Goal: Task Accomplishment & Management: Manage account settings

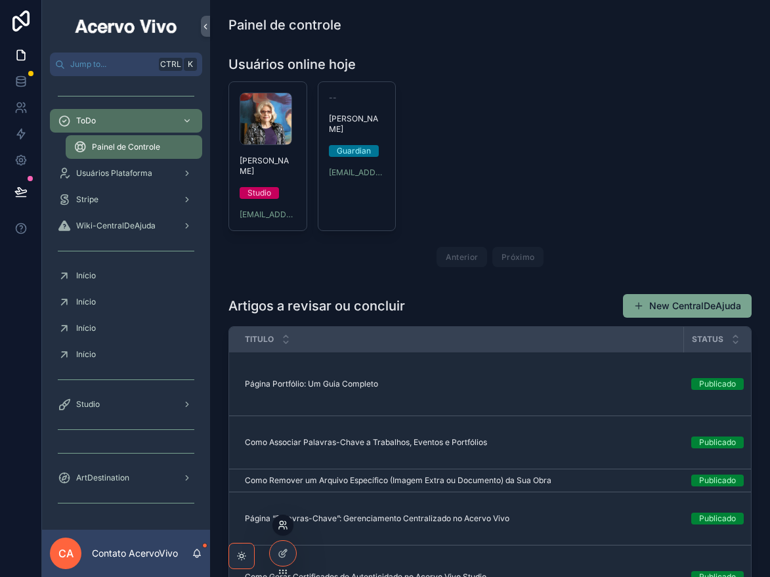
click at [282, 527] on icon at bounding box center [283, 525] width 11 height 11
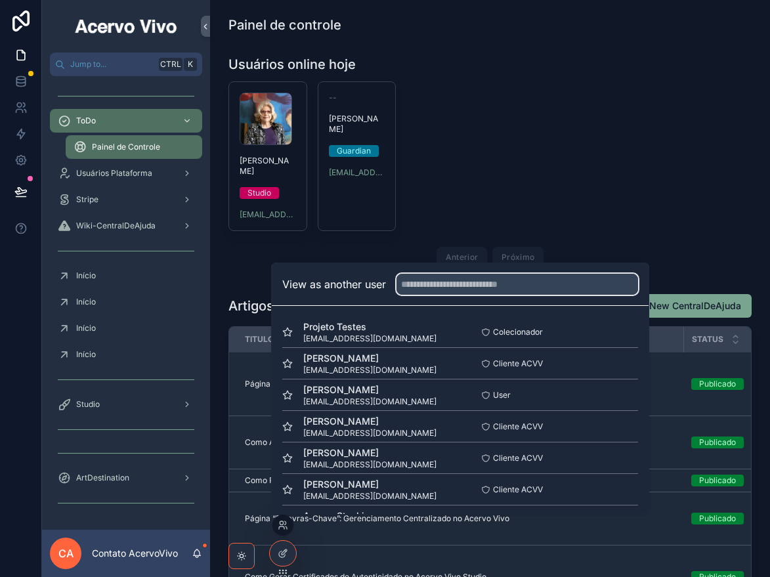
click at [519, 288] on input "text" at bounding box center [518, 284] width 242 height 21
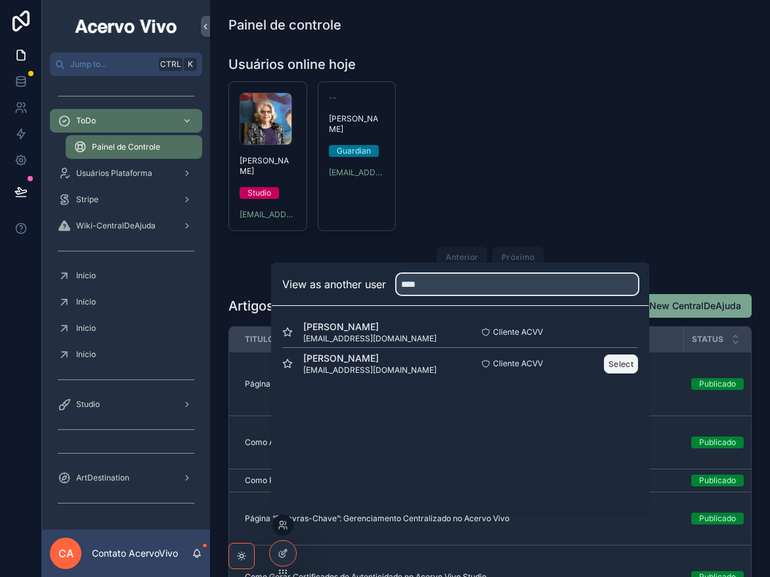
type input "****"
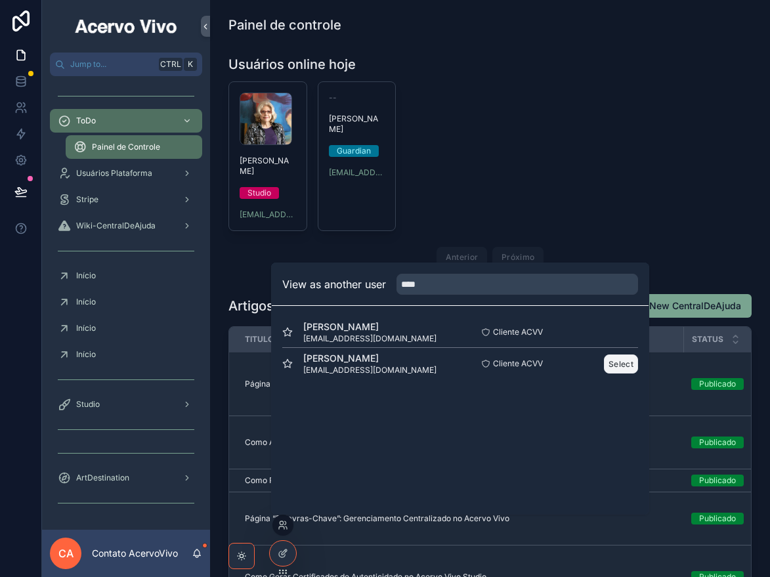
click at [623, 365] on button "Select" at bounding box center [621, 364] width 34 height 19
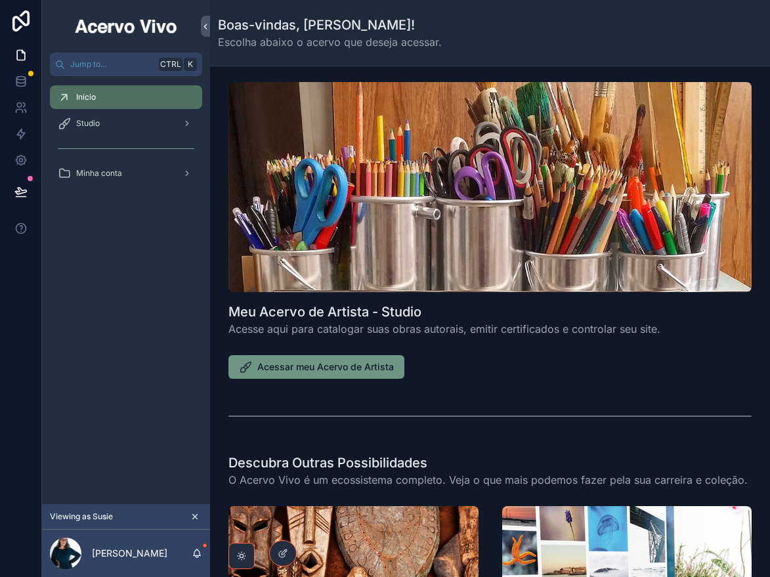
click at [301, 374] on button "Acessar meu Acervo de Artista" at bounding box center [316, 367] width 176 height 24
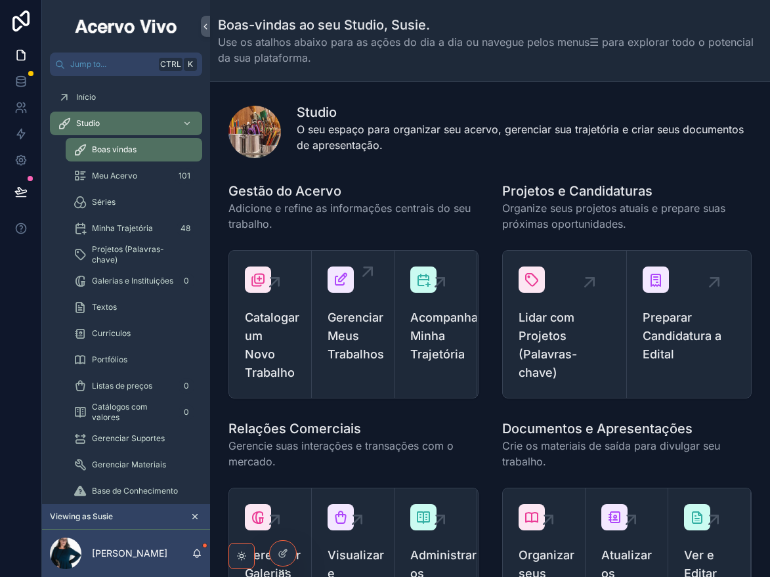
click at [358, 343] on span "Gerenciar Meus Trabalhos" at bounding box center [353, 336] width 51 height 55
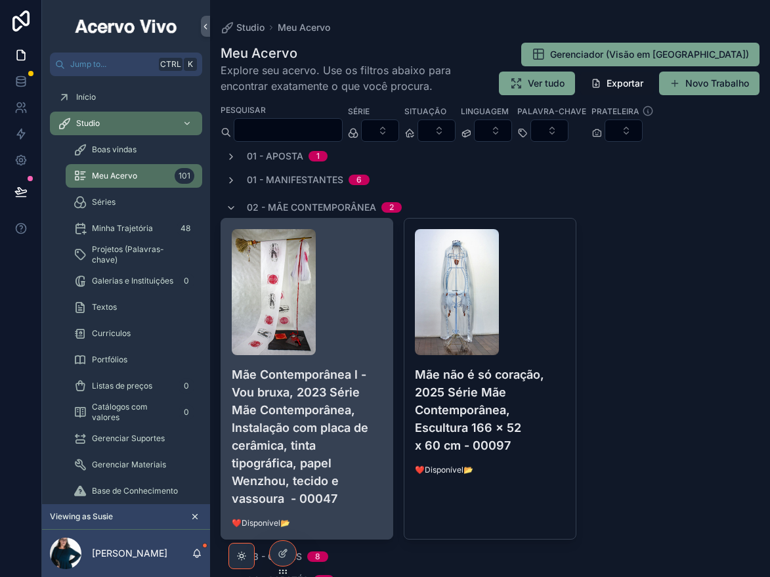
click at [346, 333] on div "scrollable content" at bounding box center [307, 292] width 150 height 126
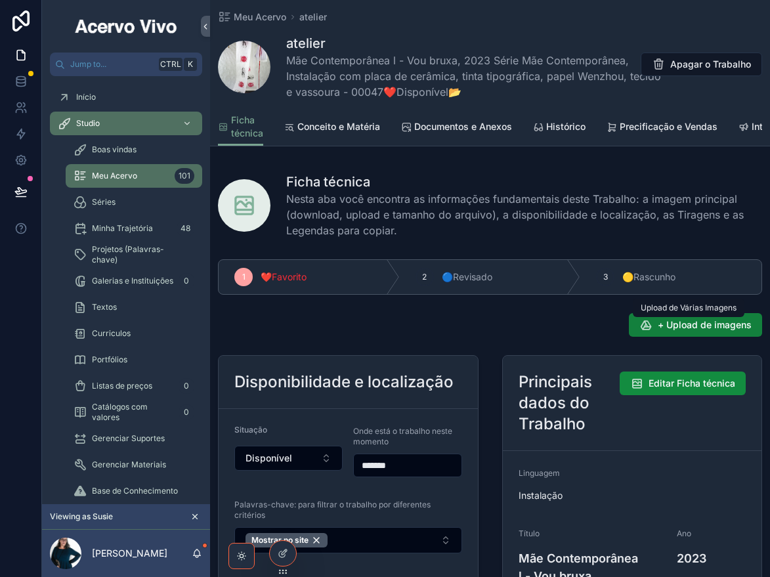
click at [697, 331] on span "+ Upload de imagens" at bounding box center [705, 324] width 94 height 13
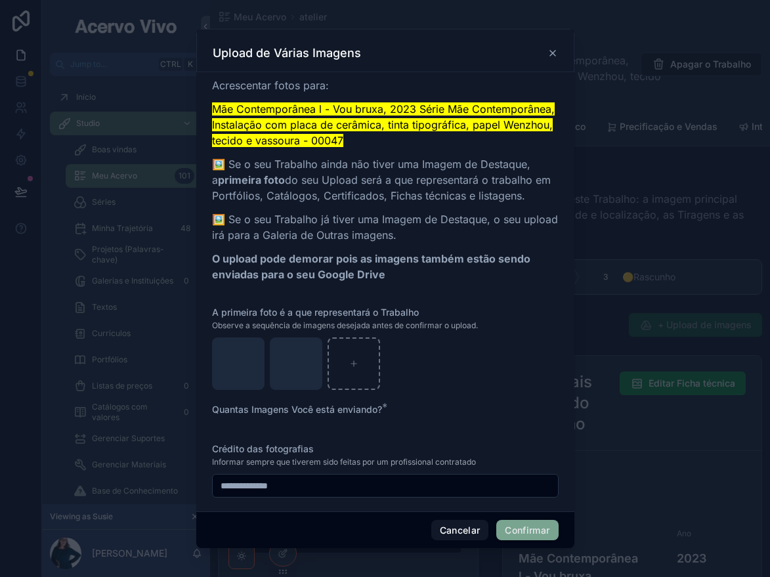
click at [516, 534] on button "Confirmar" at bounding box center [527, 530] width 62 height 21
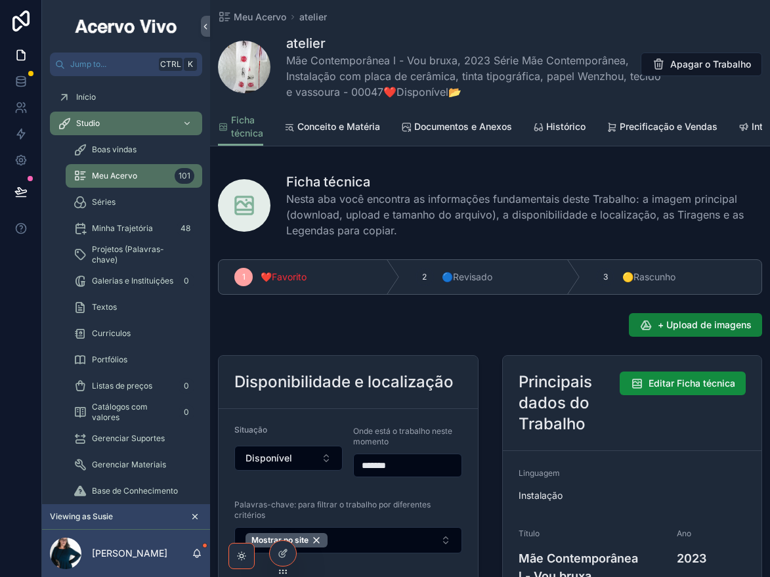
click at [668, 332] on span "+ Upload de imagens" at bounding box center [705, 324] width 94 height 13
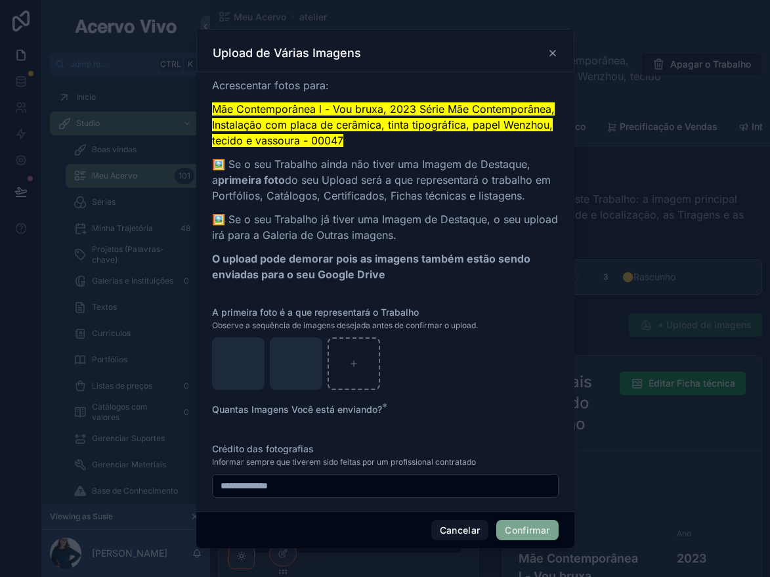
click at [540, 532] on button "Confirmar" at bounding box center [527, 530] width 62 height 21
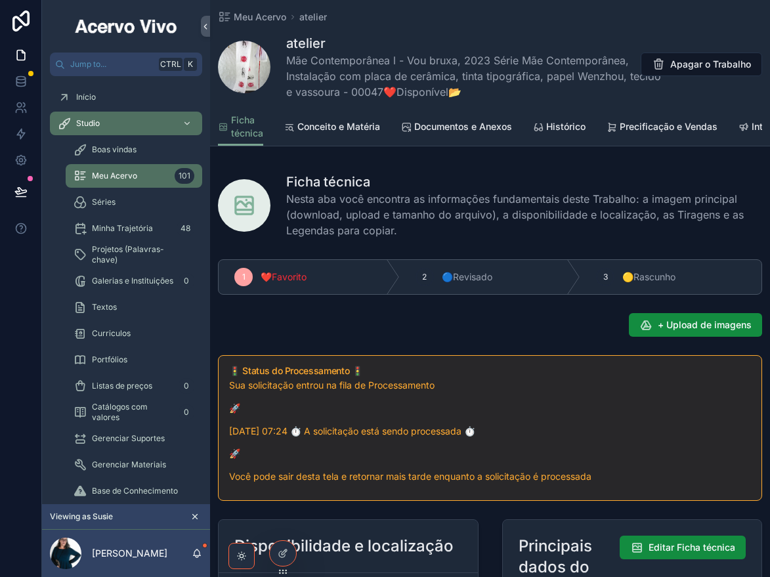
click at [444, 131] on span "Documentos e Anexos" at bounding box center [463, 126] width 98 height 13
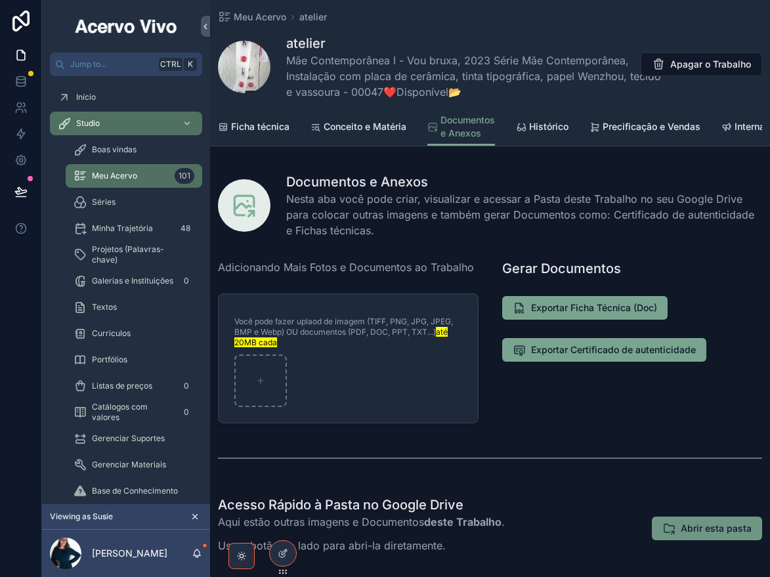
click at [692, 535] on span "Abrir esta pasta" at bounding box center [716, 528] width 71 height 13
click at [241, 125] on span "Ficha técnica" at bounding box center [260, 126] width 58 height 13
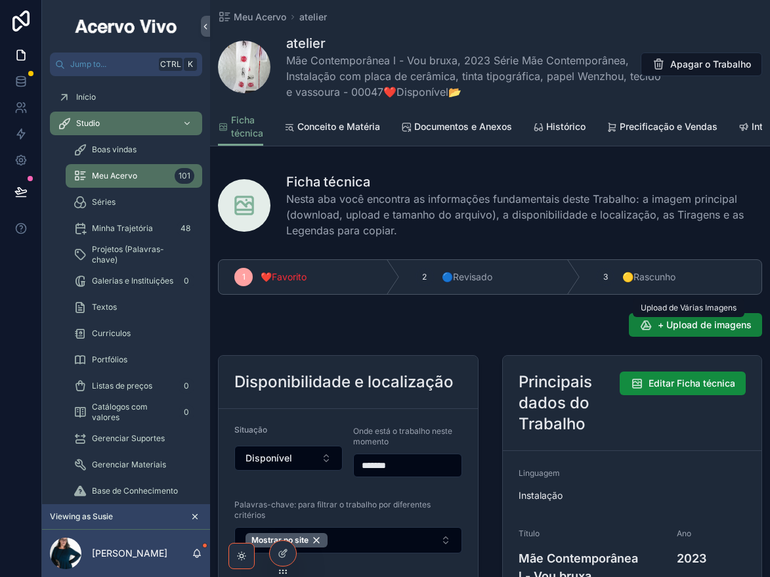
click at [679, 330] on span "+ Upload de imagens" at bounding box center [705, 324] width 94 height 13
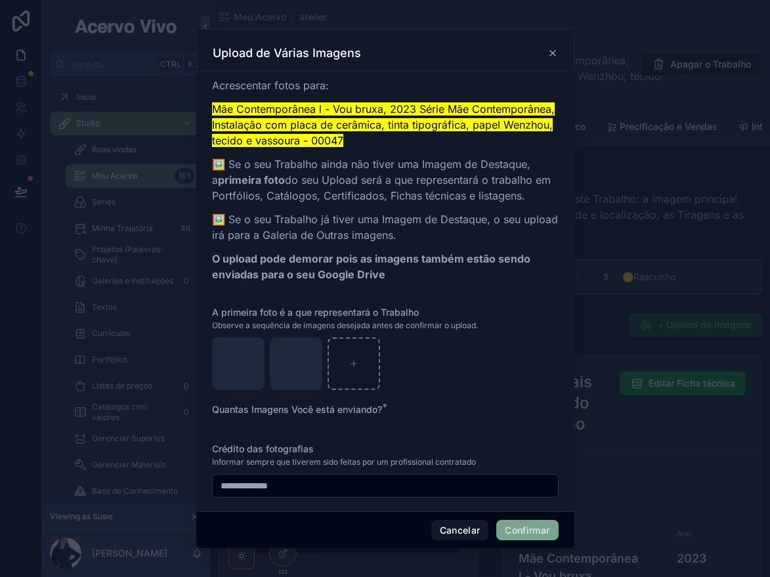
click at [538, 534] on button "Confirmar" at bounding box center [527, 530] width 62 height 21
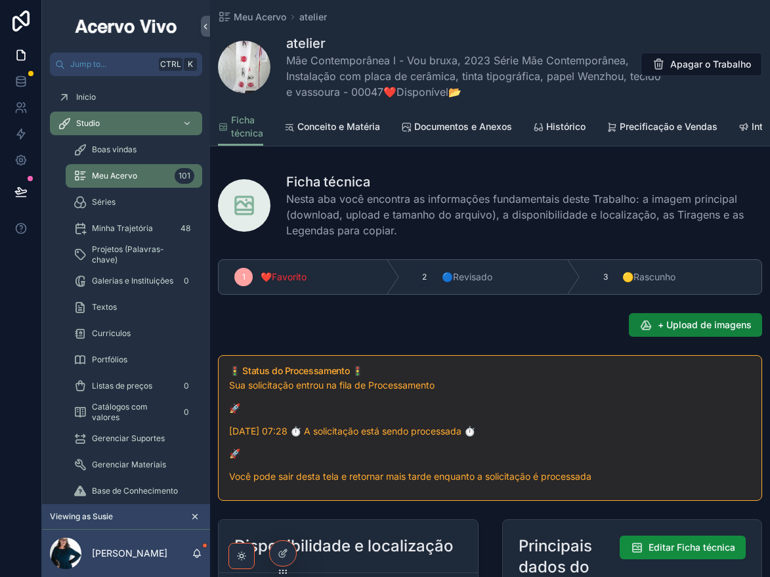
click at [695, 332] on span "+ Upload de imagens" at bounding box center [705, 324] width 94 height 13
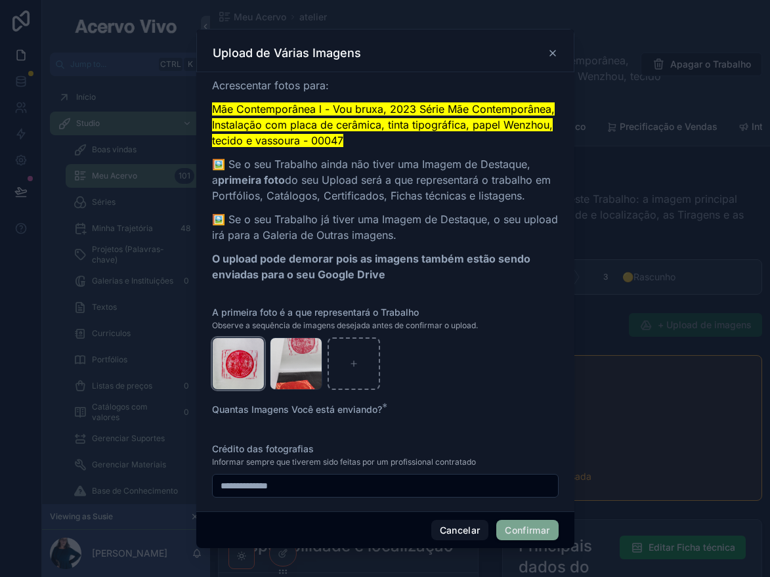
drag, startPoint x: 242, startPoint y: 349, endPoint x: 246, endPoint y: 360, distance: 11.6
click at [242, 351] on div "SSPR00047-7 .jpg" at bounding box center [238, 363] width 53 height 53
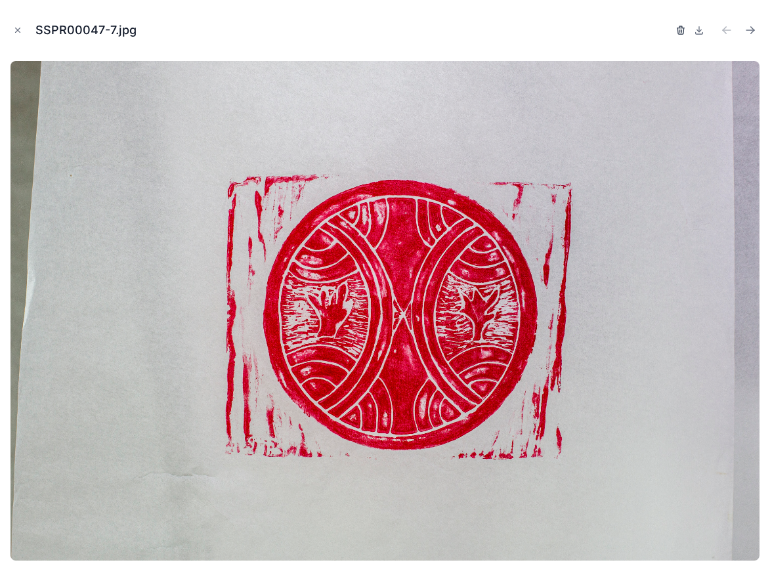
click at [681, 27] on icon "button" at bounding box center [681, 30] width 11 height 11
click at [667, 29] on icon "button" at bounding box center [667, 30] width 11 height 11
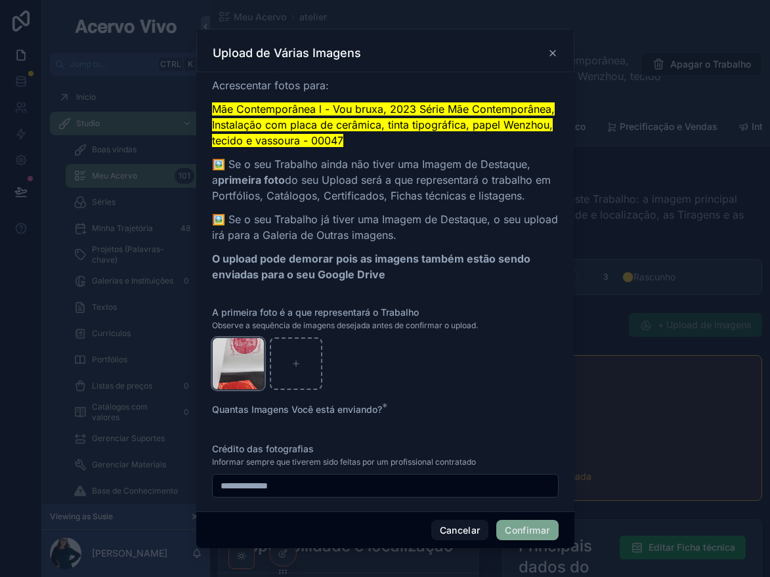
click at [240, 355] on div "SSPR00047-6 .jpg" at bounding box center [238, 363] width 53 height 53
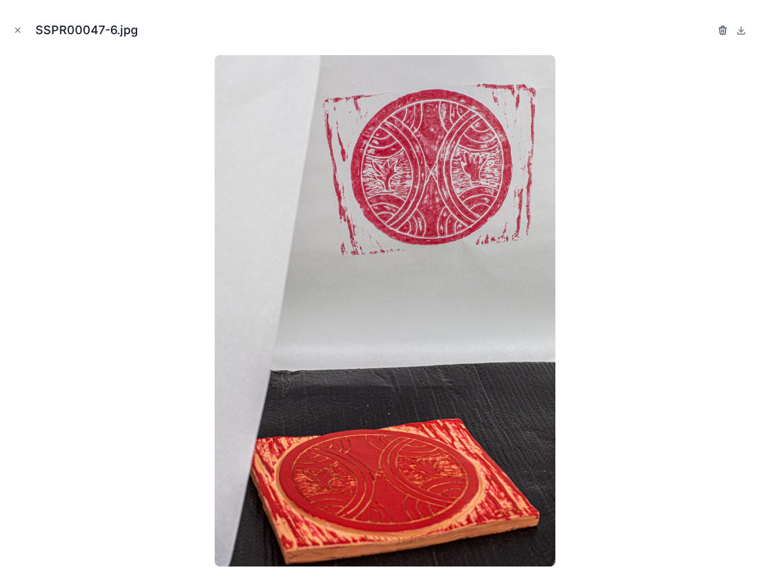
click at [723, 33] on icon "button" at bounding box center [723, 30] width 11 height 11
click at [712, 30] on icon "button" at bounding box center [709, 31] width 6 height 6
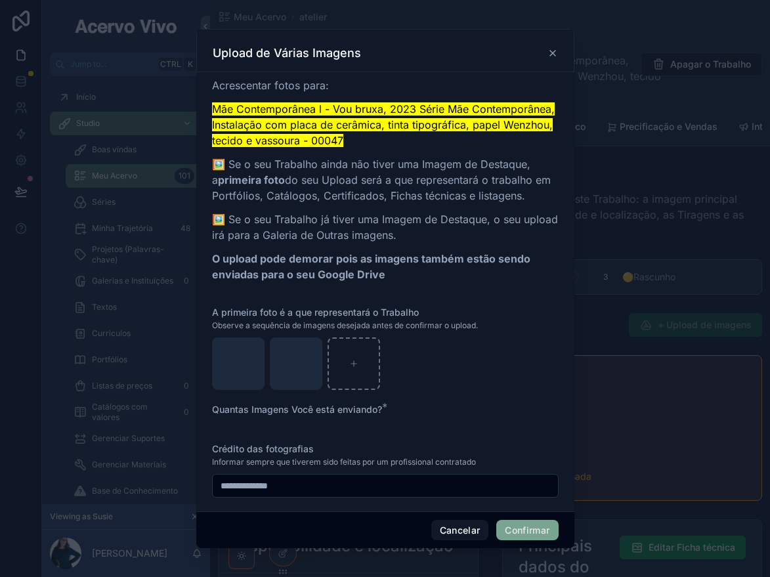
click at [523, 530] on button "Confirmar" at bounding box center [527, 530] width 62 height 21
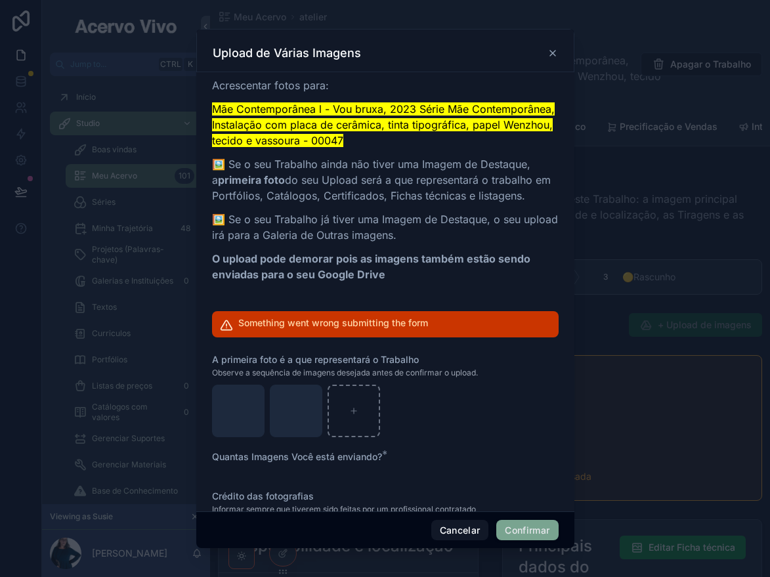
click at [518, 527] on button "Confirmar" at bounding box center [527, 530] width 62 height 21
click at [454, 533] on button "Cancelar" at bounding box center [460, 530] width 58 height 21
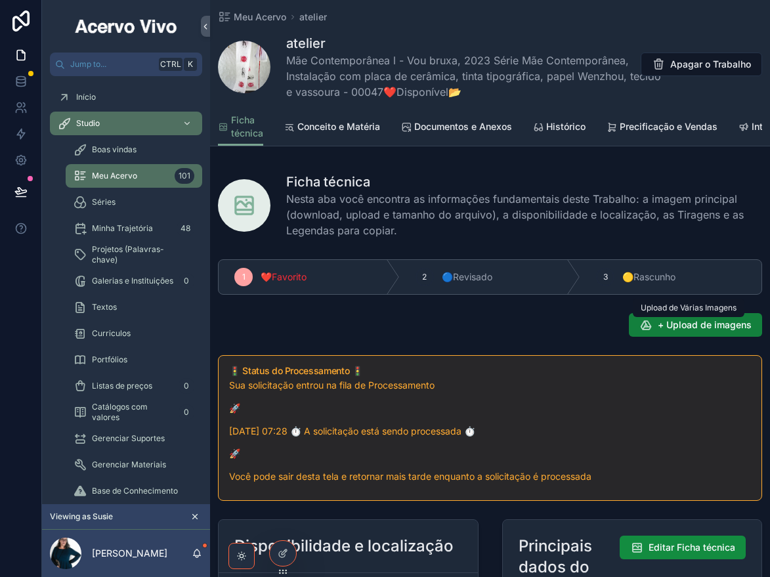
click at [695, 332] on span "+ Upload de imagens" at bounding box center [705, 324] width 94 height 13
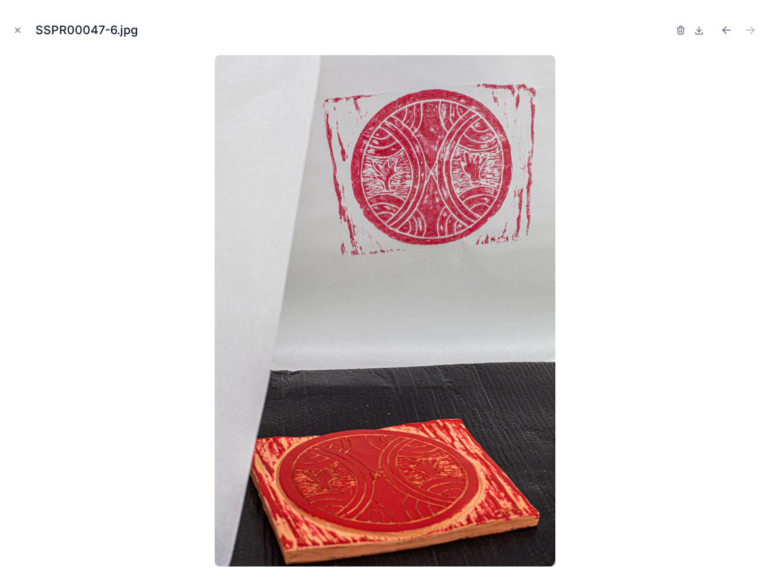
click at [30, 31] on div "SSPR00047-6.jpg" at bounding box center [385, 30] width 749 height 39
click at [19, 27] on icon "Close modal" at bounding box center [17, 30] width 9 height 9
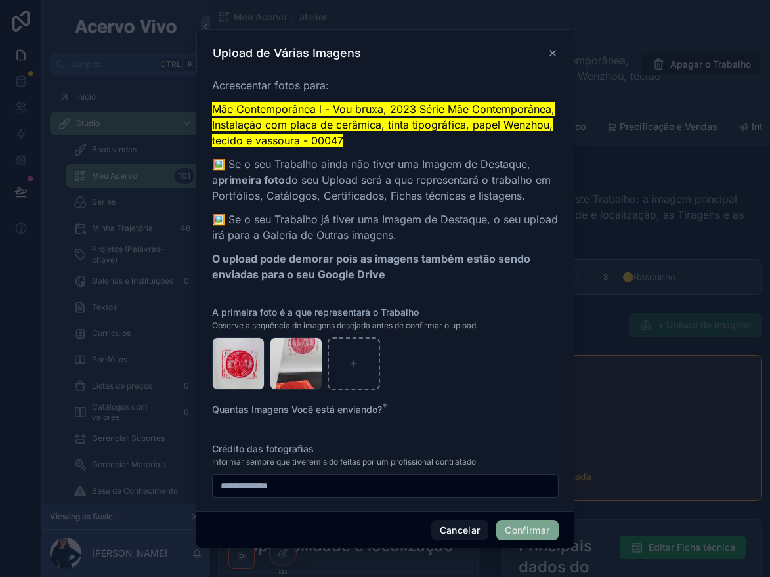
click at [538, 536] on button "Confirmar" at bounding box center [527, 530] width 62 height 21
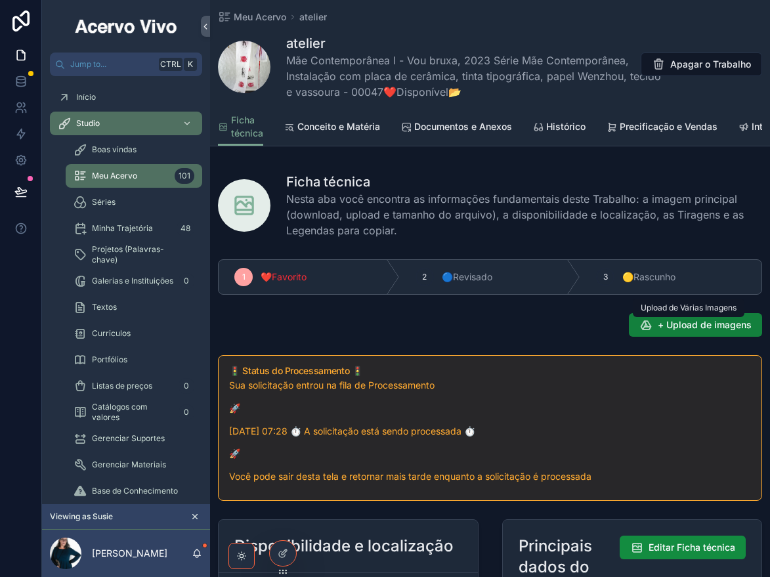
click at [685, 332] on span "+ Upload de imagens" at bounding box center [705, 324] width 94 height 13
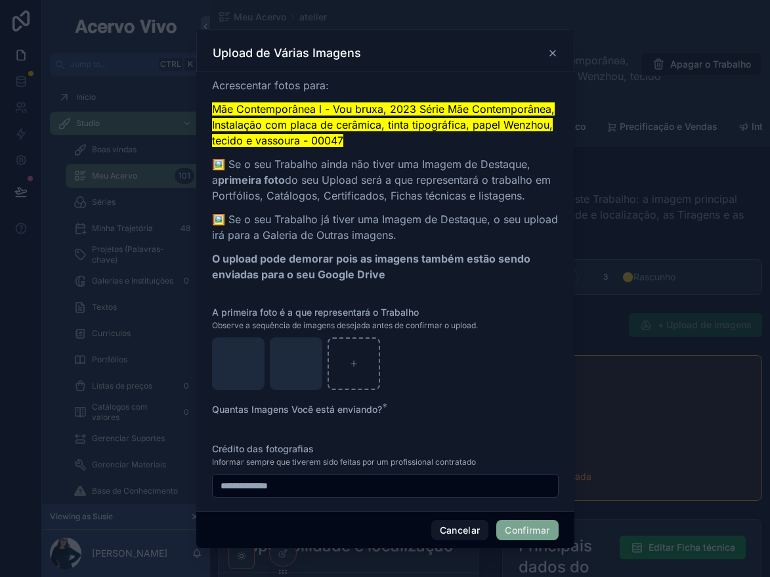
click at [525, 530] on button "Confirmar" at bounding box center [527, 530] width 62 height 21
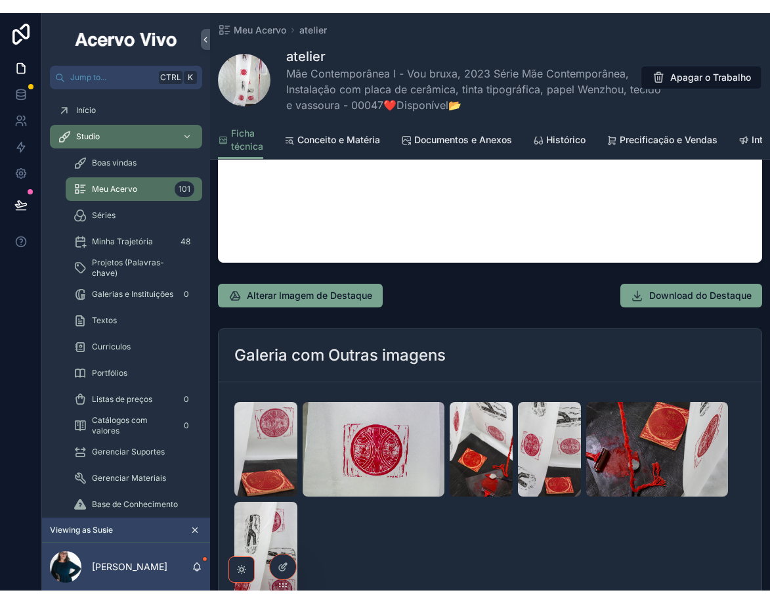
scroll to position [1510, 0]
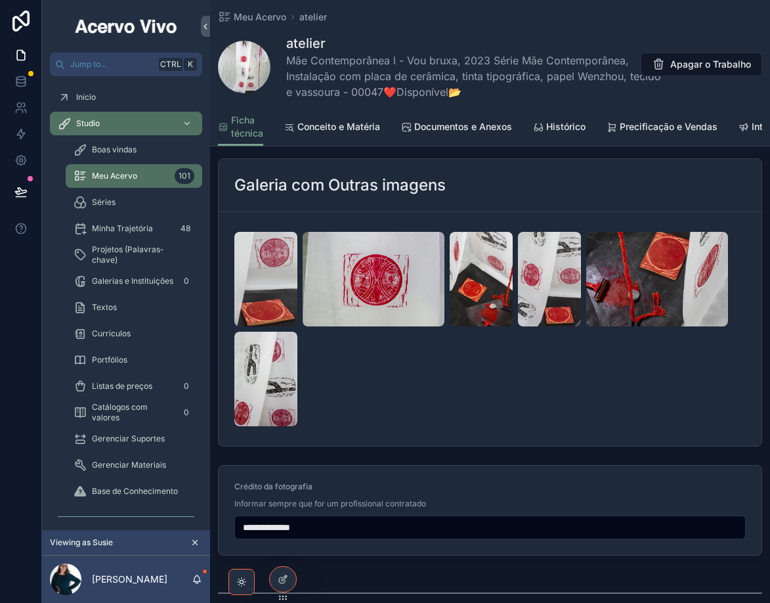
click at [446, 129] on span "Documentos e Anexos" at bounding box center [463, 126] width 98 height 13
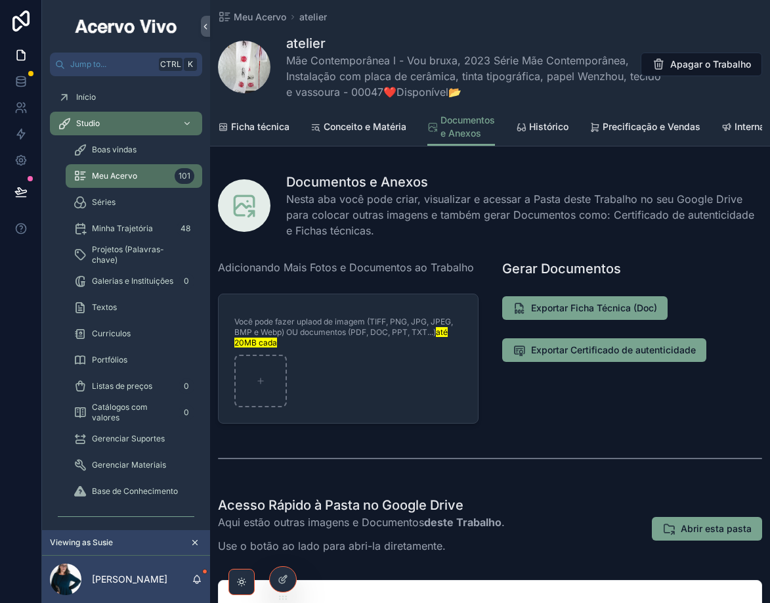
click at [269, 127] on span "Ficha técnica" at bounding box center [260, 126] width 58 height 13
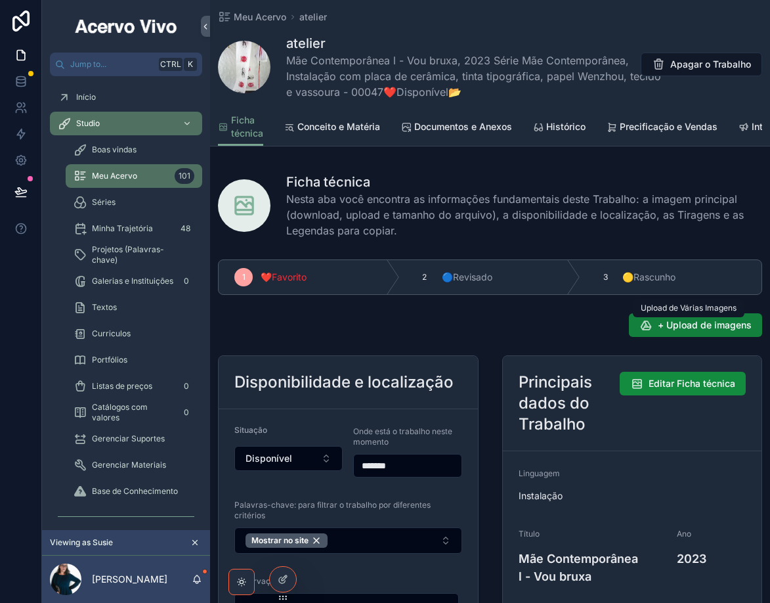
click at [706, 332] on span "+ Upload de imagens" at bounding box center [705, 324] width 94 height 13
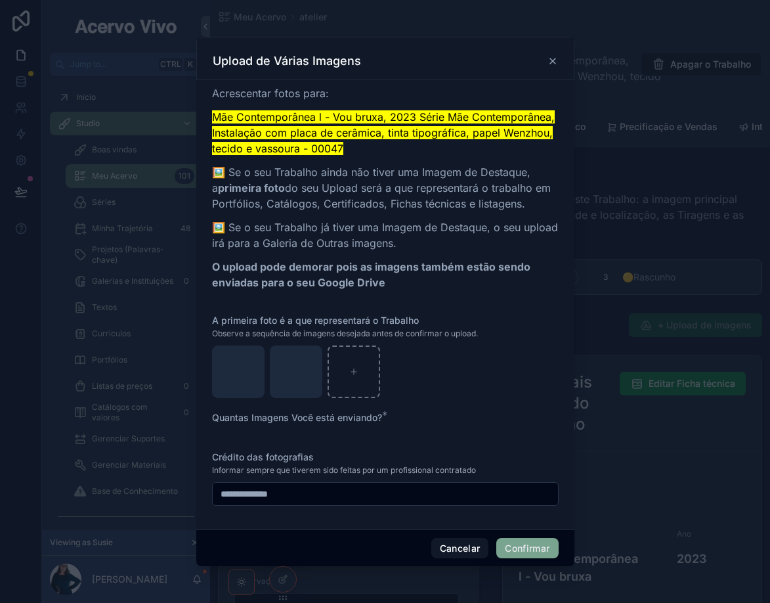
click at [540, 549] on button "Confirmar" at bounding box center [527, 548] width 62 height 21
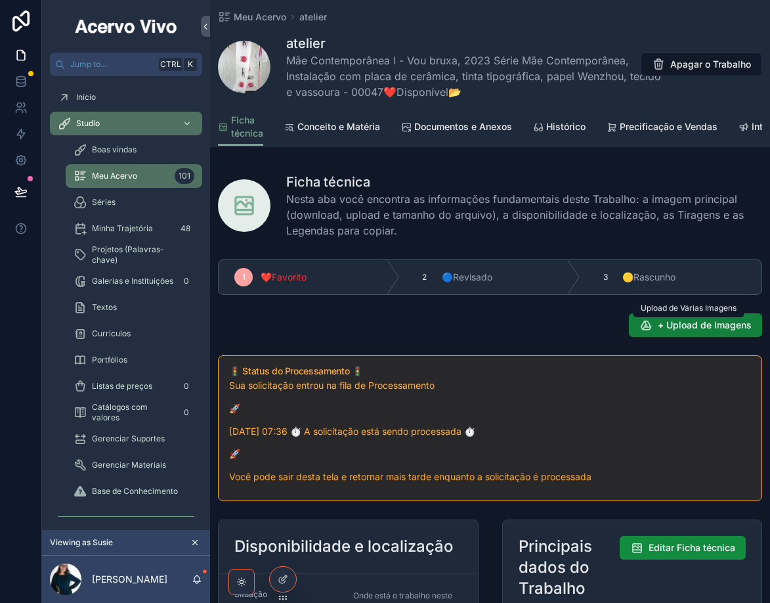
click at [683, 332] on span "+ Upload de imagens" at bounding box center [705, 324] width 94 height 13
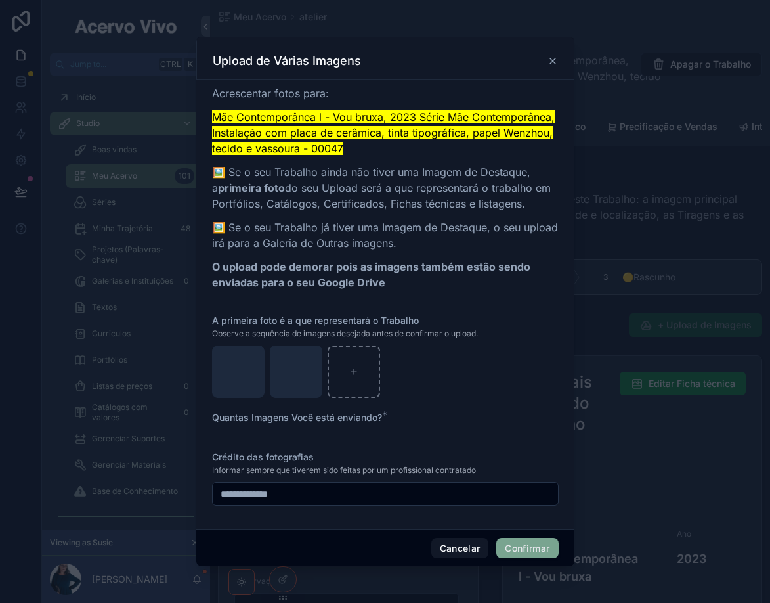
click at [529, 548] on button "Confirmar" at bounding box center [527, 548] width 62 height 21
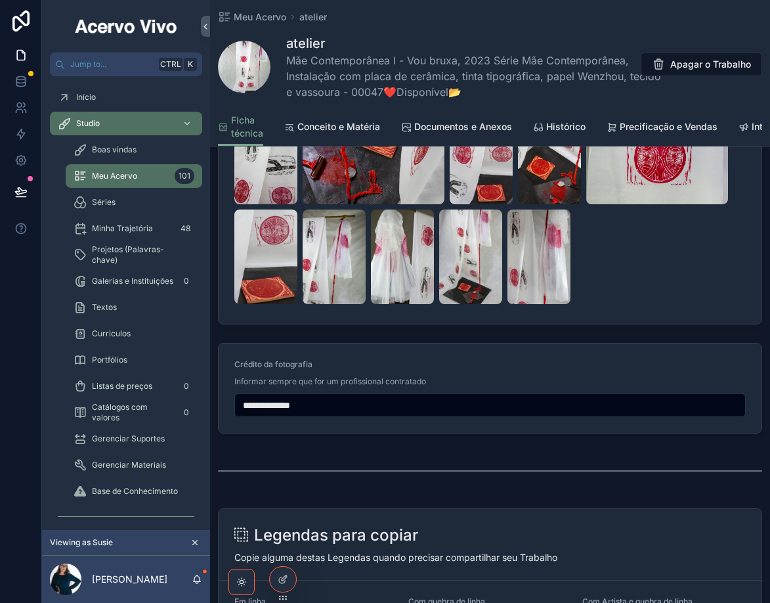
scroll to position [1838, 0]
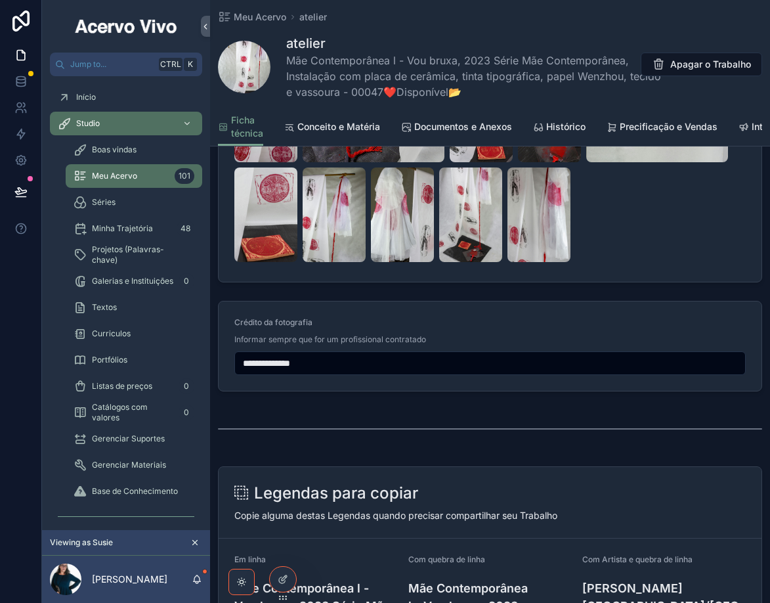
click at [479, 129] on span "Documentos e Anexos" at bounding box center [463, 126] width 98 height 13
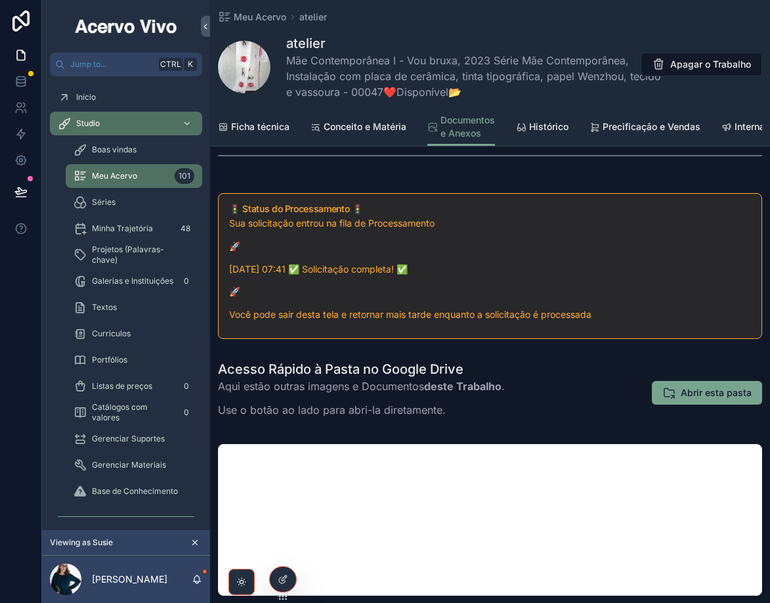
scroll to position [328, 0]
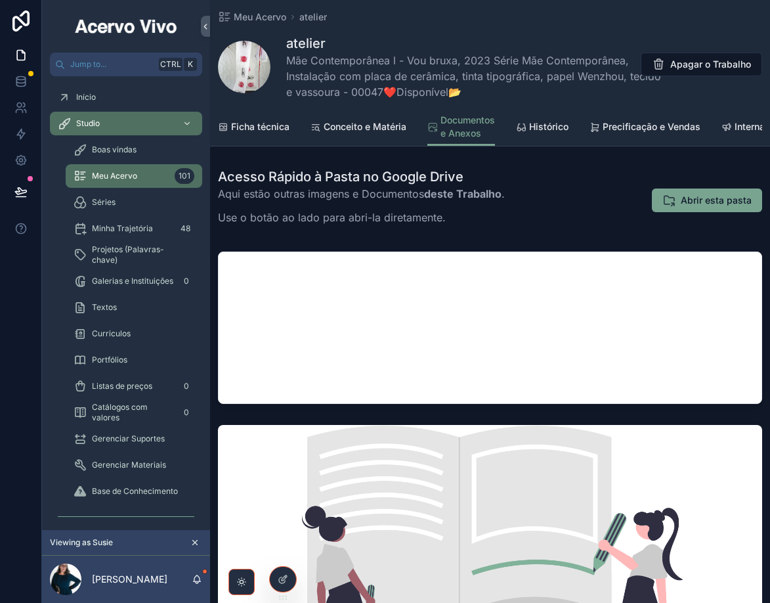
click at [269, 127] on span "Ficha técnica" at bounding box center [260, 126] width 58 height 13
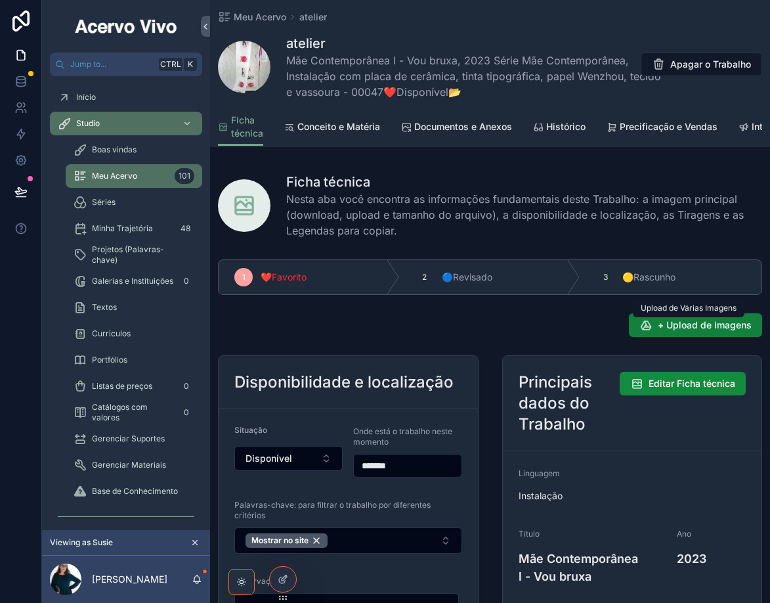
click at [677, 332] on span "+ Upload de imagens" at bounding box center [705, 324] width 94 height 13
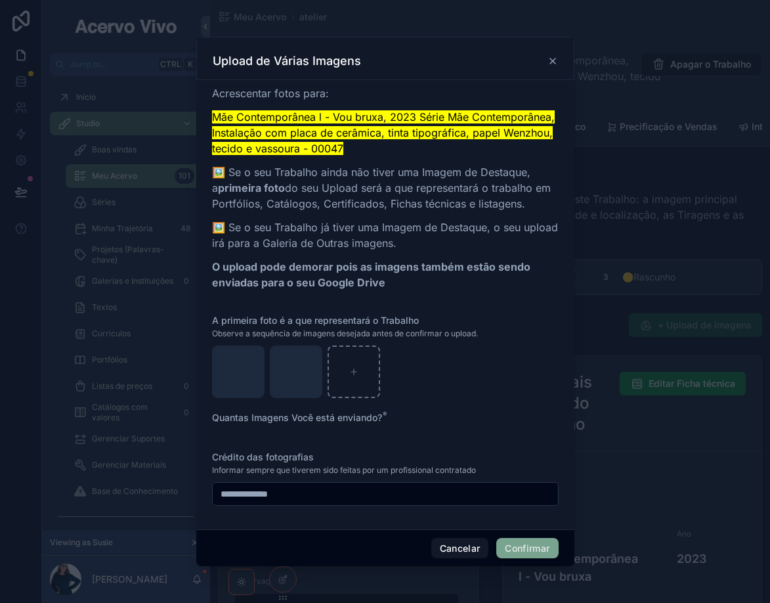
click at [536, 549] on button "Confirmar" at bounding box center [527, 548] width 62 height 21
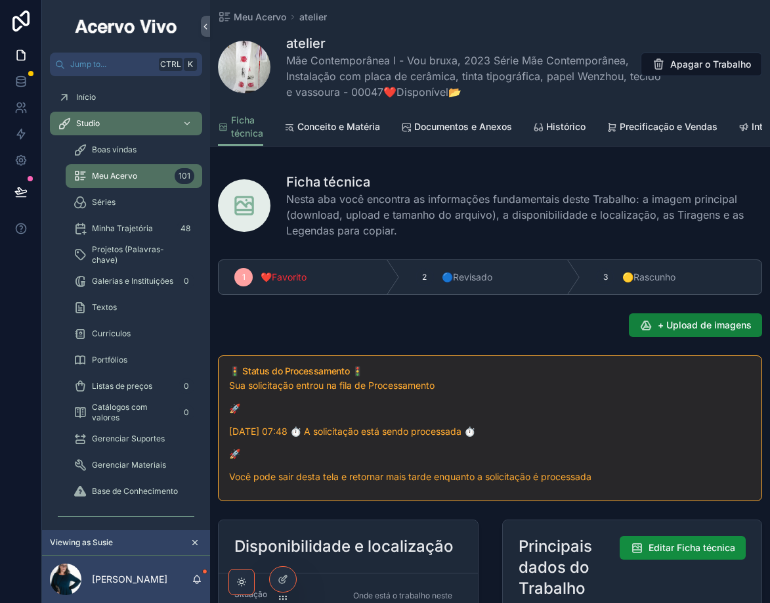
click at [678, 332] on span "+ Upload de imagens" at bounding box center [705, 324] width 94 height 13
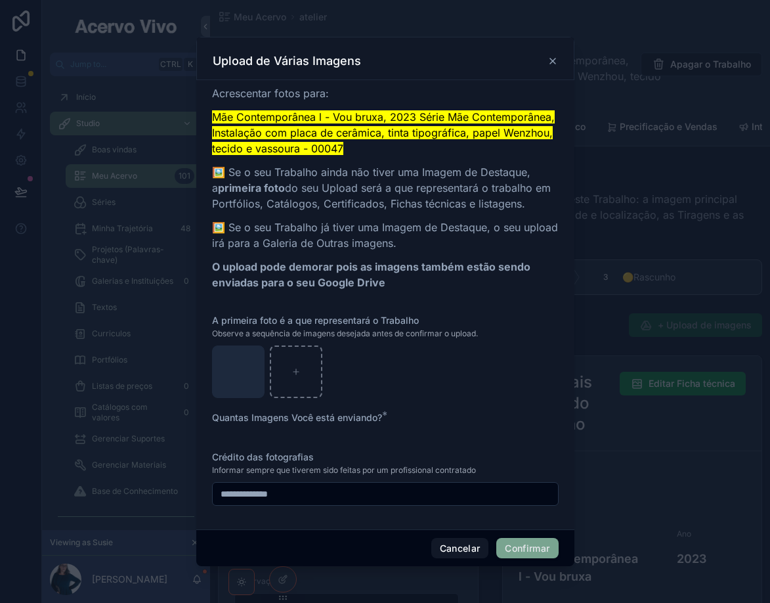
click at [523, 548] on button "Confirmar" at bounding box center [527, 548] width 62 height 21
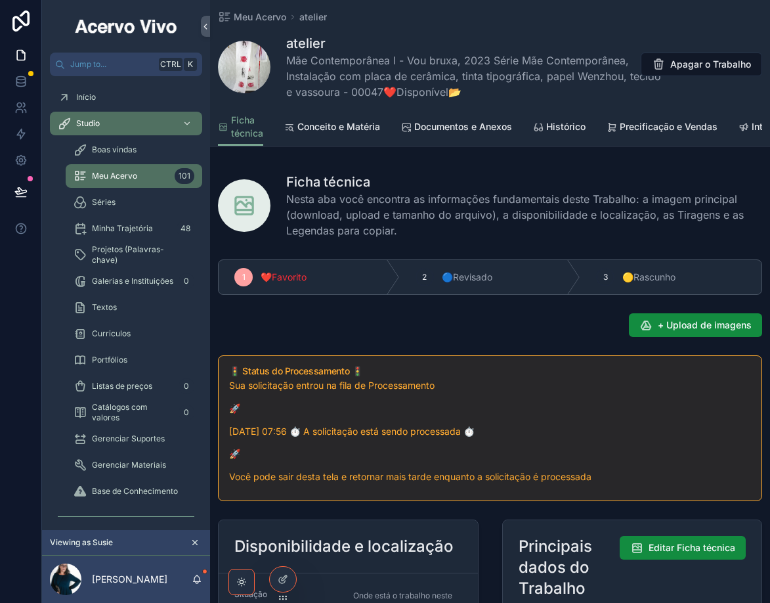
click at [116, 307] on span "Textos" at bounding box center [104, 307] width 25 height 11
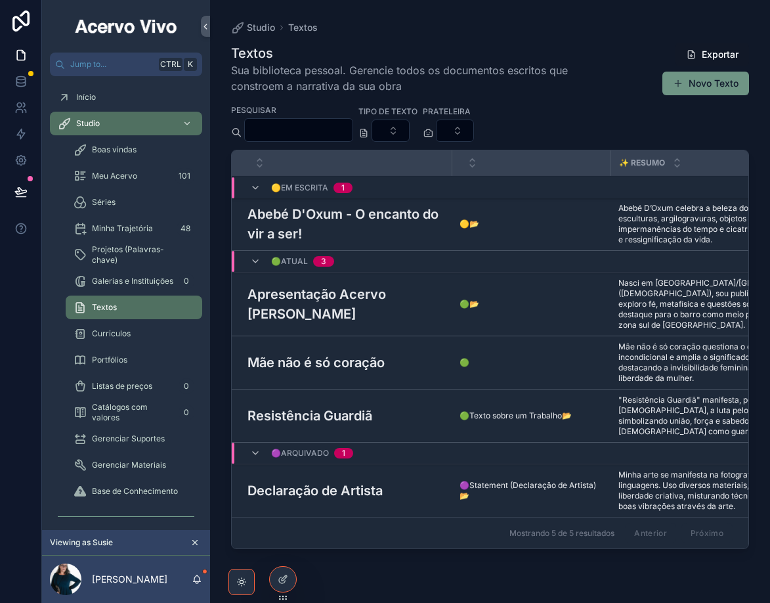
click at [715, 86] on button "Novo Texto" at bounding box center [705, 84] width 87 height 24
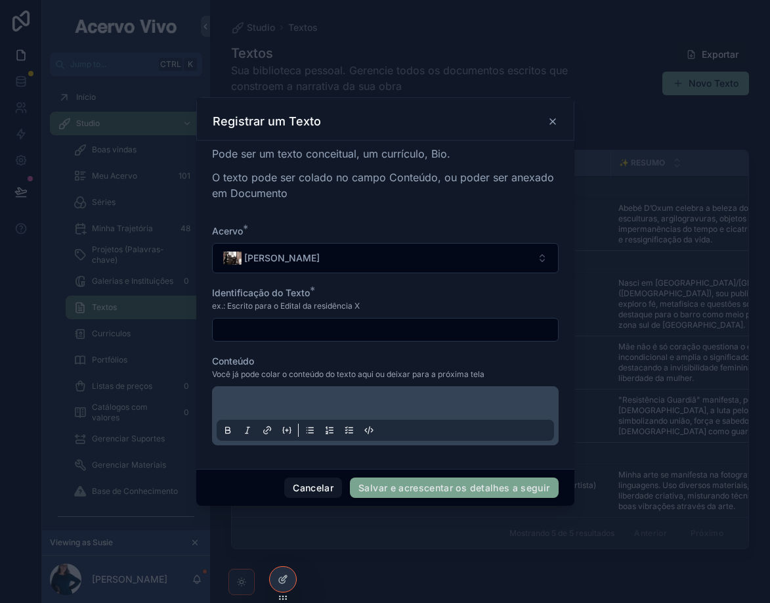
click at [260, 402] on p "scrollable content" at bounding box center [387, 405] width 337 height 13
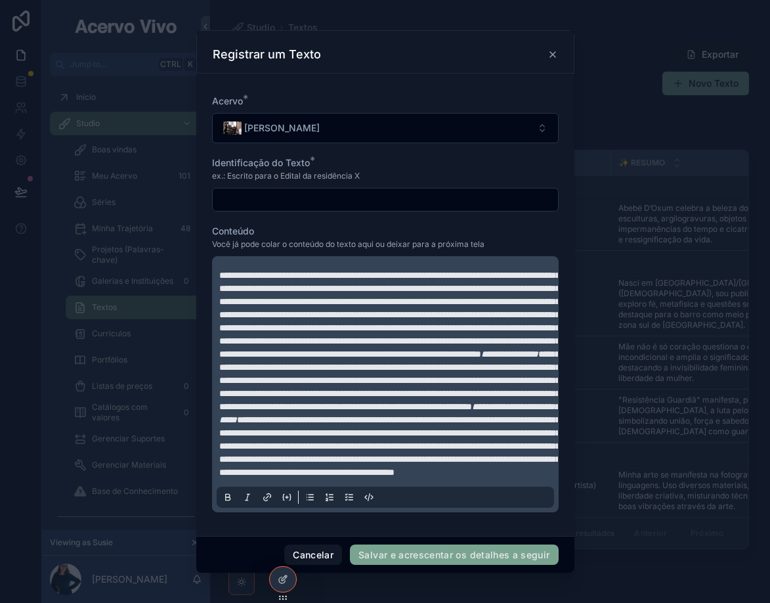
click at [251, 190] on input "scrollable content" at bounding box center [385, 199] width 345 height 18
paste input "**********"
type input "**********"
click at [443, 559] on button "Salvar e acrescentar os detalhes a seguir" at bounding box center [454, 554] width 208 height 21
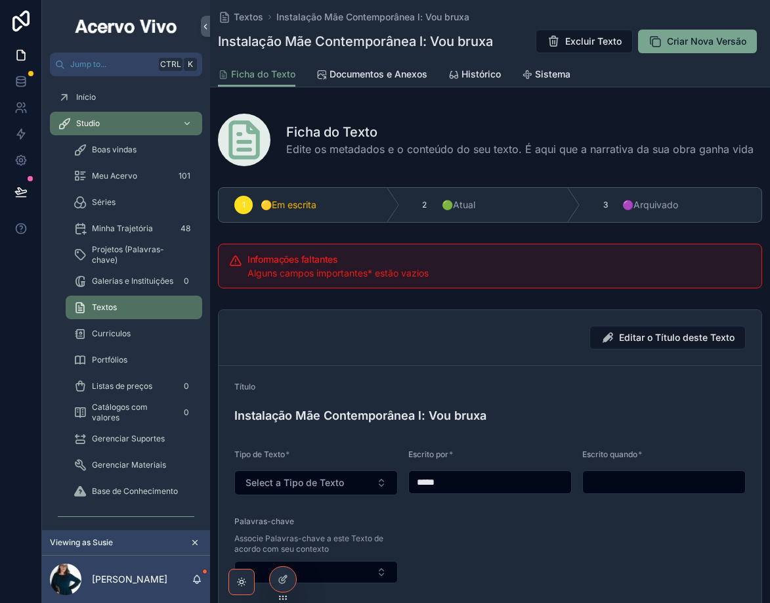
click at [386, 79] on span "Documentos e Anexos" at bounding box center [379, 74] width 98 height 13
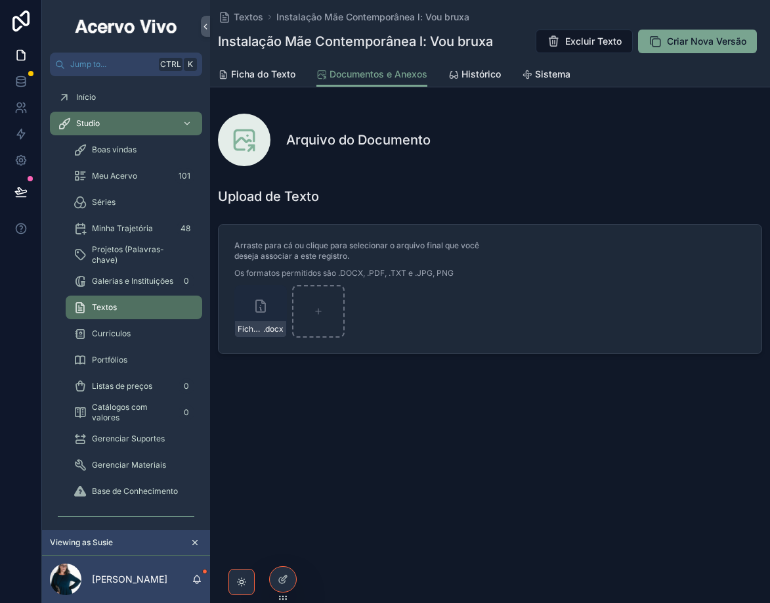
click at [262, 70] on span "Ficha do Texto" at bounding box center [263, 74] width 64 height 13
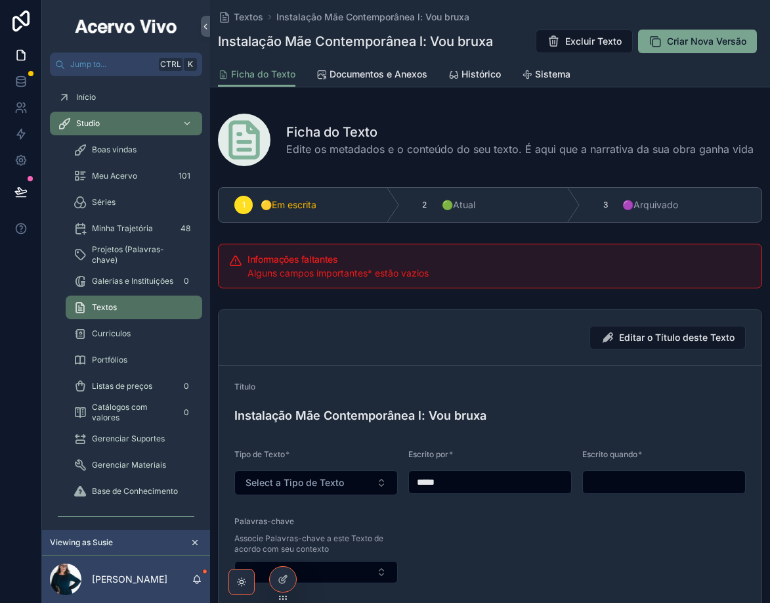
click at [485, 70] on span "Histórico" at bounding box center [481, 74] width 39 height 13
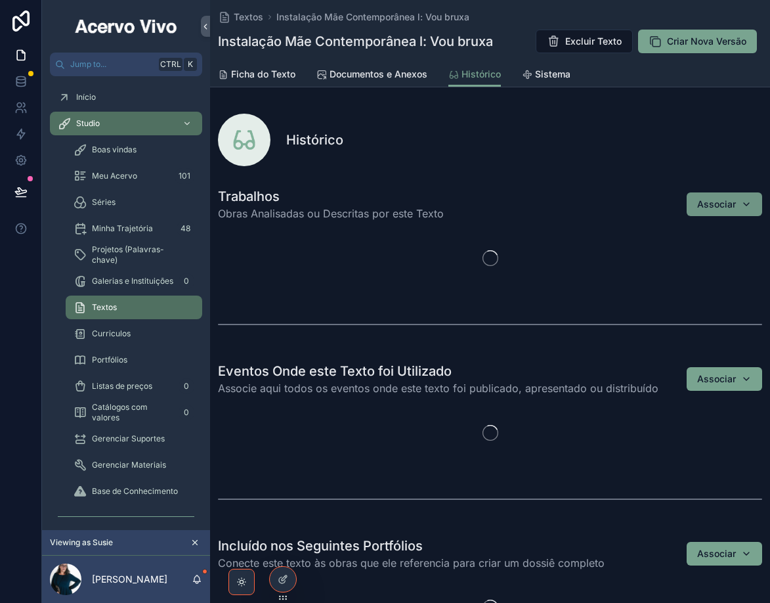
click at [746, 209] on button "Associar" at bounding box center [724, 204] width 75 height 24
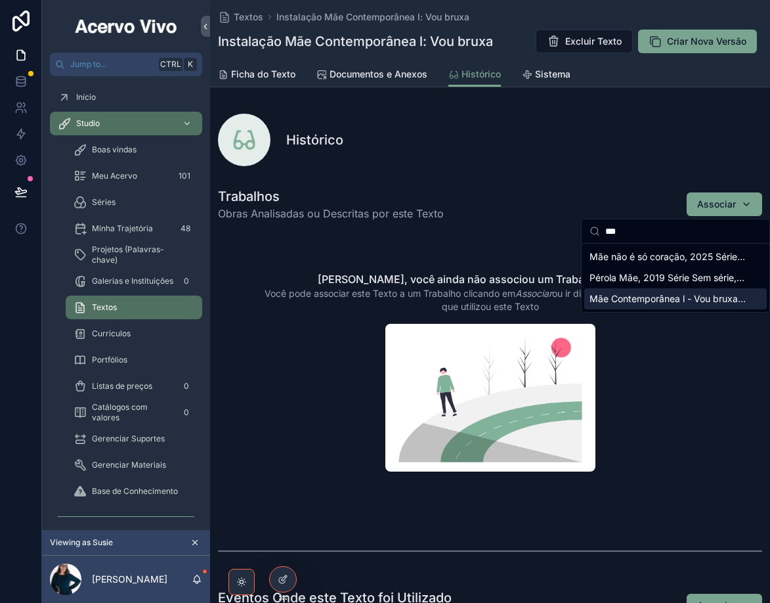
type input "***"
click at [685, 300] on span "Mãe Contemporânea l - Vou bruxa, 2023 Série Mãe Contemporânea, Instalação com p…" at bounding box center [668, 298] width 156 height 13
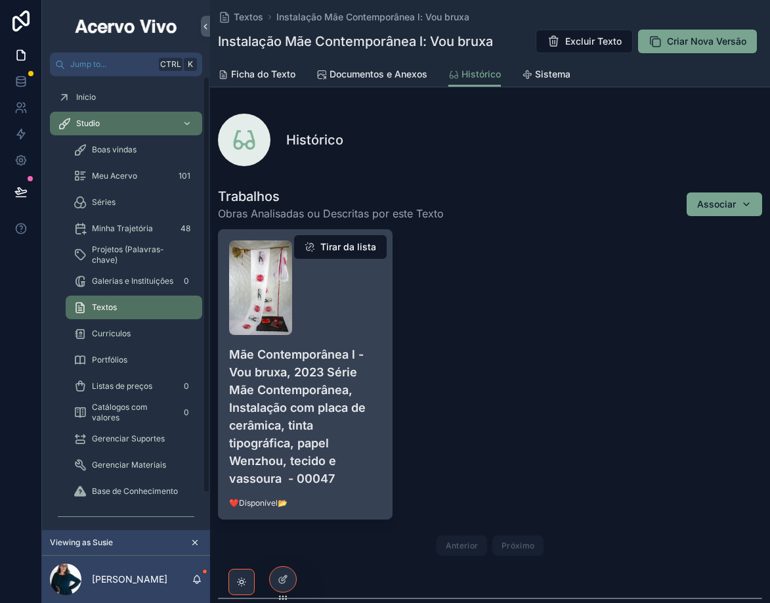
click at [316, 421] on h4 "Mãe Contemporânea l - Vou bruxa, 2023 Série Mãe Contemporânea, Instalação com p…" at bounding box center [305, 416] width 152 height 142
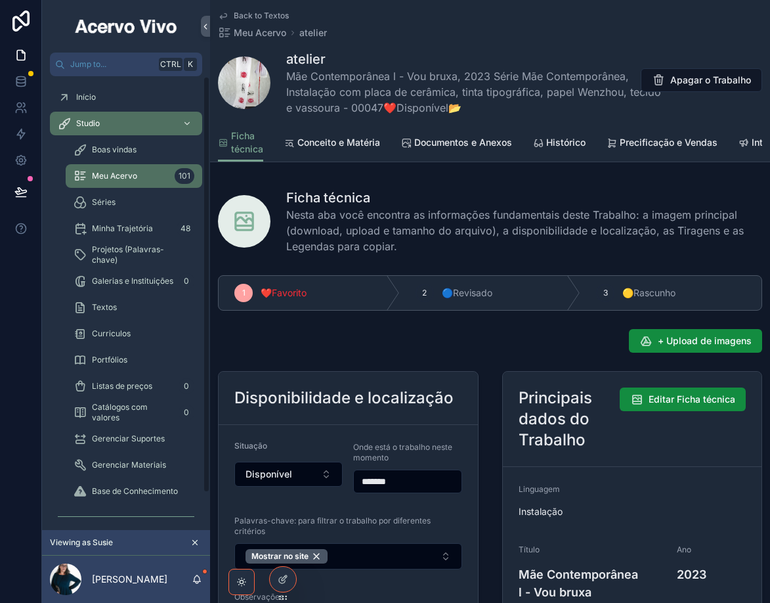
click at [338, 139] on span "Conceito e Matéria" at bounding box center [338, 142] width 83 height 13
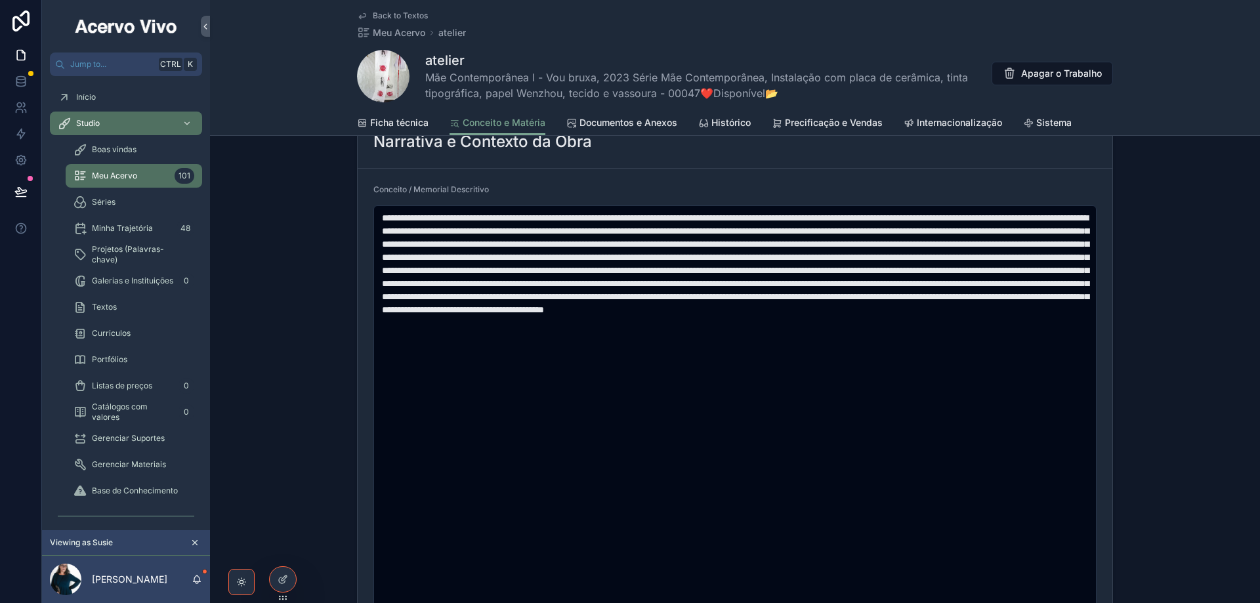
scroll to position [645, 0]
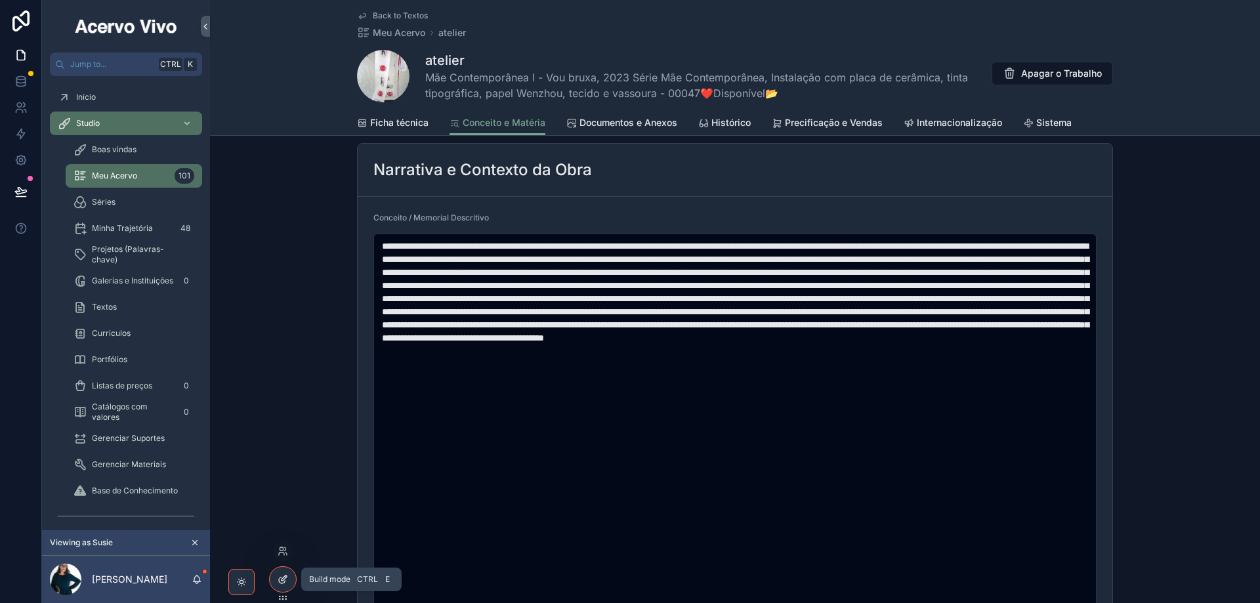
click at [280, 576] on icon at bounding box center [283, 579] width 11 height 11
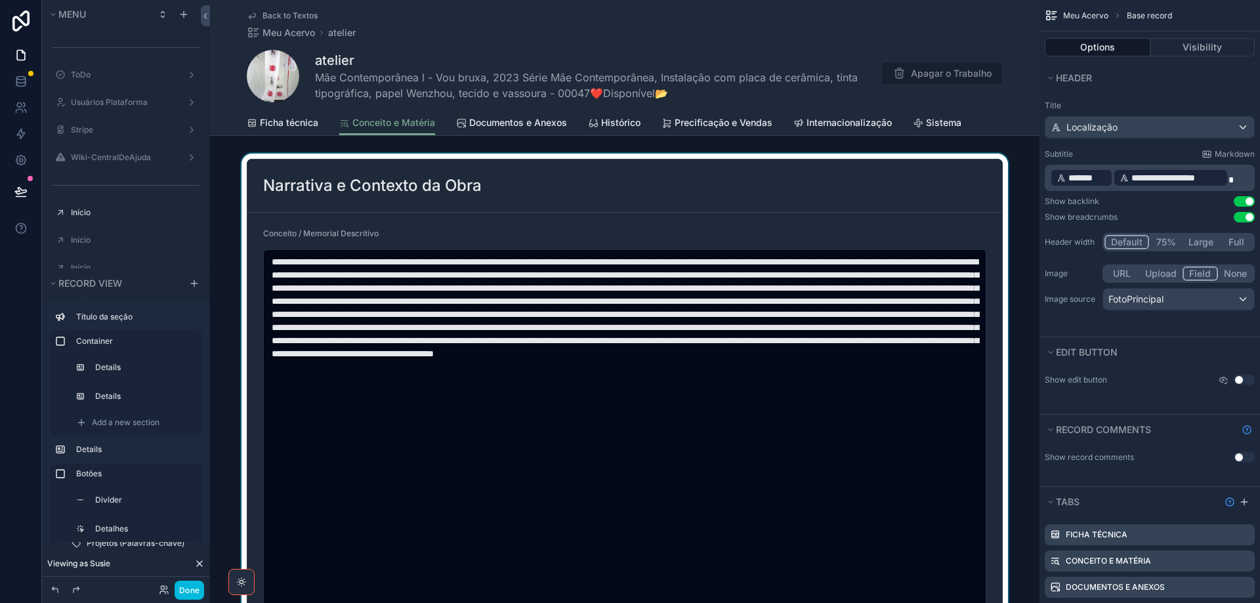
click at [429, 228] on div "scrollable content" at bounding box center [625, 575] width 830 height 842
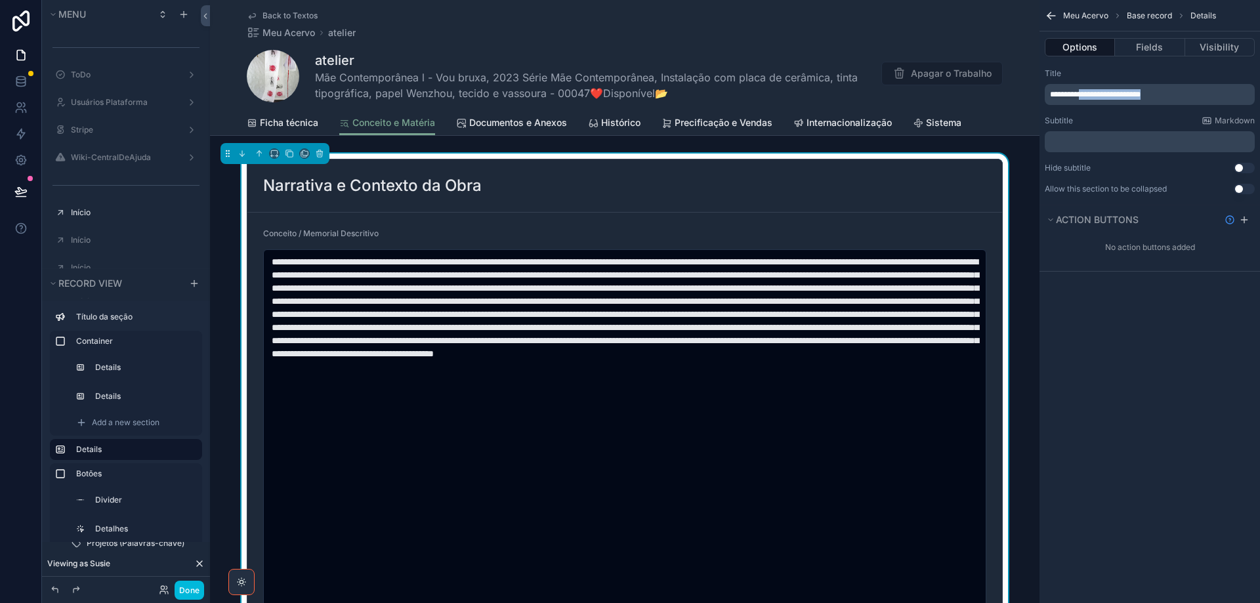
drag, startPoint x: 1084, startPoint y: 95, endPoint x: 1232, endPoint y: 95, distance: 148.4
click at [769, 95] on p "**********" at bounding box center [1151, 94] width 202 height 11
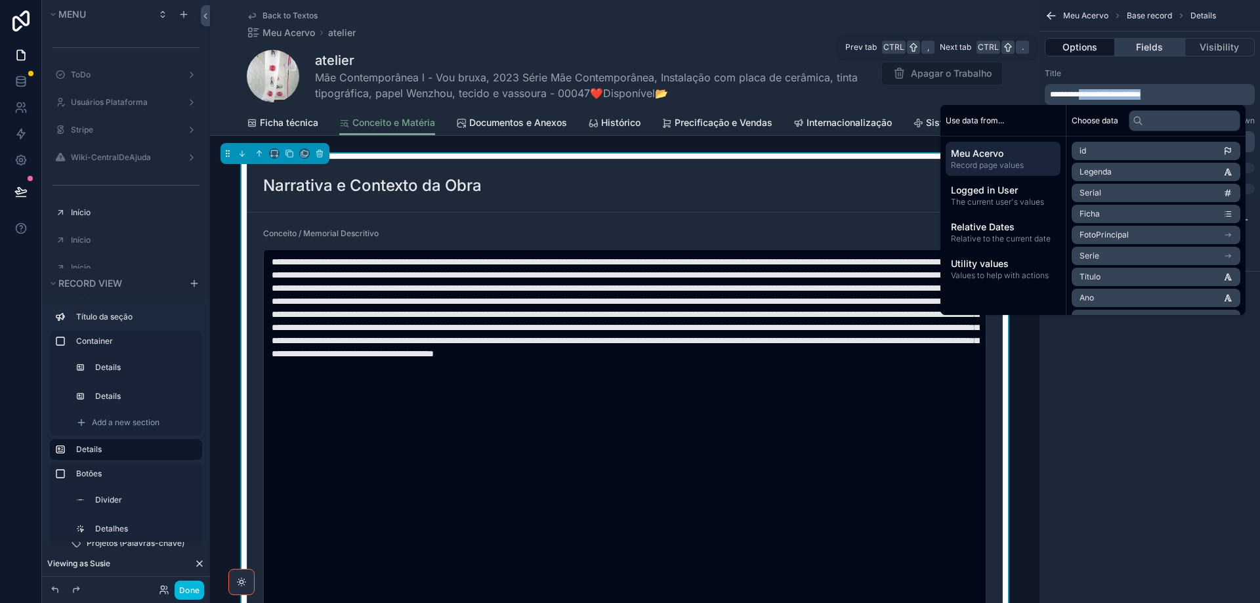
click at [769, 48] on button "Fields" at bounding box center [1150, 47] width 70 height 18
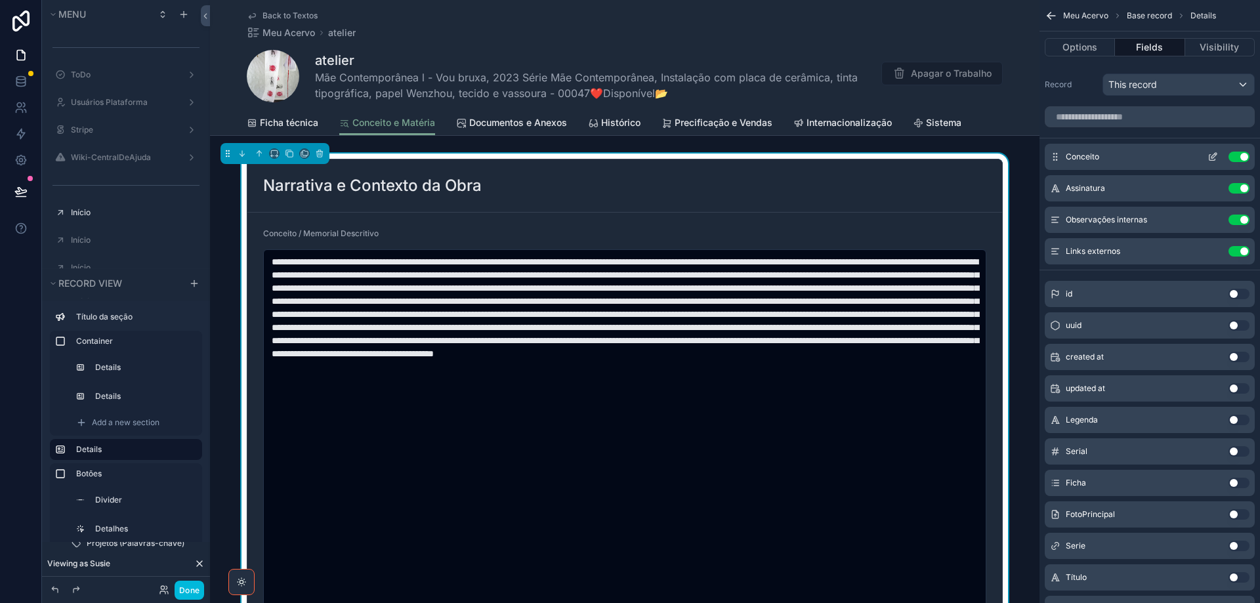
click at [769, 158] on icon "scrollable content" at bounding box center [1213, 157] width 11 height 11
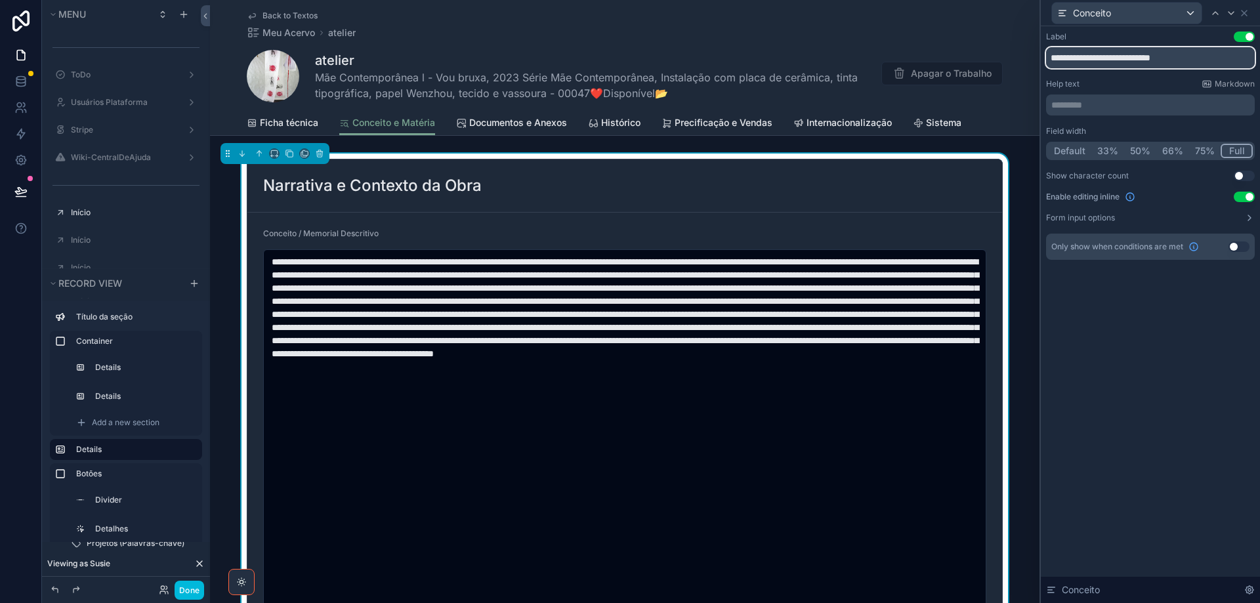
drag, startPoint x: 1088, startPoint y: 56, endPoint x: 1260, endPoint y: 57, distance: 171.3
click at [769, 57] on div "**********" at bounding box center [1150, 158] width 219 height 265
type input "********"
click at [769, 14] on icon at bounding box center [1244, 13] width 11 height 11
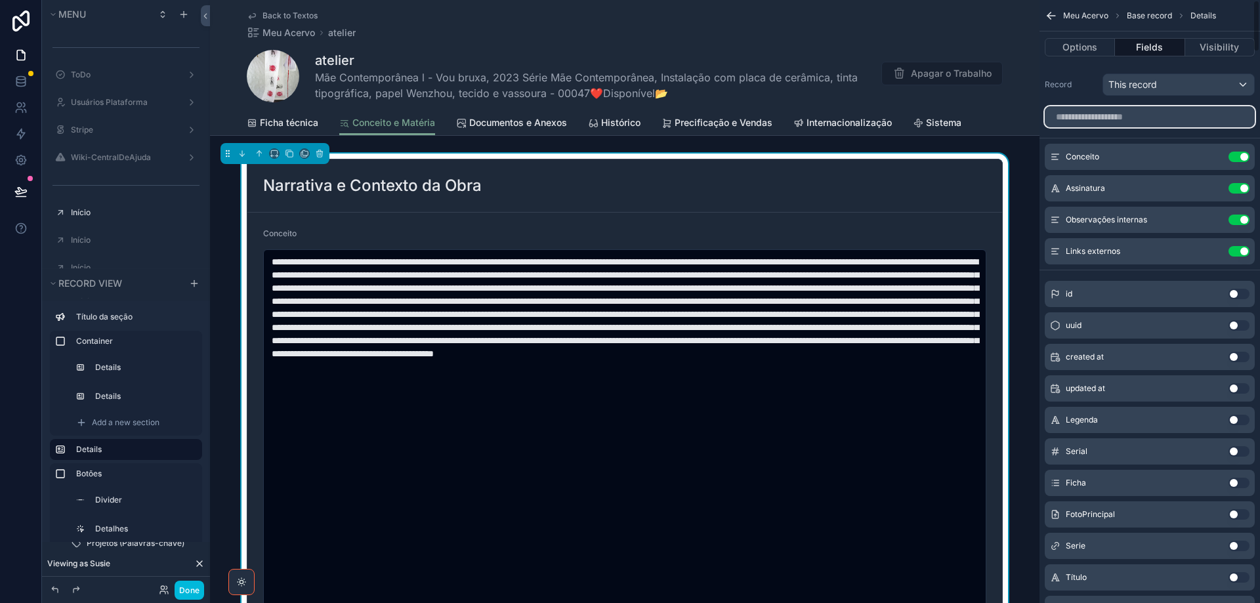
click at [769, 121] on input "scrollable content" at bounding box center [1150, 116] width 210 height 21
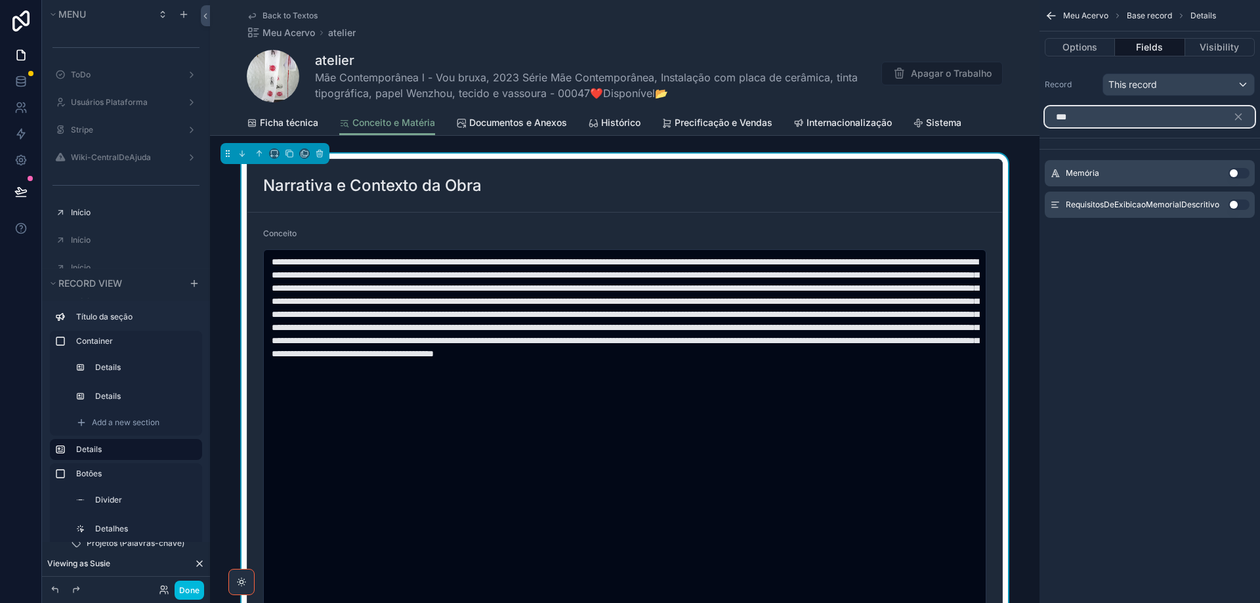
type input "***"
click at [769, 204] on button "Use setting" at bounding box center [1239, 205] width 21 height 11
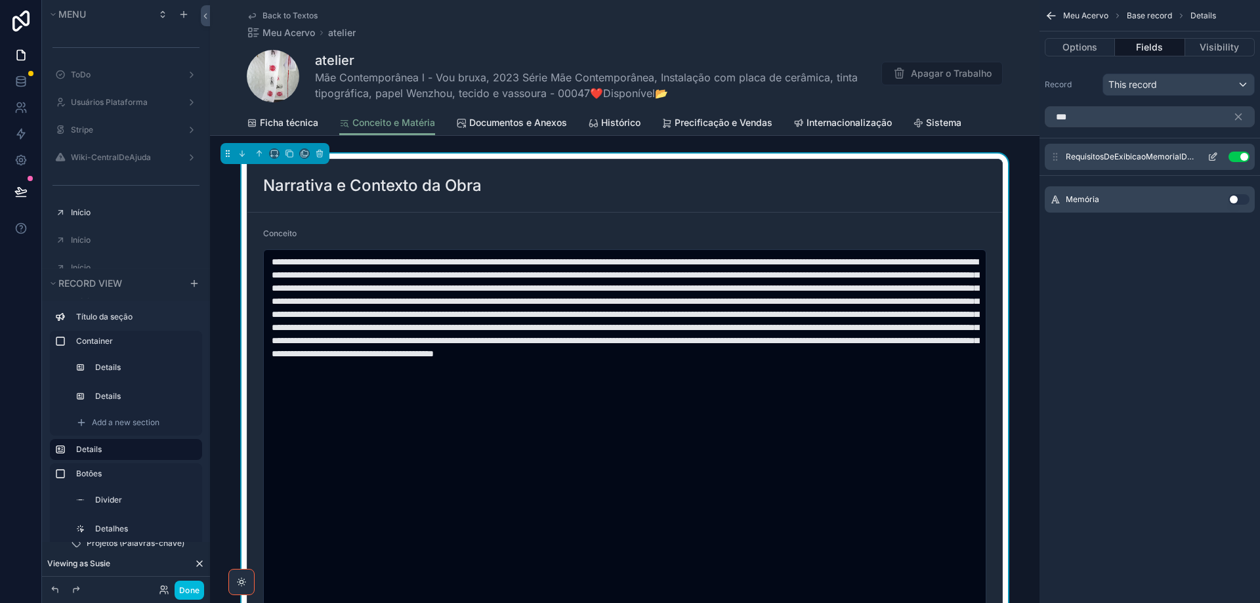
click at [769, 158] on icon "scrollable content" at bounding box center [1213, 157] width 11 height 11
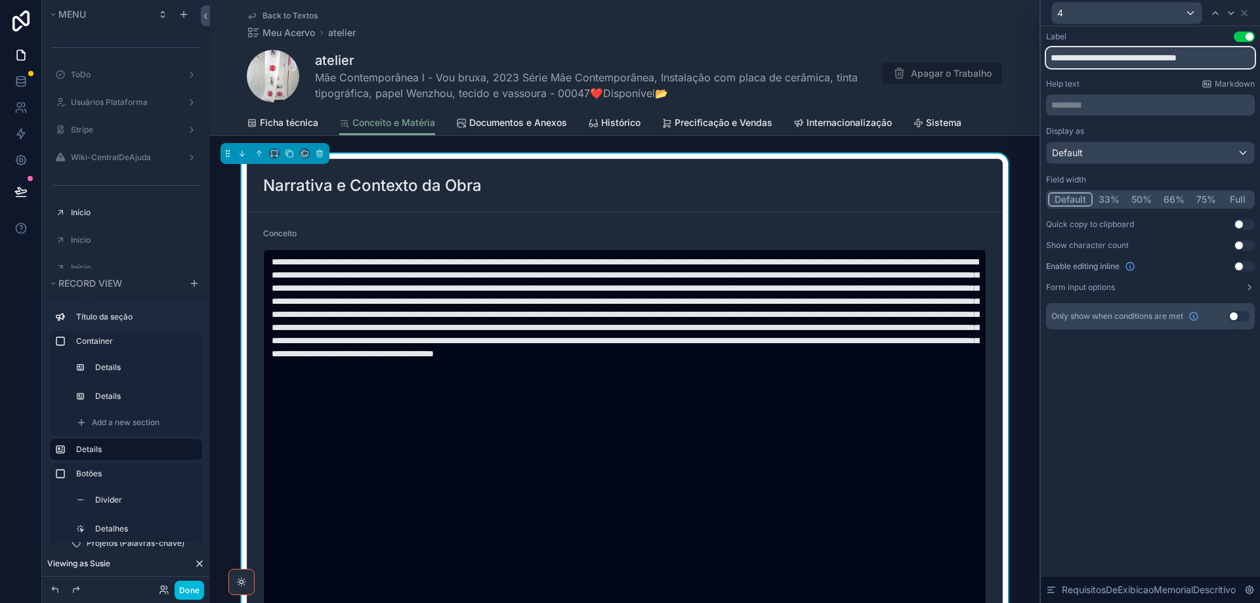
click at [769, 56] on input "**********" at bounding box center [1150, 57] width 209 height 21
type input "**********"
click at [769, 266] on button "Use setting" at bounding box center [1244, 266] width 21 height 11
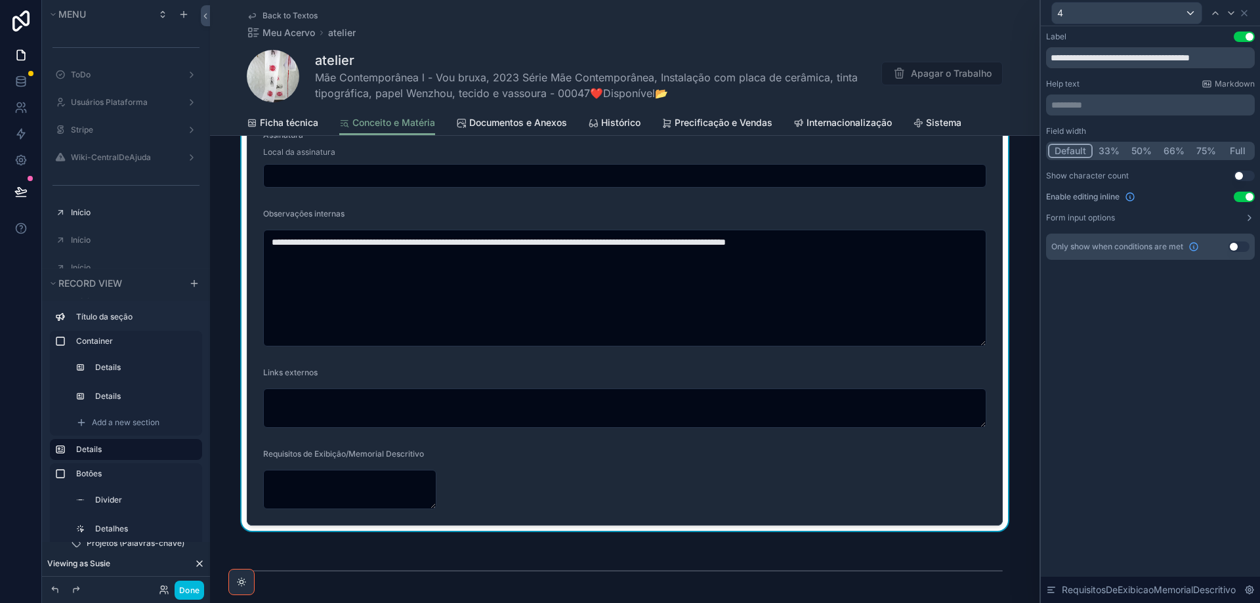
scroll to position [1236, 0]
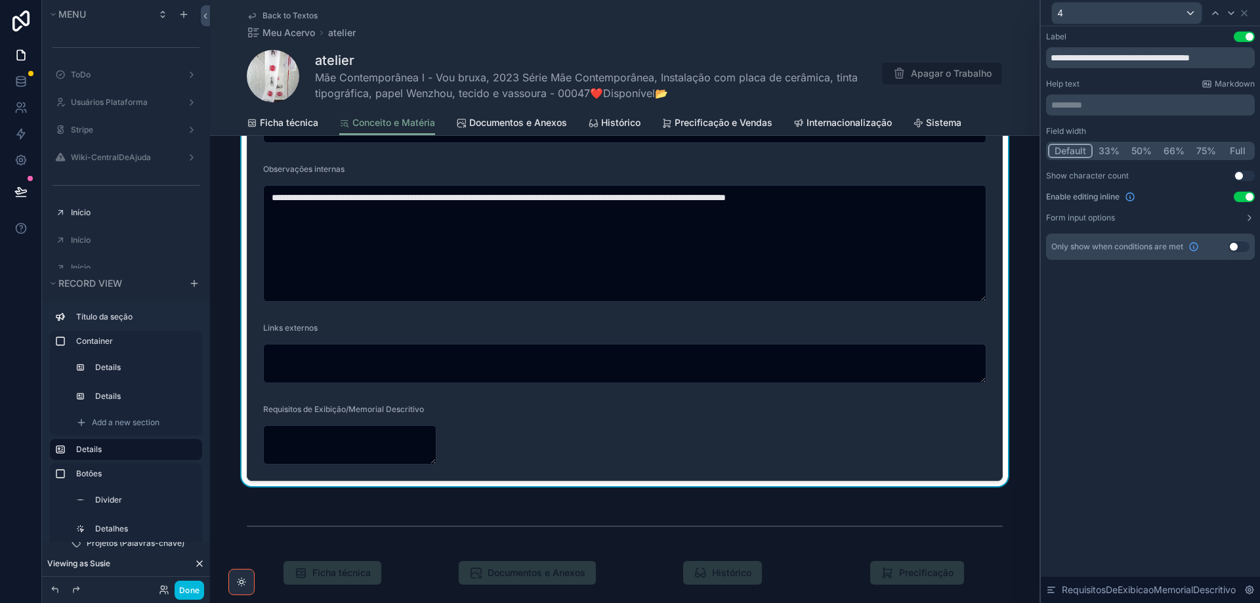
click at [769, 155] on button "Full" at bounding box center [1237, 151] width 31 height 14
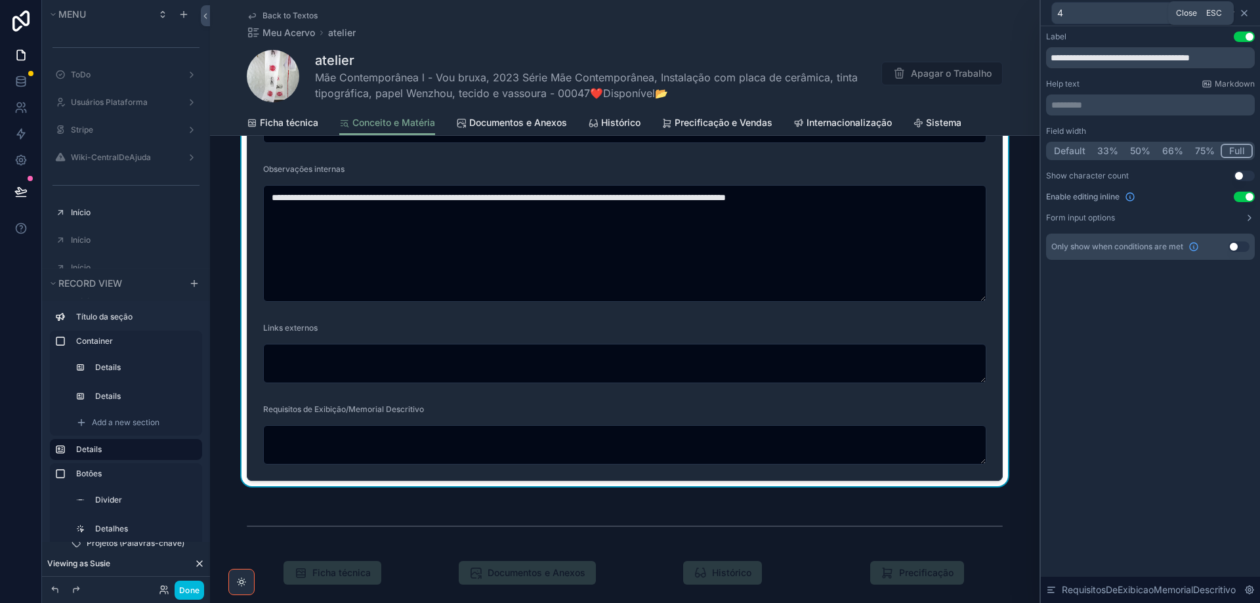
click at [769, 11] on icon at bounding box center [1244, 13] width 11 height 11
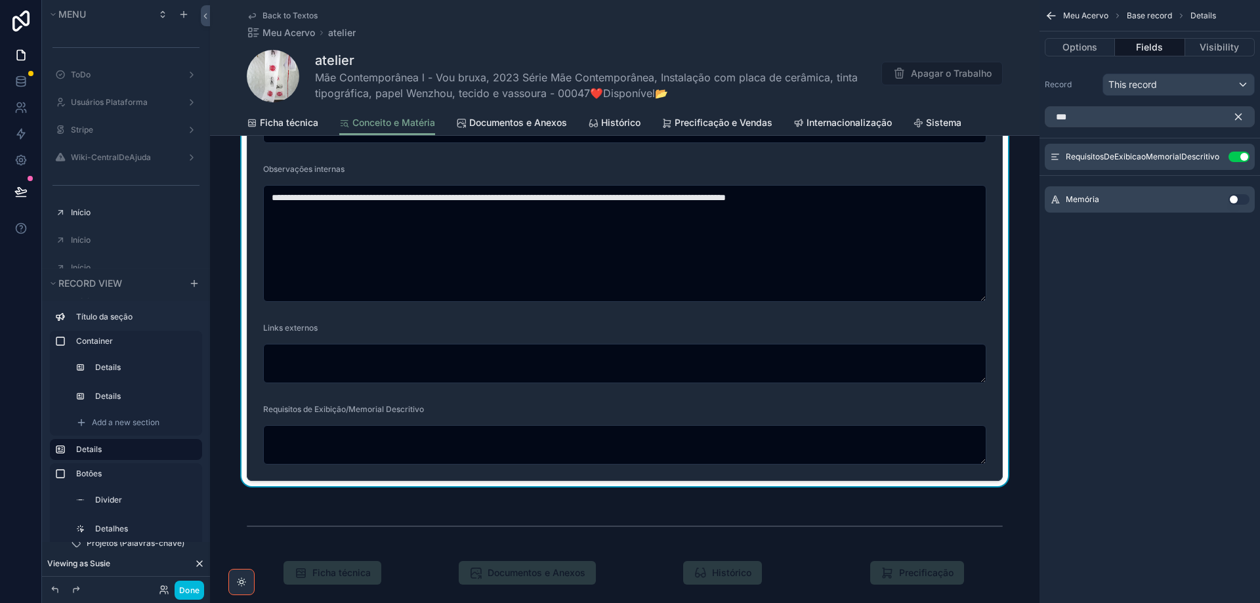
click at [769, 114] on icon "scrollable content" at bounding box center [1239, 117] width 6 height 6
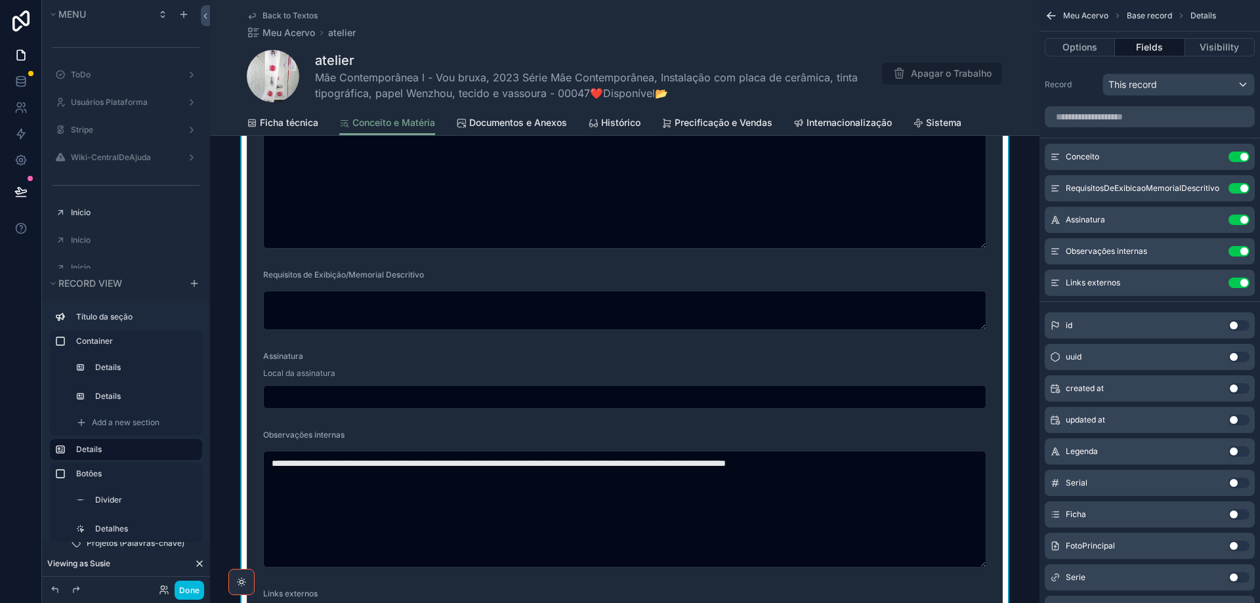
scroll to position [1039, 0]
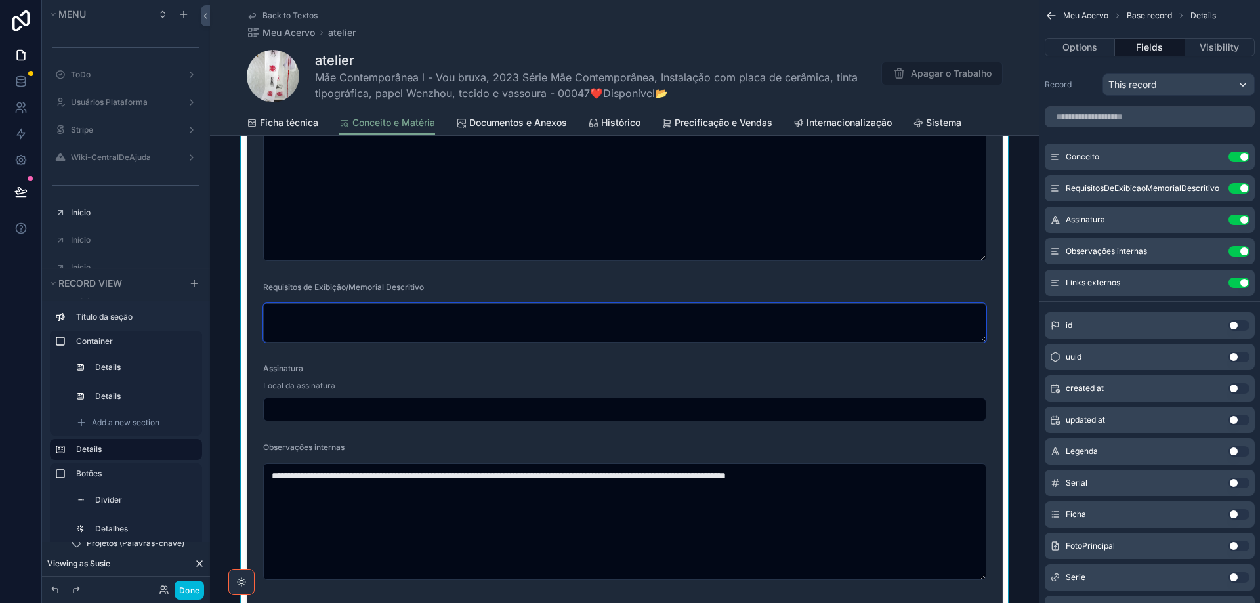
click at [451, 316] on textarea "scrollable content" at bounding box center [624, 322] width 723 height 39
click at [289, 323] on textarea "scrollable content" at bounding box center [624, 322] width 723 height 39
paste textarea "**********"
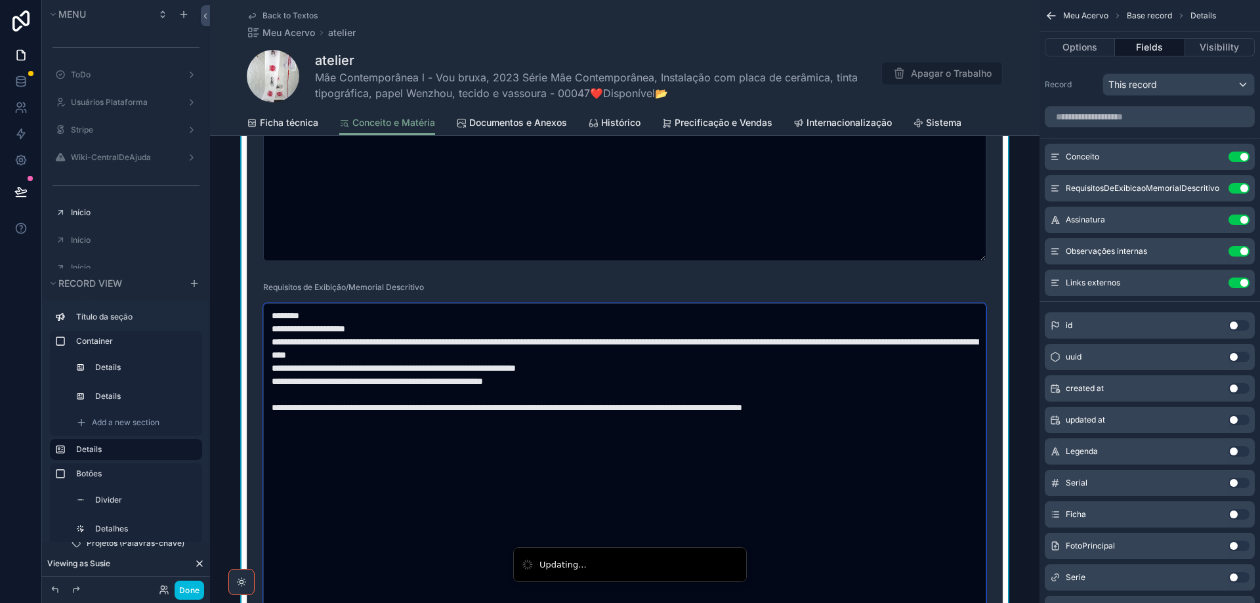
type textarea "**********"
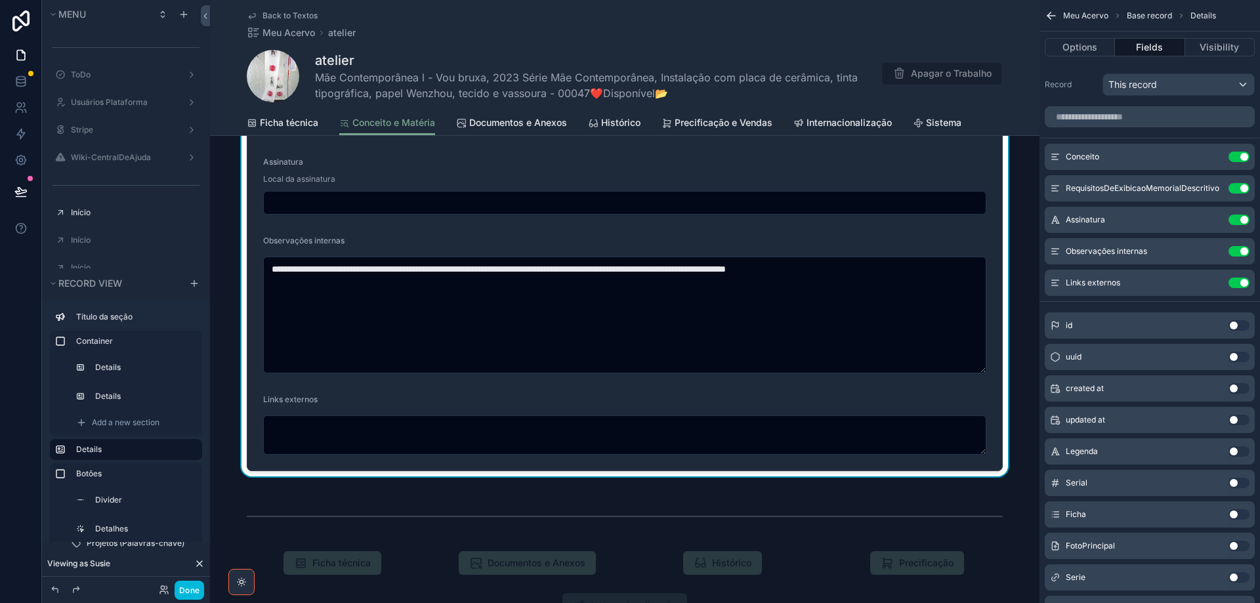
scroll to position [1629, 0]
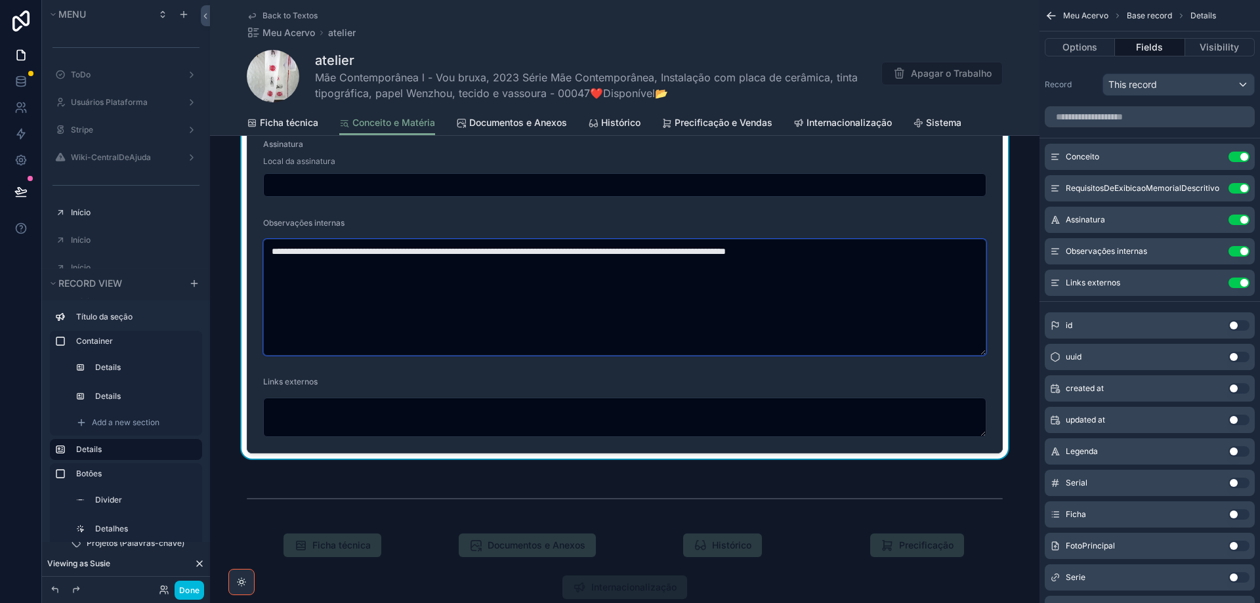
click at [769, 256] on textarea "**********" at bounding box center [624, 297] width 723 height 117
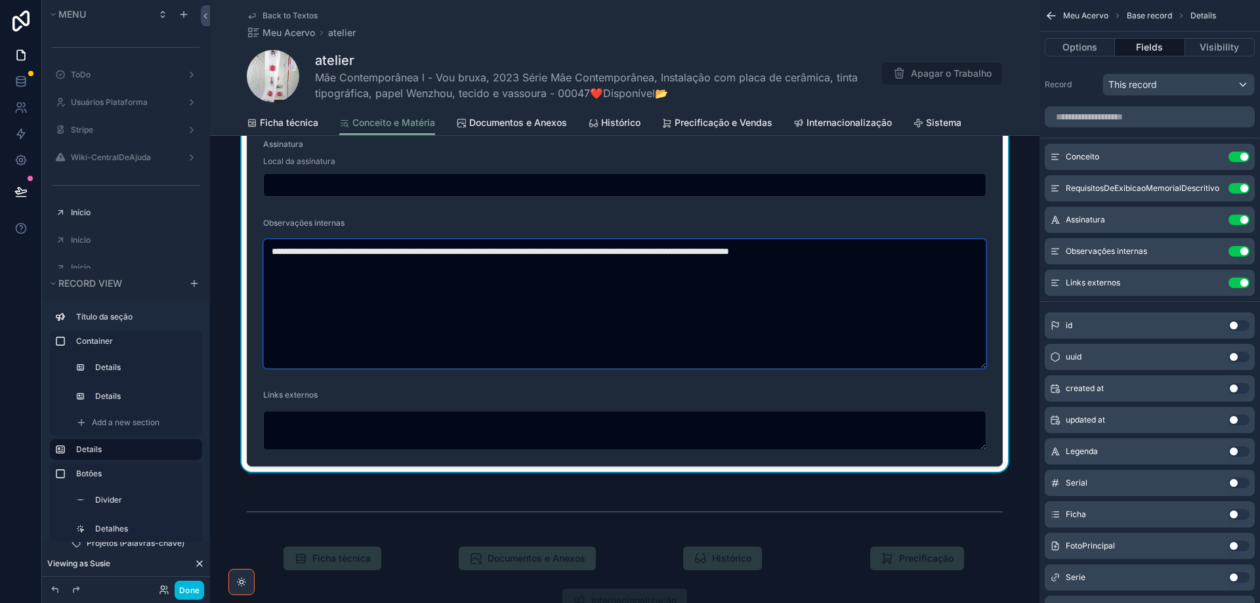
paste textarea "**********"
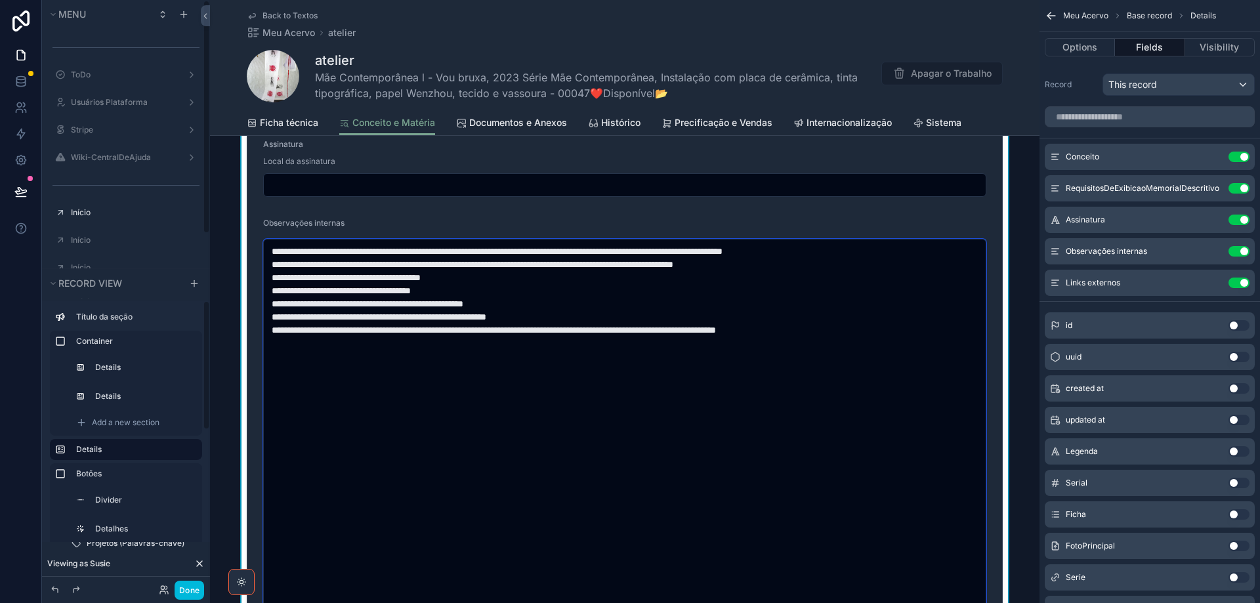
click at [317, 372] on textarea "**********" at bounding box center [624, 442] width 723 height 406
paste textarea "**********"
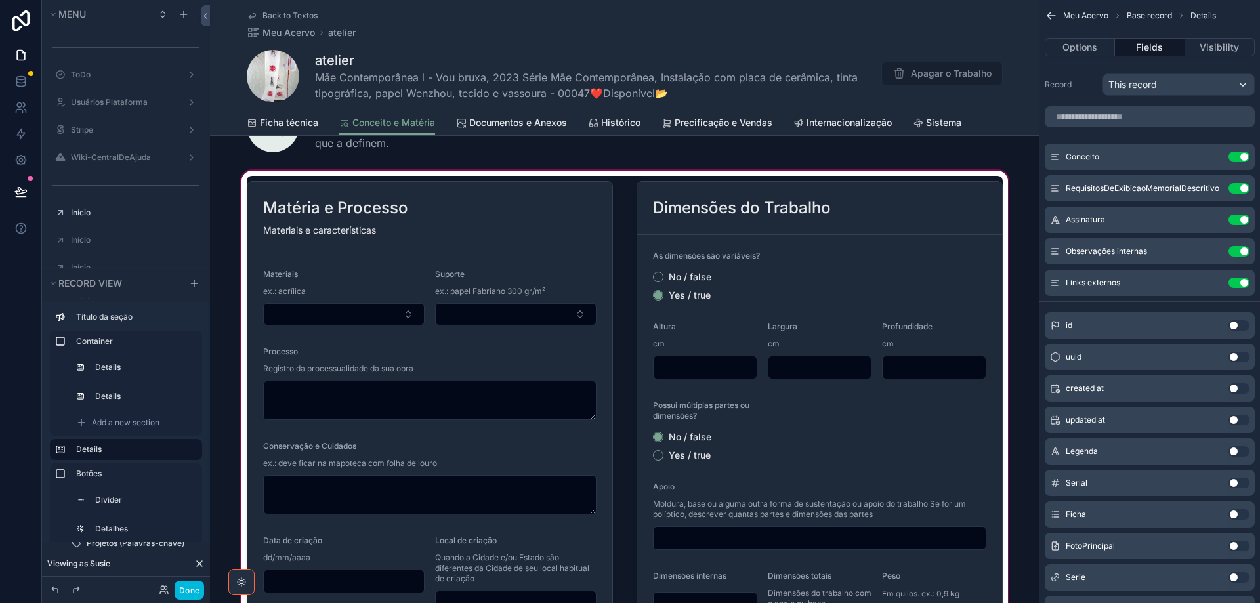
scroll to position [54, 0]
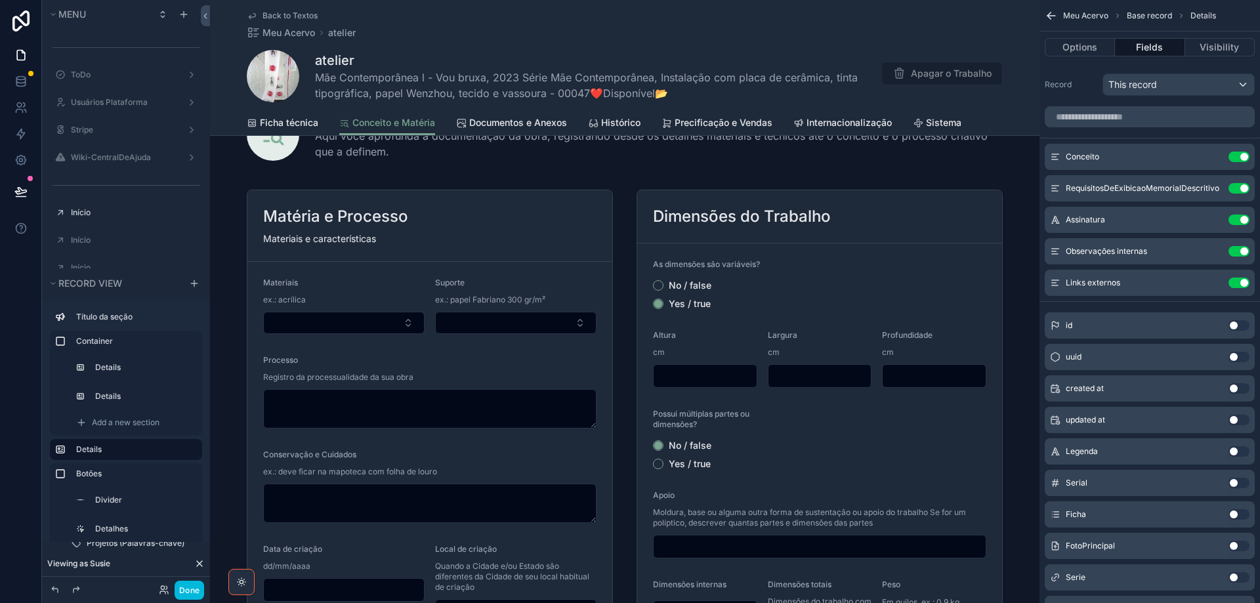
type textarea "**********"
click at [268, 13] on span "Back to Textos" at bounding box center [290, 16] width 55 height 11
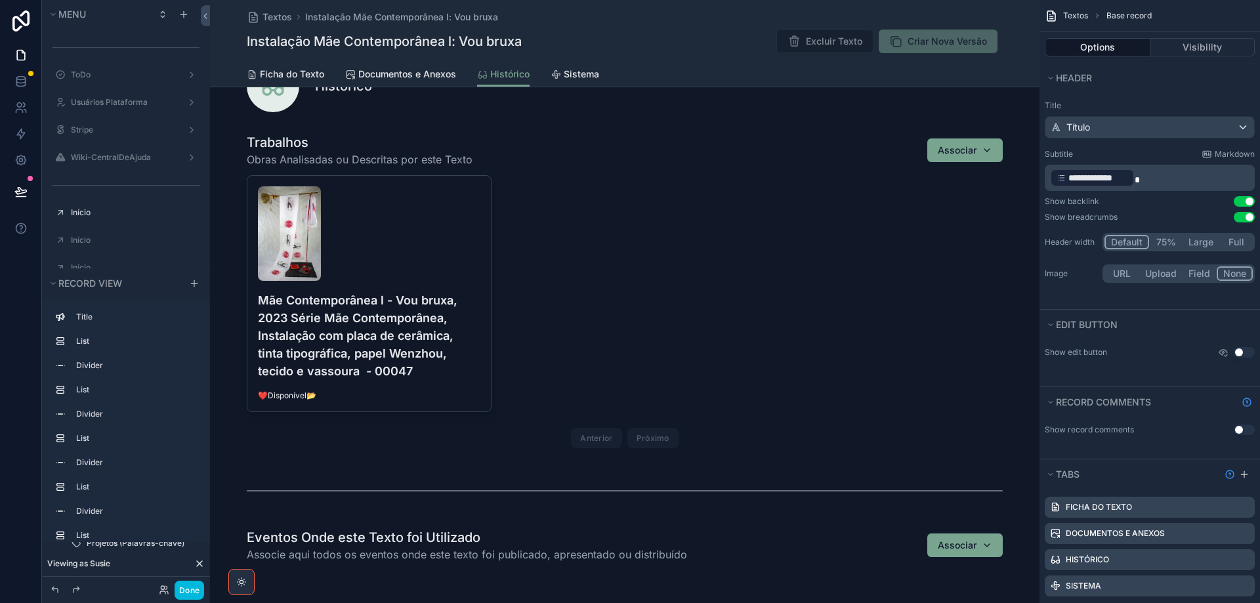
click at [502, 81] on link "Histórico" at bounding box center [503, 74] width 53 height 25
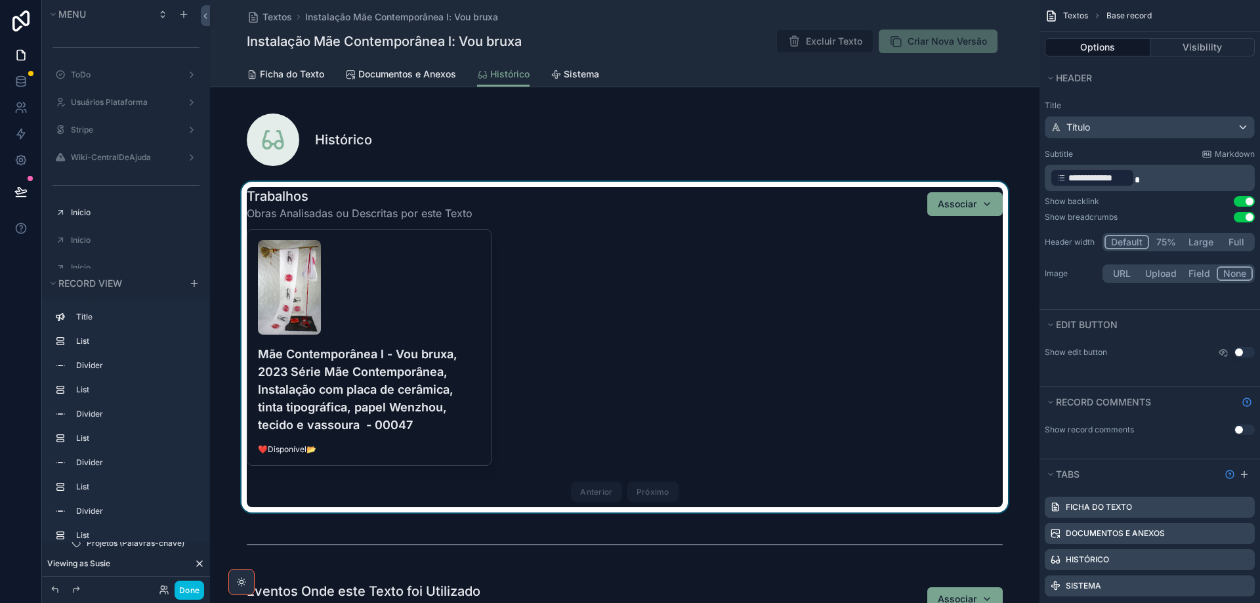
click at [419, 320] on div "scrollable content" at bounding box center [625, 347] width 830 height 331
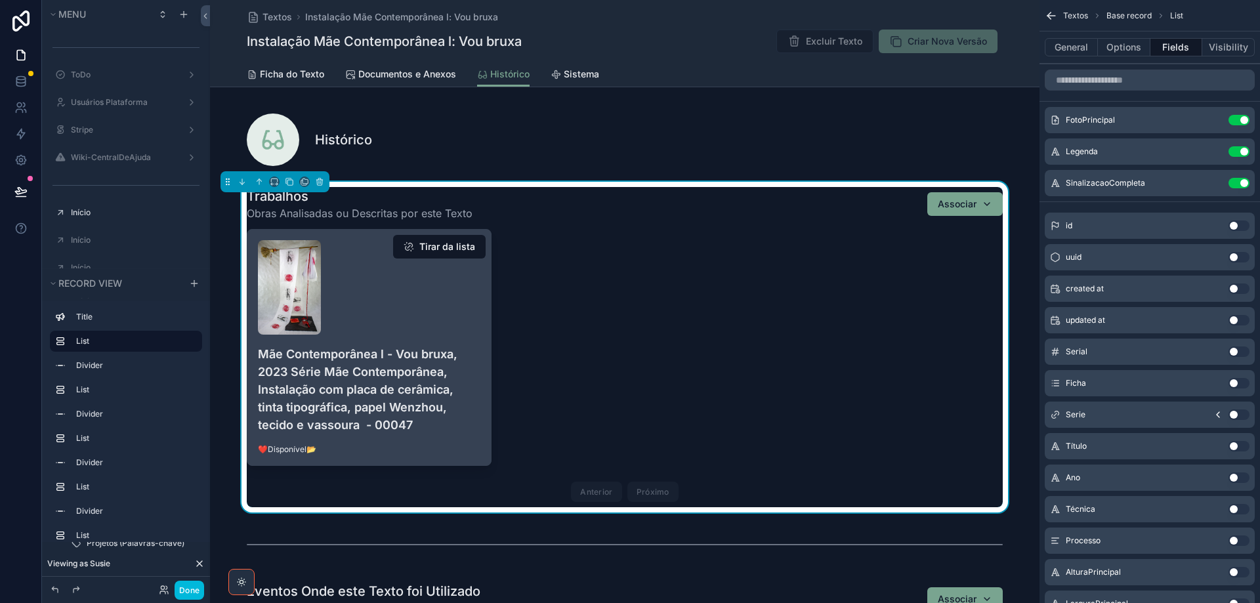
click at [410, 311] on div "scrollable content" at bounding box center [369, 287] width 223 height 95
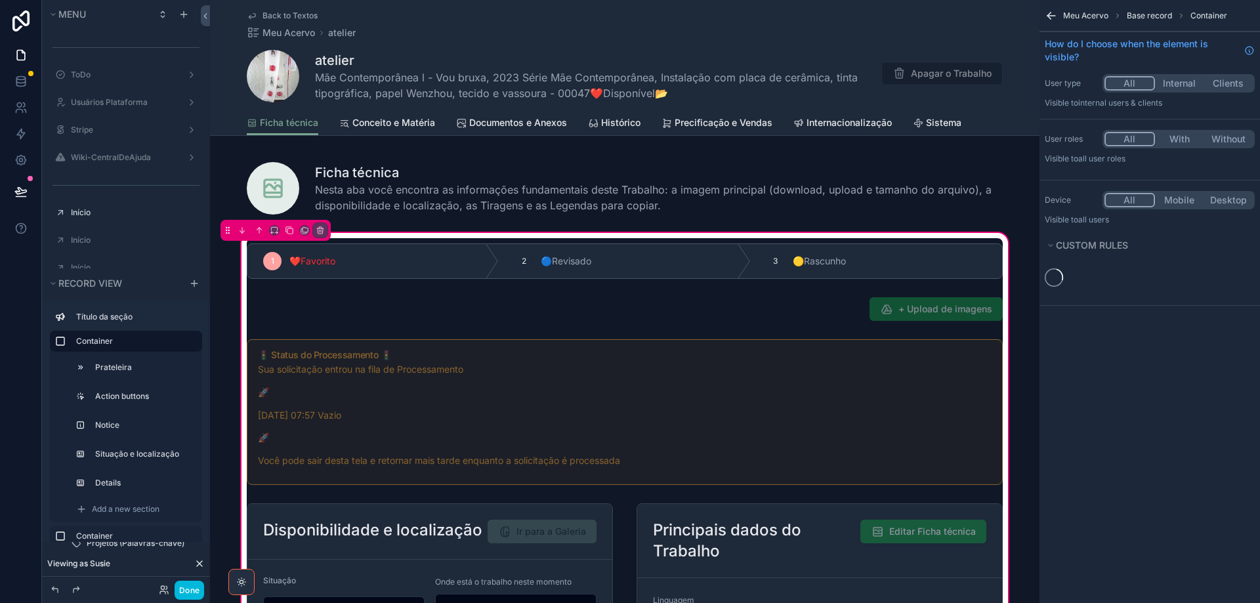
click at [769, 311] on div "scrollable content" at bounding box center [625, 309] width 772 height 34
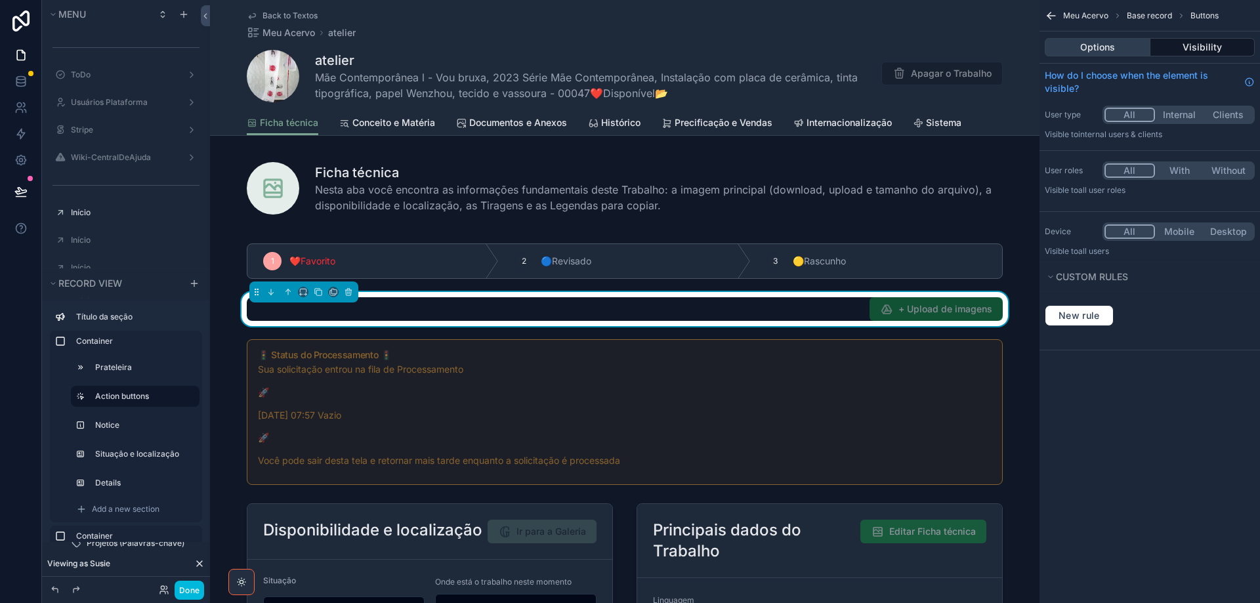
click at [769, 45] on button "Options" at bounding box center [1098, 47] width 106 height 18
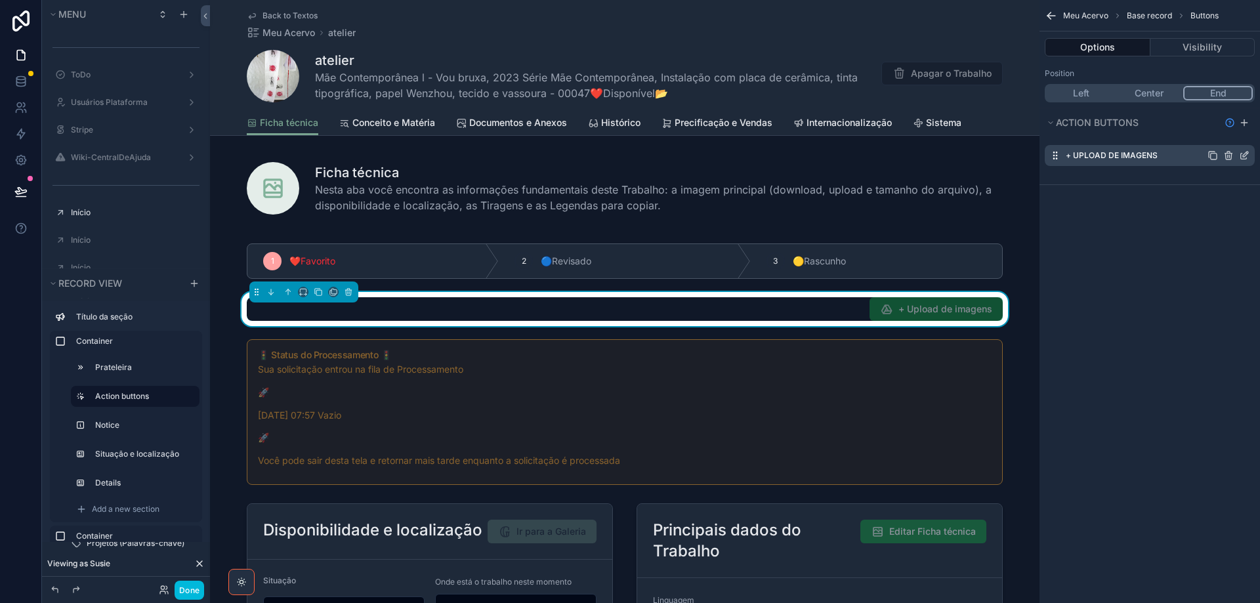
click at [769, 156] on icon "scrollable content" at bounding box center [1244, 155] width 11 height 11
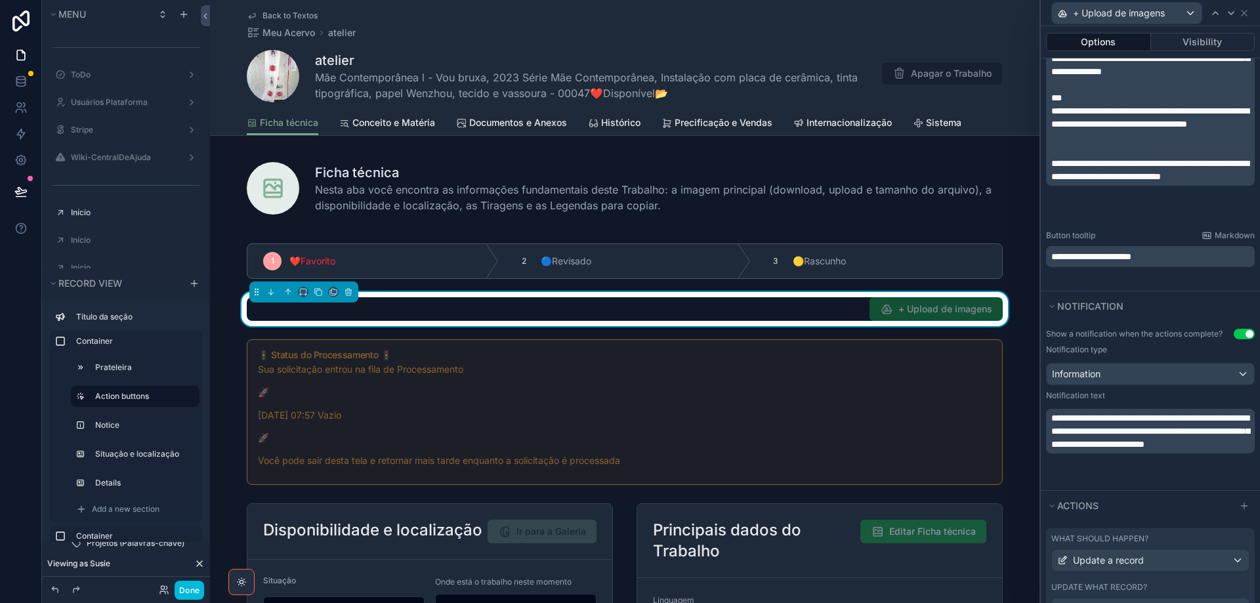
scroll to position [471, 0]
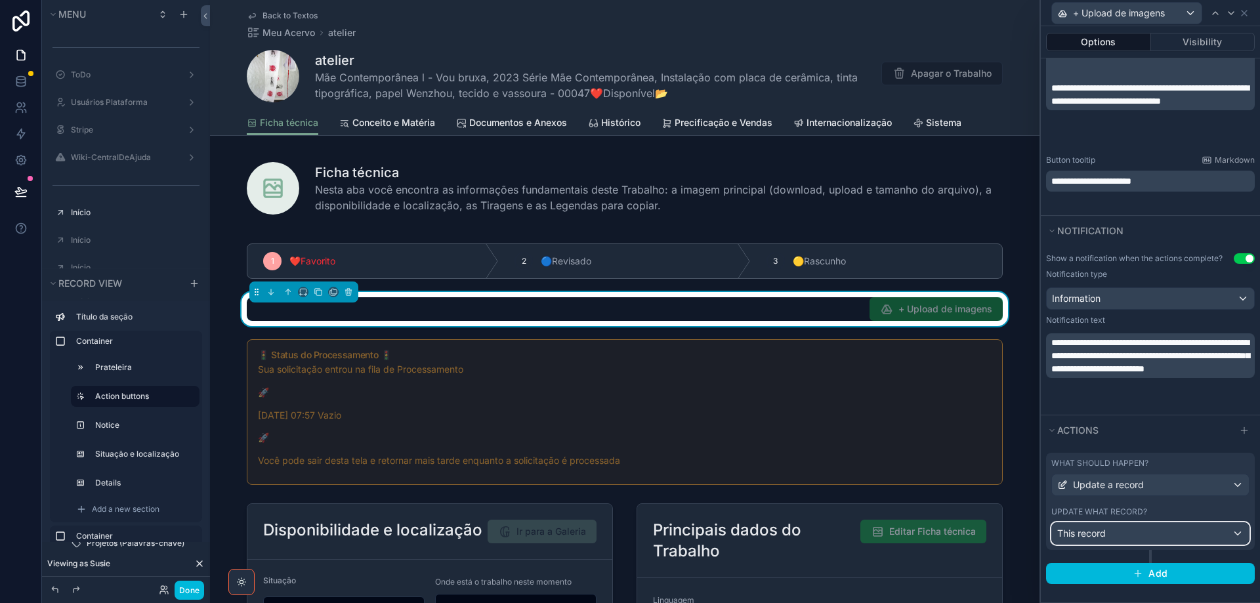
click at [769, 536] on div "This record" at bounding box center [1150, 533] width 197 height 21
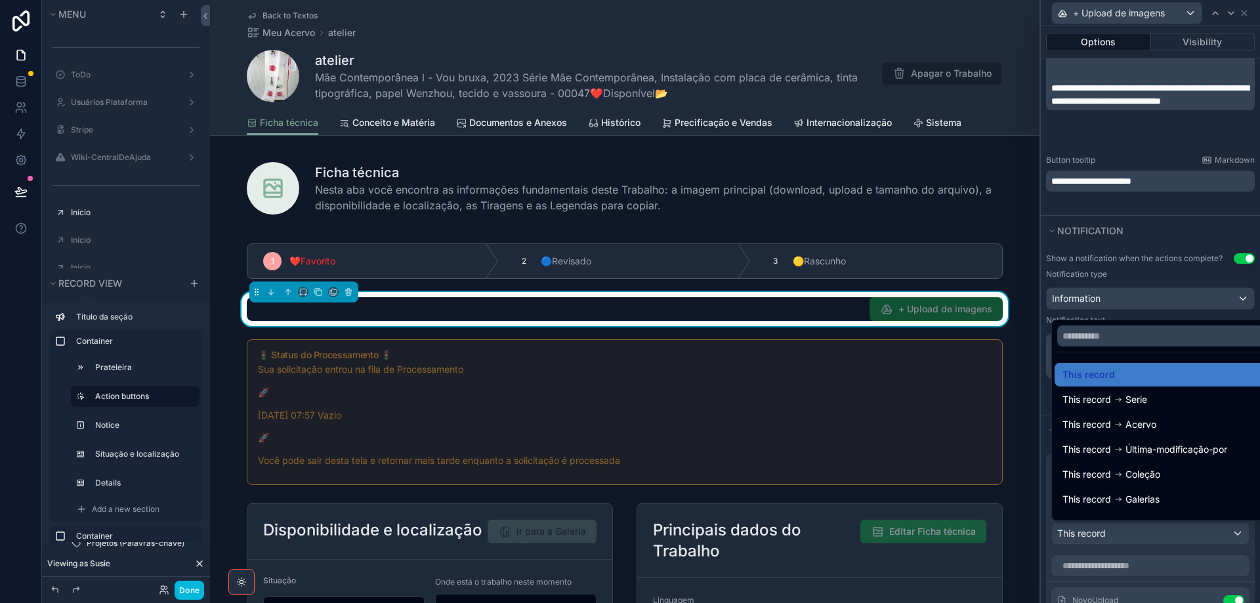
click at [769, 536] on div at bounding box center [1150, 301] width 219 height 603
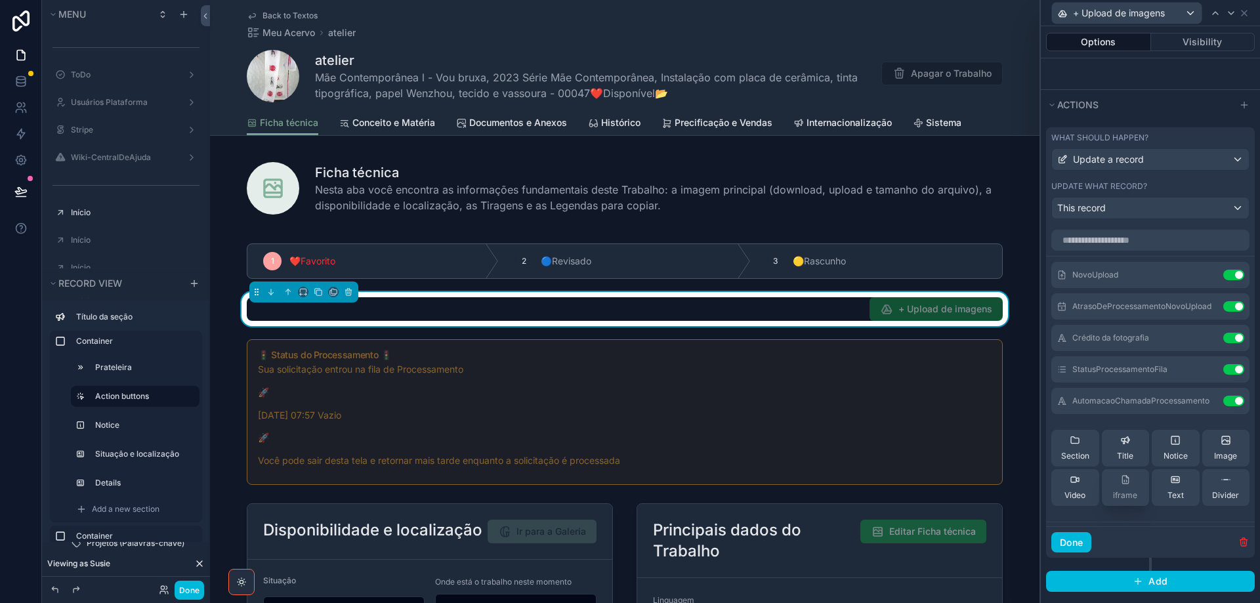
scroll to position [799, 0]
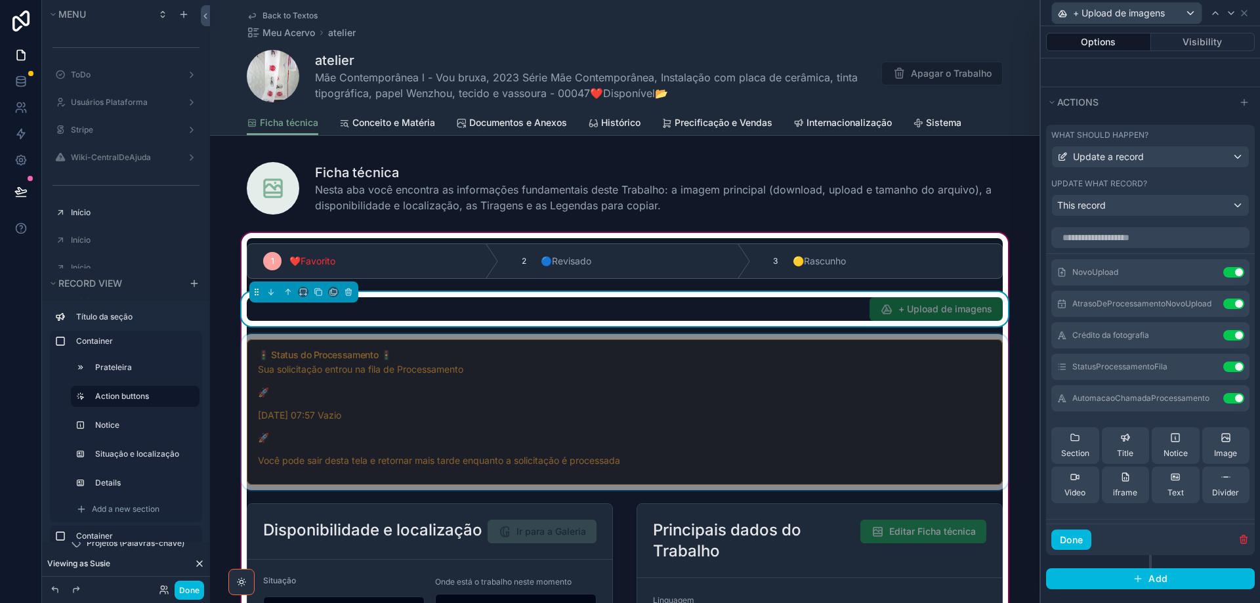
click at [762, 441] on div "scrollable content" at bounding box center [625, 412] width 772 height 156
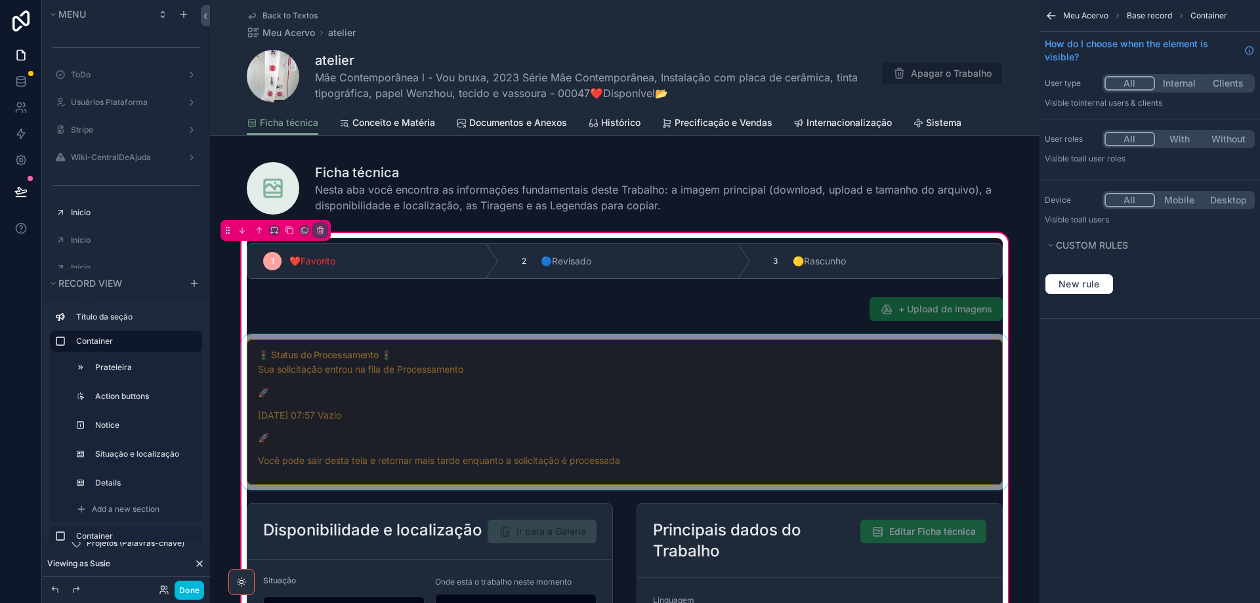
click at [769, 400] on div "scrollable content" at bounding box center [625, 412] width 772 height 156
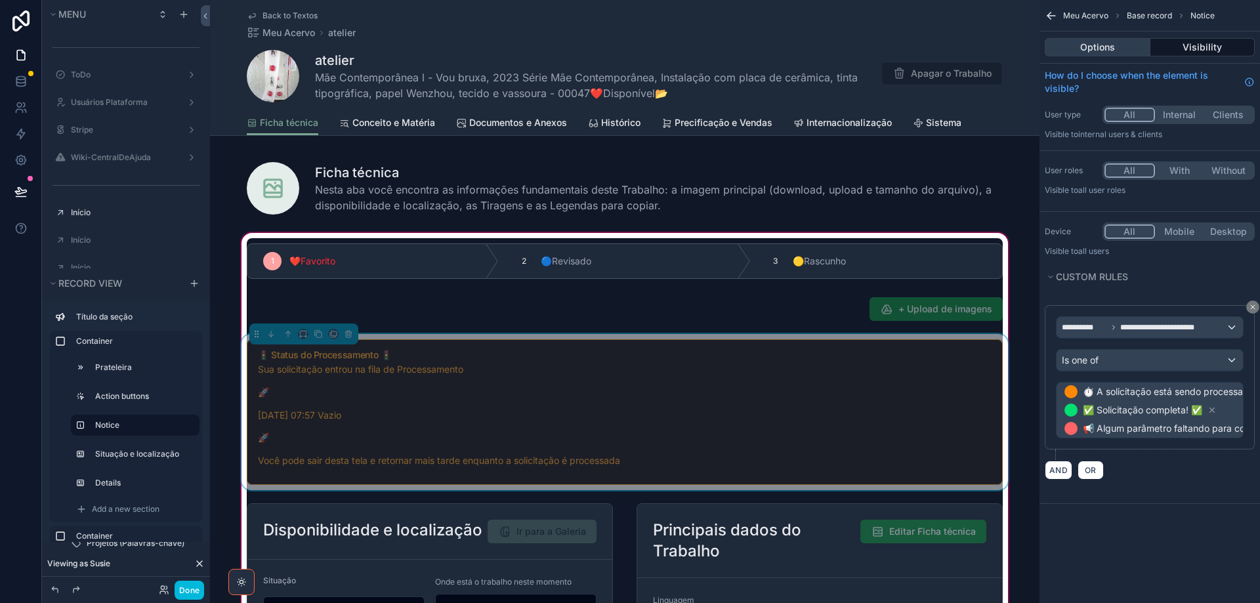
click at [769, 47] on button "Options" at bounding box center [1098, 47] width 106 height 18
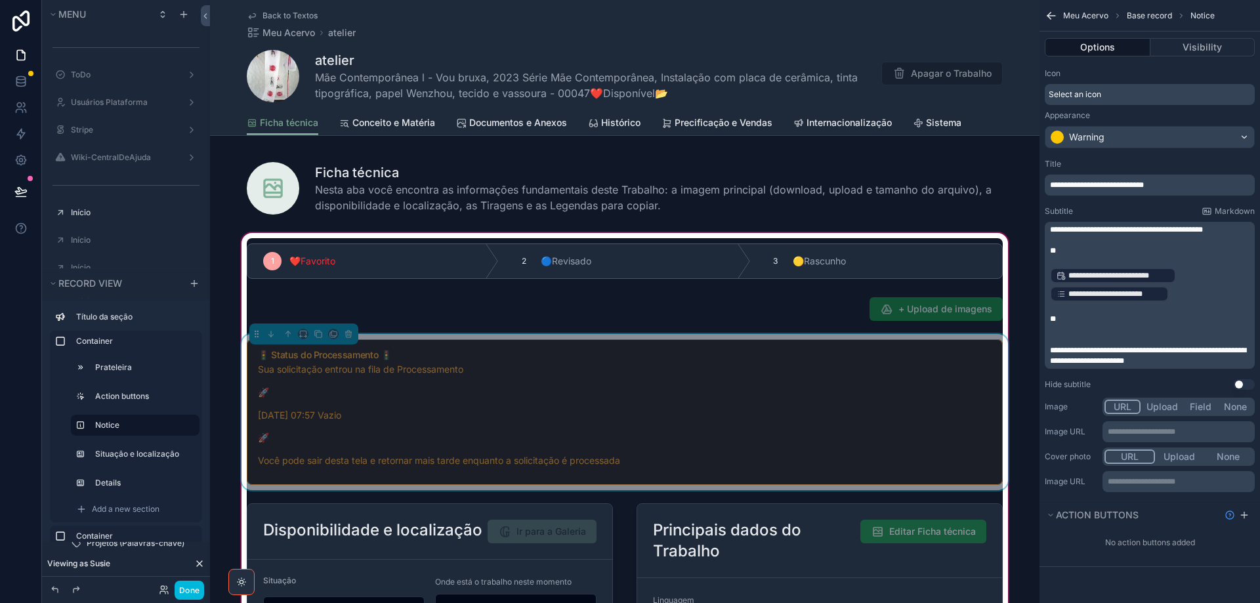
click at [769, 295] on p "**********" at bounding box center [1151, 294] width 202 height 18
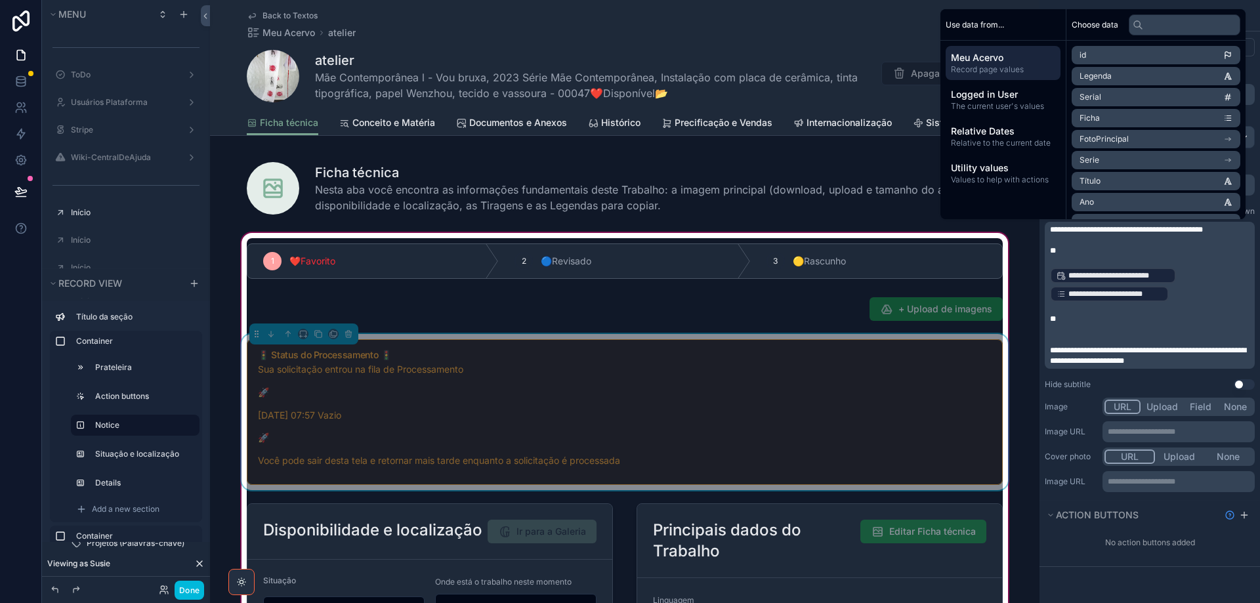
click at [769, 295] on p "**********" at bounding box center [1151, 294] width 202 height 18
click at [769, 21] on input "text" at bounding box center [1185, 24] width 112 height 21
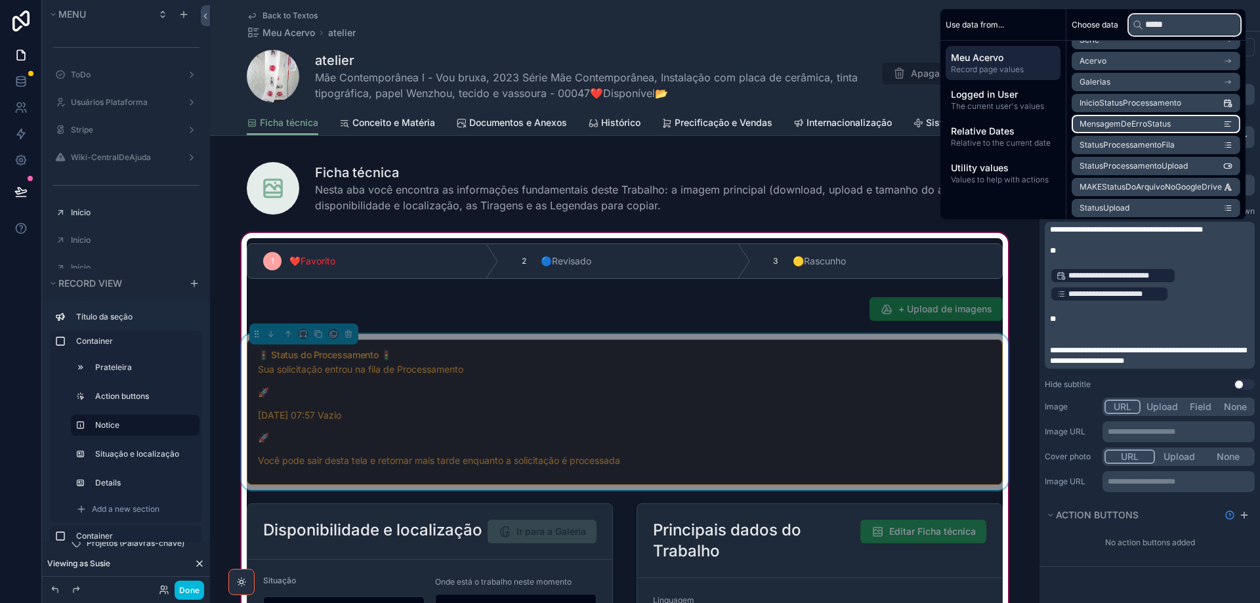
scroll to position [18, 0]
type input "*****"
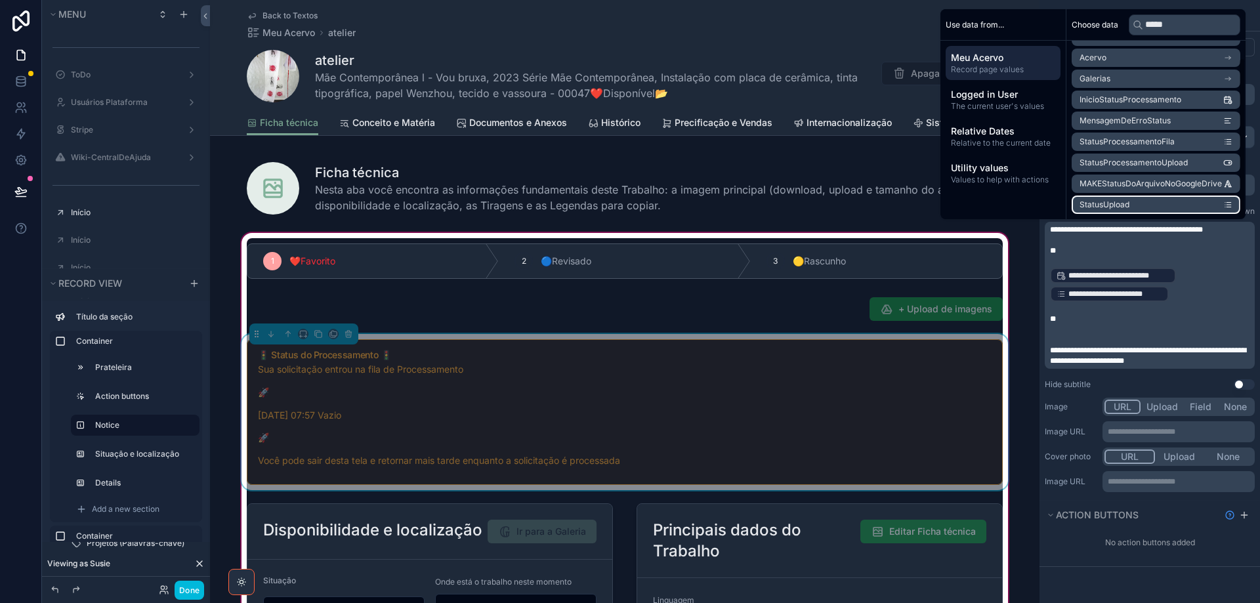
click at [769, 209] on li "StatusUpload" at bounding box center [1156, 205] width 169 height 18
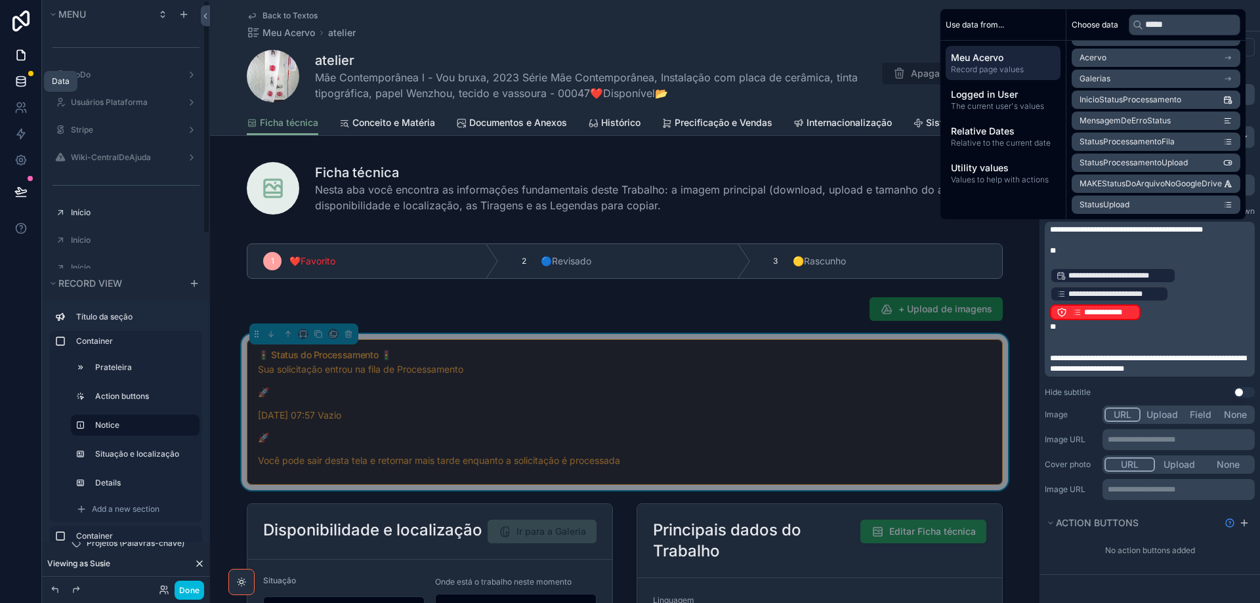
click at [22, 77] on icon at bounding box center [20, 78] width 9 height 3
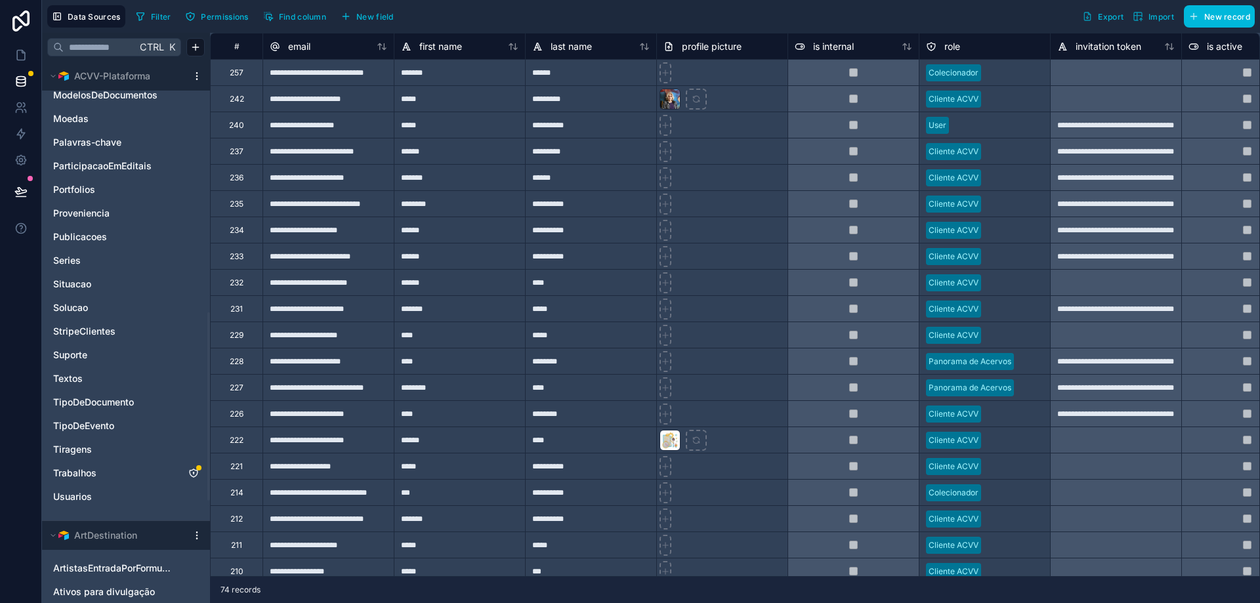
scroll to position [722, 0]
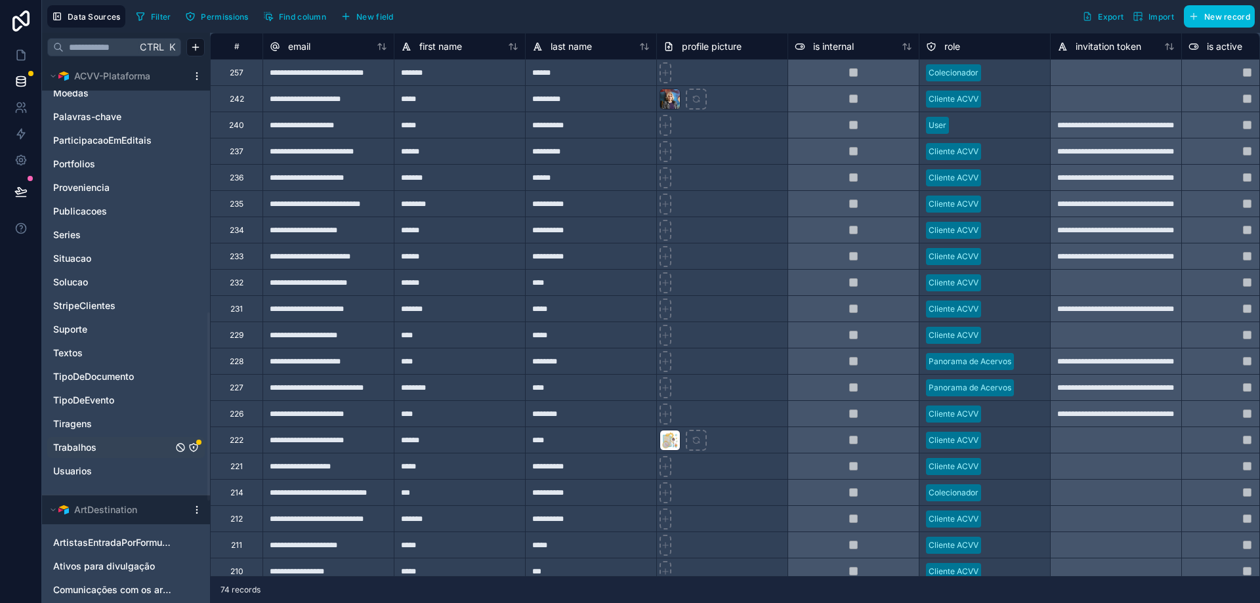
click at [194, 448] on icon "Trabalhos" at bounding box center [193, 447] width 1 height 1
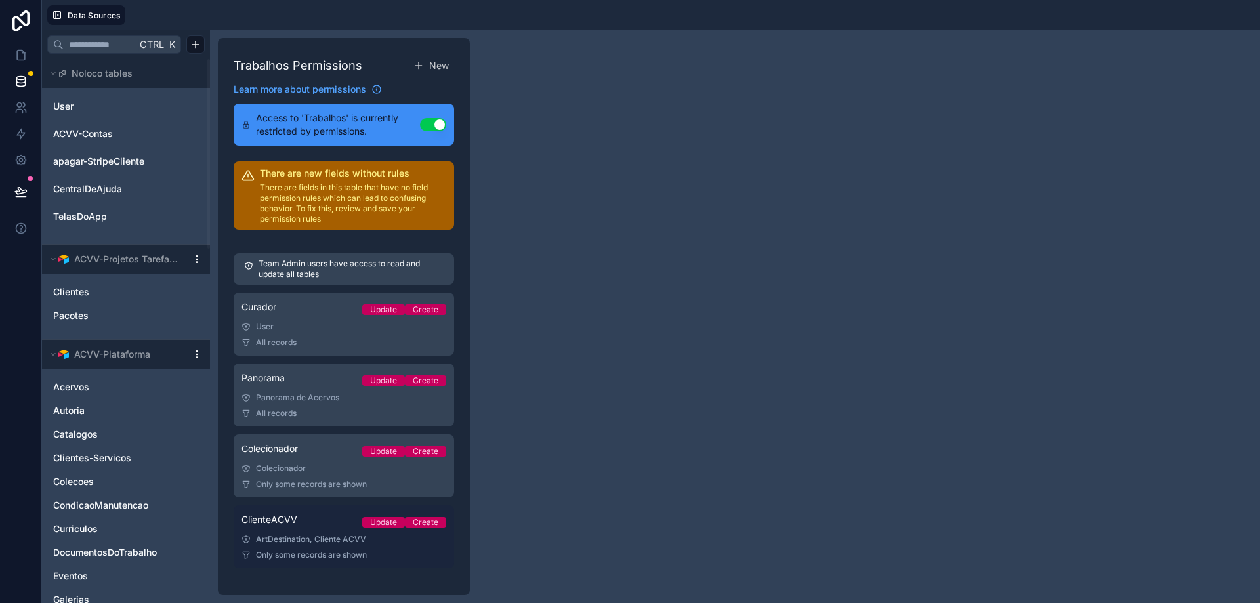
click at [303, 547] on link "ClienteACVV Update Create ArtDestination, Cliente ACVV Only some records are sh…" at bounding box center [344, 537] width 221 height 63
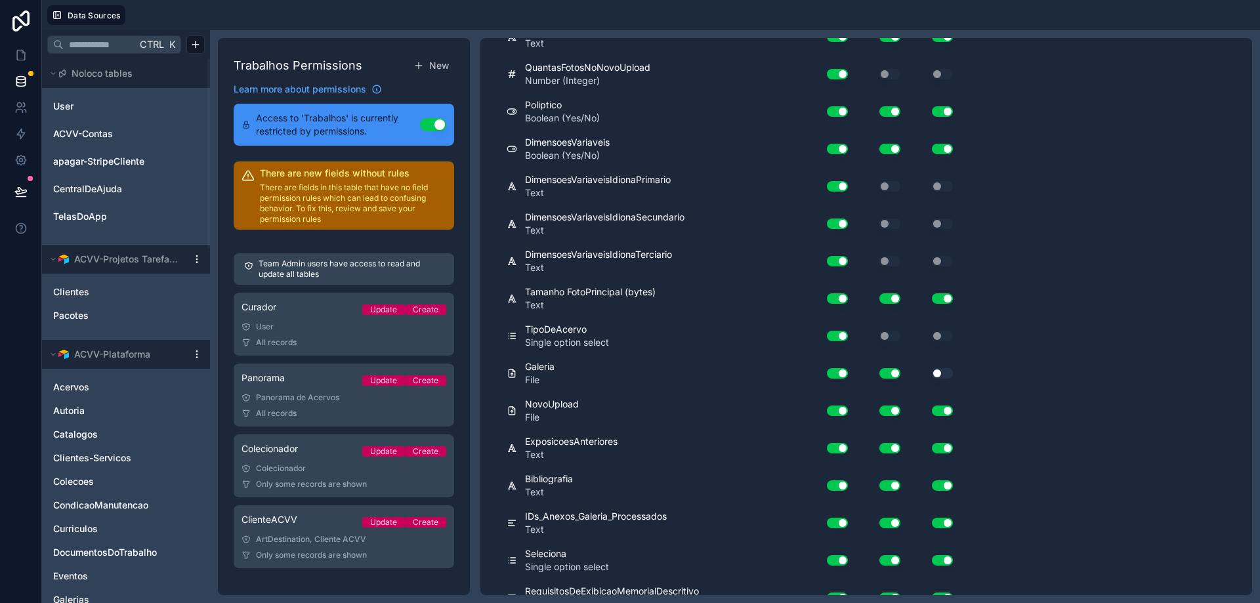
scroll to position [7734, 0]
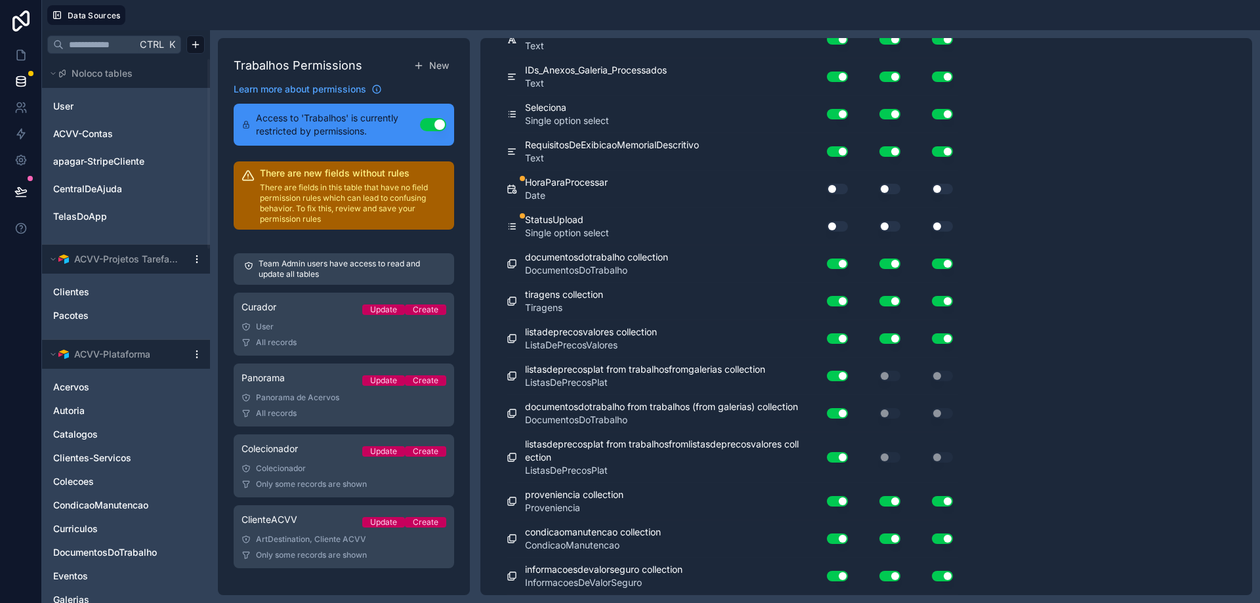
click at [769, 189] on button "Use setting" at bounding box center [837, 189] width 21 height 11
click at [769, 190] on button "Use setting" at bounding box center [890, 189] width 21 height 11
click at [769, 190] on button "Use setting" at bounding box center [942, 189] width 21 height 11
click at [769, 230] on button "Use setting" at bounding box center [837, 226] width 21 height 11
click at [769, 228] on button "Use setting" at bounding box center [890, 226] width 21 height 11
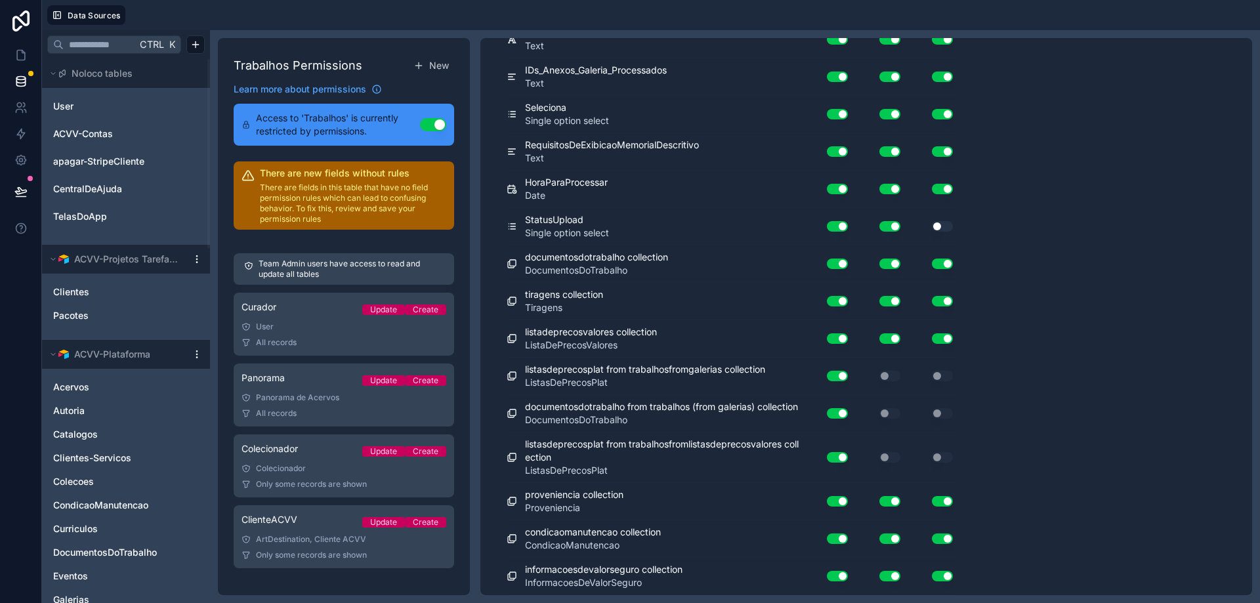
click at [769, 226] on button "Use setting" at bounding box center [942, 226] width 21 height 11
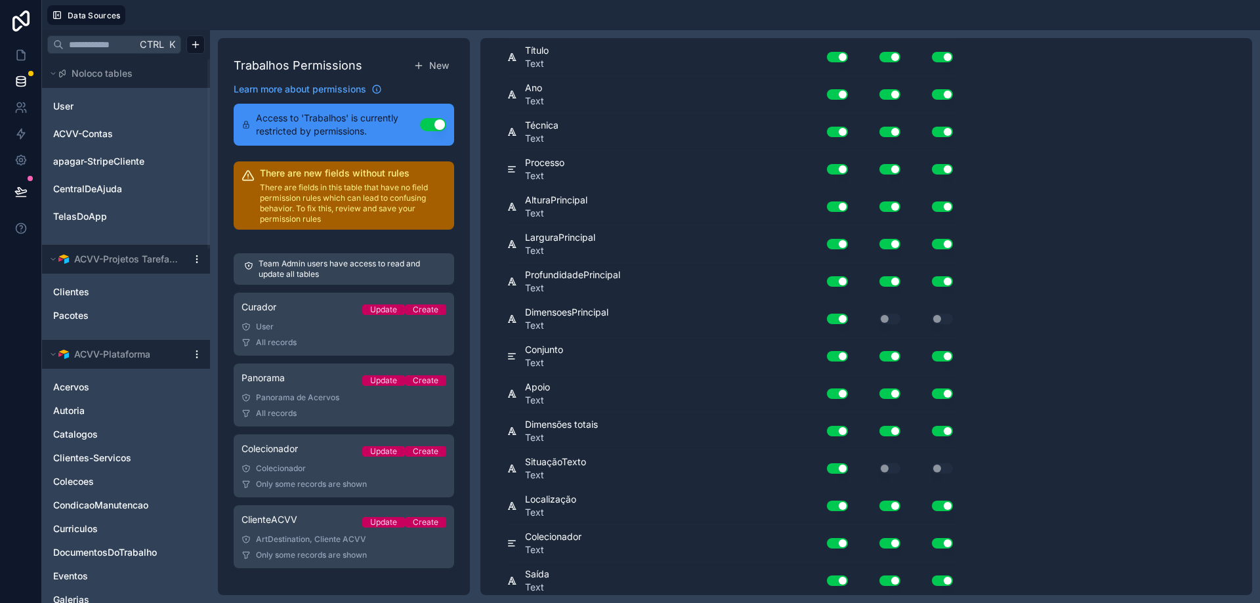
scroll to position [0, 0]
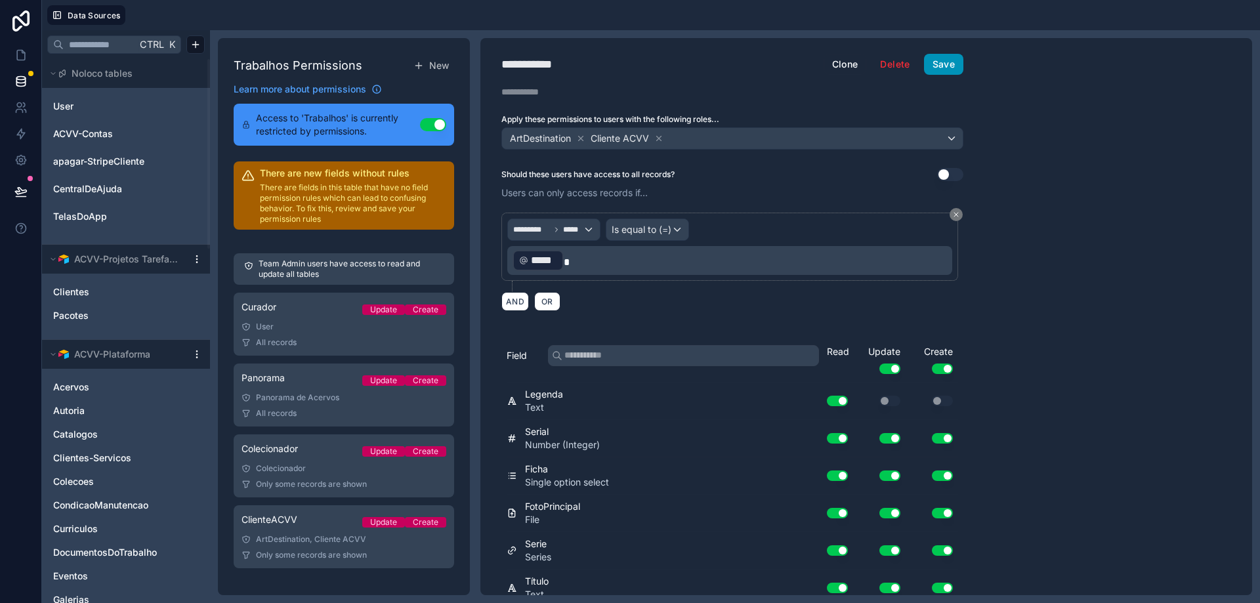
click at [769, 64] on button "Save" at bounding box center [943, 64] width 39 height 21
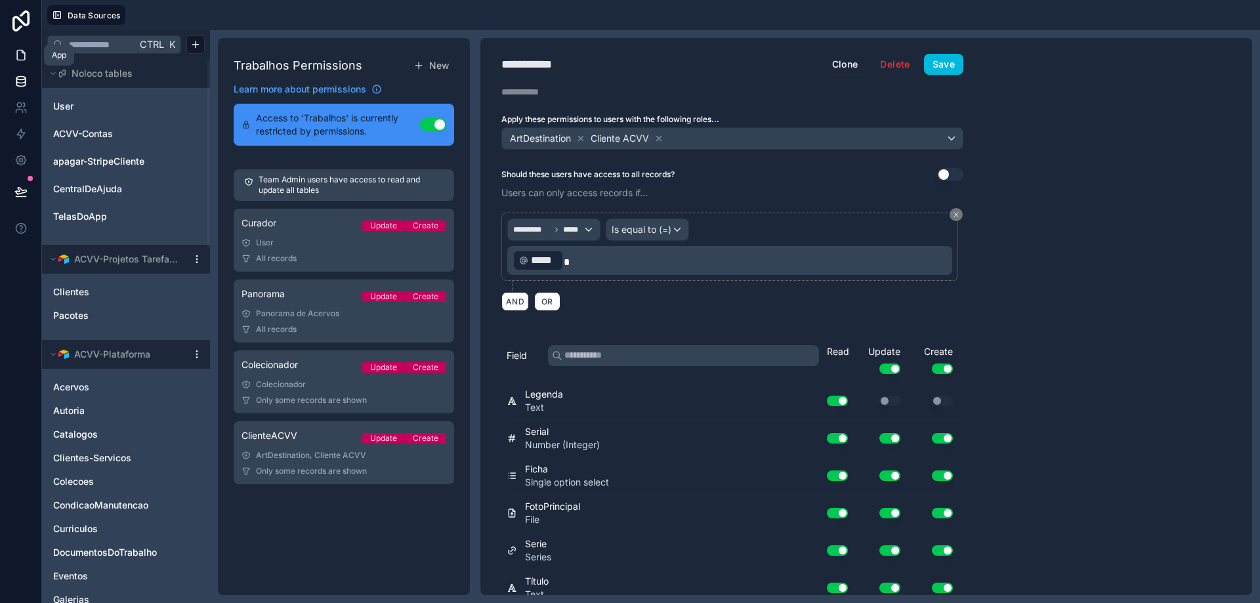
click at [19, 53] on icon at bounding box center [20, 55] width 13 height 13
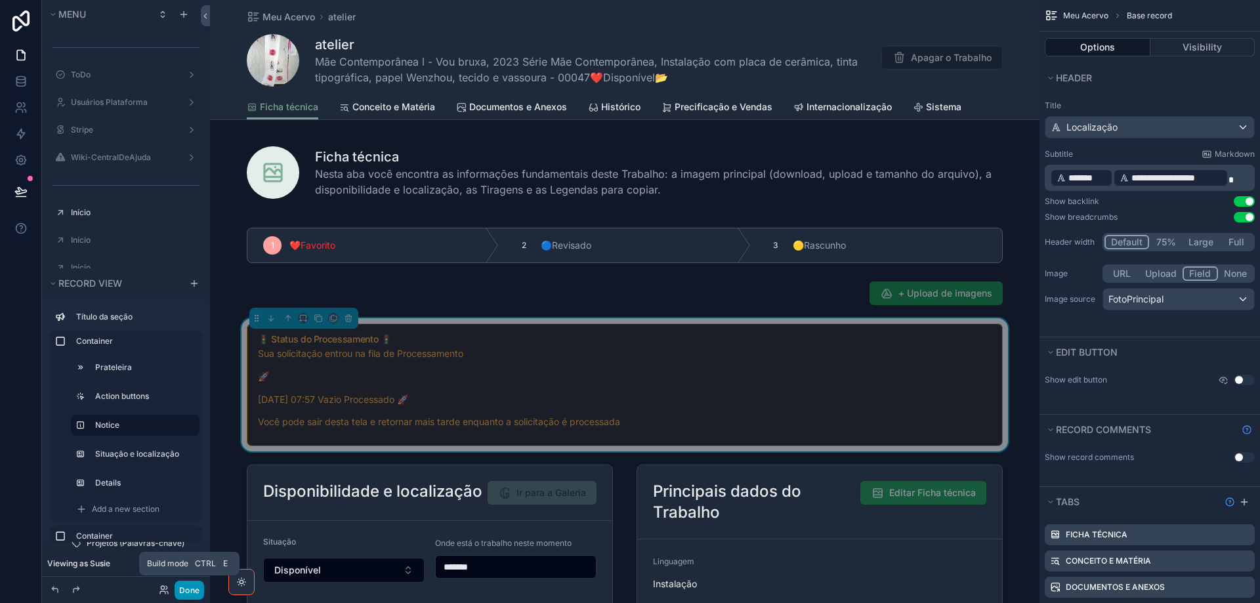
click at [187, 576] on button "Done" at bounding box center [190, 590] width 30 height 19
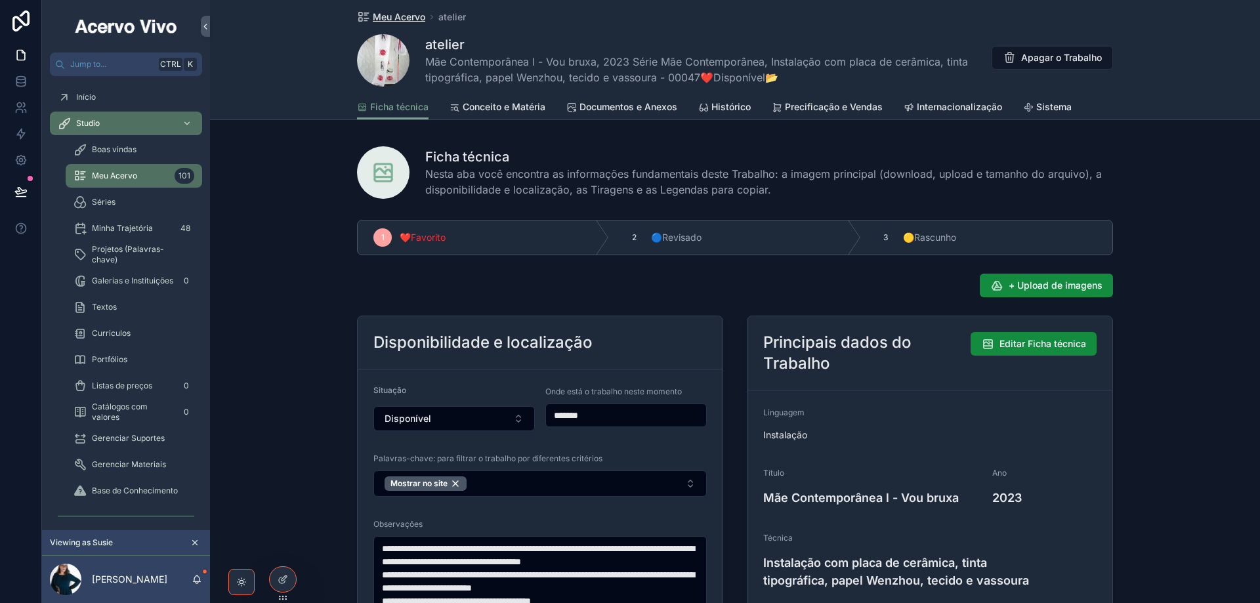
click at [403, 13] on span "Meu Acervo" at bounding box center [399, 17] width 53 height 13
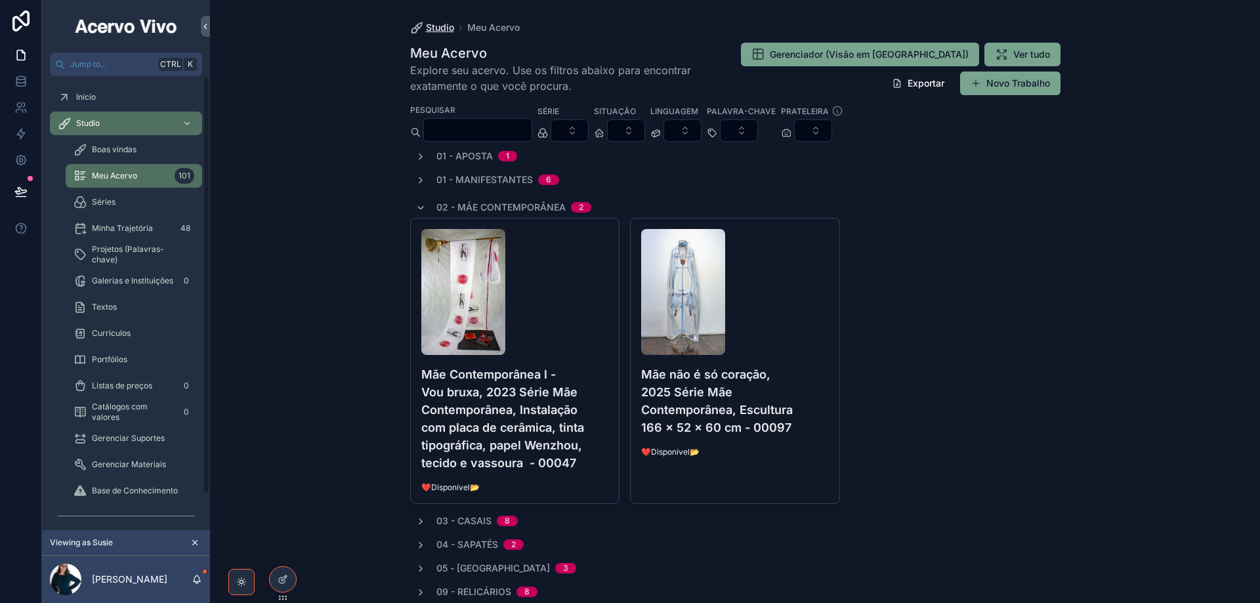
drag, startPoint x: 428, startPoint y: 29, endPoint x: 430, endPoint y: 40, distance: 11.3
click at [428, 29] on span "Studio" at bounding box center [440, 27] width 28 height 13
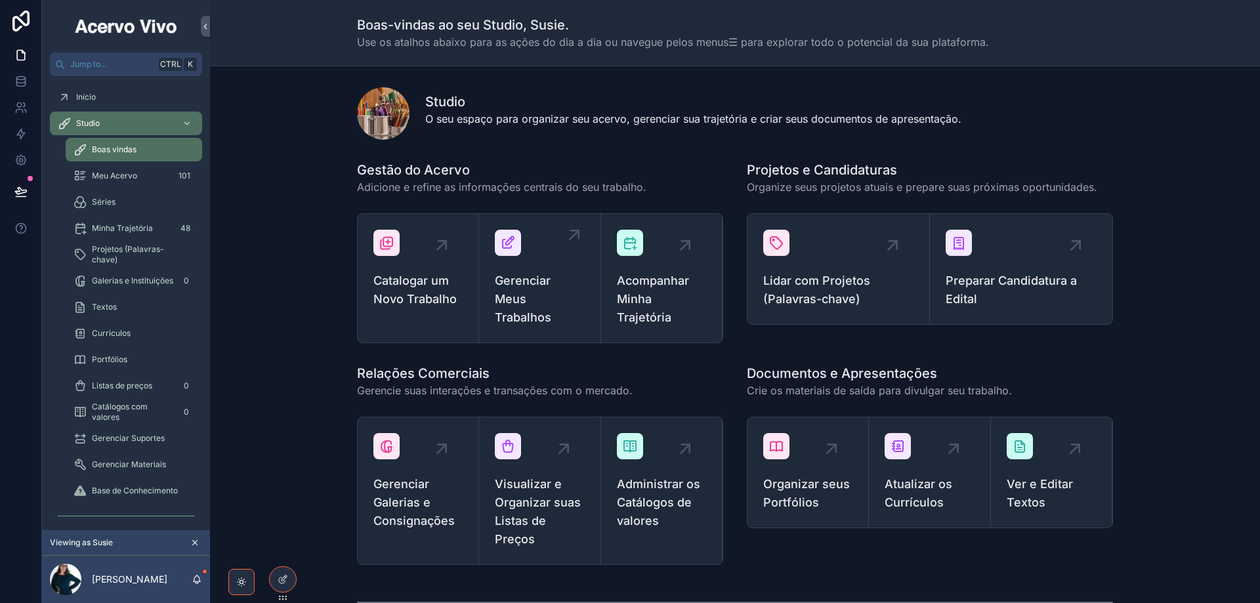
click at [526, 304] on span "Gerenciar Meus Trabalhos" at bounding box center [539, 299] width 89 height 55
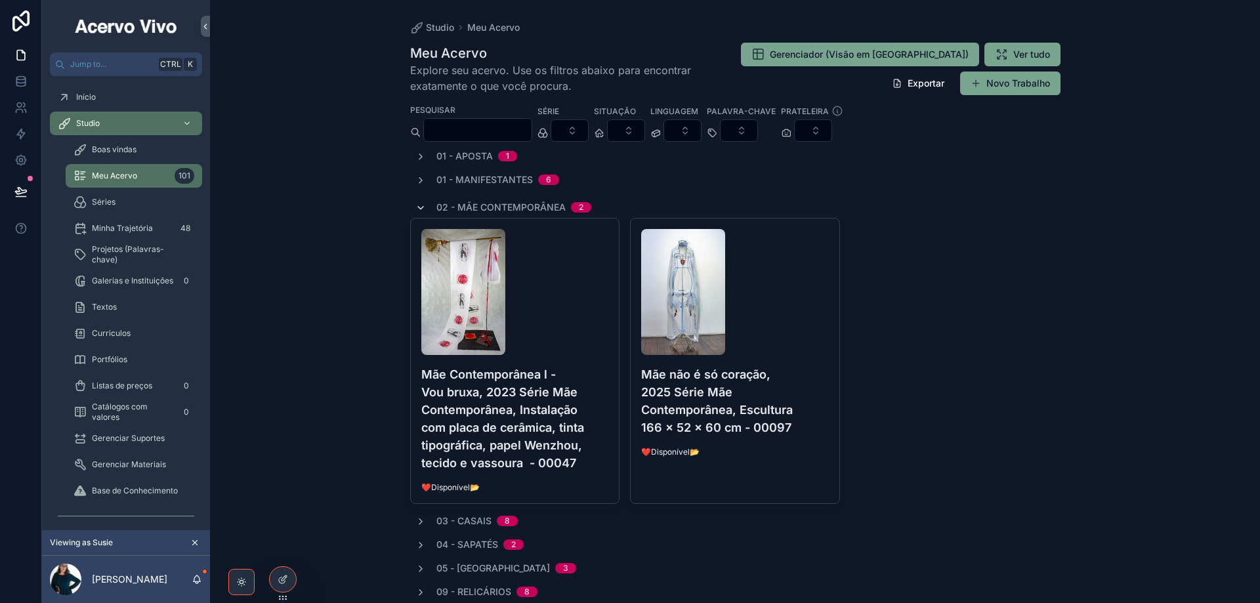
click at [418, 209] on icon "scrollable content" at bounding box center [421, 208] width 11 height 11
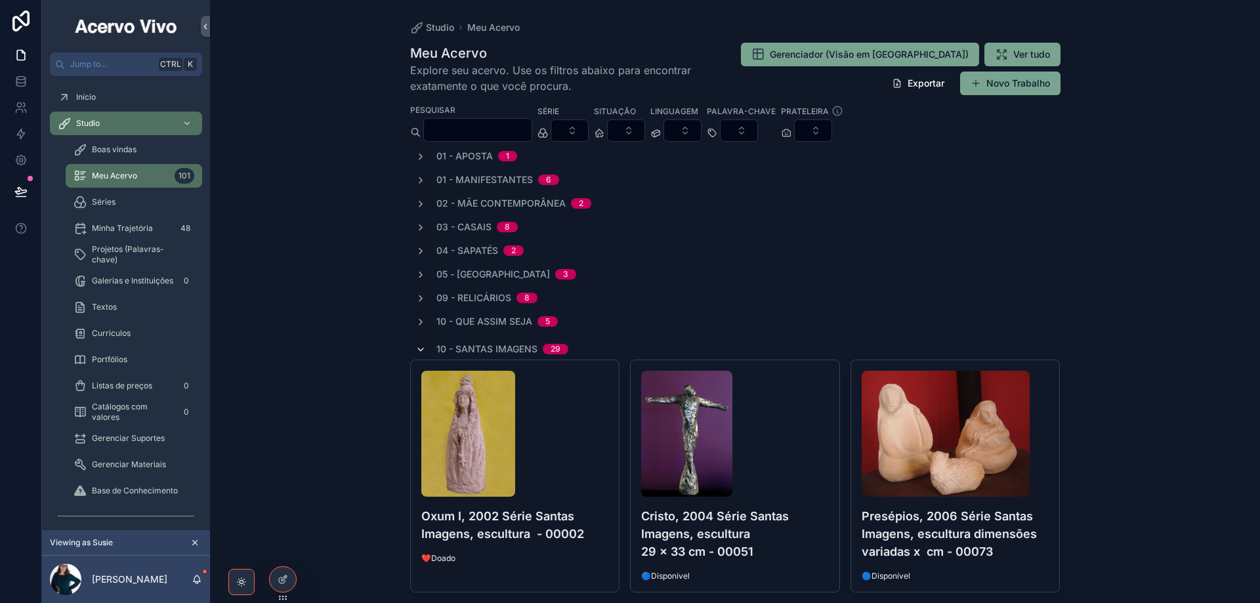
click at [416, 349] on icon "scrollable content" at bounding box center [421, 350] width 11 height 11
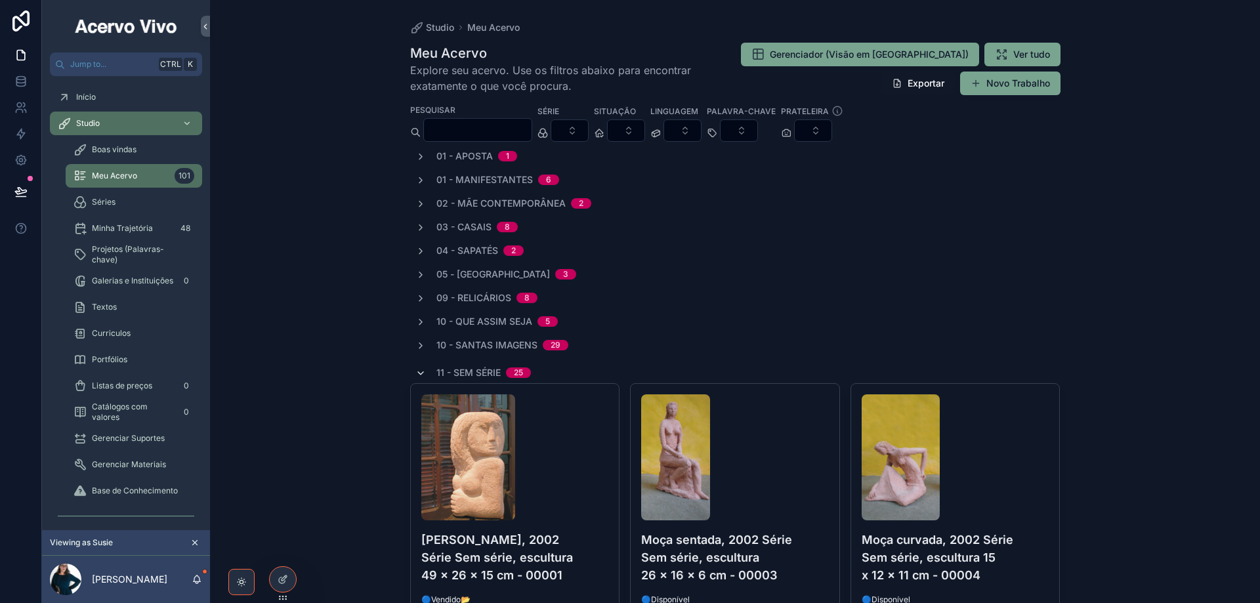
click at [418, 371] on icon "scrollable content" at bounding box center [421, 373] width 11 height 11
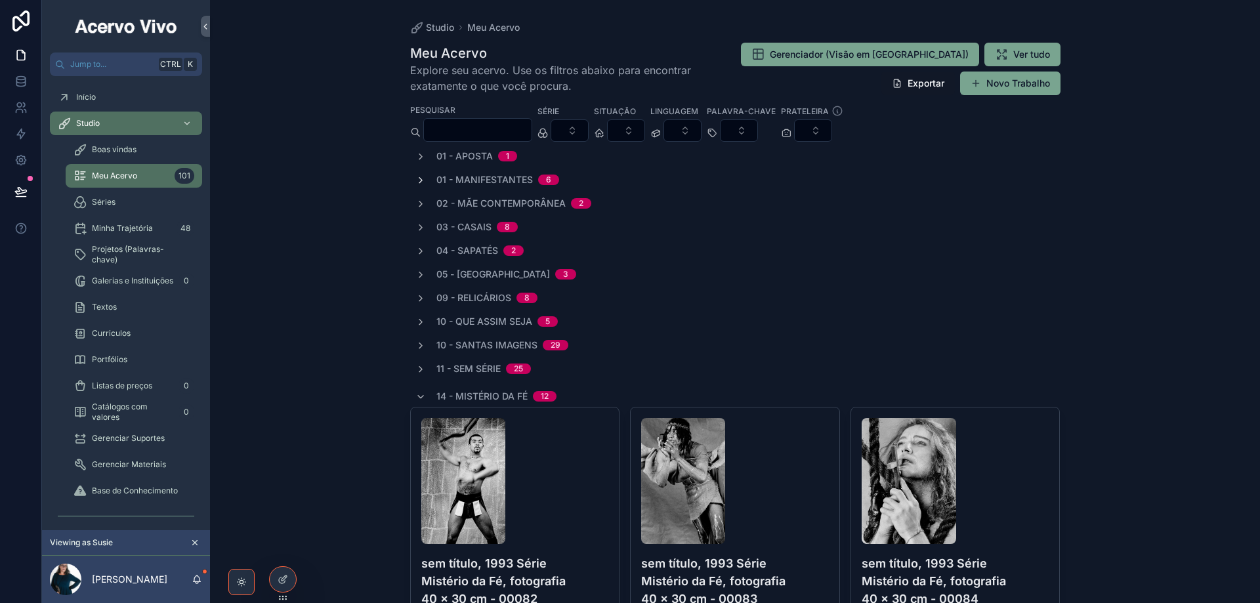
click at [416, 183] on icon "scrollable content" at bounding box center [421, 180] width 11 height 11
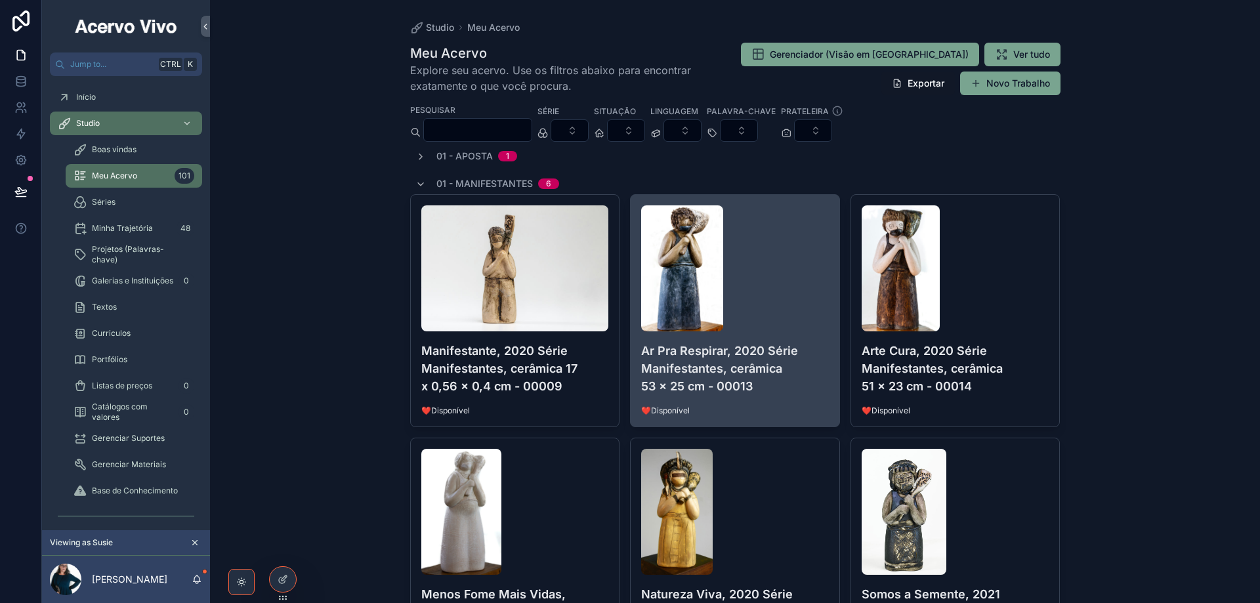
click at [769, 284] on div "scrollable content" at bounding box center [735, 268] width 188 height 126
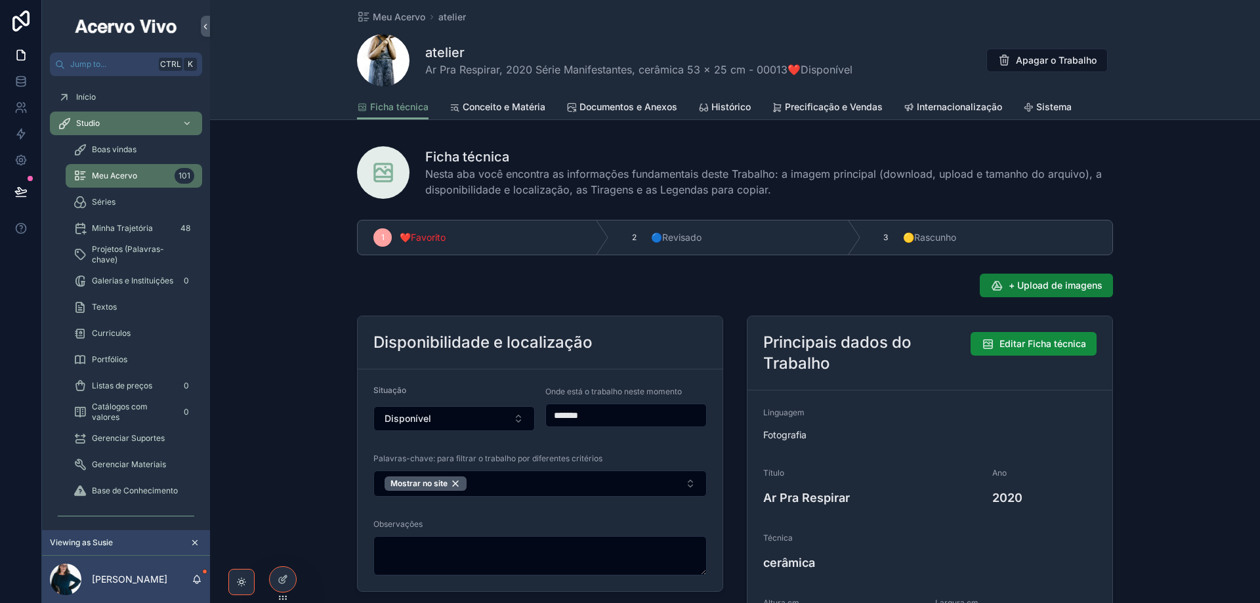
click at [769, 290] on span "+ Upload de imagens" at bounding box center [1056, 285] width 94 height 13
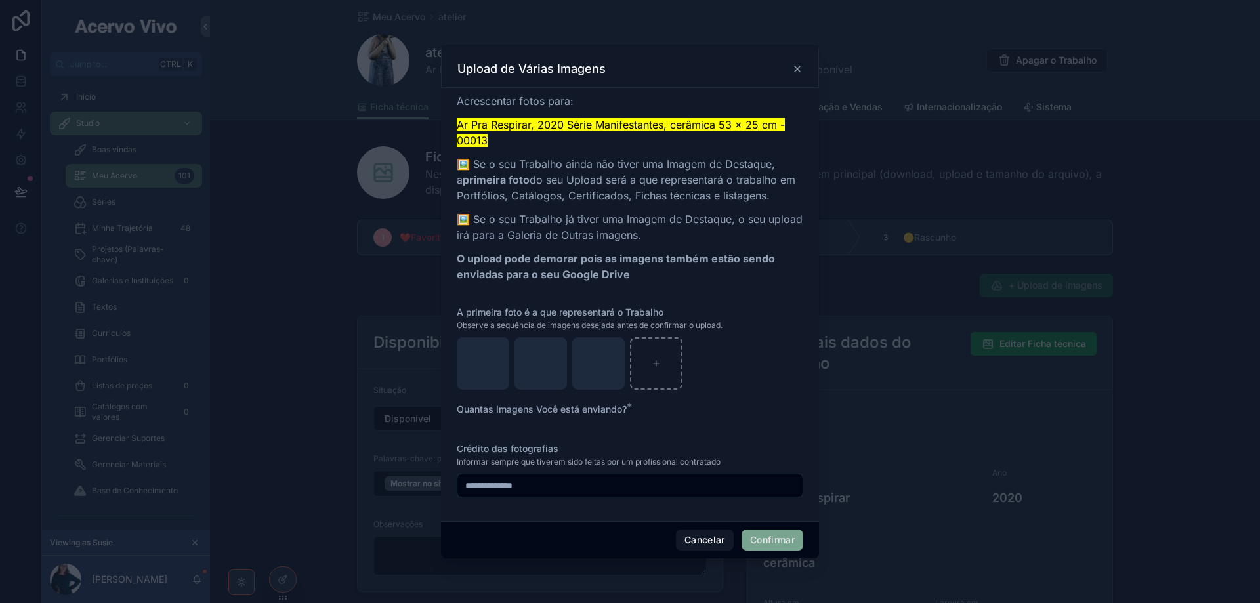
click at [769, 544] on button "Confirmar" at bounding box center [773, 540] width 62 height 21
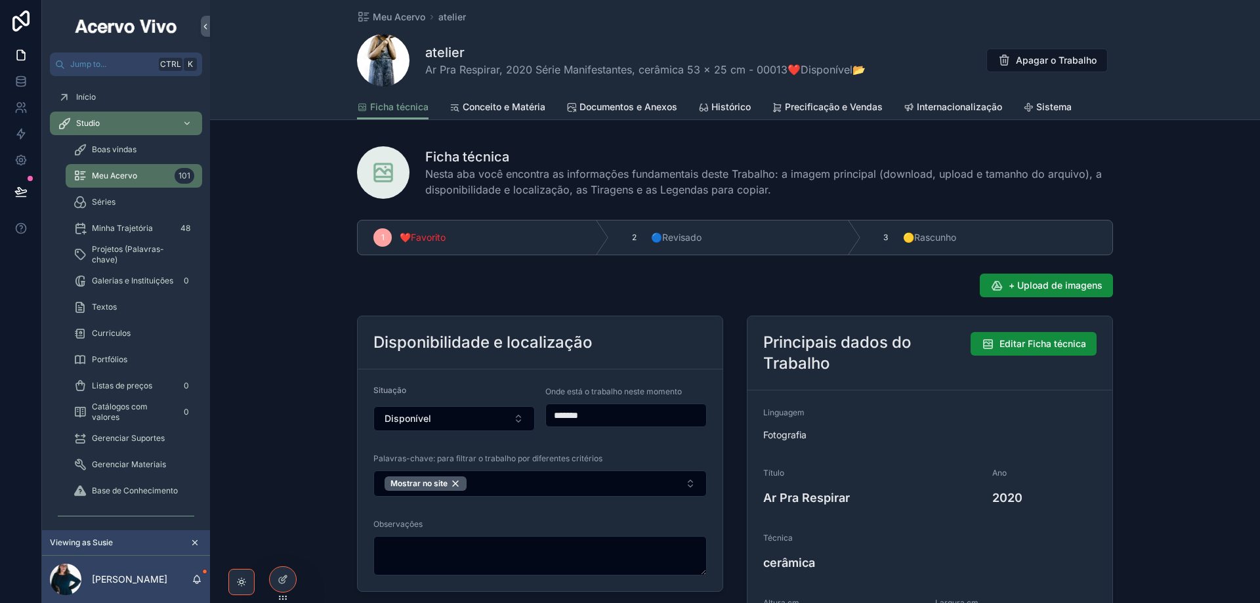
click at [634, 106] on span "Documentos e Anexos" at bounding box center [629, 106] width 98 height 13
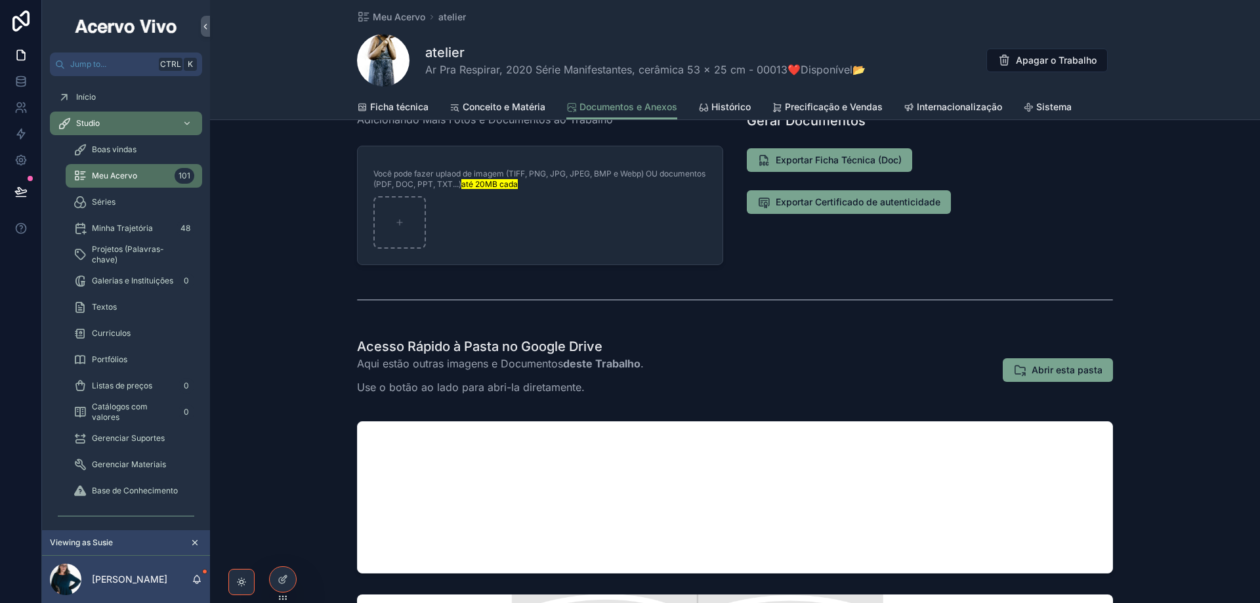
scroll to position [131, 0]
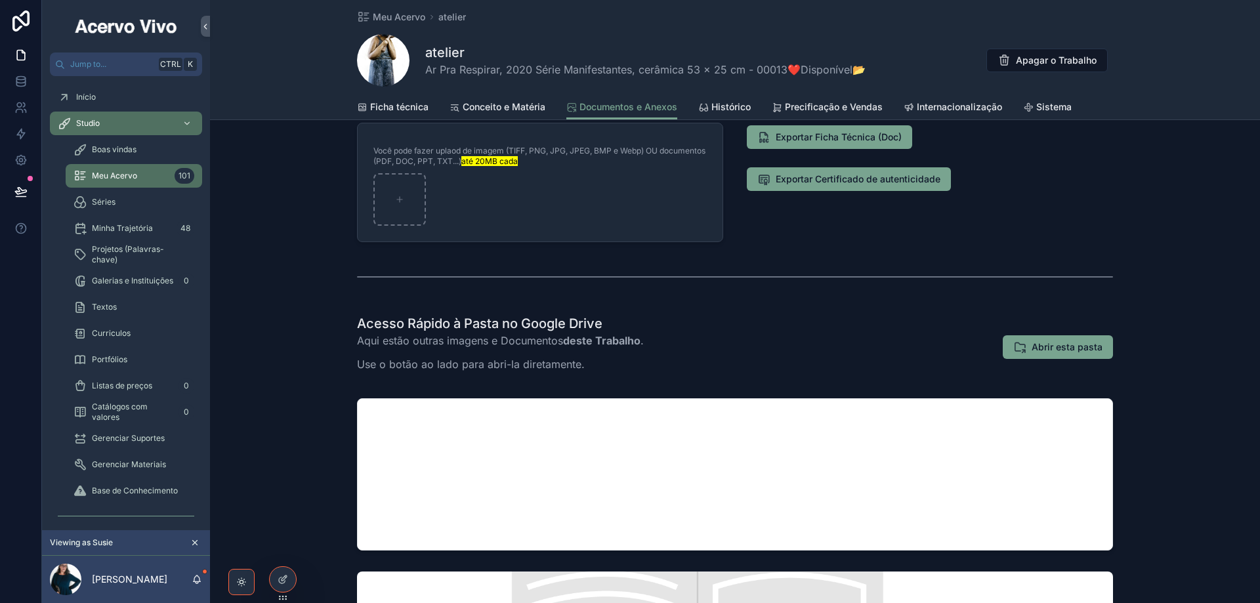
click at [394, 105] on span "Ficha técnica" at bounding box center [399, 106] width 58 height 13
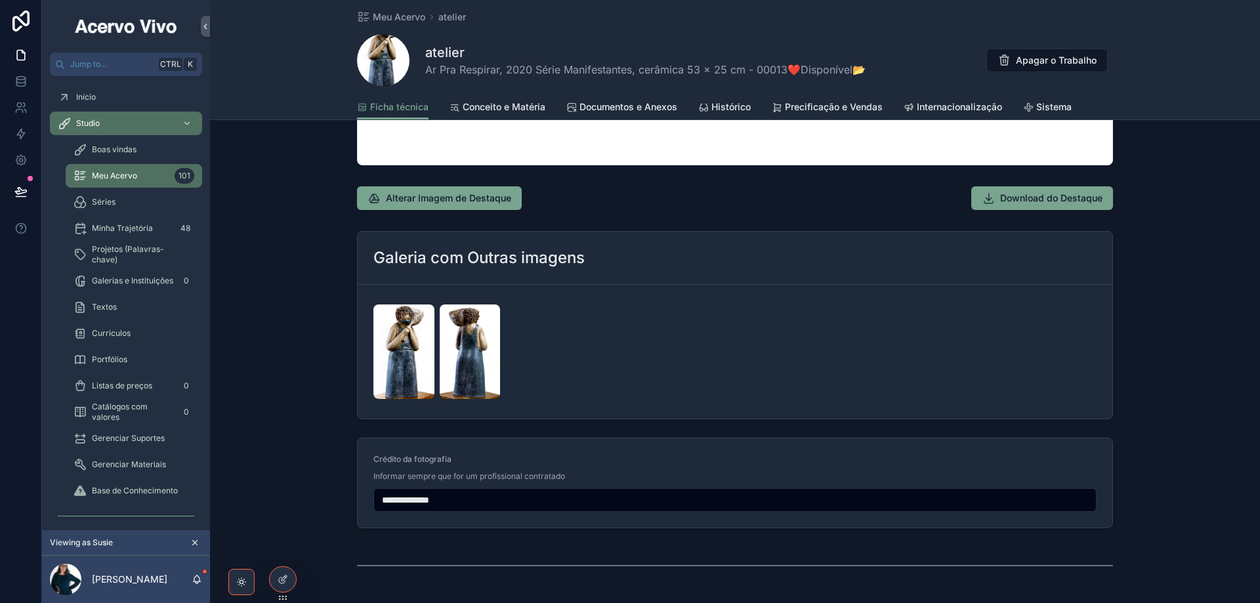
scroll to position [1313, 0]
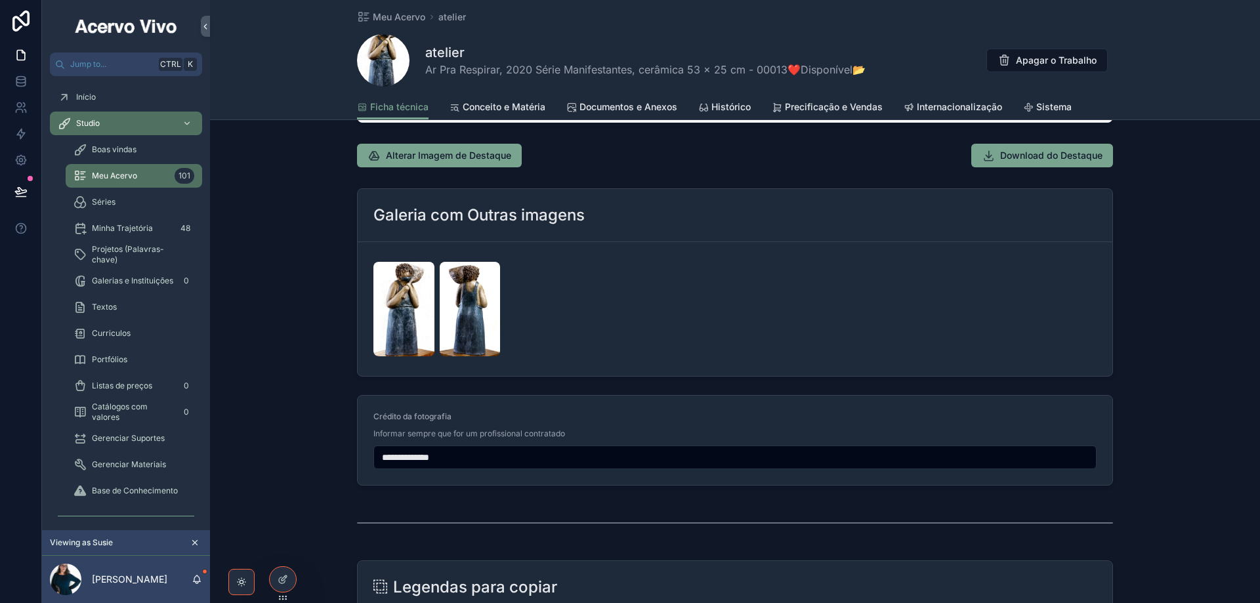
click at [639, 106] on span "Documentos e Anexos" at bounding box center [629, 106] width 98 height 13
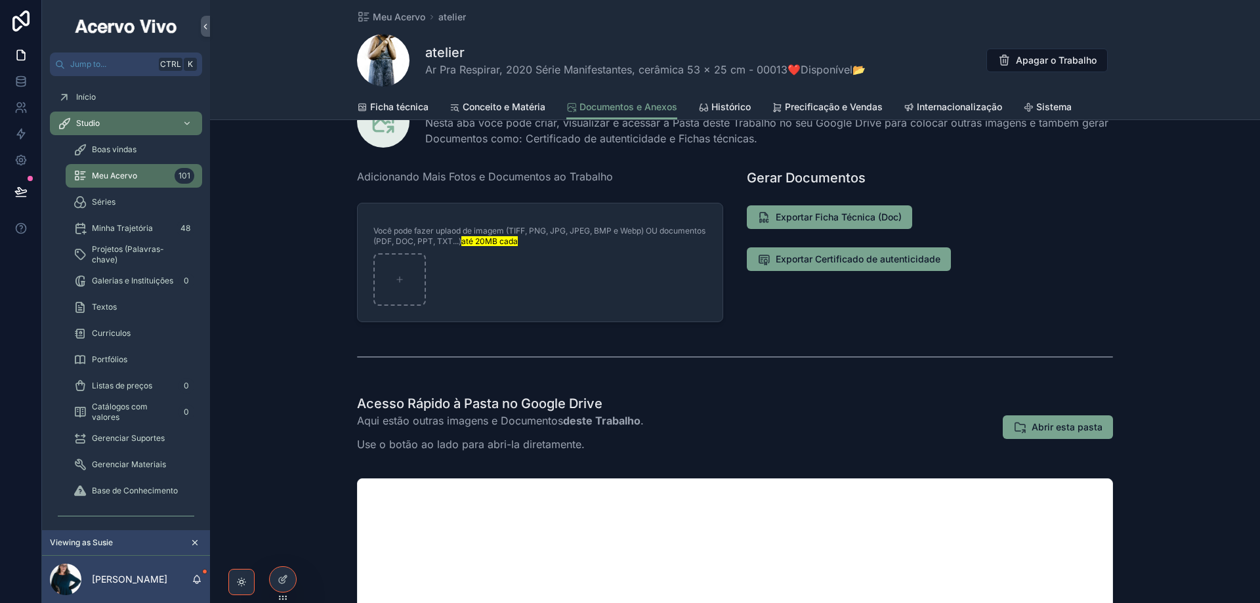
scroll to position [131, 0]
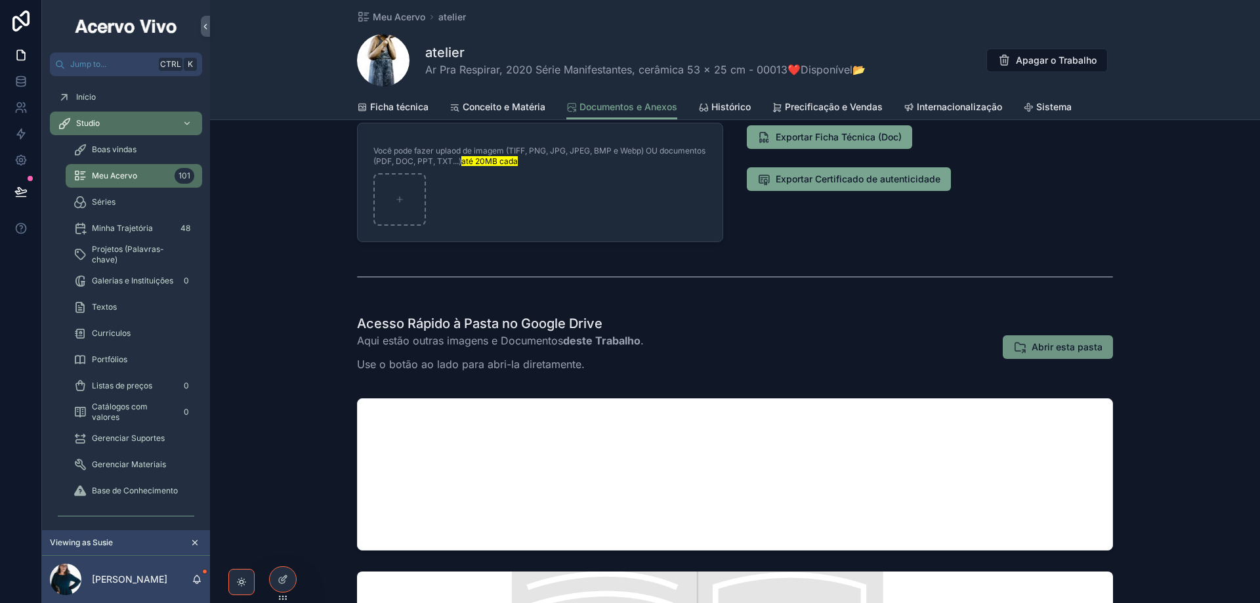
click at [769, 343] on span "Abrir esta pasta" at bounding box center [1067, 347] width 71 height 13
drag, startPoint x: 872, startPoint y: 599, endPoint x: 937, endPoint y: 601, distance: 65.0
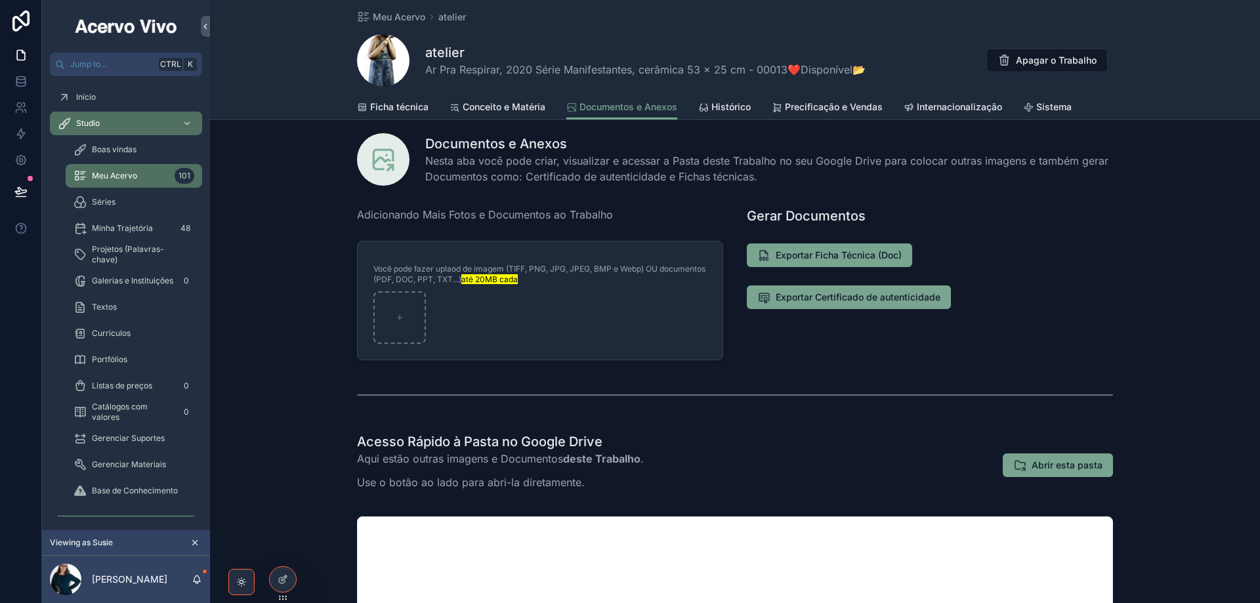
scroll to position [0, 0]
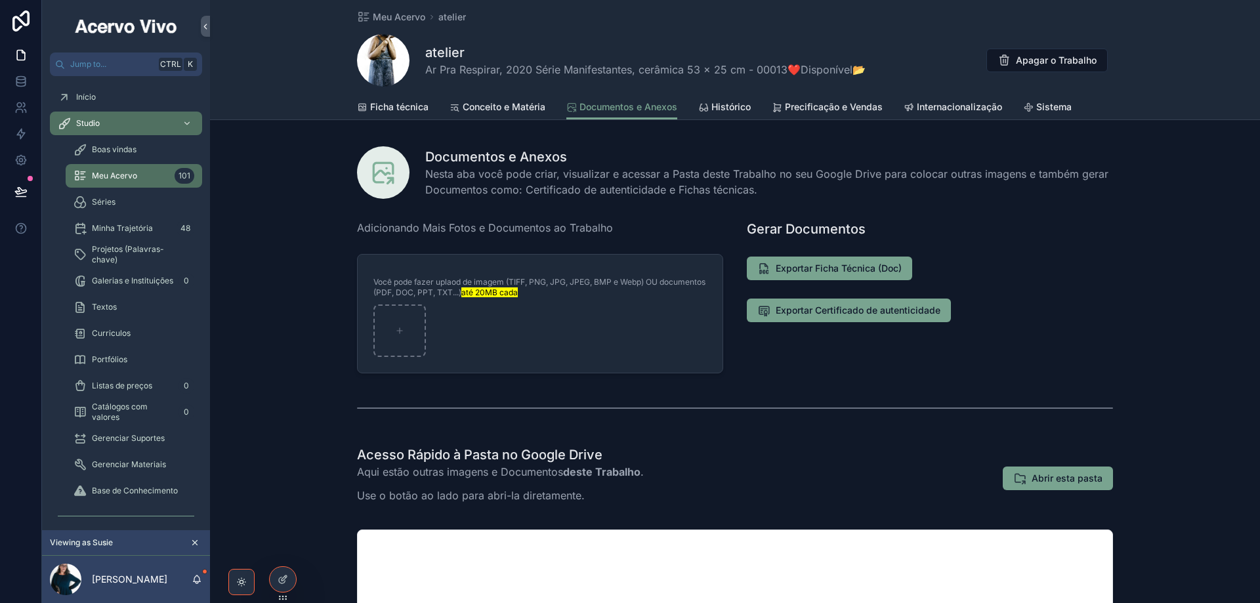
click at [397, 105] on span "Ficha técnica" at bounding box center [399, 106] width 58 height 13
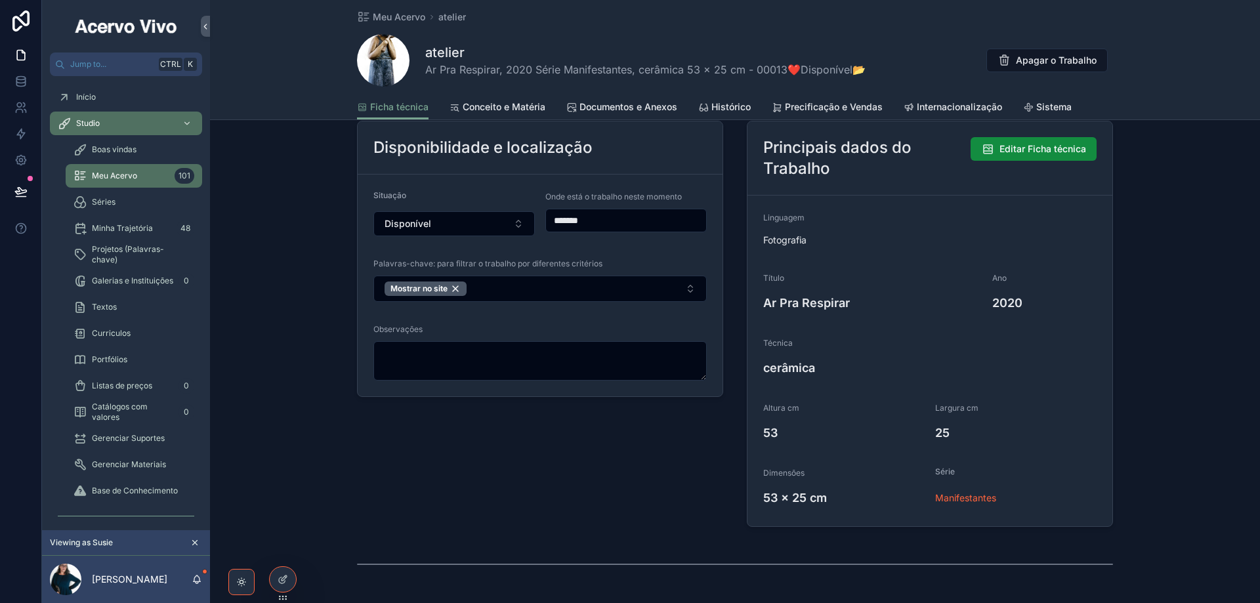
scroll to position [394, 0]
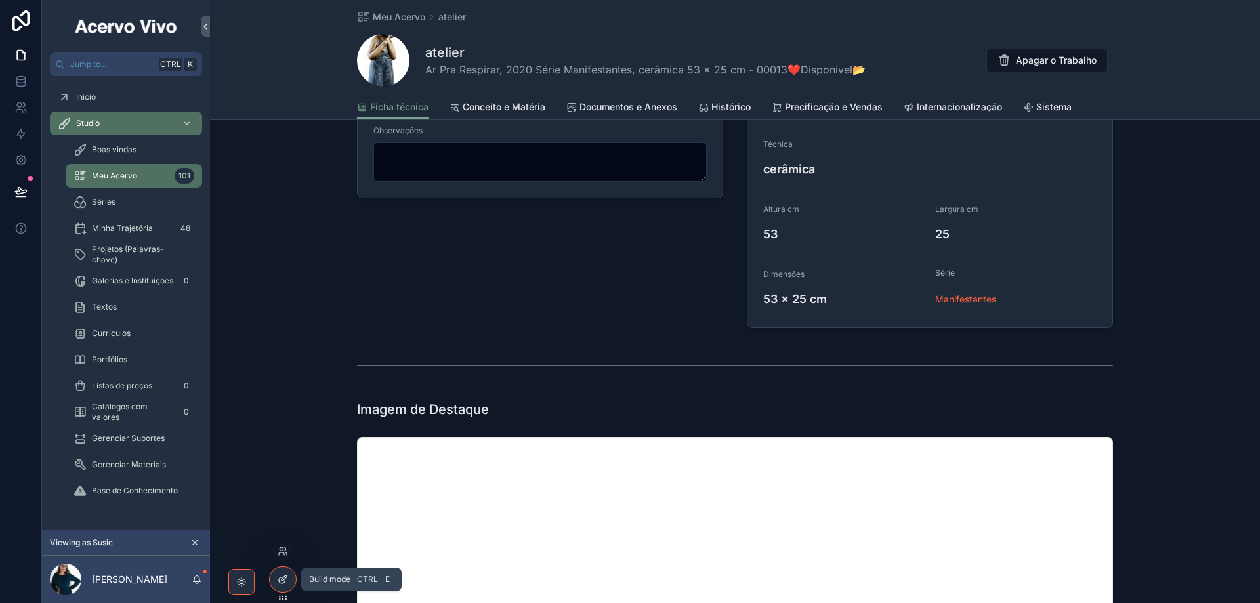
click at [284, 576] on div at bounding box center [283, 579] width 26 height 25
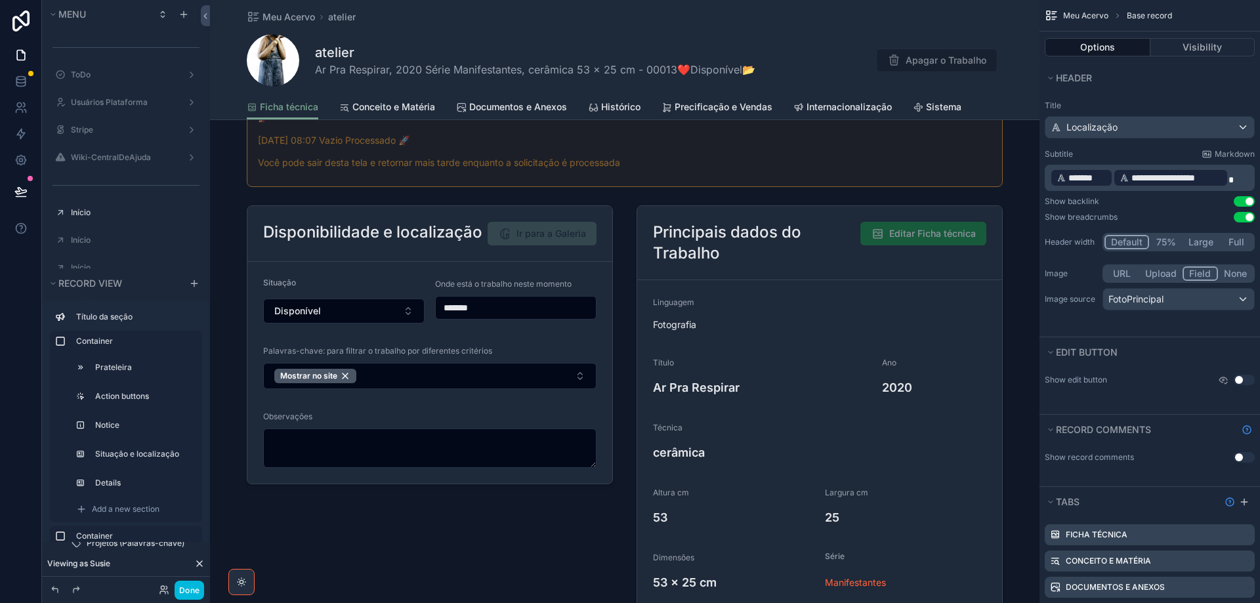
scroll to position [0, 0]
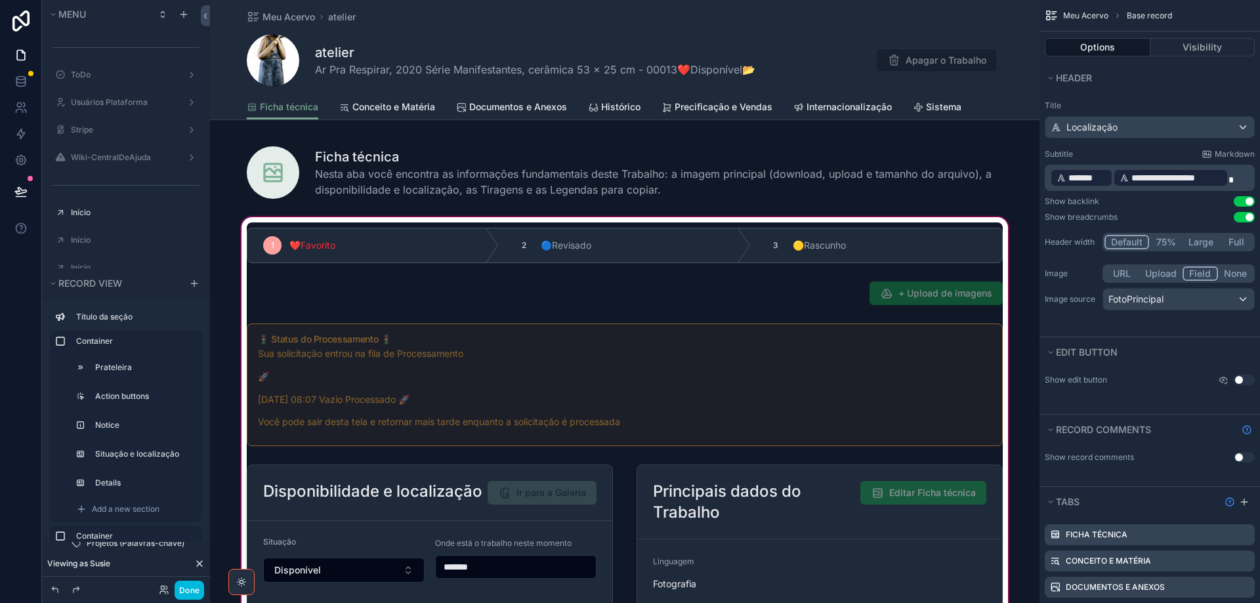
click at [769, 288] on div "scrollable content" at bounding box center [625, 550] width 830 height 670
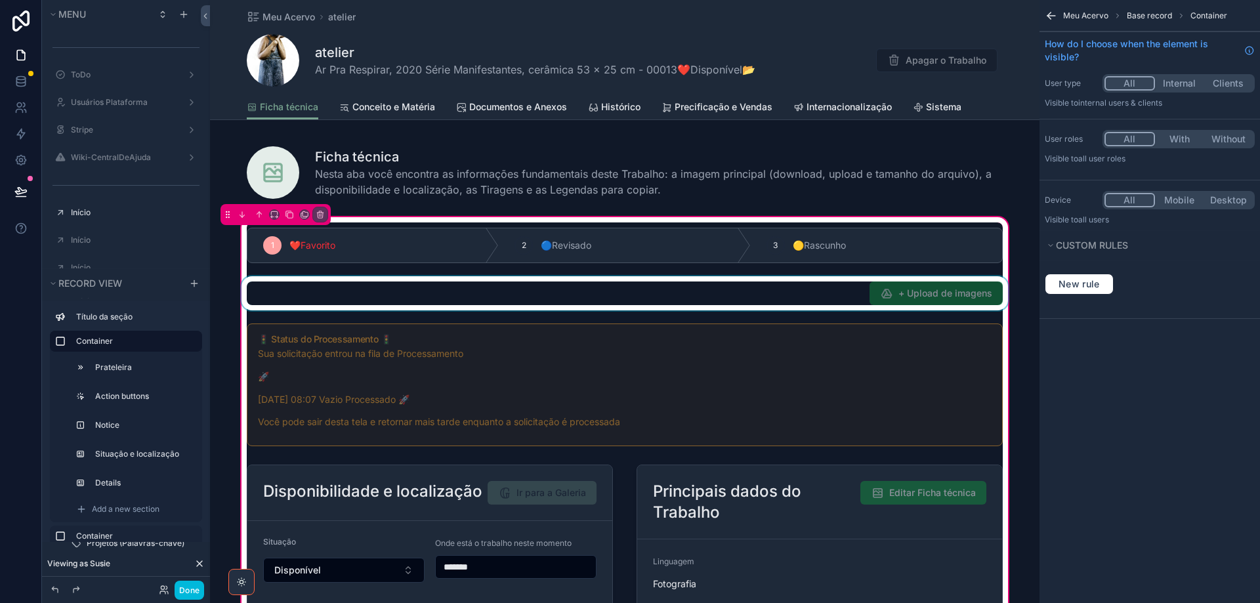
click at [769, 291] on div "scrollable content" at bounding box center [625, 293] width 772 height 34
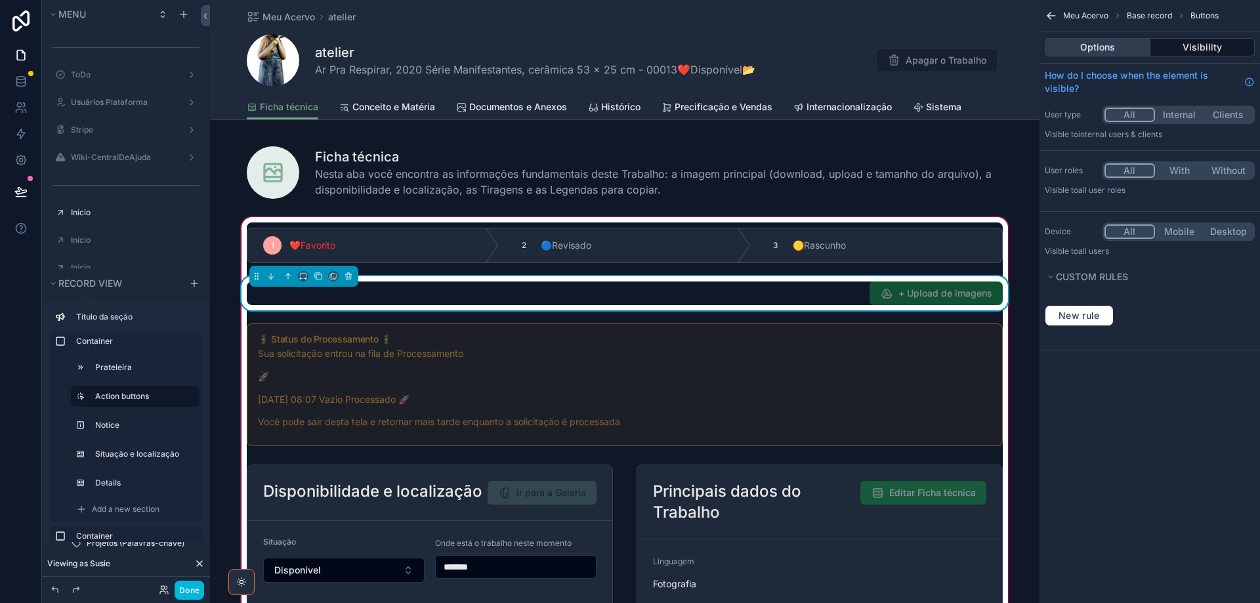
click at [769, 45] on button "Options" at bounding box center [1098, 47] width 106 height 18
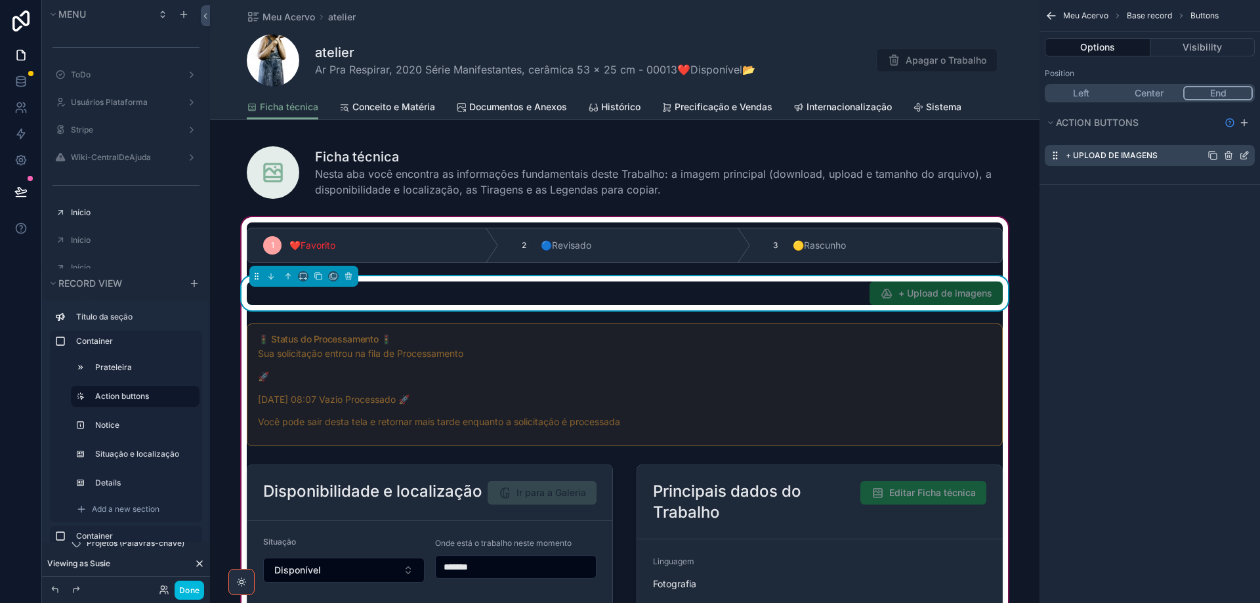
click at [769, 154] on icon "scrollable content" at bounding box center [1245, 154] width 5 height 5
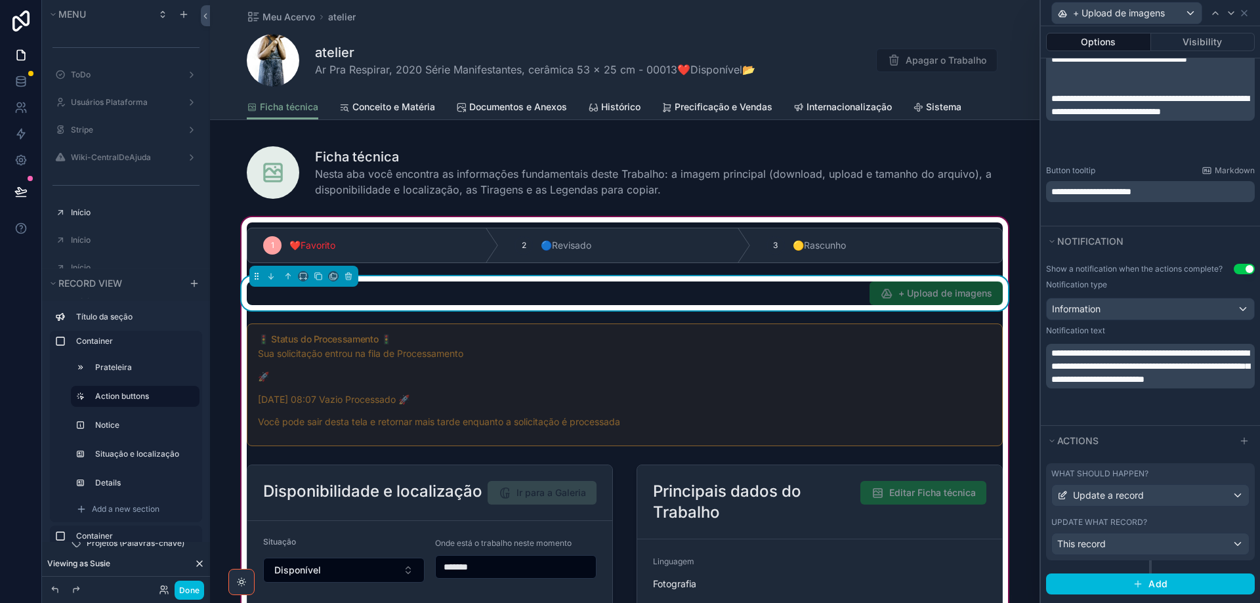
scroll to position [471, 0]
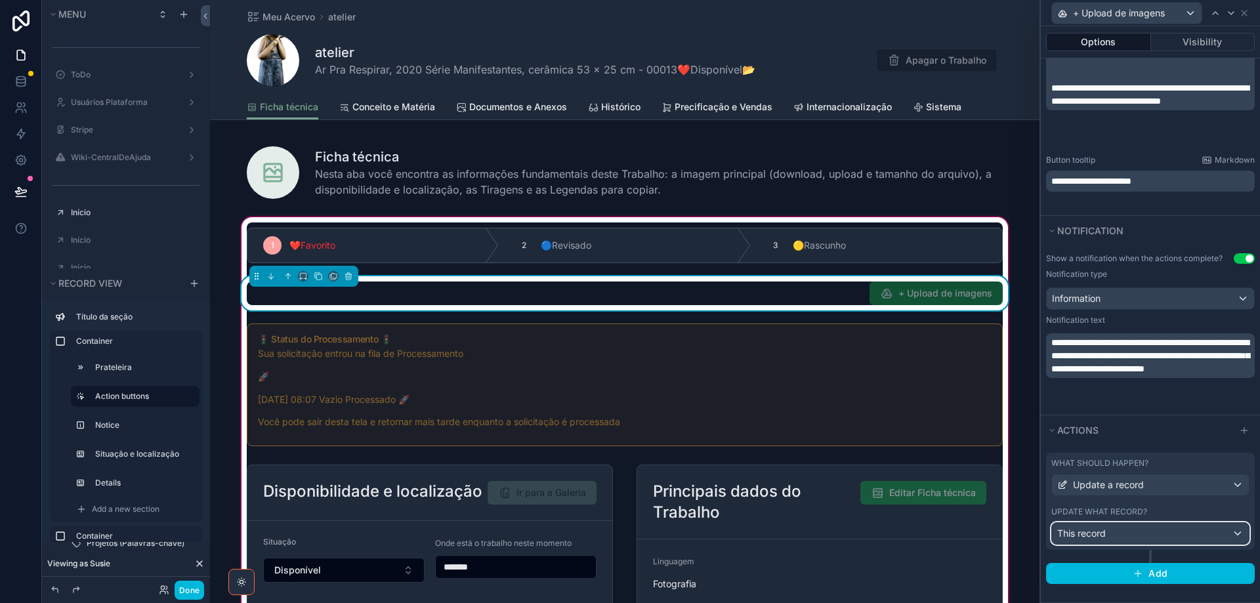
click at [769, 537] on div "This record" at bounding box center [1150, 533] width 197 height 21
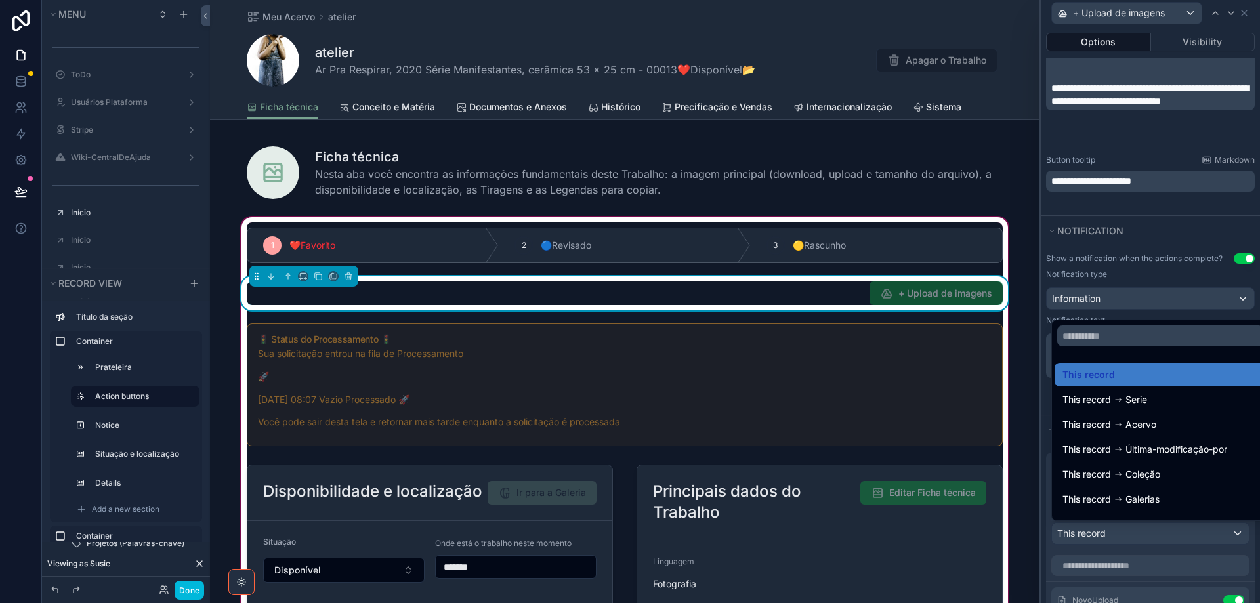
click at [769, 537] on div at bounding box center [1150, 301] width 219 height 603
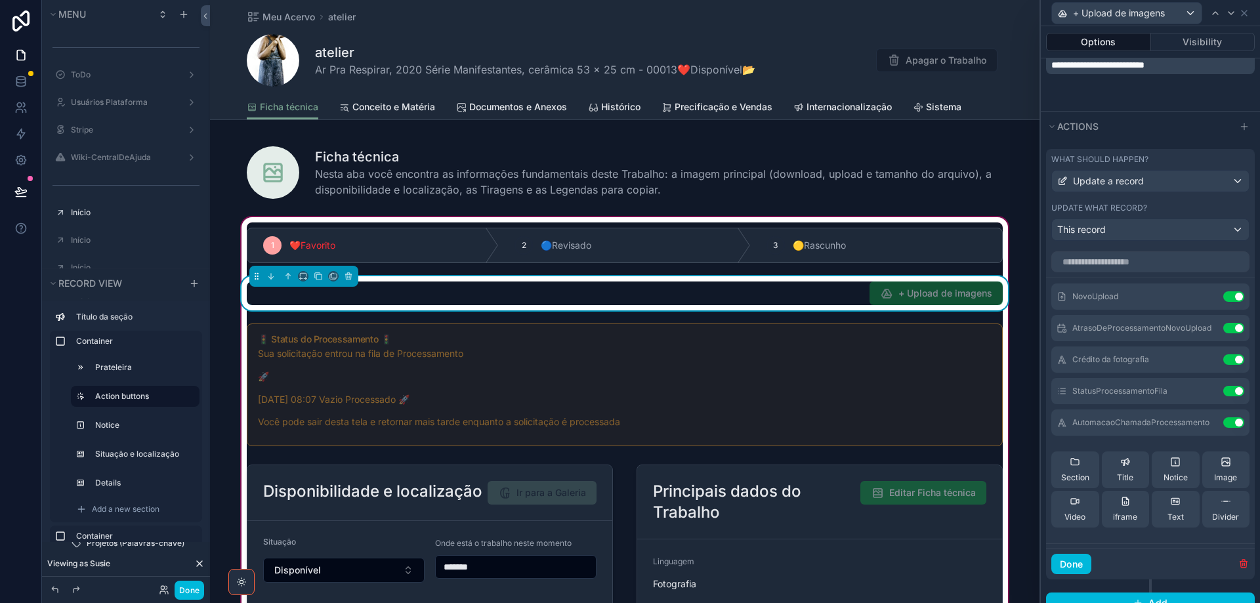
scroll to position [799, 0]
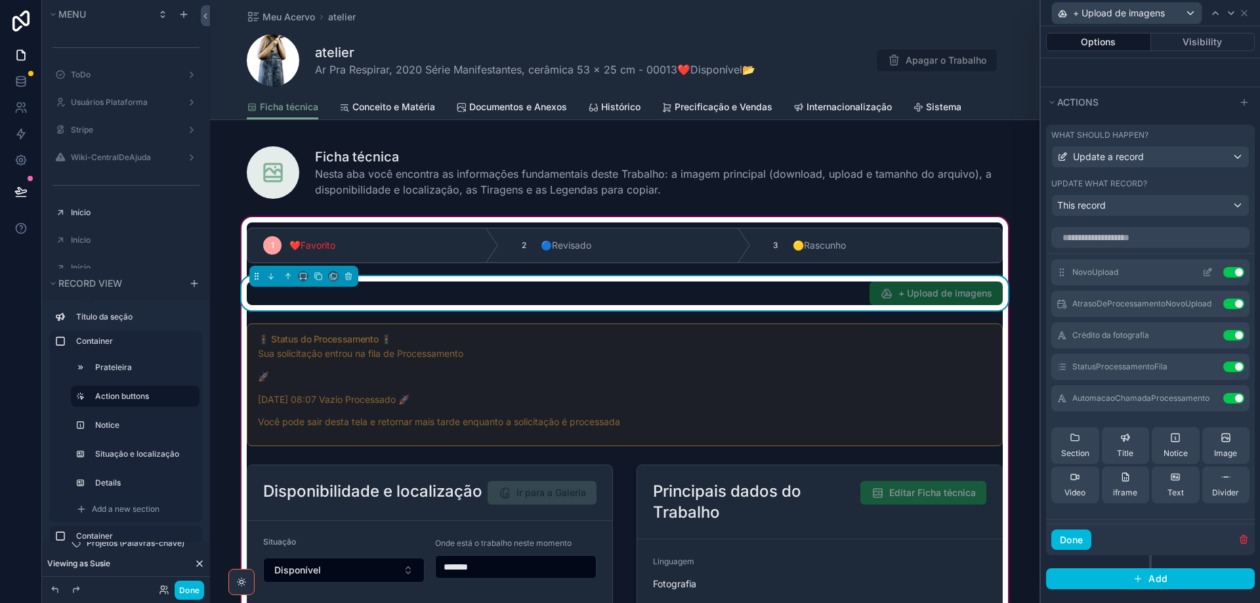
click at [769, 271] on icon at bounding box center [1208, 272] width 11 height 11
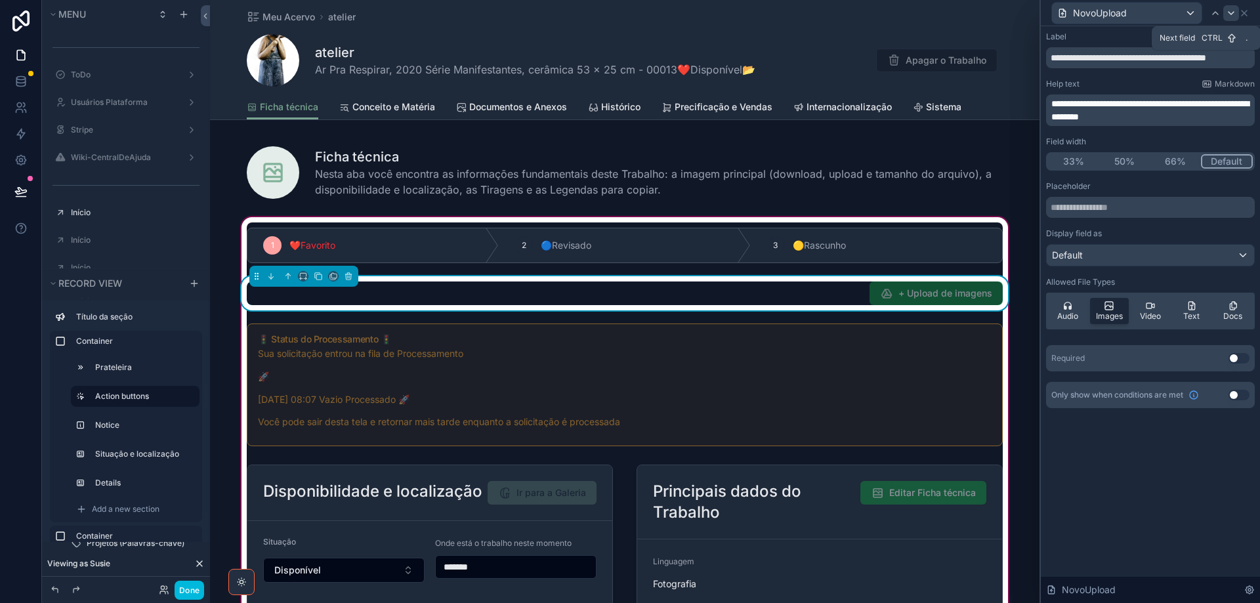
click at [769, 11] on icon at bounding box center [1231, 13] width 11 height 11
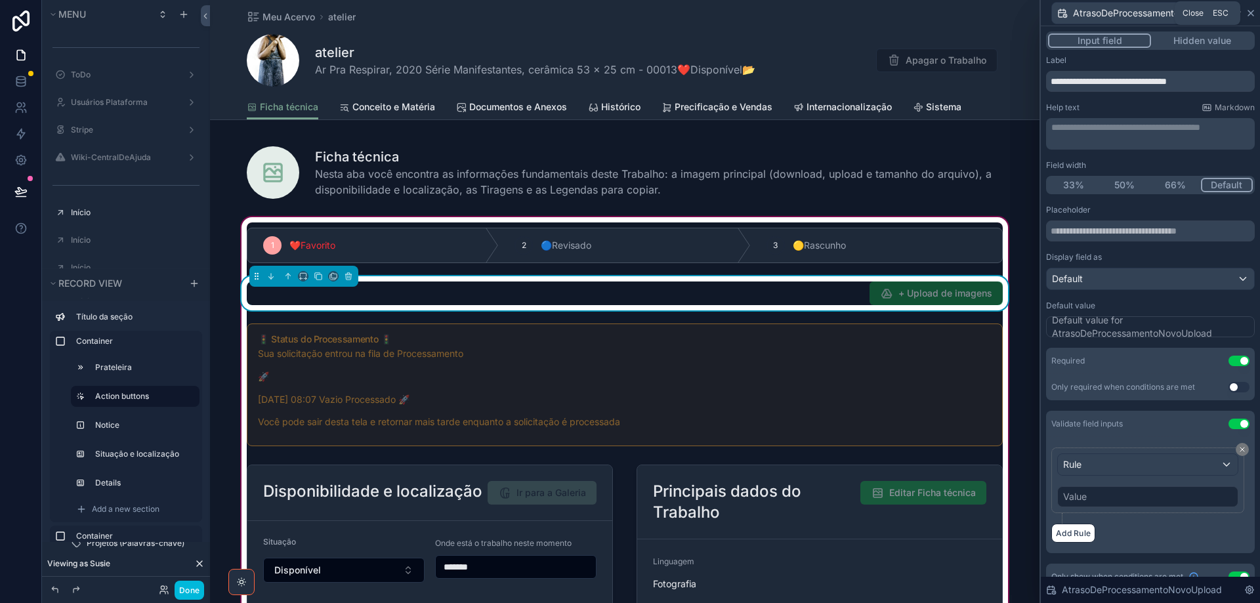
click at [769, 11] on icon at bounding box center [1251, 13] width 11 height 11
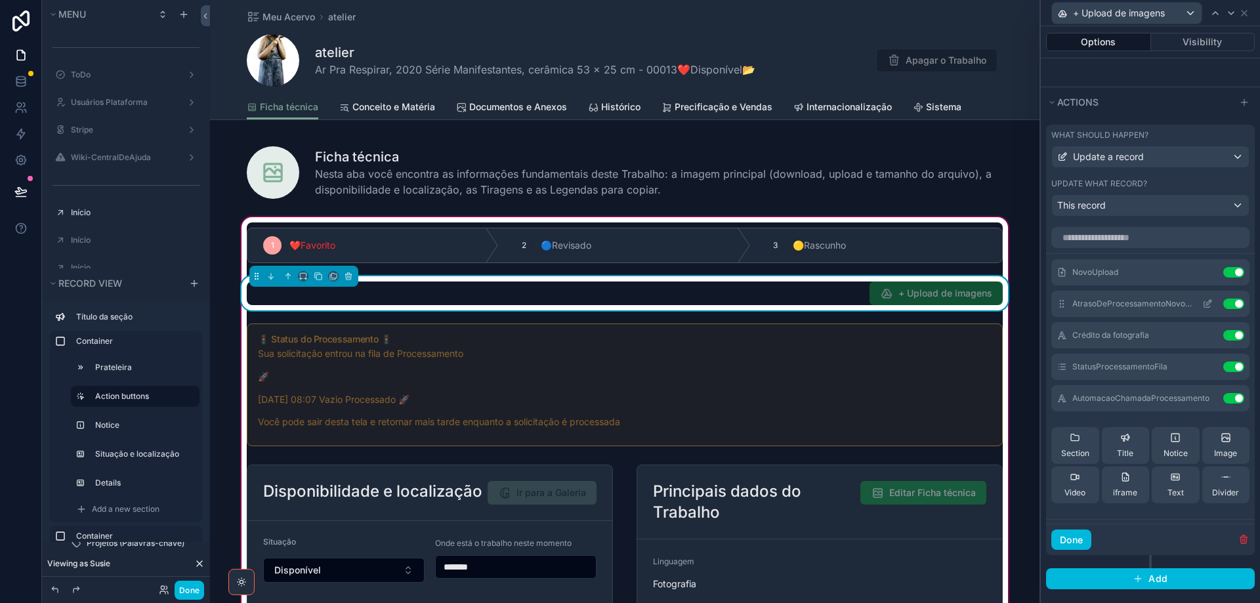
click at [769, 303] on button "Use setting" at bounding box center [1234, 304] width 21 height 11
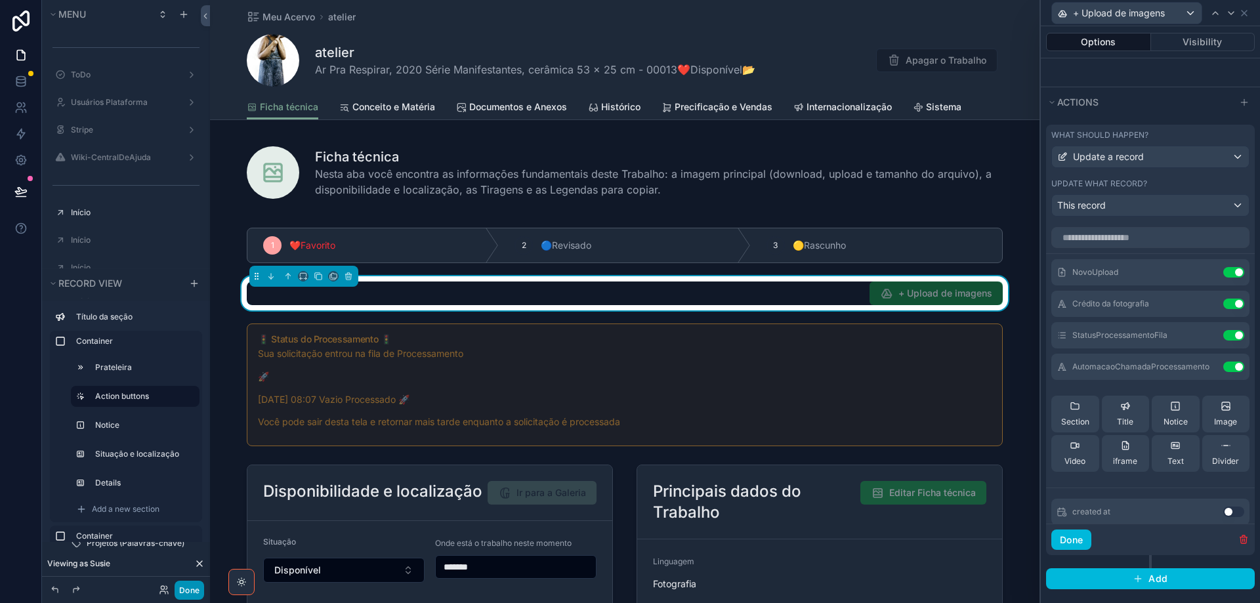
click at [185, 576] on button "Done" at bounding box center [190, 590] width 30 height 19
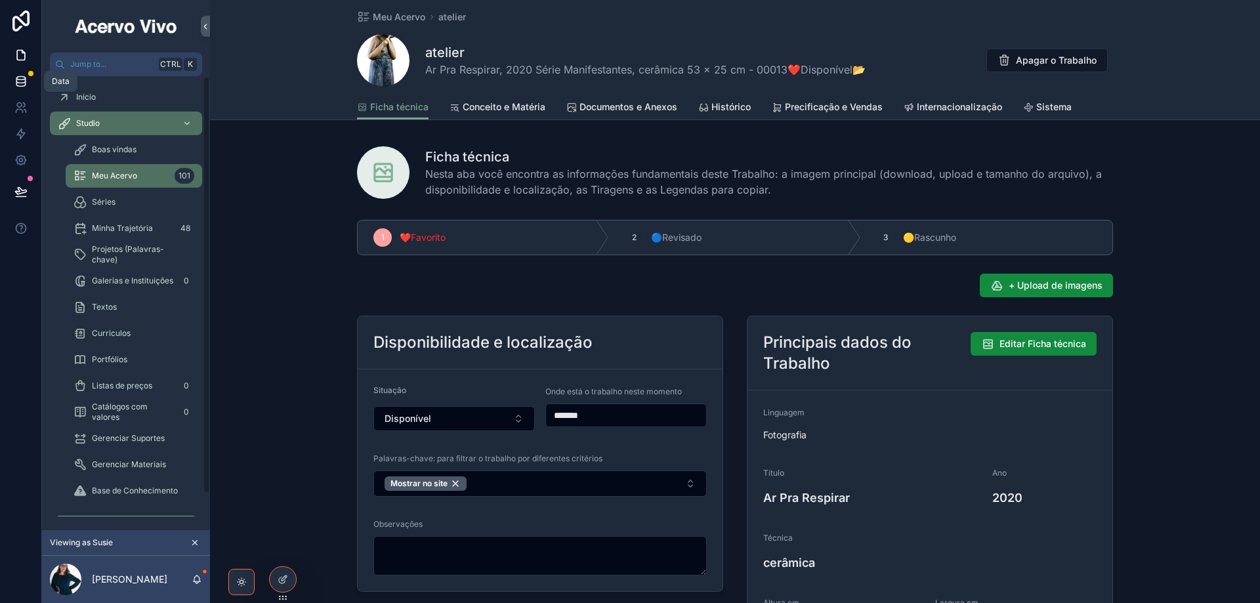
click at [16, 81] on icon at bounding box center [20, 80] width 9 height 5
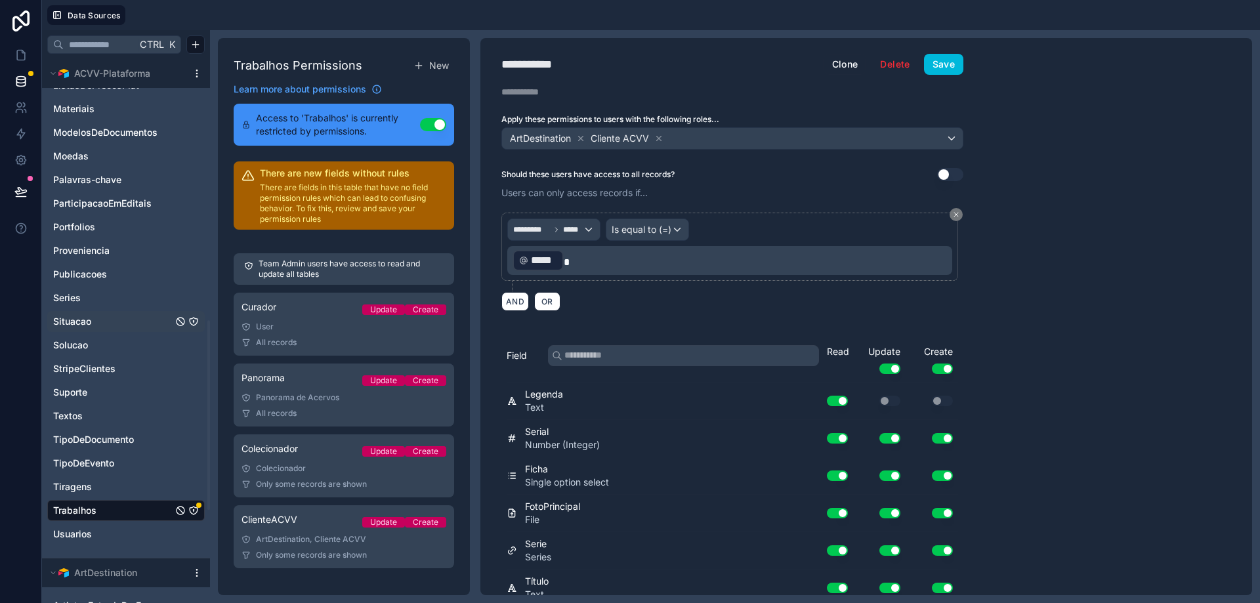
scroll to position [919, 0]
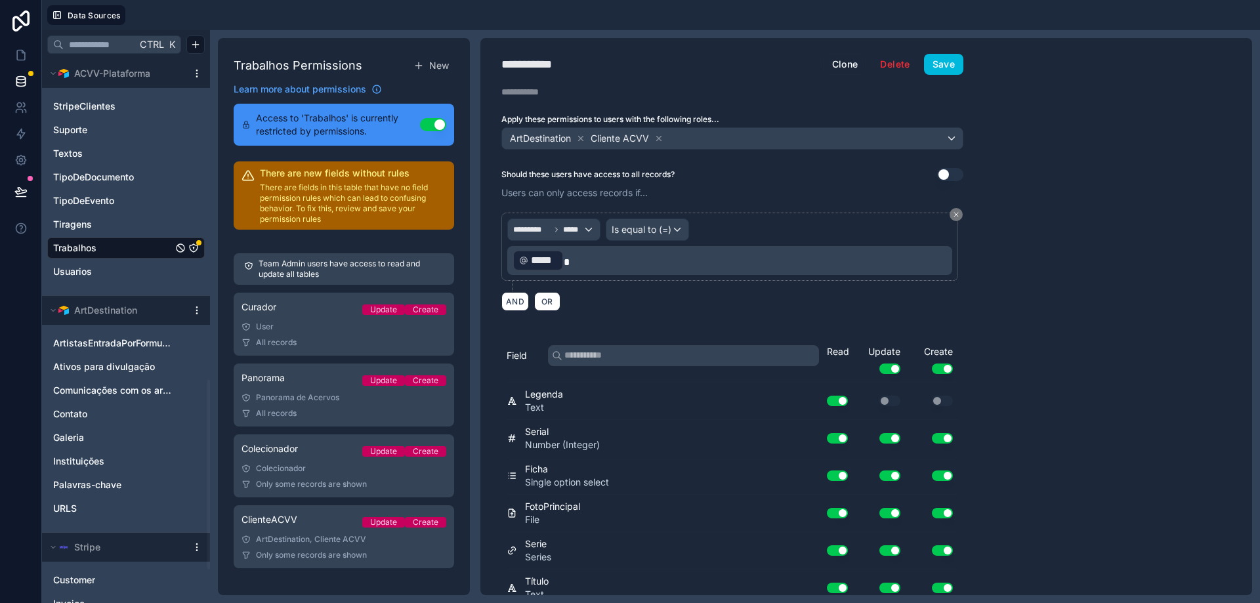
click at [196, 250] on icon "Trabalhos" at bounding box center [193, 248] width 11 height 11
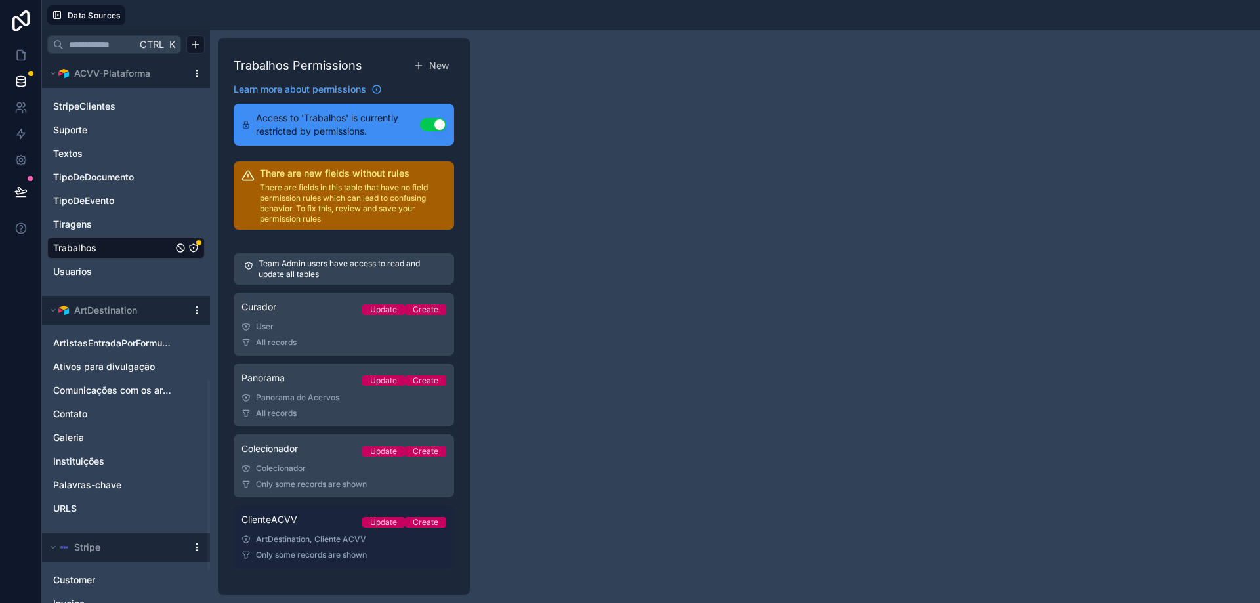
click at [290, 524] on span "ClienteACVV" at bounding box center [270, 519] width 56 height 13
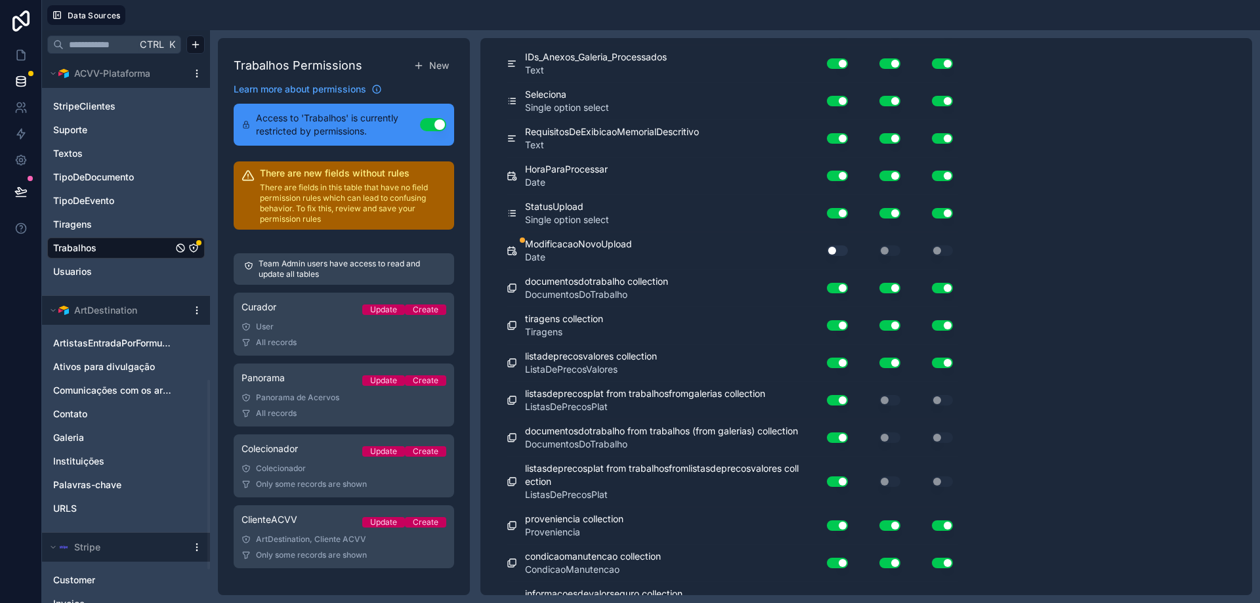
scroll to position [7771, 0]
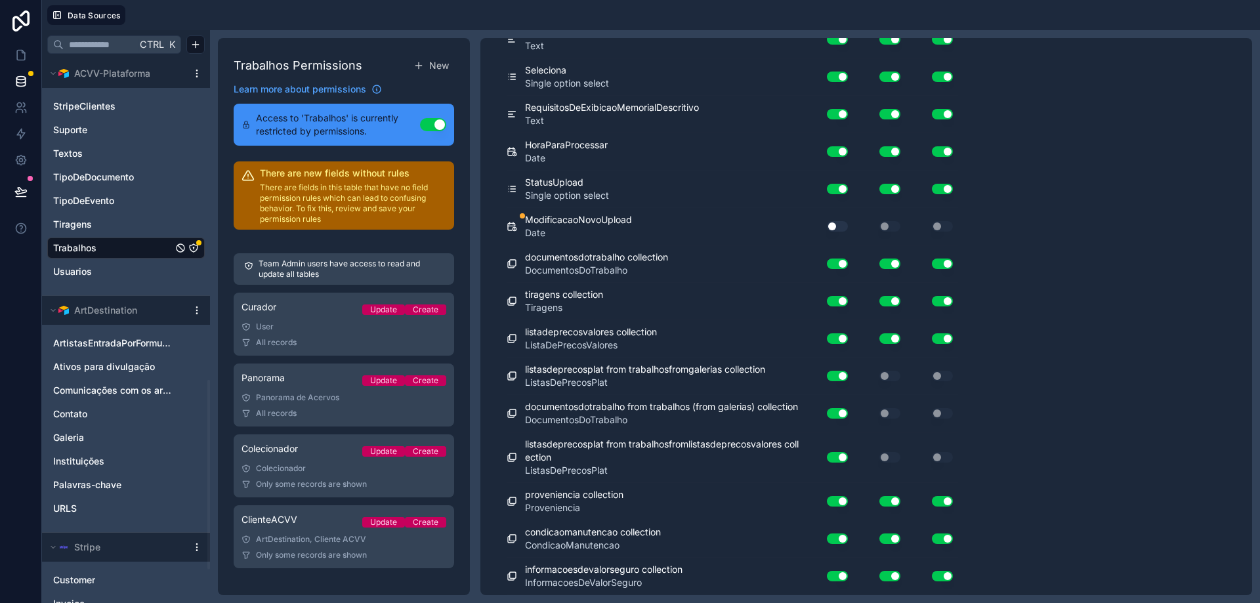
click at [769, 226] on button "Use setting" at bounding box center [837, 226] width 21 height 11
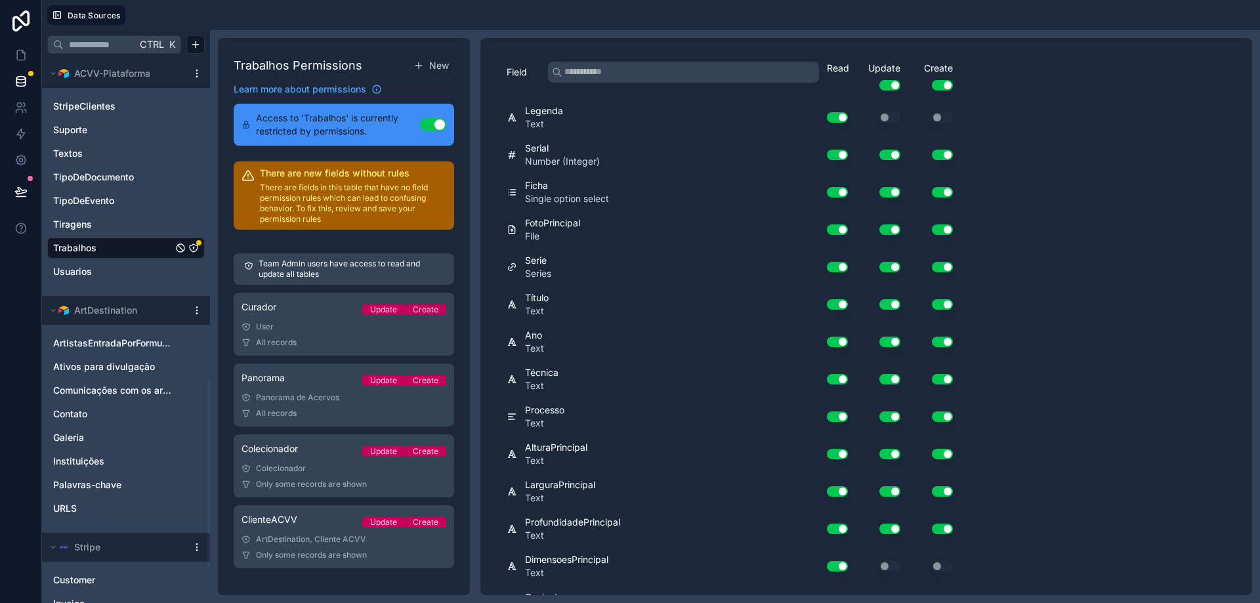
scroll to position [0, 0]
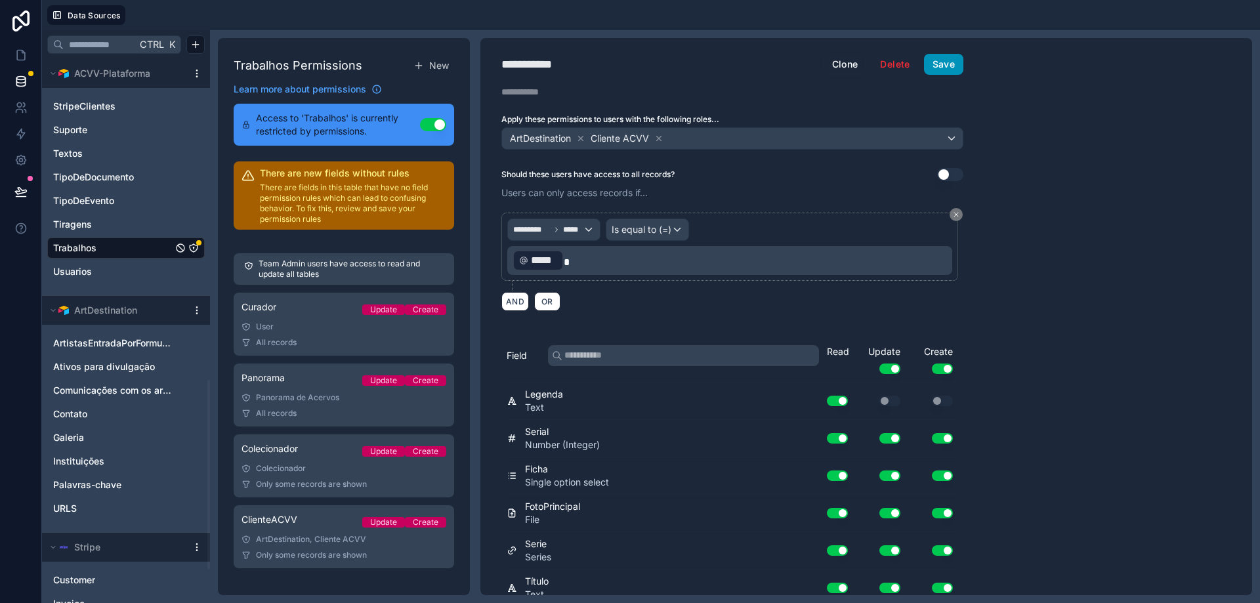
click at [769, 62] on button "Save" at bounding box center [943, 64] width 39 height 21
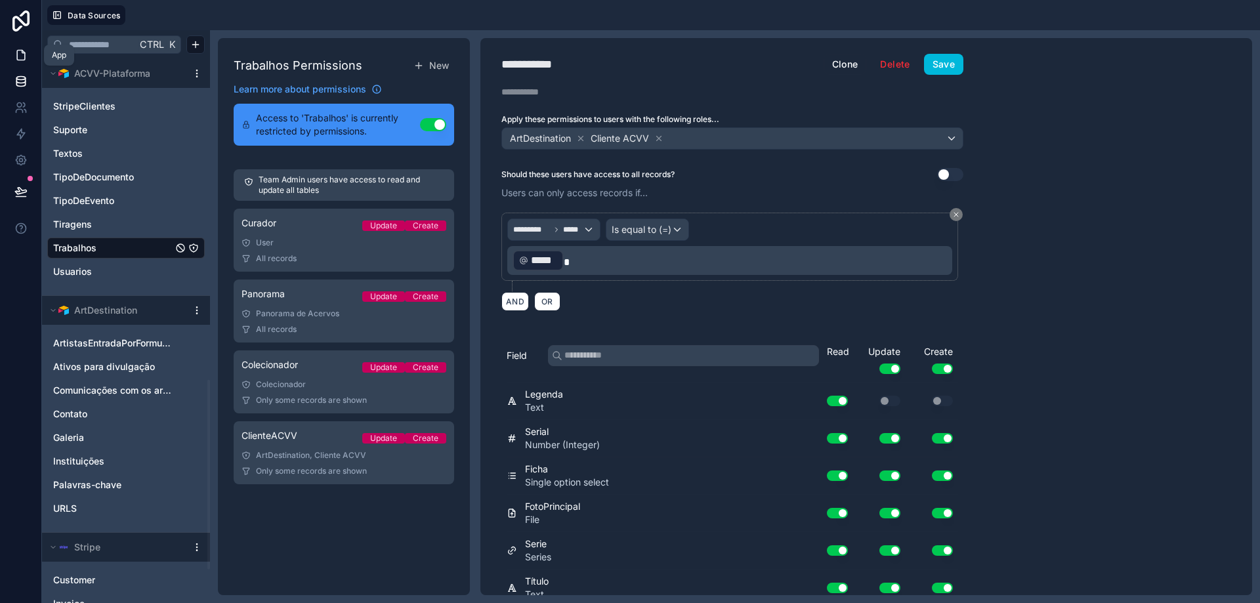
click at [25, 53] on icon at bounding box center [20, 55] width 13 height 13
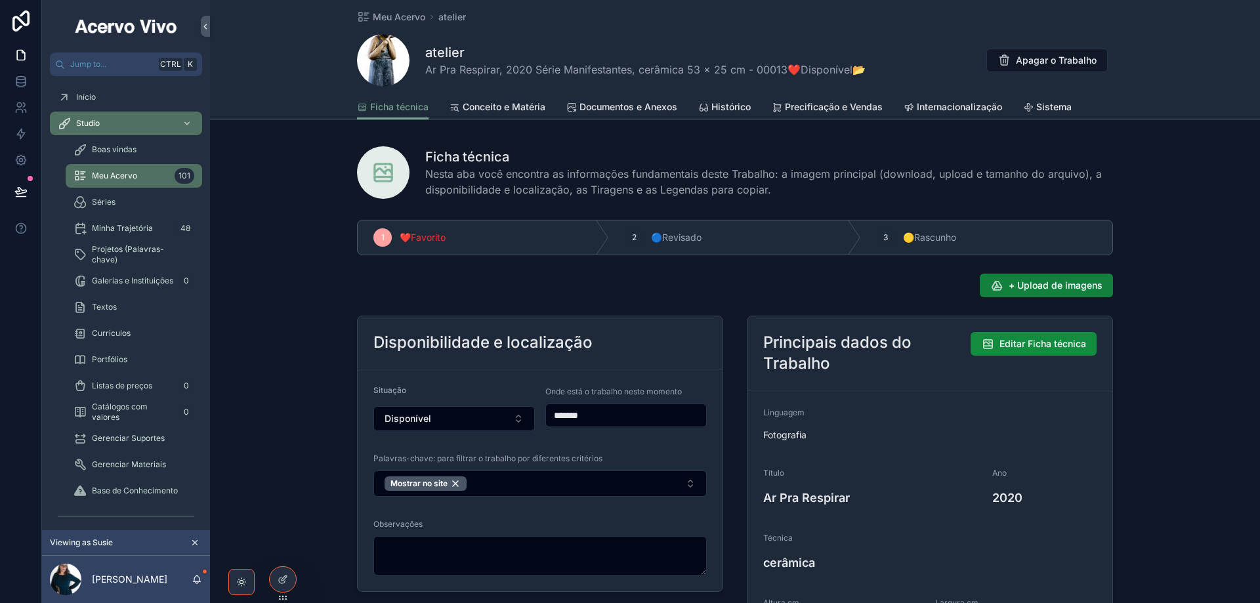
click at [769, 292] on button "+ Upload de imagens" at bounding box center [1046, 286] width 133 height 24
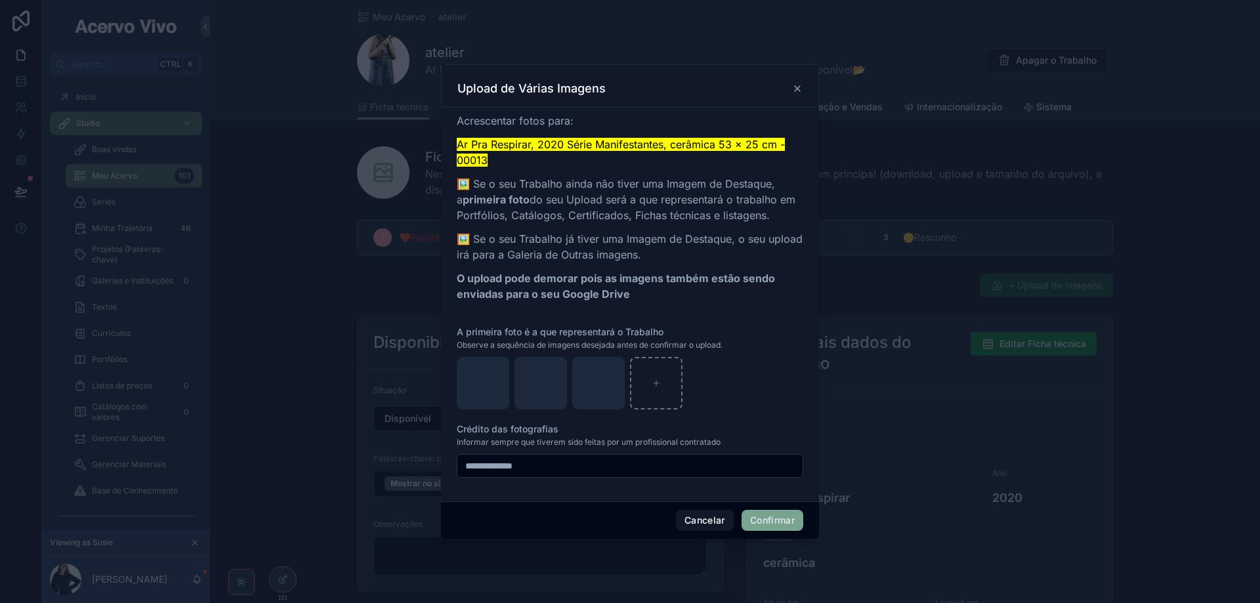
click at [769, 521] on button "Confirmar" at bounding box center [773, 520] width 62 height 21
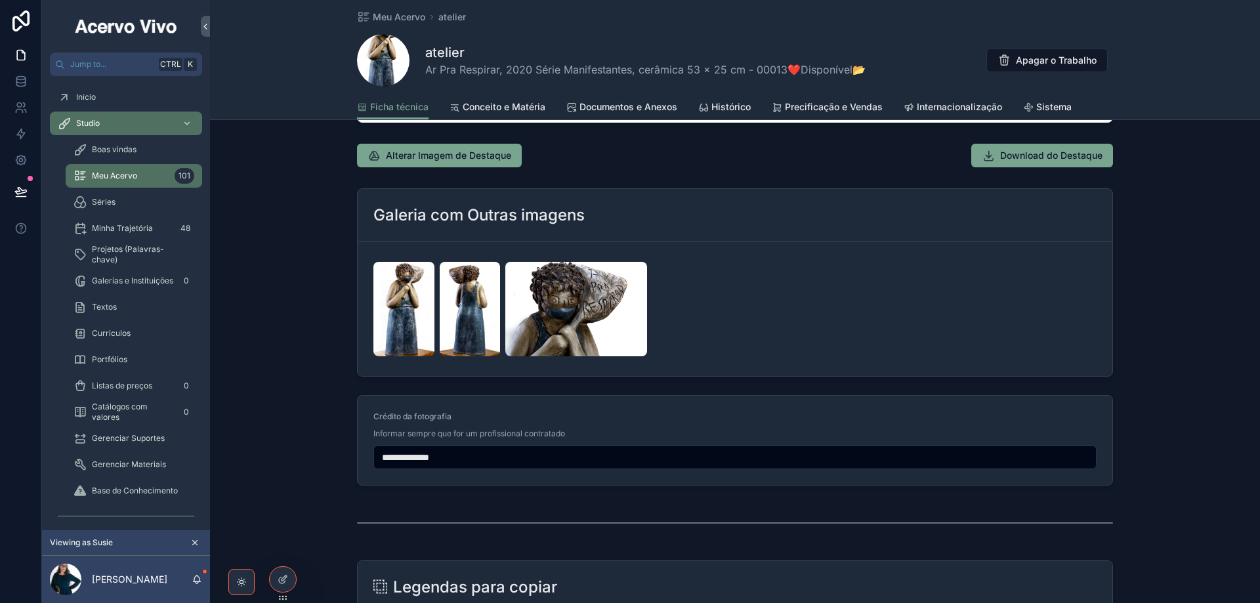
scroll to position [1172, 0]
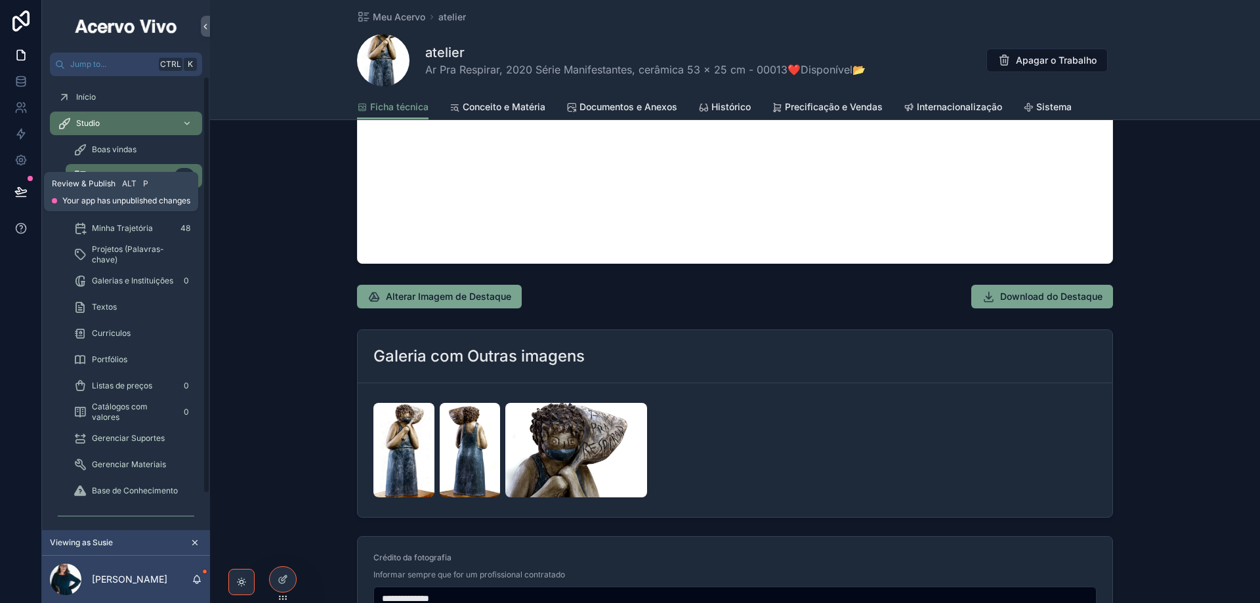
drag, startPoint x: 24, startPoint y: 192, endPoint x: 38, endPoint y: 219, distance: 30.5
click at [24, 193] on icon at bounding box center [20, 191] width 11 height 7
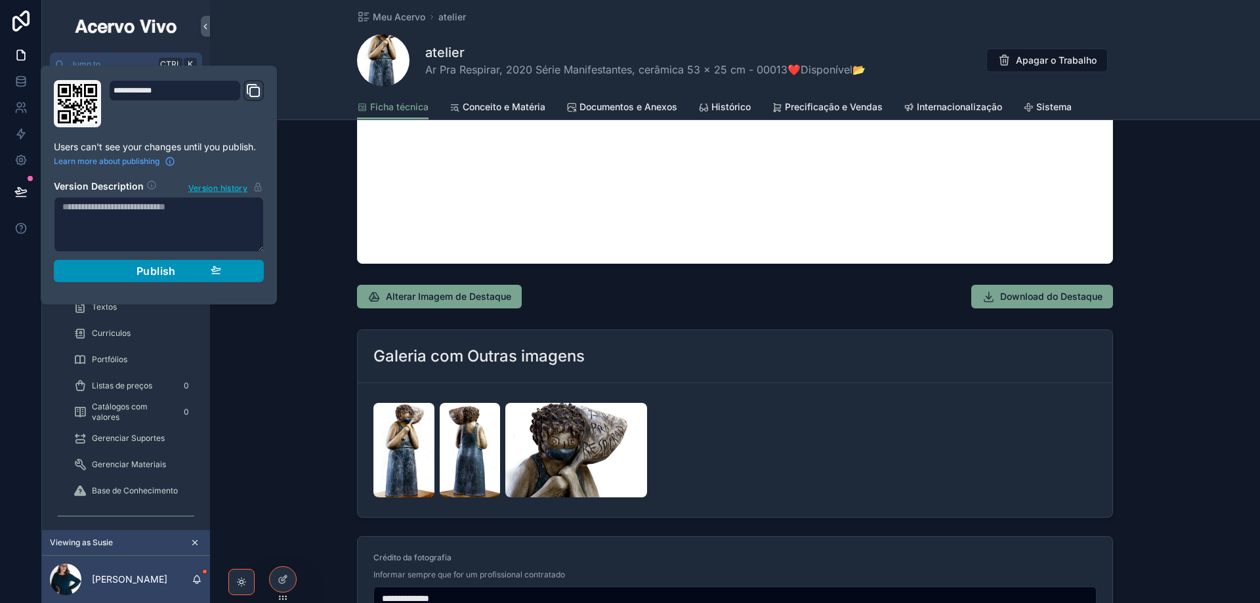
click at [263, 276] on button "Publish" at bounding box center [159, 271] width 210 height 22
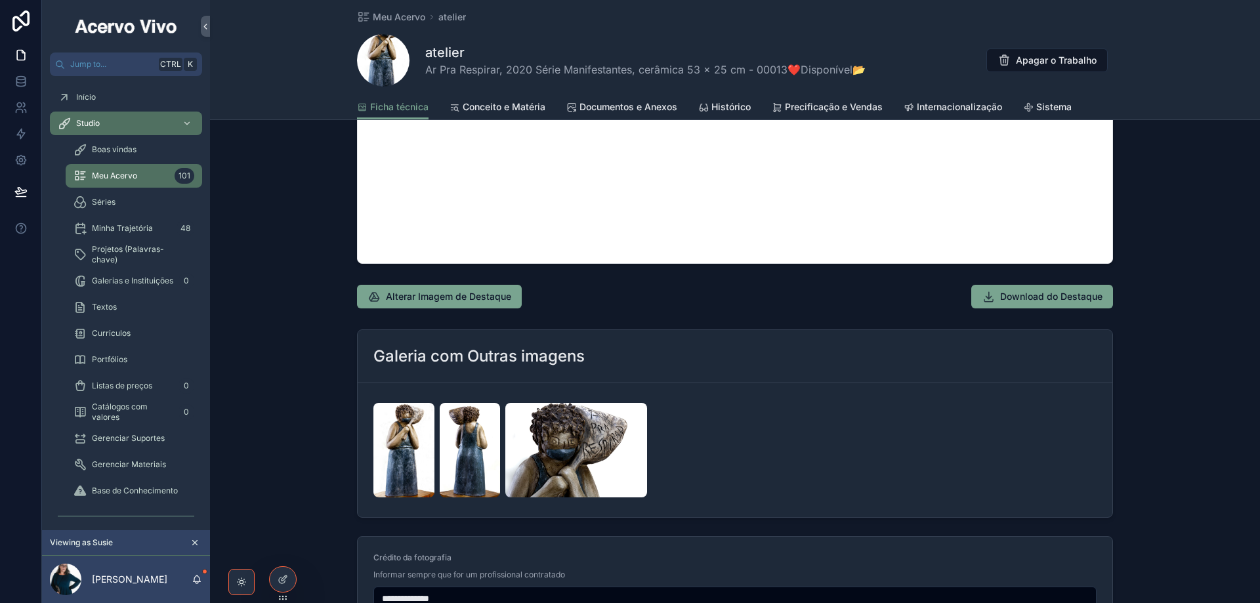
click at [393, 14] on span "Meu Acervo" at bounding box center [399, 17] width 53 height 13
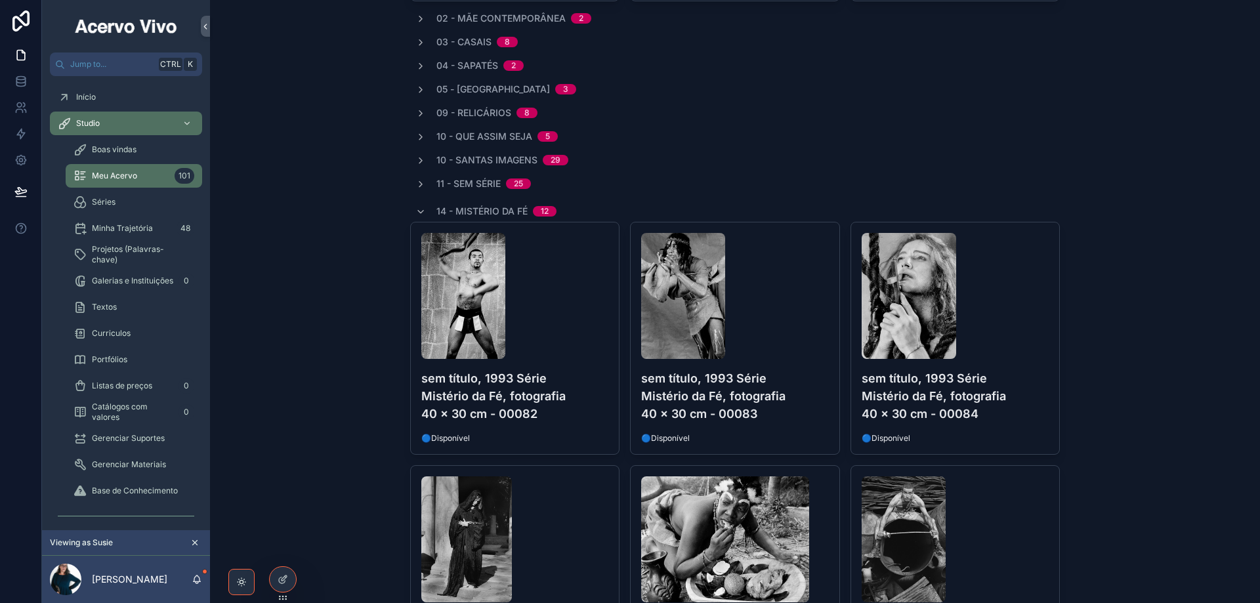
scroll to position [450, 0]
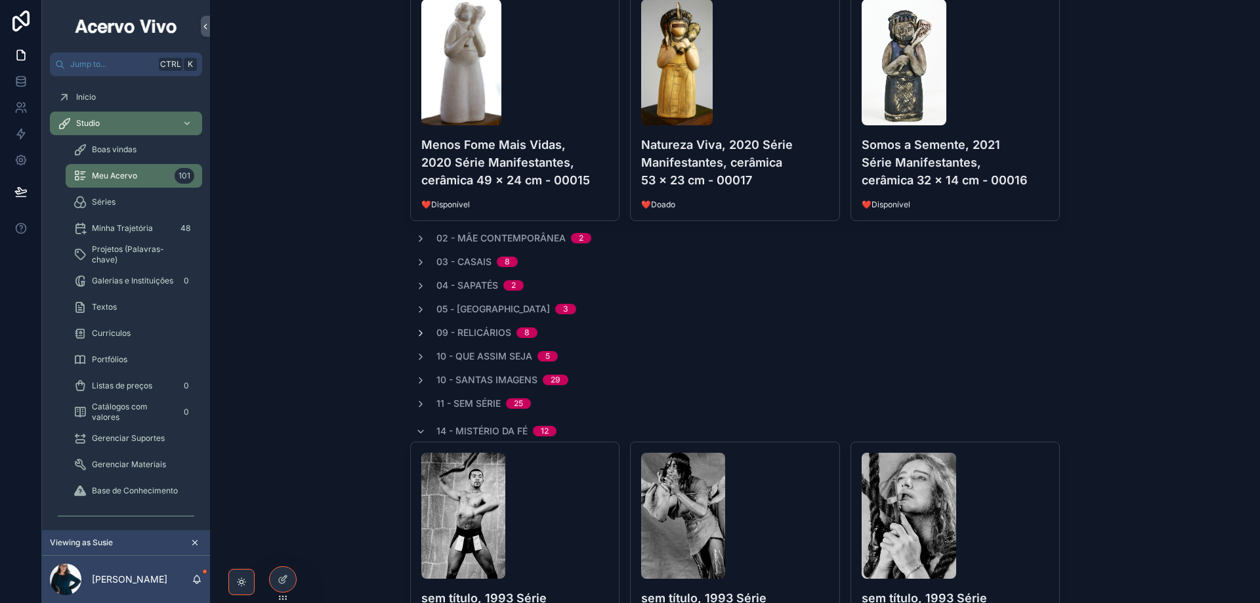
click at [416, 430] on icon "scrollable content" at bounding box center [421, 432] width 11 height 11
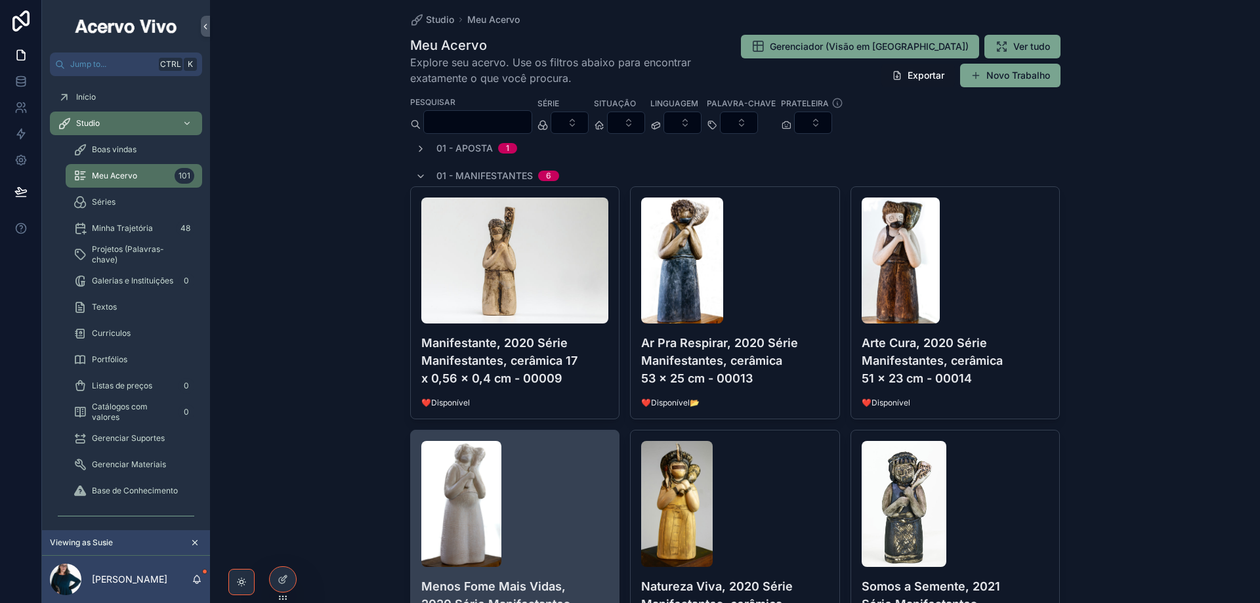
scroll to position [0, 0]
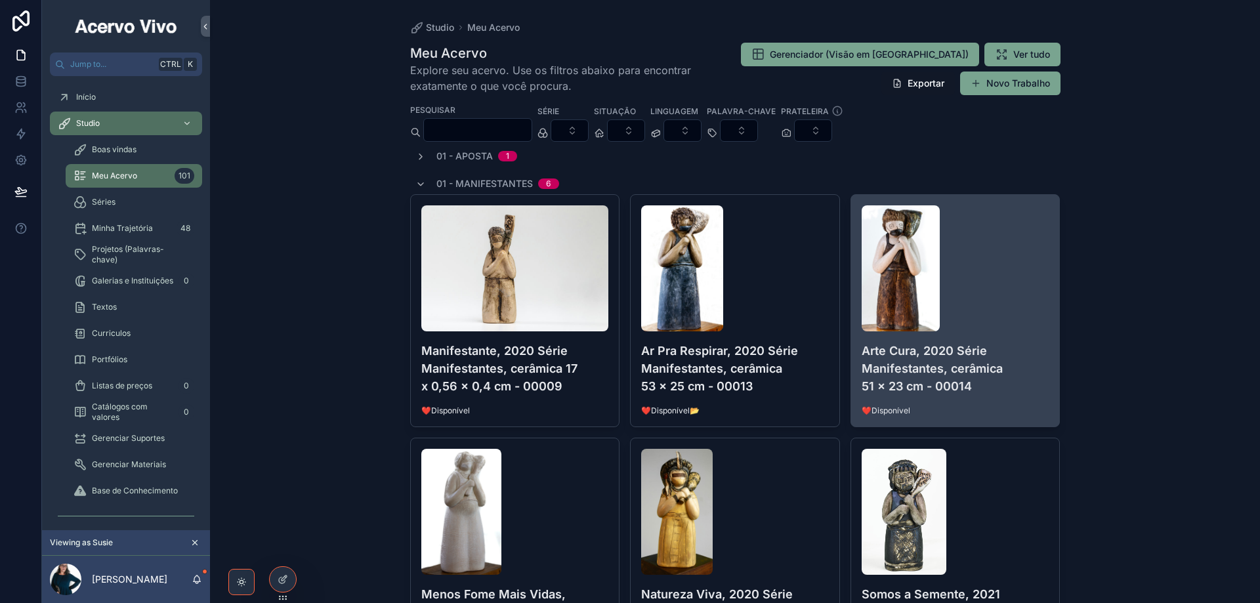
click at [769, 332] on div "Arte Cura, 2020 Série Manifestantes, cerâmica 51 x 23 cm - 00014 ❤️Disponível" at bounding box center [955, 311] width 209 height 232
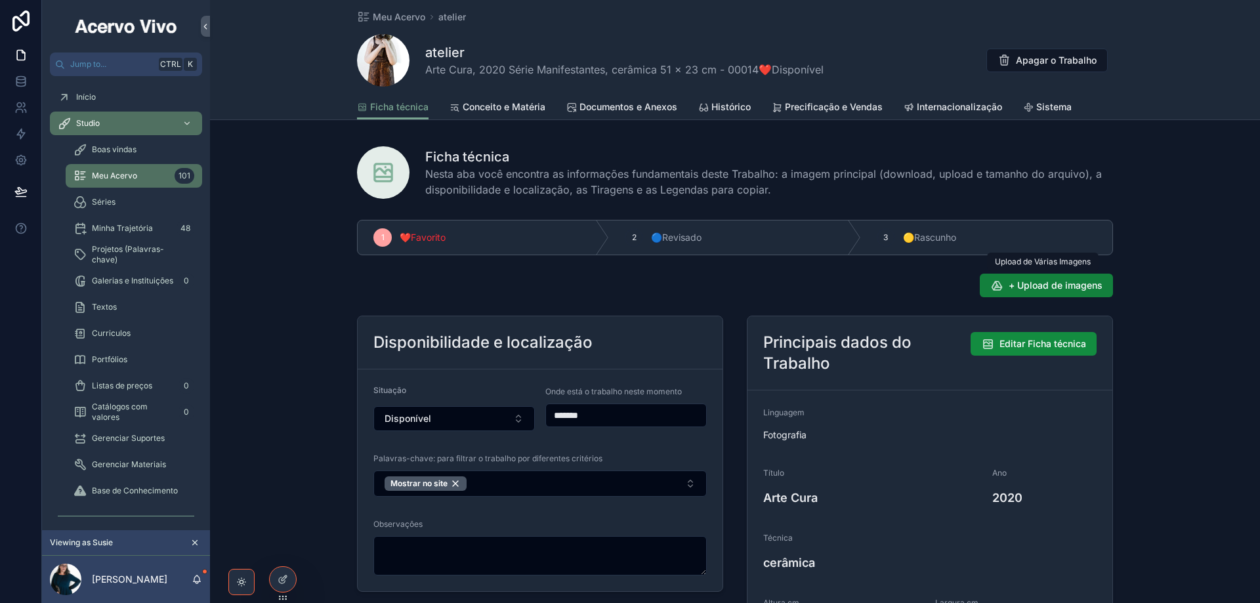
click at [769, 286] on span "+ Upload de imagens" at bounding box center [1056, 285] width 94 height 13
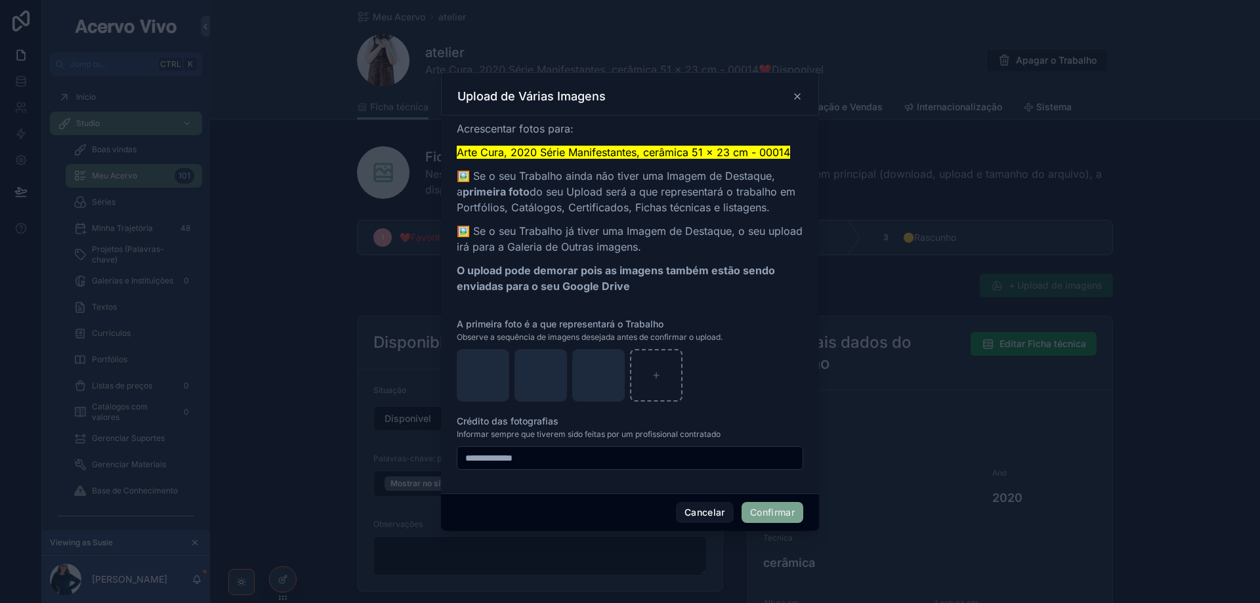
click at [765, 513] on button "Confirmar" at bounding box center [773, 512] width 62 height 21
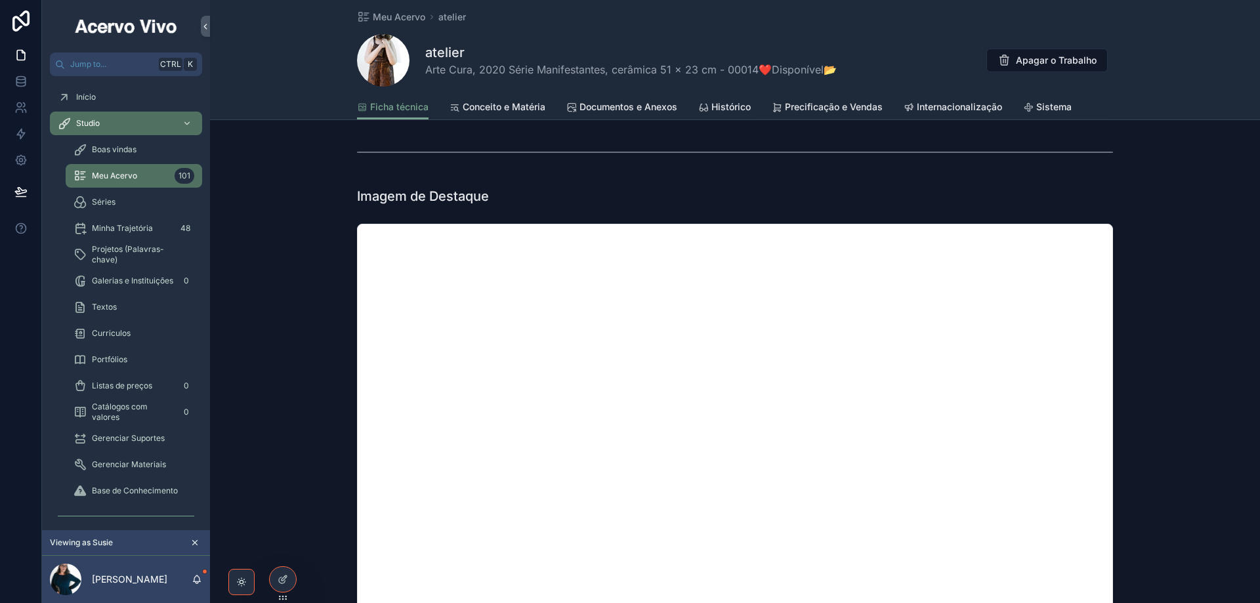
scroll to position [427, 0]
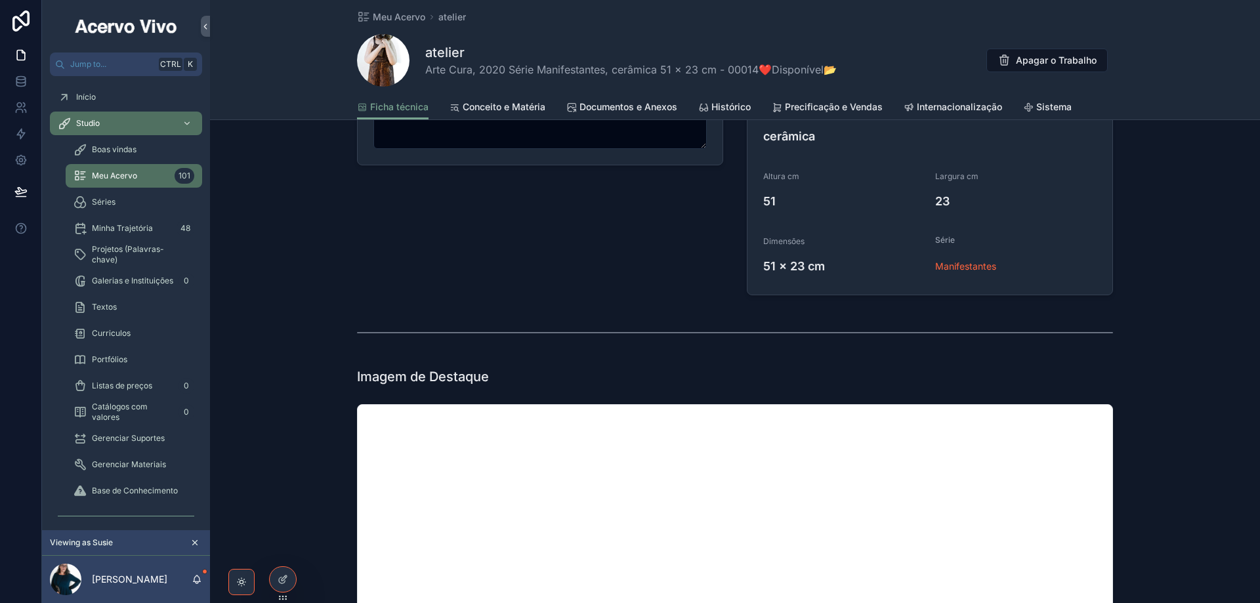
click at [622, 111] on span "Documentos e Anexos" at bounding box center [629, 106] width 98 height 13
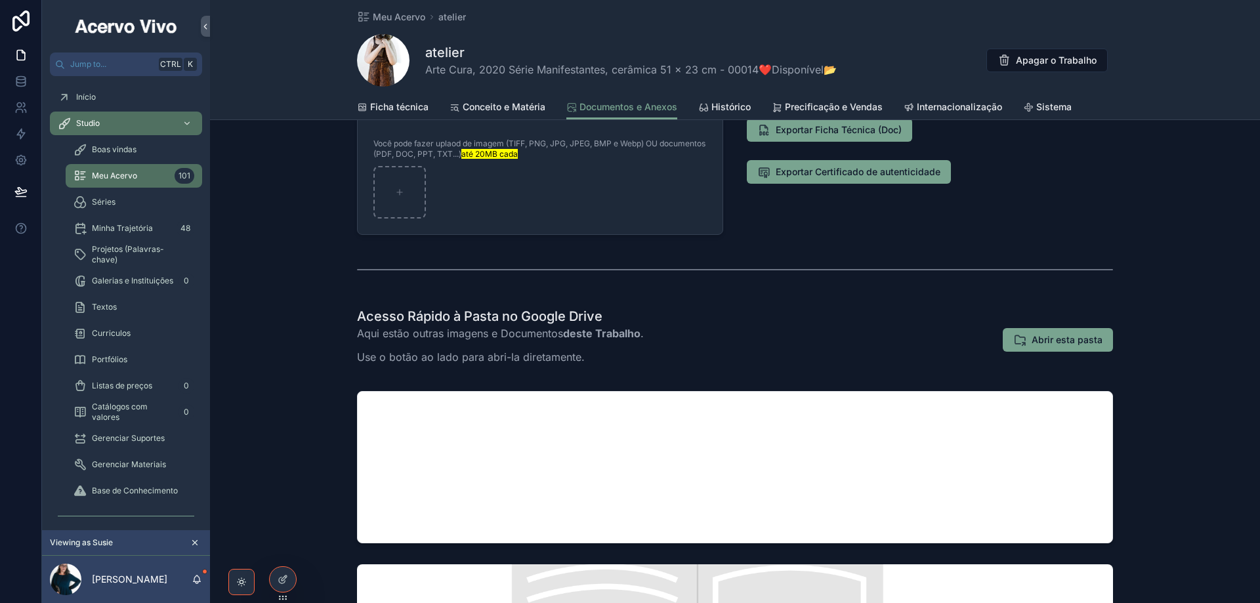
scroll to position [197, 0]
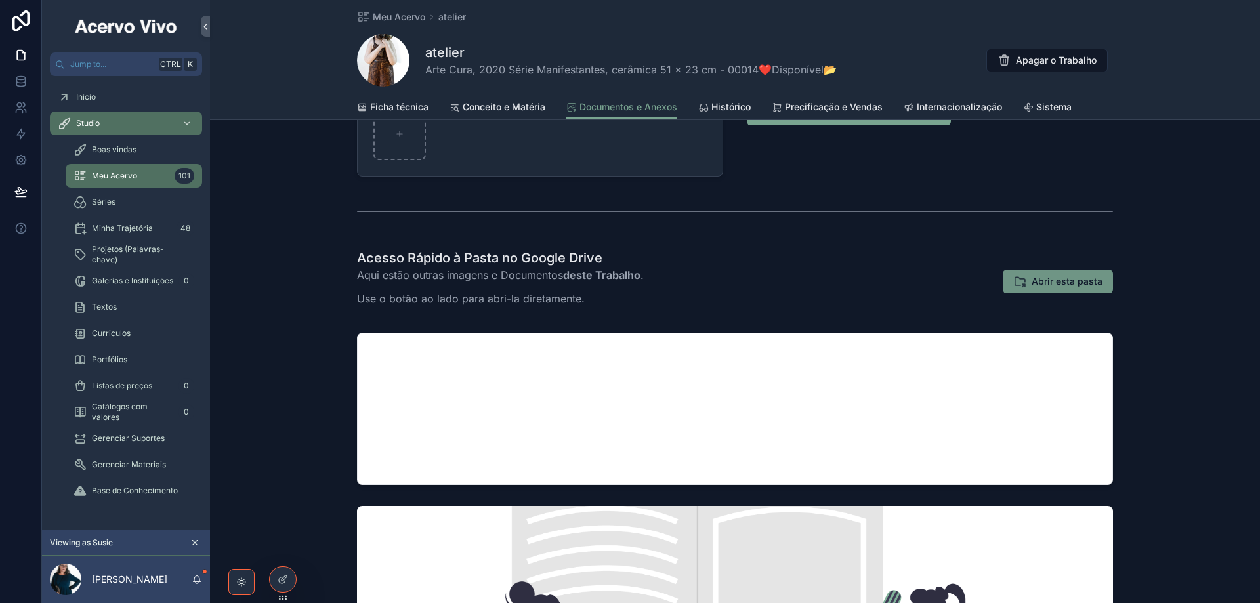
click at [769, 291] on button "Abrir esta pasta" at bounding box center [1058, 282] width 110 height 24
click at [395, 9] on div "Meu Acervo atelier atelier Arte Cura, 2020 Série Manifestantes, cerâmica 51 x 2…" at bounding box center [735, 47] width 756 height 95
click at [390, 18] on span "Meu Acervo" at bounding box center [399, 17] width 53 height 13
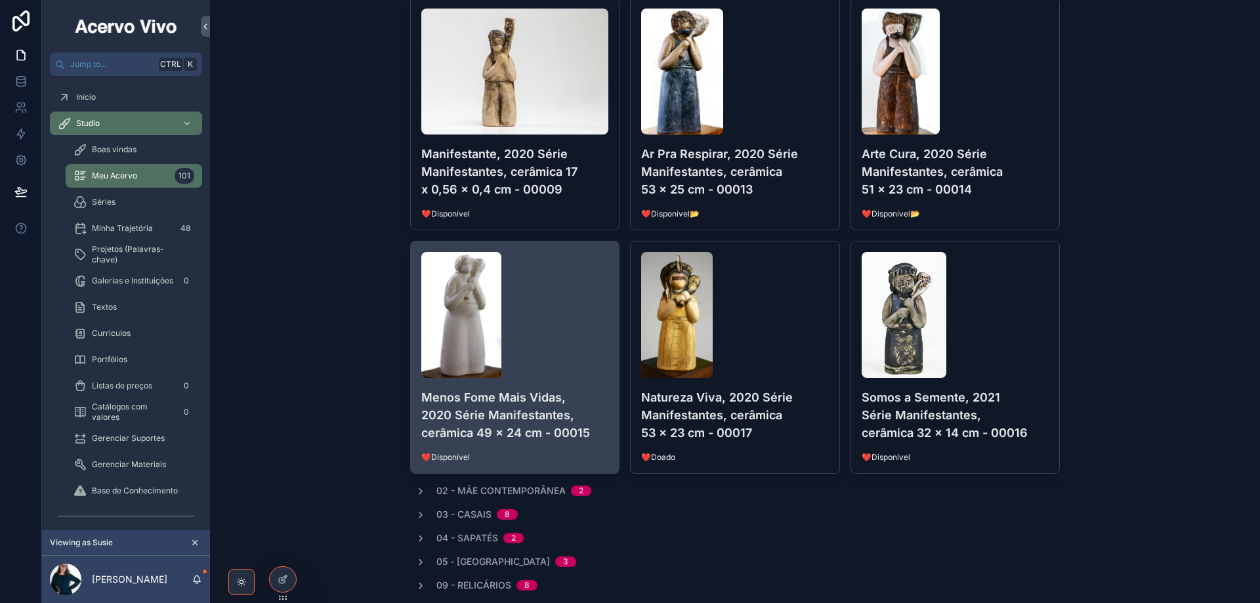
click at [544, 318] on div "scrollable content" at bounding box center [515, 315] width 188 height 126
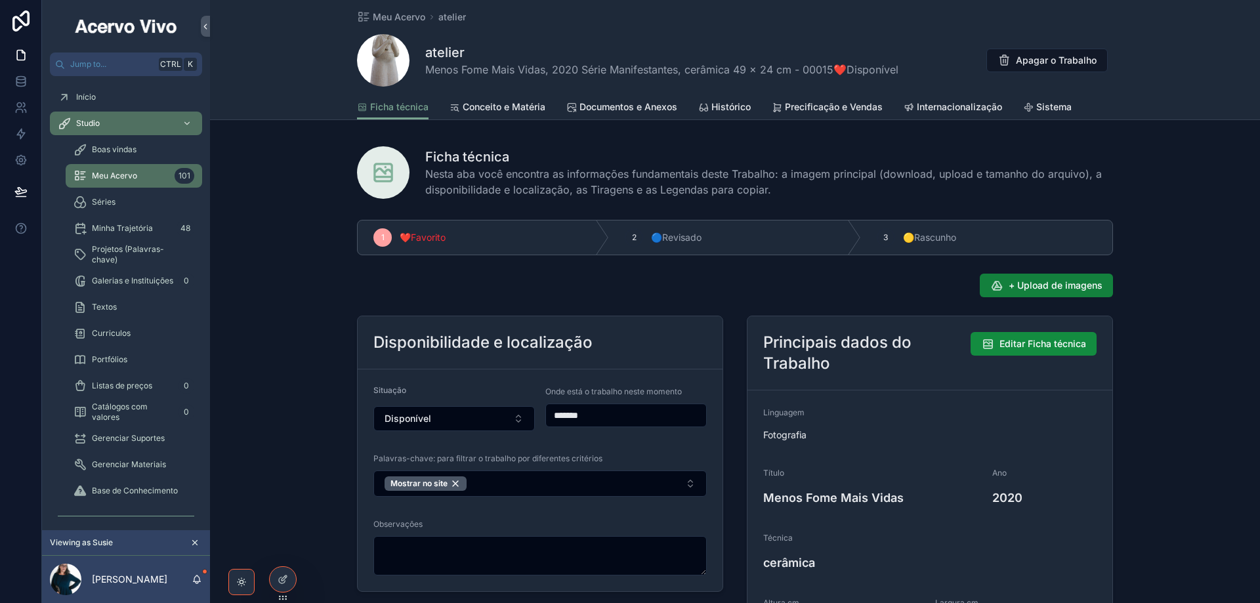
click at [769, 291] on span "+ Upload de imagens" at bounding box center [1056, 285] width 94 height 13
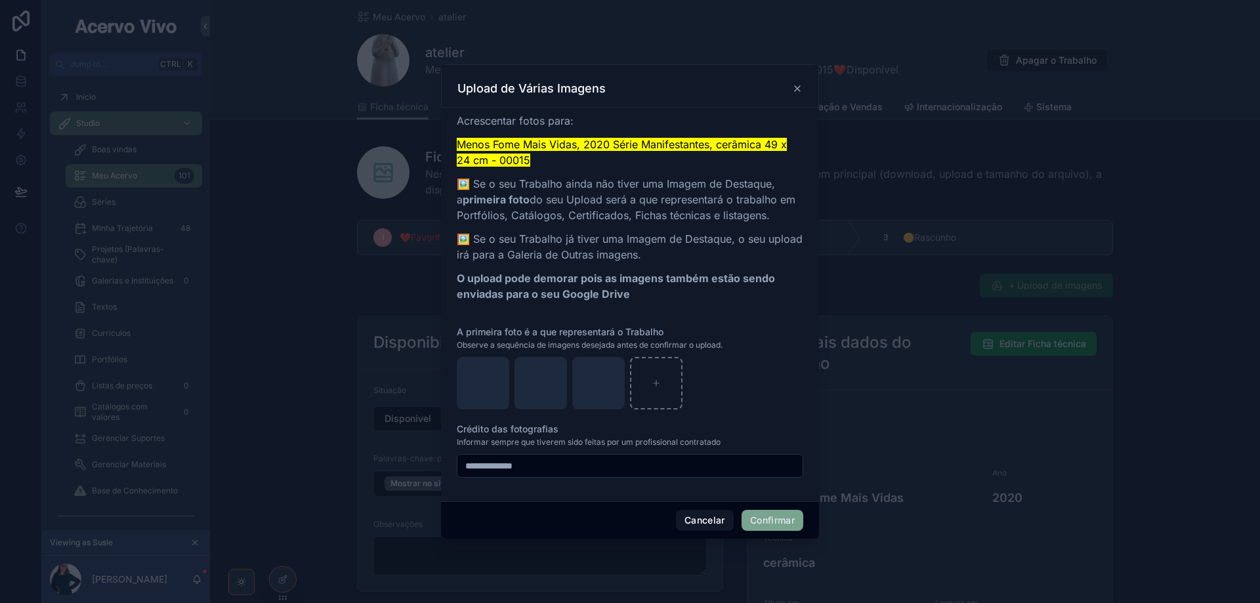
click at [769, 523] on button "Confirmar" at bounding box center [773, 520] width 62 height 21
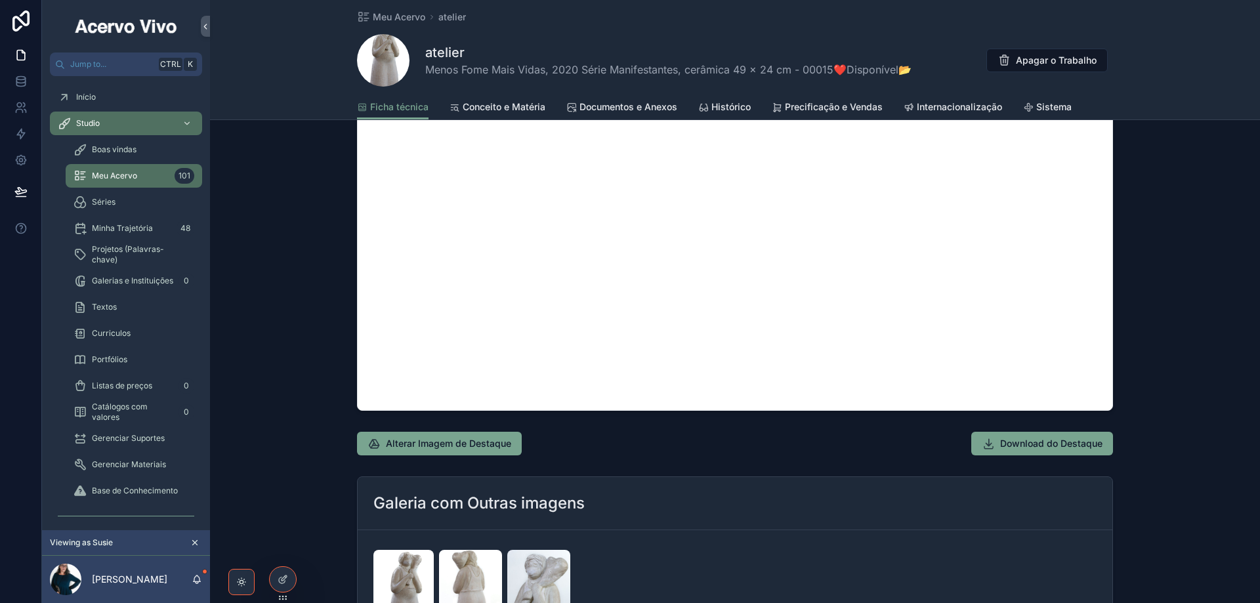
scroll to position [1379, 0]
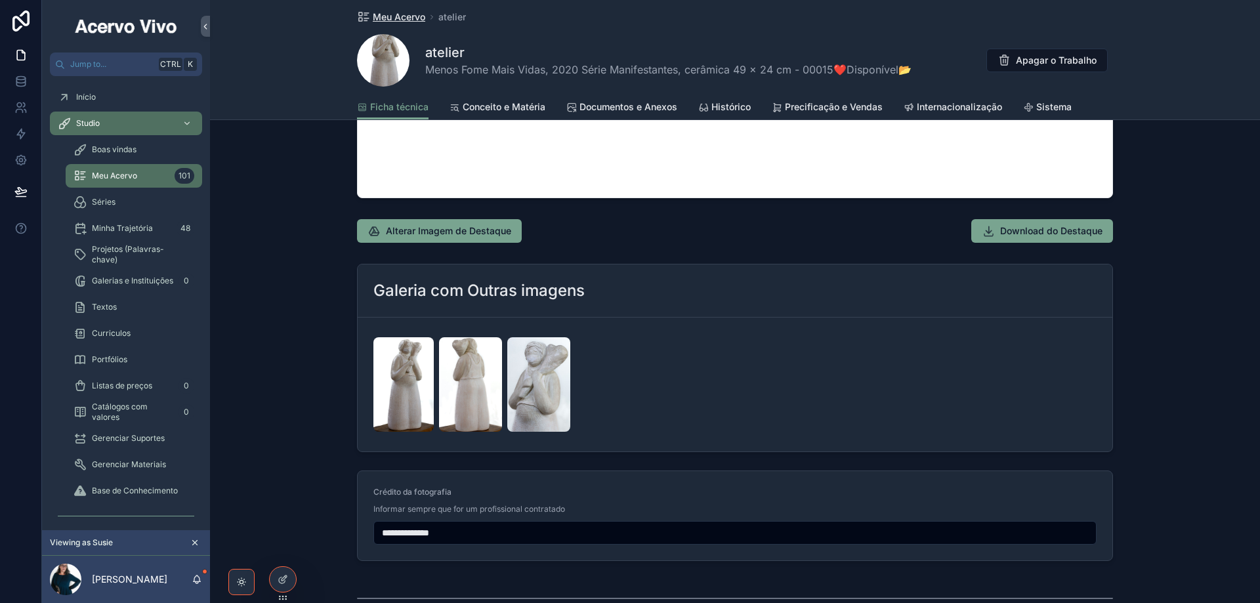
click at [376, 18] on span "Meu Acervo" at bounding box center [399, 17] width 53 height 13
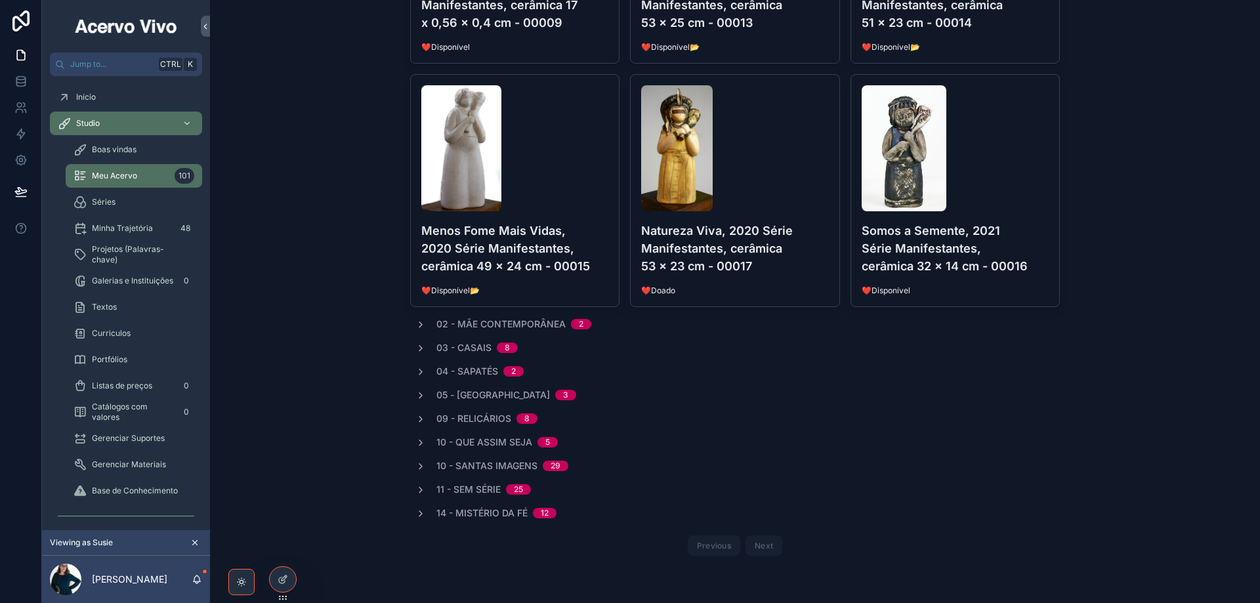
scroll to position [364, 0]
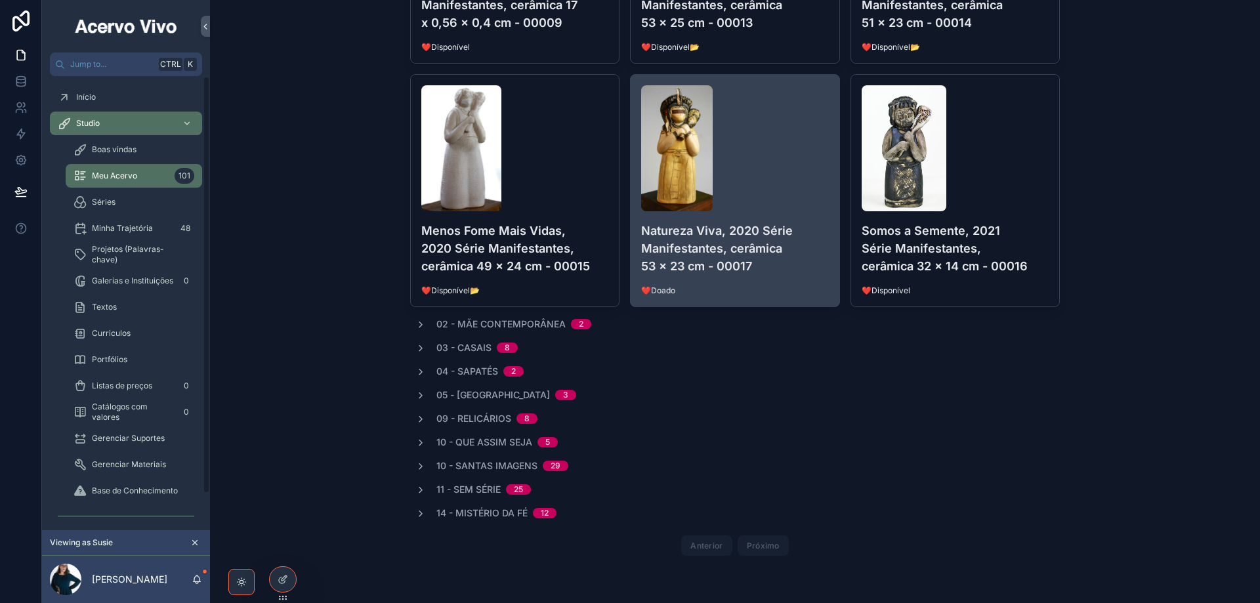
click at [769, 177] on div "scrollable content" at bounding box center [735, 148] width 188 height 126
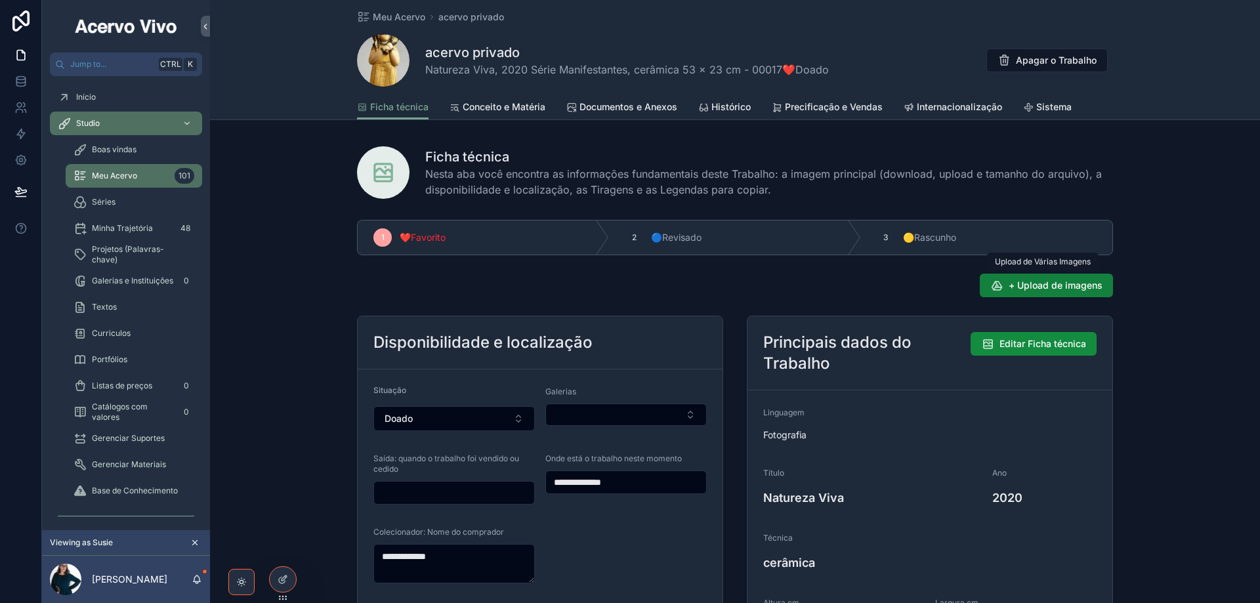
click at [769, 287] on span "+ Upload de imagens" at bounding box center [1056, 285] width 94 height 13
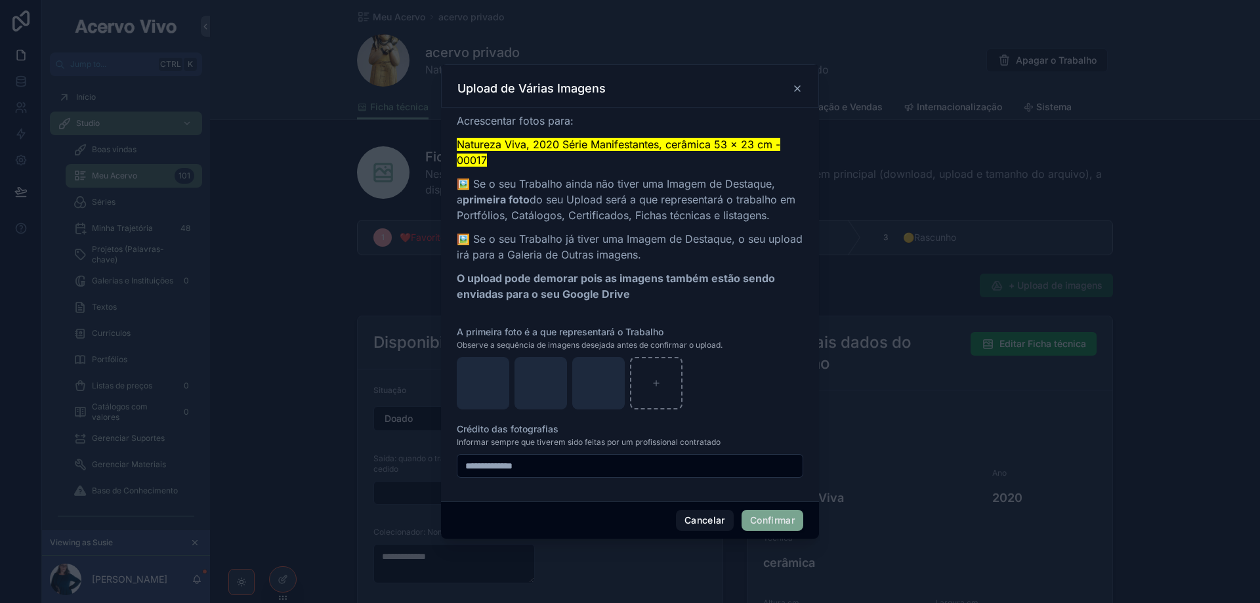
click at [769, 522] on button "Confirmar" at bounding box center [773, 520] width 62 height 21
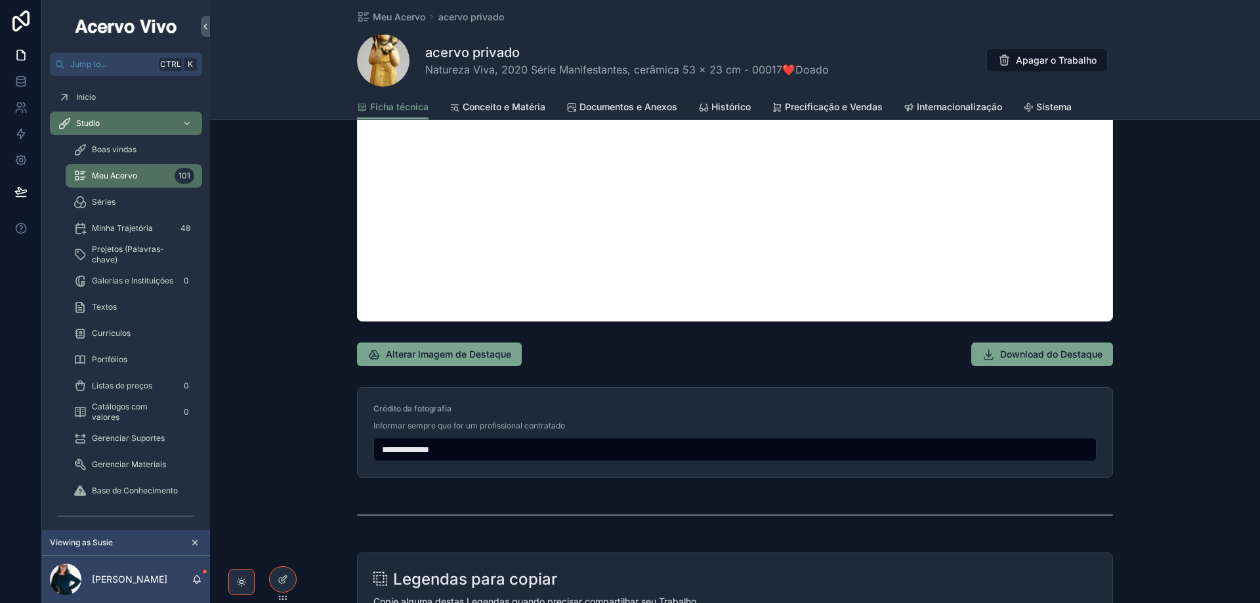
scroll to position [1379, 0]
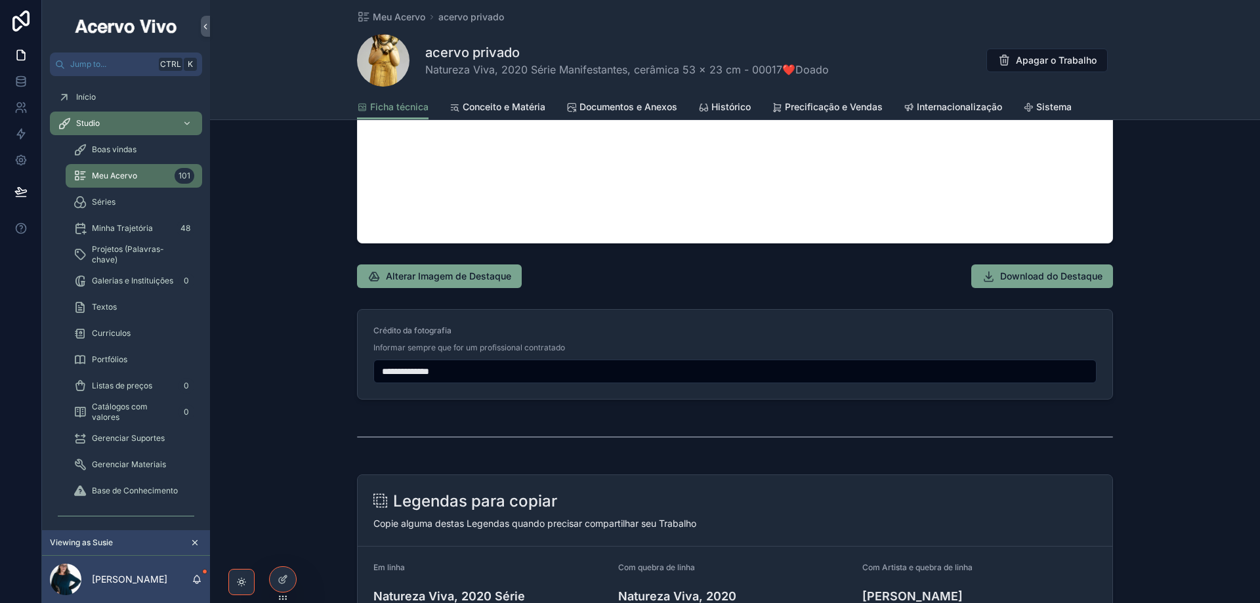
click at [637, 104] on span "Documentos e Anexos" at bounding box center [629, 106] width 98 height 13
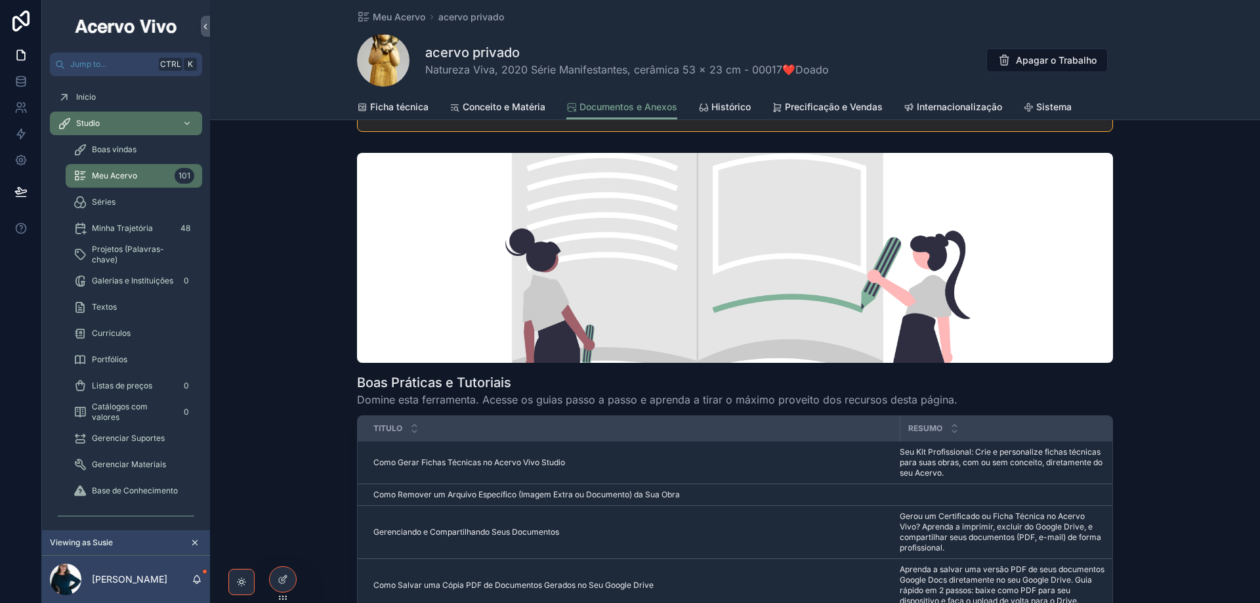
scroll to position [328, 0]
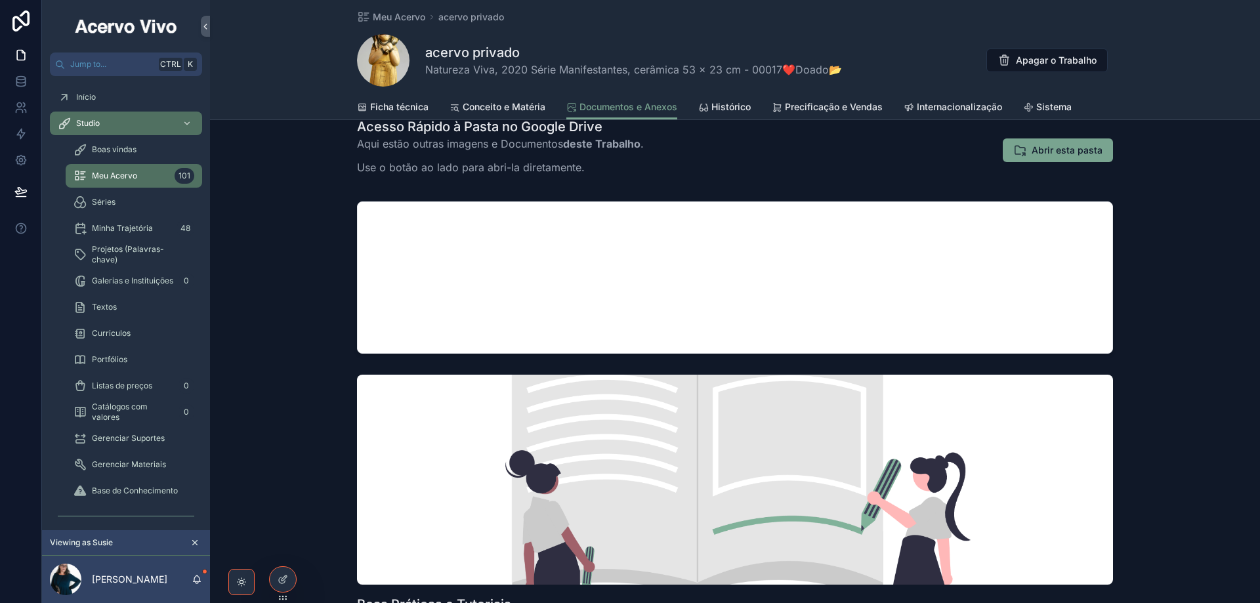
click at [399, 110] on span "Ficha técnica" at bounding box center [399, 106] width 58 height 13
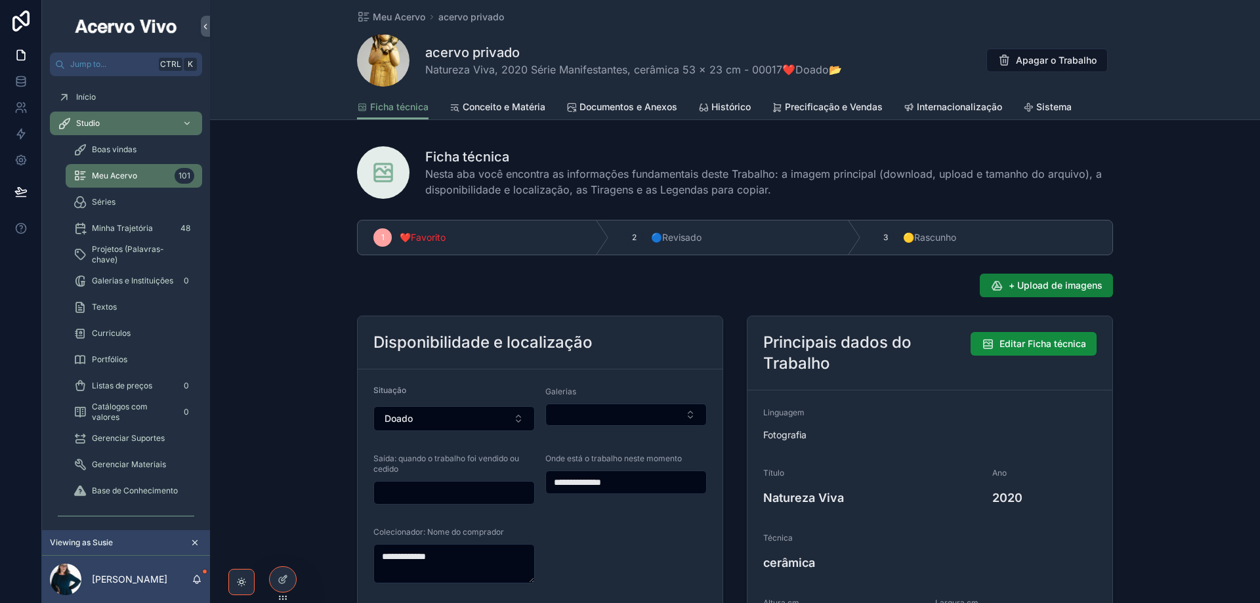
click at [769, 286] on span "+ Upload de imagens" at bounding box center [1056, 285] width 94 height 13
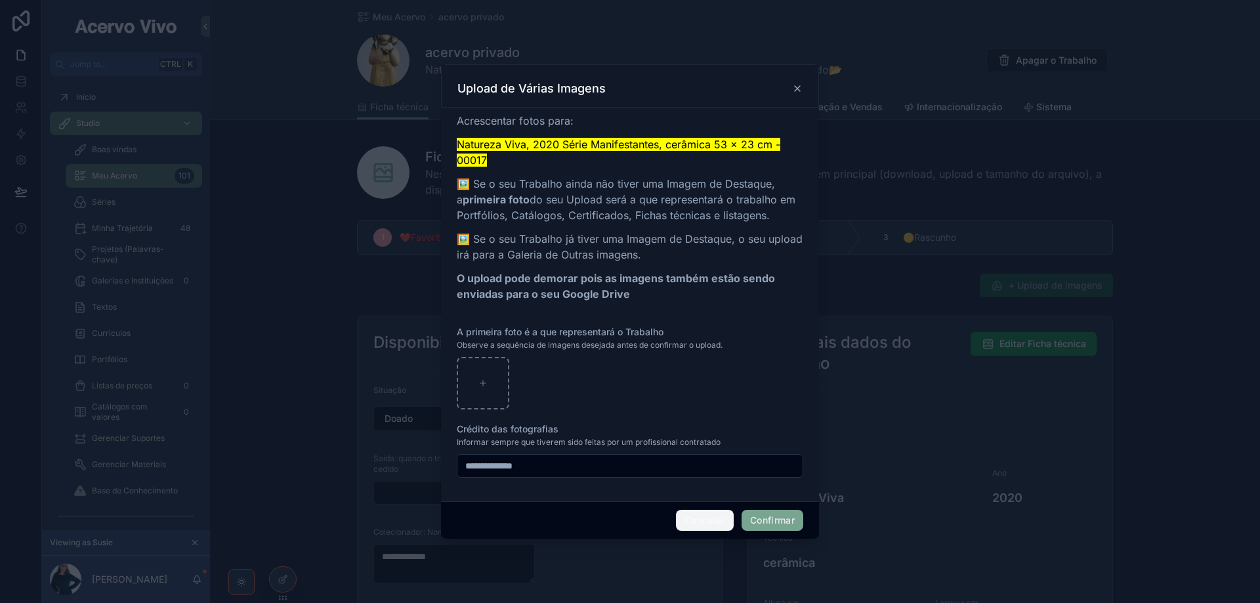
click at [702, 523] on button "Cancelar" at bounding box center [705, 520] width 58 height 21
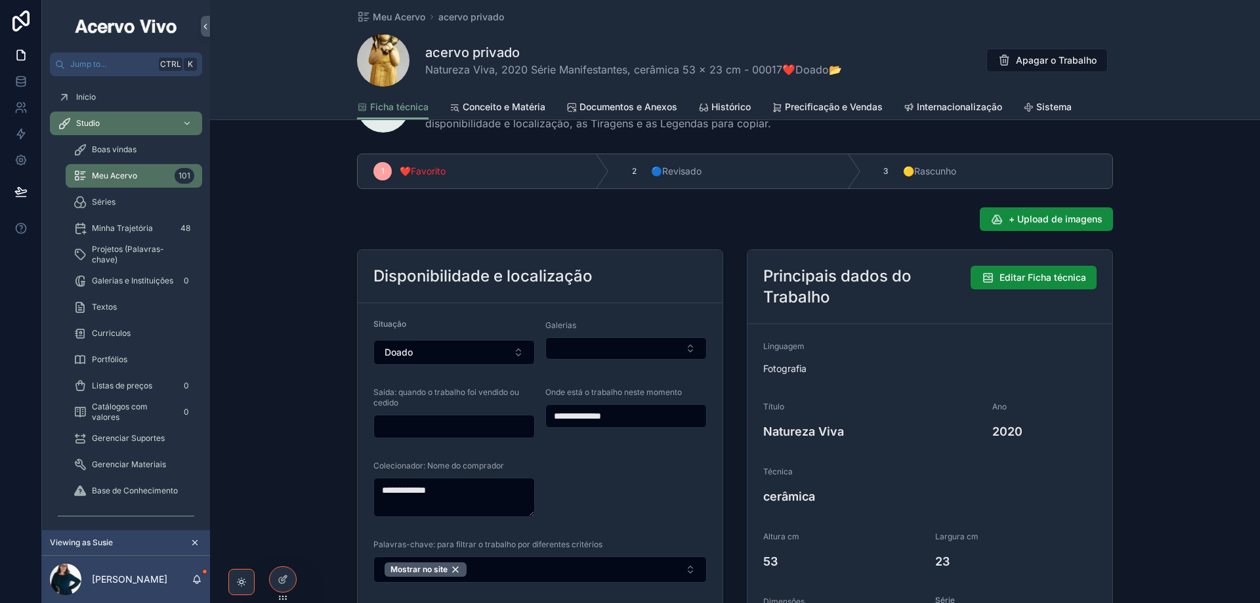
scroll to position [66, 0]
click at [769, 225] on span "+ Upload de imagens" at bounding box center [1056, 219] width 94 height 13
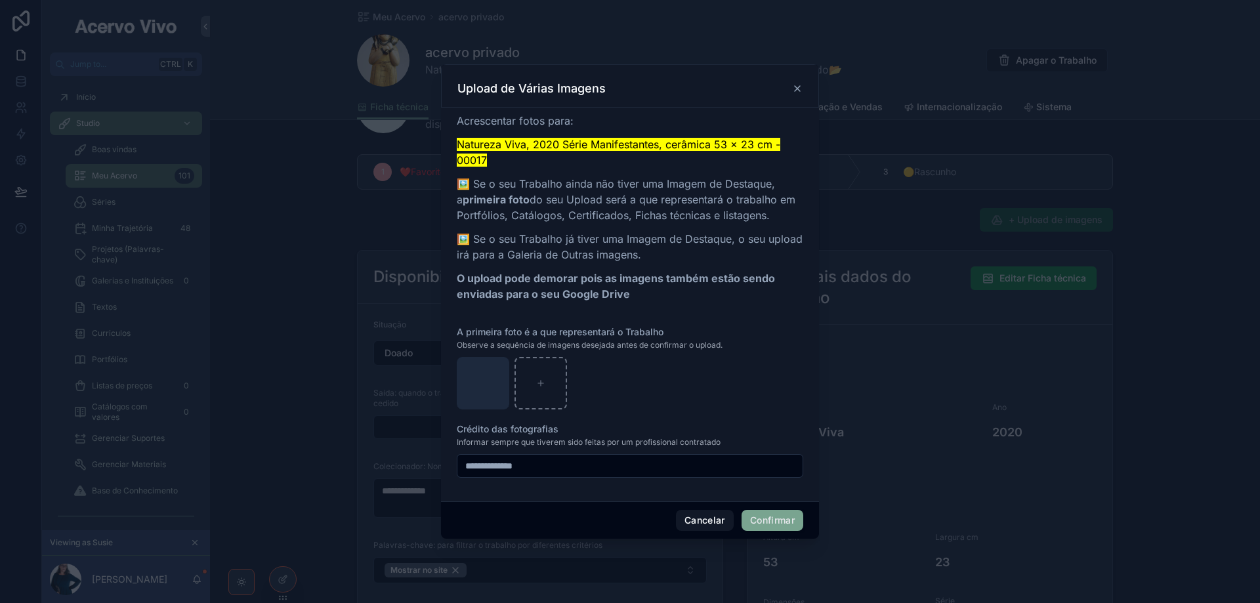
click at [769, 523] on button "Confirmar" at bounding box center [773, 520] width 62 height 21
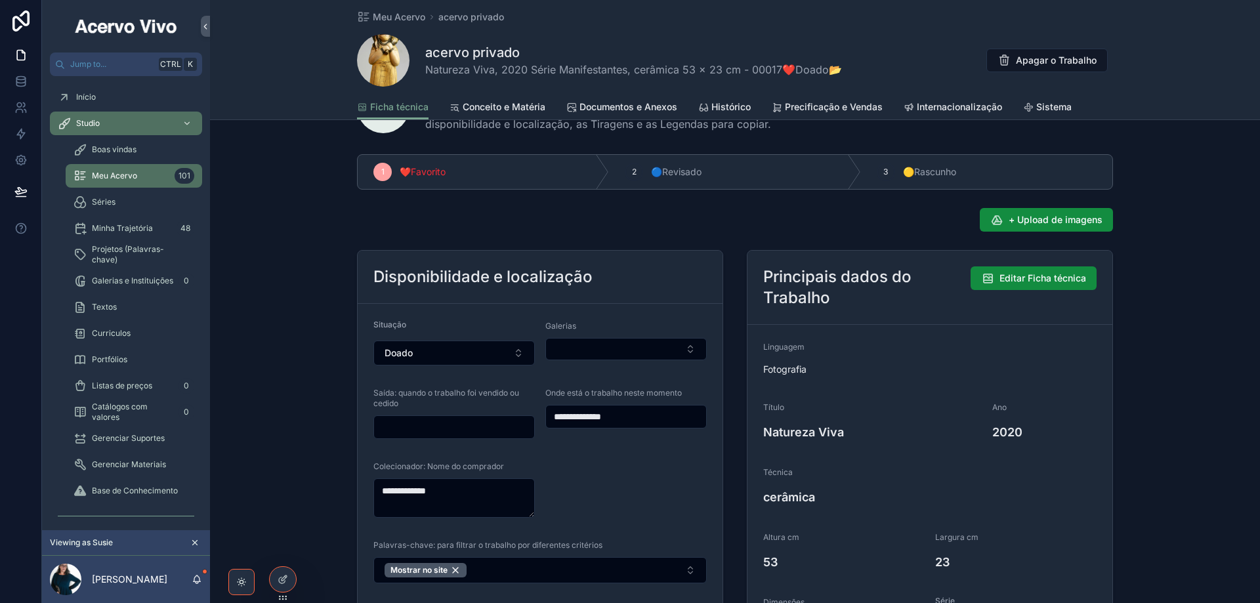
click at [626, 106] on span "Documentos e Anexos" at bounding box center [629, 106] width 98 height 13
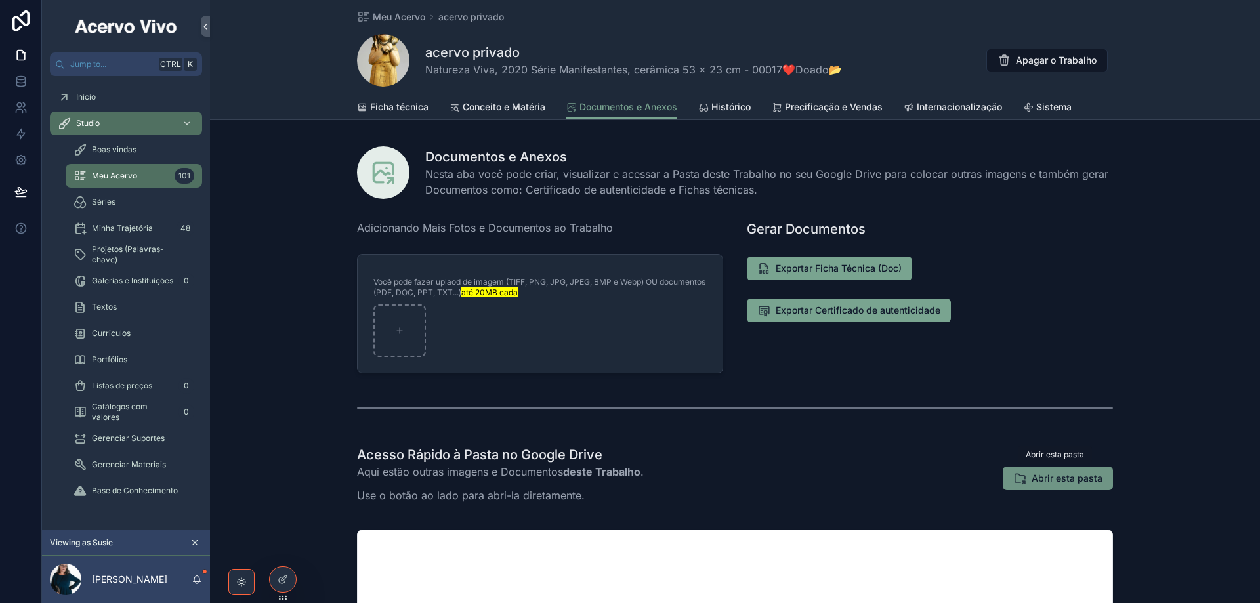
click at [769, 480] on span "Abrir esta pasta" at bounding box center [1067, 478] width 71 height 13
drag, startPoint x: 391, startPoint y: 15, endPoint x: 351, endPoint y: 48, distance: 51.8
click at [391, 15] on span "Meu Acervo" at bounding box center [399, 17] width 53 height 13
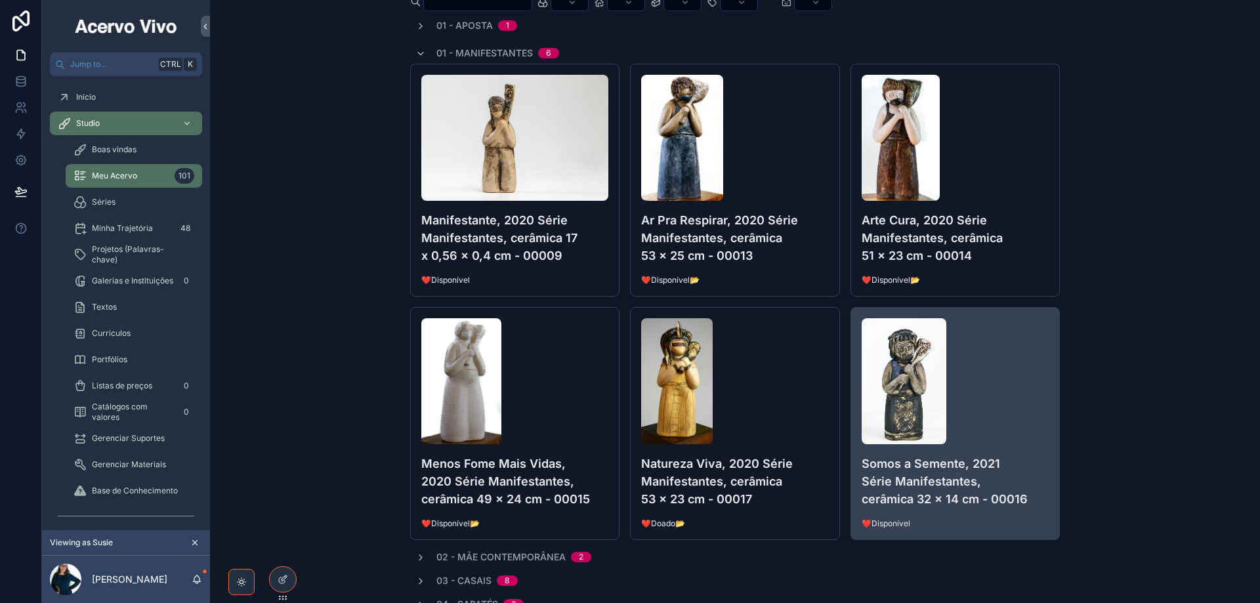
scroll to position [131, 0]
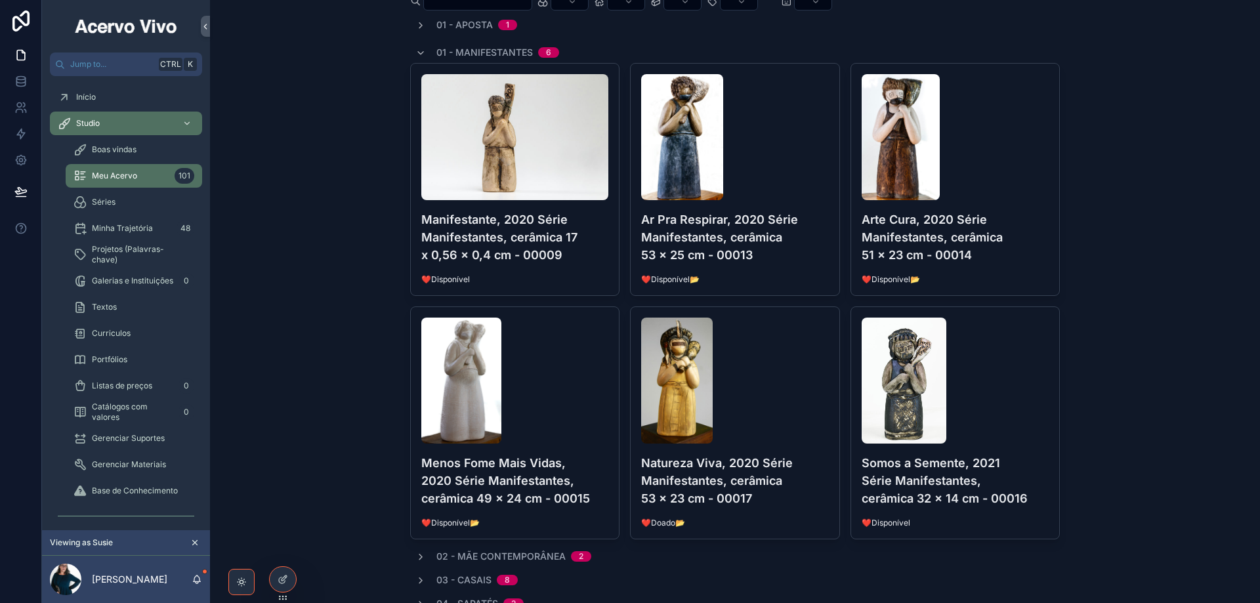
drag, startPoint x: 1009, startPoint y: 415, endPoint x: 989, endPoint y: 412, distance: 20.6
click at [769, 415] on div "scrollable content" at bounding box center [956, 381] width 188 height 126
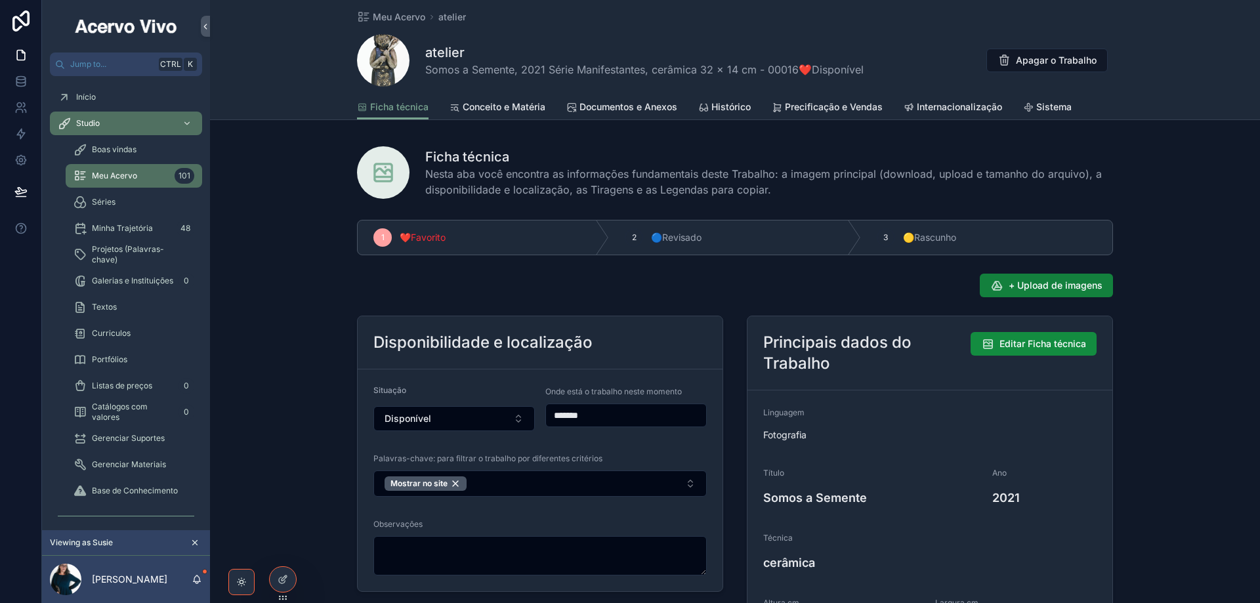
click at [769, 291] on span "+ Upload de imagens" at bounding box center [1056, 285] width 94 height 13
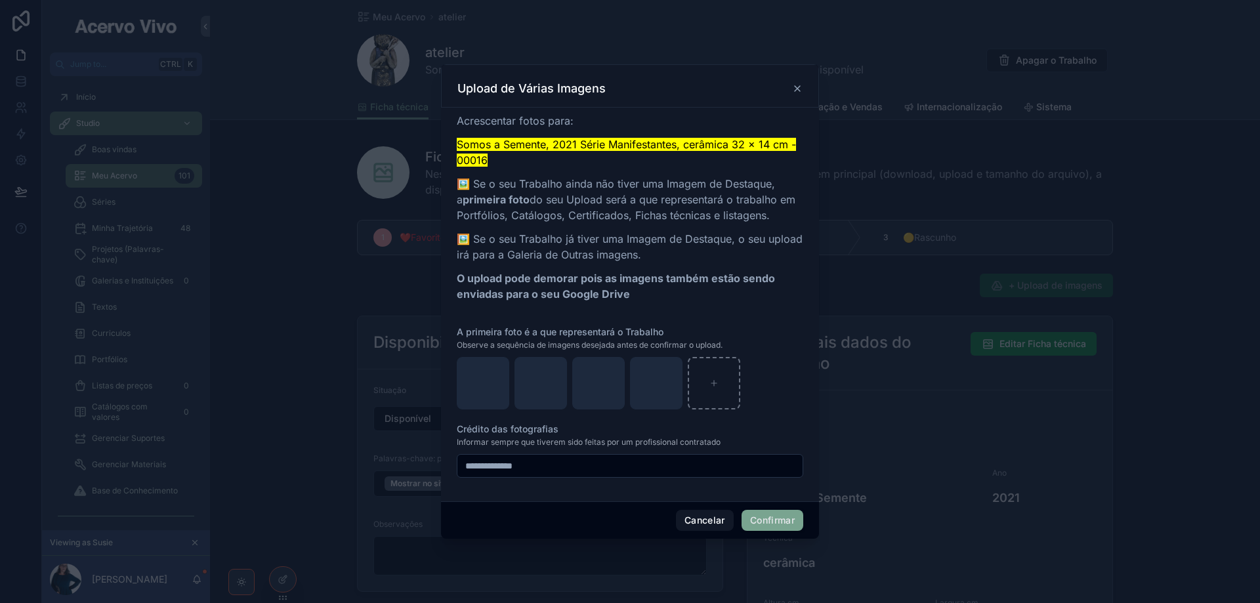
click at [760, 523] on button "Confirmar" at bounding box center [773, 520] width 62 height 21
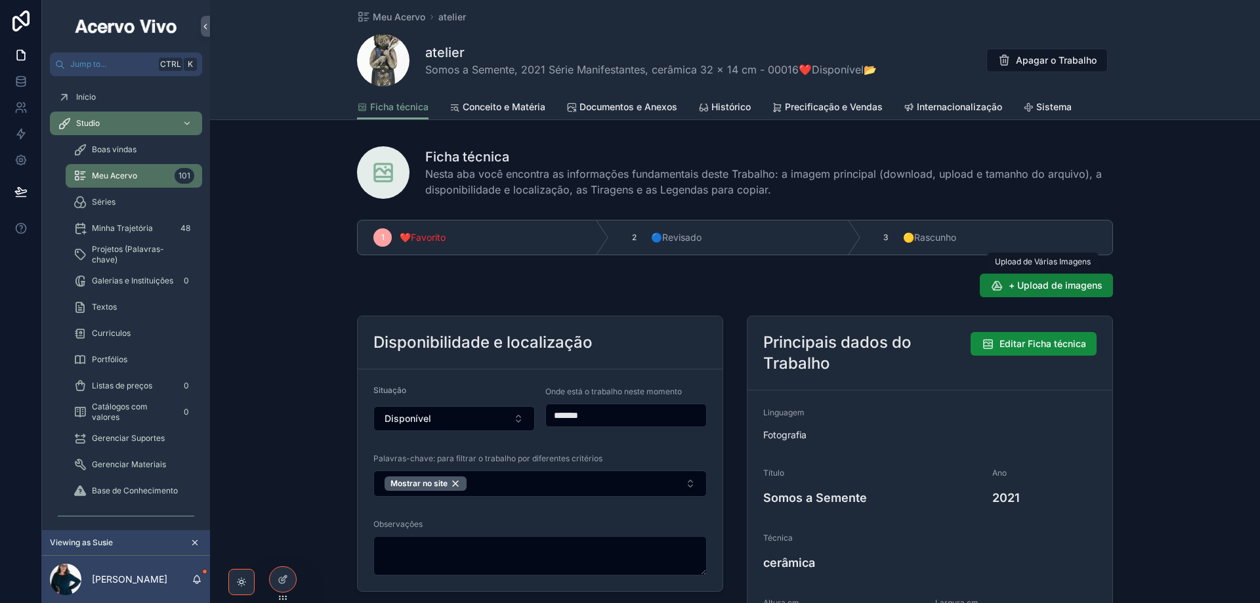
click at [769, 287] on span "+ Upload de imagens" at bounding box center [1056, 285] width 94 height 13
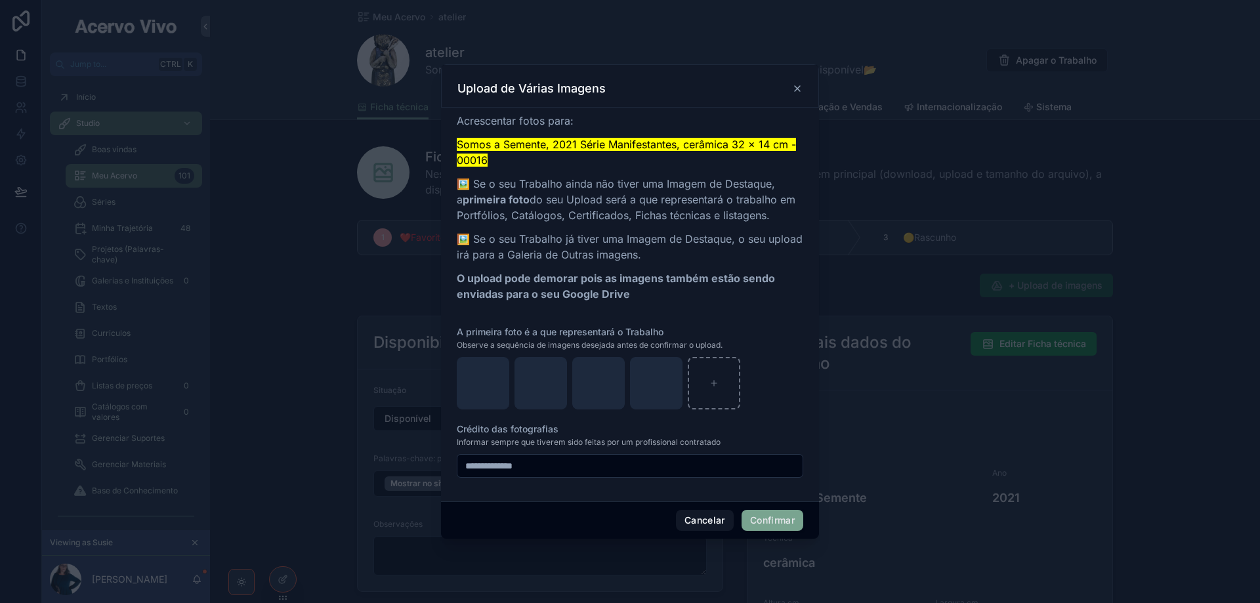
click at [769, 523] on button "Confirmar" at bounding box center [773, 520] width 62 height 21
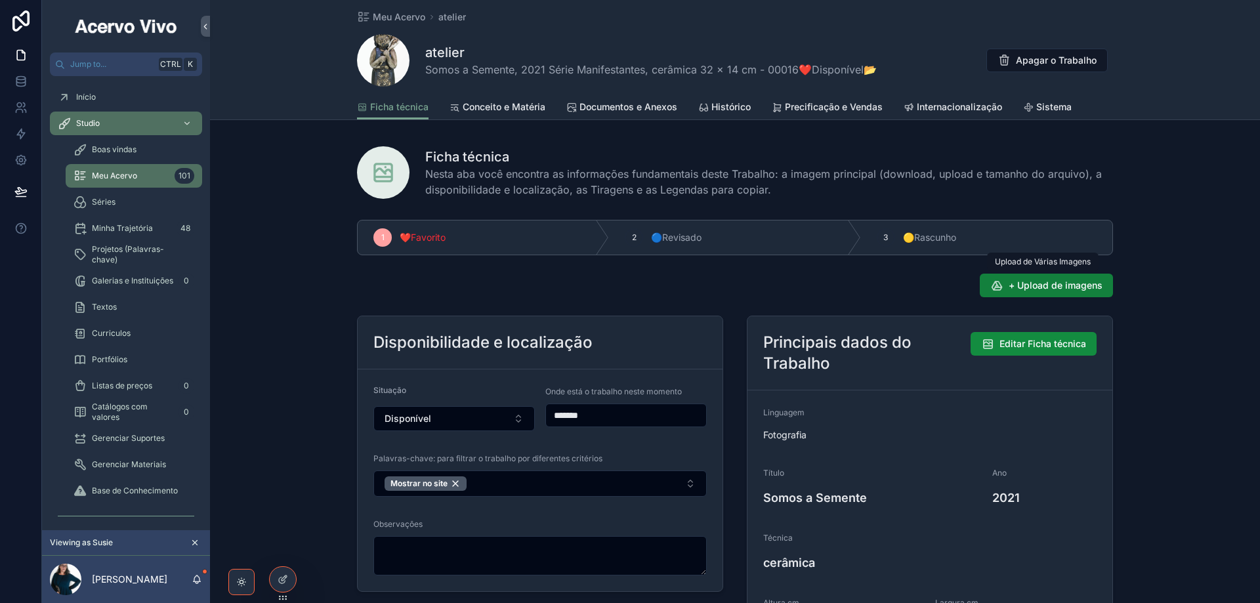
click at [769, 286] on span "+ Upload de imagens" at bounding box center [1056, 285] width 94 height 13
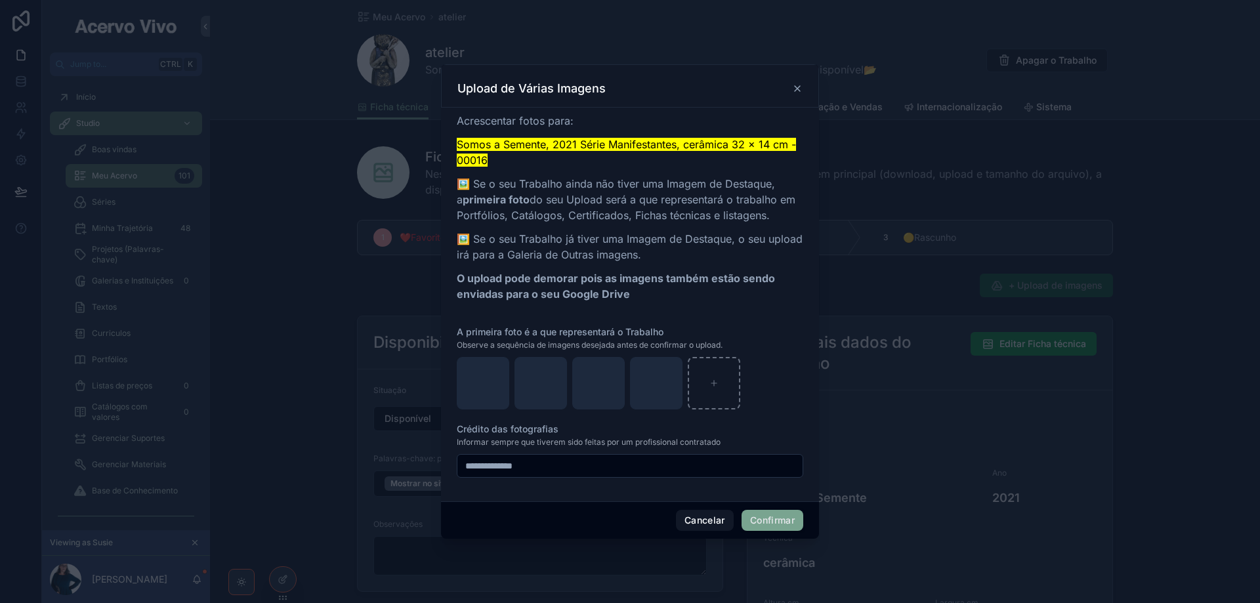
click at [769, 519] on button "Confirmar" at bounding box center [773, 520] width 62 height 21
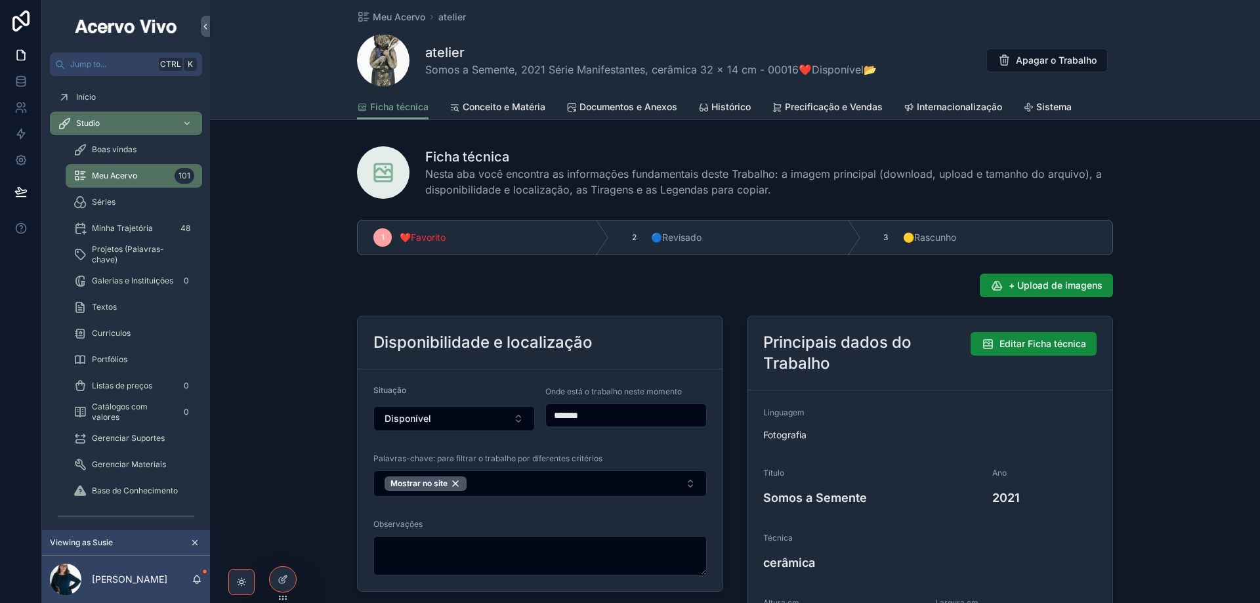
click at [115, 313] on div "Textos" at bounding box center [134, 307] width 121 height 21
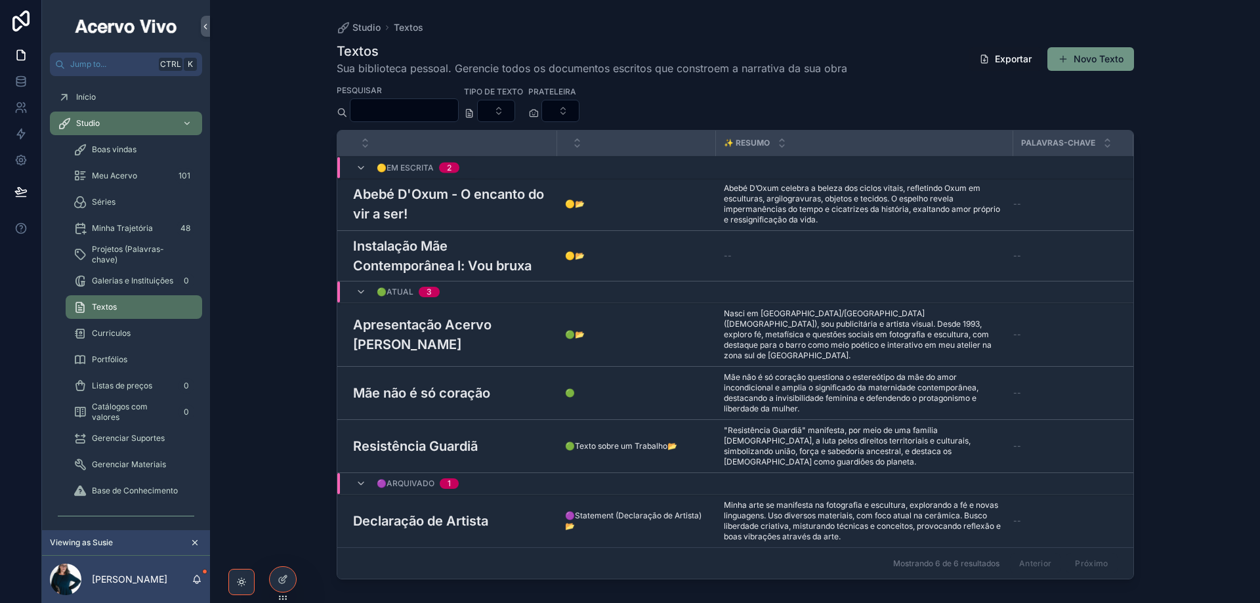
click at [769, 58] on button "Novo Texto" at bounding box center [1091, 59] width 87 height 24
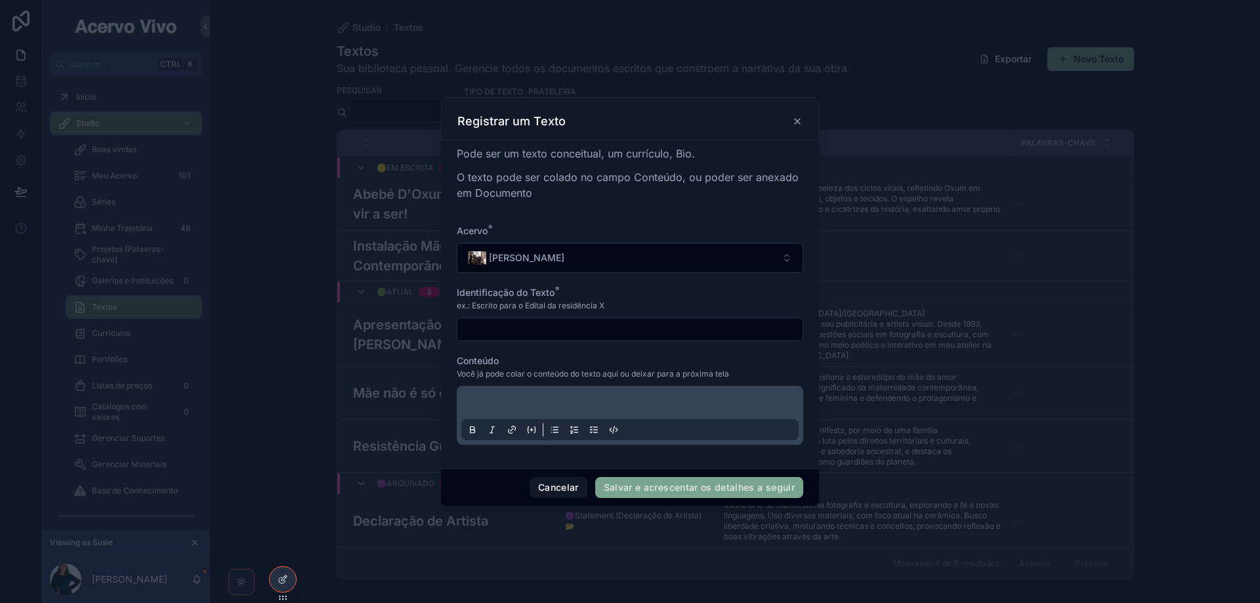
click at [564, 393] on div "scrollable content" at bounding box center [630, 416] width 337 height 50
click at [557, 400] on p "scrollable content" at bounding box center [632, 405] width 337 height 13
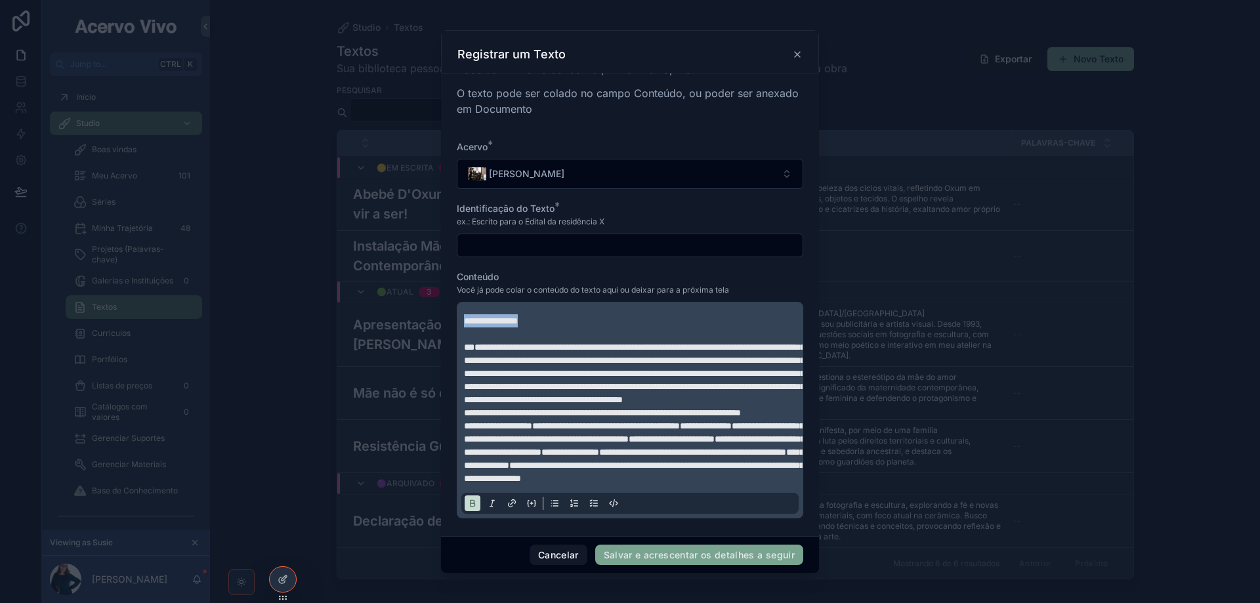
drag, startPoint x: 555, startPoint y: 322, endPoint x: 408, endPoint y: 306, distance: 147.9
click at [408, 306] on div "**********" at bounding box center [630, 301] width 1260 height 603
copy strong "**********"
click at [521, 249] on input "scrollable content" at bounding box center [630, 245] width 345 height 18
paste input "**********"
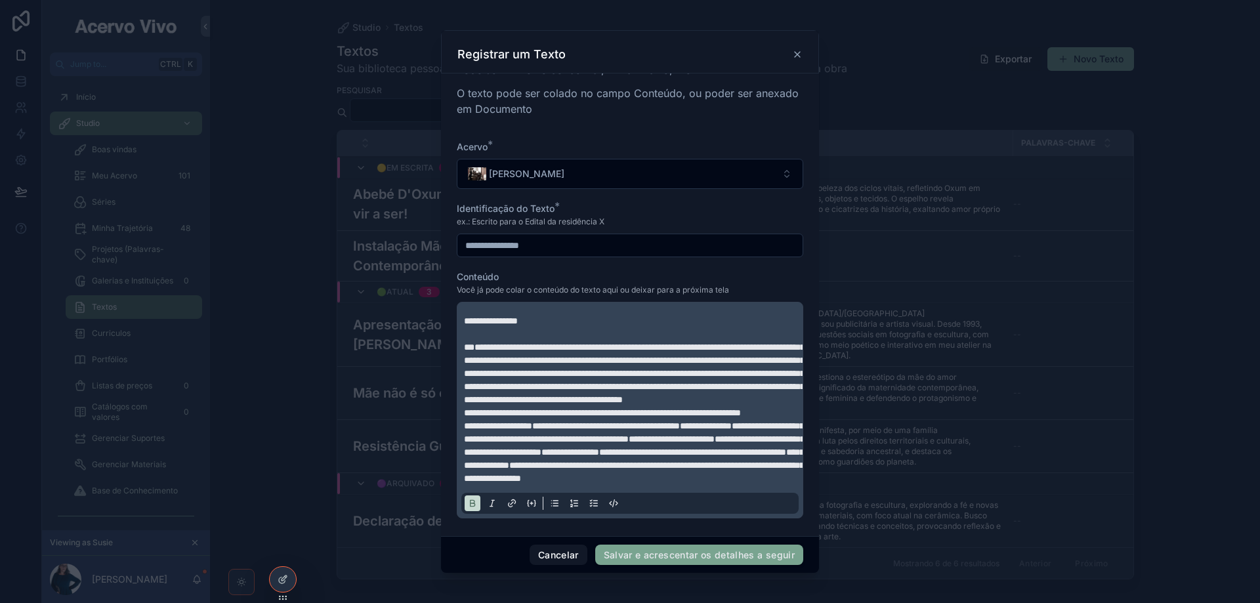
type input "**********"
click at [673, 555] on button "Salvar e acrescentar os detalhes a seguir" at bounding box center [699, 555] width 208 height 21
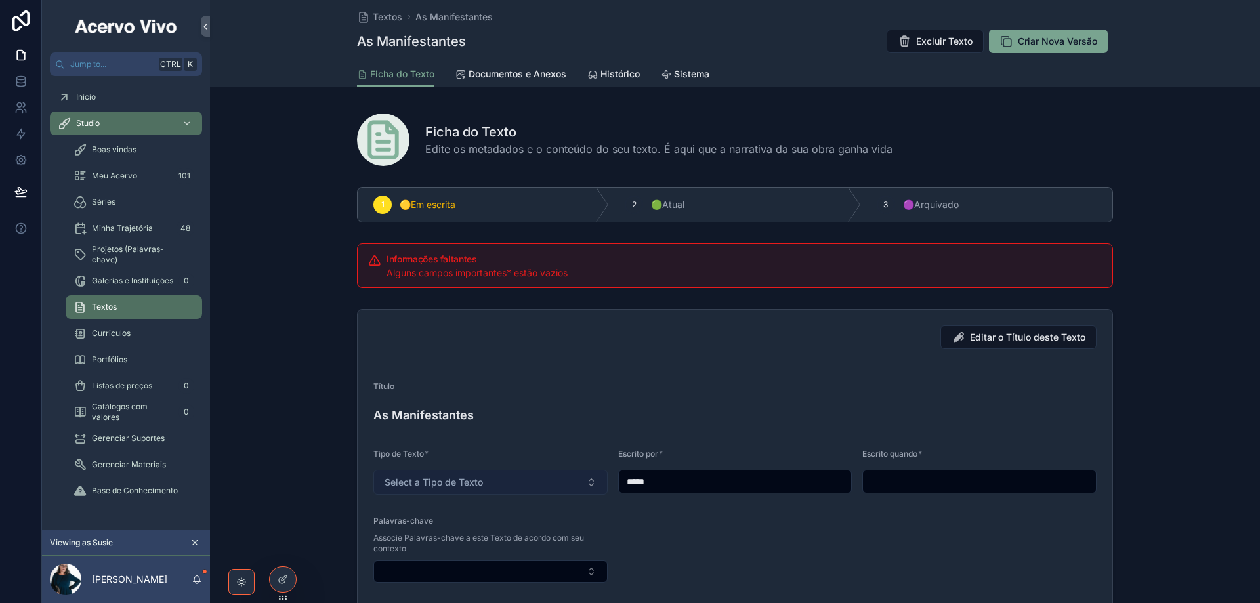
click at [482, 481] on button "Select a Tipo de Texto" at bounding box center [491, 482] width 234 height 25
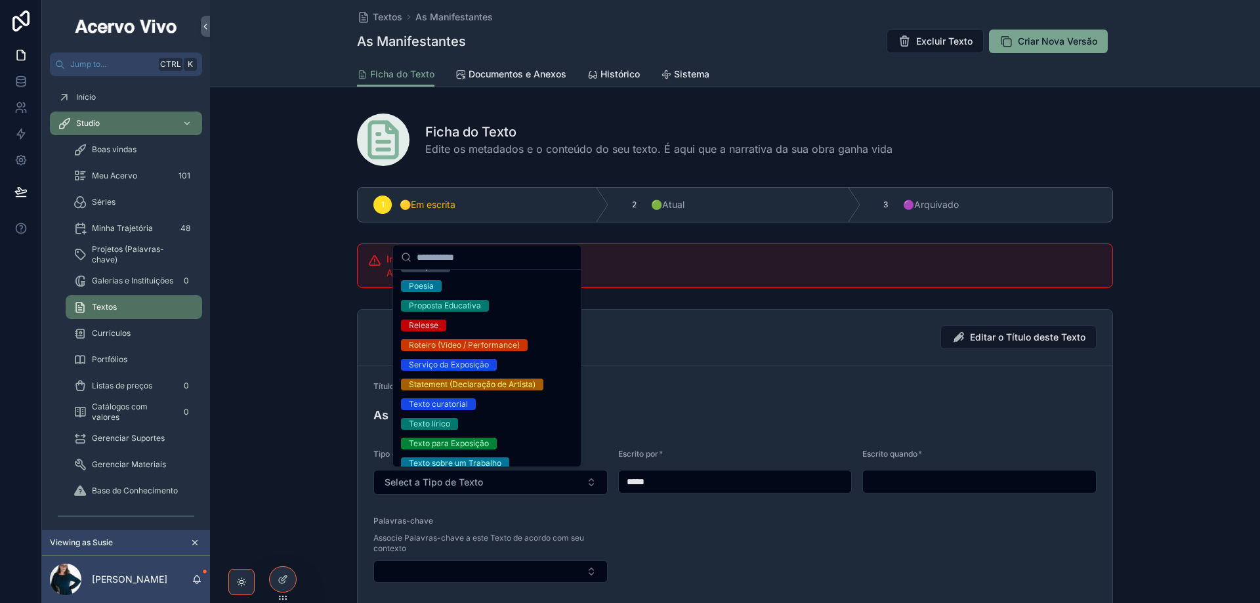
scroll to position [439, 0]
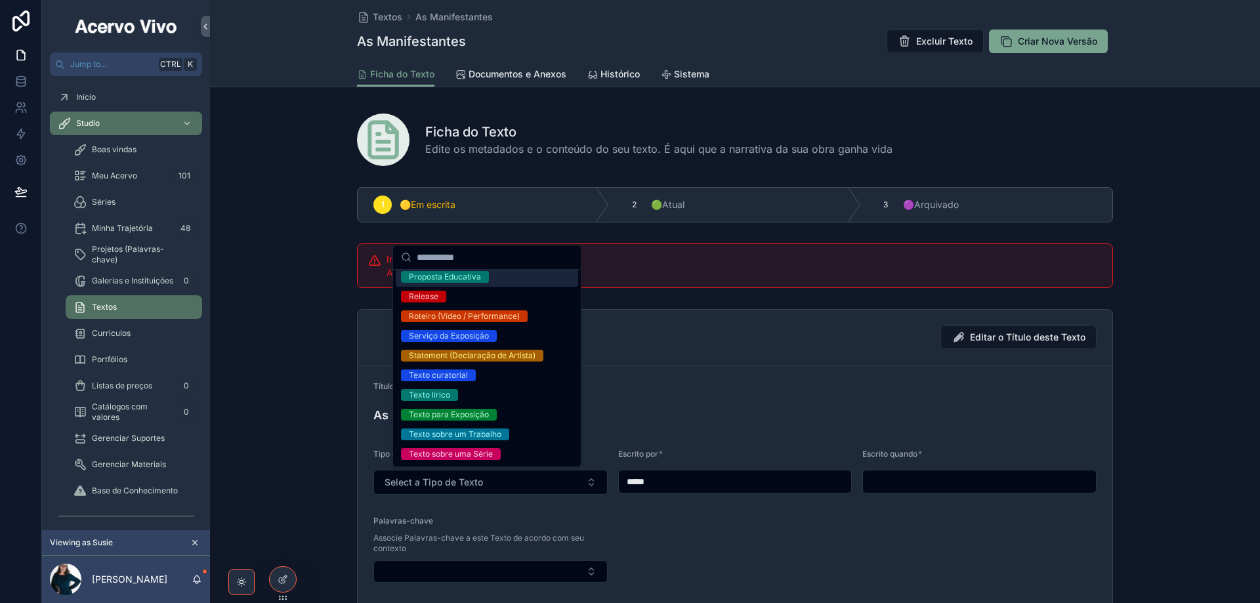
click at [514, 71] on span "Documentos e Anexos" at bounding box center [518, 74] width 98 height 13
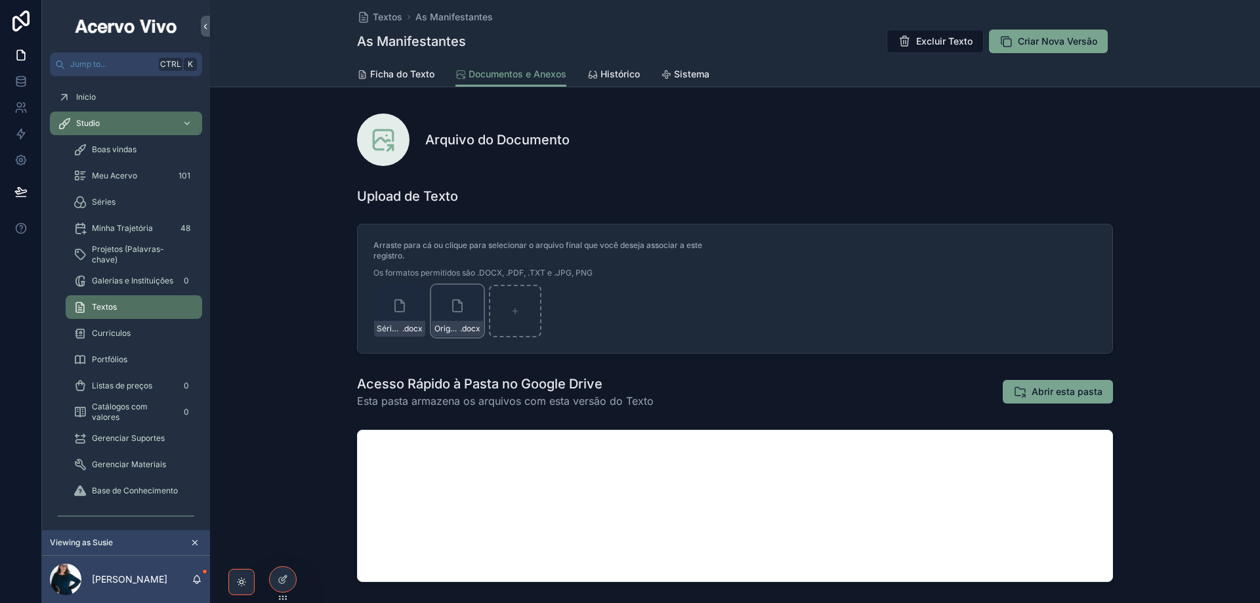
click at [460, 294] on div "Origem _ conceito da Série Manifestantes .docx" at bounding box center [457, 311] width 53 height 53
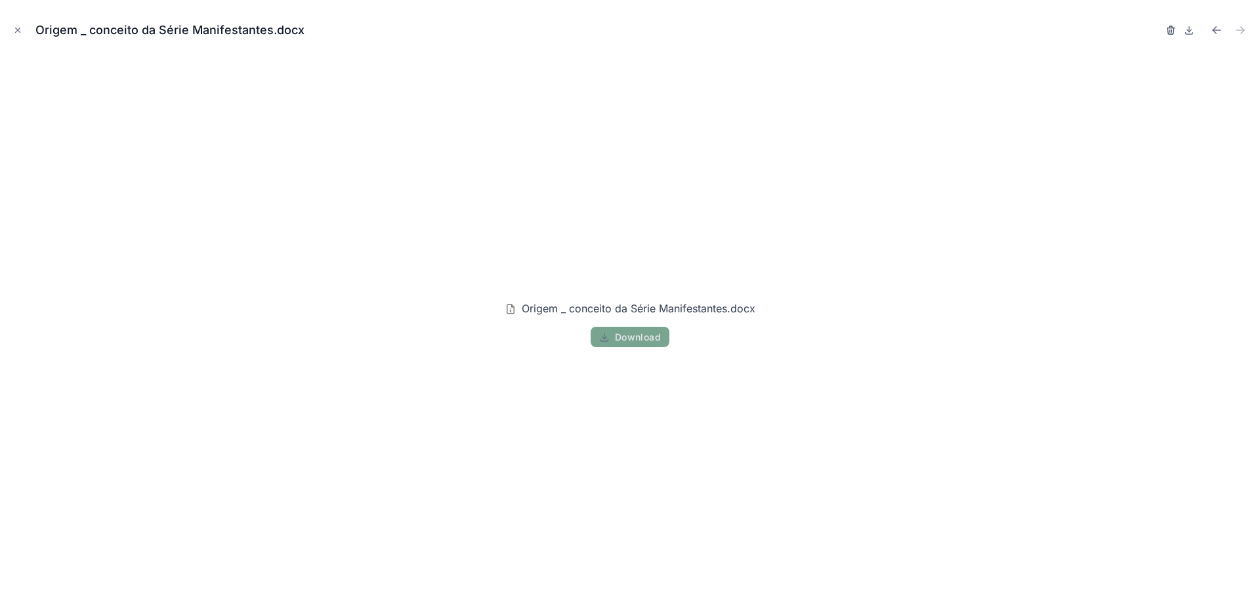
click at [769, 30] on icon "button" at bounding box center [1171, 31] width 0 height 3
click at [769, 31] on icon "button" at bounding box center [1159, 31] width 0 height 3
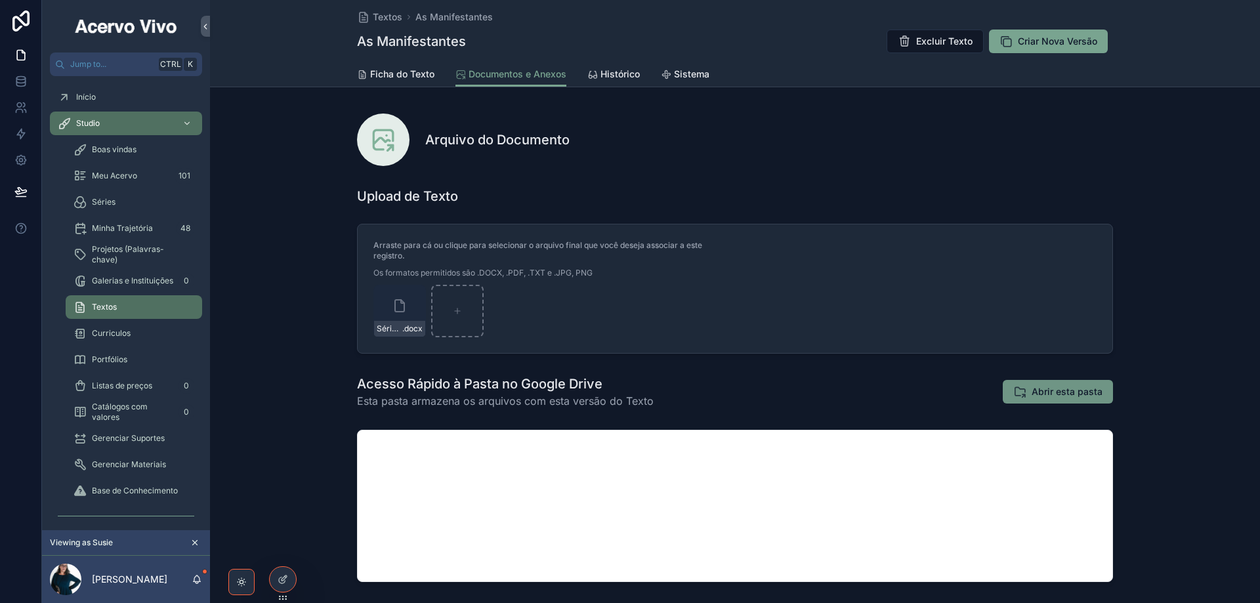
click at [769, 392] on span "Abrir esta pasta" at bounding box center [1067, 391] width 71 height 13
click at [377, 12] on span "Textos" at bounding box center [388, 17] width 30 height 13
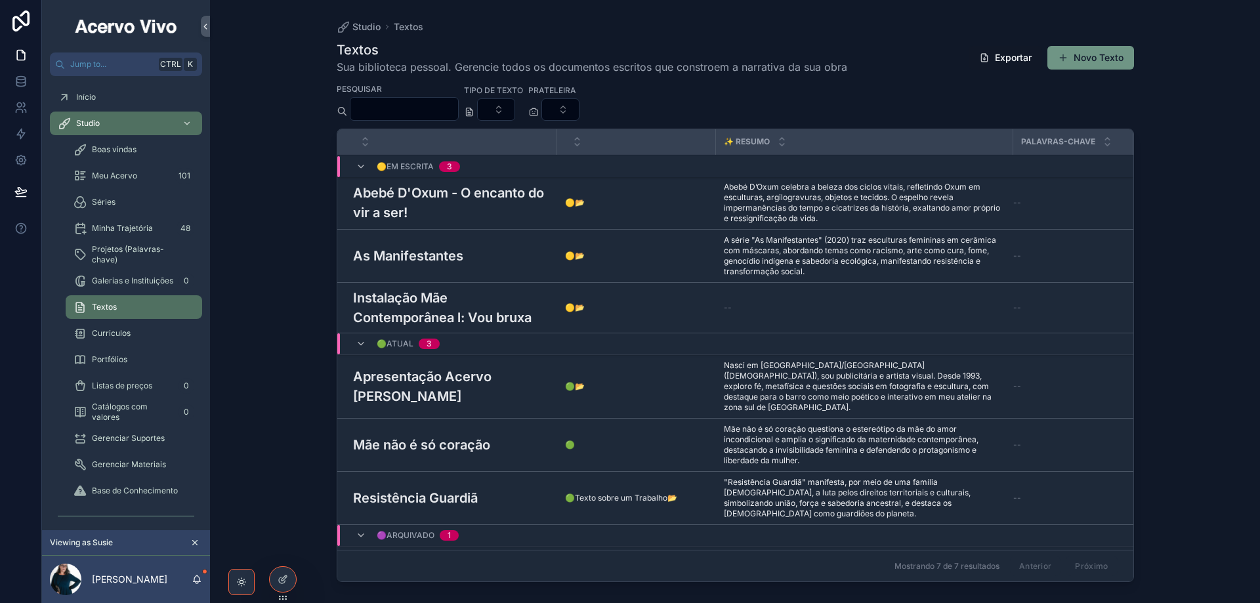
click at [769, 56] on button "Novo Texto" at bounding box center [1091, 58] width 87 height 24
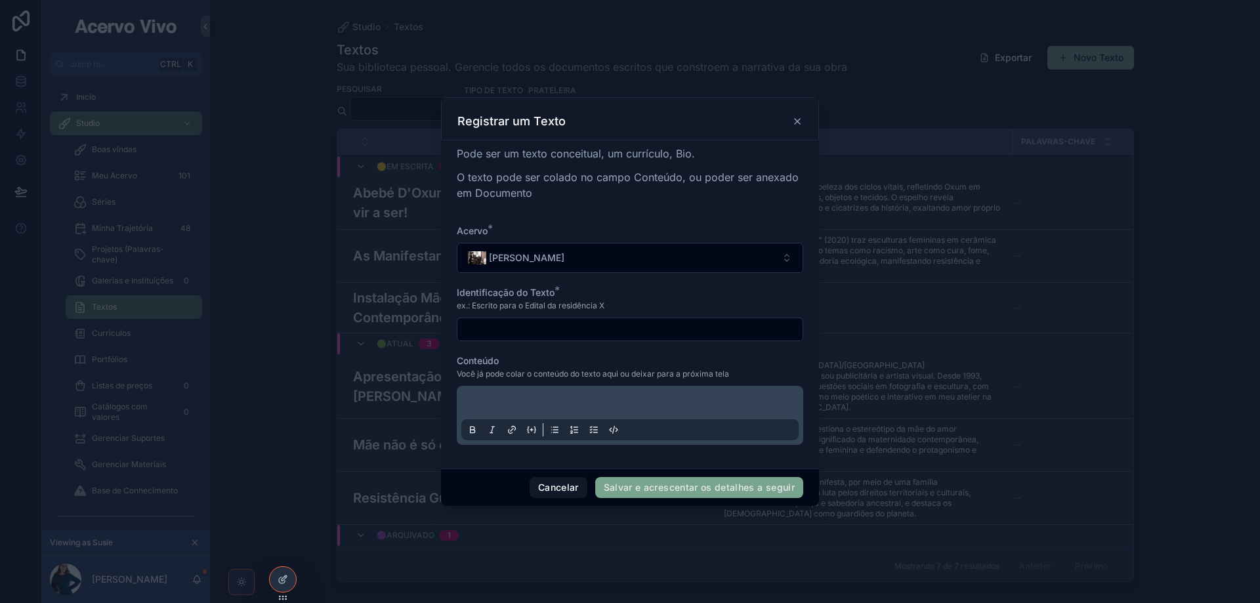
click at [527, 331] on input "scrollable content" at bounding box center [630, 329] width 345 height 18
paste input "**********"
type input "**********"
click at [527, 399] on p "scrollable content" at bounding box center [632, 405] width 337 height 13
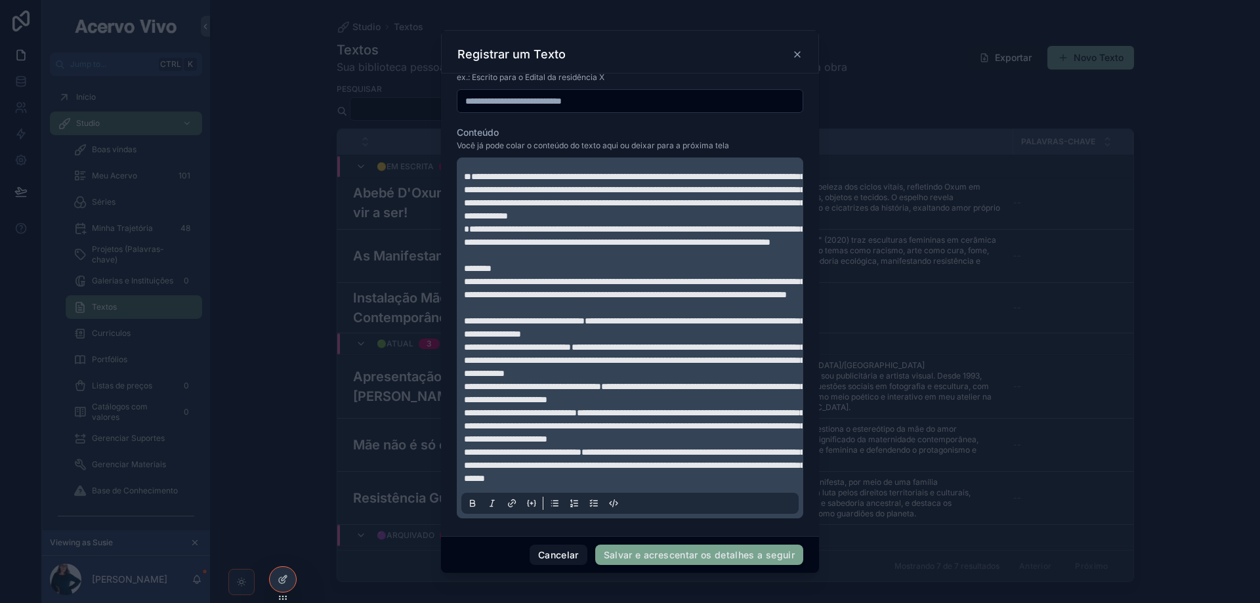
click at [672, 556] on button "Salvar e acrescentar os detalhes a seguir" at bounding box center [699, 555] width 208 height 21
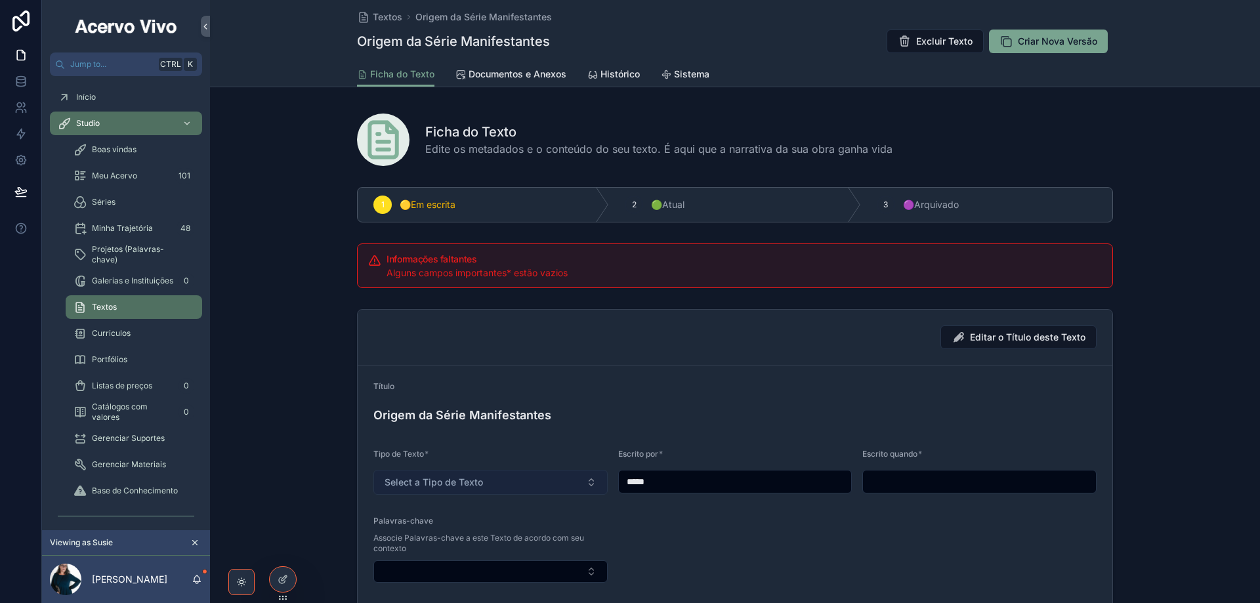
click at [546, 477] on button "Select a Tipo de Texto" at bounding box center [491, 482] width 234 height 25
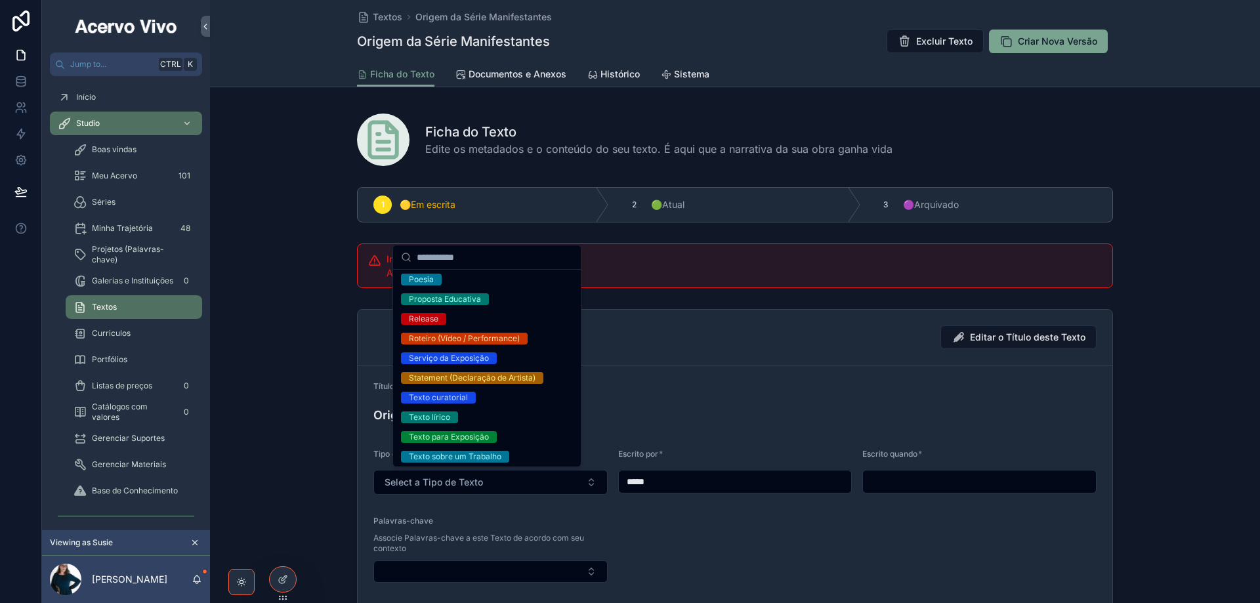
scroll to position [439, 0]
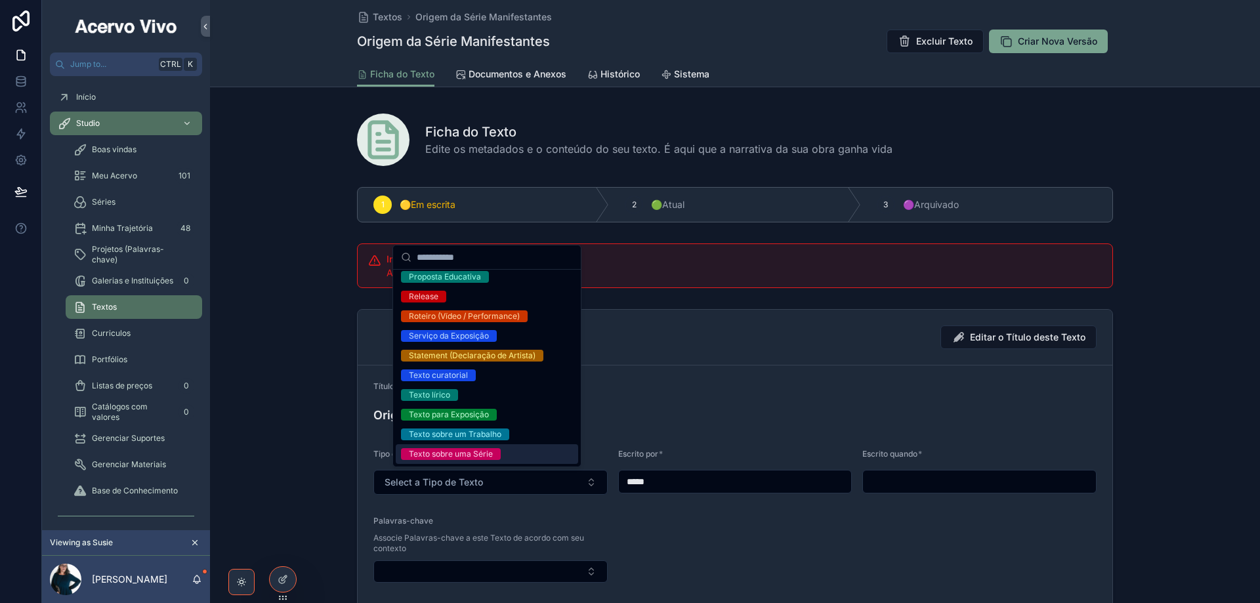
click at [529, 456] on div "Texto sobre uma Série" at bounding box center [487, 454] width 183 height 20
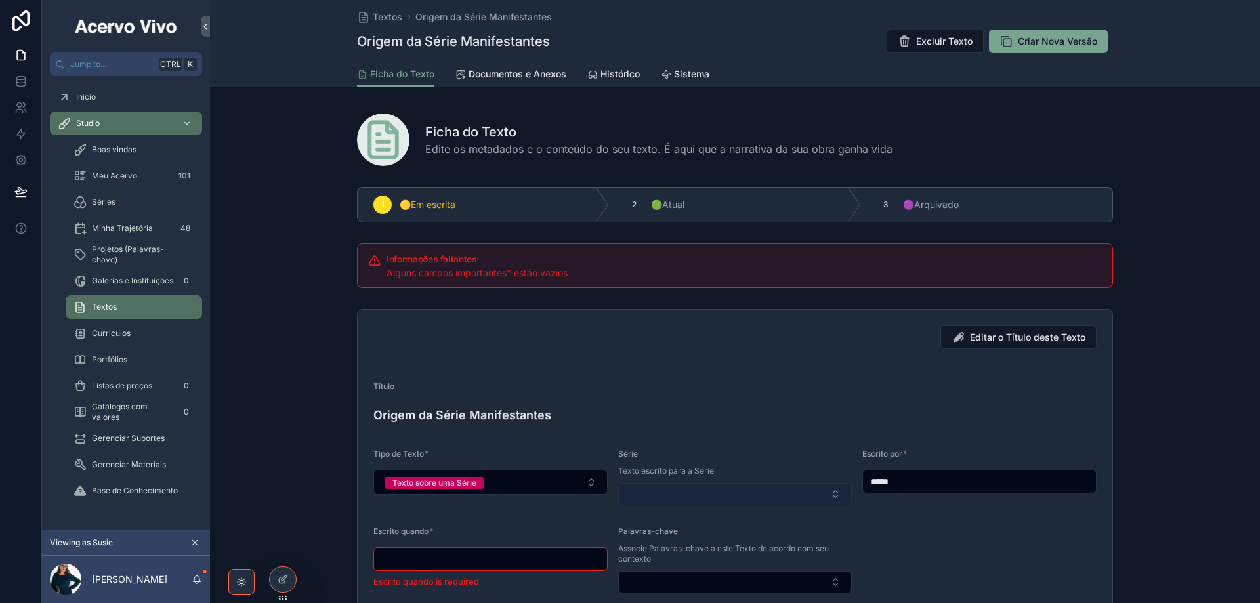
click at [694, 490] on button "Select Button" at bounding box center [735, 494] width 234 height 22
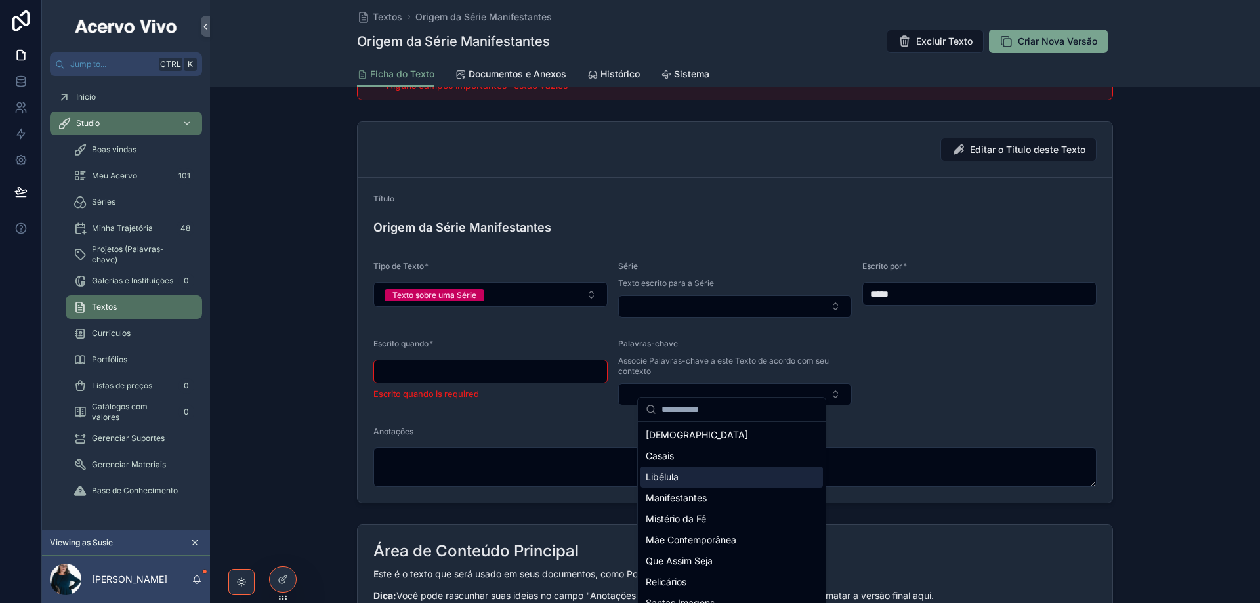
scroll to position [197, 0]
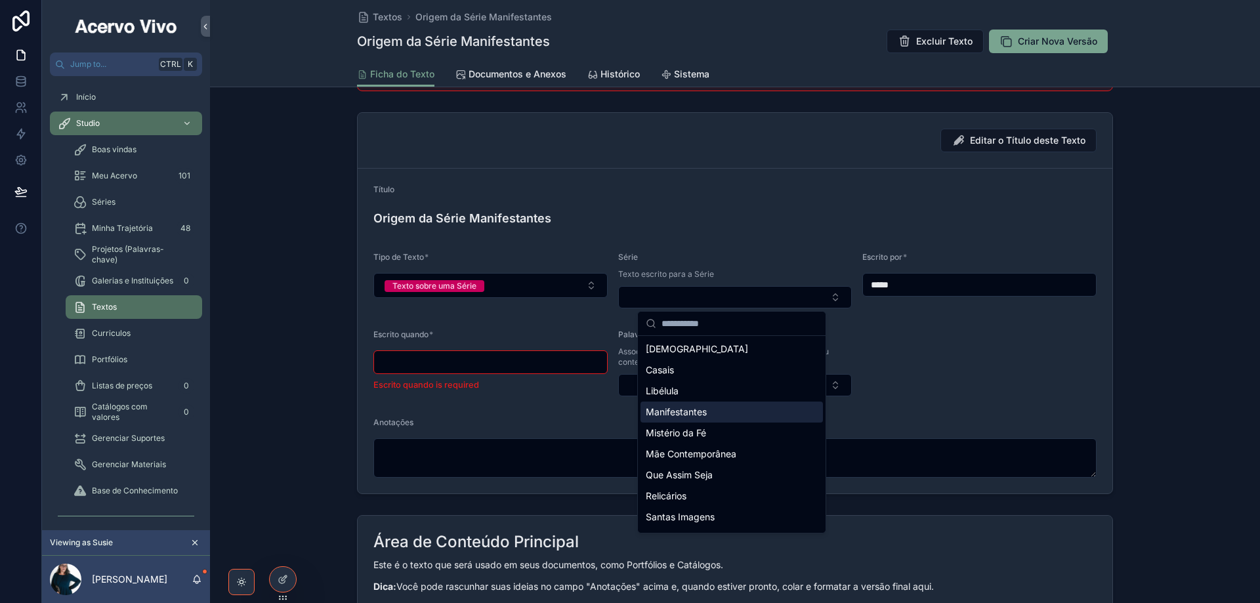
click at [679, 416] on span "Manifestantes" at bounding box center [676, 412] width 61 height 13
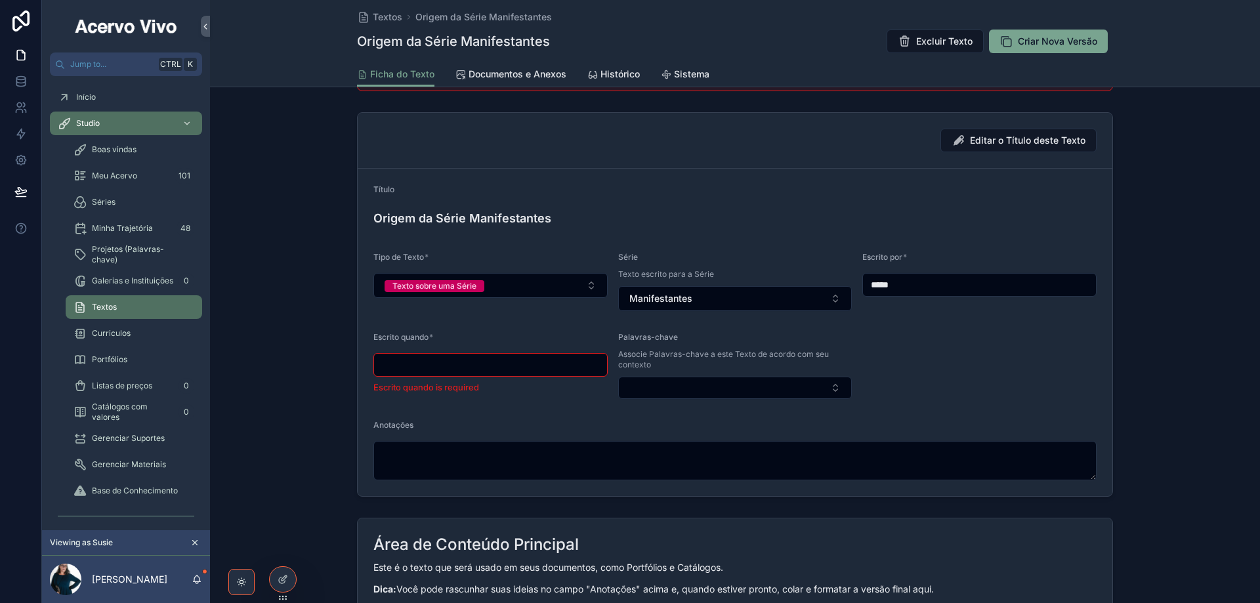
click at [463, 358] on input "scrollable content" at bounding box center [490, 365] width 233 height 18
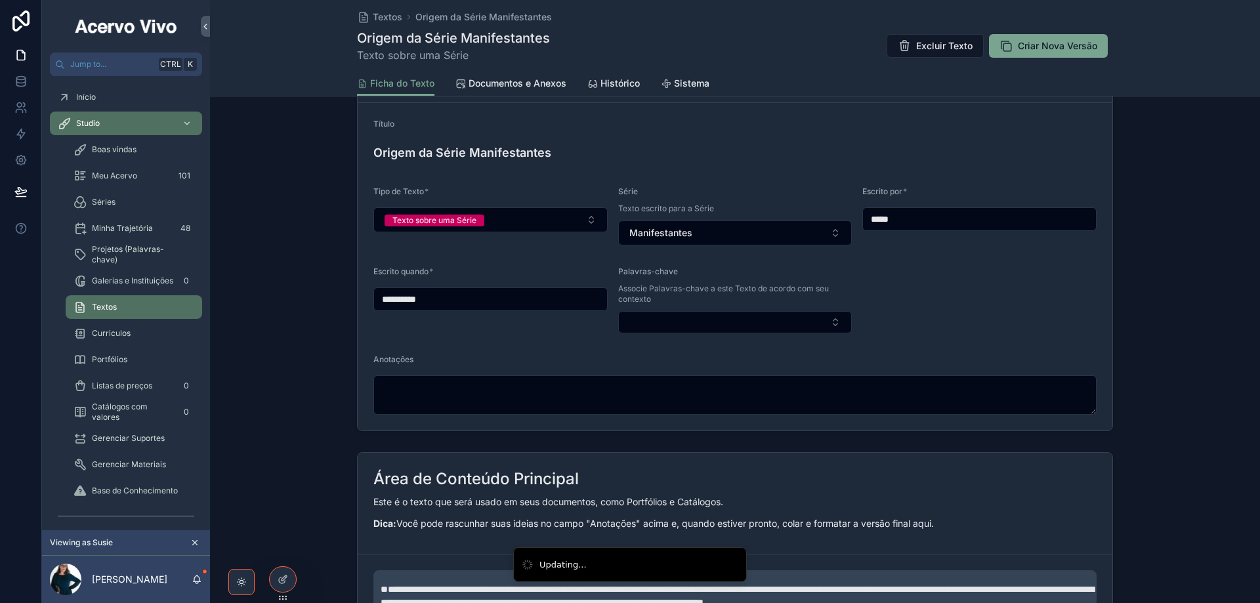
type input "**********"
click at [701, 134] on div "Título" at bounding box center [735, 127] width 723 height 16
click at [383, 20] on span "Textos" at bounding box center [388, 17] width 30 height 13
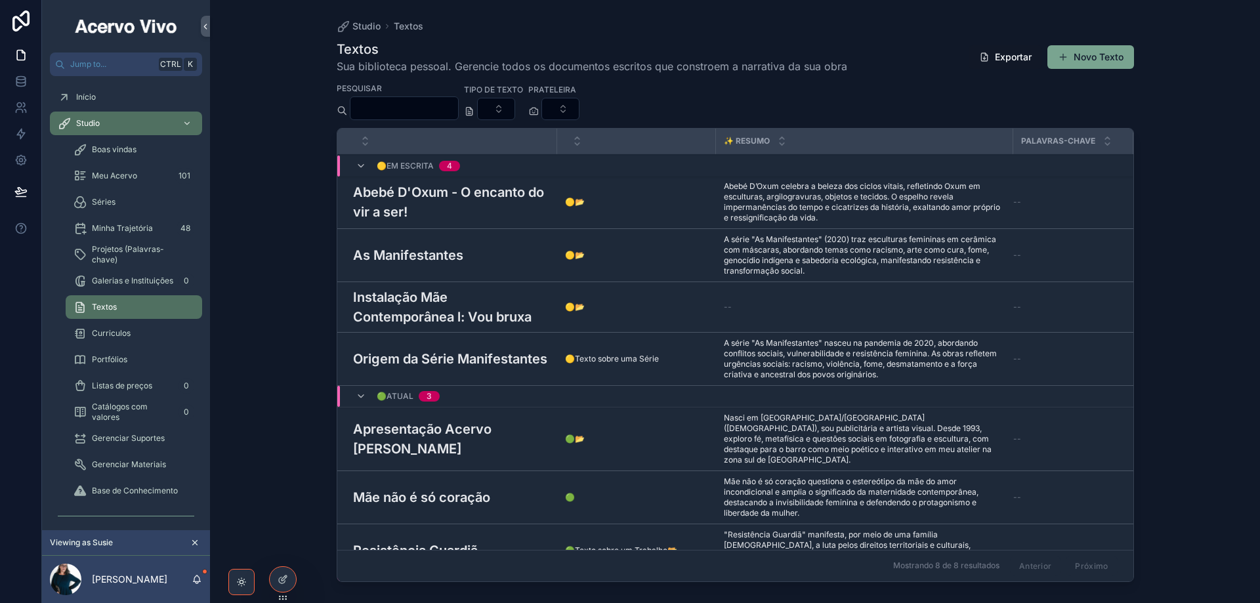
click at [425, 320] on h3 "Instalação Mãe Contemporânea l: Vou bruxa" at bounding box center [451, 307] width 196 height 39
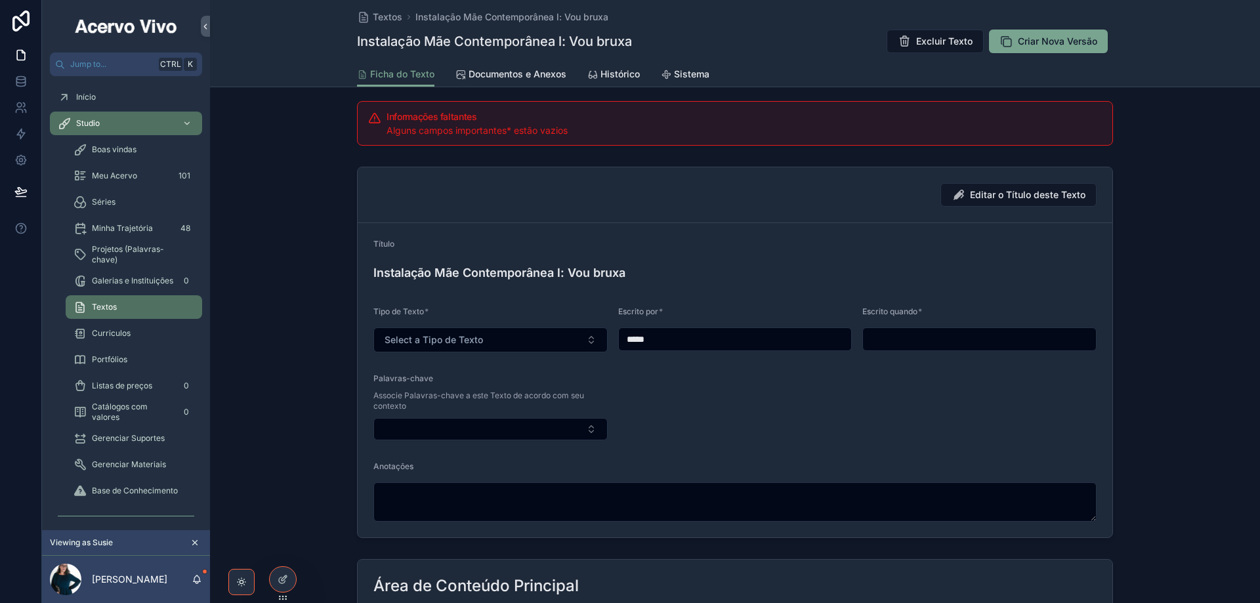
scroll to position [131, 0]
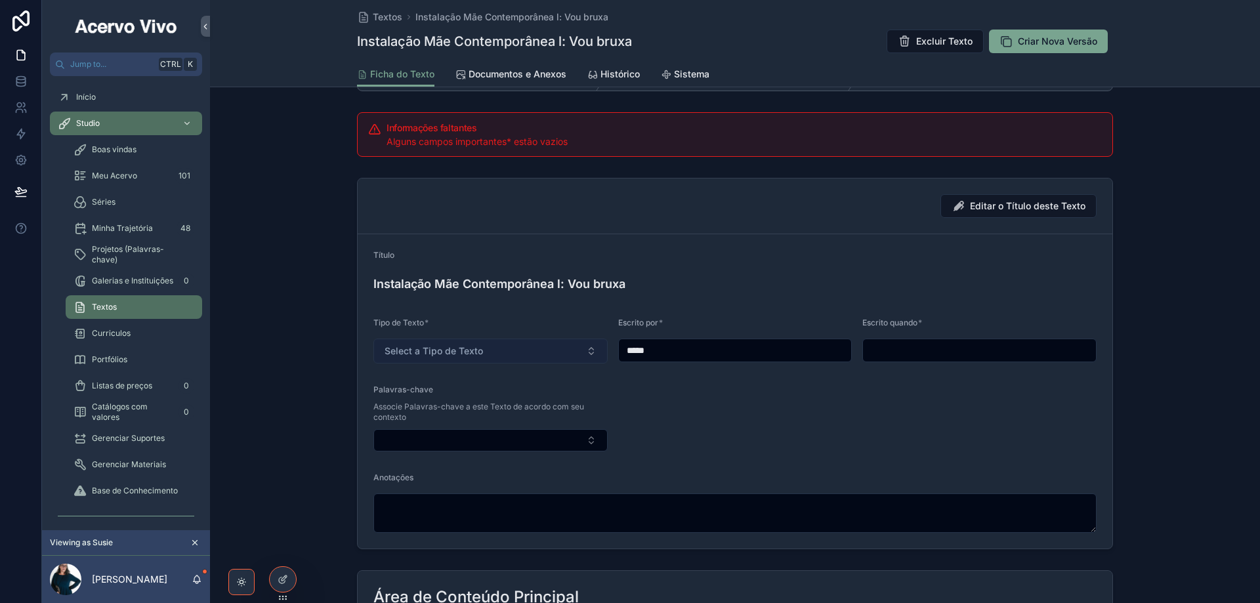
click at [465, 353] on span "Select a Tipo de Texto" at bounding box center [434, 351] width 98 height 13
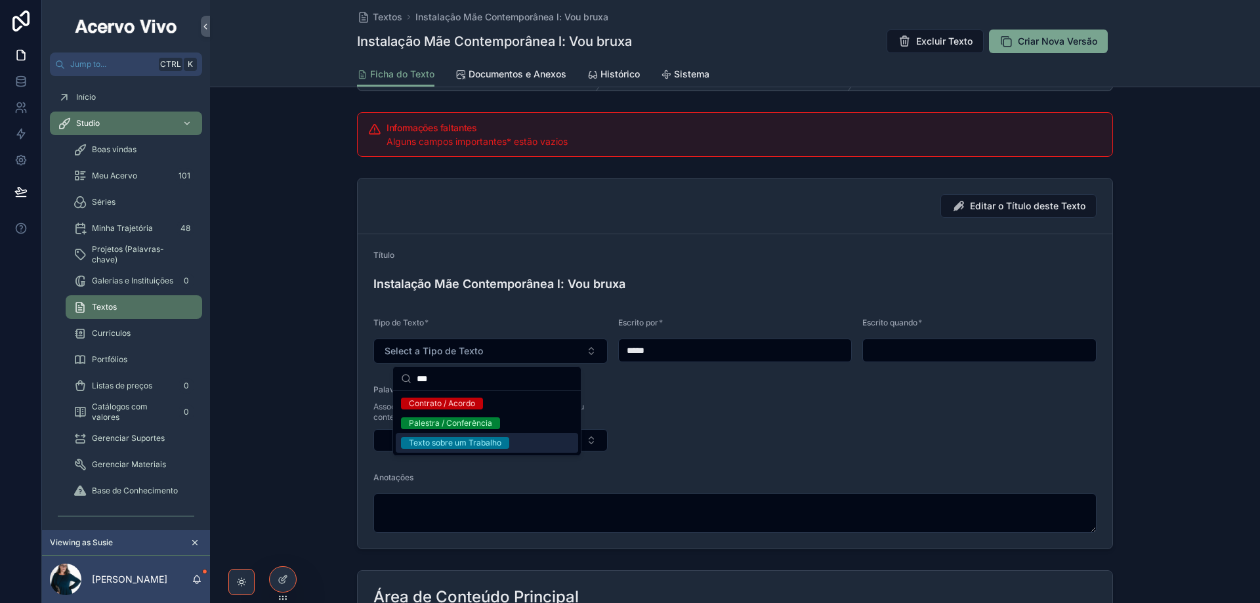
type input "***"
click at [456, 439] on div "Texto sobre um Trabalho" at bounding box center [455, 443] width 93 height 12
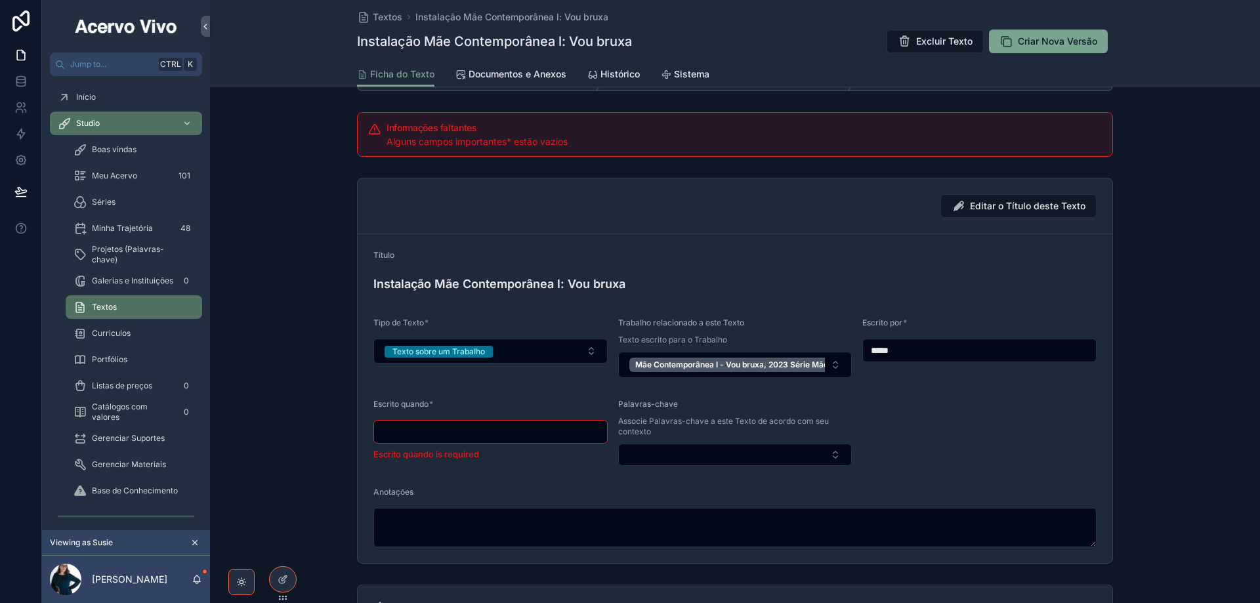
click at [470, 436] on input "scrollable content" at bounding box center [490, 432] width 233 height 18
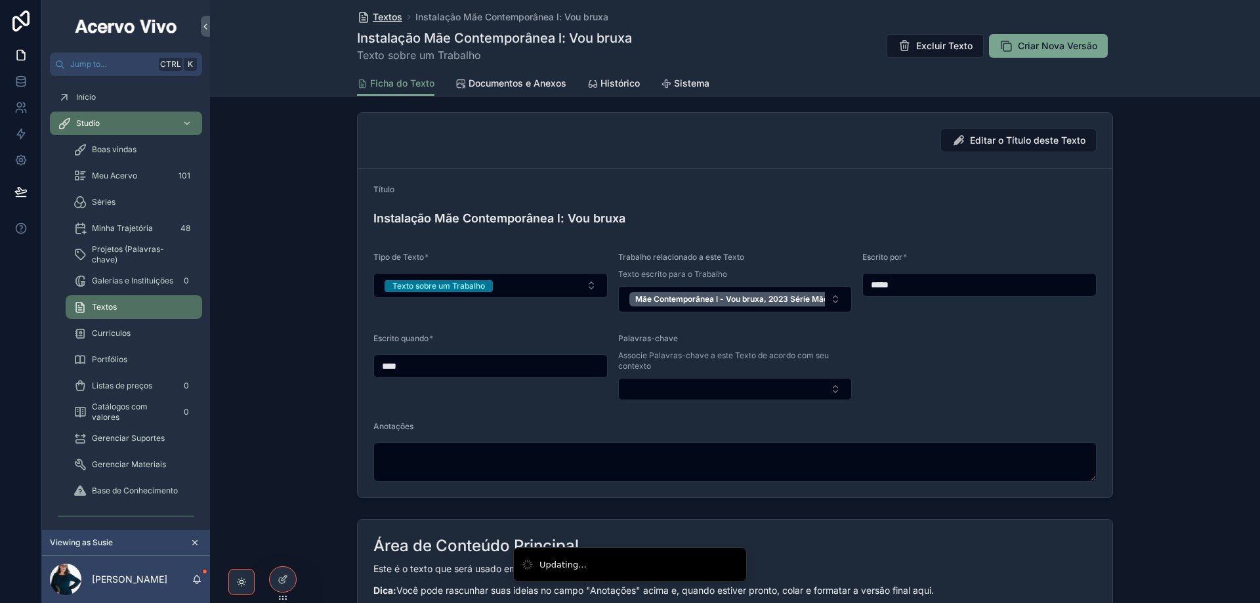
type input "****"
click at [377, 18] on span "Textos" at bounding box center [388, 17] width 30 height 13
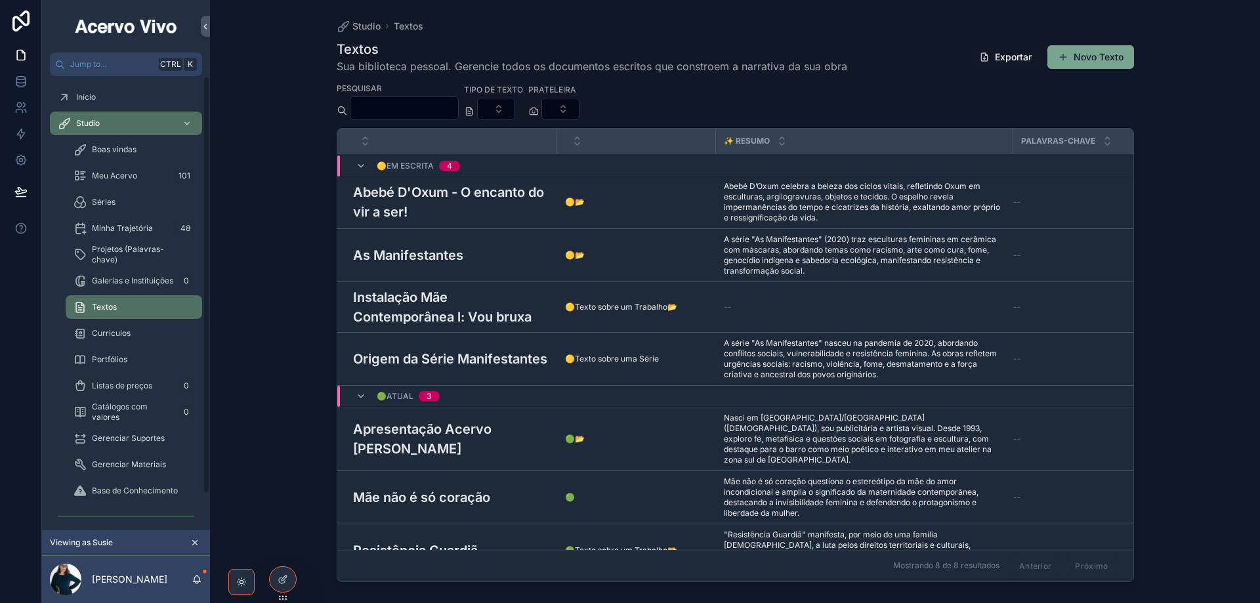
click at [108, 198] on span "Séries" at bounding box center [104, 202] width 24 height 11
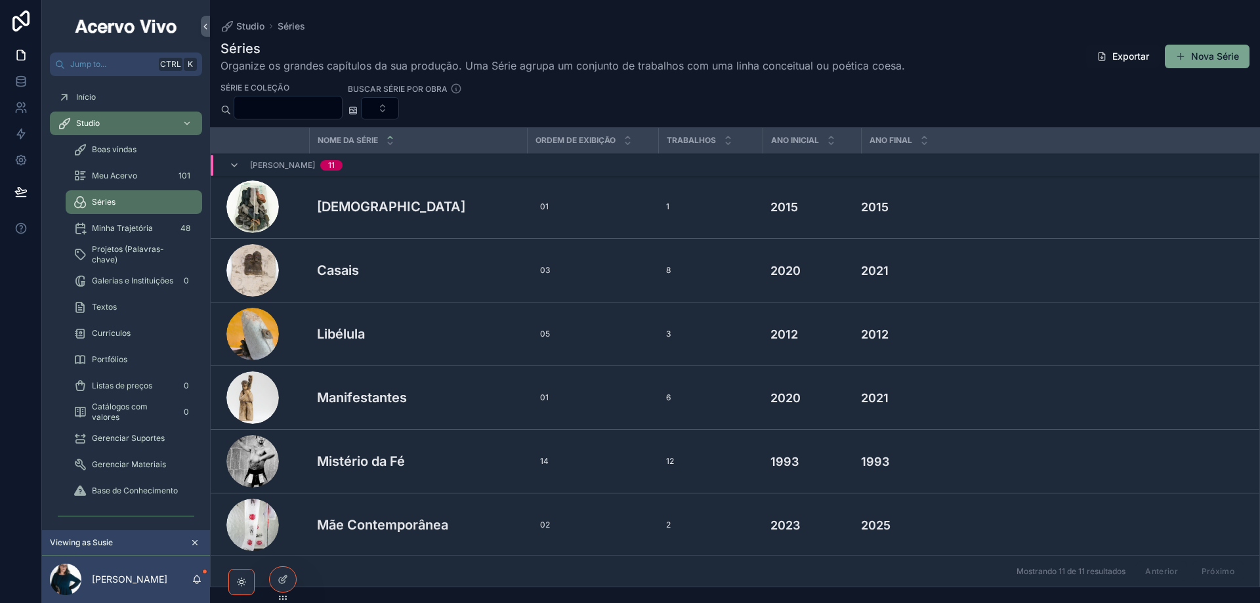
click at [379, 396] on h3 "Manifestantes" at bounding box center [362, 398] width 90 height 20
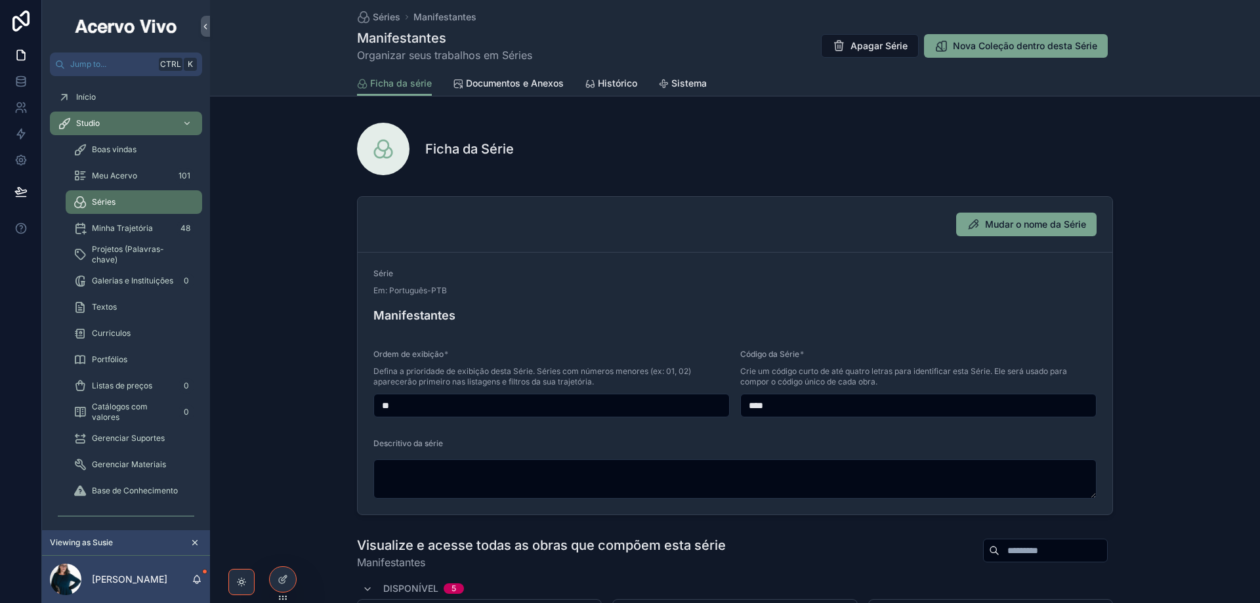
click at [530, 85] on span "Documentos e Anexos" at bounding box center [515, 83] width 98 height 13
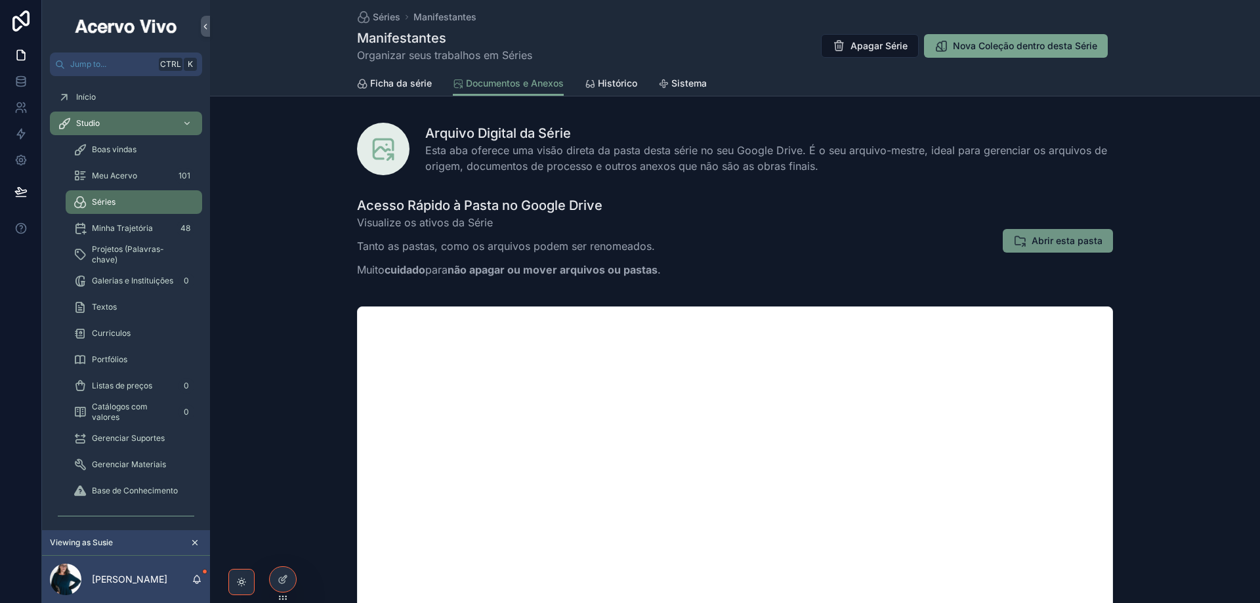
click at [1088, 244] on span "Abrir esta pasta" at bounding box center [1067, 240] width 71 height 13
click at [414, 83] on span "Ficha da série" at bounding box center [401, 83] width 62 height 13
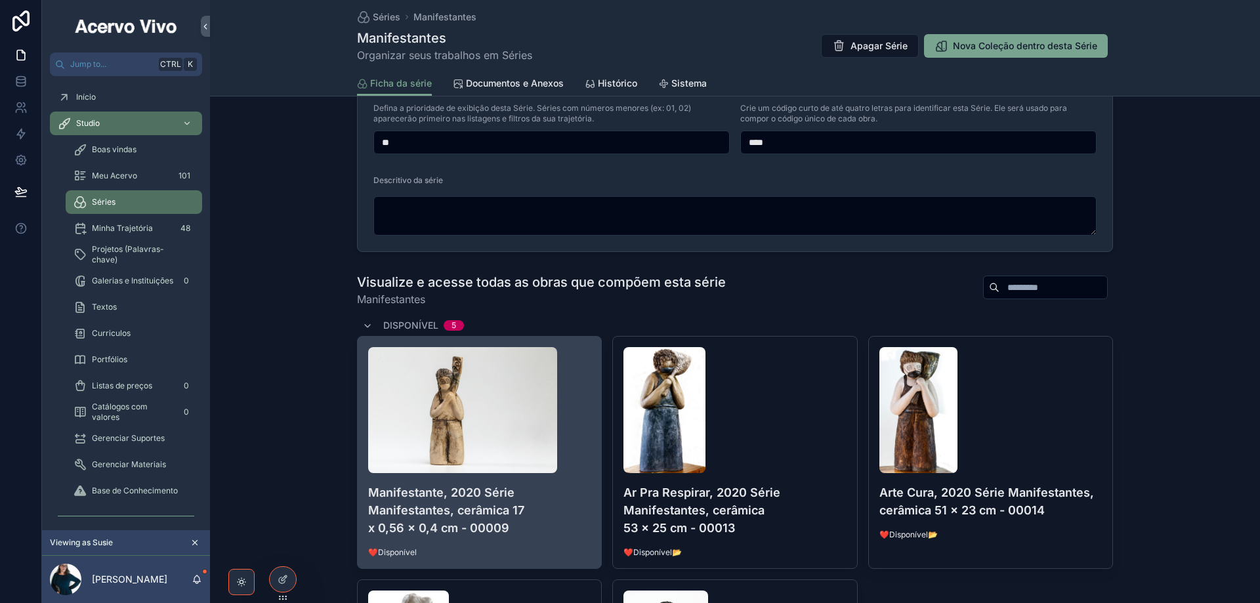
scroll to position [328, 0]
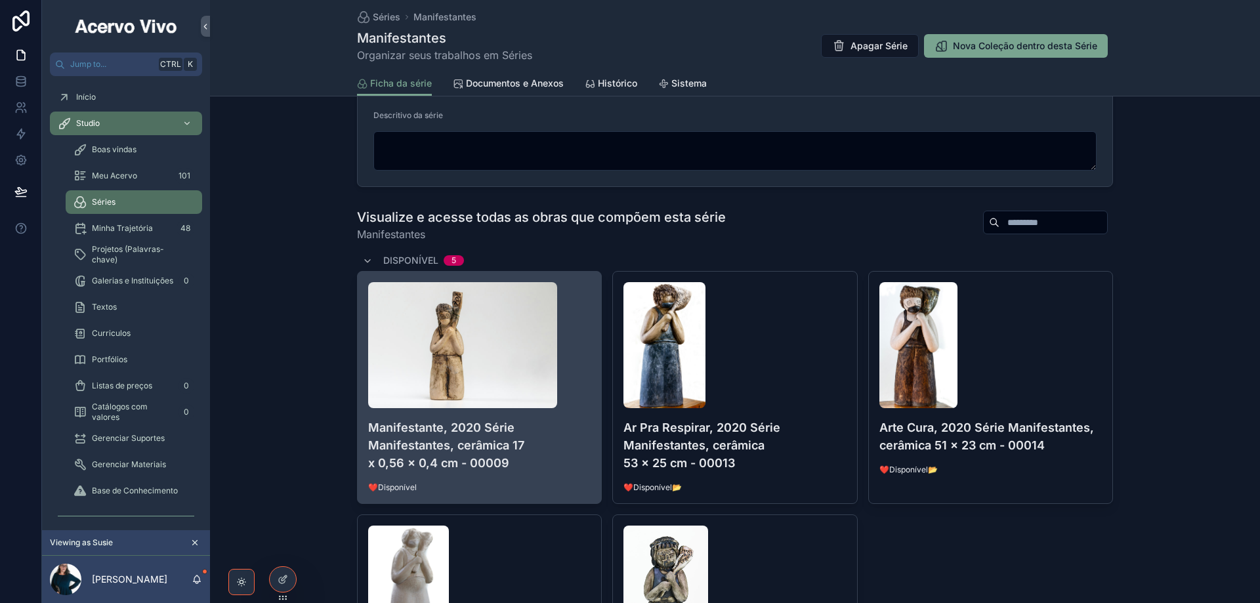
click at [580, 385] on div "scrollable content" at bounding box center [479, 345] width 223 height 126
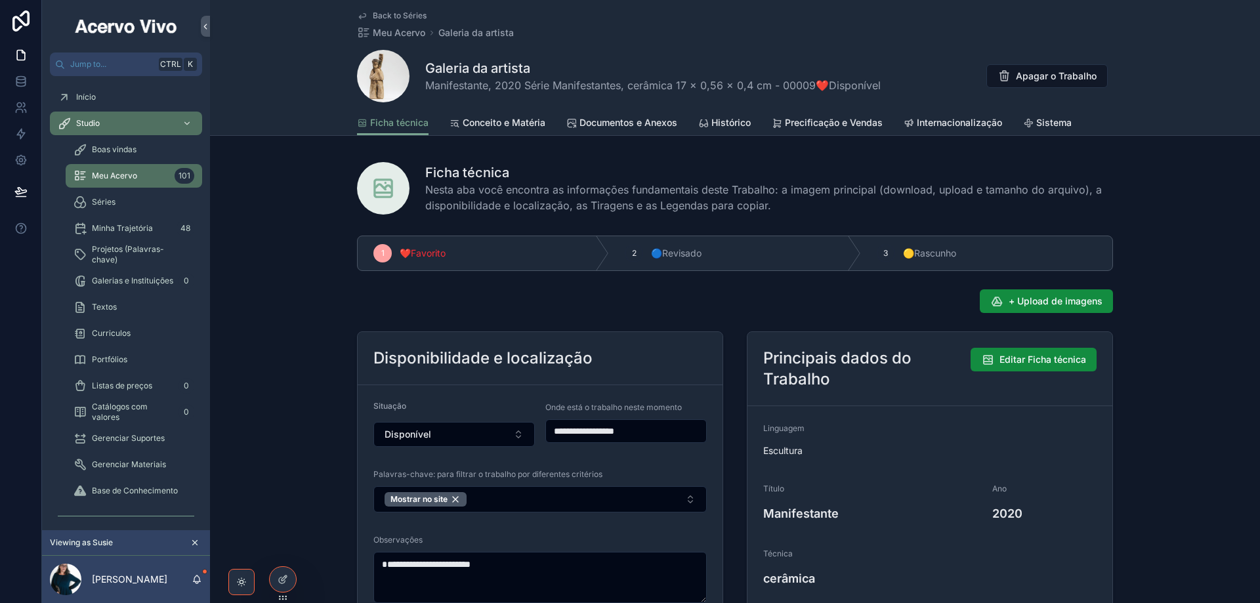
click at [1047, 121] on span "Sistema" at bounding box center [1054, 122] width 35 height 13
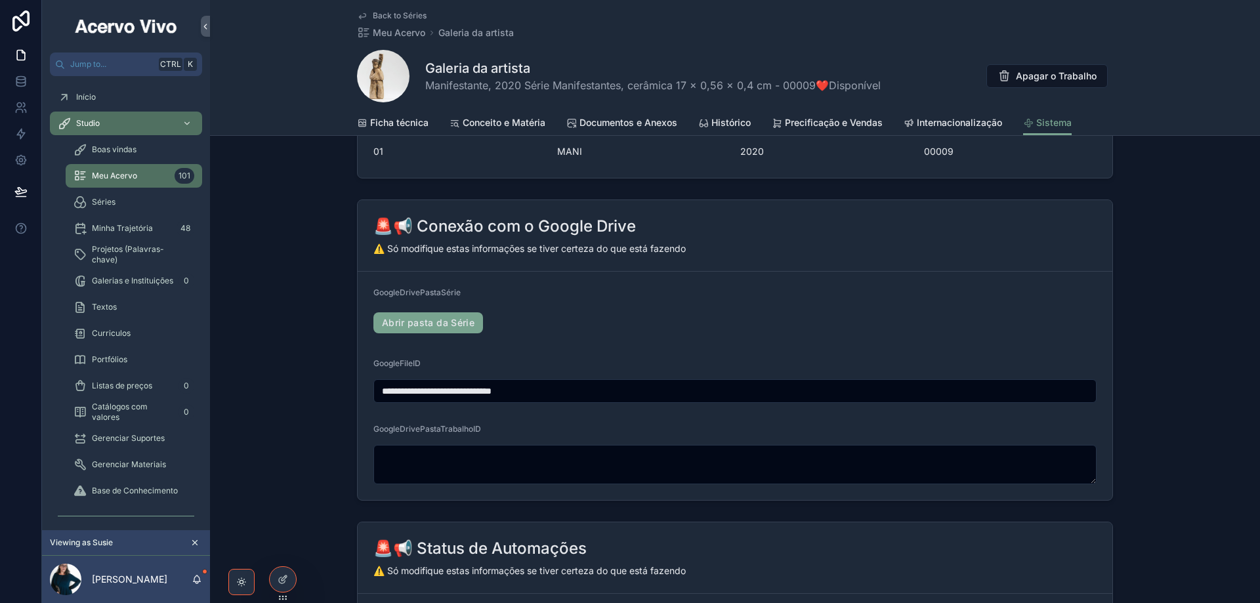
scroll to position [263, 0]
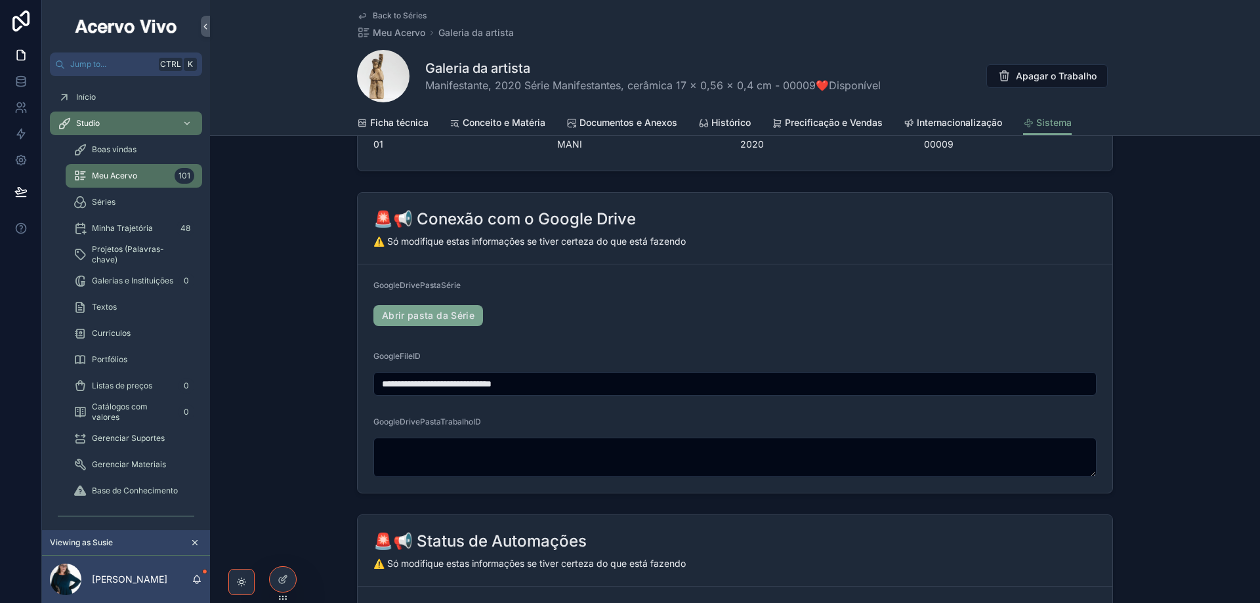
drag, startPoint x: 584, startPoint y: 389, endPoint x: 364, endPoint y: 381, distance: 219.4
click at [366, 381] on form "**********" at bounding box center [735, 379] width 755 height 228
click at [764, 387] on input "**********" at bounding box center [735, 384] width 722 height 18
paste input "**********"
drag, startPoint x: 553, startPoint y: 387, endPoint x: 1061, endPoint y: 407, distance: 507.9
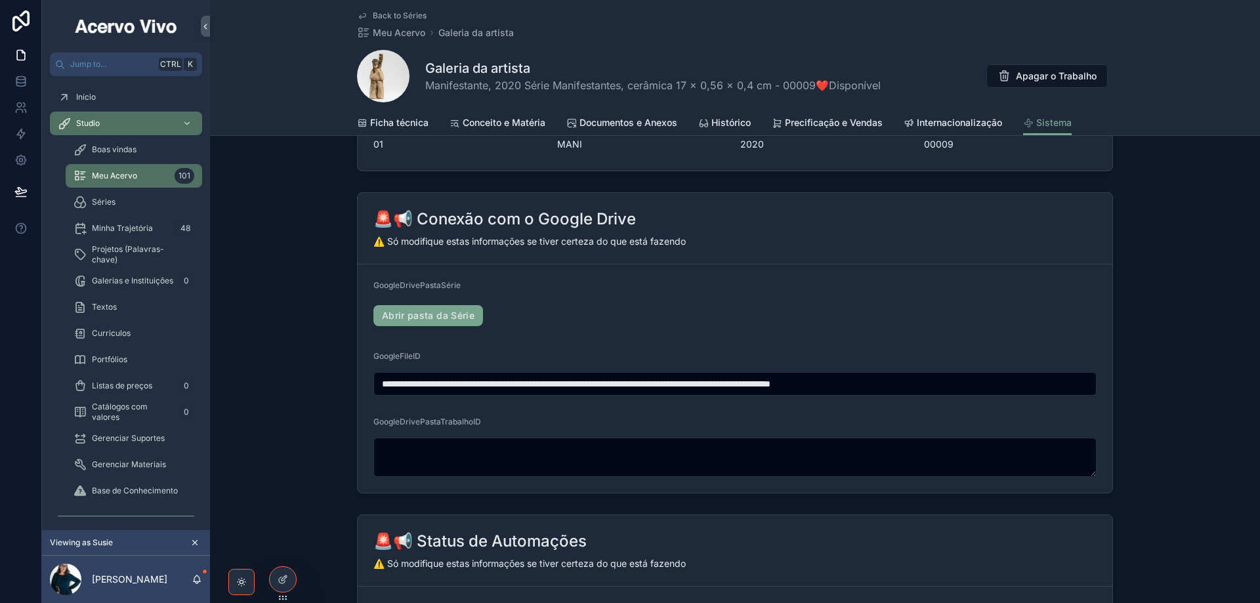
click at [1061, 407] on form "**********" at bounding box center [735, 379] width 755 height 228
type input "**********"
click at [379, 15] on span "Back to Séries" at bounding box center [400, 16] width 54 height 11
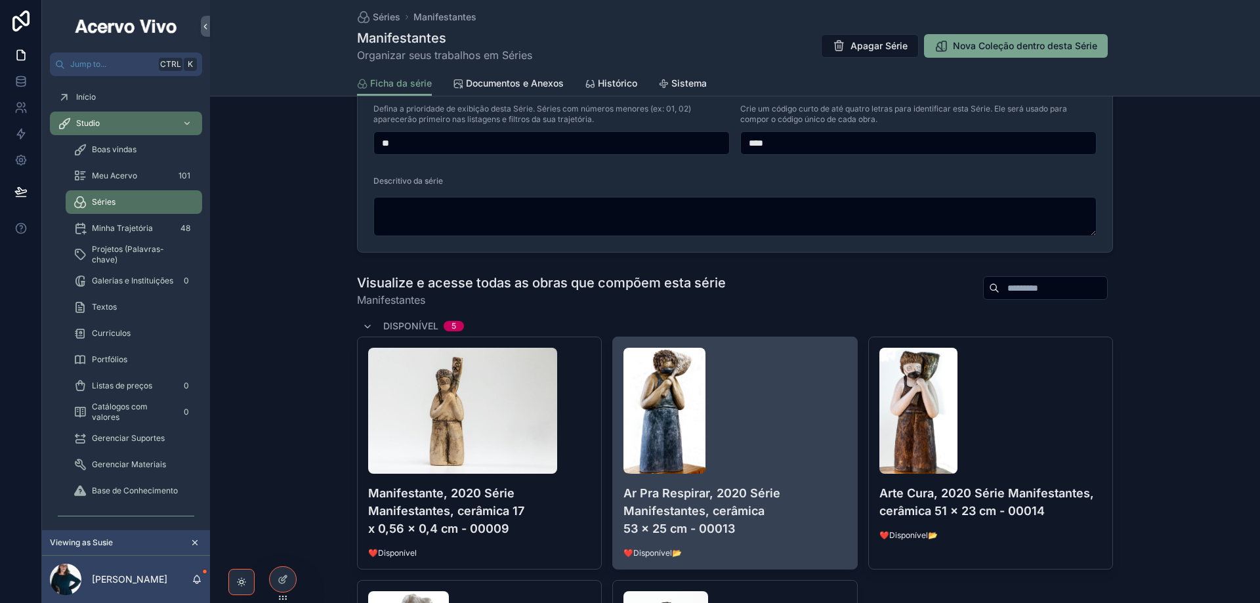
scroll to position [525, 0]
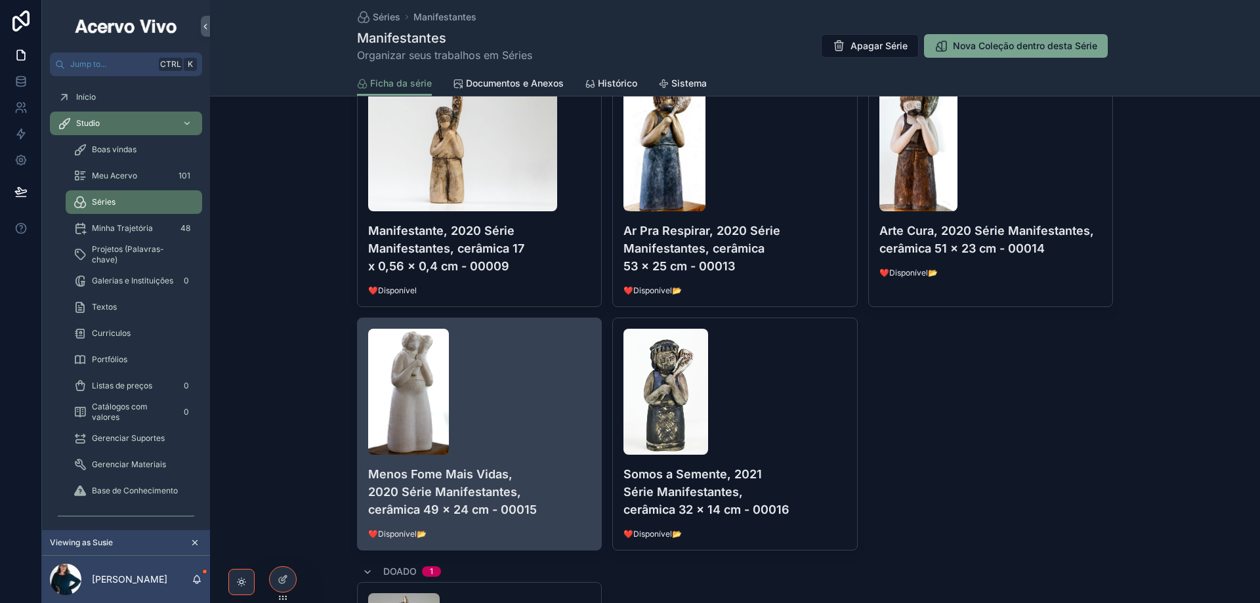
click at [553, 402] on div "scrollable content" at bounding box center [479, 392] width 223 height 126
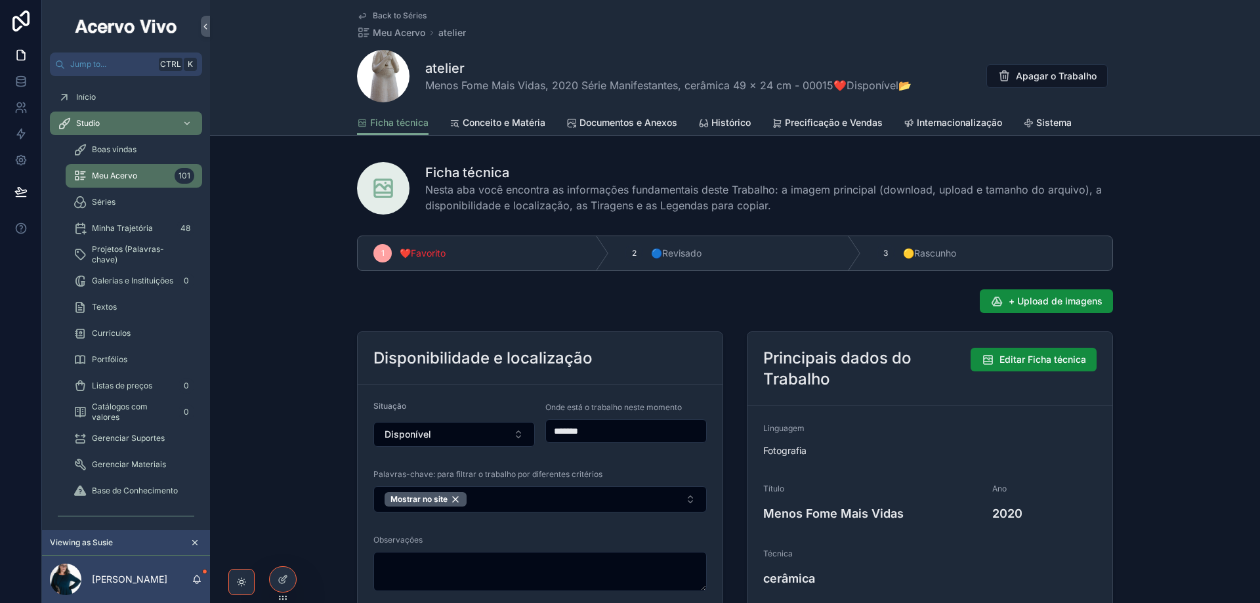
click at [1051, 123] on span "Sistema" at bounding box center [1054, 122] width 35 height 13
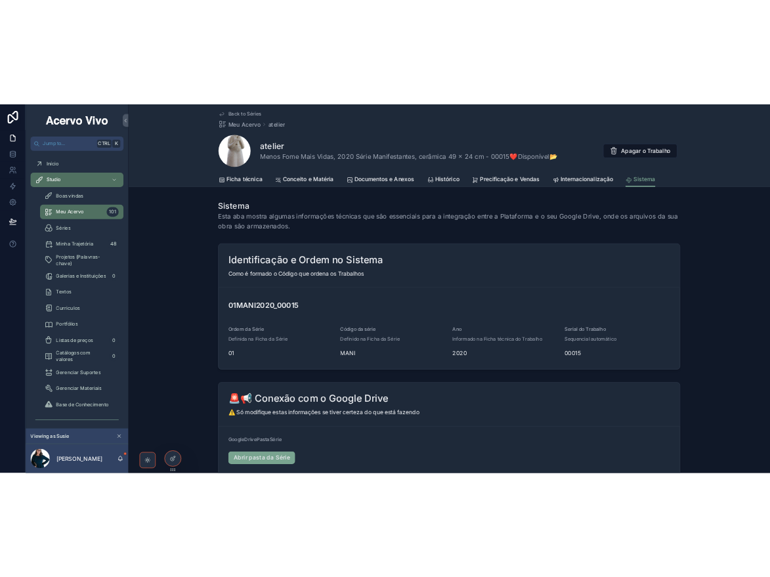
scroll to position [263, 0]
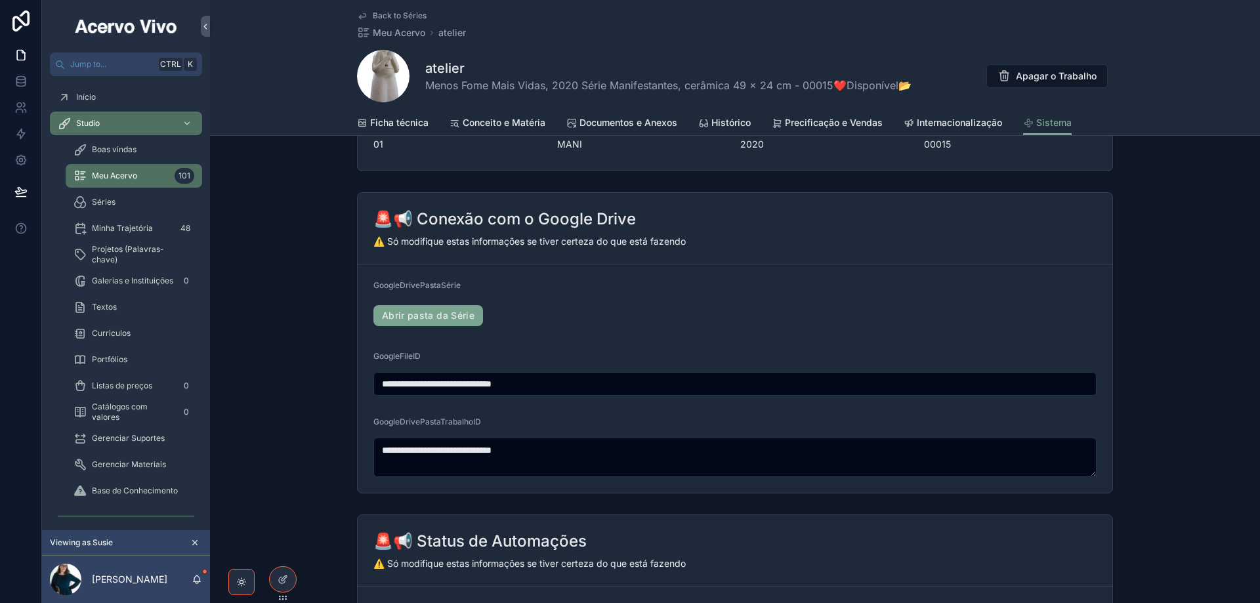
click at [696, 384] on input "**********" at bounding box center [735, 384] width 722 height 18
paste input "**********"
drag, startPoint x: 568, startPoint y: 383, endPoint x: 1020, endPoint y: 390, distance: 451.7
click at [1020, 390] on input "**********" at bounding box center [735, 384] width 722 height 18
type input "**********"
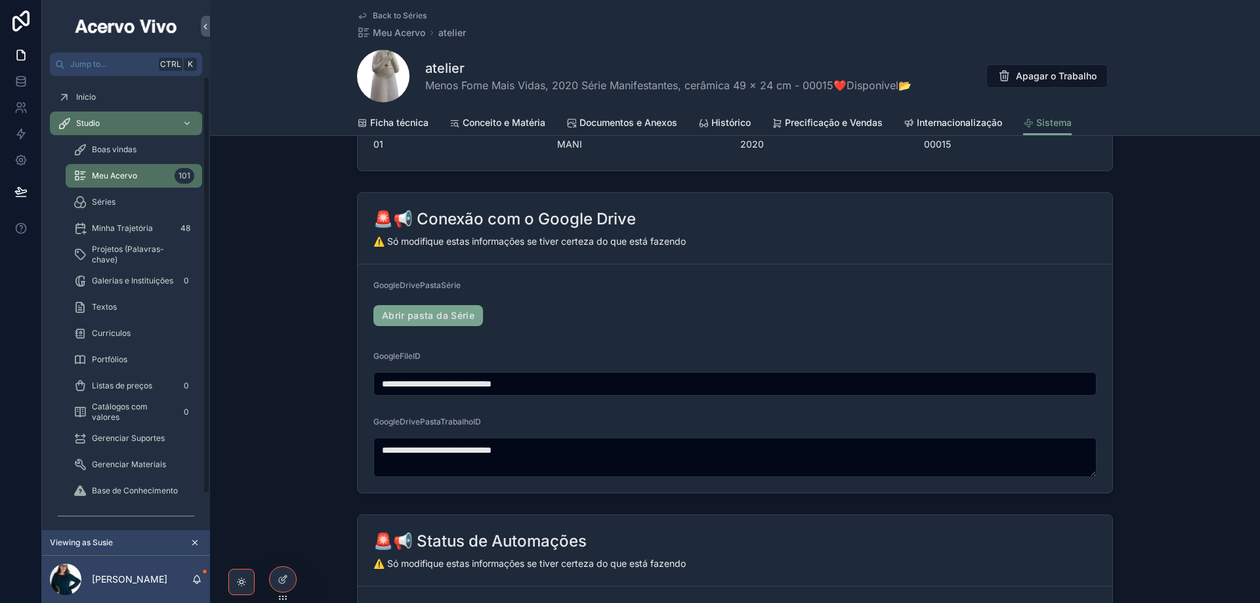
click at [387, 16] on span "Back to Séries" at bounding box center [400, 16] width 54 height 11
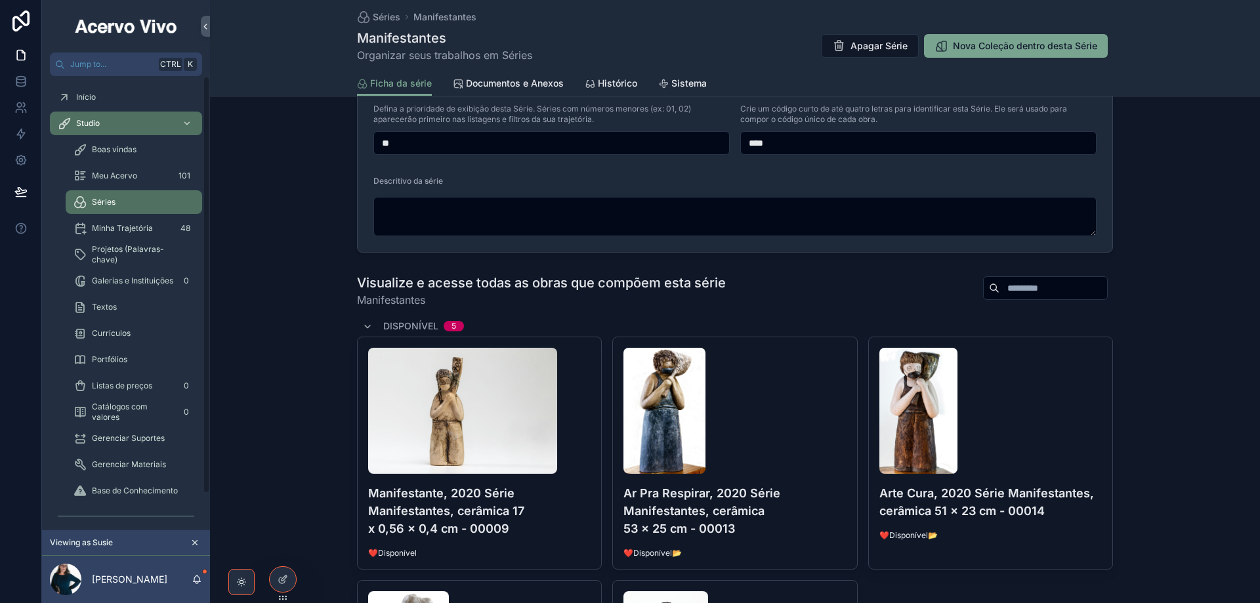
drag, startPoint x: 128, startPoint y: 179, endPoint x: 151, endPoint y: 176, distance: 23.1
click at [128, 179] on span "Meu Acervo" at bounding box center [114, 176] width 45 height 11
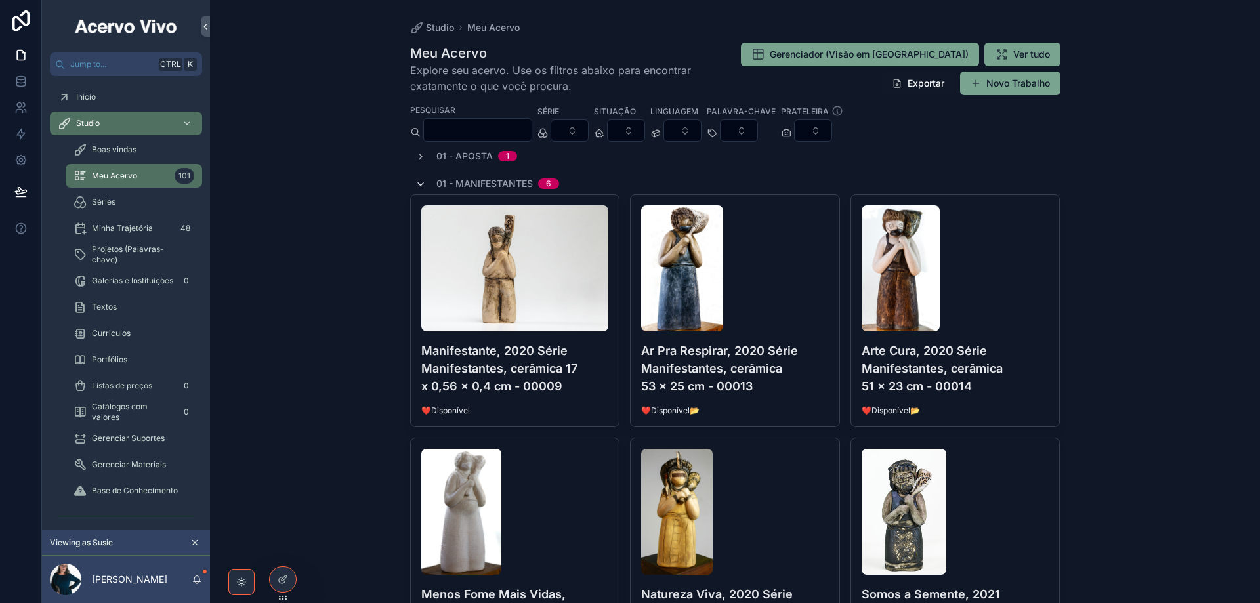
click at [416, 184] on icon "scrollable content" at bounding box center [421, 184] width 11 height 11
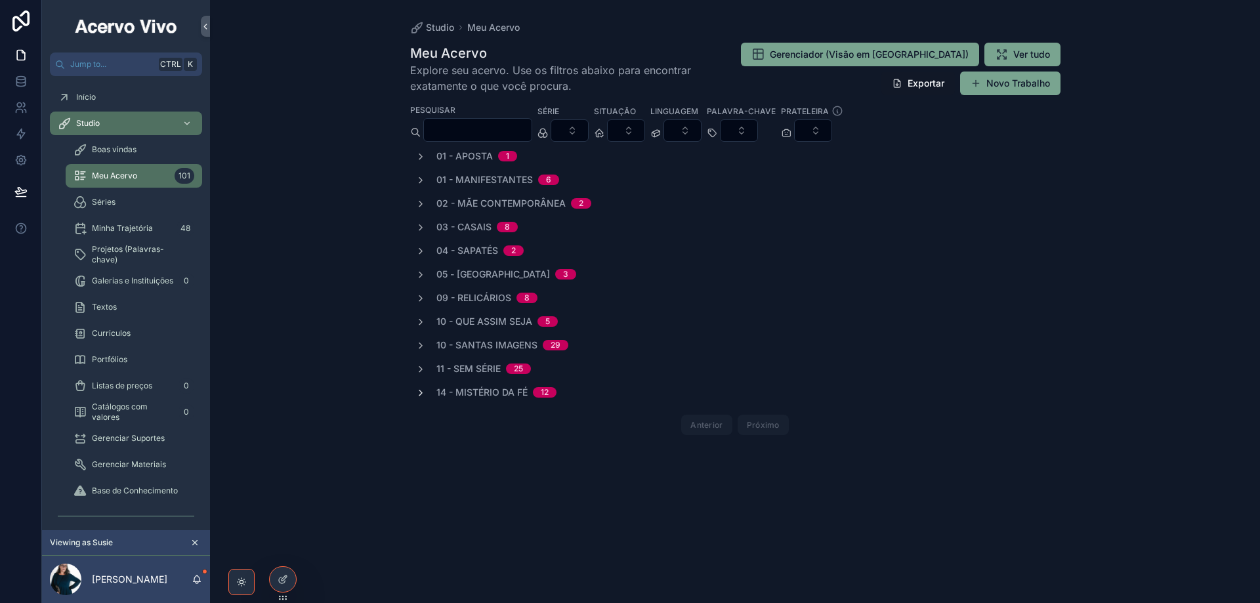
click at [418, 391] on icon "scrollable content" at bounding box center [421, 393] width 11 height 11
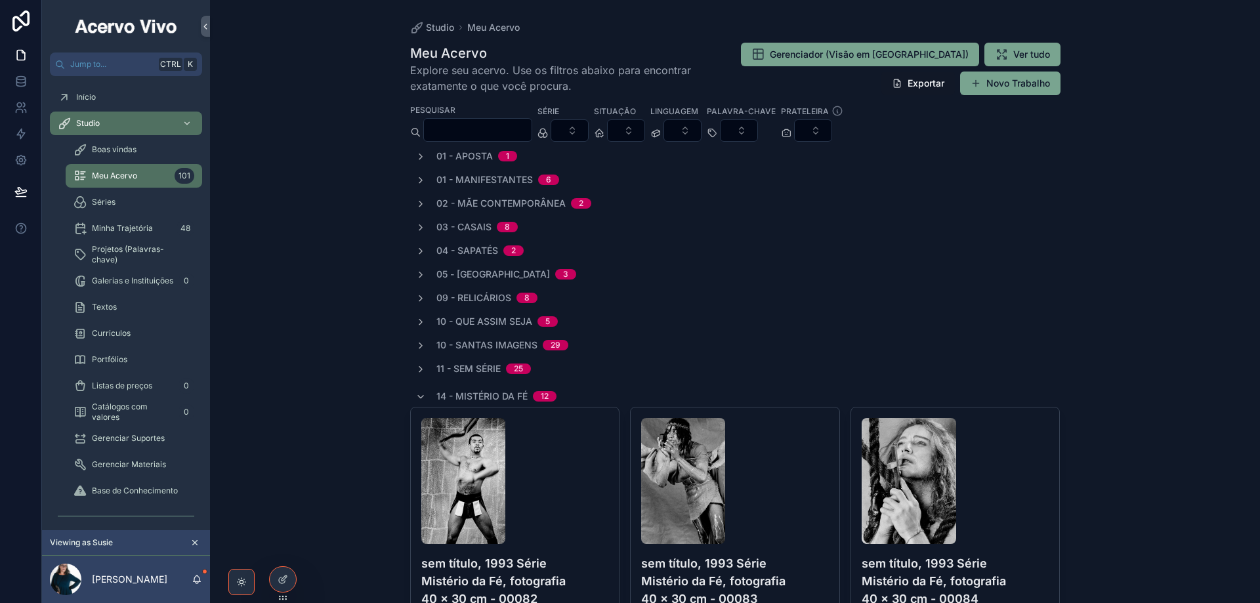
click at [102, 200] on span "Séries" at bounding box center [104, 202] width 24 height 11
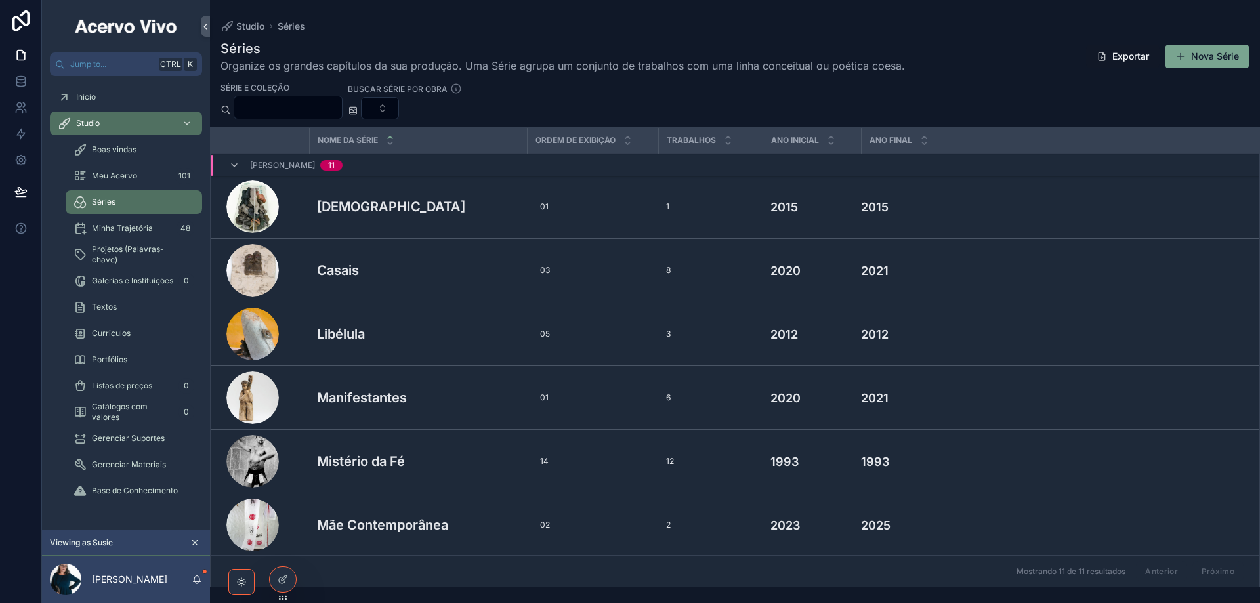
scroll to position [131, 0]
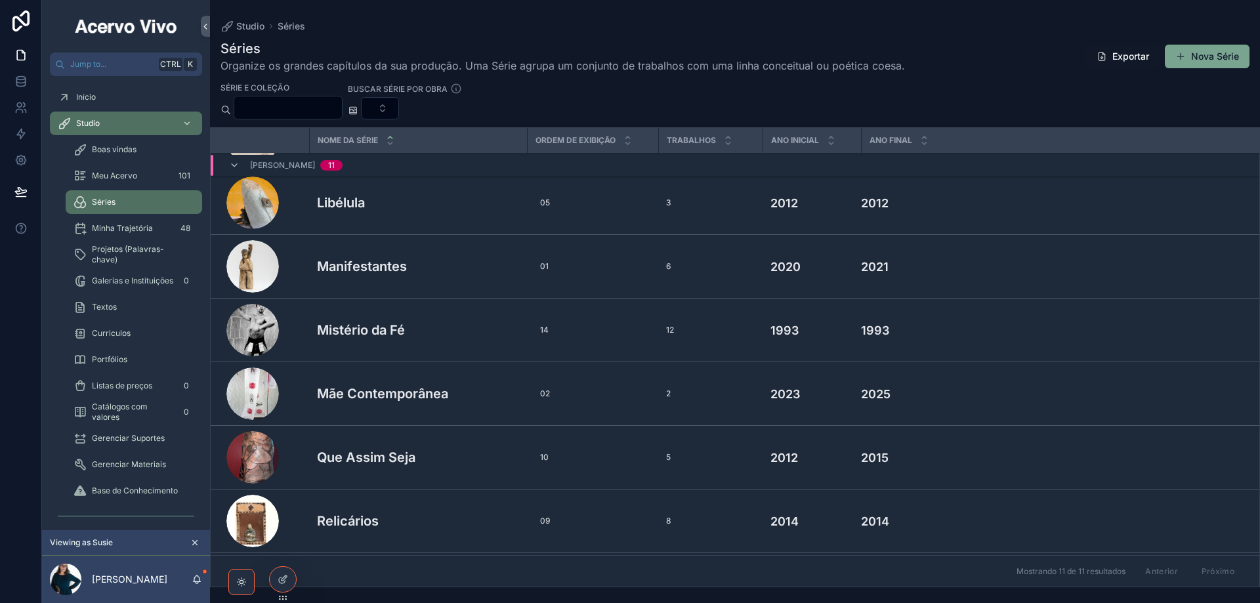
click at [375, 322] on h3 "Mistério da Fé" at bounding box center [361, 330] width 88 height 20
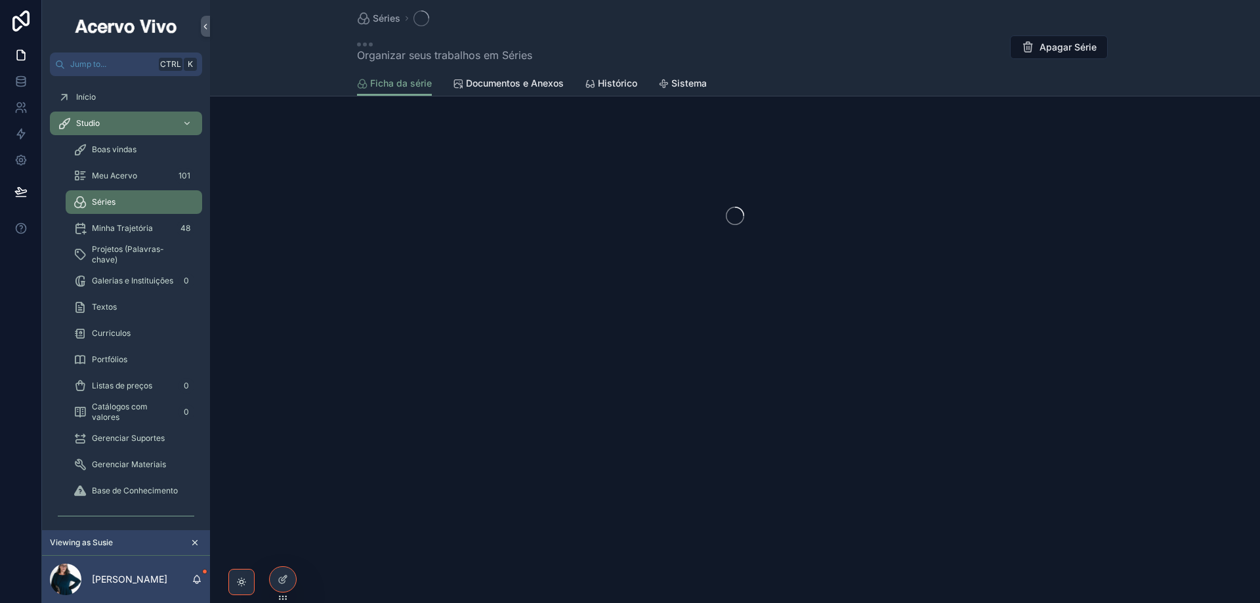
click at [525, 82] on span "Documentos e Anexos" at bounding box center [515, 83] width 98 height 13
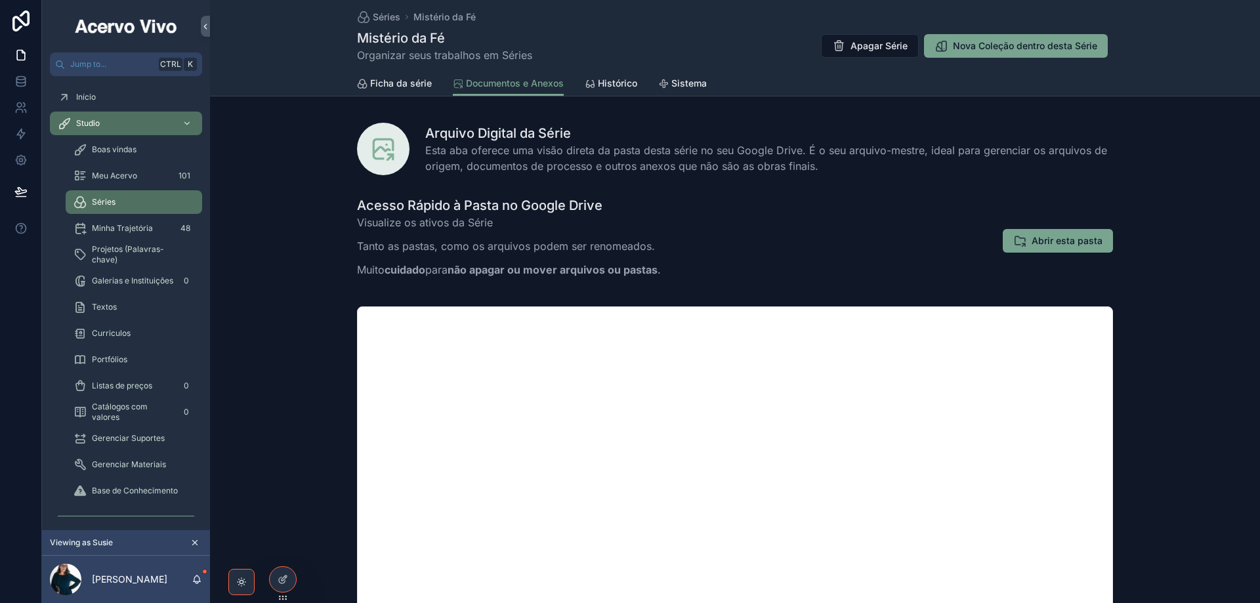
click at [383, 84] on span "Ficha da série" at bounding box center [401, 83] width 62 height 13
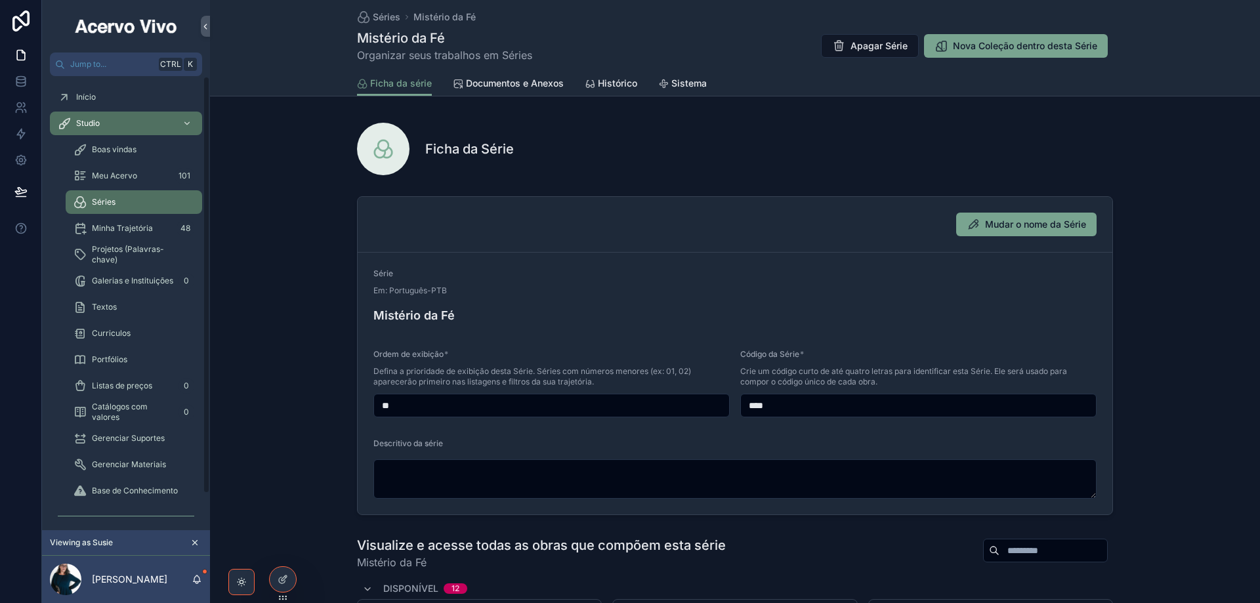
click at [129, 179] on span "Meu Acervo" at bounding box center [114, 176] width 45 height 11
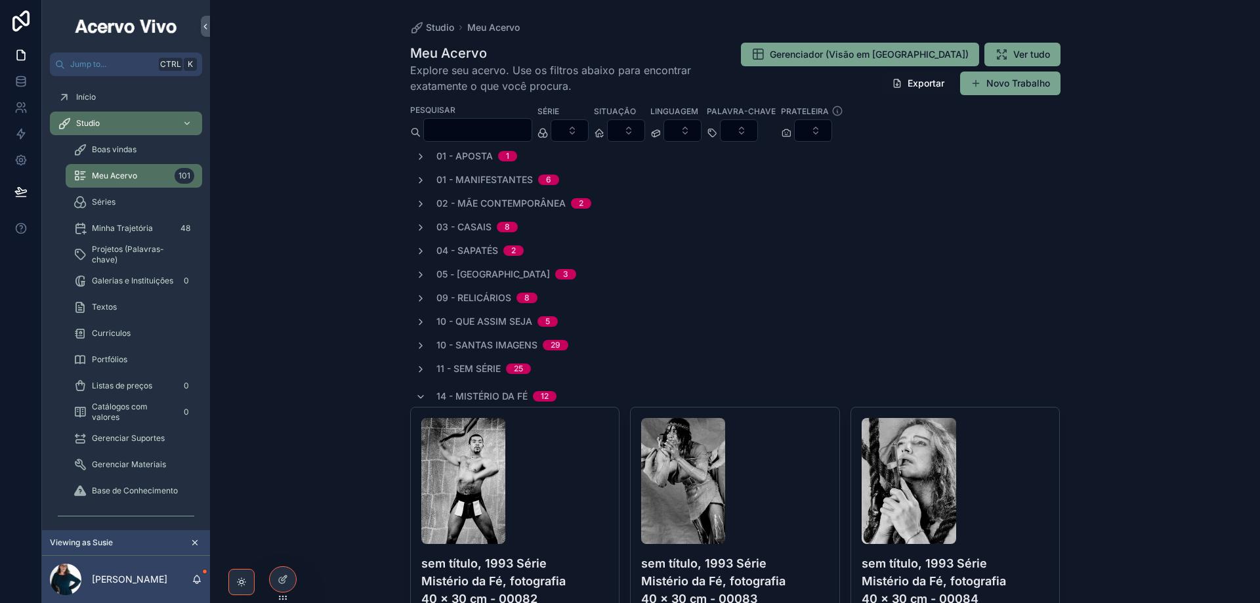
click at [503, 125] on input "scrollable content" at bounding box center [478, 130] width 108 height 18
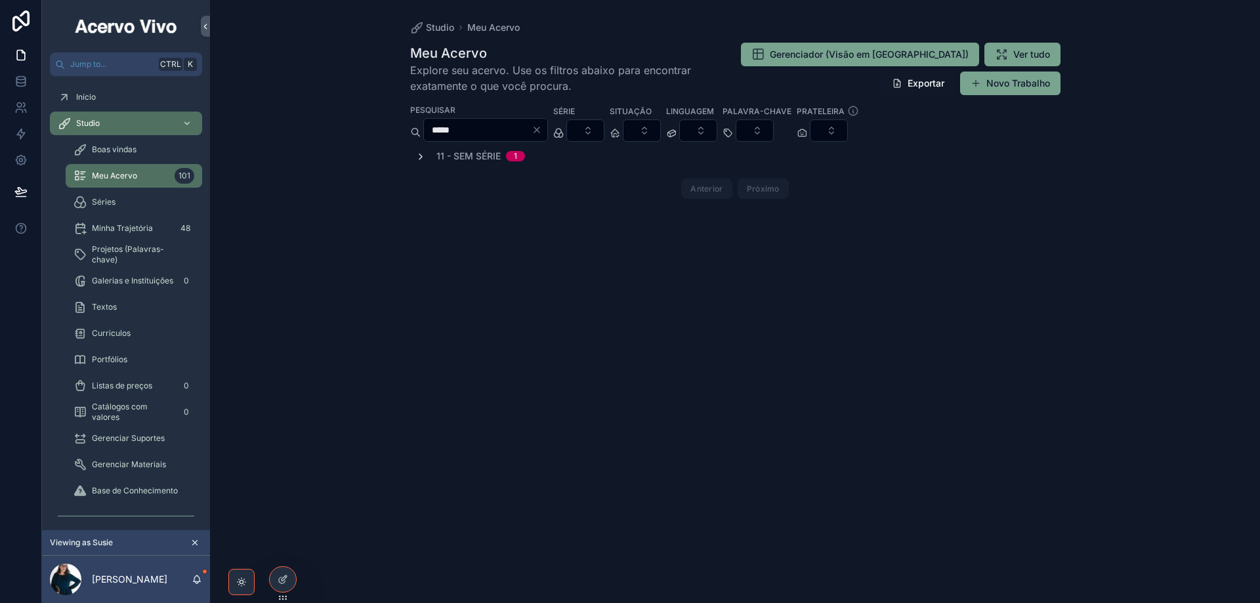
type input "*****"
click at [418, 156] on icon "scrollable content" at bounding box center [421, 157] width 11 height 11
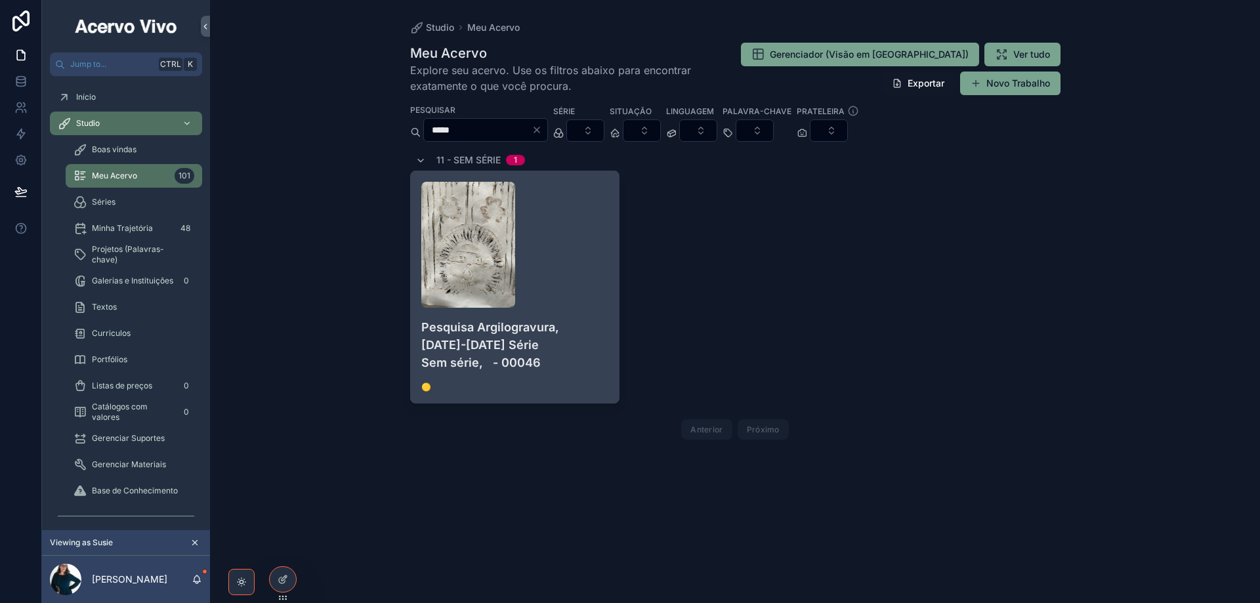
click at [559, 236] on div "scrollable content" at bounding box center [515, 245] width 188 height 126
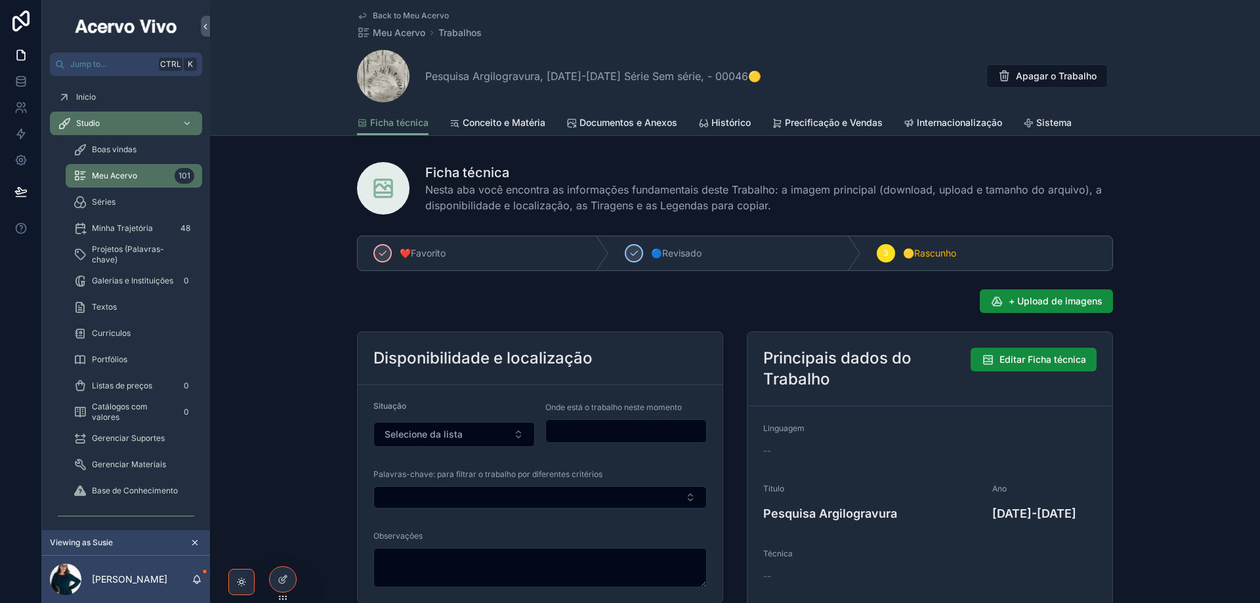
click at [620, 129] on span "Documentos e Anexos" at bounding box center [629, 122] width 98 height 13
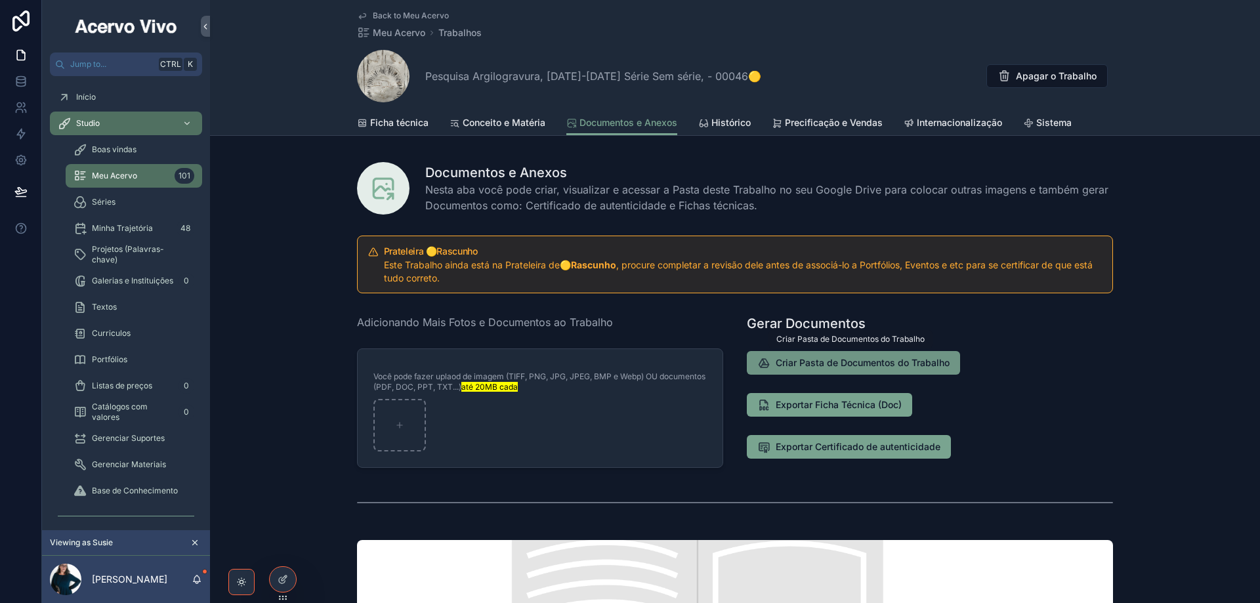
click at [824, 362] on span "Criar Pasta de Documentos do Trabalho" at bounding box center [863, 362] width 174 height 13
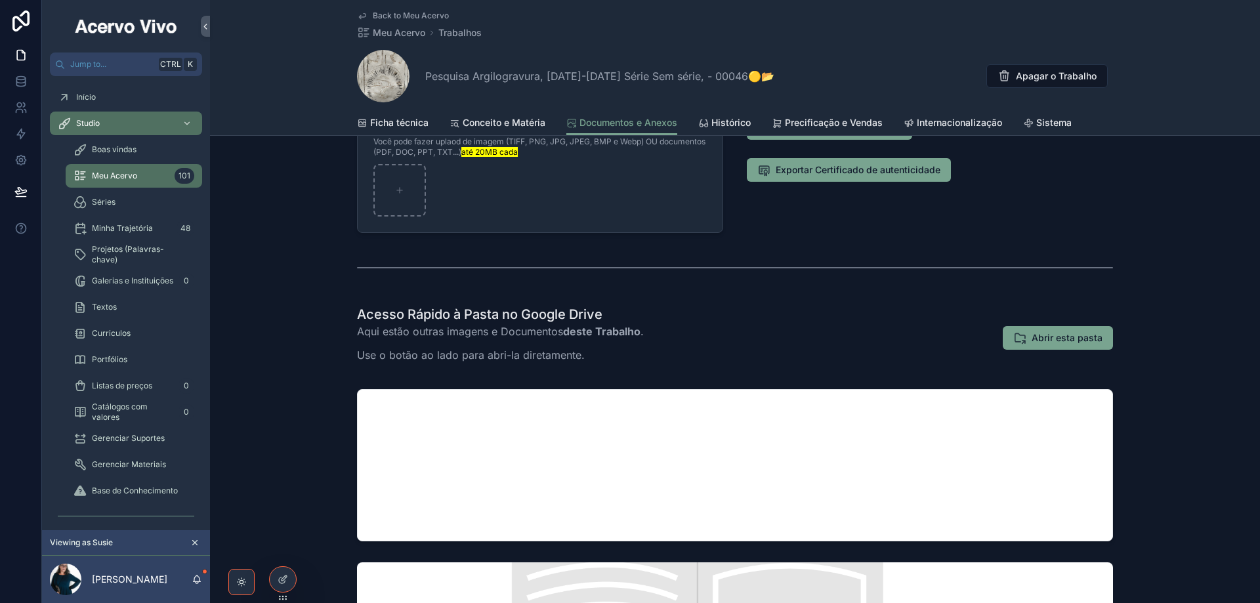
scroll to position [197, 0]
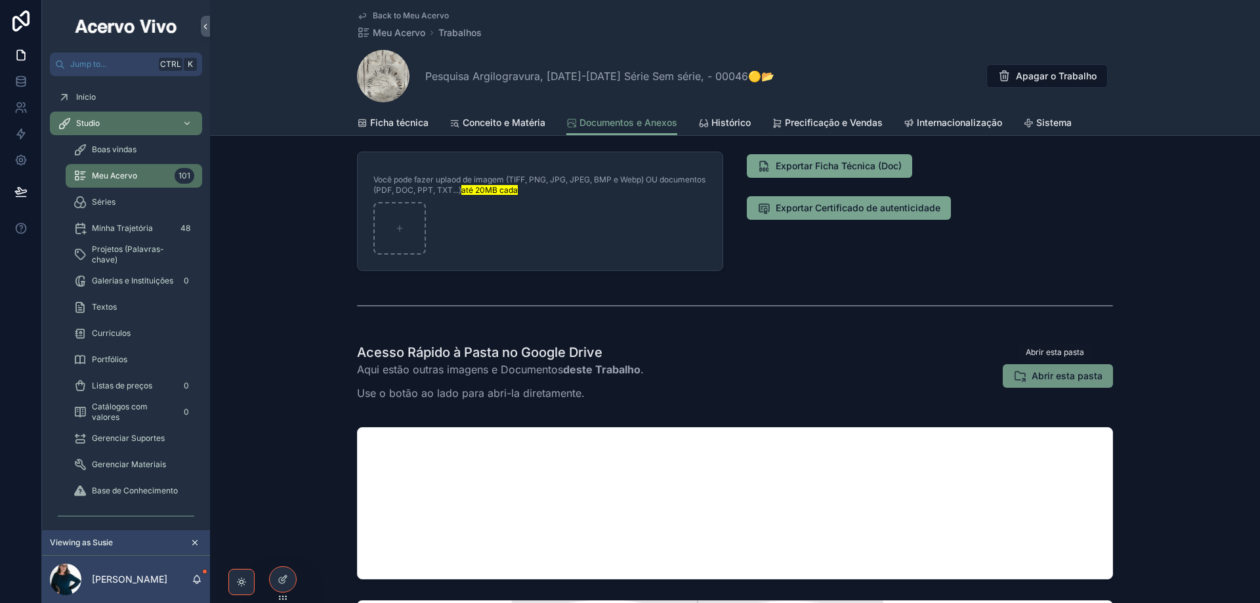
click at [1080, 376] on span "Abrir esta pasta" at bounding box center [1067, 376] width 71 height 13
click at [390, 18] on span "Back to Meu Acervo" at bounding box center [411, 16] width 76 height 11
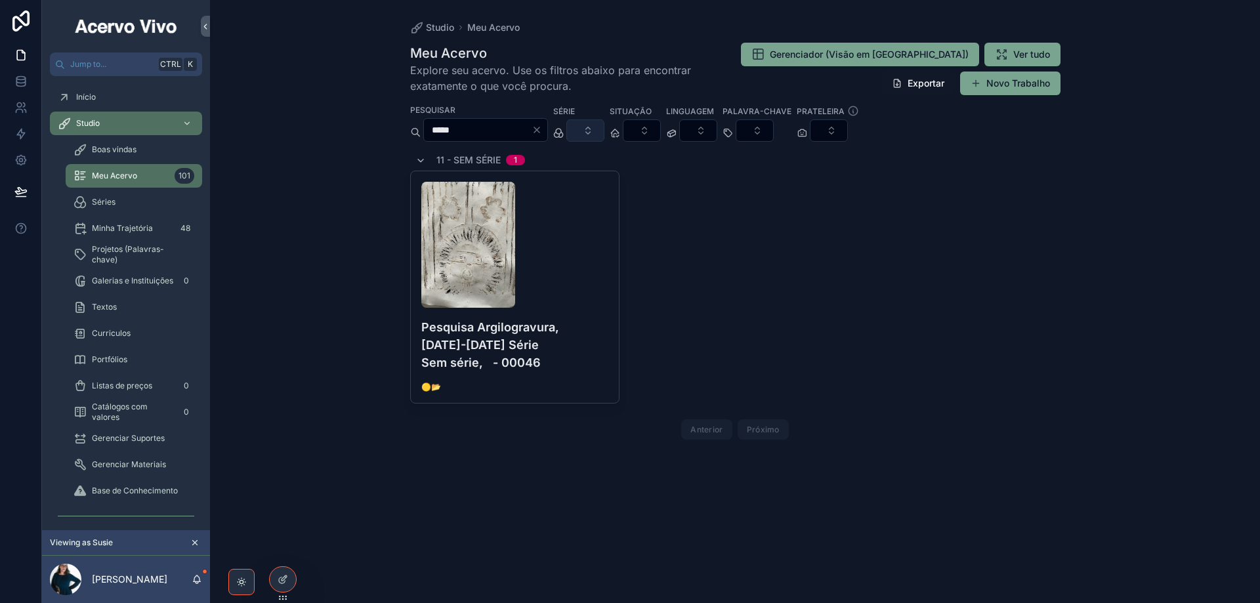
click at [605, 129] on button "Select Button" at bounding box center [586, 130] width 38 height 22
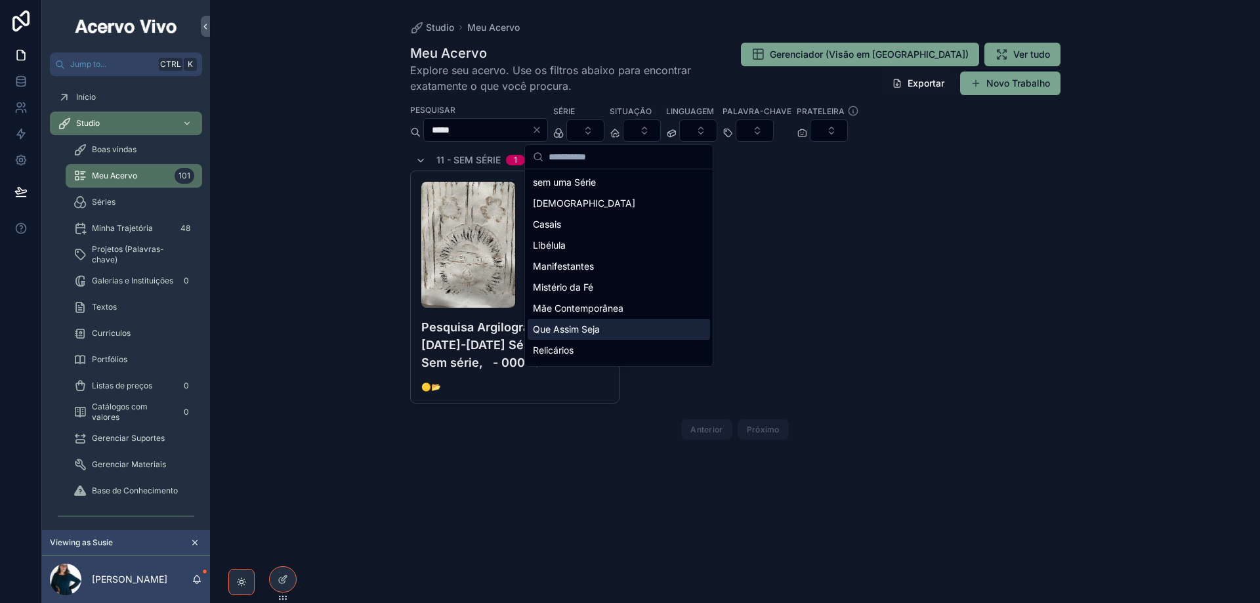
click at [588, 330] on span "Que Assim Seja" at bounding box center [566, 329] width 67 height 13
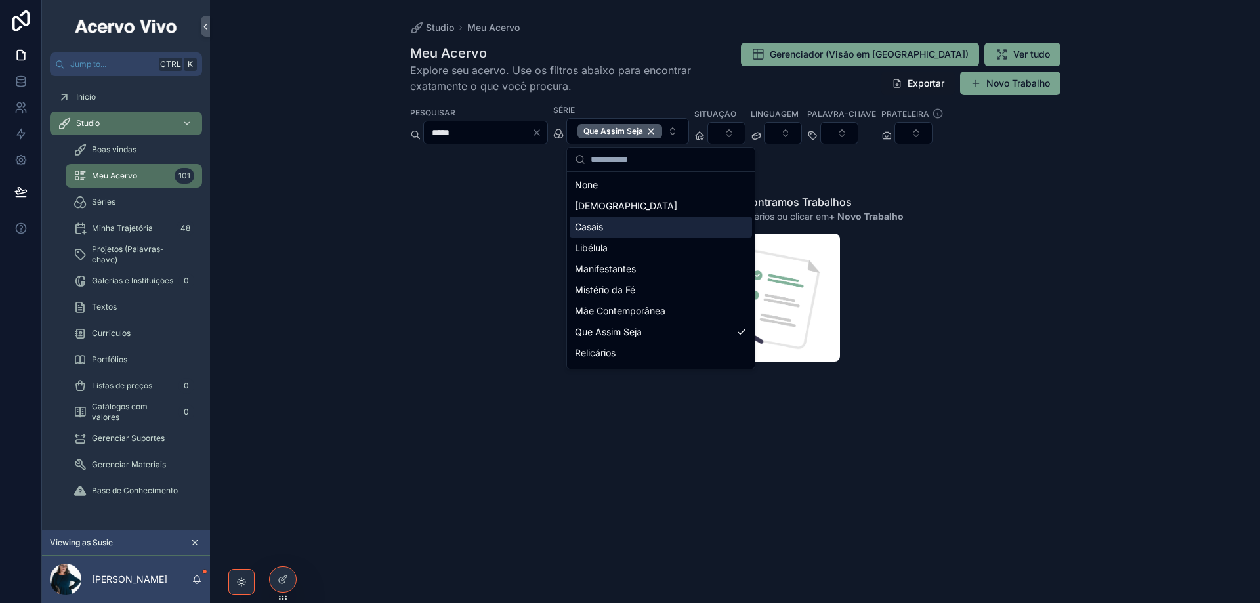
click at [542, 133] on icon "Clear" at bounding box center [537, 132] width 11 height 11
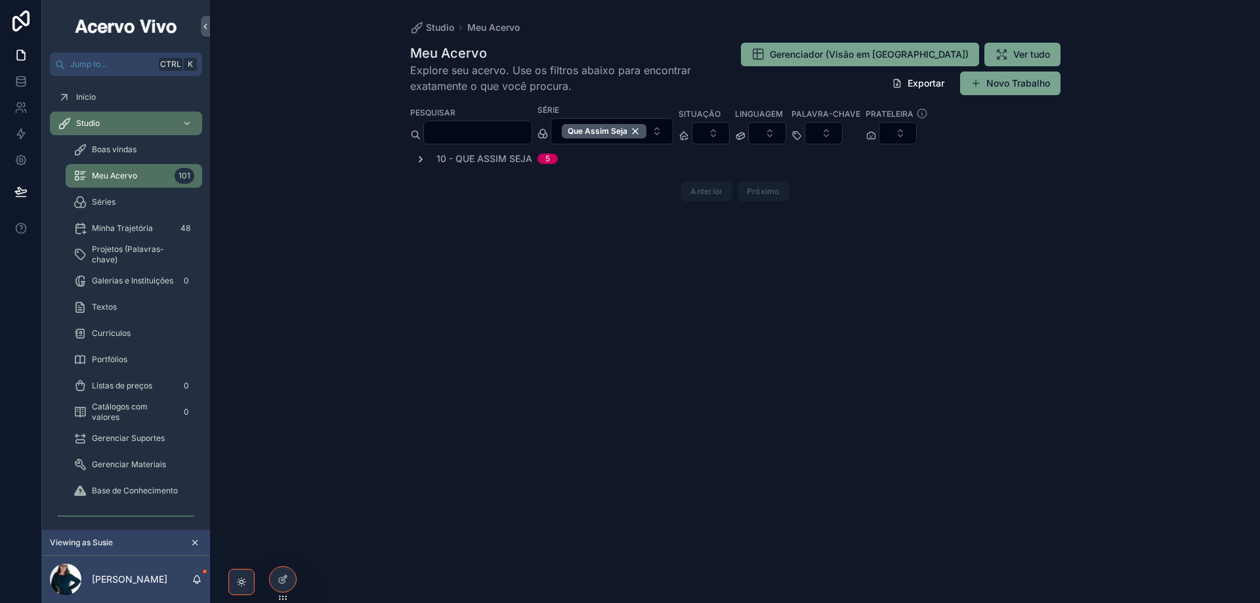
click at [416, 158] on icon "scrollable content" at bounding box center [421, 159] width 11 height 11
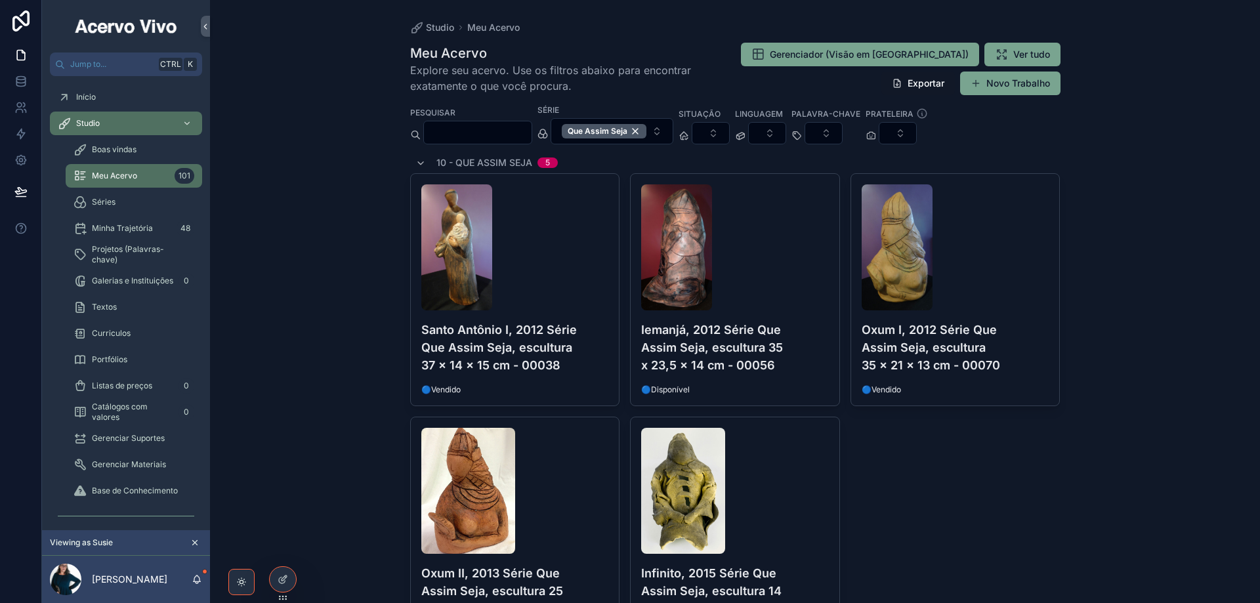
click at [563, 482] on div "scrollable content" at bounding box center [515, 491] width 188 height 126
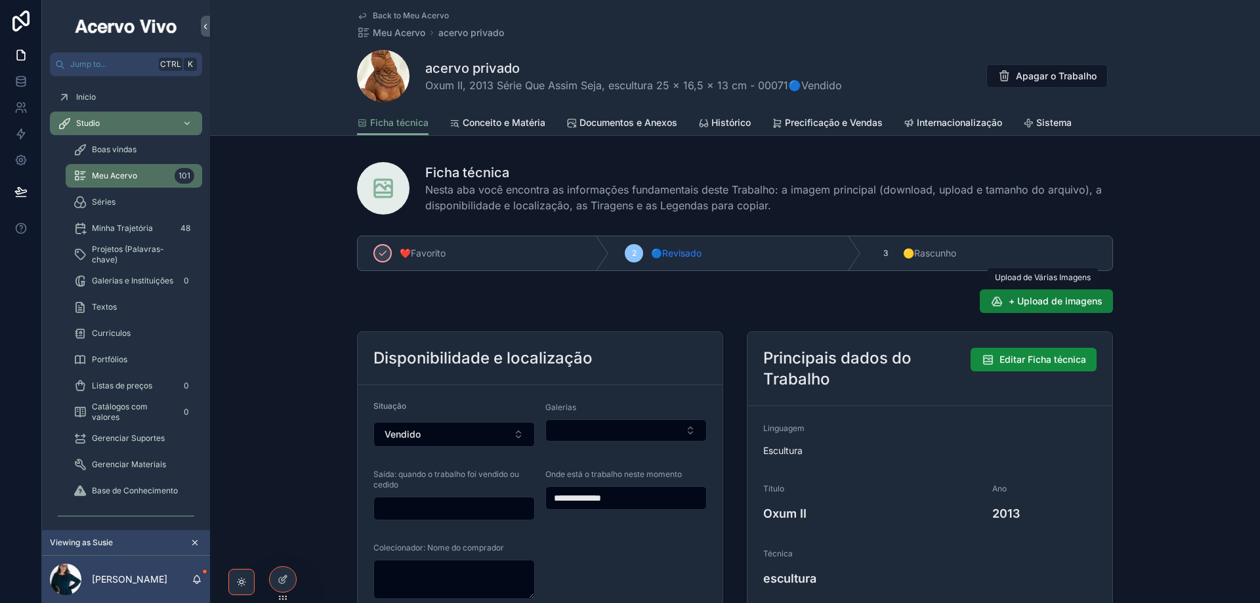
click at [1060, 298] on span "+ Upload de imagens" at bounding box center [1056, 301] width 94 height 13
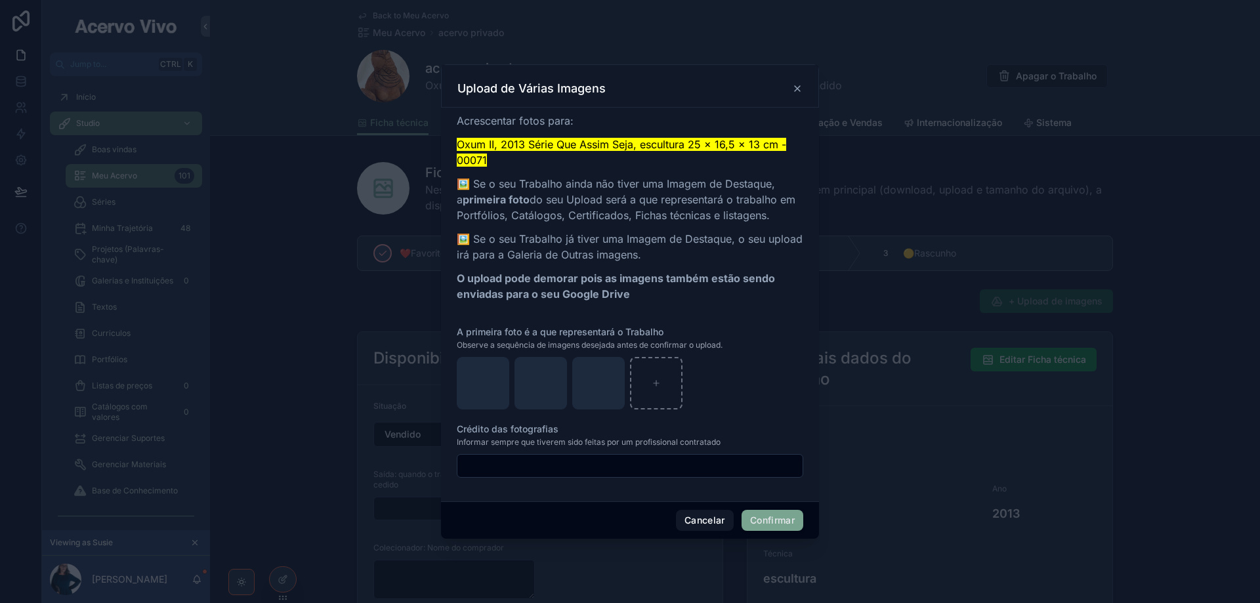
click at [769, 525] on button "Confirmar" at bounding box center [773, 520] width 62 height 21
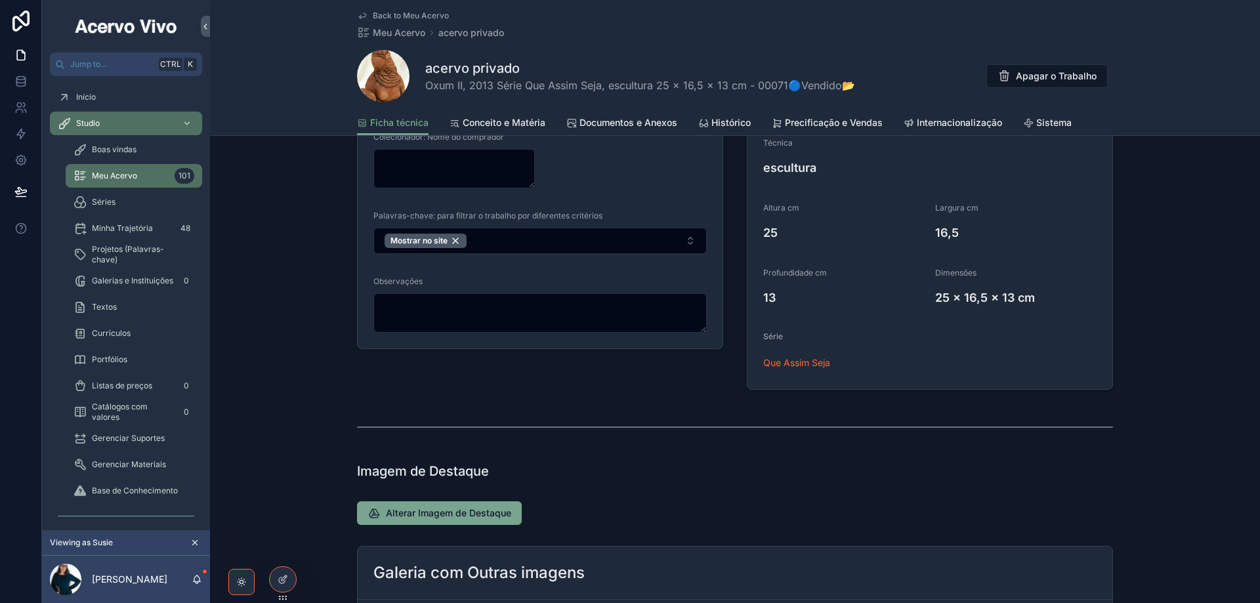
scroll to position [722, 0]
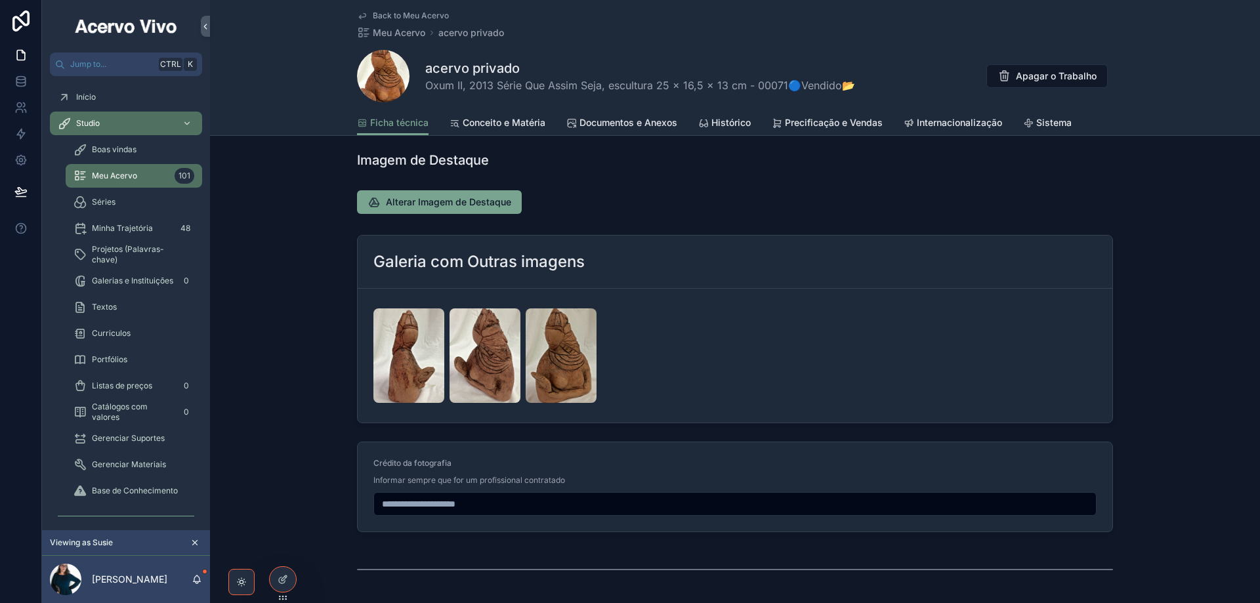
click at [610, 125] on span "Documentos e Anexos" at bounding box center [629, 122] width 98 height 13
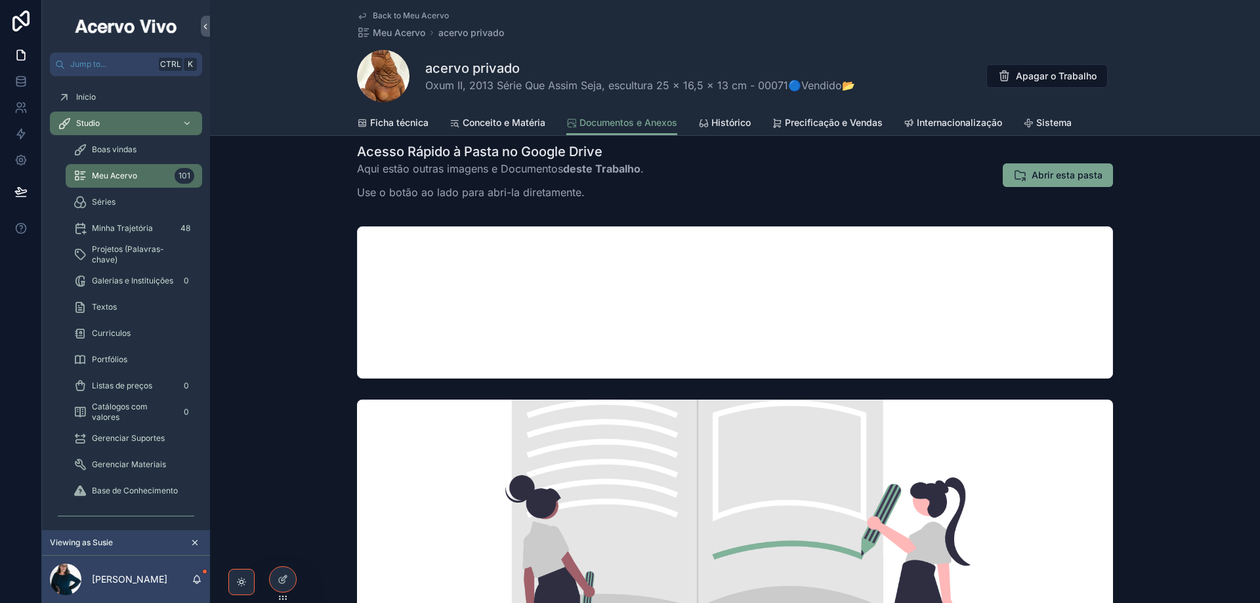
scroll to position [328, 0]
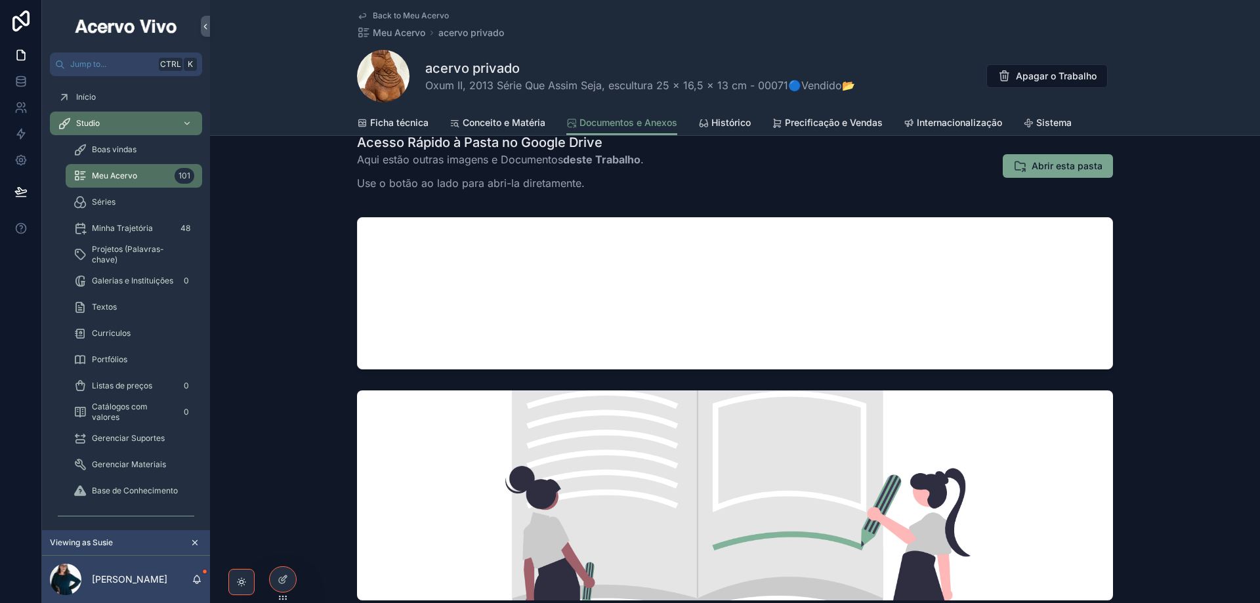
click at [391, 16] on span "Back to Meu Acervo" at bounding box center [411, 16] width 76 height 11
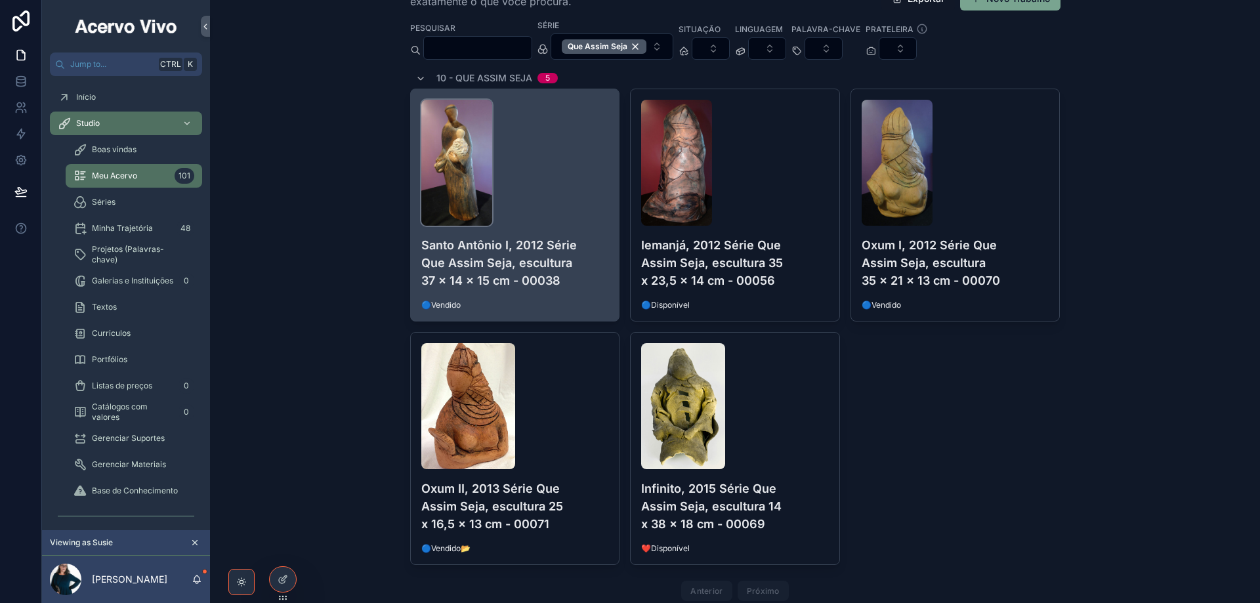
scroll to position [64, 0]
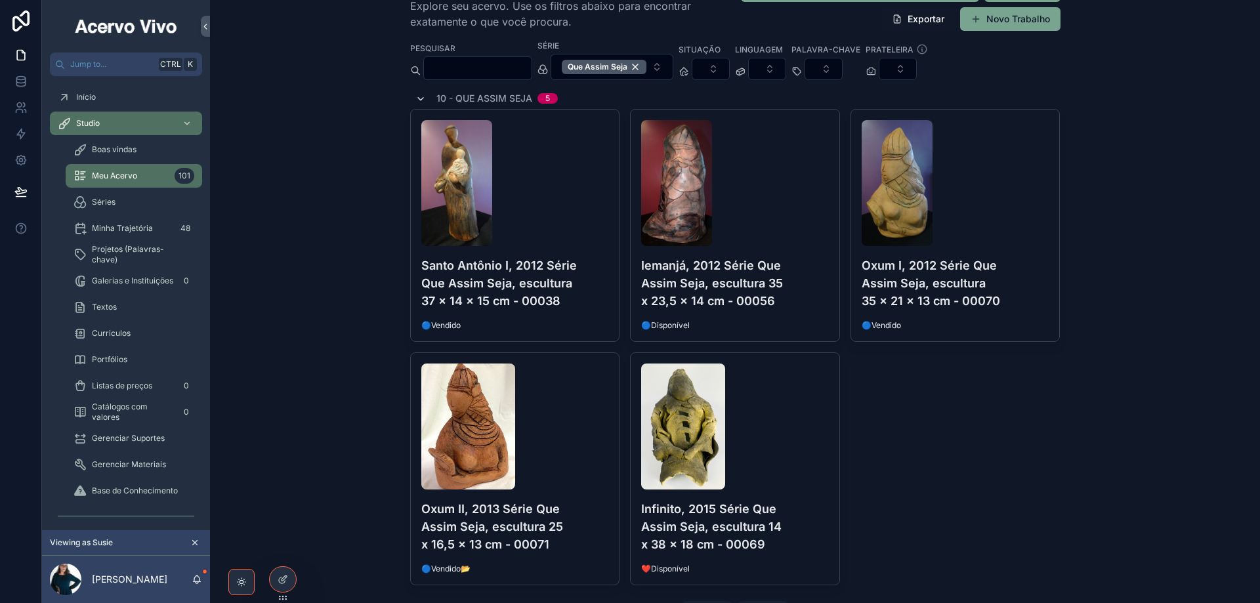
click at [416, 98] on icon "scrollable content" at bounding box center [421, 99] width 11 height 11
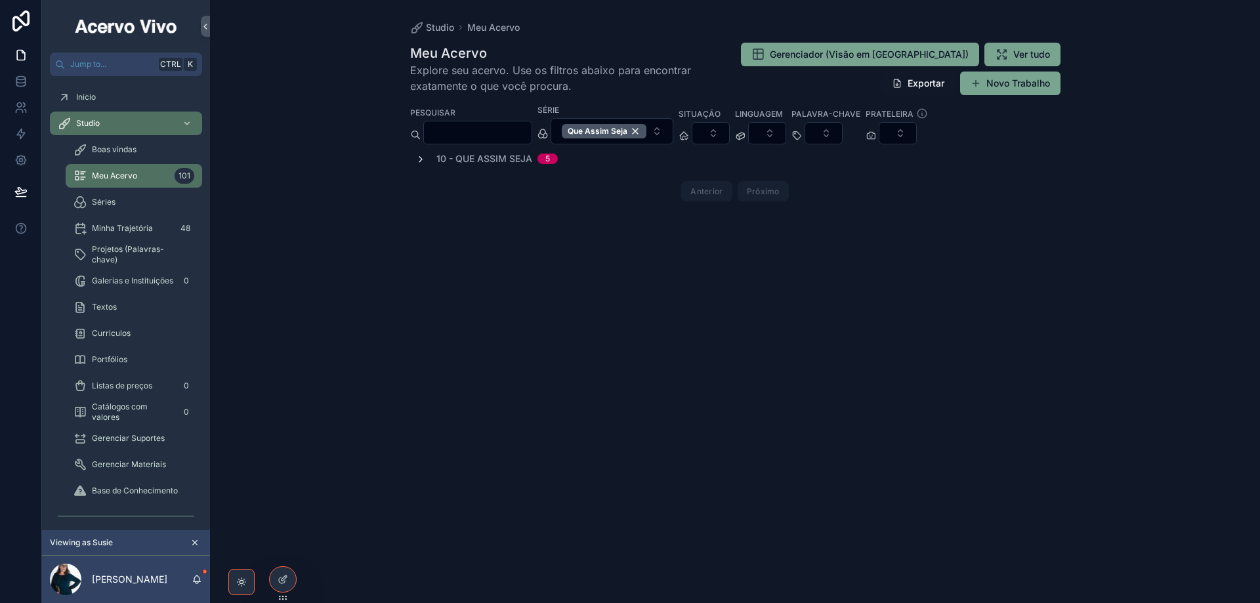
scroll to position [0, 0]
click at [647, 129] on div "Que Assim Seja" at bounding box center [604, 131] width 85 height 14
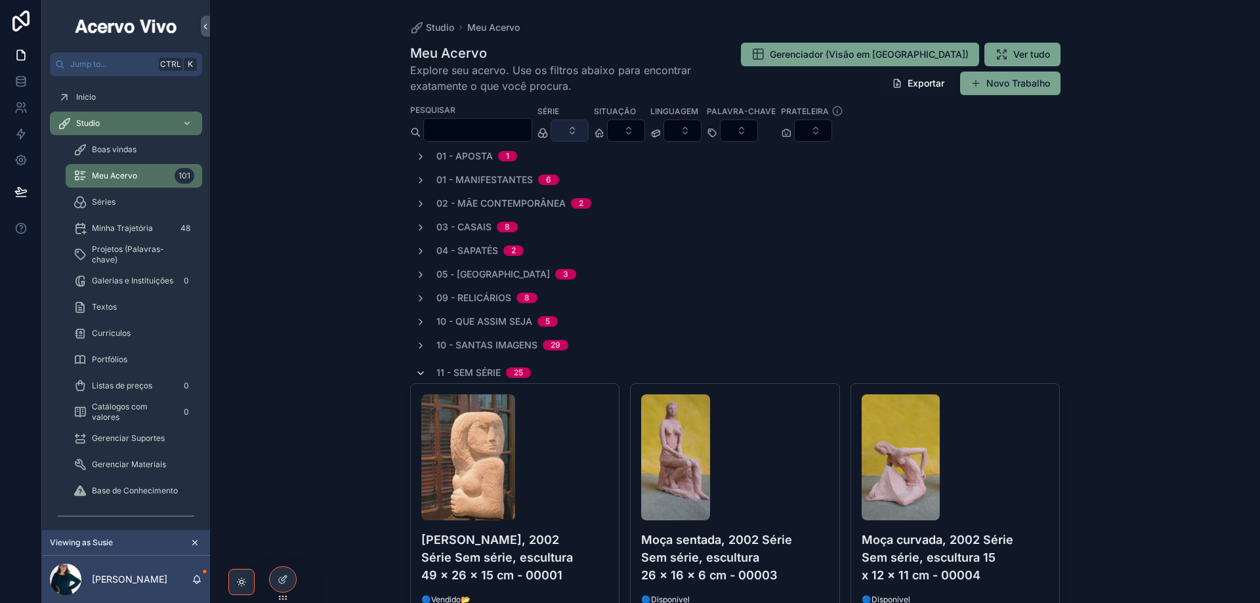
click at [416, 370] on icon "scrollable content" at bounding box center [421, 373] width 11 height 11
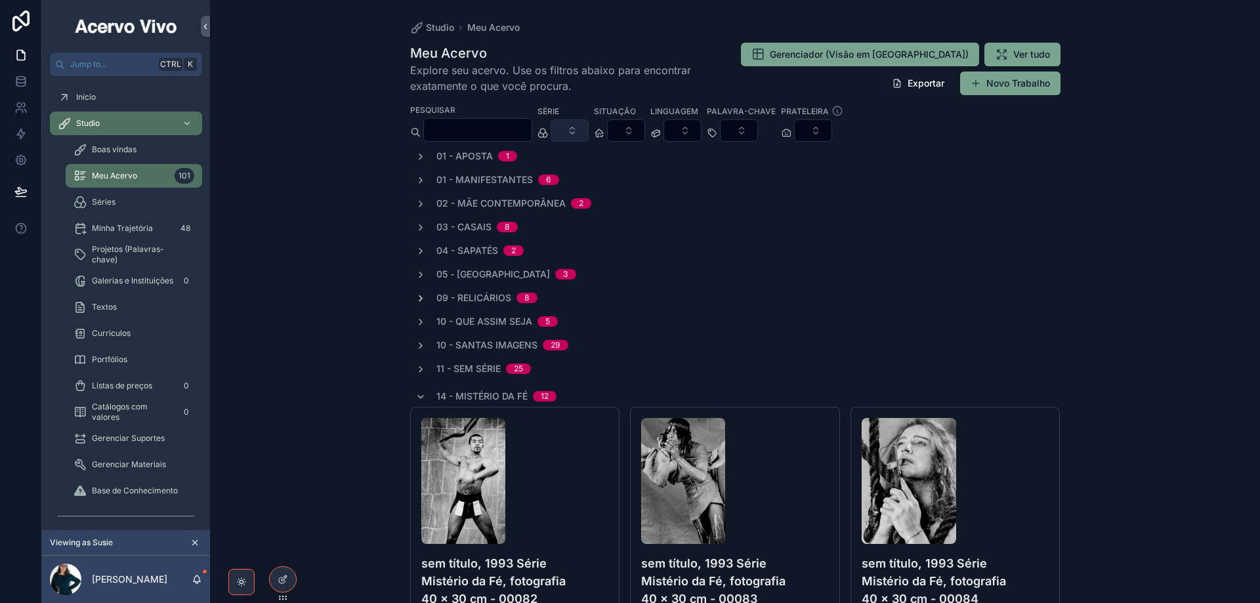
click at [416, 299] on icon "scrollable content" at bounding box center [421, 298] width 11 height 11
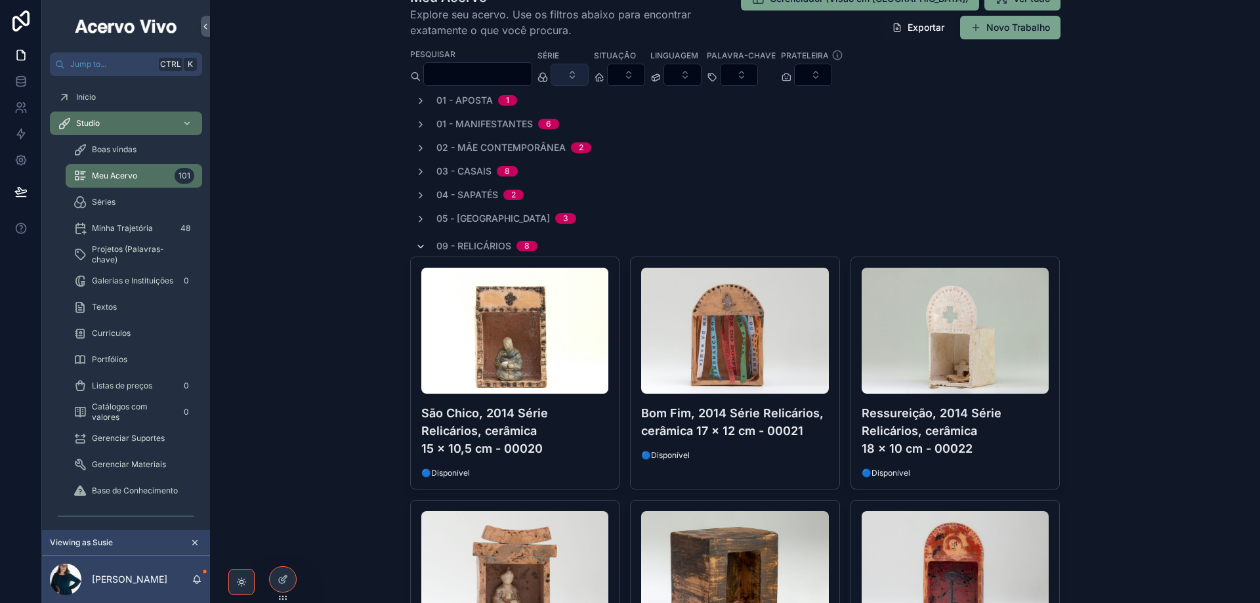
scroll to position [131, 0]
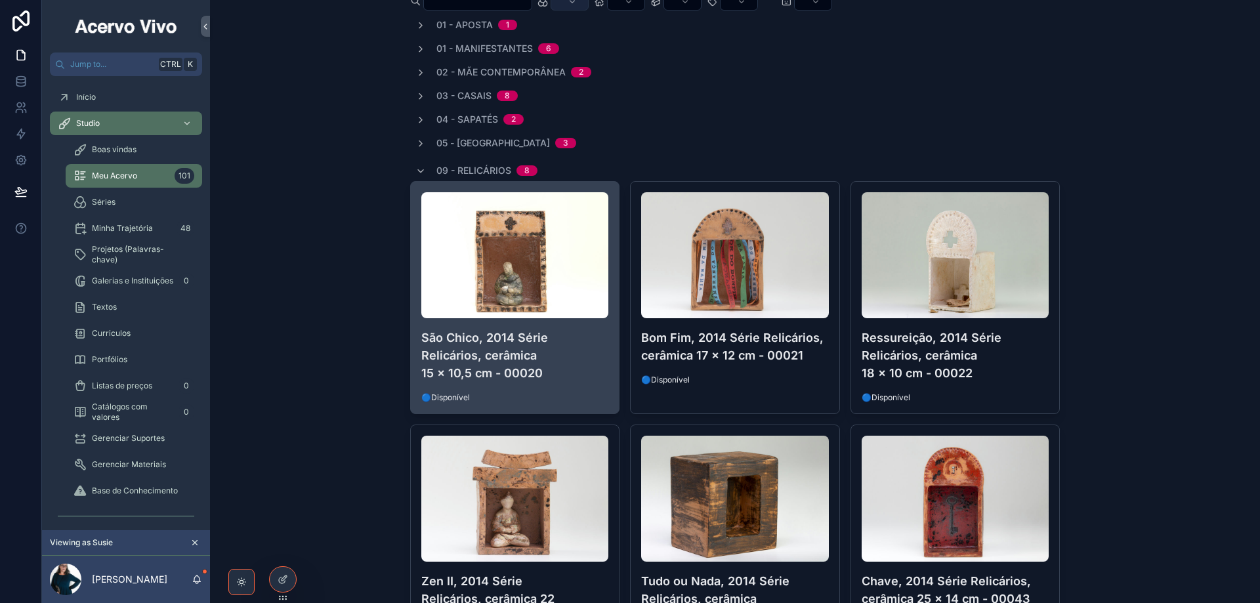
click at [561, 365] on h4 "São Chico, 2014 Série Relicários, cerâmica 15 x 10,5 cm - 00020" at bounding box center [515, 355] width 188 height 53
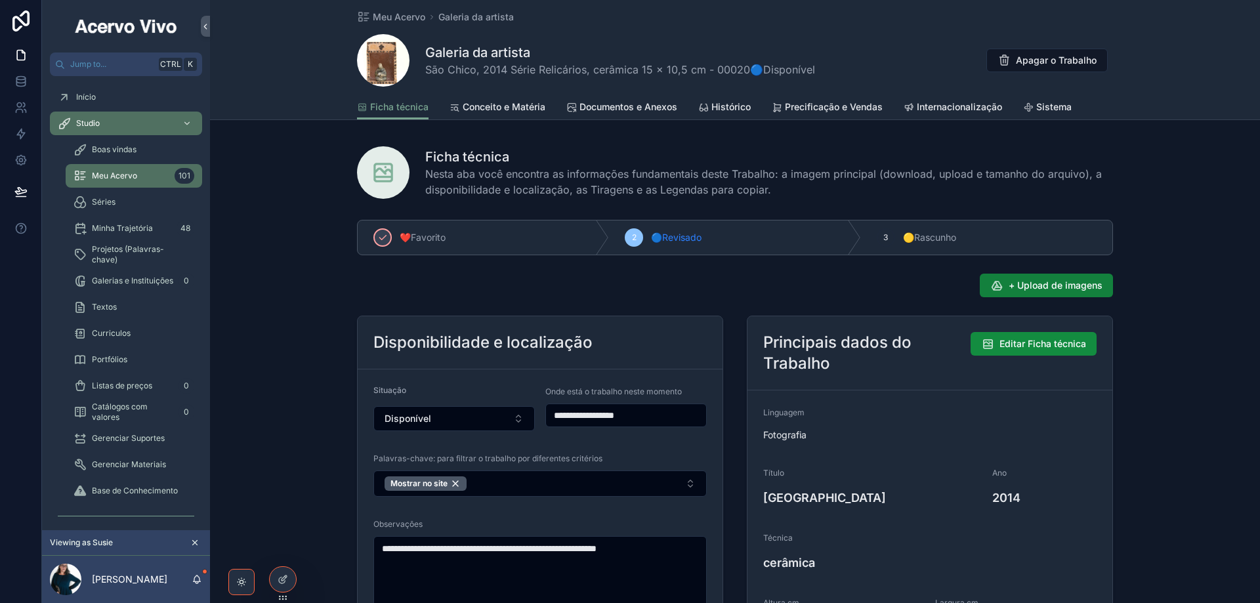
click at [1064, 287] on span "+ Upload de imagens" at bounding box center [1056, 285] width 94 height 13
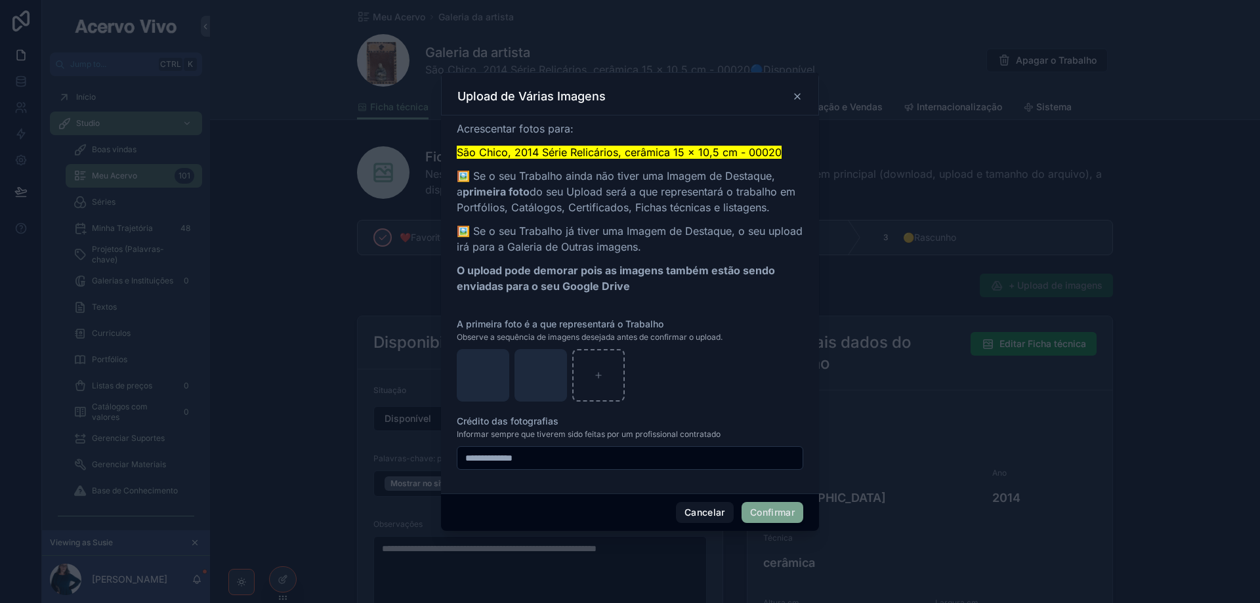
click at [785, 513] on button "Confirmar" at bounding box center [773, 512] width 62 height 21
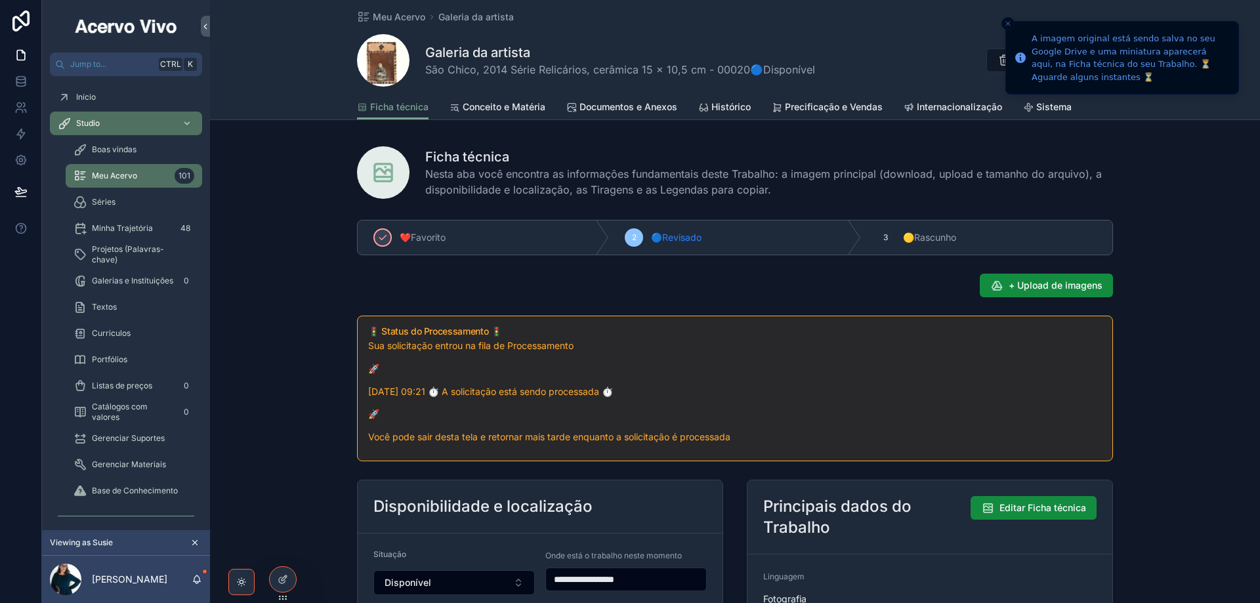
click at [630, 104] on span "Documentos e Anexos" at bounding box center [629, 106] width 98 height 13
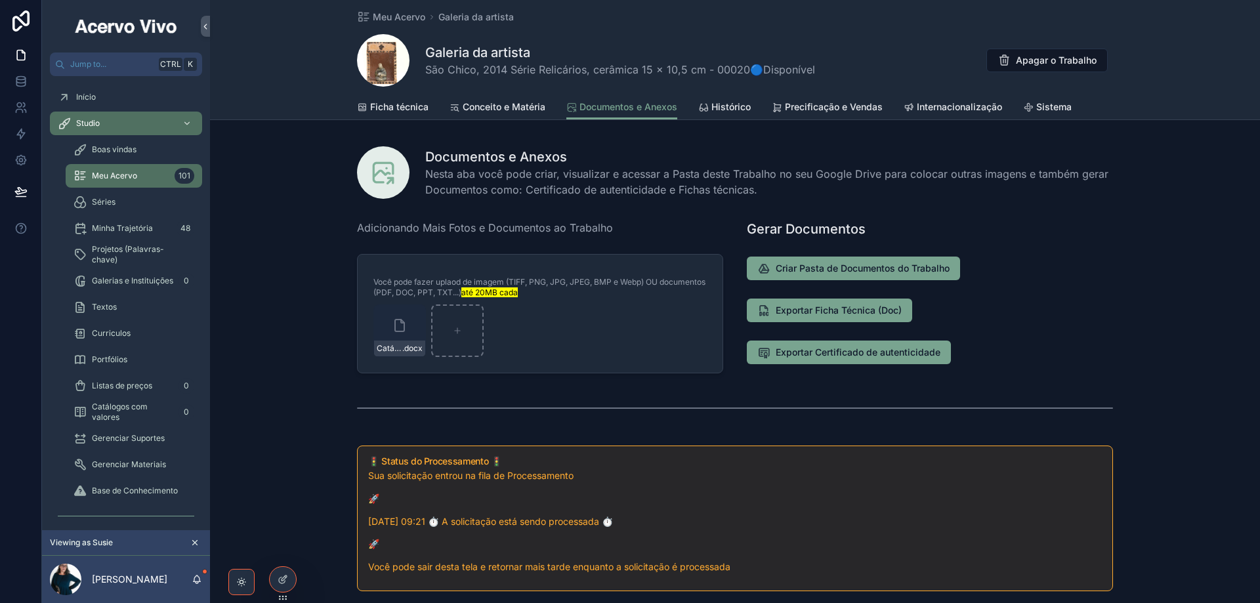
click at [380, 108] on span "Ficha técnica" at bounding box center [399, 106] width 58 height 13
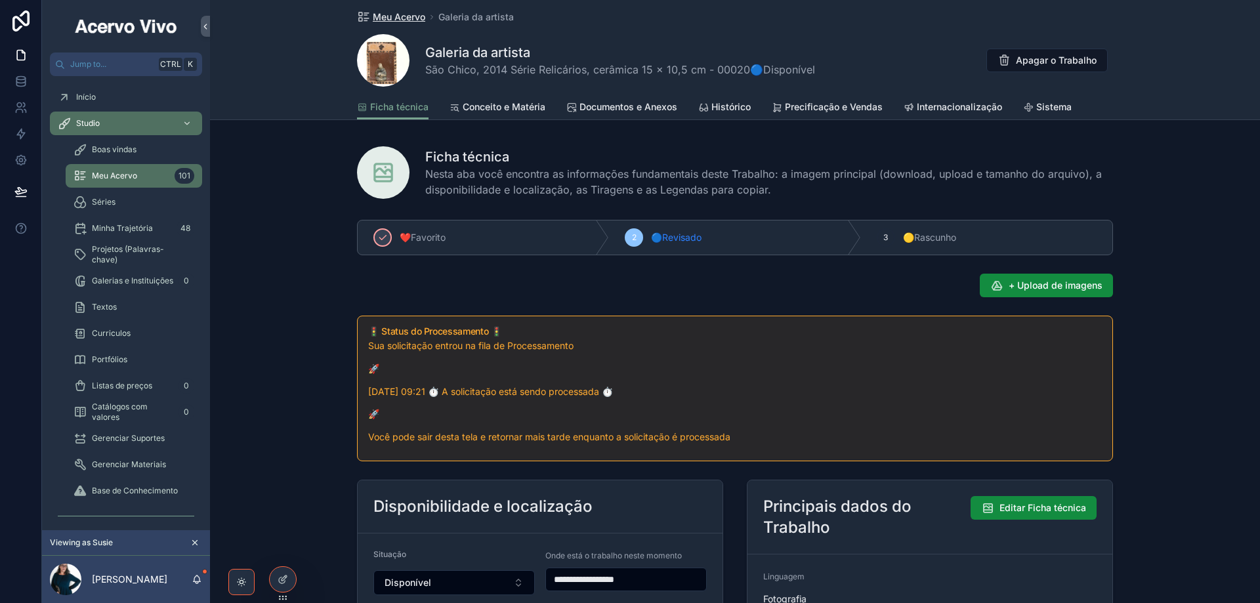
click at [392, 15] on span "Meu Acervo" at bounding box center [399, 17] width 53 height 13
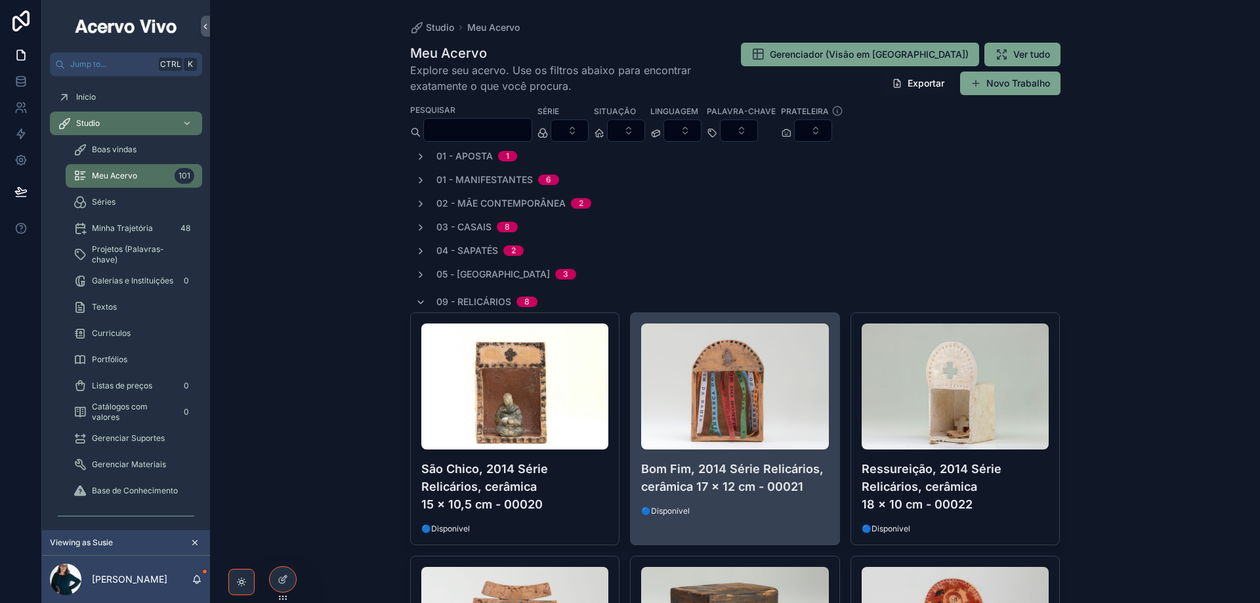
click at [788, 529] on link "Bom Fim, 2014 Série Relicários, cerâmica 17 x 12 cm - 00021 🔵Disponível" at bounding box center [735, 428] width 210 height 233
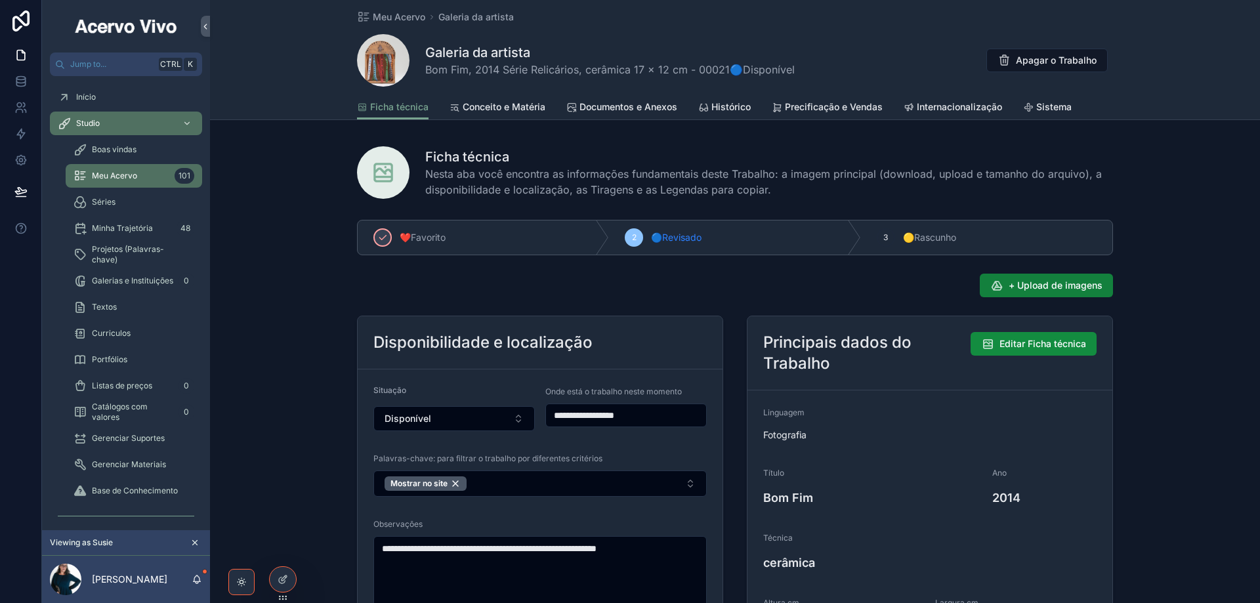
click at [1027, 286] on span "+ Upload de imagens" at bounding box center [1056, 285] width 94 height 13
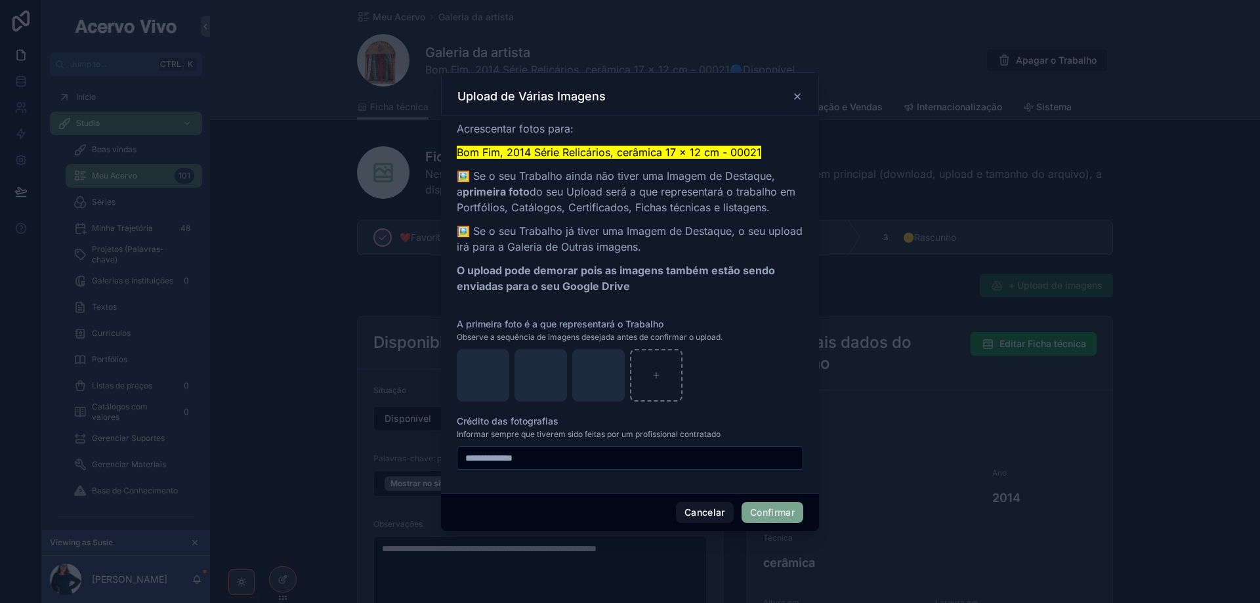
click at [782, 513] on button "Confirmar" at bounding box center [773, 512] width 62 height 21
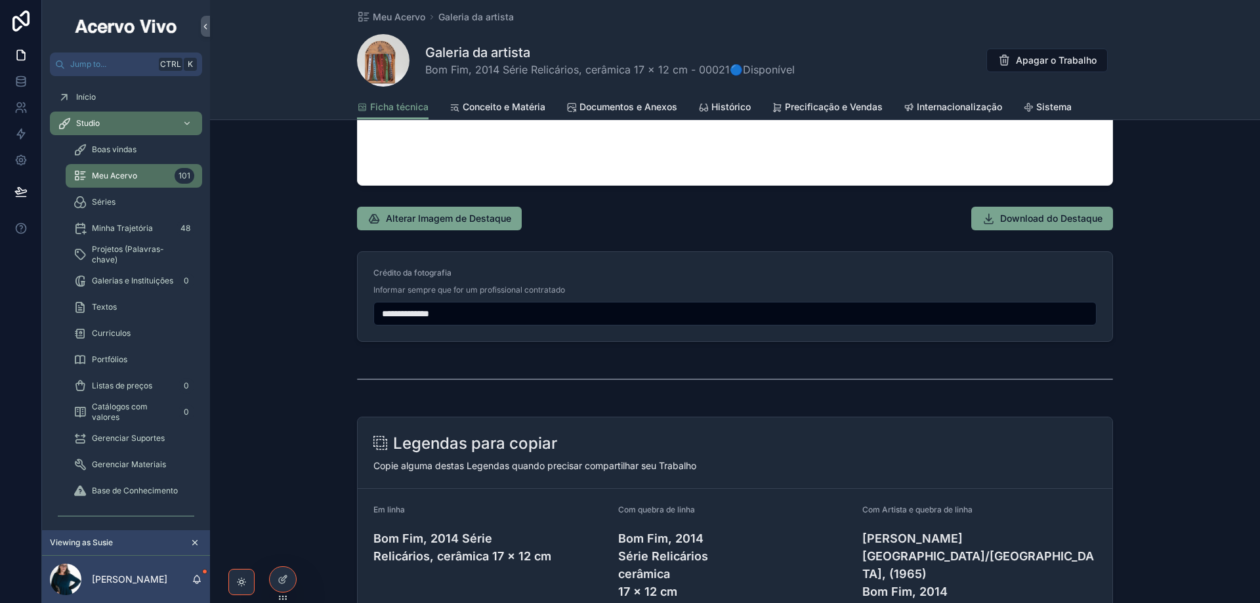
scroll to position [1313, 0]
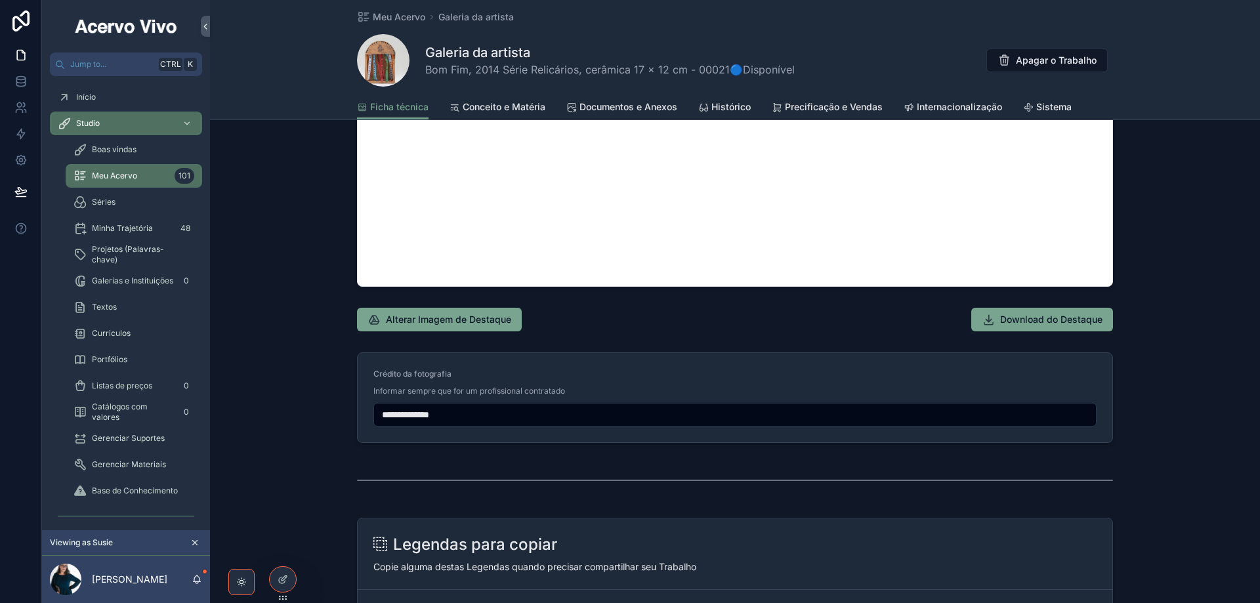
click at [606, 106] on span "Documentos e Anexos" at bounding box center [629, 106] width 98 height 13
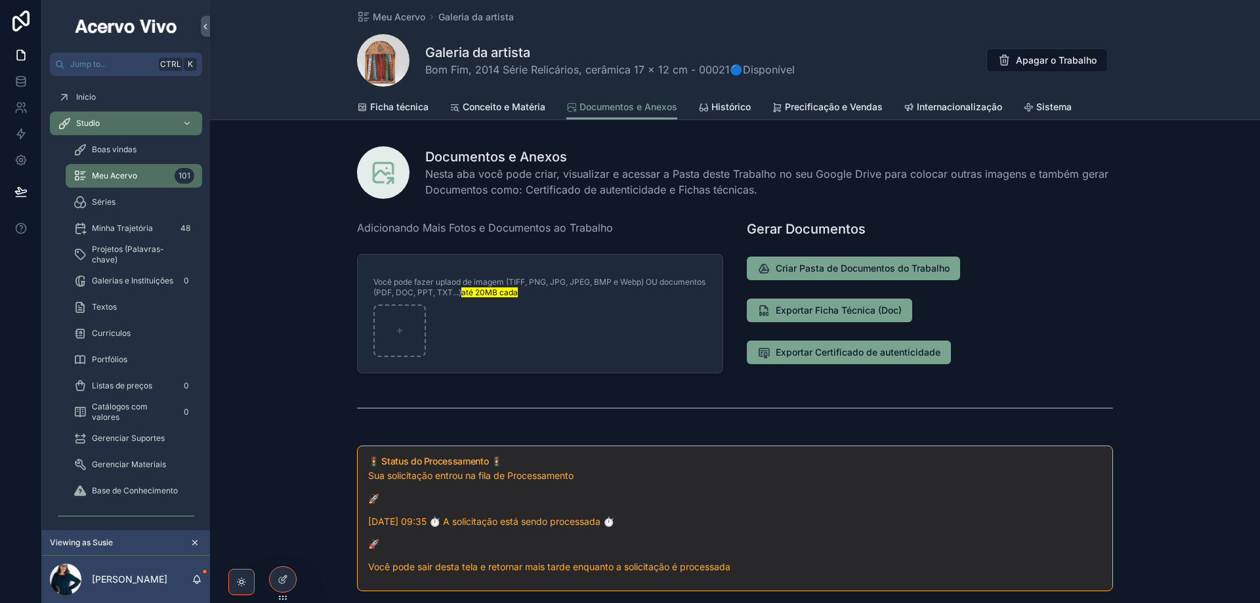
click at [385, 107] on span "Ficha técnica" at bounding box center [399, 106] width 58 height 13
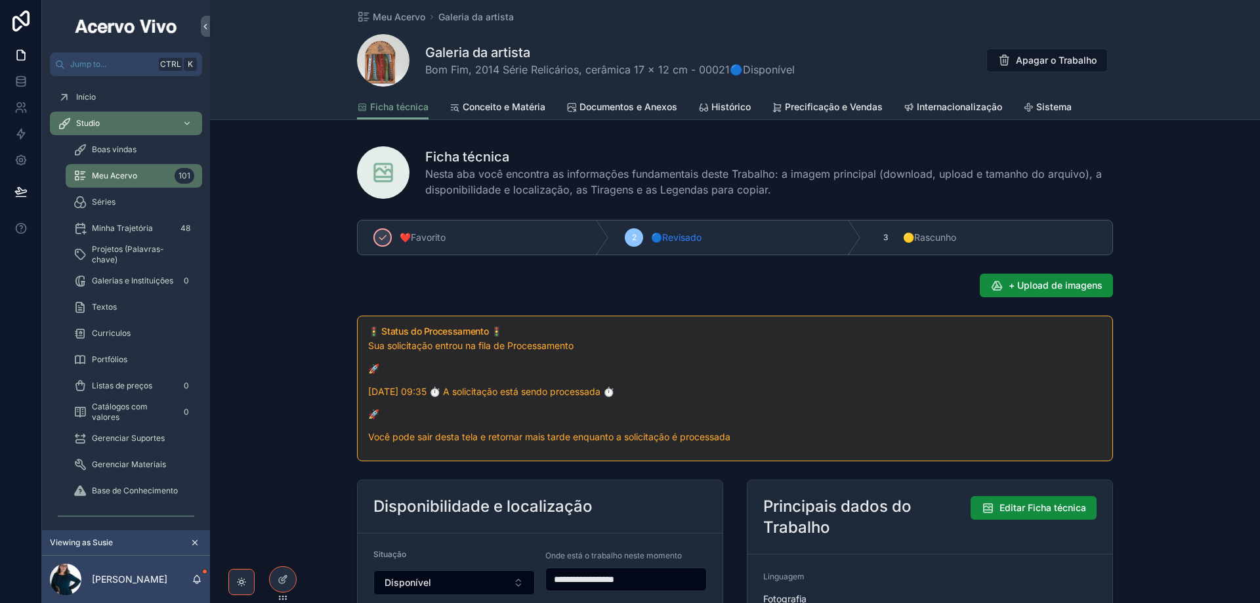
click at [606, 104] on span "Documentos e Anexos" at bounding box center [629, 106] width 98 height 13
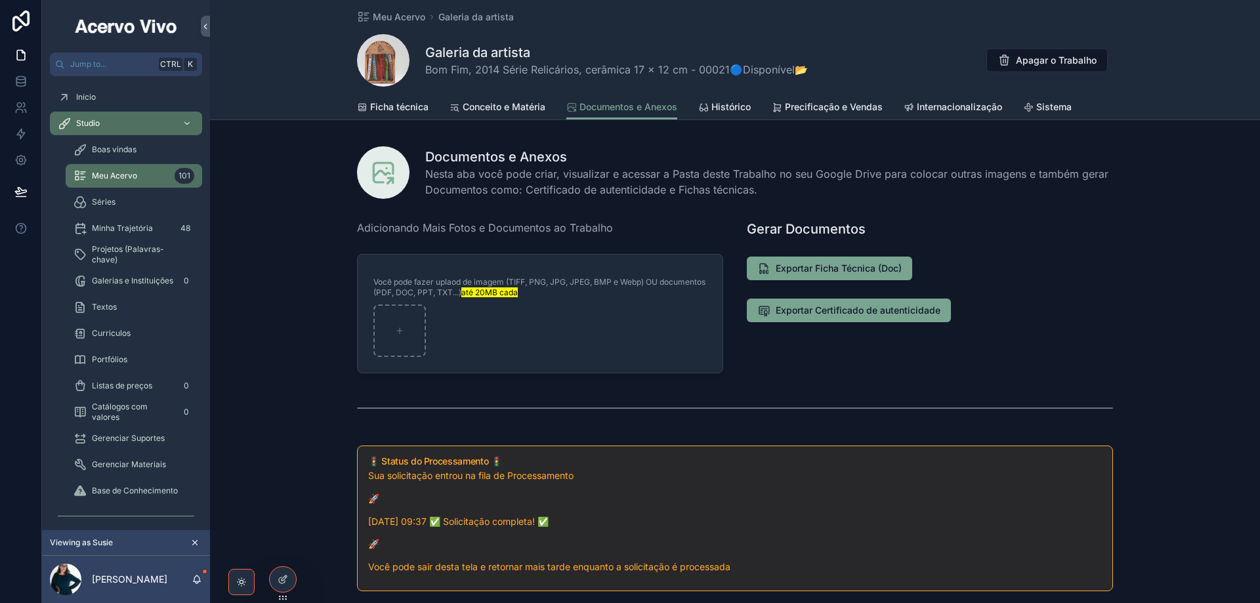
click at [385, 108] on span "Ficha técnica" at bounding box center [399, 106] width 58 height 13
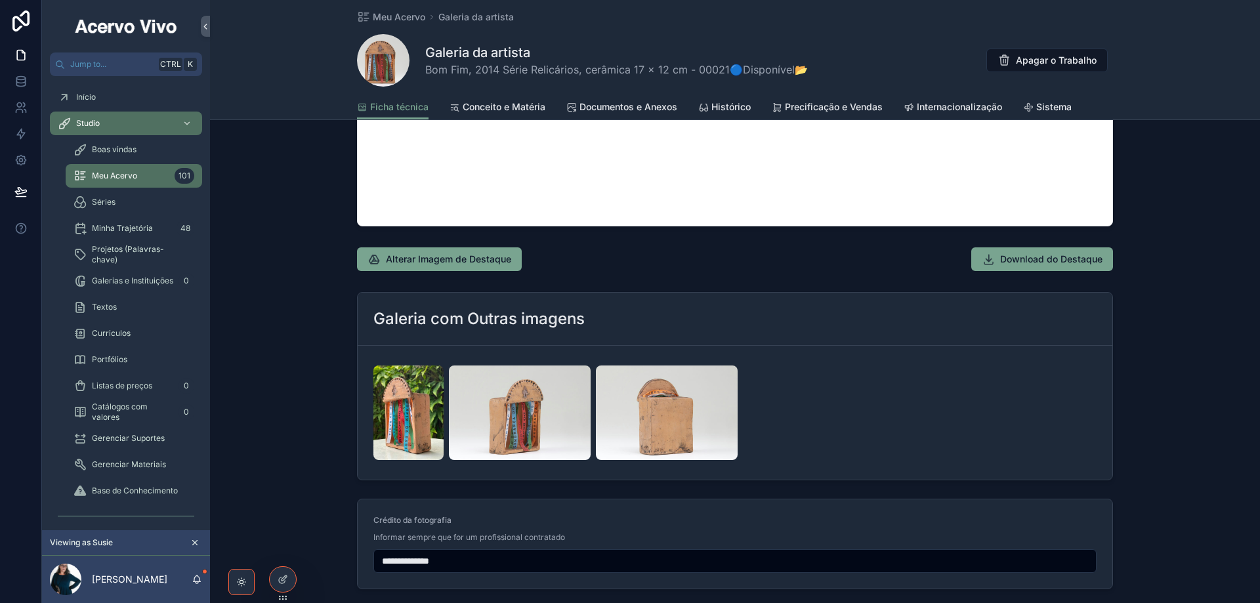
scroll to position [1379, 0]
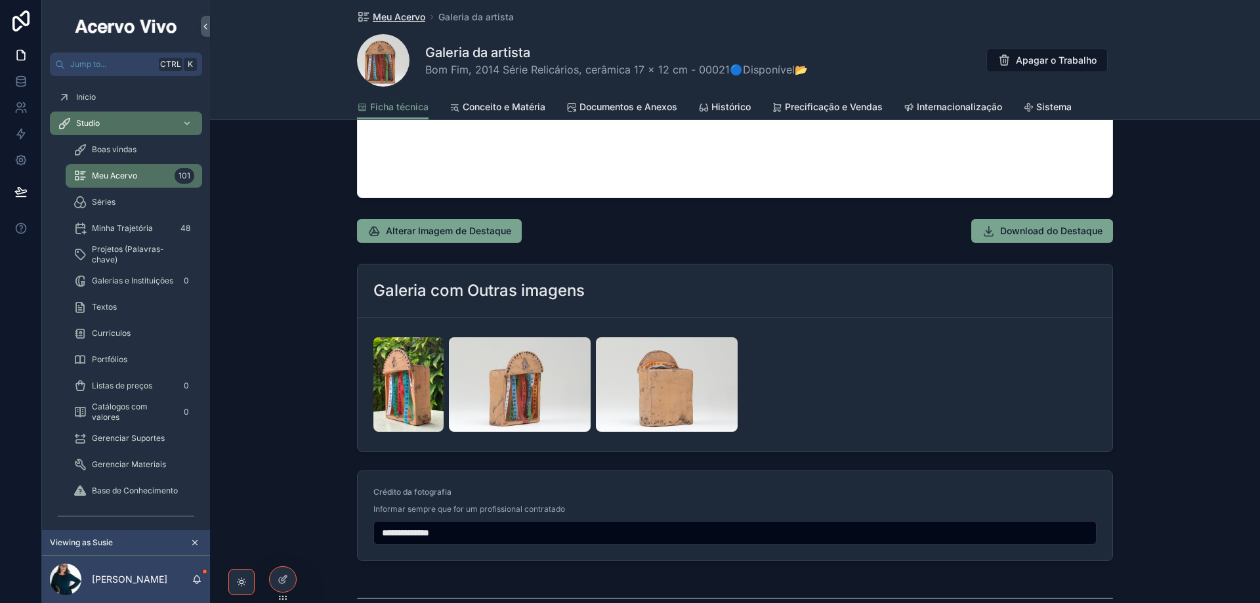
click at [390, 20] on span "Meu Acervo" at bounding box center [399, 17] width 53 height 13
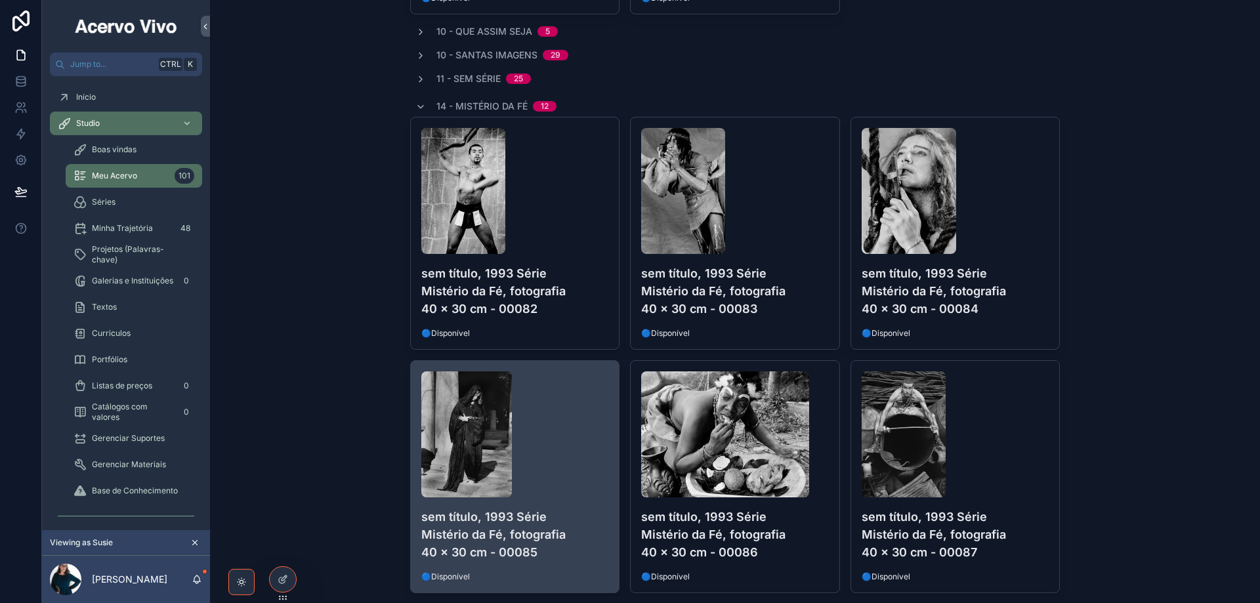
scroll to position [985, 0]
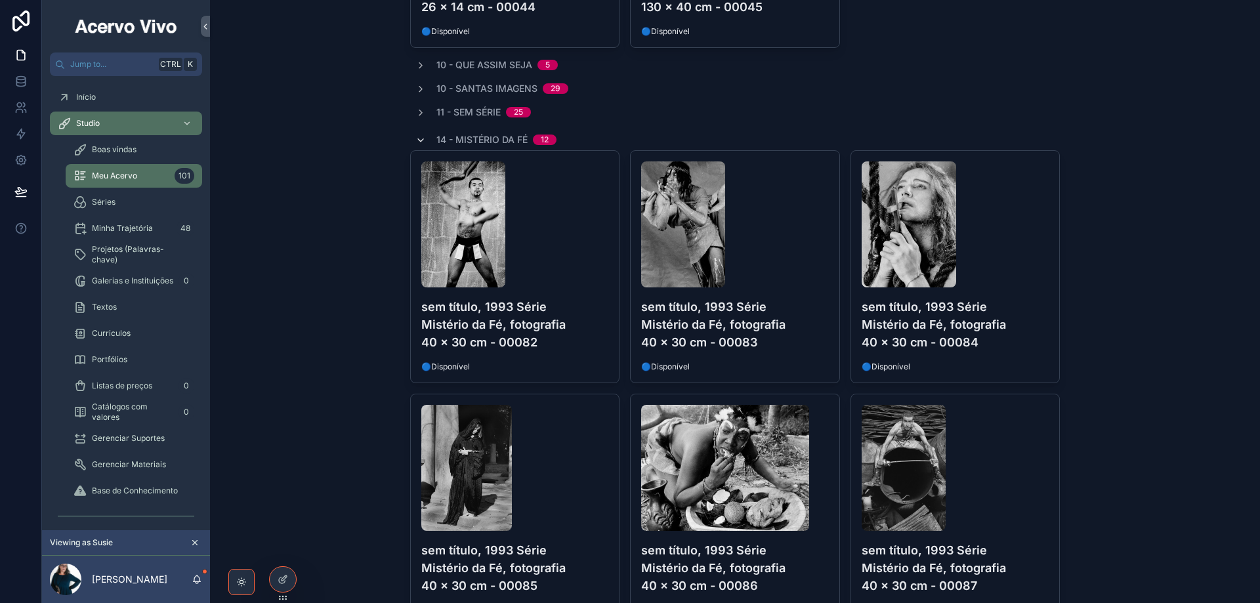
click at [420, 144] on icon "scrollable content" at bounding box center [421, 140] width 11 height 11
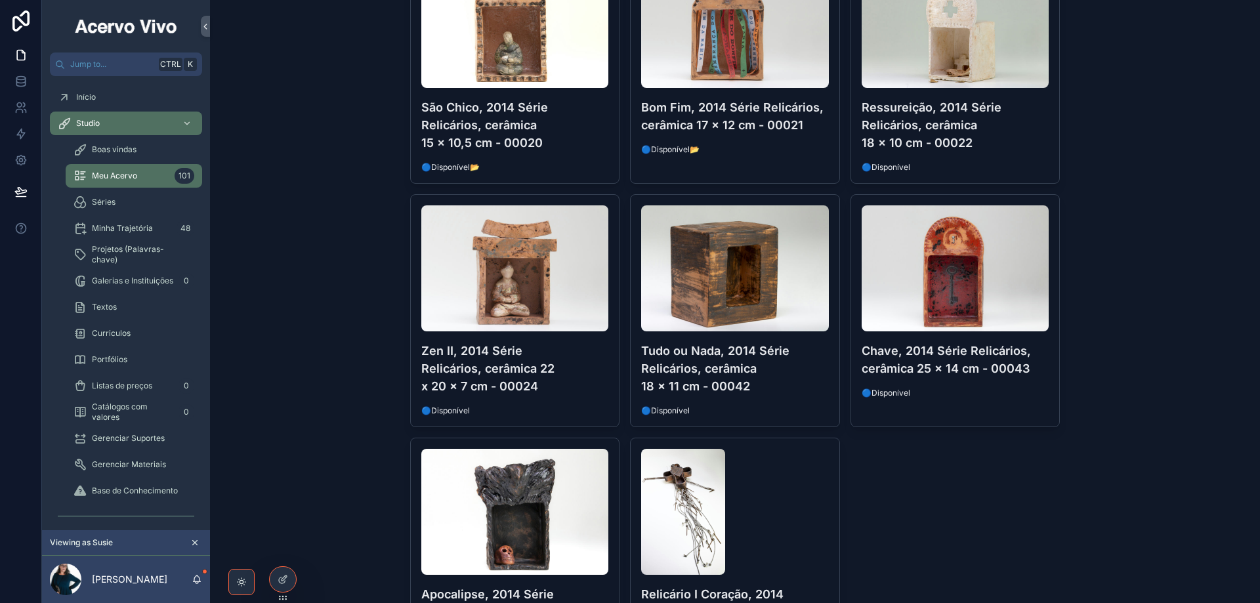
scroll to position [345, 0]
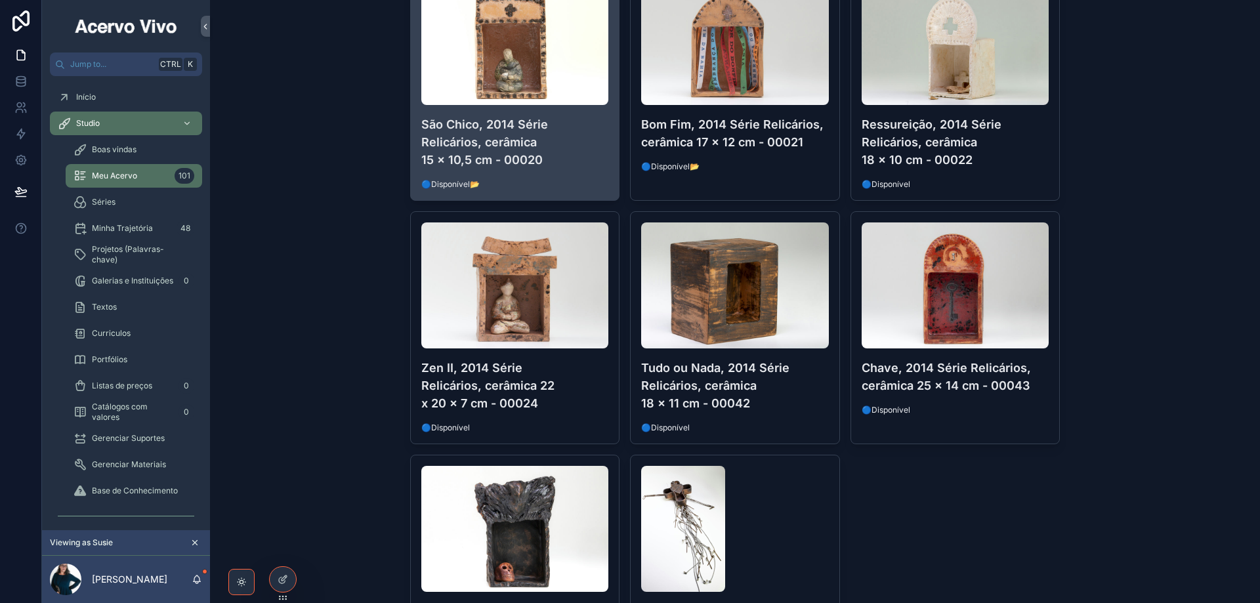
click at [592, 162] on h4 "São Chico, 2014 Série Relicários, cerâmica 15 x 10,5 cm - 00020" at bounding box center [515, 142] width 188 height 53
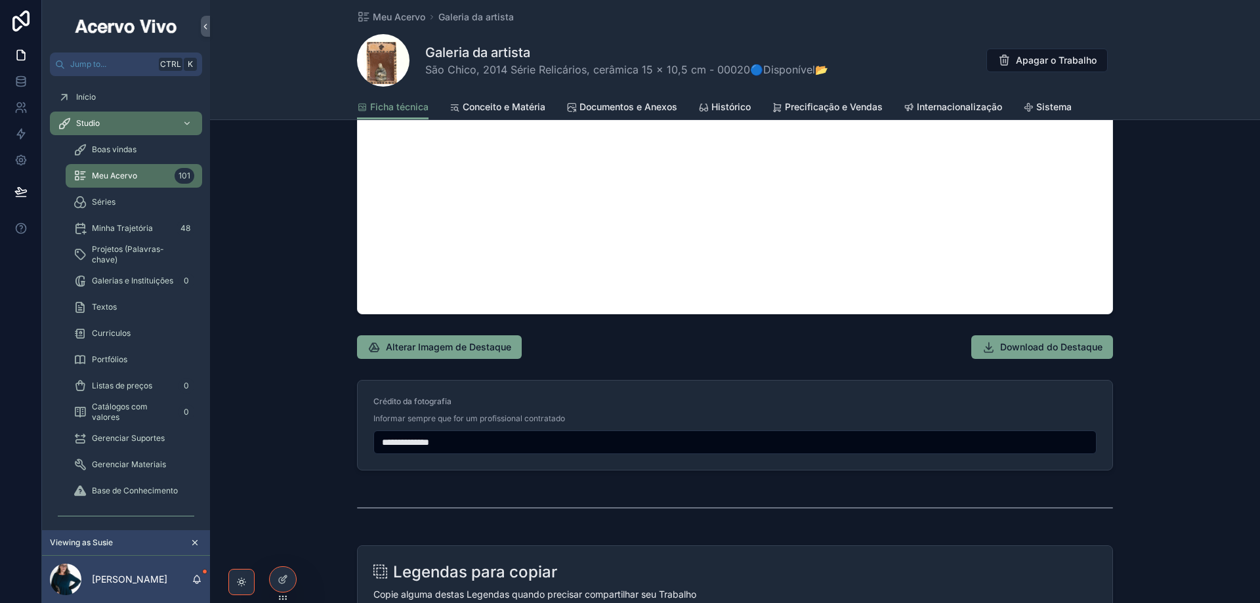
scroll to position [1313, 0]
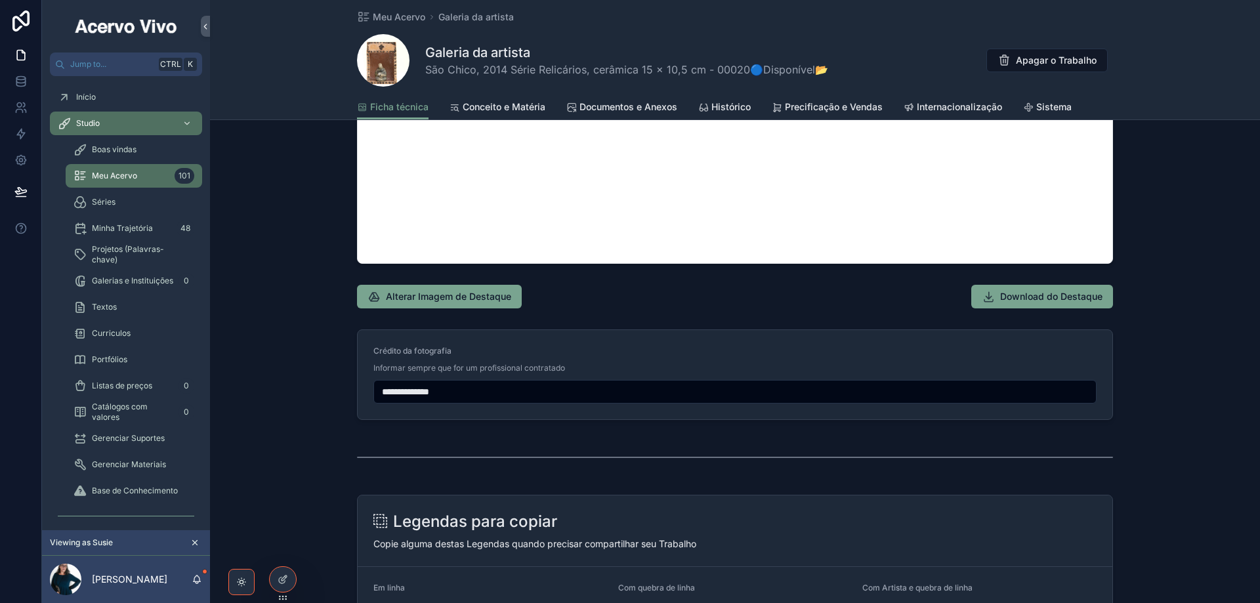
click at [621, 107] on span "Documentos e Anexos" at bounding box center [629, 106] width 98 height 13
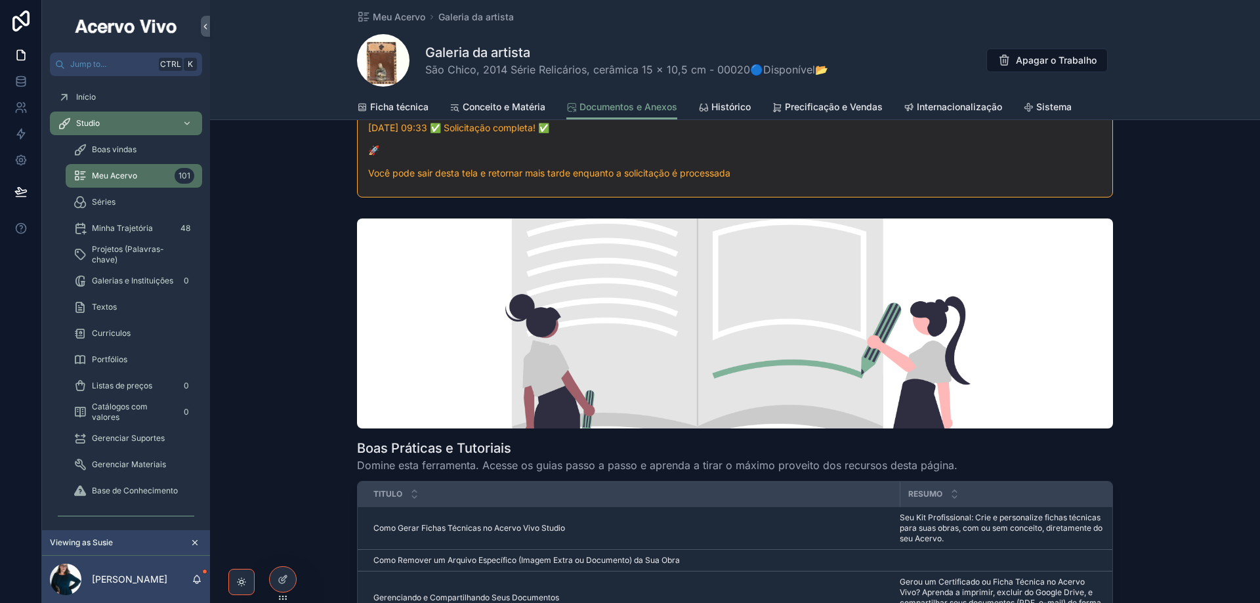
scroll to position [328, 0]
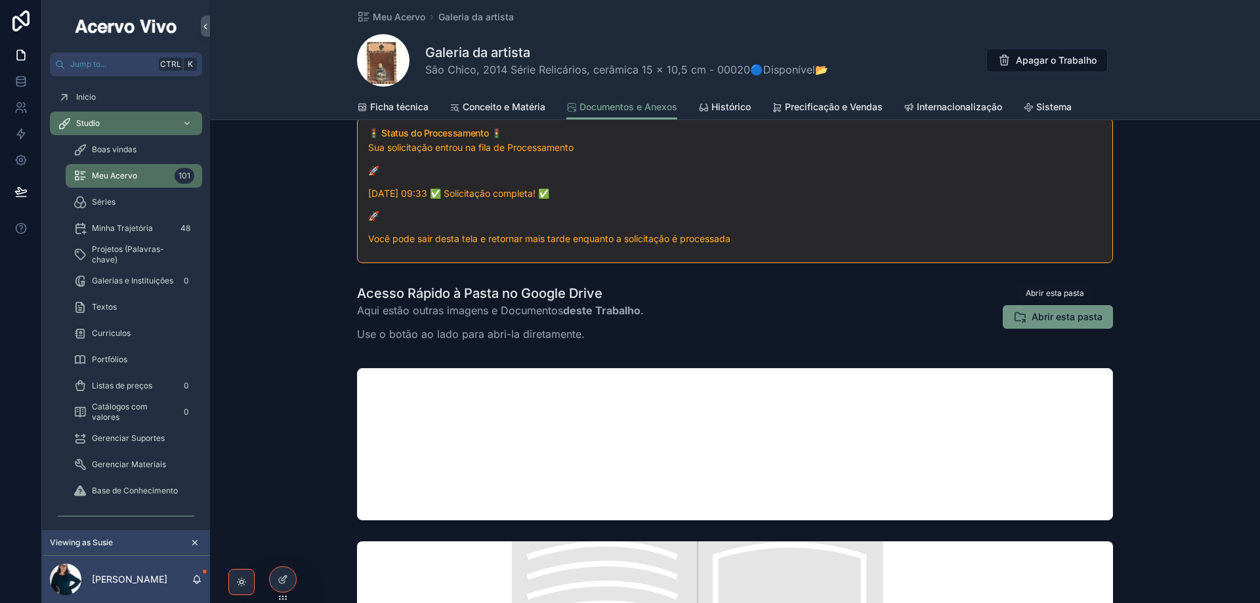
click at [1087, 317] on span "Abrir esta pasta" at bounding box center [1067, 317] width 71 height 13
click at [406, 13] on span "Meu Acervo" at bounding box center [399, 17] width 53 height 13
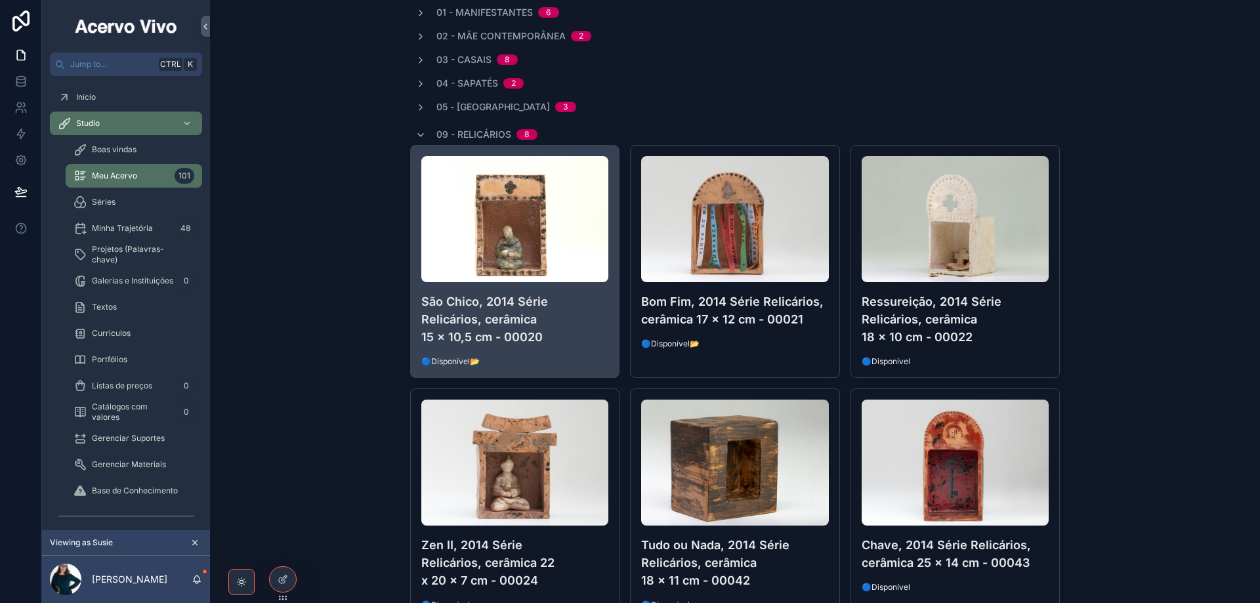
scroll to position [131, 0]
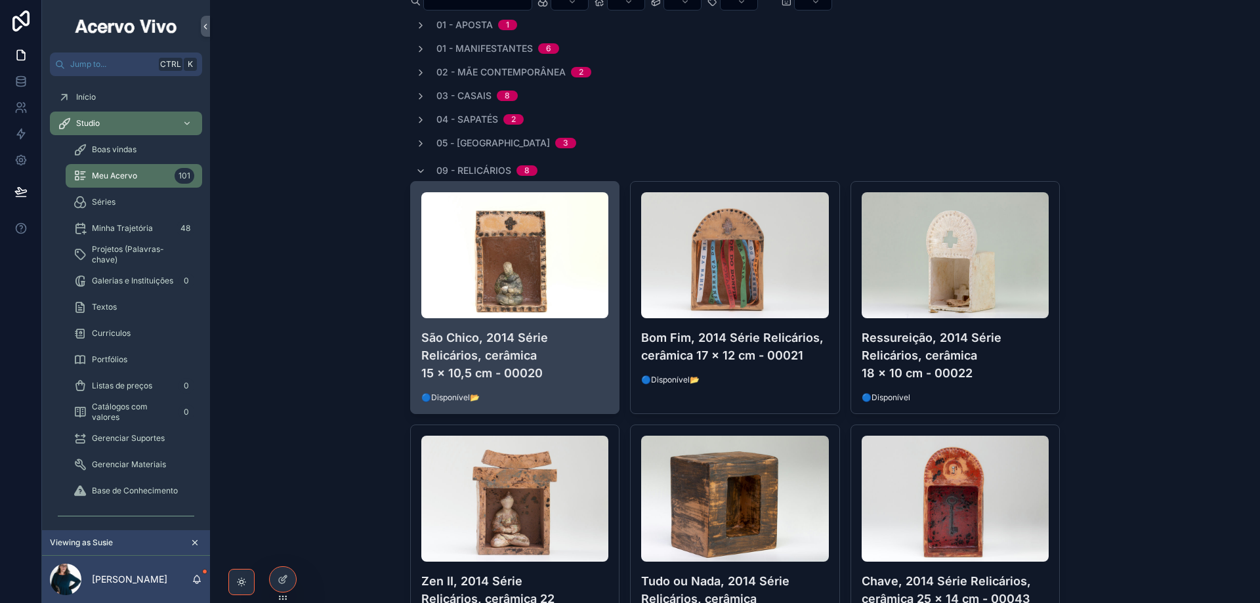
click at [572, 356] on h4 "São Chico, 2014 Série Relicários, cerâmica 15 x 10,5 cm - 00020" at bounding box center [515, 355] width 188 height 53
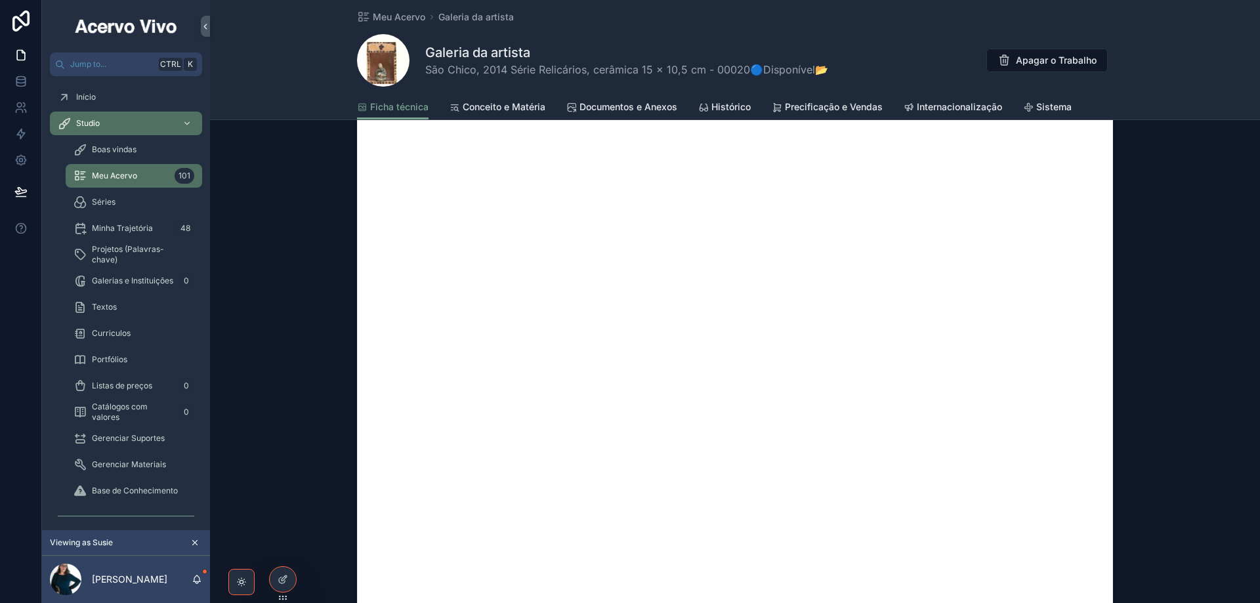
scroll to position [985, 0]
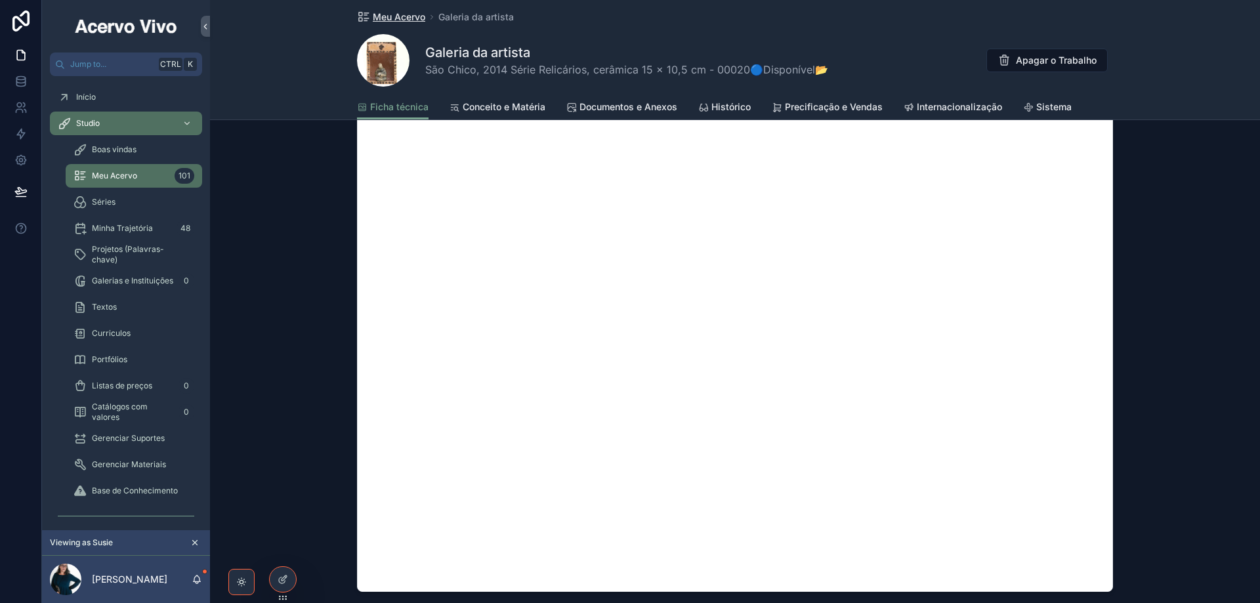
click at [393, 16] on span "Meu Acervo" at bounding box center [399, 17] width 53 height 13
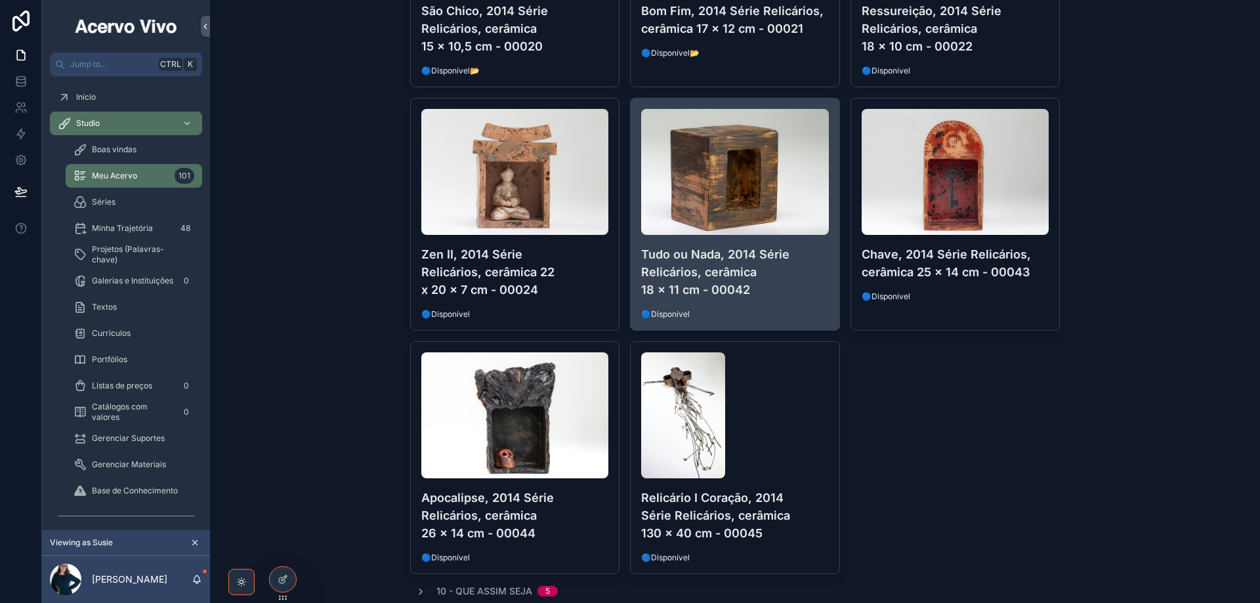
scroll to position [410, 0]
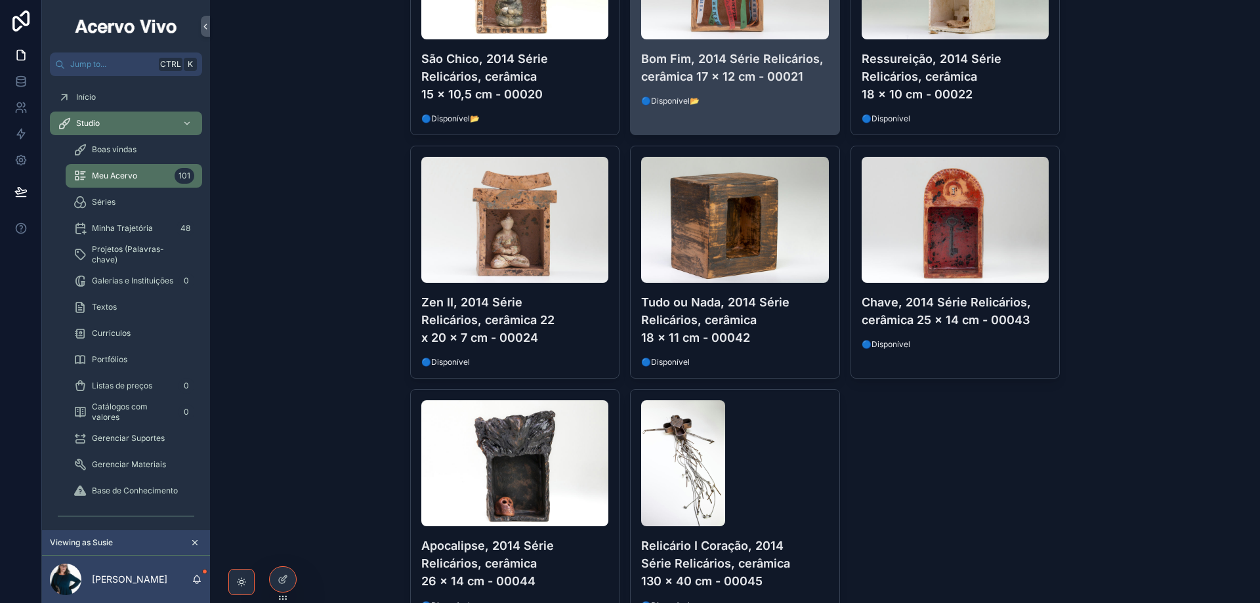
click at [773, 98] on span "🔵Disponível📂" at bounding box center [735, 101] width 188 height 11
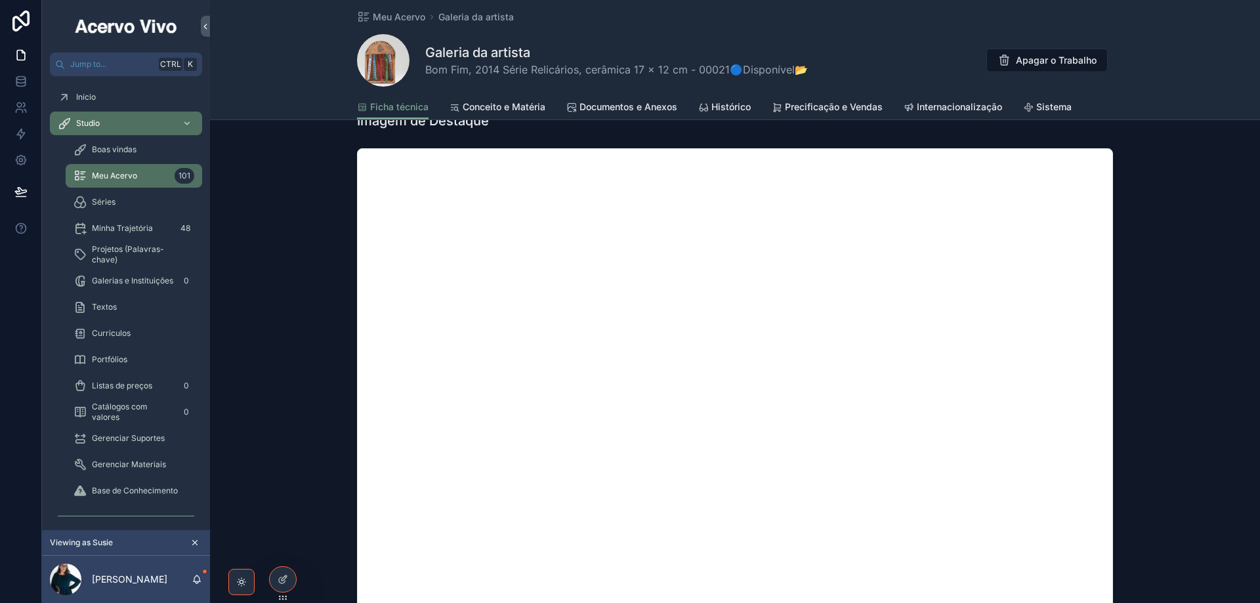
scroll to position [853, 0]
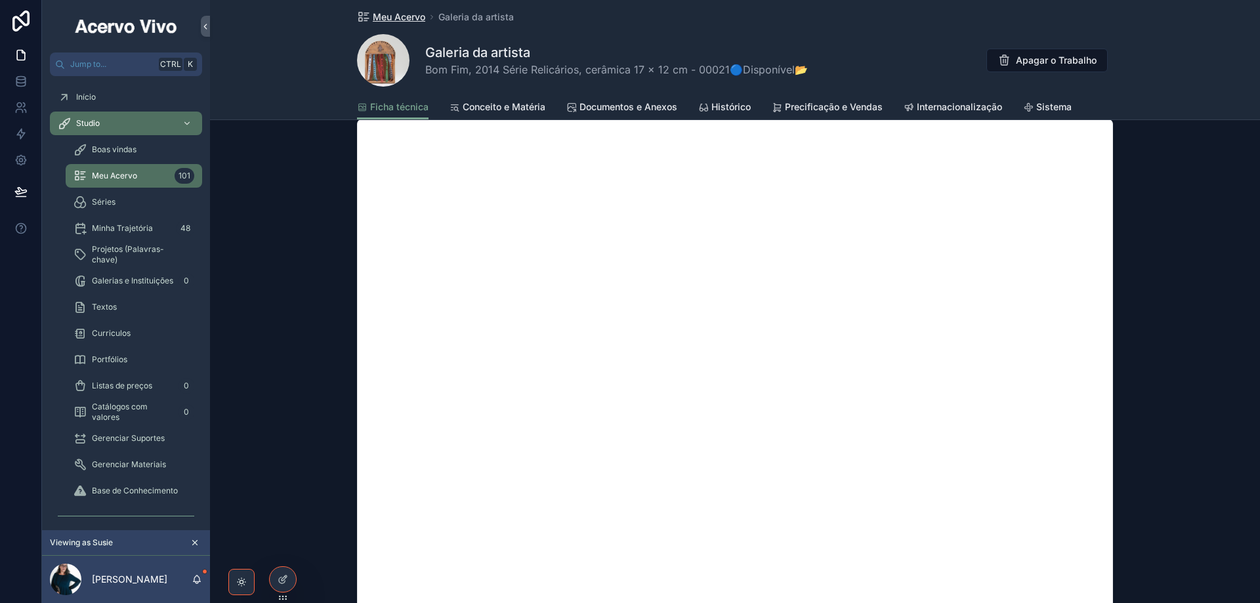
click at [391, 16] on span "Meu Acervo" at bounding box center [399, 17] width 53 height 13
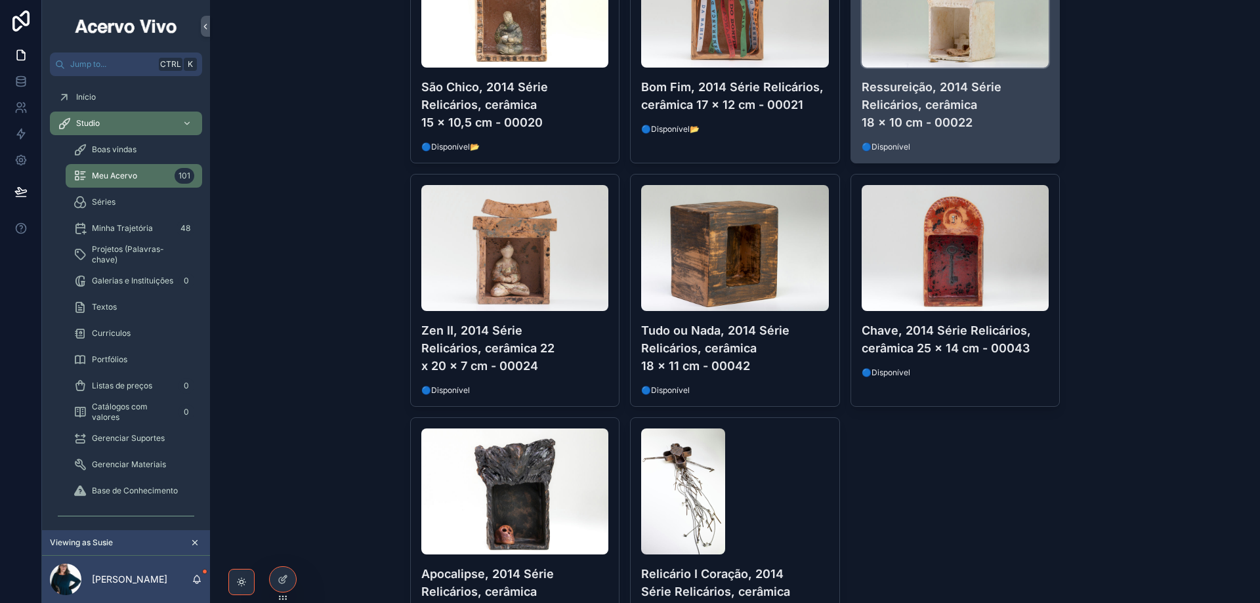
scroll to position [279, 0]
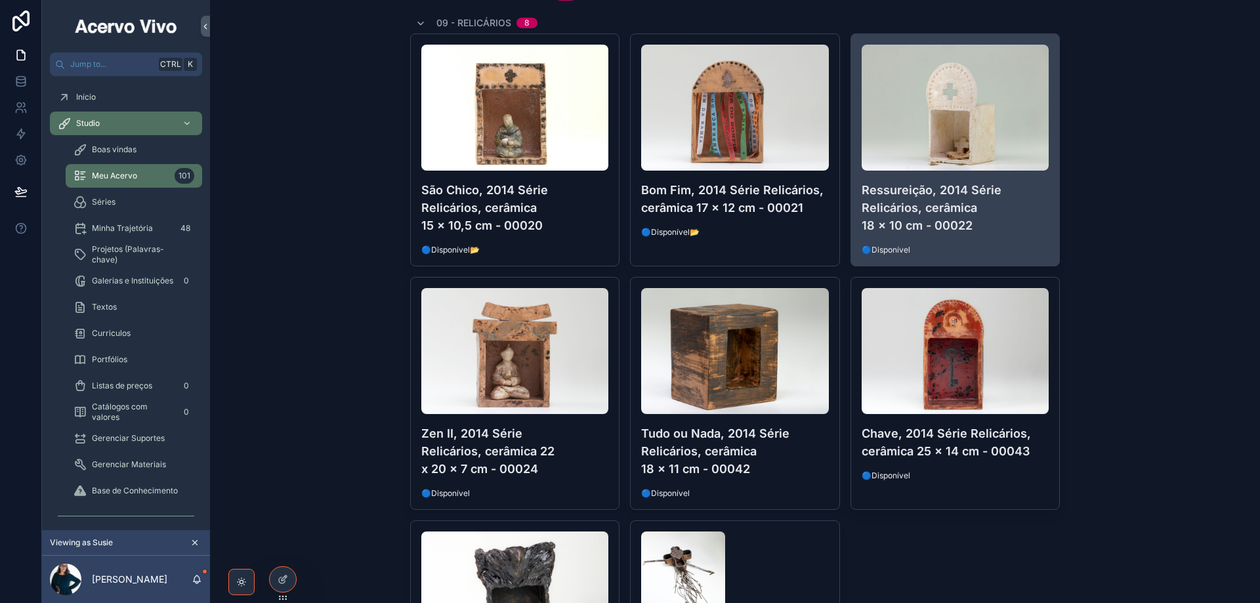
click at [903, 215] on h4 "Ressureição, 2014 Série Relicários, cerâmica 18 x 10 cm - 00022" at bounding box center [956, 207] width 188 height 53
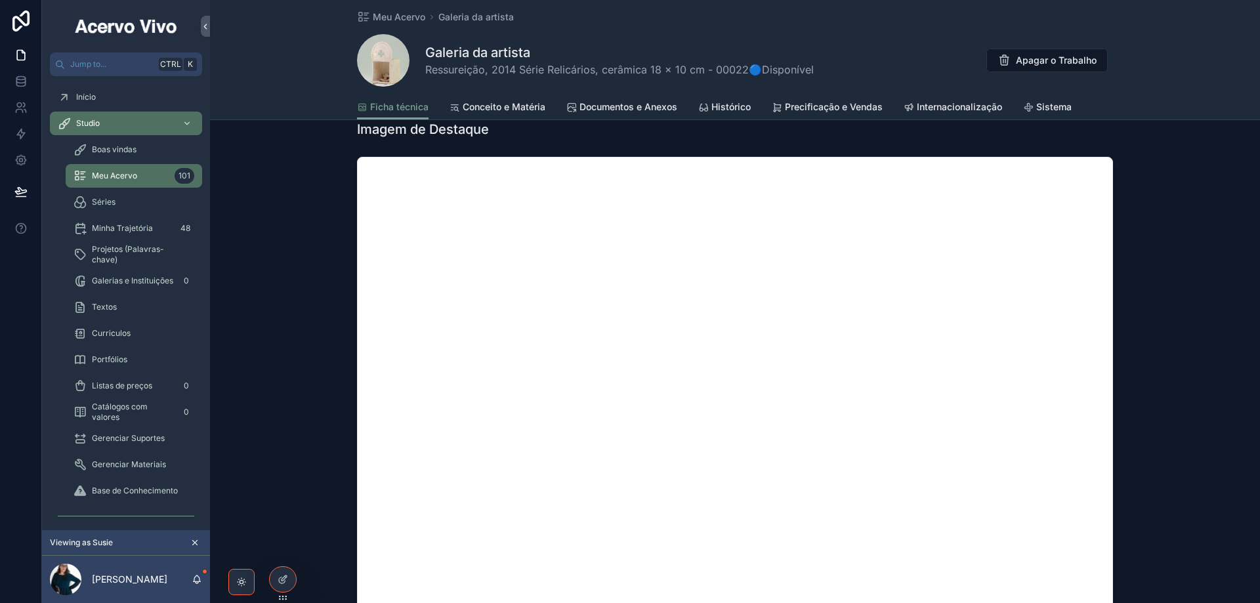
scroll to position [722, 0]
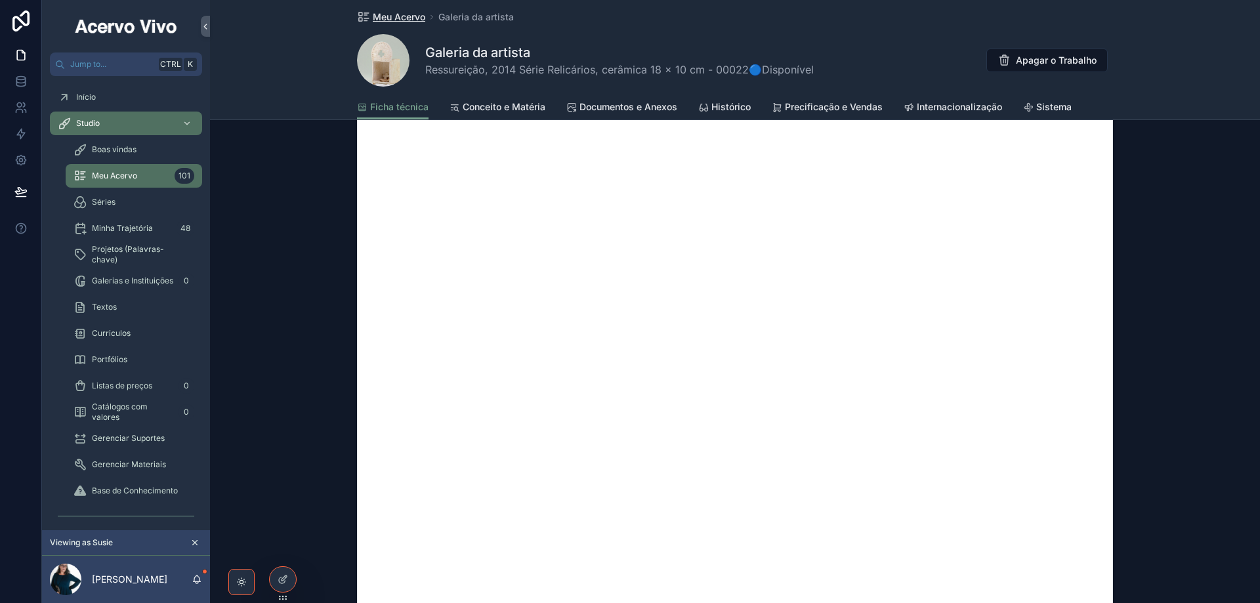
click at [406, 18] on span "Meu Acervo" at bounding box center [399, 17] width 53 height 13
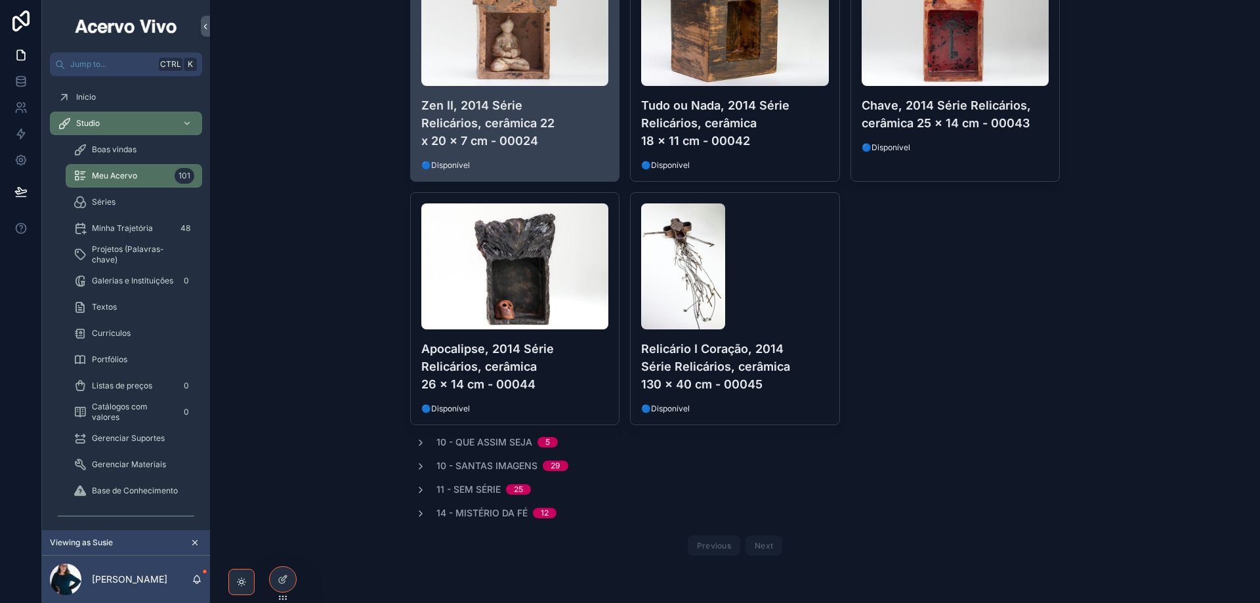
scroll to position [607, 0]
click at [559, 131] on h4 "Zen II, 2014 Série Relicários, cerâmica 22 x 20 x 7 cm - 00024" at bounding box center [515, 123] width 188 height 53
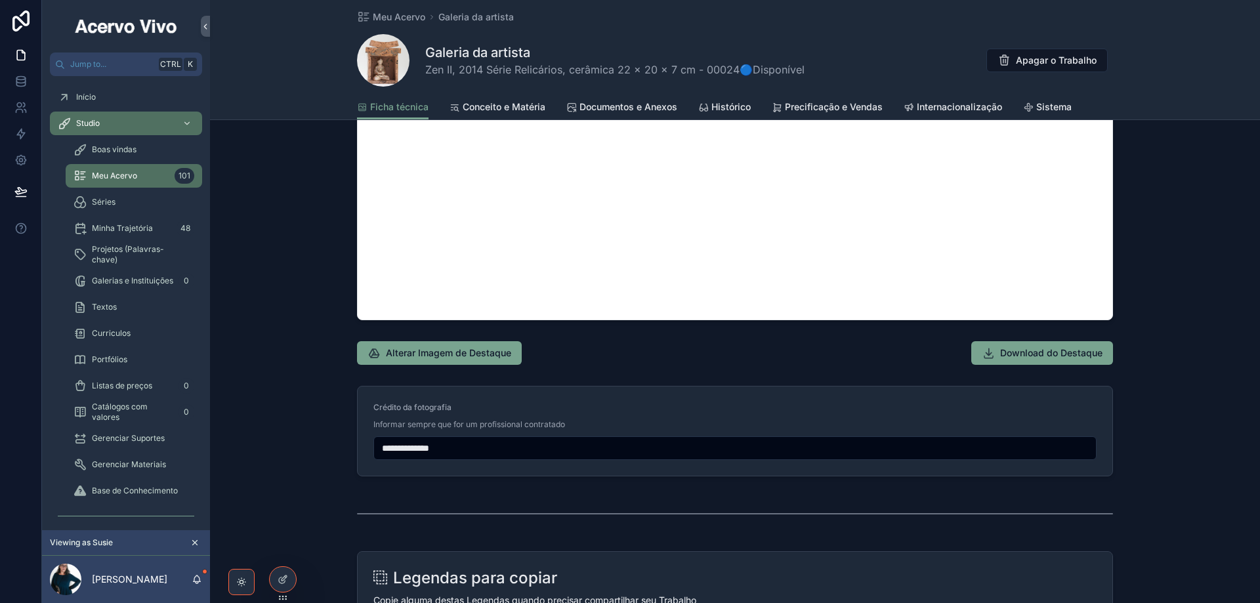
scroll to position [1182, 0]
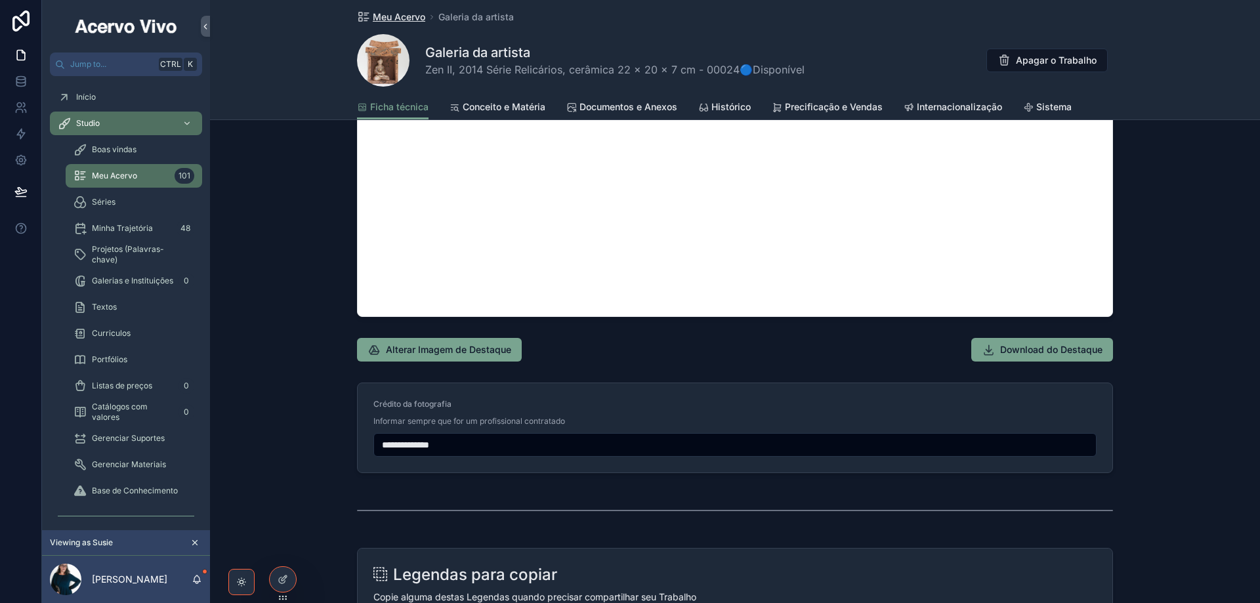
click at [389, 21] on span "Meu Acervo" at bounding box center [399, 17] width 53 height 13
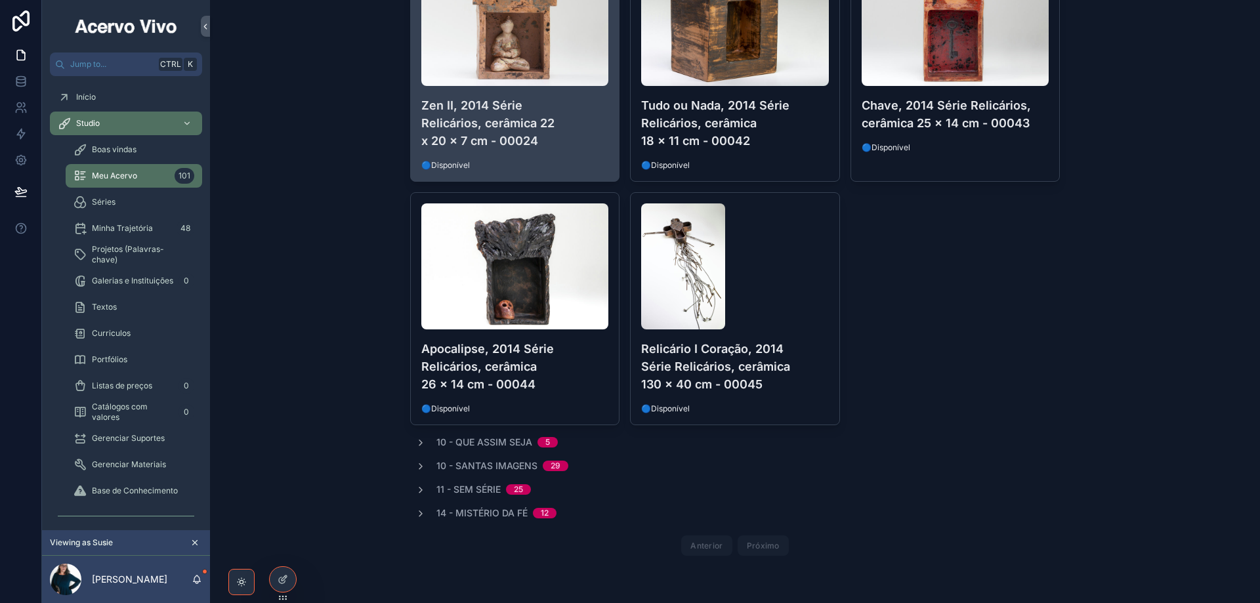
scroll to position [607, 0]
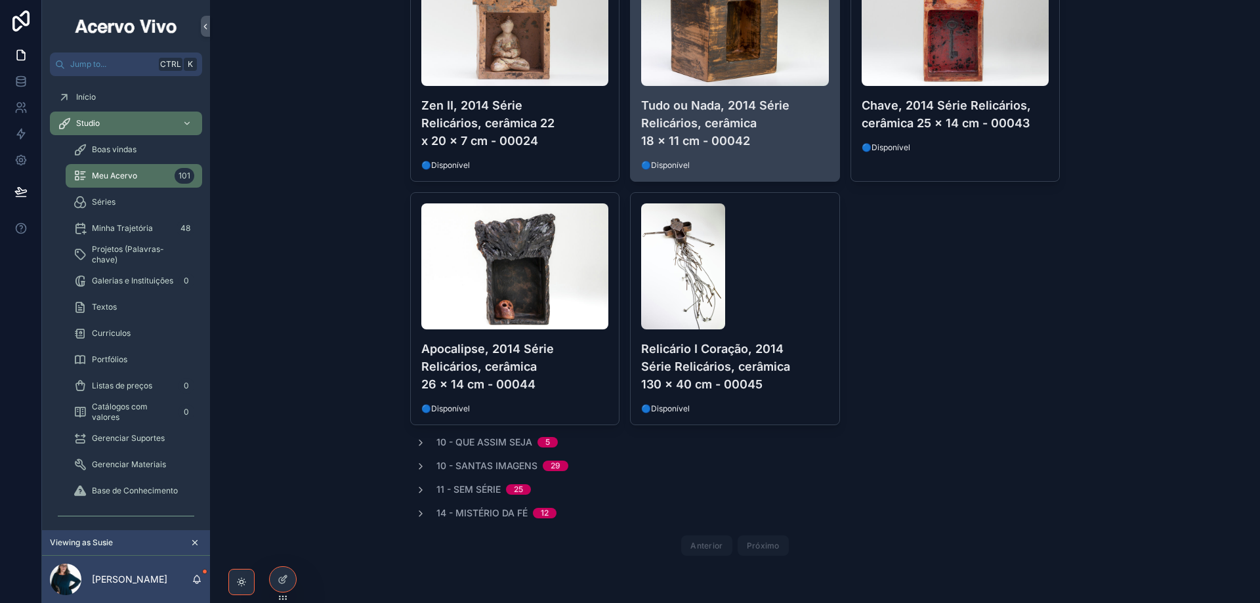
click at [753, 150] on div "Tudo ou Nada, 2014 Série Relicários, cerâmica 18 x 11 cm - 00042 🔵Disponível" at bounding box center [735, 65] width 209 height 232
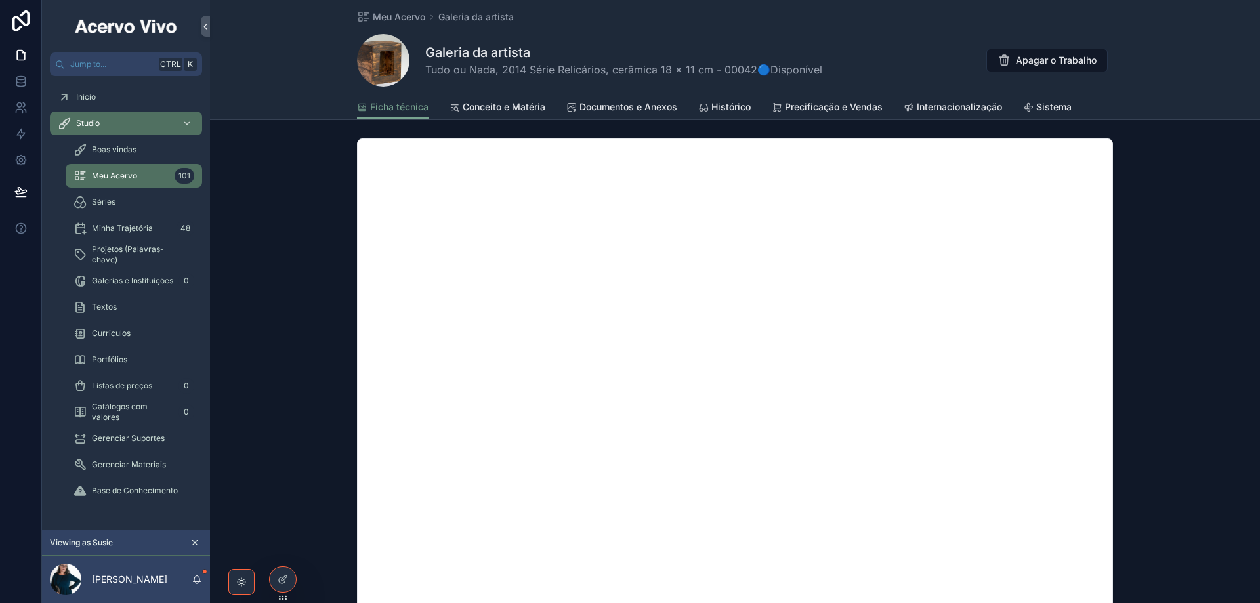
scroll to position [788, 0]
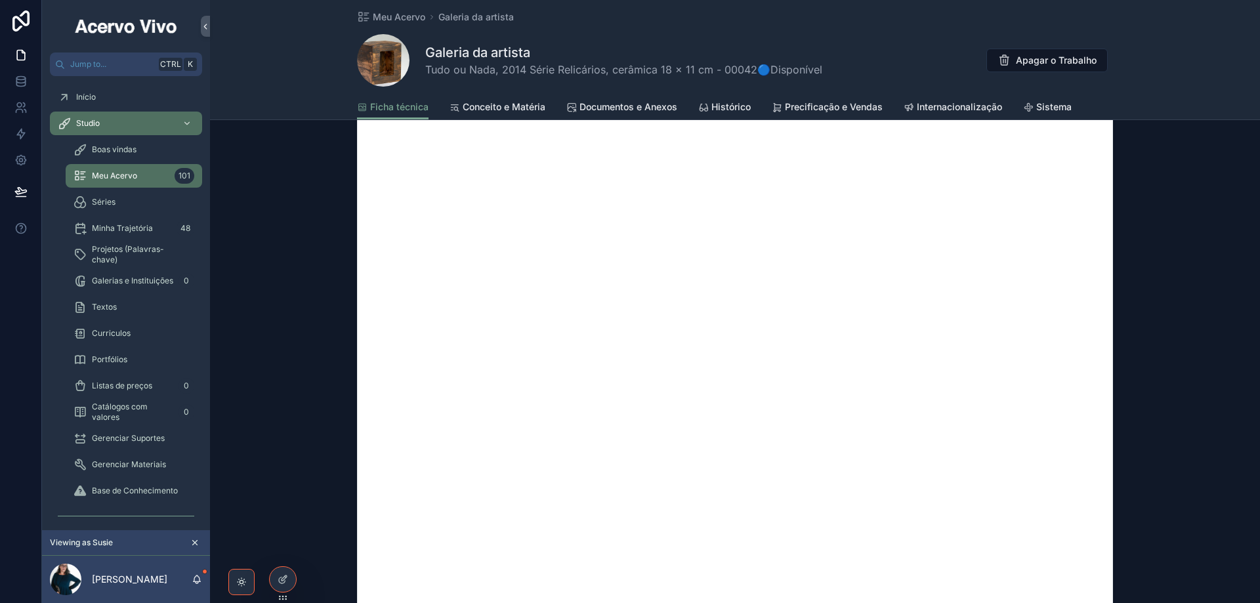
click at [380, 17] on span "Meu Acervo" at bounding box center [399, 17] width 53 height 13
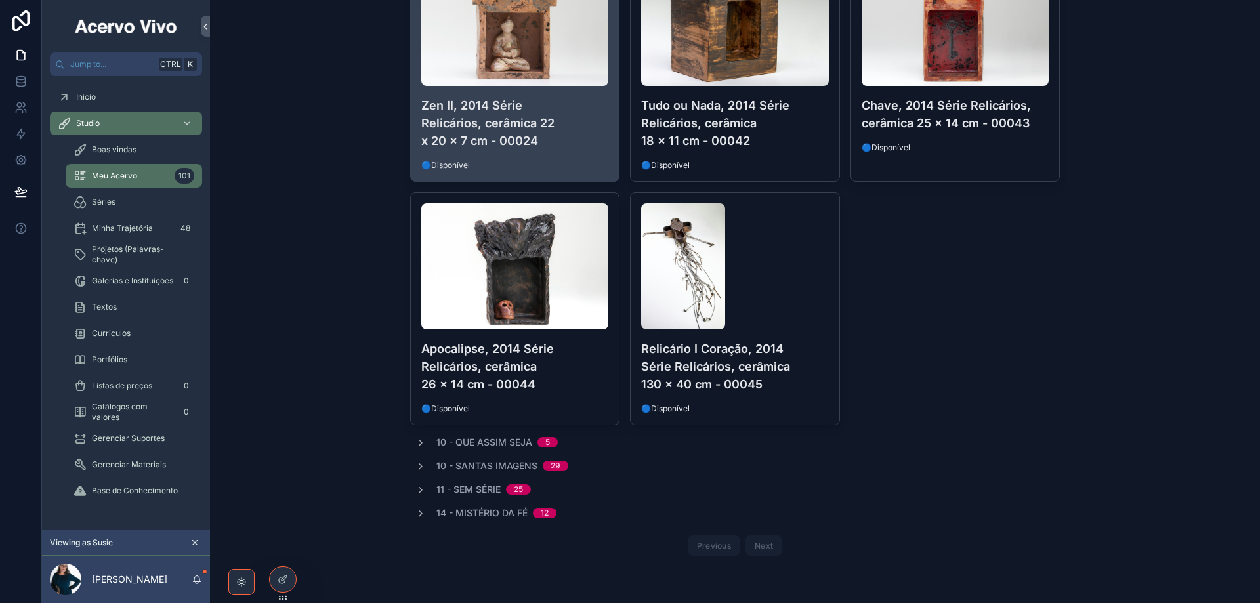
scroll to position [607, 0]
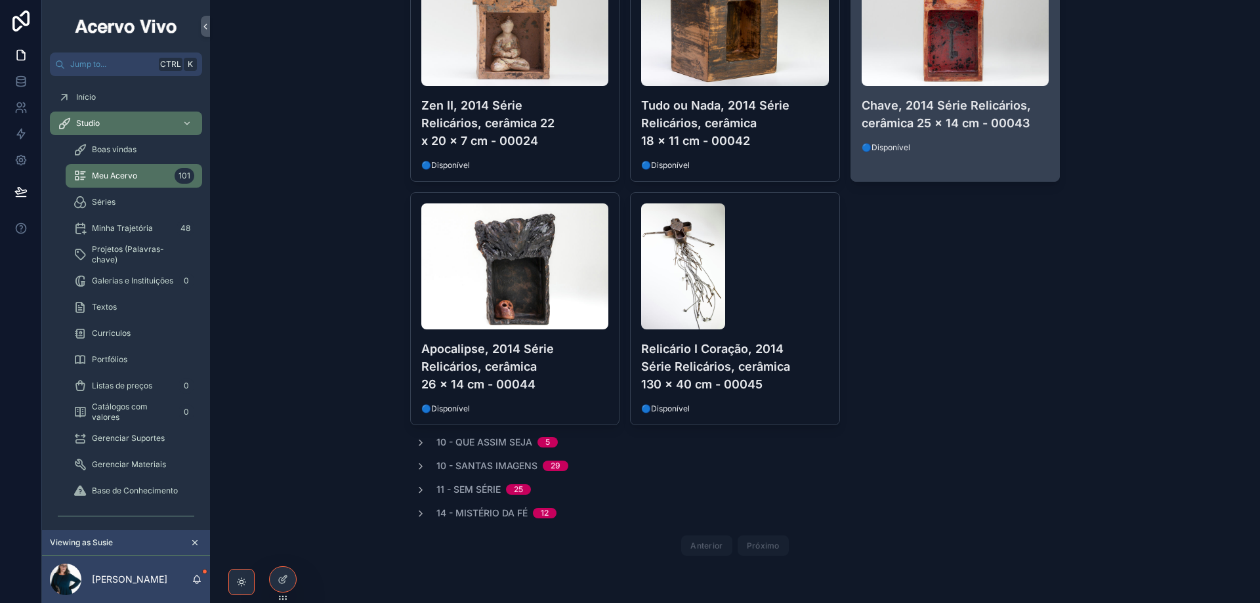
click at [975, 127] on h4 "Chave, 2014 Série Relicários, cerâmica 25 x 14 cm - 00043" at bounding box center [956, 114] width 188 height 35
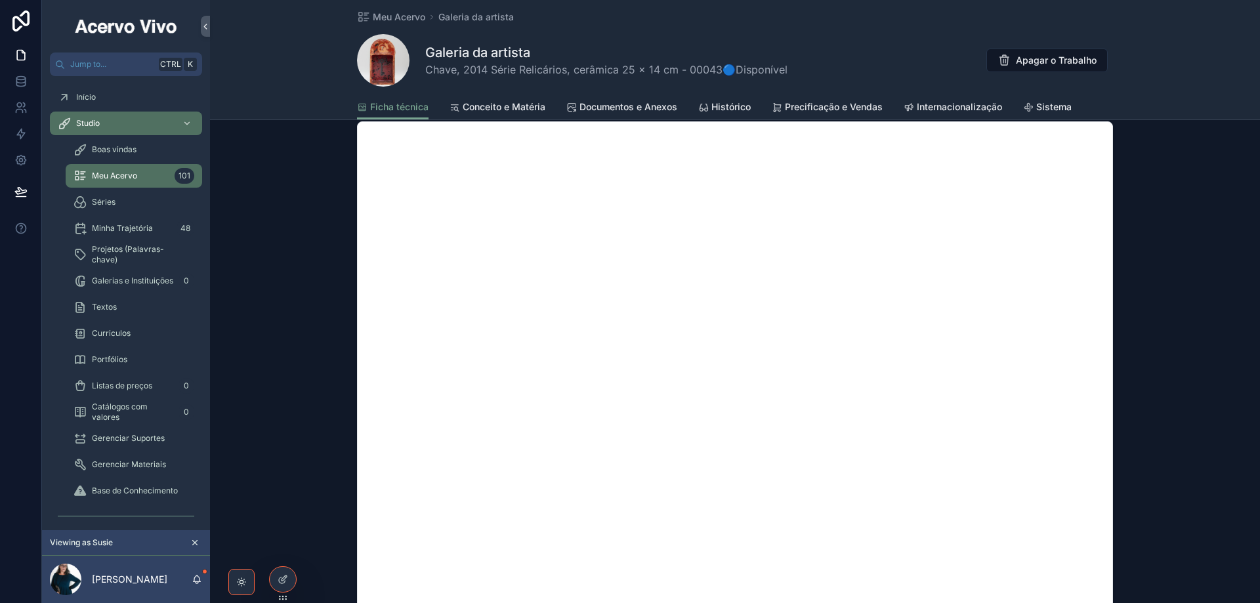
scroll to position [722, 0]
click at [379, 16] on span "Meu Acervo" at bounding box center [399, 17] width 53 height 13
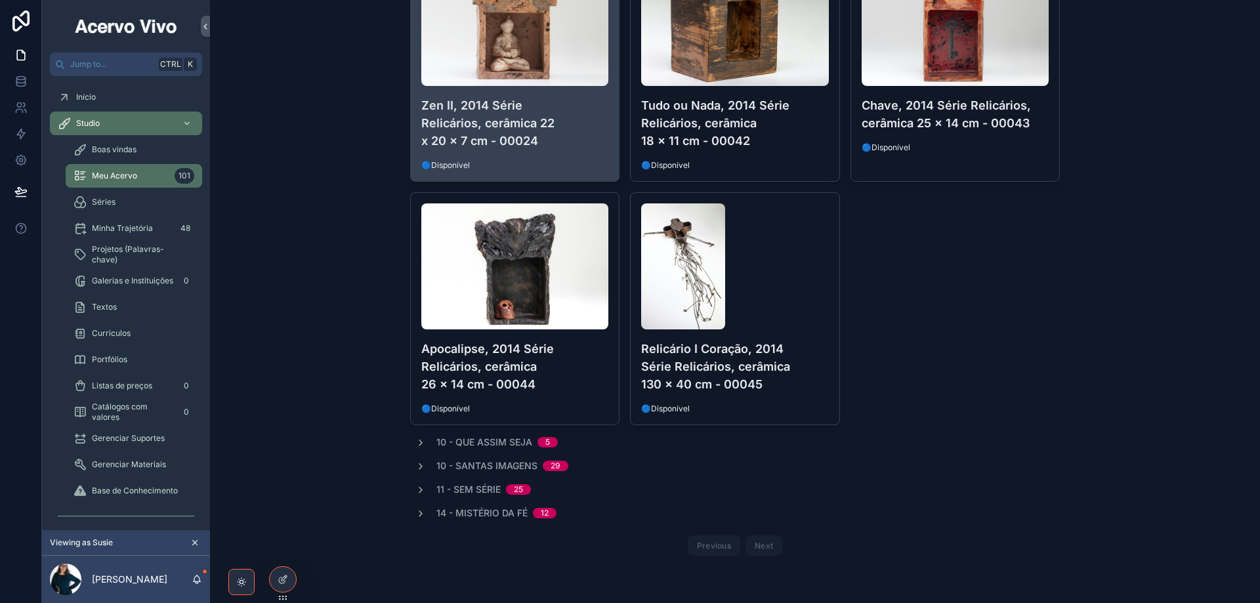
scroll to position [607, 0]
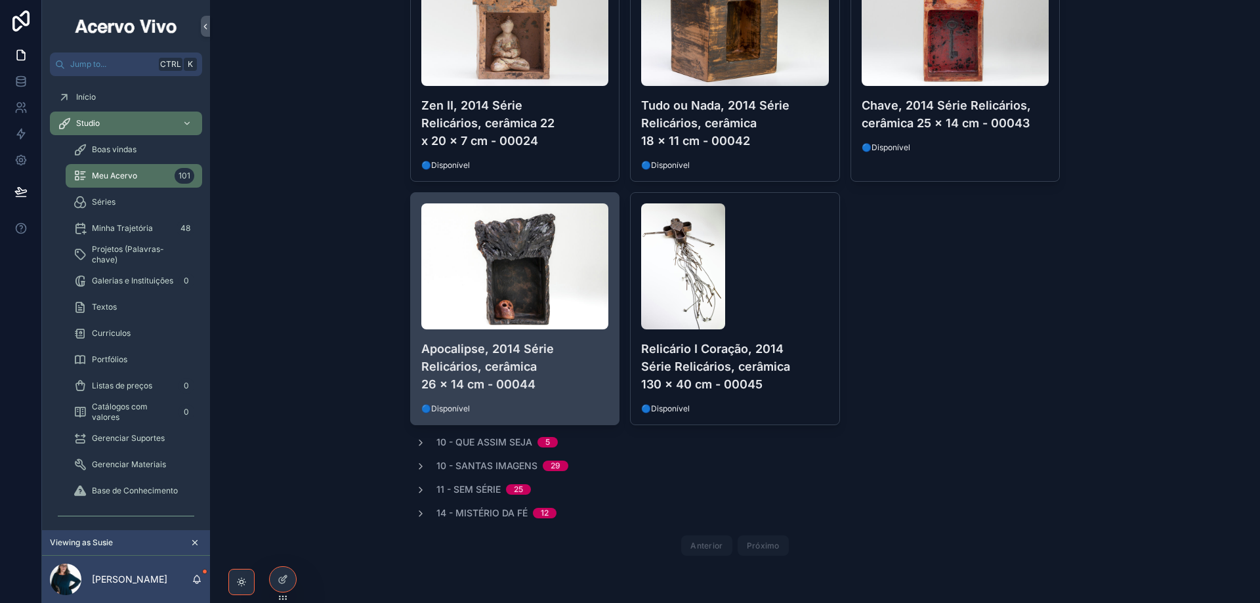
click at [580, 366] on h4 "Apocalipse, 2014 Série Relicários, cerâmica 26 x 14 cm - 00044" at bounding box center [515, 366] width 188 height 53
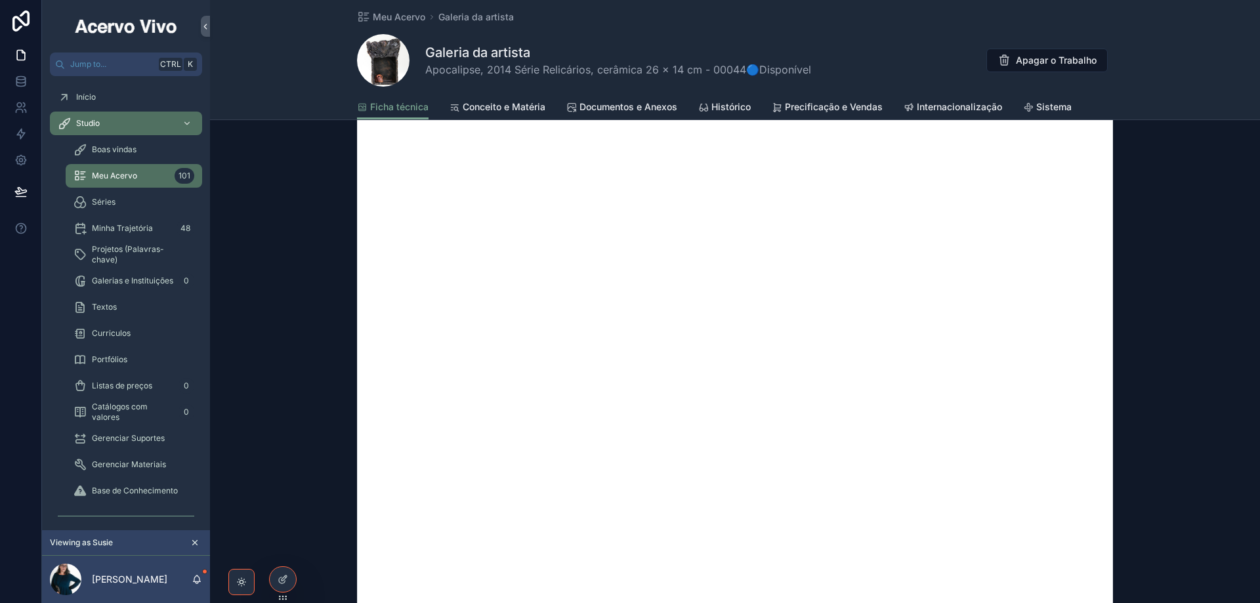
scroll to position [788, 0]
click at [399, 14] on span "Meu Acervo" at bounding box center [399, 17] width 53 height 13
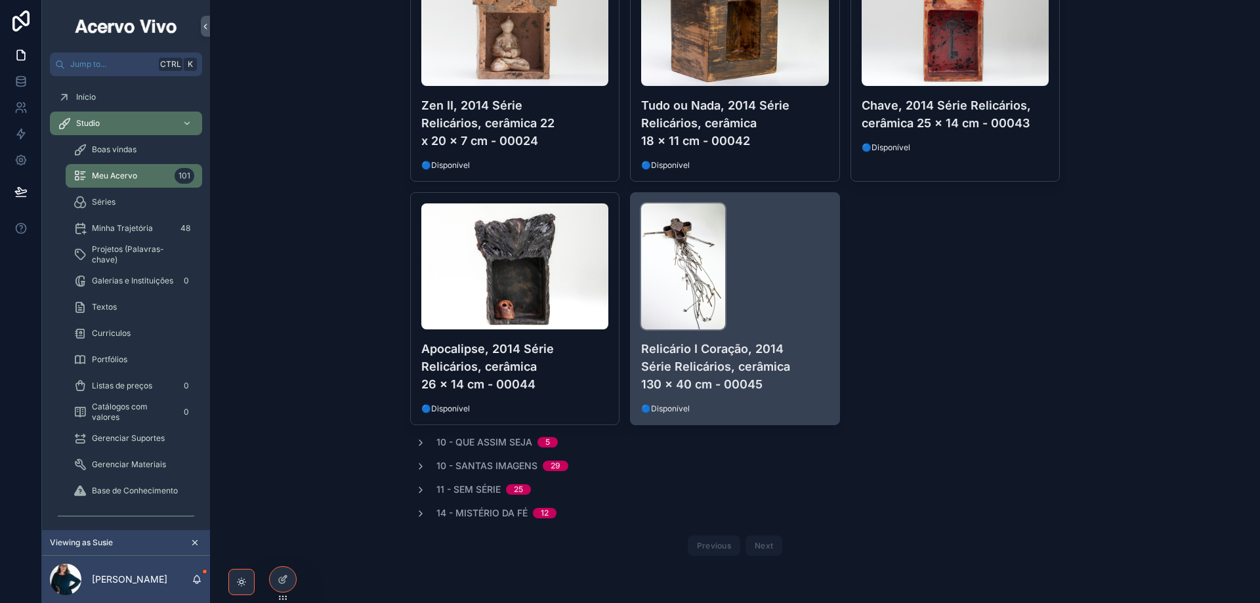
scroll to position [607, 0]
click at [788, 298] on div "scrollable content" at bounding box center [735, 267] width 188 height 126
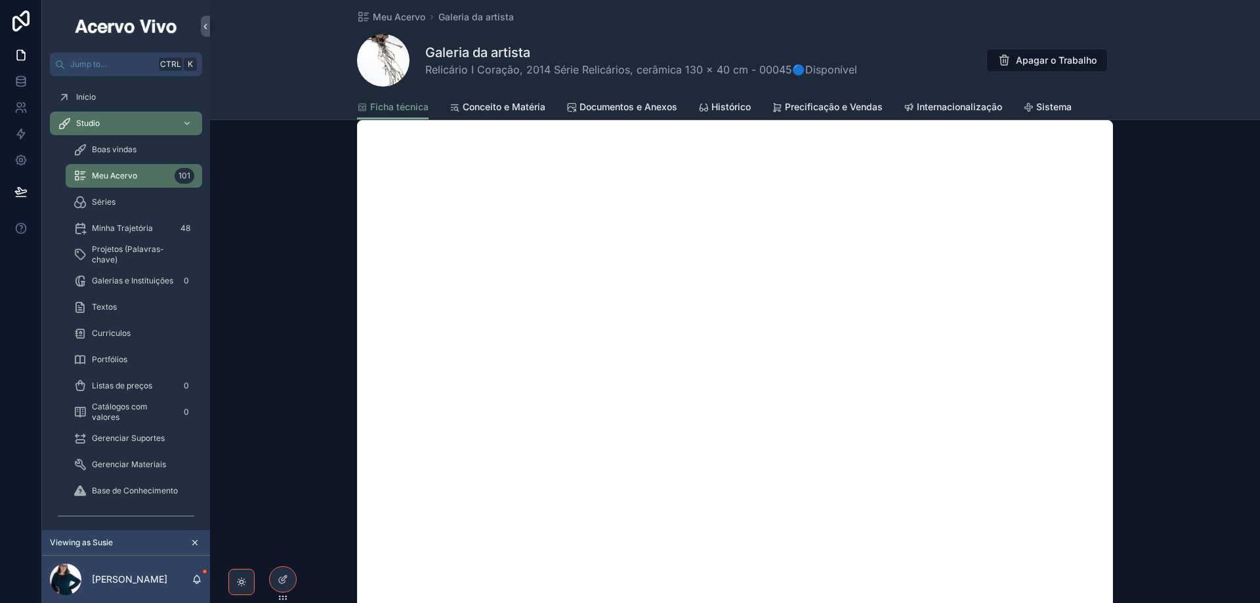
scroll to position [722, 0]
click at [379, 18] on span "Meu Acervo" at bounding box center [399, 17] width 53 height 13
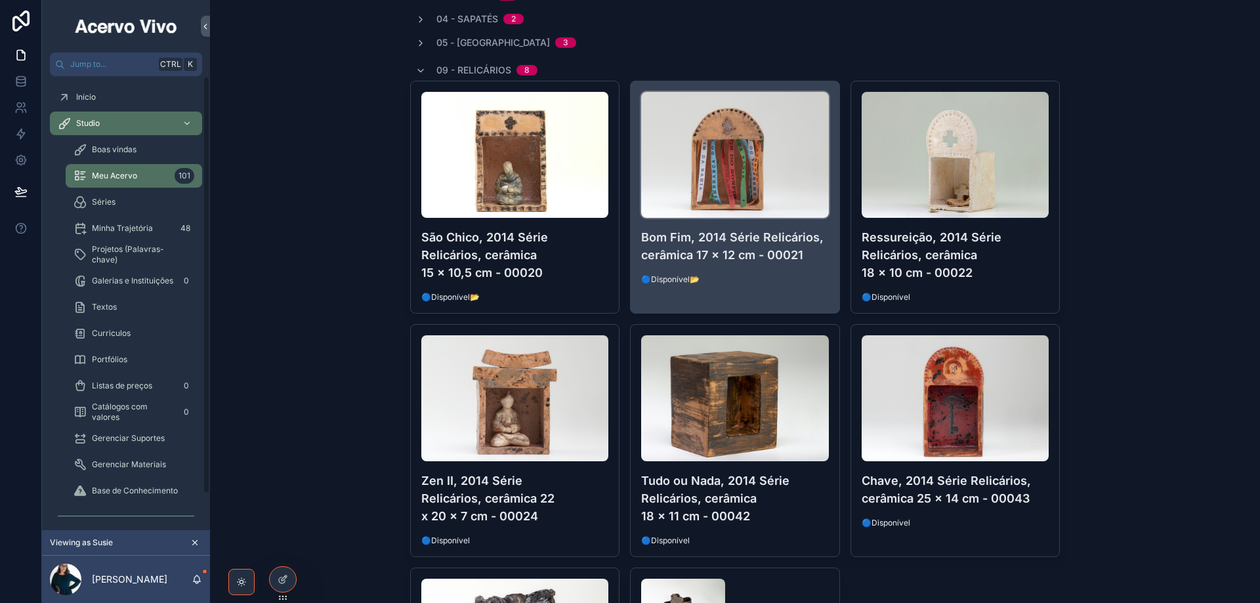
scroll to position [213, 0]
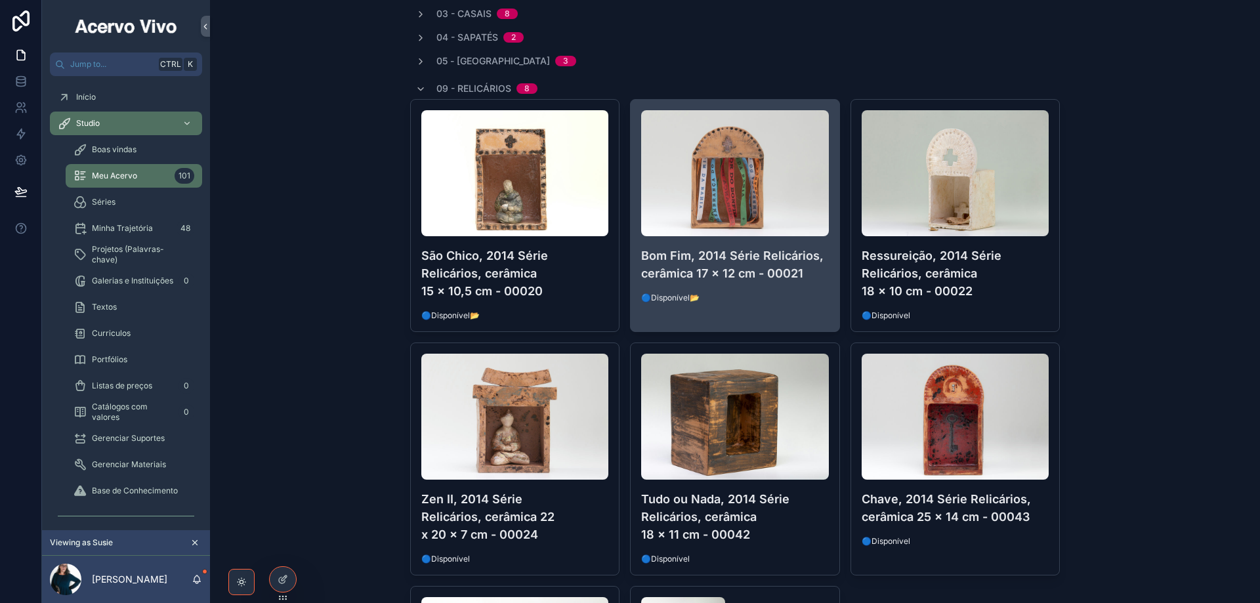
click at [763, 299] on span "🔵Disponível📂" at bounding box center [735, 298] width 188 height 11
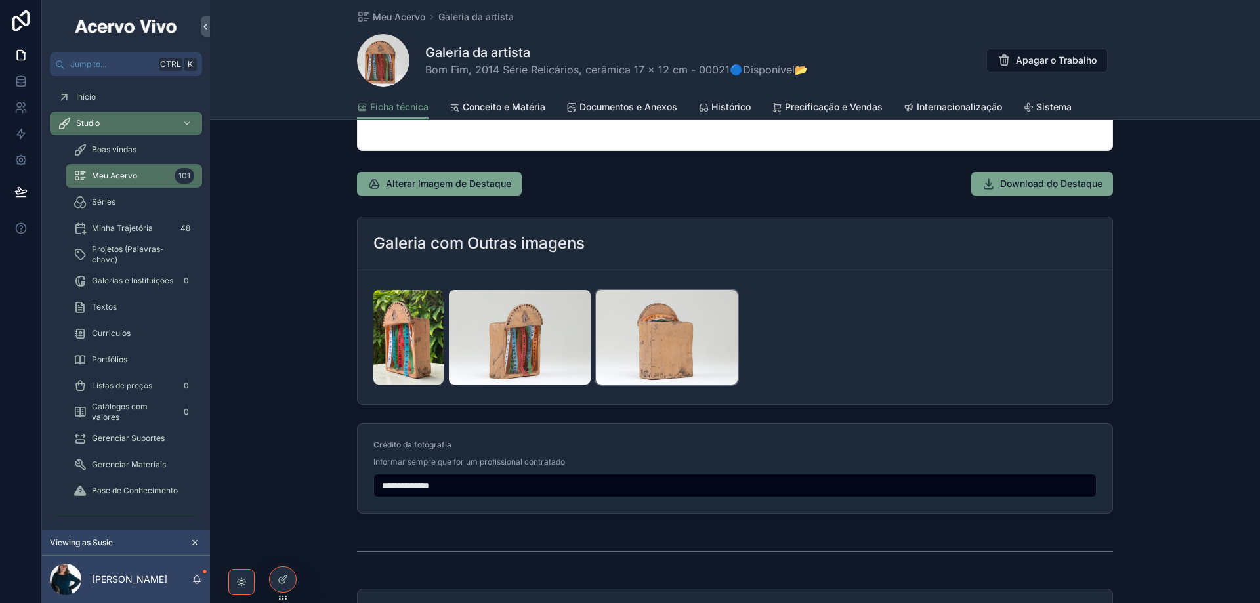
scroll to position [1444, 0]
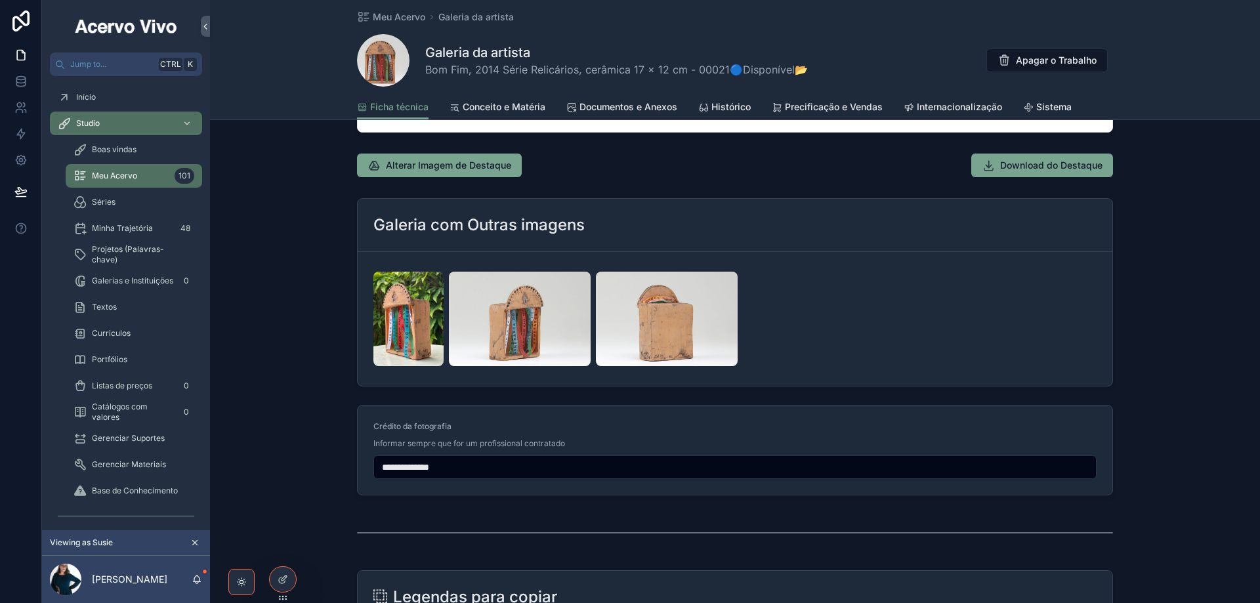
click at [626, 108] on span "Documentos e Anexos" at bounding box center [629, 106] width 98 height 13
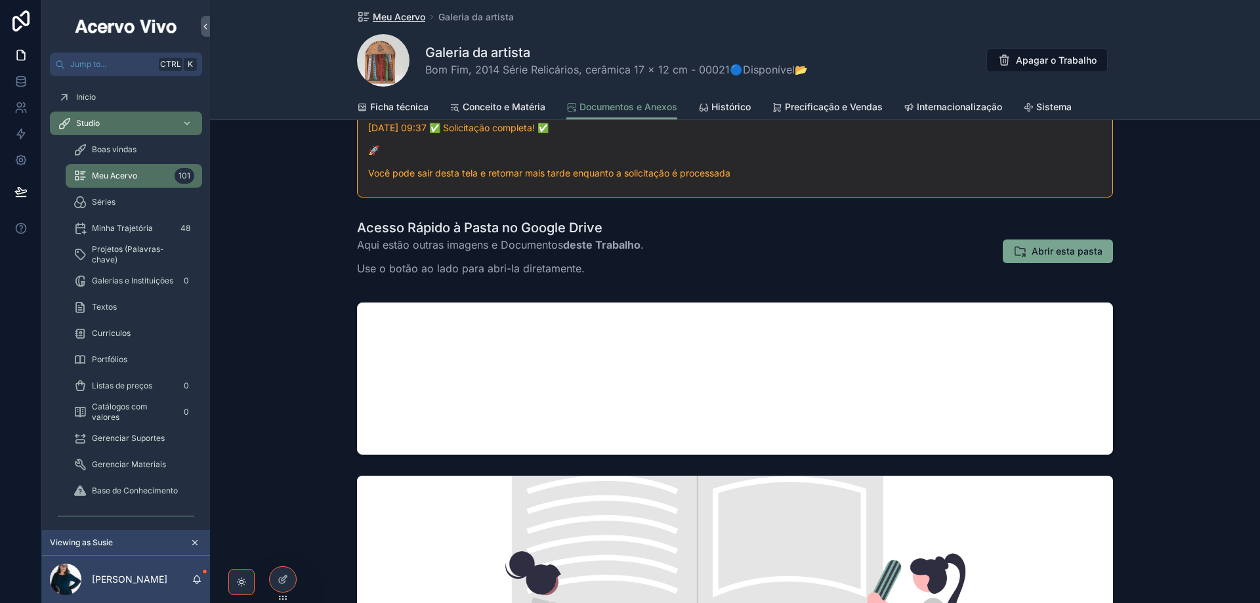
click at [406, 18] on span "Meu Acervo" at bounding box center [399, 17] width 53 height 13
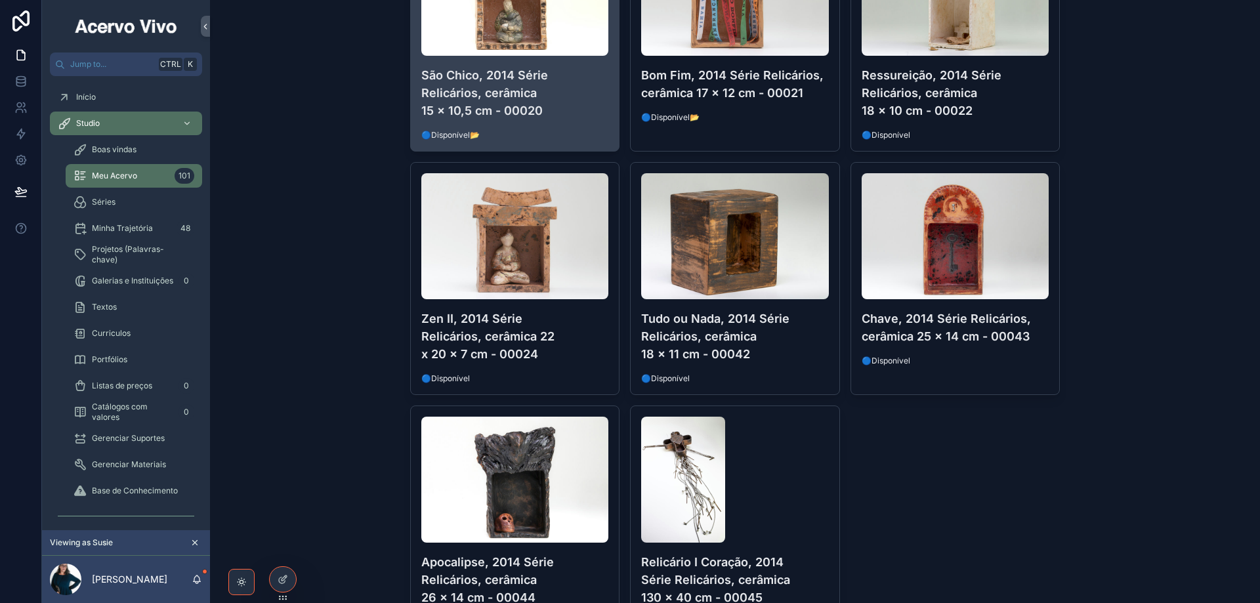
click at [584, 117] on h4 "São Chico, 2014 Série Relicários, cerâmica 15 x 10,5 cm - 00020" at bounding box center [515, 92] width 188 height 53
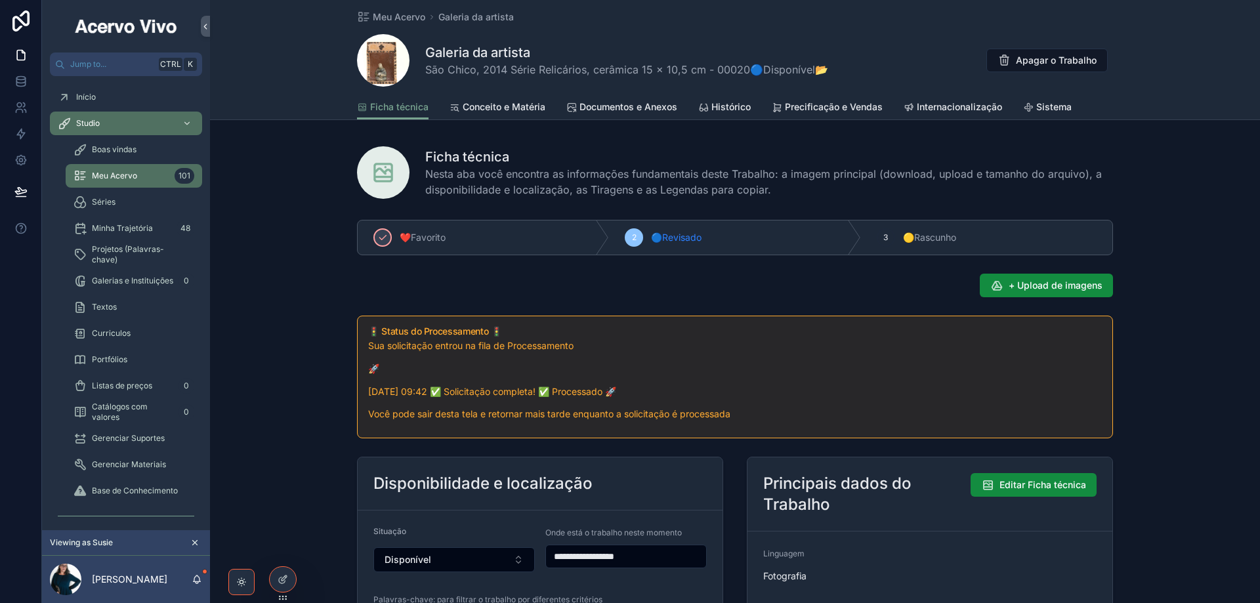
click at [636, 104] on span "Documentos e Anexos" at bounding box center [629, 106] width 98 height 13
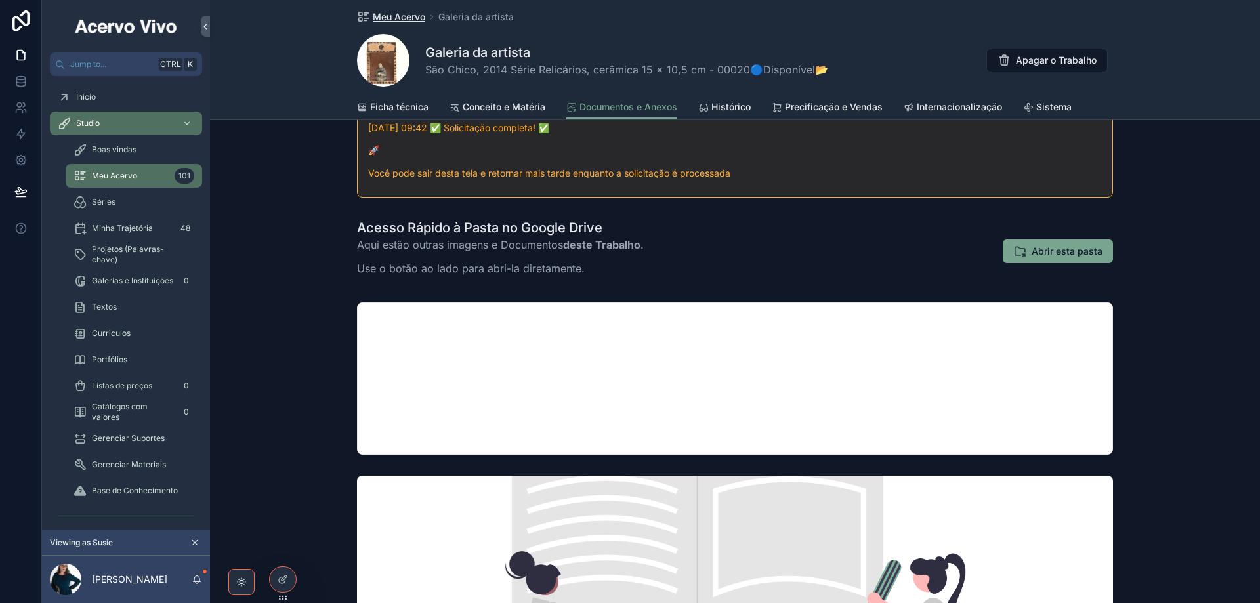
click at [383, 17] on span "Meu Acervo" at bounding box center [399, 17] width 53 height 13
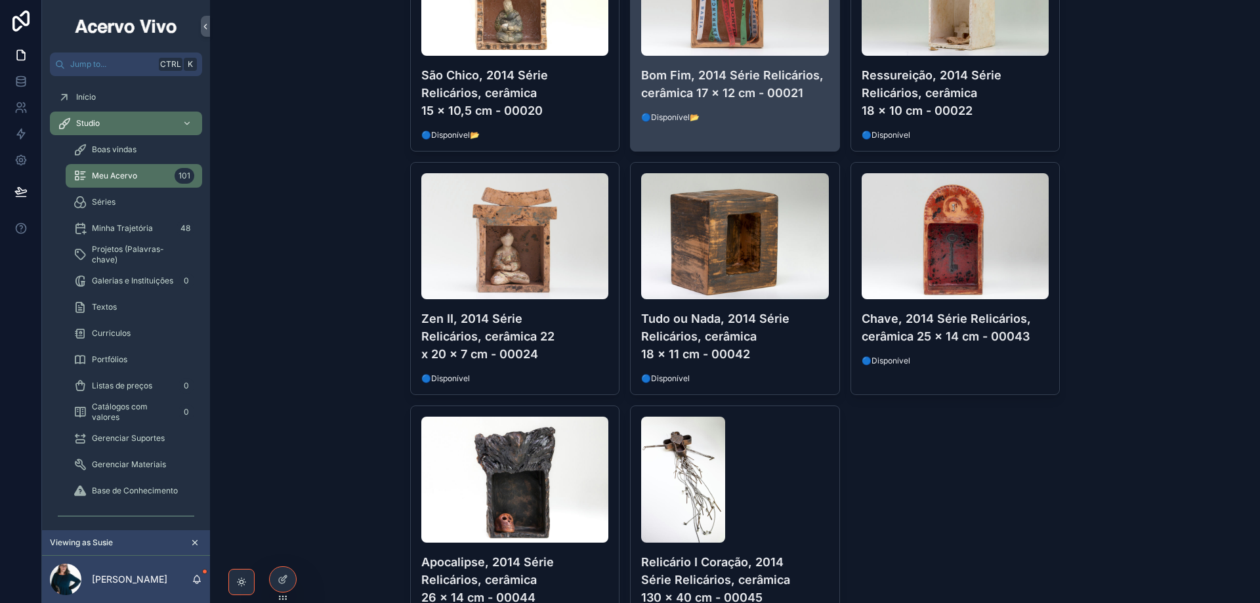
click at [779, 99] on h4 "Bom Fim, 2014 Série Relicários, cerâmica 17 x 12 cm - 00021" at bounding box center [735, 83] width 188 height 35
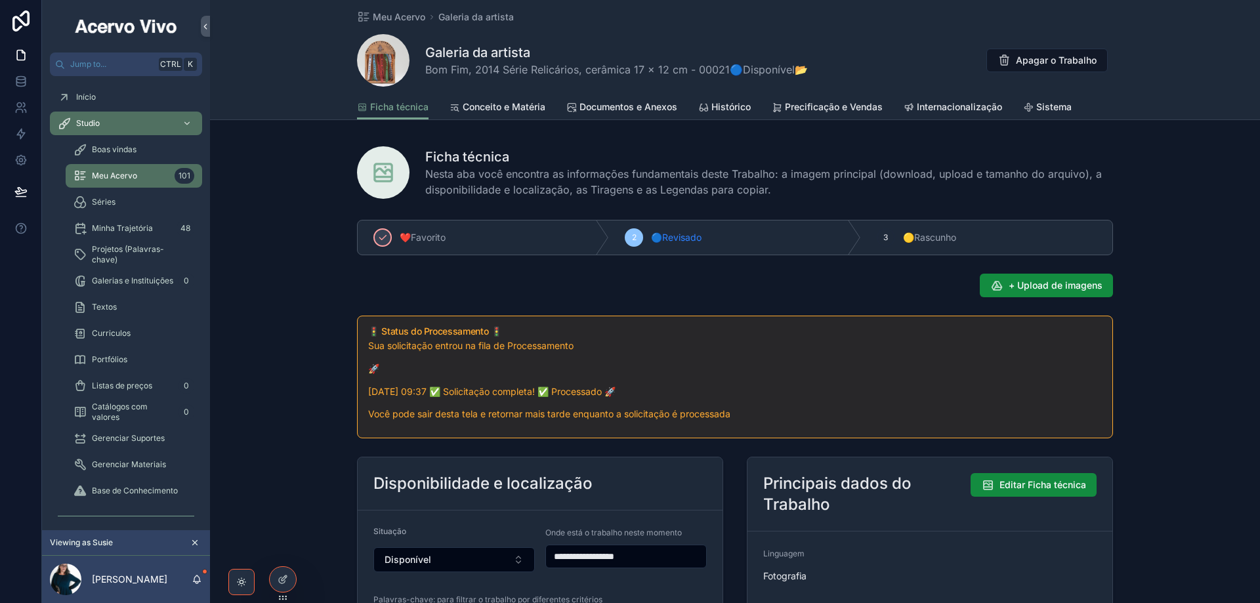
click at [628, 108] on span "Documentos e Anexos" at bounding box center [629, 106] width 98 height 13
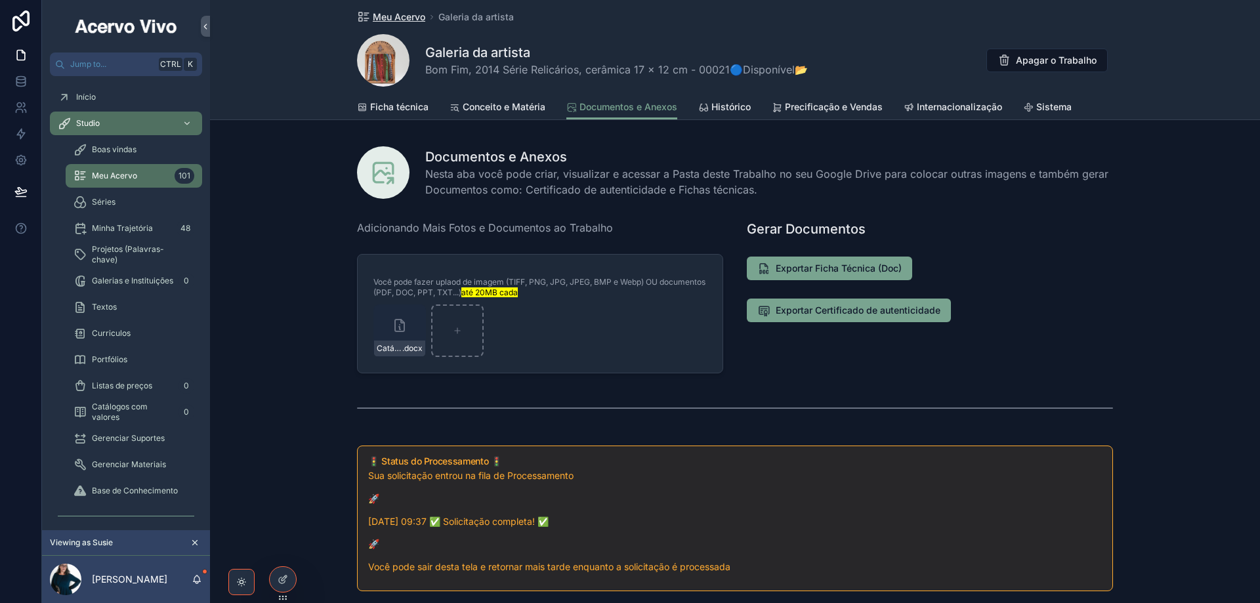
click at [389, 16] on span "Meu Acervo" at bounding box center [399, 17] width 53 height 13
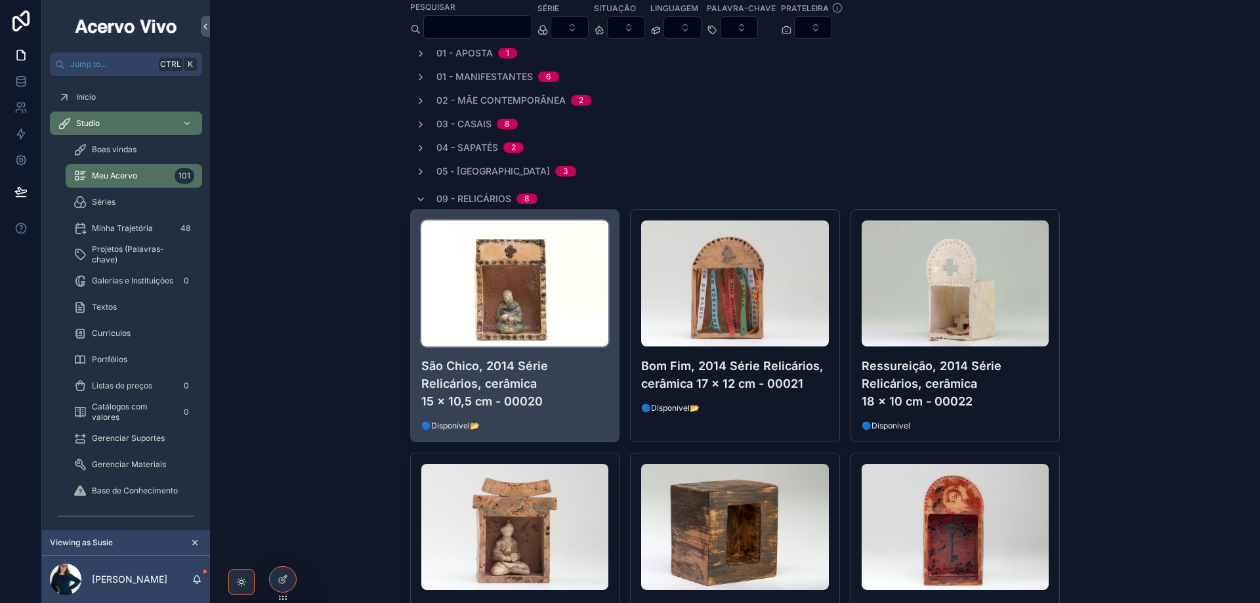
scroll to position [131, 0]
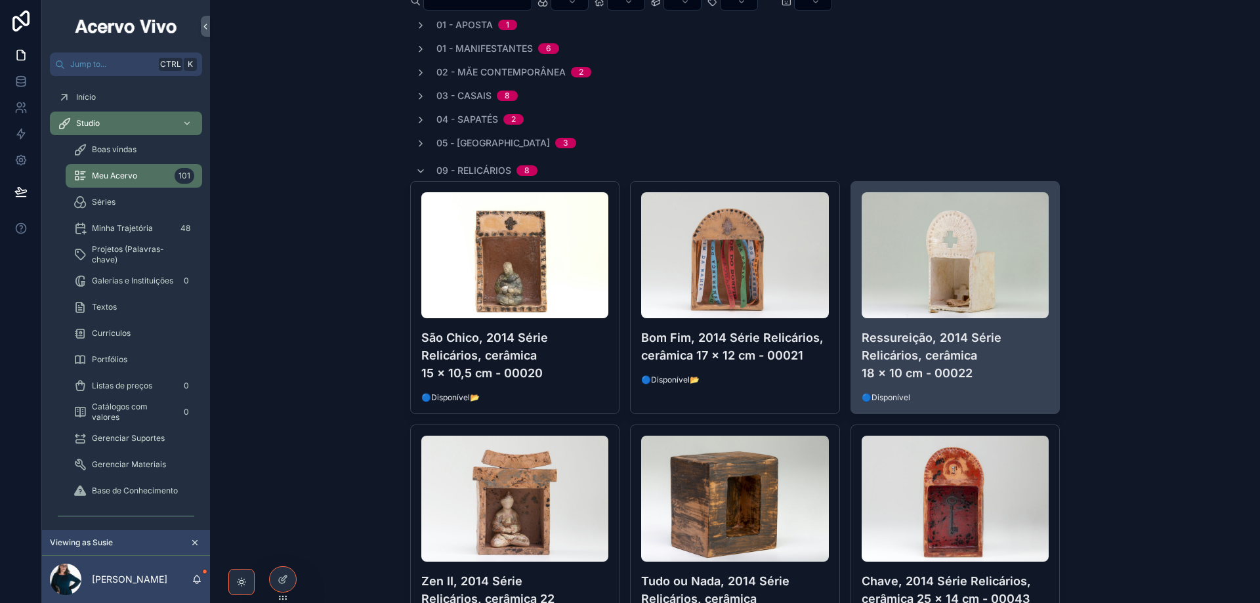
click at [1031, 374] on h4 "Ressureição, 2014 Série Relicários, cerâmica 18 x 10 cm - 00022" at bounding box center [956, 355] width 188 height 53
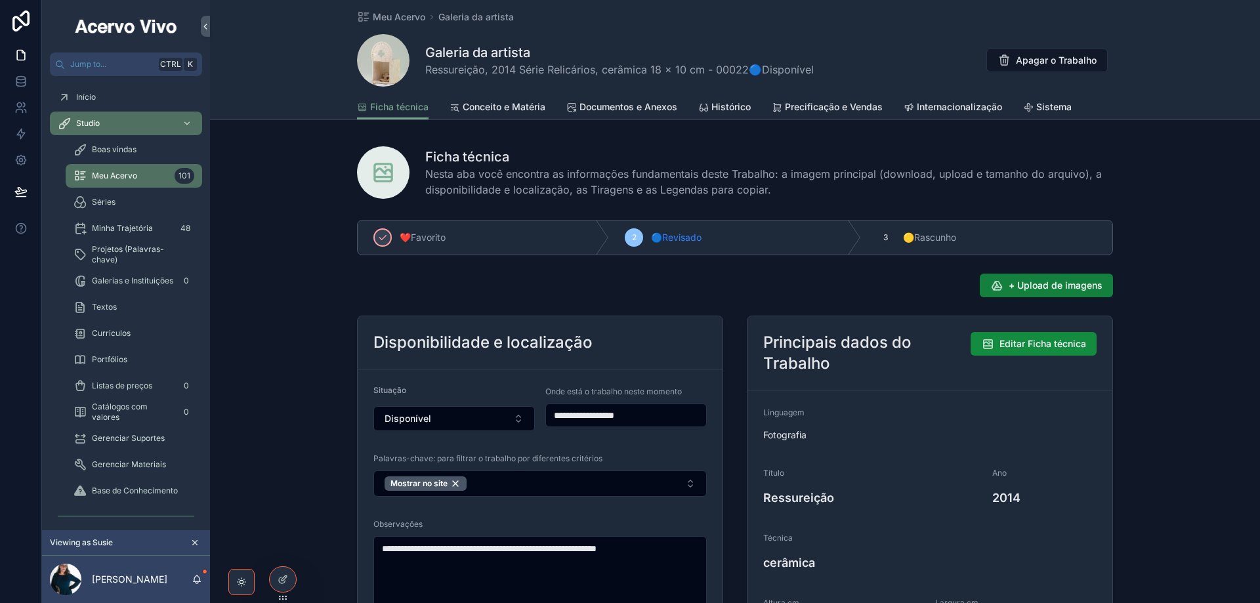
click at [1045, 286] on span "+ Upload de imagens" at bounding box center [1056, 285] width 94 height 13
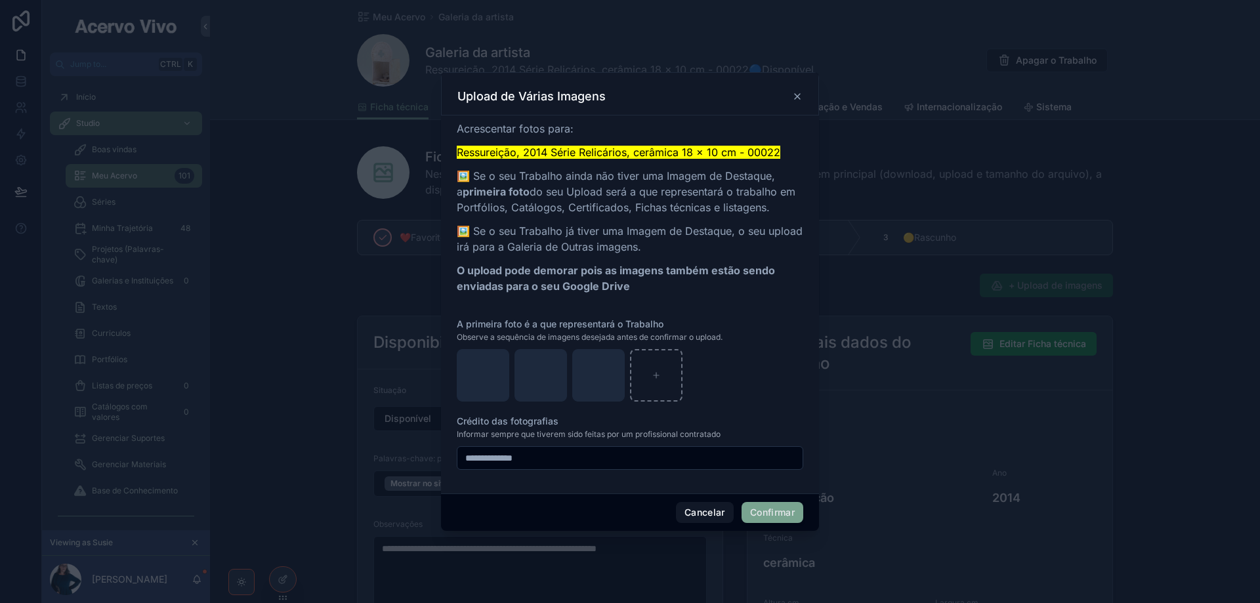
click at [790, 515] on button "Confirmar" at bounding box center [773, 512] width 62 height 21
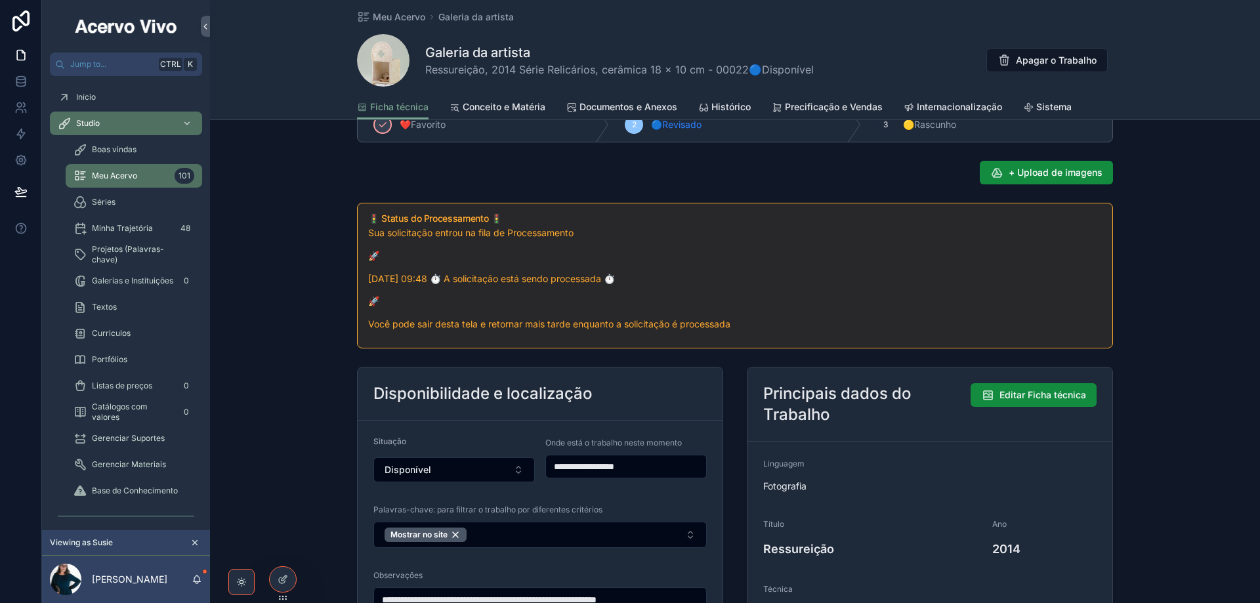
scroll to position [328, 0]
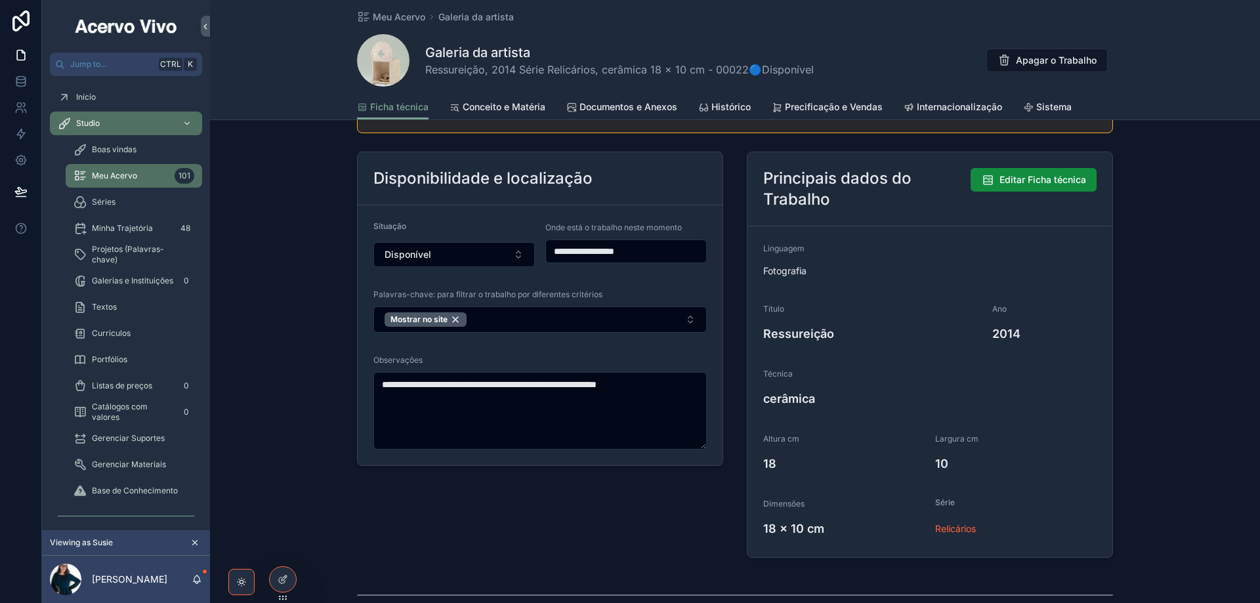
click at [729, 104] on span "Histórico" at bounding box center [731, 106] width 39 height 13
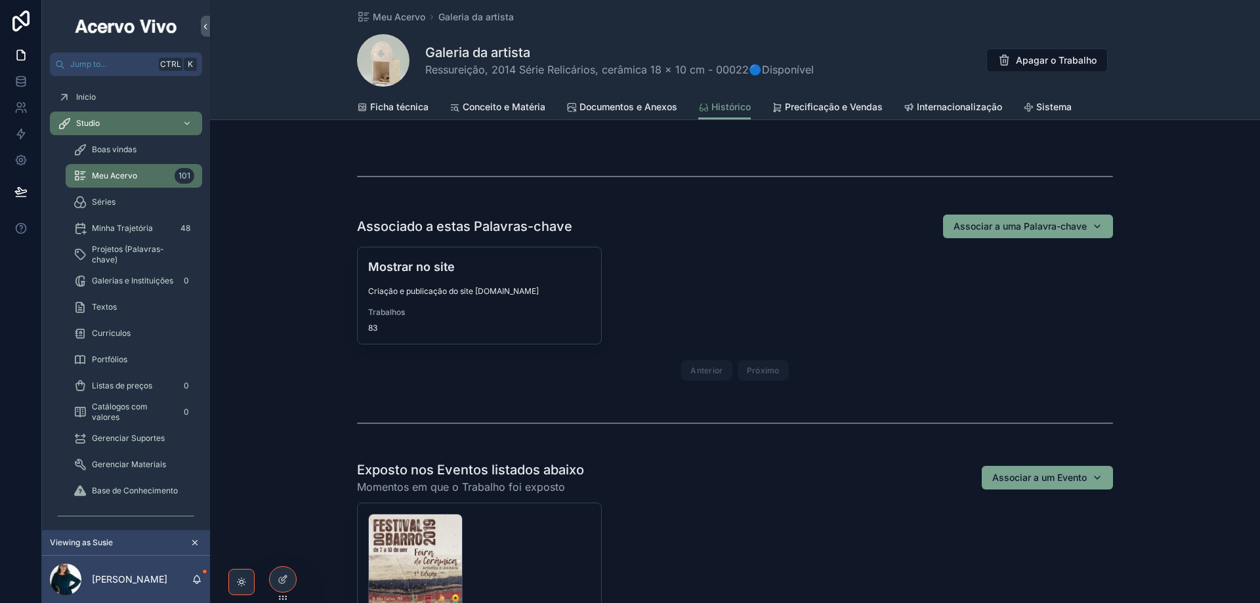
scroll to position [722, 0]
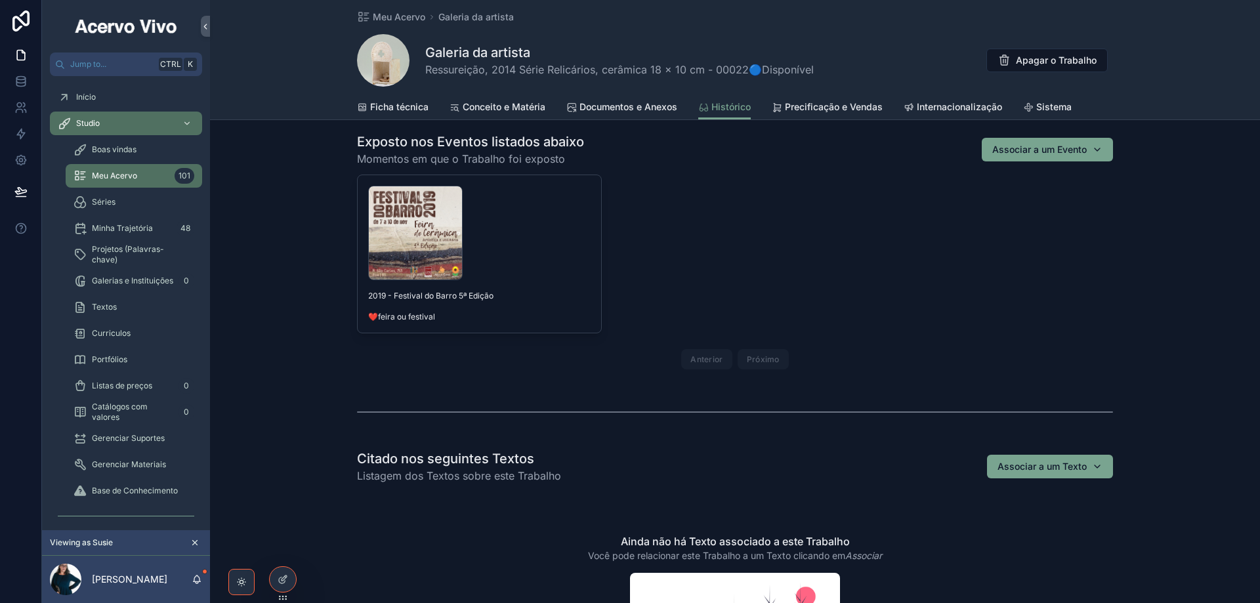
click at [400, 110] on span "Ficha técnica" at bounding box center [399, 106] width 58 height 13
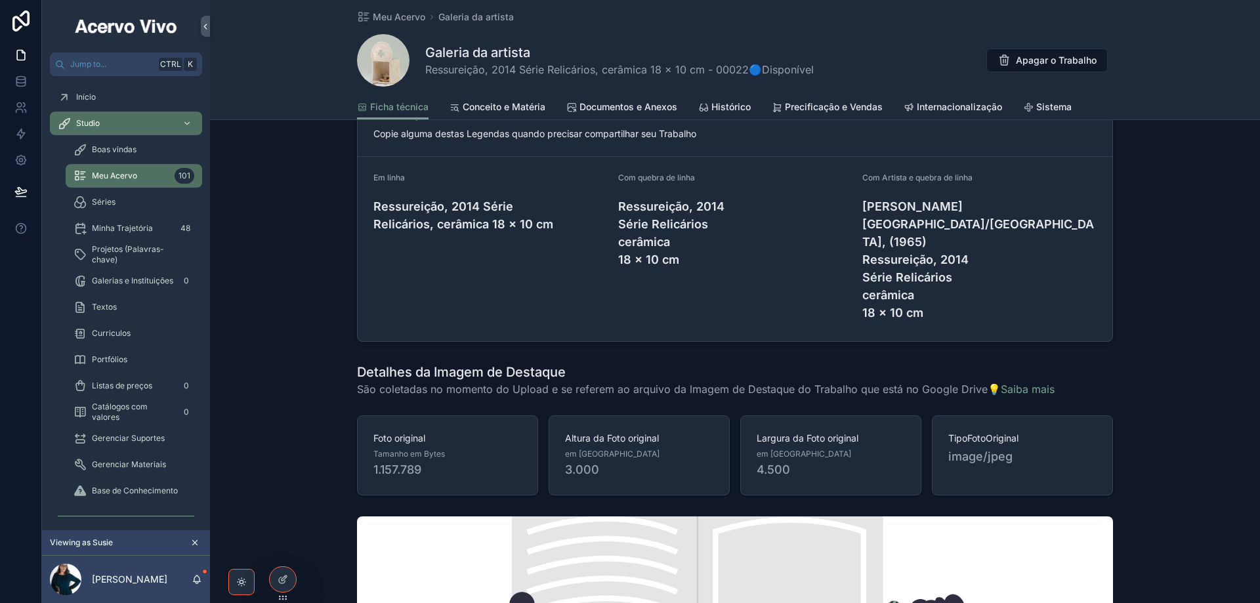
scroll to position [1576, 0]
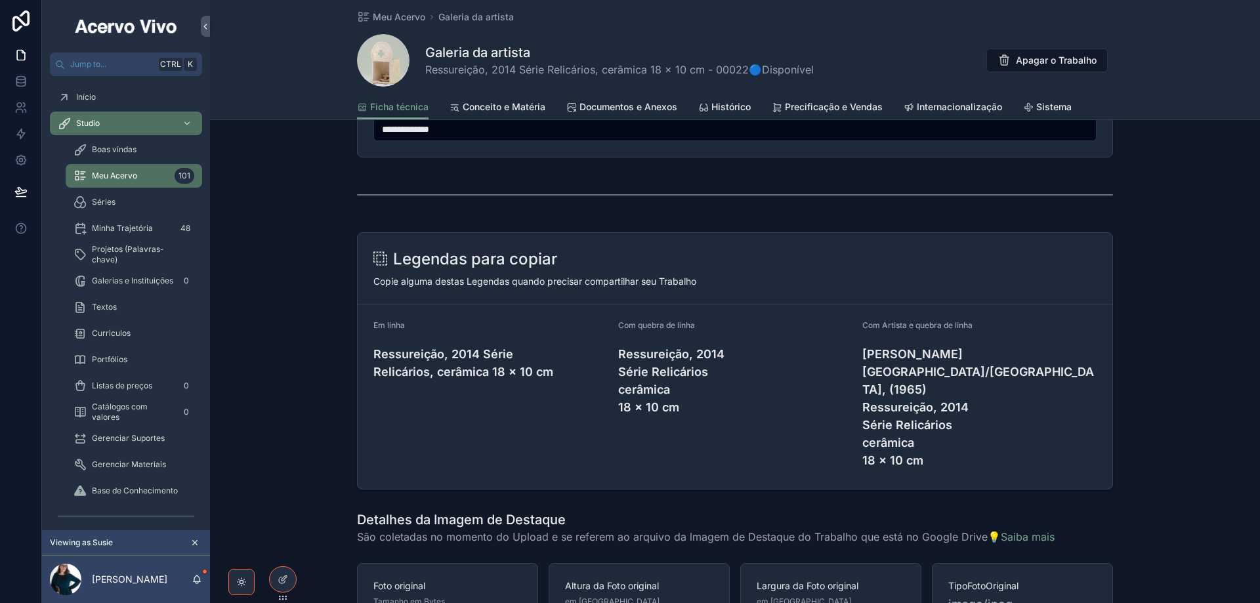
click at [637, 111] on span "Documentos e Anexos" at bounding box center [629, 106] width 98 height 13
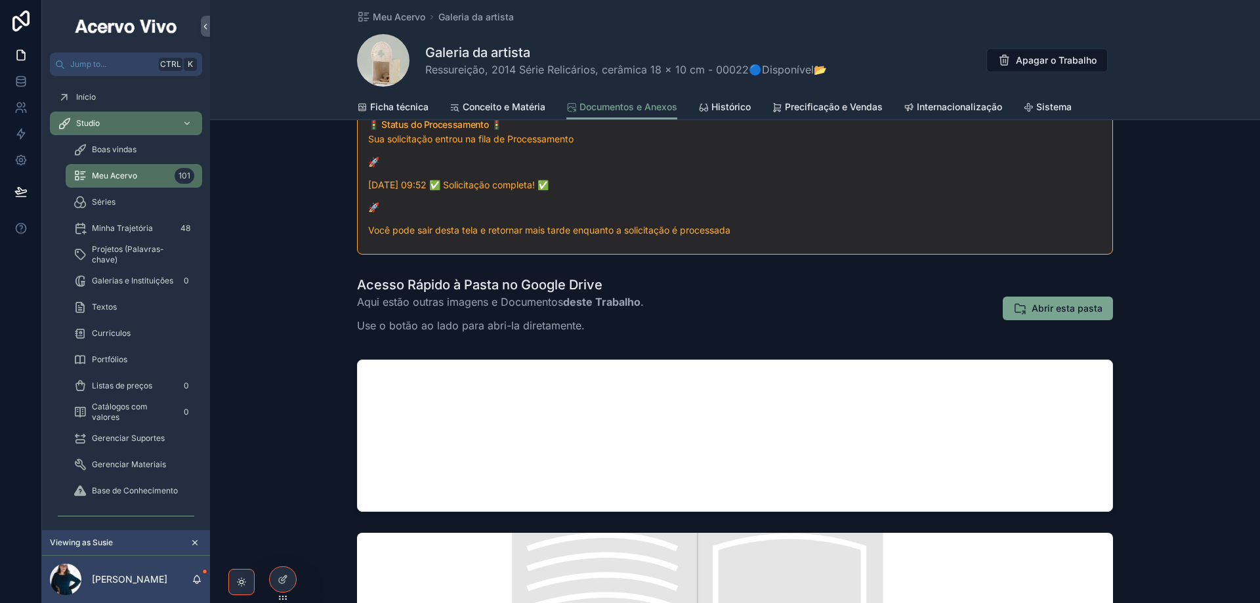
scroll to position [394, 0]
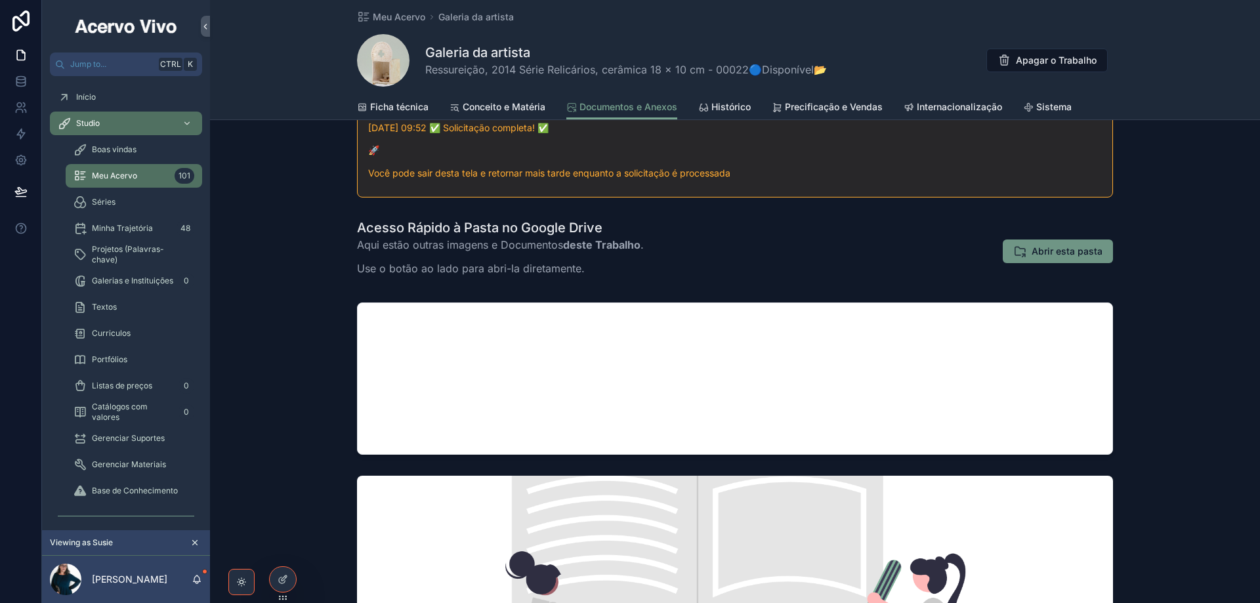
click at [1058, 257] on span "Abrir esta pasta" at bounding box center [1067, 251] width 71 height 13
click at [393, 18] on span "Meu Acervo" at bounding box center [399, 17] width 53 height 13
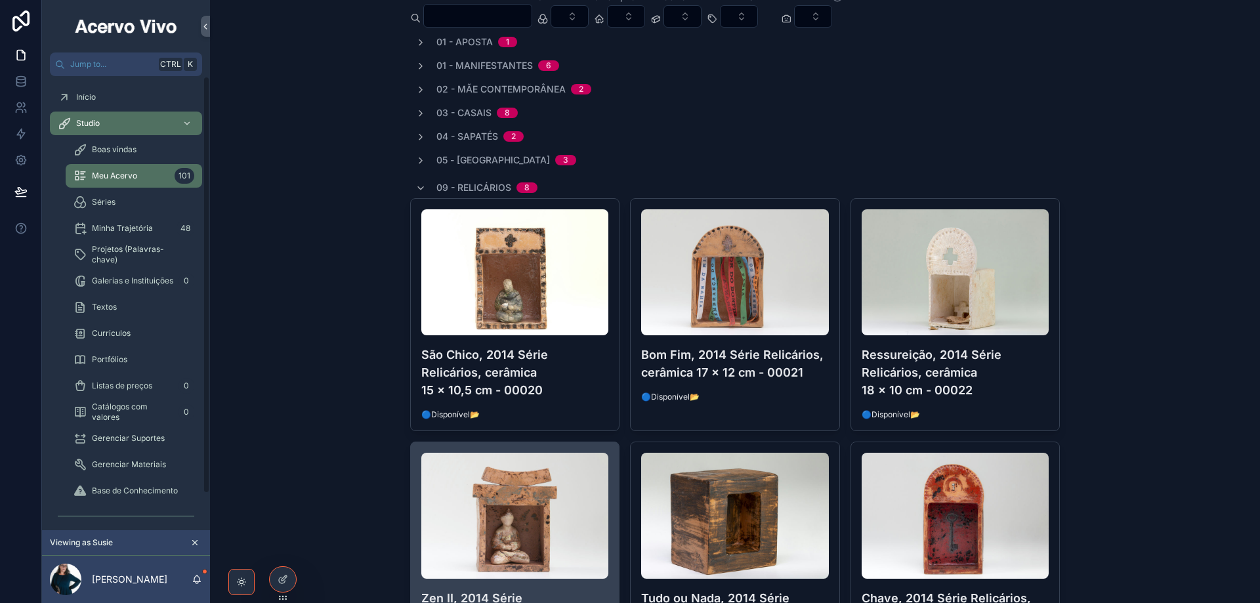
scroll to position [263, 0]
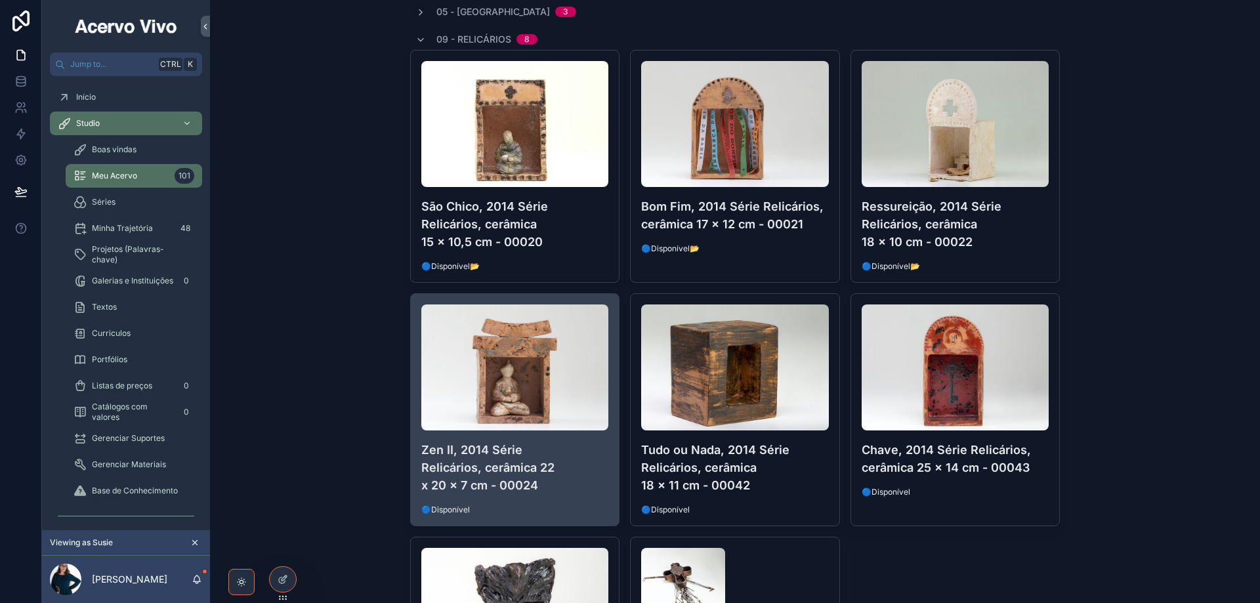
click at [600, 497] on div "Zen II, 2014 Série Relicários, cerâmica 22 x 20 x 7 cm - 00024 🔵Disponível" at bounding box center [515, 410] width 209 height 232
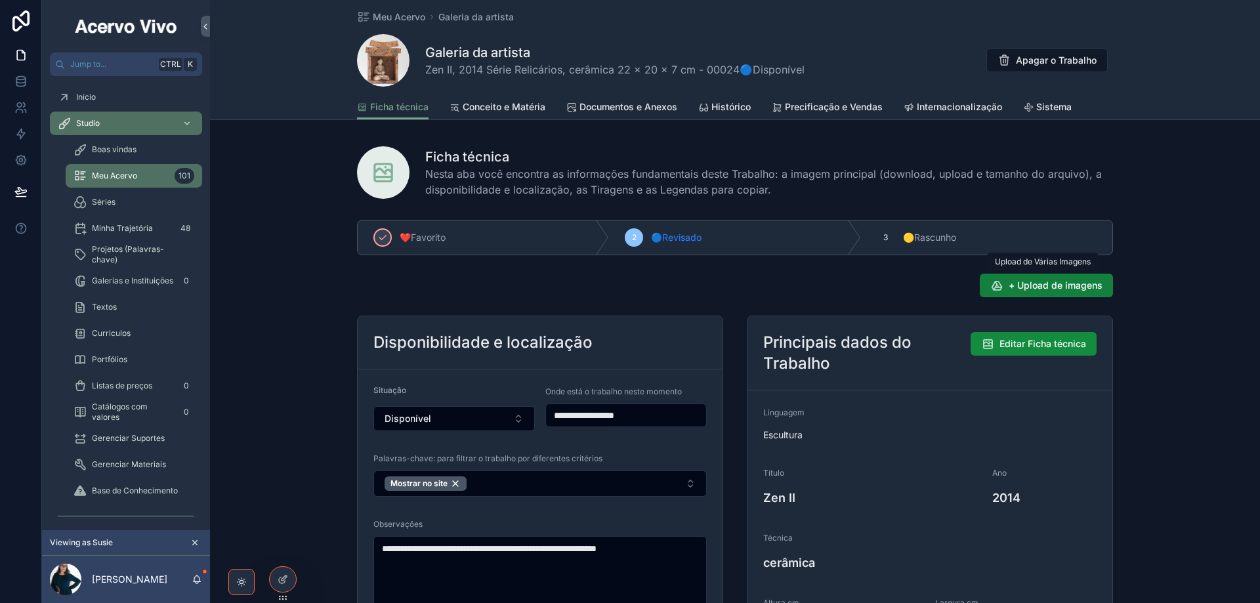
click at [1064, 295] on button "+ Upload de imagens" at bounding box center [1046, 286] width 133 height 24
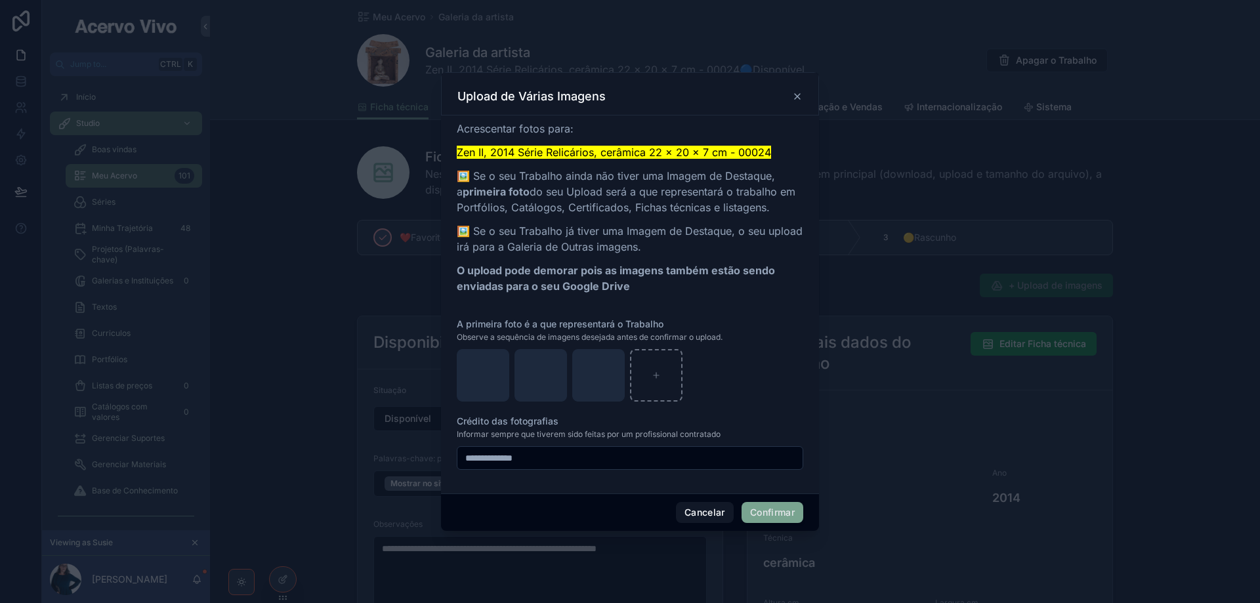
click at [778, 514] on button "Confirmar" at bounding box center [773, 512] width 62 height 21
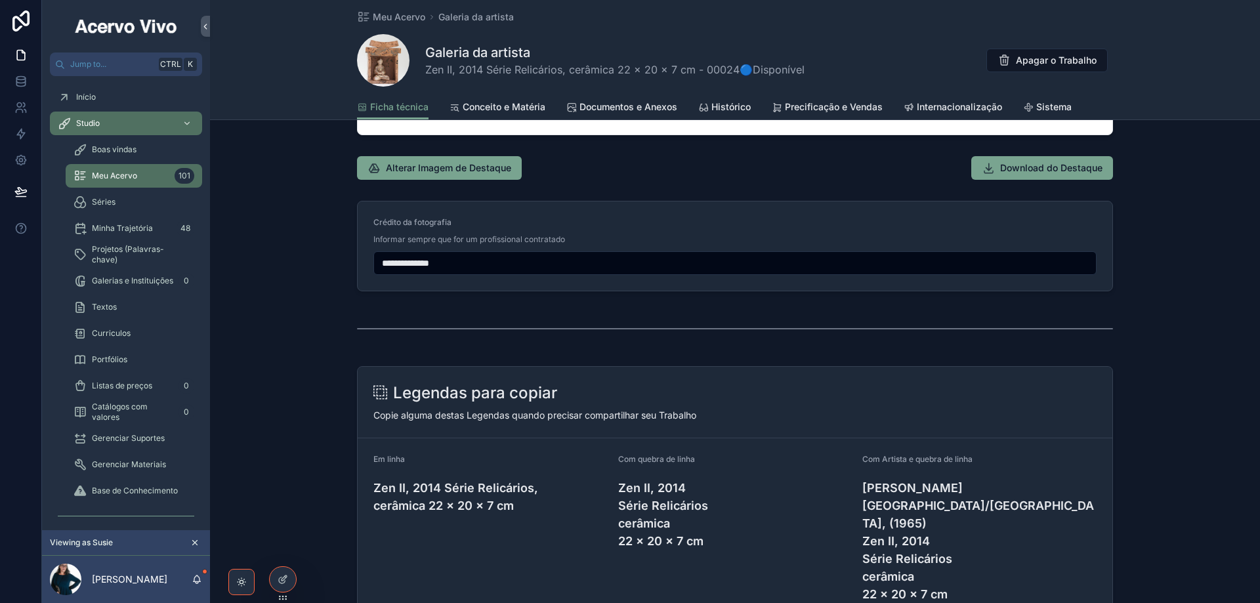
scroll to position [1707, 0]
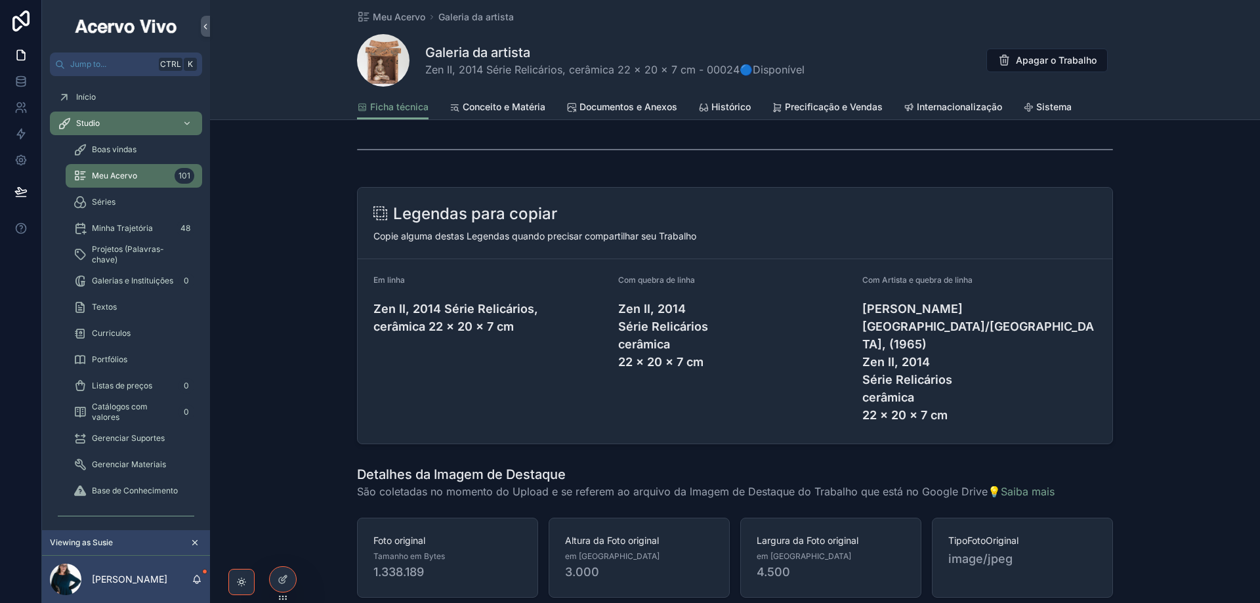
click at [614, 110] on span "Documentos e Anexos" at bounding box center [629, 106] width 98 height 13
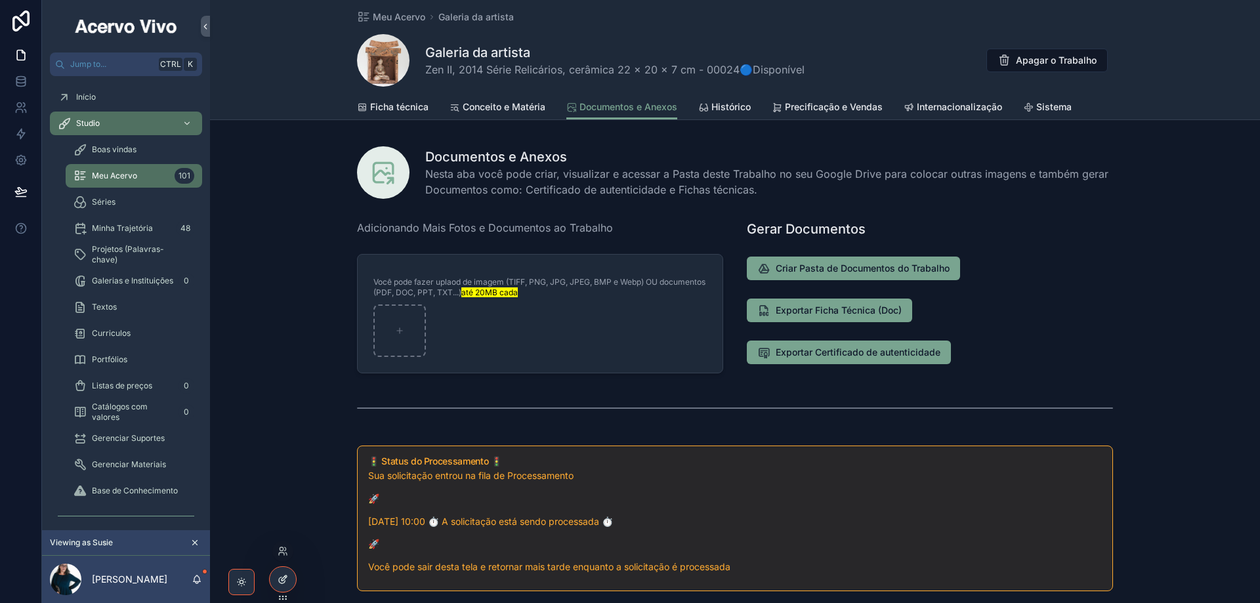
click at [290, 580] on div at bounding box center [283, 579] width 26 height 25
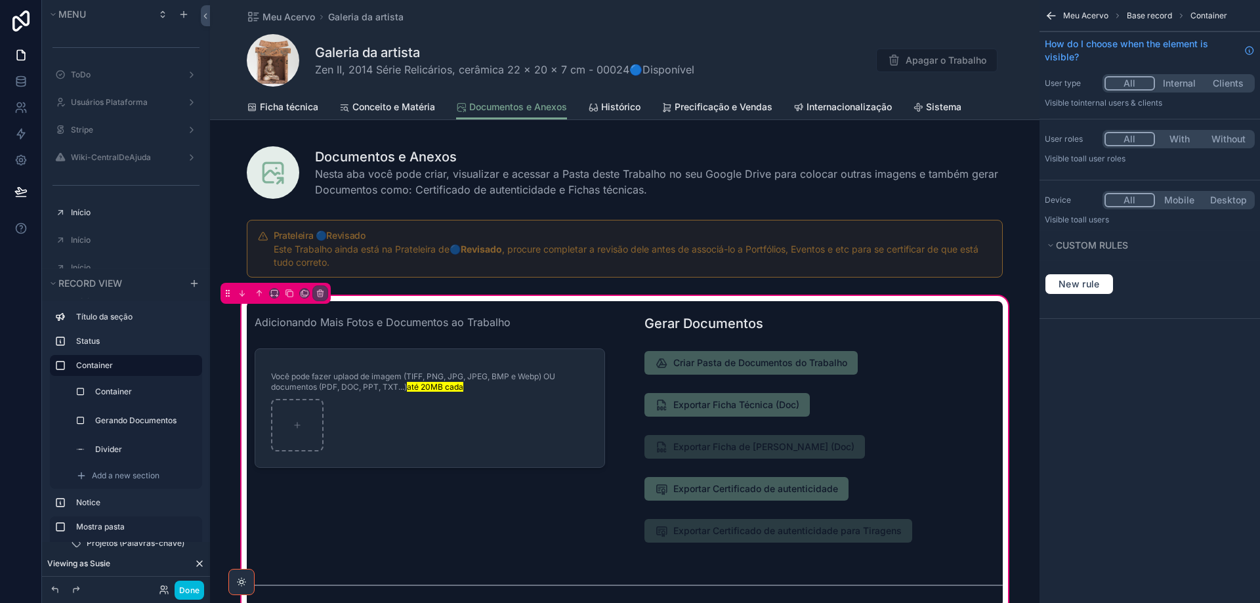
click at [580, 398] on div "scrollable content" at bounding box center [430, 428] width 382 height 255
click at [111, 394] on label "Container" at bounding box center [143, 392] width 92 height 11
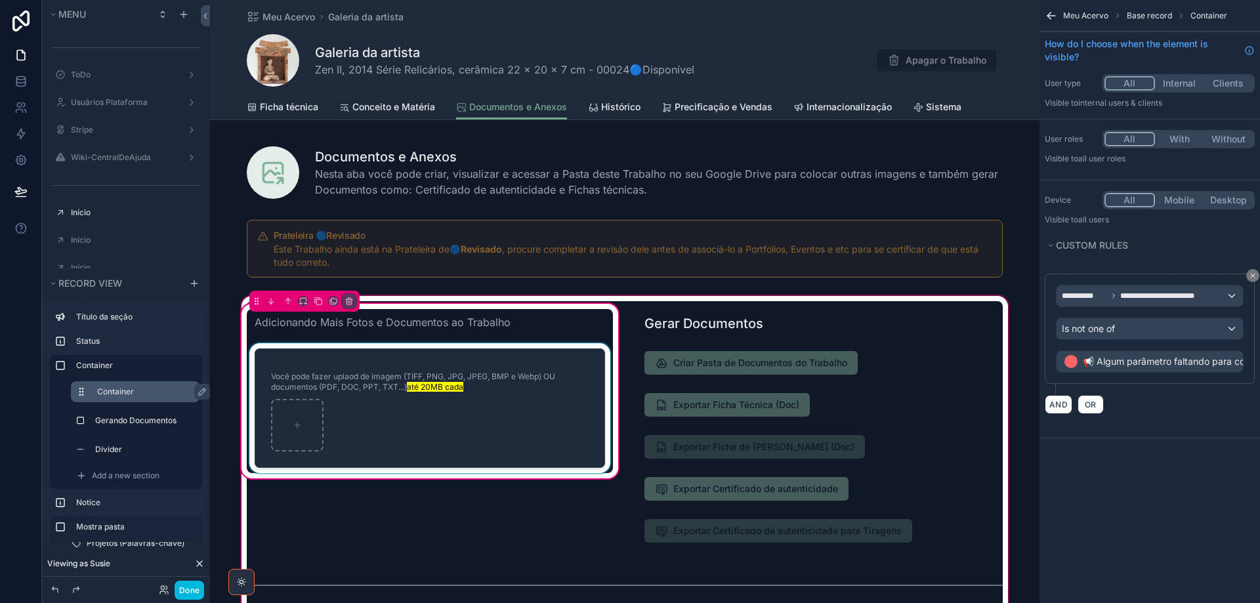
click at [540, 408] on div "scrollable content" at bounding box center [430, 408] width 366 height 130
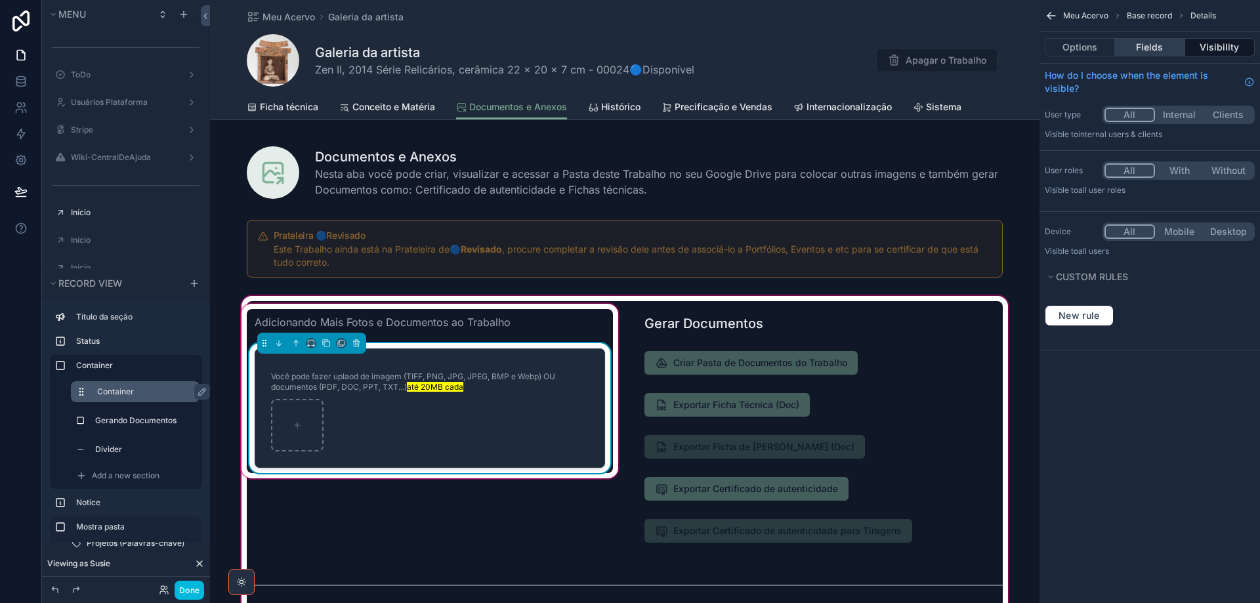
click at [1167, 51] on button "Fields" at bounding box center [1150, 47] width 70 height 18
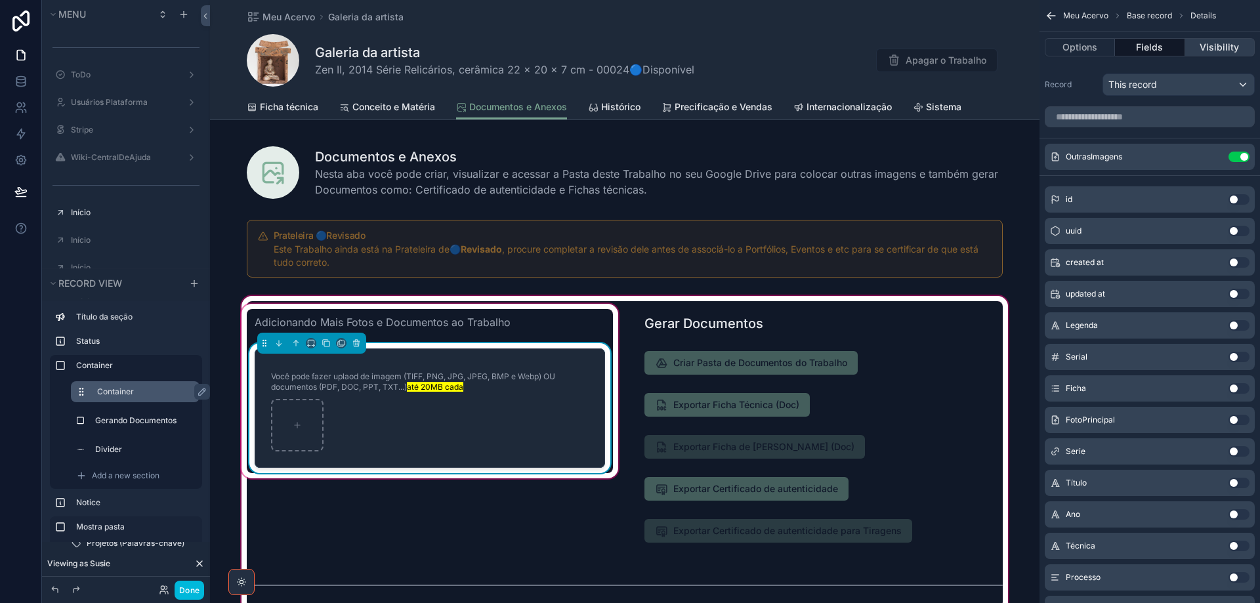
click at [1230, 43] on button "Visibility" at bounding box center [1221, 47] width 70 height 18
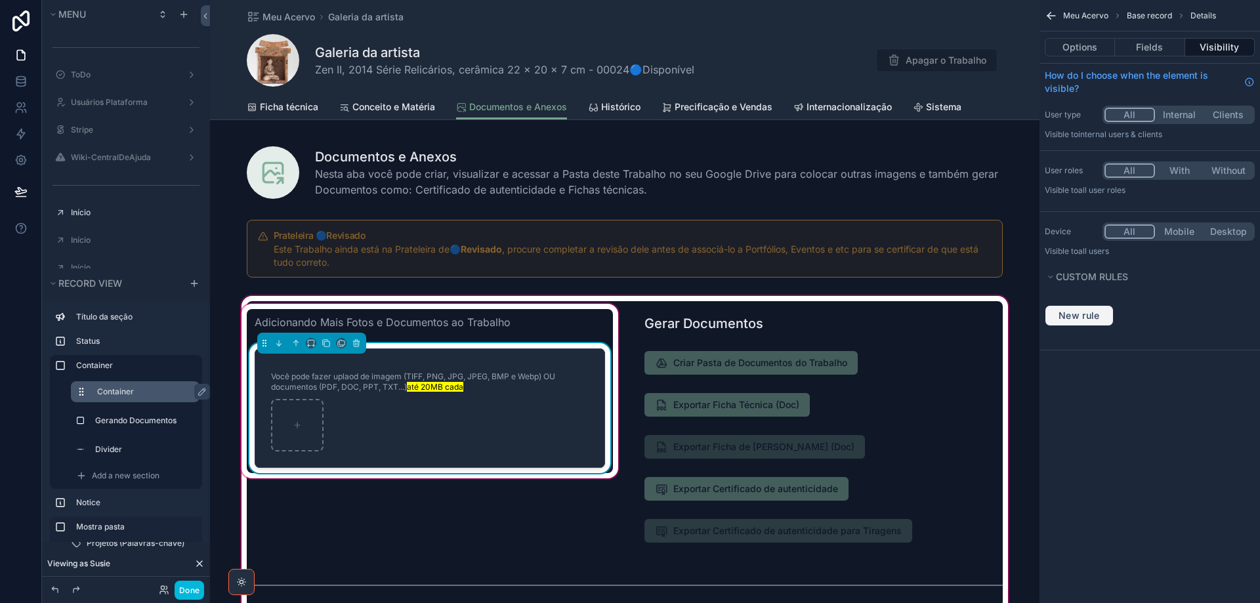
click at [1086, 322] on button "New rule" at bounding box center [1079, 315] width 69 height 21
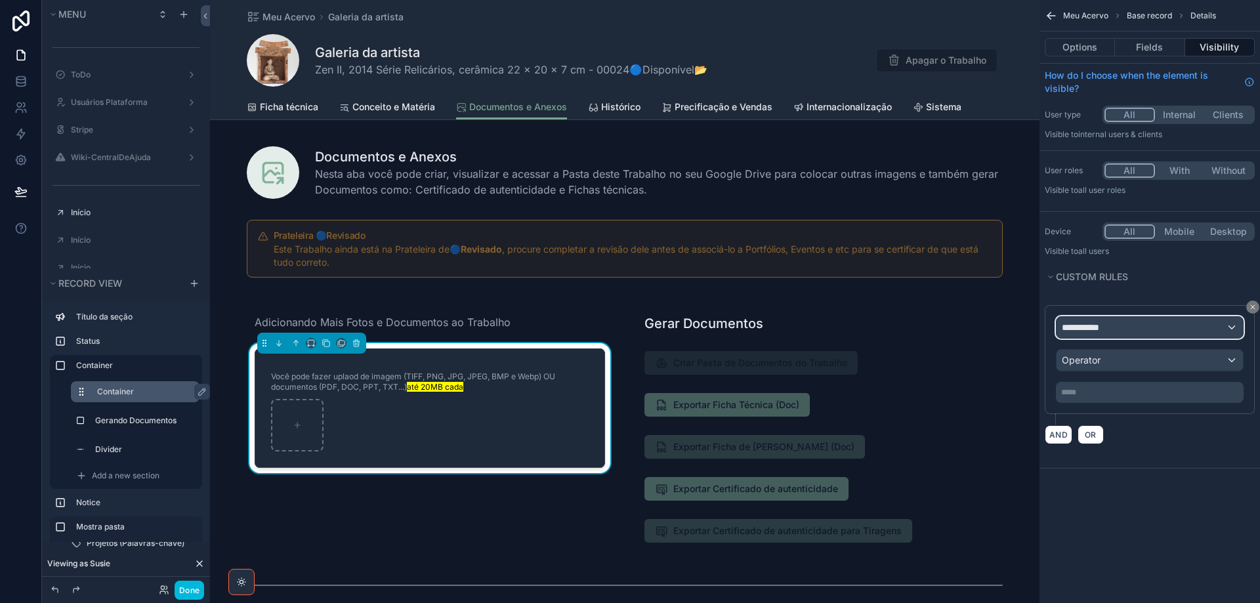
click at [1120, 327] on div "**********" at bounding box center [1150, 327] width 186 height 21
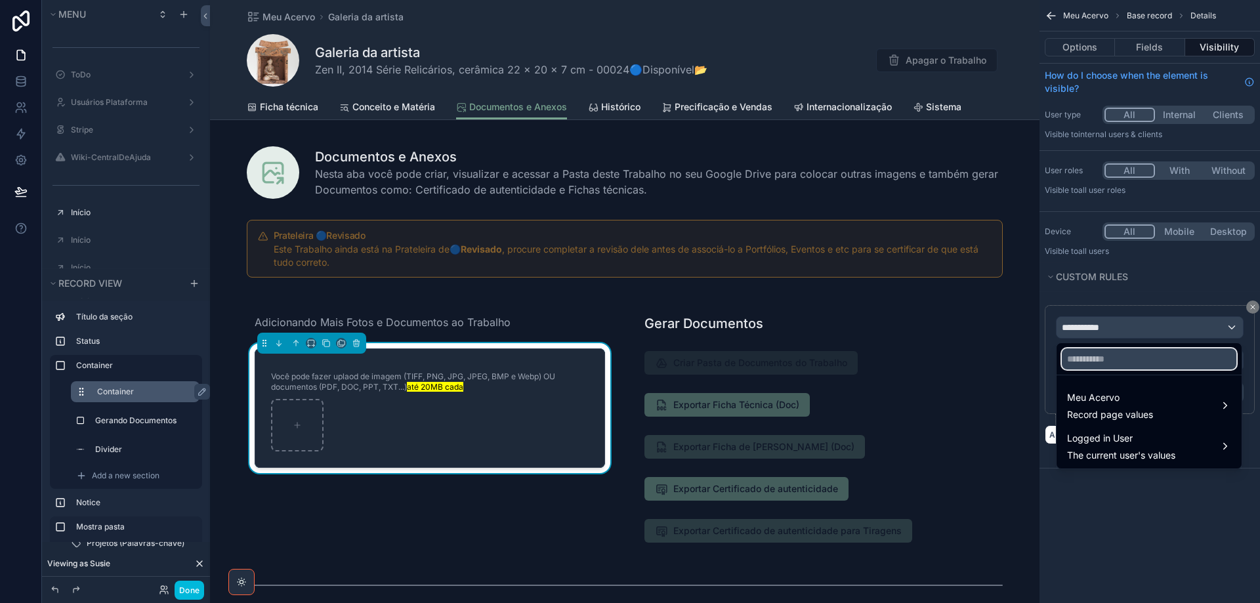
click at [1110, 363] on input "text" at bounding box center [1149, 359] width 175 height 21
type input "*********"
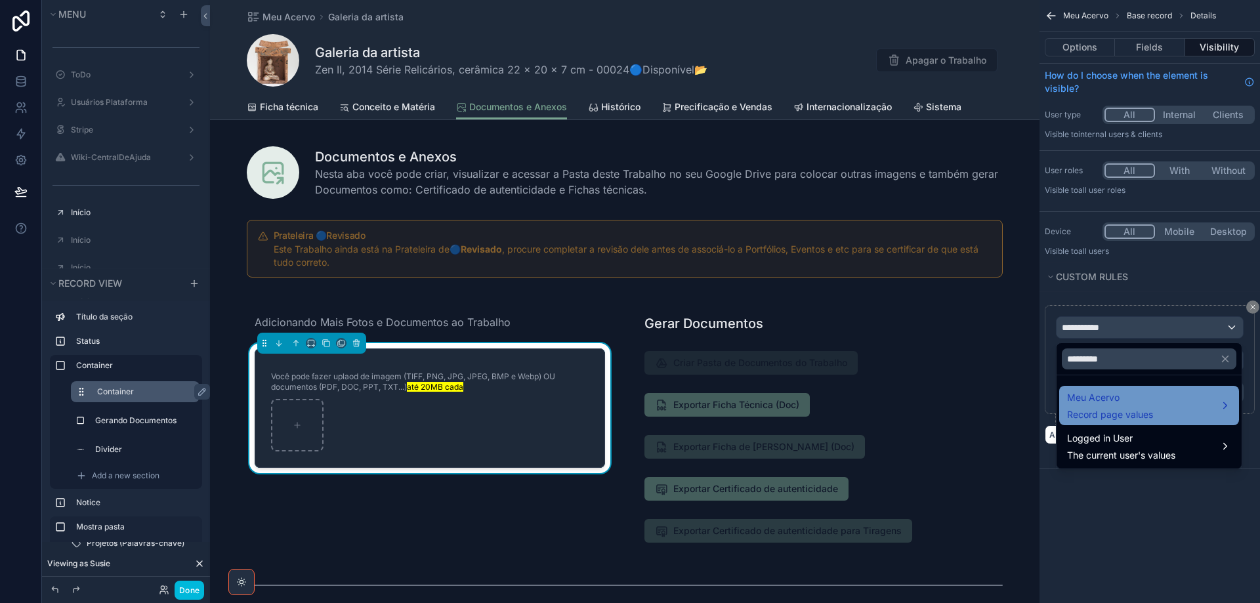
click at [1094, 395] on span "Meu Acervo" at bounding box center [1110, 398] width 86 height 16
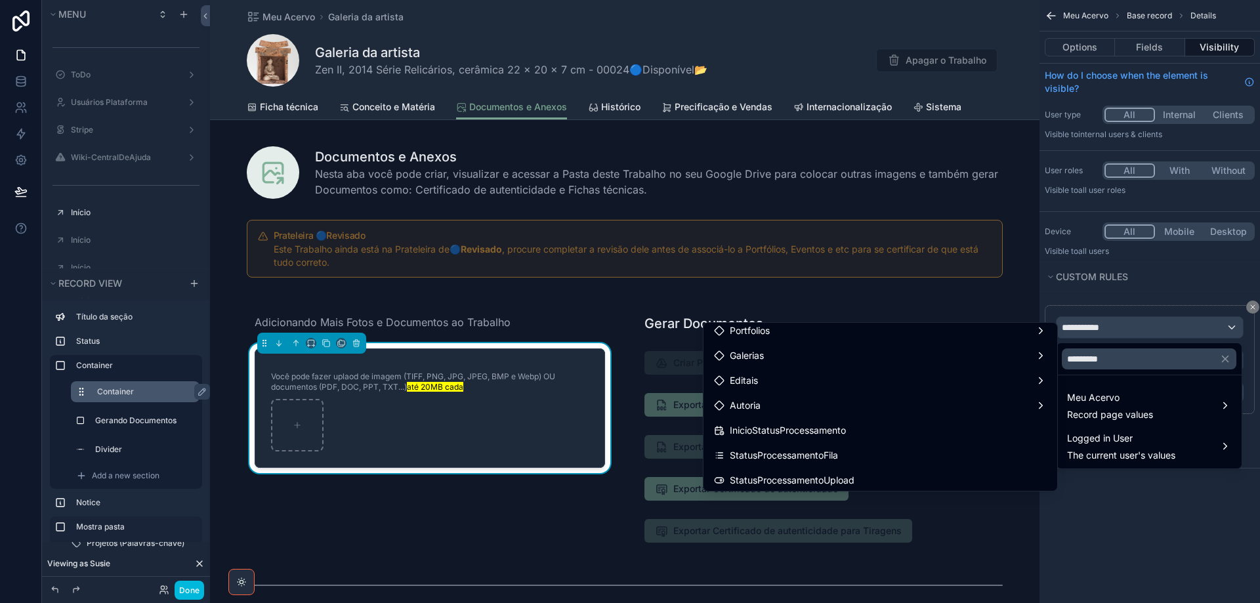
scroll to position [210, 0]
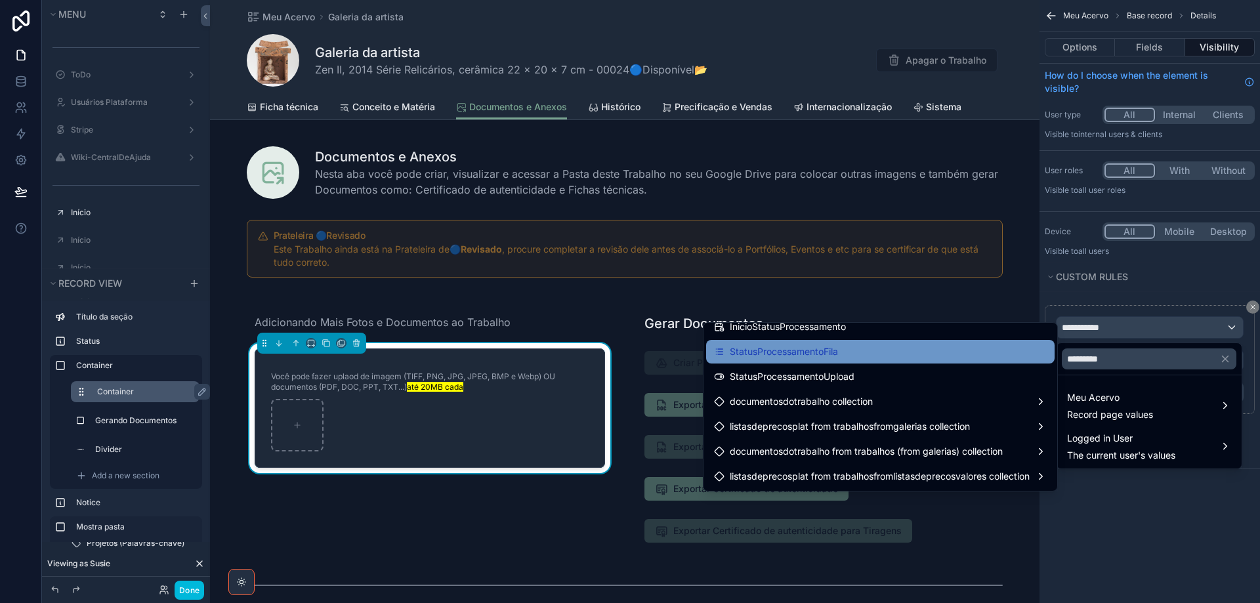
click at [911, 355] on div "StatusProcessamentoFila" at bounding box center [880, 352] width 333 height 16
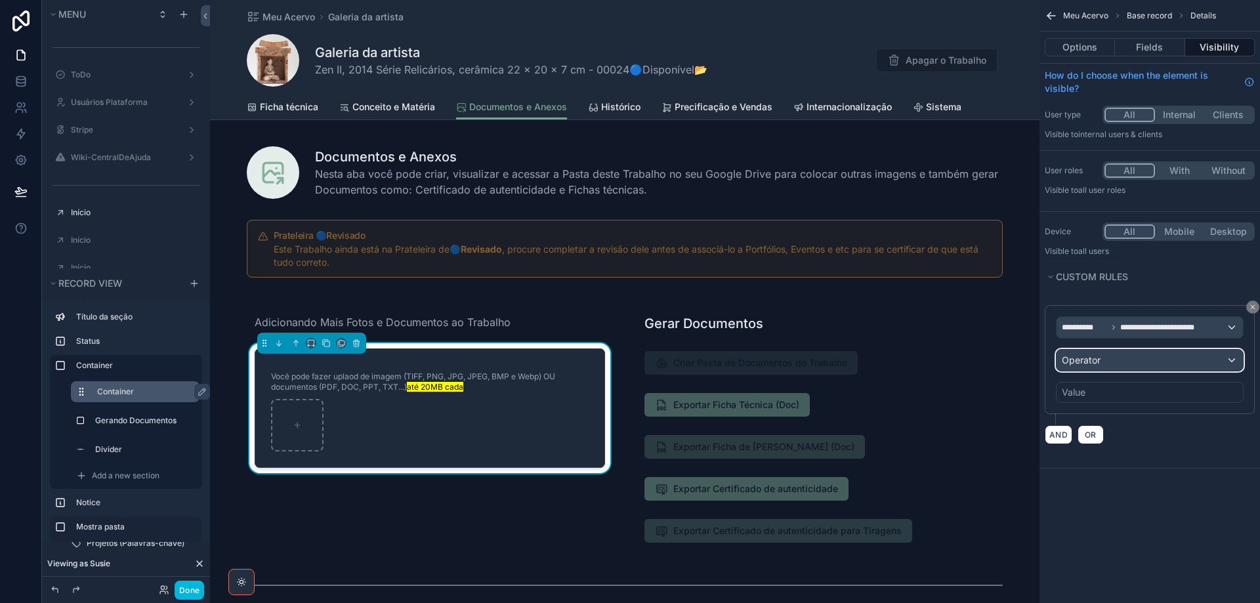
click at [1137, 356] on div "Operator" at bounding box center [1150, 360] width 186 height 21
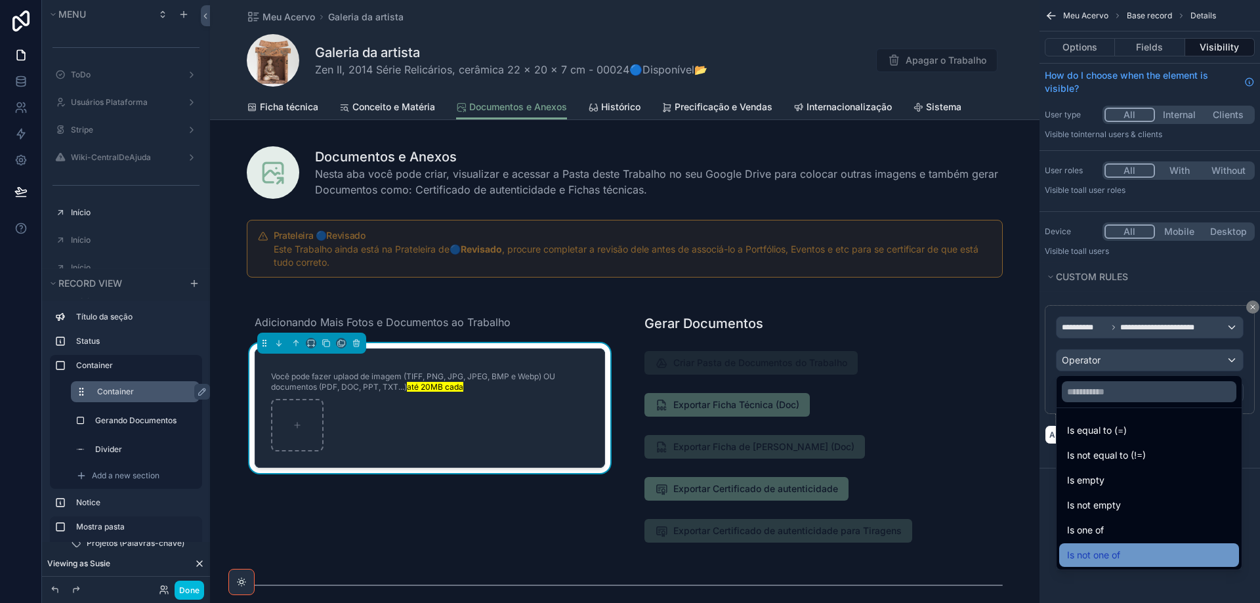
click at [1127, 555] on div "Is not one of" at bounding box center [1149, 556] width 164 height 16
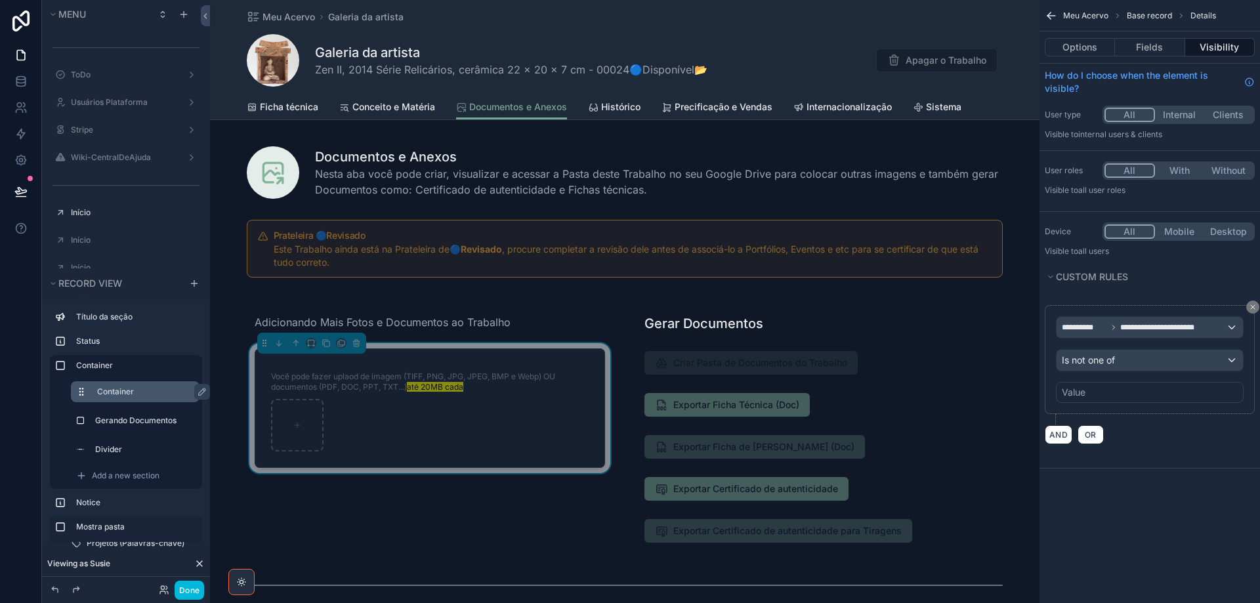
click at [1135, 390] on div "Value" at bounding box center [1150, 392] width 188 height 21
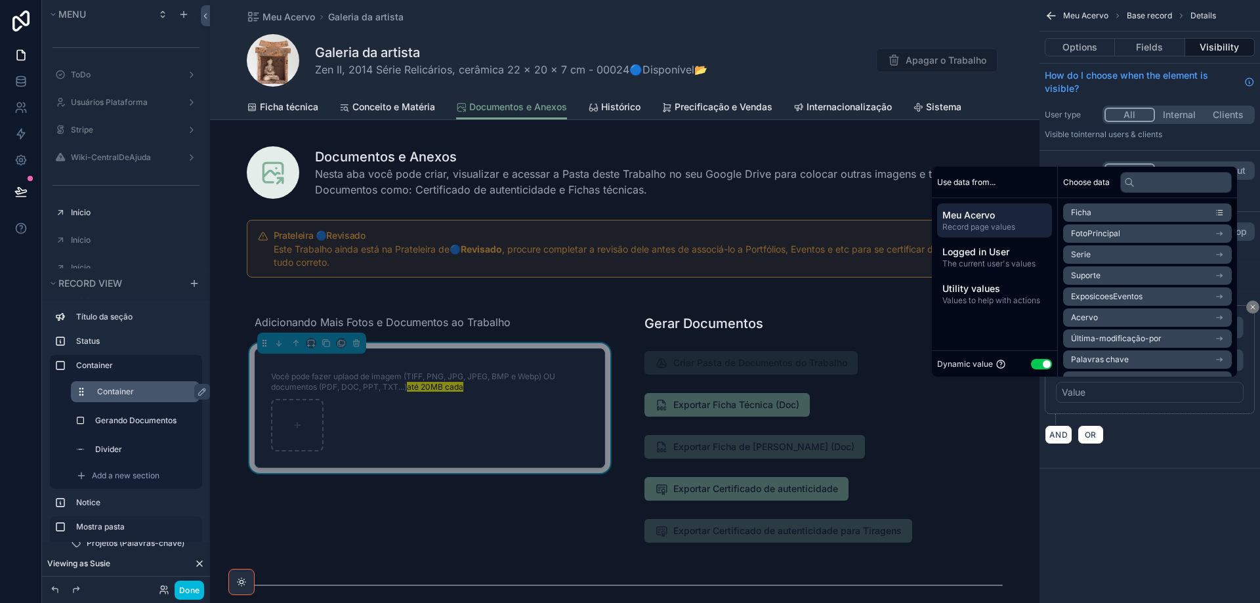
click at [1034, 363] on button "Use setting" at bounding box center [1041, 364] width 21 height 11
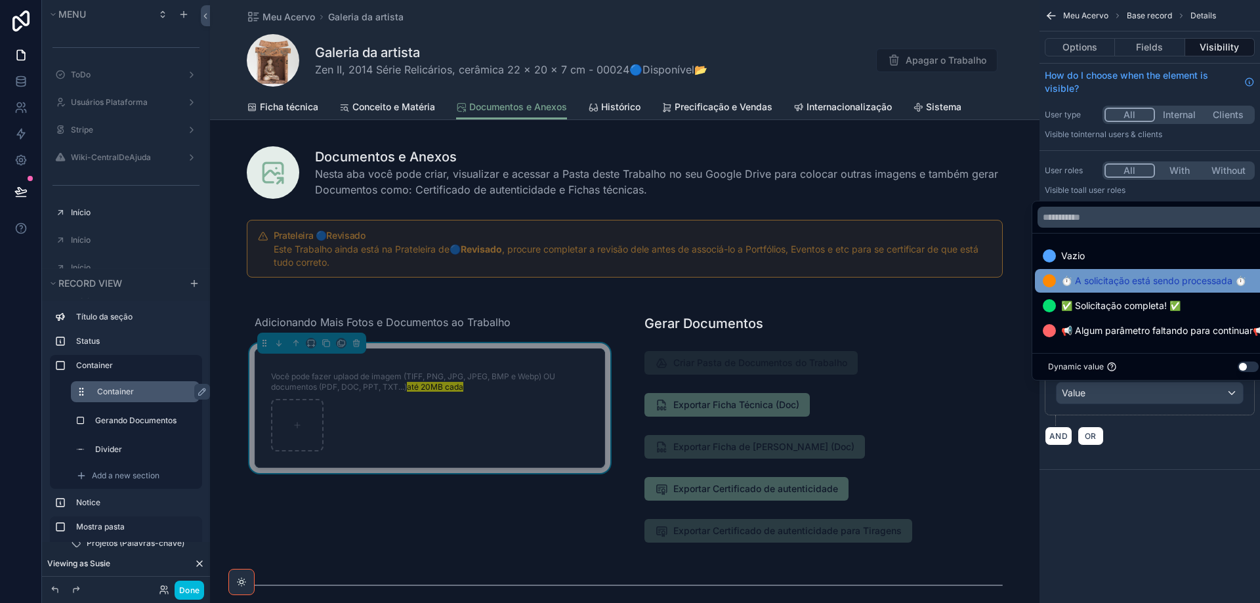
click at [1105, 284] on span "⏱️ A solicitação está sendo processada ⏱️" at bounding box center [1154, 281] width 185 height 16
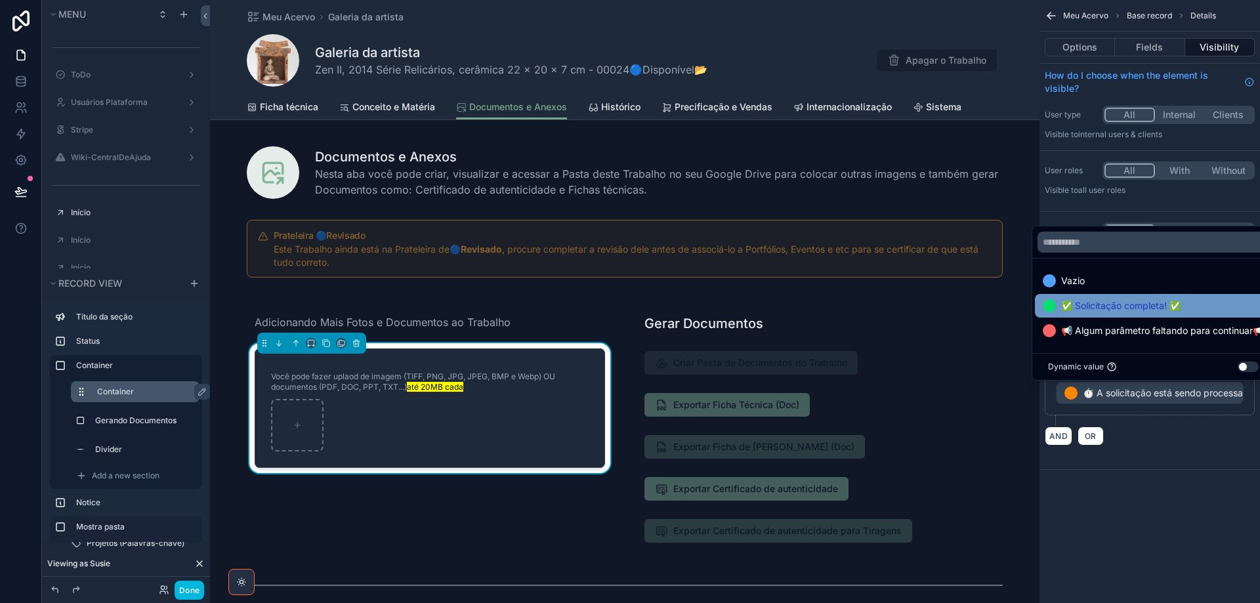
click at [1104, 332] on span "📢 Algum parâmetro faltando para continuar📢" at bounding box center [1163, 331] width 203 height 16
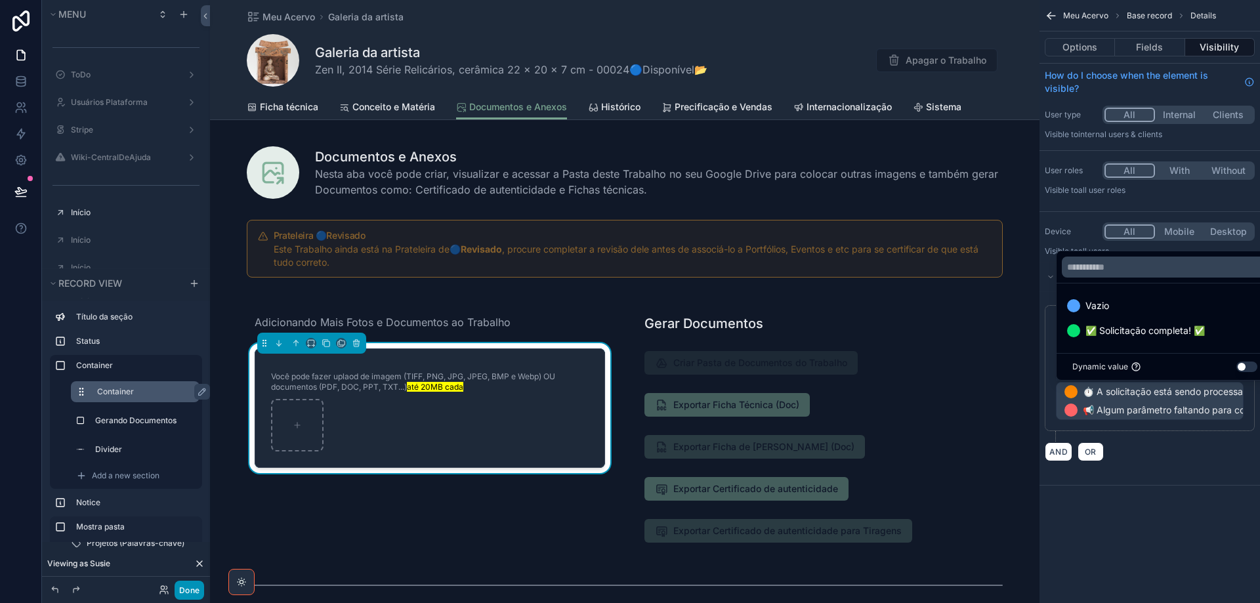
click at [198, 588] on button "Done" at bounding box center [190, 590] width 30 height 19
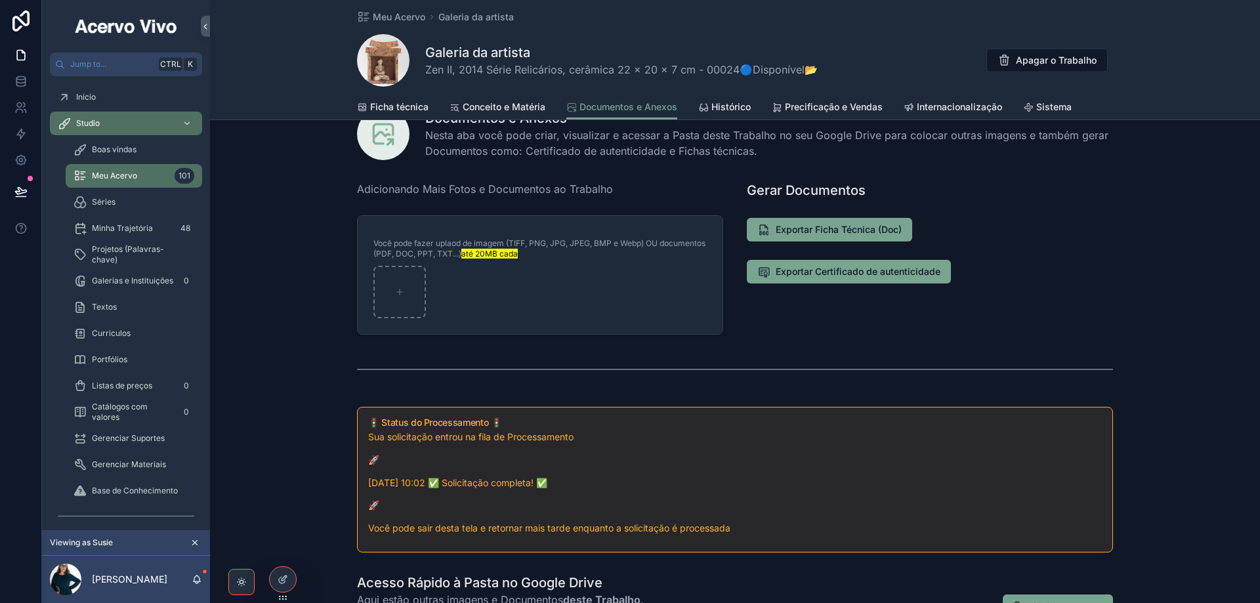
scroll to position [328, 0]
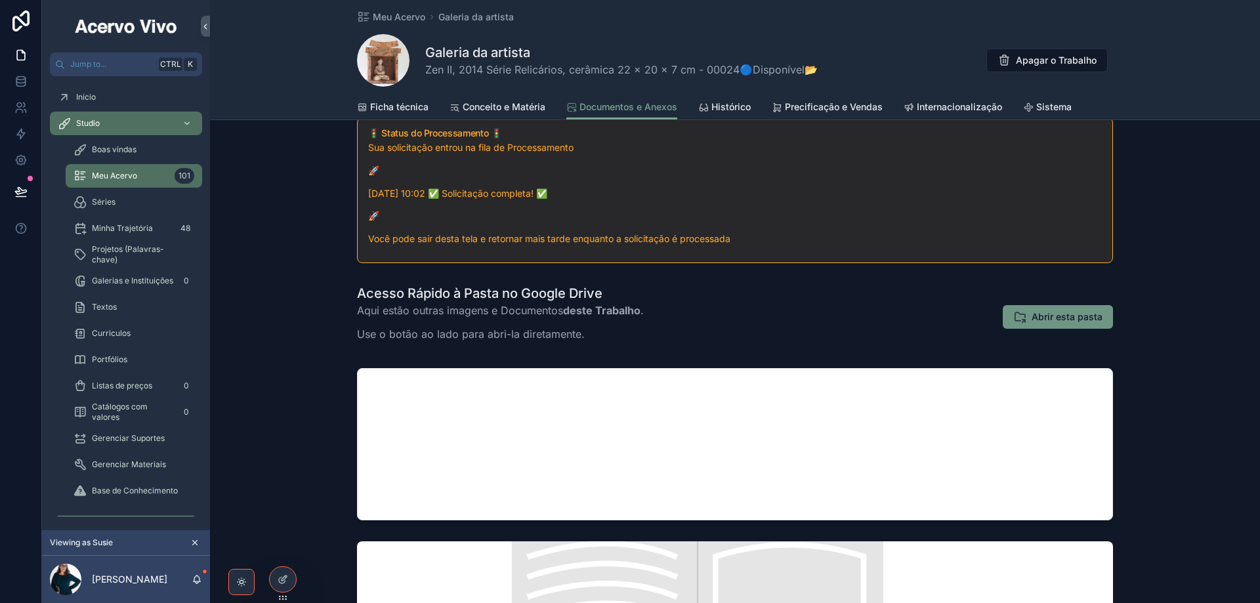
click at [1046, 314] on span "Abrir esta pasta" at bounding box center [1067, 317] width 71 height 13
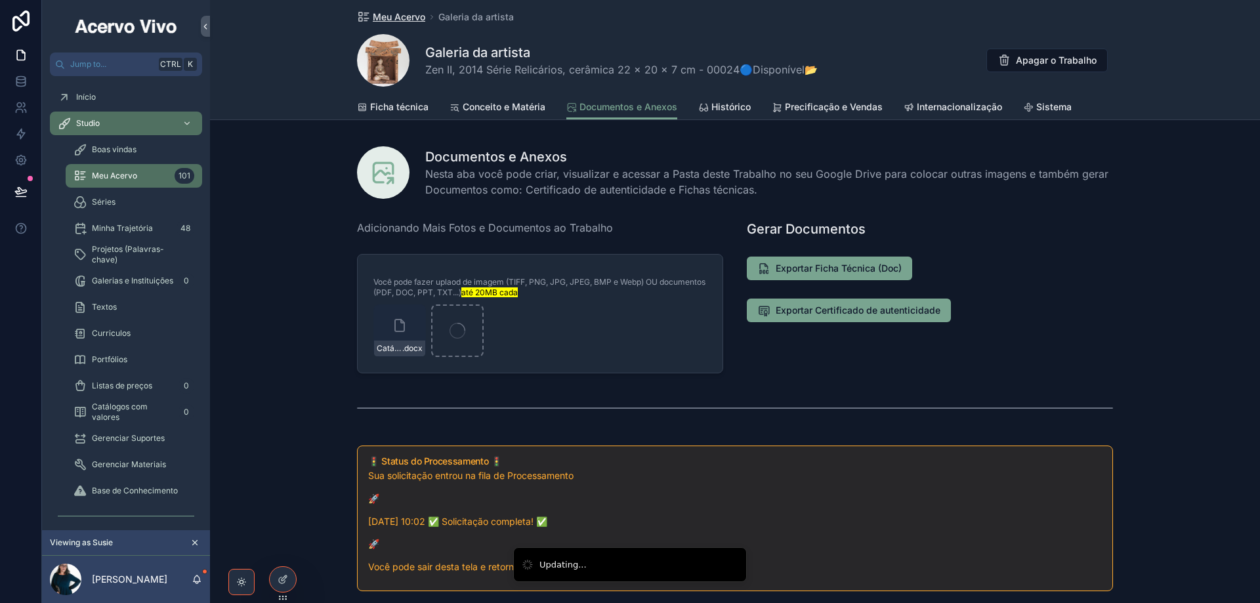
click at [387, 14] on span "Meu Acervo" at bounding box center [399, 17] width 53 height 13
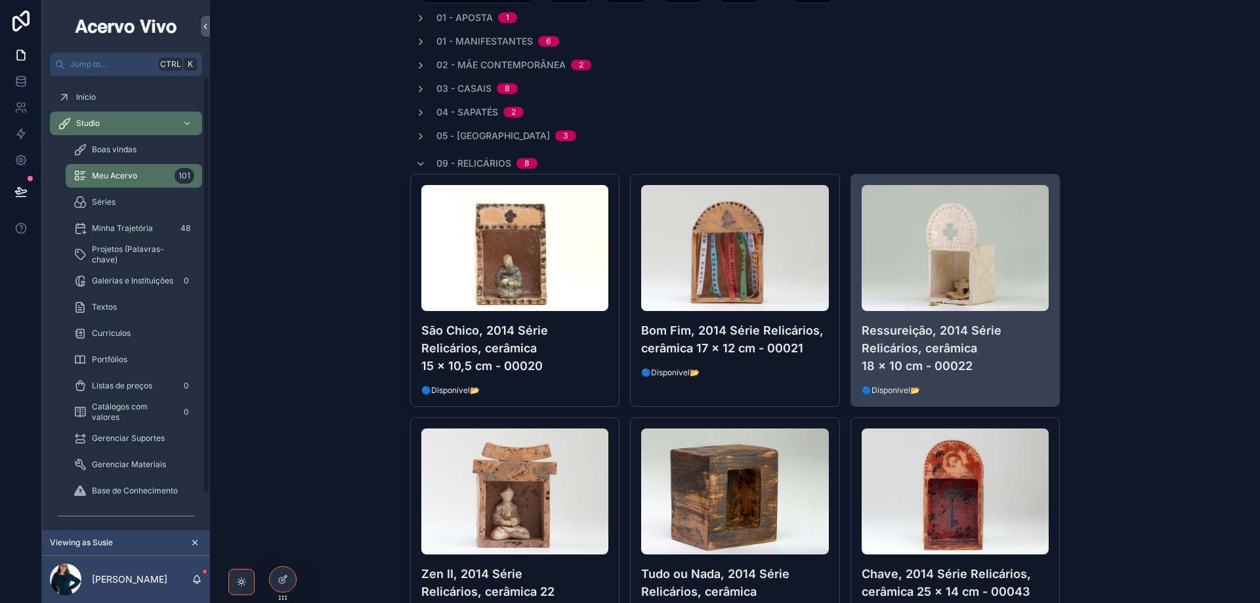
scroll to position [328, 0]
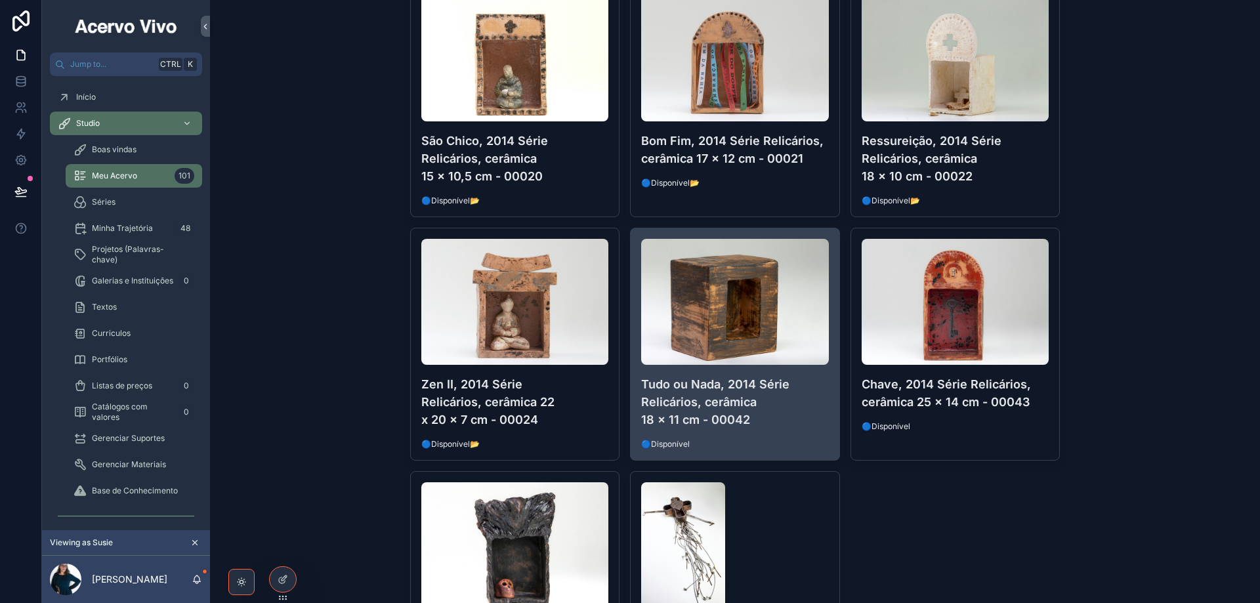
click at [775, 436] on div "Tudo ou Nada, 2014 Série Relicários, cerâmica 18 x 11 cm - 00042 🔵Disponível" at bounding box center [735, 344] width 209 height 232
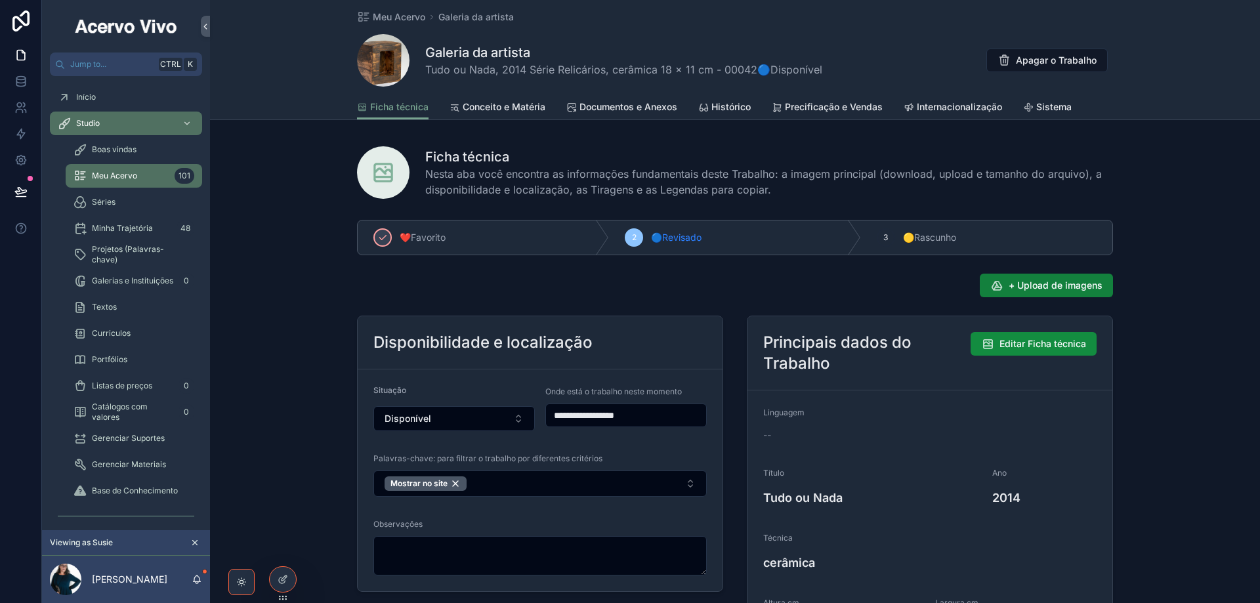
click at [1050, 285] on span "+ Upload de imagens" at bounding box center [1056, 285] width 94 height 13
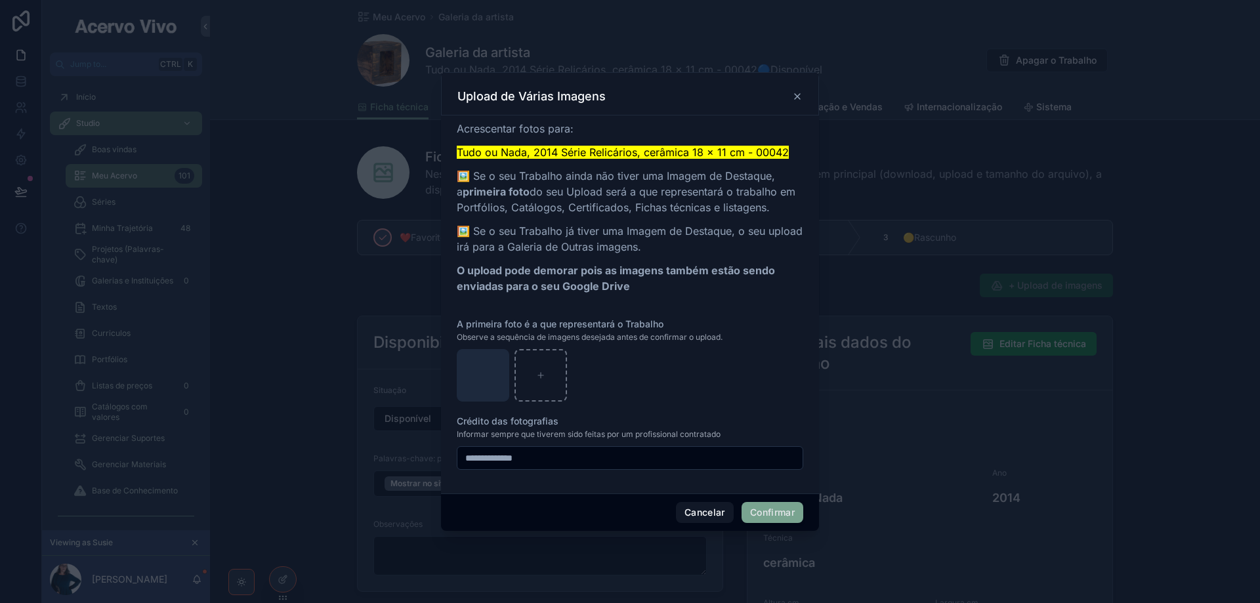
click at [770, 511] on button "Confirmar" at bounding box center [773, 512] width 62 height 21
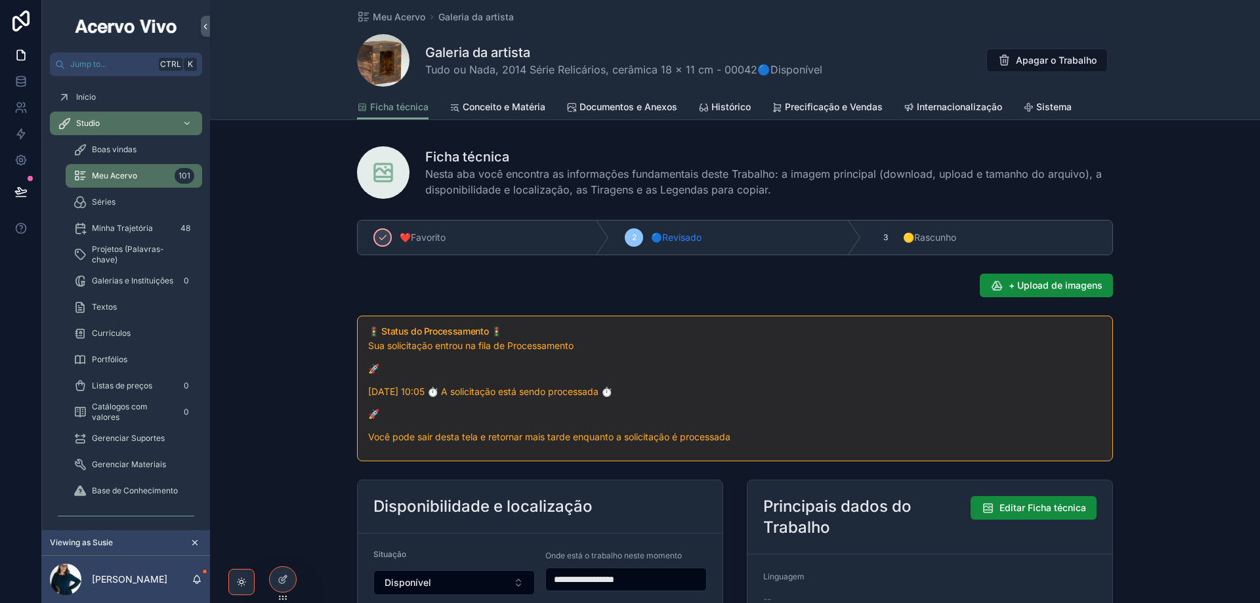
click at [618, 106] on span "Documentos e Anexos" at bounding box center [629, 106] width 98 height 13
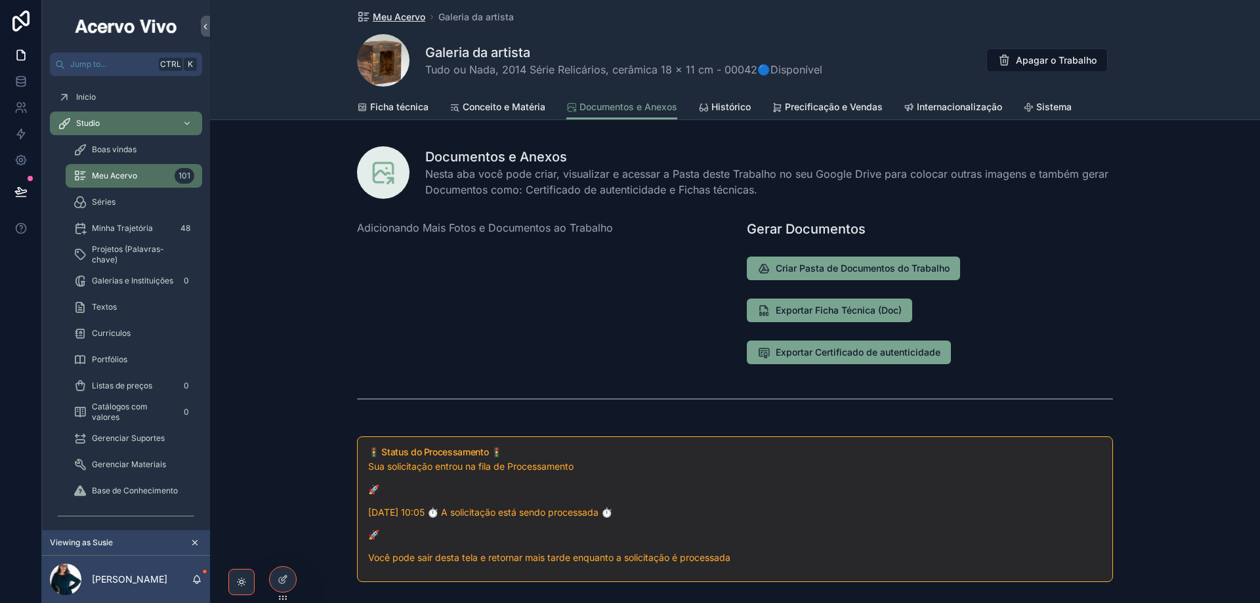
click at [393, 14] on span "Meu Acervo" at bounding box center [399, 17] width 53 height 13
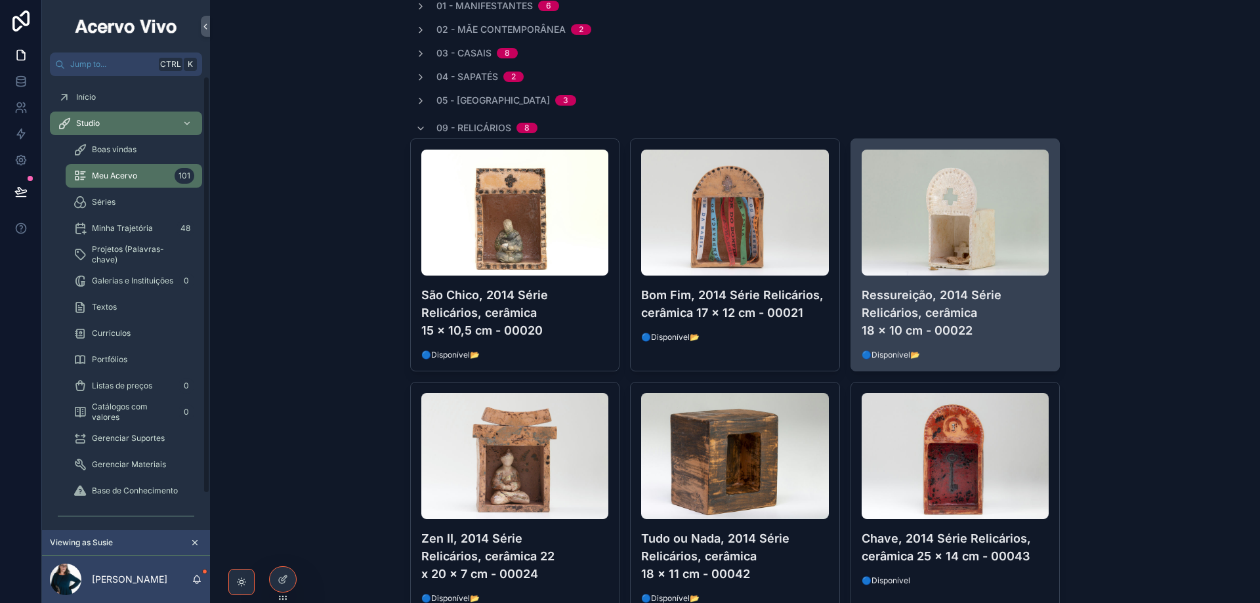
scroll to position [328, 0]
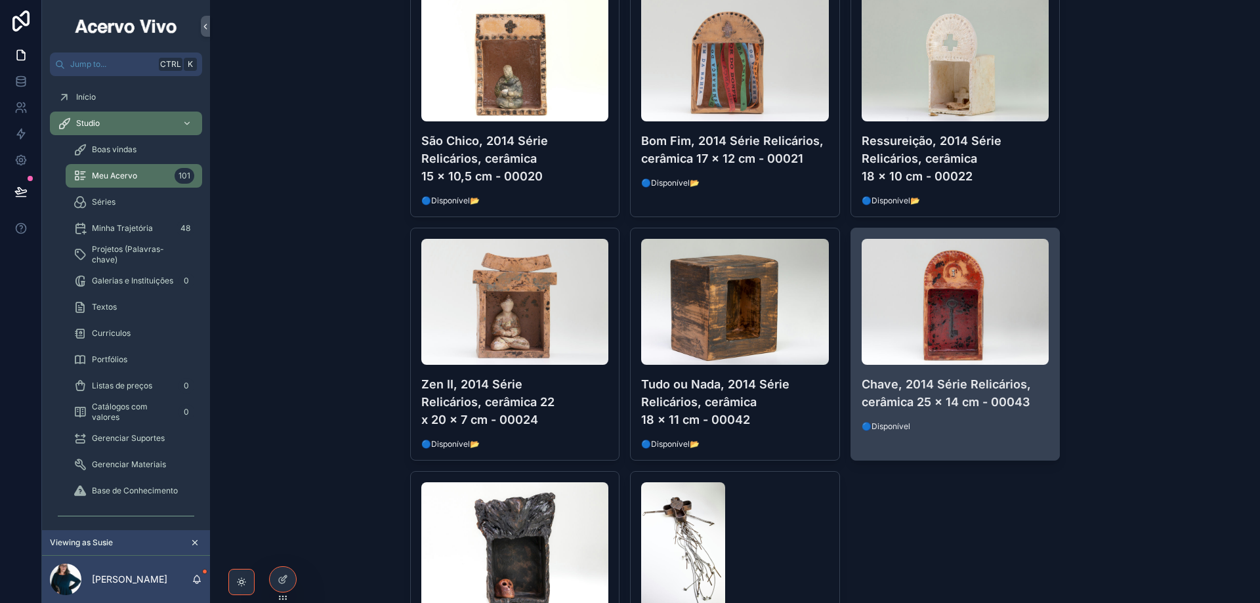
click at [941, 427] on span "🔵Disponível" at bounding box center [956, 426] width 188 height 11
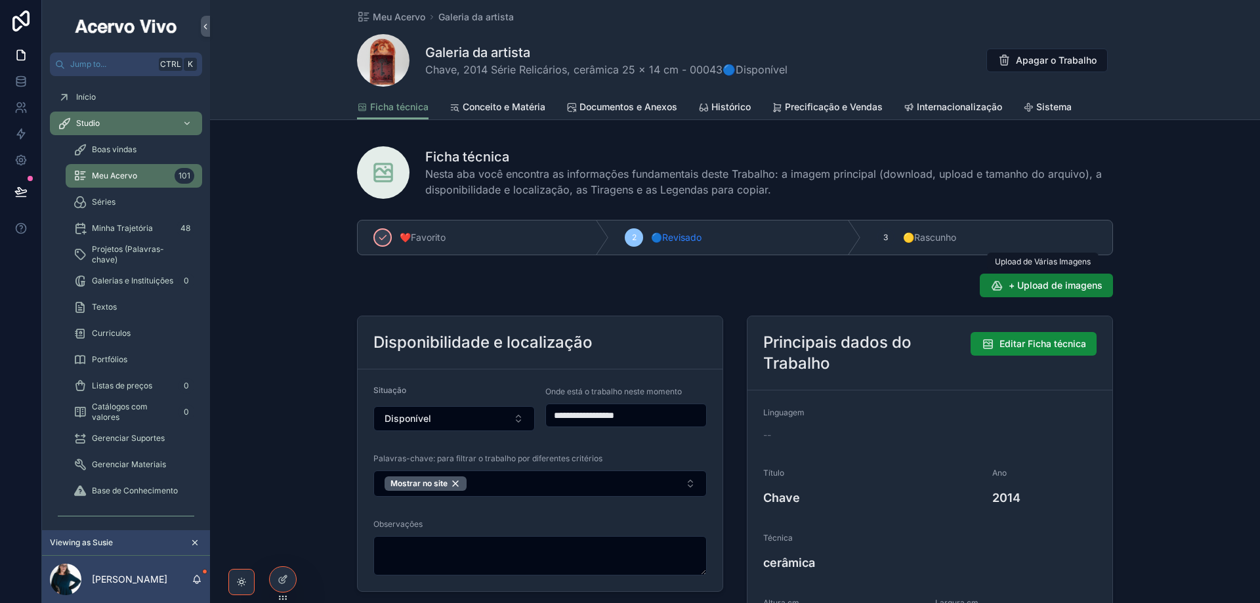
click at [1072, 286] on span "+ Upload de imagens" at bounding box center [1056, 285] width 94 height 13
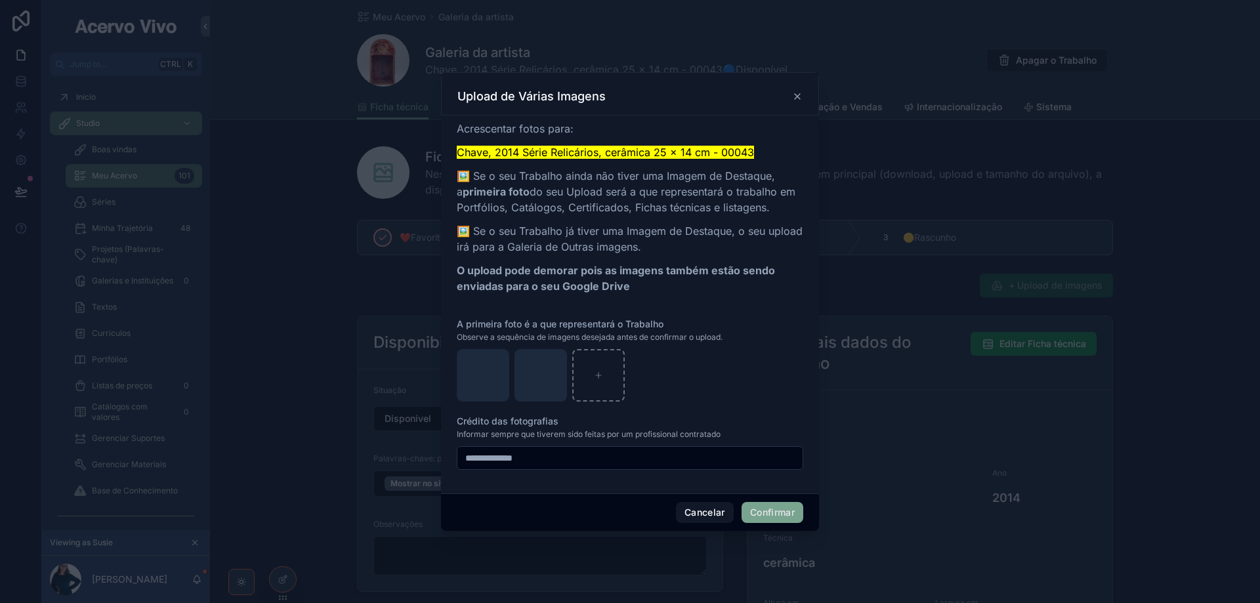
click at [779, 517] on button "Confirmar" at bounding box center [773, 512] width 62 height 21
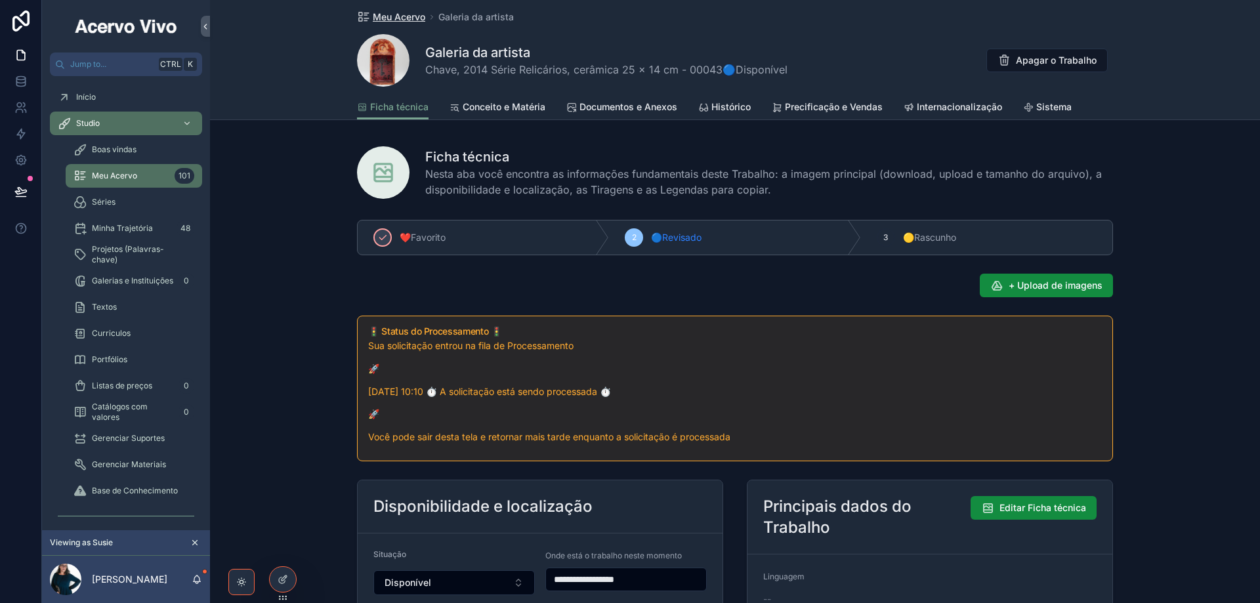
click at [399, 17] on span "Meu Acervo" at bounding box center [399, 17] width 53 height 13
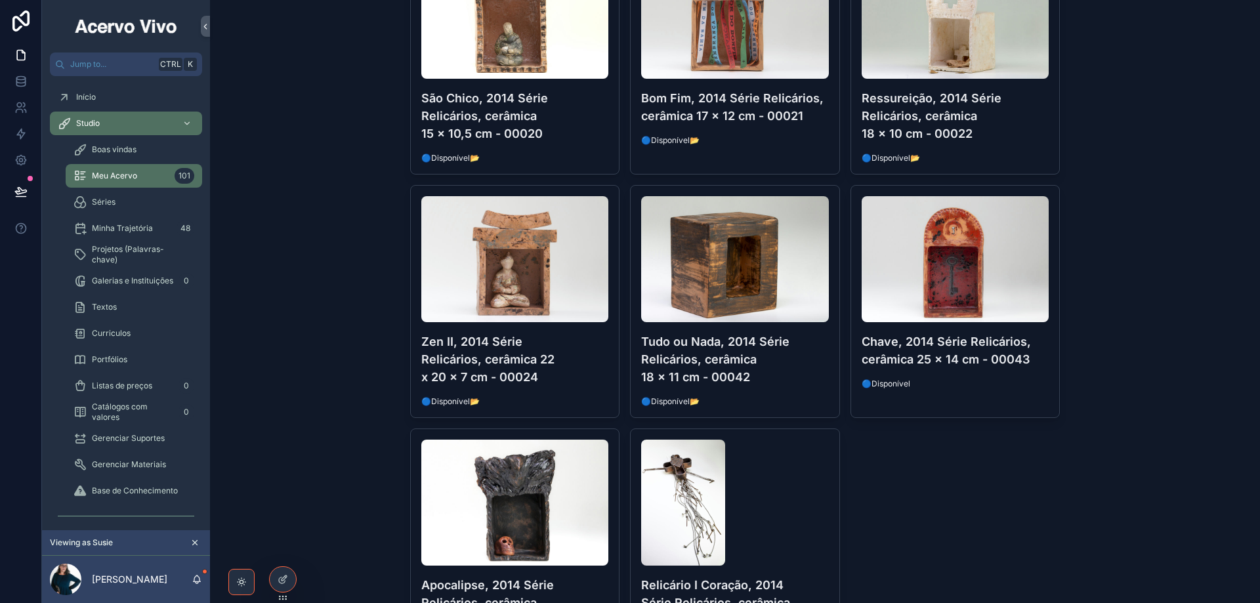
scroll to position [394, 0]
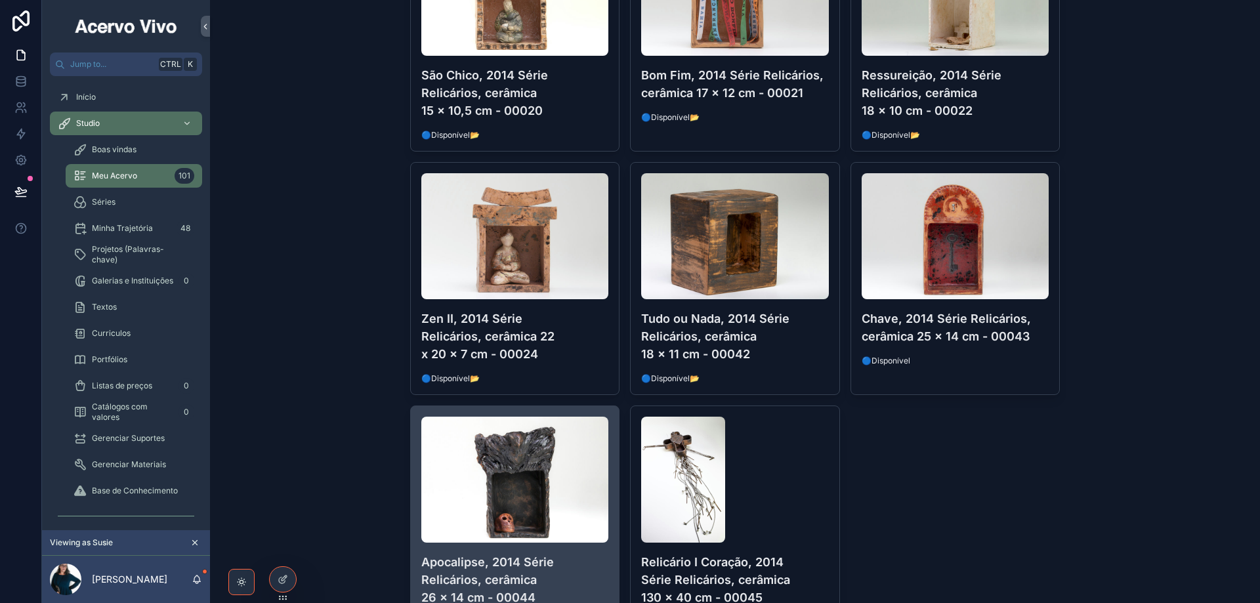
click at [569, 577] on h4 "Apocalipse, 2014 Série Relicários, cerâmica 26 x 14 cm - 00044" at bounding box center [515, 579] width 188 height 53
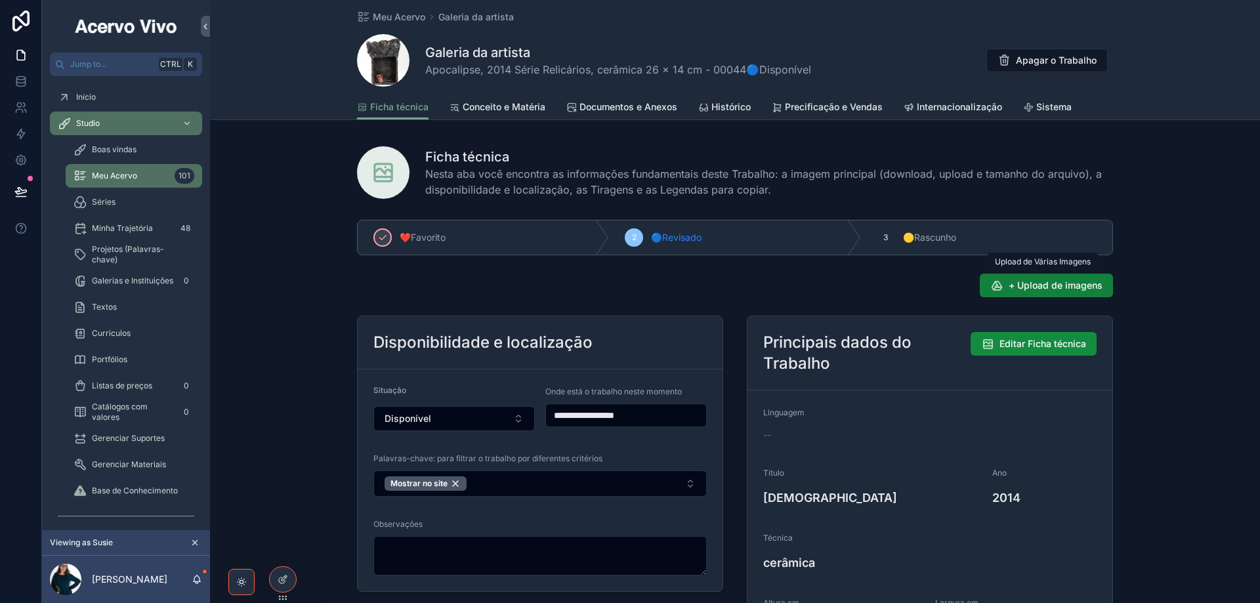
click at [1044, 284] on span "+ Upload de imagens" at bounding box center [1056, 285] width 94 height 13
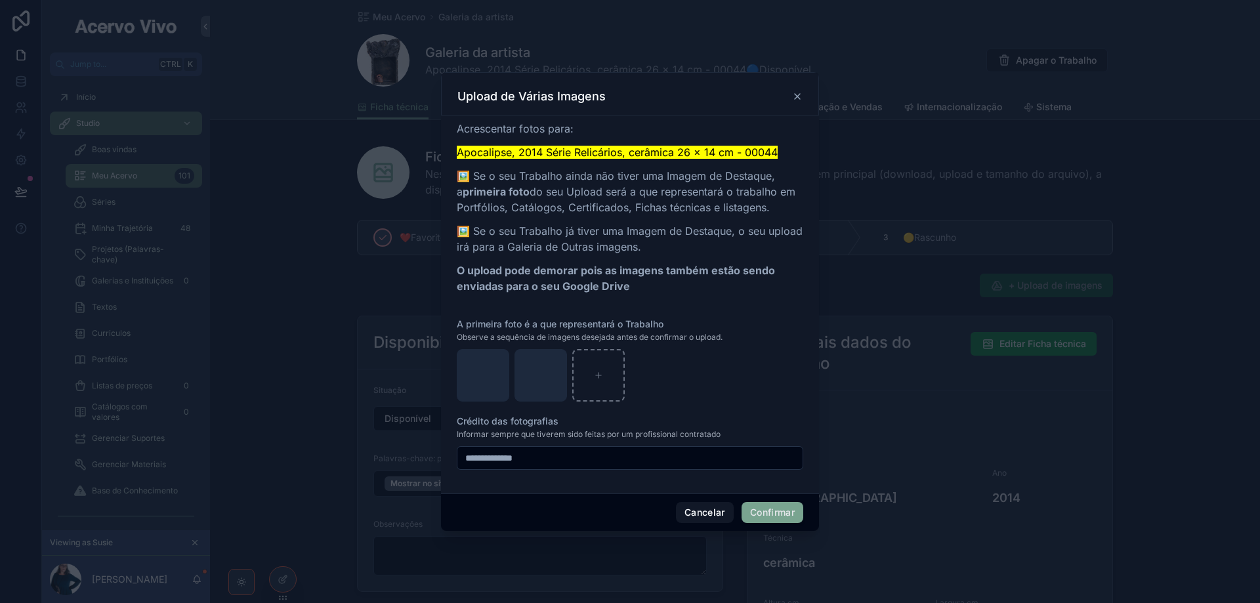
click at [779, 515] on button "Confirmar" at bounding box center [773, 512] width 62 height 21
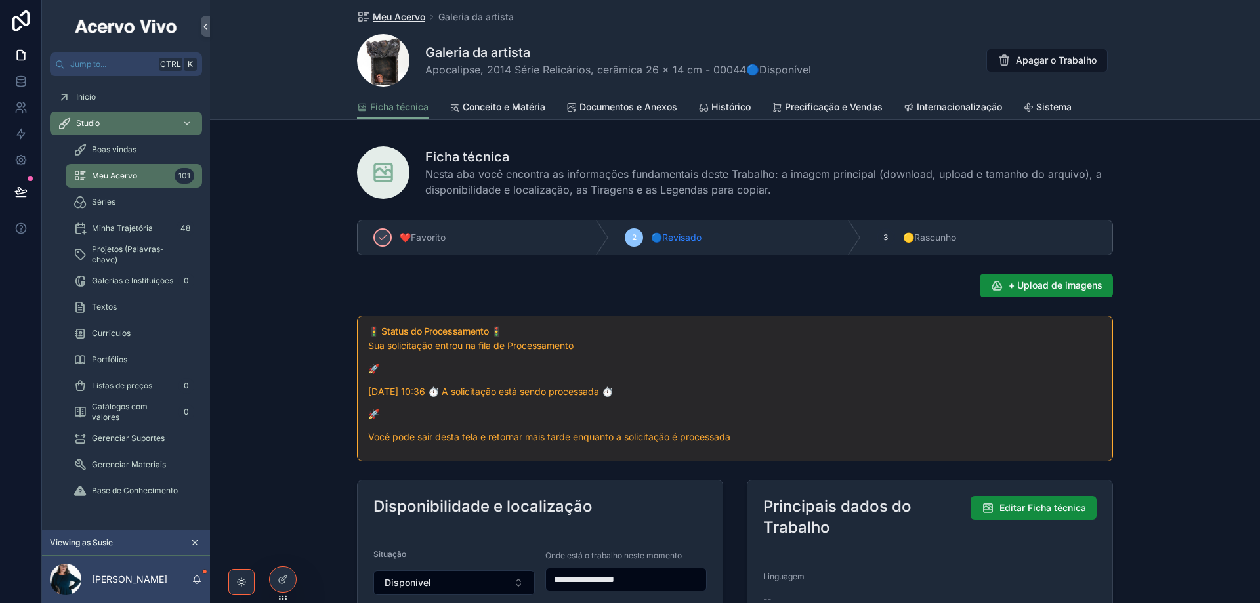
click at [395, 15] on span "Meu Acervo" at bounding box center [399, 17] width 53 height 13
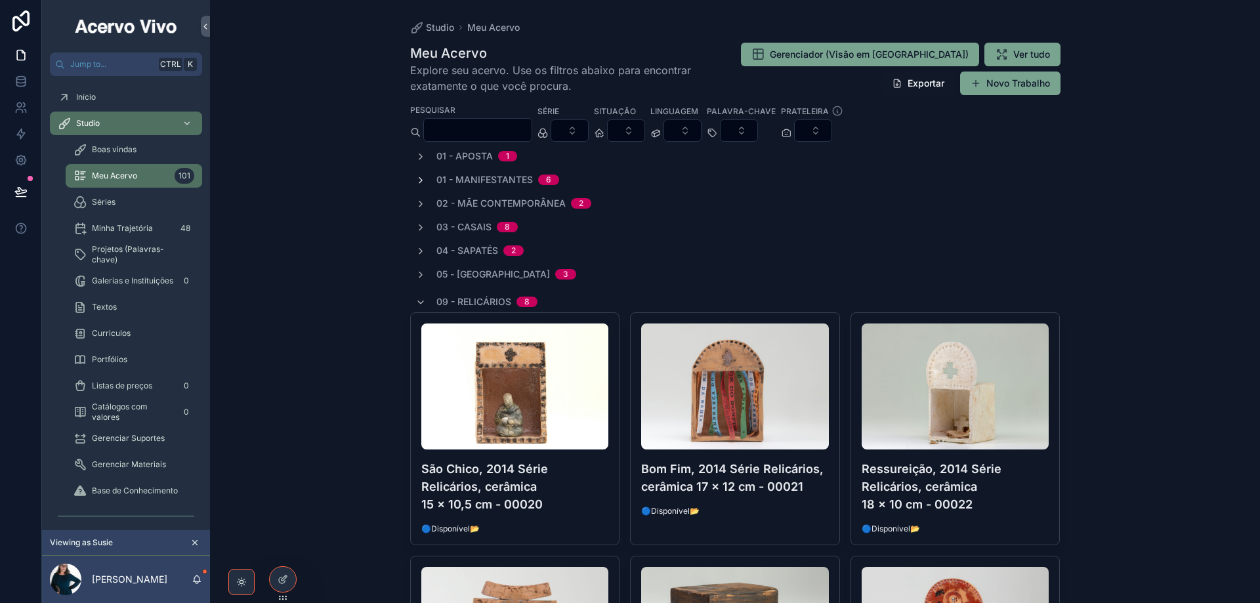
click at [416, 180] on icon "scrollable content" at bounding box center [421, 180] width 11 height 11
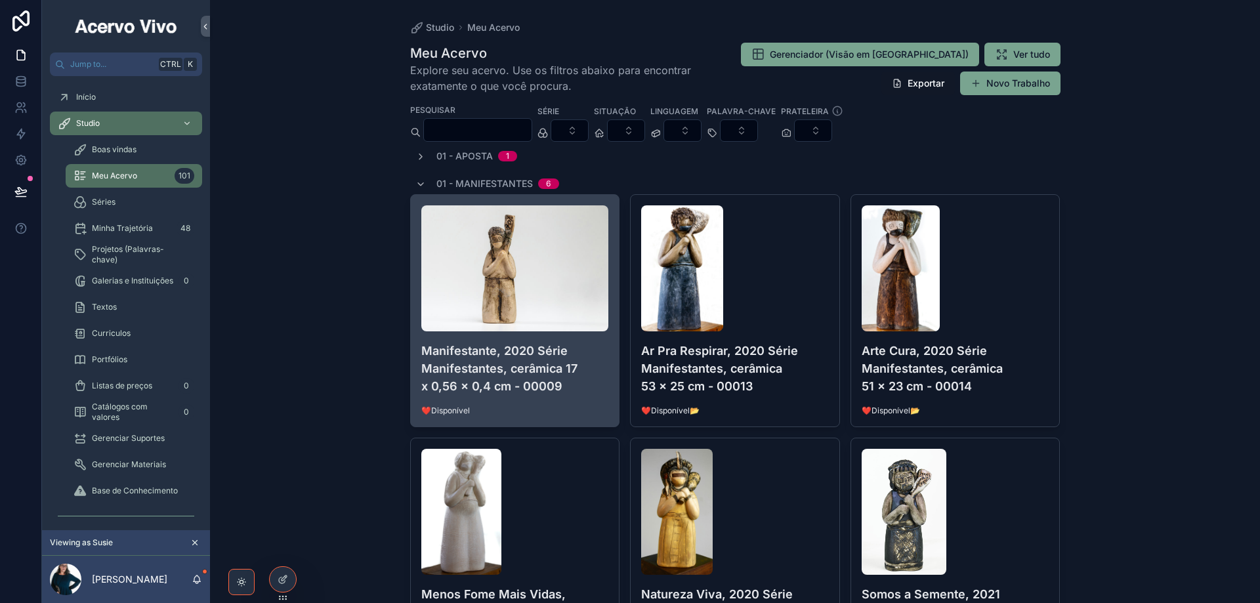
click at [540, 386] on h4 "Manifestante, 2020 Série Manifestantes, cerâmica 17 x 0,56 x 0,4 cm - 00009" at bounding box center [515, 368] width 188 height 53
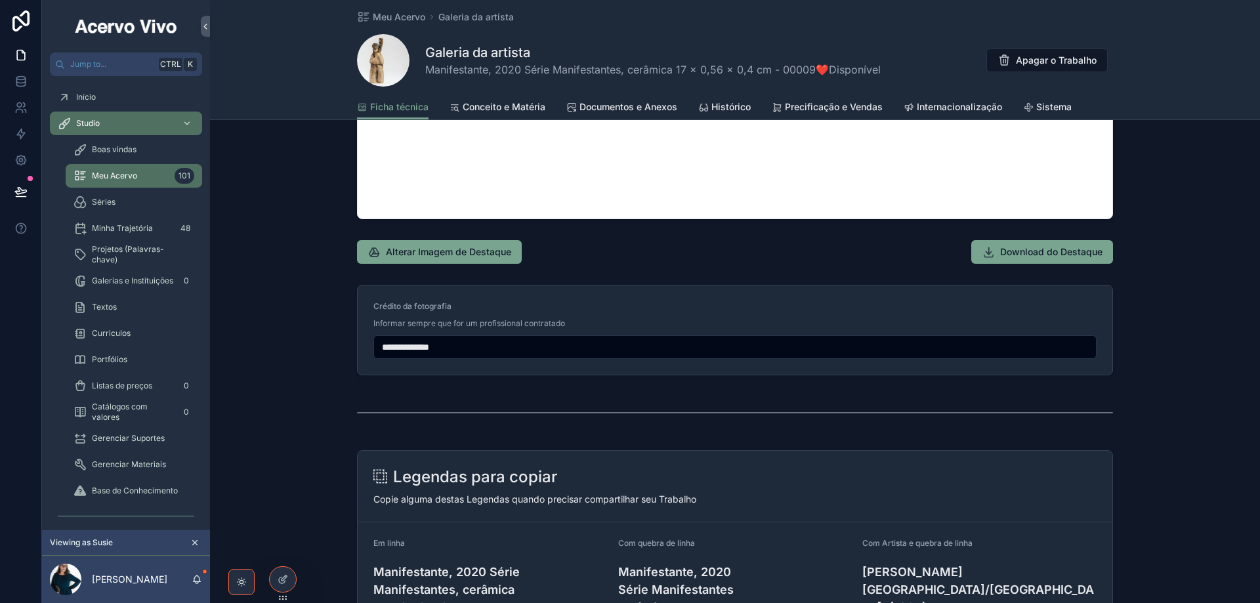
scroll to position [1379, 0]
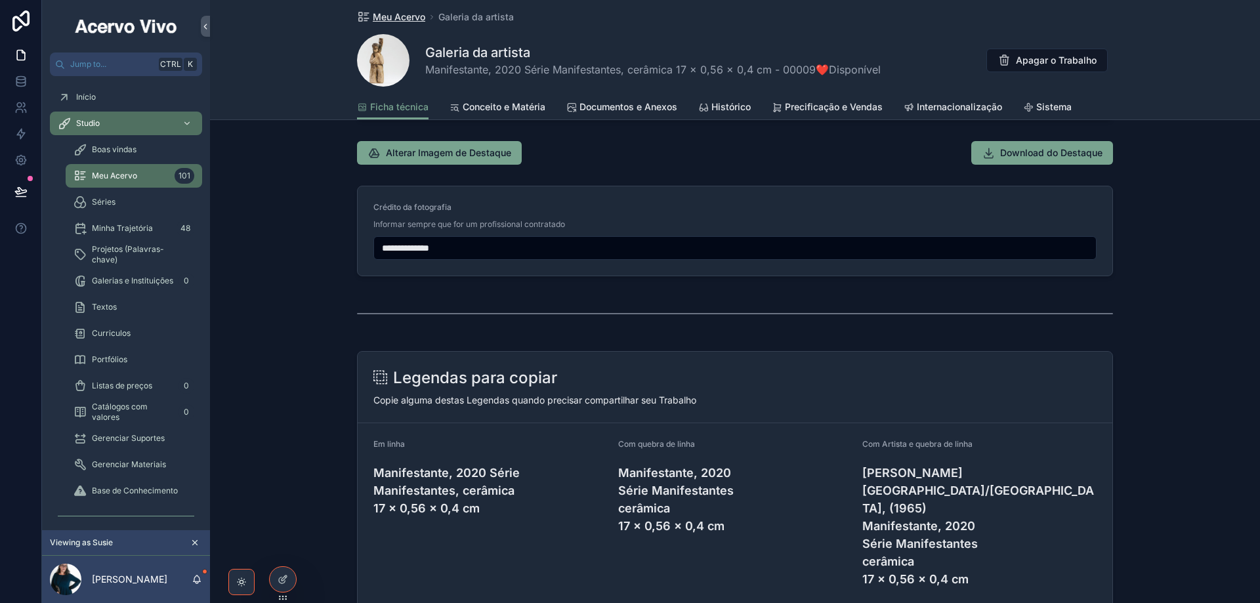
click at [392, 17] on span "Meu Acervo" at bounding box center [399, 17] width 53 height 13
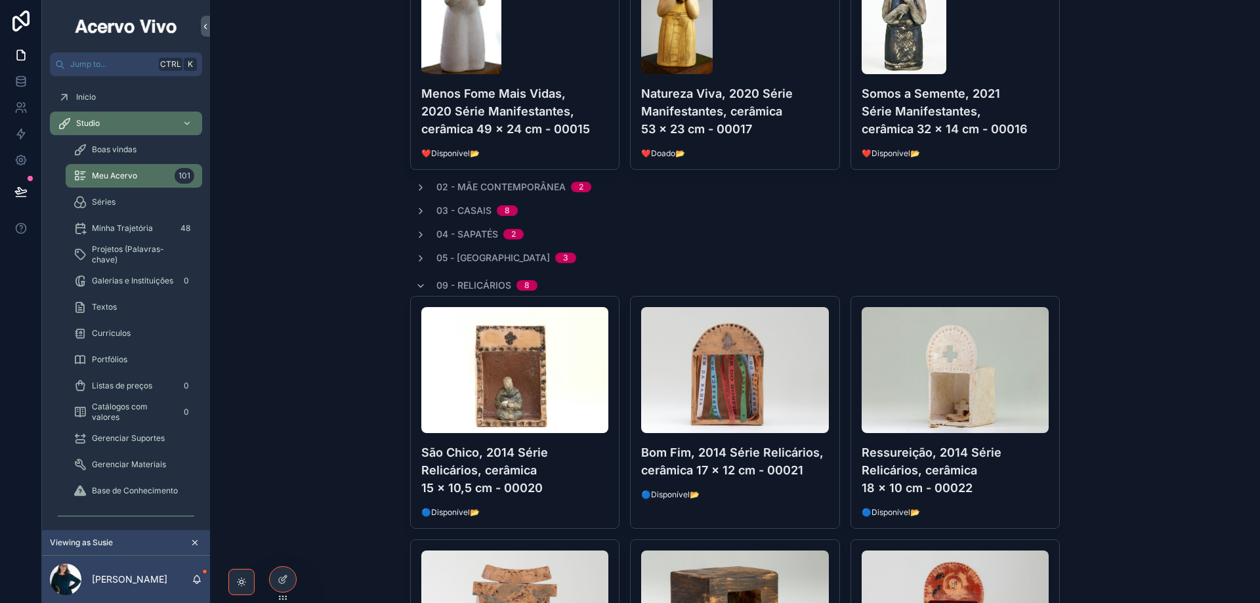
scroll to position [238, 0]
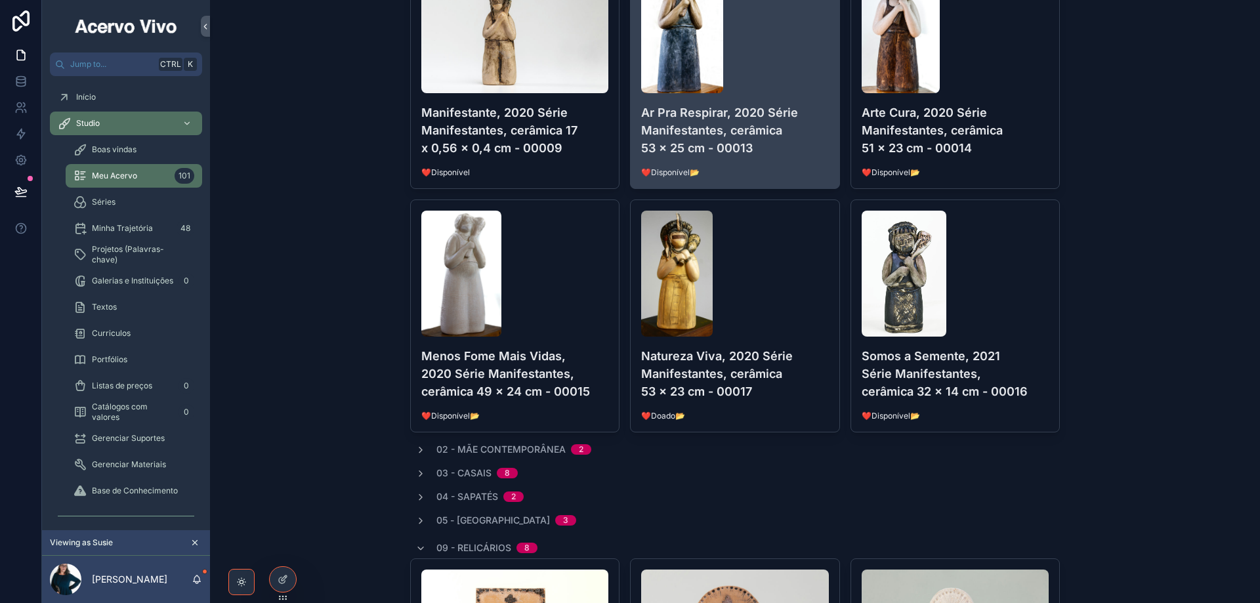
click at [790, 95] on div "Ar Pra Respirar, 2020 Série Manifestantes, cerâmica 53 x 25 cm - 00013 ❤️Dispon…" at bounding box center [735, 73] width 209 height 232
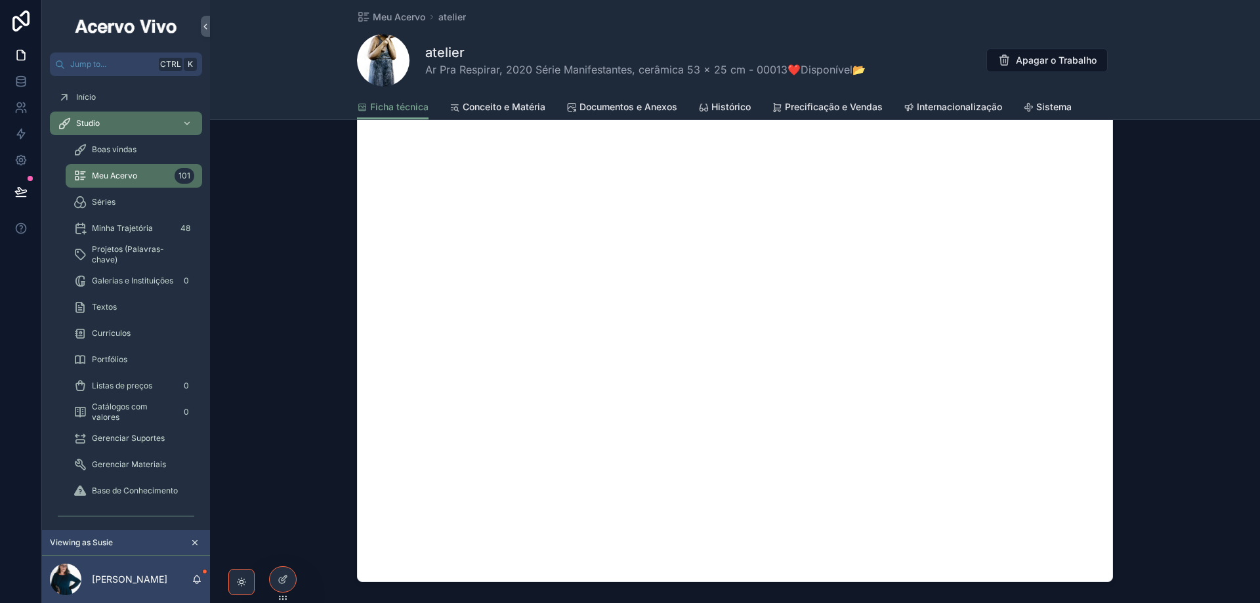
scroll to position [1116, 0]
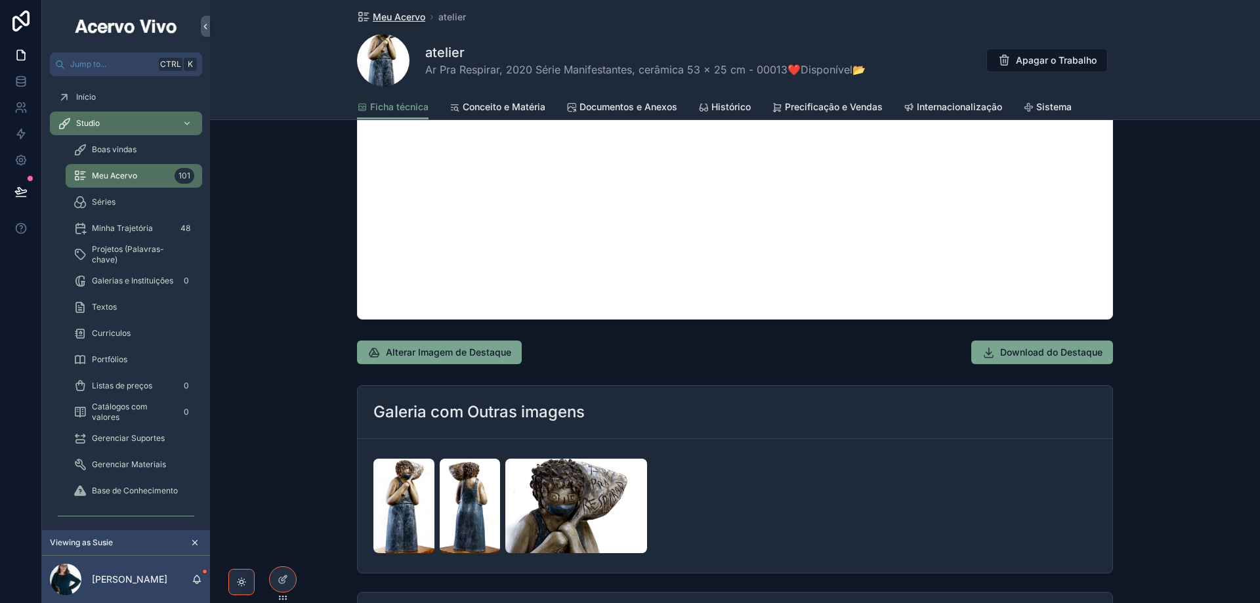
click at [408, 20] on span "Meu Acervo" at bounding box center [399, 17] width 53 height 13
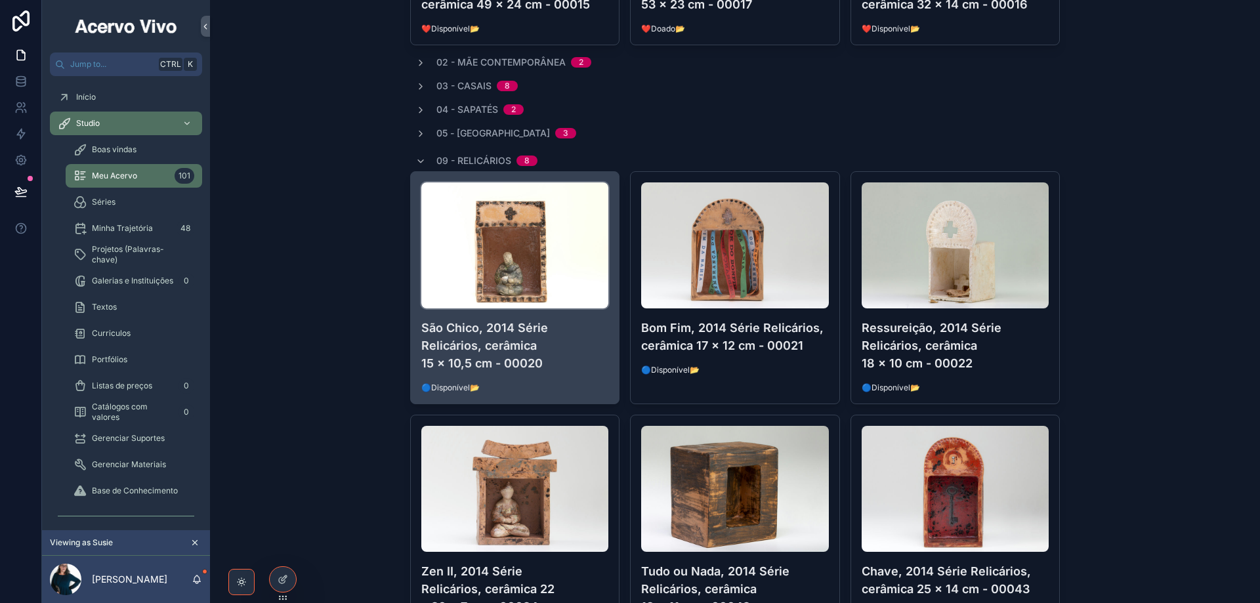
scroll to position [501, 0]
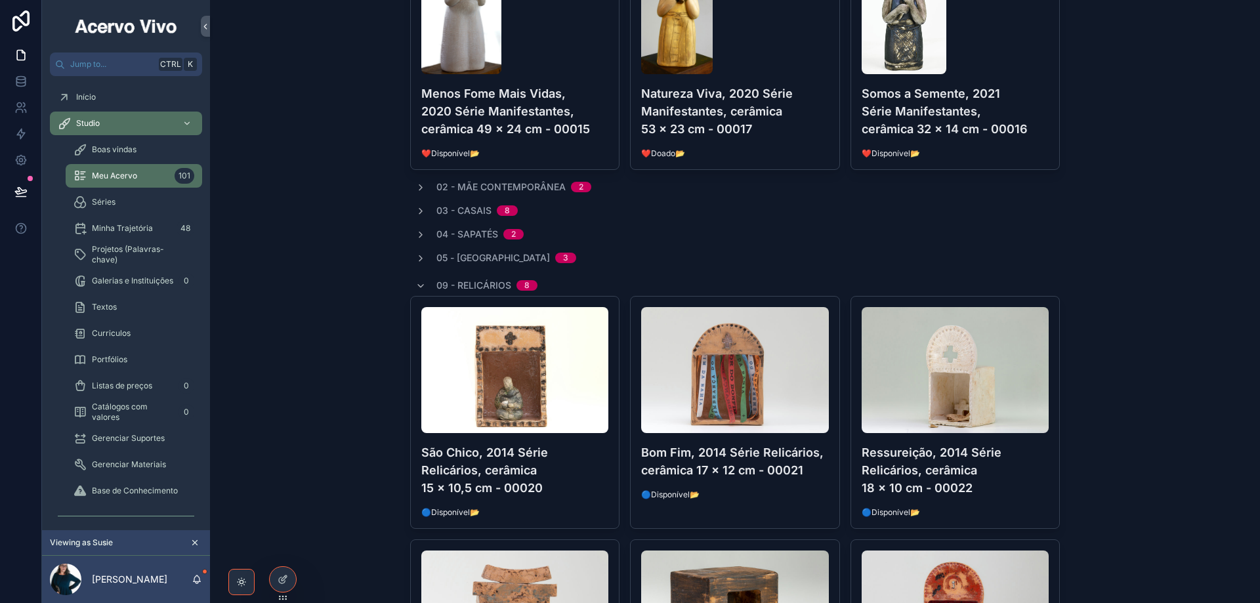
click at [455, 256] on span "05 - Libélula" at bounding box center [494, 257] width 114 height 13
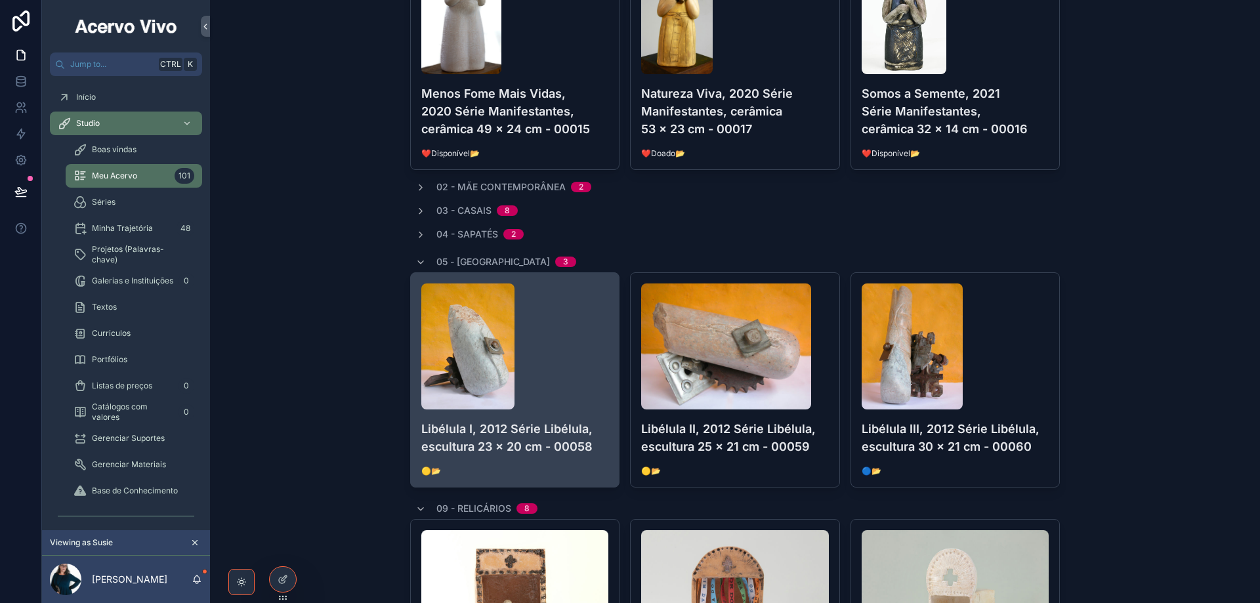
click at [549, 343] on div "scrollable content" at bounding box center [515, 347] width 188 height 126
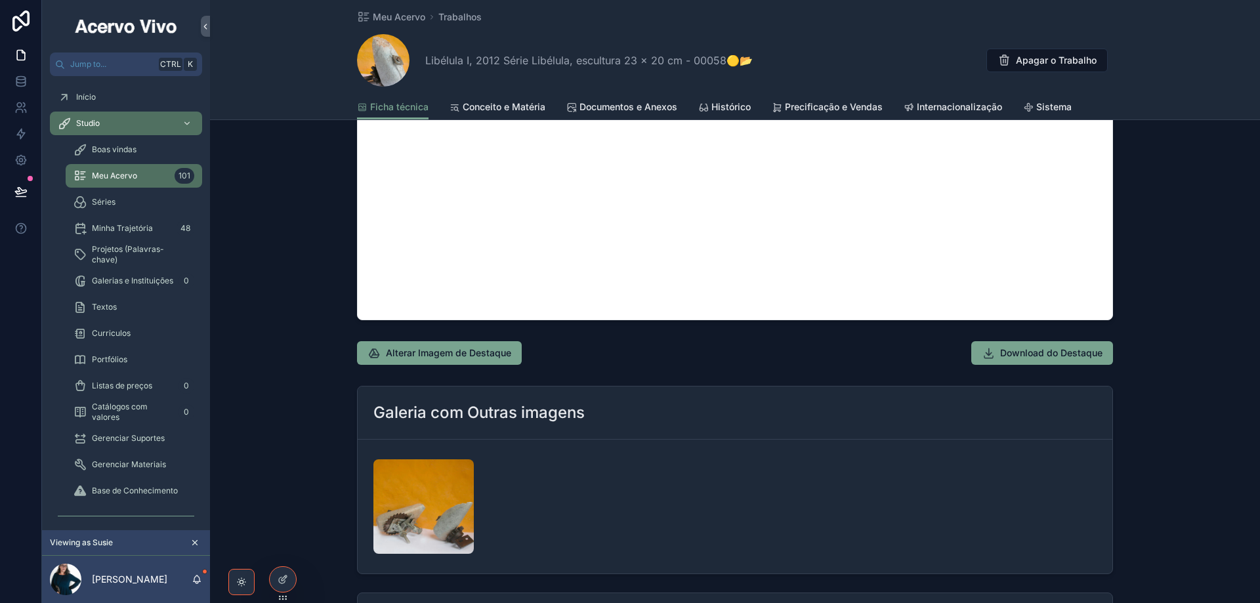
scroll to position [1116, 0]
click at [410, 14] on span "Meu Acervo" at bounding box center [399, 17] width 53 height 13
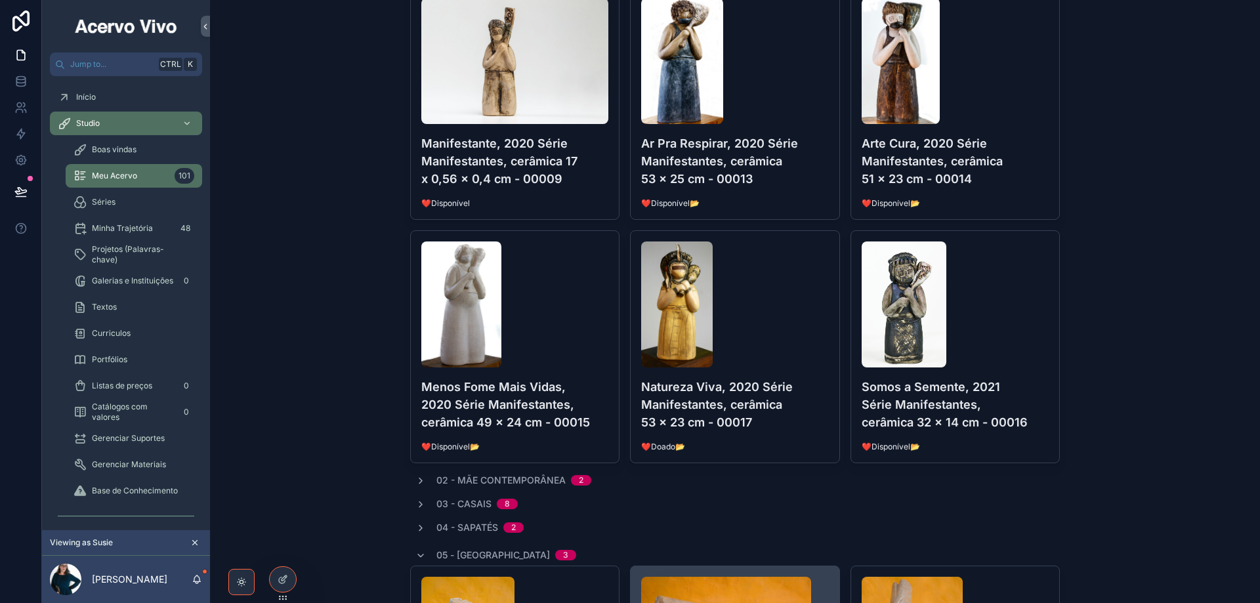
scroll to position [131, 0]
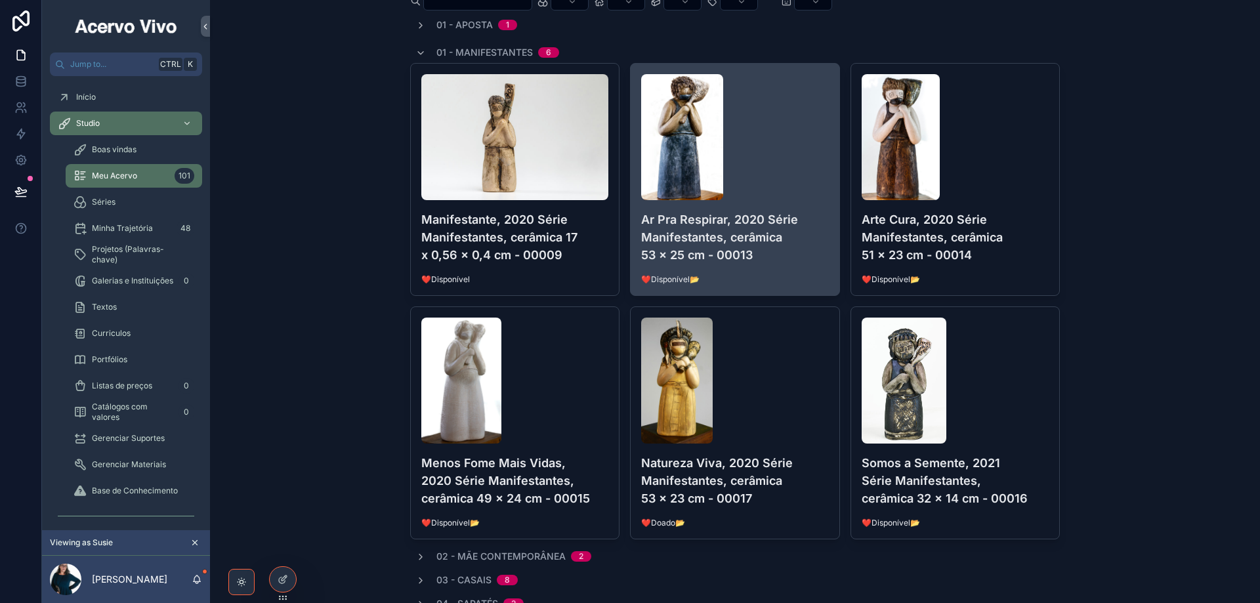
click at [785, 135] on div "scrollable content" at bounding box center [735, 137] width 188 height 126
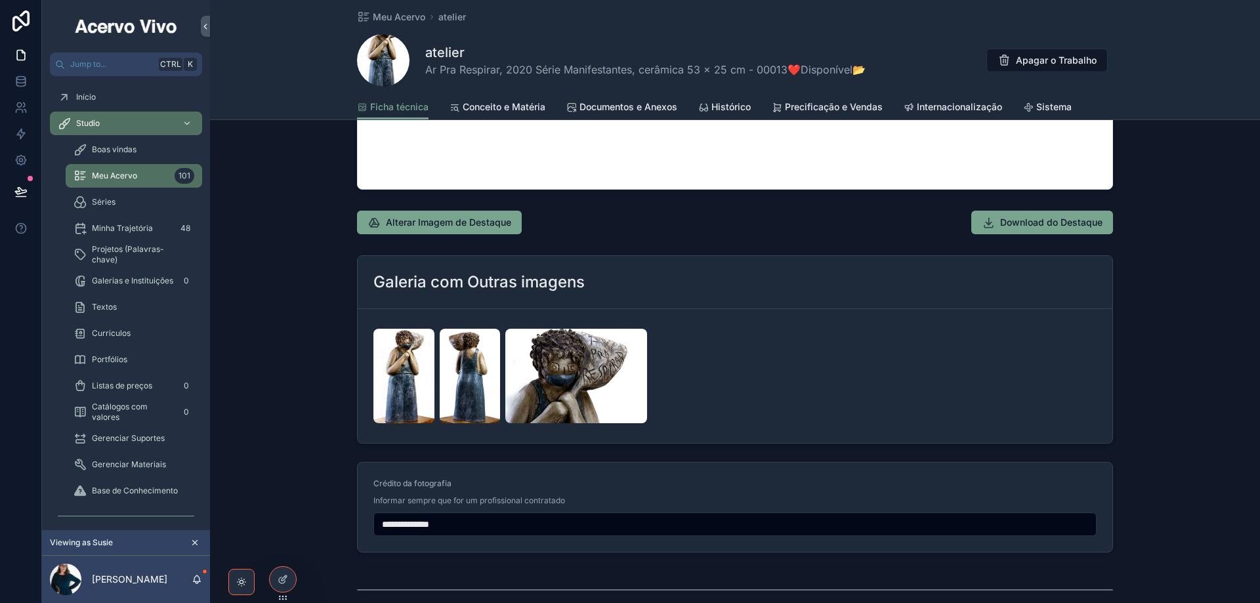
scroll to position [1247, 0]
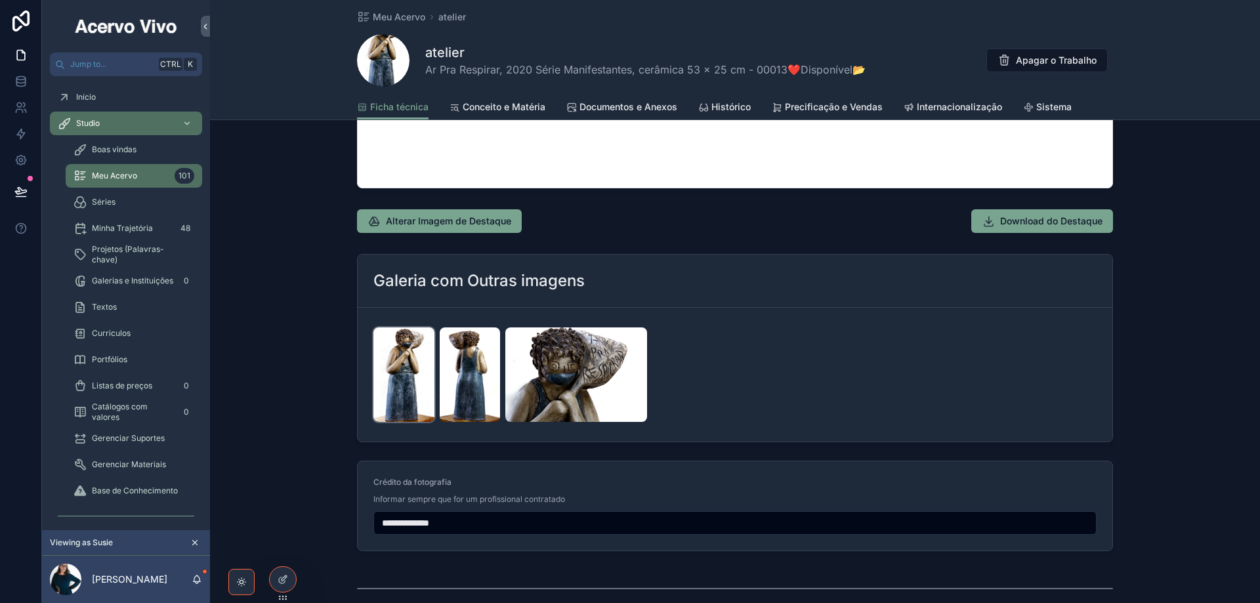
click at [406, 376] on img "scrollable content" at bounding box center [404, 375] width 61 height 95
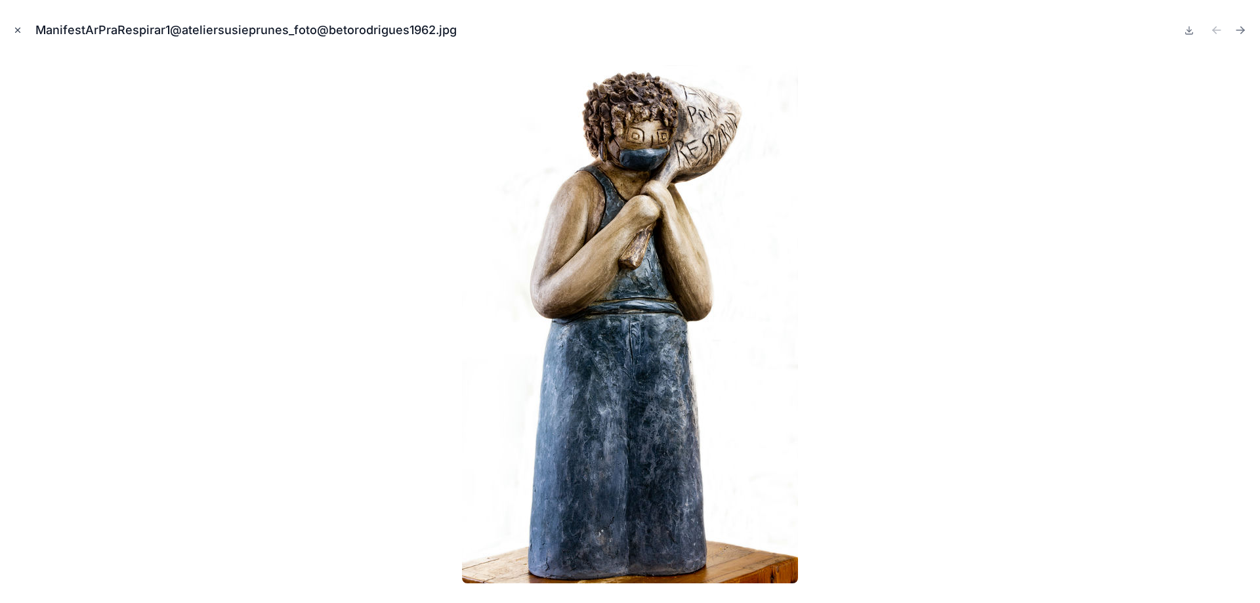
click at [21, 32] on icon "Close modal" at bounding box center [17, 30] width 9 height 9
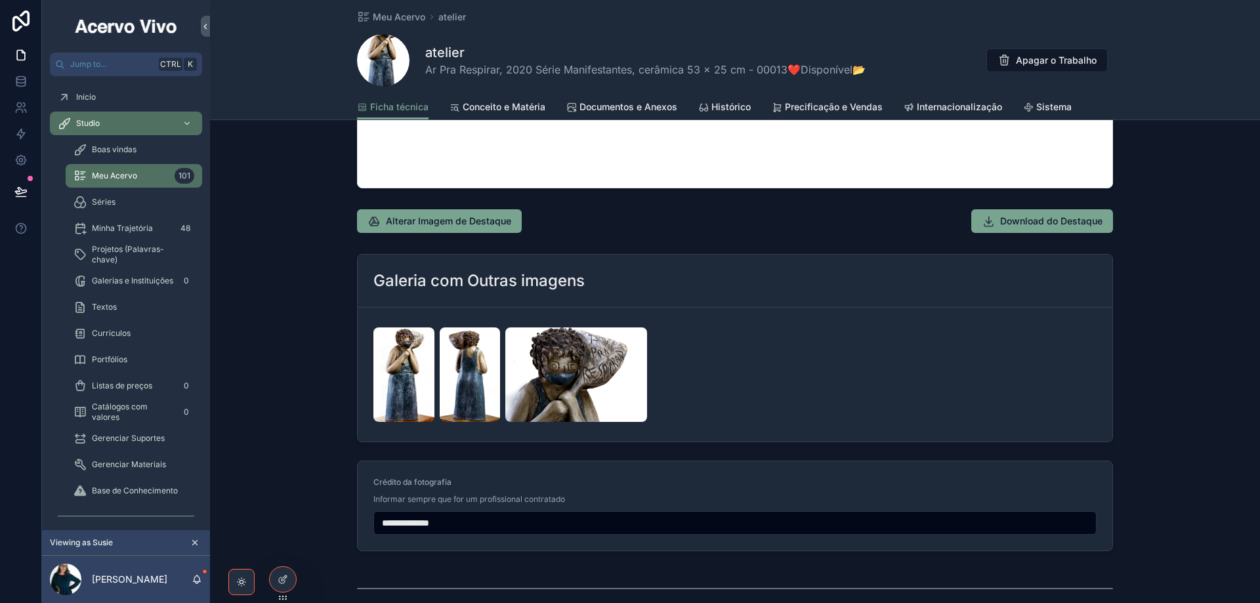
click at [611, 107] on span "Documentos e Anexos" at bounding box center [629, 106] width 98 height 13
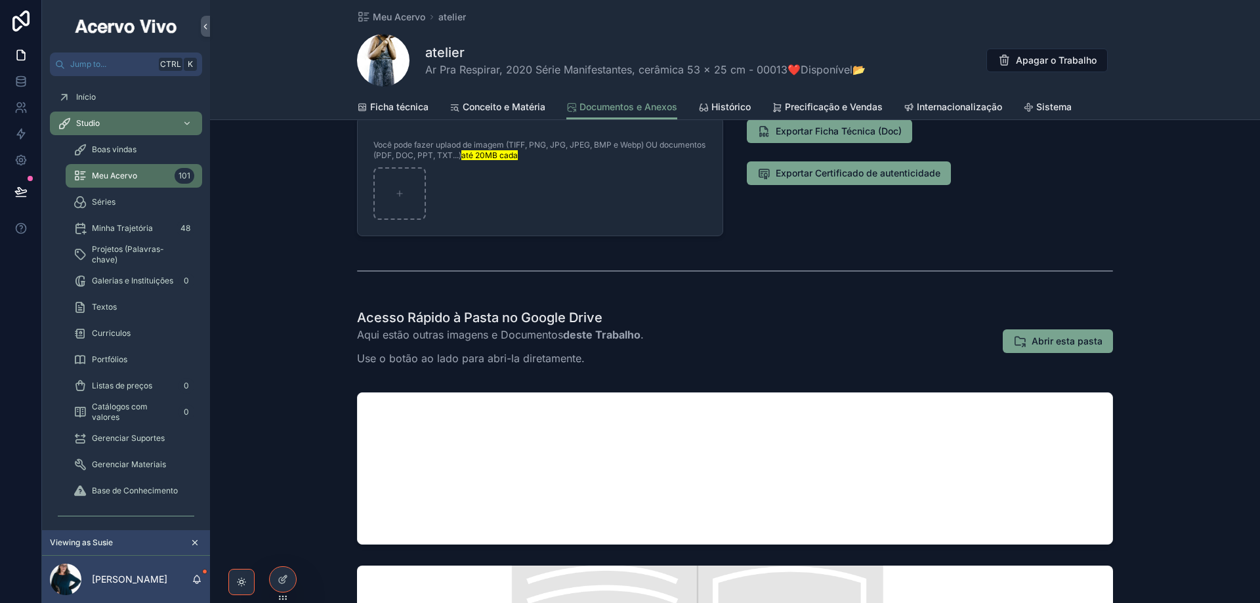
scroll to position [137, 0]
click at [398, 106] on span "Ficha técnica" at bounding box center [399, 106] width 58 height 13
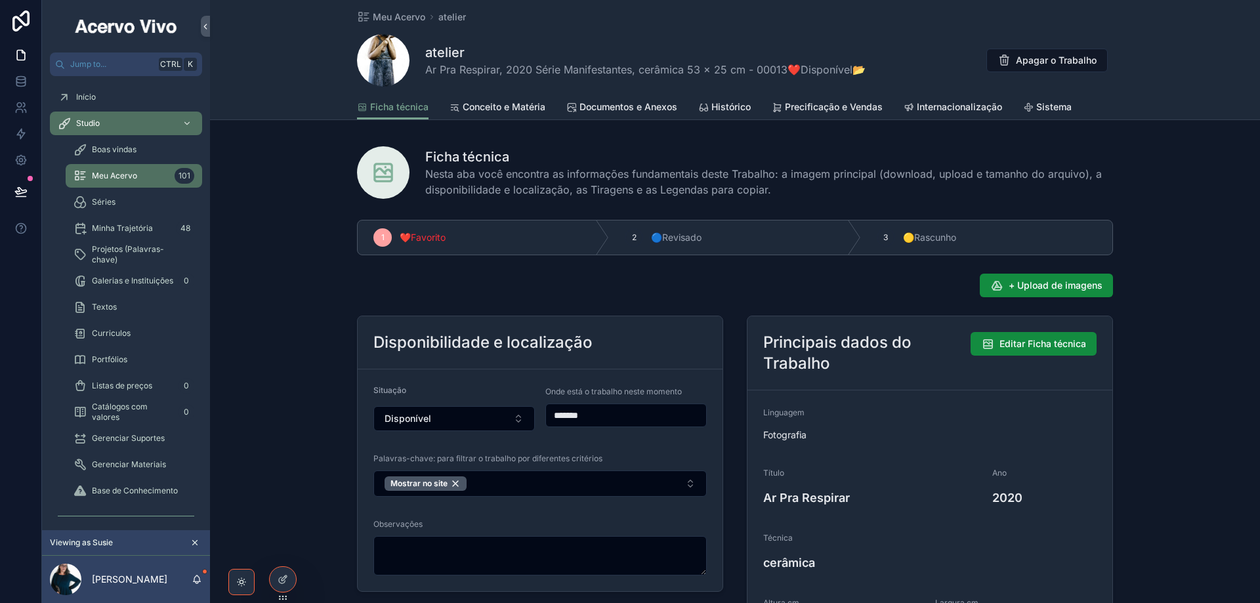
click at [637, 108] on span "Documentos e Anexos" at bounding box center [629, 106] width 98 height 13
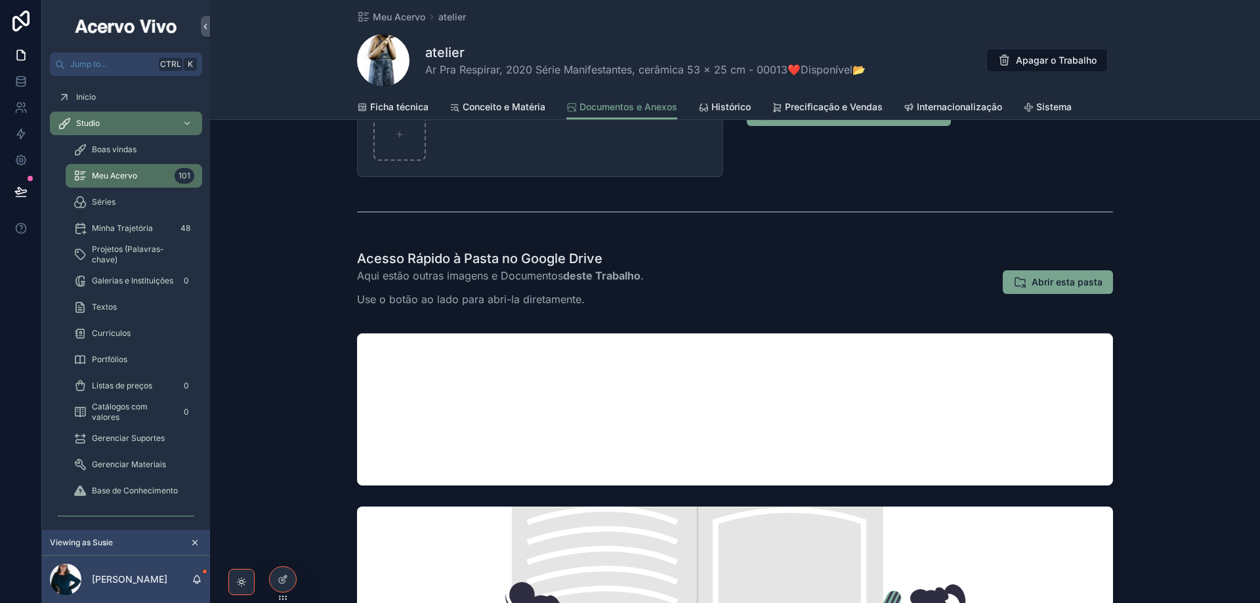
scroll to position [197, 0]
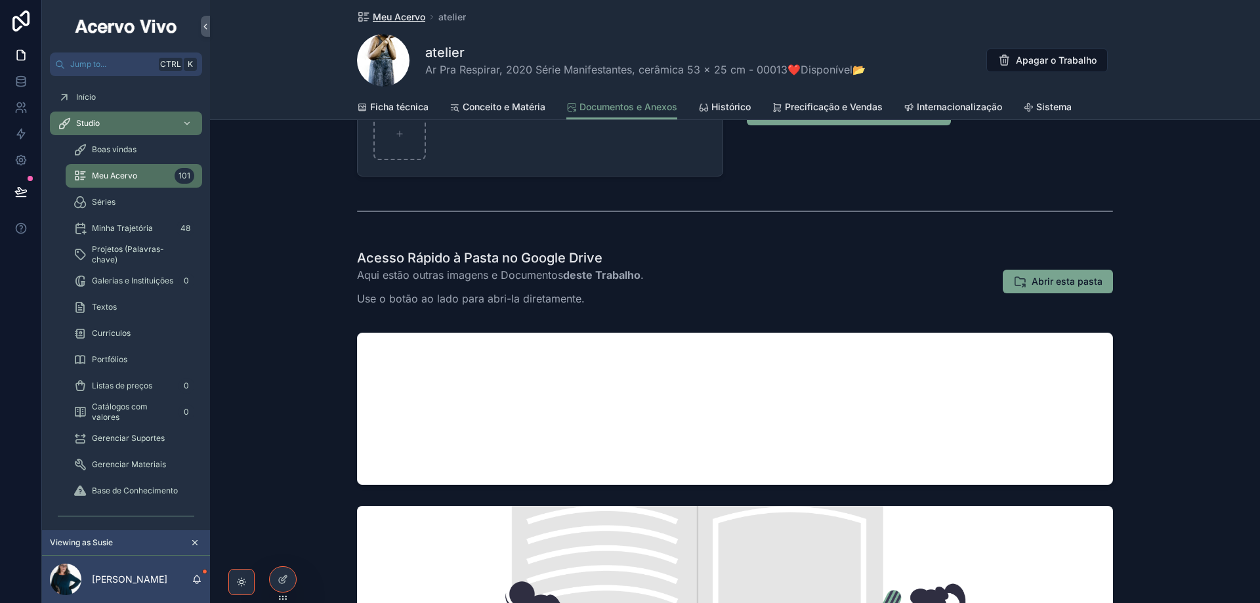
click at [390, 14] on span "Meu Acervo" at bounding box center [399, 17] width 53 height 13
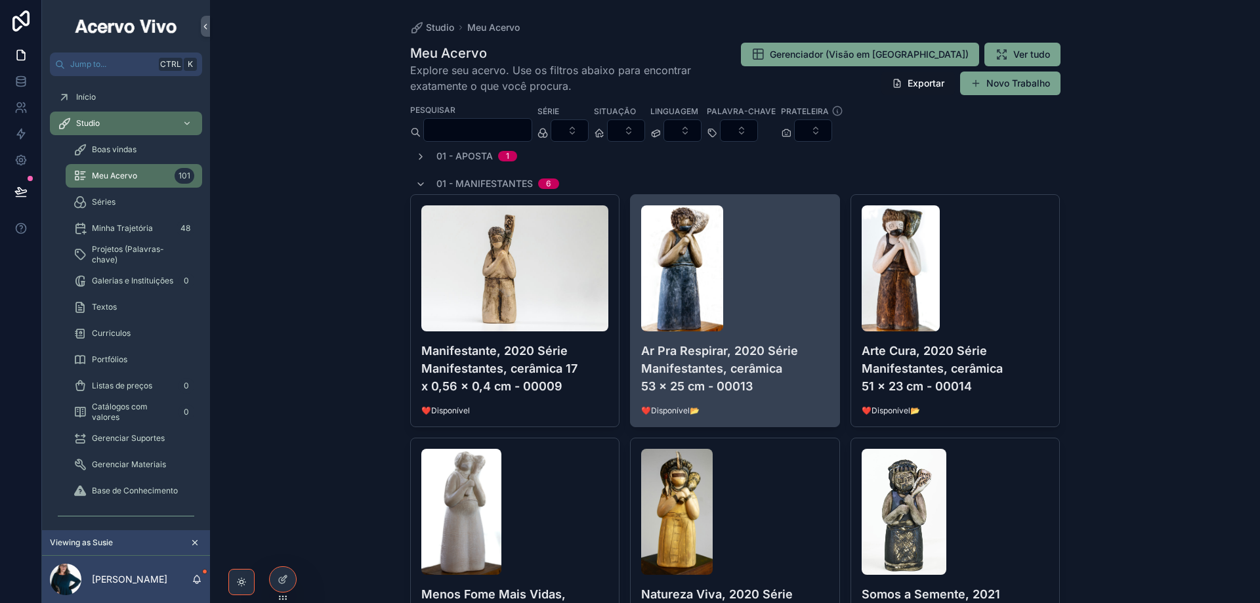
click at [748, 369] on h4 "Ar Pra Respirar, 2020 Série Manifestantes, cerâmica 53 x 25 cm - 00013" at bounding box center [735, 368] width 188 height 53
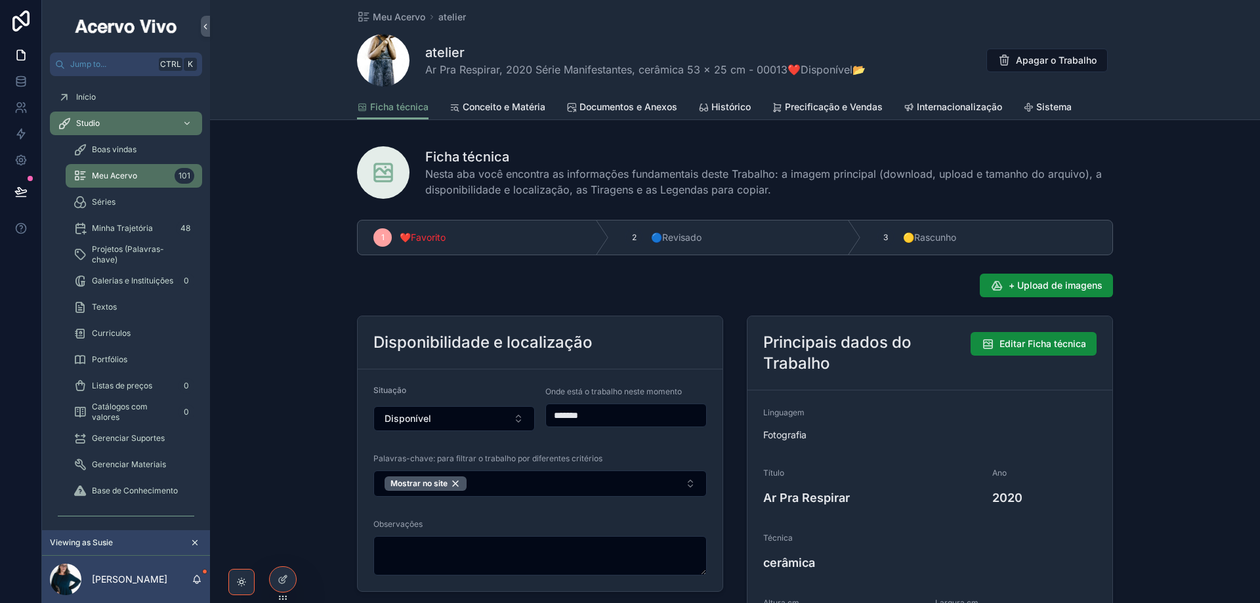
click at [508, 104] on span "Conceito e Matéria" at bounding box center [504, 106] width 83 height 13
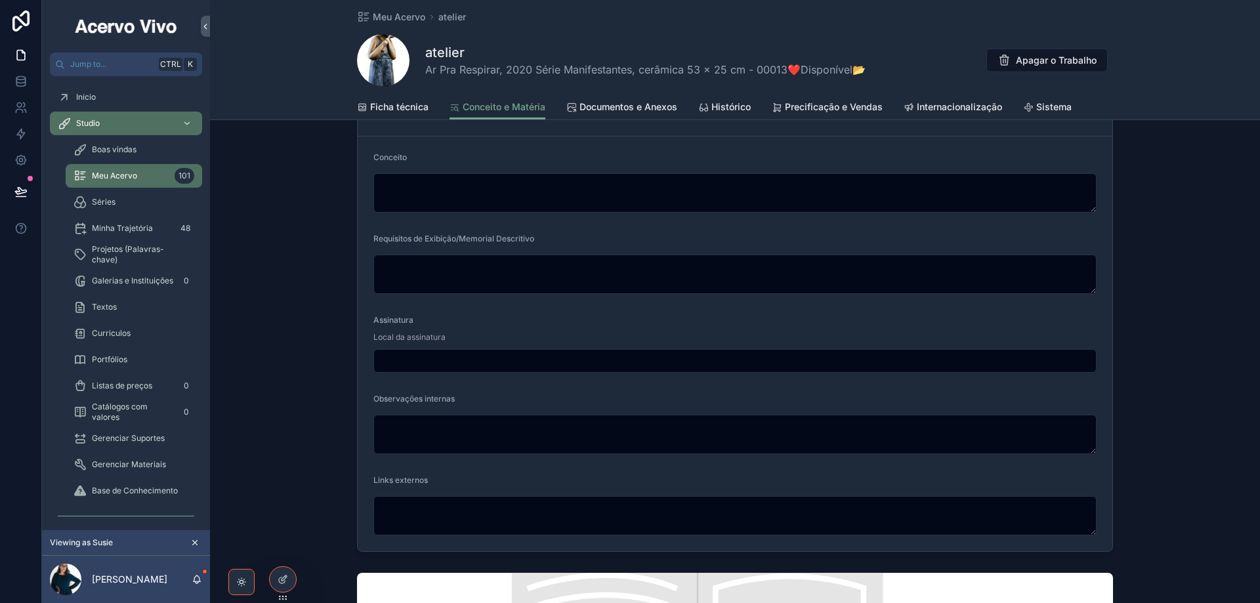
scroll to position [591, 0]
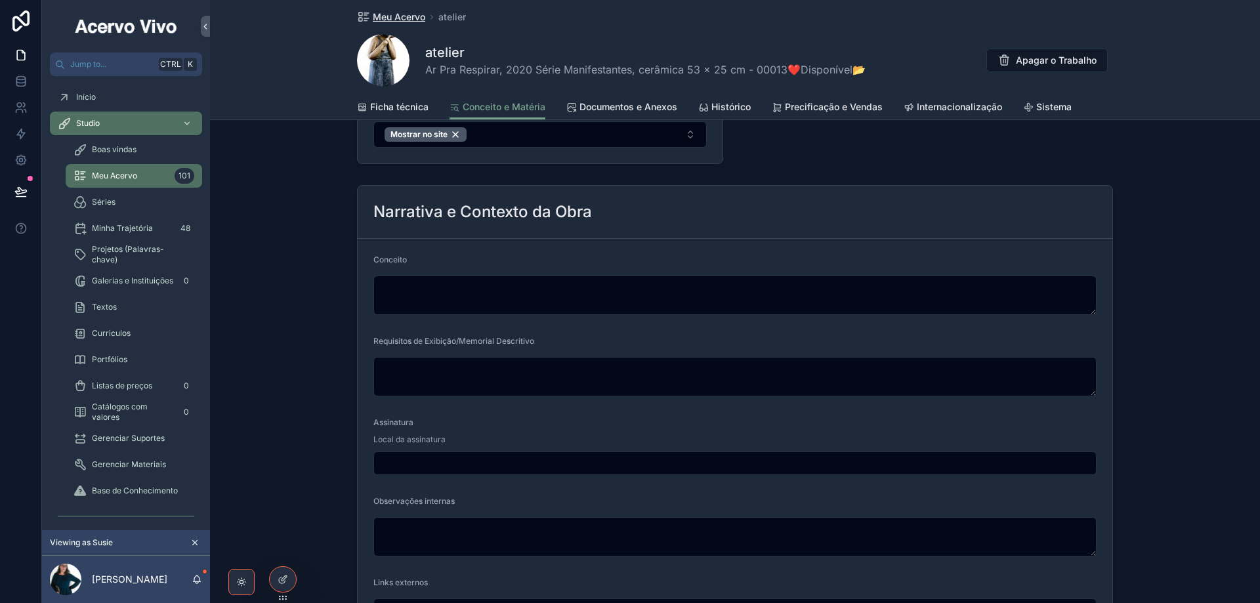
click at [393, 16] on span "Meu Acervo" at bounding box center [399, 17] width 53 height 13
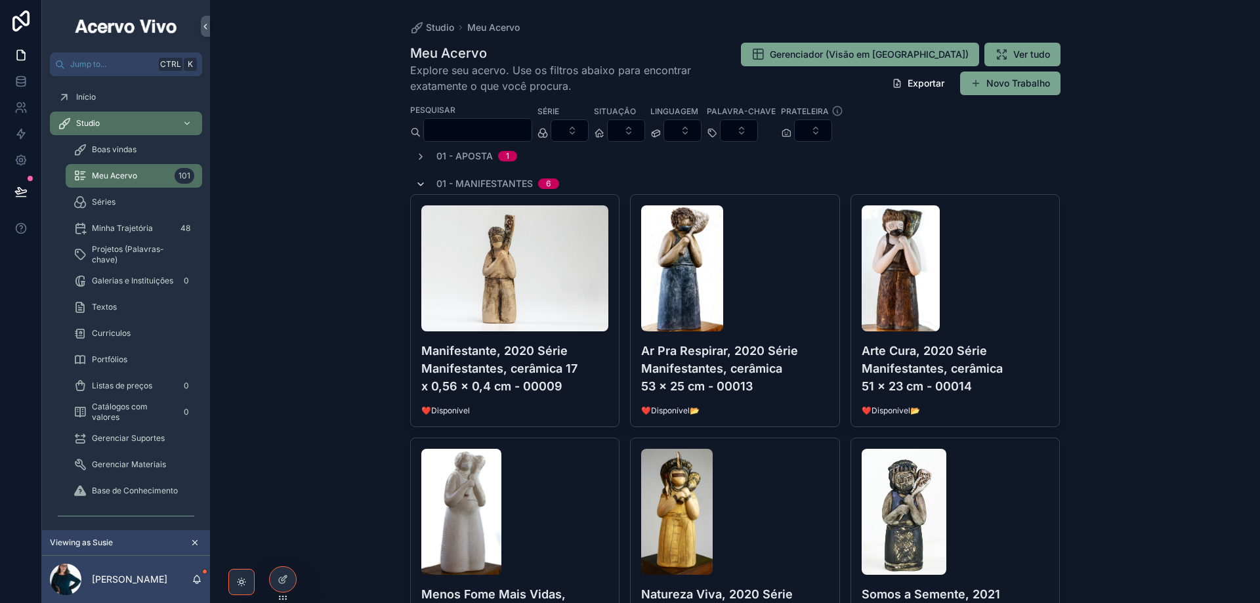
click at [416, 183] on icon "scrollable content" at bounding box center [421, 184] width 11 height 11
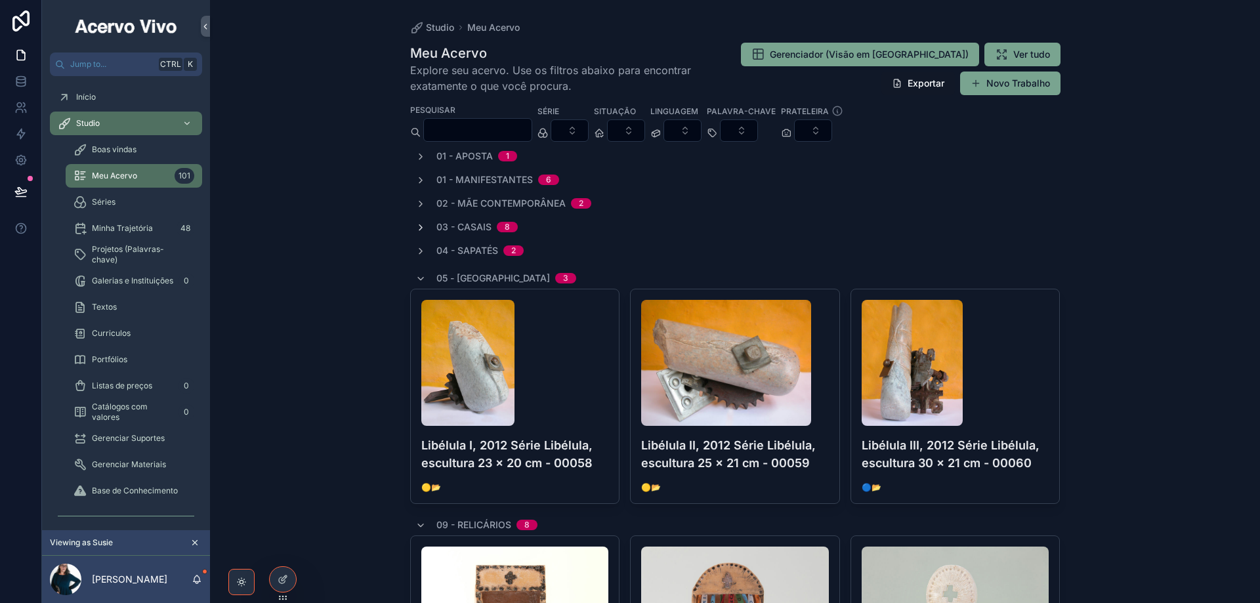
click at [416, 226] on icon "scrollable content" at bounding box center [421, 228] width 11 height 11
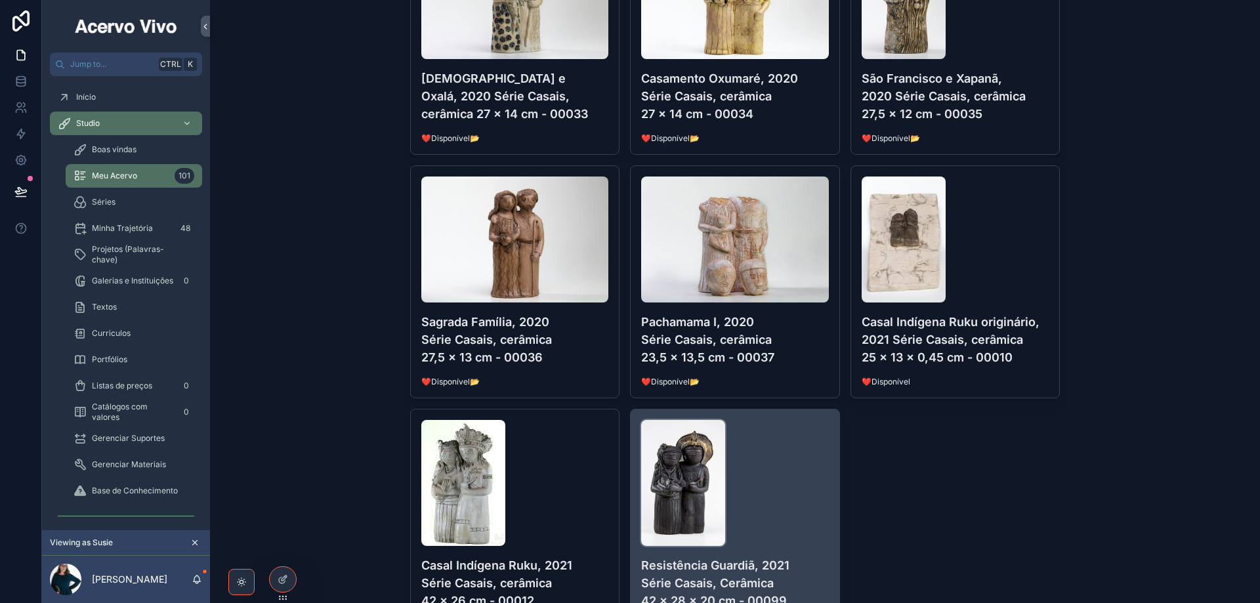
scroll to position [394, 0]
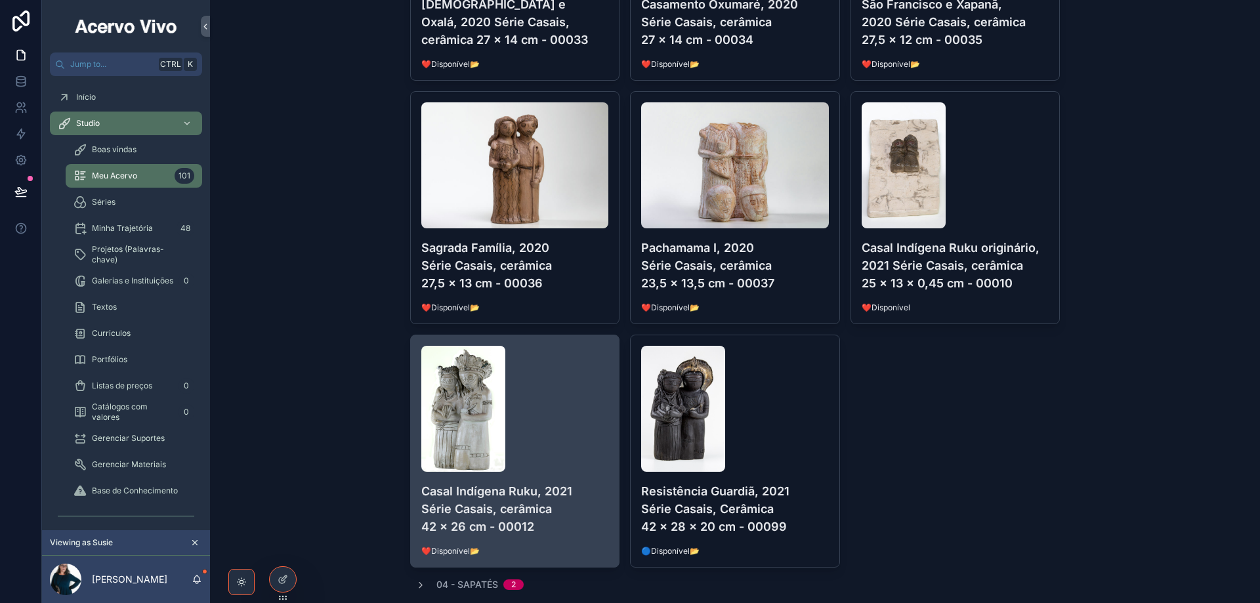
click at [581, 437] on div "scrollable content" at bounding box center [515, 409] width 188 height 126
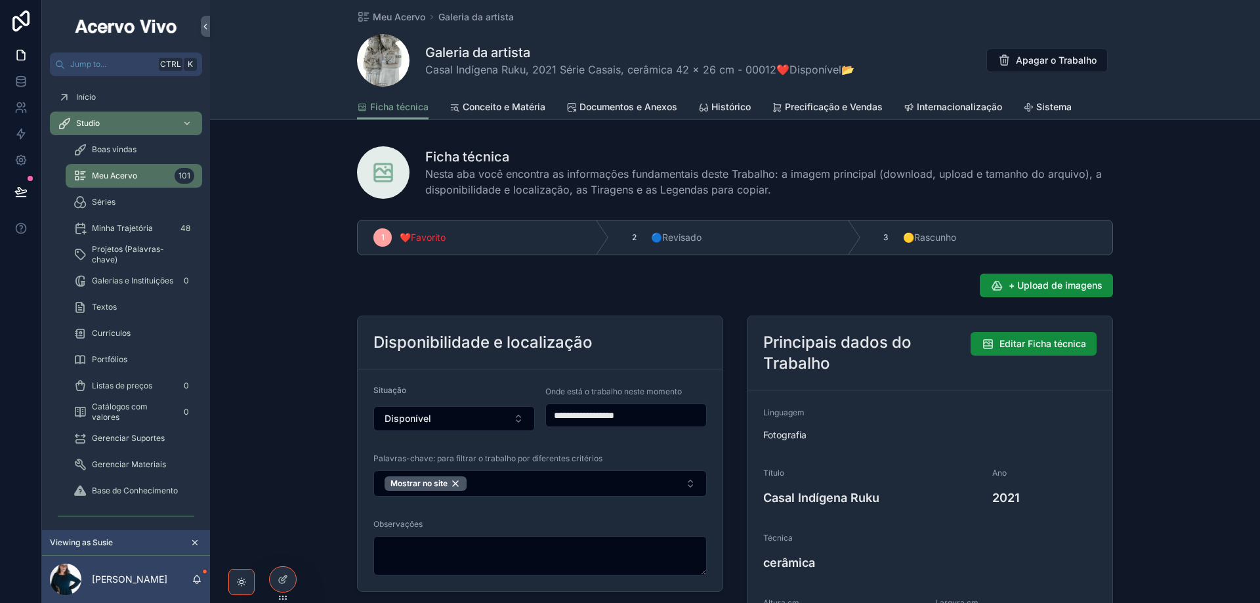
click at [507, 112] on span "Conceito e Matéria" at bounding box center [504, 106] width 83 height 13
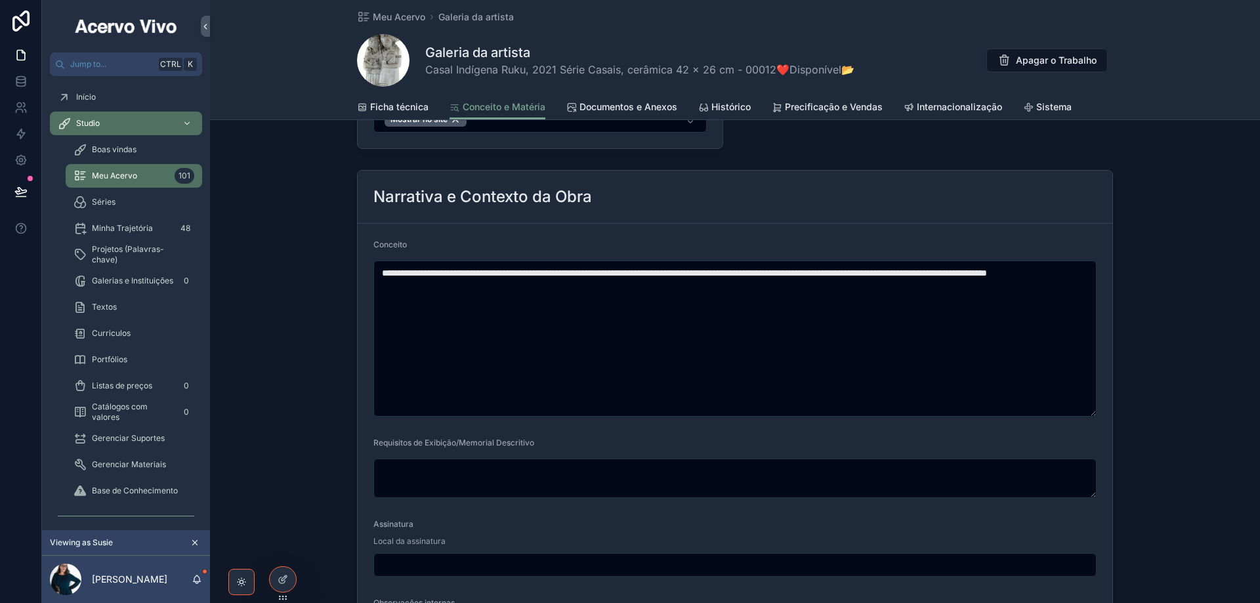
scroll to position [525, 0]
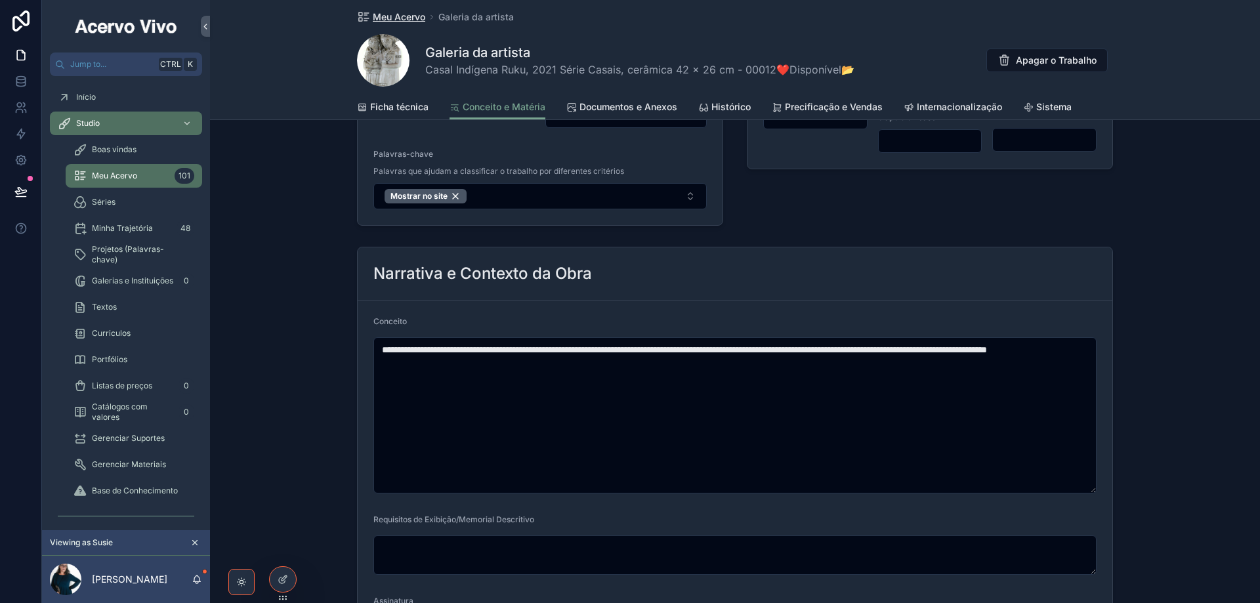
click at [412, 14] on span "Meu Acervo" at bounding box center [399, 17] width 53 height 13
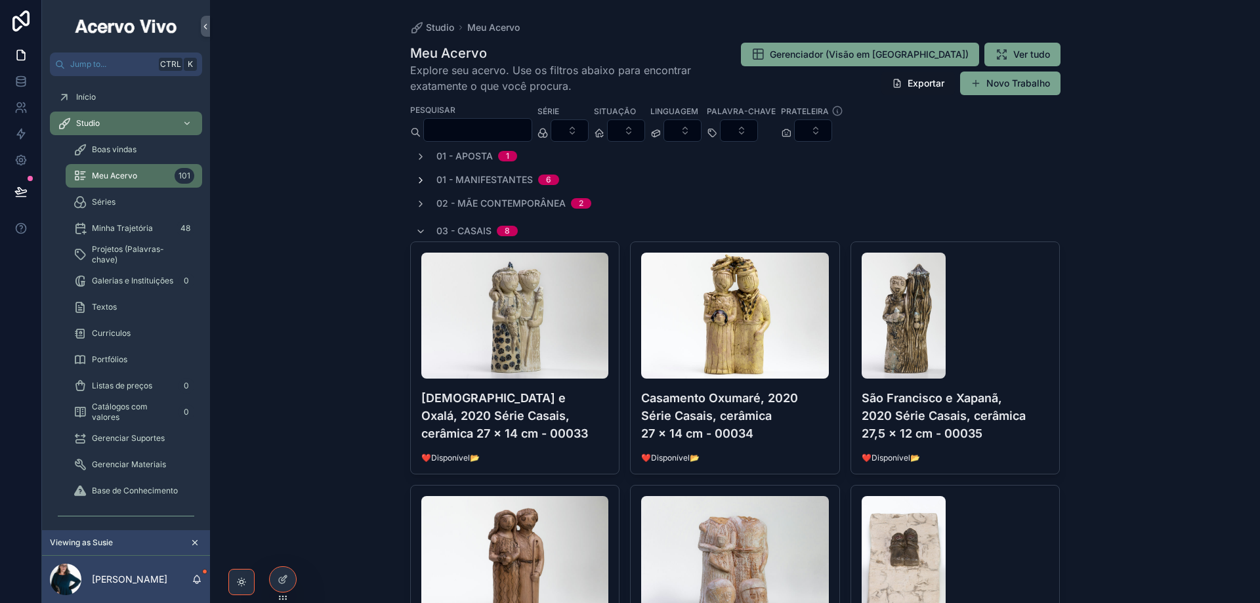
click at [418, 179] on icon "scrollable content" at bounding box center [421, 180] width 11 height 11
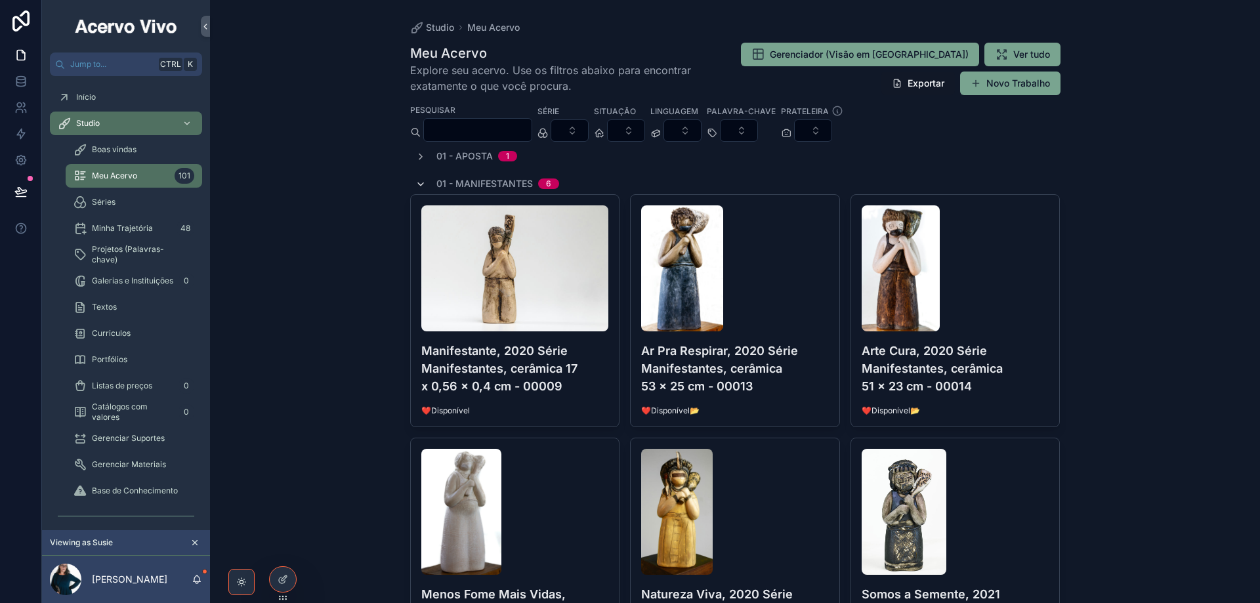
click at [416, 185] on icon "scrollable content" at bounding box center [421, 184] width 11 height 11
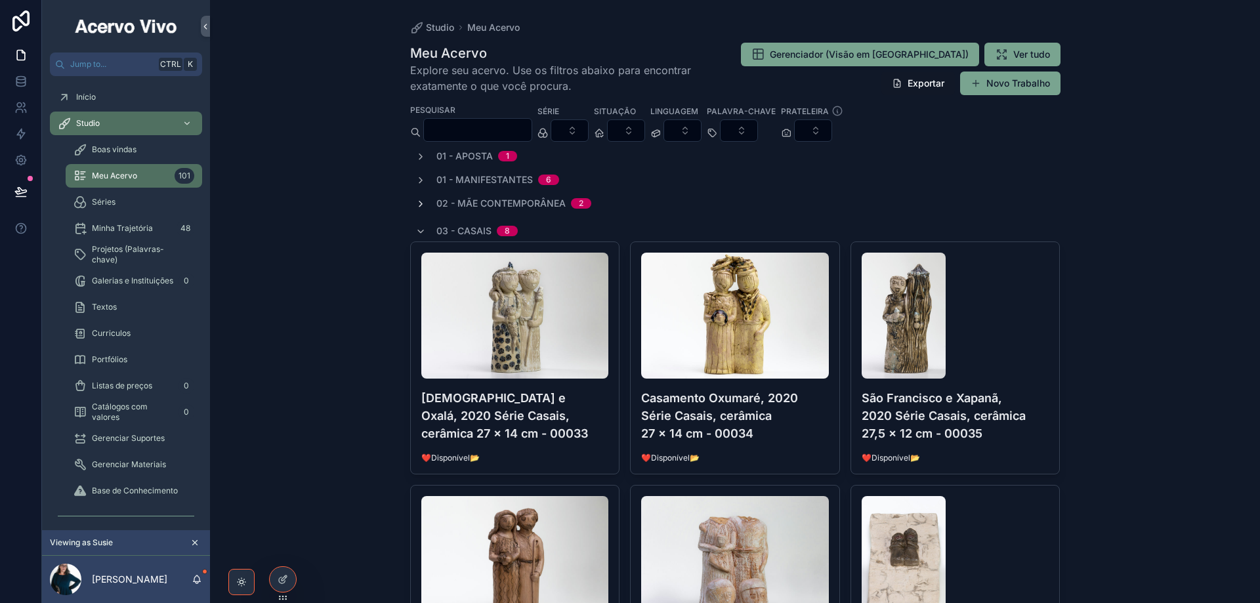
click at [418, 205] on icon "scrollable content" at bounding box center [421, 204] width 11 height 11
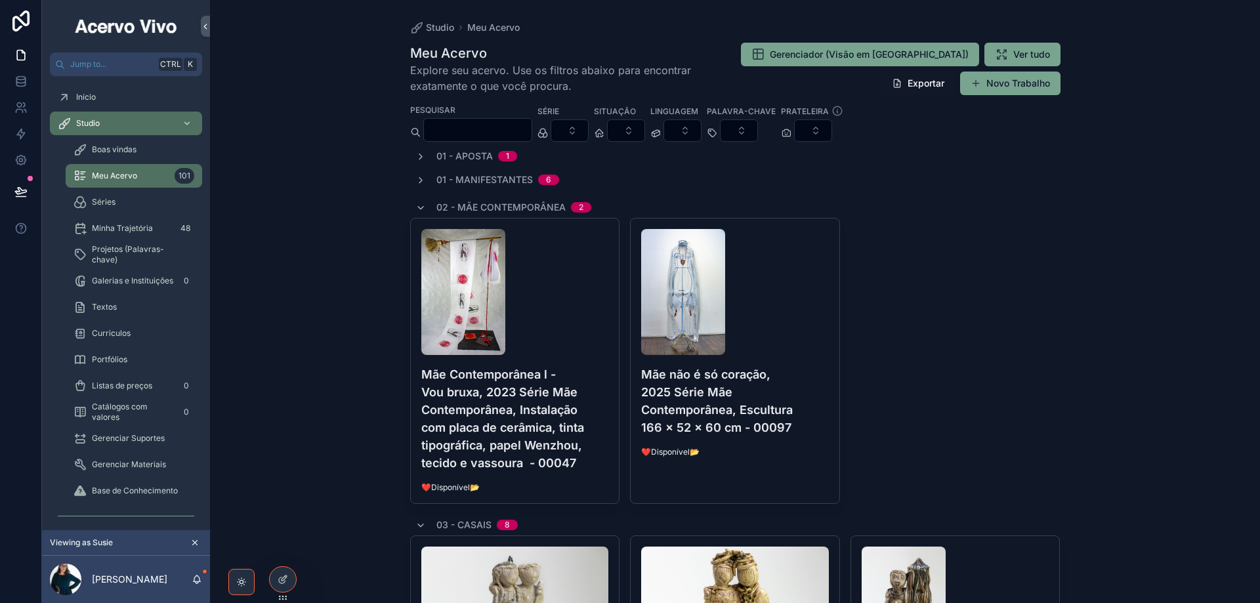
click at [577, 364] on div "Mãe Contemporânea l - Vou bruxa, 2023 Série Mãe Contemporânea, Instalação com p…" at bounding box center [515, 361] width 209 height 285
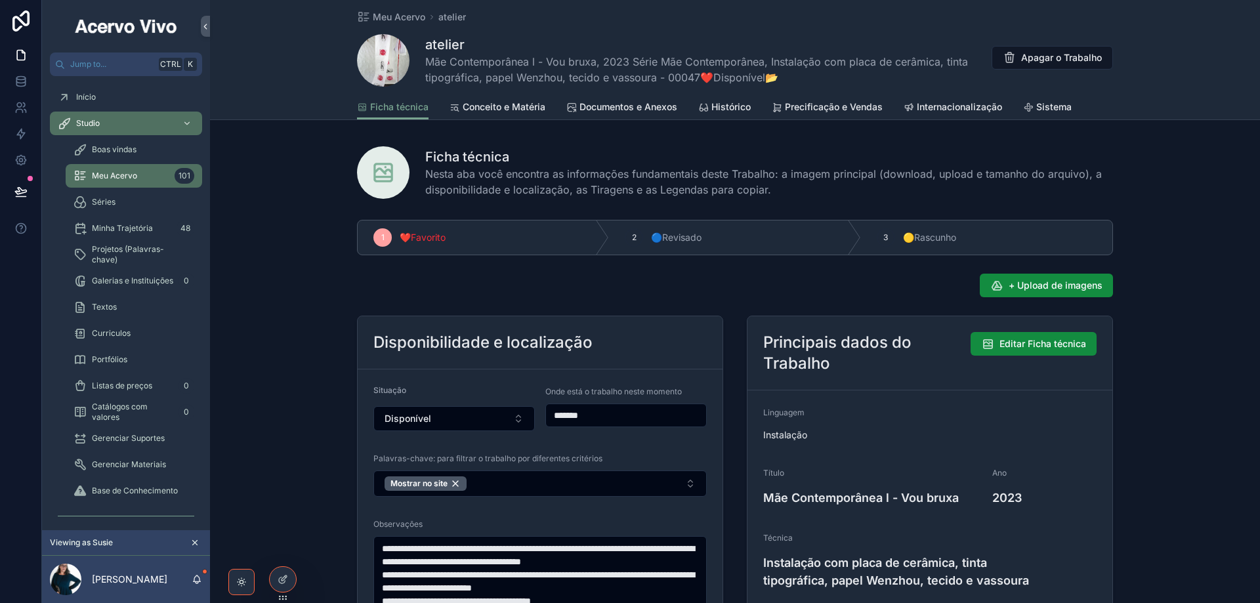
click at [497, 111] on span "Conceito e Matéria" at bounding box center [504, 106] width 83 height 13
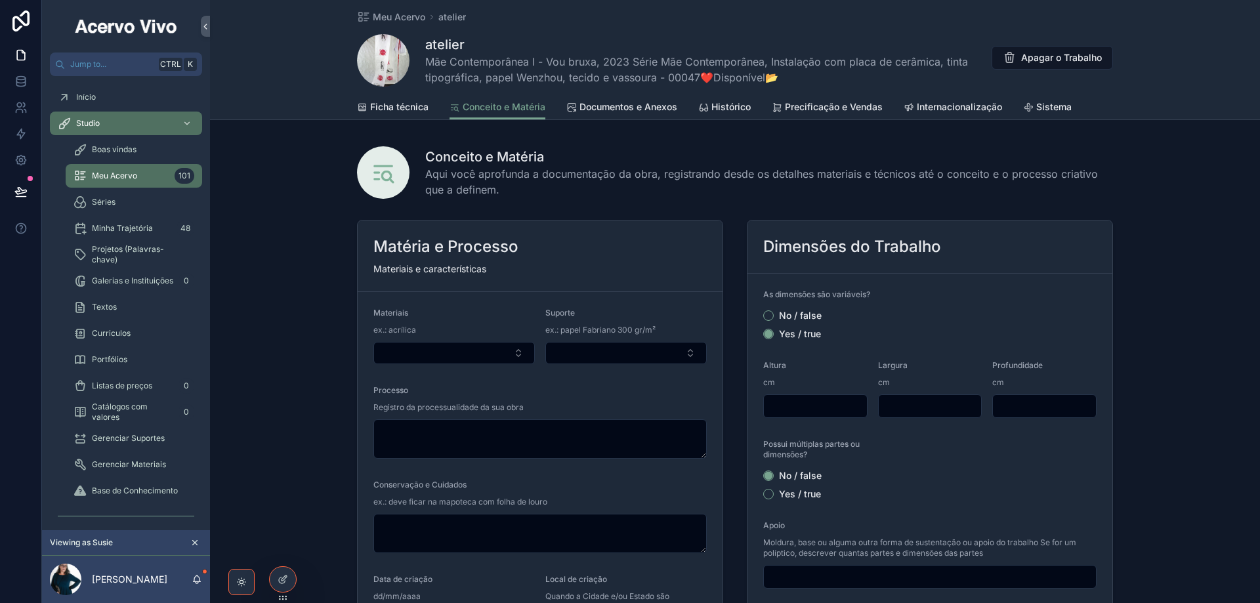
click at [624, 108] on span "Documentos e Anexos" at bounding box center [629, 106] width 98 height 13
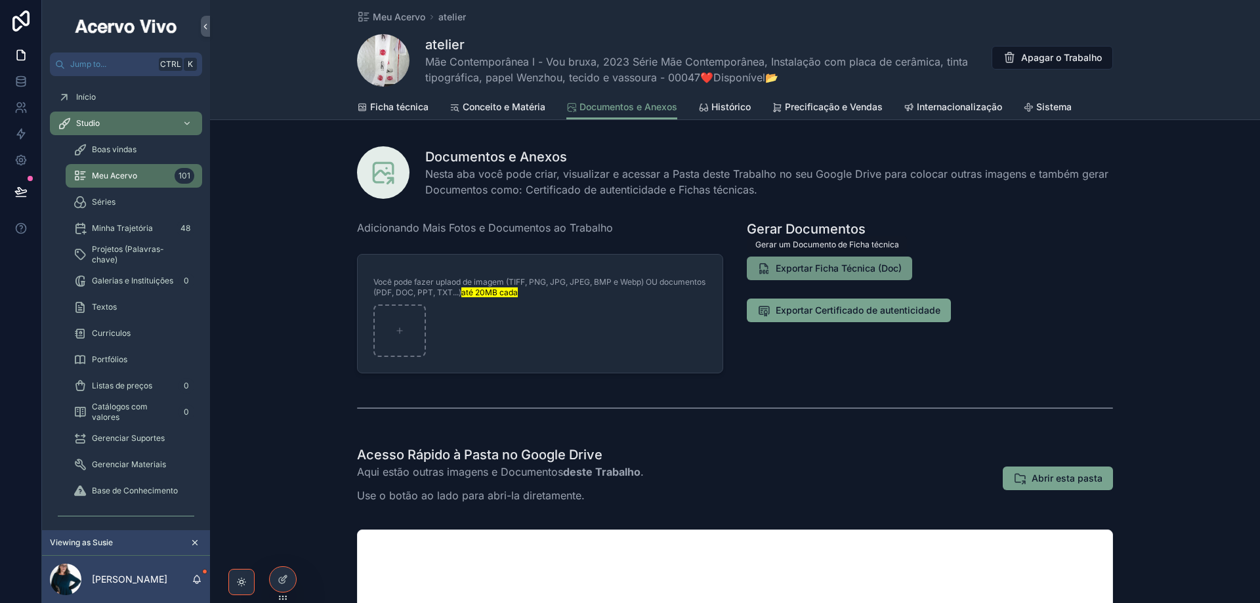
click at [809, 273] on span "Exportar Ficha Técnica (Doc)" at bounding box center [839, 268] width 126 height 13
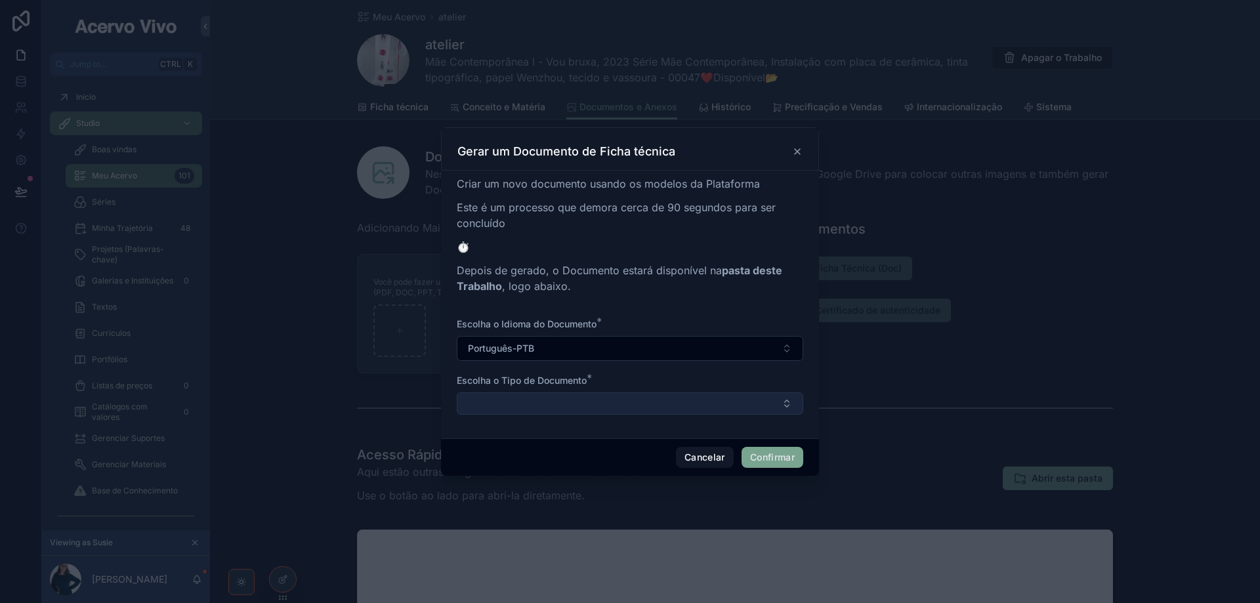
click at [601, 403] on button "Select Button" at bounding box center [630, 404] width 347 height 22
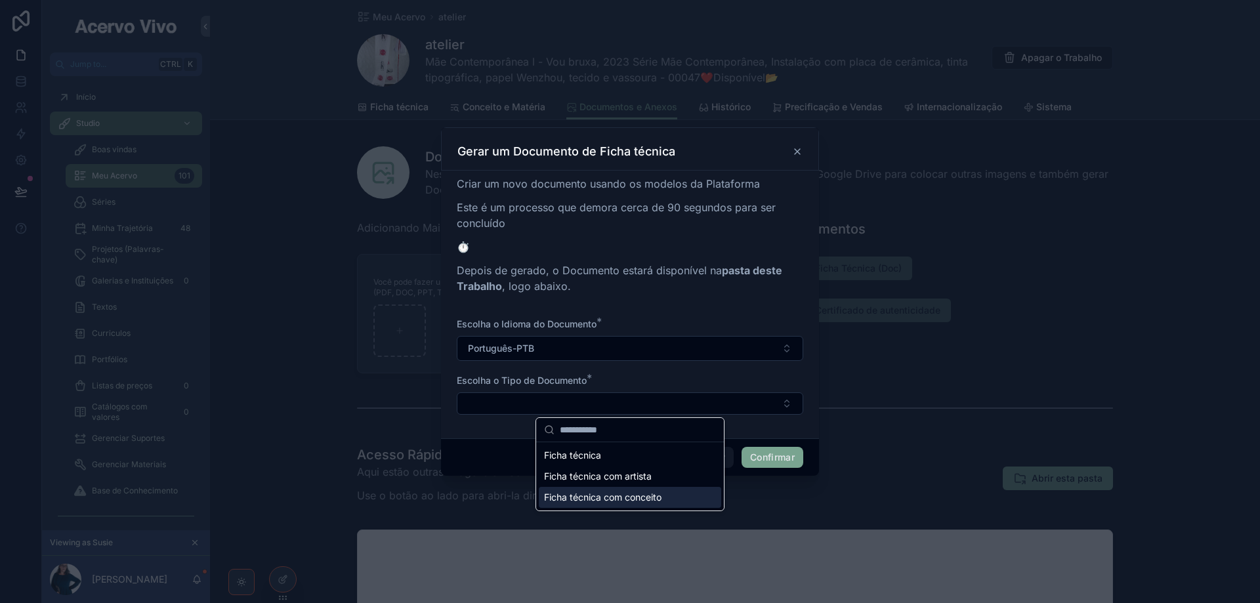
click at [617, 501] on span "Ficha técnica com conceito" at bounding box center [603, 497] width 118 height 13
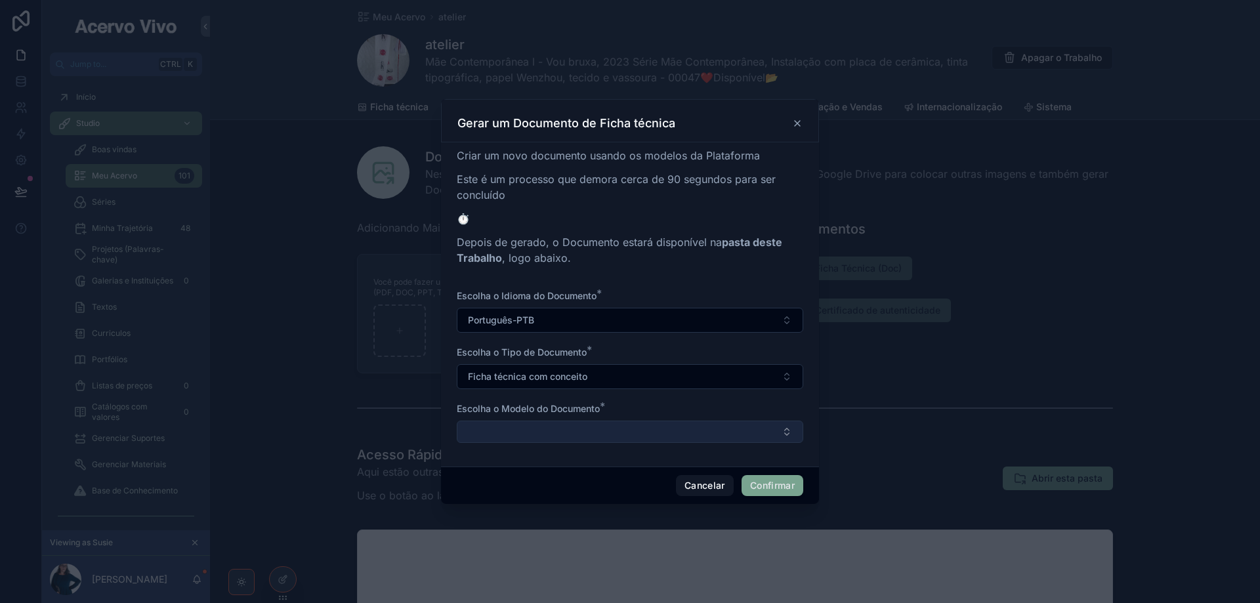
click at [685, 436] on button "Select Button" at bounding box center [630, 432] width 347 height 22
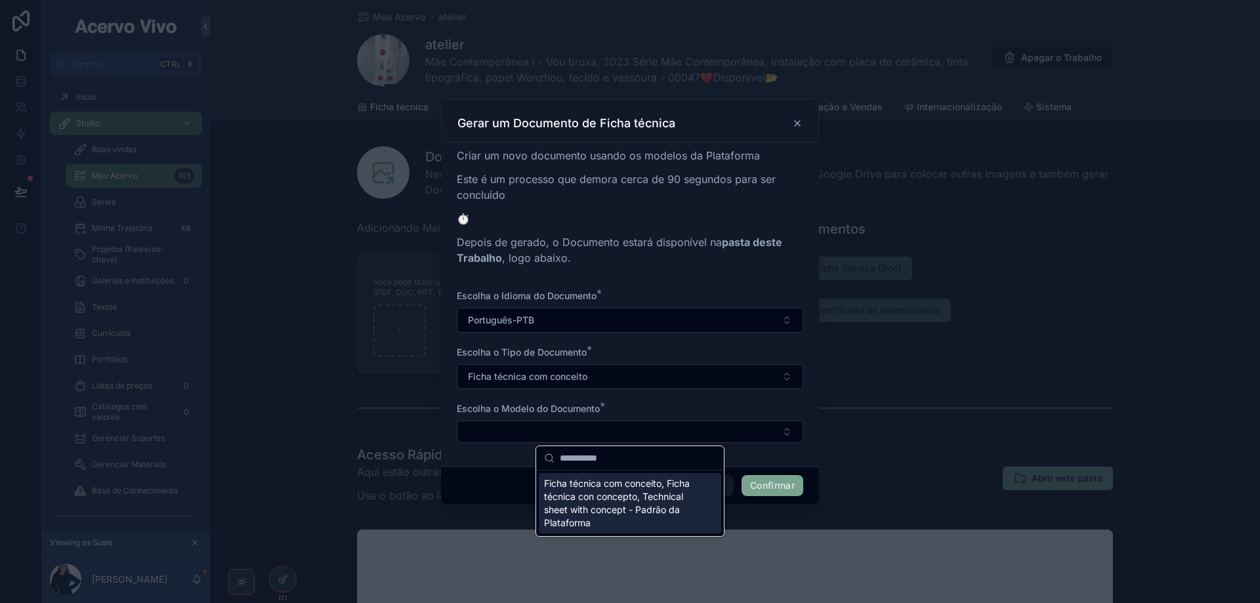
click at [672, 502] on span "Ficha técnica com conceito, Ficha técnica con concepto, Technical sheet with co…" at bounding box center [622, 503] width 156 height 53
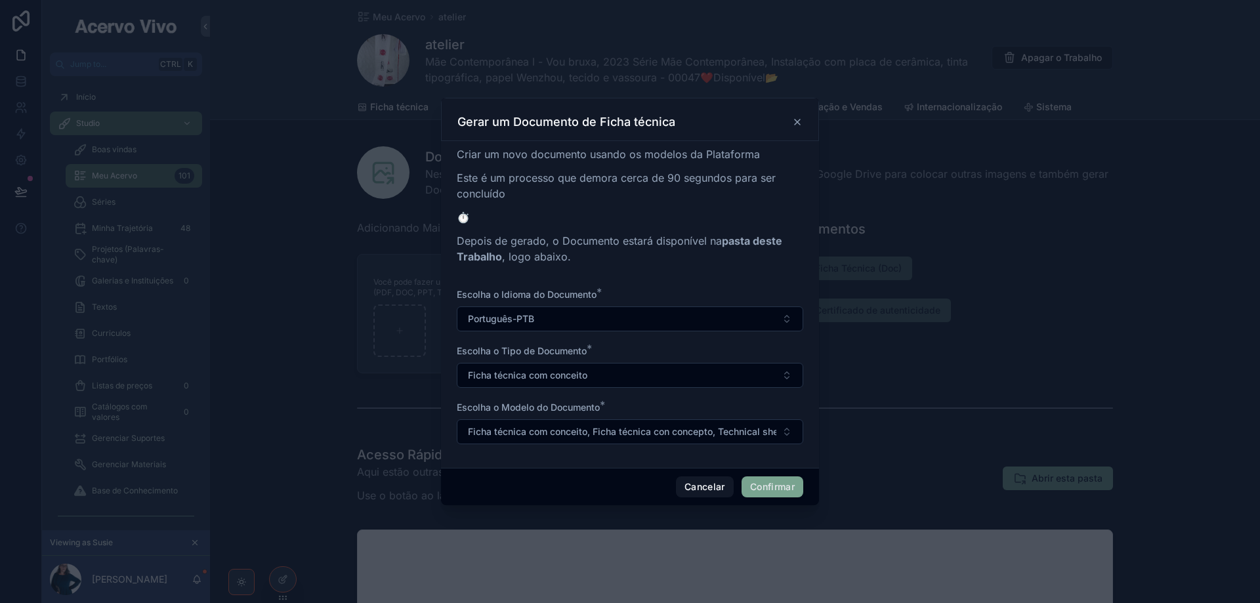
click at [781, 485] on button "Confirmar" at bounding box center [773, 487] width 62 height 21
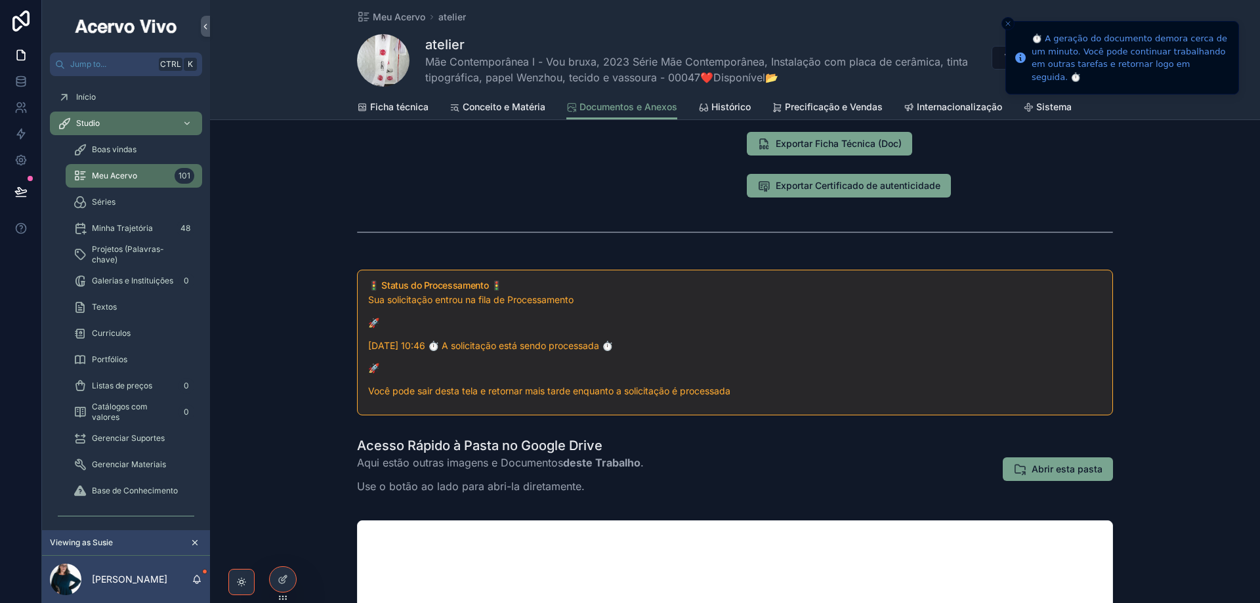
scroll to position [263, 0]
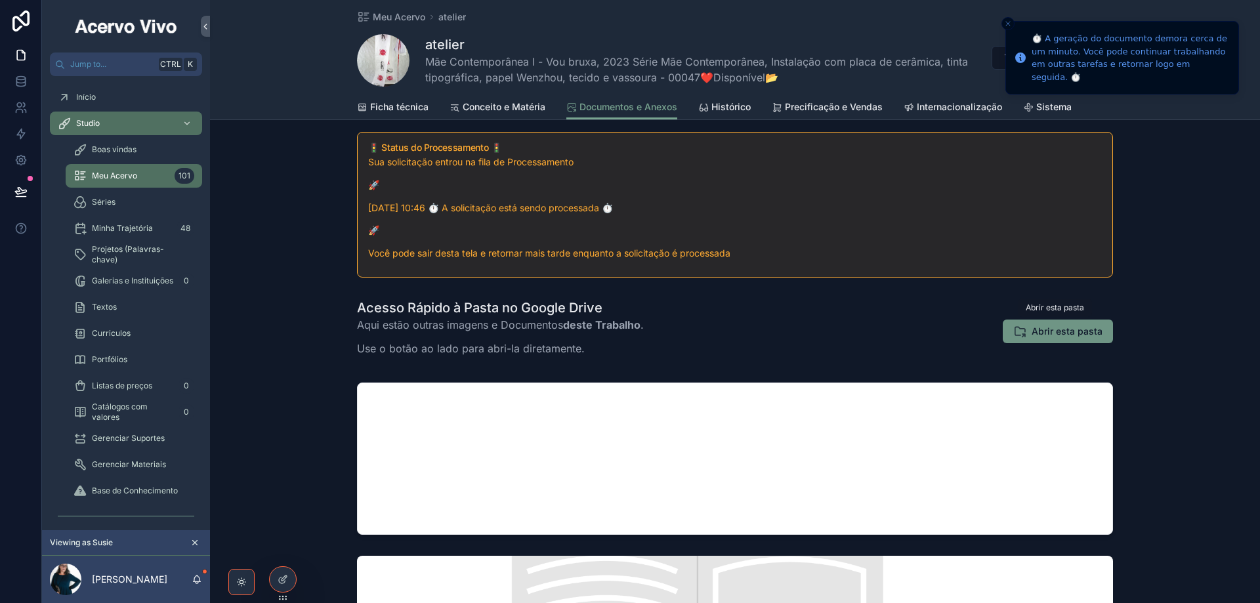
click at [1052, 337] on span "Abrir esta pasta" at bounding box center [1067, 331] width 71 height 13
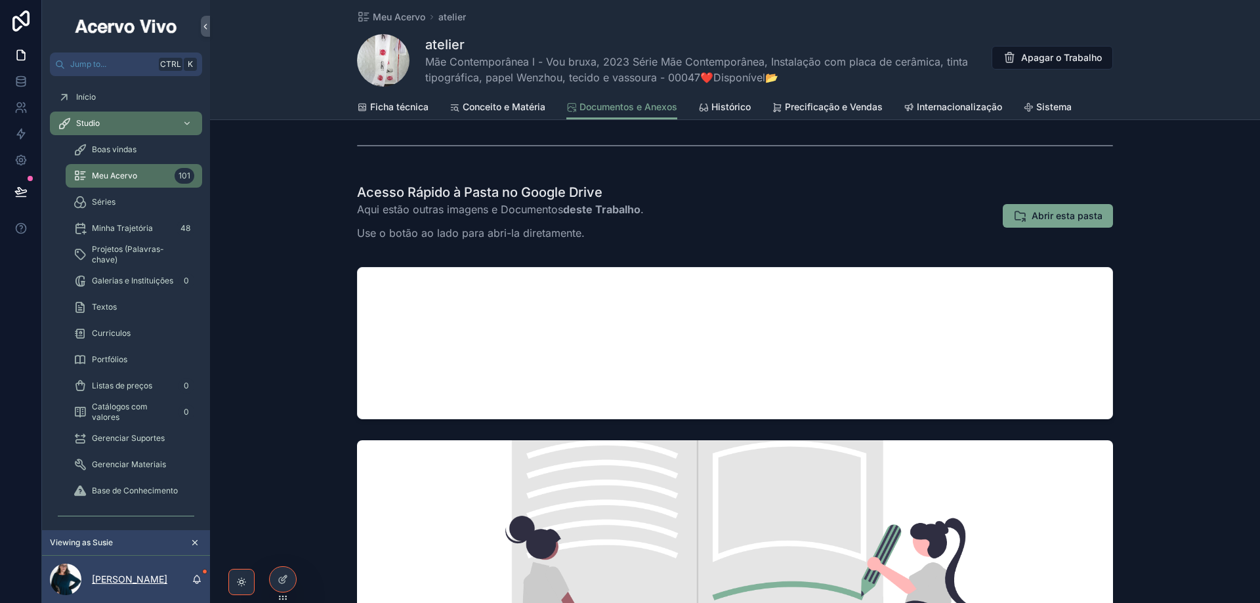
click at [119, 581] on p "Susie Prunes" at bounding box center [129, 579] width 75 height 13
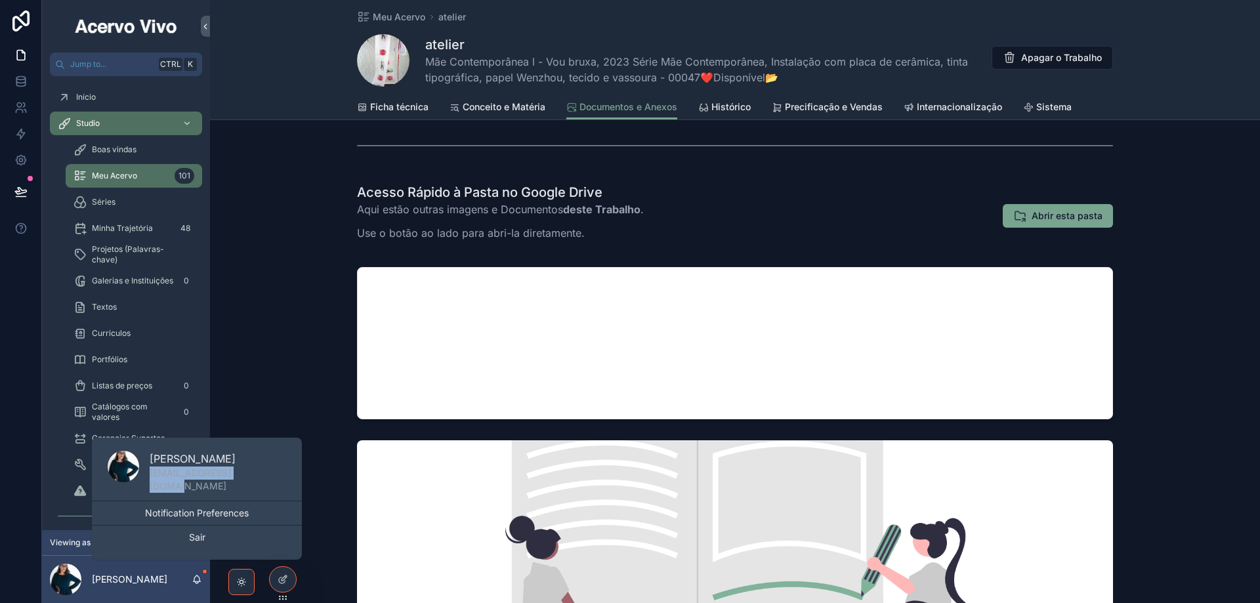
drag, startPoint x: 261, startPoint y: 483, endPoint x: 150, endPoint y: 490, distance: 111.2
click at [150, 490] on div "Susie Prunes prunessusie@gmail.com" at bounding box center [197, 472] width 210 height 58
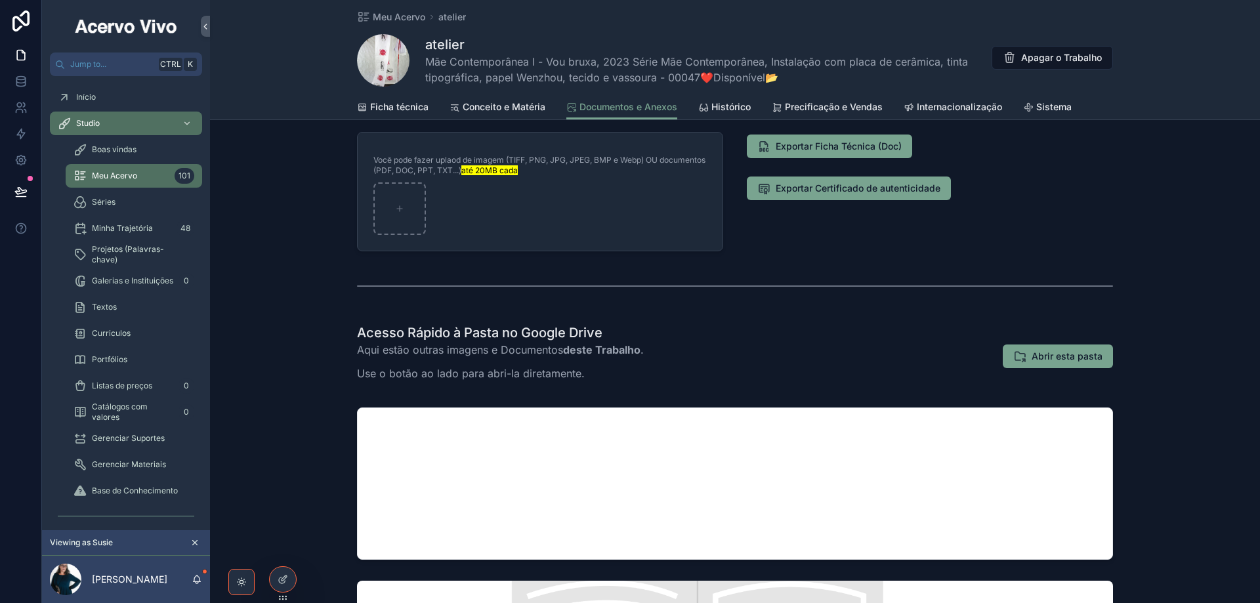
scroll to position [0, 0]
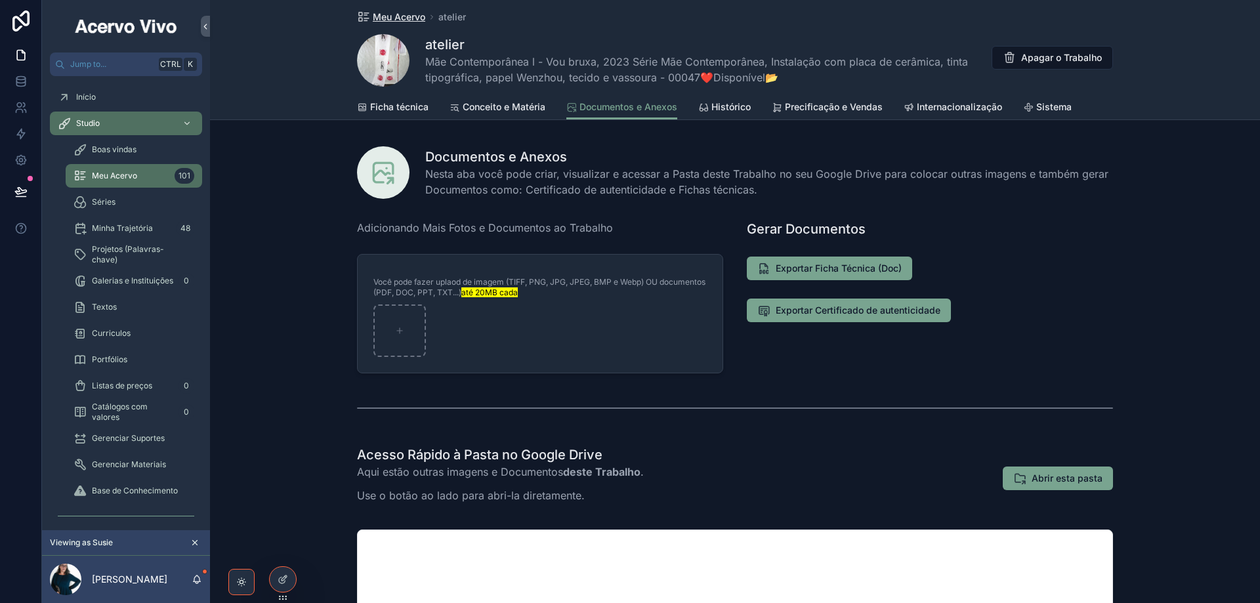
click at [386, 17] on span "Meu Acervo" at bounding box center [399, 17] width 53 height 13
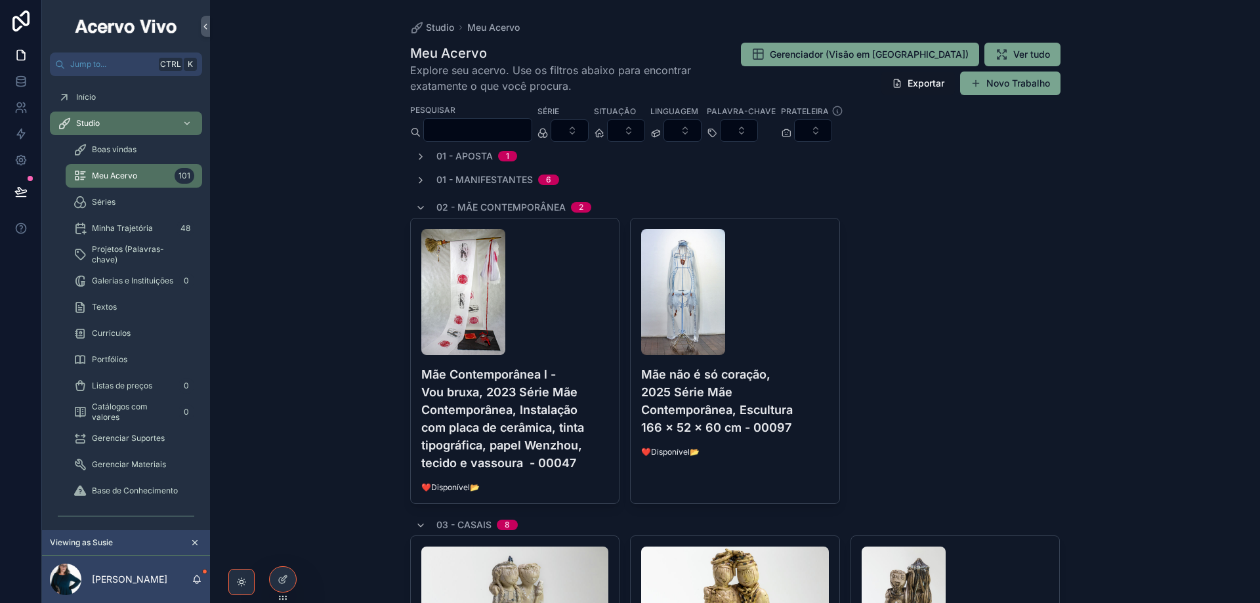
click at [553, 416] on h4 "Mãe Contemporânea l - Vou bruxa, 2023 Série Mãe Contemporânea, Instalação com p…" at bounding box center [515, 419] width 188 height 106
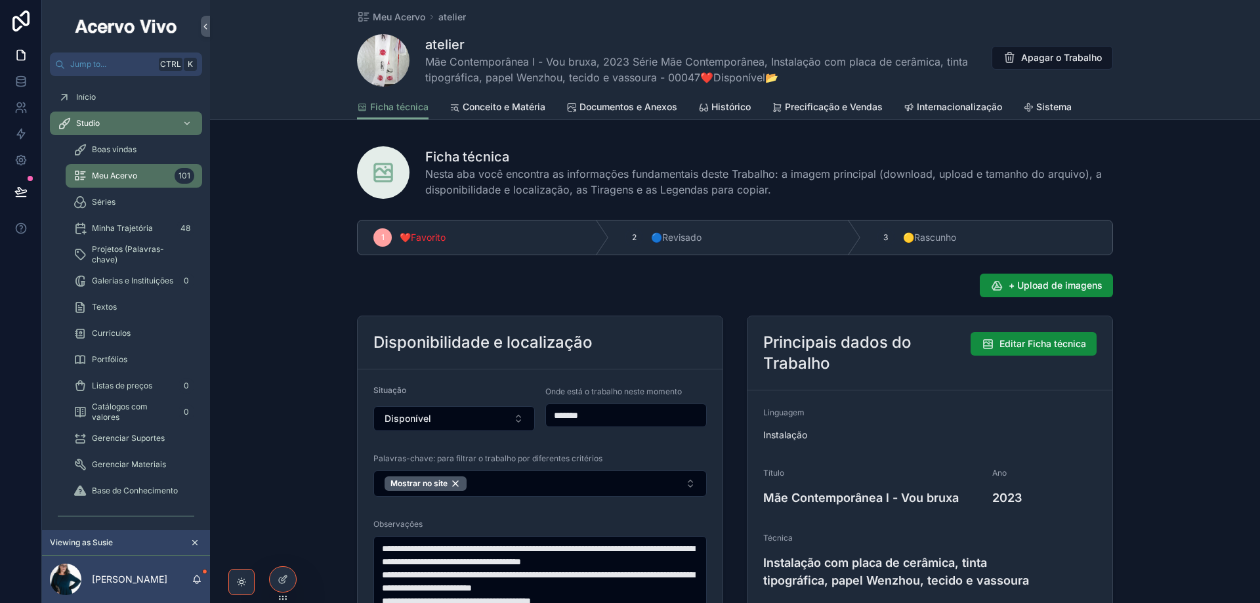
click at [733, 111] on span "Histórico" at bounding box center [731, 106] width 39 height 13
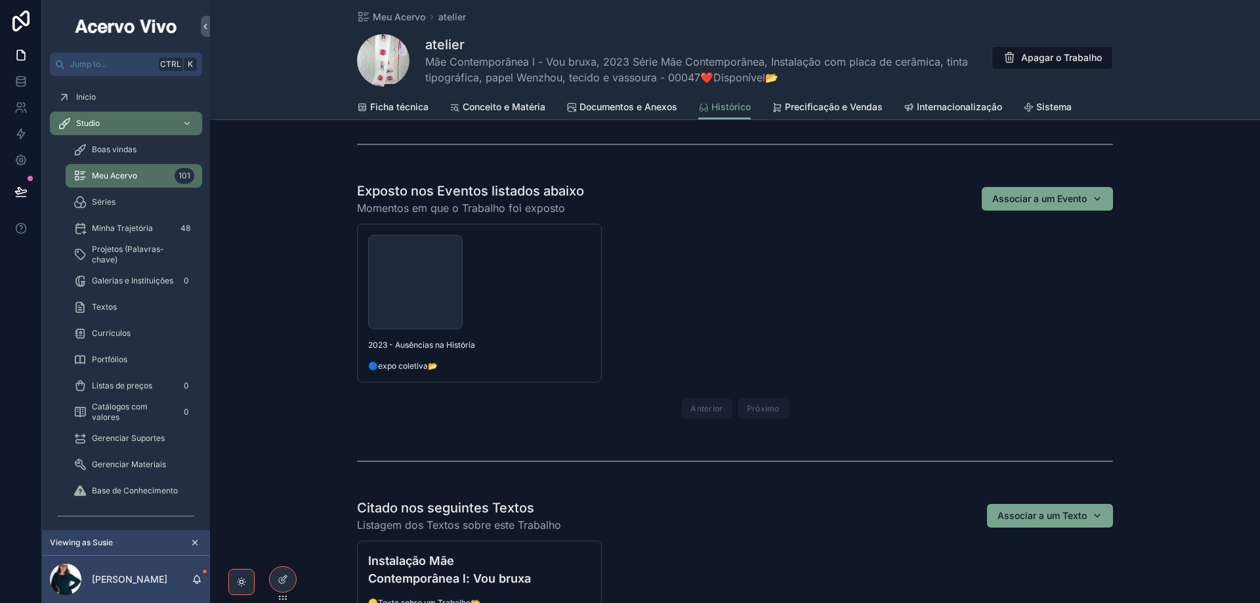
scroll to position [870, 0]
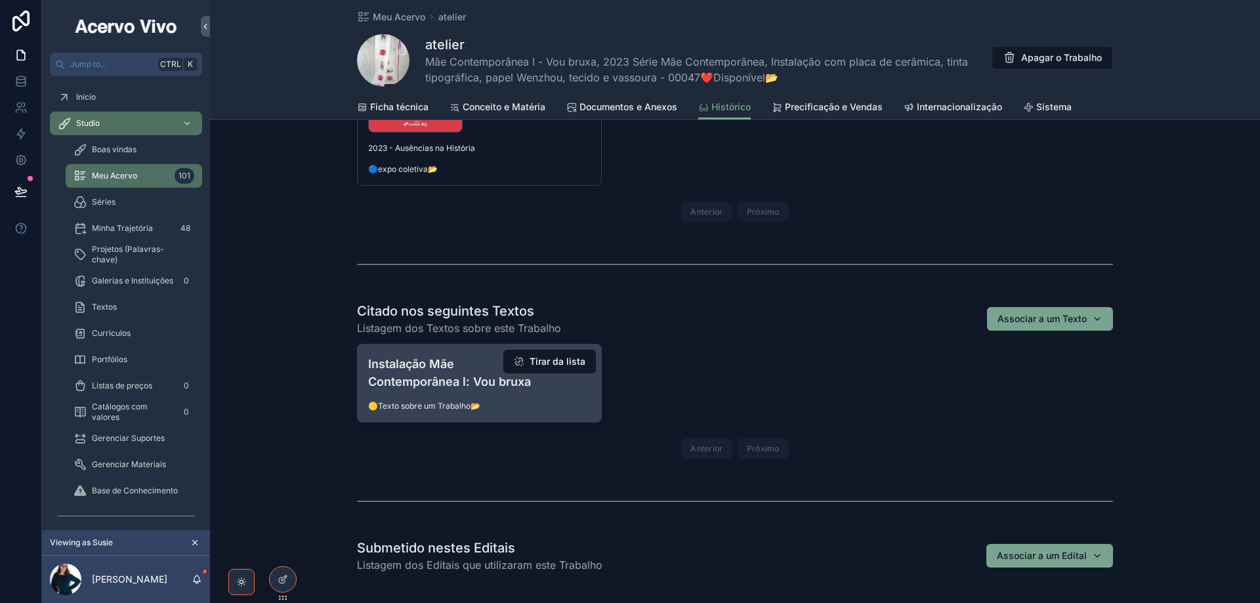
click at [540, 402] on span "🟡Texto sobre um Trabalho📂" at bounding box center [479, 406] width 223 height 11
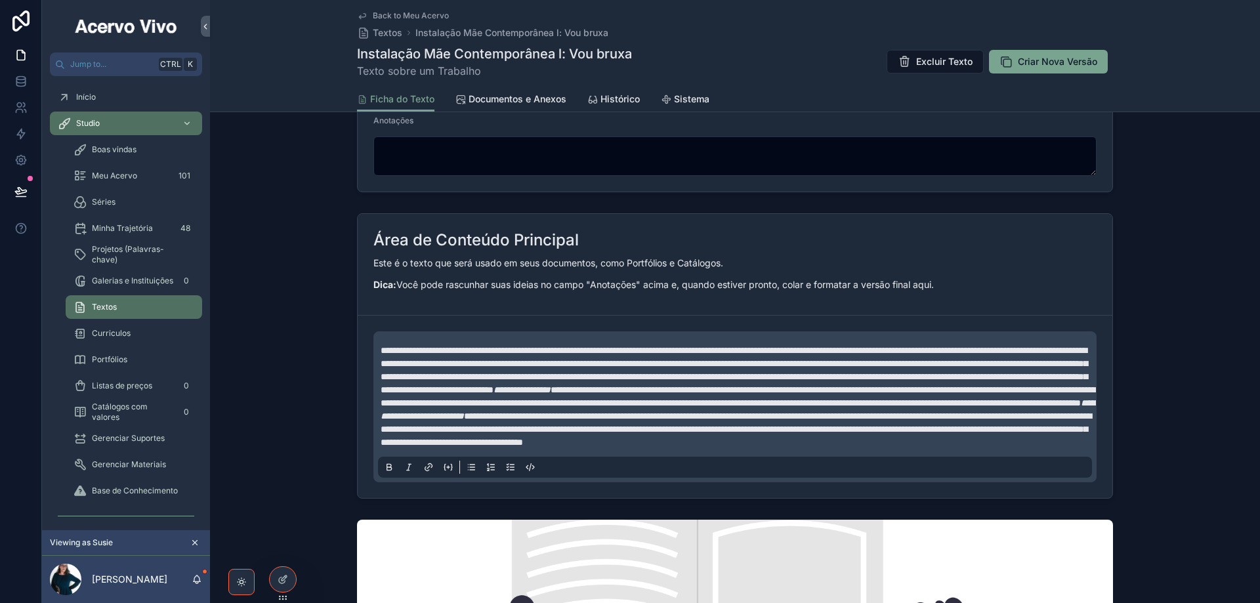
scroll to position [525, 0]
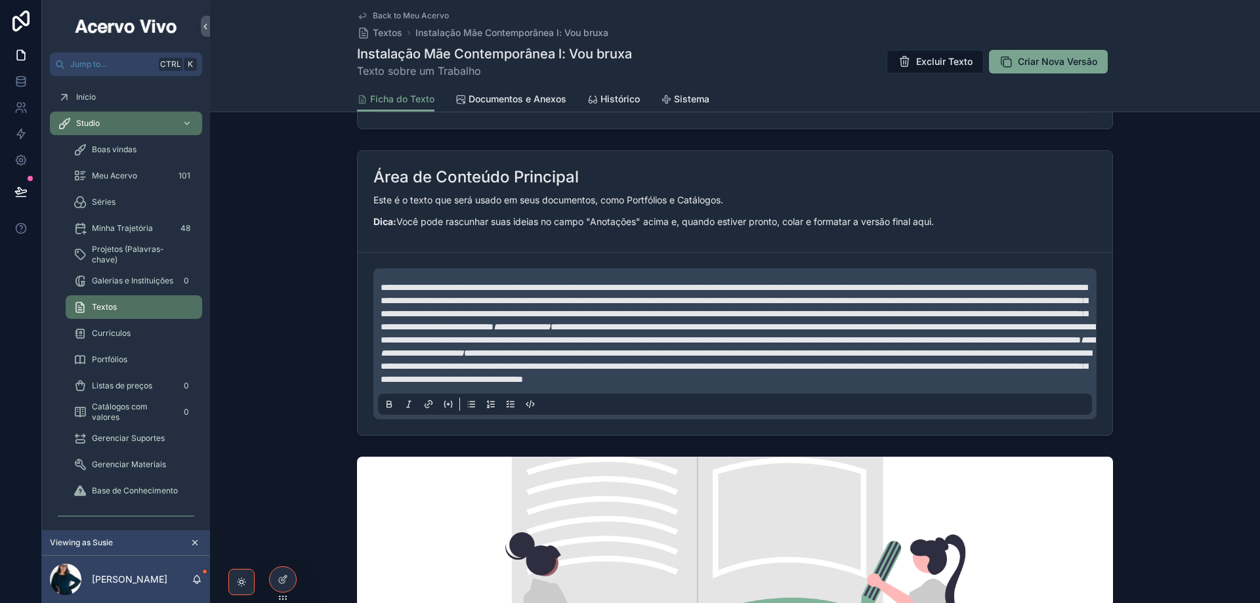
click at [487, 97] on span "Documentos e Anexos" at bounding box center [518, 99] width 98 height 13
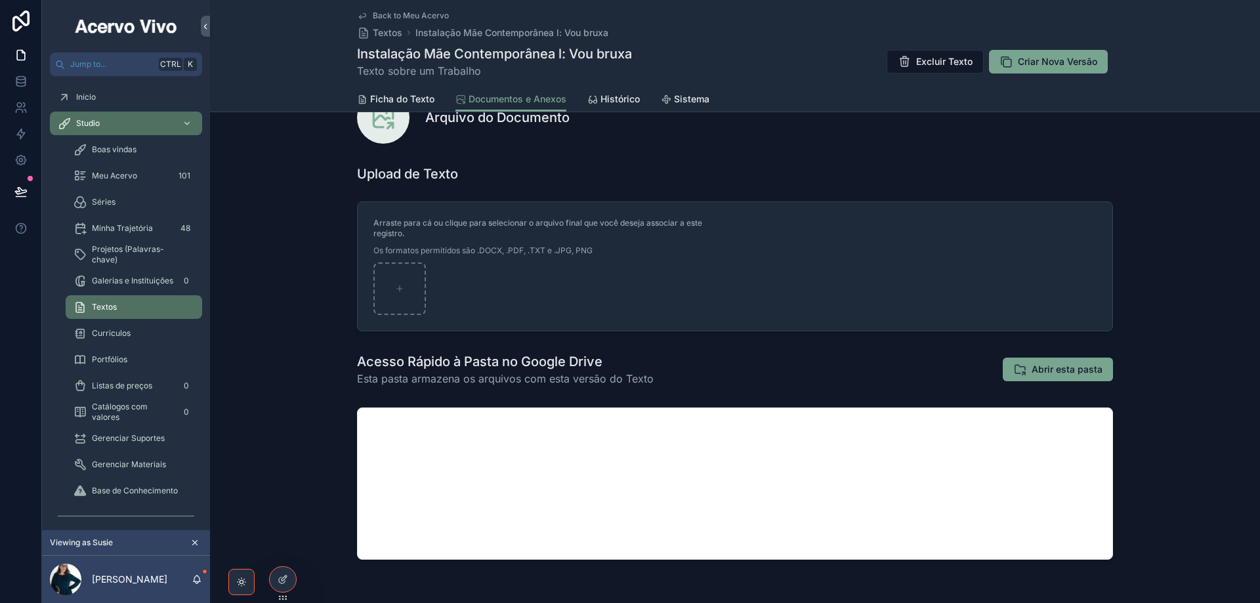
scroll to position [93, 0]
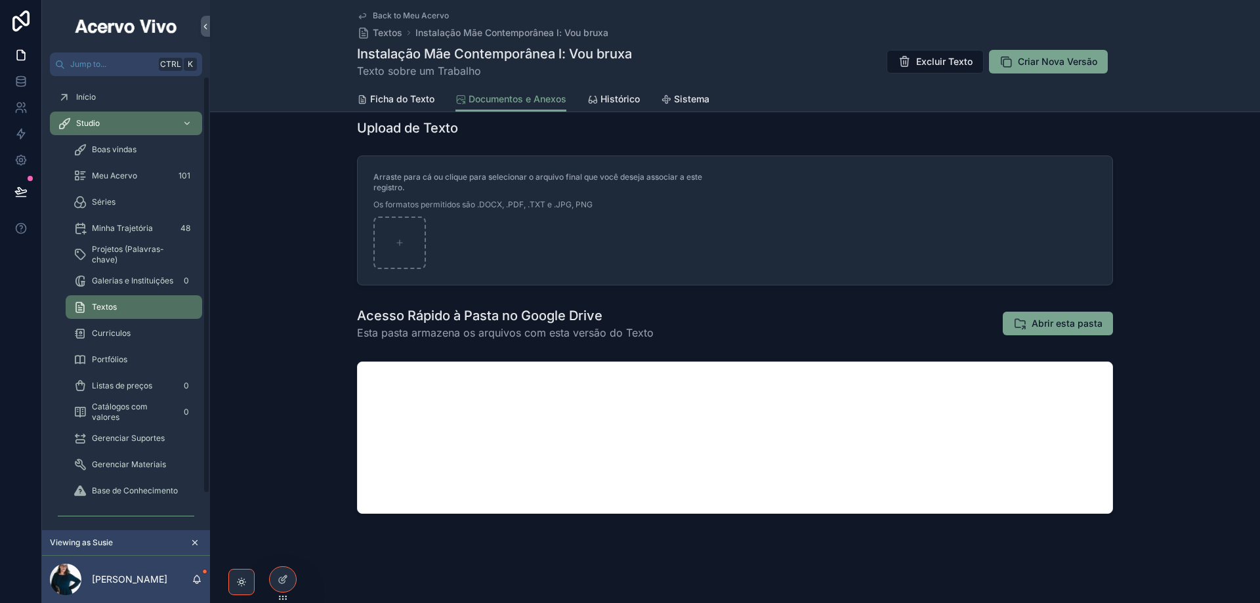
click at [140, 309] on div "Textos" at bounding box center [134, 307] width 121 height 21
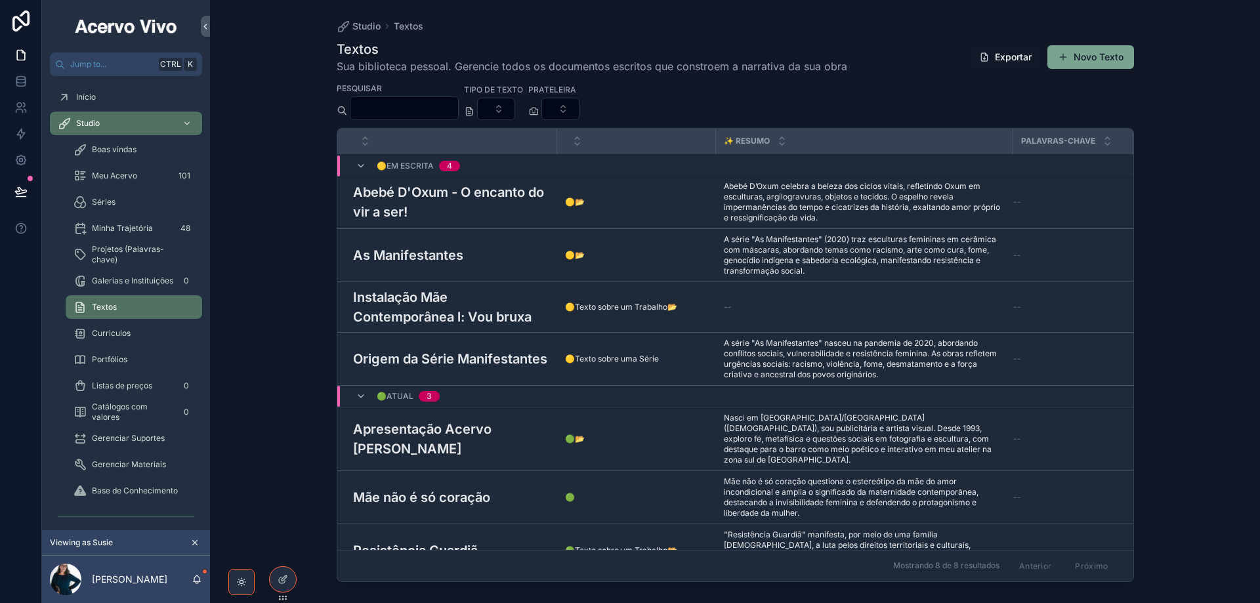
click at [469, 260] on div "As Manifestantes As Manifestantes" at bounding box center [451, 256] width 196 height 20
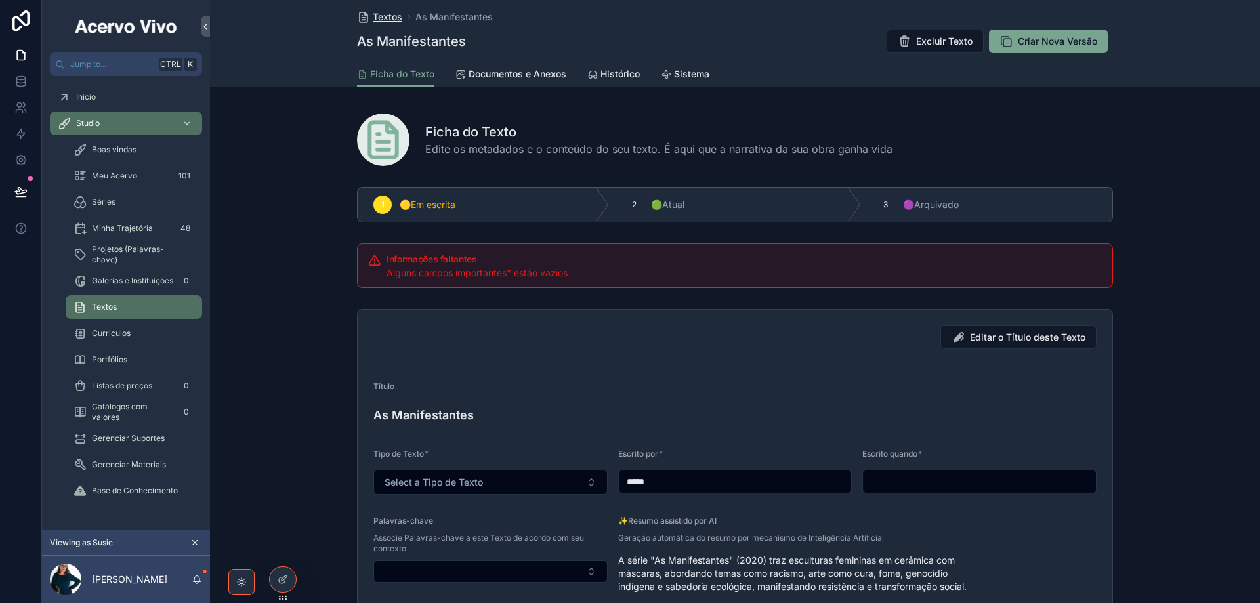
click at [389, 14] on span "Textos" at bounding box center [388, 17] width 30 height 13
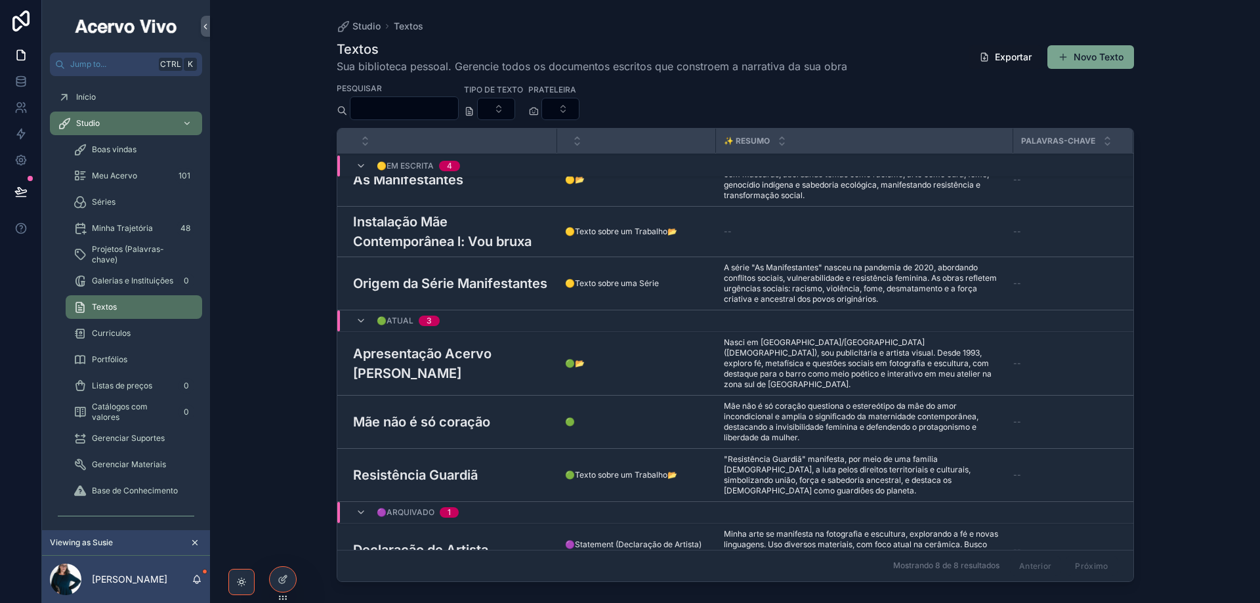
scroll to position [81, 0]
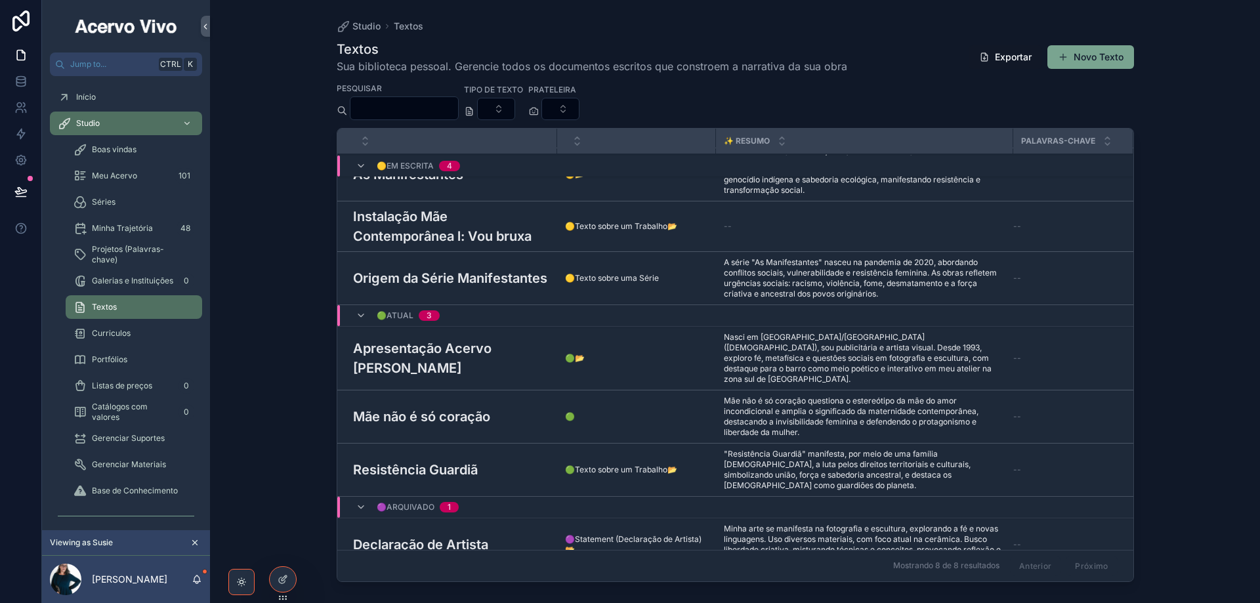
click at [116, 179] on span "Meu Acervo" at bounding box center [114, 176] width 45 height 11
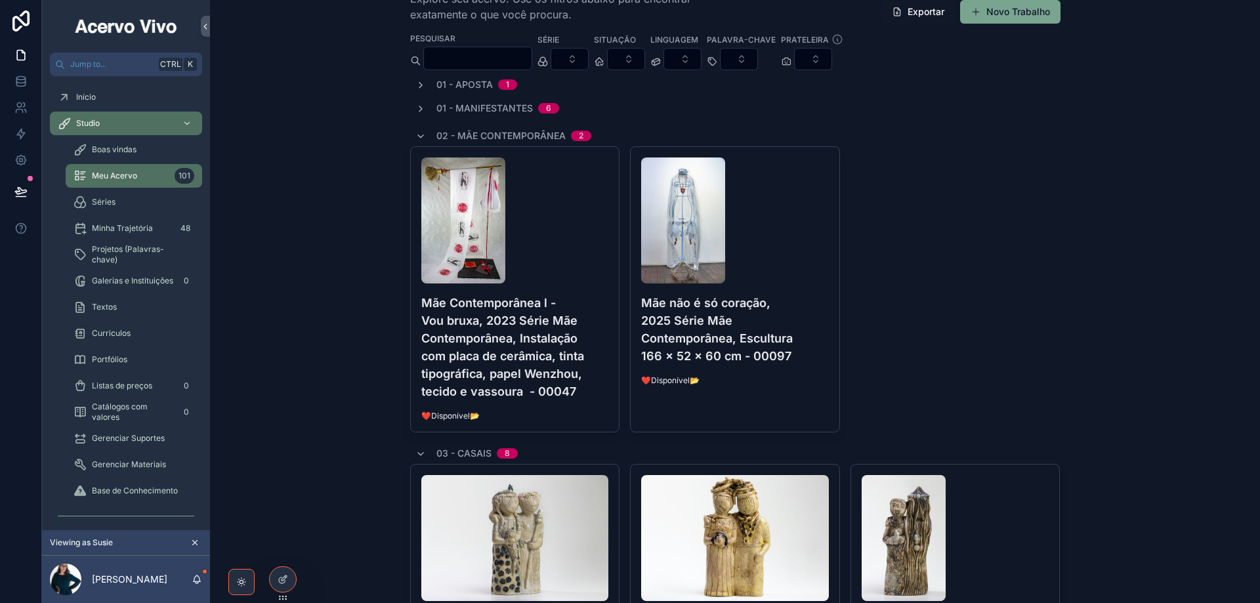
scroll to position [66, 0]
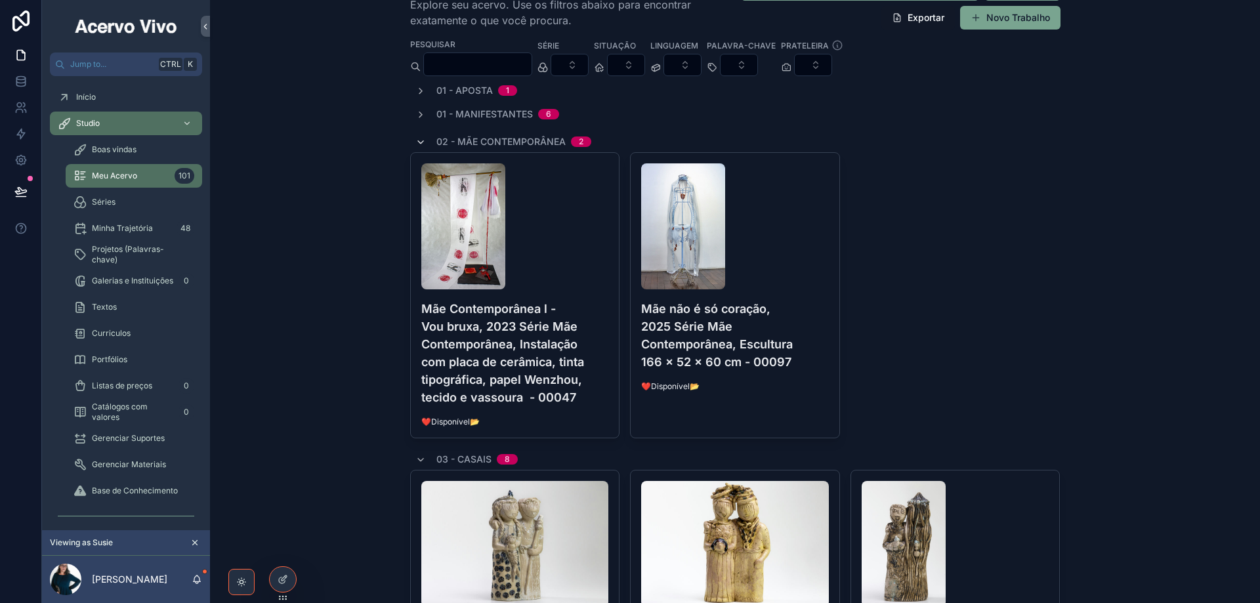
click at [417, 143] on icon "scrollable content" at bounding box center [421, 142] width 11 height 11
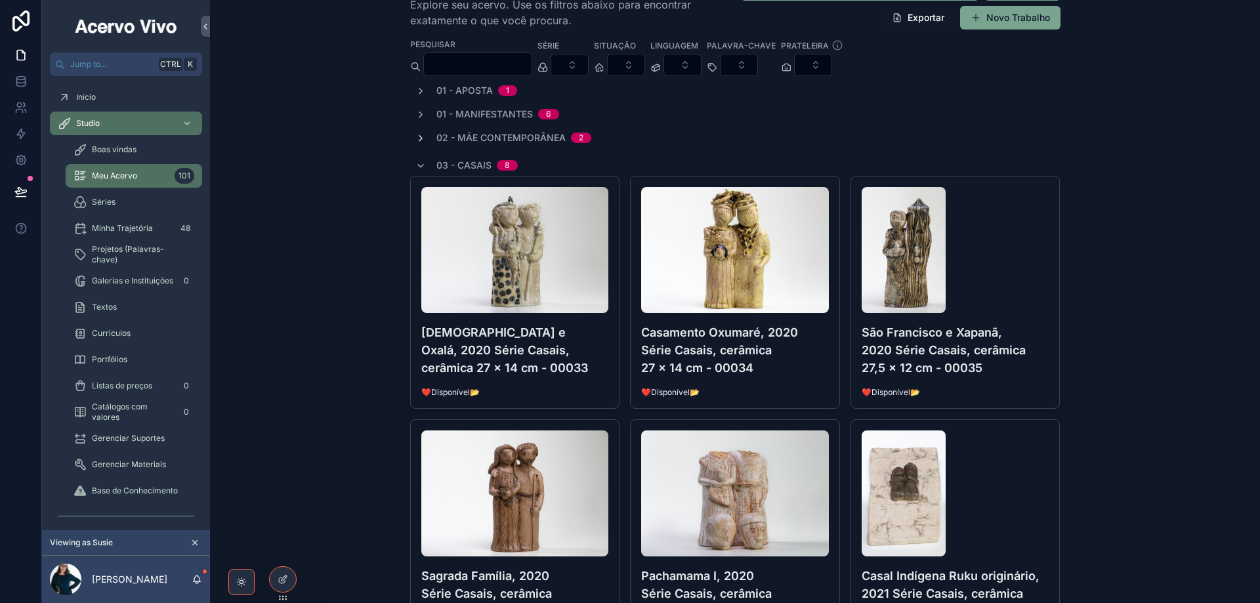
click at [417, 143] on icon "scrollable content" at bounding box center [421, 138] width 11 height 11
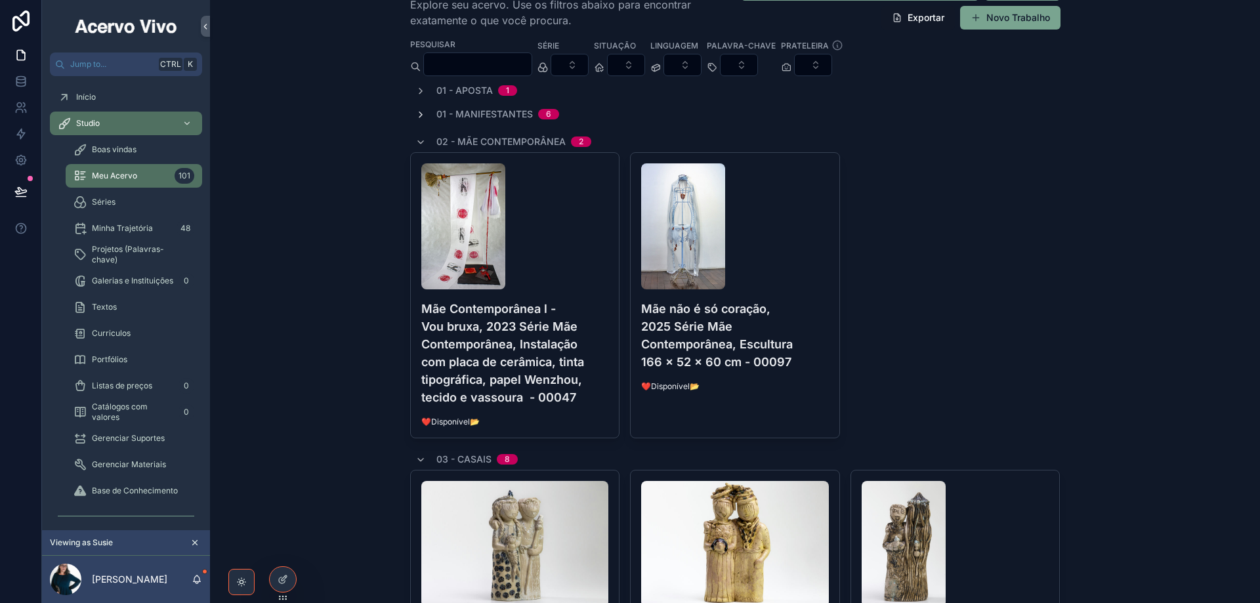
click at [416, 115] on icon "scrollable content" at bounding box center [421, 115] width 11 height 11
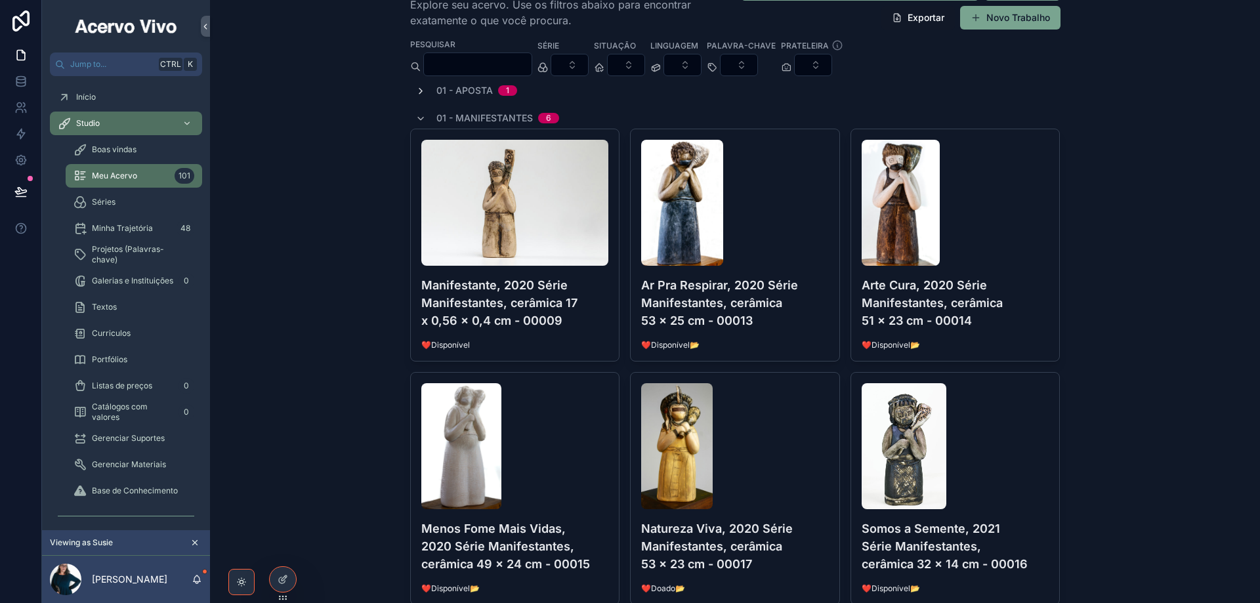
click at [416, 93] on icon "scrollable content" at bounding box center [421, 91] width 11 height 11
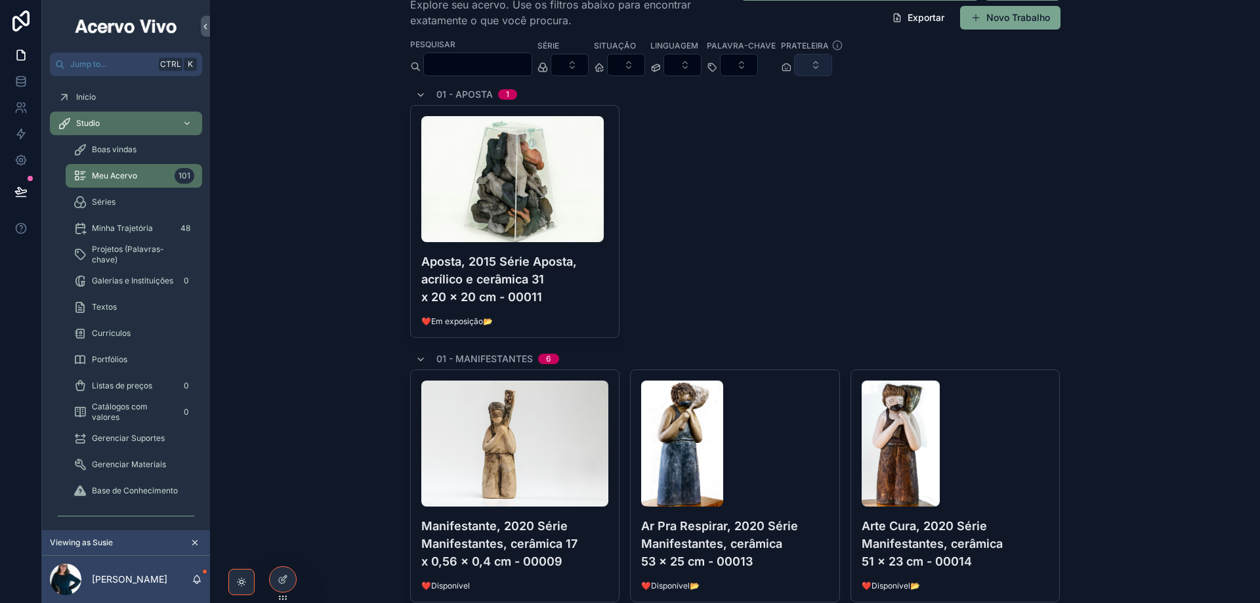
click at [832, 62] on button "Select Button" at bounding box center [813, 65] width 38 height 22
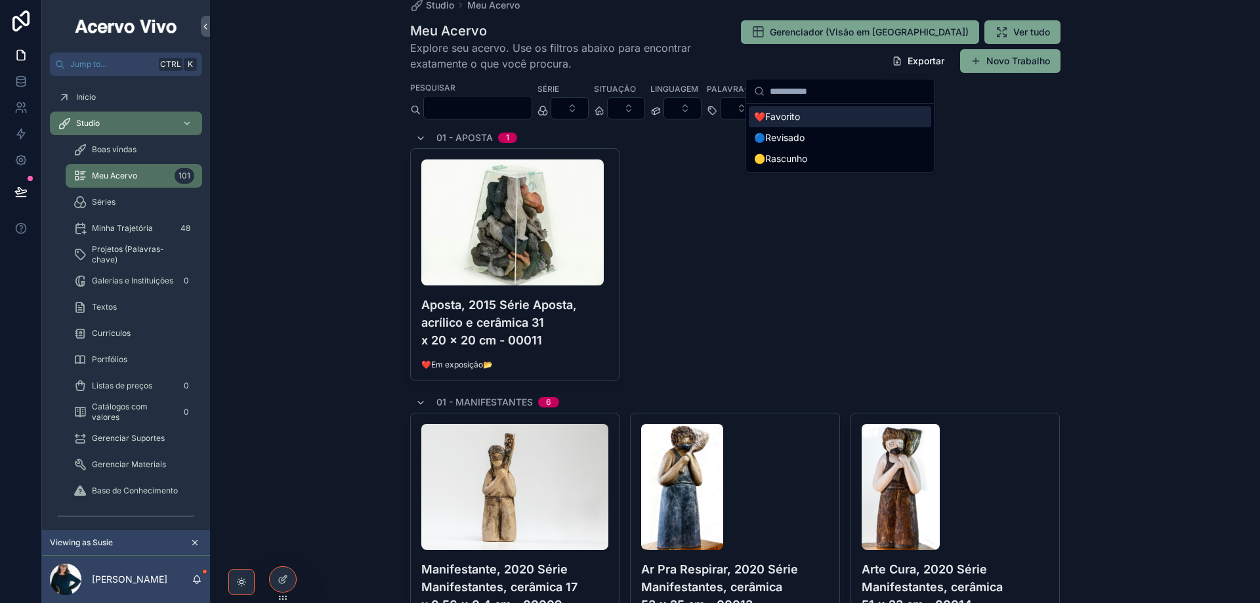
scroll to position [0, 0]
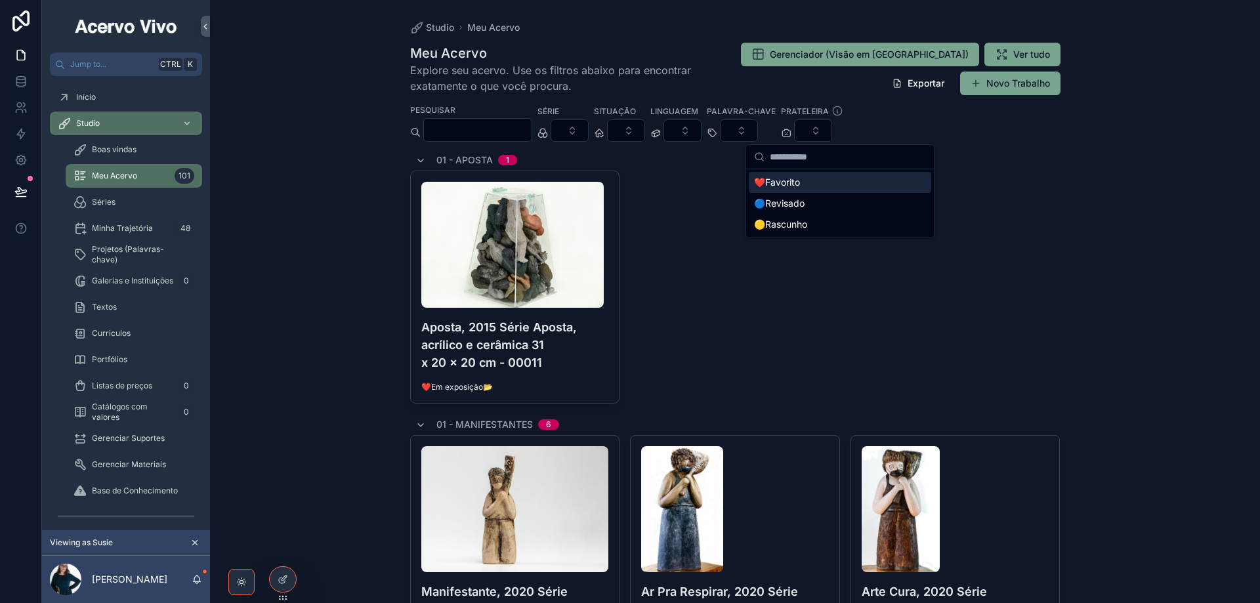
click at [893, 123] on div "Pesquisar Série Situação Linguagem Palavra-chave Prateleira" at bounding box center [735, 123] width 651 height 38
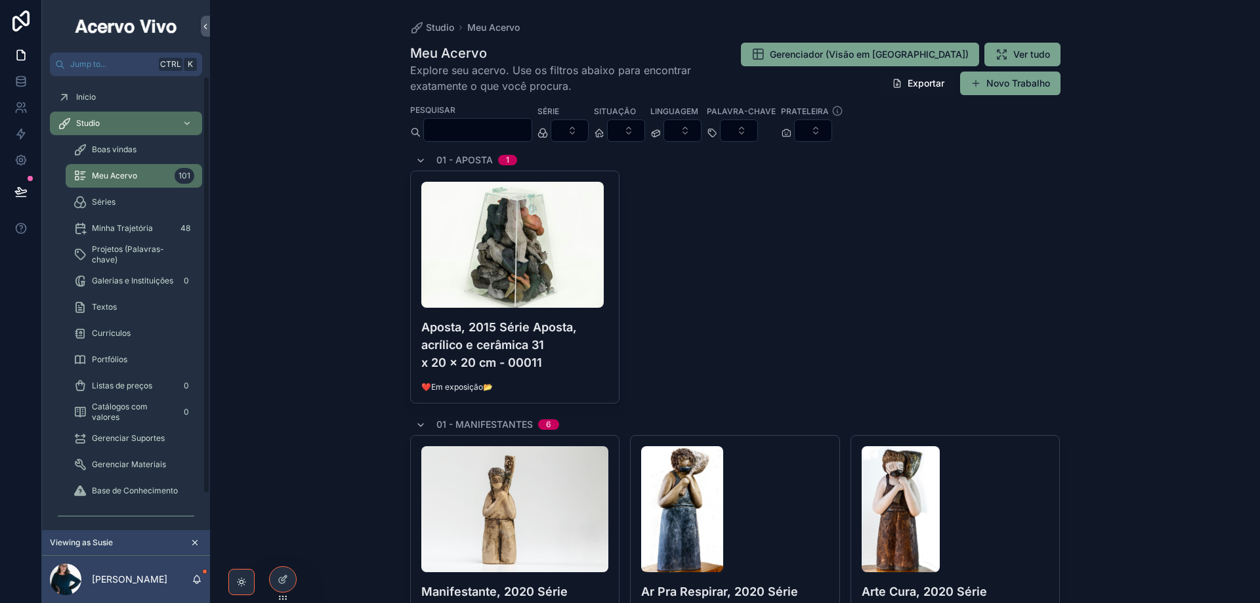
click at [112, 149] on span "Boas vindas" at bounding box center [114, 149] width 45 height 11
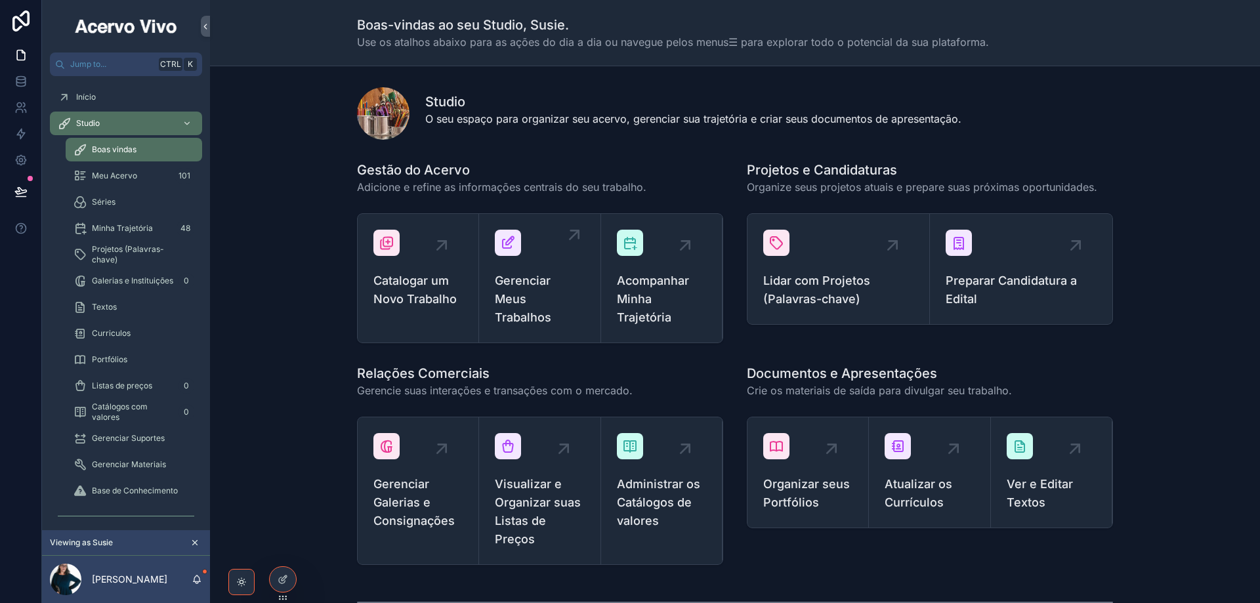
click at [540, 303] on span "Gerenciar Meus Trabalhos" at bounding box center [539, 299] width 89 height 55
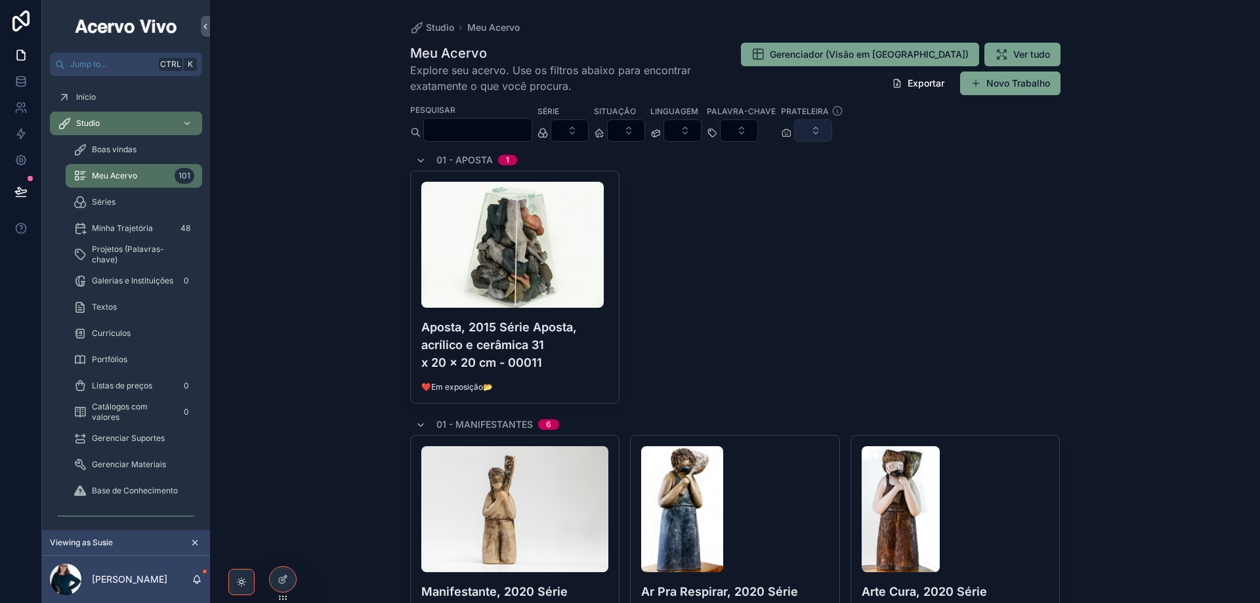
click at [832, 125] on button "Select Button" at bounding box center [813, 130] width 38 height 22
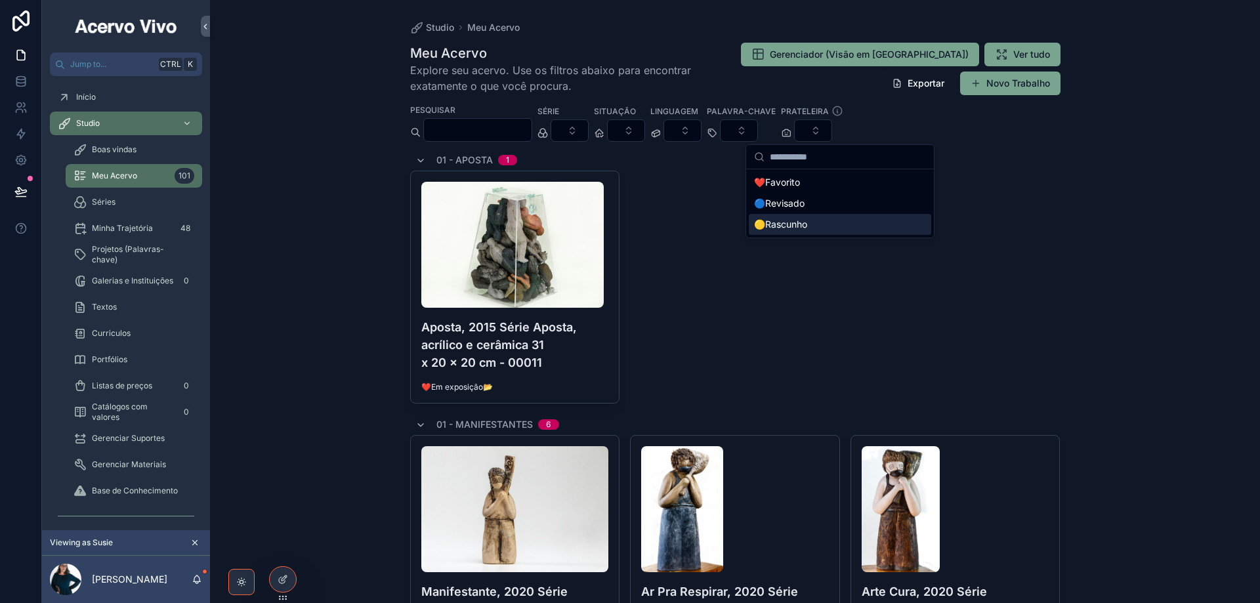
click at [822, 225] on div "🟡Rascunho" at bounding box center [840, 224] width 183 height 21
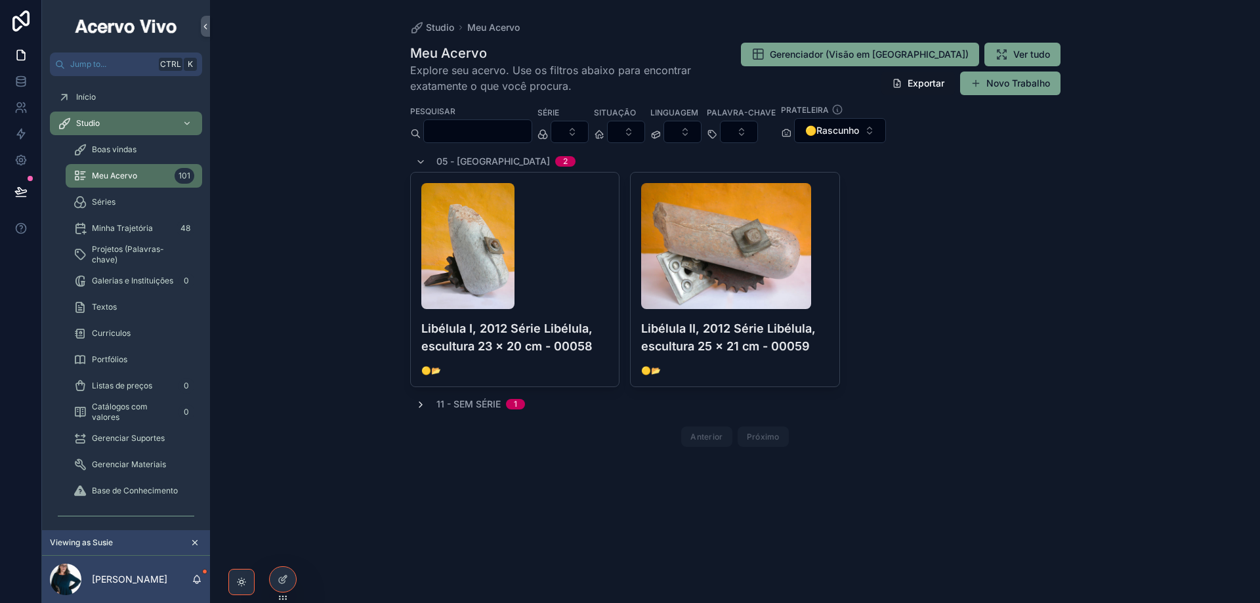
drag, startPoint x: 416, startPoint y: 402, endPoint x: 410, endPoint y: 416, distance: 14.4
click at [416, 404] on icon "scrollable content" at bounding box center [421, 405] width 11 height 11
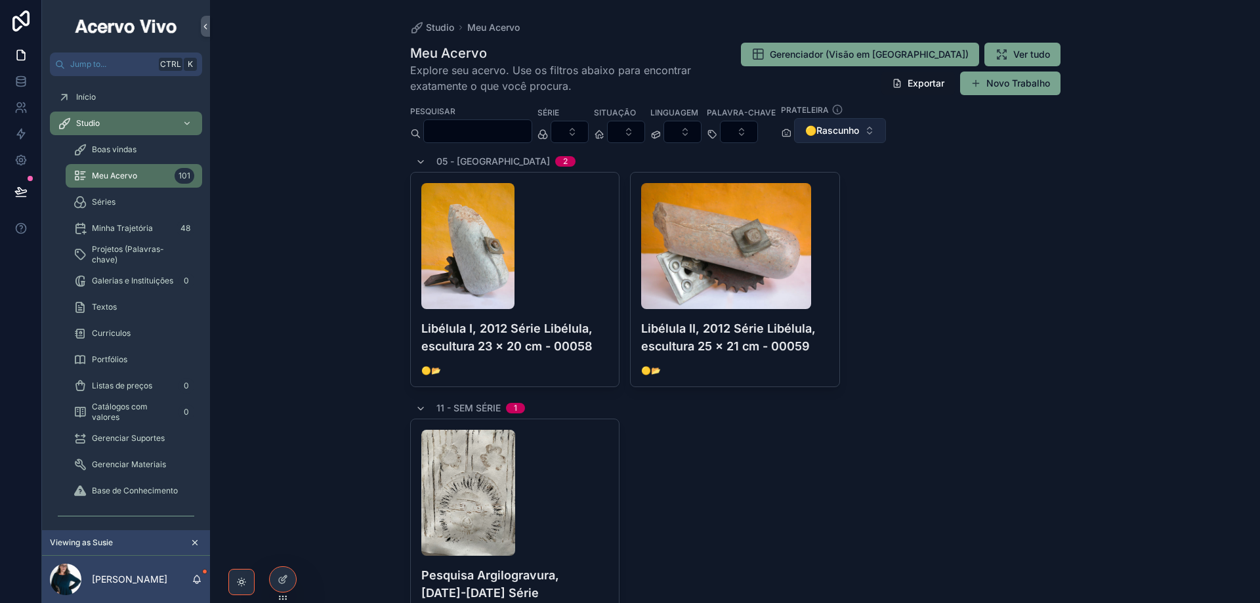
click at [886, 131] on button "🟡Rascunho" at bounding box center [840, 130] width 92 height 25
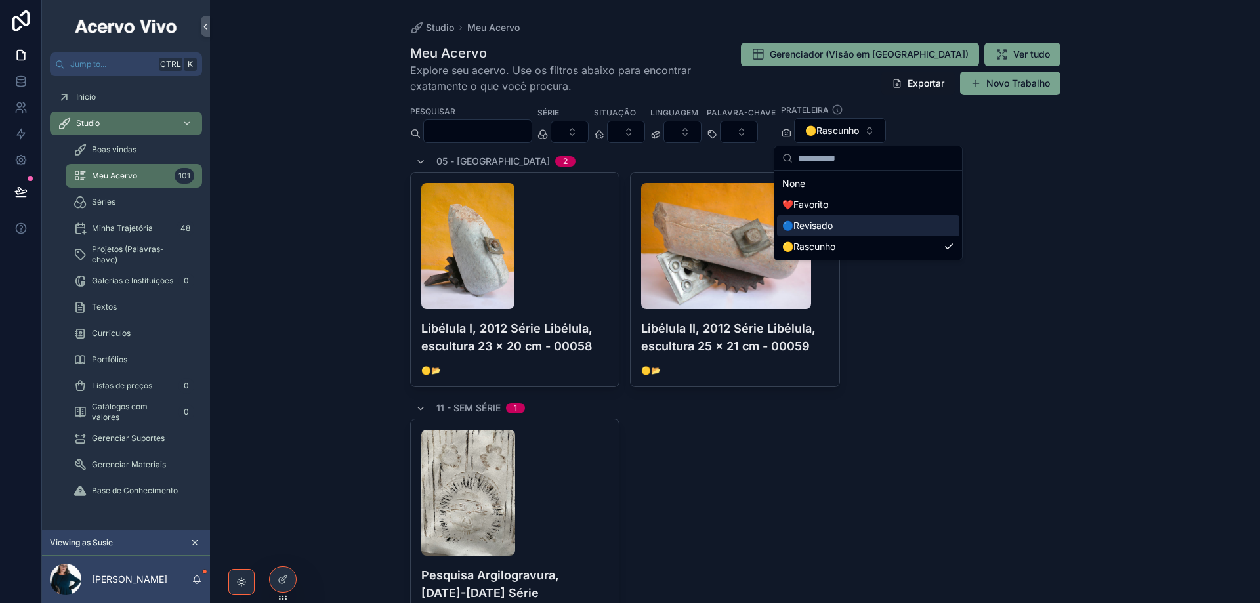
click at [857, 226] on div "🔵Revisado" at bounding box center [868, 225] width 183 height 21
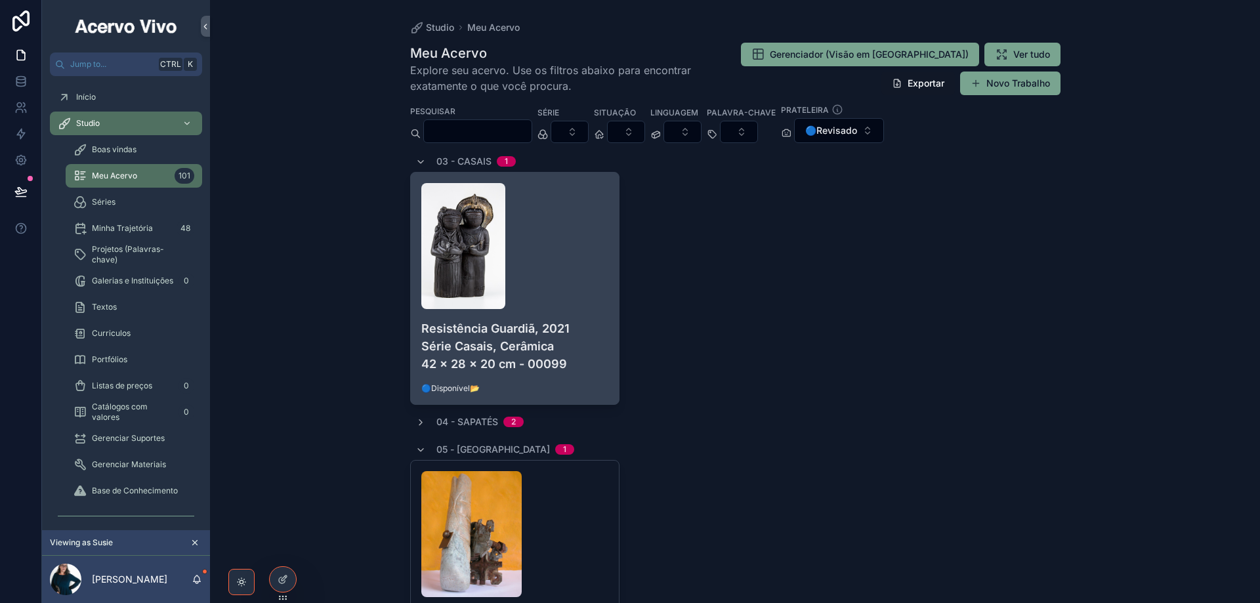
click at [571, 349] on h4 "Resistência Guardiã, 2021 Série Casais, Cerâmica 42 x 28 x 20 cm - 00099" at bounding box center [515, 346] width 188 height 53
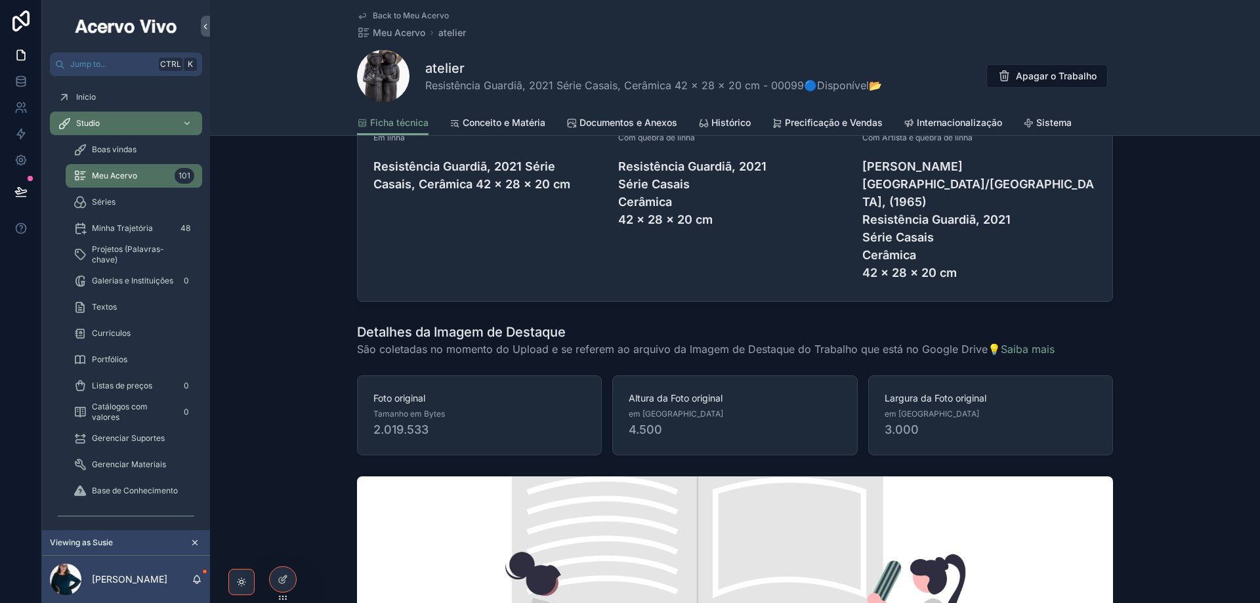
scroll to position [1707, 0]
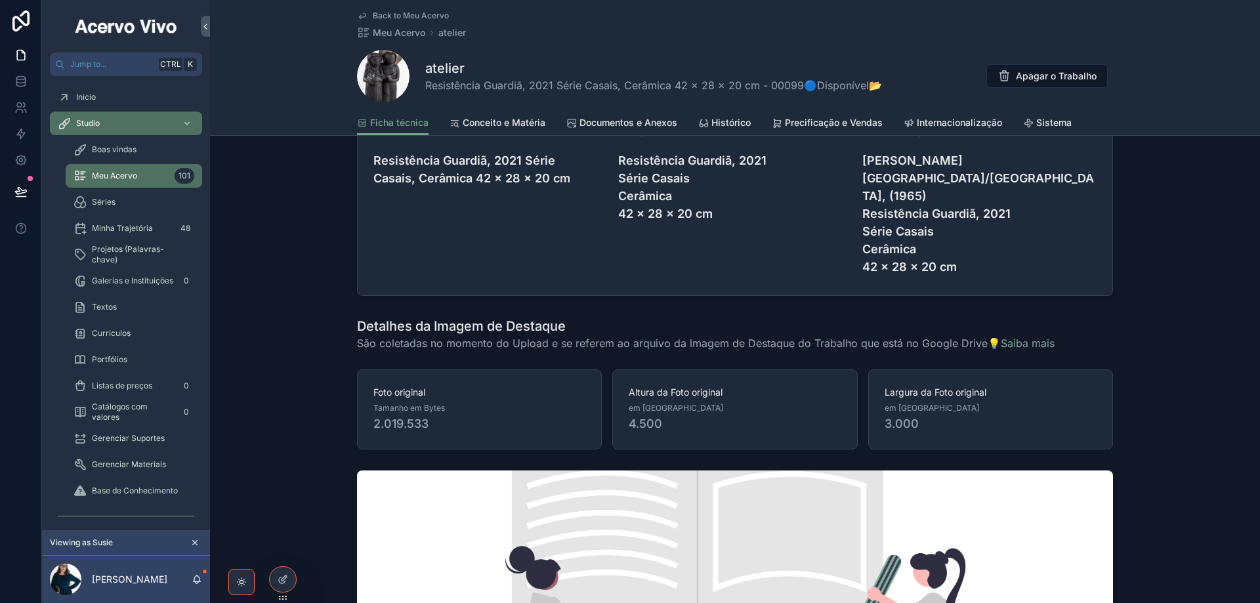
click at [504, 122] on span "Conceito e Matéria" at bounding box center [504, 122] width 83 height 13
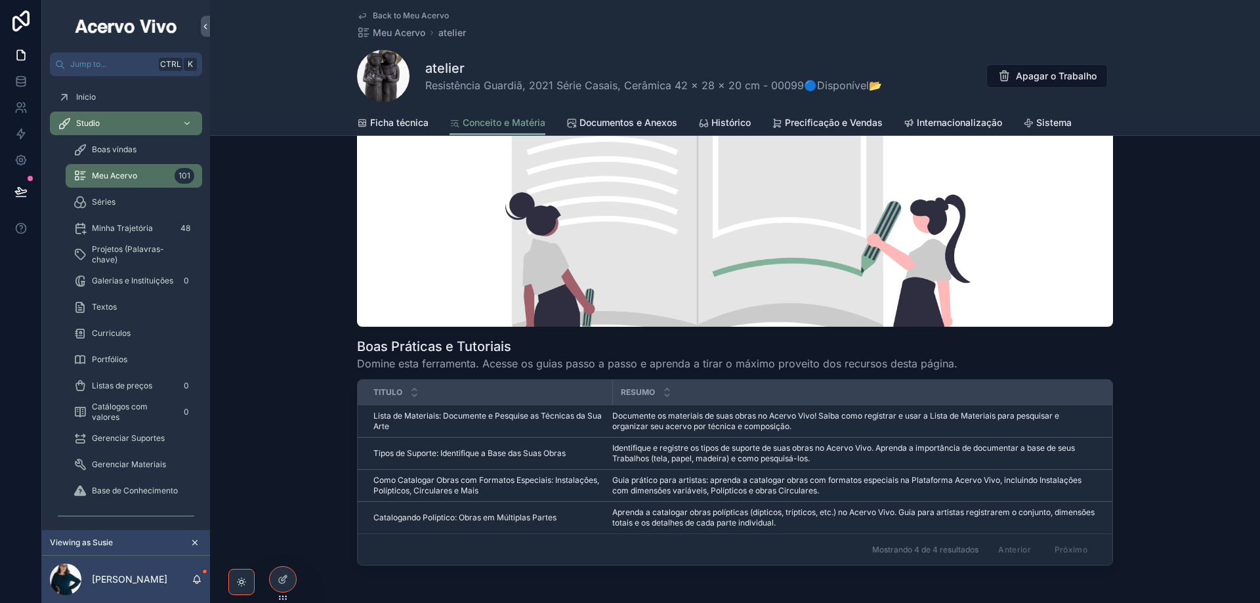
scroll to position [1218, 0]
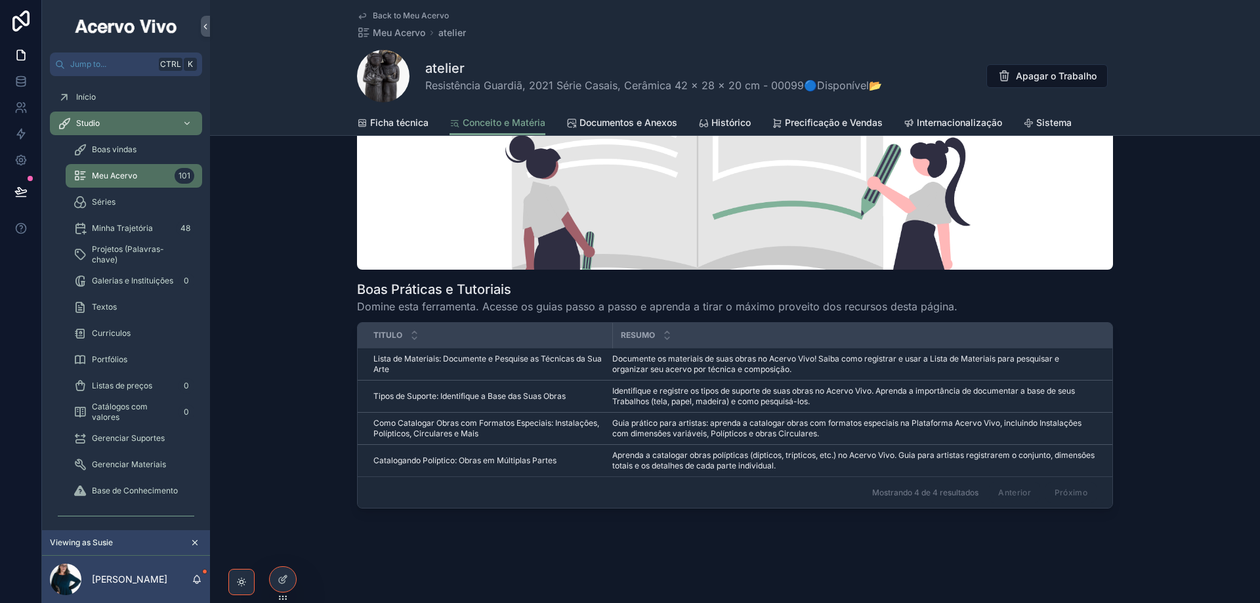
click at [470, 398] on span "Tipos de Suporte: Identifique a Base das Suas Obras" at bounding box center [470, 396] width 192 height 11
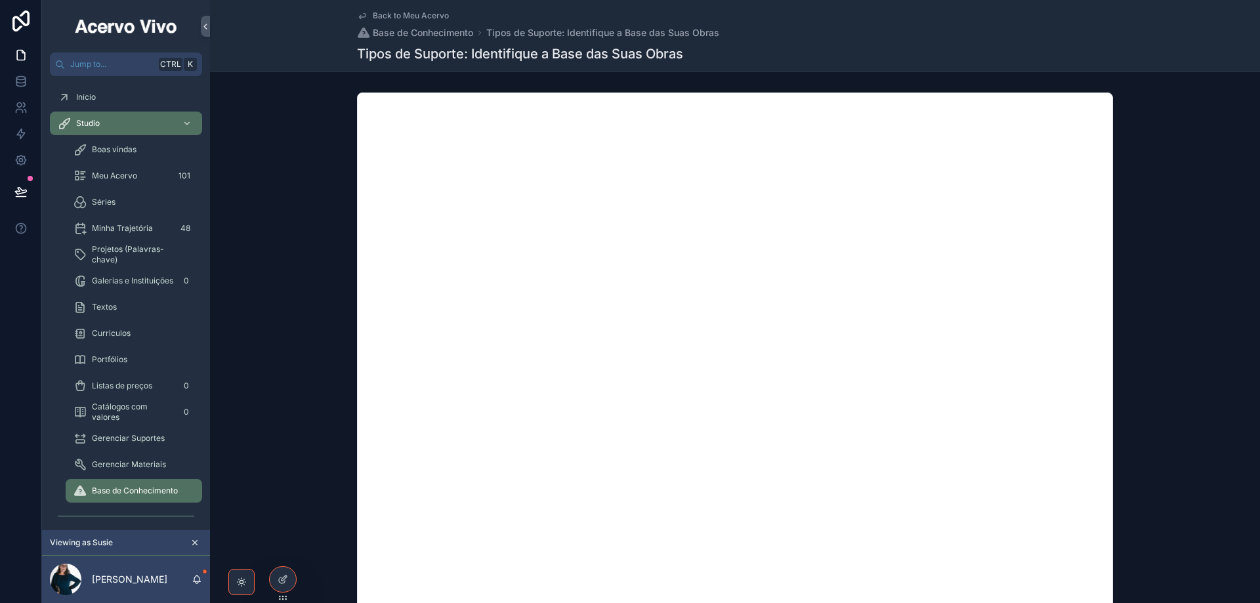
click at [418, 16] on span "Back to Meu Acervo" at bounding box center [411, 16] width 76 height 11
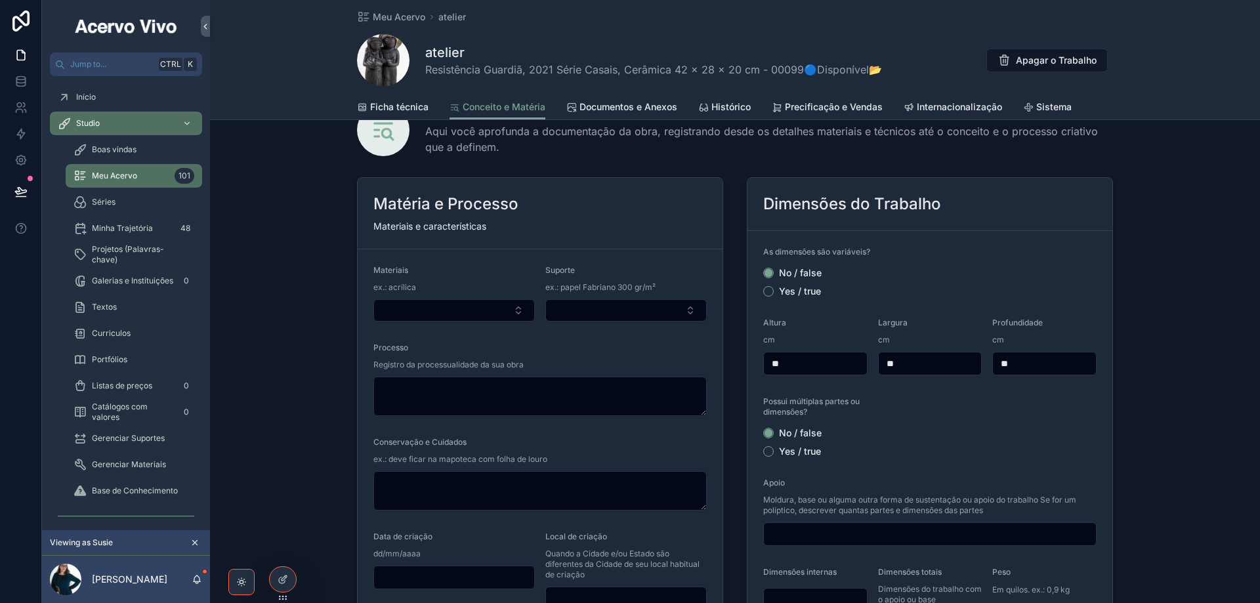
scroll to position [66, 0]
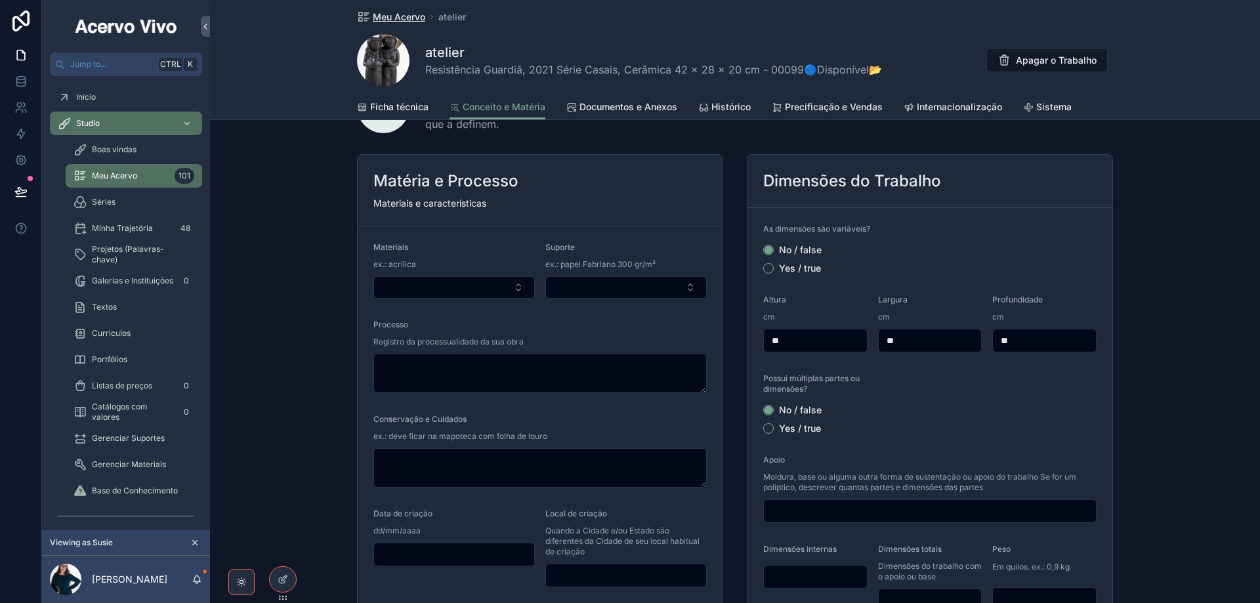
click at [377, 12] on span "Meu Acervo" at bounding box center [399, 17] width 53 height 13
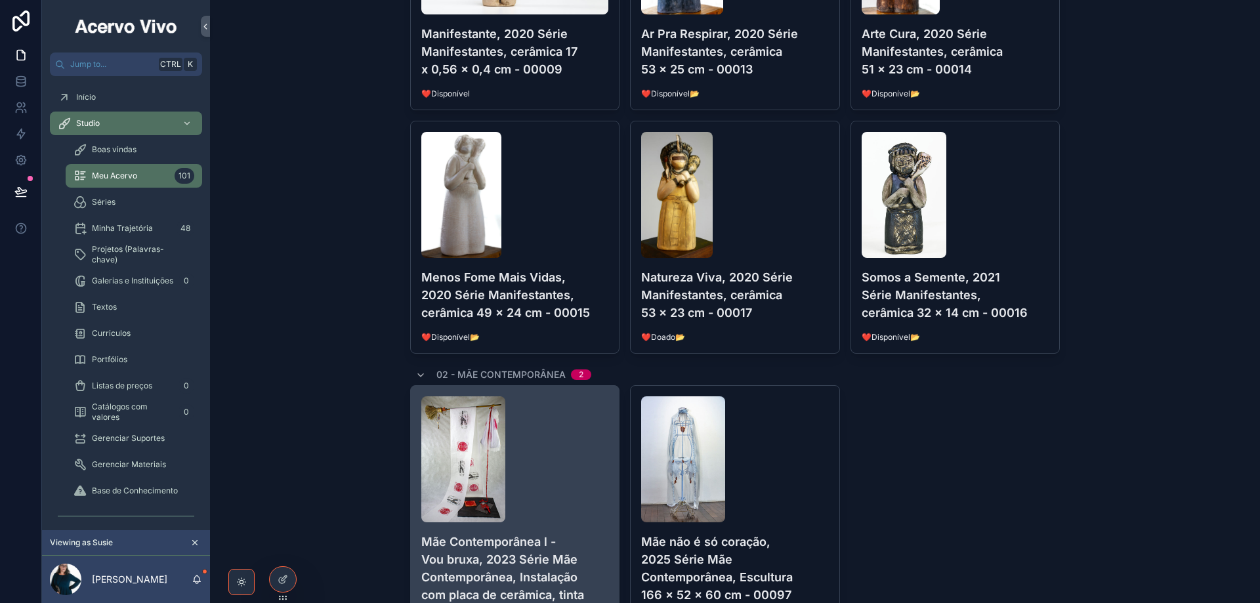
scroll to position [657, 0]
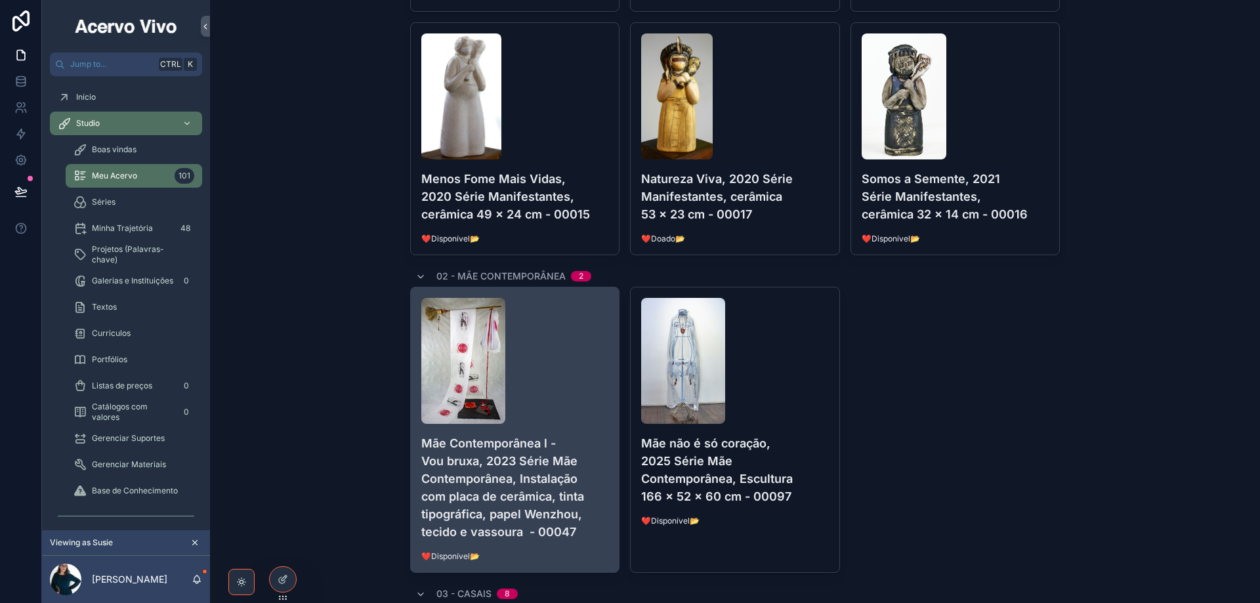
click at [578, 374] on div "scrollable content" at bounding box center [515, 361] width 188 height 126
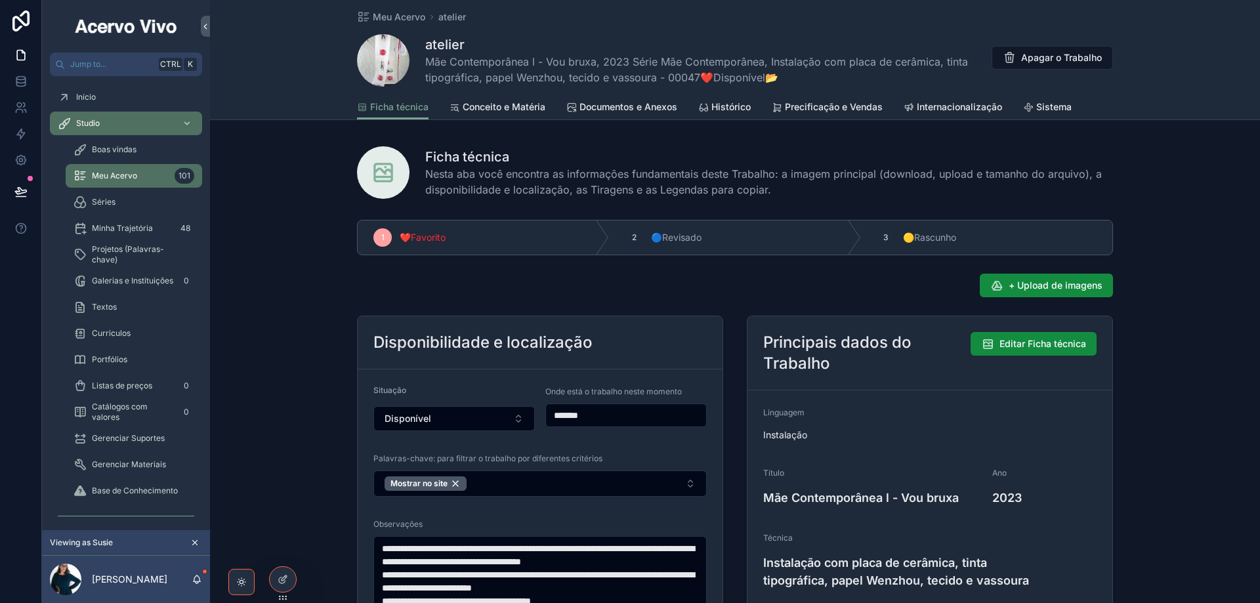
click at [491, 109] on span "Conceito e Matéria" at bounding box center [504, 106] width 83 height 13
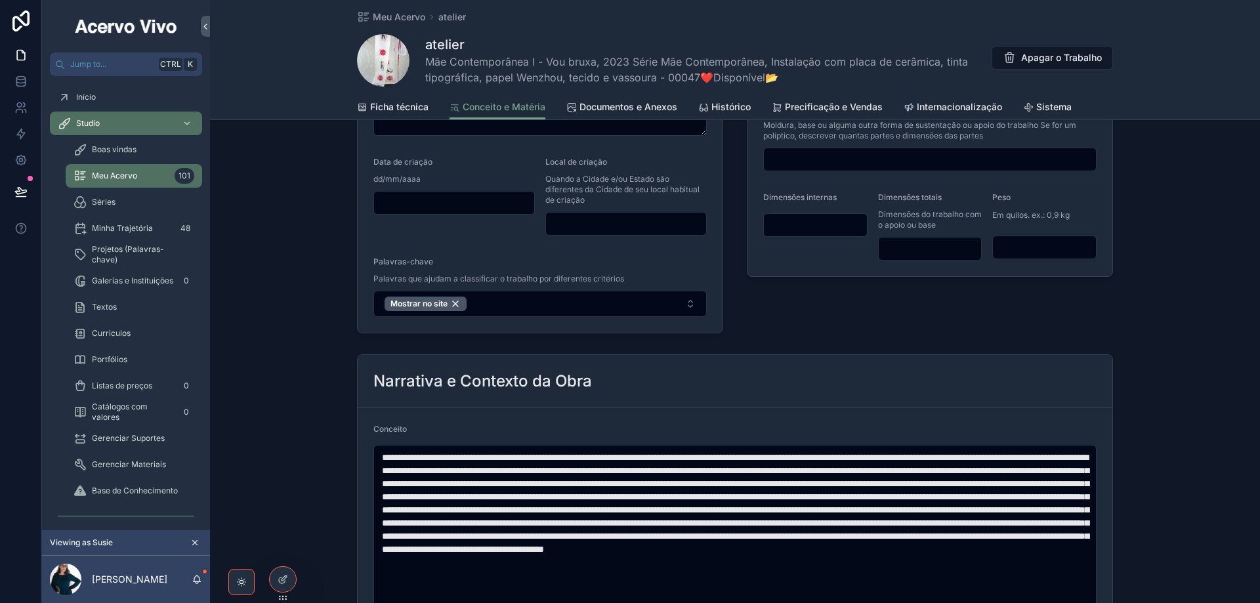
scroll to position [394, 0]
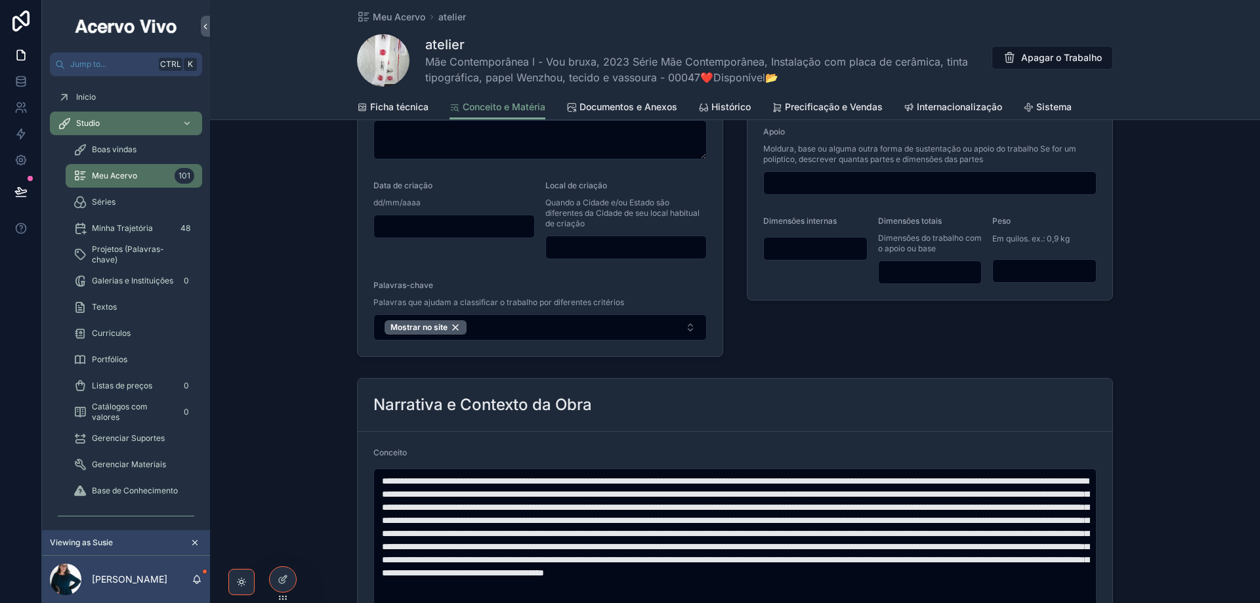
click at [393, 112] on span "Ficha técnica" at bounding box center [399, 106] width 58 height 13
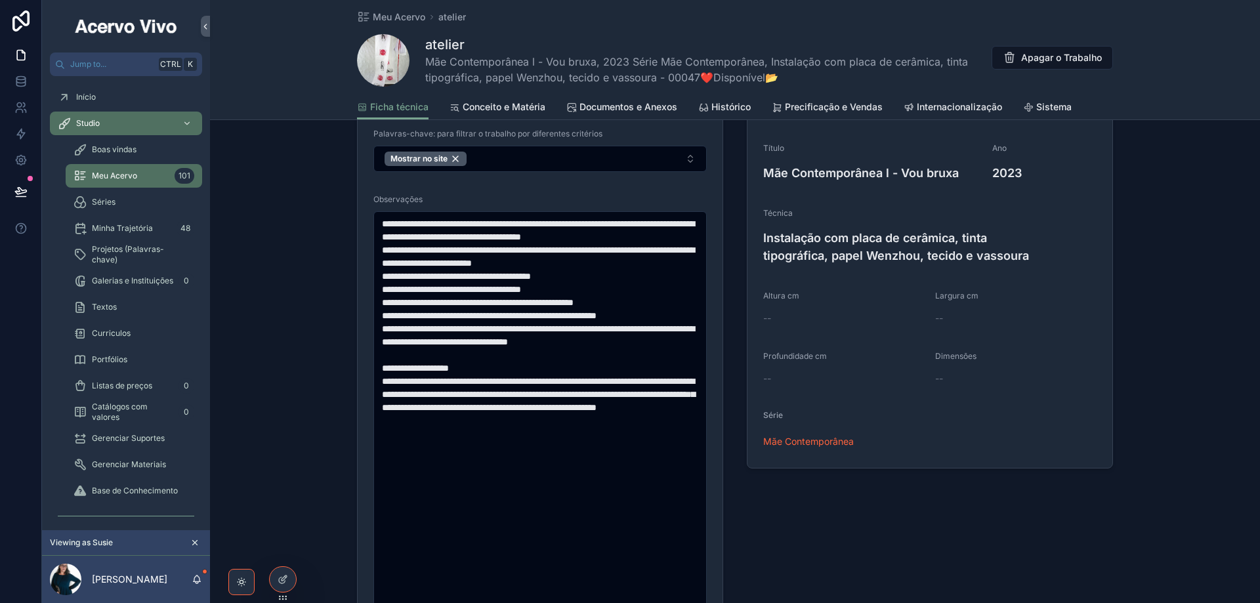
scroll to position [328, 0]
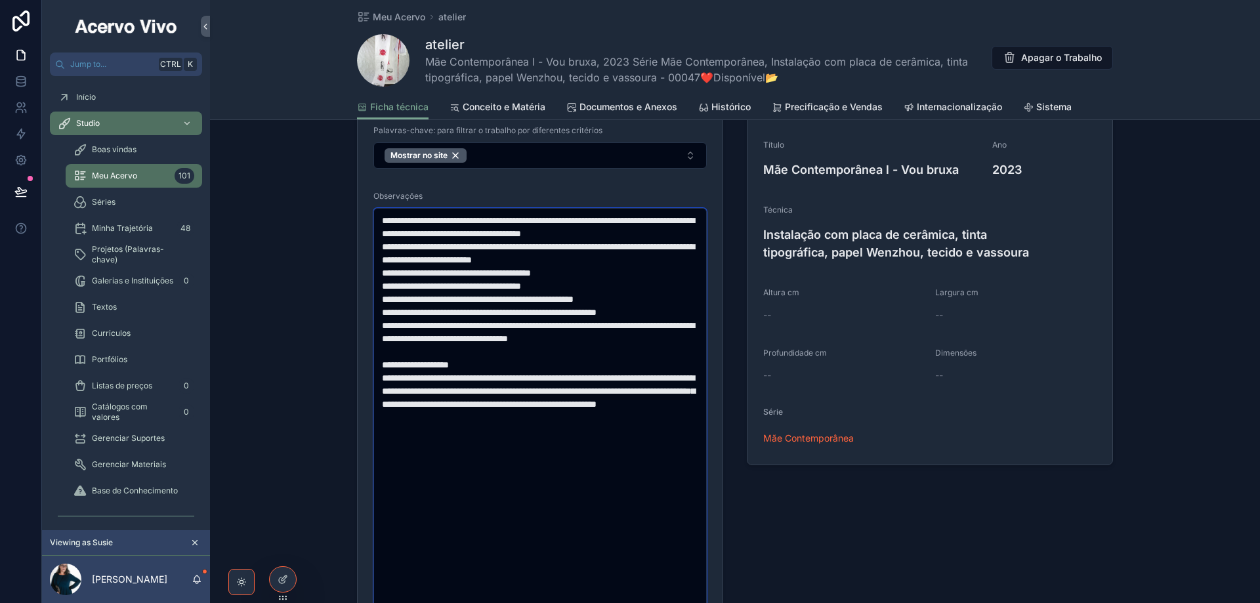
drag, startPoint x: 380, startPoint y: 324, endPoint x: 492, endPoint y: 323, distance: 111.6
click at [492, 323] on textarea "**********" at bounding box center [541, 411] width 334 height 406
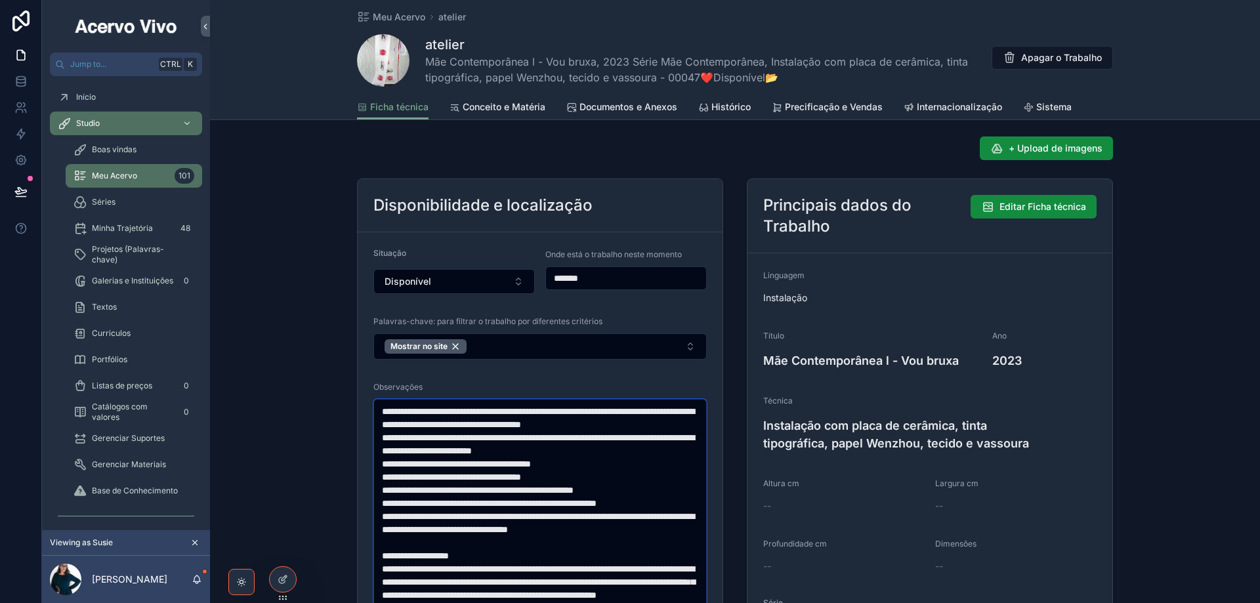
scroll to position [131, 0]
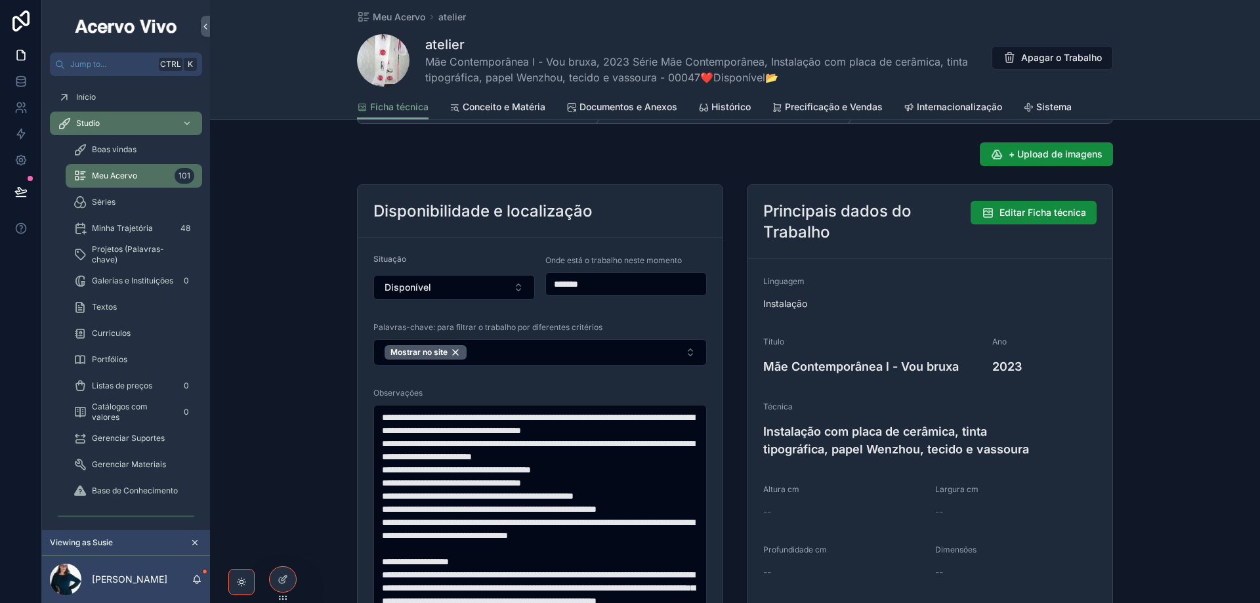
click at [511, 108] on span "Conceito e Matéria" at bounding box center [504, 106] width 83 height 13
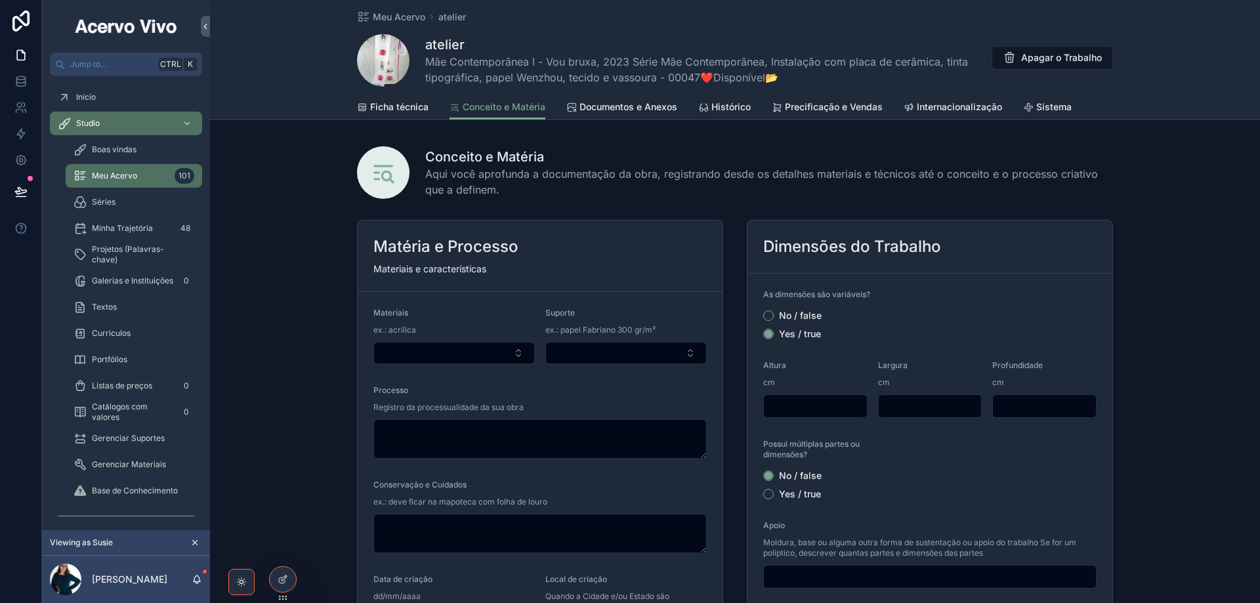
click at [825, 404] on input "scrollable content" at bounding box center [815, 406] width 103 height 18
click at [829, 404] on input "scrollable content" at bounding box center [815, 406] width 103 height 18
type input "***"
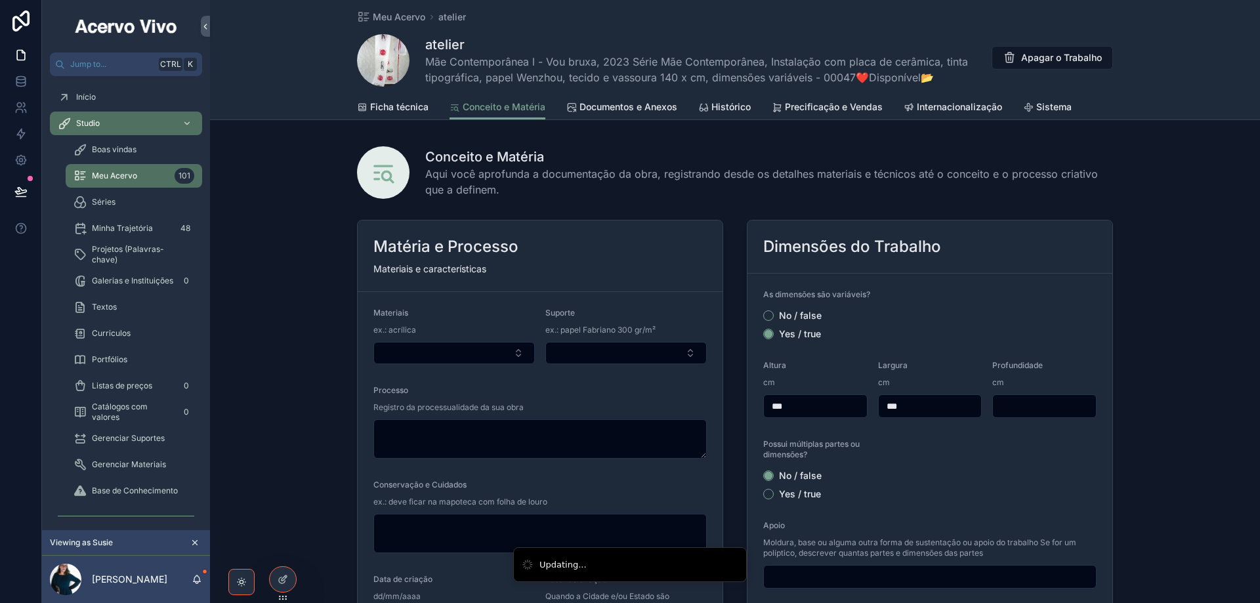
type input "***"
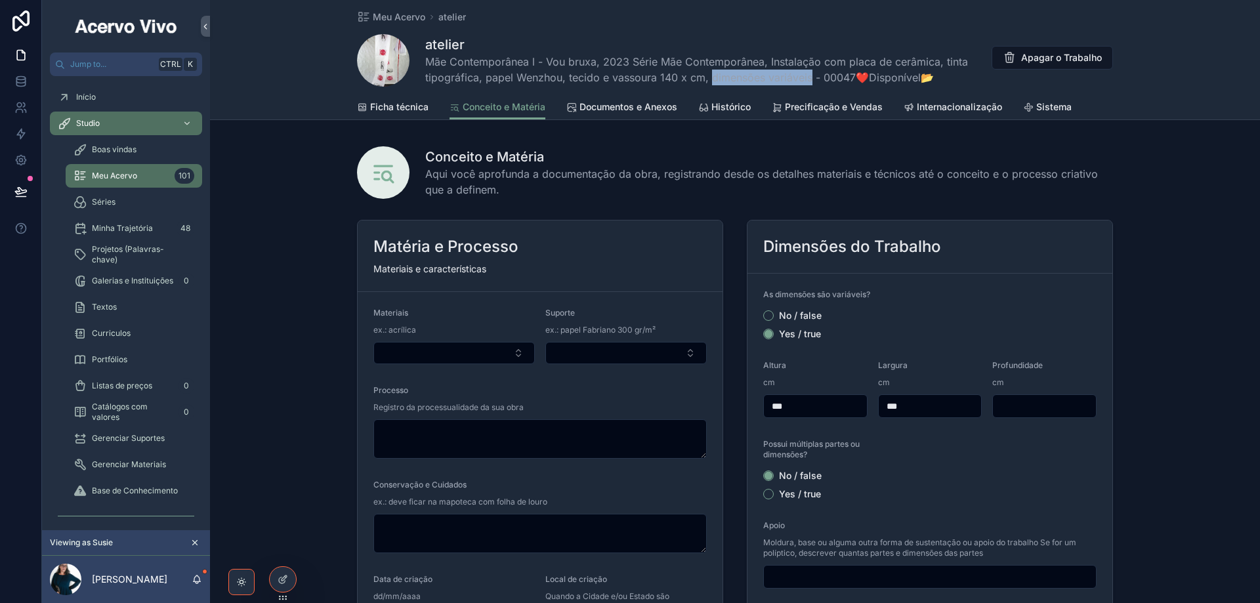
drag, startPoint x: 708, startPoint y: 79, endPoint x: 808, endPoint y: 83, distance: 99.9
click at [808, 83] on span "Mãe Contemporânea l - Vou bruxa, 2023 Série Mãe Contemporânea, Instalação com p…" at bounding box center [720, 70] width 590 height 32
click at [627, 110] on span "Documentos e Anexos" at bounding box center [629, 106] width 98 height 13
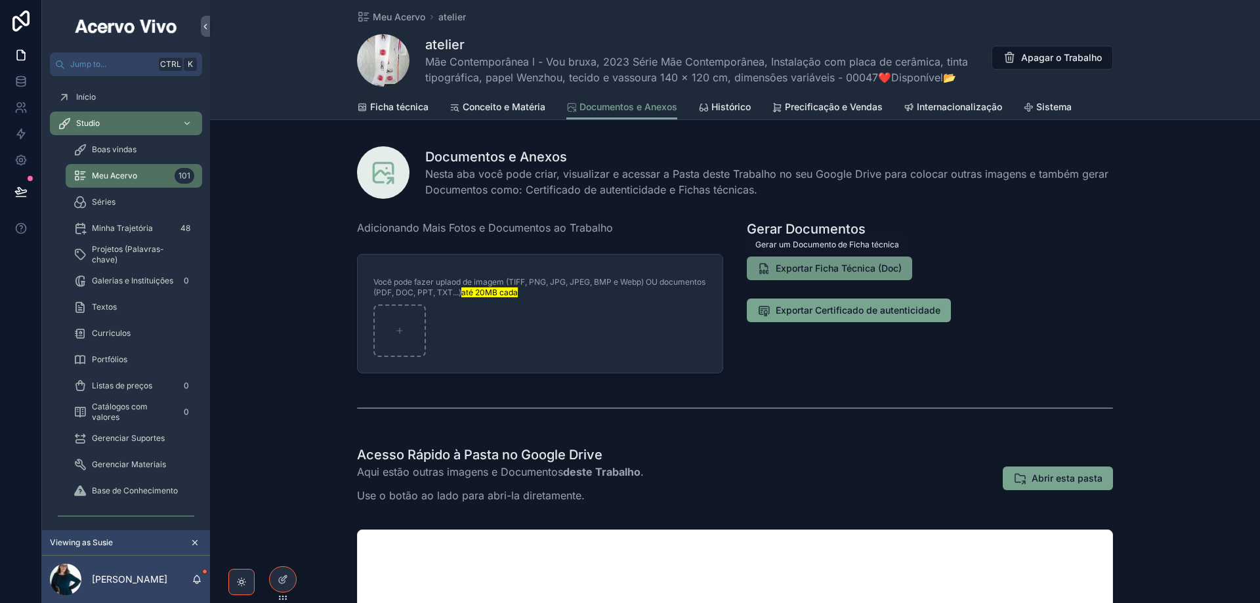
click at [823, 265] on span "Exportar Ficha Técnica (Doc)" at bounding box center [839, 268] width 126 height 13
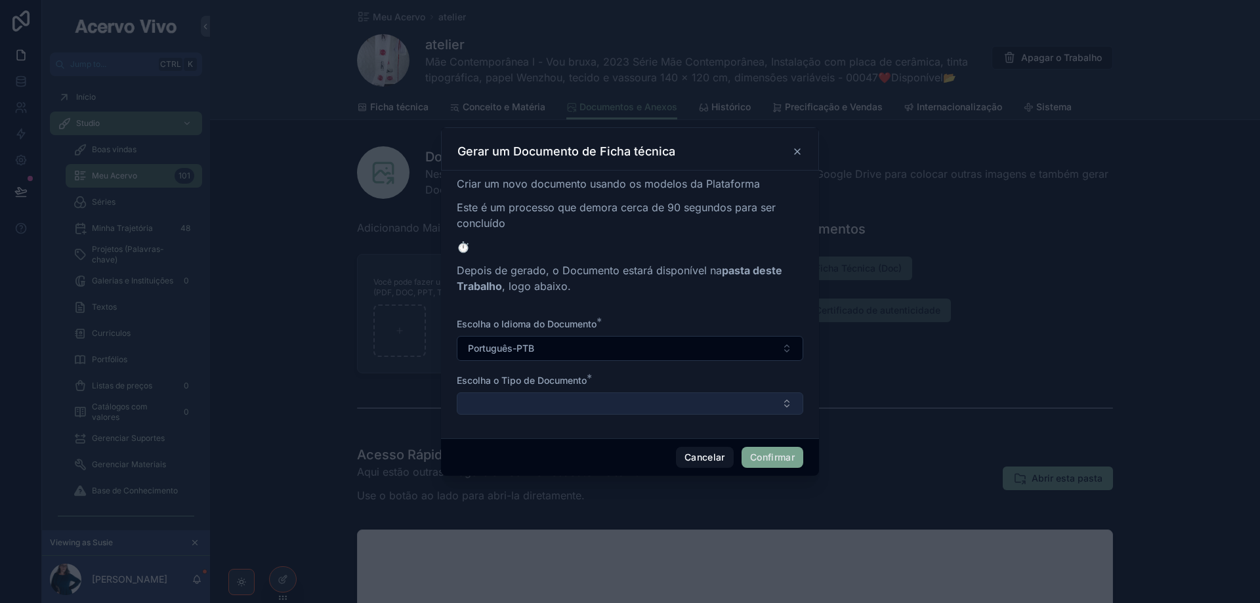
click at [601, 402] on button "Select Button" at bounding box center [630, 404] width 347 height 22
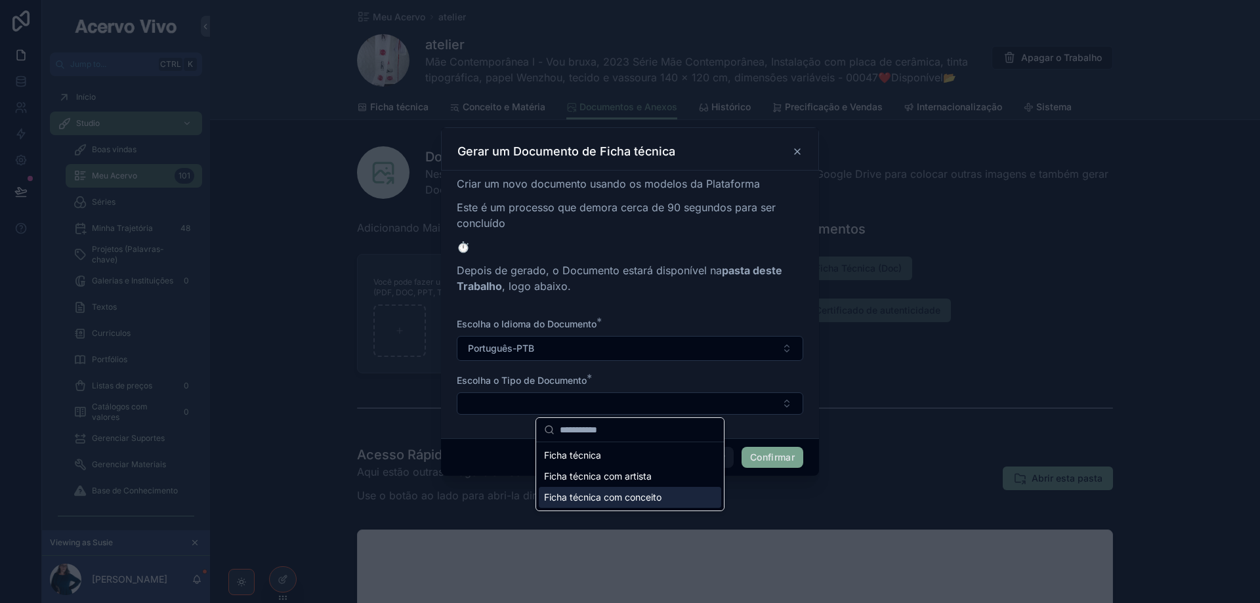
click at [643, 500] on span "Ficha técnica com conceito" at bounding box center [603, 497] width 118 height 13
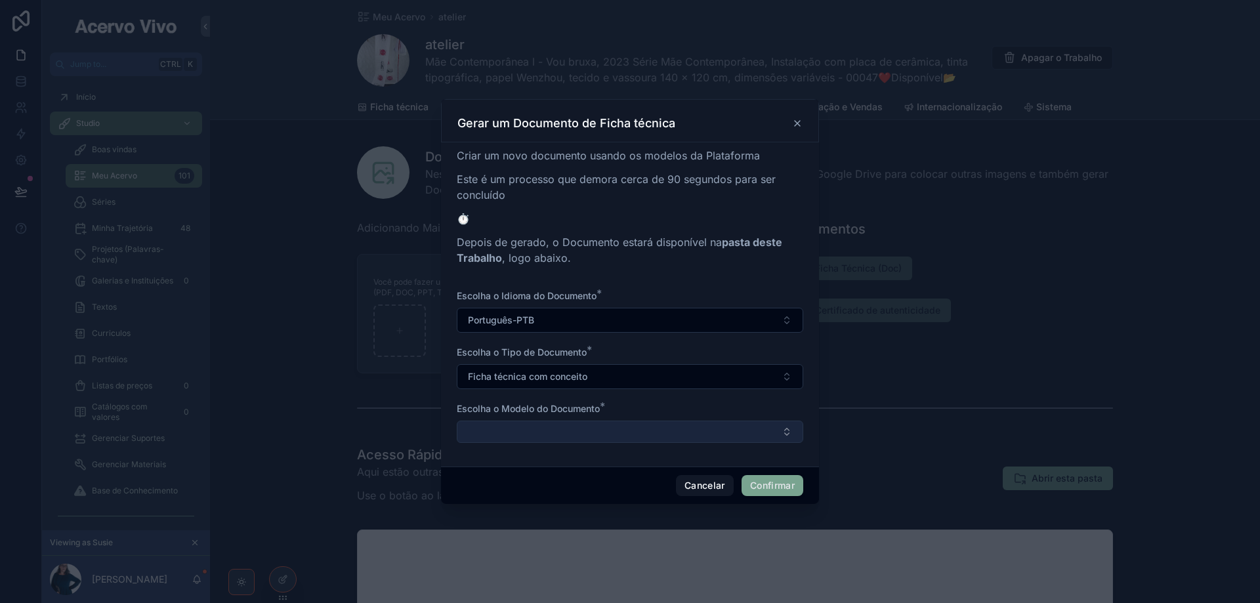
click at [630, 436] on button "Select Button" at bounding box center [630, 432] width 347 height 22
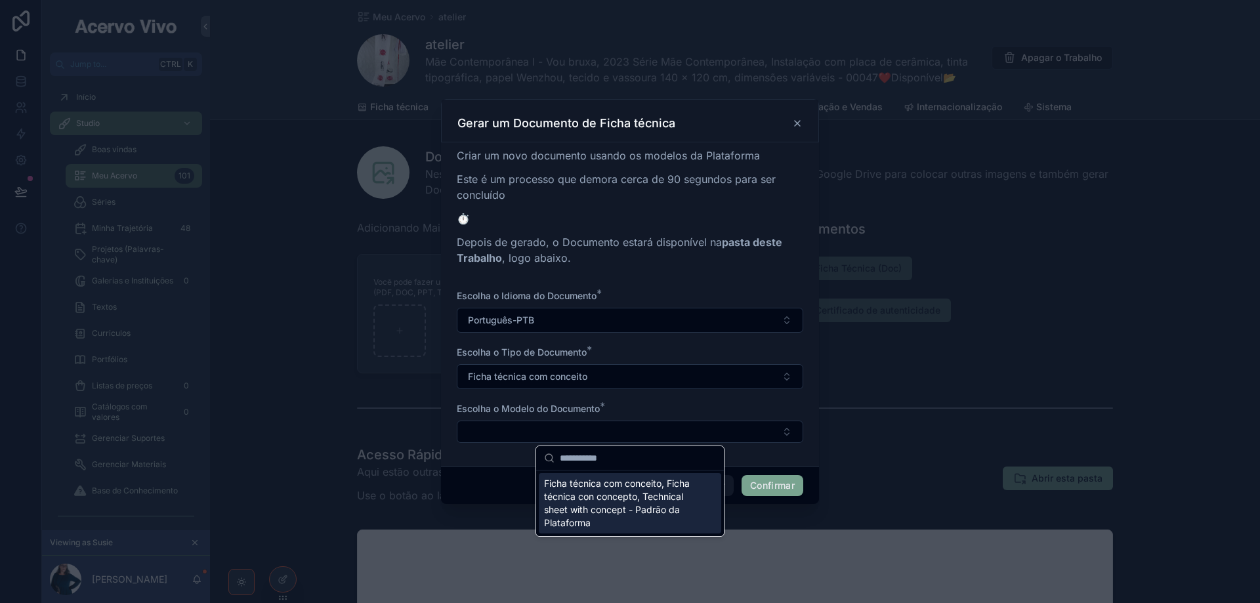
drag, startPoint x: 637, startPoint y: 496, endPoint x: 676, endPoint y: 496, distance: 38.1
click at [639, 496] on span "Ficha técnica com conceito, Ficha técnica con concepto, Technical sheet with co…" at bounding box center [622, 503] width 156 height 53
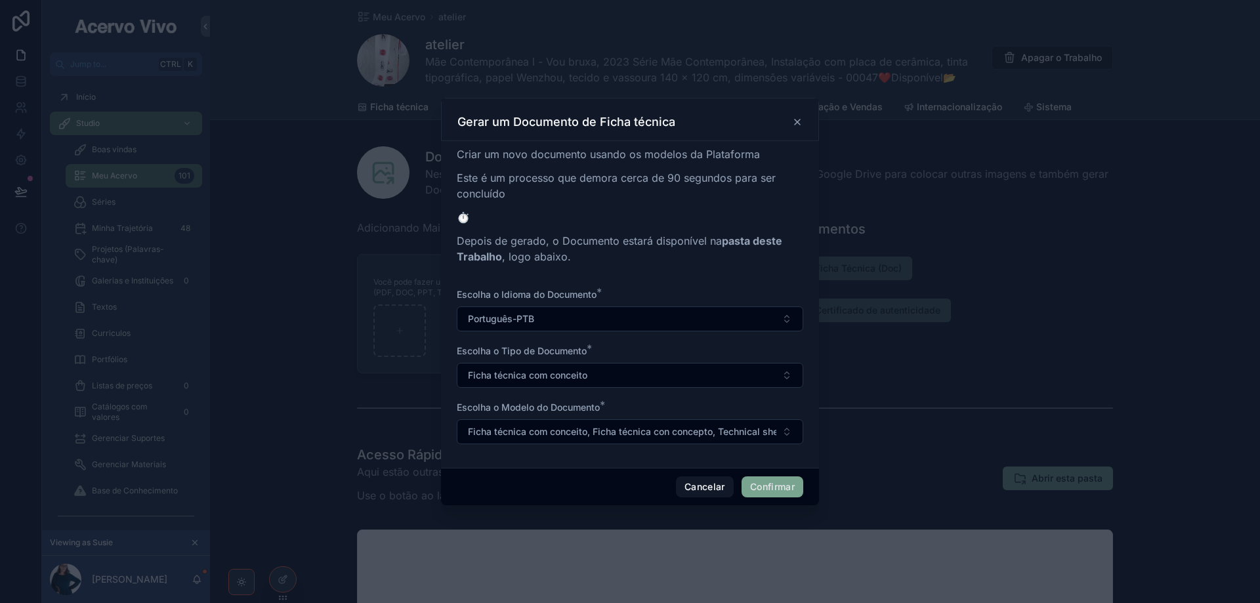
click at [784, 488] on button "Confirmar" at bounding box center [773, 487] width 62 height 21
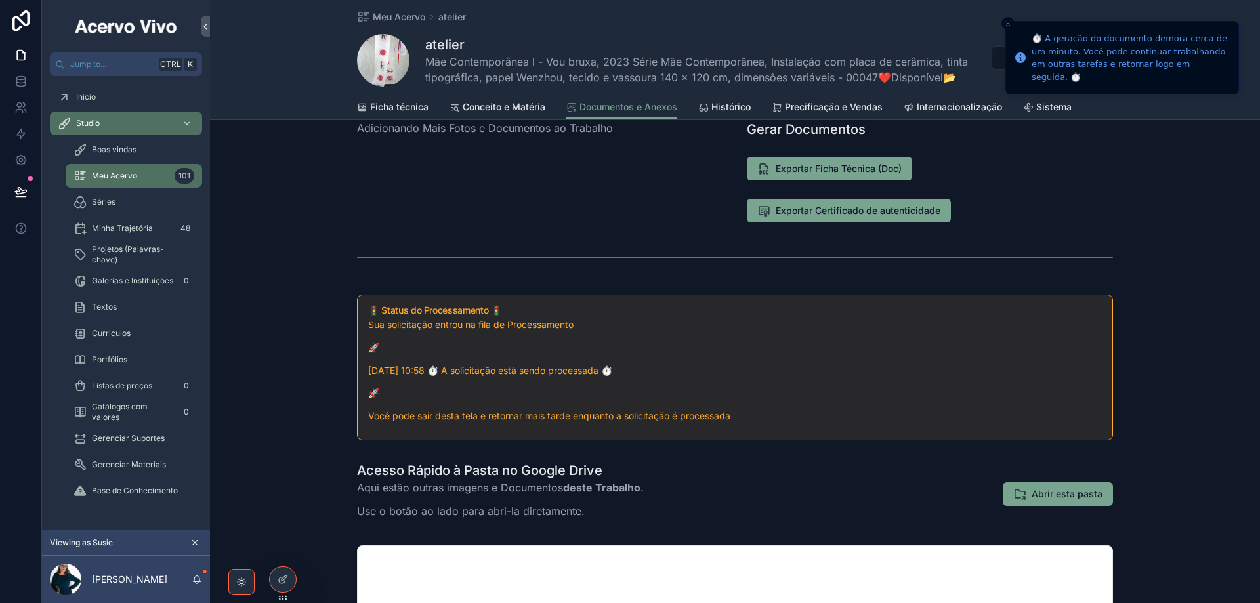
scroll to position [263, 0]
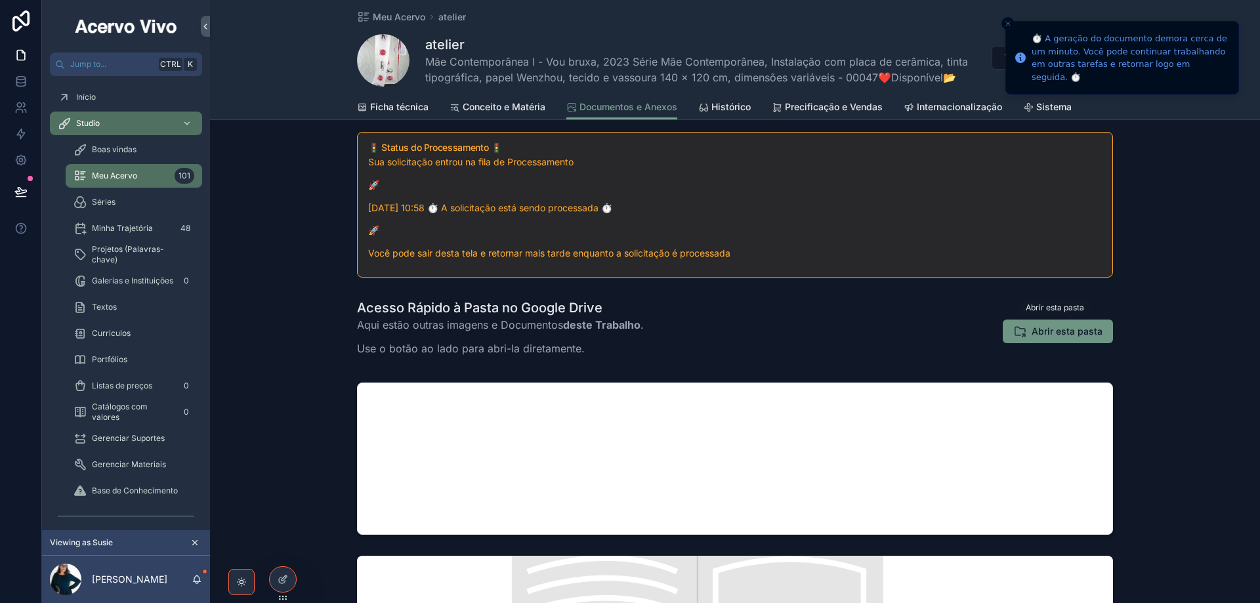
click at [1058, 334] on span "Abrir esta pasta" at bounding box center [1067, 331] width 71 height 13
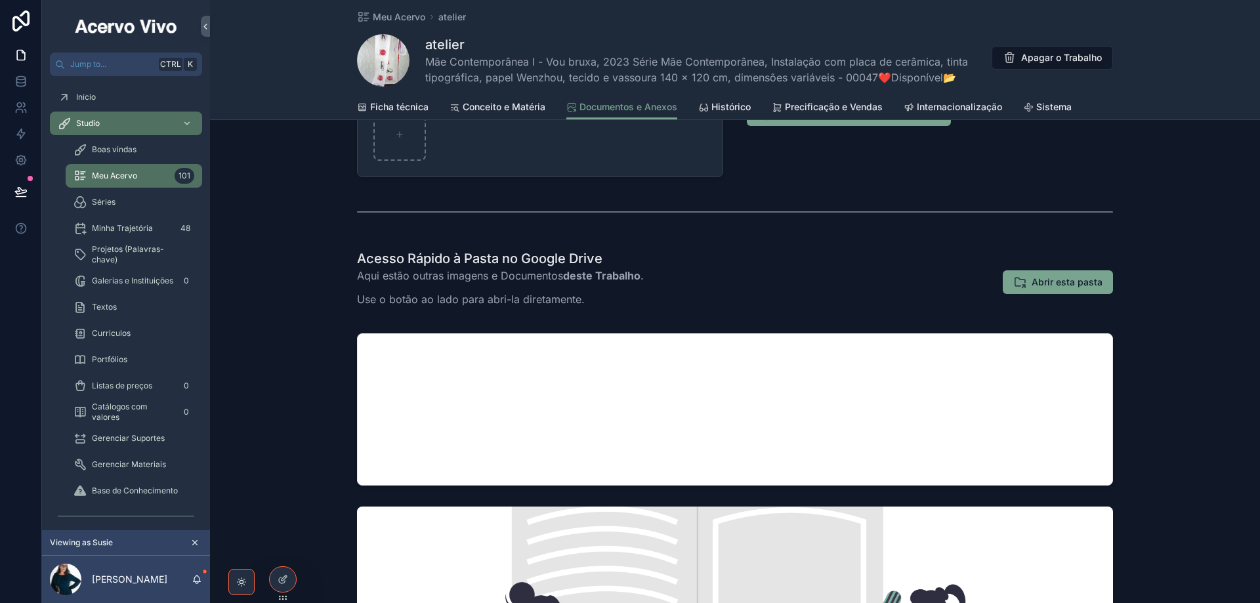
scroll to position [197, 0]
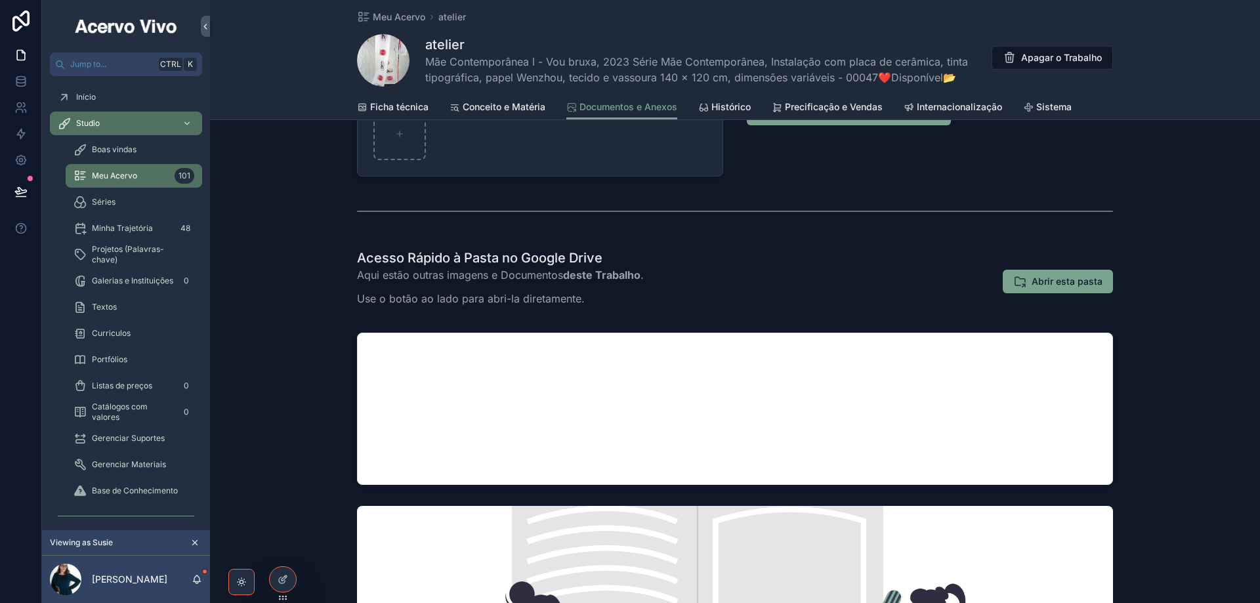
click at [495, 106] on span "Conceito e Matéria" at bounding box center [504, 106] width 83 height 13
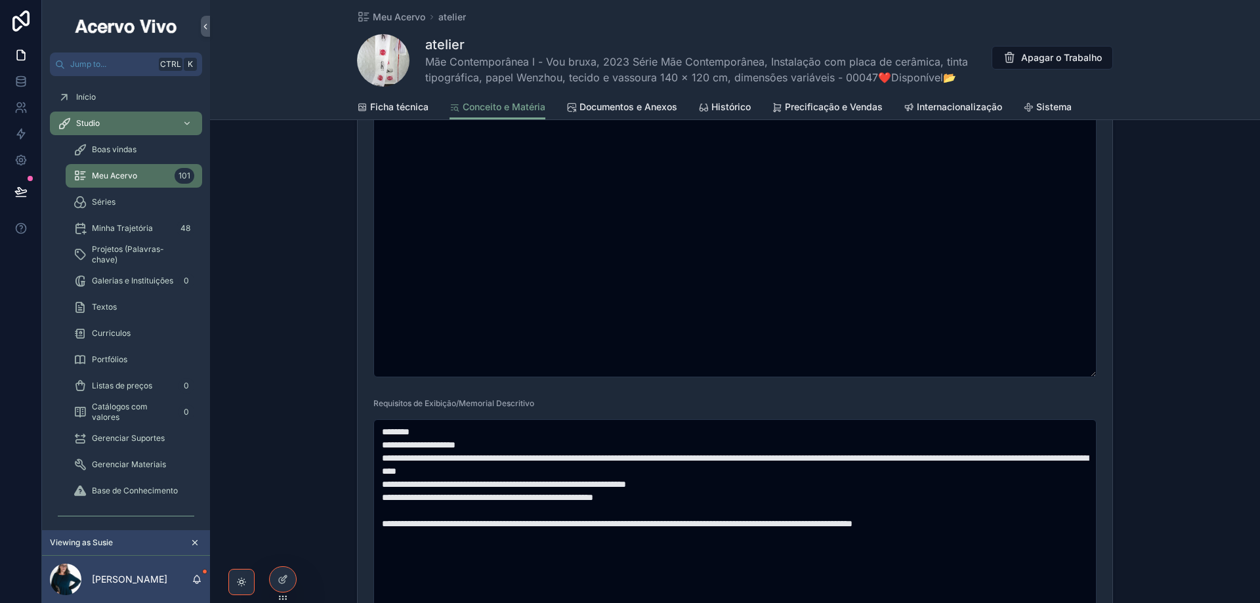
scroll to position [985, 0]
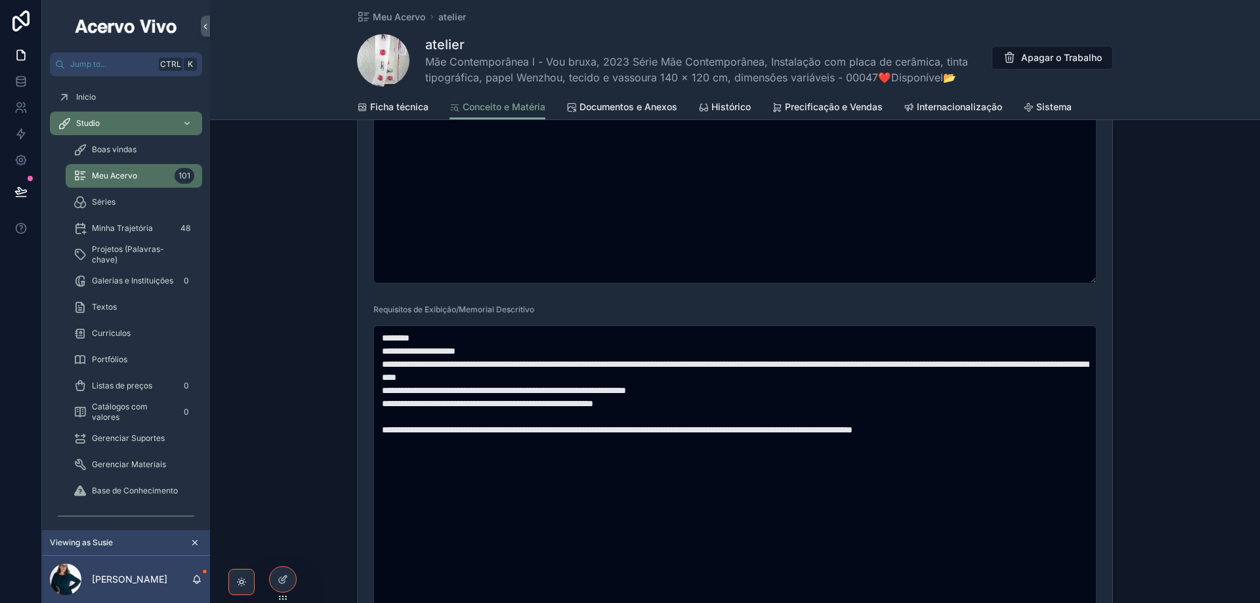
click at [607, 109] on span "Documentos e Anexos" at bounding box center [629, 106] width 98 height 13
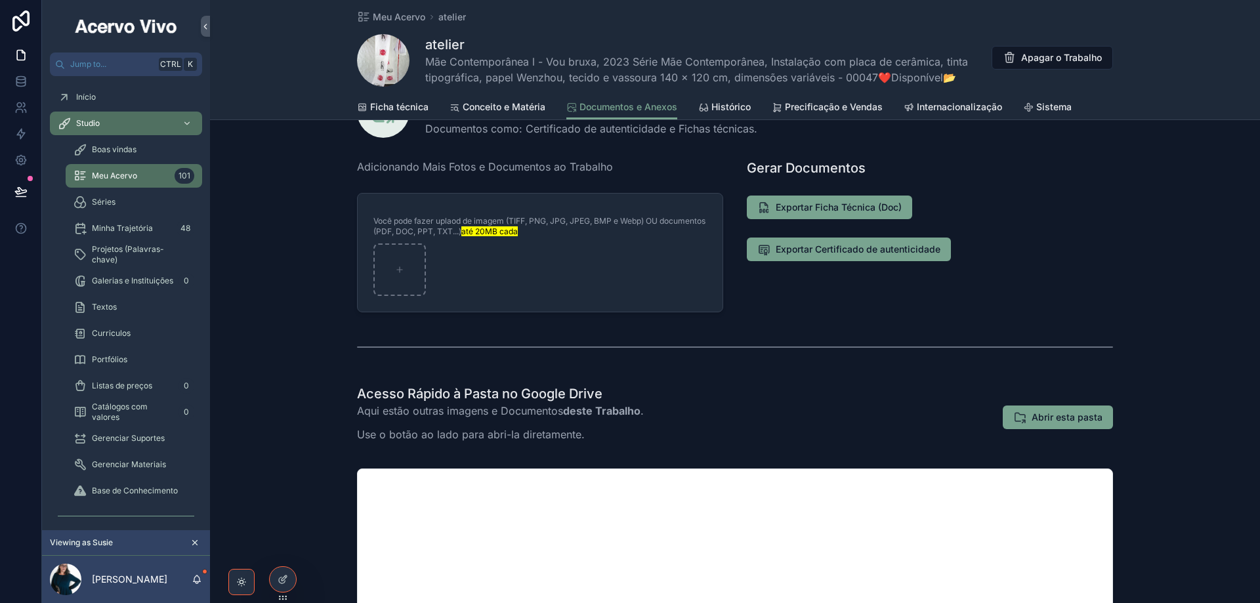
scroll to position [131, 0]
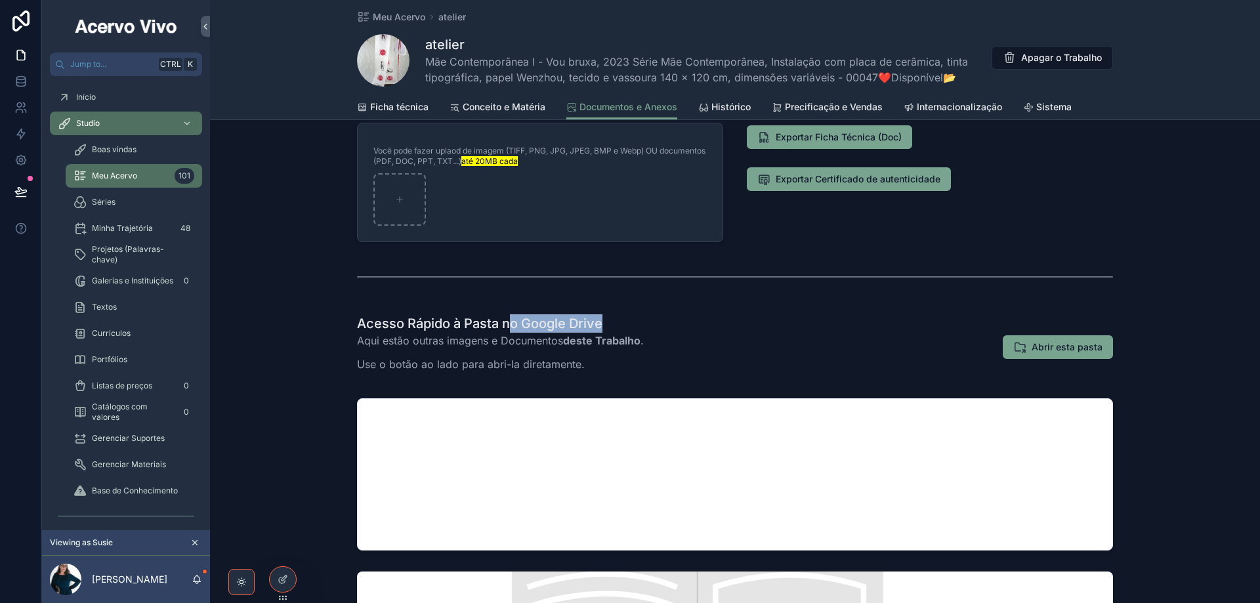
drag, startPoint x: 517, startPoint y: 324, endPoint x: 635, endPoint y: 324, distance: 117.5
click at [635, 324] on h1 "Acesso Rápido à Pasta no Google Drive" at bounding box center [500, 323] width 287 height 18
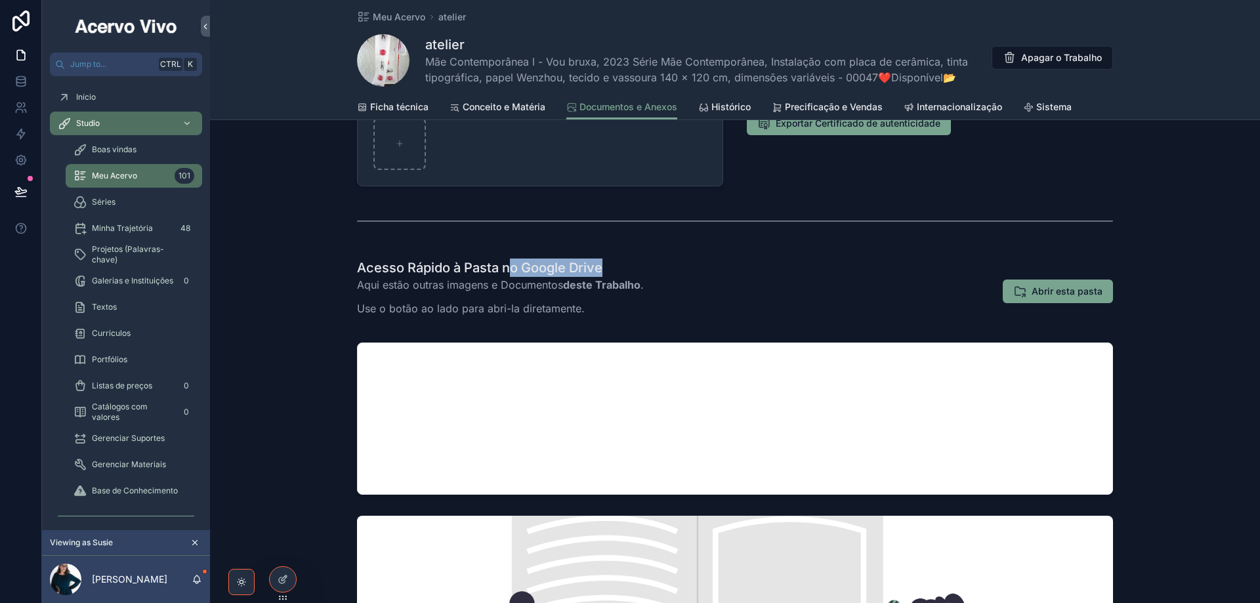
scroll to position [263, 0]
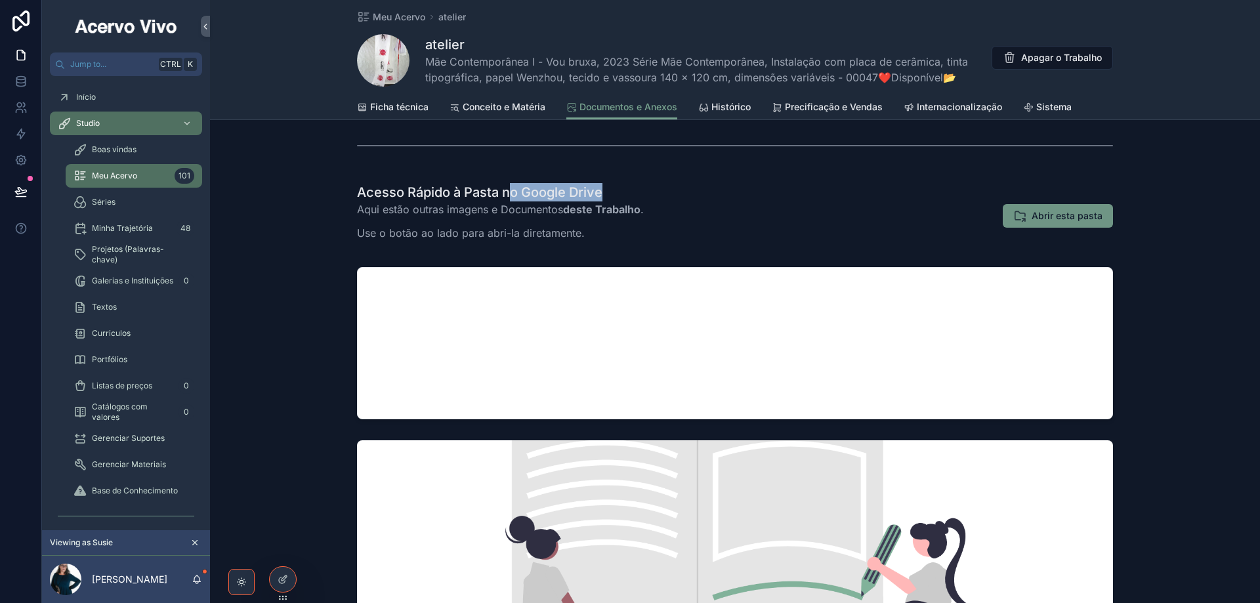
click at [1052, 216] on span "Abrir esta pasta" at bounding box center [1067, 215] width 71 height 13
click at [389, 111] on span "Ficha técnica" at bounding box center [399, 106] width 58 height 13
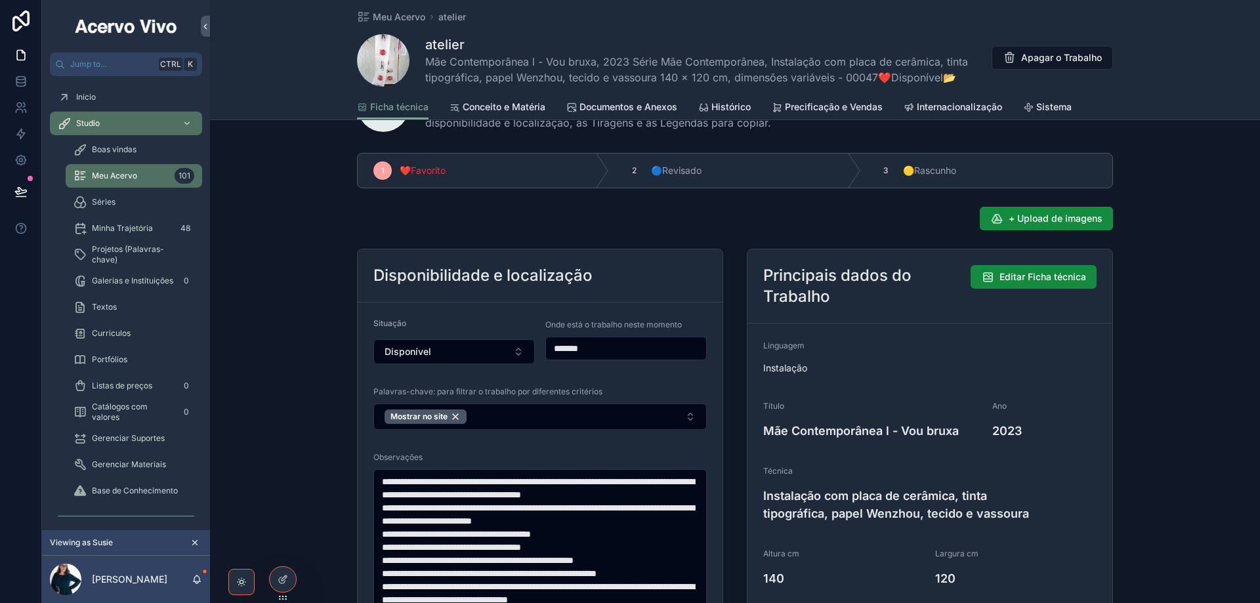
scroll to position [197, 0]
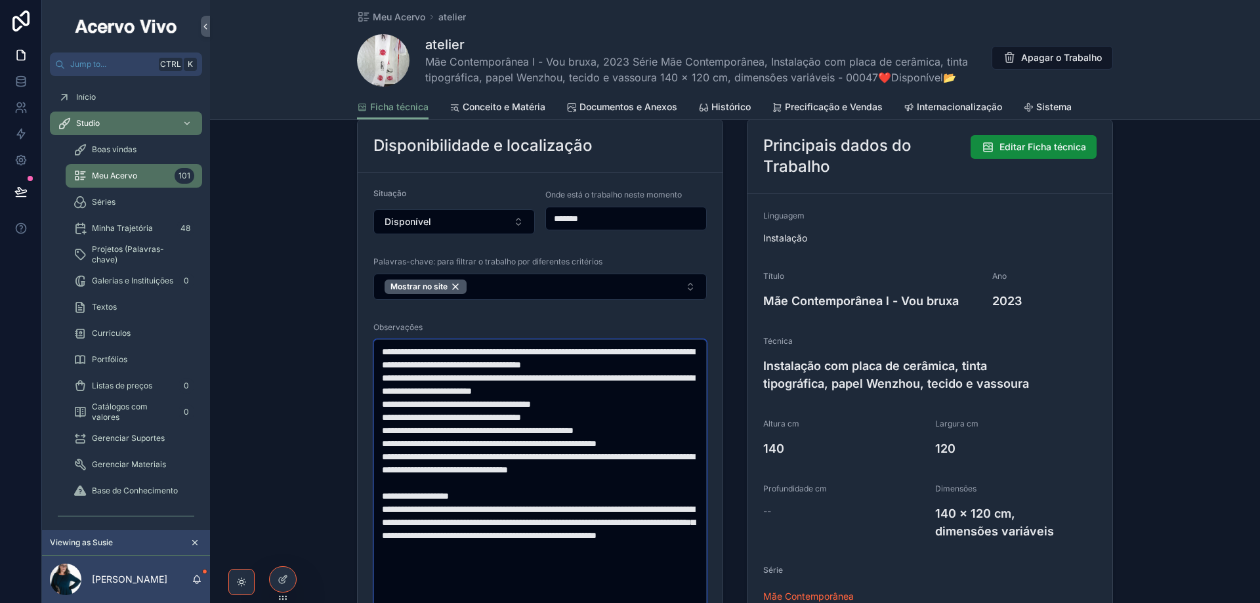
drag, startPoint x: 488, startPoint y: 429, endPoint x: 536, endPoint y: 552, distance: 132.2
click at [536, 552] on textarea "**********" at bounding box center [541, 542] width 334 height 406
click at [552, 456] on textarea "**********" at bounding box center [541, 542] width 334 height 406
click at [536, 485] on textarea "**********" at bounding box center [541, 542] width 334 height 406
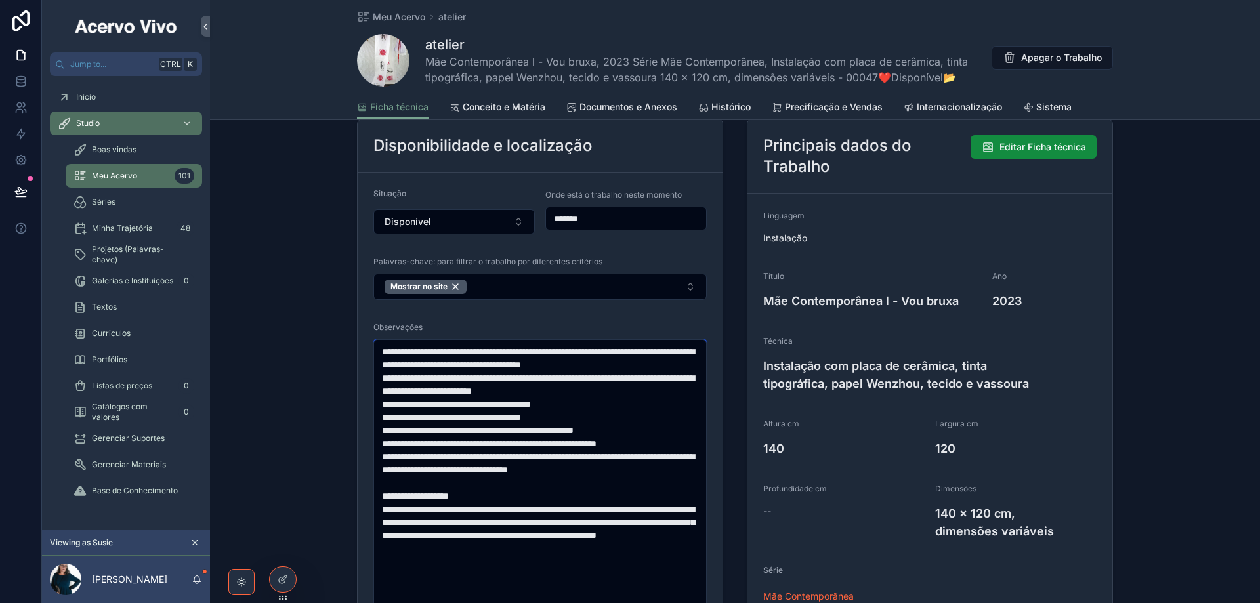
click at [542, 525] on textarea "**********" at bounding box center [541, 542] width 334 height 406
click at [618, 106] on span "Documentos e Anexos" at bounding box center [629, 106] width 98 height 13
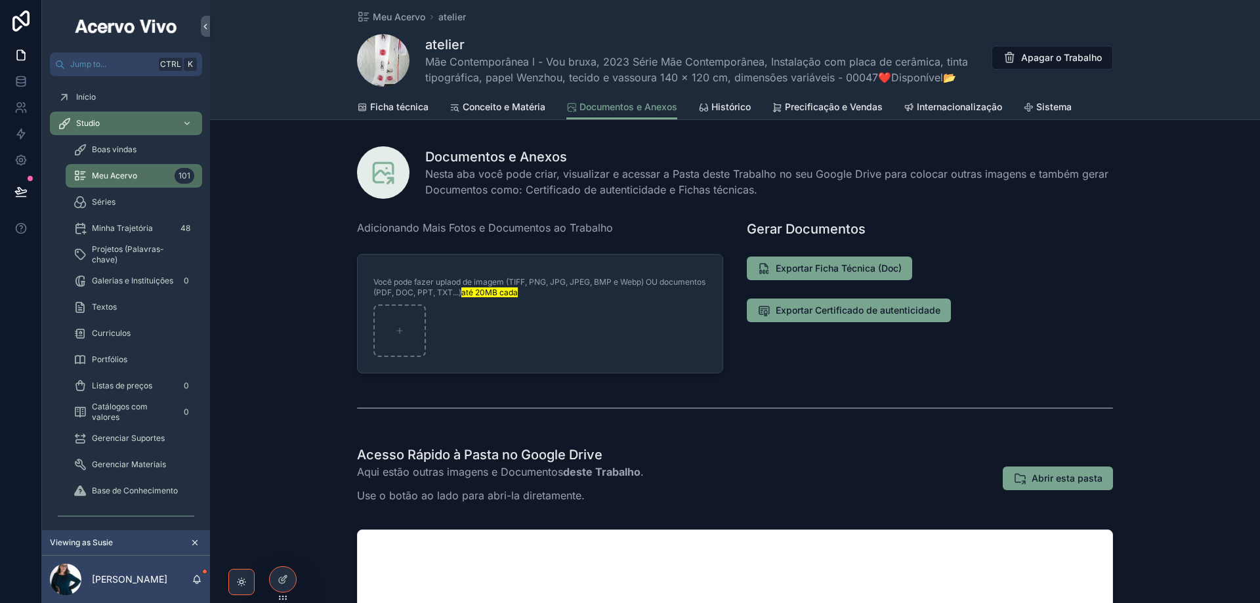
scroll to position [263, 0]
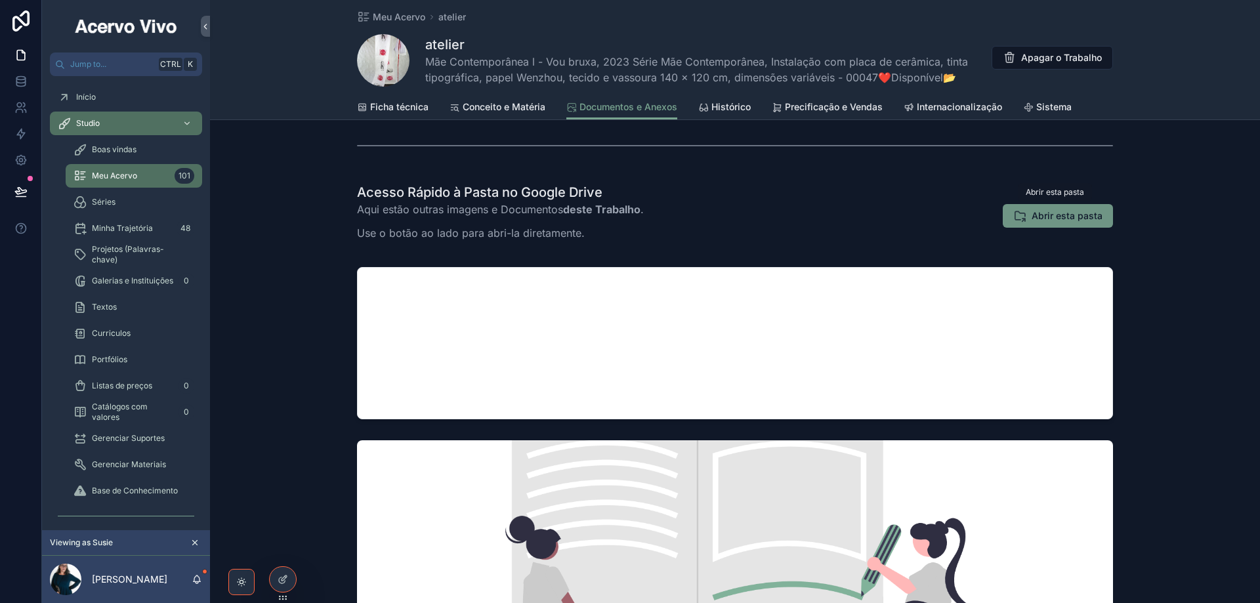
click at [1077, 221] on span "Abrir esta pasta" at bounding box center [1067, 215] width 71 height 13
click at [395, 107] on span "Ficha técnica" at bounding box center [399, 106] width 58 height 13
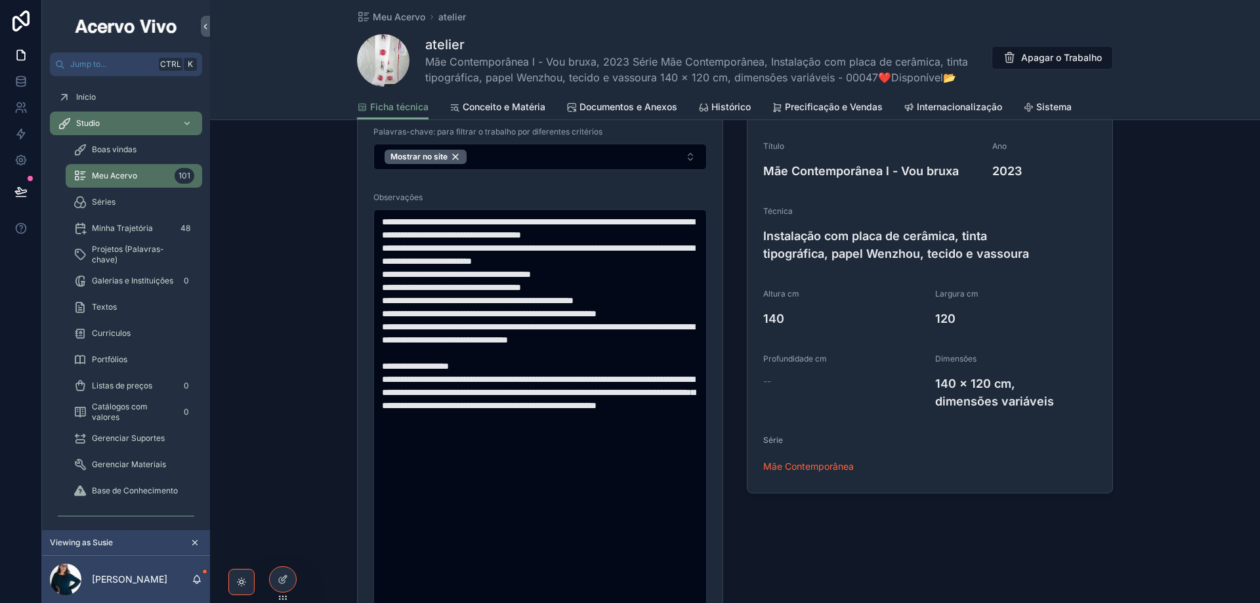
scroll to position [328, 0]
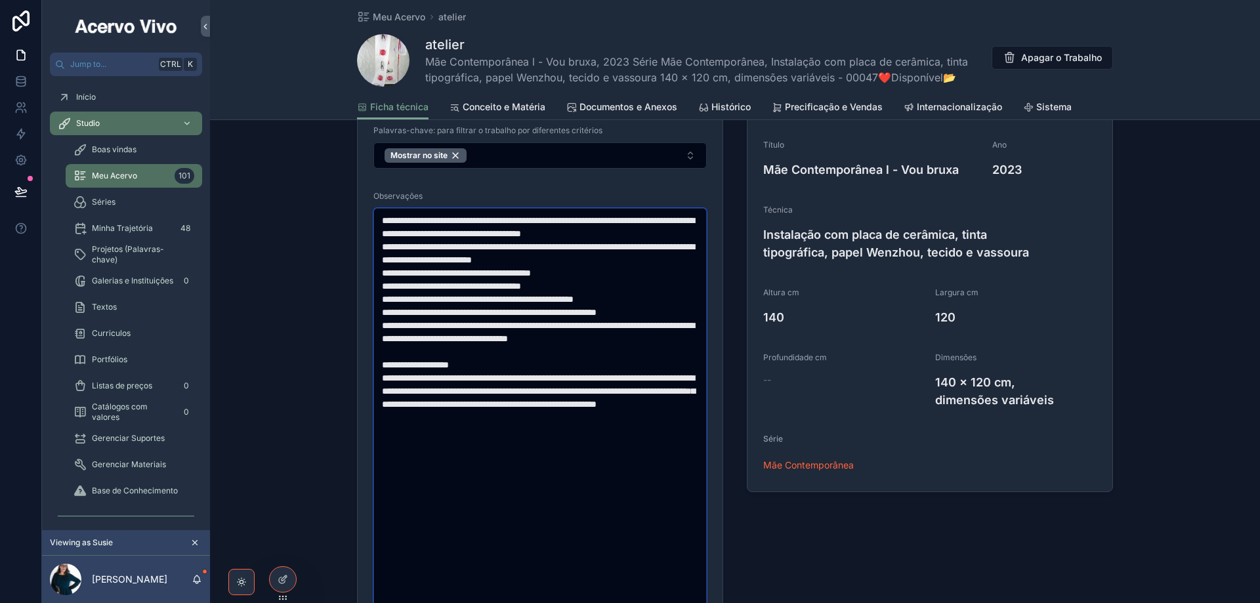
click at [463, 286] on textarea "**********" at bounding box center [541, 411] width 334 height 406
drag, startPoint x: 476, startPoint y: 317, endPoint x: 486, endPoint y: 351, distance: 35.1
click at [486, 351] on textarea "**********" at bounding box center [541, 411] width 334 height 406
click at [519, 444] on textarea "**********" at bounding box center [541, 411] width 334 height 406
click at [678, 462] on textarea "**********" at bounding box center [541, 411] width 334 height 406
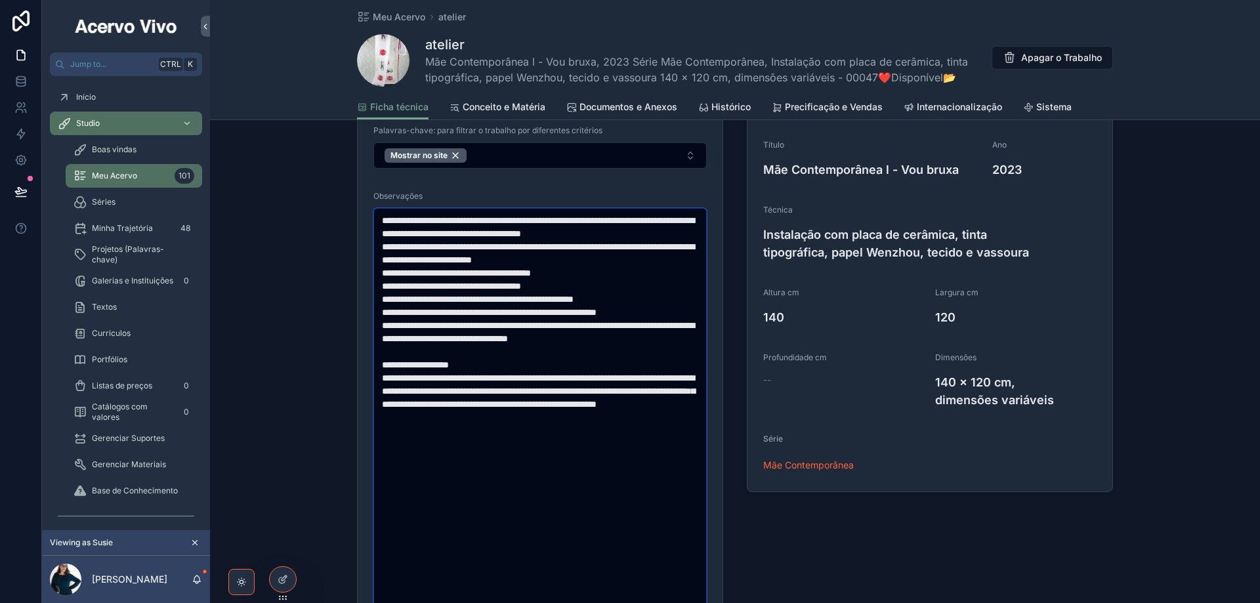
click at [666, 433] on textarea "**********" at bounding box center [541, 411] width 334 height 406
click at [661, 433] on textarea "**********" at bounding box center [541, 411] width 334 height 406
drag, startPoint x: 649, startPoint y: 433, endPoint x: 547, endPoint y: 383, distance: 113.0
click at [547, 383] on textarea "**********" at bounding box center [541, 411] width 334 height 406
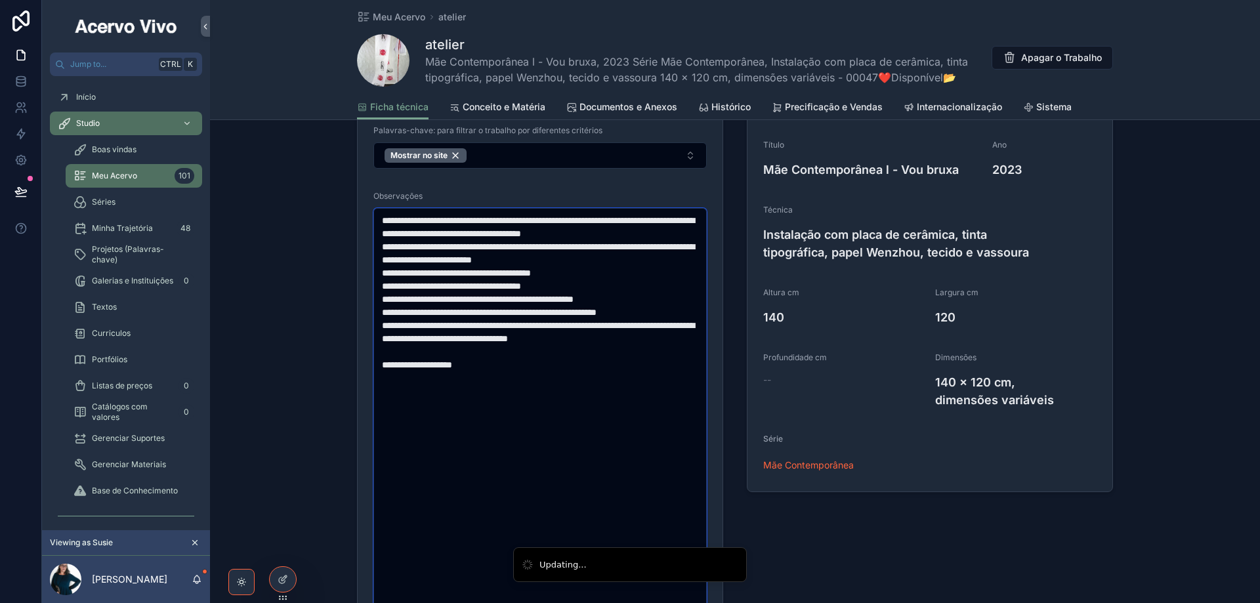
type textarea "**********"
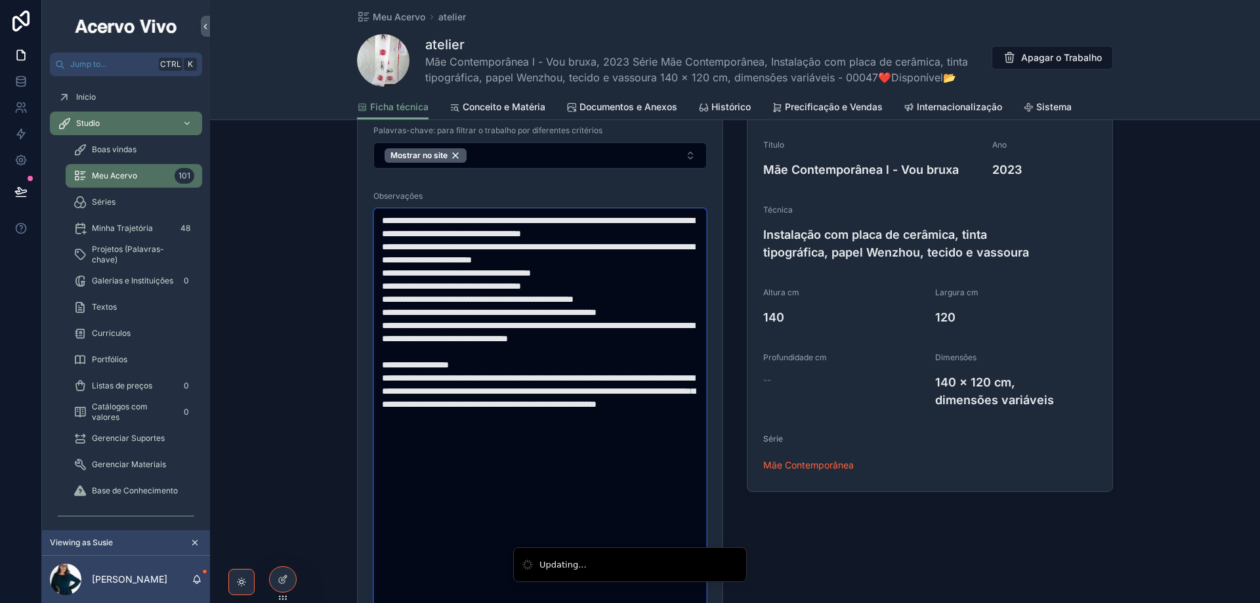
click at [582, 355] on textarea "**********" at bounding box center [541, 411] width 334 height 406
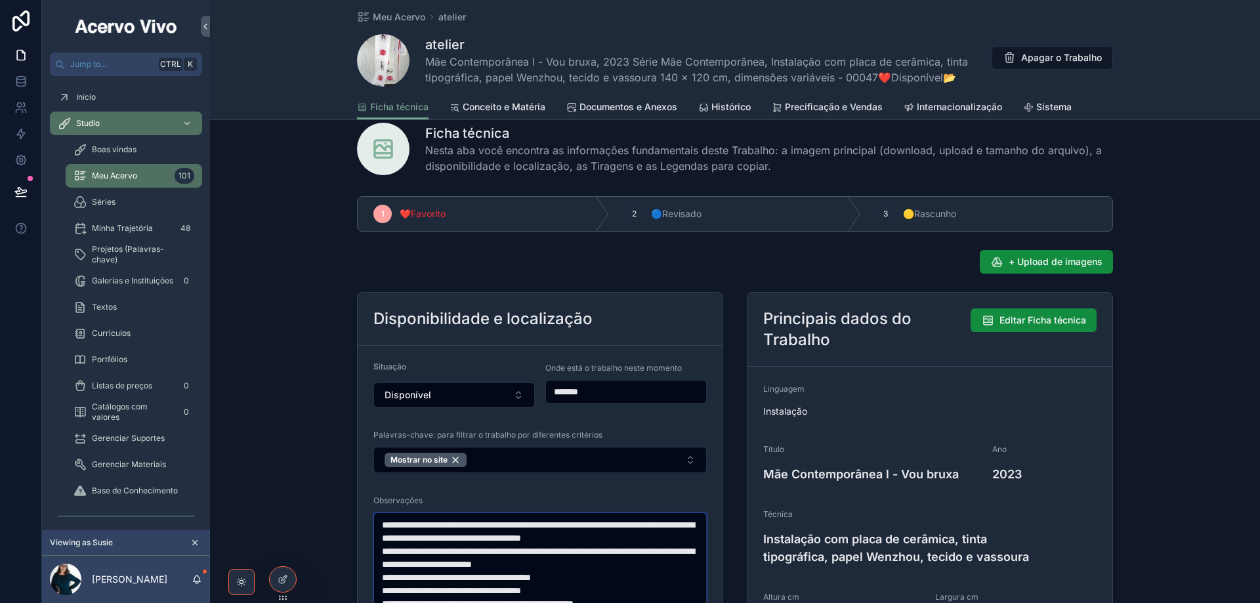
scroll to position [0, 0]
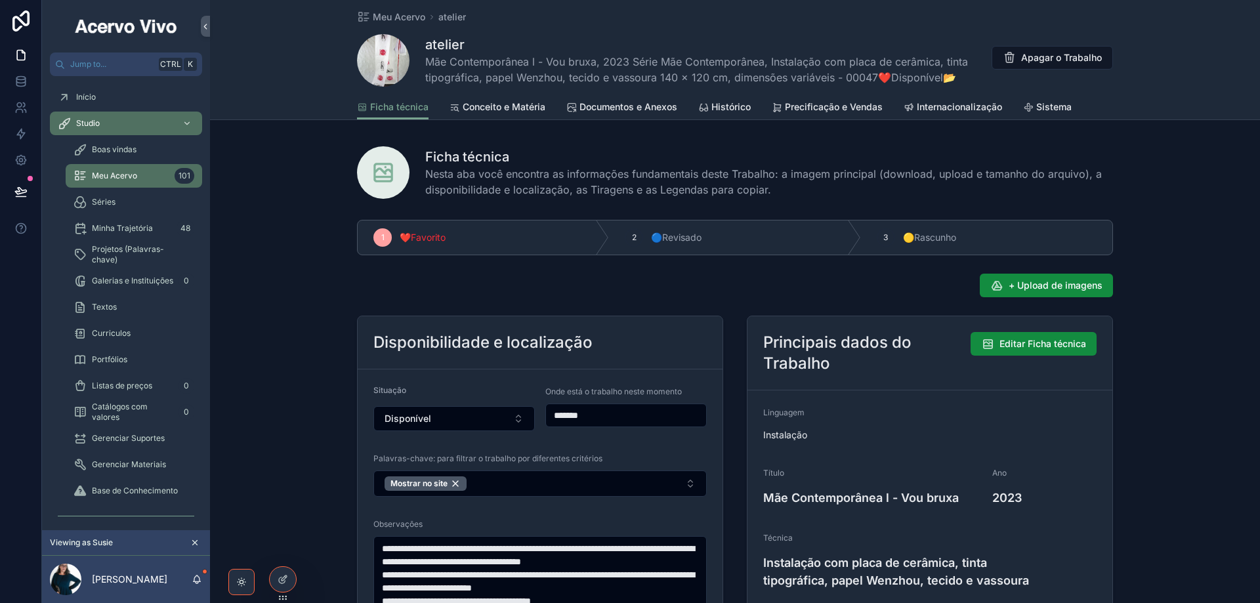
click at [624, 106] on span "Documentos e Anexos" at bounding box center [629, 106] width 98 height 13
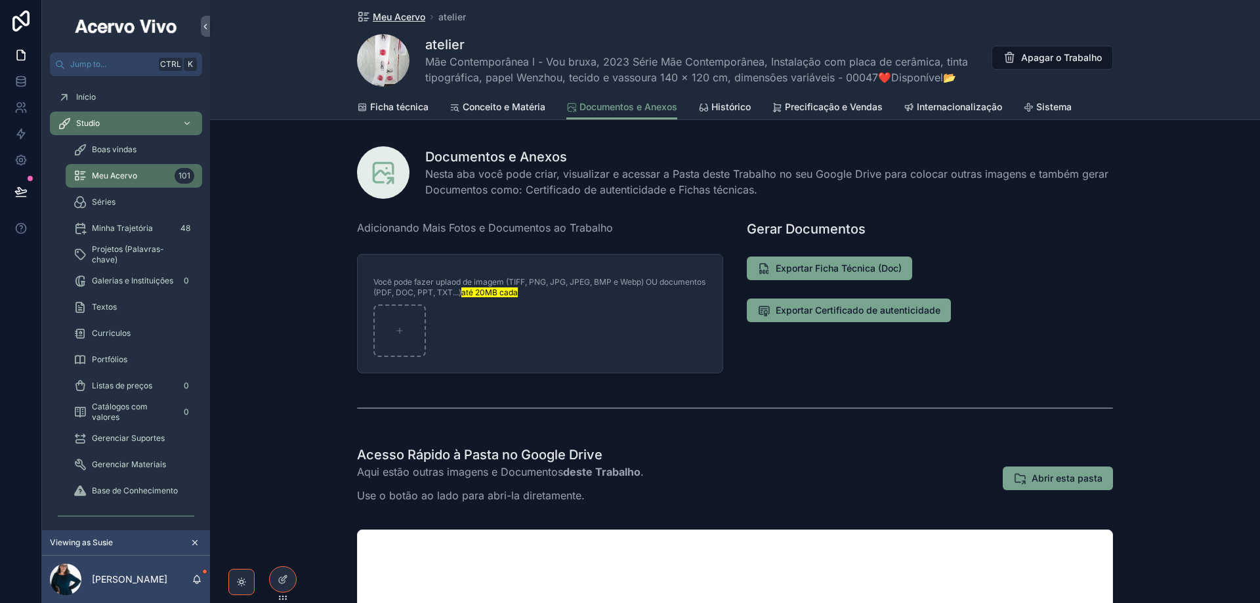
click at [409, 20] on span "Meu Acervo" at bounding box center [399, 17] width 53 height 13
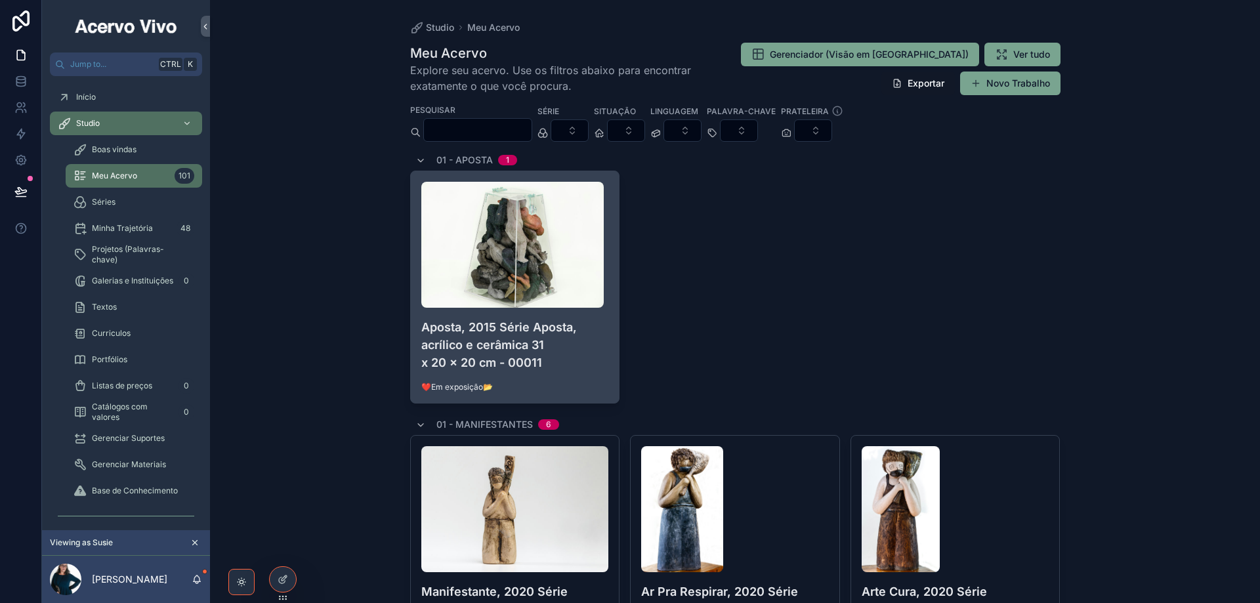
click at [562, 349] on h4 "Aposta, 2015 Série Aposta, acrílico e cerâmica 31 x 20 x 20 cm - 00011" at bounding box center [515, 344] width 188 height 53
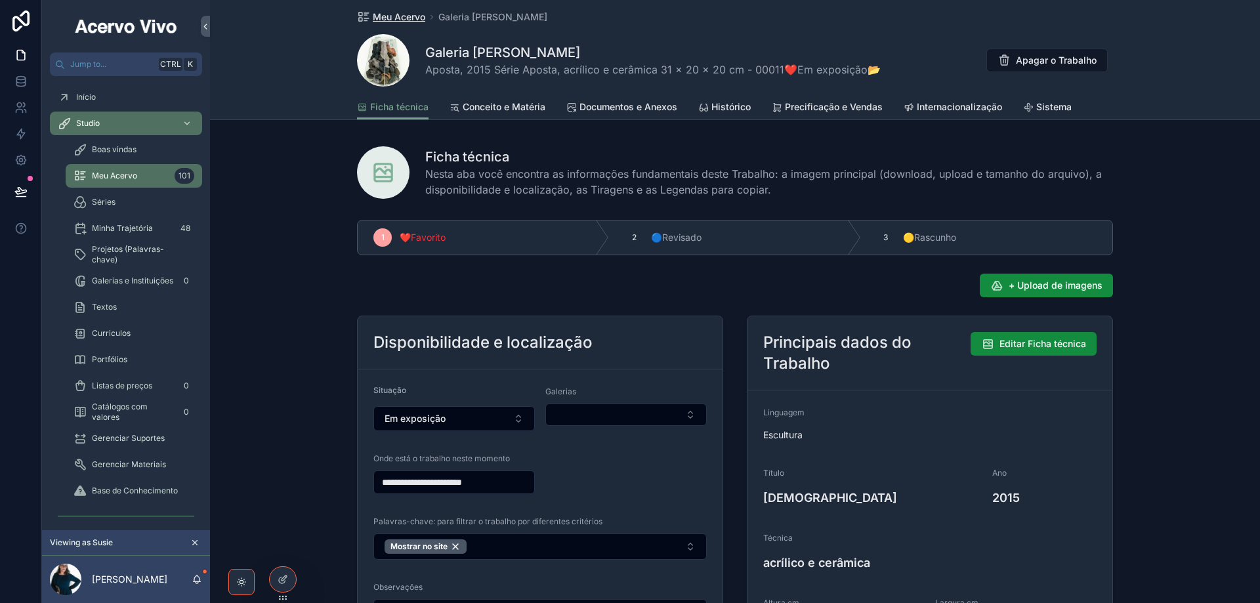
click at [376, 17] on span "Meu Acervo" at bounding box center [399, 17] width 53 height 13
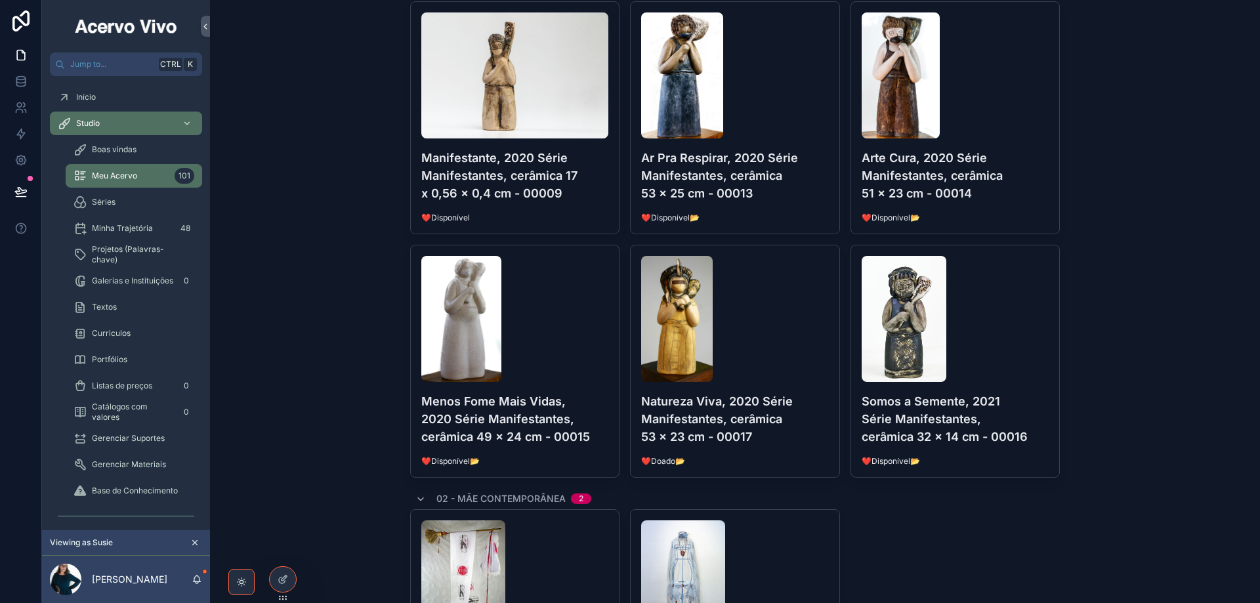
scroll to position [394, 0]
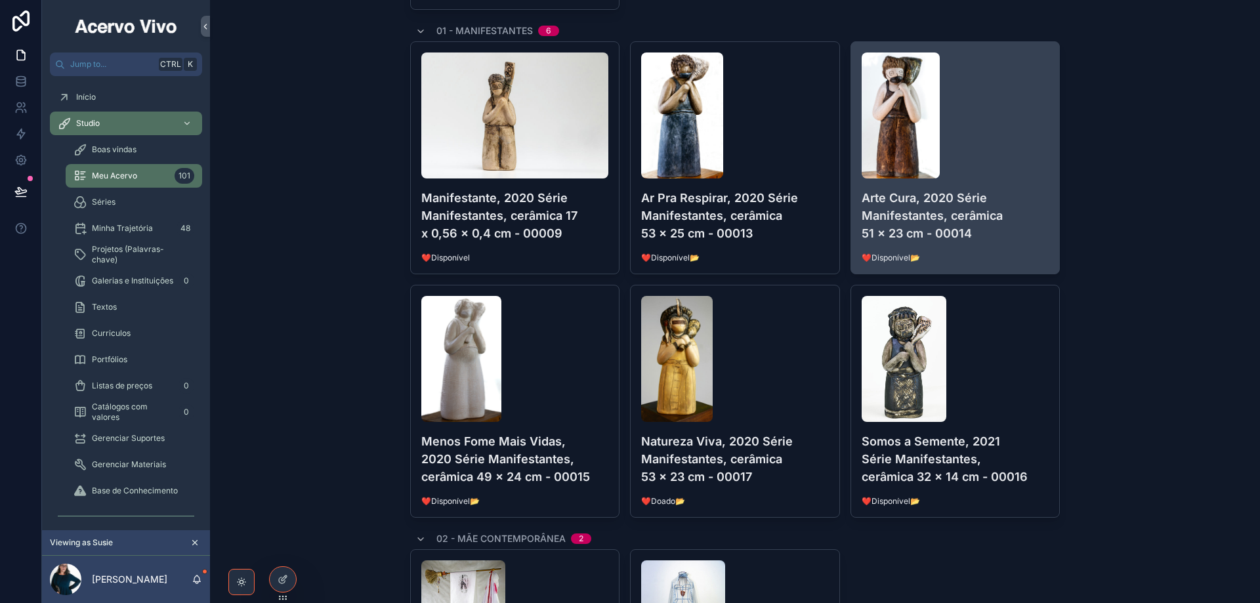
click at [985, 237] on h4 "Arte Cura, 2020 Série Manifestantes, cerâmica 51 x 23 cm - 00014" at bounding box center [956, 215] width 188 height 53
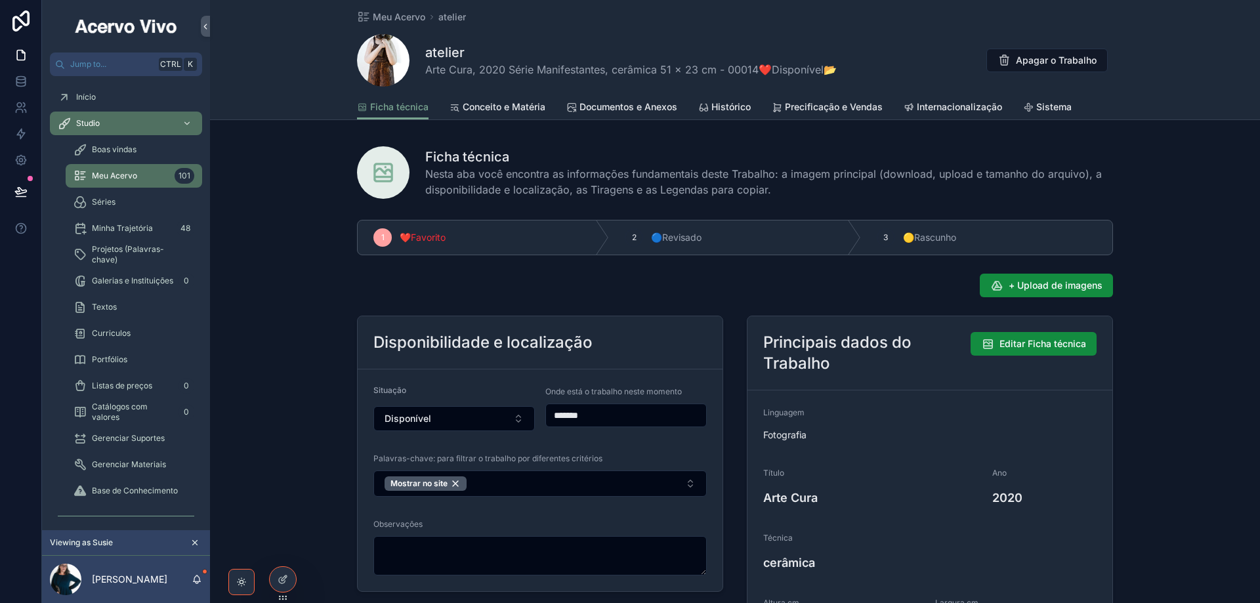
click at [518, 103] on span "Conceito e Matéria" at bounding box center [504, 106] width 83 height 13
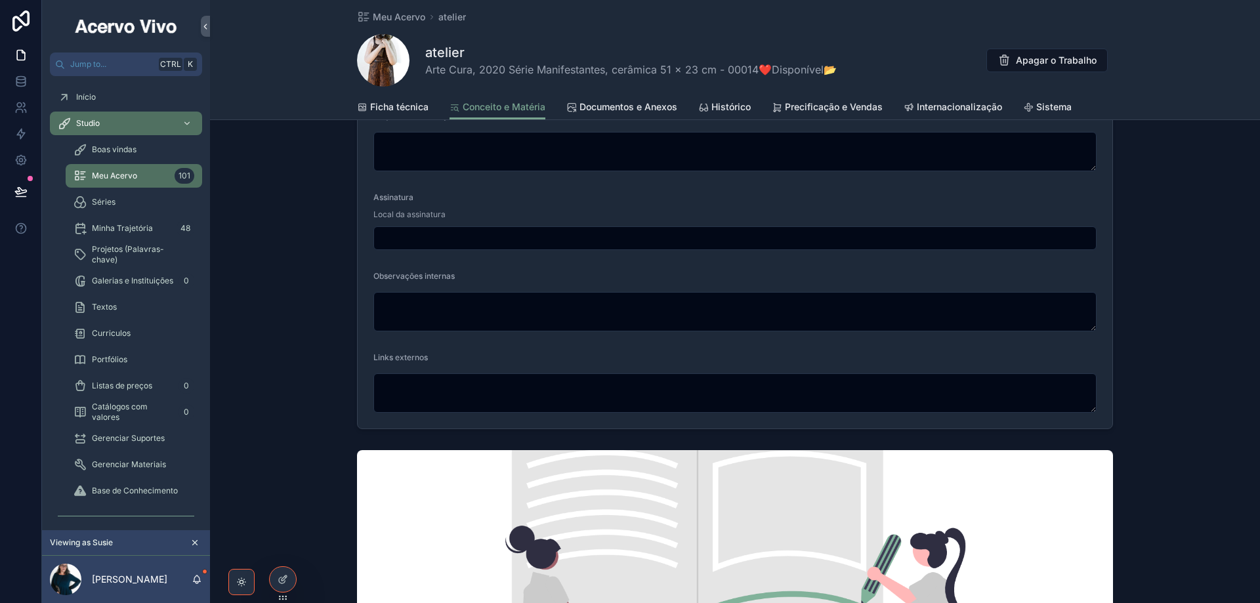
scroll to position [985, 0]
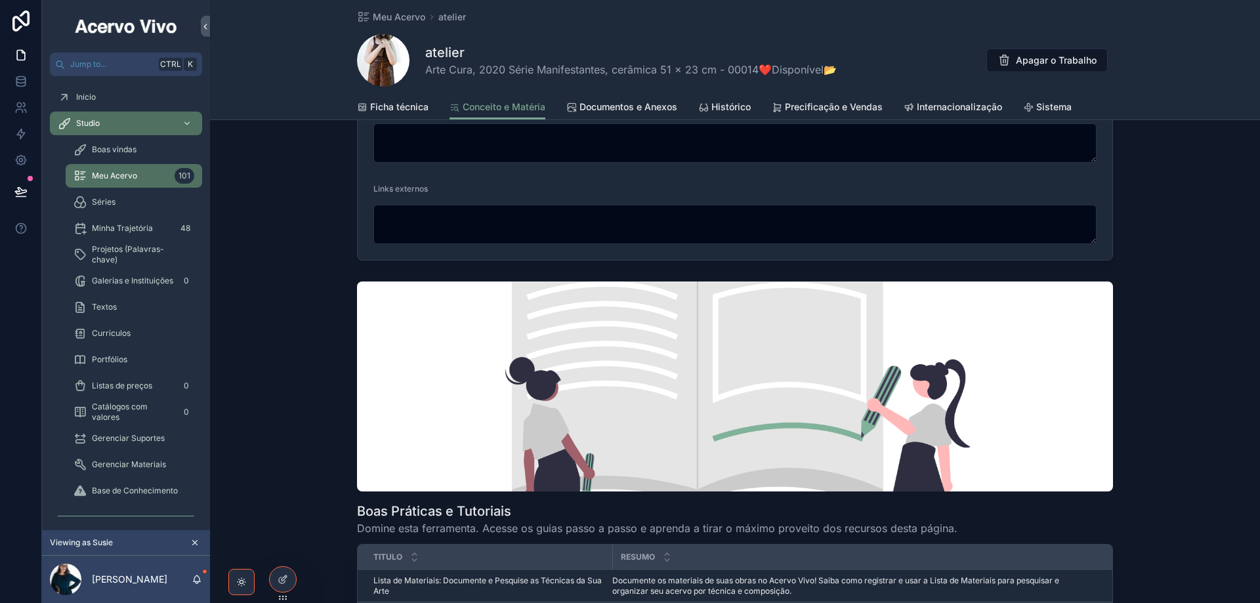
click at [615, 114] on link "Documentos e Anexos" at bounding box center [622, 108] width 111 height 26
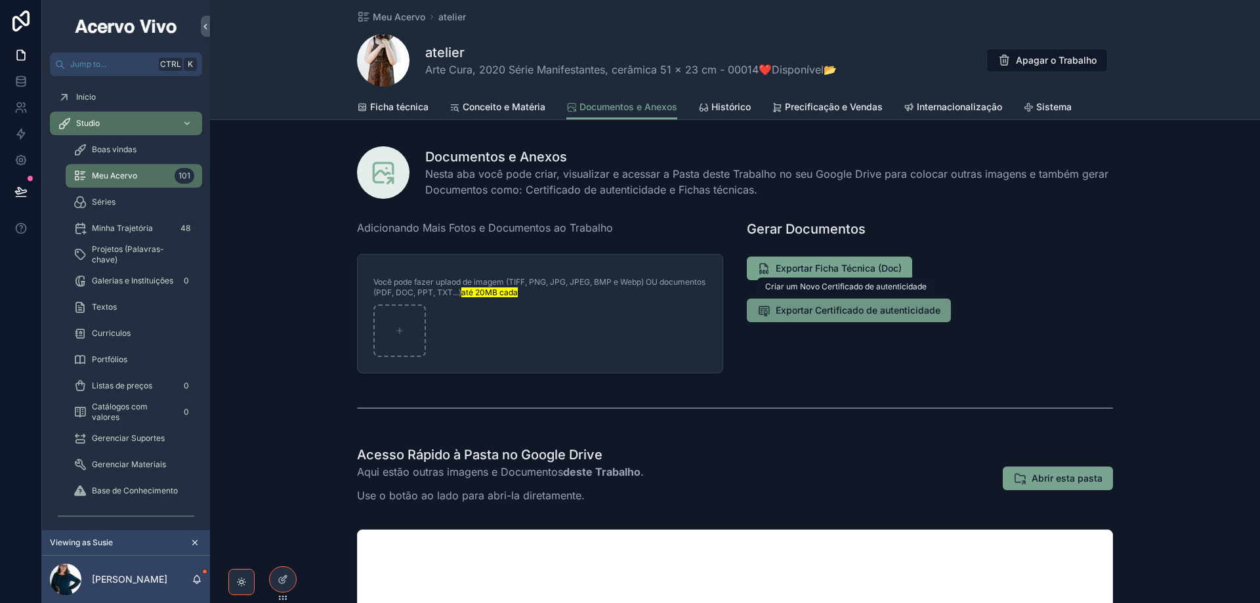
click at [828, 311] on span "Exportar Certificado de autenticidade" at bounding box center [858, 310] width 165 height 13
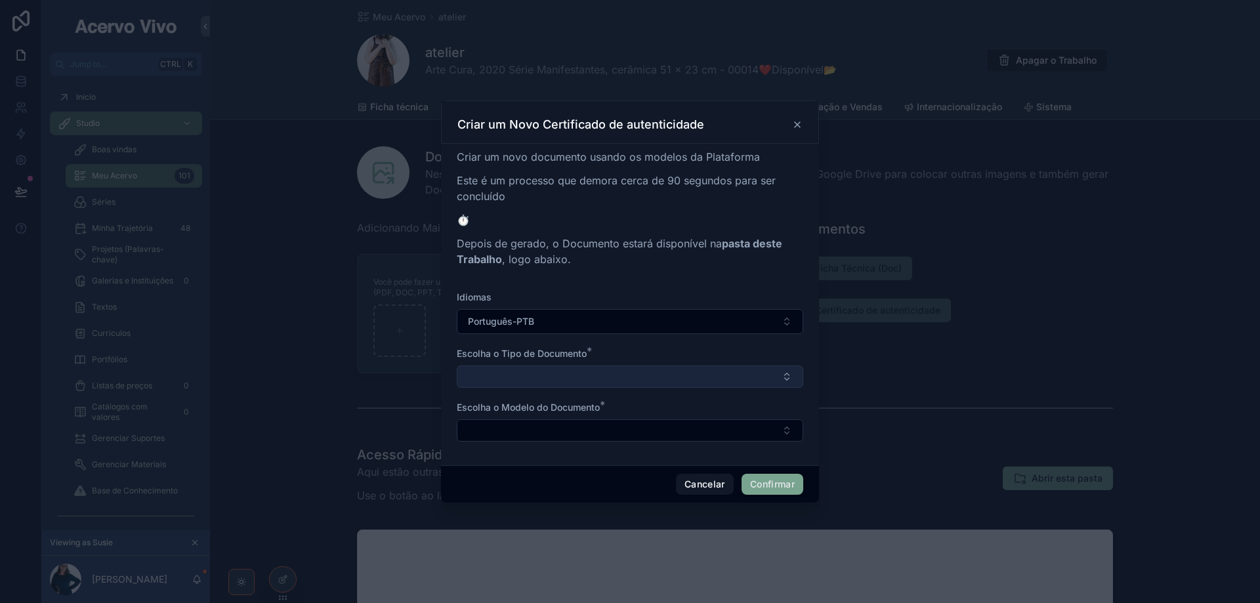
click at [561, 381] on button "Select Button" at bounding box center [630, 377] width 347 height 22
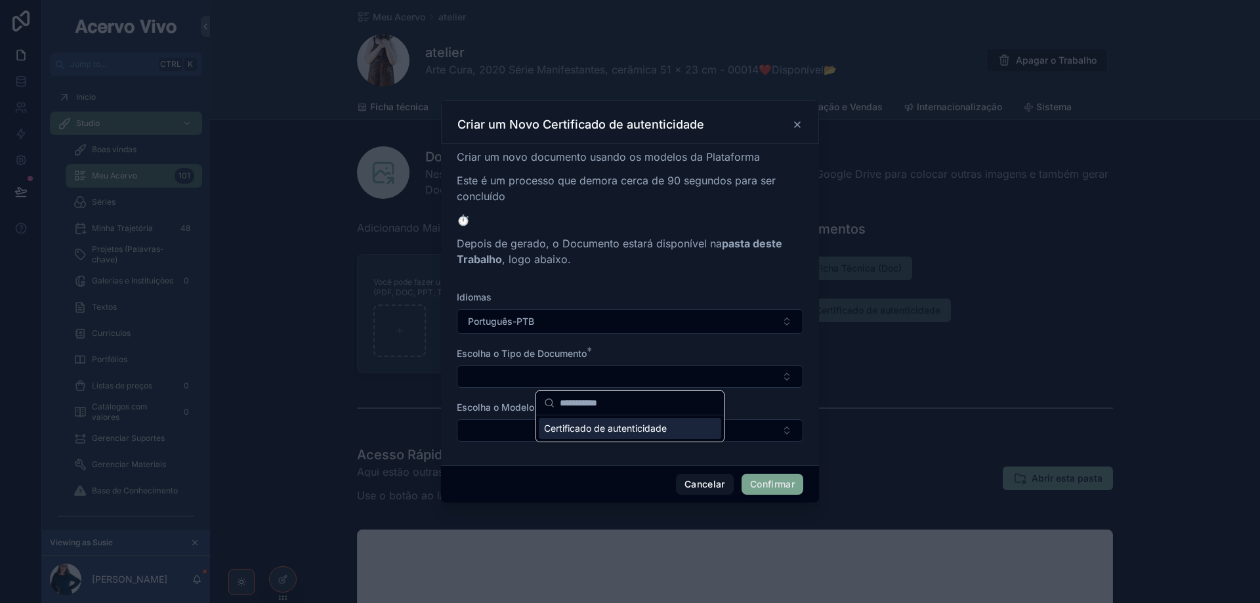
click at [599, 427] on span "Certificado de autenticidade" at bounding box center [605, 428] width 123 height 13
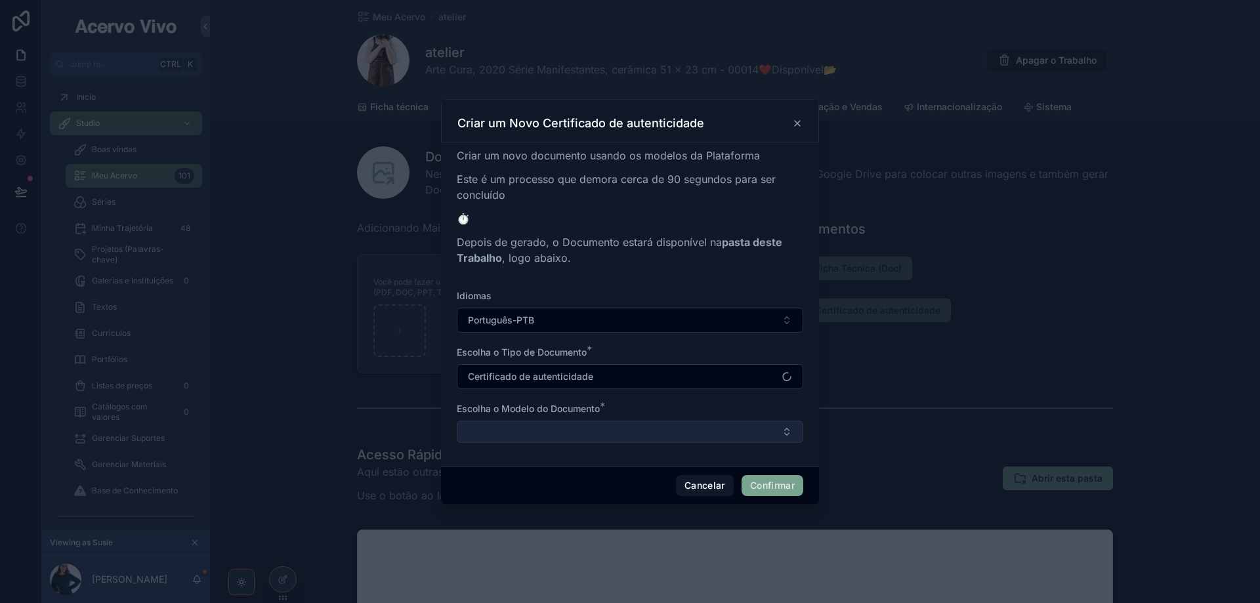
click at [597, 434] on button "Select Button" at bounding box center [630, 432] width 347 height 22
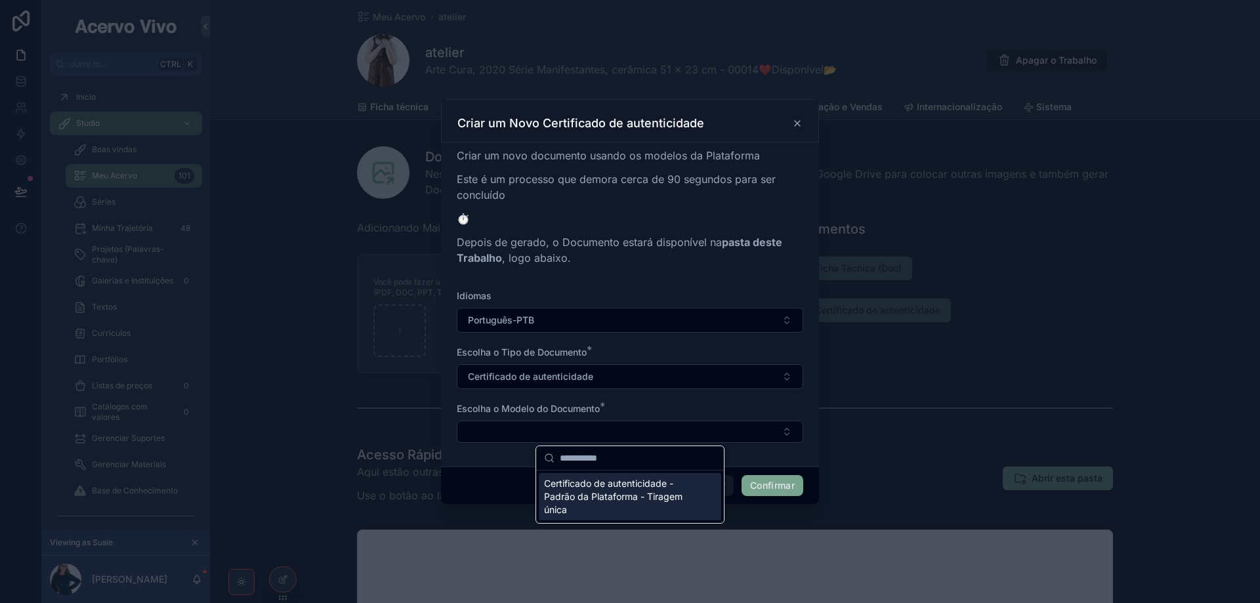
click at [611, 490] on span "Certificado de autenticidade - Padrão da Plataforma - Tiragem única" at bounding box center [622, 496] width 156 height 39
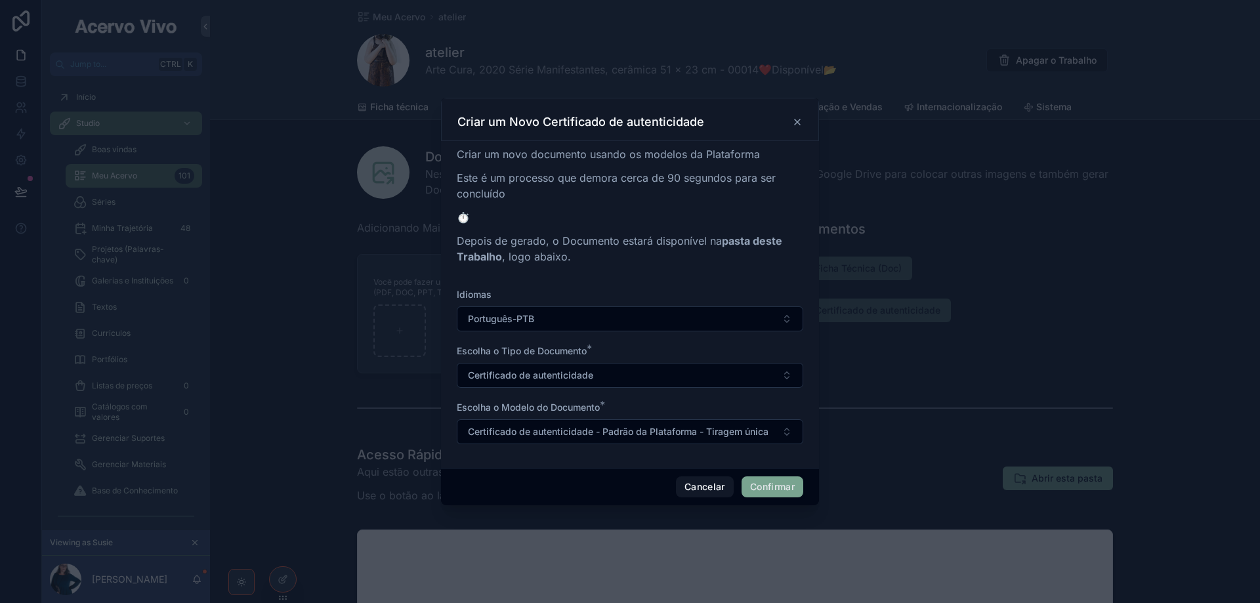
click at [765, 485] on button "Confirmar" at bounding box center [773, 487] width 62 height 21
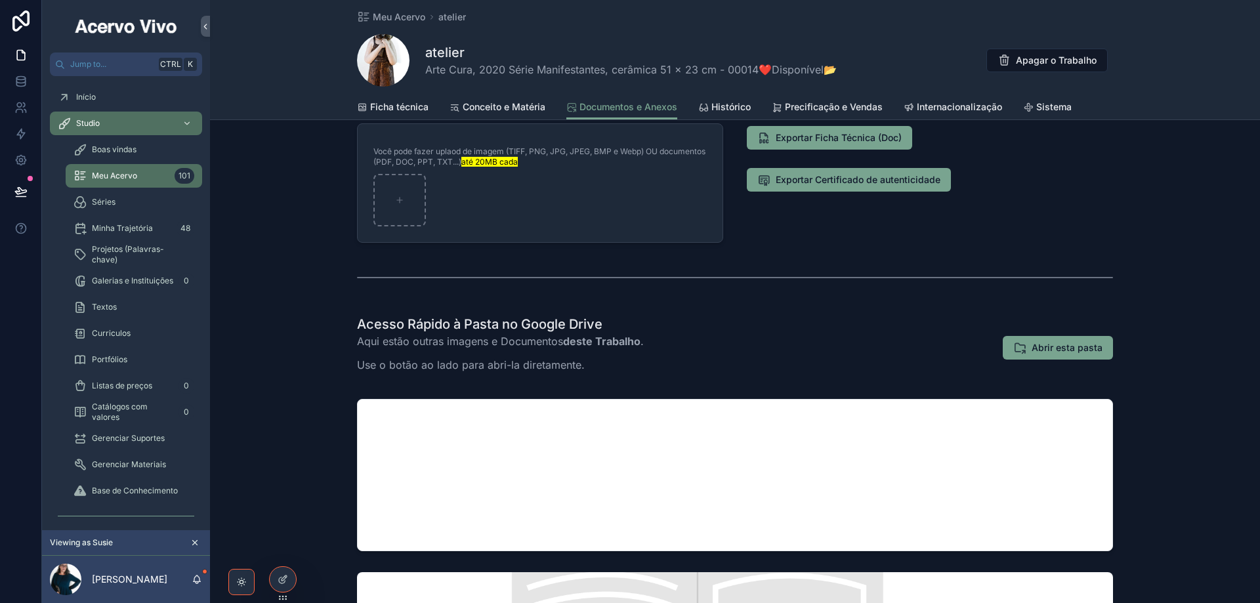
scroll to position [263, 0]
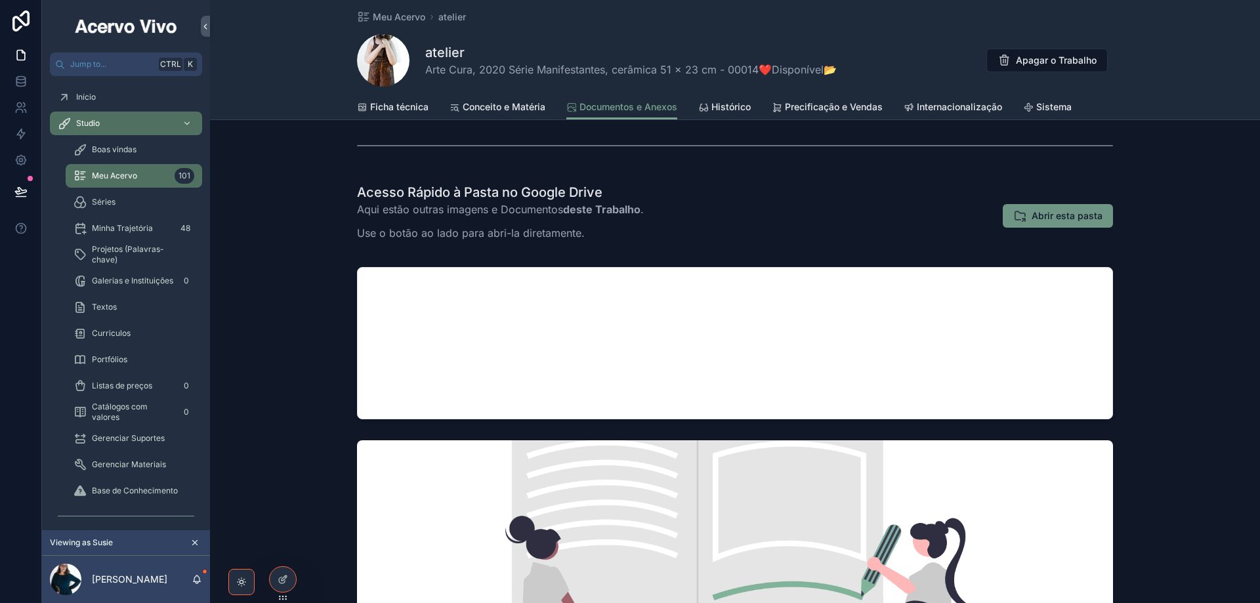
click at [1062, 221] on span "Abrir esta pasta" at bounding box center [1067, 215] width 71 height 13
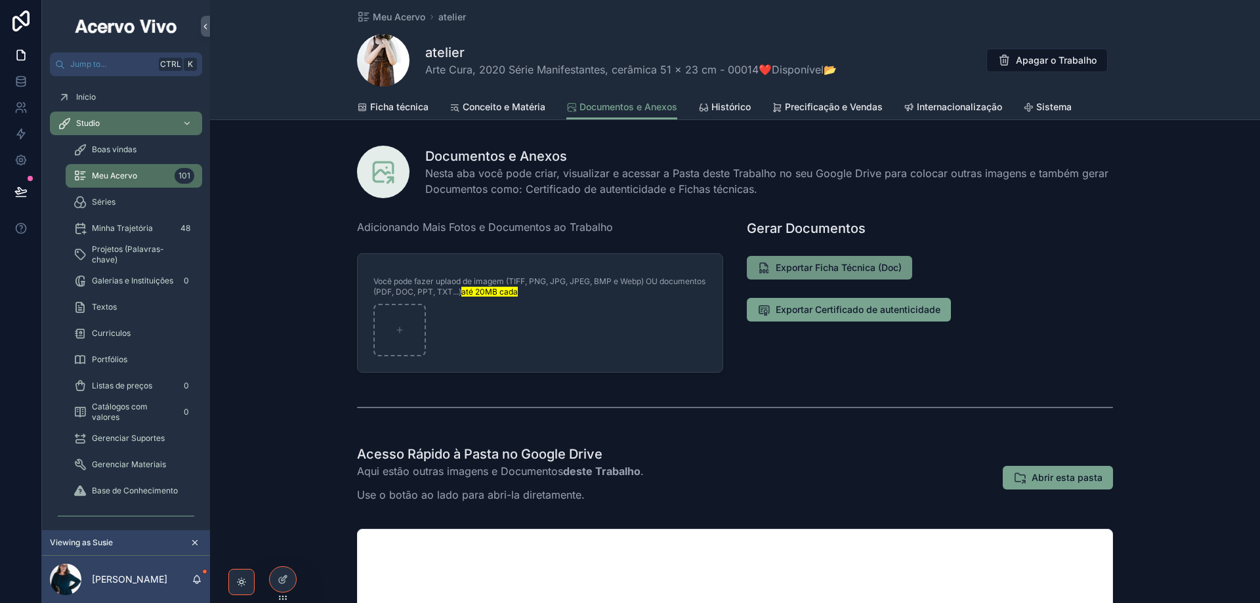
scroll to position [0, 0]
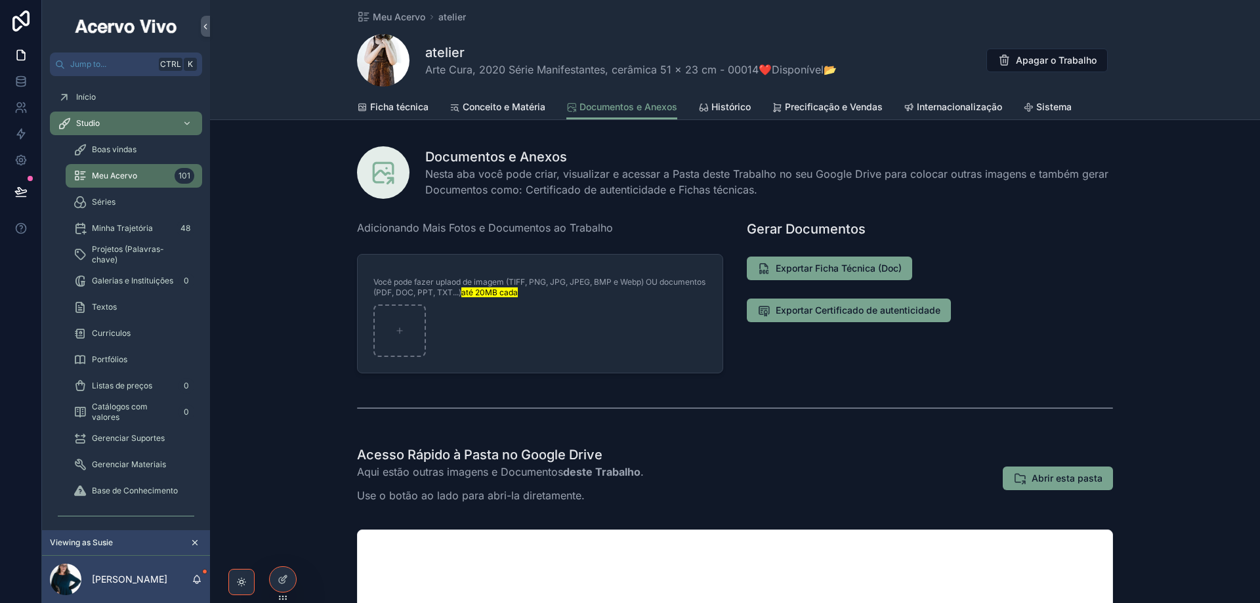
click at [727, 103] on span "Histórico" at bounding box center [731, 106] width 39 height 13
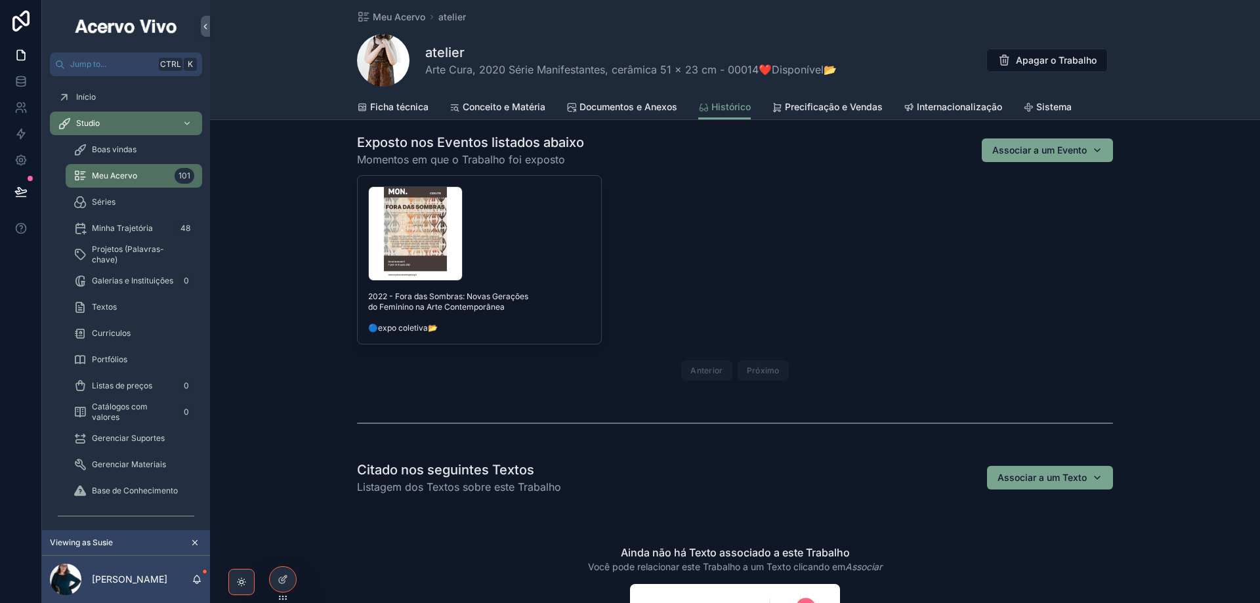
scroll to position [722, 0]
click at [604, 106] on span "Documentos e Anexos" at bounding box center [629, 106] width 98 height 13
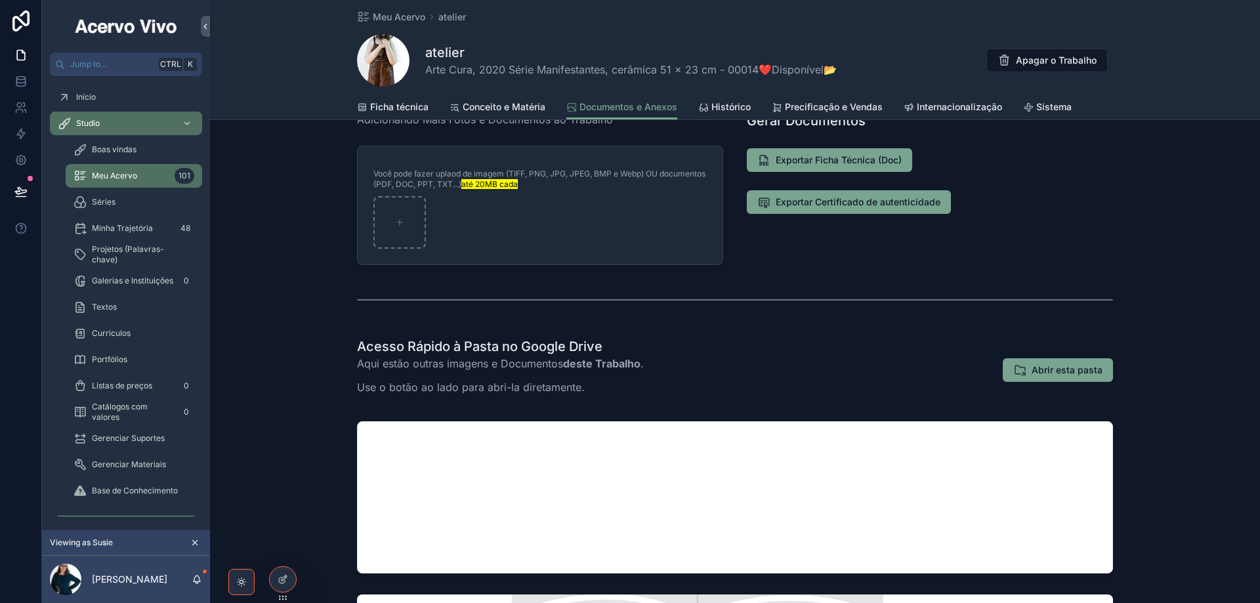
scroll to position [131, 0]
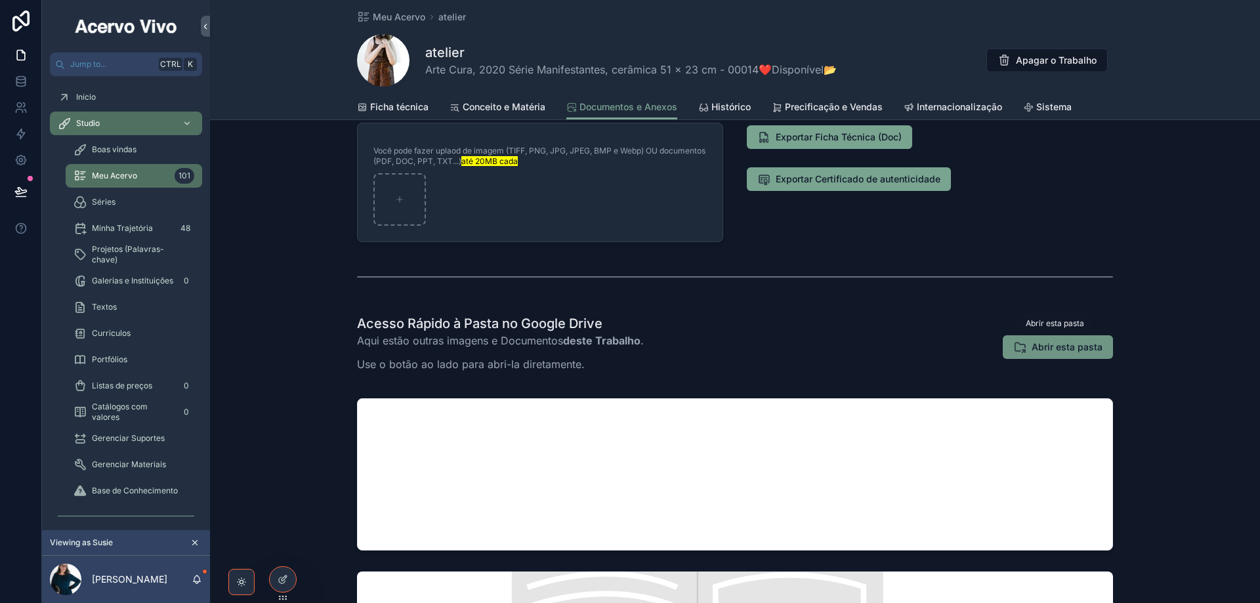
click at [1062, 346] on span "Abrir esta pasta" at bounding box center [1067, 347] width 71 height 13
click at [848, 181] on span "Exportar Certificado de autenticidade" at bounding box center [858, 179] width 165 height 13
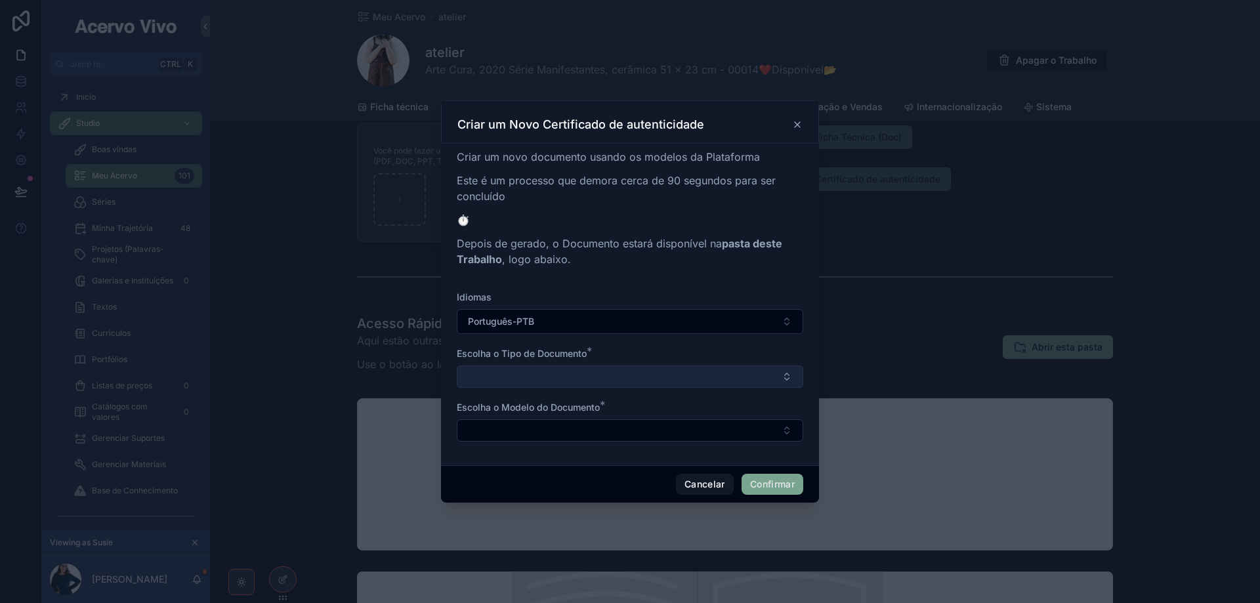
click at [645, 367] on button "Select Button" at bounding box center [630, 377] width 347 height 22
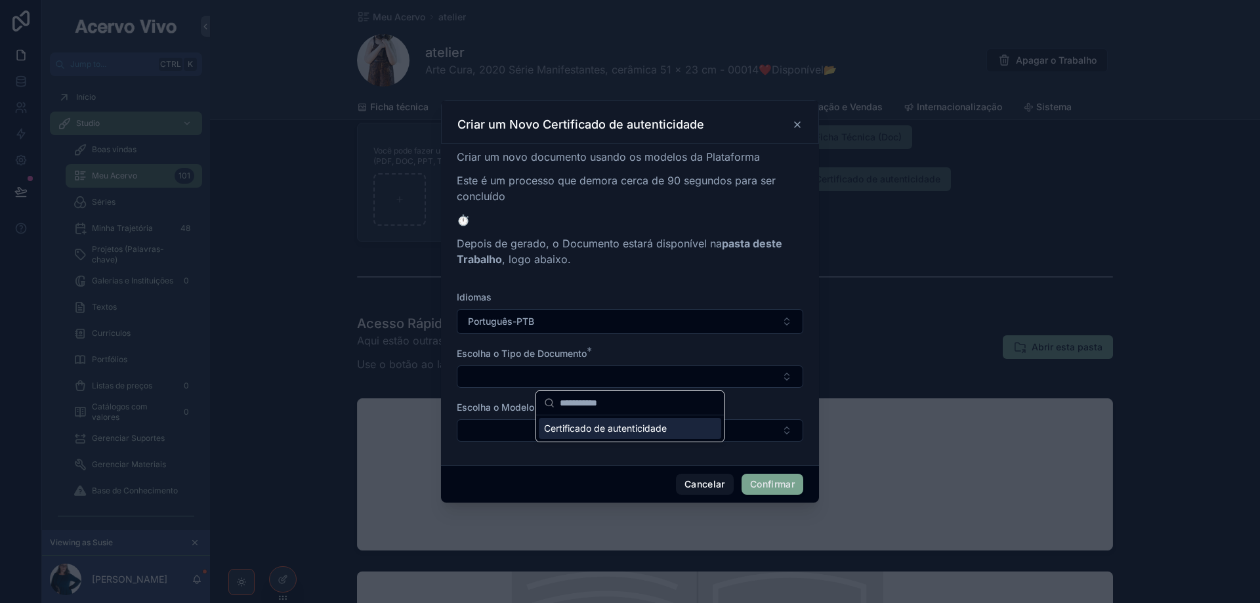
drag, startPoint x: 609, startPoint y: 429, endPoint x: 613, endPoint y: 442, distance: 13.7
click at [610, 432] on span "Certificado de autenticidade" at bounding box center [605, 428] width 123 height 13
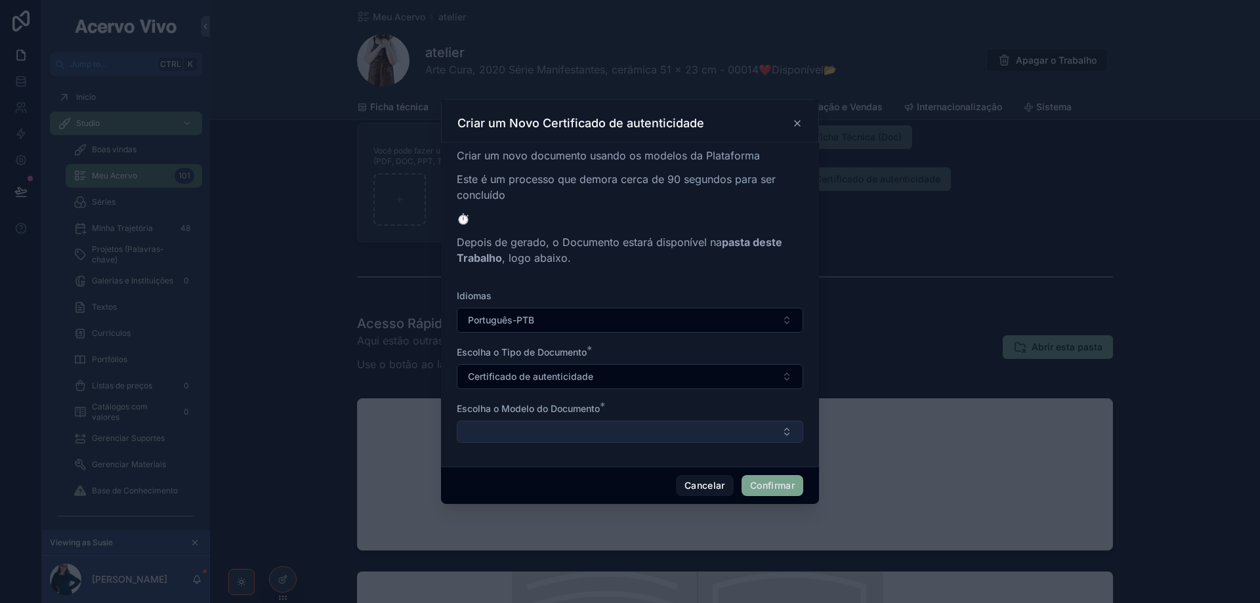
click at [616, 434] on button "Select Button" at bounding box center [630, 432] width 347 height 22
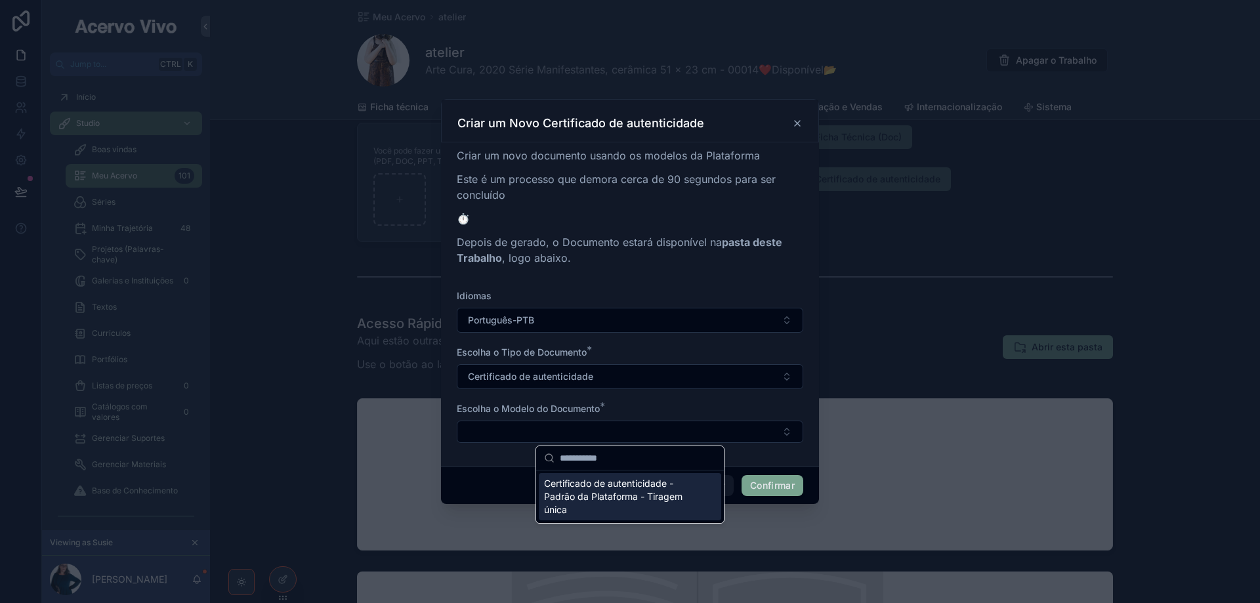
click at [597, 496] on span "Certificado de autenticidade - Padrão da Plataforma - Tiragem única" at bounding box center [622, 496] width 156 height 39
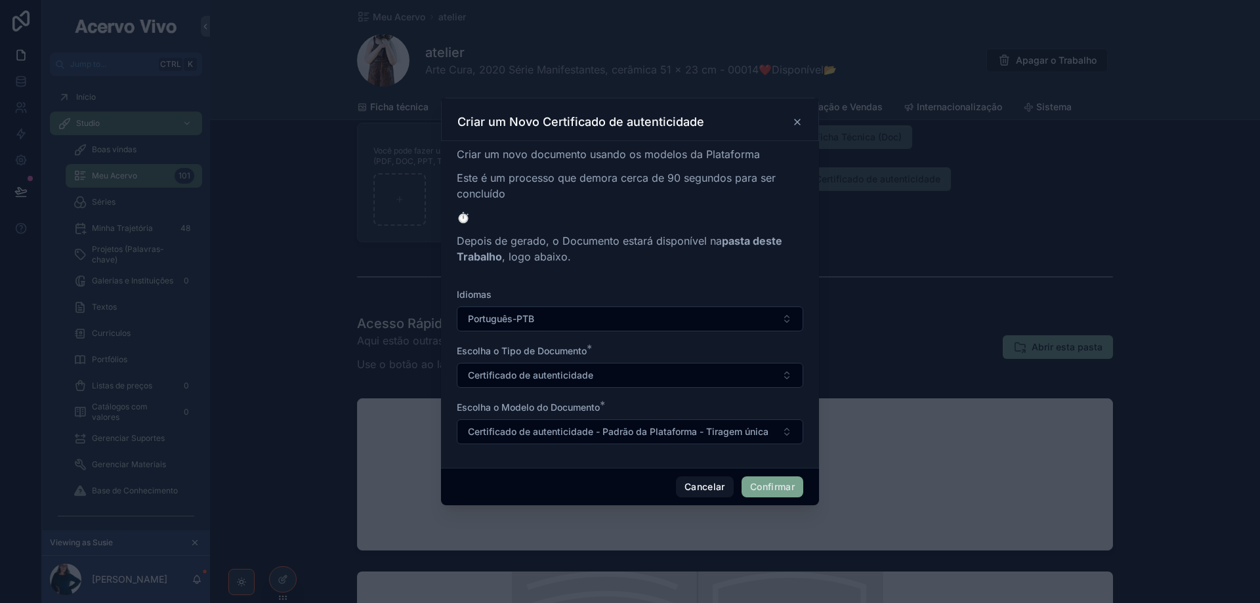
click at [785, 486] on button "Confirmar" at bounding box center [773, 487] width 62 height 21
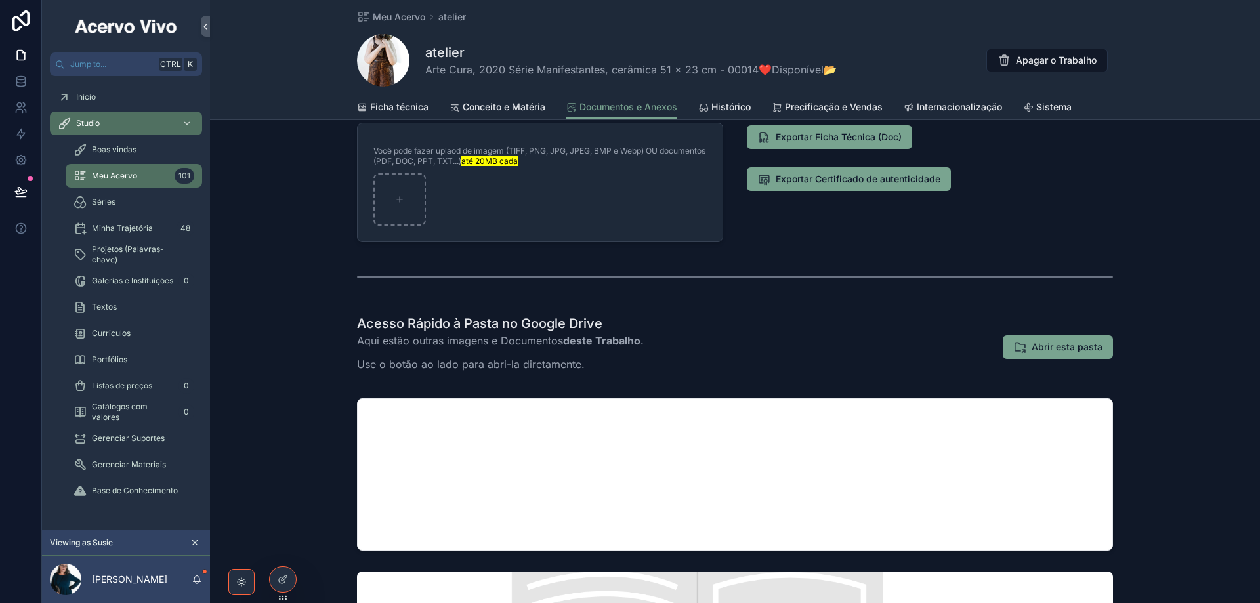
click at [828, 108] on span "Precificação e Vendas" at bounding box center [834, 106] width 98 height 13
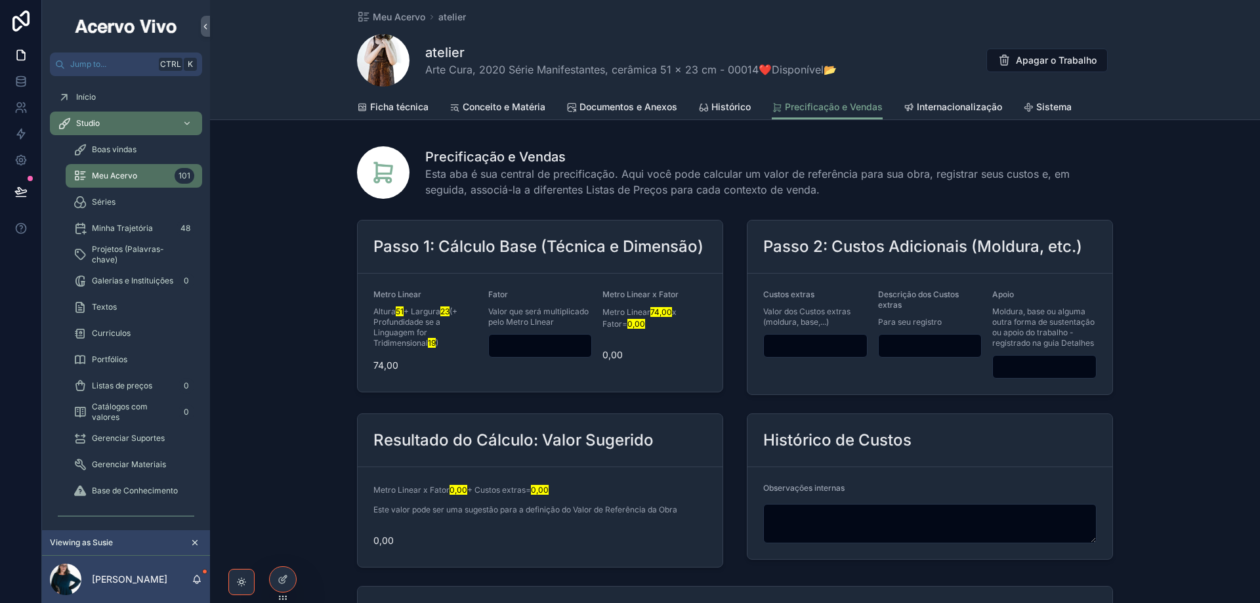
click at [803, 347] on input "scrollable content" at bounding box center [815, 346] width 103 height 18
click at [548, 340] on input "scrollable content" at bounding box center [540, 346] width 103 height 18
drag, startPoint x: 369, startPoint y: 364, endPoint x: 399, endPoint y: 375, distance: 32.2
click at [397, 366] on form "Metro Linear Altura 51 + Largura 23 (+ Profundidade se a Linguagem for Tridimen…" at bounding box center [540, 333] width 365 height 118
click at [498, 346] on input "****" at bounding box center [540, 346] width 103 height 18
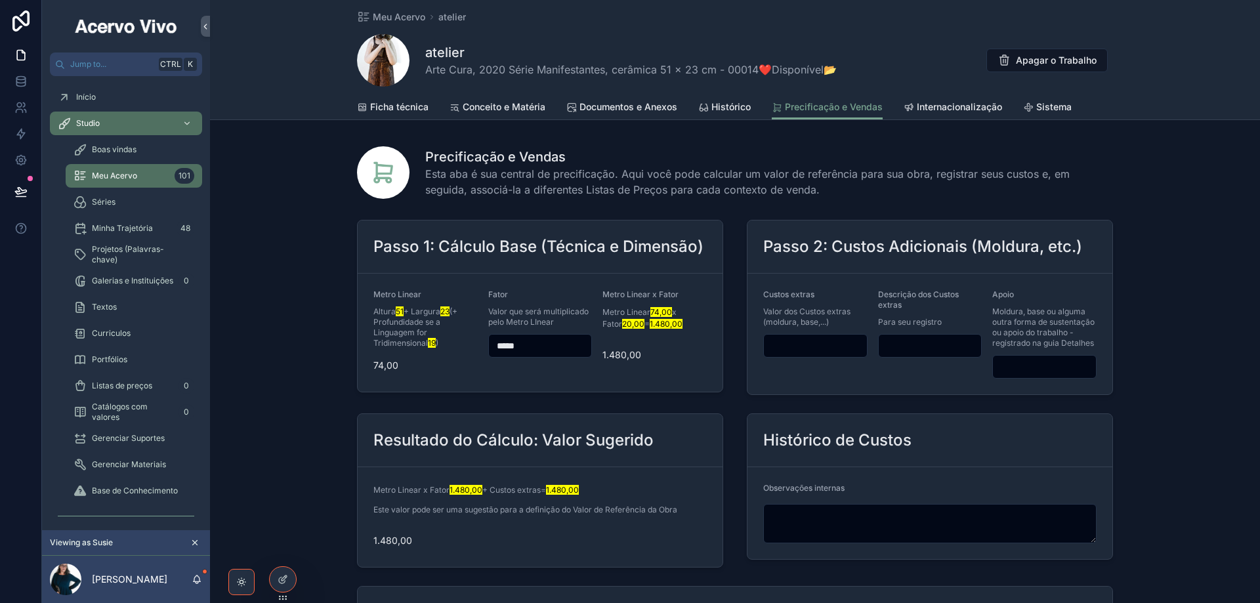
type input "****"
type input "*****"
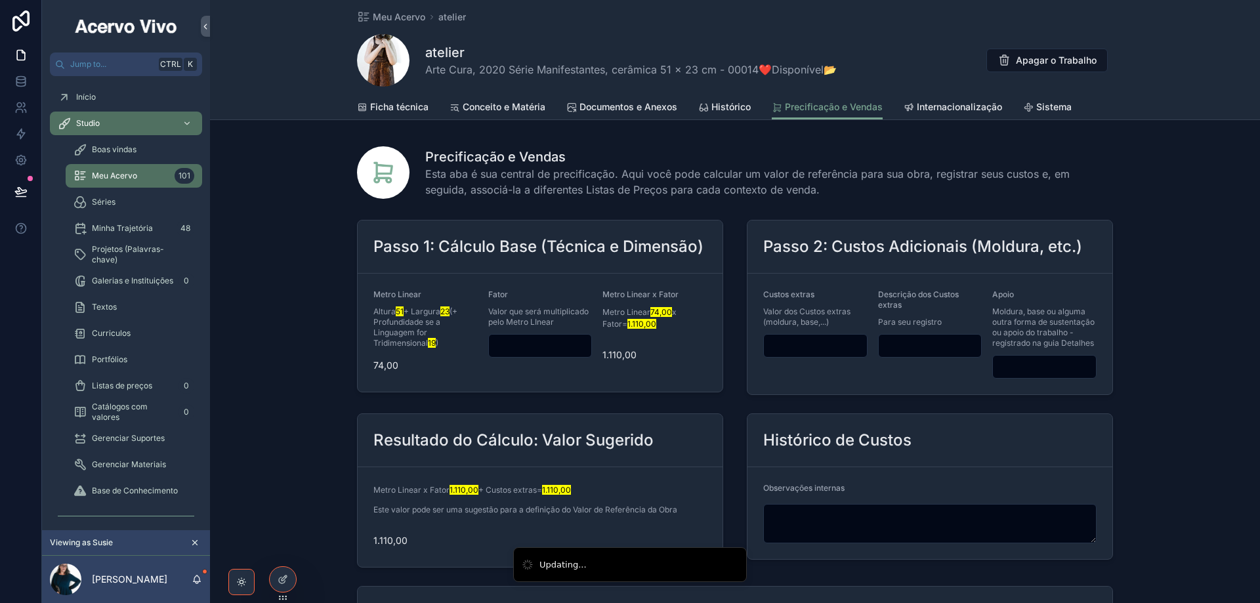
click at [511, 343] on input "scrollable content" at bounding box center [540, 346] width 103 height 18
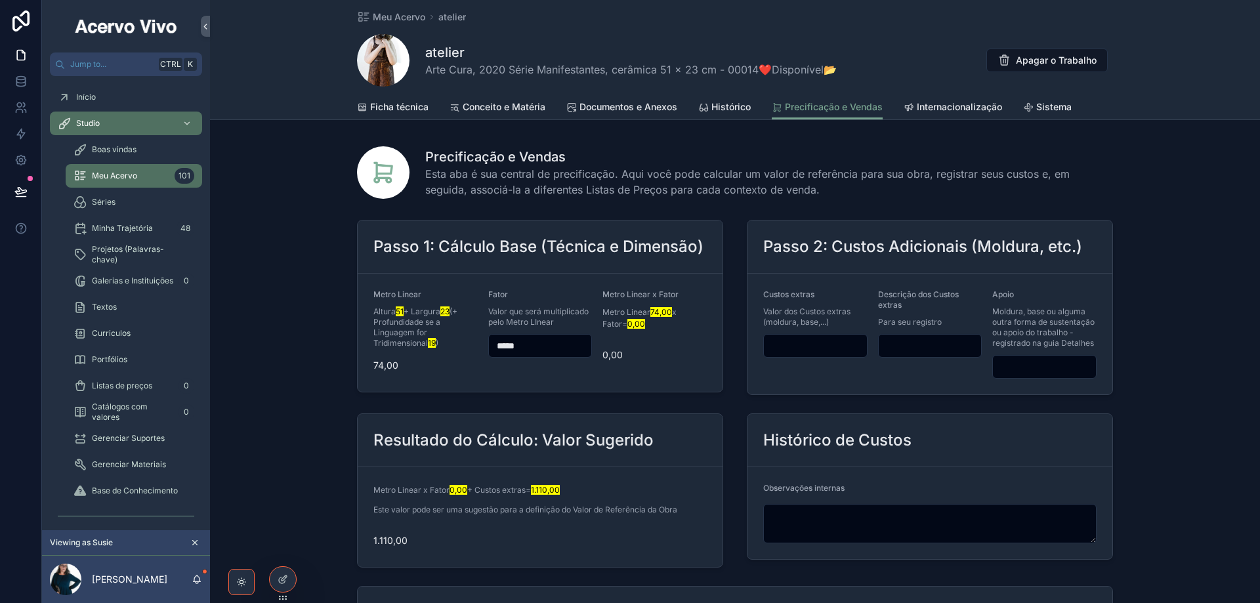
type input "*****"
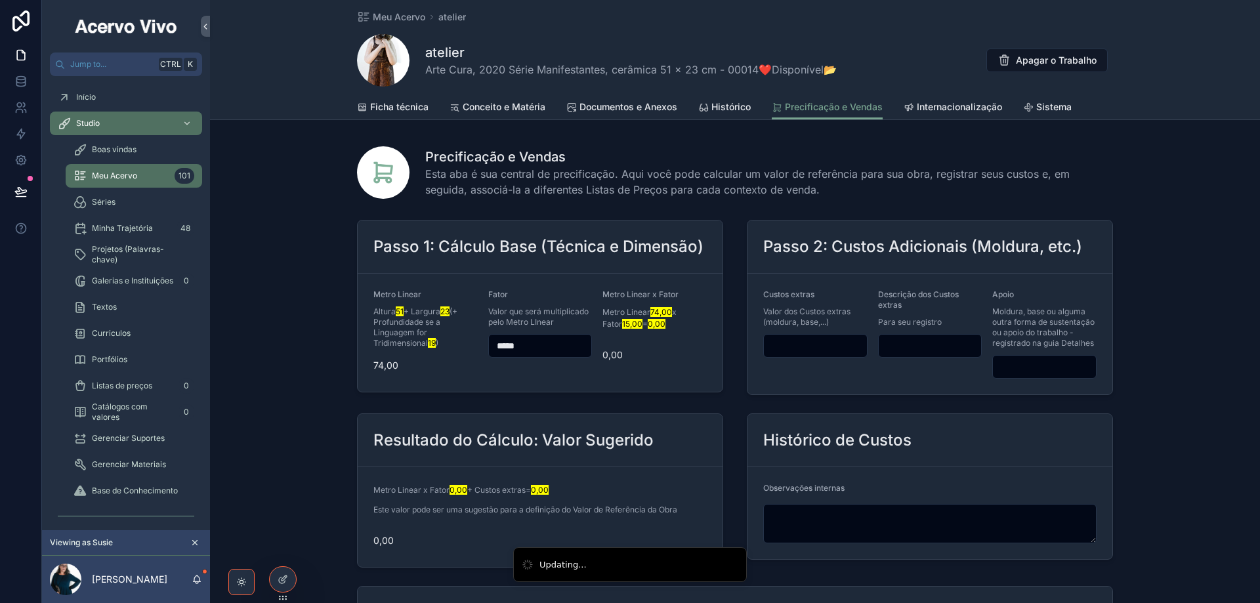
click at [539, 341] on input "*****" at bounding box center [540, 346] width 103 height 18
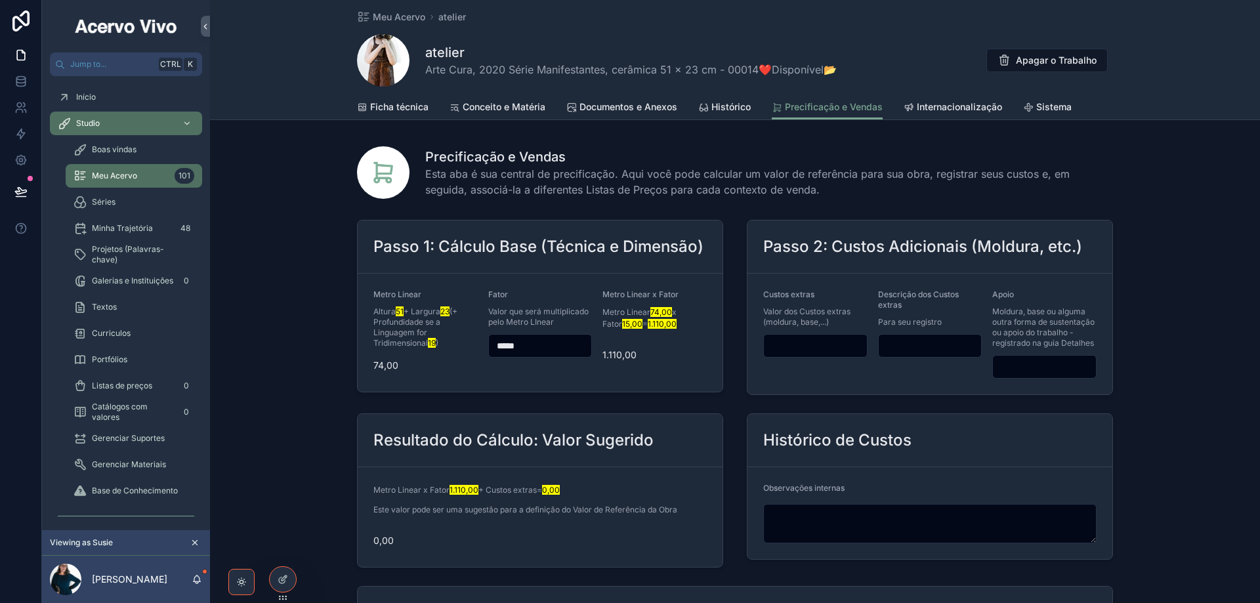
click at [796, 345] on input "scrollable content" at bounding box center [815, 346] width 103 height 18
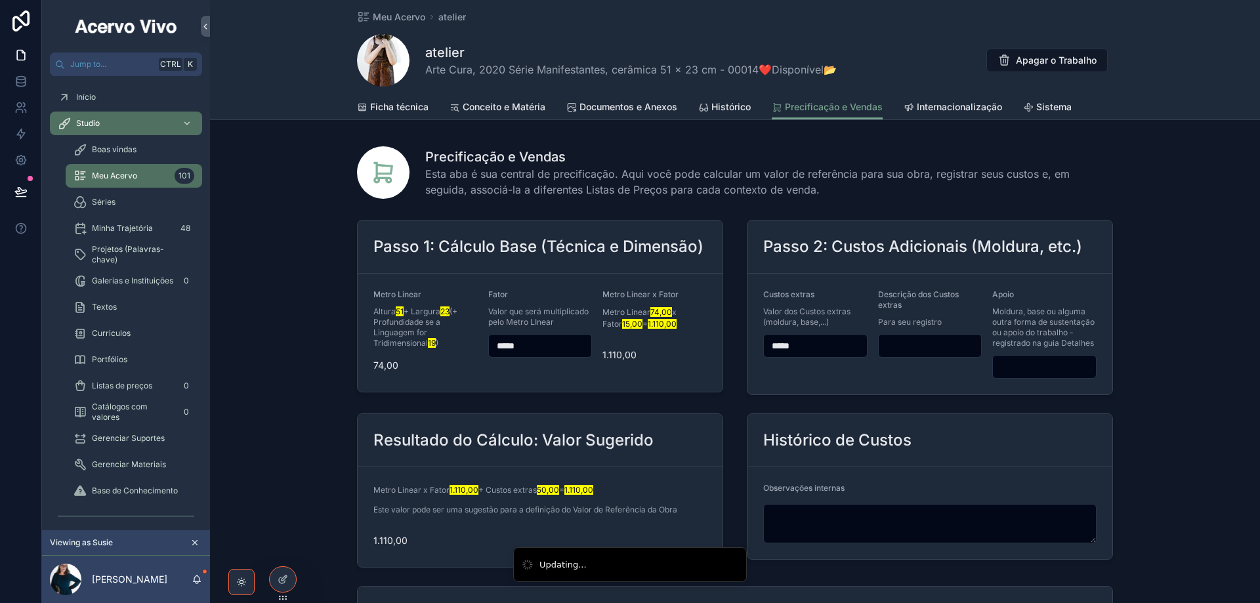
type input "*****"
click at [1031, 372] on input "scrollable content" at bounding box center [1044, 367] width 103 height 18
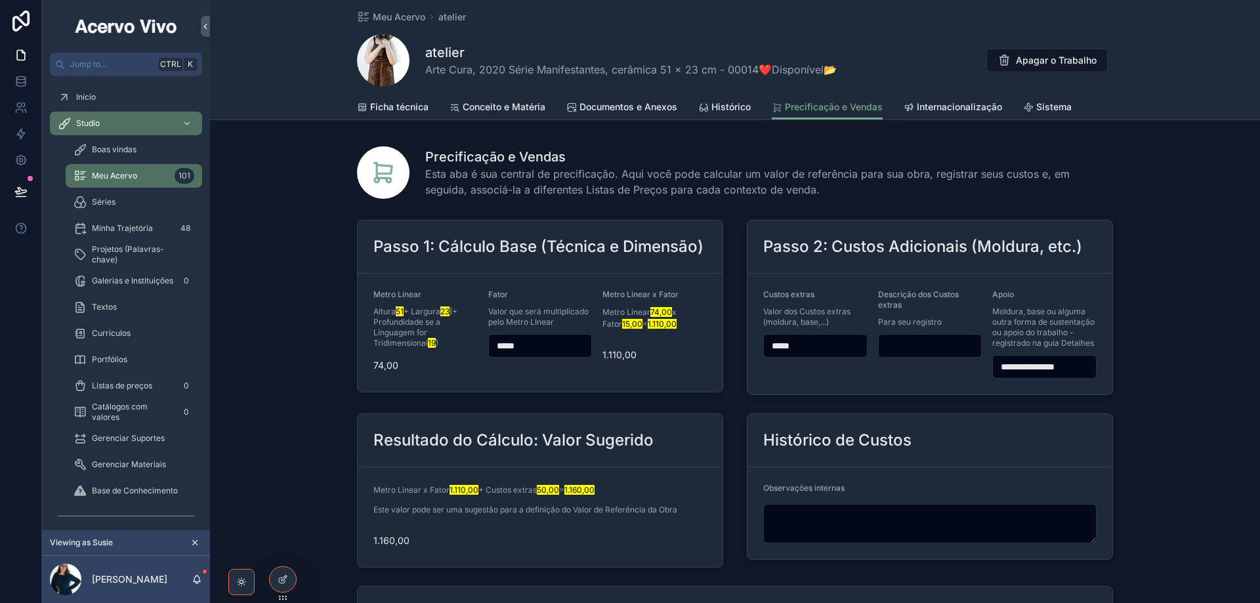
scroll to position [66, 0]
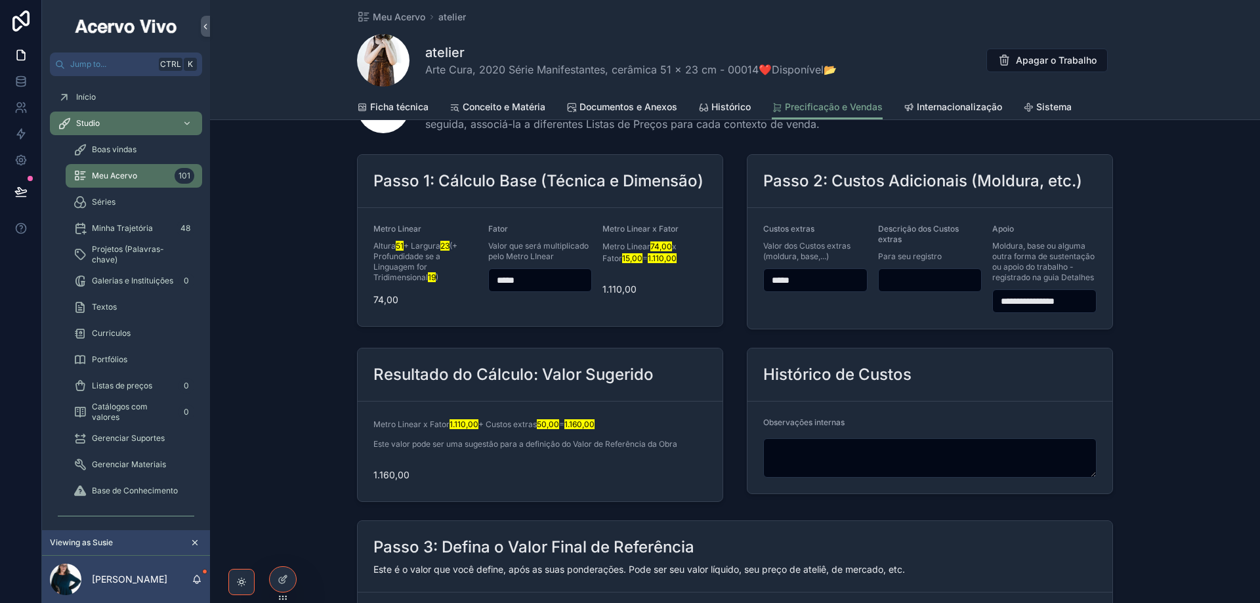
type input "**********"
drag, startPoint x: 409, startPoint y: 479, endPoint x: 353, endPoint y: 473, distance: 56.7
click at [353, 473] on div "Resultado do Cálculo: Valor Sugerido Metro Linear x Fator 1.110,00 + Custos ext…" at bounding box center [540, 425] width 382 height 165
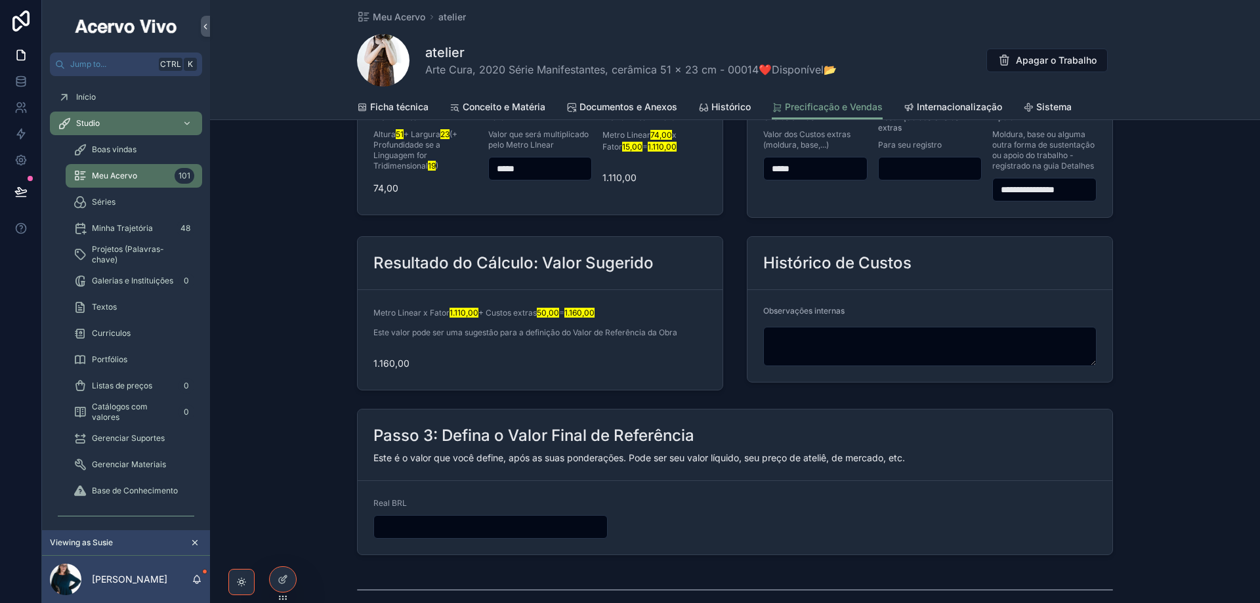
scroll to position [197, 0]
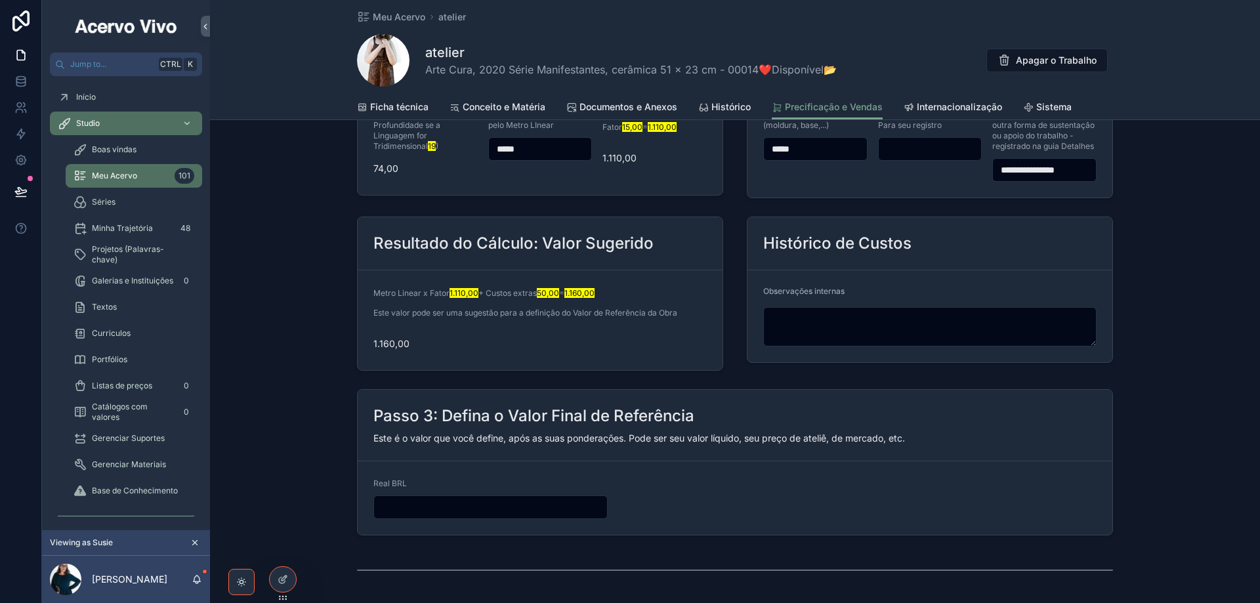
click at [438, 509] on input "scrollable content" at bounding box center [490, 507] width 233 height 18
click at [657, 492] on form "Real BRL" at bounding box center [735, 499] width 755 height 74
click at [537, 507] on input "scrollable content" at bounding box center [490, 507] width 233 height 18
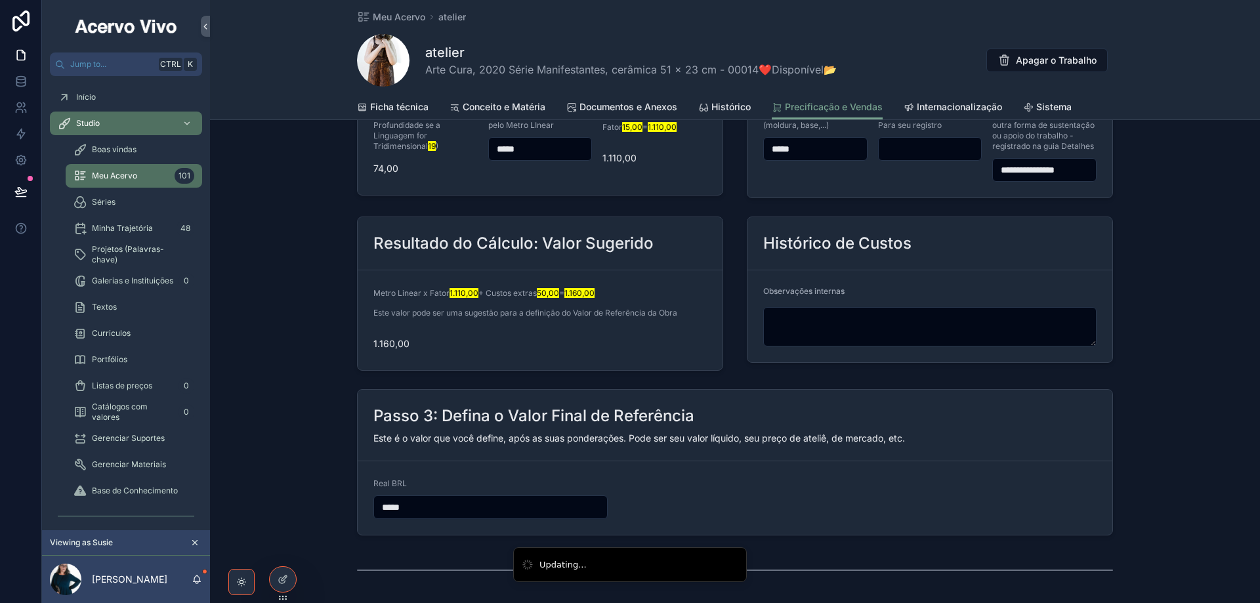
type input "****"
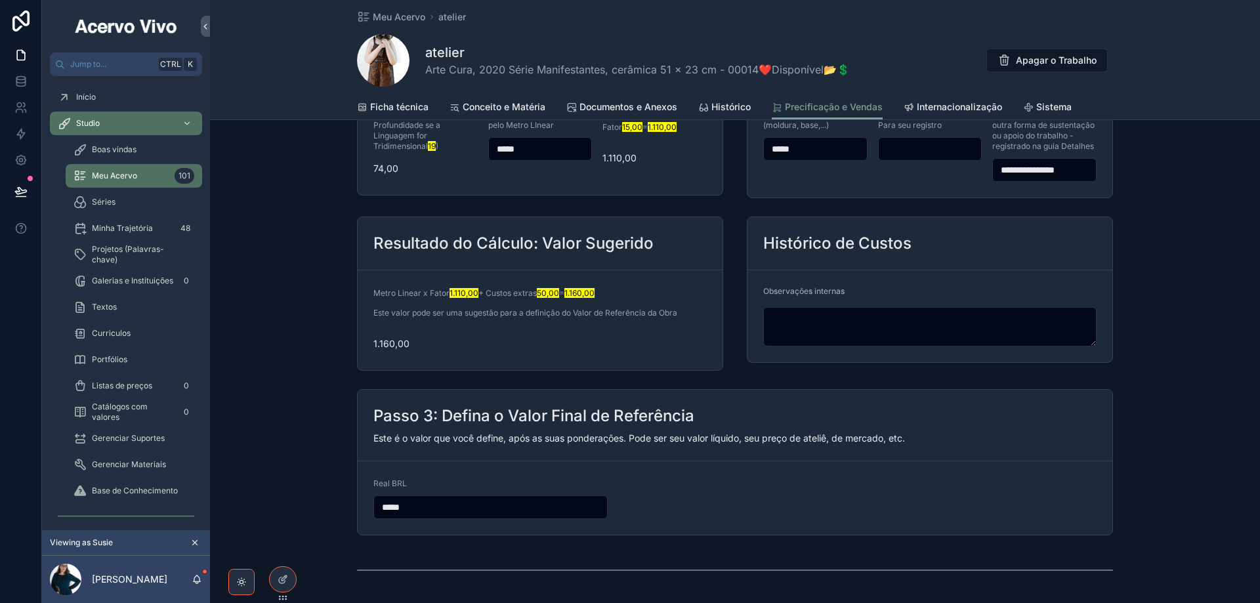
type input "******"
drag, startPoint x: 427, startPoint y: 511, endPoint x: 347, endPoint y: 501, distance: 80.7
click at [349, 501] on div "Passo 3: Defina o Valor Final de Referência Este é o valor que você define, apó…" at bounding box center [735, 462] width 772 height 157
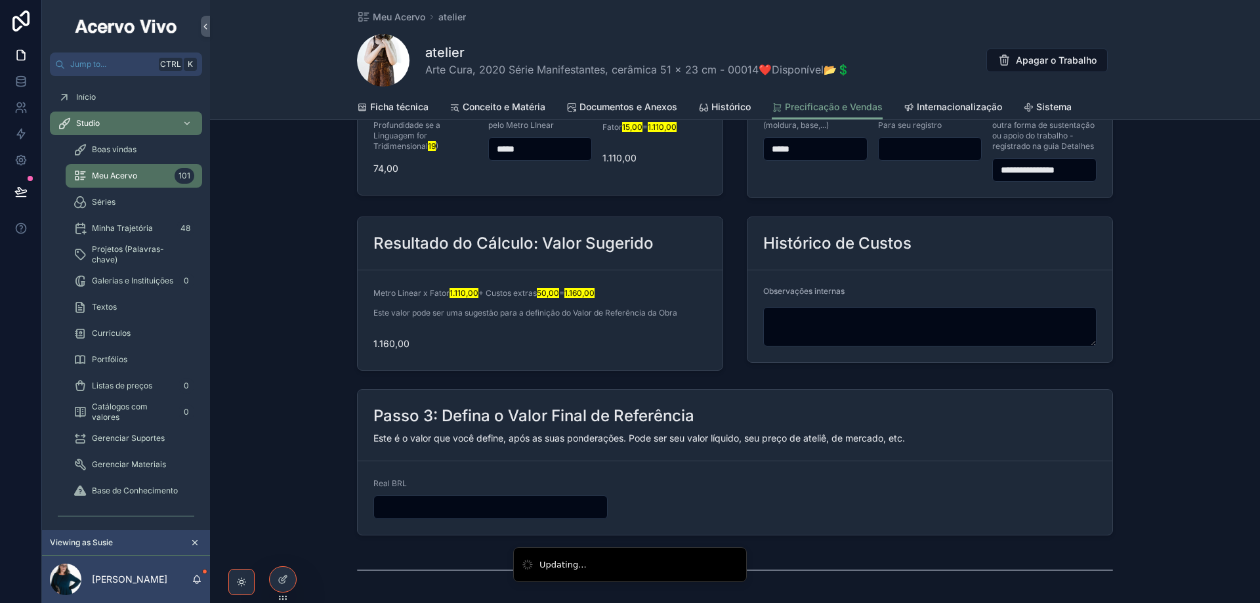
drag, startPoint x: 545, startPoint y: 148, endPoint x: 476, endPoint y: 154, distance: 69.2
click at [476, 154] on form "Metro Linear Altura 51 + Largura 23 (+ Profundidade se a Linguagem for Tridimen…" at bounding box center [540, 136] width 365 height 118
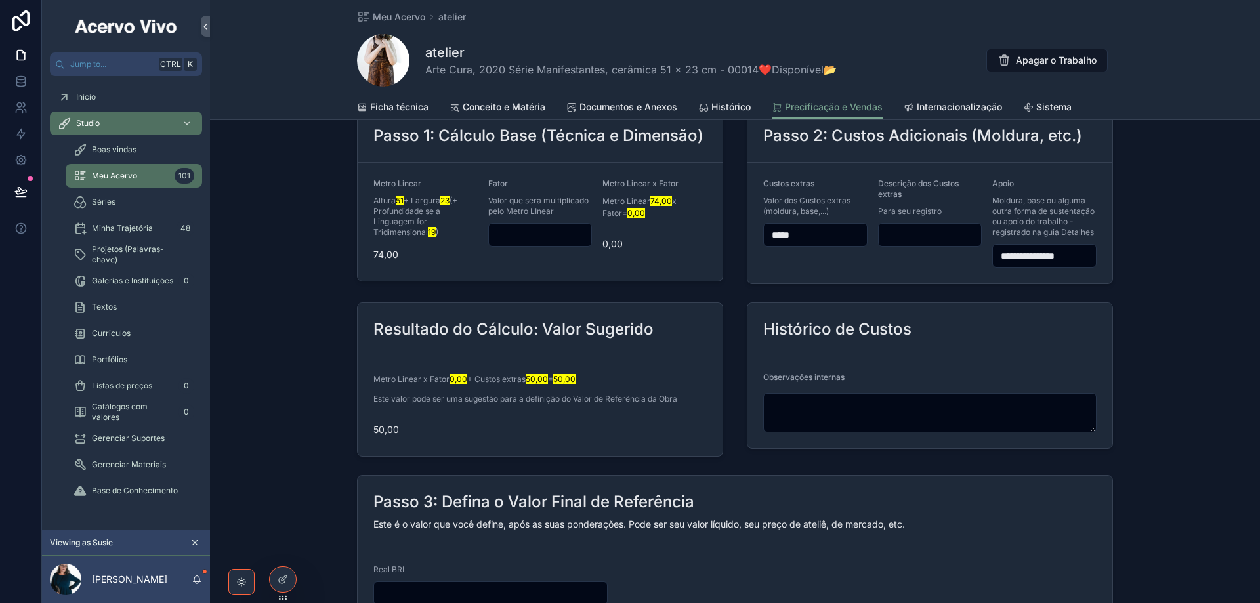
scroll to position [0, 0]
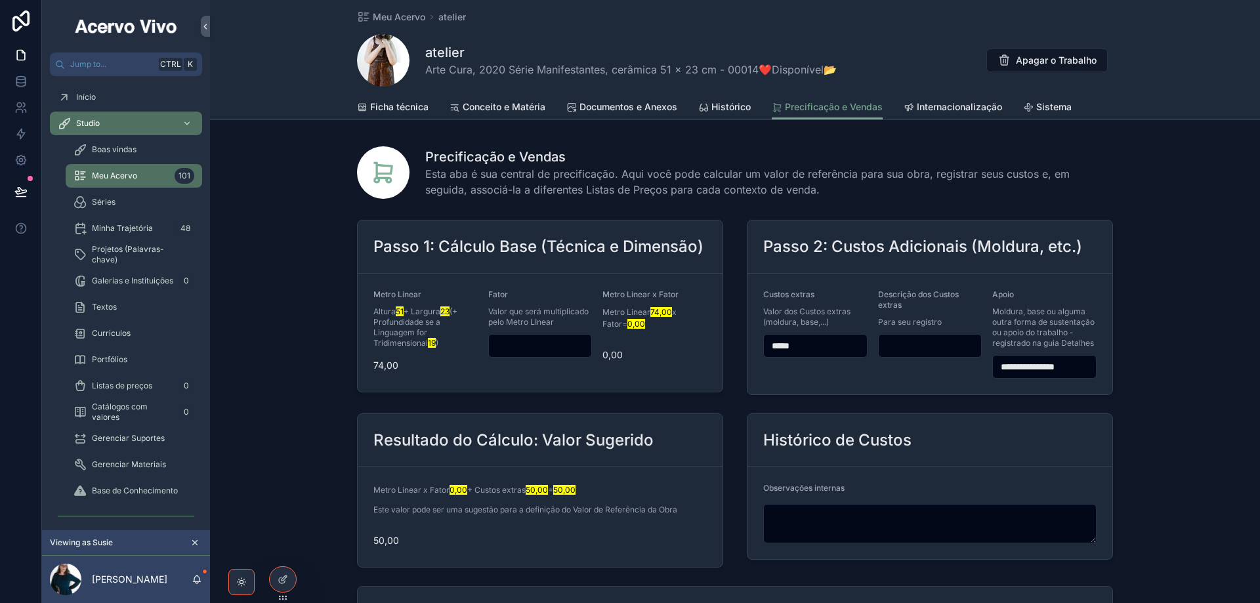
drag, startPoint x: 809, startPoint y: 347, endPoint x: 755, endPoint y: 341, distance: 54.7
click at [755, 341] on form "**********" at bounding box center [930, 334] width 365 height 121
drag, startPoint x: 1070, startPoint y: 369, endPoint x: 973, endPoint y: 374, distance: 97.3
click at [973, 374] on form "**********" at bounding box center [930, 334] width 365 height 121
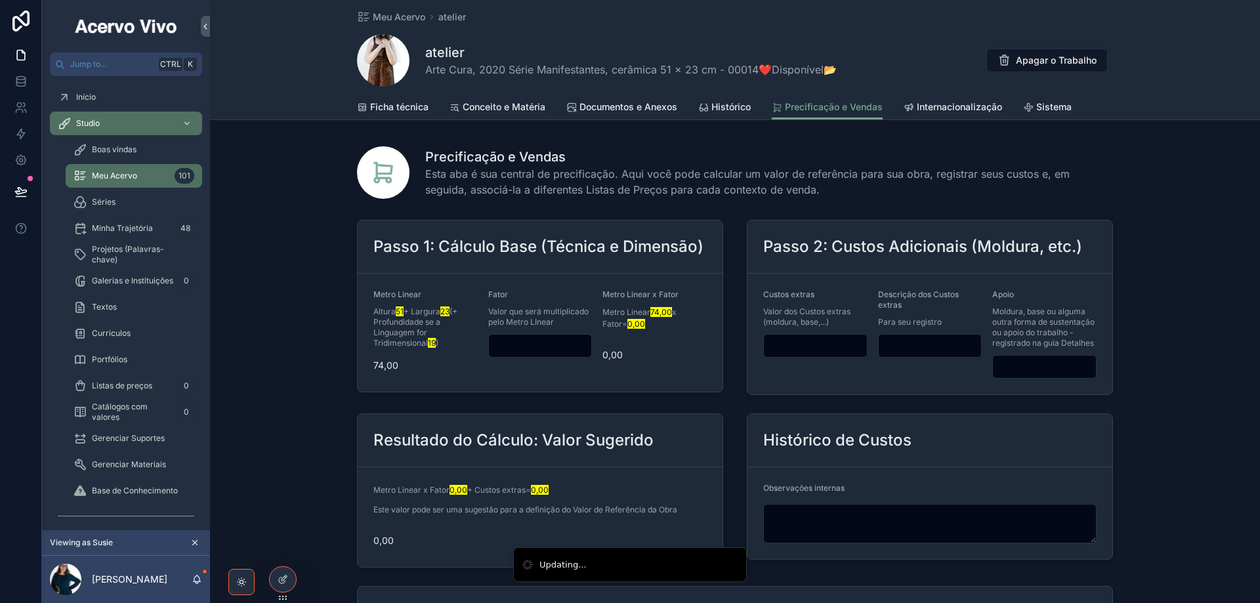
click at [792, 349] on input "scrollable content" at bounding box center [815, 346] width 103 height 18
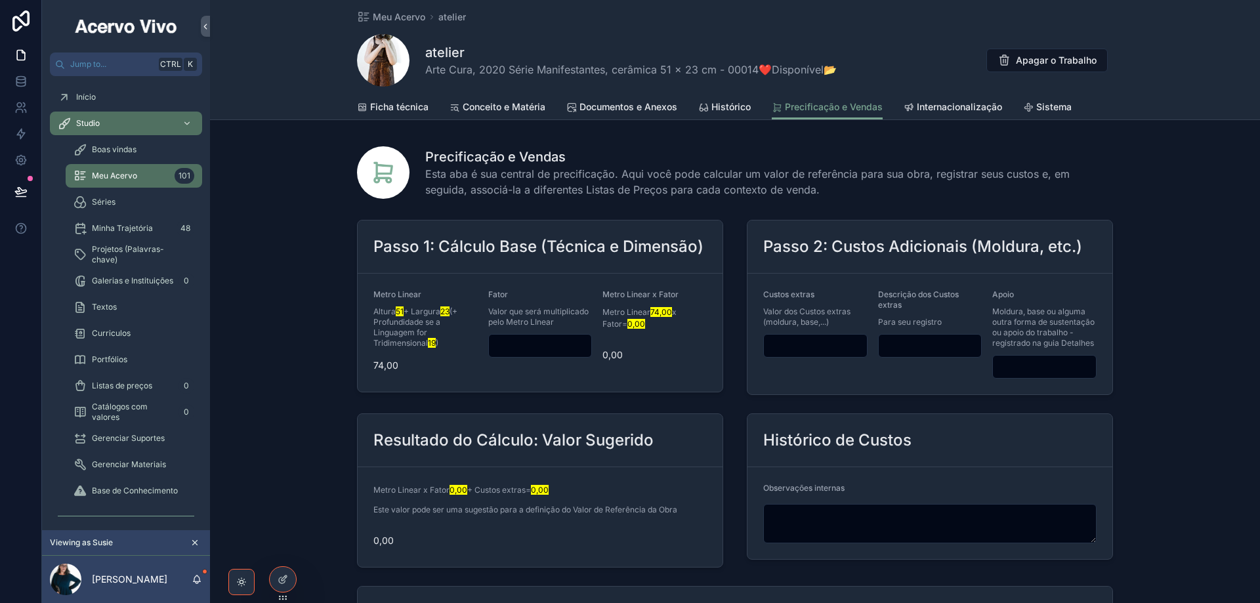
click at [935, 439] on div "Histórico de Custos" at bounding box center [931, 440] width 334 height 21
click at [953, 108] on span "Internacionalização" at bounding box center [959, 106] width 85 height 13
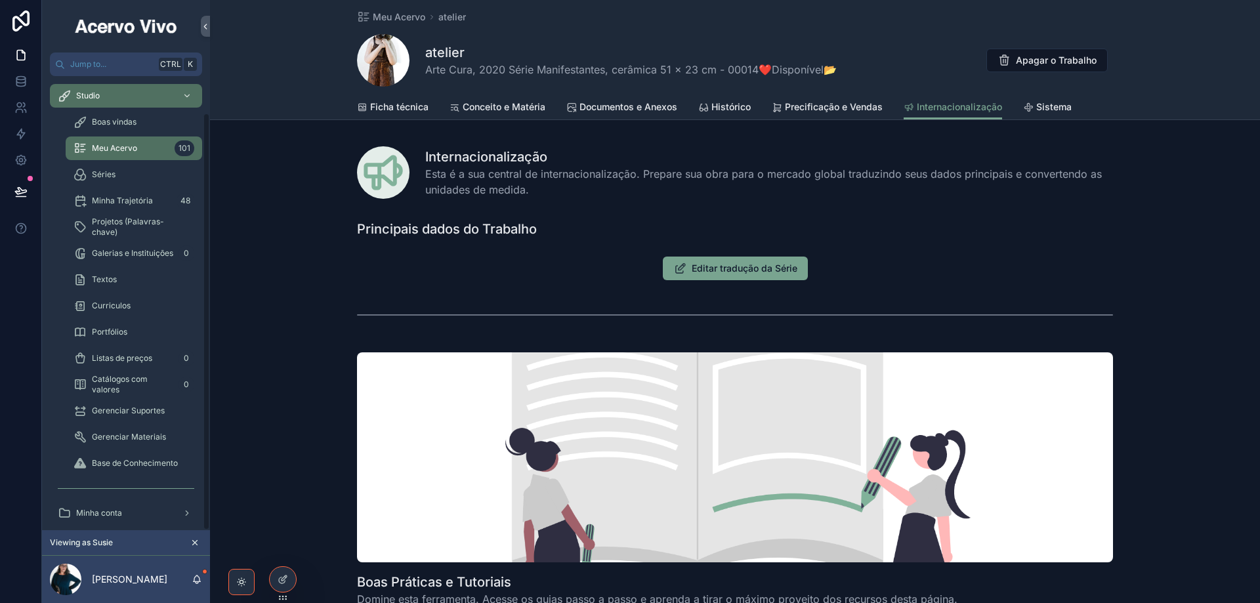
scroll to position [39, 0]
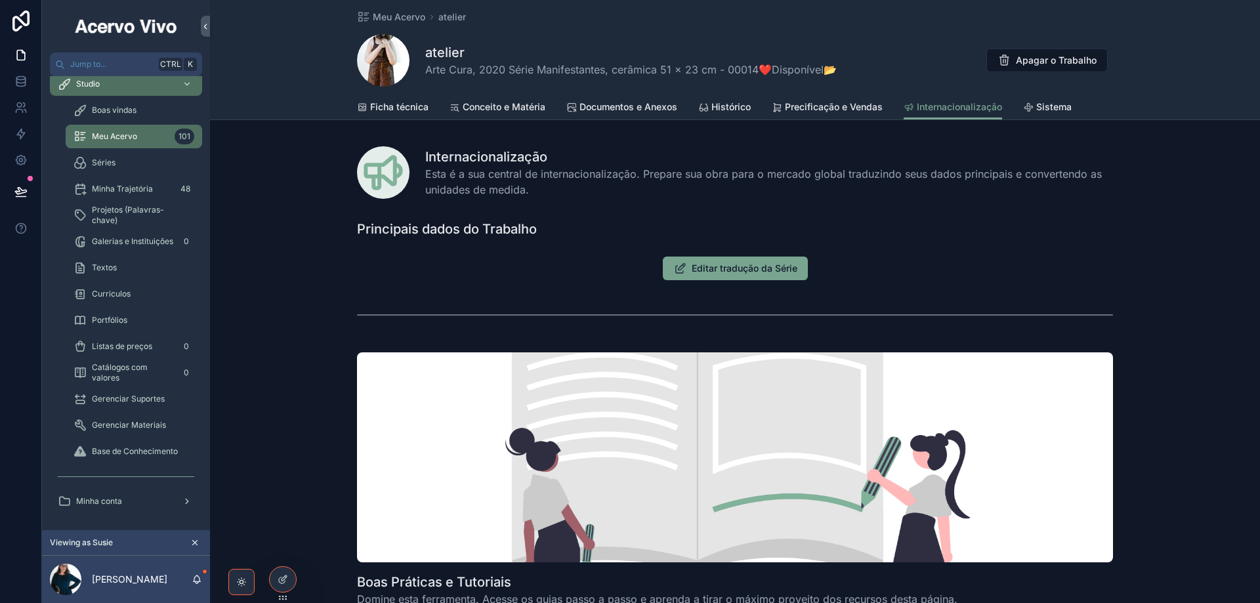
click at [118, 502] on span "Minha conta" at bounding box center [99, 501] width 46 height 11
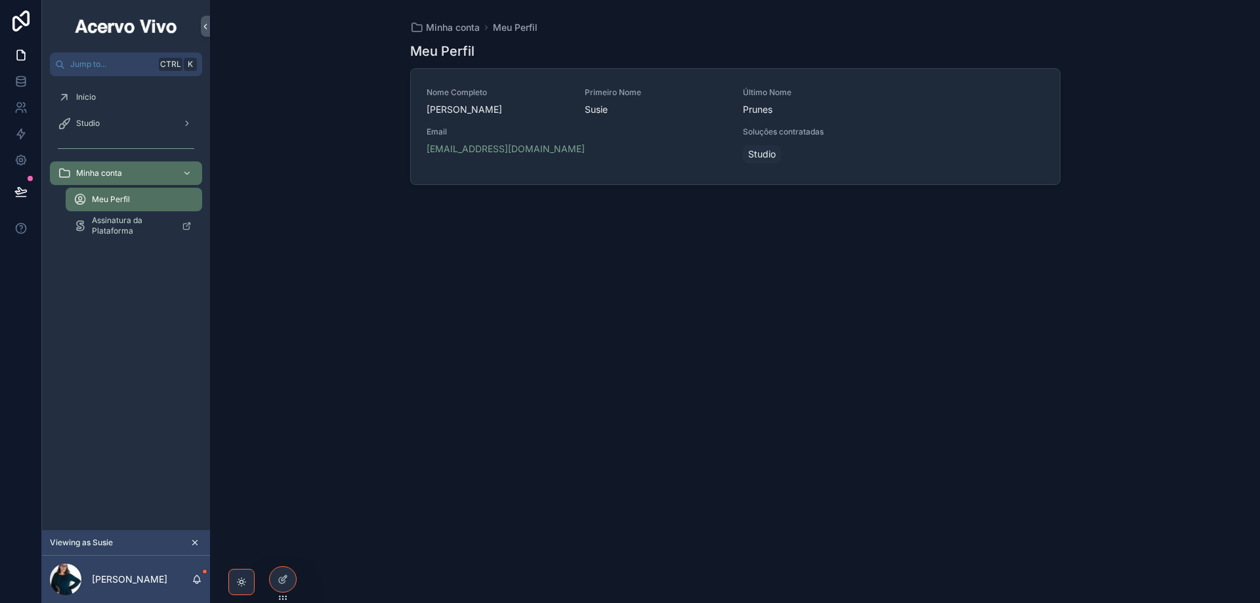
click at [137, 196] on div "Meu Perfil" at bounding box center [134, 199] width 121 height 21
click at [336, 156] on div "Minha conta Meu Perfil Meu Perfil Nome Completo Susie Prunes Primeiro Nome Susi…" at bounding box center [735, 301] width 1050 height 603
click at [129, 117] on div "Studio" at bounding box center [126, 123] width 137 height 21
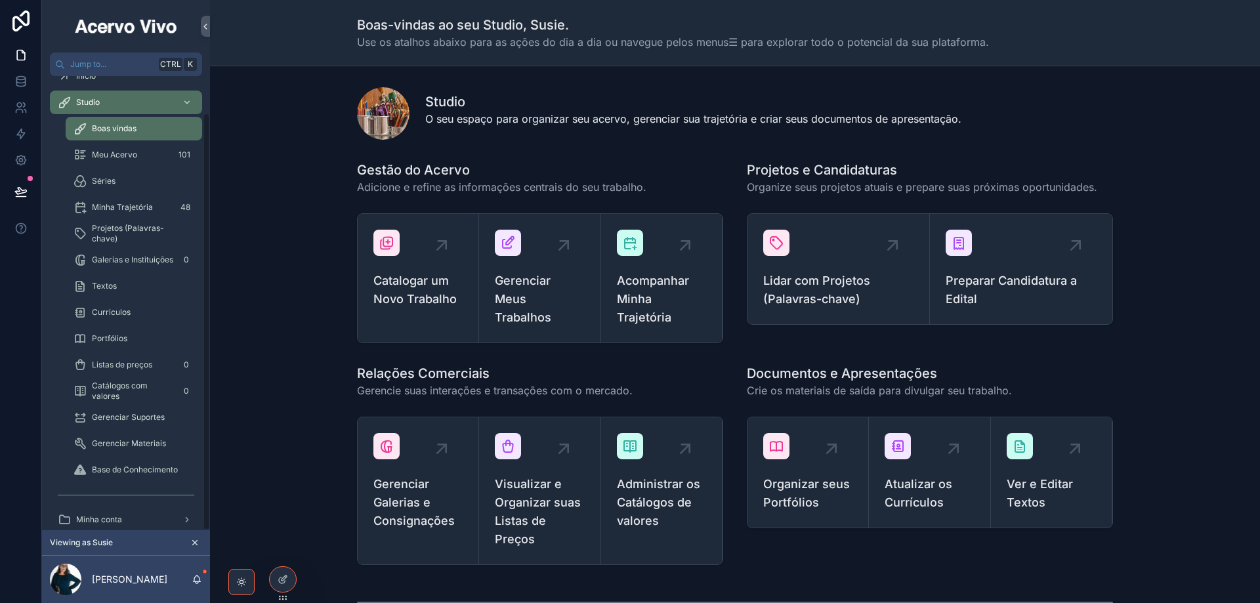
scroll to position [39, 0]
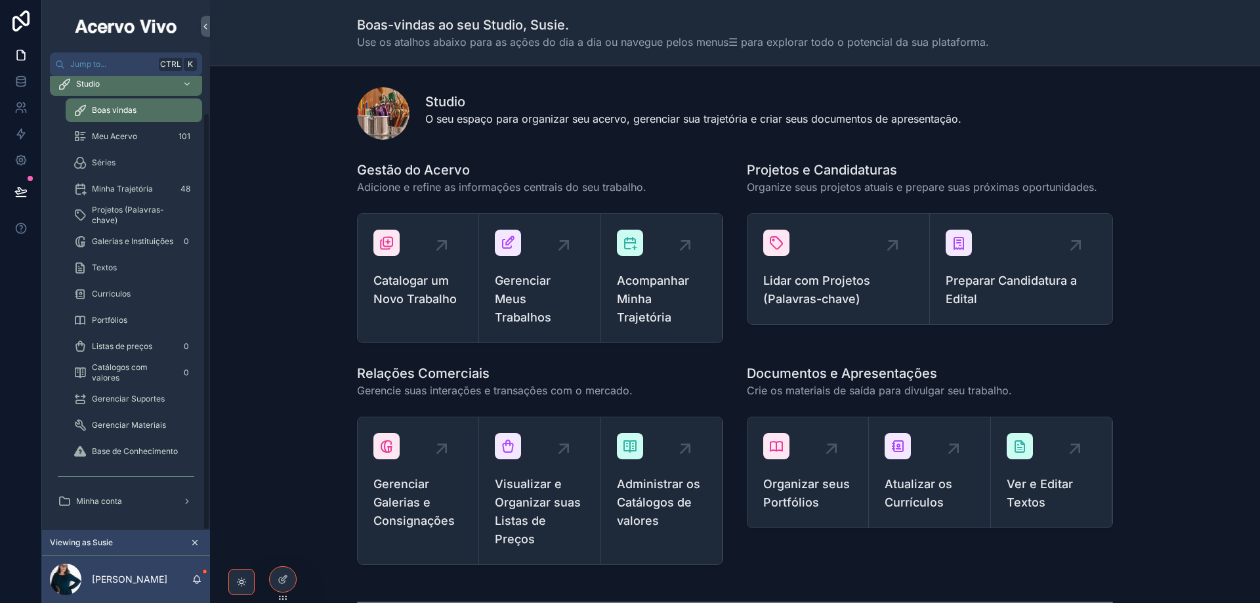
click at [119, 501] on span "Minha conta" at bounding box center [99, 501] width 46 height 11
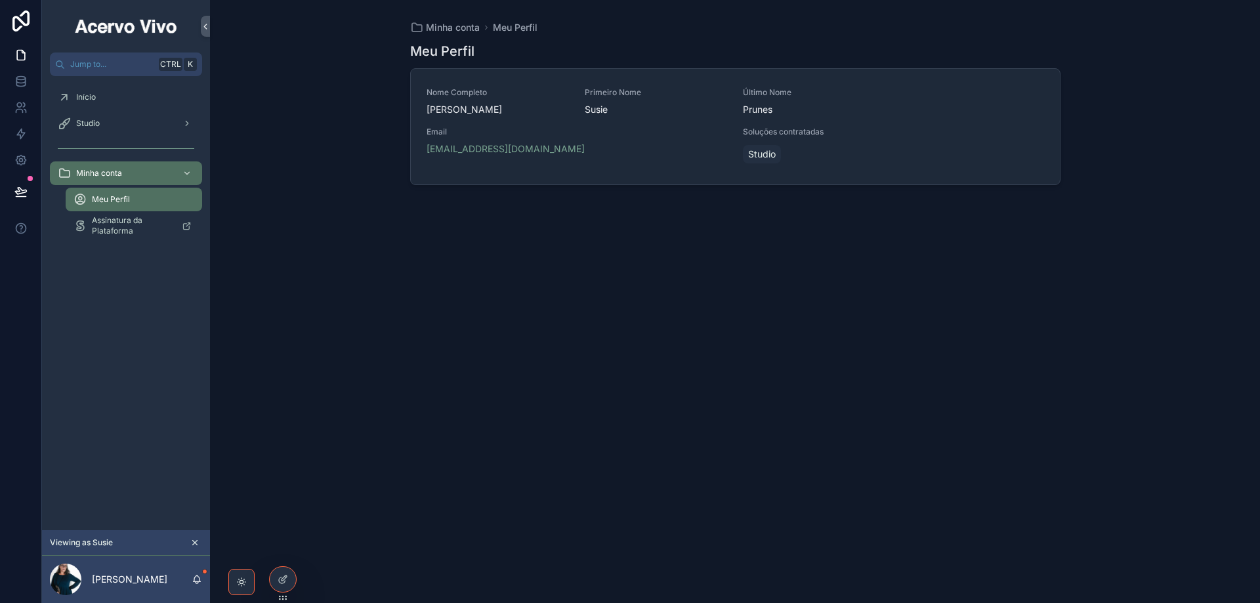
click at [647, 165] on div "Email [EMAIL_ADDRESS][DOMAIN_NAME]" at bounding box center [577, 146] width 301 height 39
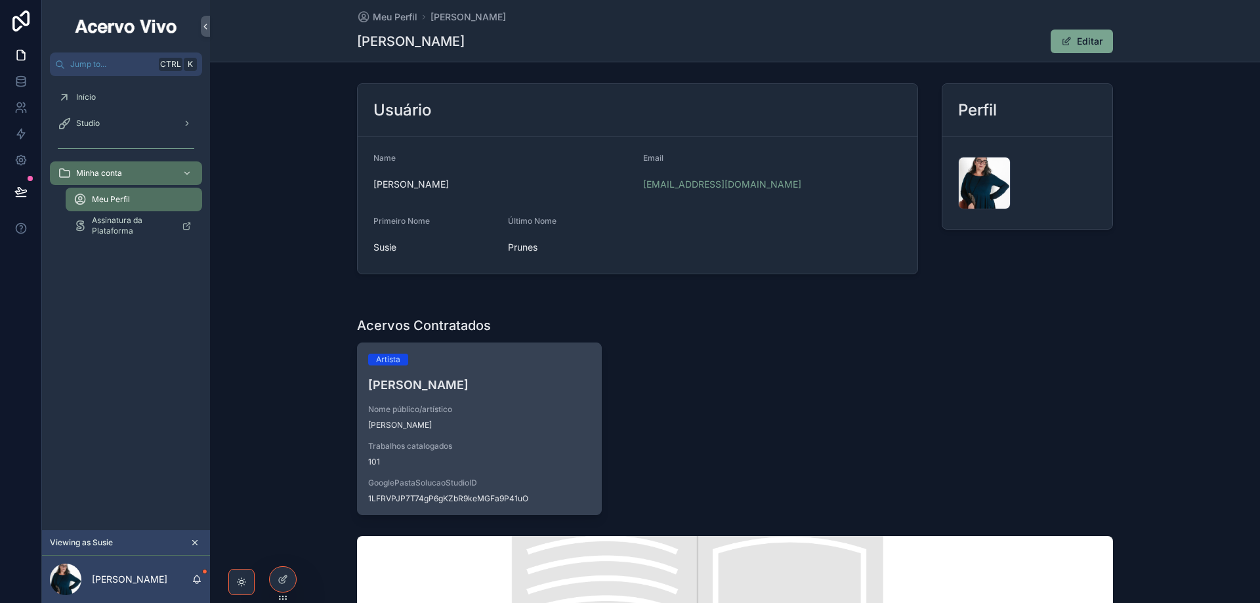
click at [538, 389] on h4 "[PERSON_NAME]" at bounding box center [479, 385] width 223 height 18
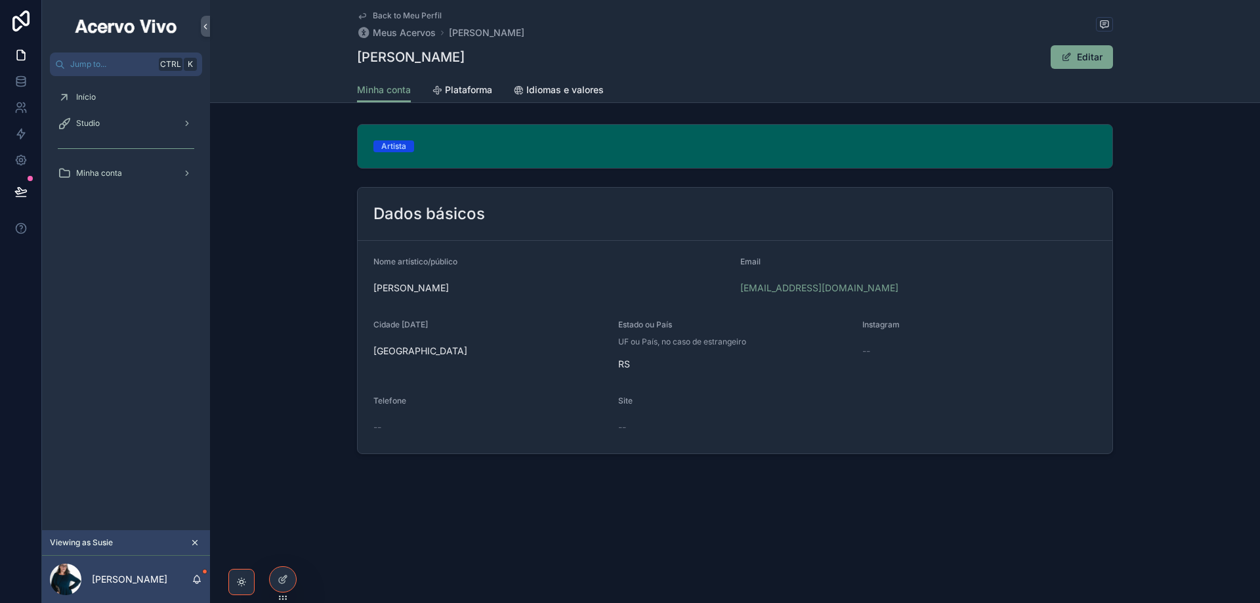
click at [451, 82] on link "Plataforma" at bounding box center [462, 91] width 60 height 26
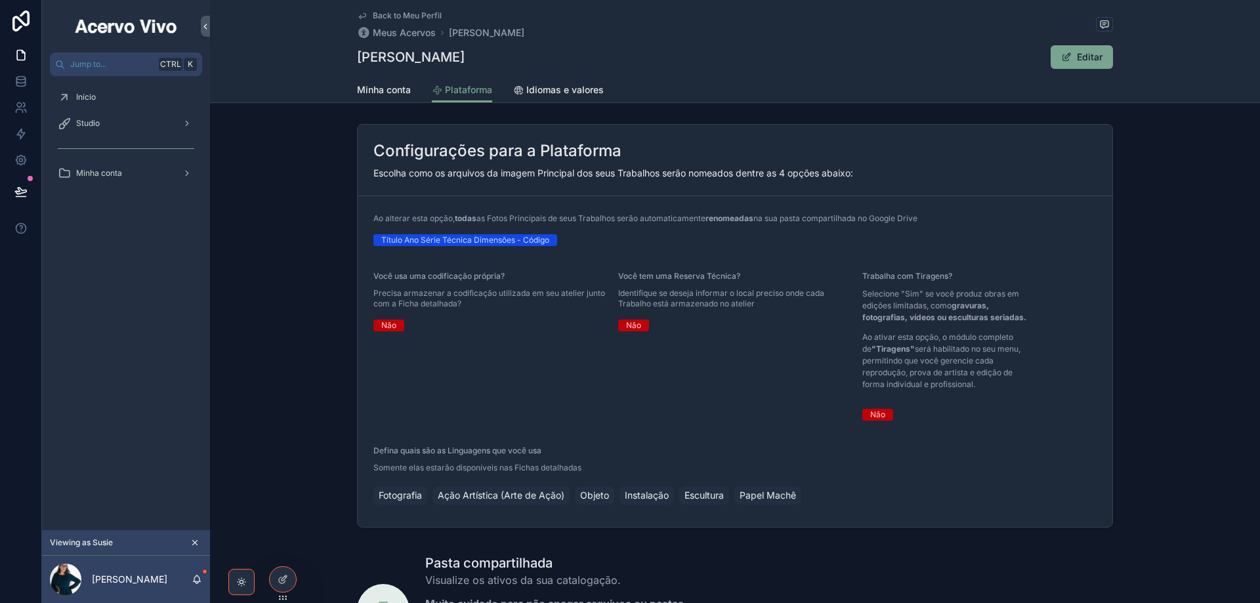
click at [568, 93] on span "Idiomas e valores" at bounding box center [565, 89] width 77 height 13
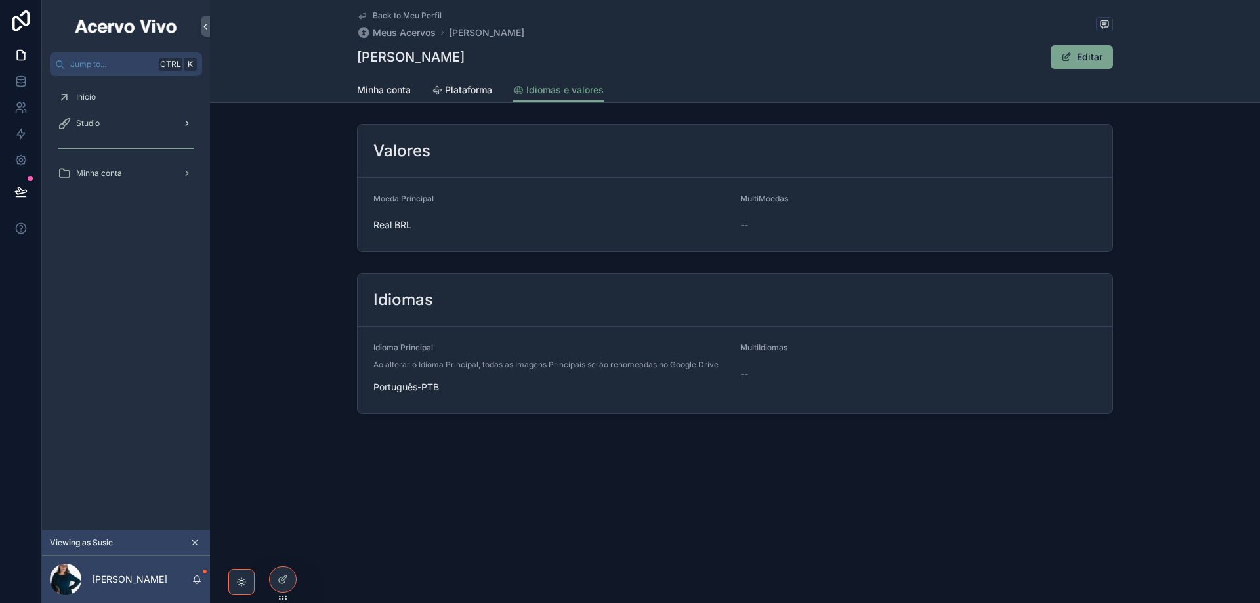
click at [96, 122] on span "Studio" at bounding box center [88, 123] width 24 height 11
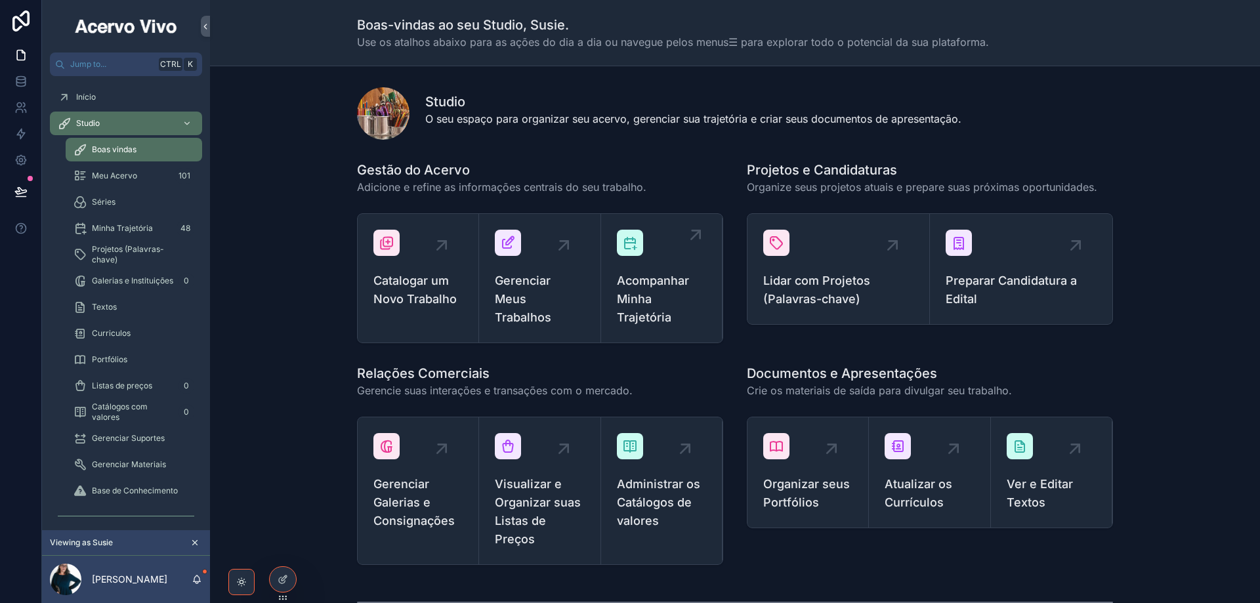
click at [656, 308] on span "Acompanhar Minha Trajetória" at bounding box center [661, 299] width 89 height 55
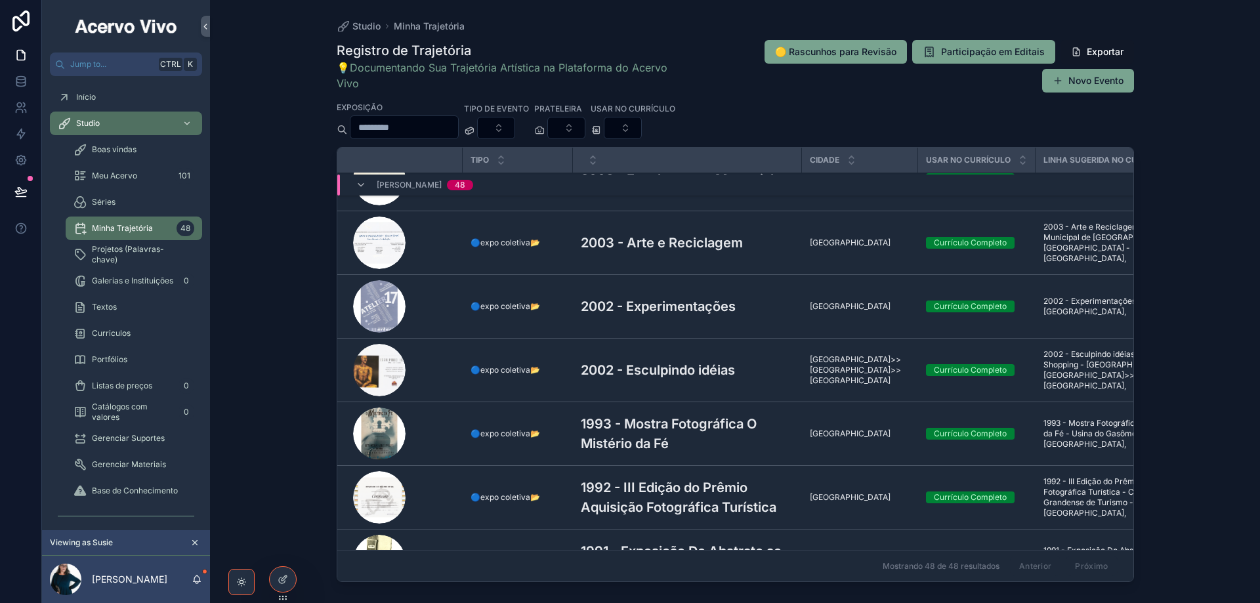
scroll to position [2889, 0]
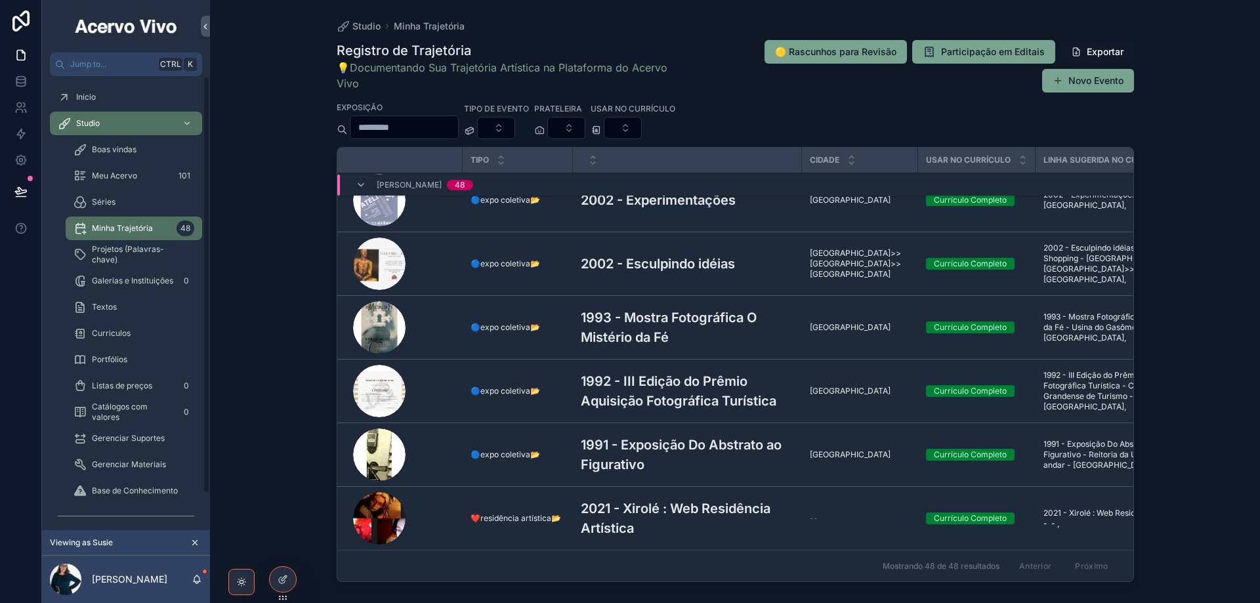
click at [135, 177] on span "Meu Acervo" at bounding box center [114, 176] width 45 height 11
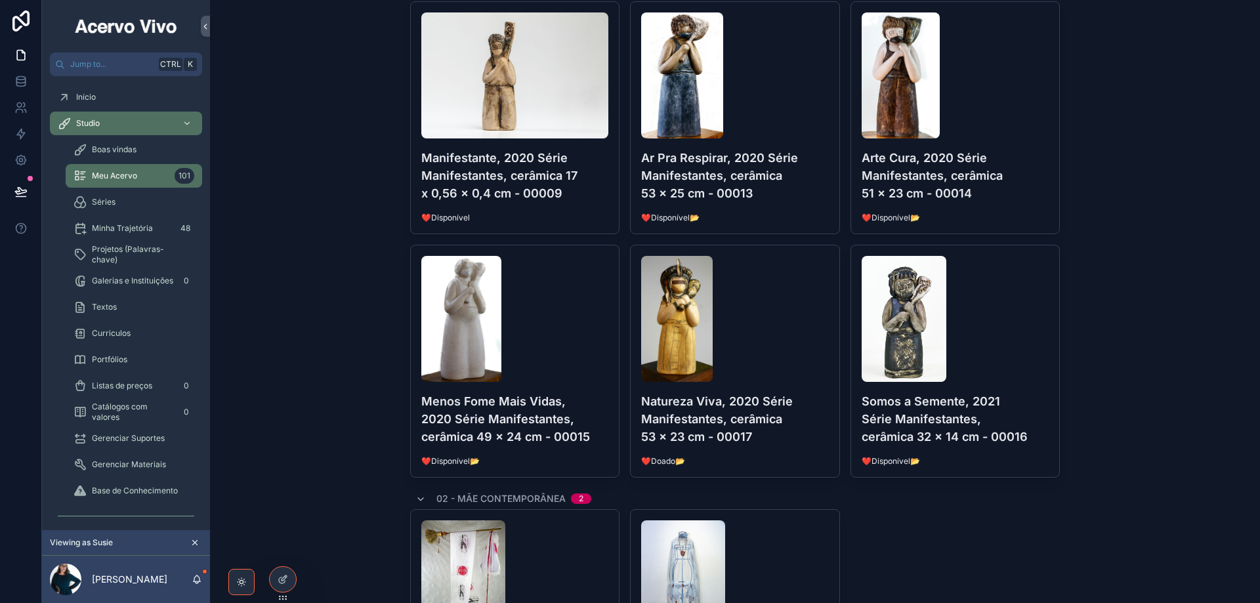
scroll to position [525, 0]
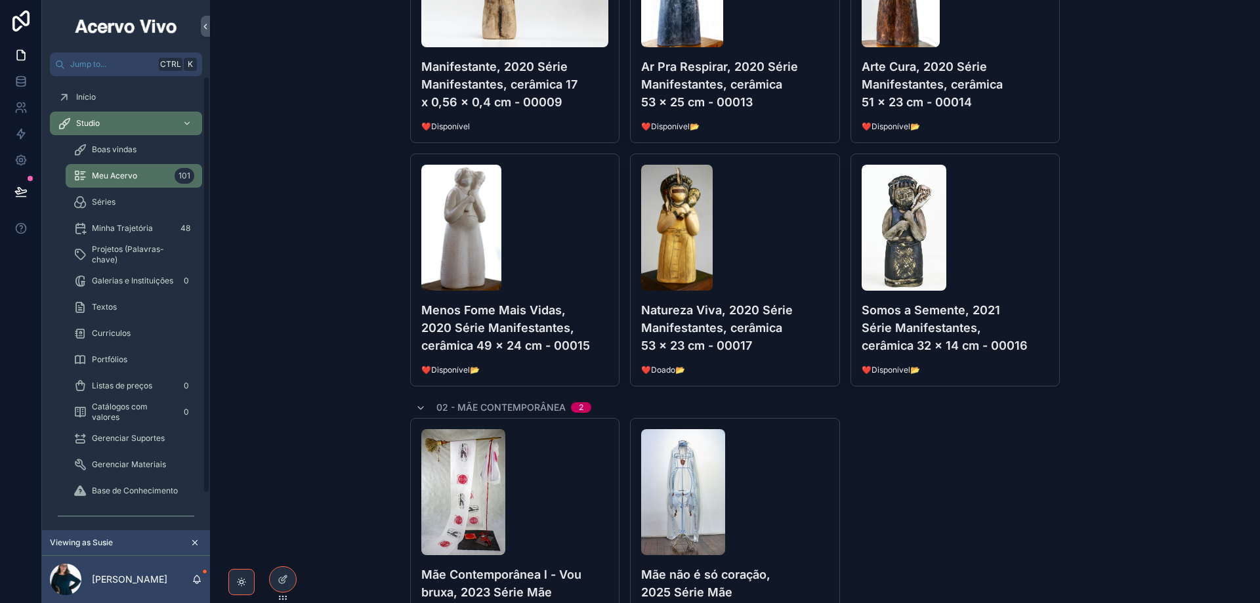
click at [122, 229] on span "Minha Trajetória" at bounding box center [122, 228] width 61 height 11
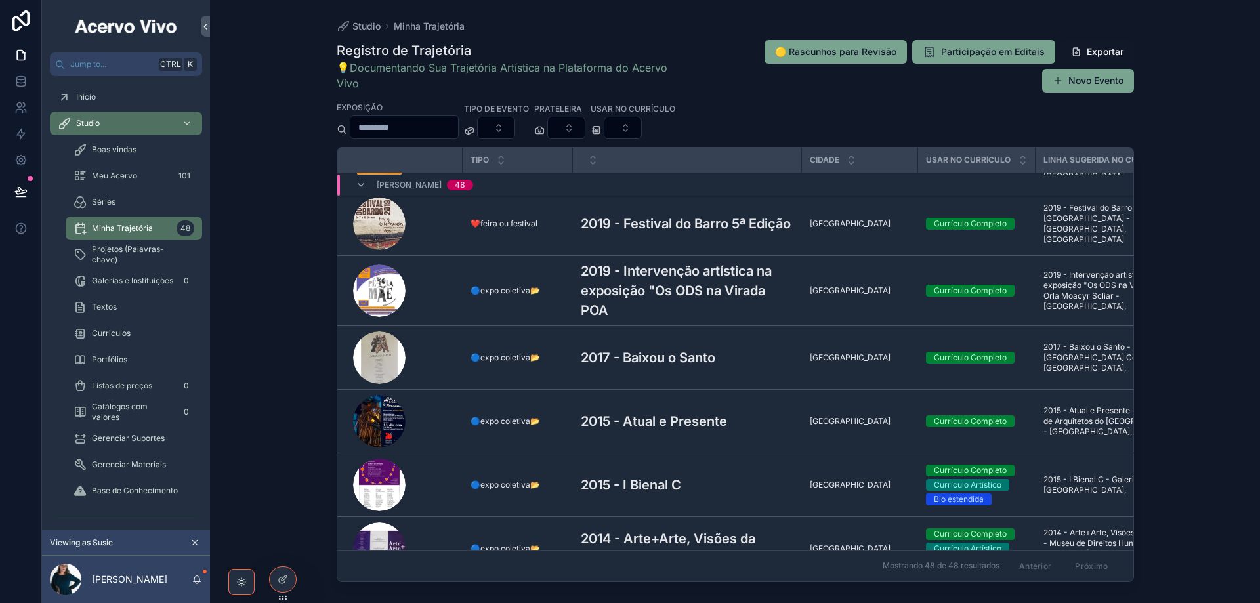
scroll to position [1331, 0]
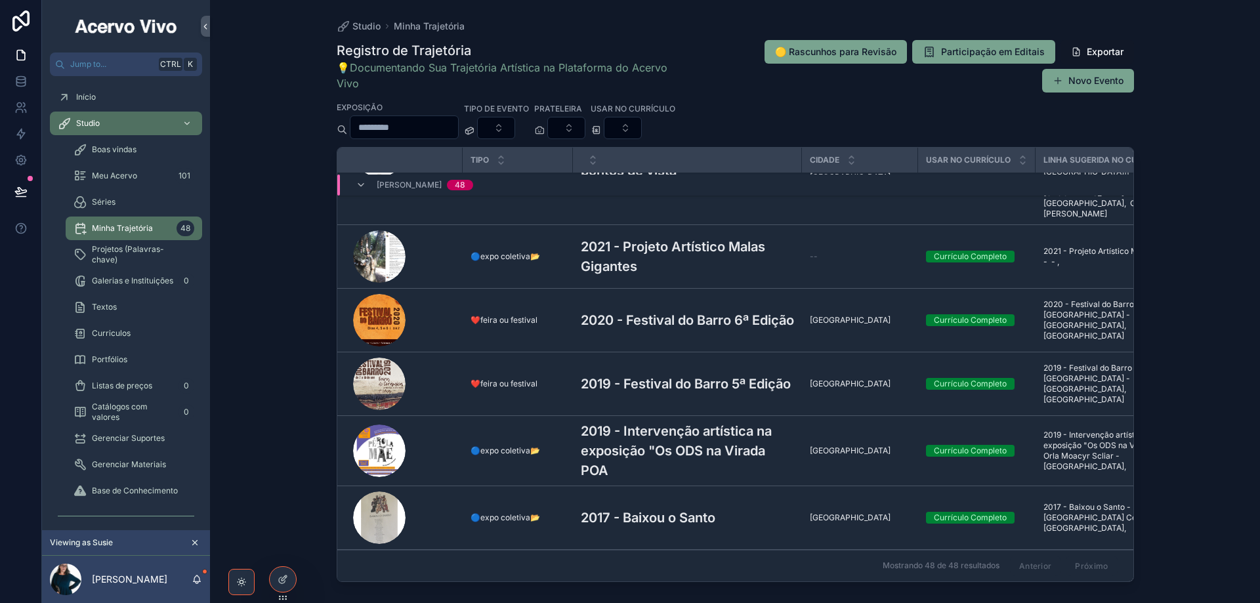
click at [665, 421] on h3 "2019 - Intervenção artística na exposição "Os ODS na Virada POA" at bounding box center [687, 450] width 213 height 59
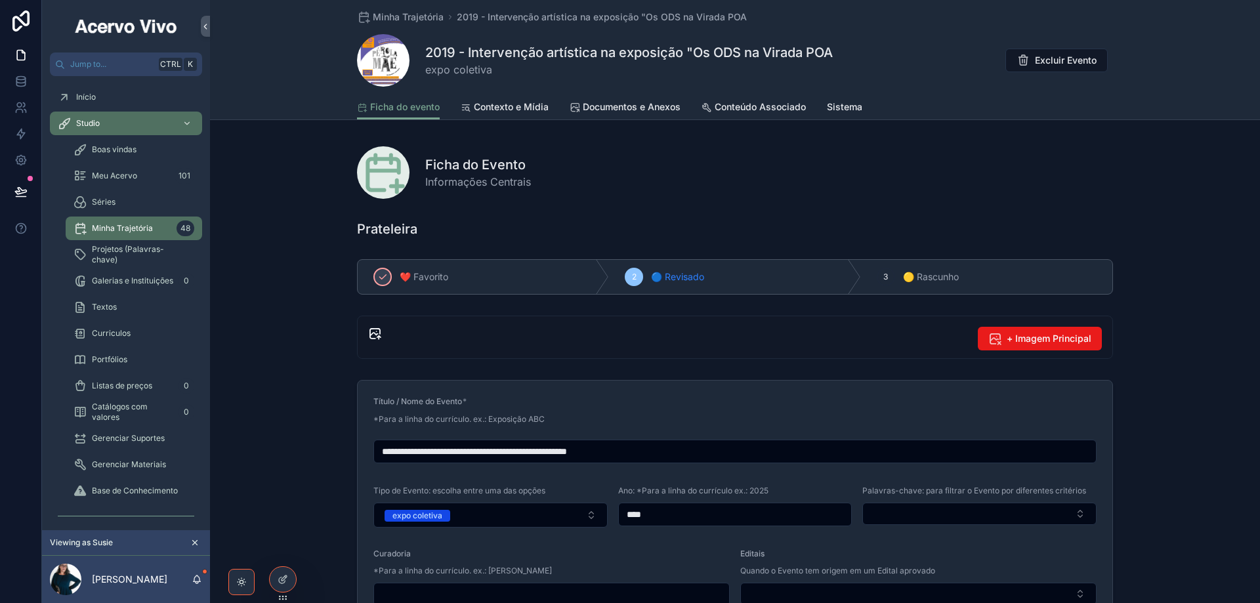
click at [757, 111] on span "Conteúdo Associado" at bounding box center [760, 106] width 91 height 13
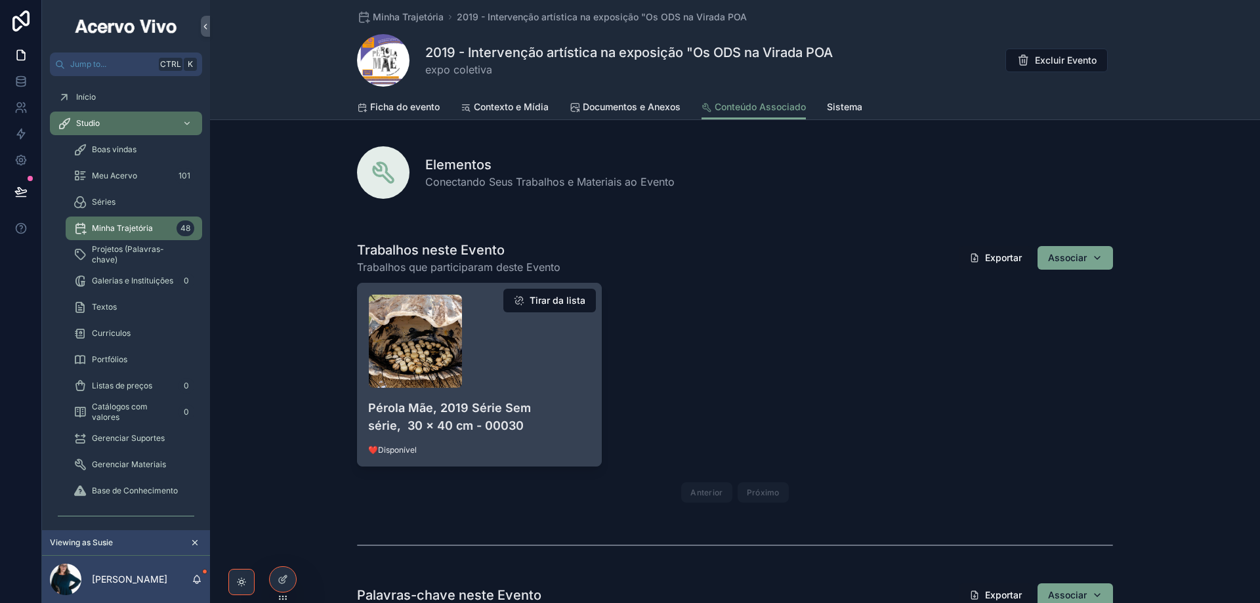
click at [556, 395] on div "Pérola-Mãe,-2019-Série-Sem-série,--30-x-40-cm---00030-web .jpg Pérola Mãe, 2019…" at bounding box center [480, 375] width 244 height 183
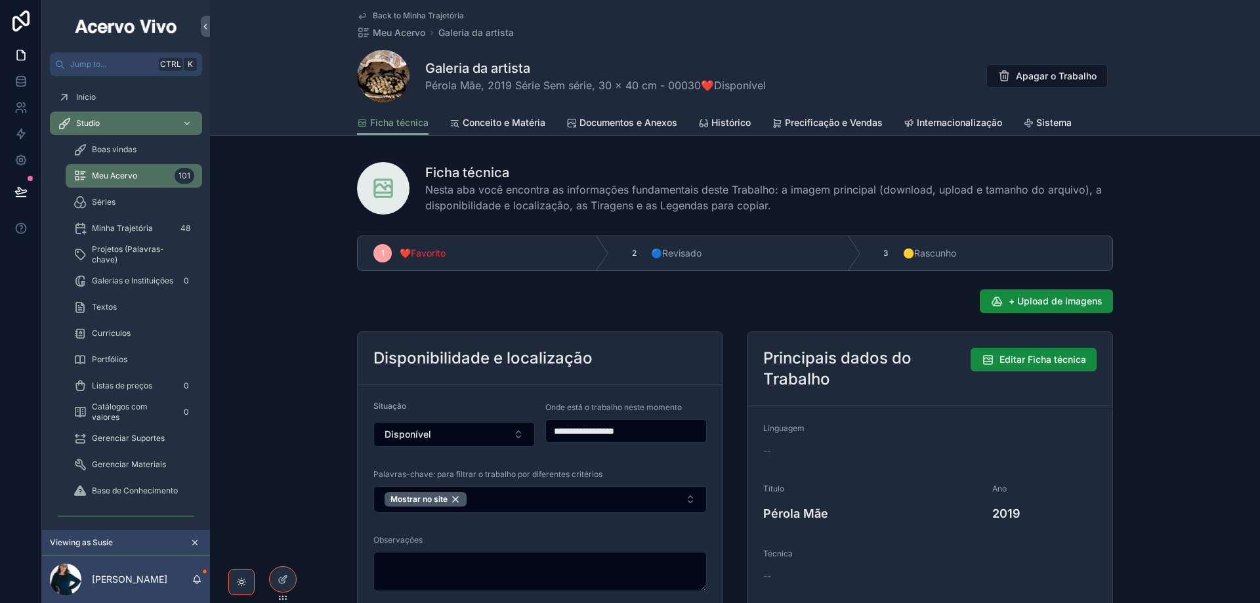
click at [729, 130] on link "Histórico" at bounding box center [725, 124] width 53 height 26
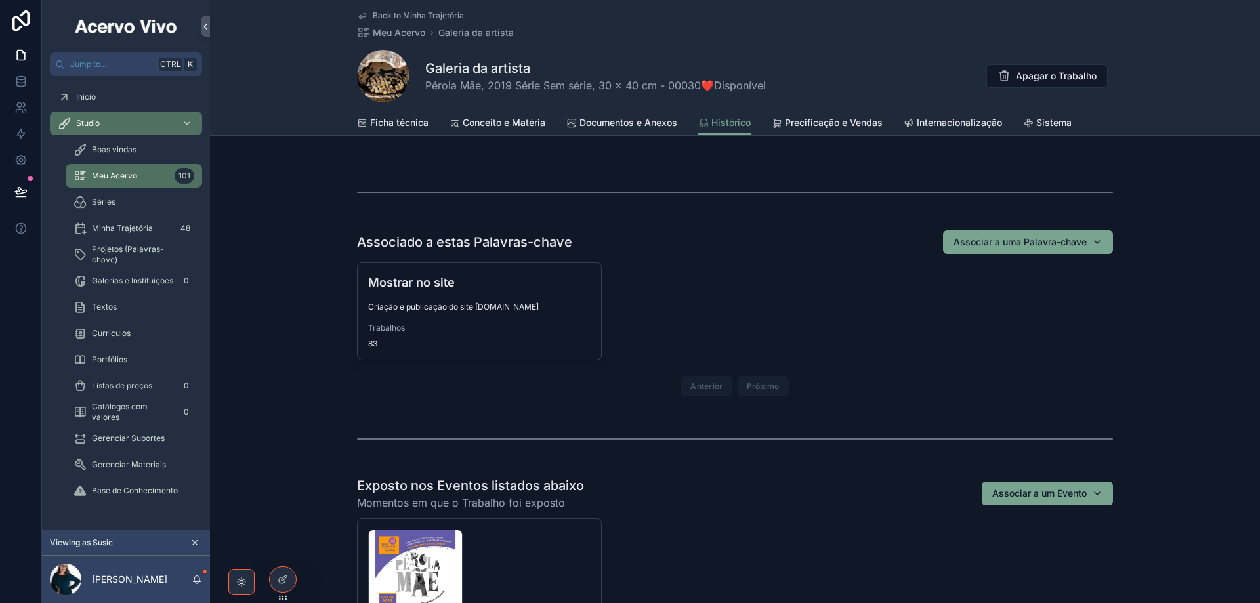
scroll to position [591, 0]
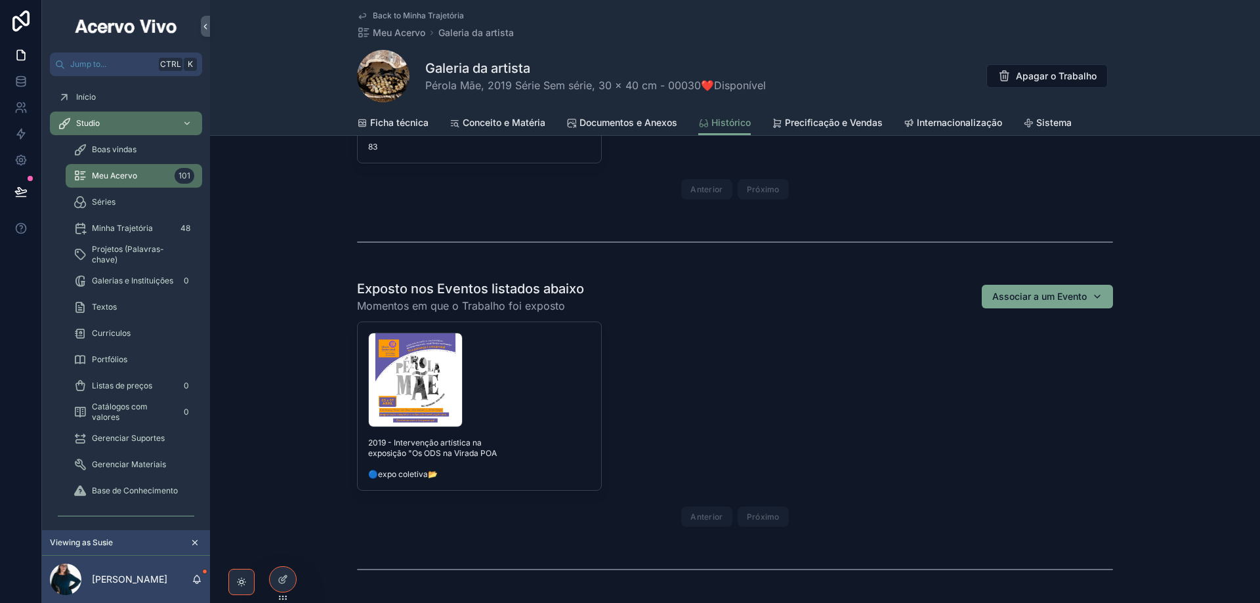
click at [125, 226] on span "Minha Trajetória" at bounding box center [122, 228] width 61 height 11
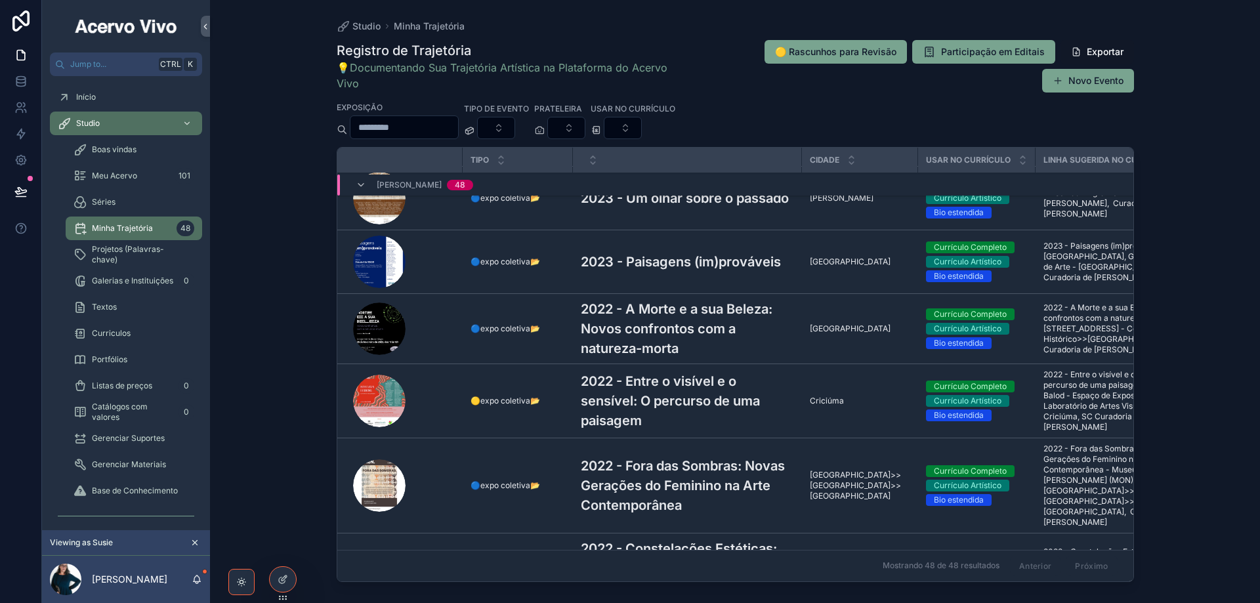
scroll to position [1134, 0]
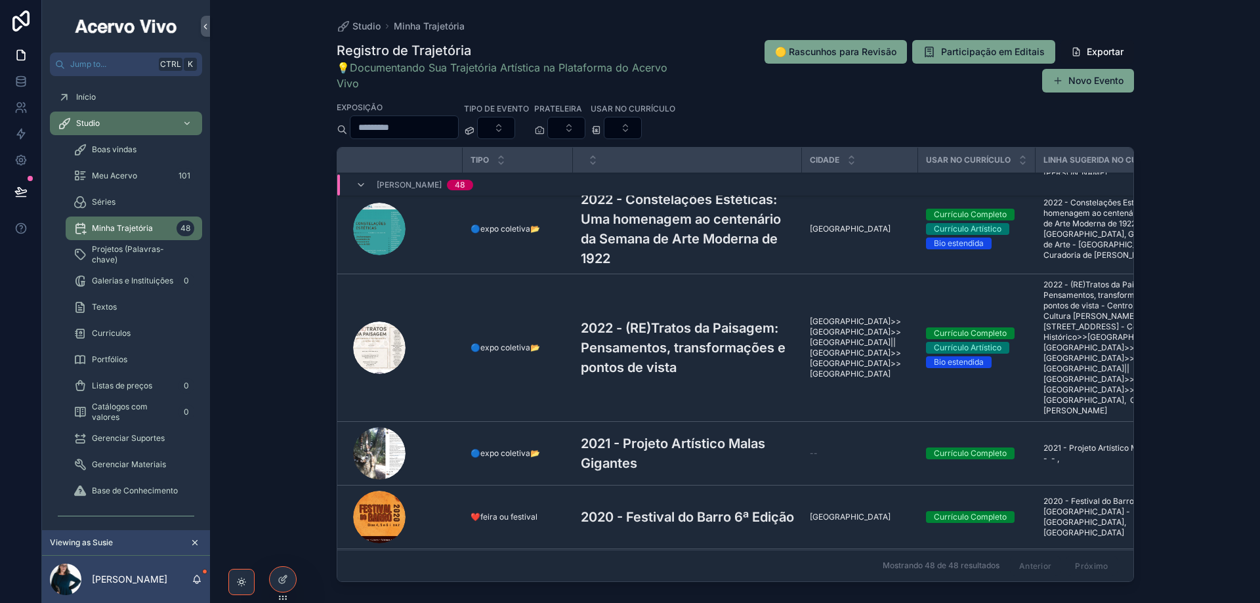
click at [431, 128] on input "scrollable content" at bounding box center [405, 127] width 108 height 18
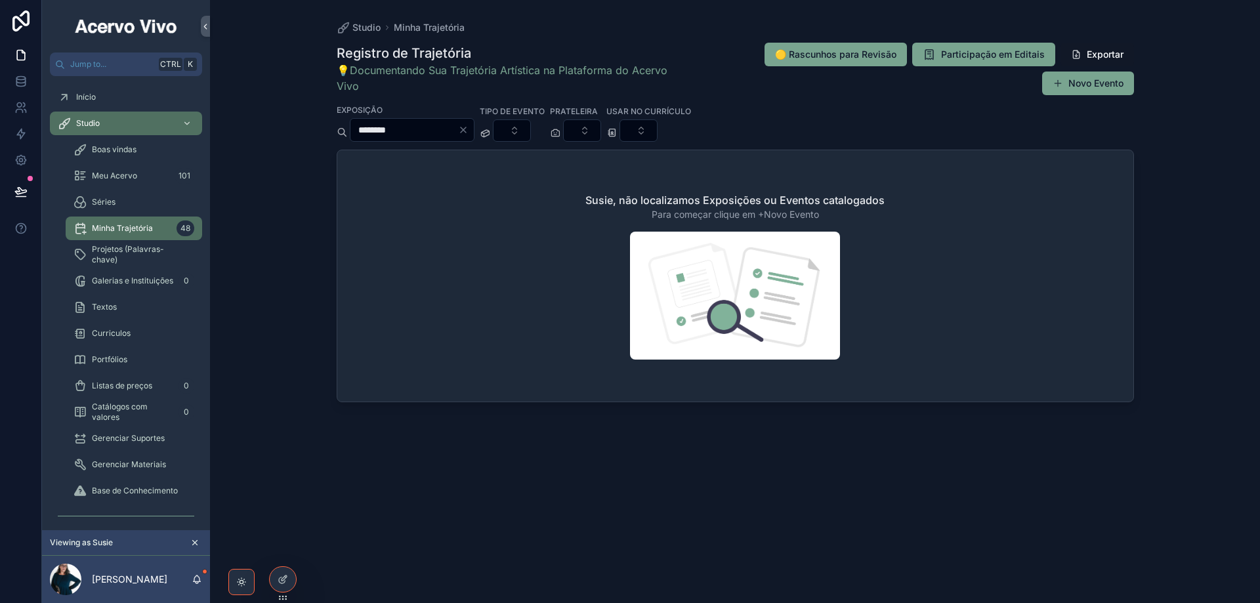
type input "********"
click at [469, 128] on icon "Clear" at bounding box center [463, 130] width 11 height 11
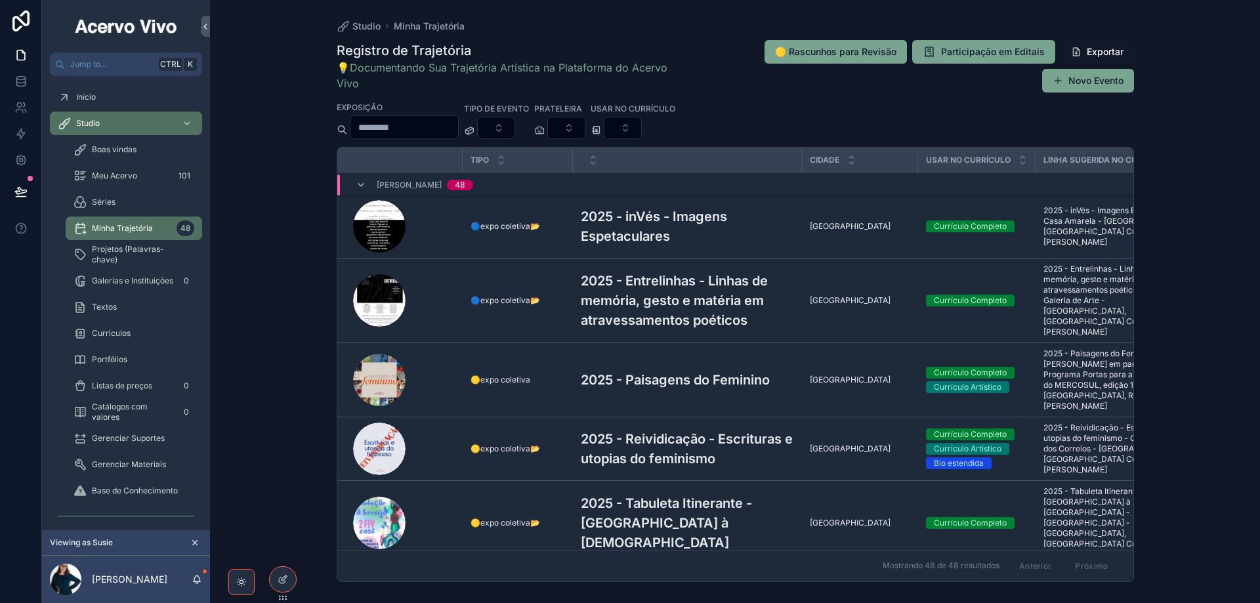
click at [143, 362] on div "Portfólios" at bounding box center [134, 359] width 121 height 21
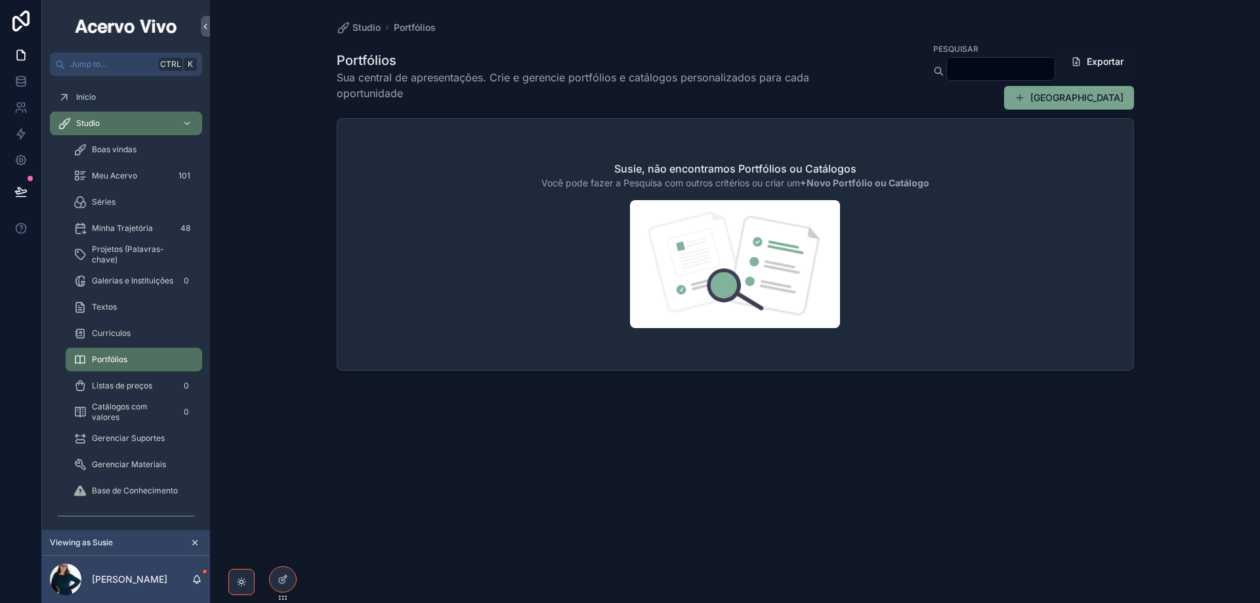
click at [142, 257] on span "Projetos (Palavras-chave)" at bounding box center [140, 254] width 97 height 21
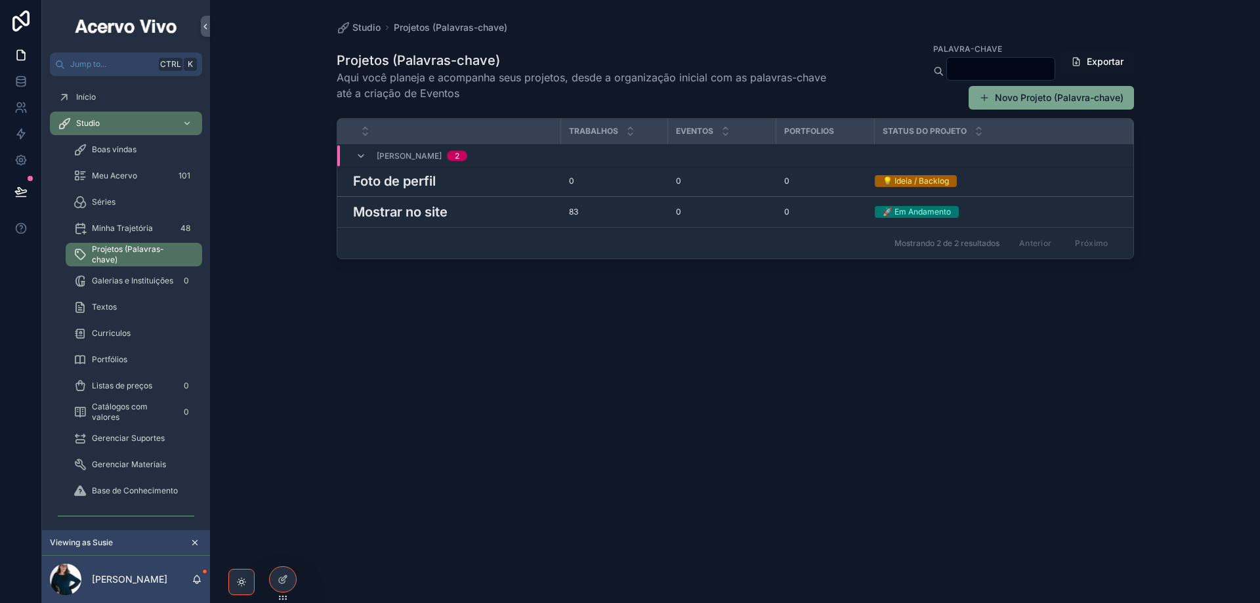
click at [421, 183] on h3 "Foto de perfil" at bounding box center [394, 181] width 83 height 20
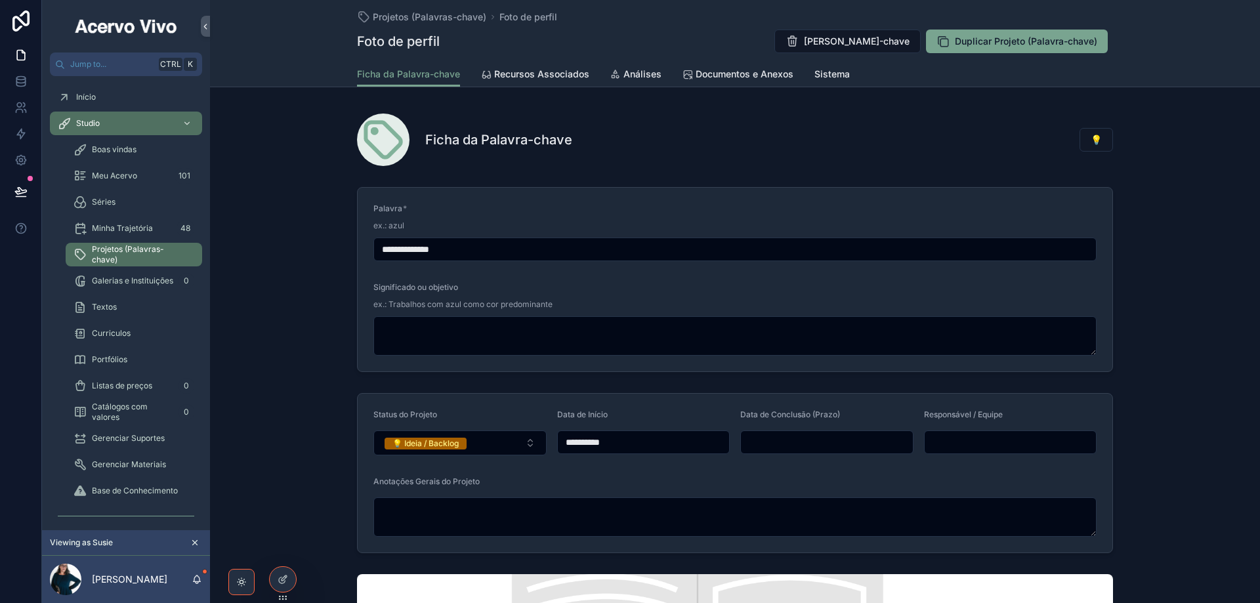
click at [527, 78] on span "Recursos Associados" at bounding box center [541, 74] width 95 height 13
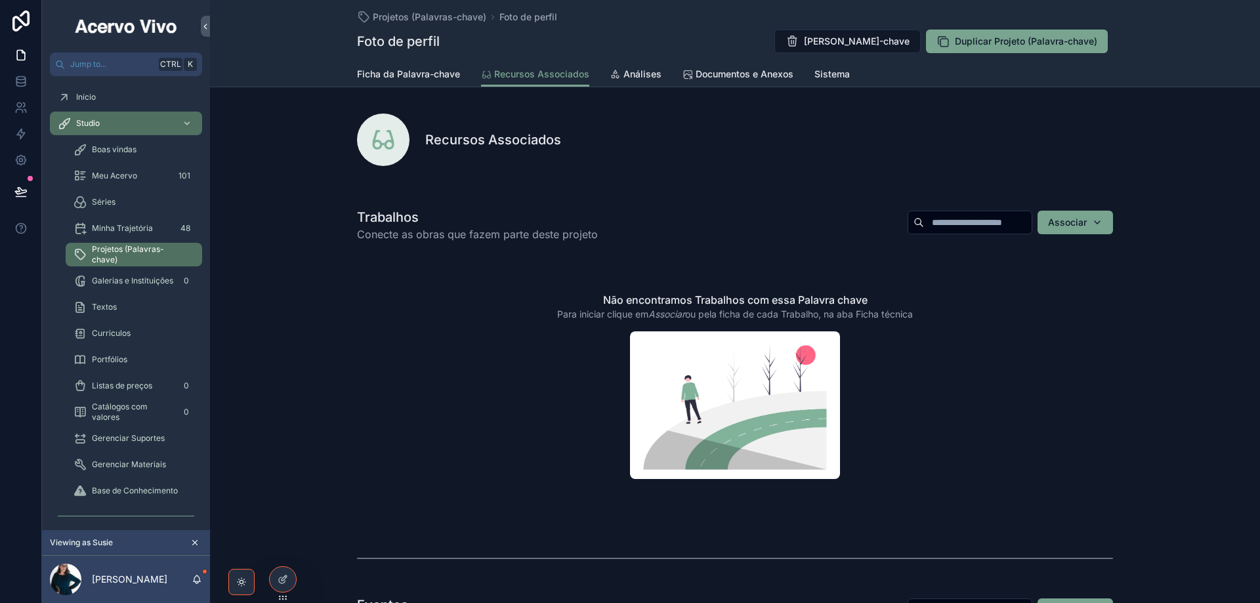
click at [736, 79] on span "Documentos e Anexos" at bounding box center [745, 74] width 98 height 13
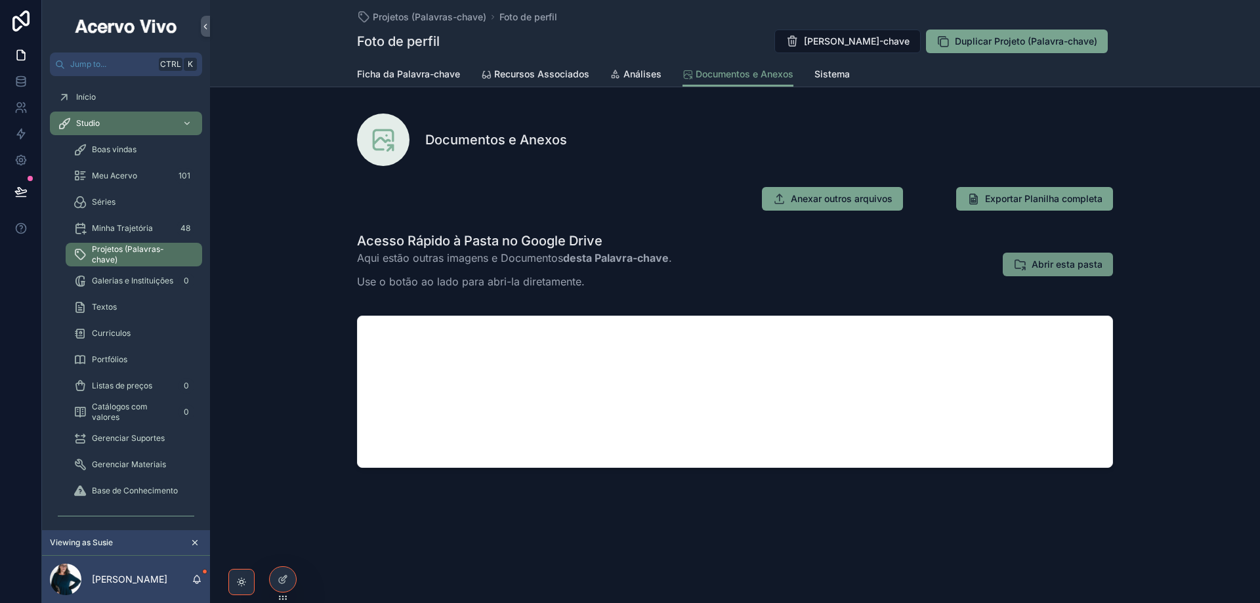
click at [1071, 265] on span "Abrir esta pasta" at bounding box center [1067, 264] width 71 height 13
click at [425, 66] on link "Ficha da Palavra-chave" at bounding box center [408, 75] width 103 height 26
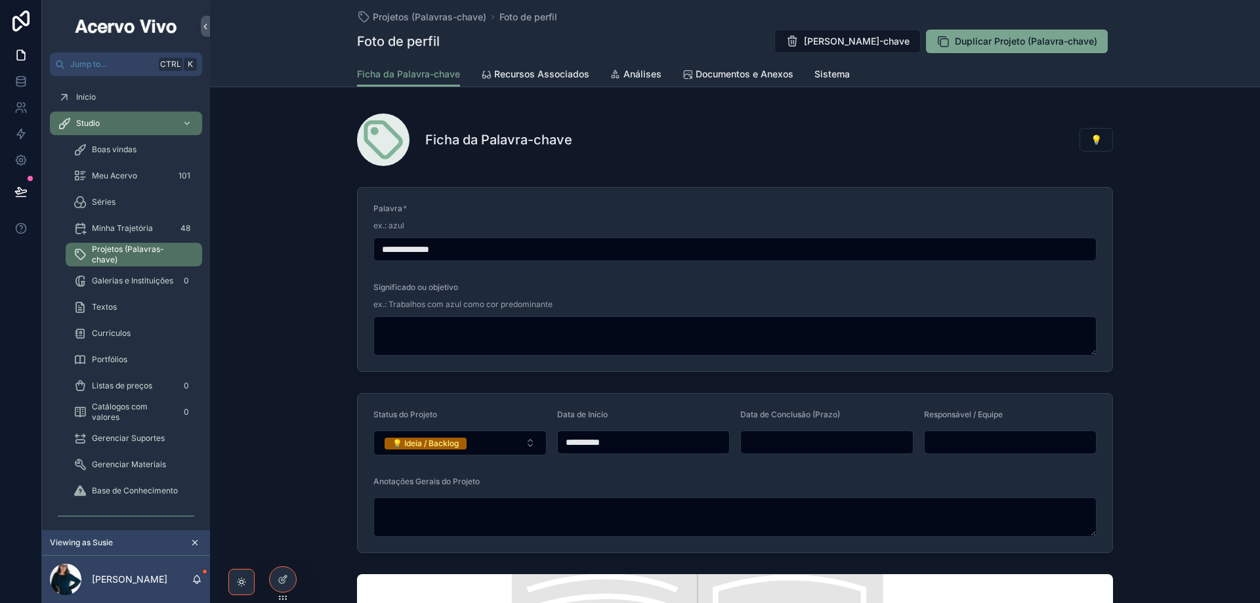
drag, startPoint x: 407, startPoint y: 252, endPoint x: 540, endPoint y: 259, distance: 133.4
click at [528, 260] on div "**********" at bounding box center [735, 250] width 723 height 24
type input "**********"
click at [133, 251] on span "Projetos (Palavras-chave)" at bounding box center [140, 254] width 97 height 21
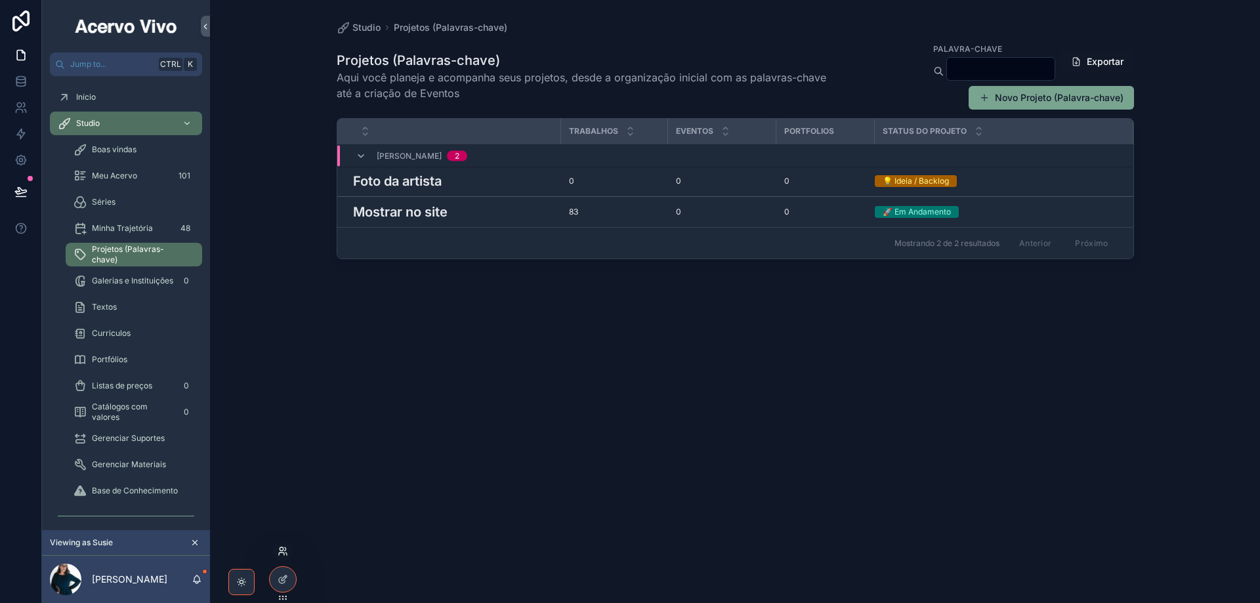
click at [286, 553] on icon at bounding box center [286, 554] width 1 height 3
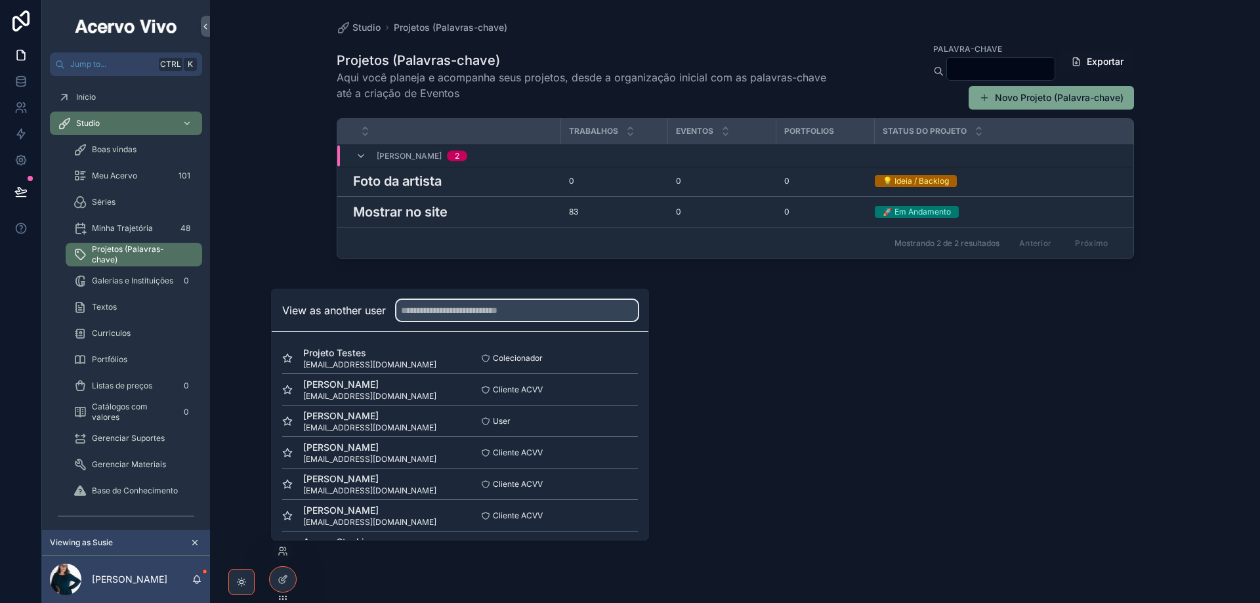
click at [447, 316] on input "text" at bounding box center [518, 310] width 242 height 21
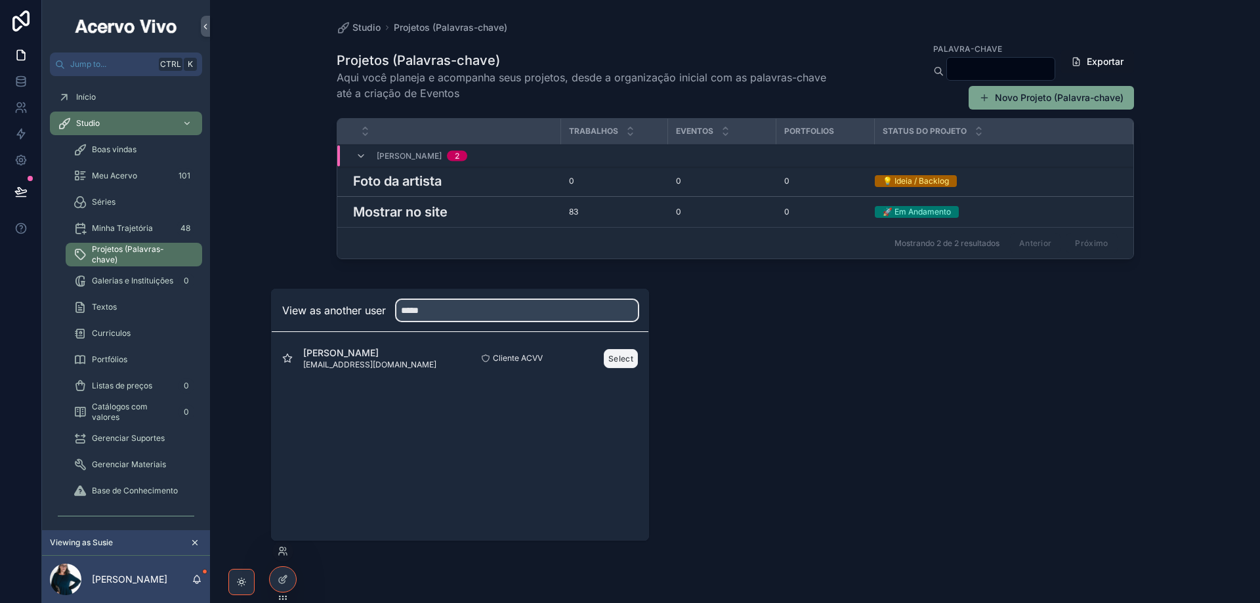
type input "*****"
click at [627, 357] on button "Select" at bounding box center [621, 358] width 34 height 19
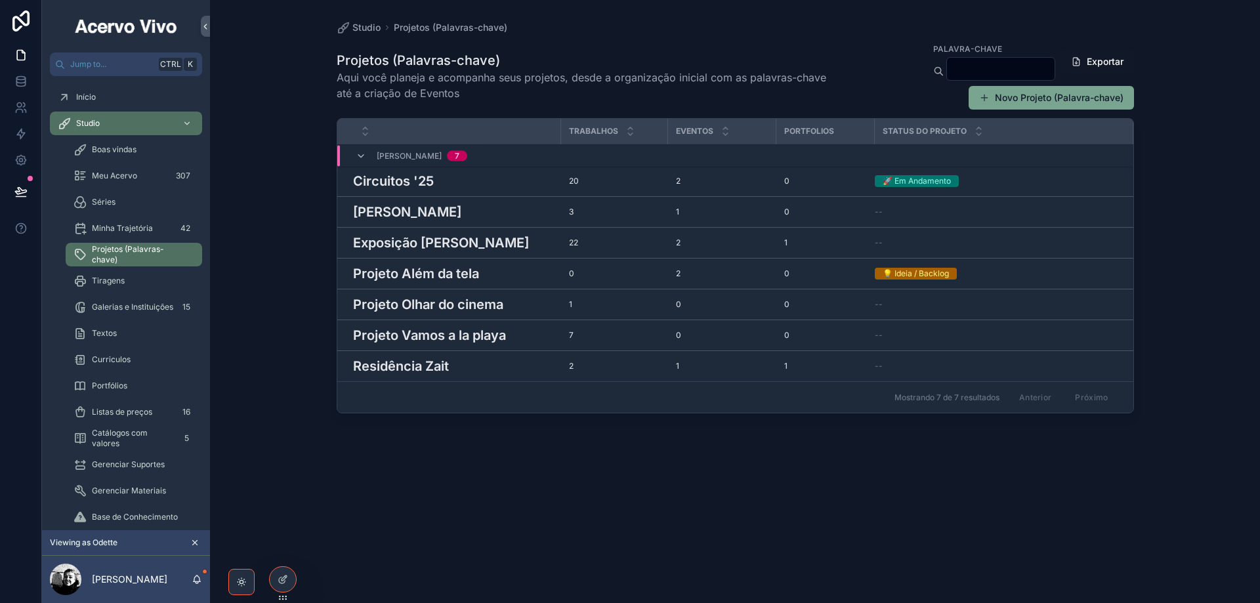
click at [447, 244] on h3 "Exposição [PERSON_NAME]" at bounding box center [441, 243] width 176 height 20
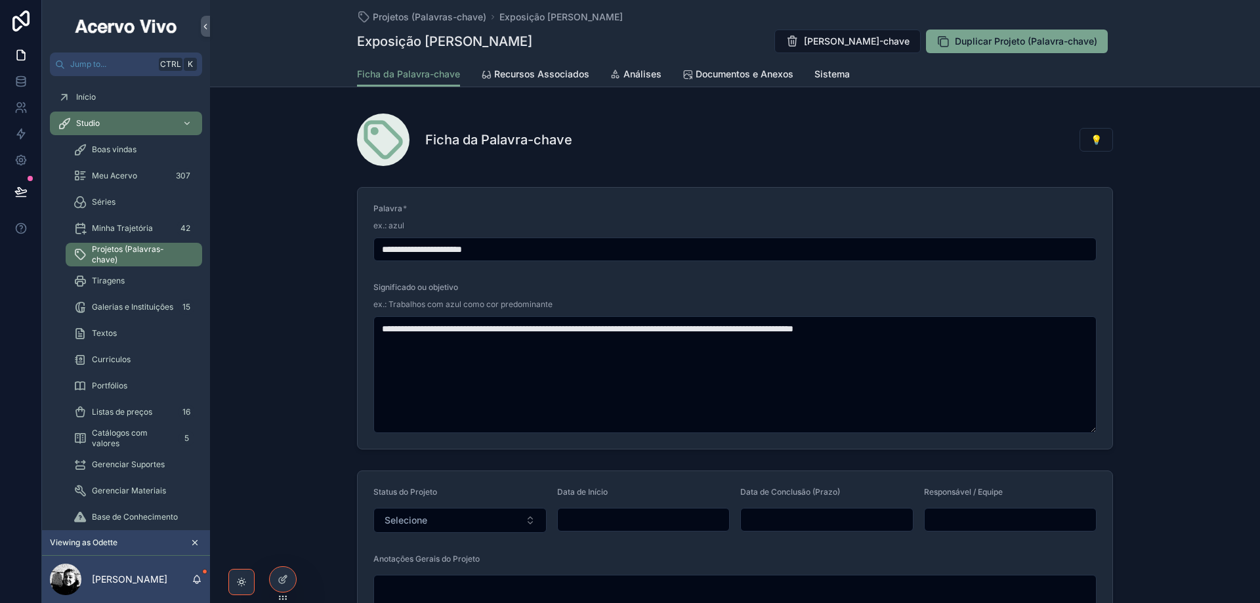
click at [559, 76] on span "Recursos Associados" at bounding box center [541, 74] width 95 height 13
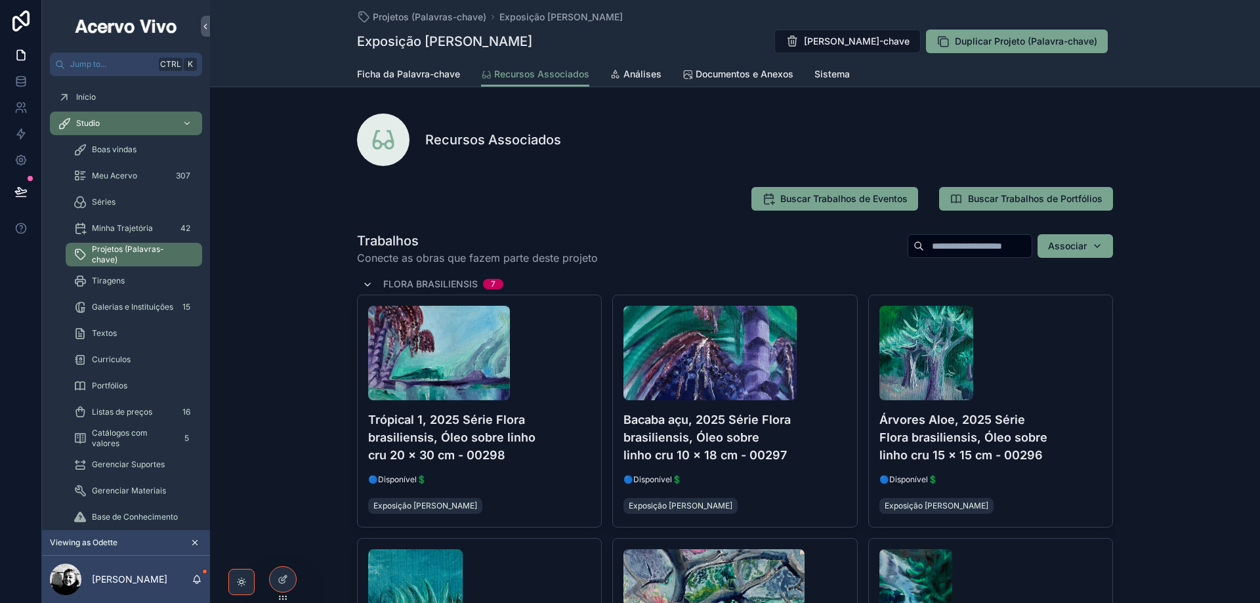
click at [362, 283] on icon "scrollable content" at bounding box center [367, 285] width 11 height 11
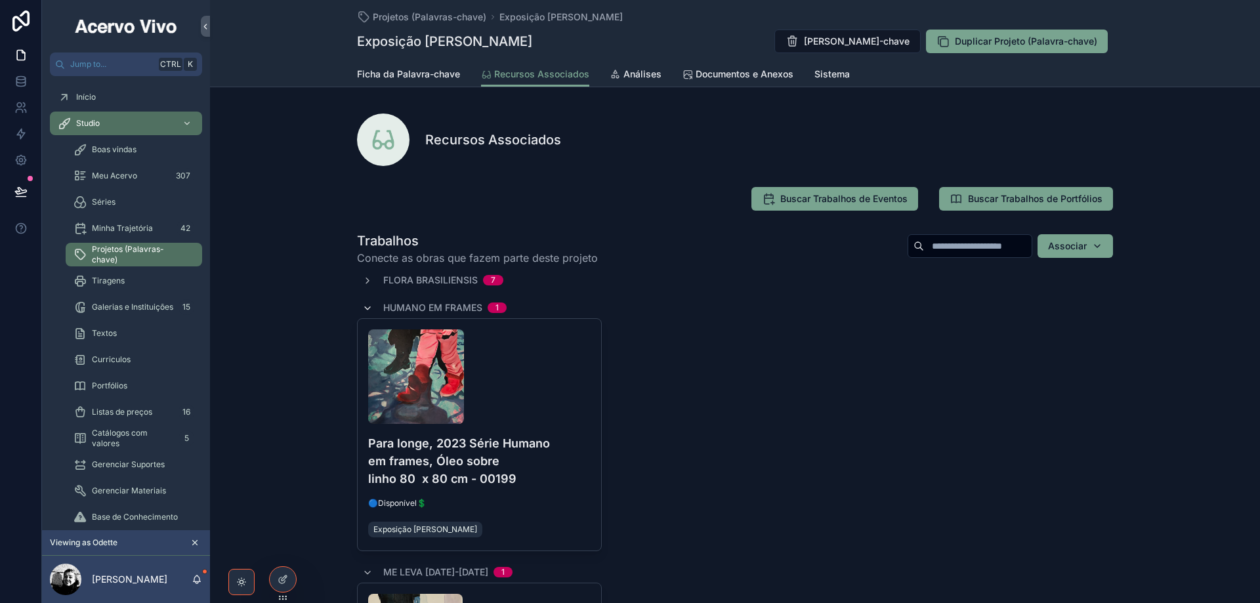
click at [366, 305] on icon "scrollable content" at bounding box center [367, 308] width 11 height 11
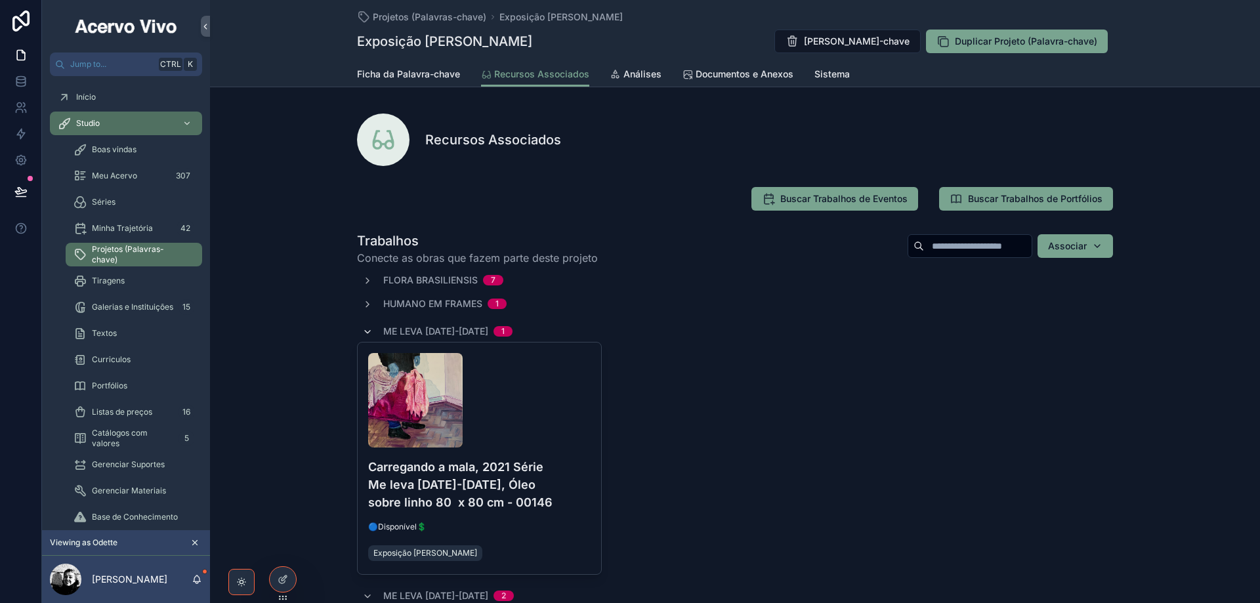
click at [362, 328] on icon "scrollable content" at bounding box center [367, 332] width 11 height 11
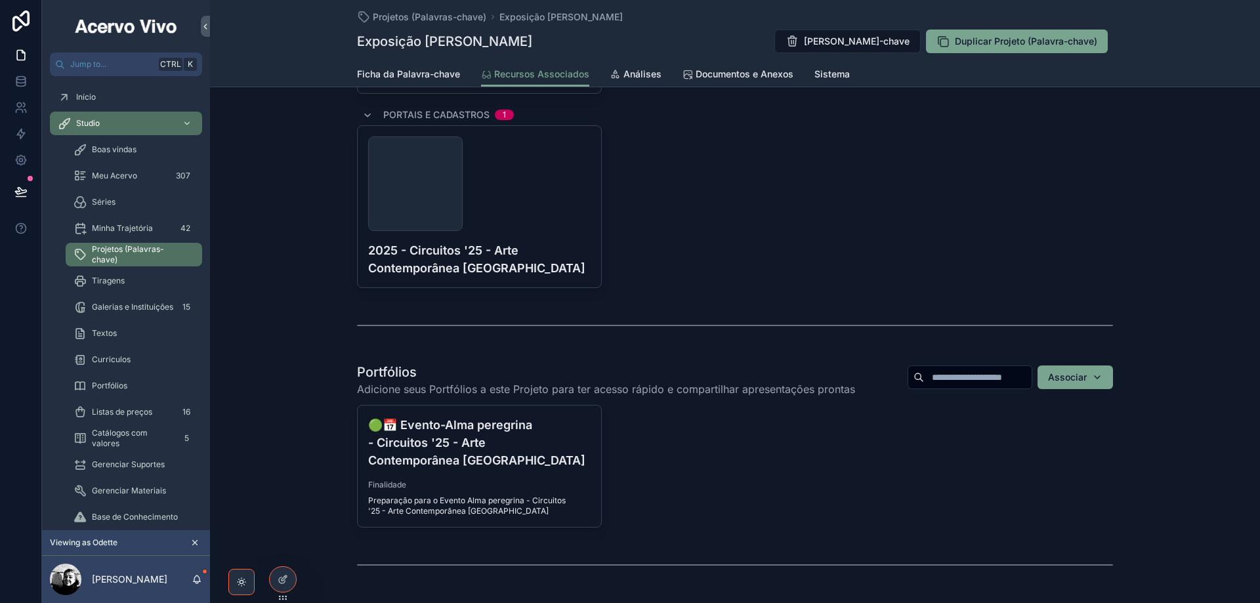
scroll to position [2757, 0]
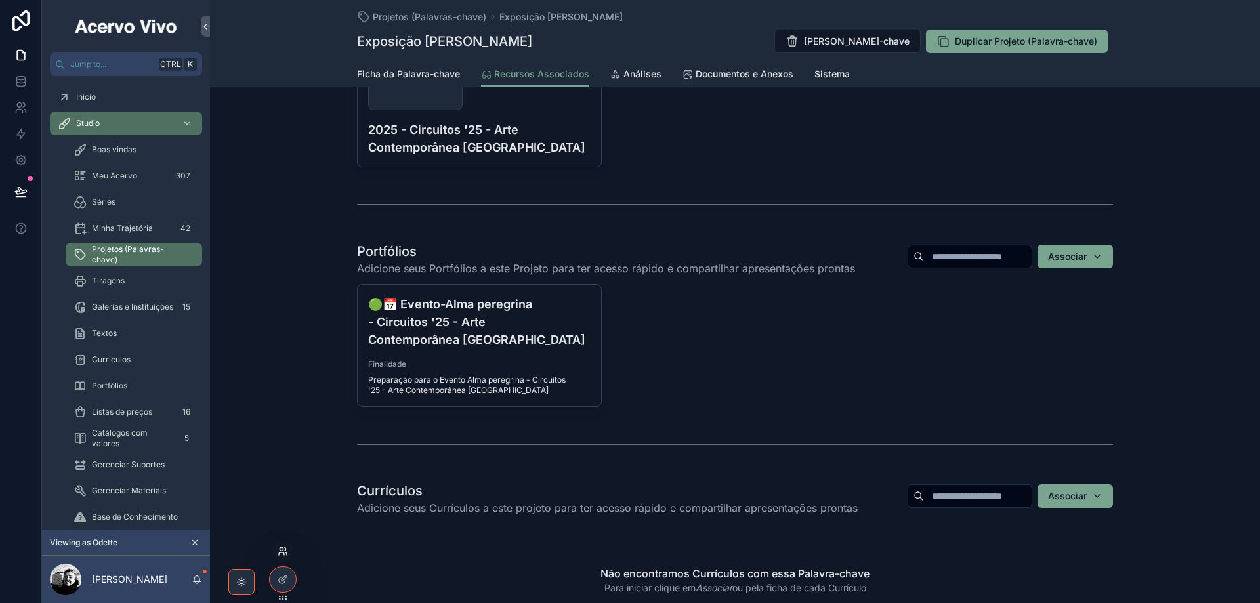
click at [282, 555] on icon at bounding box center [283, 551] width 11 height 11
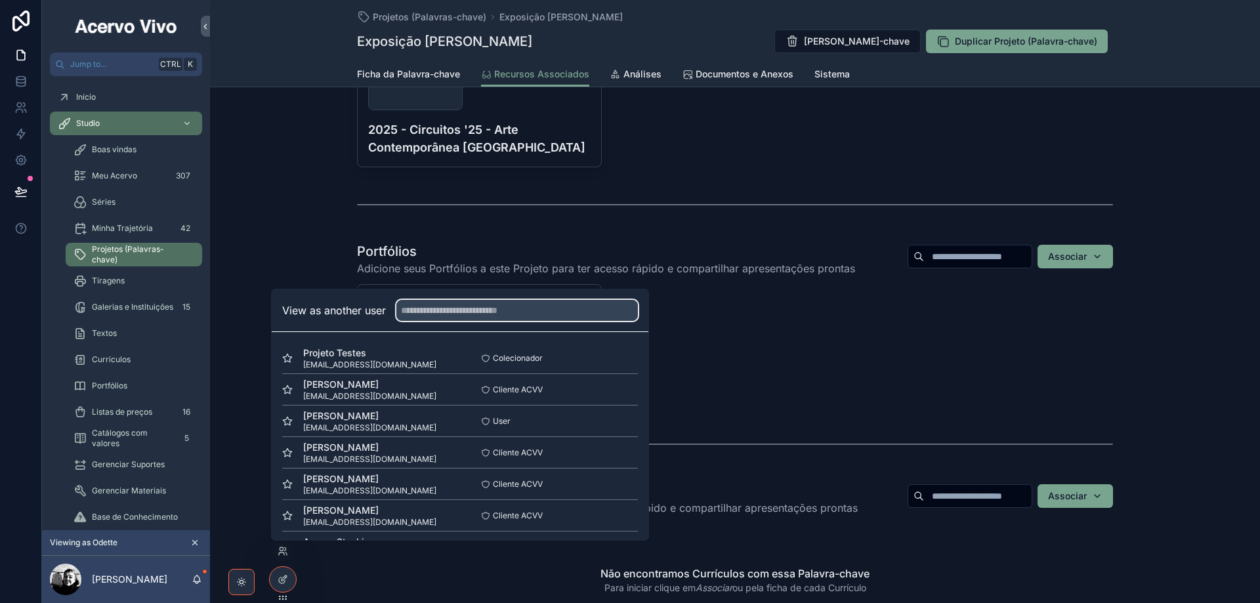
click at [525, 312] on input "text" at bounding box center [518, 310] width 242 height 21
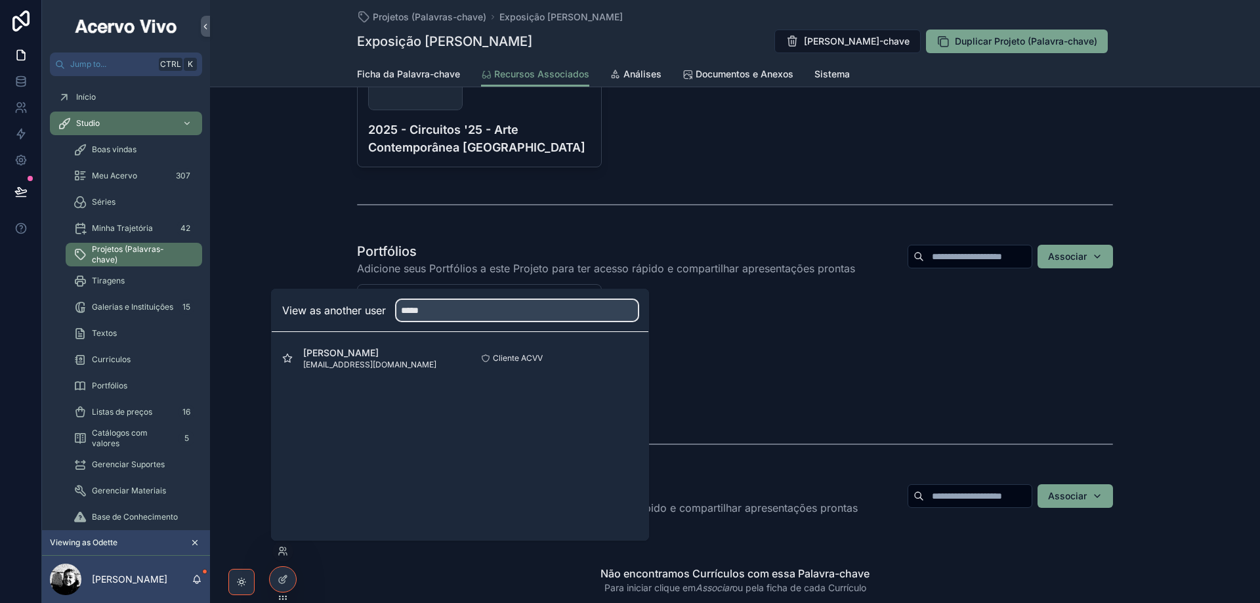
type input "*****"
click at [625, 362] on button "Select" at bounding box center [621, 358] width 34 height 19
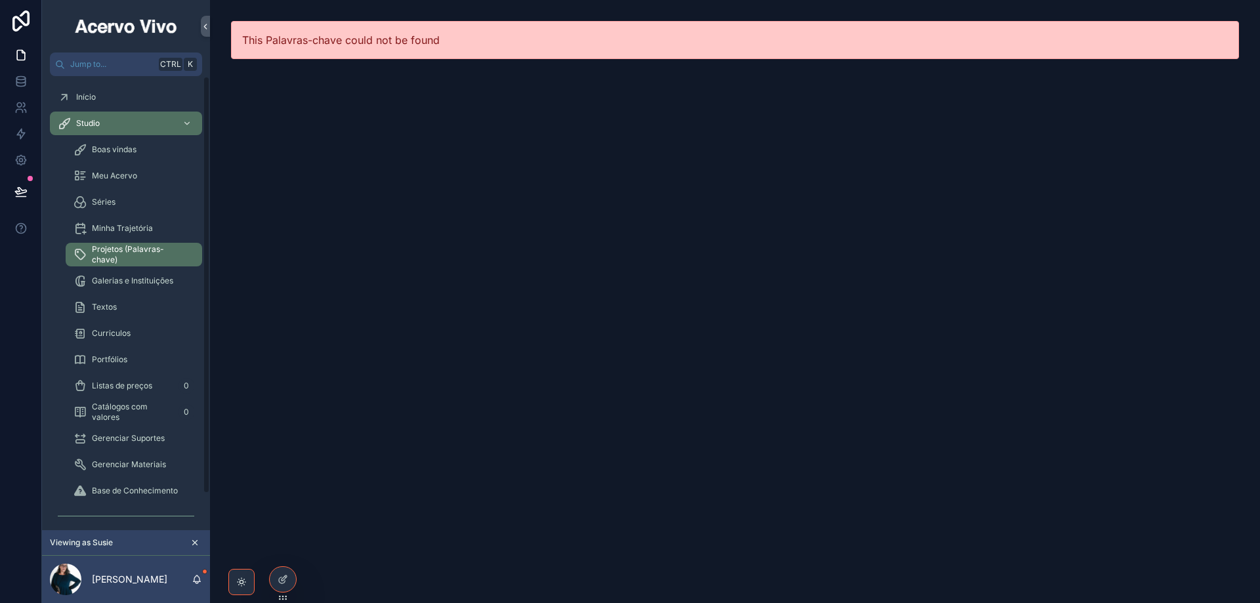
click at [123, 251] on span "Projetos (Palavras-chave)" at bounding box center [140, 254] width 97 height 21
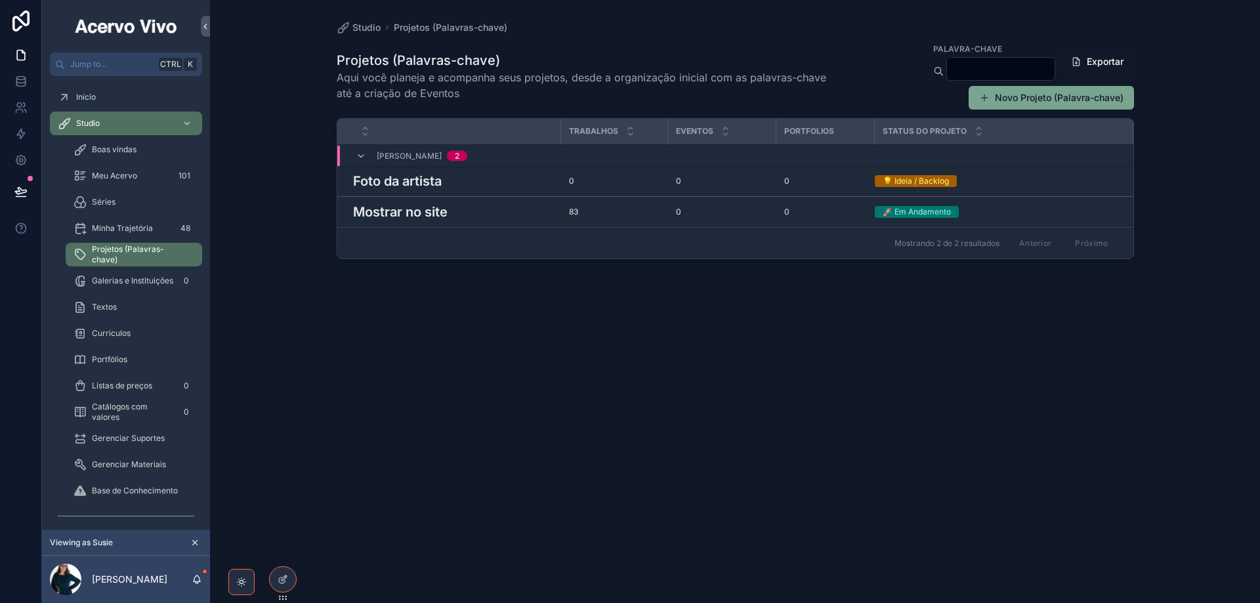
click at [117, 278] on span "Galerias e Instituições" at bounding box center [132, 281] width 81 height 11
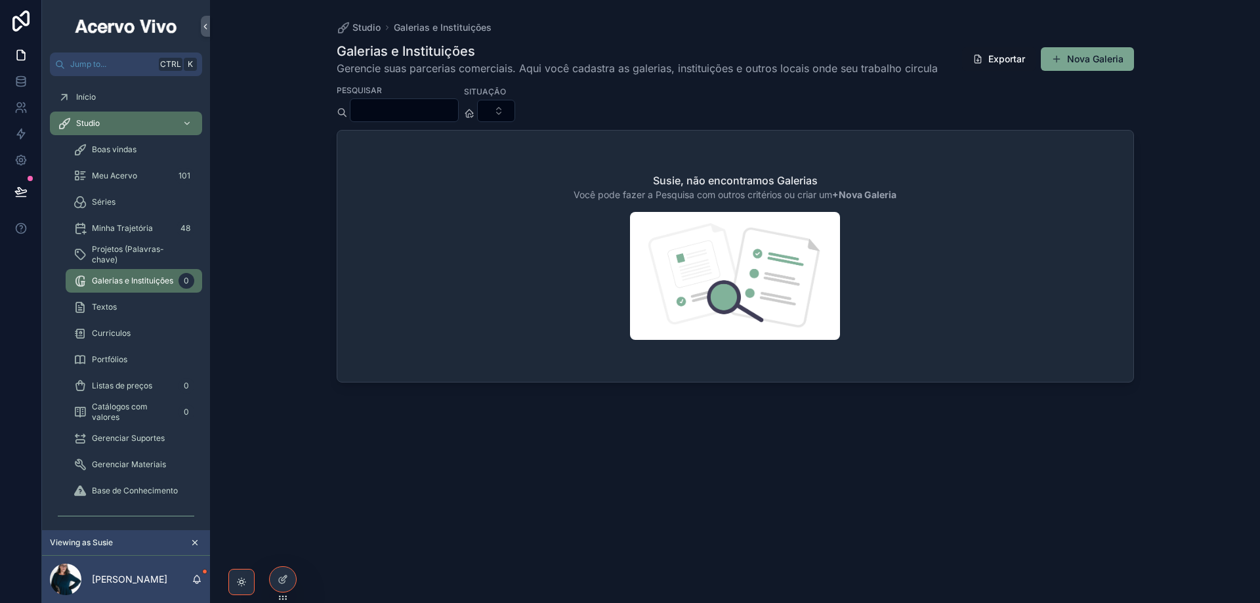
click at [144, 174] on div "Meu Acervo 101" at bounding box center [134, 175] width 121 height 21
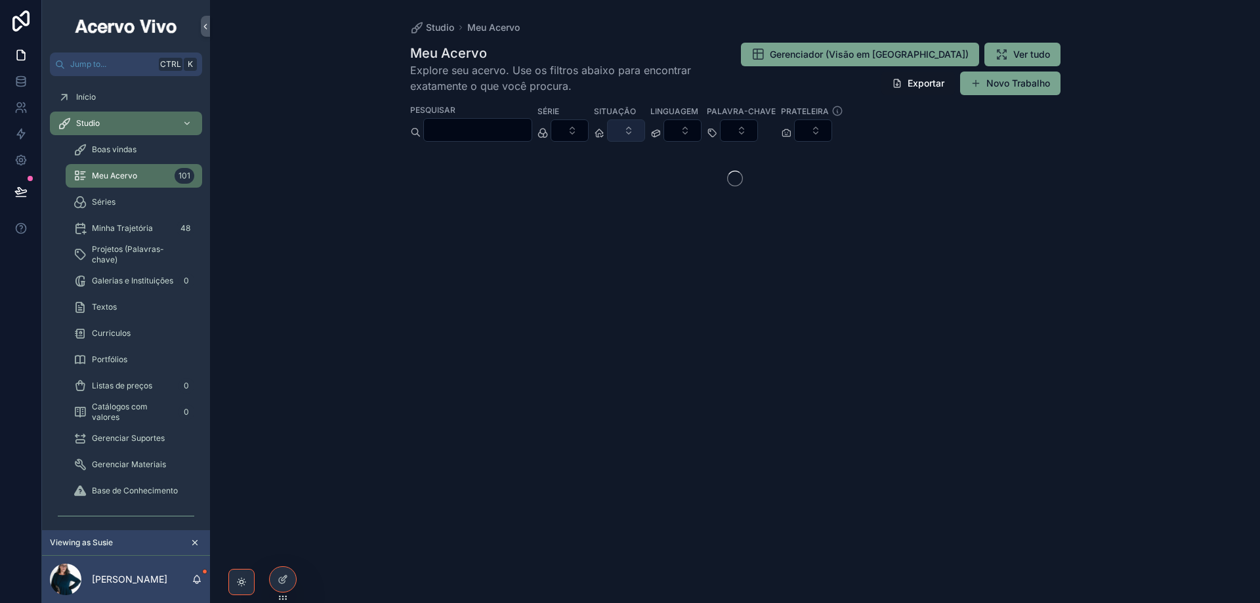
click at [645, 134] on button "Select Button" at bounding box center [626, 130] width 38 height 22
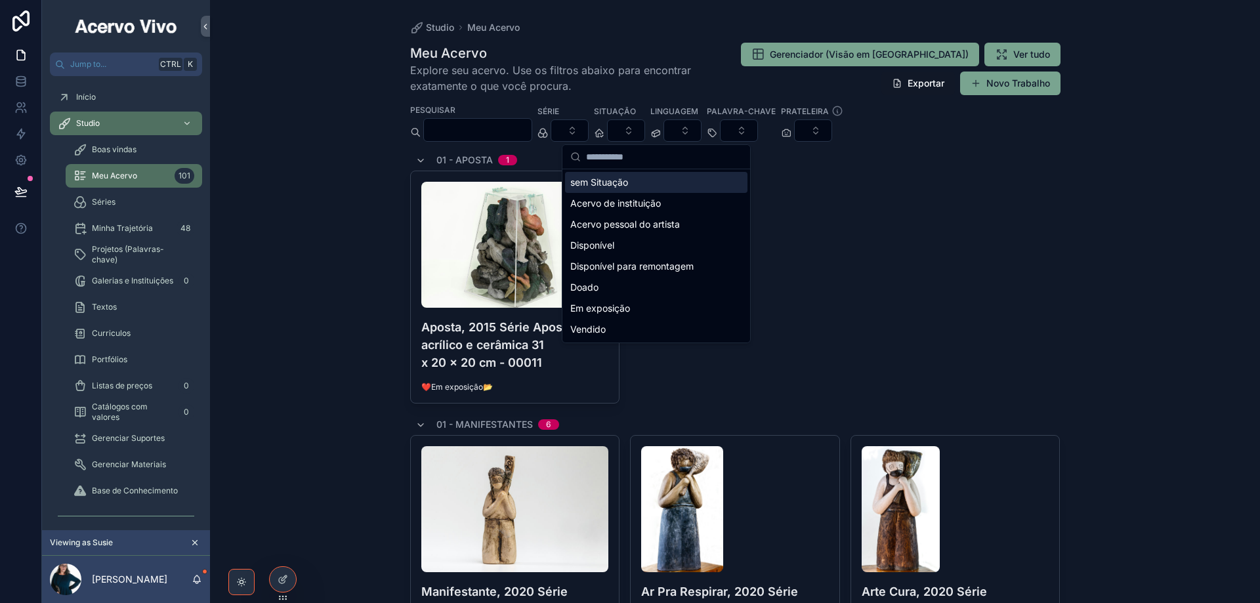
click at [695, 32] on div "Studio Meu Acervo" at bounding box center [735, 27] width 651 height 13
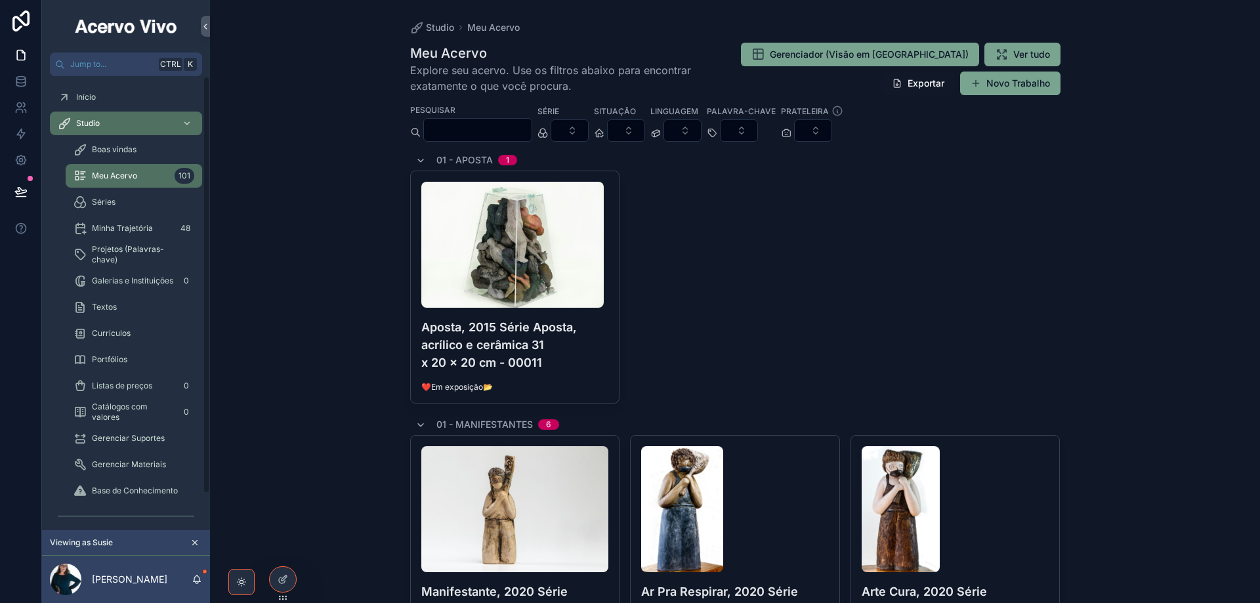
click at [138, 363] on div "Portfólios" at bounding box center [134, 359] width 121 height 21
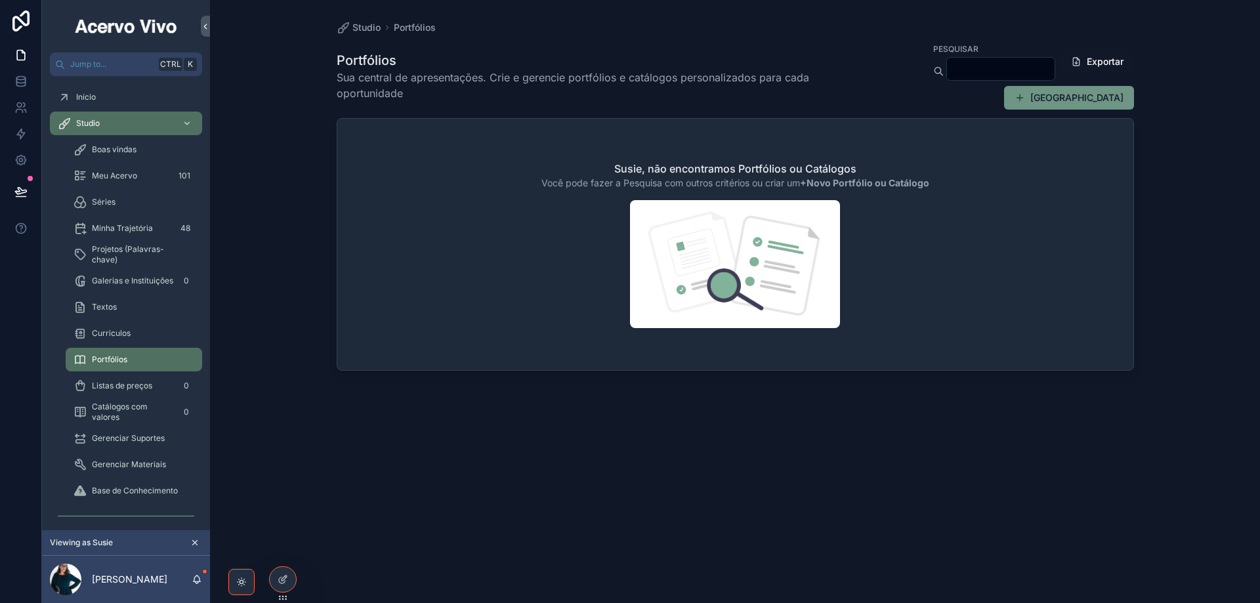
click at [1105, 104] on button "[GEOGRAPHIC_DATA]" at bounding box center [1069, 98] width 130 height 24
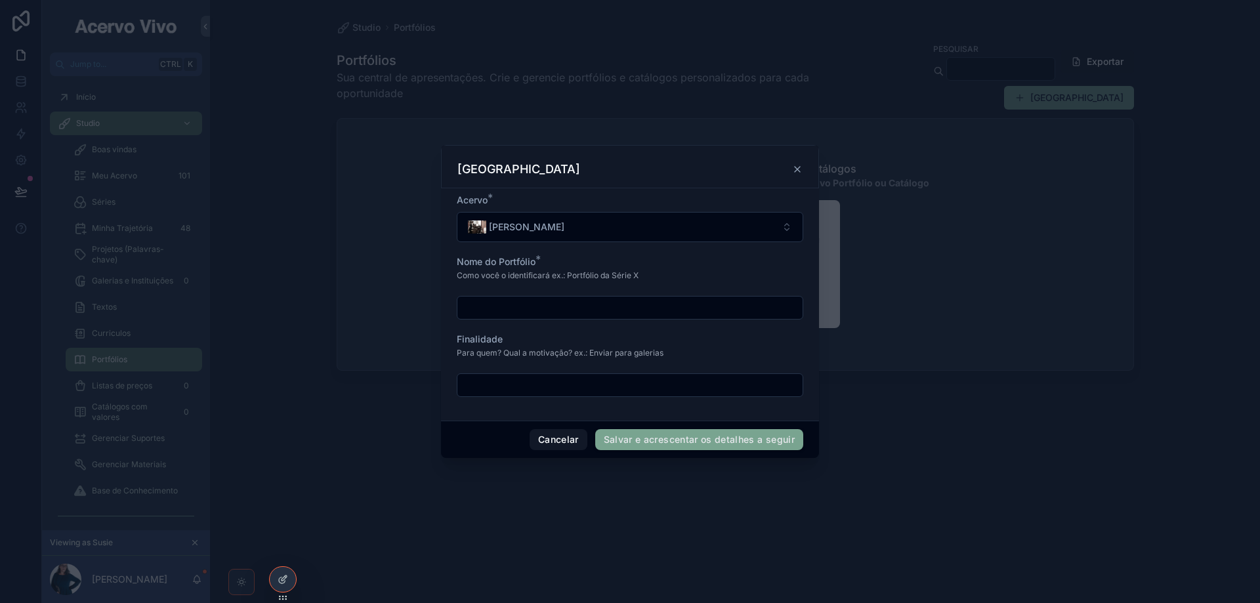
click at [581, 311] on input "scrollable content" at bounding box center [630, 308] width 345 height 18
type input "**********"
click at [563, 391] on input "scrollable content" at bounding box center [630, 385] width 345 height 18
type input "**********"
click at [634, 435] on button "Salvar e acrescentar os detalhes a seguir" at bounding box center [699, 439] width 208 height 21
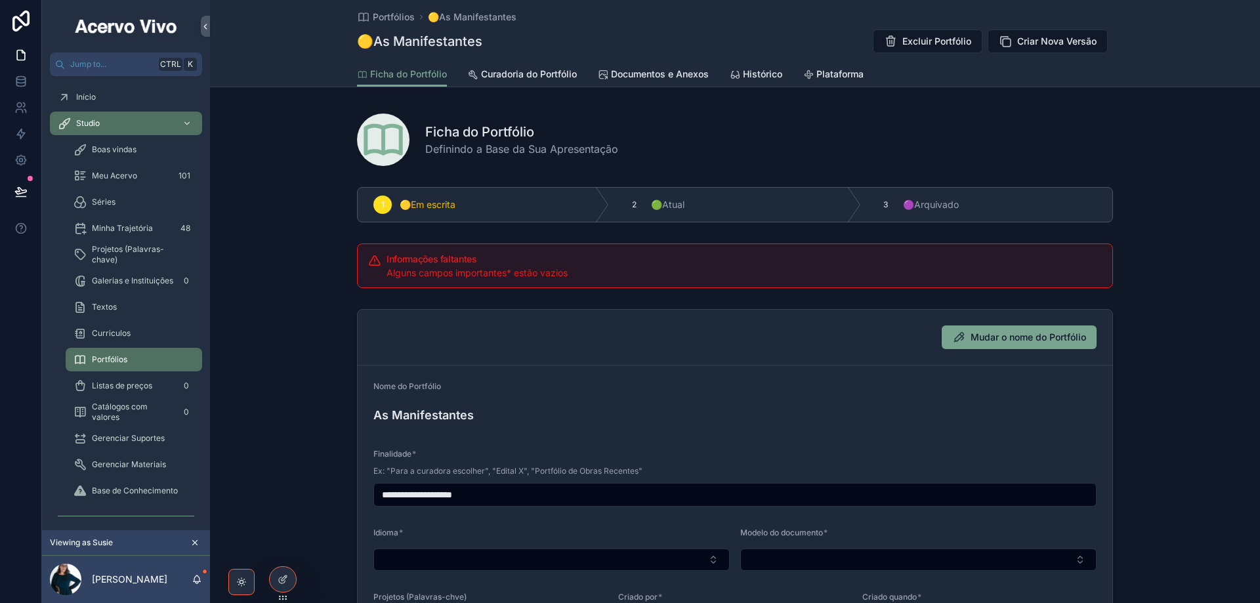
scroll to position [197, 0]
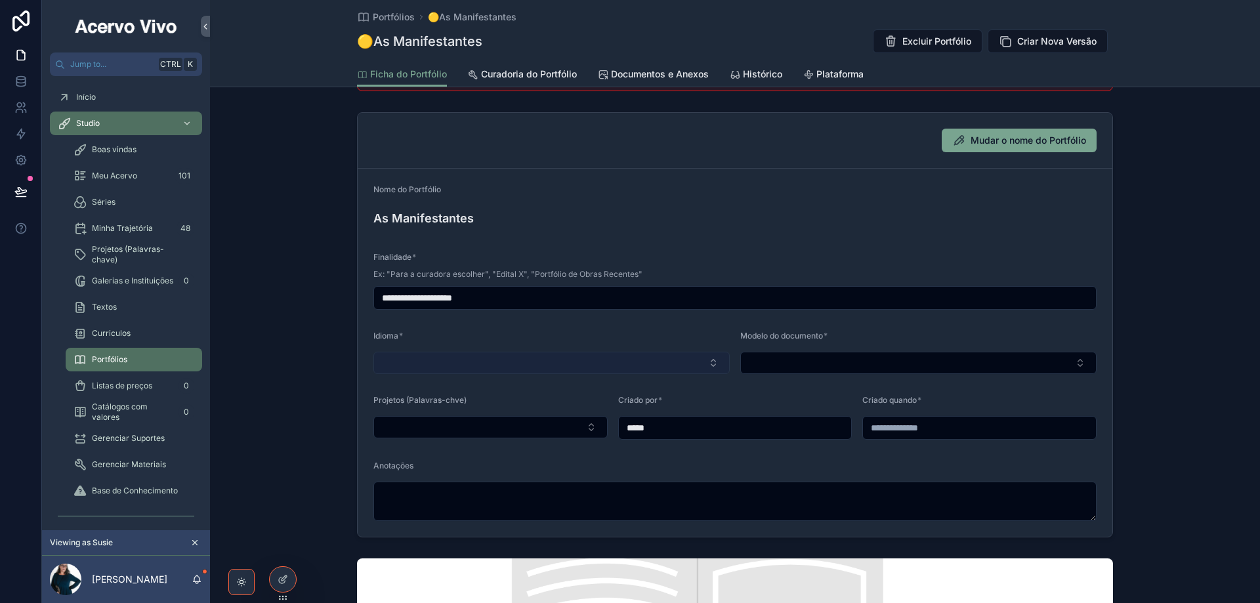
click at [507, 358] on button "Select Button" at bounding box center [552, 363] width 356 height 22
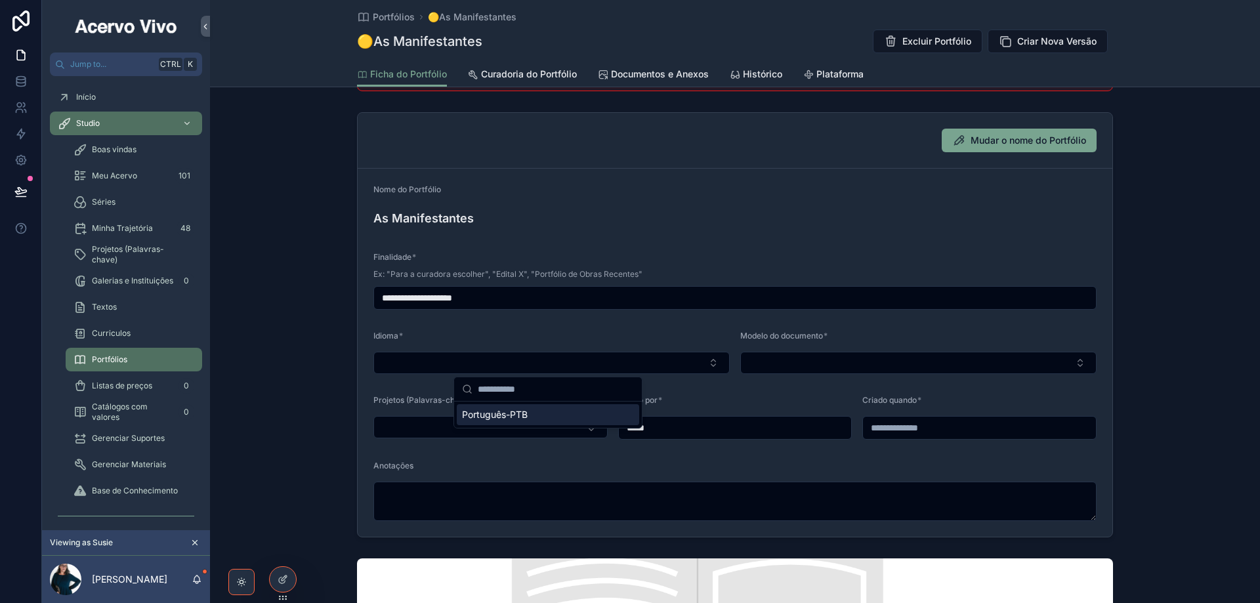
drag, startPoint x: 501, startPoint y: 416, endPoint x: 695, endPoint y: 396, distance: 194.7
click at [502, 415] on span "Português-PTB" at bounding box center [495, 414] width 66 height 13
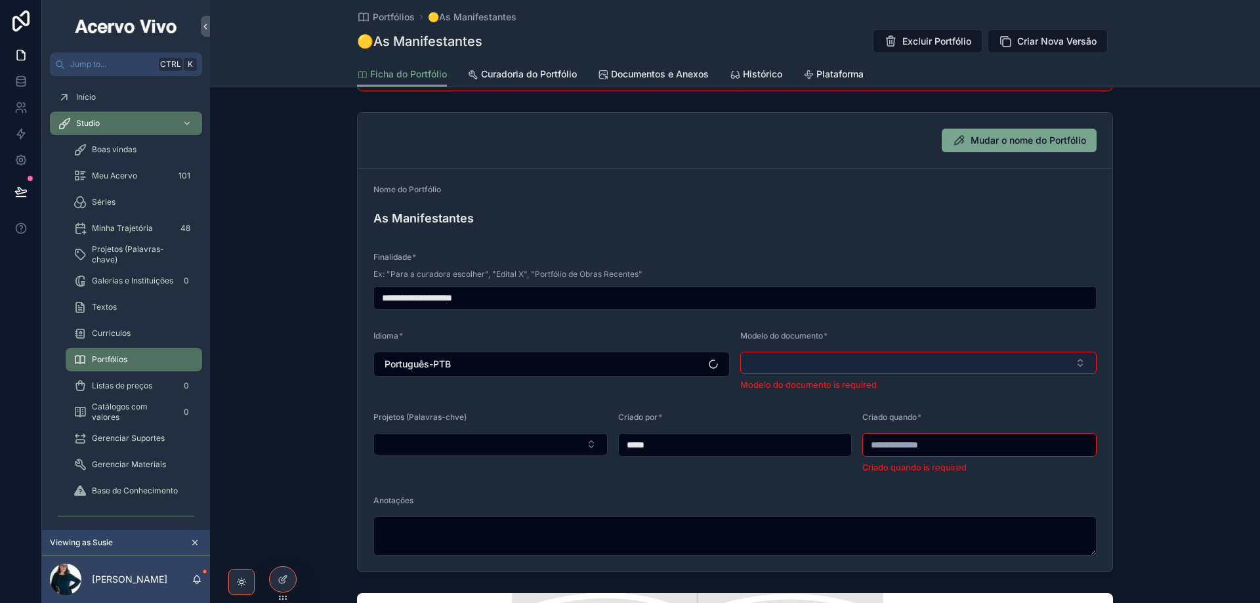
click at [790, 364] on button "Select Button" at bounding box center [919, 363] width 356 height 22
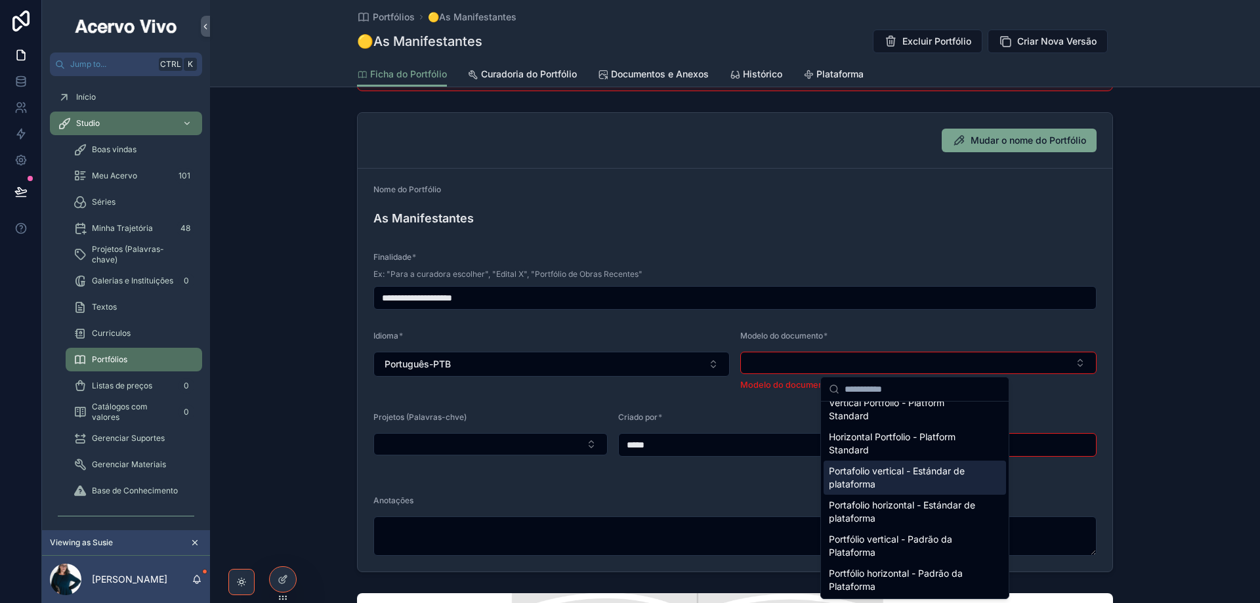
scroll to position [13, 0]
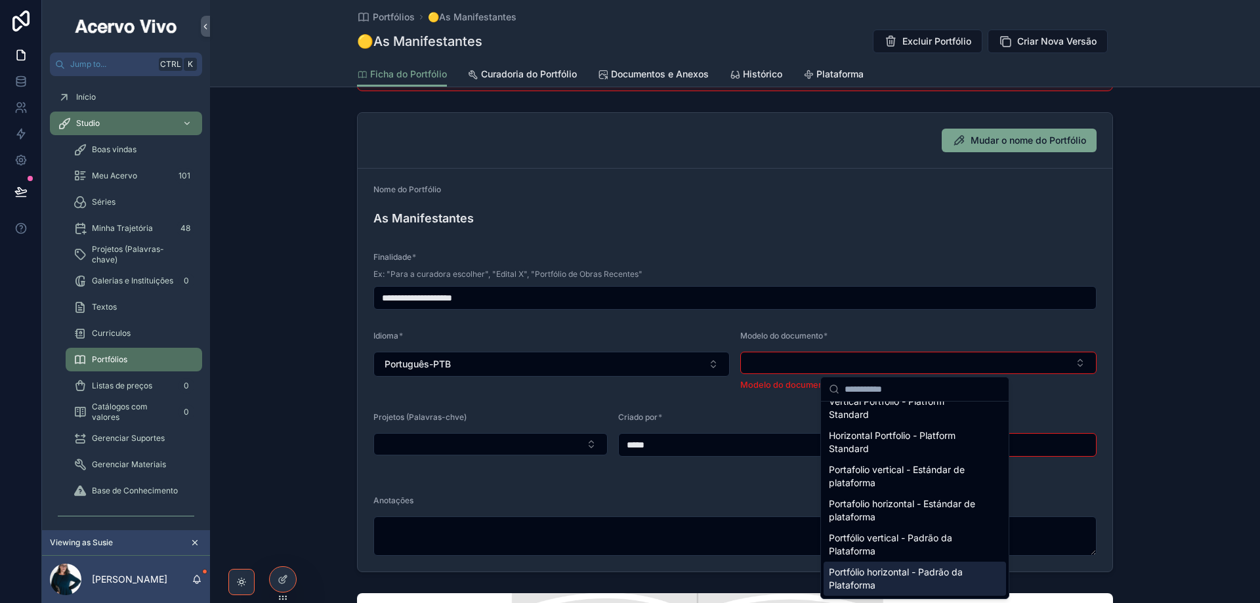
click at [901, 587] on span "Portfólio horizontal - Padrão da Plataforma" at bounding box center [907, 579] width 156 height 26
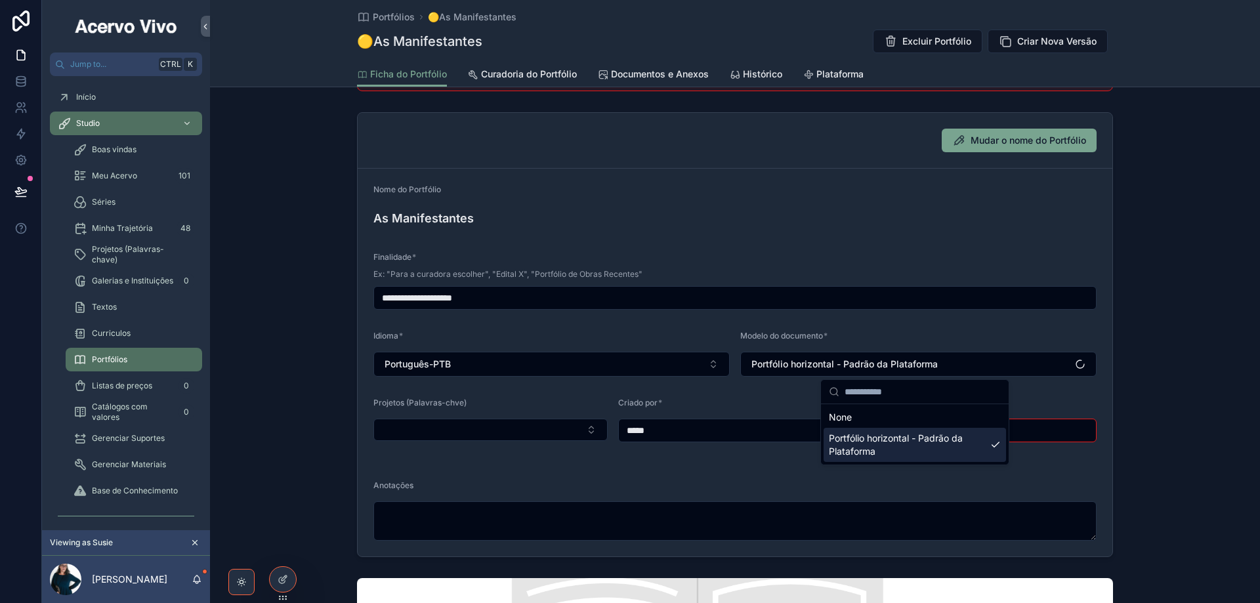
scroll to position [0, 0]
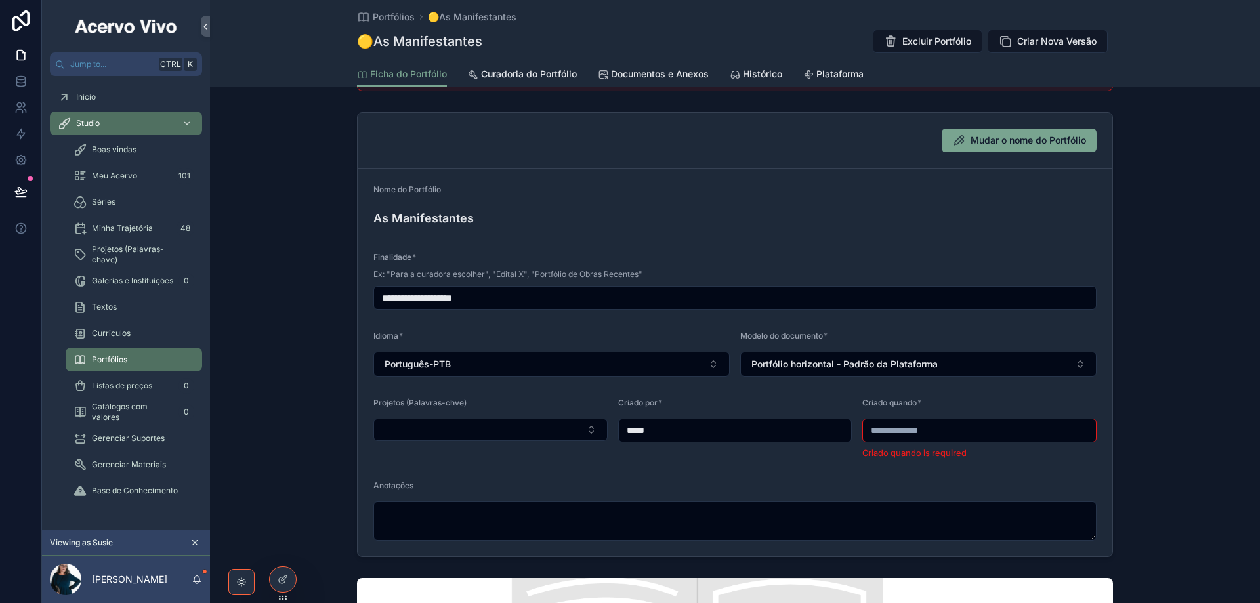
click at [924, 428] on input "scrollable content" at bounding box center [979, 430] width 233 height 18
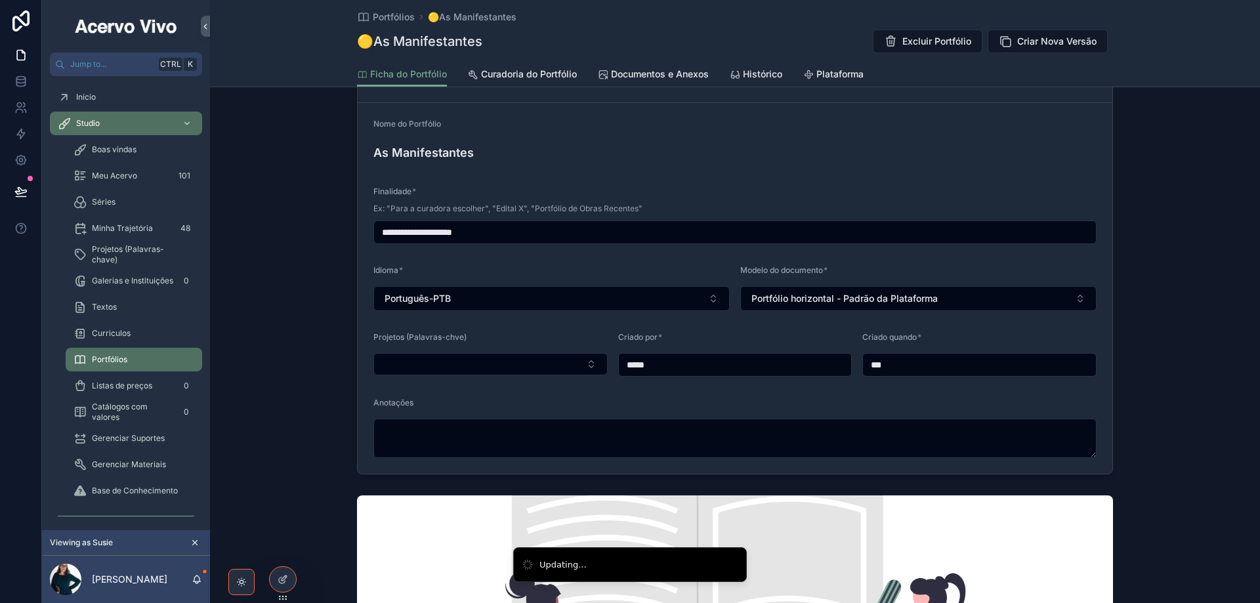
type input "**********"
click at [532, 69] on span "Curadoria do Portfólio" at bounding box center [529, 74] width 96 height 13
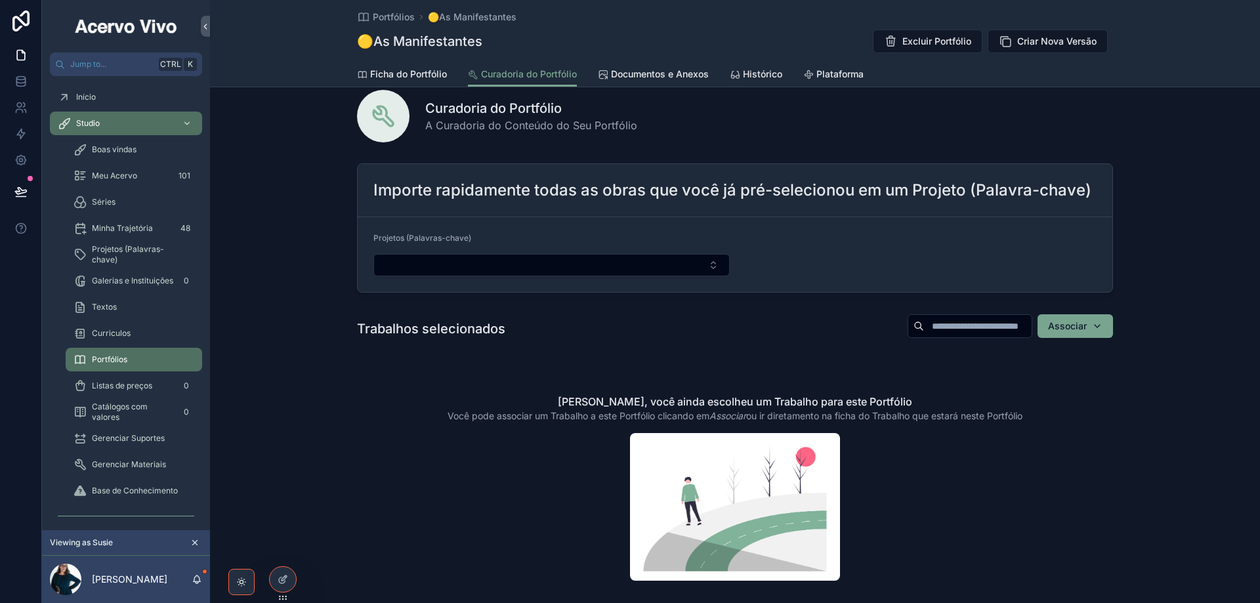
scroll to position [66, 0]
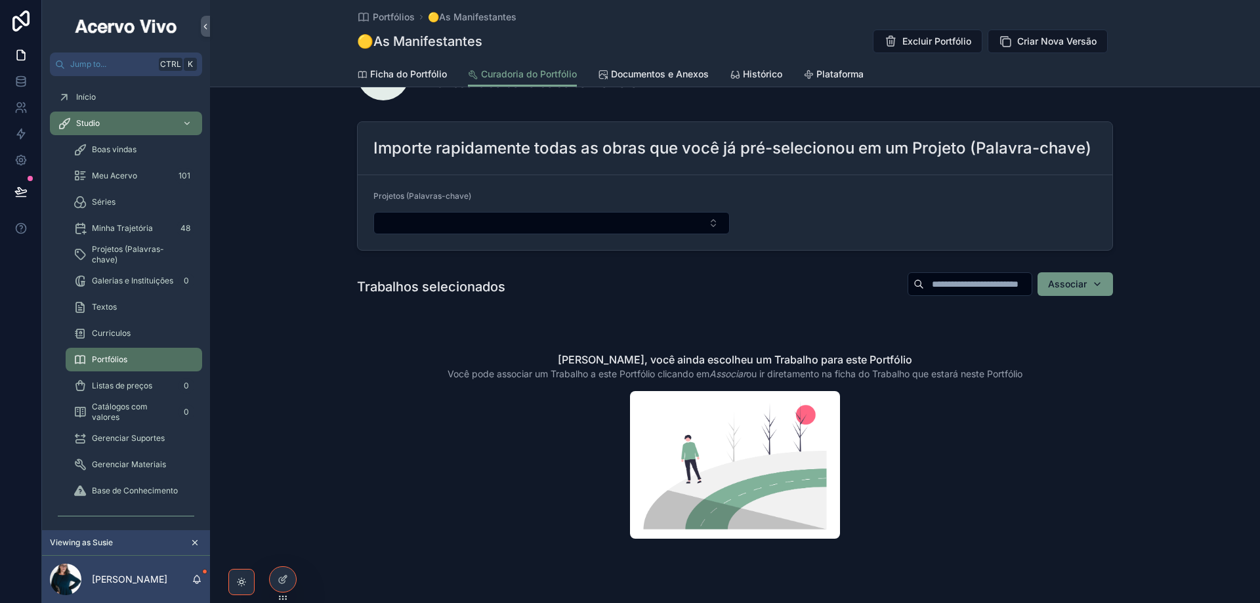
click at [1079, 290] on span "Associar" at bounding box center [1067, 284] width 39 height 13
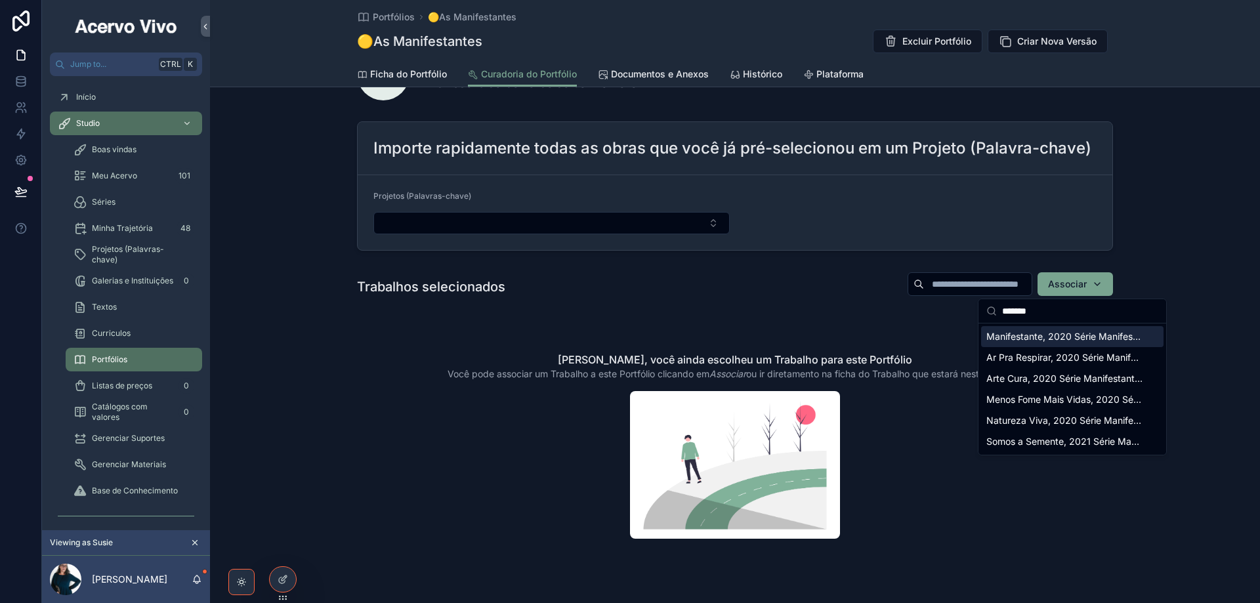
type input "*******"
click at [1076, 339] on span "Manifestante, 2020 Série Manifestantes, cerâmica 17 x 0,56 x 0,4 cm - 00009" at bounding box center [1065, 336] width 156 height 13
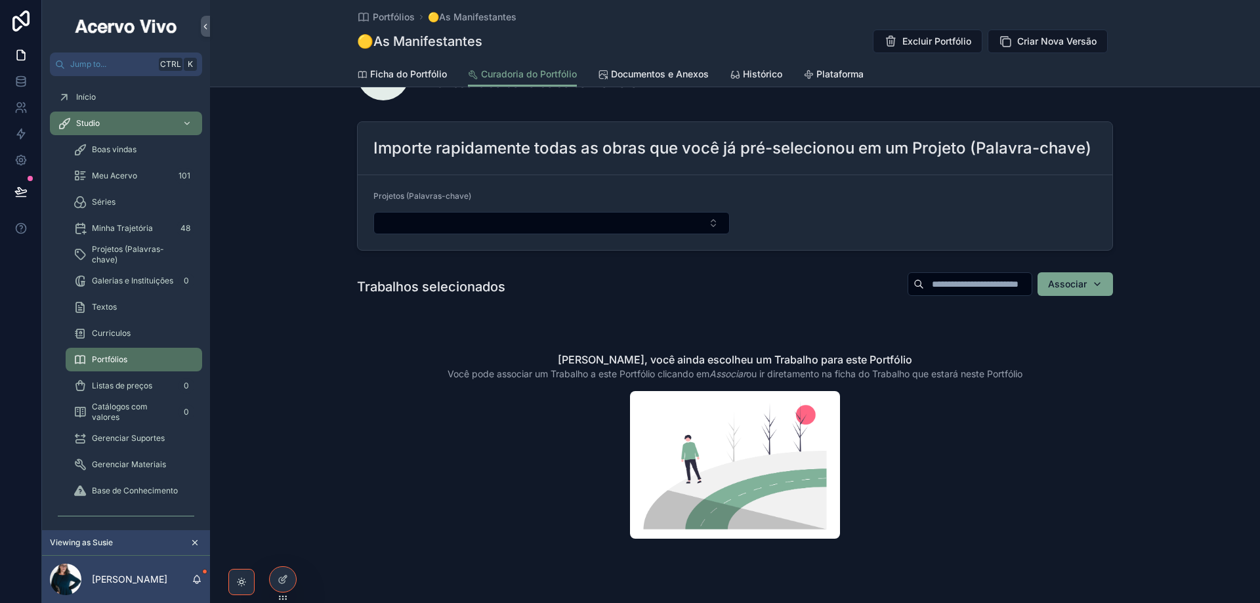
click at [1100, 285] on button "Associar" at bounding box center [1075, 284] width 75 height 24
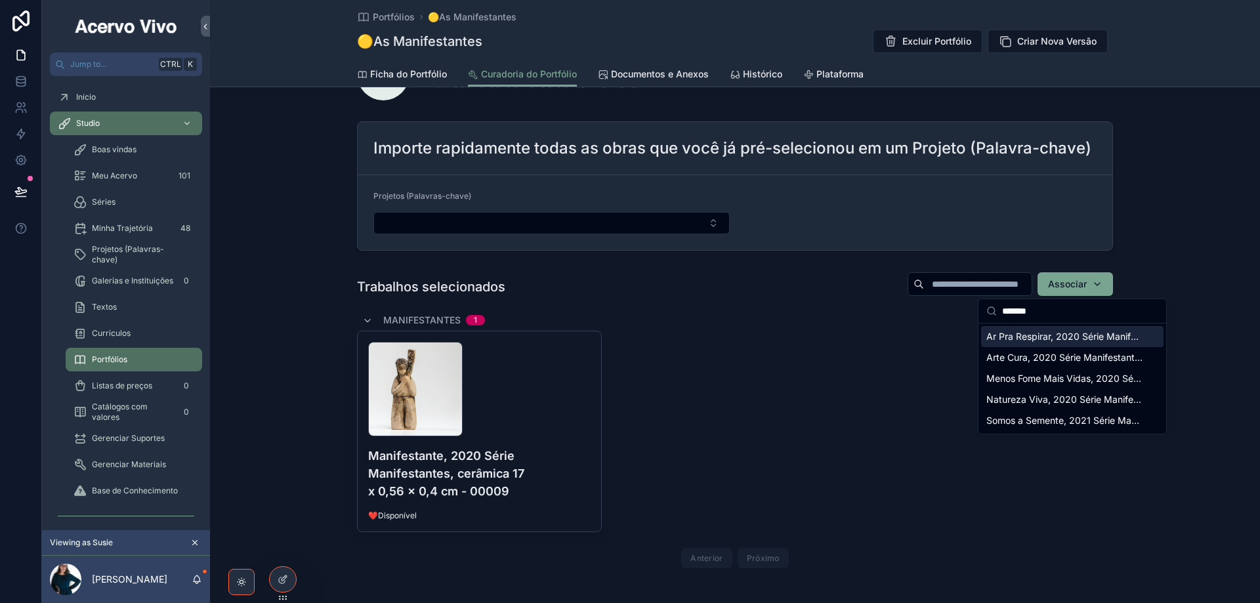
type input "*******"
click at [1081, 337] on span "Ar Pra Respirar, 2020 Série Manifestantes, cerâmica 53 x 25 cm - 00013" at bounding box center [1065, 336] width 156 height 13
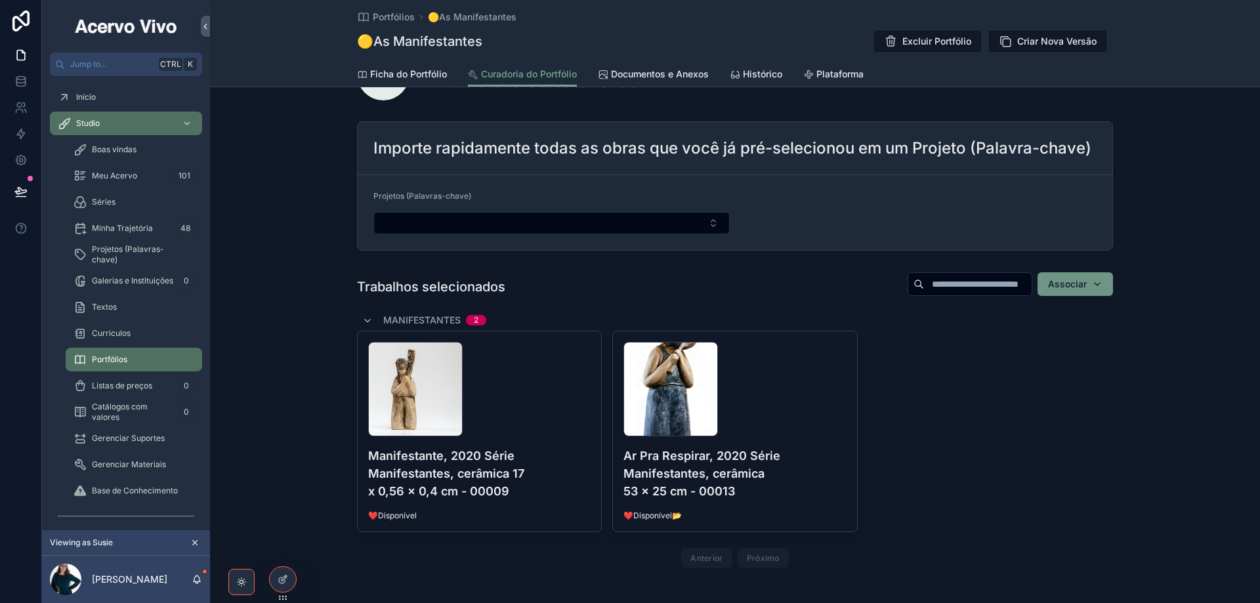
click at [1100, 289] on button "Associar" at bounding box center [1075, 284] width 75 height 24
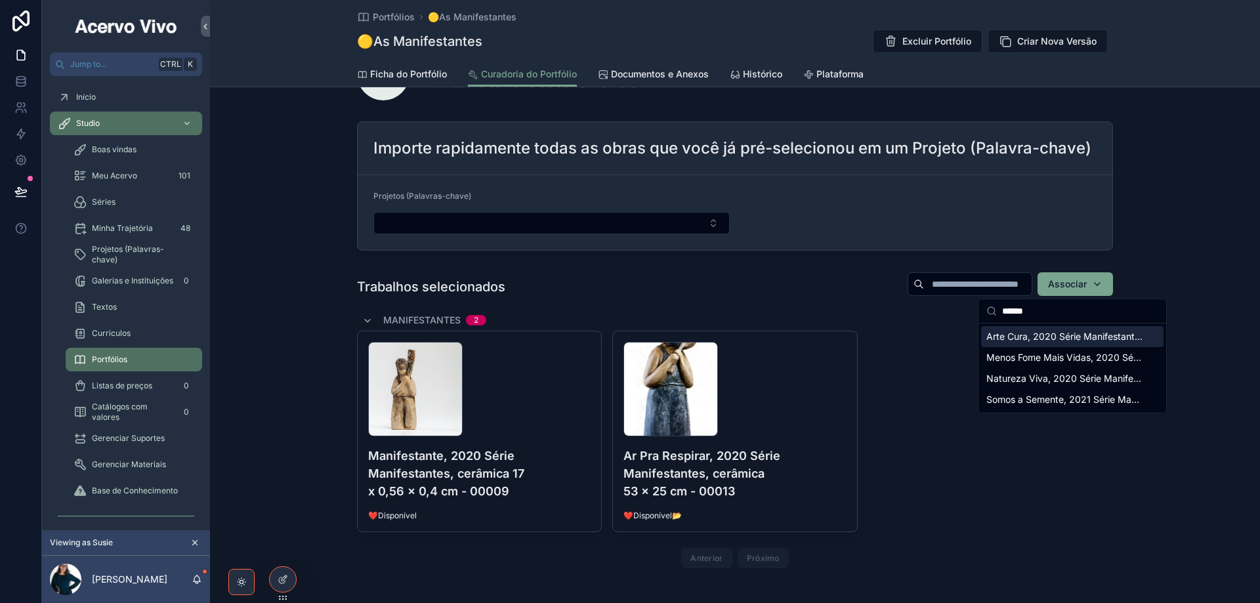
type input "******"
click at [1098, 335] on span "Arte Cura, 2020 Série Manifestantes, cerâmica 51 x 23 cm - 00014" at bounding box center [1065, 336] width 156 height 13
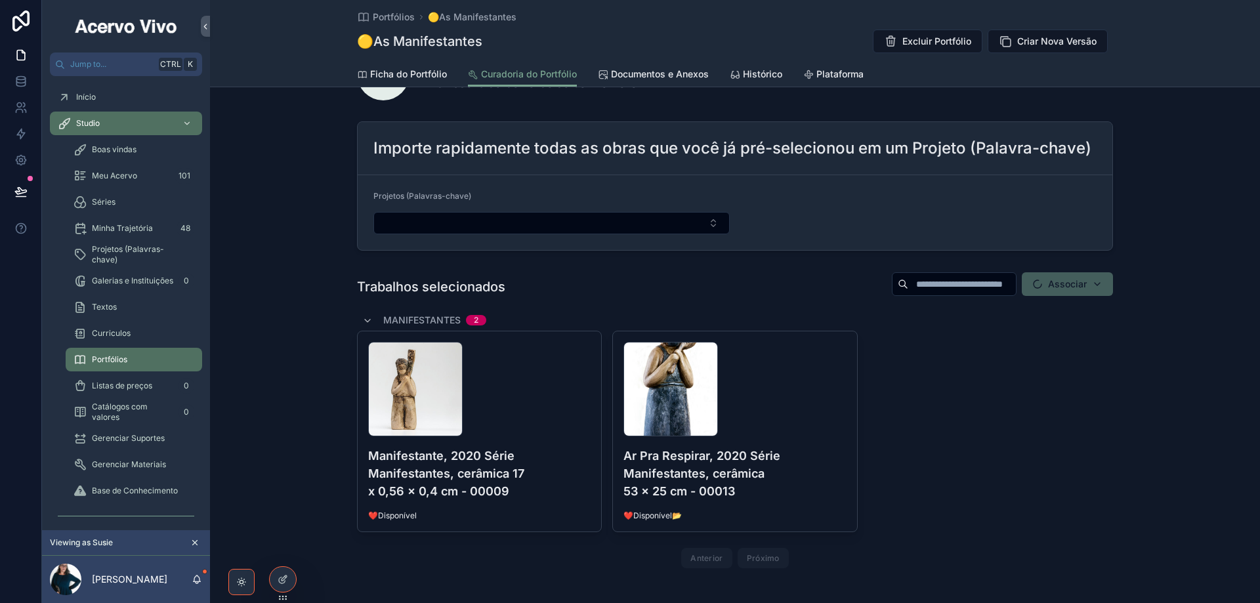
click at [1096, 287] on span "Associar" at bounding box center [1067, 284] width 91 height 24
click at [1094, 282] on div "Associar" at bounding box center [1075, 284] width 54 height 13
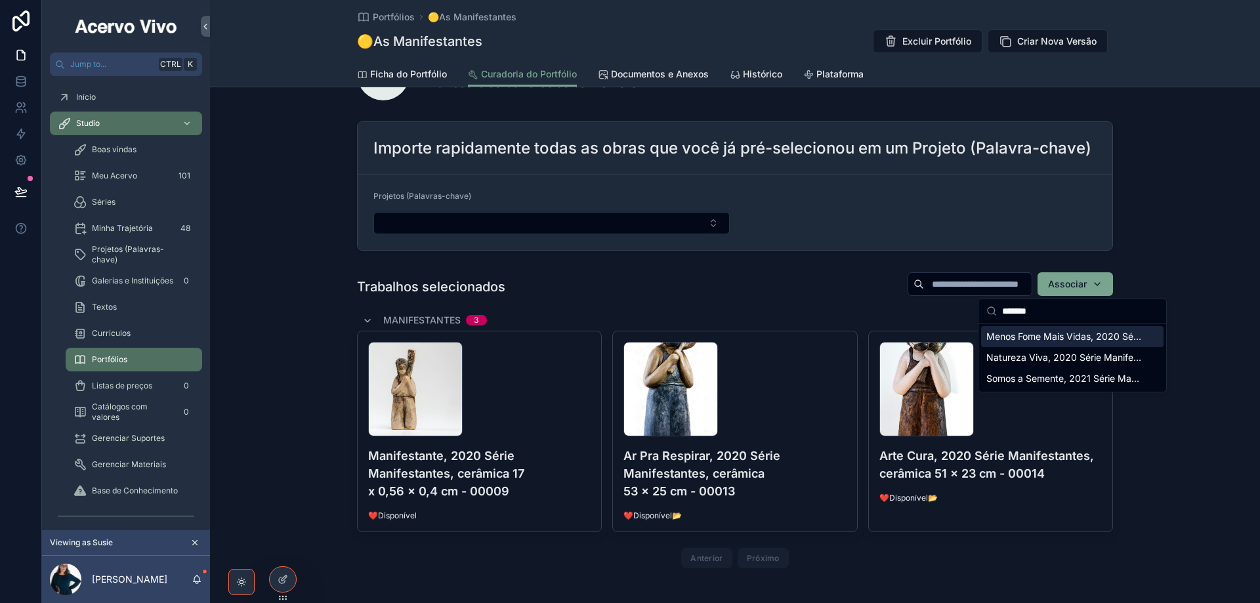
type input "*******"
click at [1090, 339] on span "Menos Fome Mais Vidas, 2020 Série Manifestantes, cerâmica 49 x 24 cm - 00015" at bounding box center [1065, 336] width 156 height 13
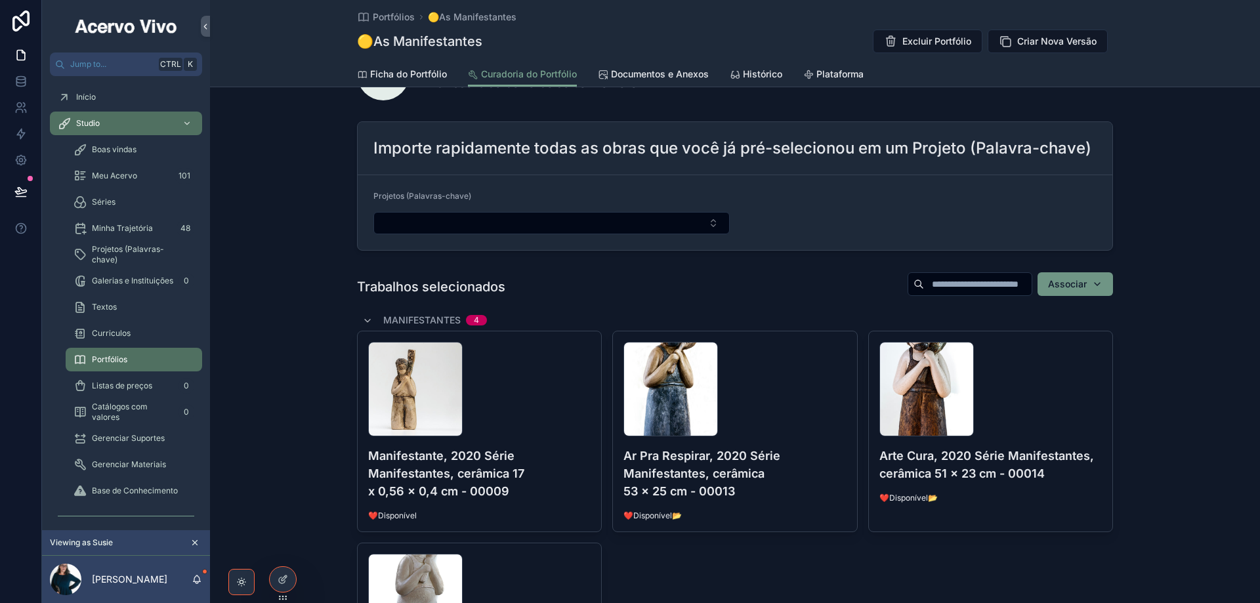
click at [1103, 290] on button "Associar" at bounding box center [1075, 284] width 75 height 24
type input "******"
click at [1077, 339] on span "Natureza Viva, 2020 Série Manifestantes, cerâmica 53 x 23 cm - 00017" at bounding box center [1065, 336] width 156 height 13
click at [1102, 284] on button "Associar" at bounding box center [1075, 284] width 75 height 24
type input "******"
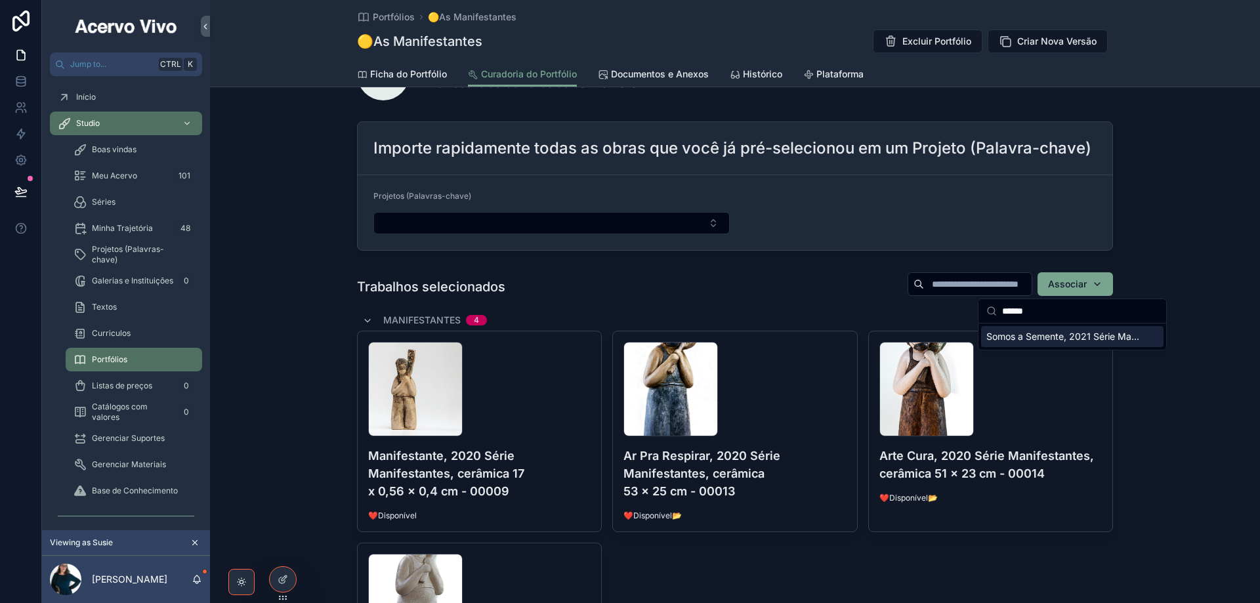
click at [1092, 339] on span "Somos a Semente, 2021 Série Manifestantes, cerâmica 32 x 14 cm - 00016" at bounding box center [1065, 336] width 156 height 13
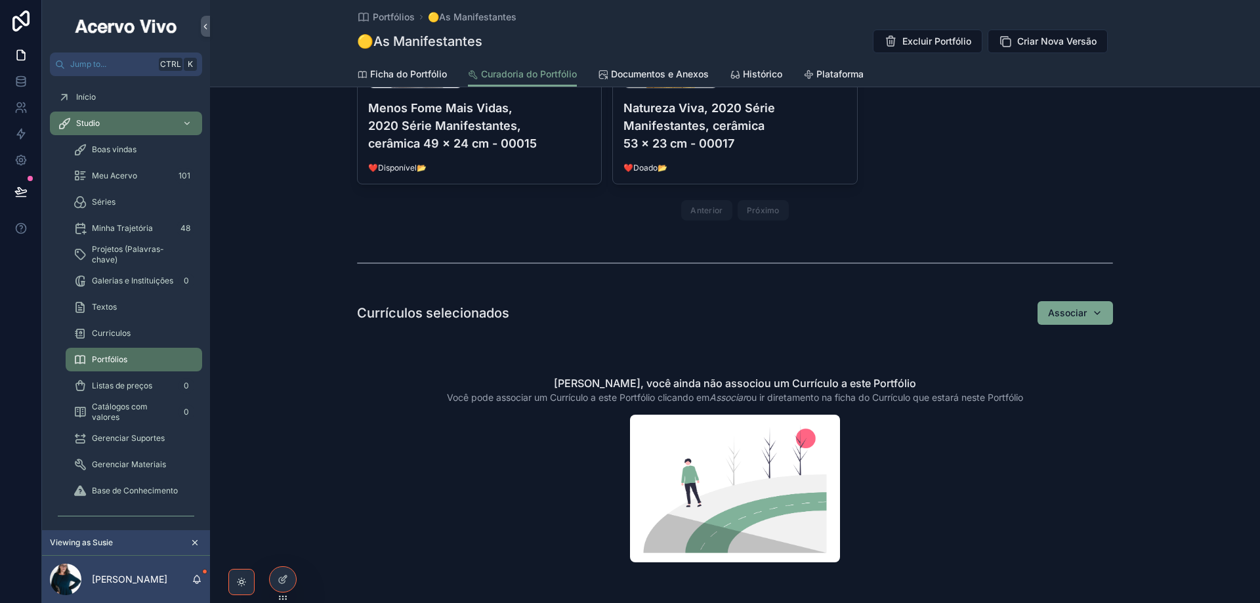
scroll to position [657, 0]
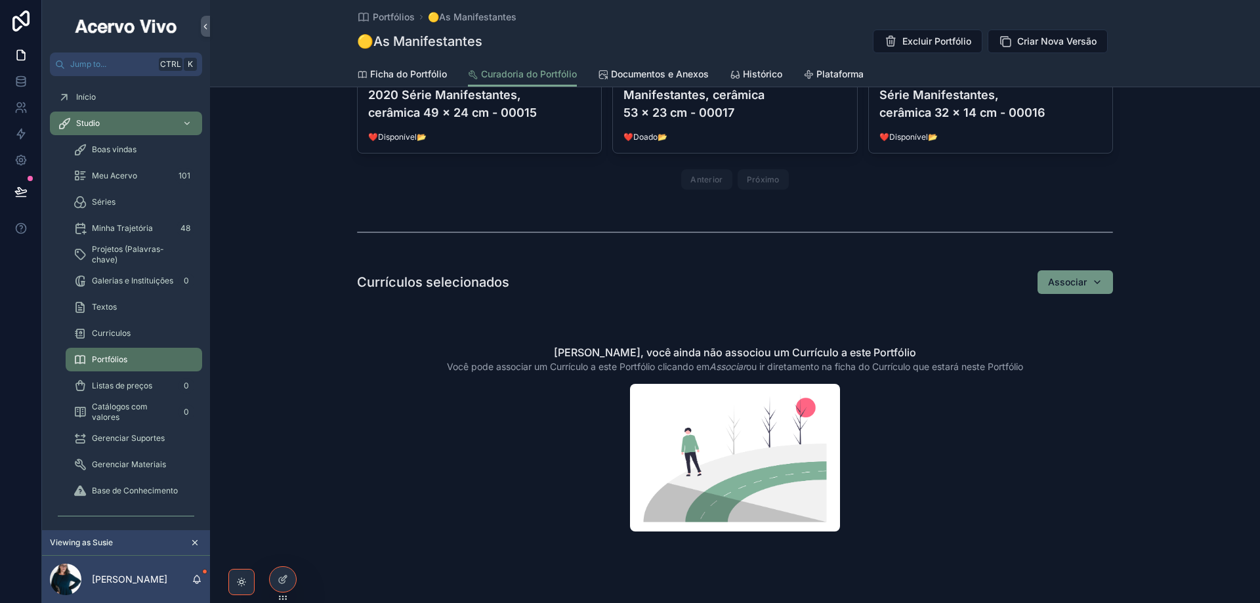
drag, startPoint x: 1070, startPoint y: 282, endPoint x: 1074, endPoint y: 292, distance: 10.6
click at [1071, 283] on span "Associar" at bounding box center [1067, 282] width 39 height 13
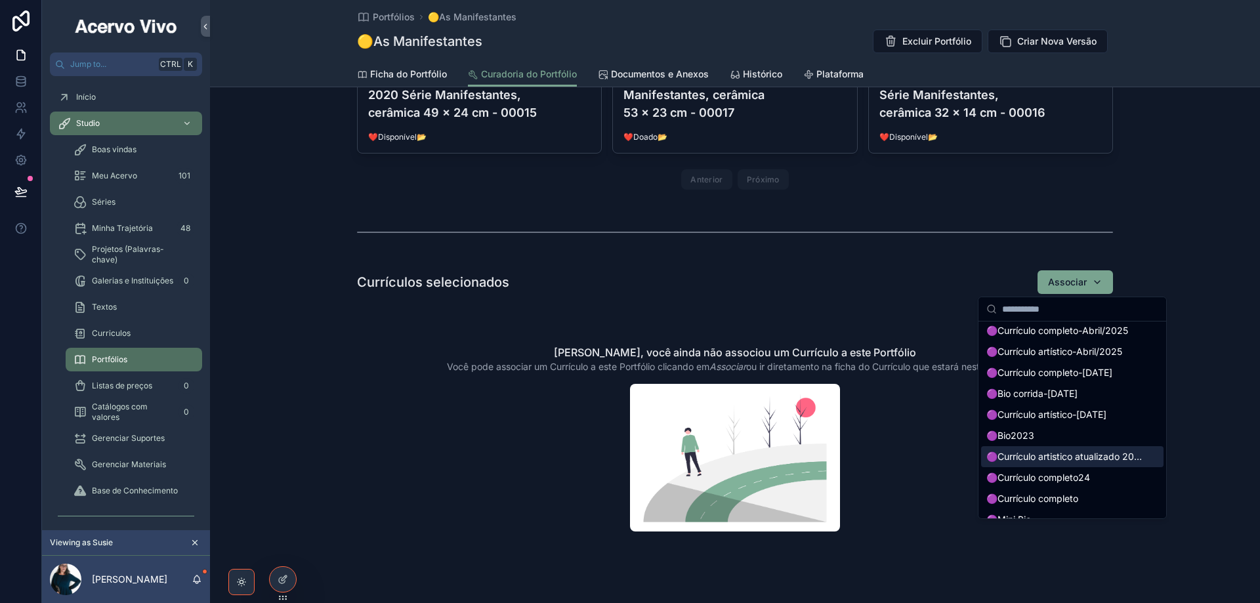
scroll to position [0, 0]
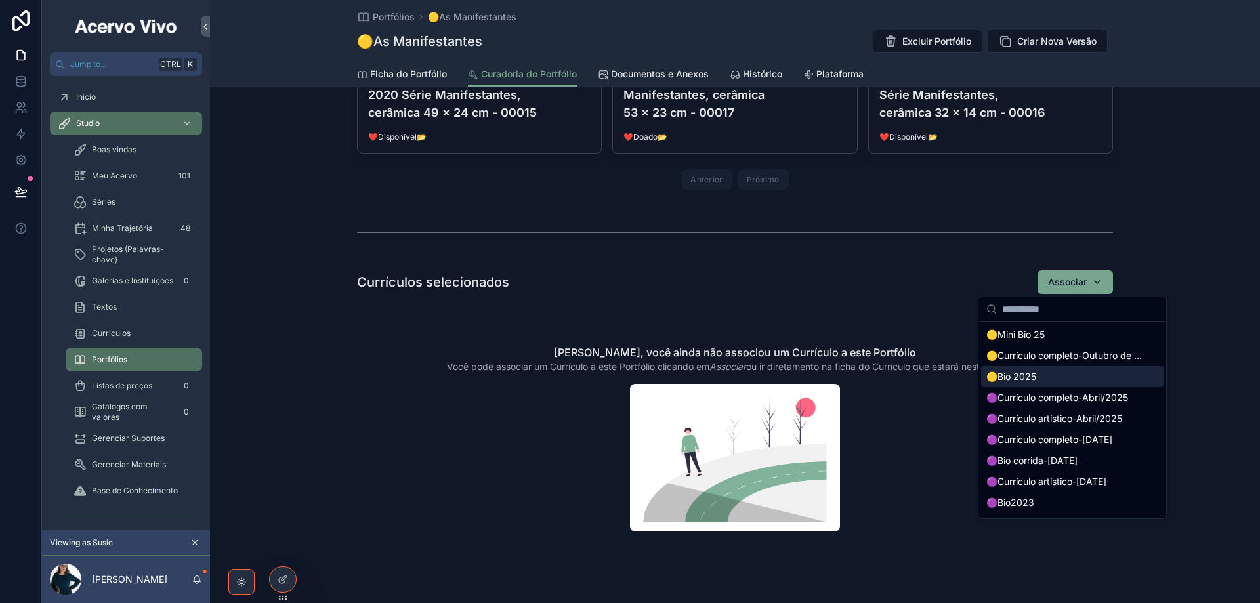
click at [1086, 374] on div "🟡Bio 2025" at bounding box center [1072, 376] width 183 height 21
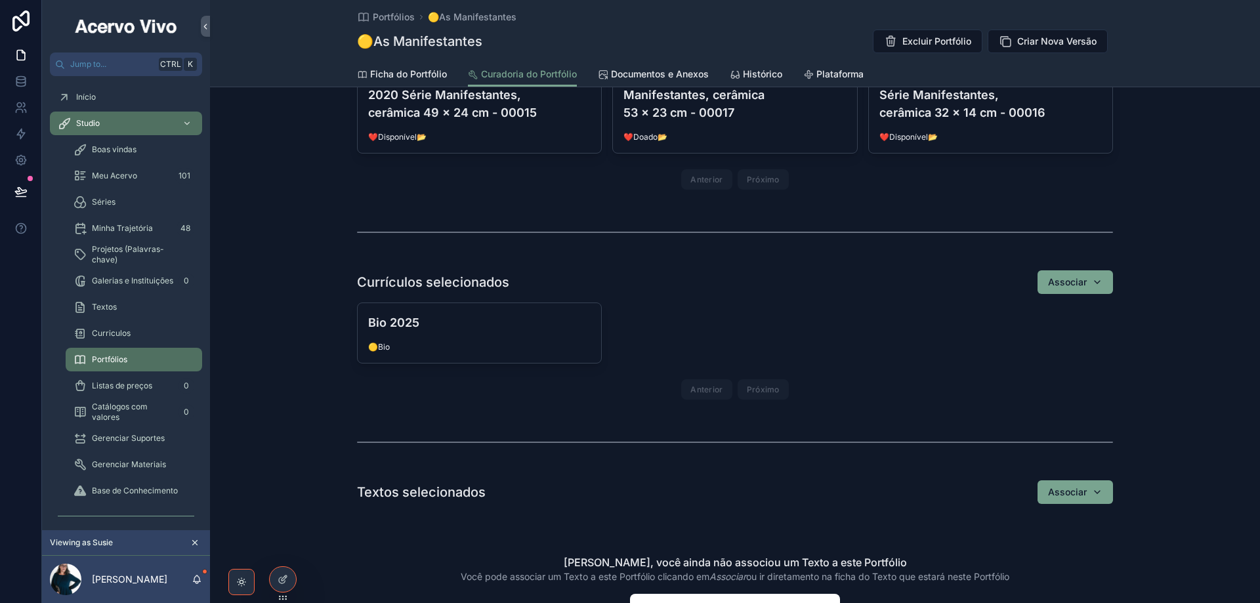
scroll to position [919, 0]
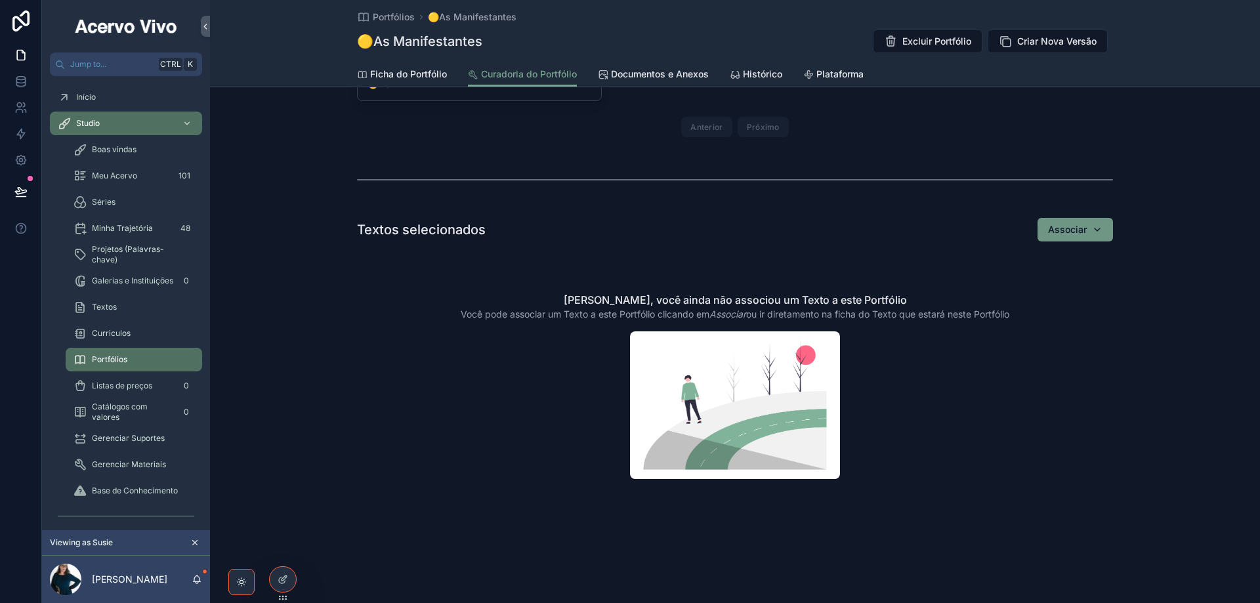
click at [1084, 238] on button "Associar" at bounding box center [1075, 230] width 75 height 24
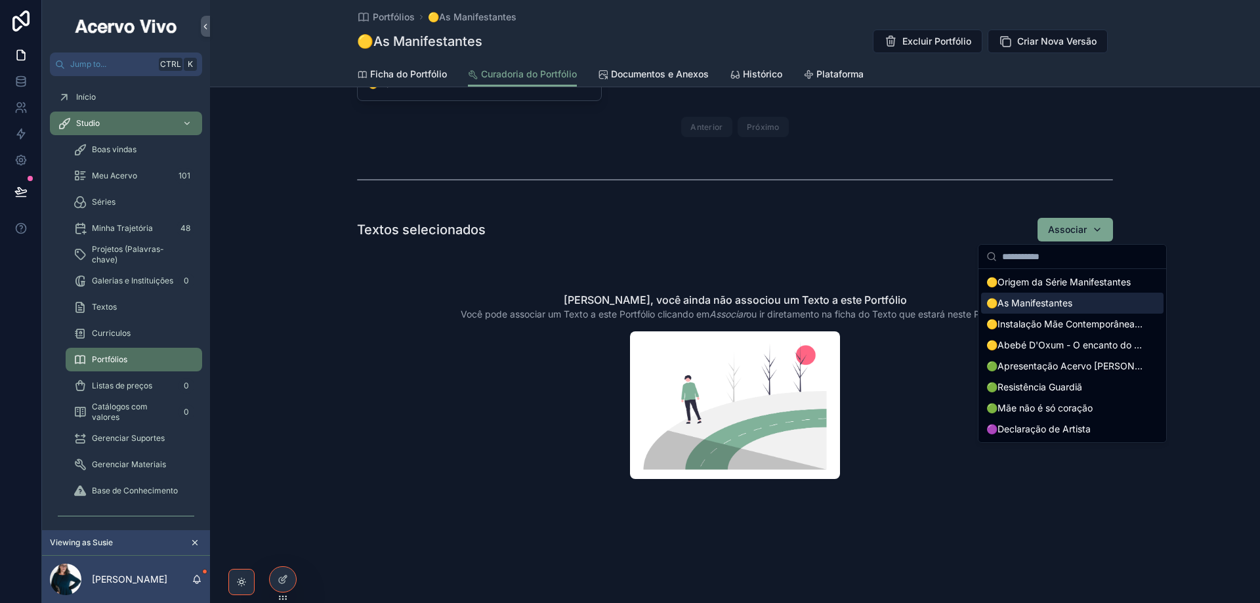
click at [1060, 311] on div "🟡As Manifestantes" at bounding box center [1072, 303] width 183 height 21
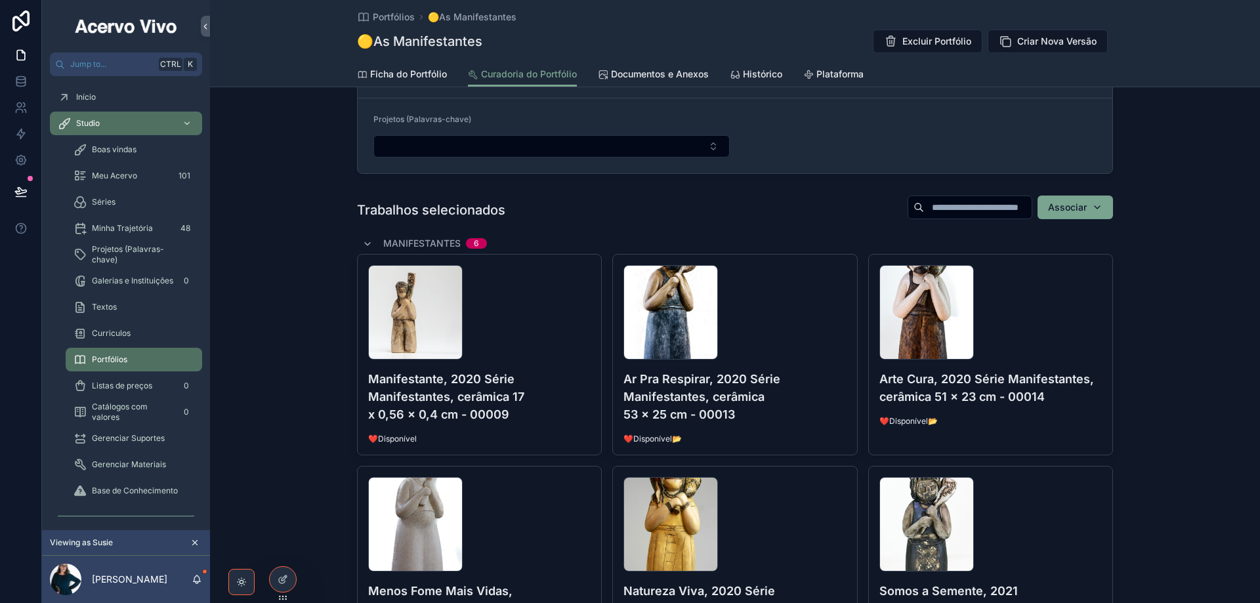
scroll to position [101, 0]
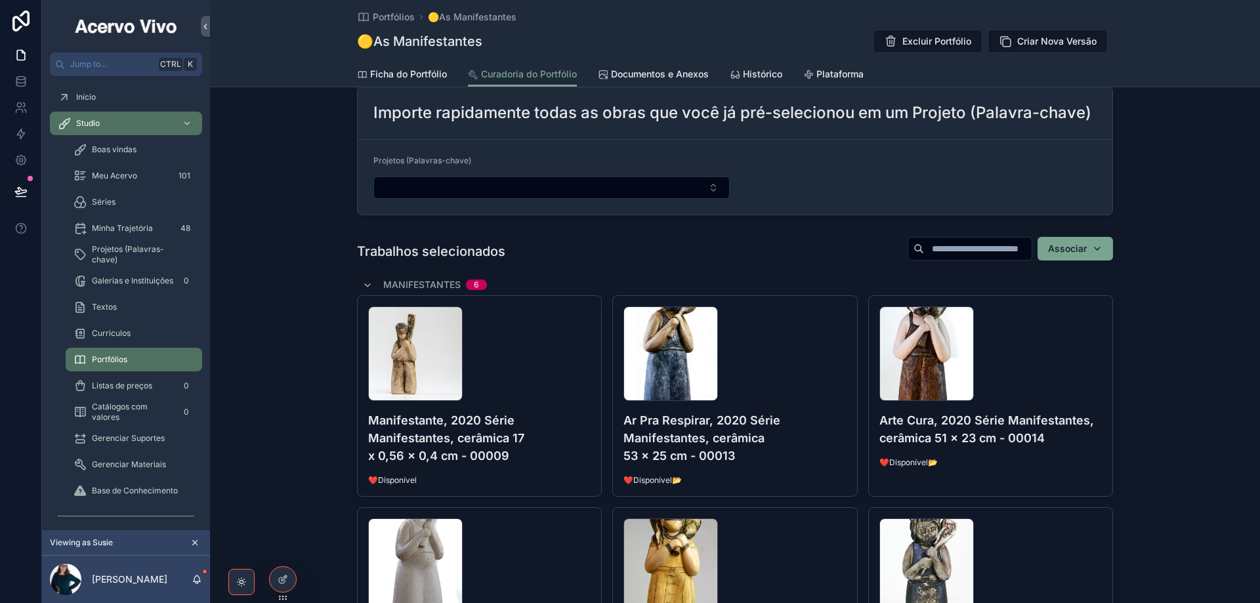
click at [662, 75] on span "Documentos e Anexos" at bounding box center [660, 74] width 98 height 13
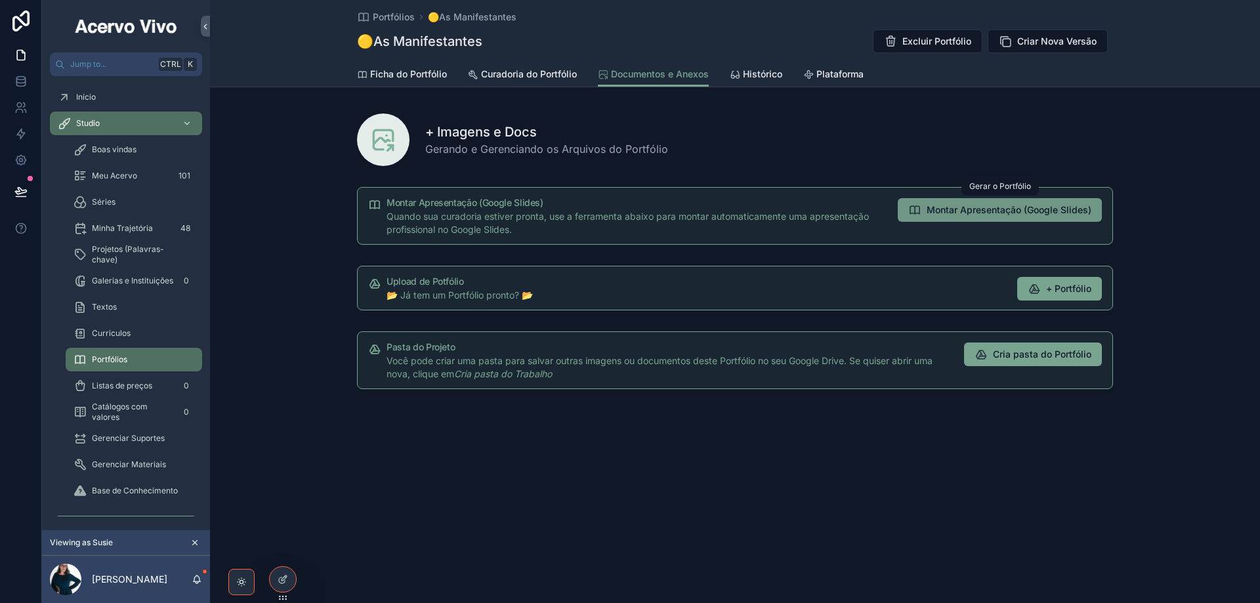
click at [1000, 214] on span "Montar Apresentação (Google Slides)" at bounding box center [1009, 210] width 165 height 13
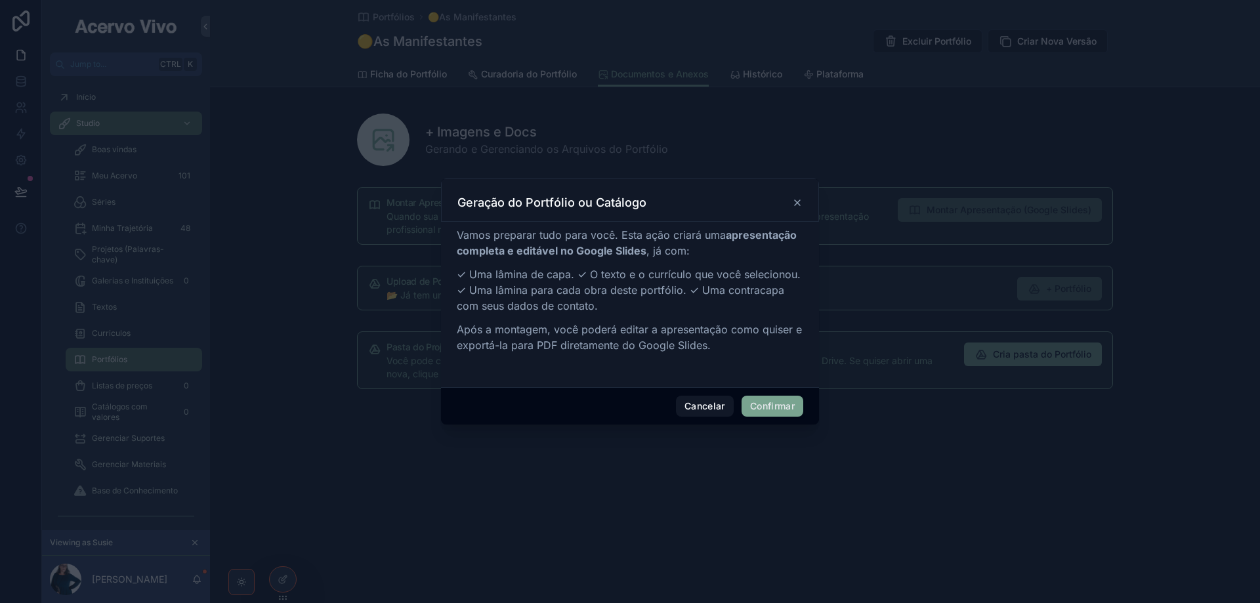
click at [766, 404] on button "Confirmar" at bounding box center [773, 406] width 62 height 21
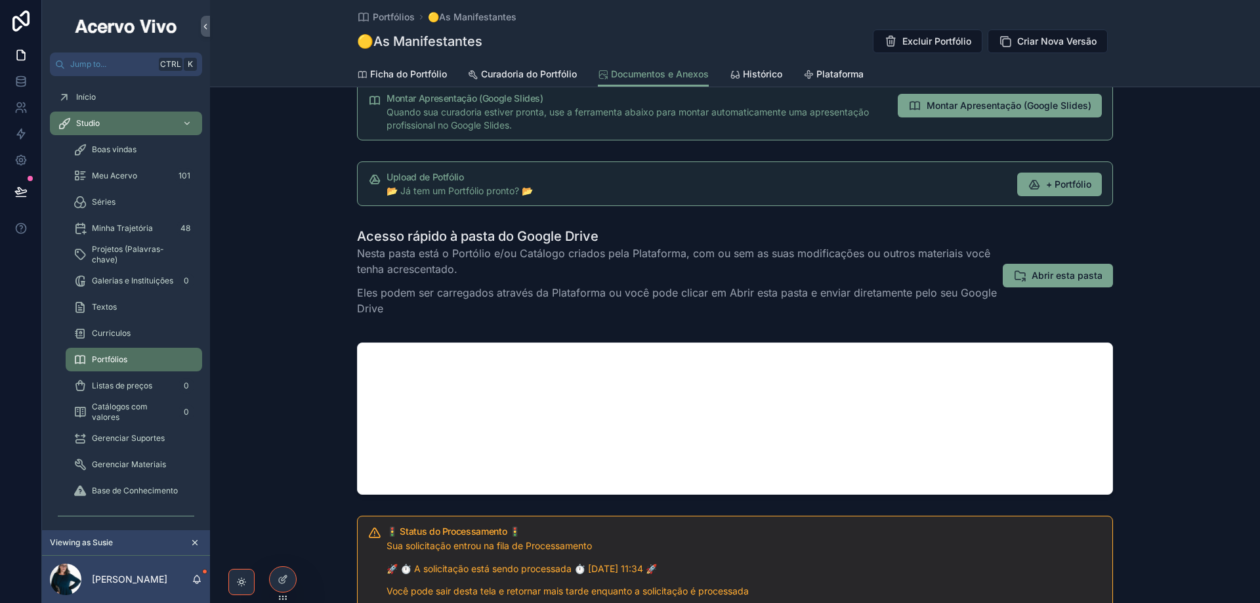
scroll to position [197, 0]
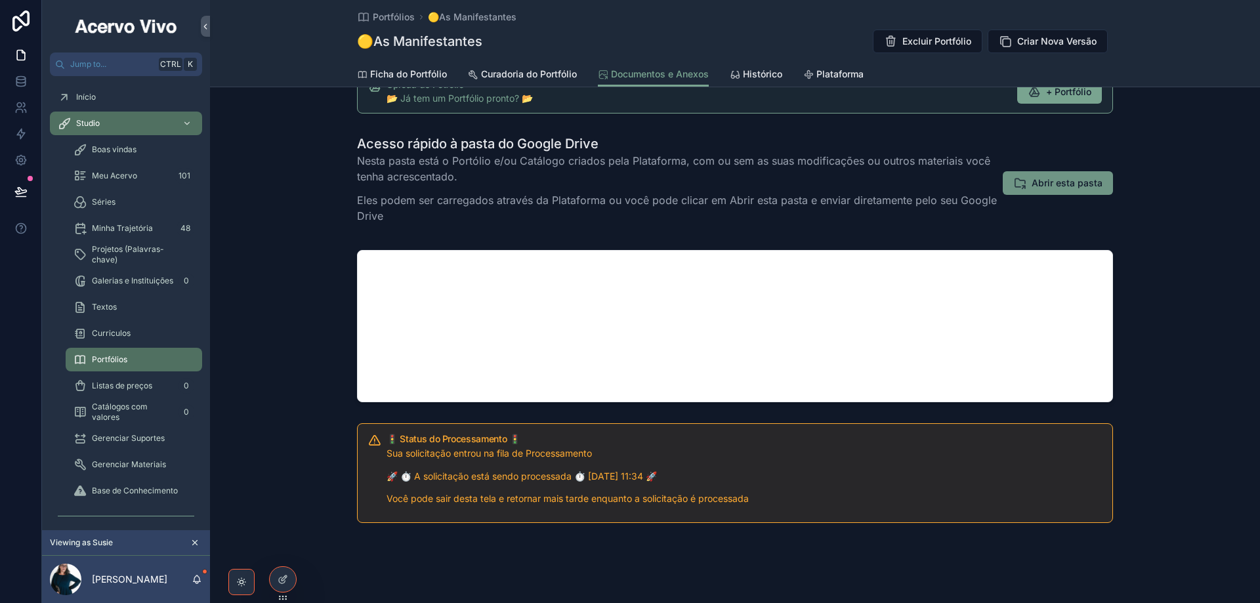
click at [1069, 186] on span "Abrir esta pasta" at bounding box center [1067, 183] width 71 height 13
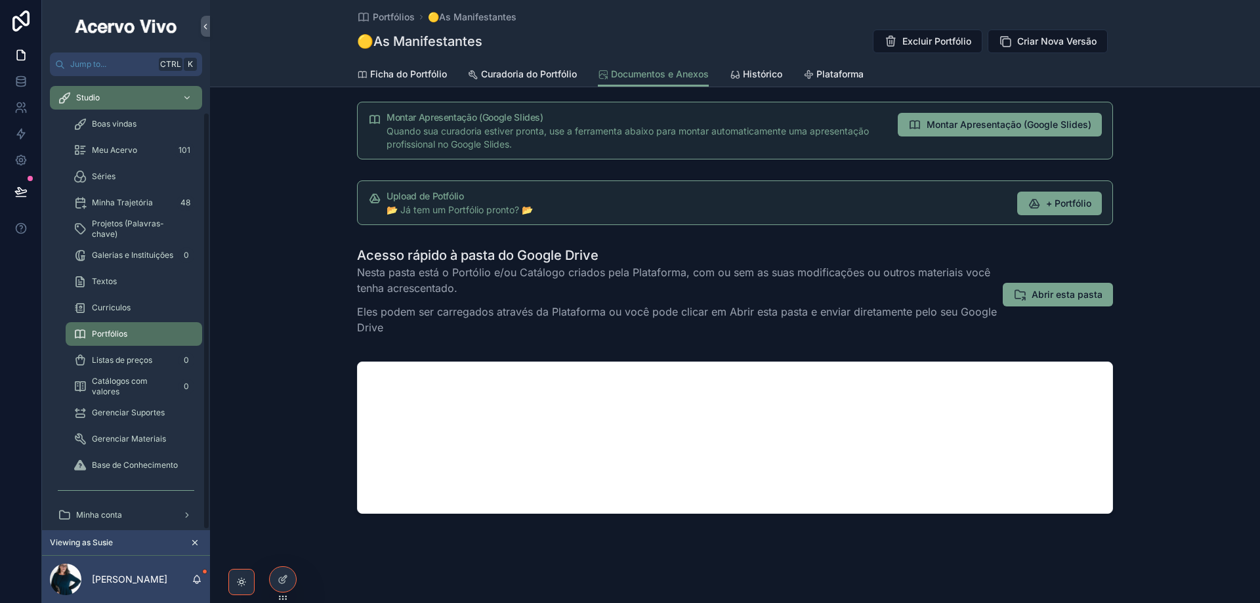
scroll to position [39, 0]
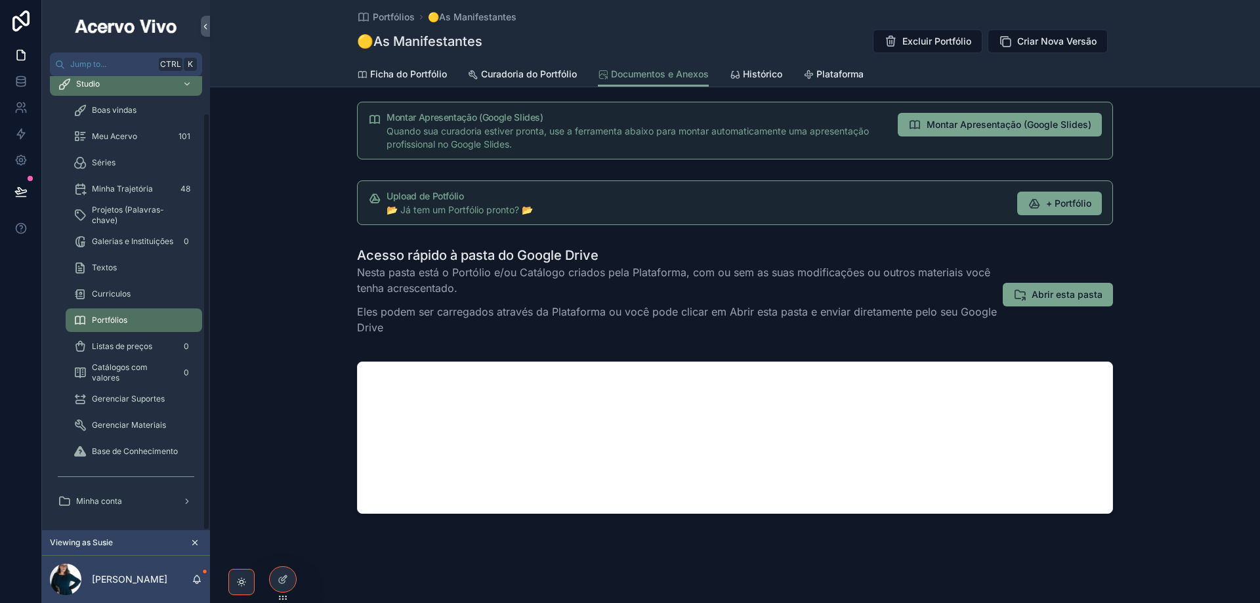
click at [102, 502] on span "Minha conta" at bounding box center [99, 501] width 46 height 11
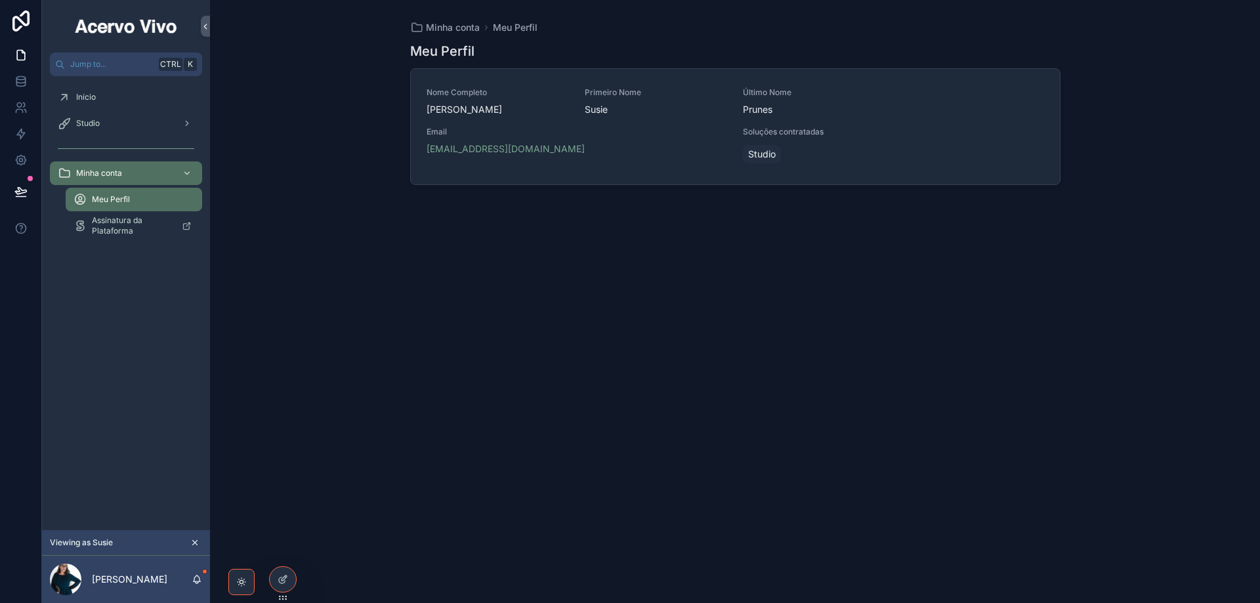
click at [615, 135] on span "Email" at bounding box center [577, 132] width 301 height 11
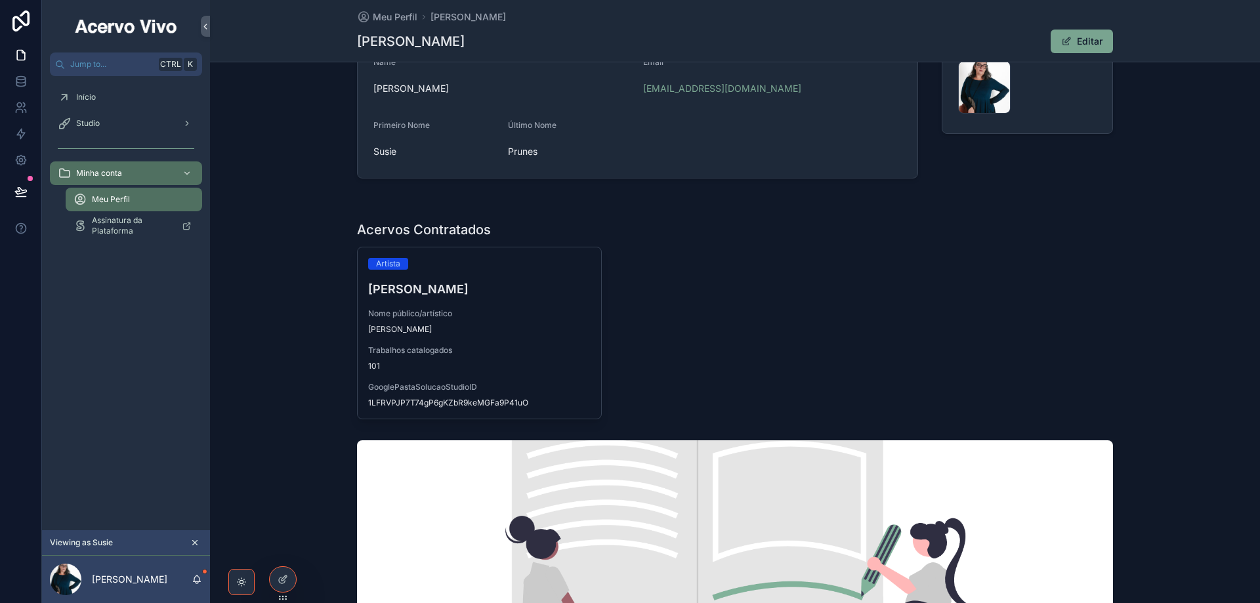
scroll to position [197, 0]
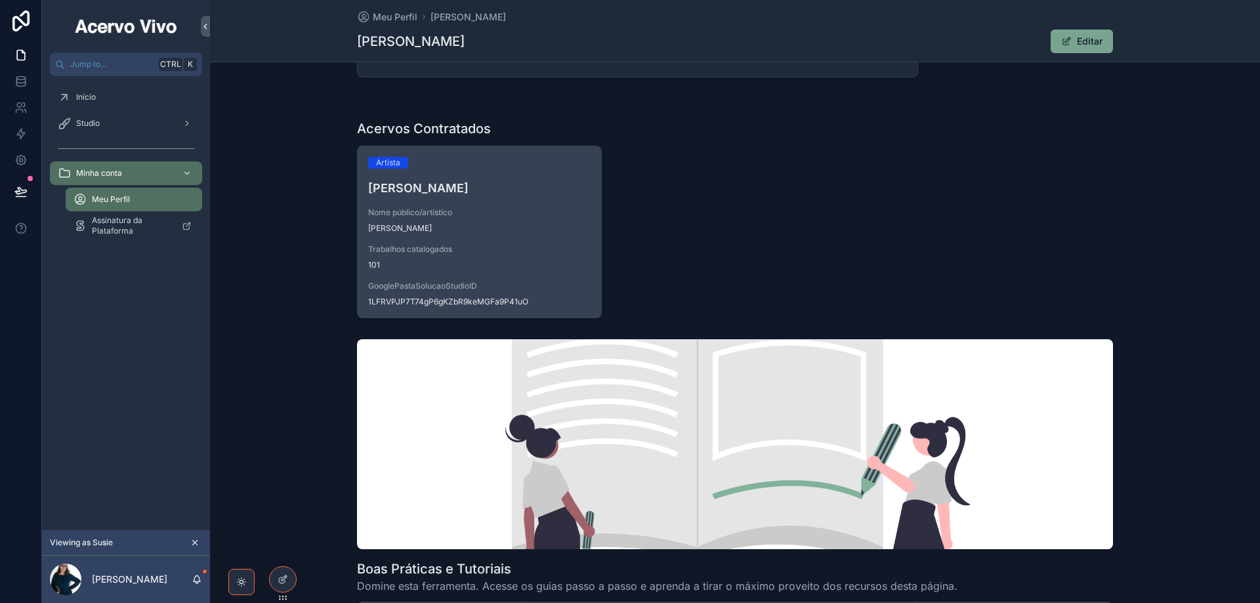
click at [542, 246] on span "Trabalhos catalogados" at bounding box center [479, 249] width 223 height 11
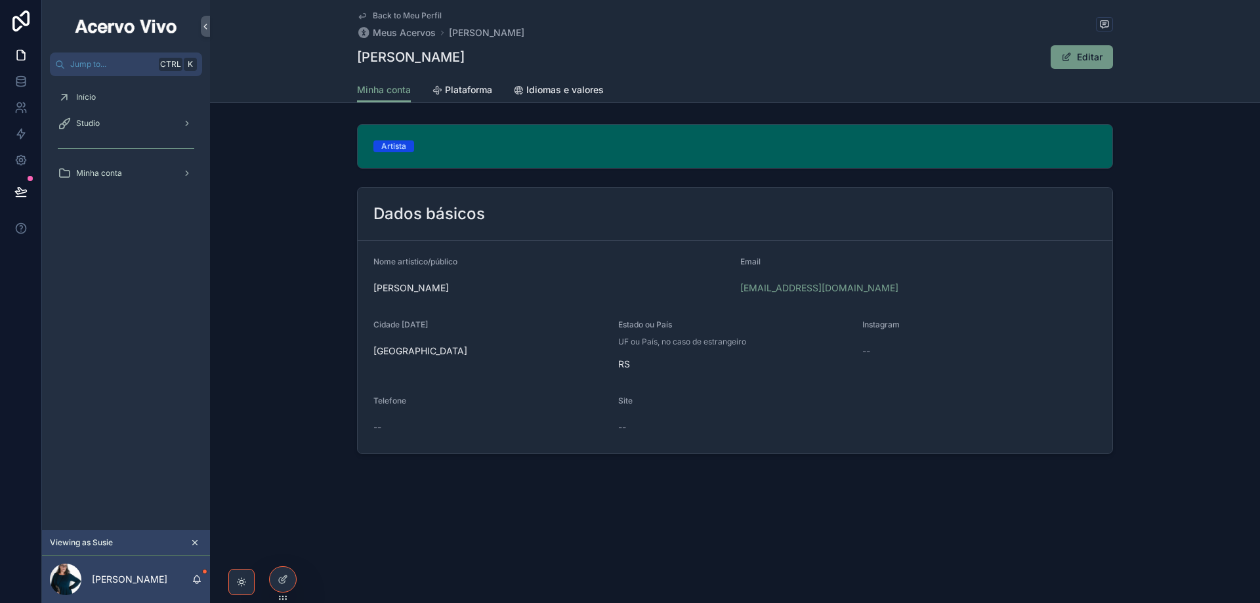
click at [1086, 48] on button "Editar" at bounding box center [1082, 57] width 62 height 24
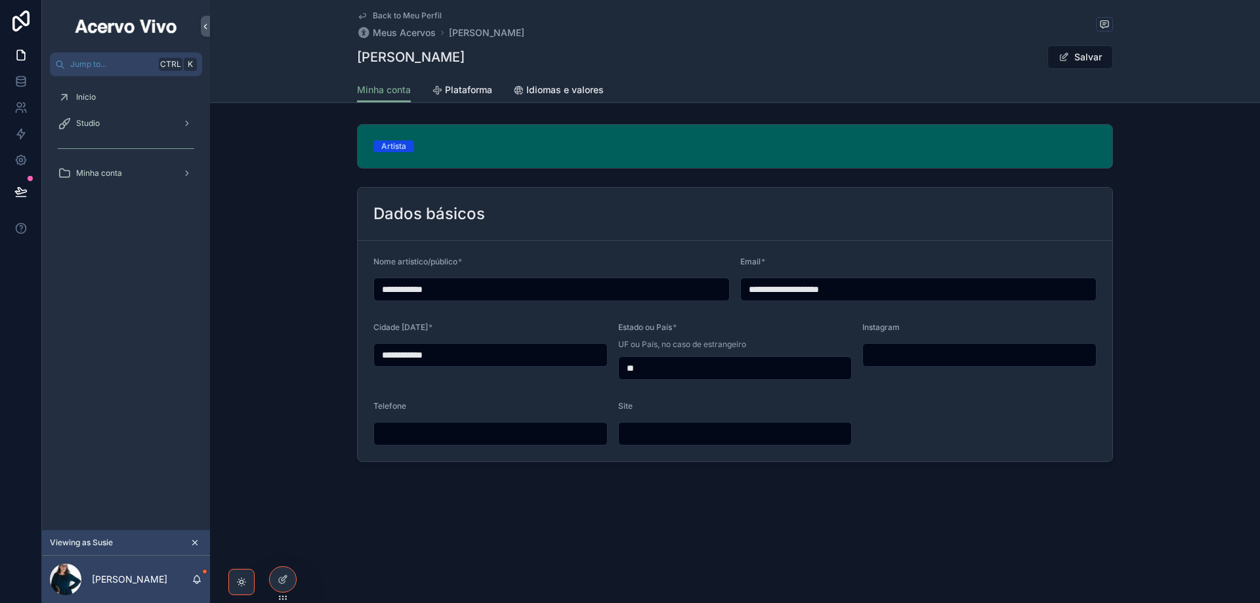
click at [693, 437] on input "scrollable content" at bounding box center [735, 434] width 233 height 18
type input "**********"
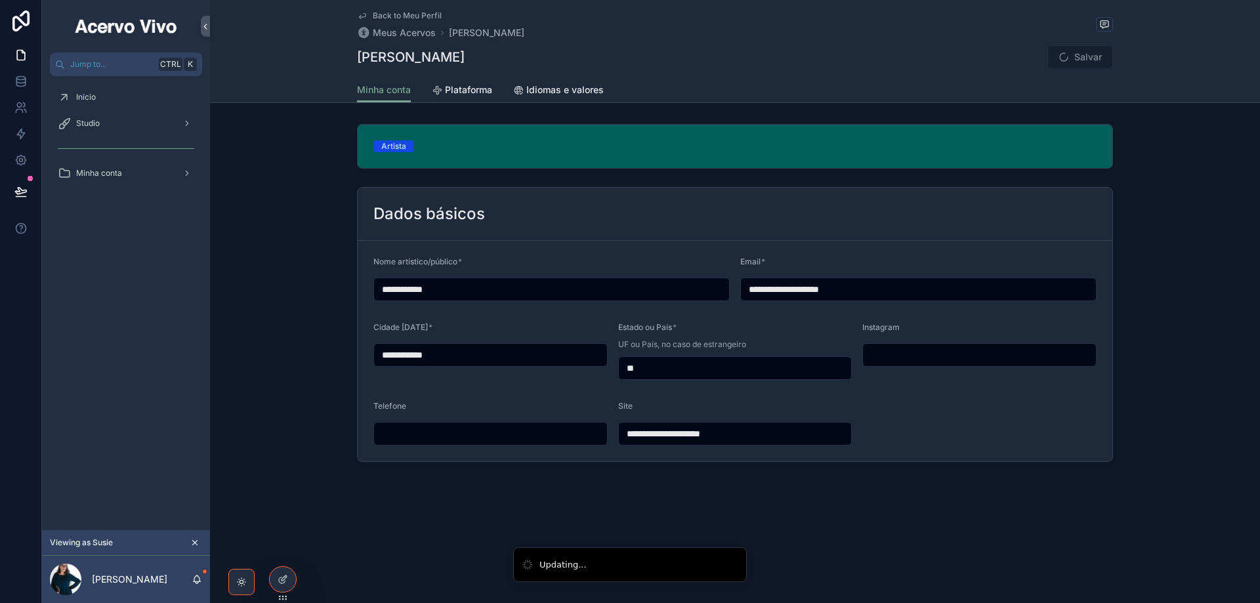
click at [511, 435] on input "scrollable content" at bounding box center [490, 434] width 233 height 18
type input "**********"
click at [946, 355] on input "scrollable content" at bounding box center [979, 355] width 233 height 18
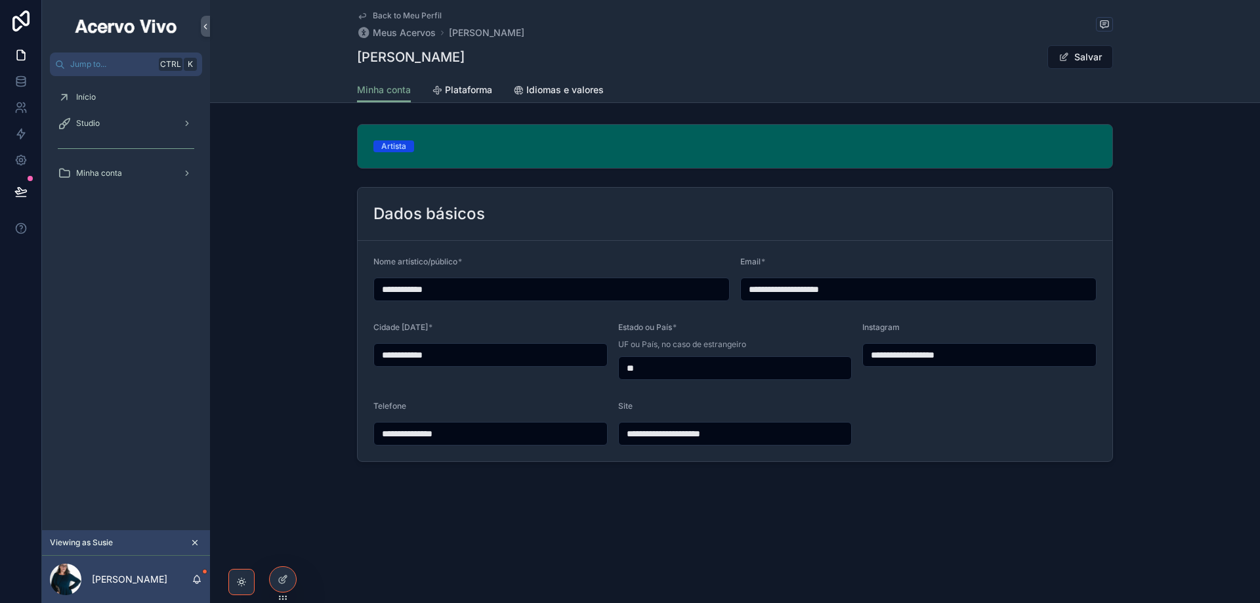
type input "**********"
drag, startPoint x: 937, startPoint y: 355, endPoint x: 829, endPoint y: 355, distance: 107.7
click at [829, 355] on form "**********" at bounding box center [735, 351] width 755 height 221
click at [435, 441] on input "**********" at bounding box center [490, 434] width 233 height 18
drag, startPoint x: 408, startPoint y: 433, endPoint x: 535, endPoint y: 427, distance: 127.5
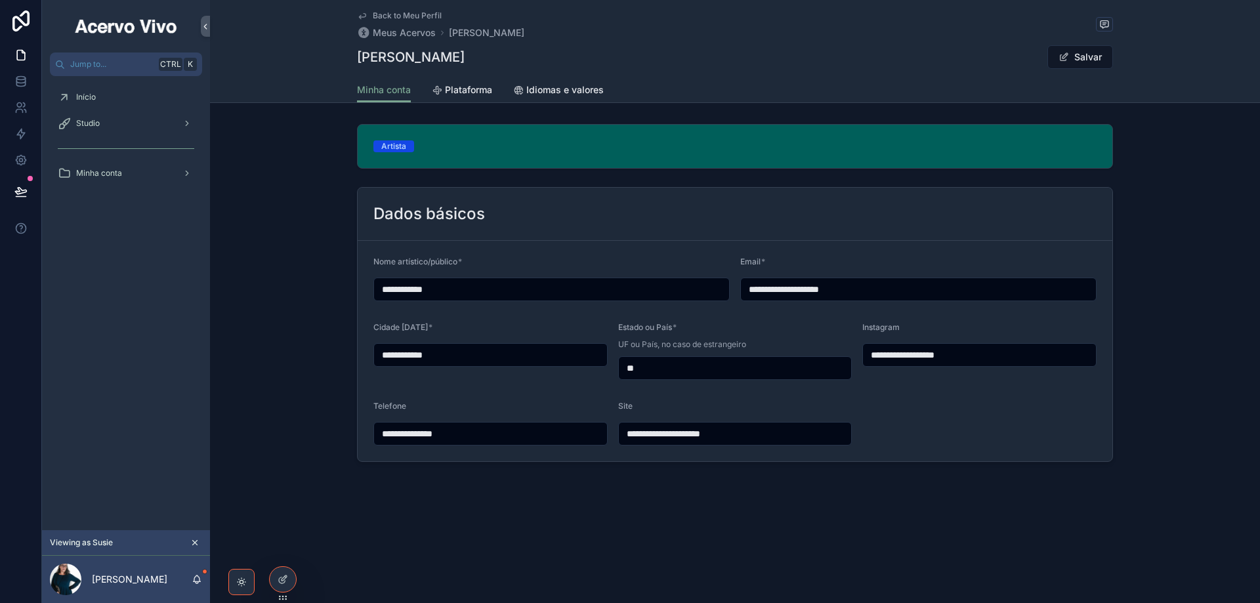
click at [535, 427] on input "**********" at bounding box center [490, 434] width 233 height 18
paste input "scrollable content"
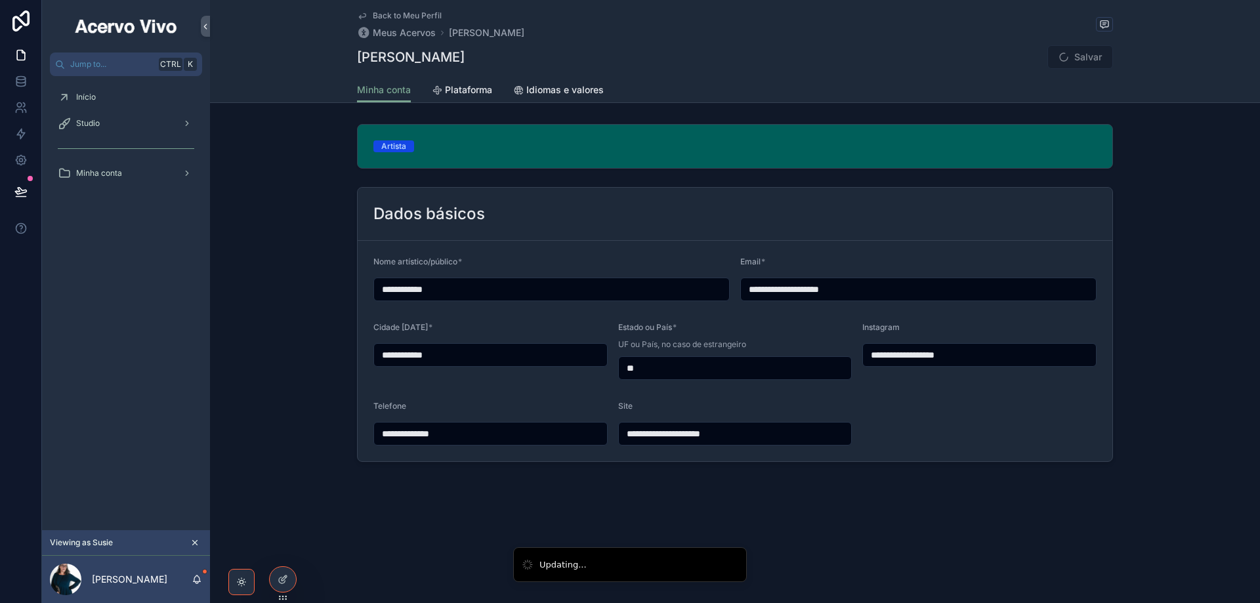
type input "**********"
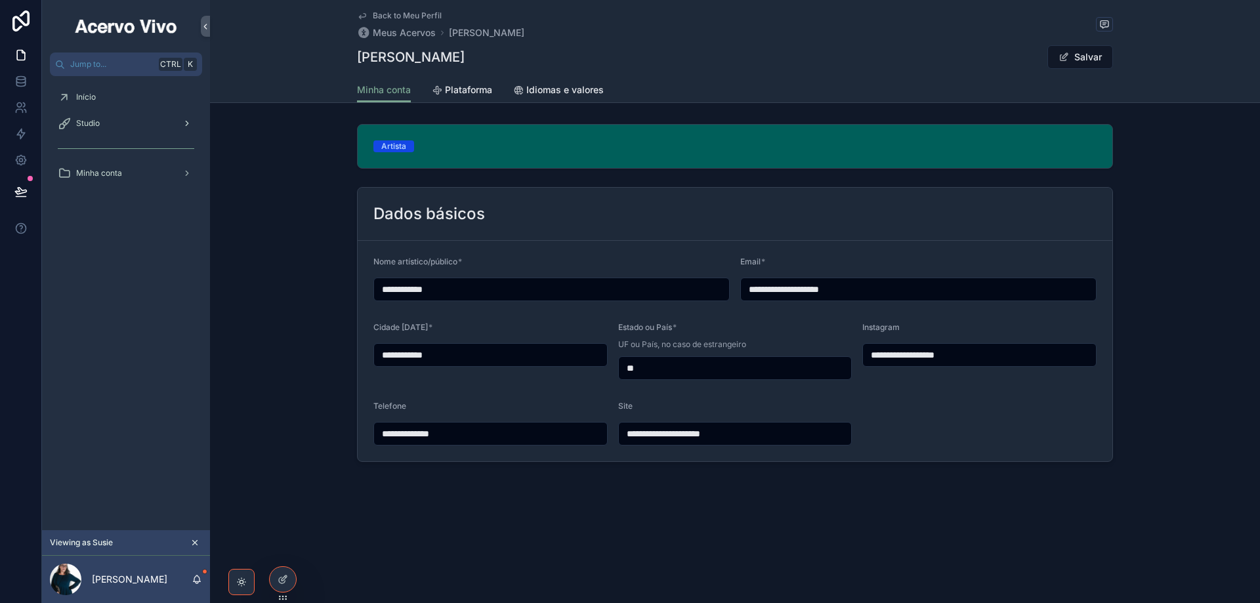
click at [131, 129] on div "Studio" at bounding box center [126, 123] width 137 height 21
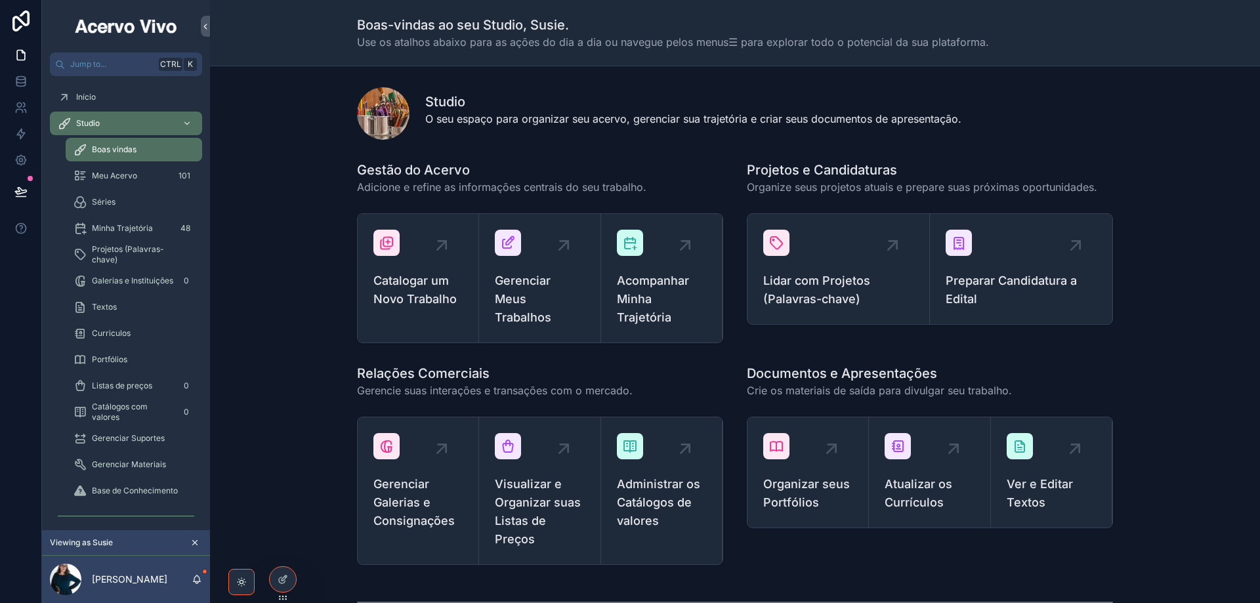
click at [125, 360] on span "Portfólios" at bounding box center [109, 360] width 35 height 11
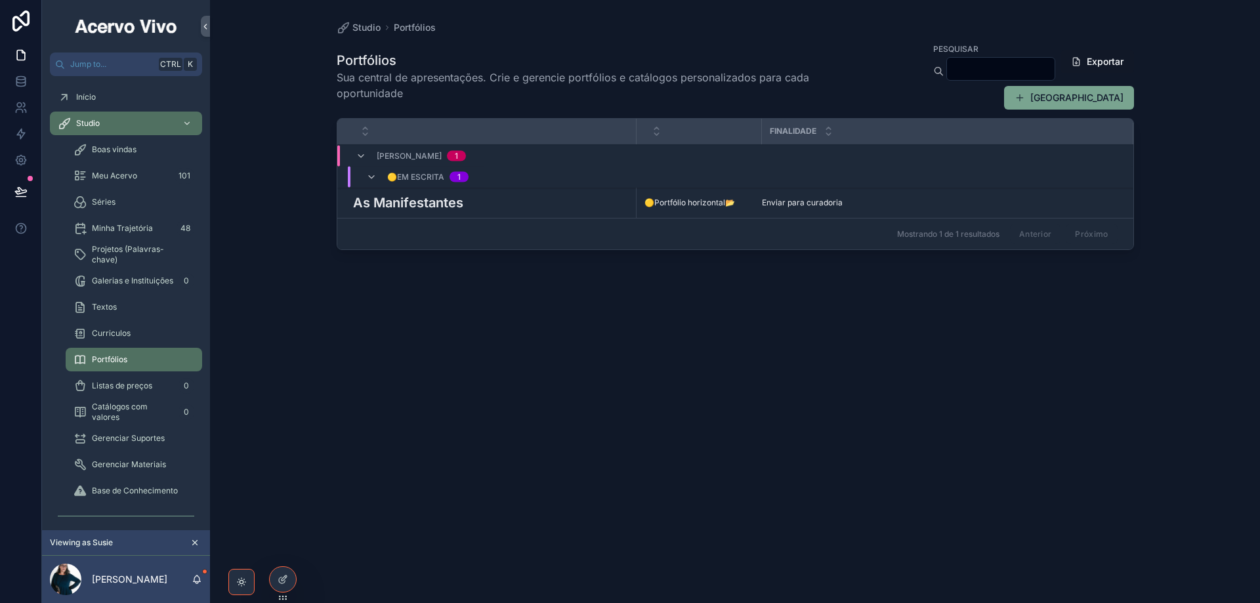
click at [447, 202] on h3 "As Manifestantes" at bounding box center [408, 203] width 110 height 20
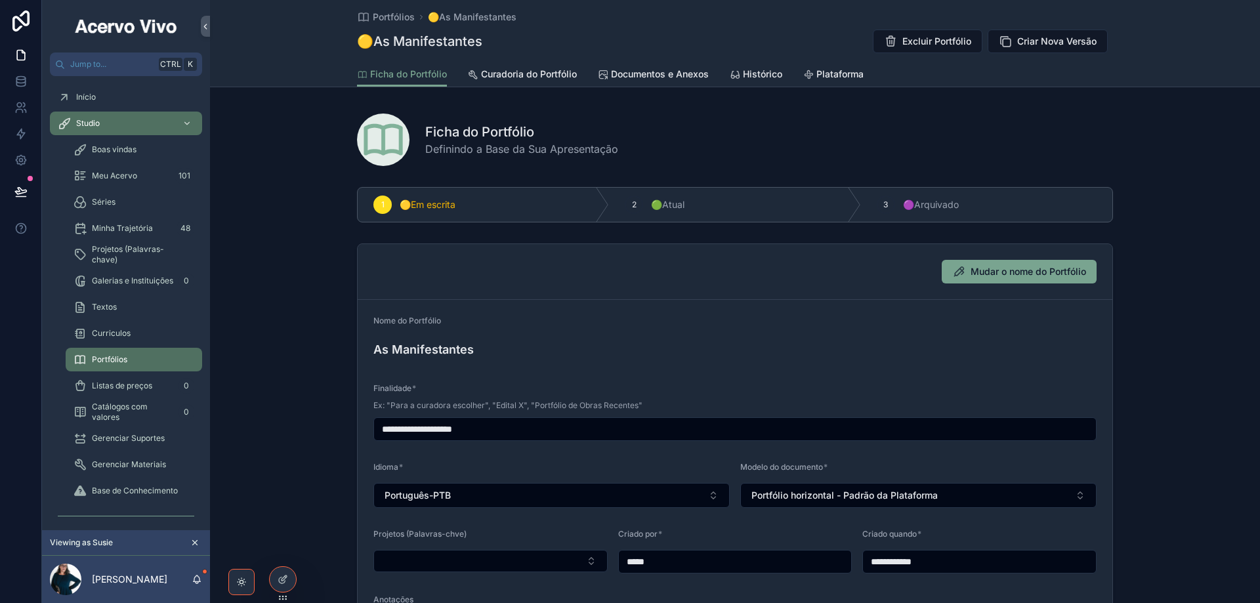
click at [639, 75] on span "Documentos e Anexos" at bounding box center [660, 74] width 98 height 13
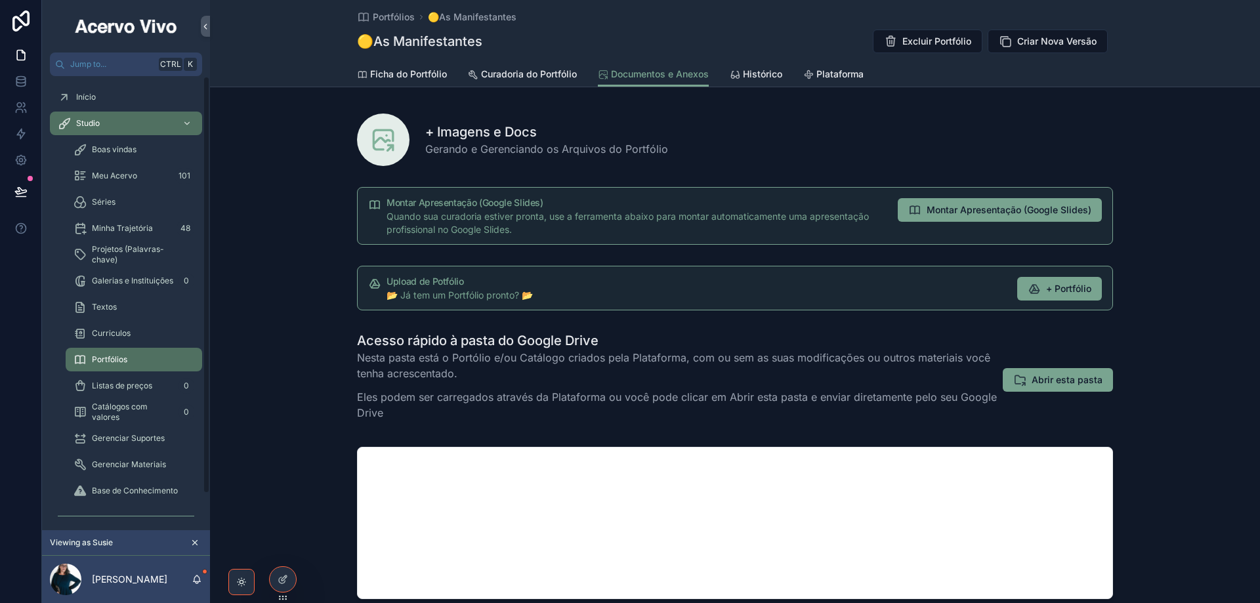
click at [137, 175] on span "Meu Acervo" at bounding box center [114, 176] width 45 height 11
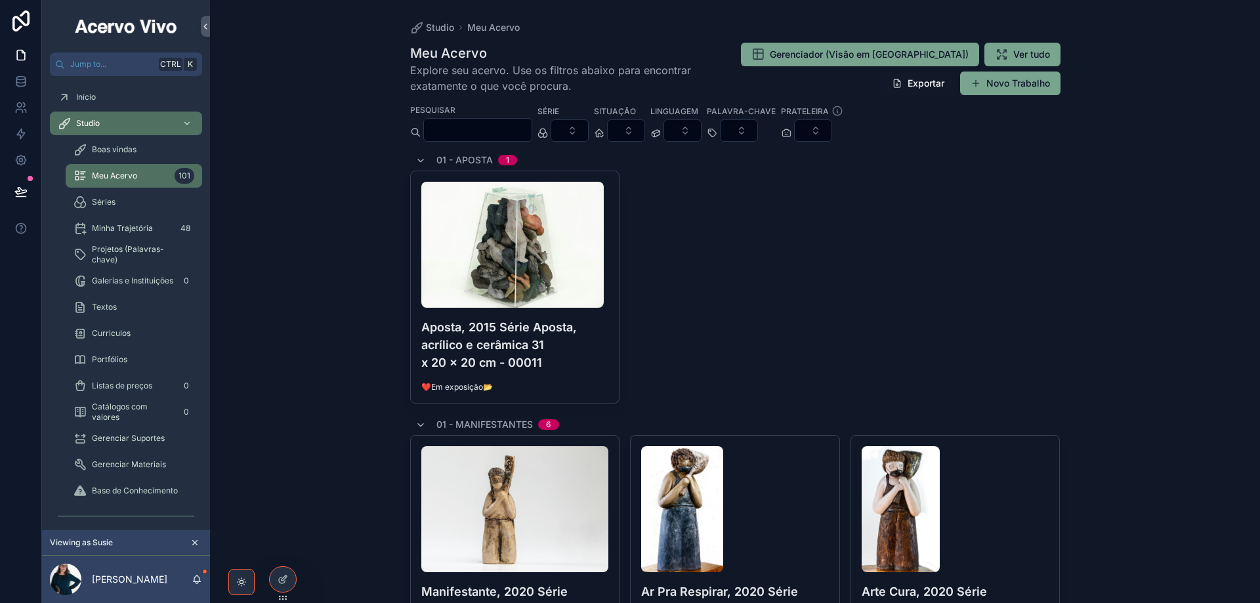
click at [131, 308] on div "Textos" at bounding box center [134, 307] width 121 height 21
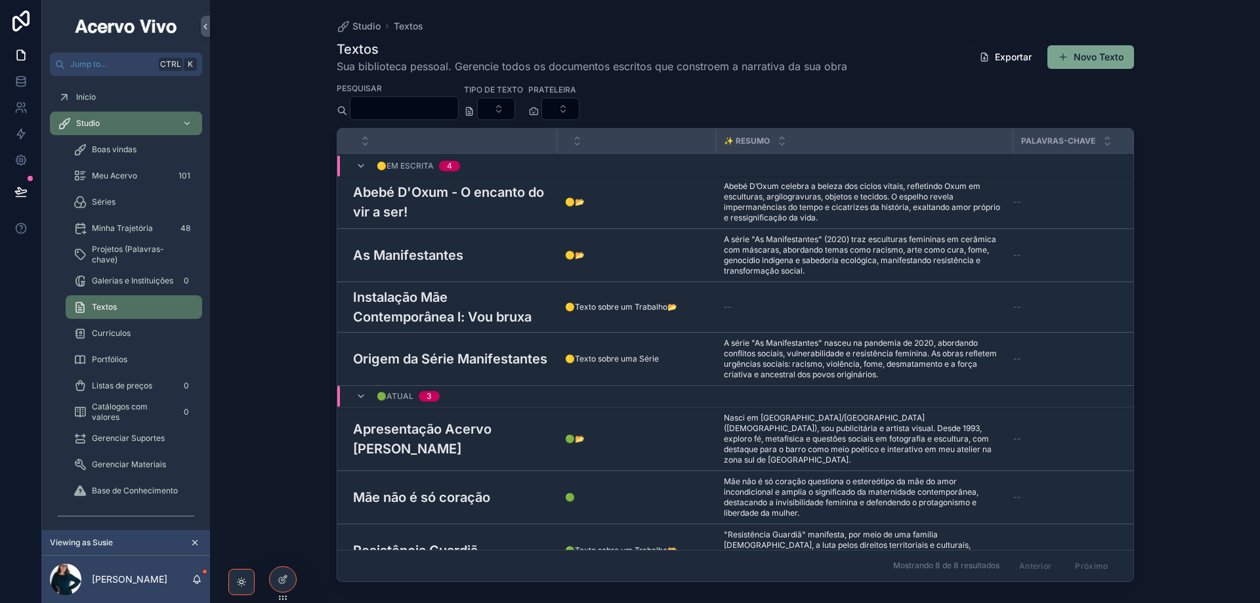
click at [137, 171] on div "Meu Acervo 101" at bounding box center [134, 175] width 121 height 21
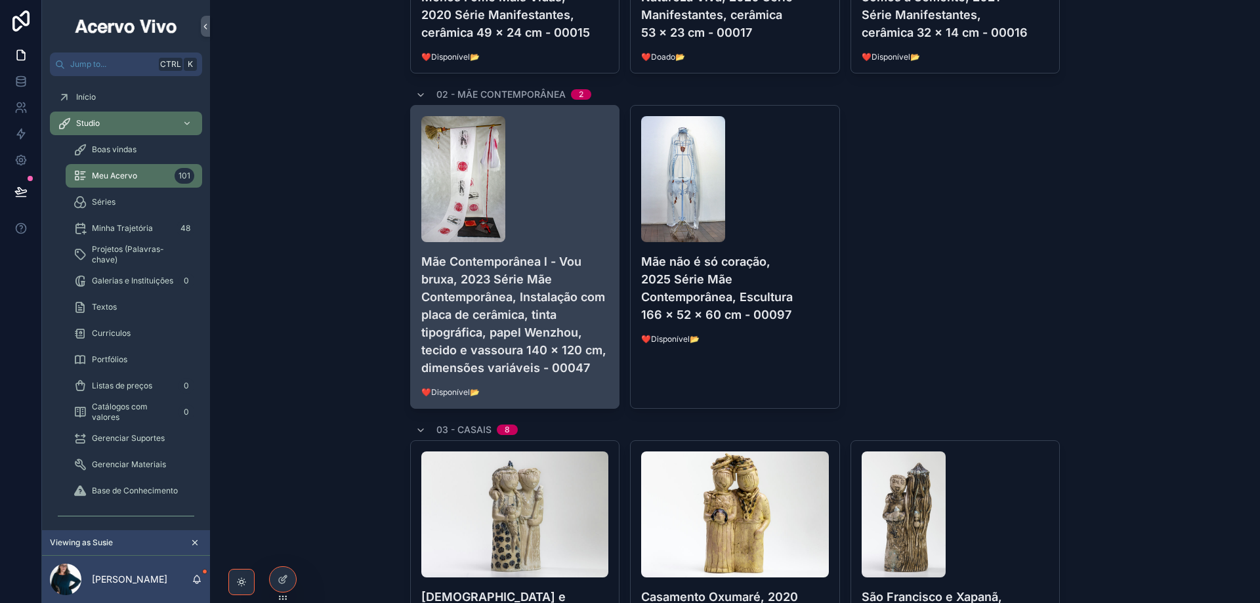
scroll to position [788, 0]
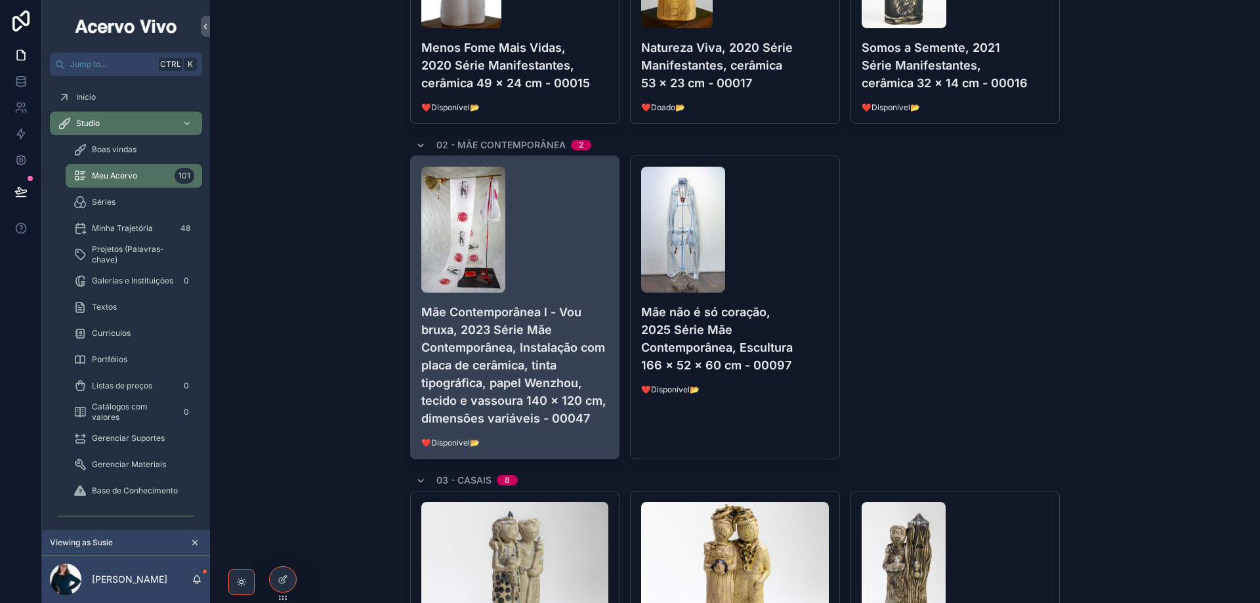
click at [580, 262] on div "scrollable content" at bounding box center [515, 230] width 188 height 126
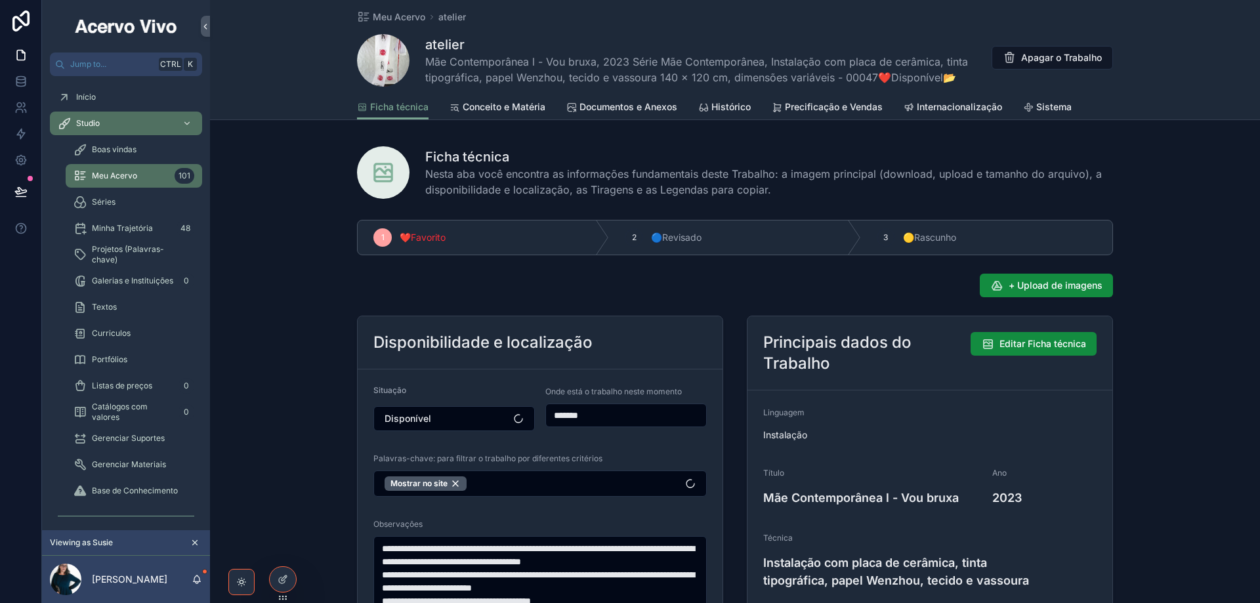
click at [650, 112] on span "Documentos e Anexos" at bounding box center [629, 106] width 98 height 13
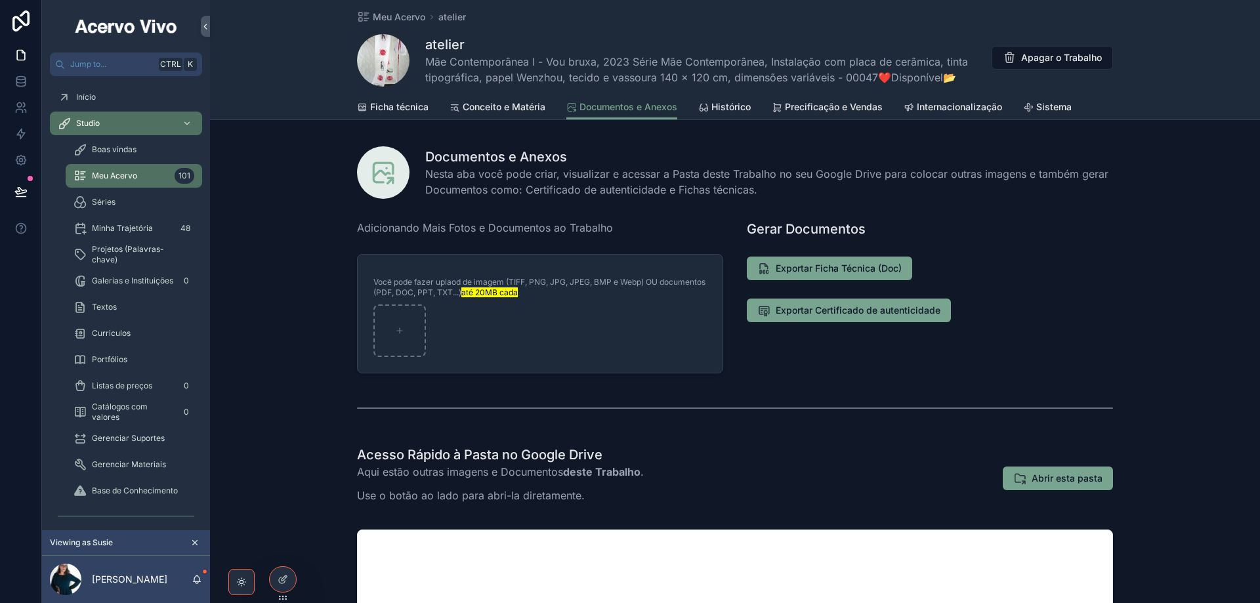
scroll to position [197, 0]
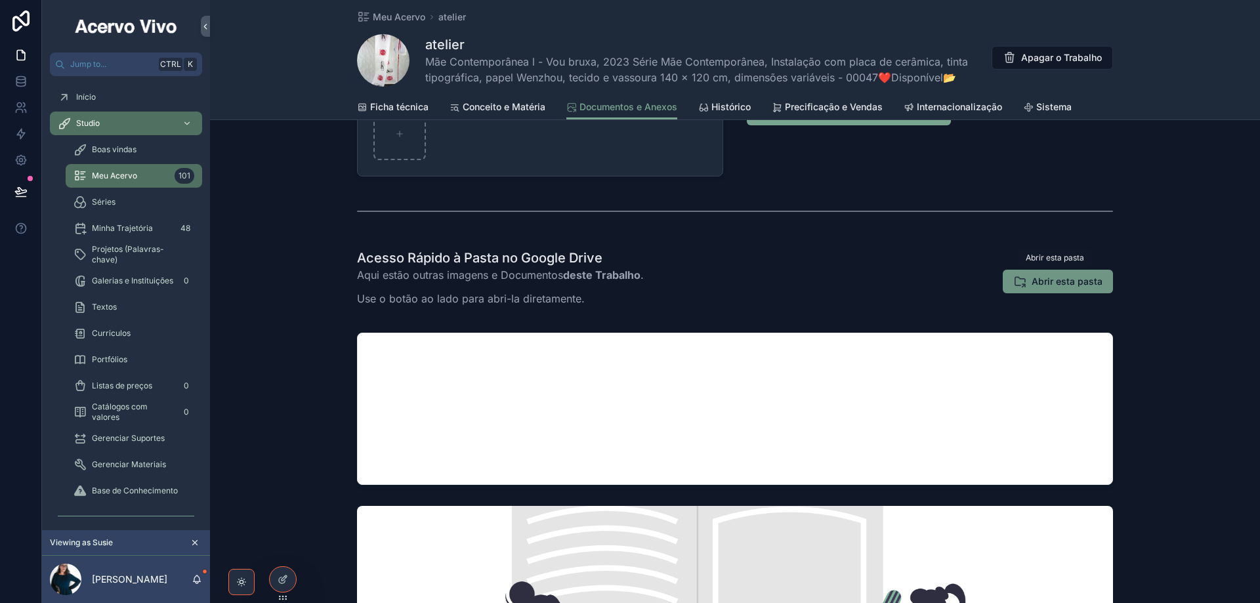
click at [1039, 285] on span "Abrir esta pasta" at bounding box center [1067, 281] width 71 height 13
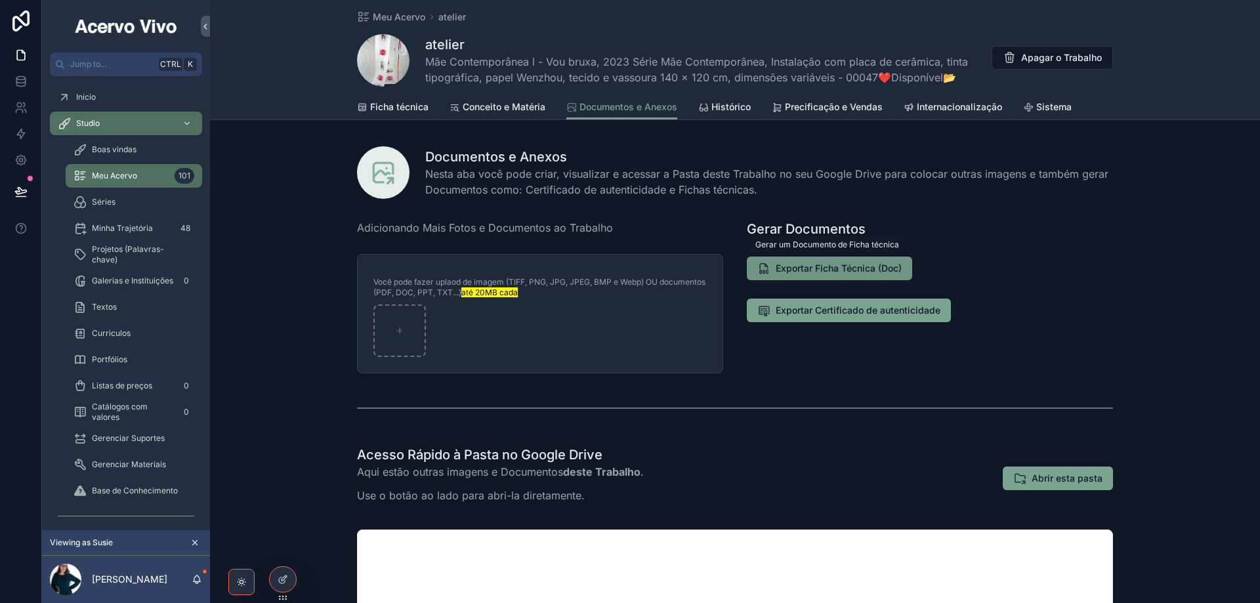
click at [818, 269] on span "Exportar Ficha Técnica (Doc)" at bounding box center [839, 268] width 126 height 13
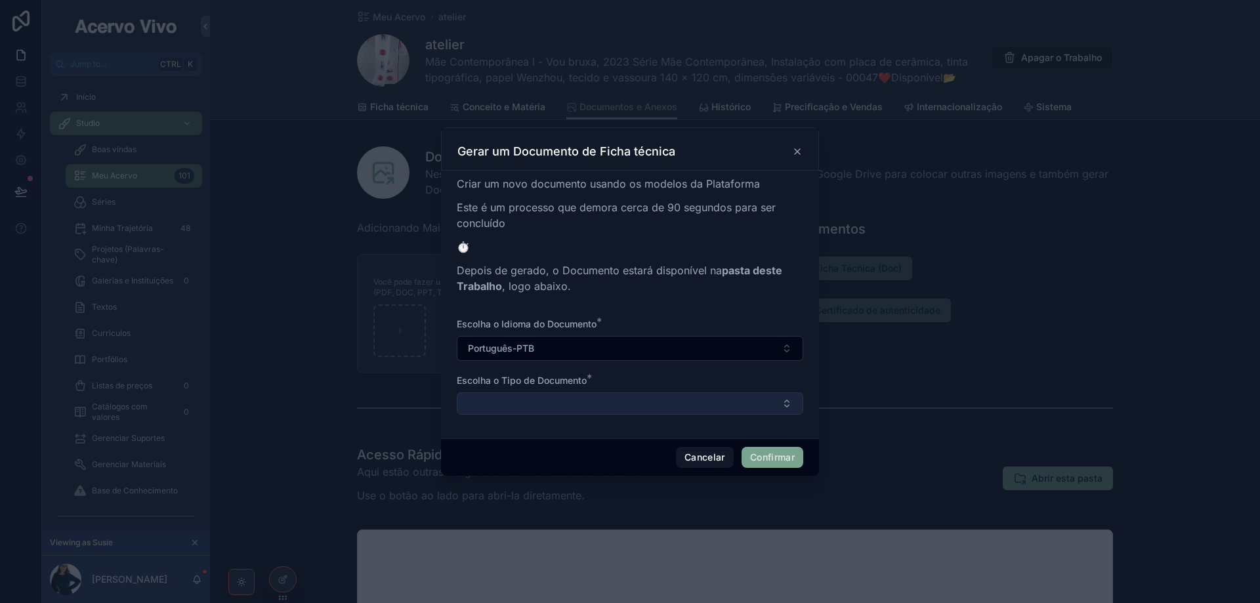
click at [744, 394] on button "Select Button" at bounding box center [630, 404] width 347 height 22
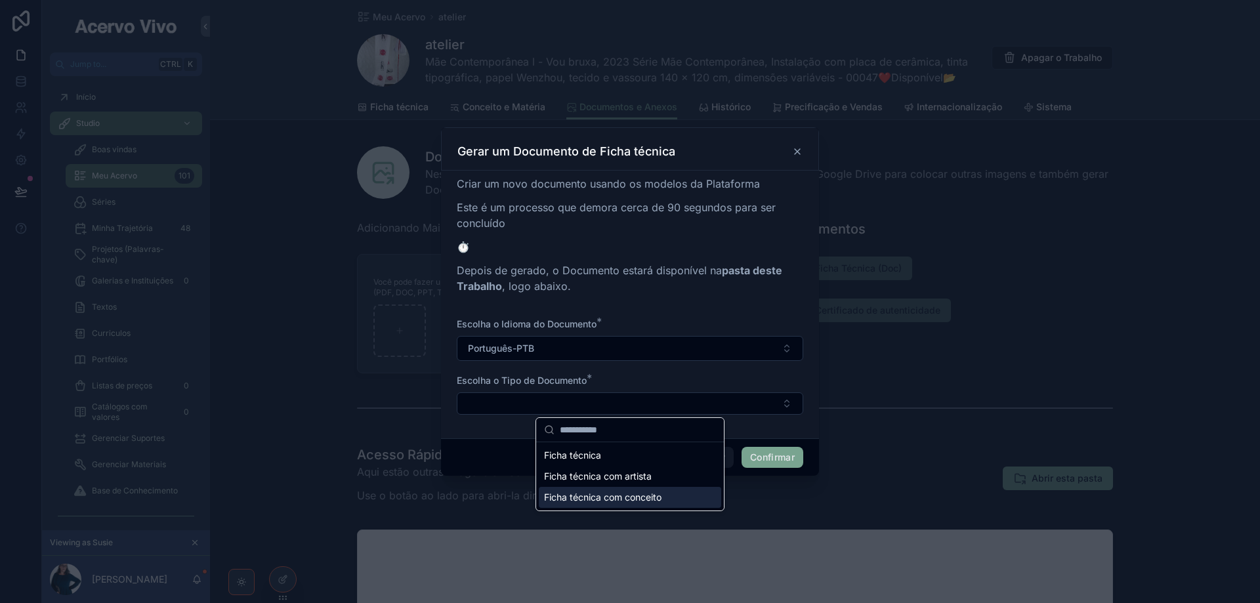
click at [601, 497] on span "Ficha técnica com conceito" at bounding box center [603, 497] width 118 height 13
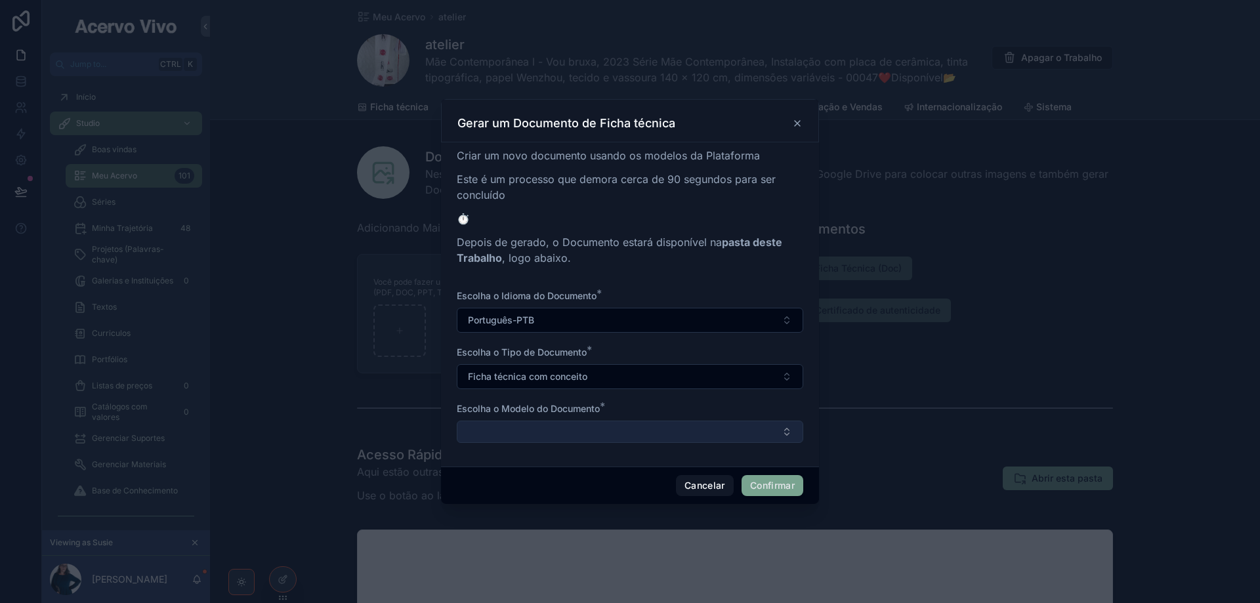
click at [622, 437] on button "Select Button" at bounding box center [630, 432] width 347 height 22
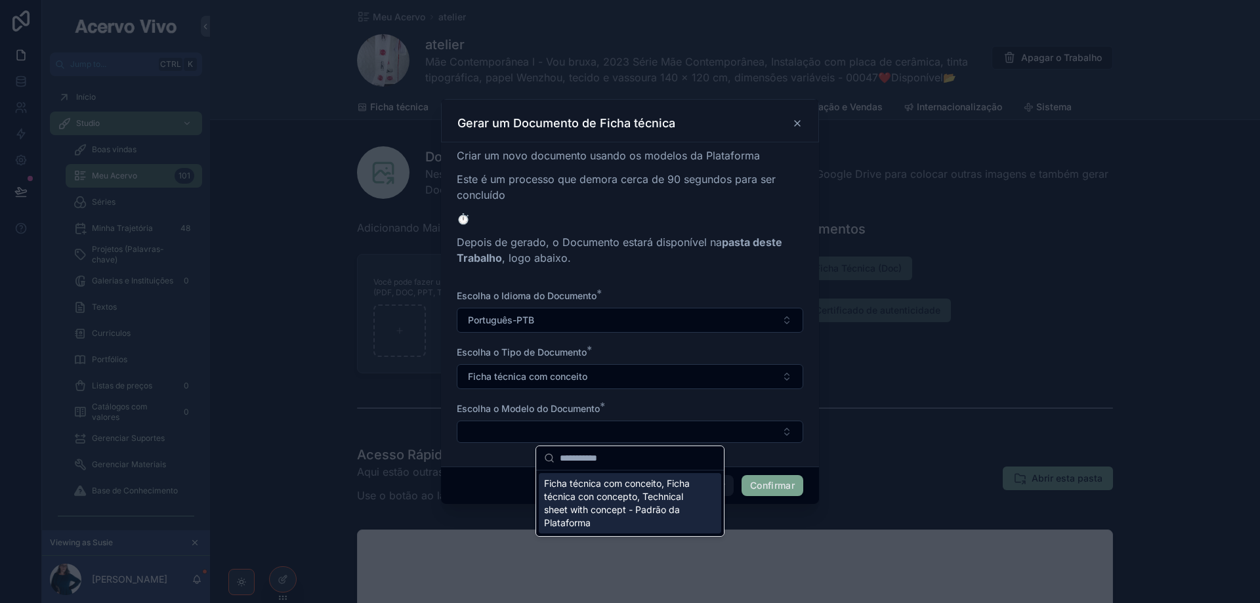
click at [612, 488] on span "Ficha técnica com conceito, Ficha técnica con concepto, Technical sheet with co…" at bounding box center [622, 503] width 156 height 53
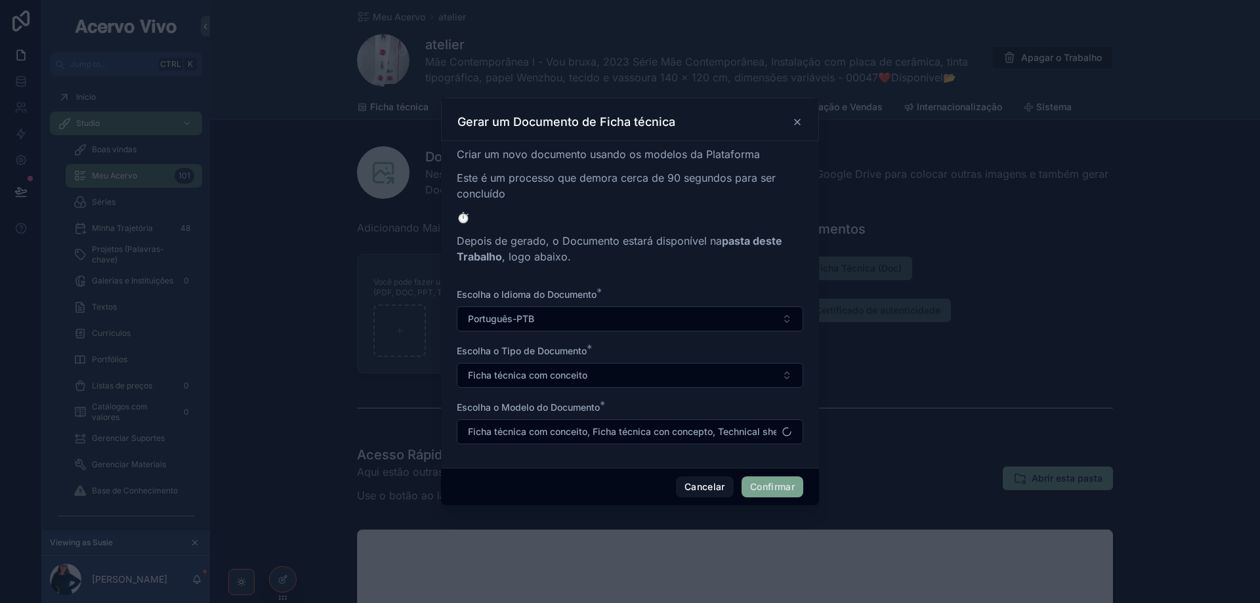
click at [771, 483] on button "Confirmar" at bounding box center [773, 487] width 62 height 21
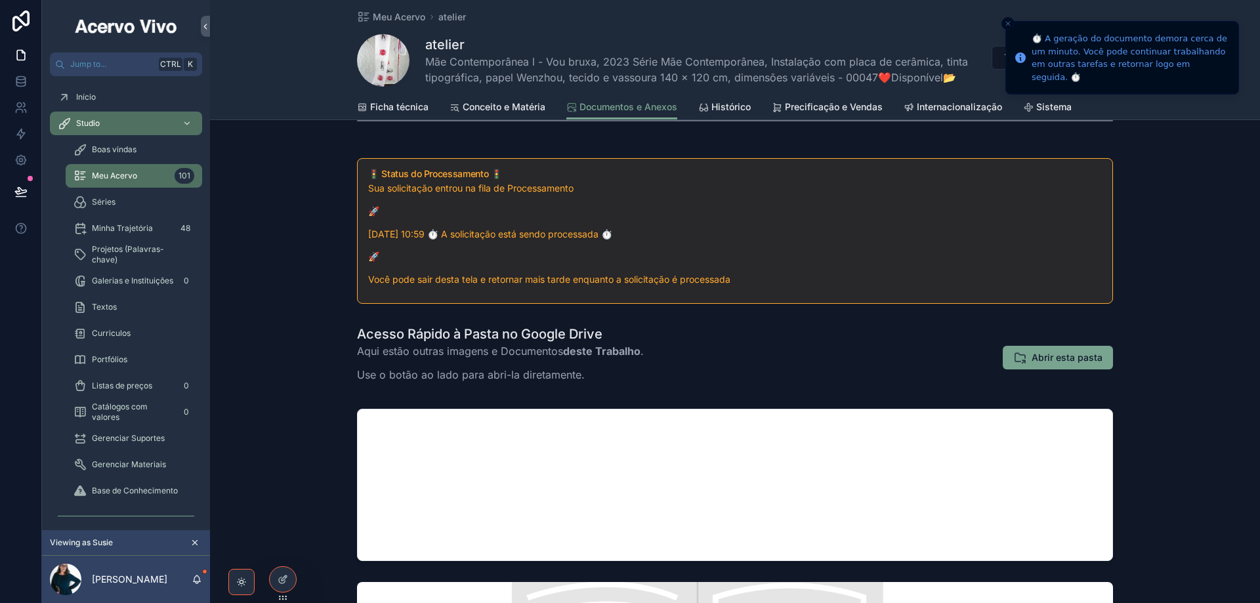
scroll to position [328, 0]
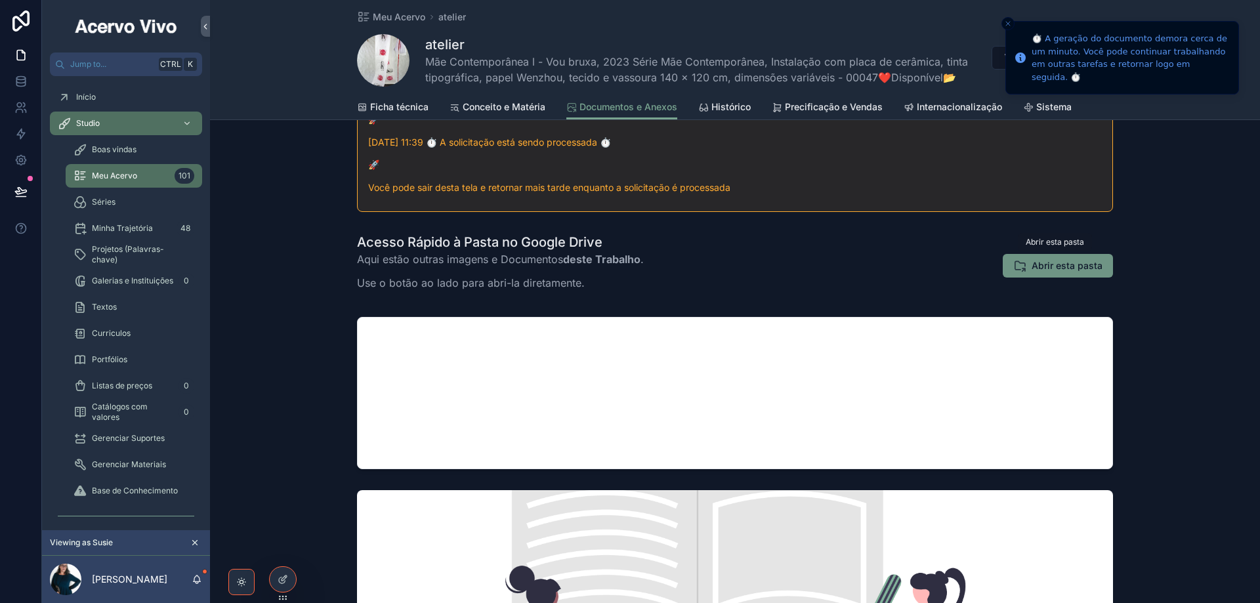
click at [1043, 272] on button "Abrir esta pasta" at bounding box center [1058, 266] width 110 height 24
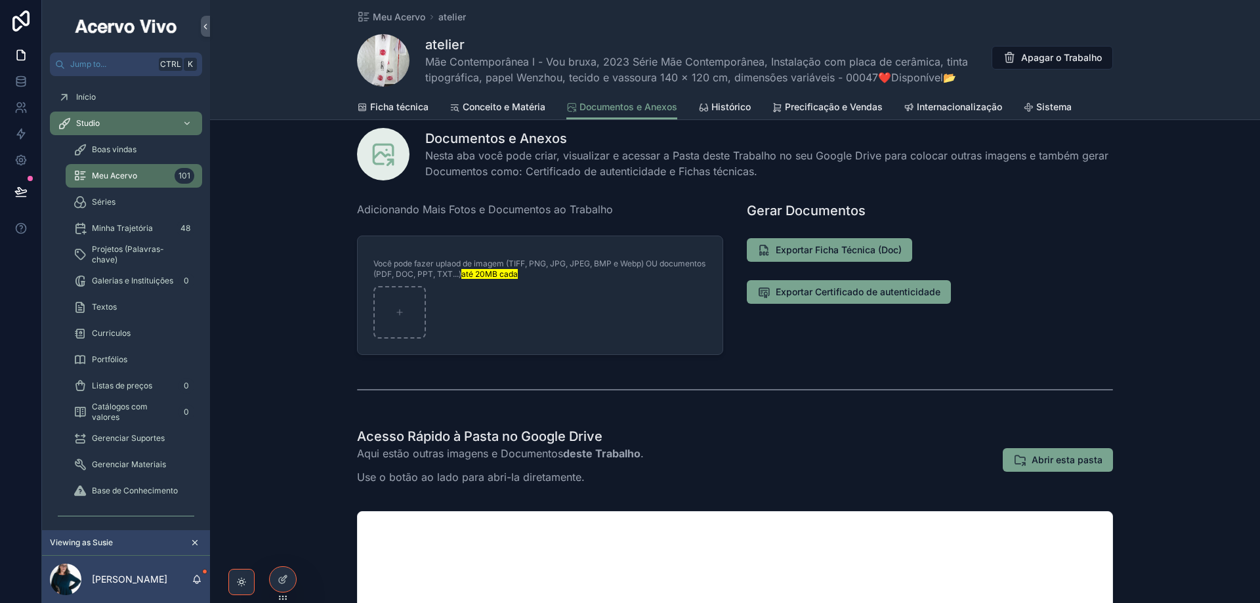
scroll to position [0, 0]
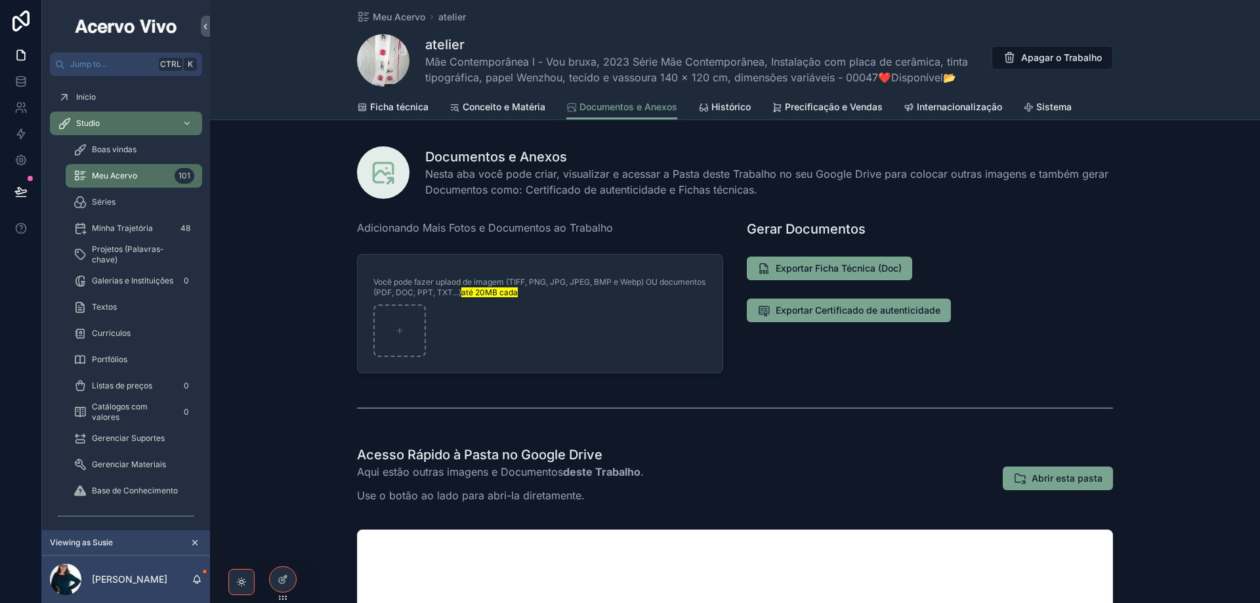
click at [388, 109] on span "Ficha técnica" at bounding box center [399, 106] width 58 height 13
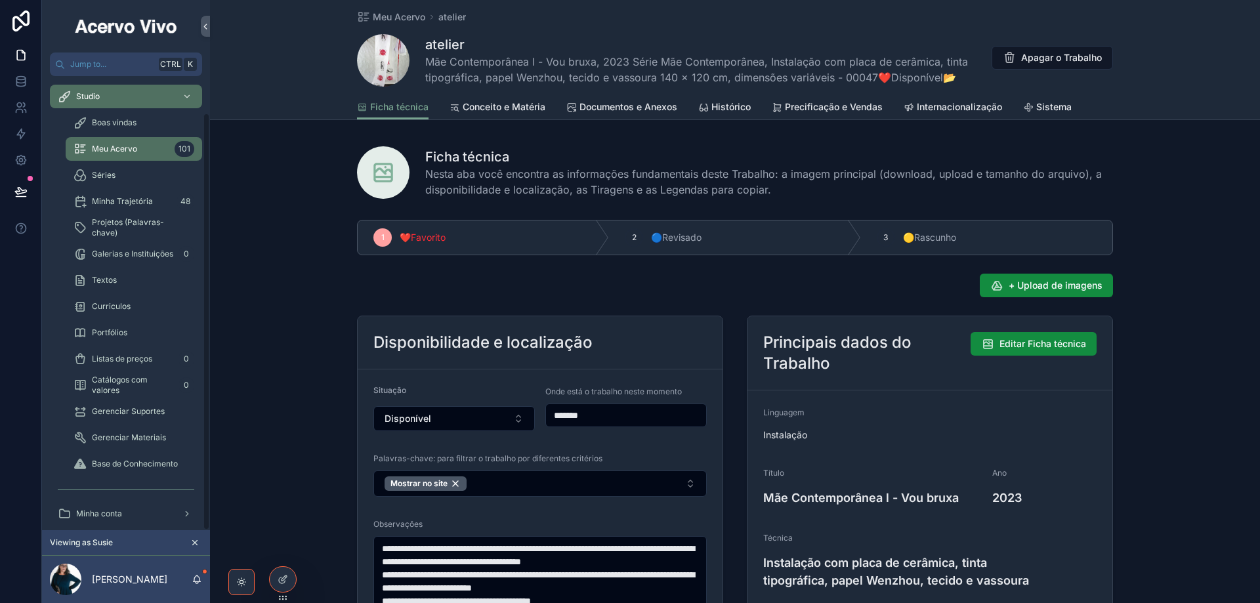
scroll to position [39, 0]
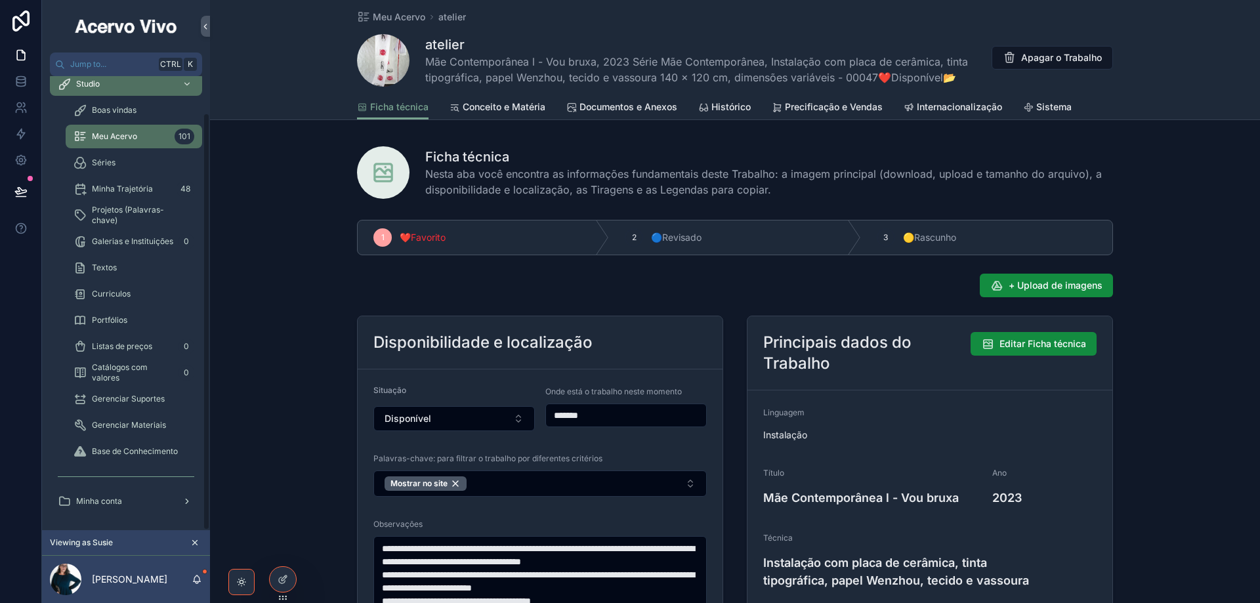
click at [127, 503] on div "Minha conta" at bounding box center [126, 501] width 137 height 21
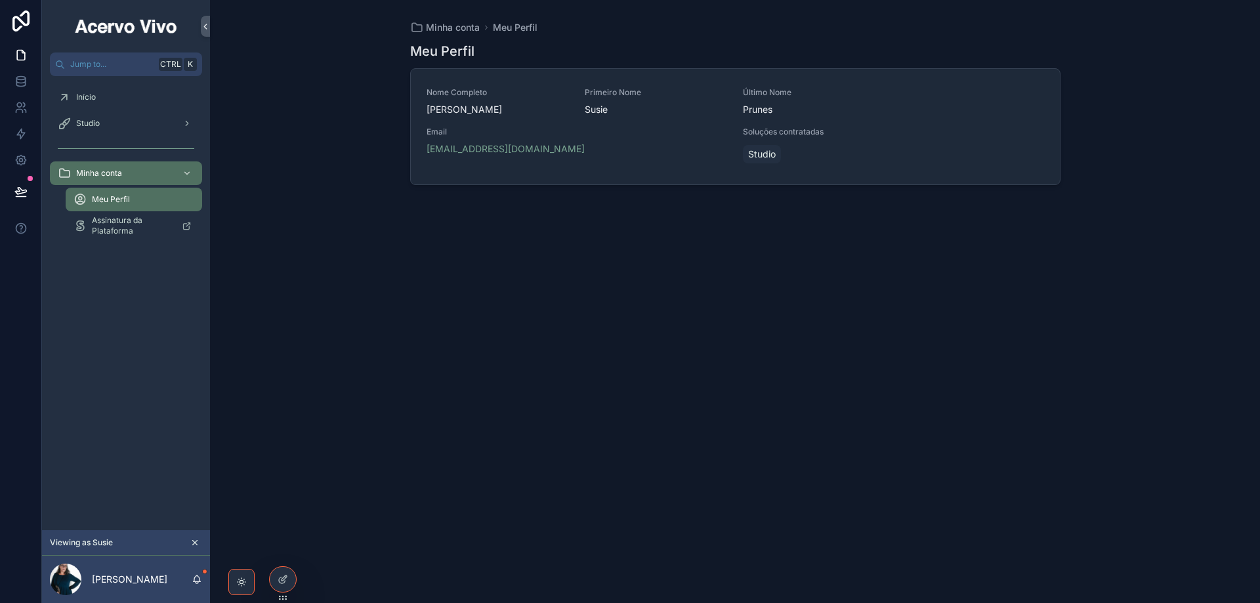
click at [652, 140] on div "Email [EMAIL_ADDRESS][DOMAIN_NAME]" at bounding box center [577, 141] width 301 height 29
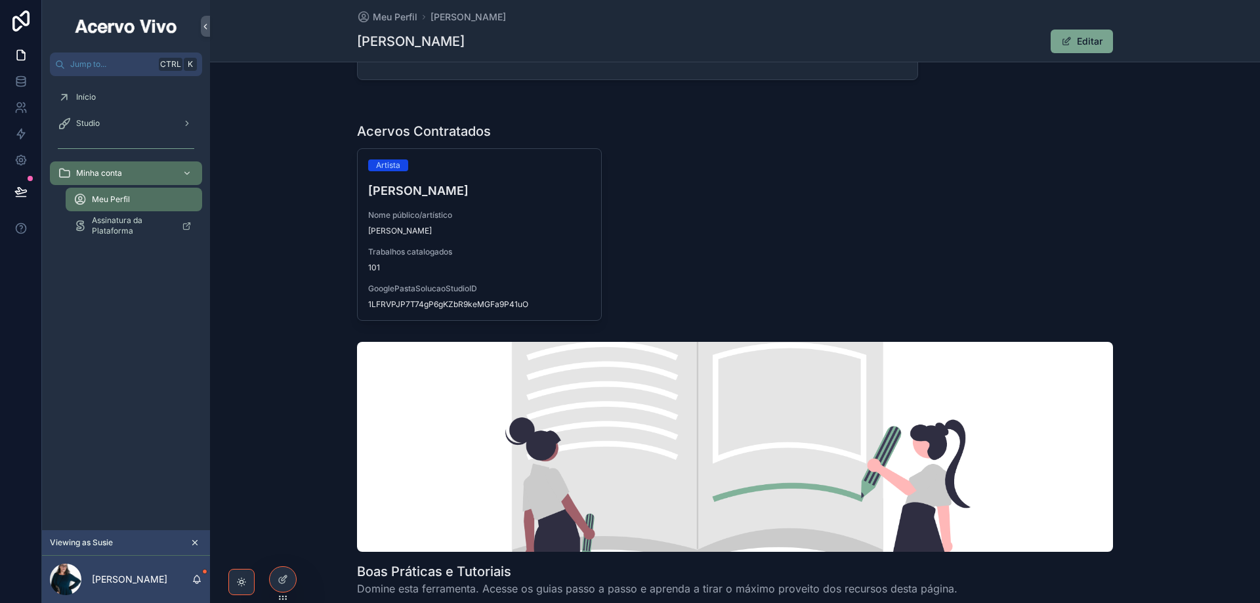
scroll to position [197, 0]
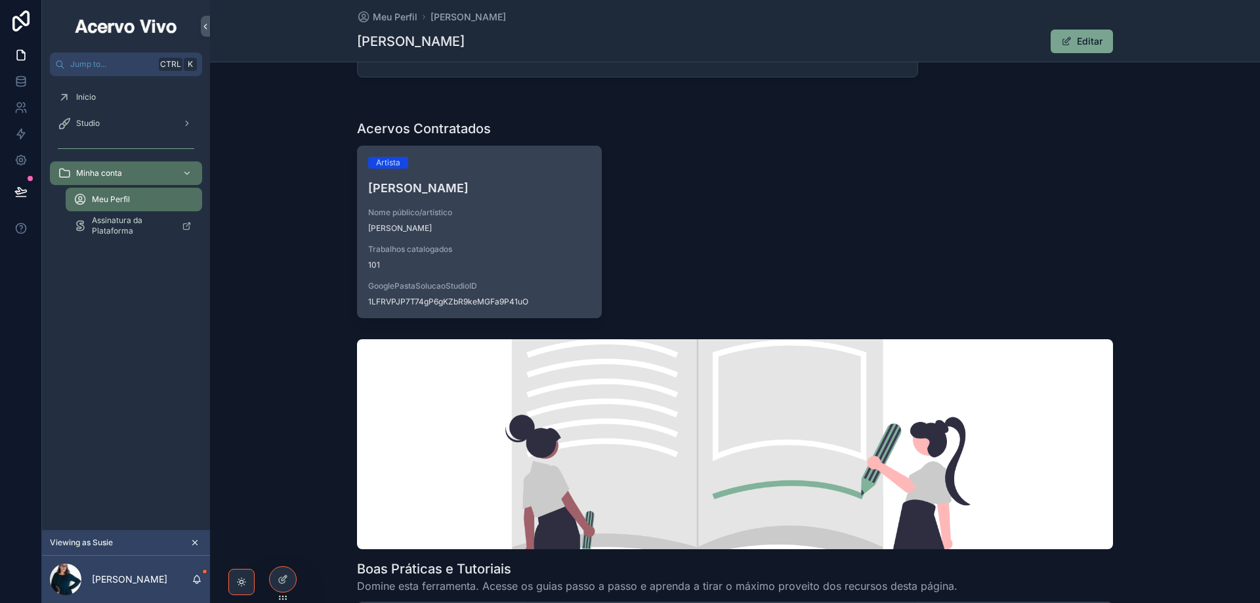
click at [567, 200] on div "Artista [PERSON_NAME] Nome público/artístico [PERSON_NAME] Trabalhos catalogado…" at bounding box center [480, 231] width 244 height 171
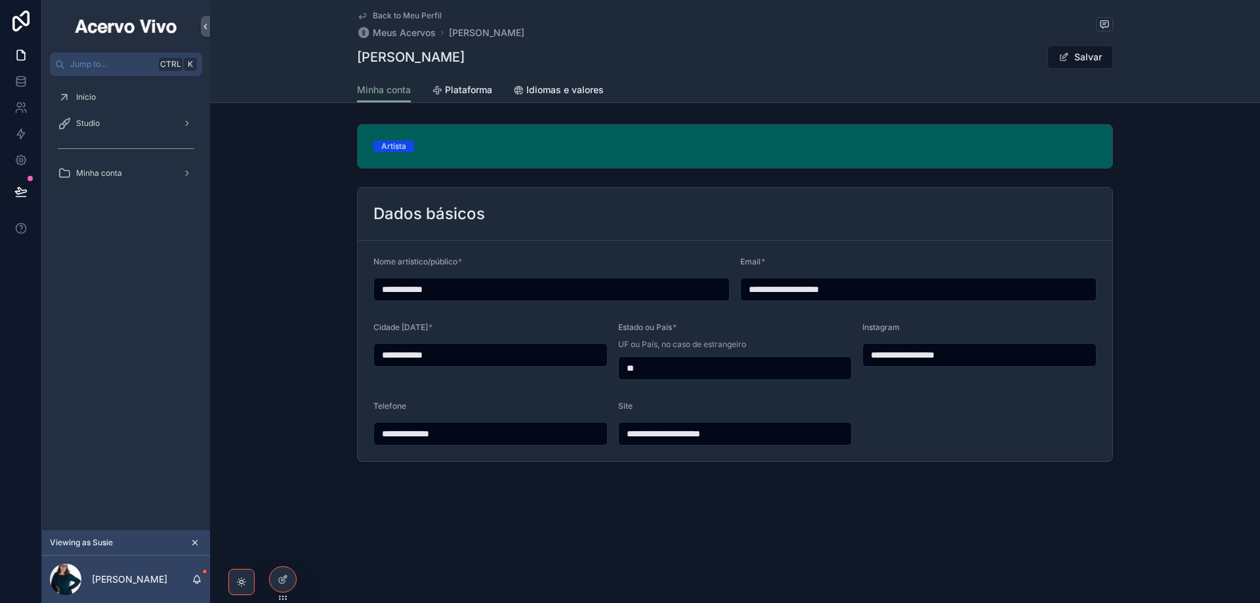
click at [259, 188] on div "**********" at bounding box center [735, 293] width 1050 height 349
click at [107, 125] on div "Studio" at bounding box center [126, 123] width 137 height 21
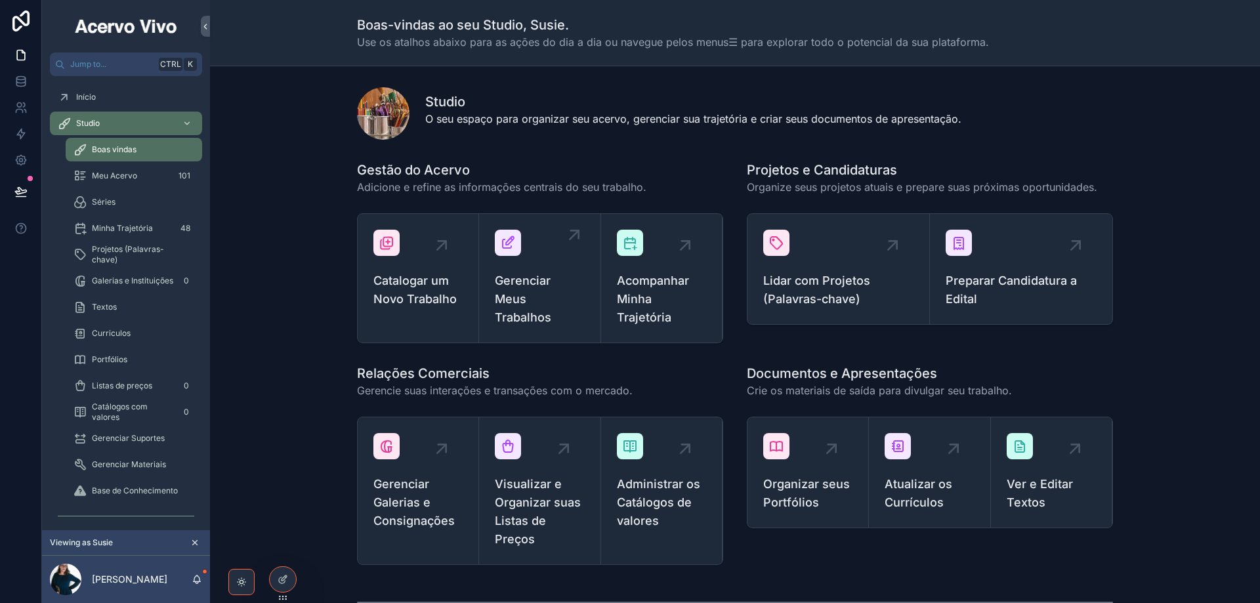
click at [549, 301] on span "Gerenciar Meus Trabalhos" at bounding box center [539, 299] width 89 height 55
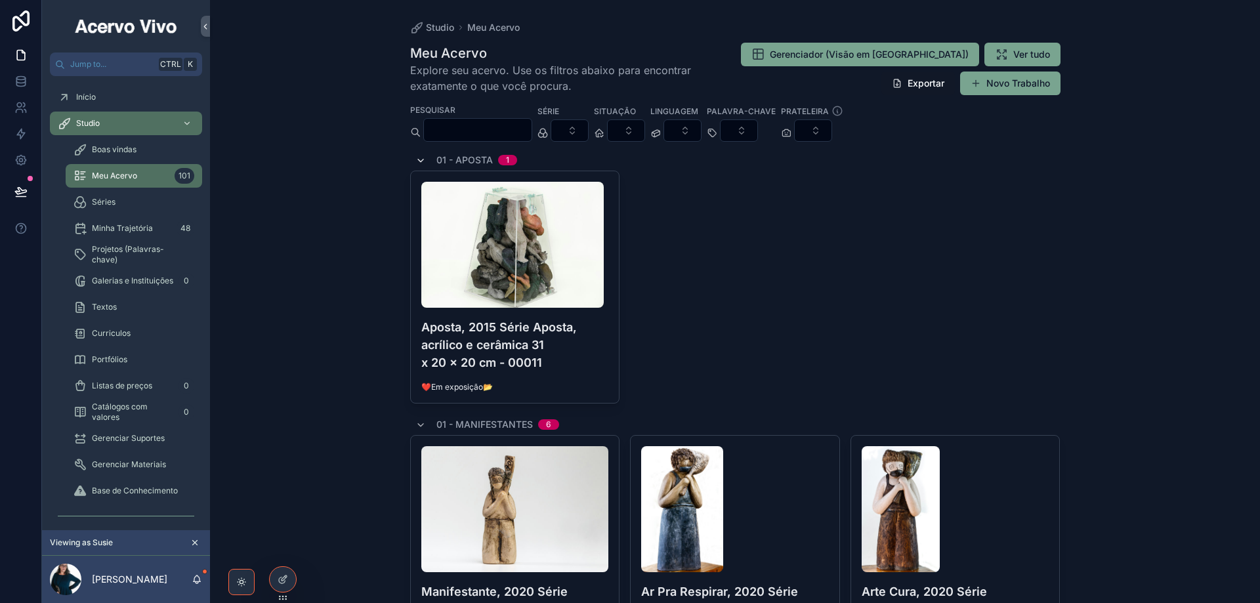
click at [416, 162] on icon "scrollable content" at bounding box center [421, 161] width 11 height 11
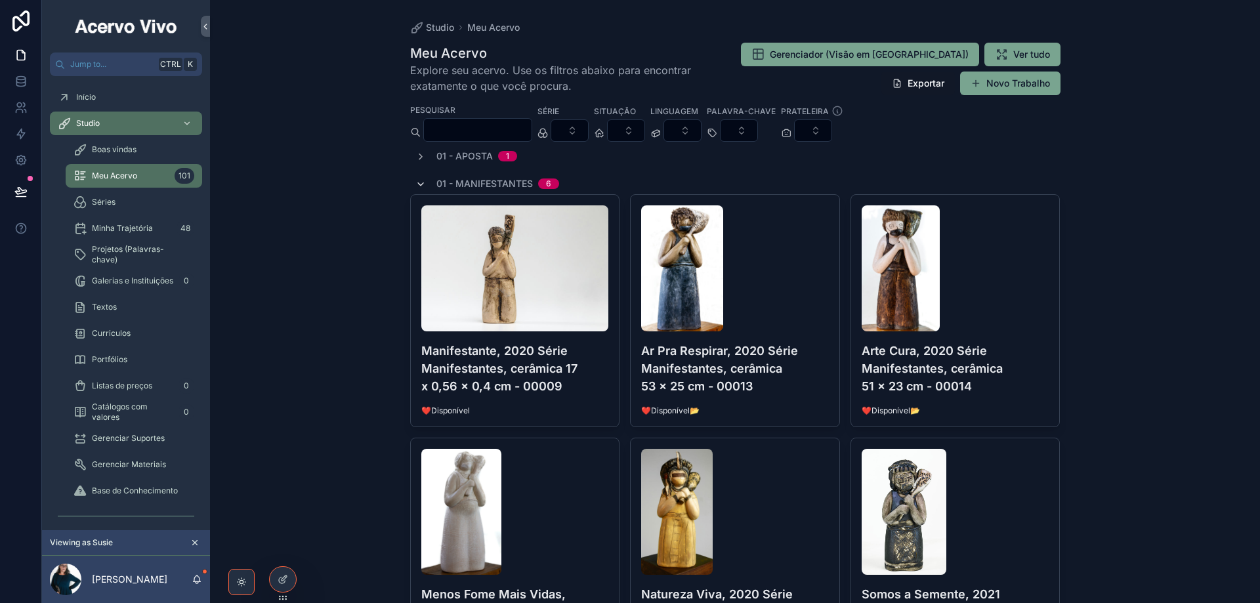
click at [416, 183] on icon "scrollable content" at bounding box center [421, 184] width 11 height 11
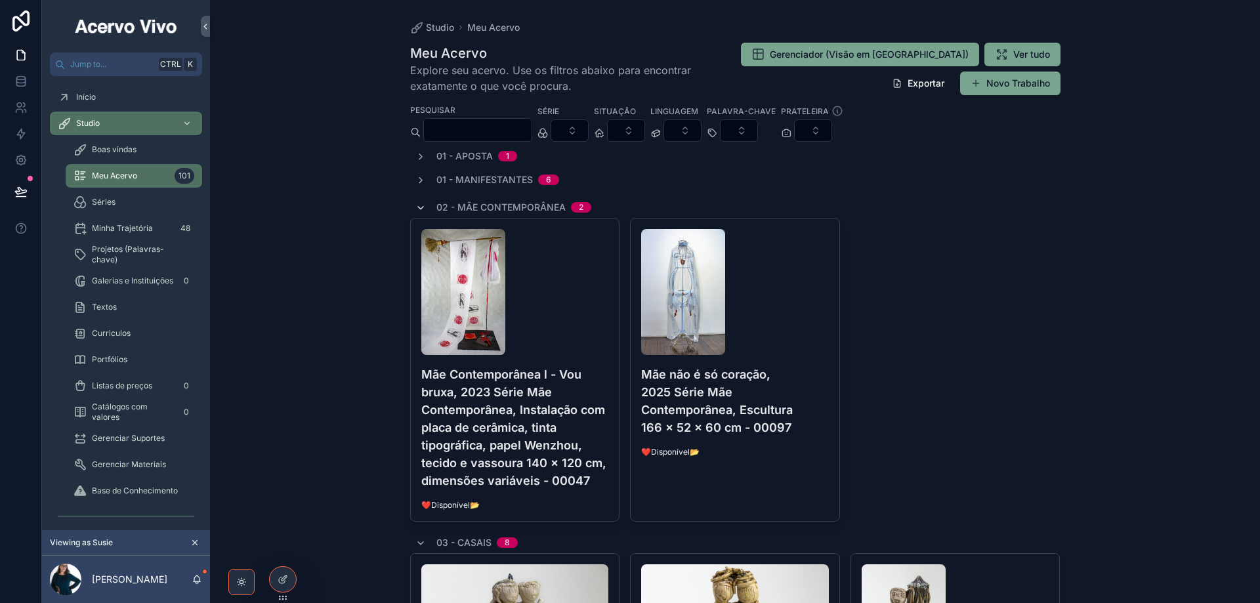
click at [418, 202] on span "scrollable content" at bounding box center [421, 207] width 11 height 11
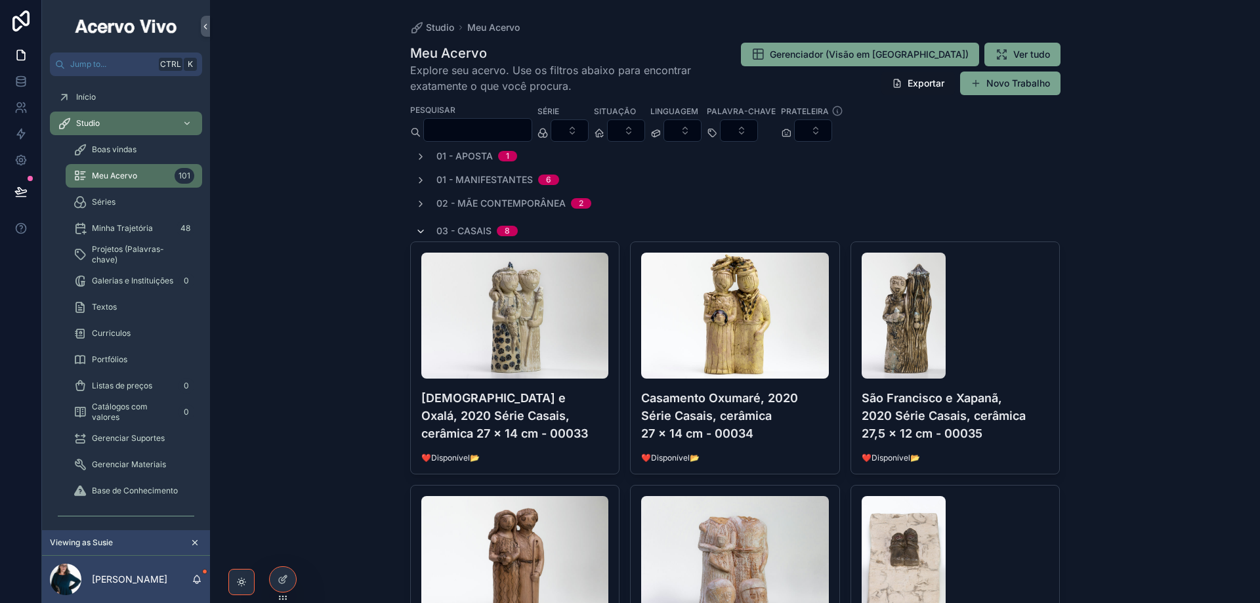
click at [419, 231] on icon "scrollable content" at bounding box center [421, 231] width 11 height 11
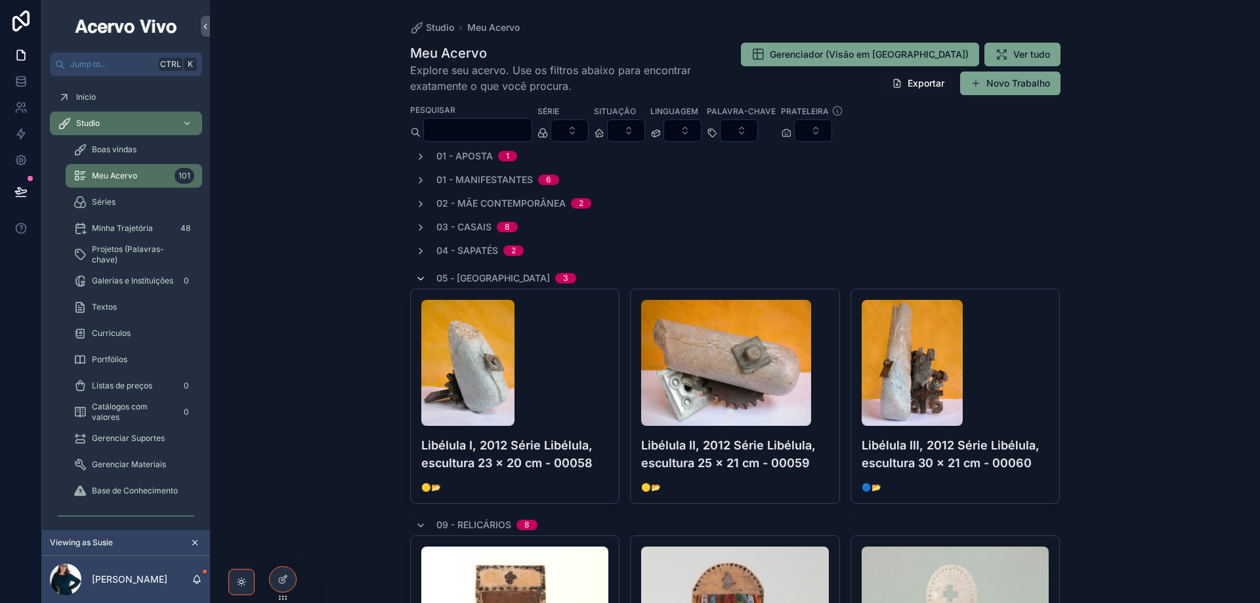
click at [418, 280] on icon "scrollable content" at bounding box center [421, 279] width 11 height 11
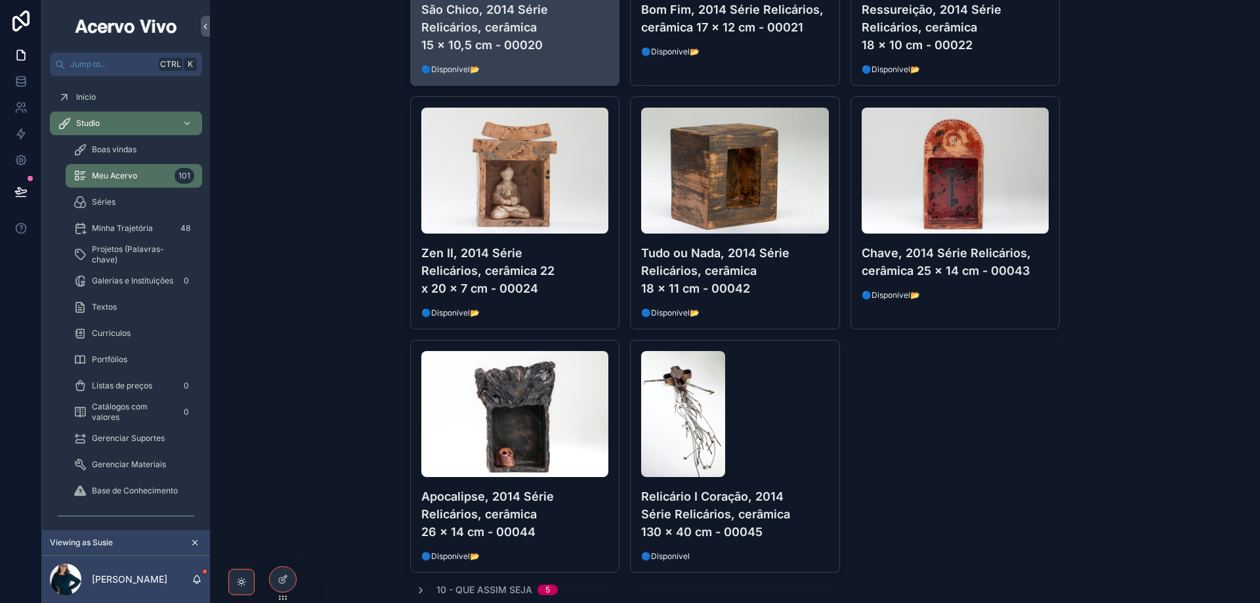
scroll to position [525, 0]
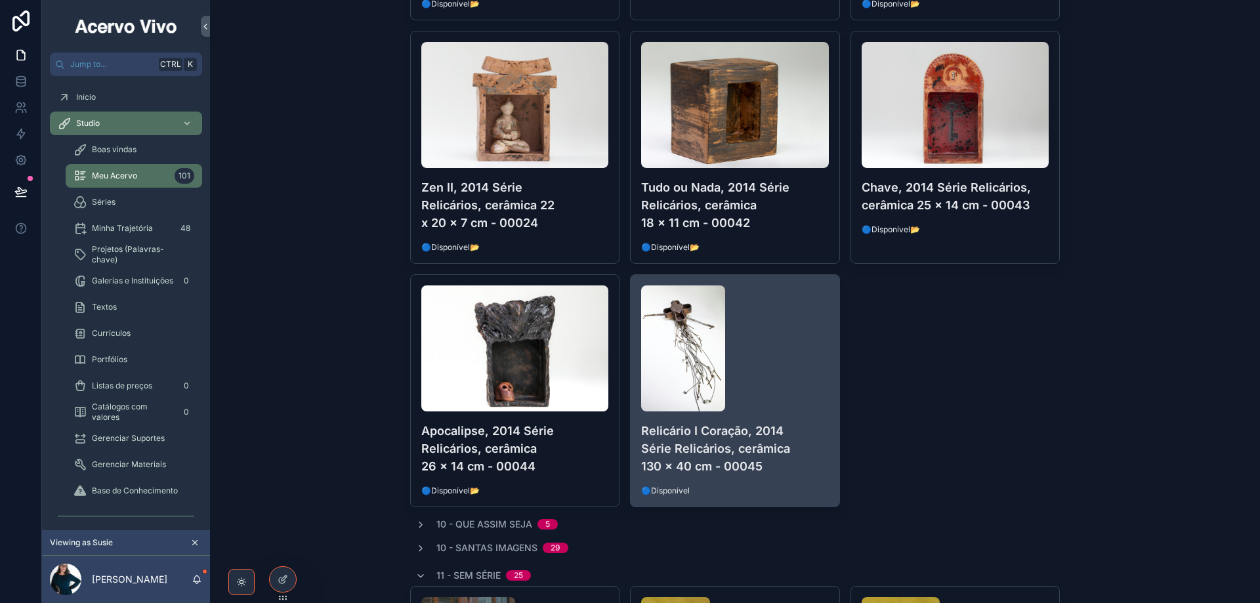
click at [796, 381] on div "scrollable content" at bounding box center [735, 349] width 188 height 126
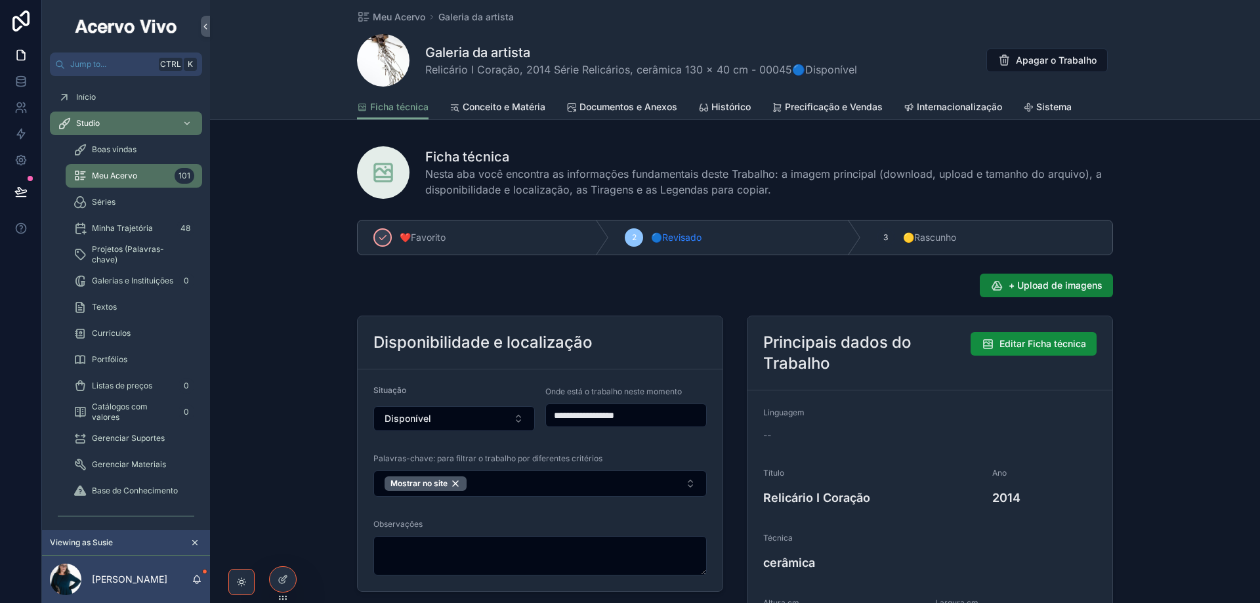
click at [1030, 285] on span "+ Upload de imagens" at bounding box center [1056, 285] width 94 height 13
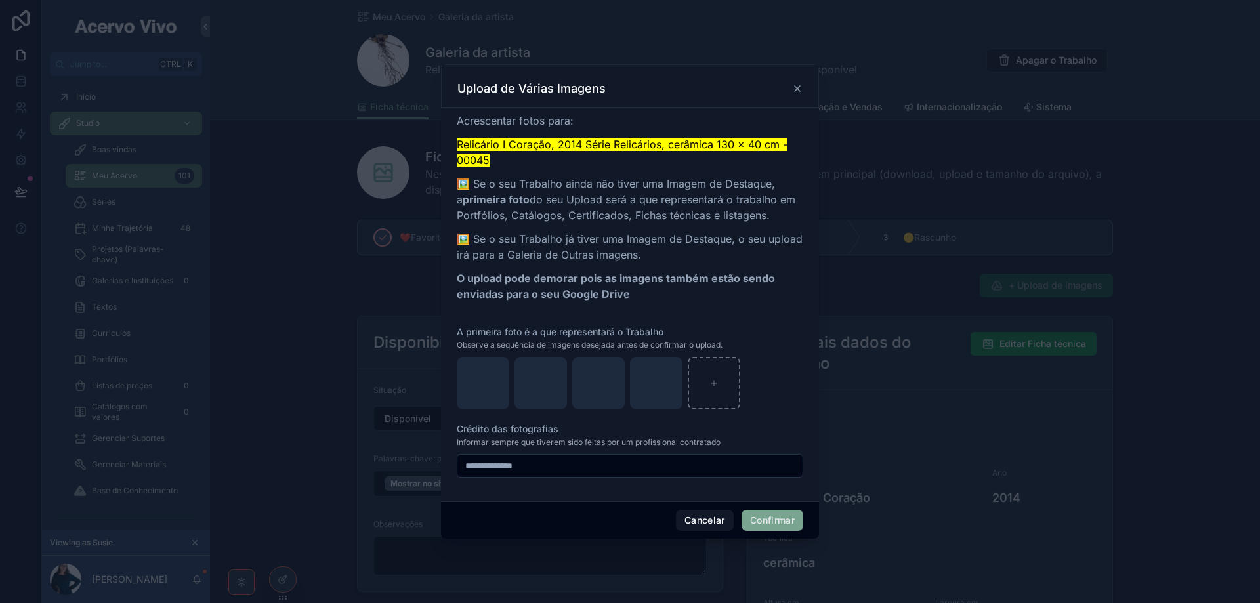
click at [777, 523] on button "Confirmar" at bounding box center [773, 520] width 62 height 21
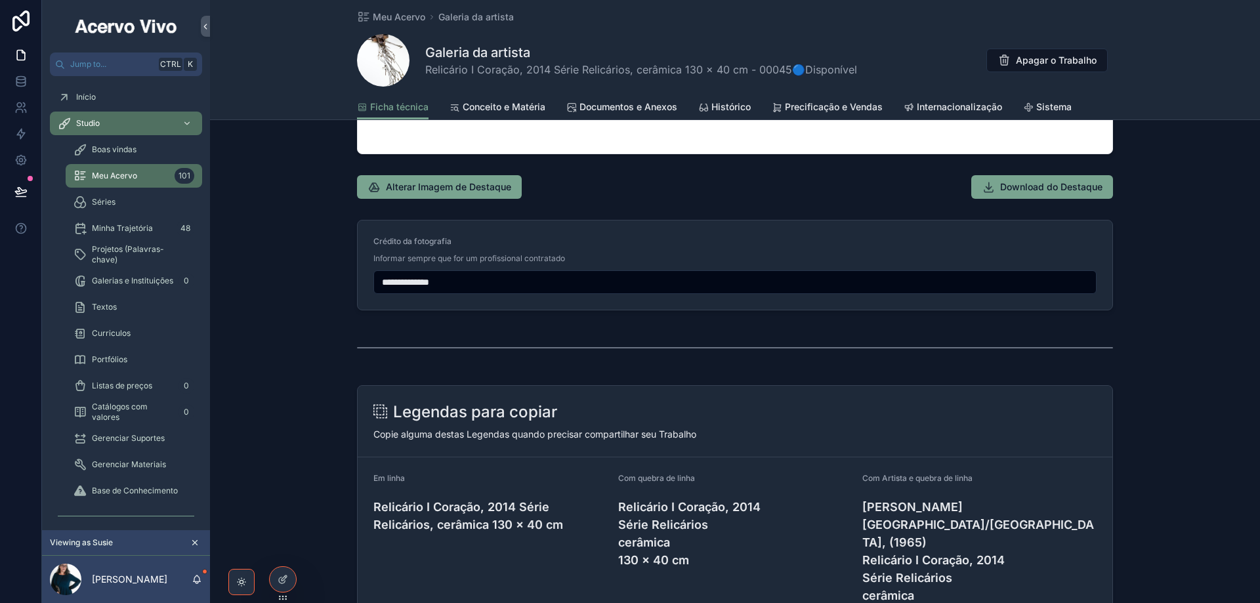
scroll to position [1576, 0]
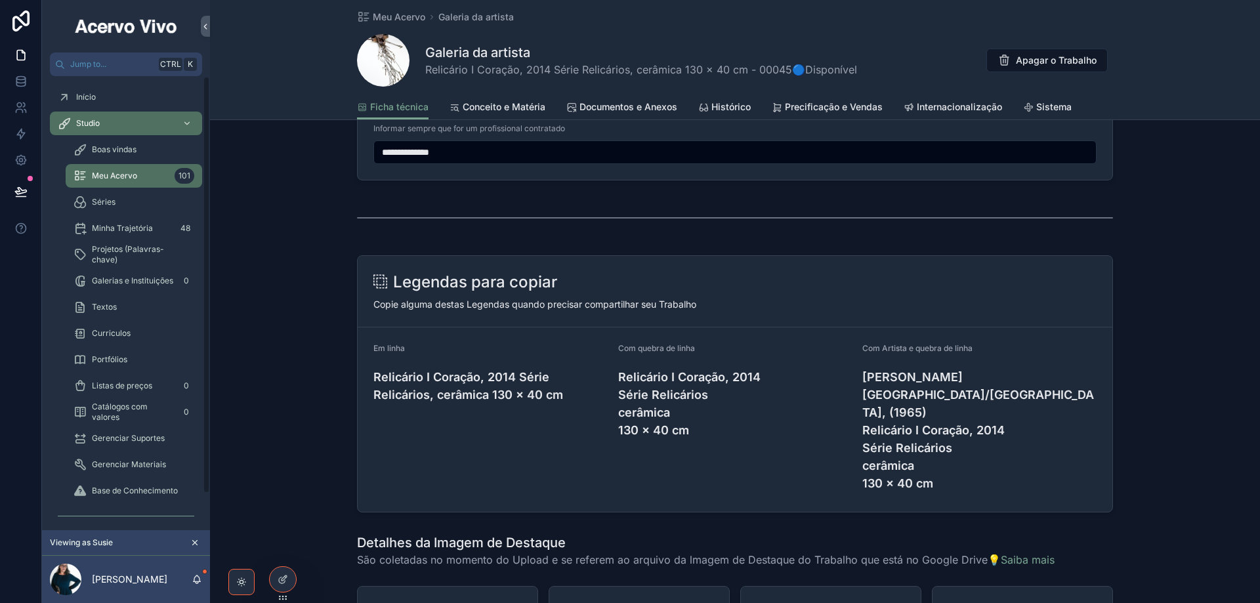
click at [611, 109] on span "Documentos e Anexos" at bounding box center [629, 106] width 98 height 13
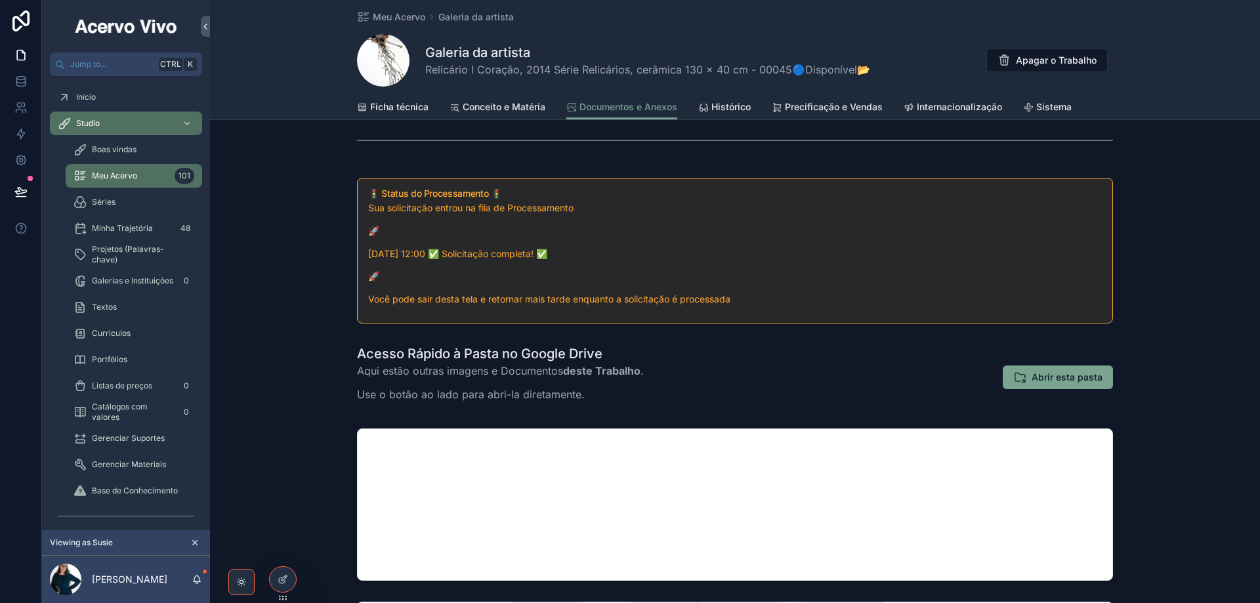
scroll to position [328, 0]
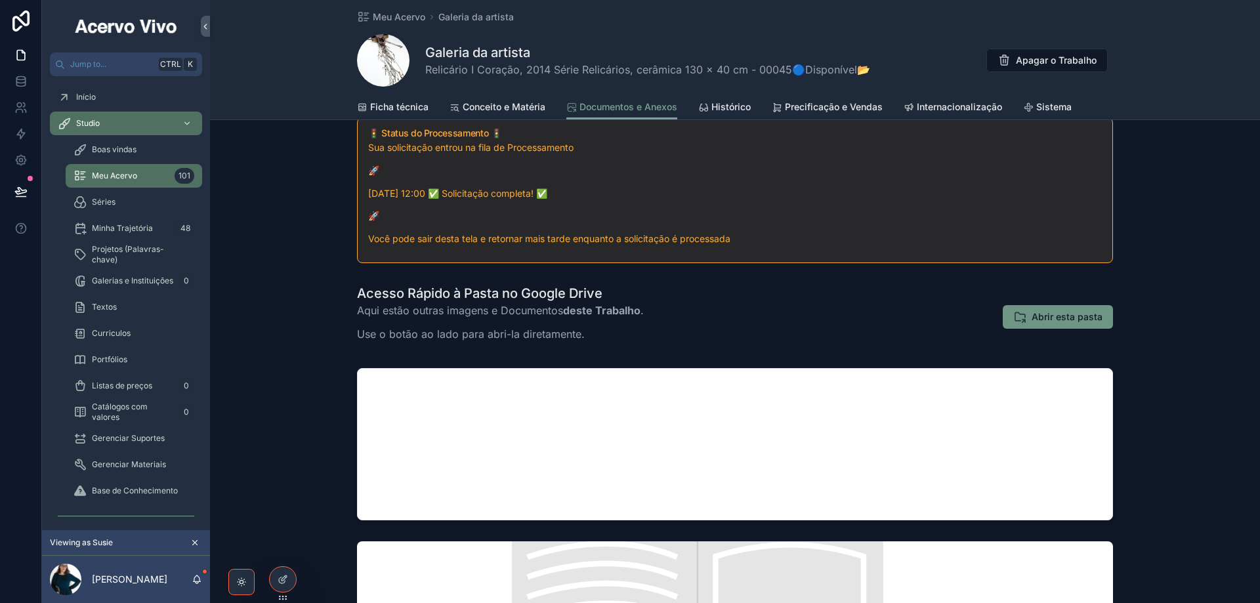
click at [1077, 315] on span "Abrir esta pasta" at bounding box center [1067, 317] width 71 height 13
click at [385, 16] on span "Meu Acervo" at bounding box center [399, 17] width 53 height 13
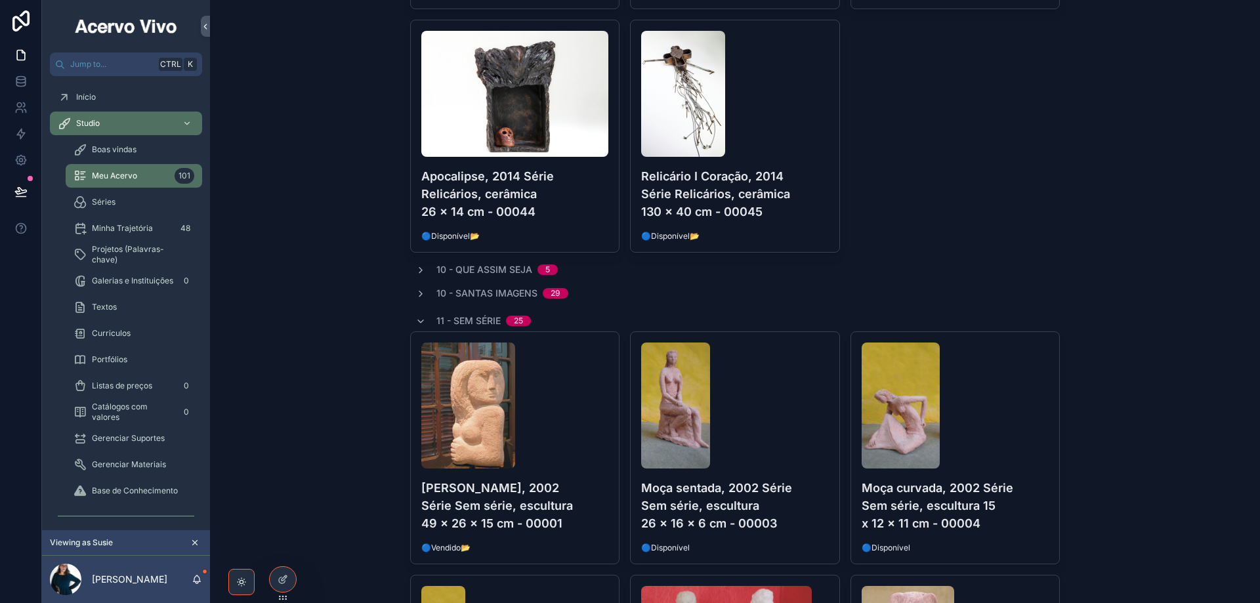
scroll to position [853, 0]
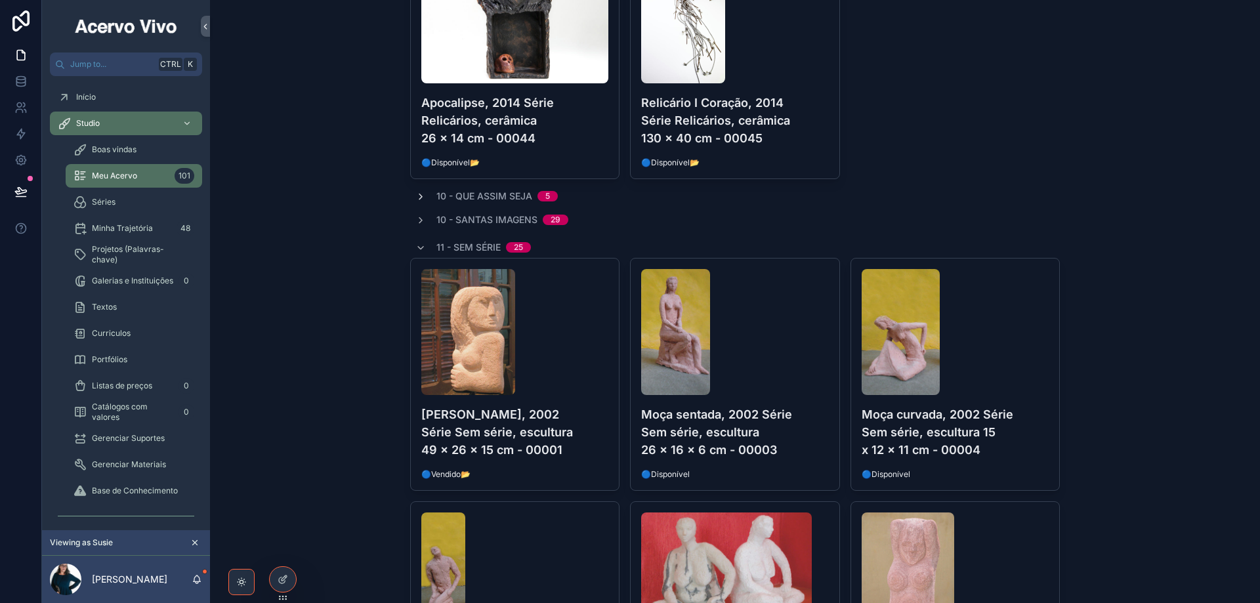
click at [418, 192] on icon "scrollable content" at bounding box center [421, 197] width 11 height 11
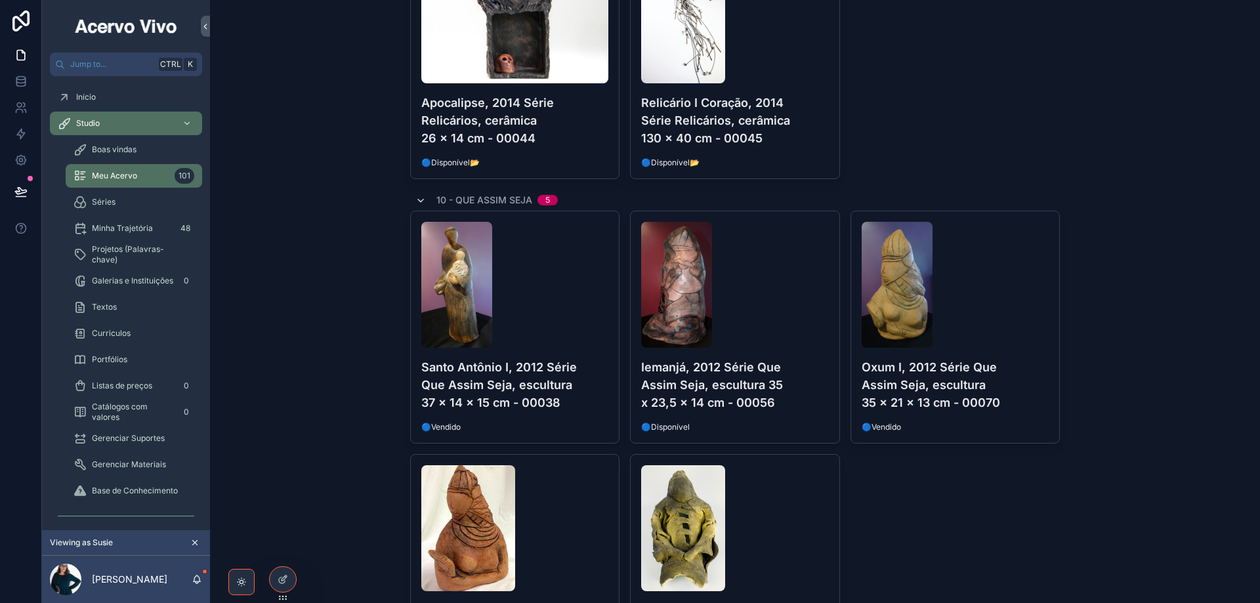
click at [416, 198] on icon "scrollable content" at bounding box center [421, 201] width 11 height 11
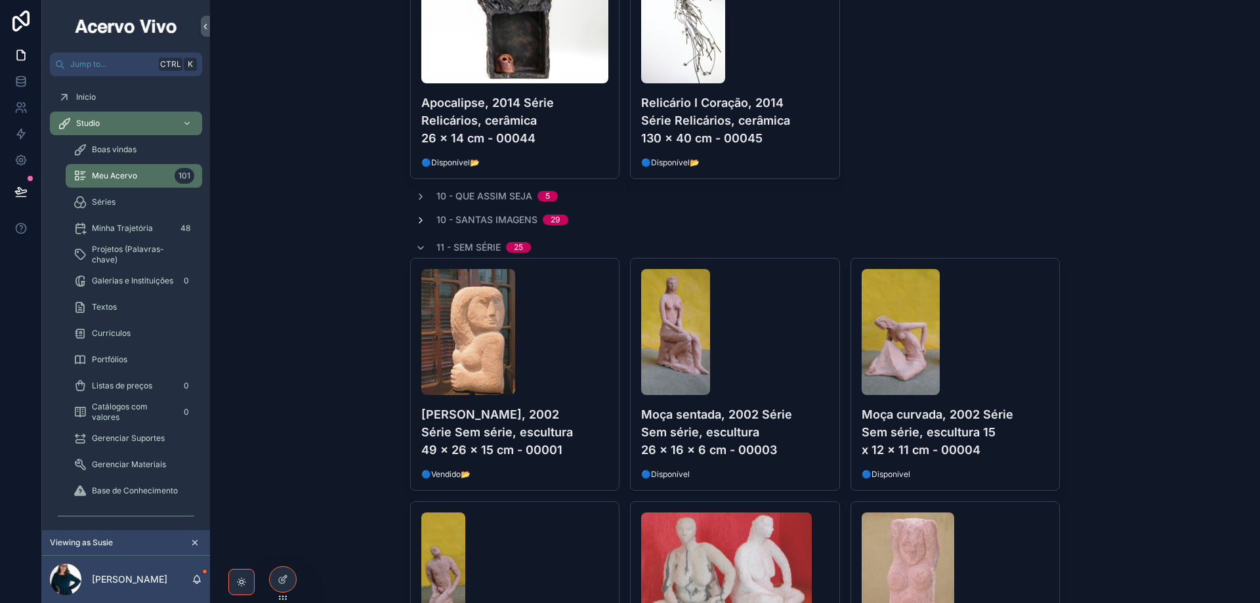
click at [416, 218] on icon "scrollable content" at bounding box center [421, 220] width 11 height 11
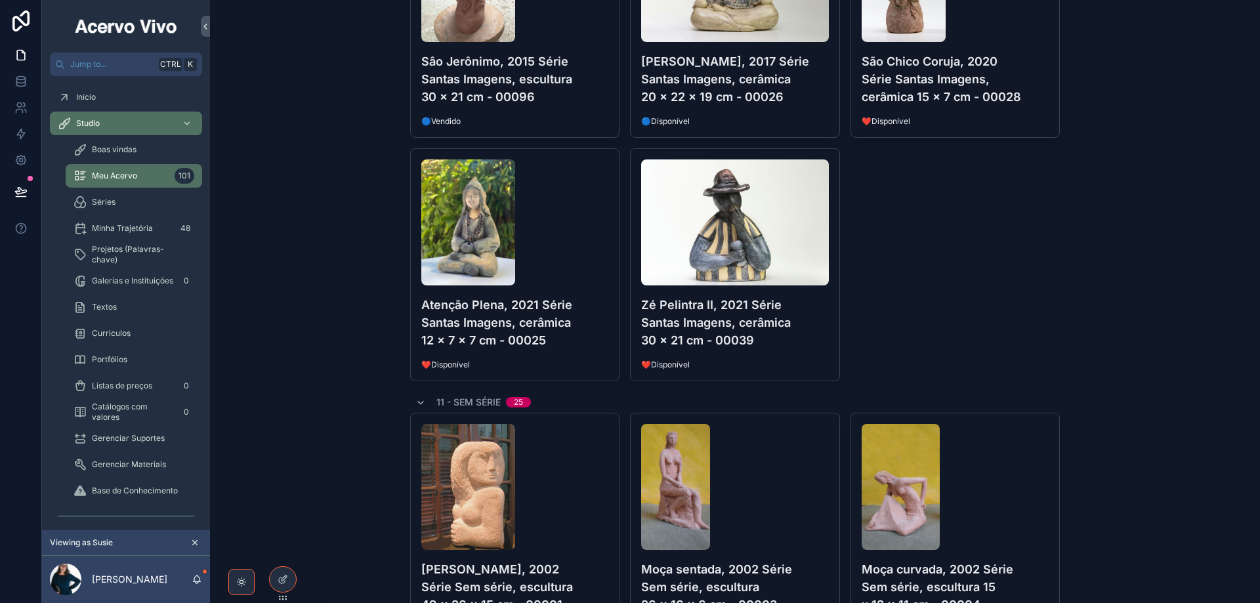
scroll to position [3217, 0]
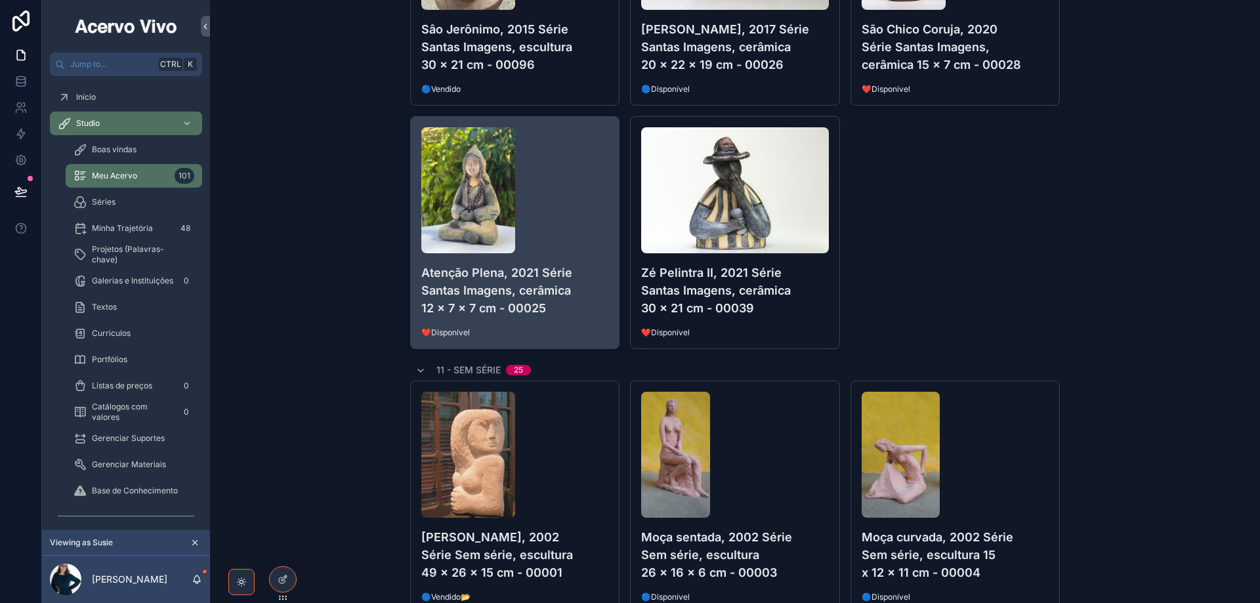
click at [590, 259] on div "Atenção Plena, 2021 Série Santas Imagens, cerâmica 12 x 7 x 7 cm - 00025 ❤️Disp…" at bounding box center [515, 233] width 209 height 232
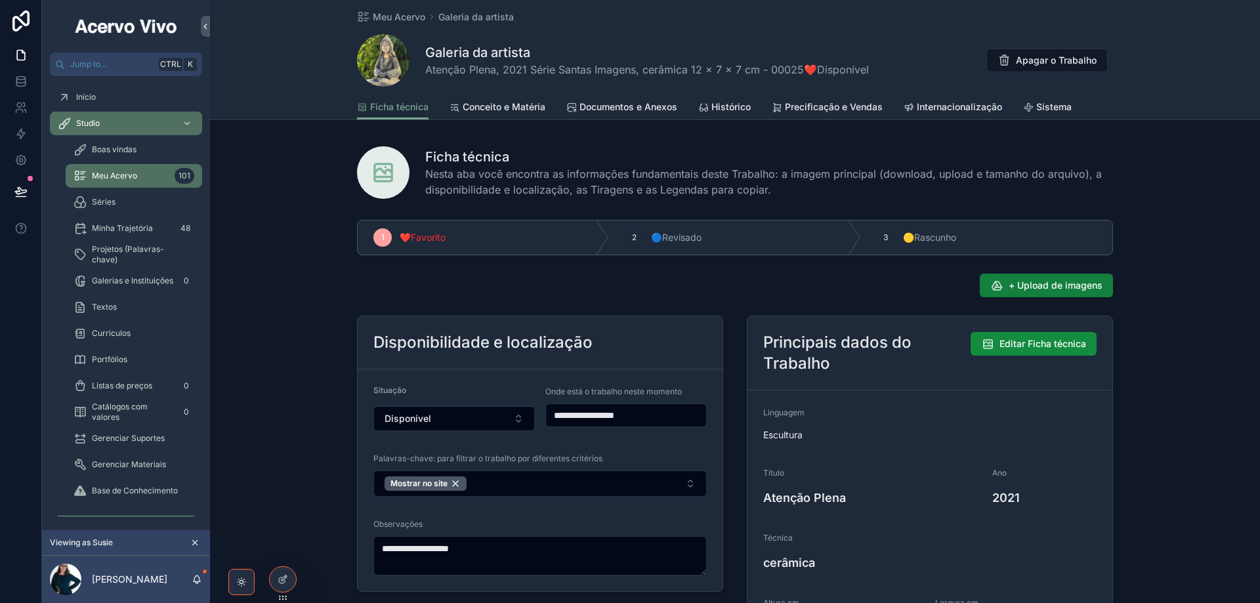
click at [1041, 290] on span "+ Upload de imagens" at bounding box center [1056, 285] width 94 height 13
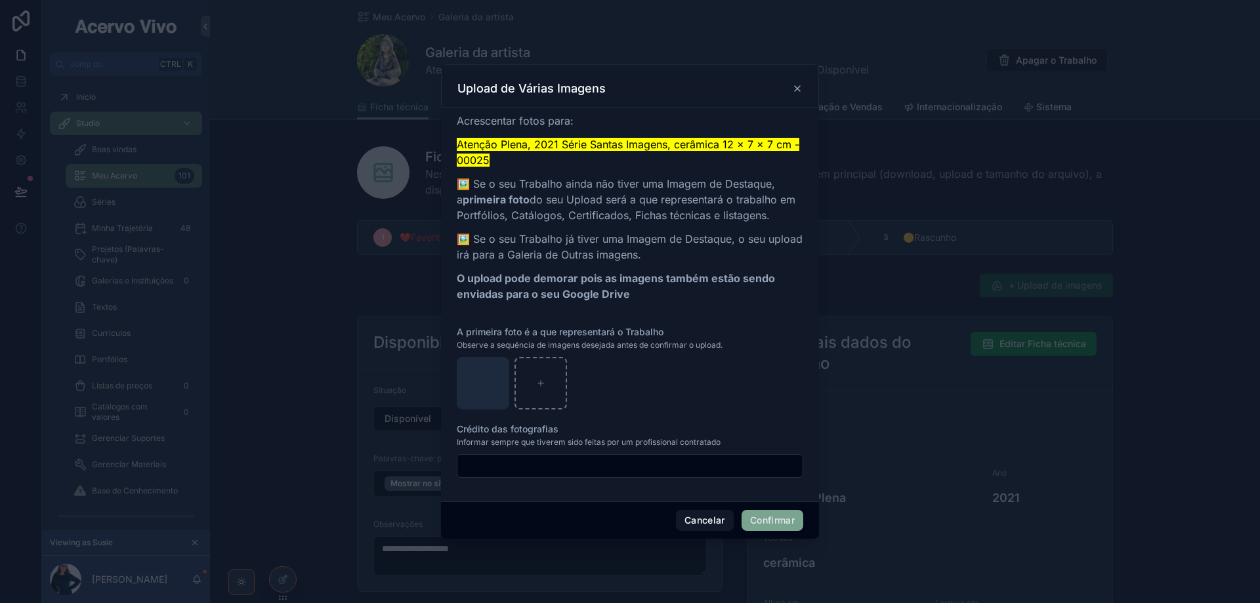
click at [789, 516] on button "Confirmar" at bounding box center [773, 520] width 62 height 21
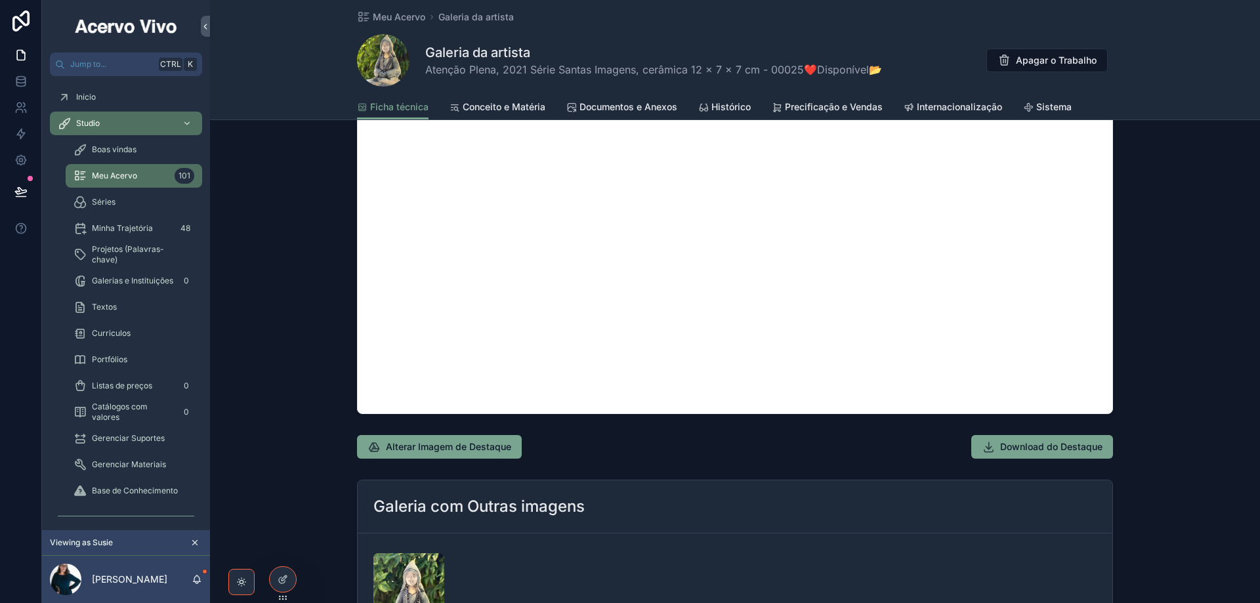
scroll to position [1247, 0]
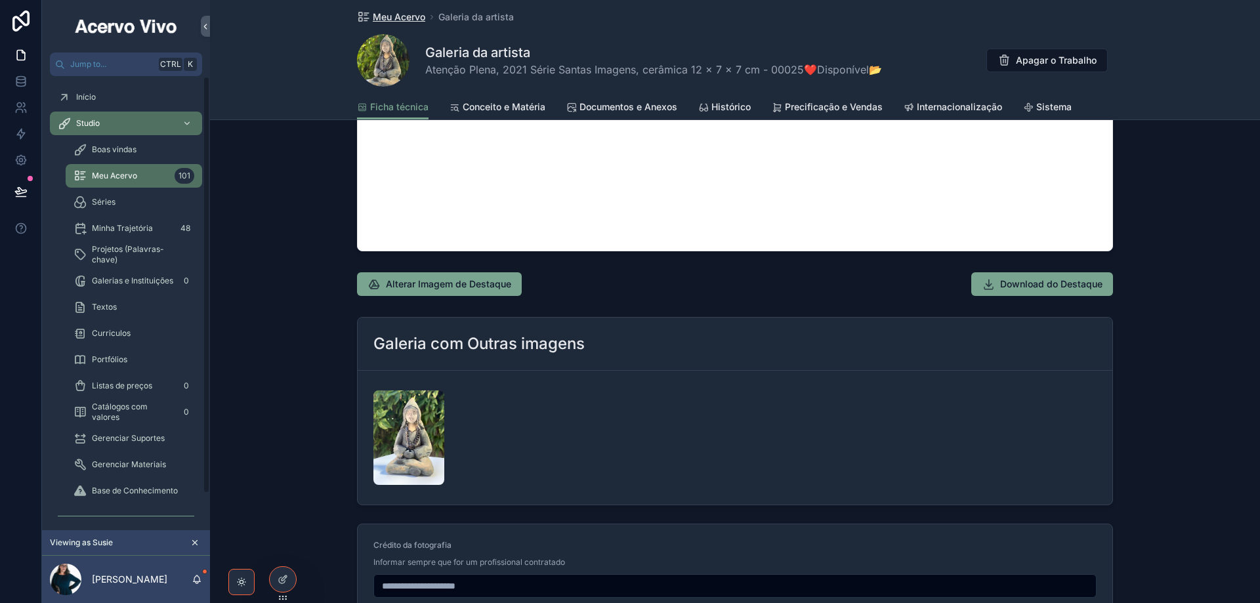
click at [399, 20] on span "Meu Acervo" at bounding box center [399, 17] width 53 height 13
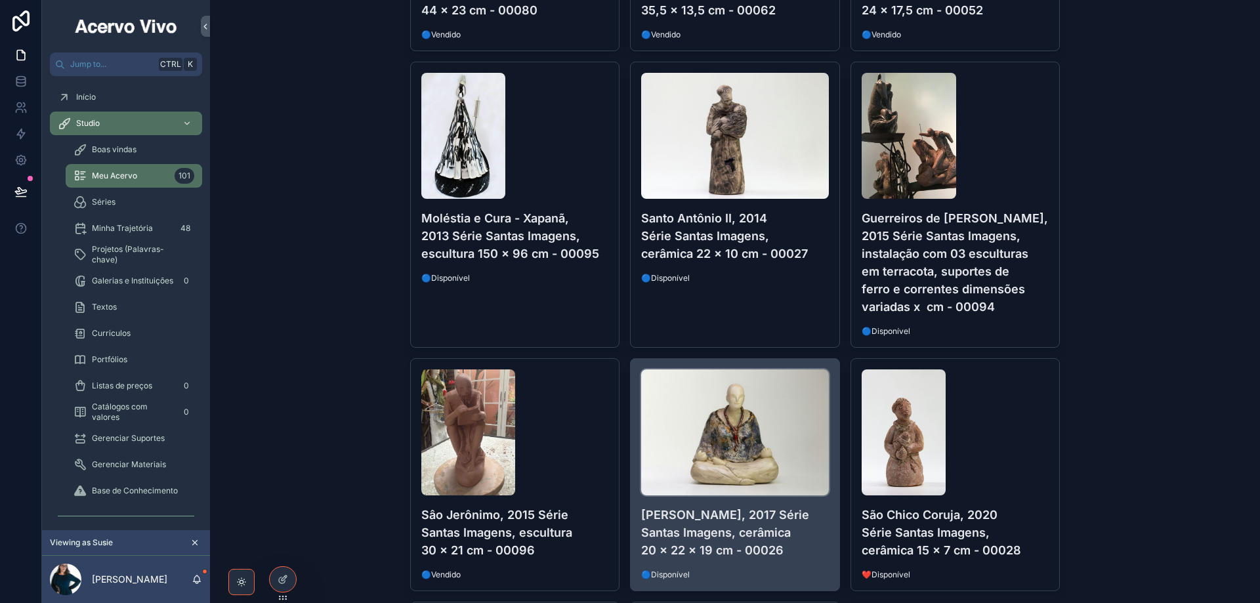
scroll to position [2954, 0]
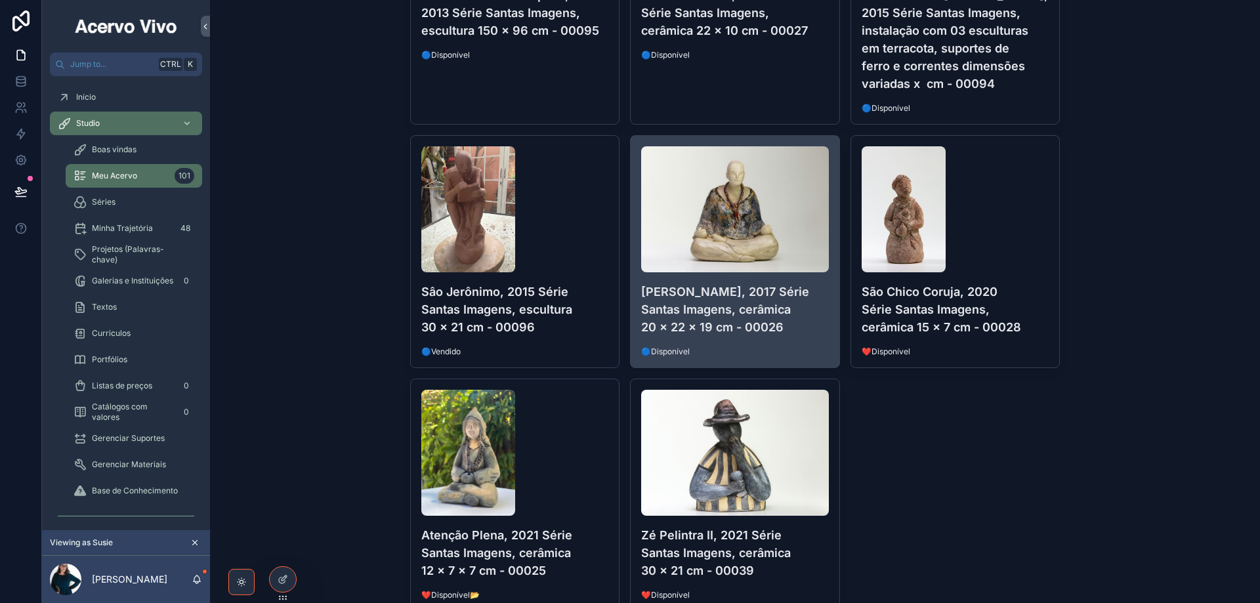
click at [820, 325] on h4 "[PERSON_NAME], 2017 Série Santas Imagens, cerâmica 20 x 22 x 19 cm - 00026" at bounding box center [735, 309] width 188 height 53
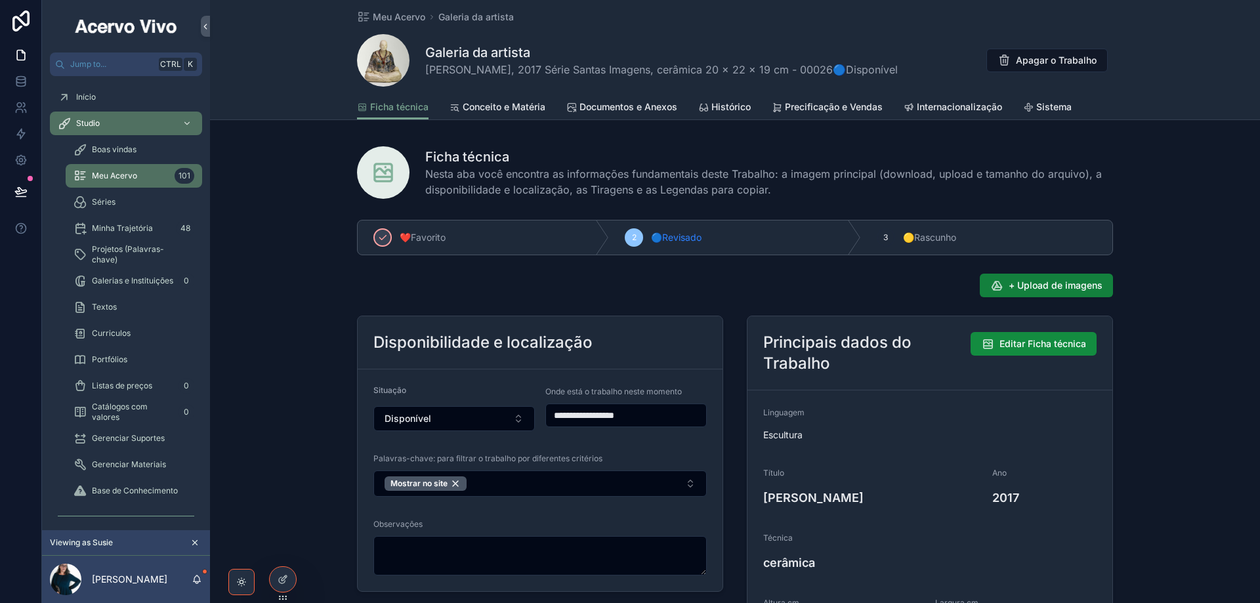
click at [1039, 285] on span "+ Upload de imagens" at bounding box center [1056, 285] width 94 height 13
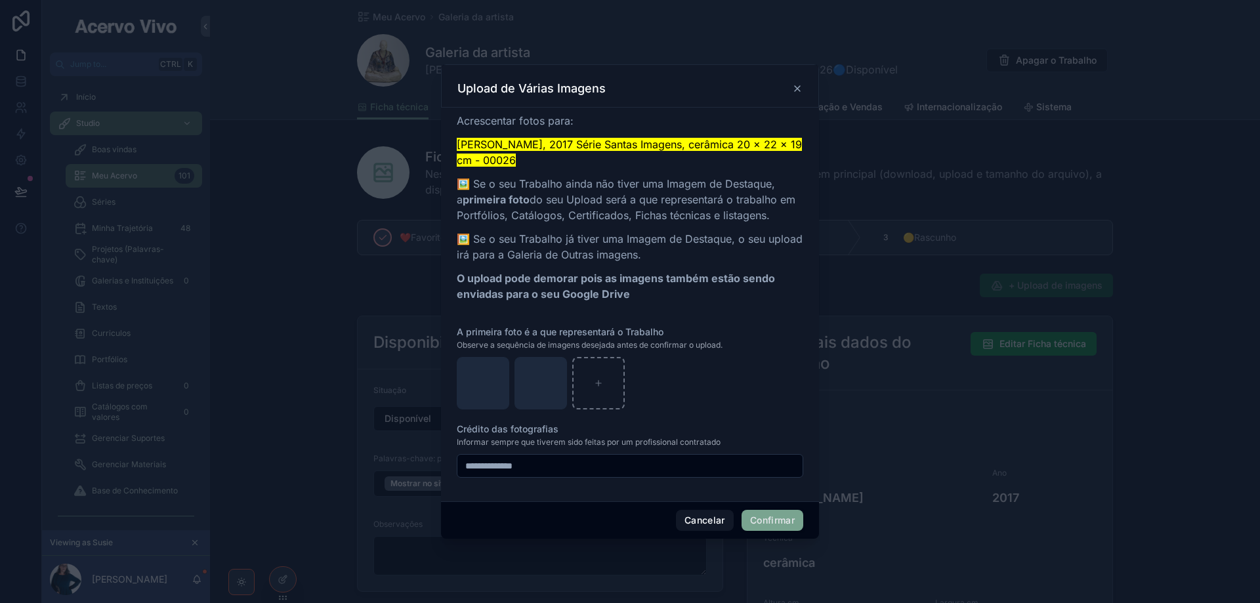
click at [777, 519] on button "Confirmar" at bounding box center [773, 520] width 62 height 21
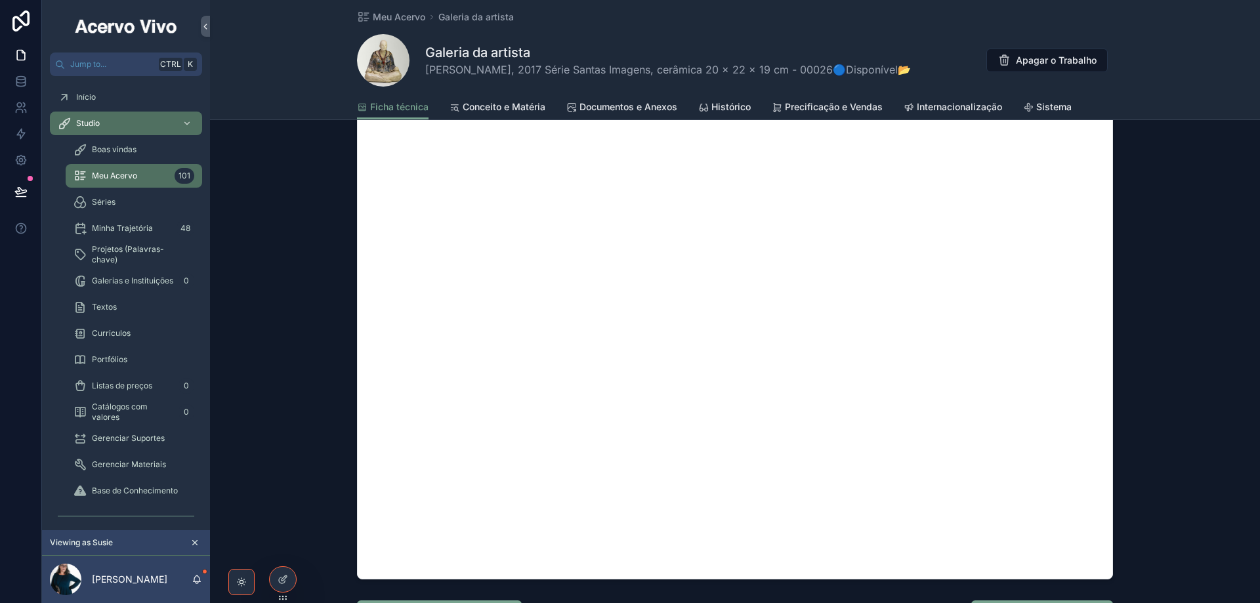
scroll to position [1182, 0]
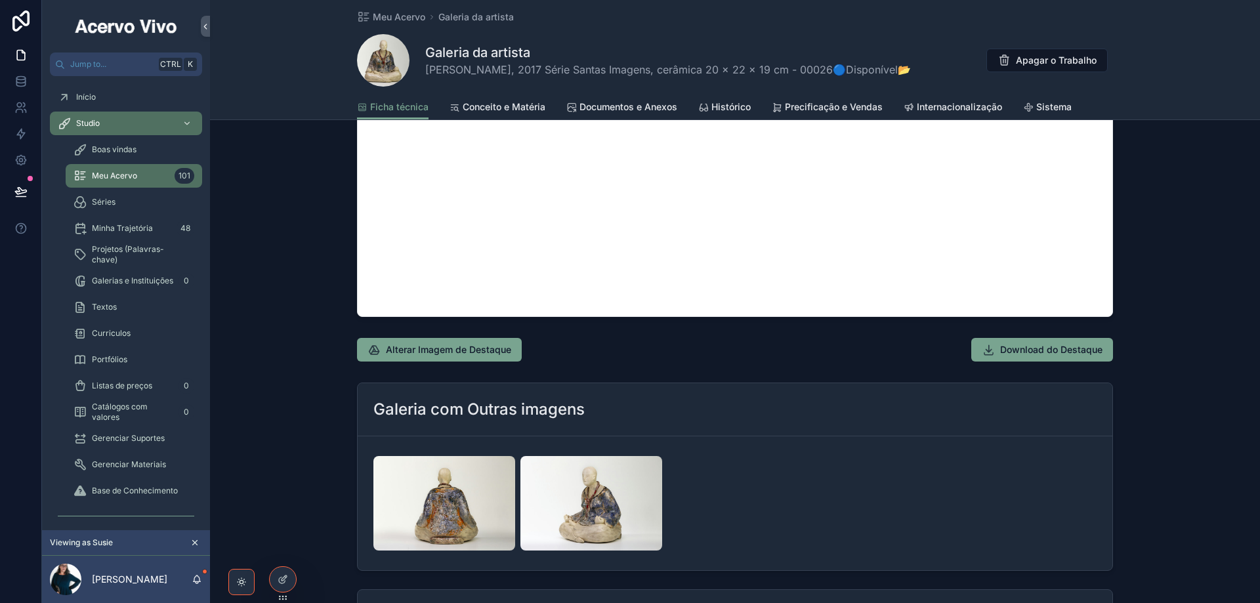
click at [611, 104] on span "Documentos e Anexos" at bounding box center [629, 106] width 98 height 13
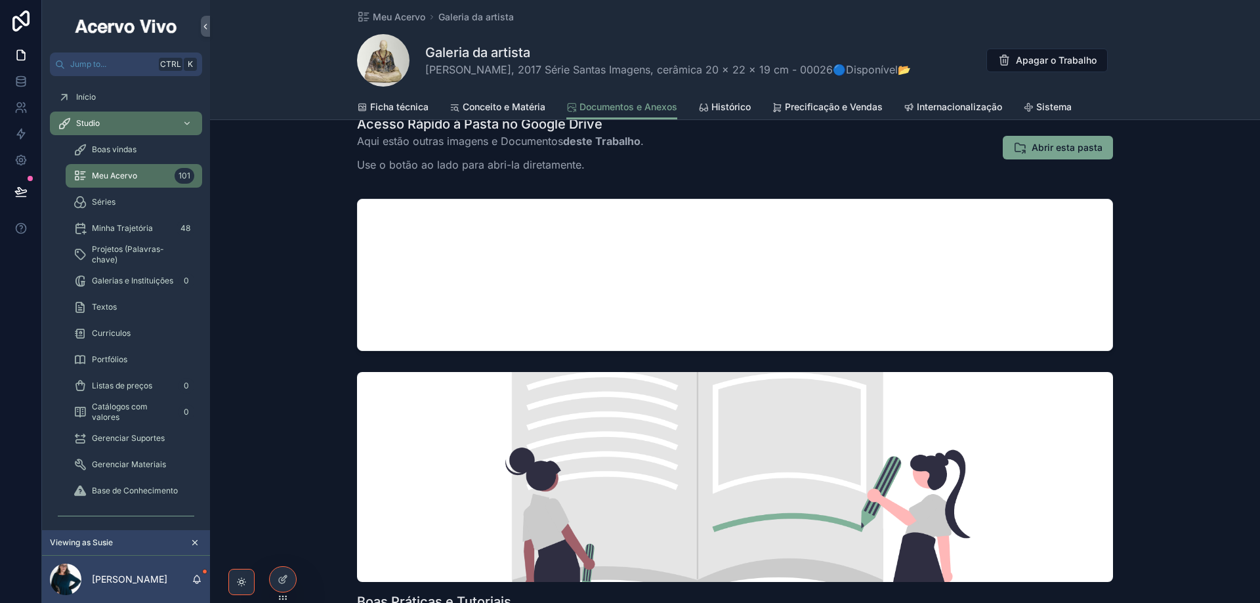
scroll to position [263, 0]
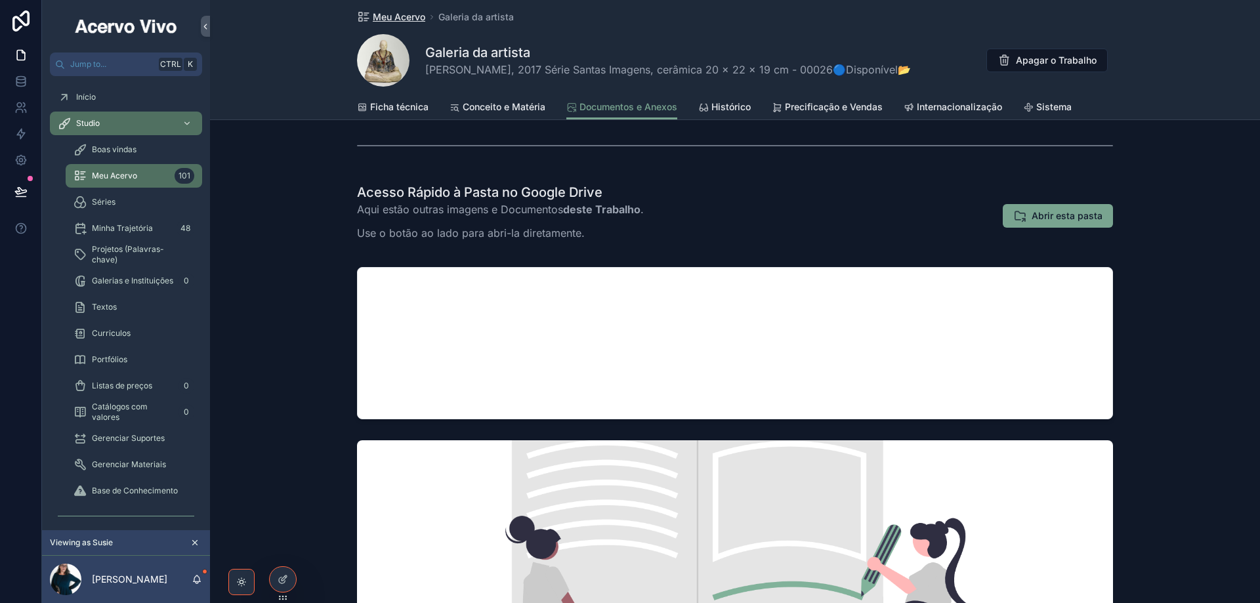
click at [393, 16] on span "Meu Acervo" at bounding box center [399, 17] width 53 height 13
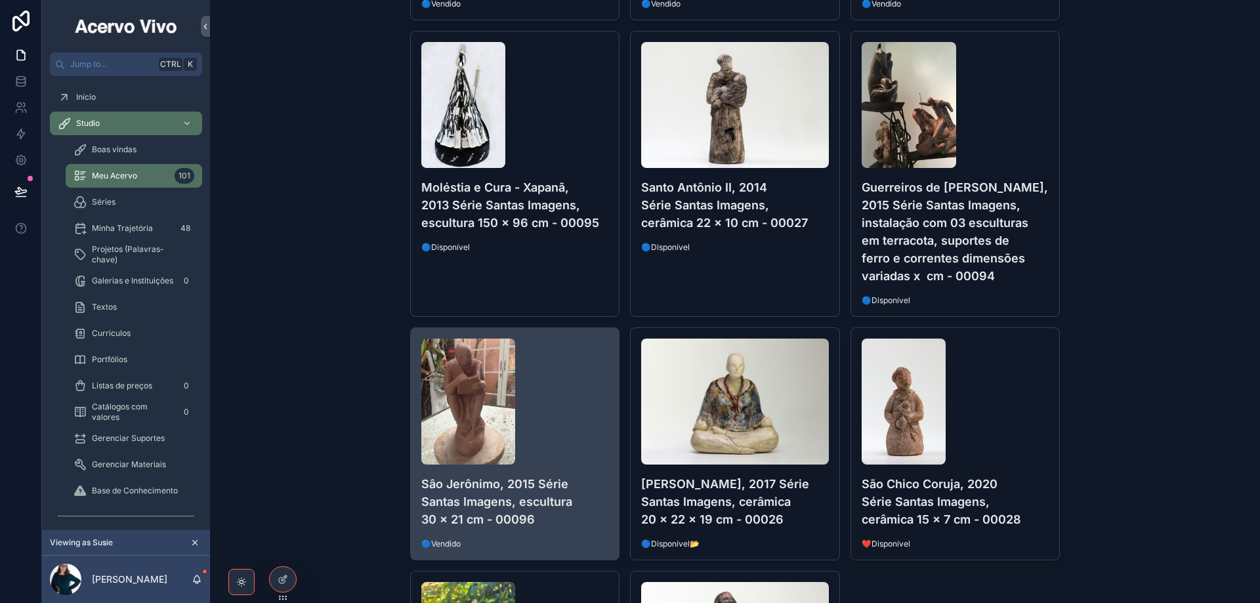
scroll to position [2757, 0]
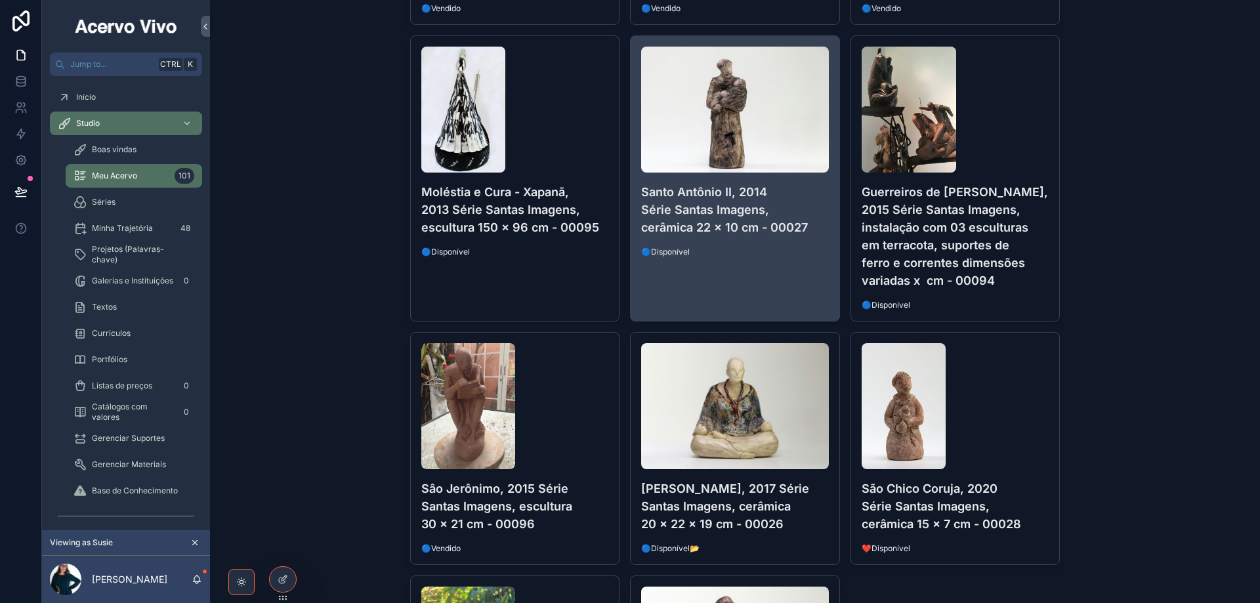
click at [794, 279] on link "Santo Antônio II, 2014 Série Santas Imagens, cerâmica 22 x 10 cm - 00027 🔵Dispo…" at bounding box center [735, 178] width 210 height 286
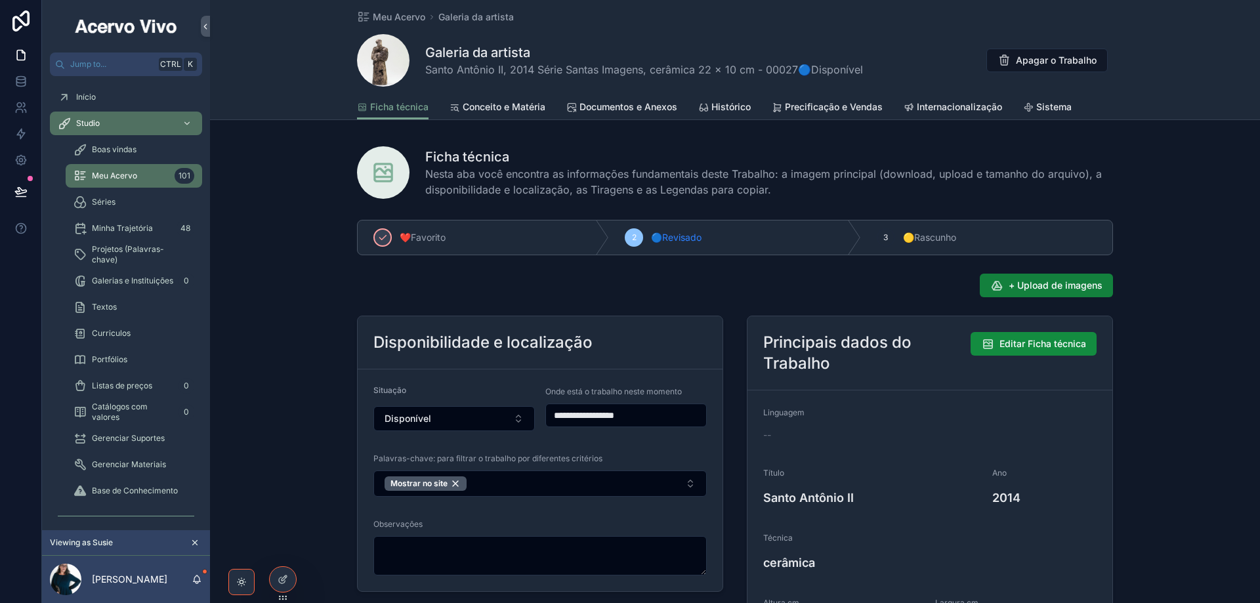
click at [1071, 286] on span "+ Upload de imagens" at bounding box center [1056, 285] width 94 height 13
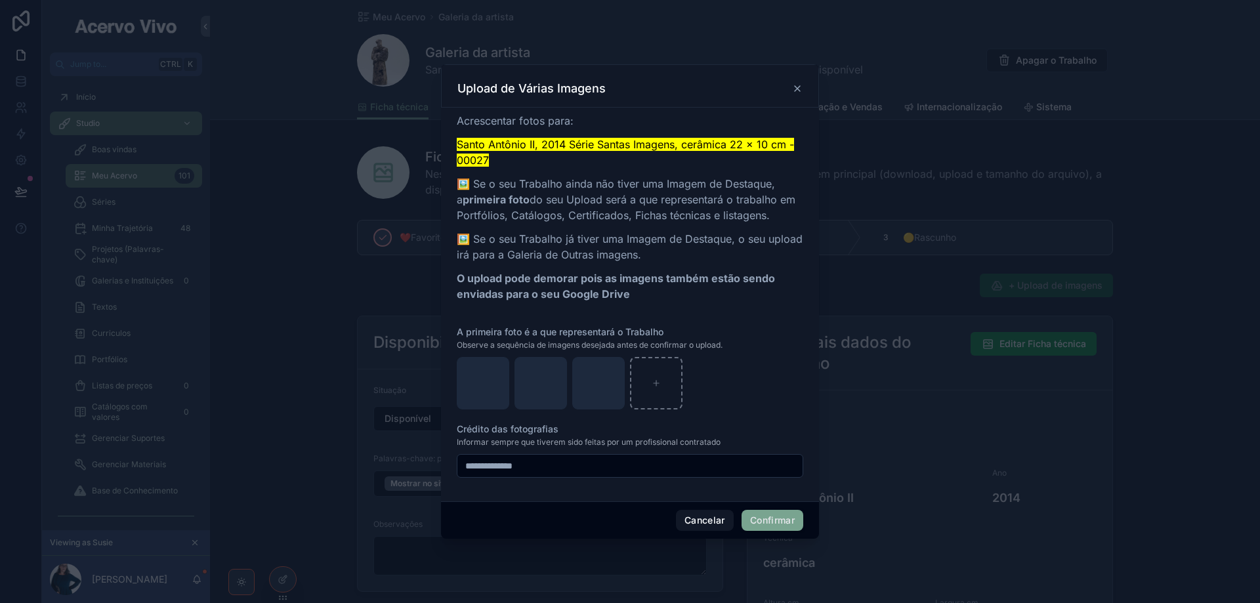
click at [774, 523] on button "Confirmar" at bounding box center [773, 520] width 62 height 21
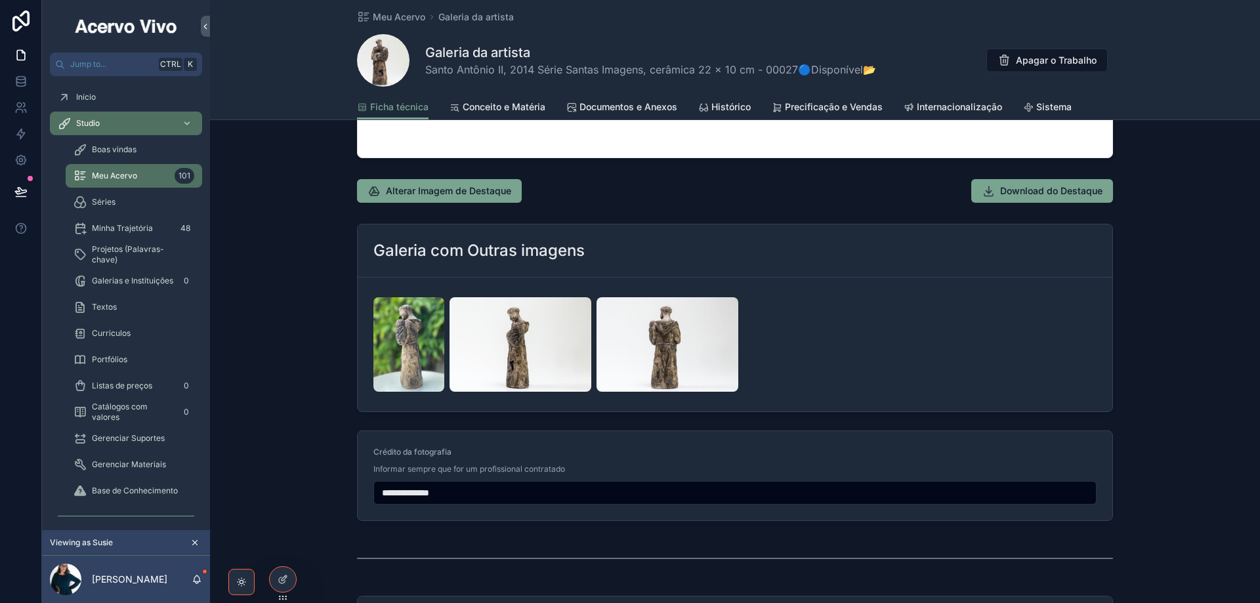
scroll to position [1379, 0]
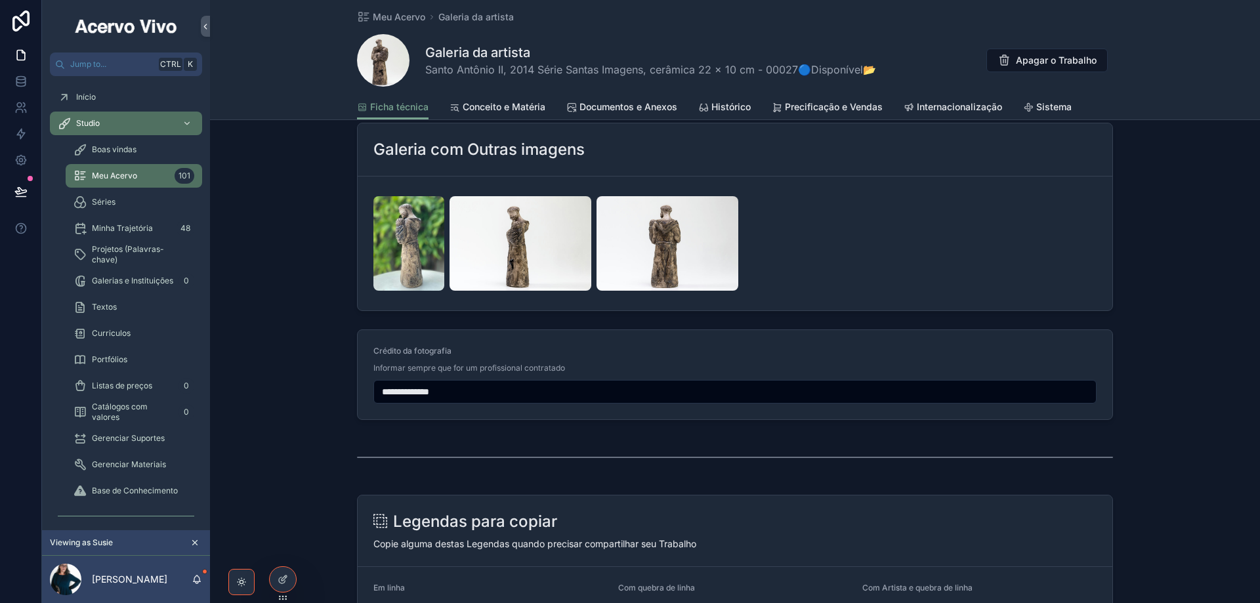
click at [631, 108] on span "Documentos e Anexos" at bounding box center [629, 106] width 98 height 13
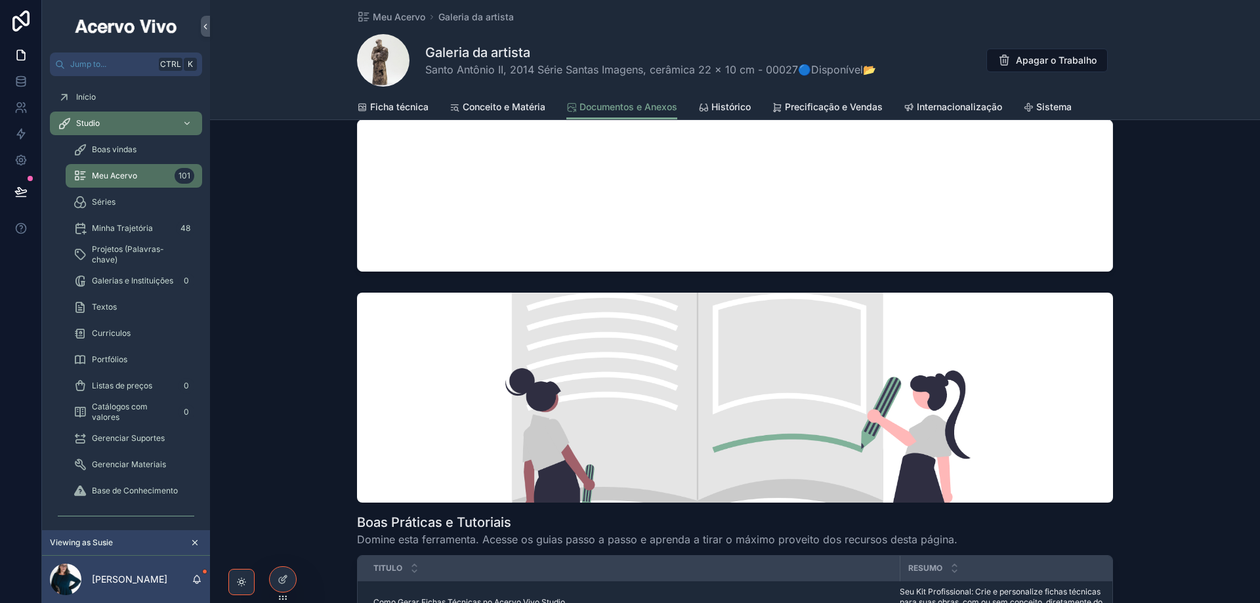
scroll to position [328, 0]
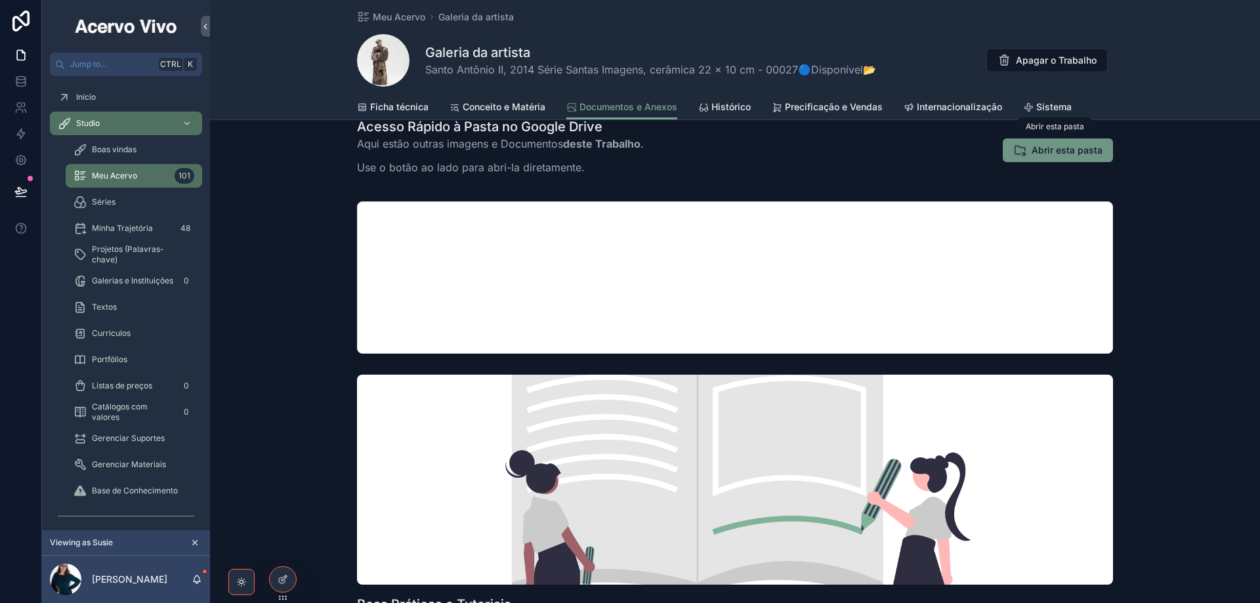
click at [1064, 154] on span "Abrir esta pasta" at bounding box center [1067, 150] width 71 height 13
click at [391, 16] on span "Meu Acervo" at bounding box center [399, 17] width 53 height 13
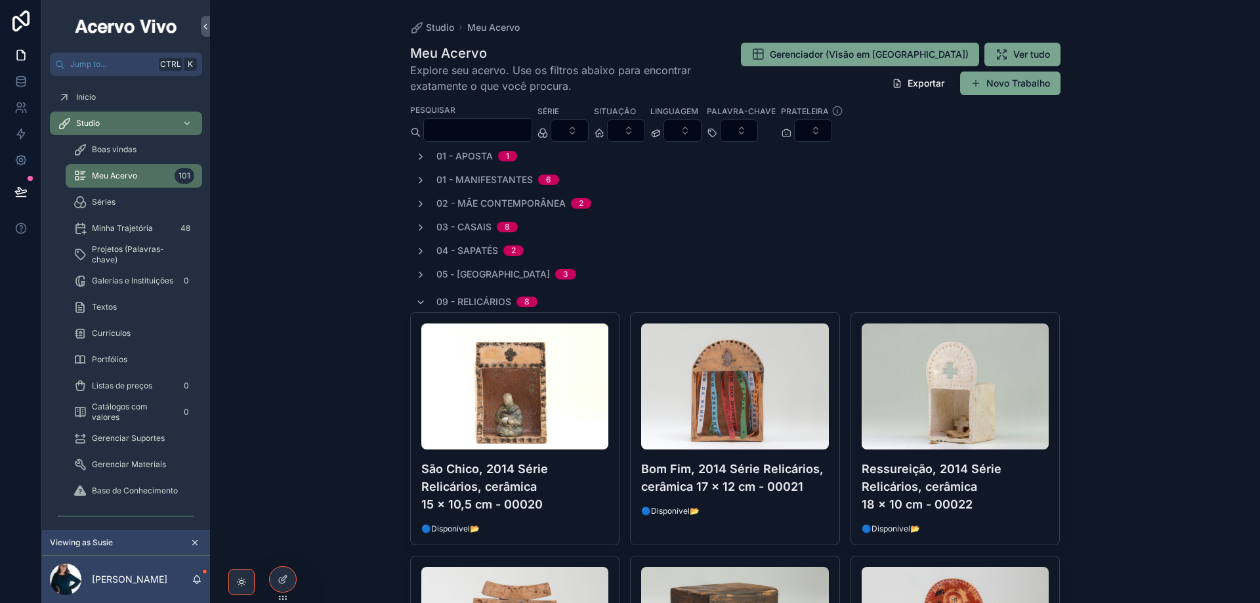
click at [530, 129] on input "scrollable content" at bounding box center [478, 130] width 108 height 18
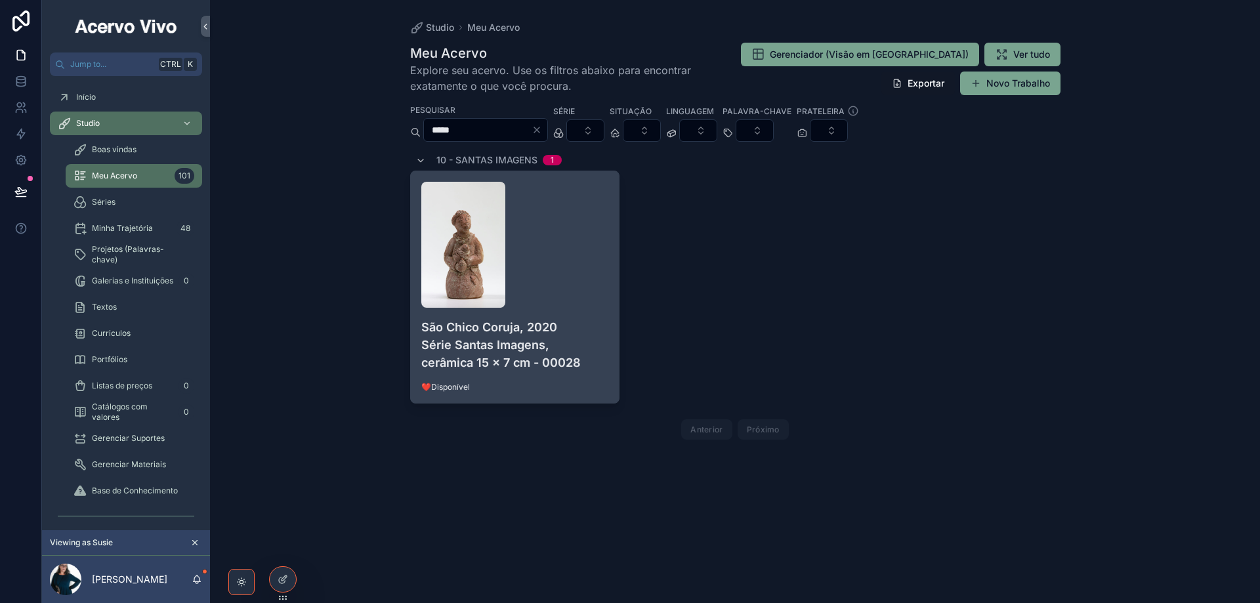
type input "*****"
click at [591, 269] on div "scrollable content" at bounding box center [515, 245] width 188 height 126
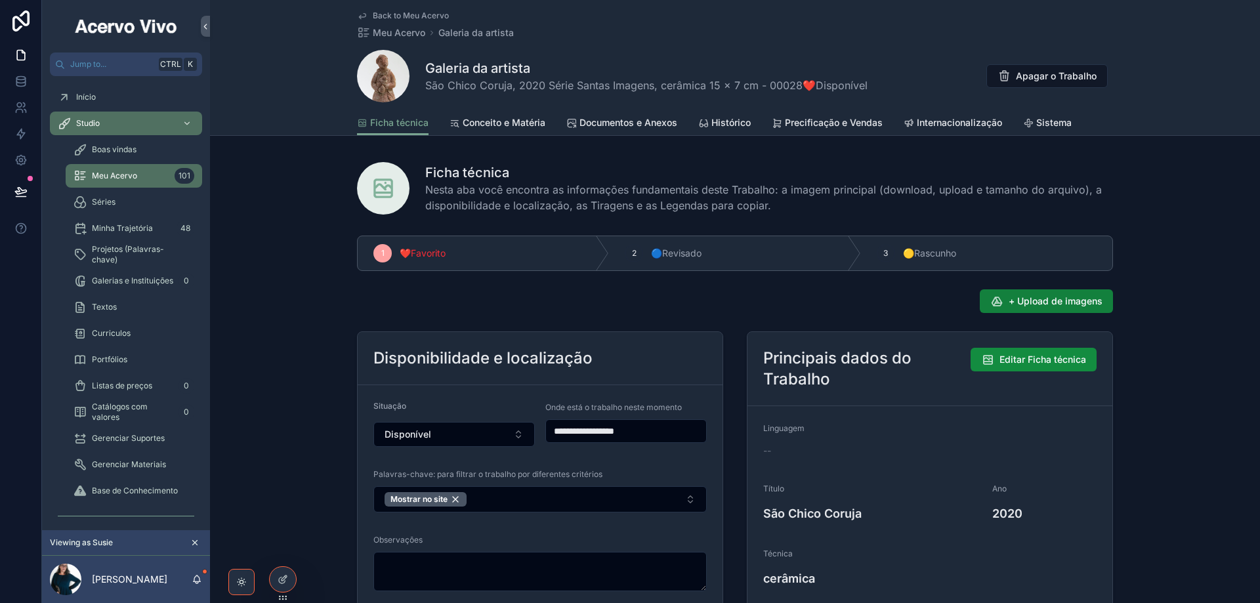
click at [1064, 293] on button "+ Upload de imagens" at bounding box center [1046, 302] width 133 height 24
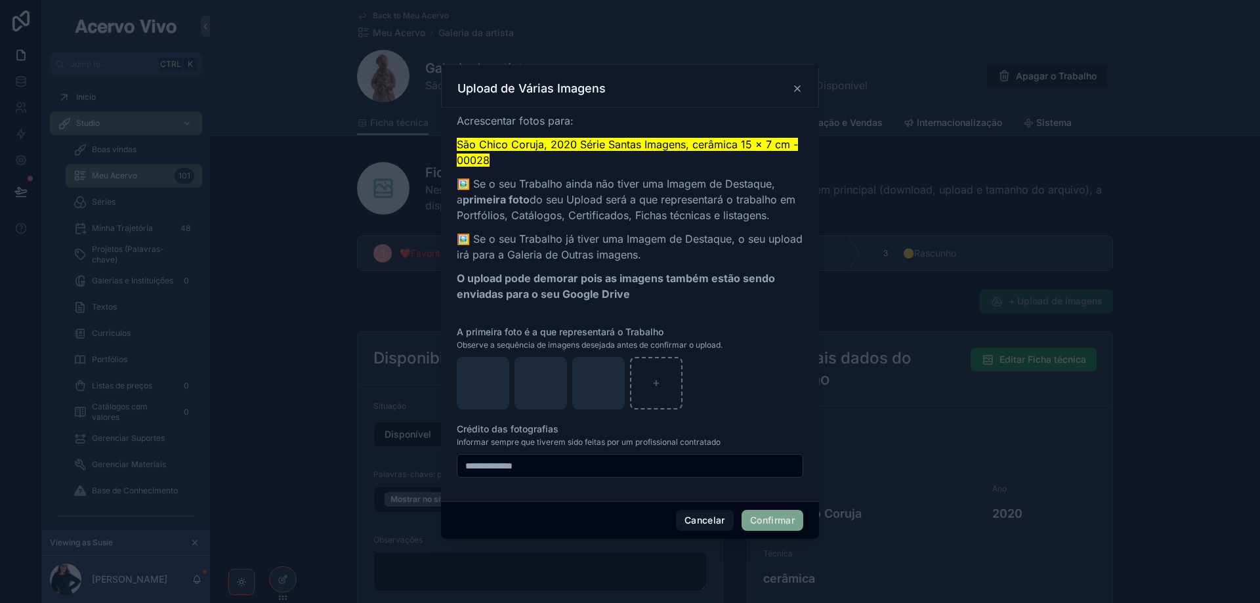
click at [766, 525] on button "Confirmar" at bounding box center [773, 520] width 62 height 21
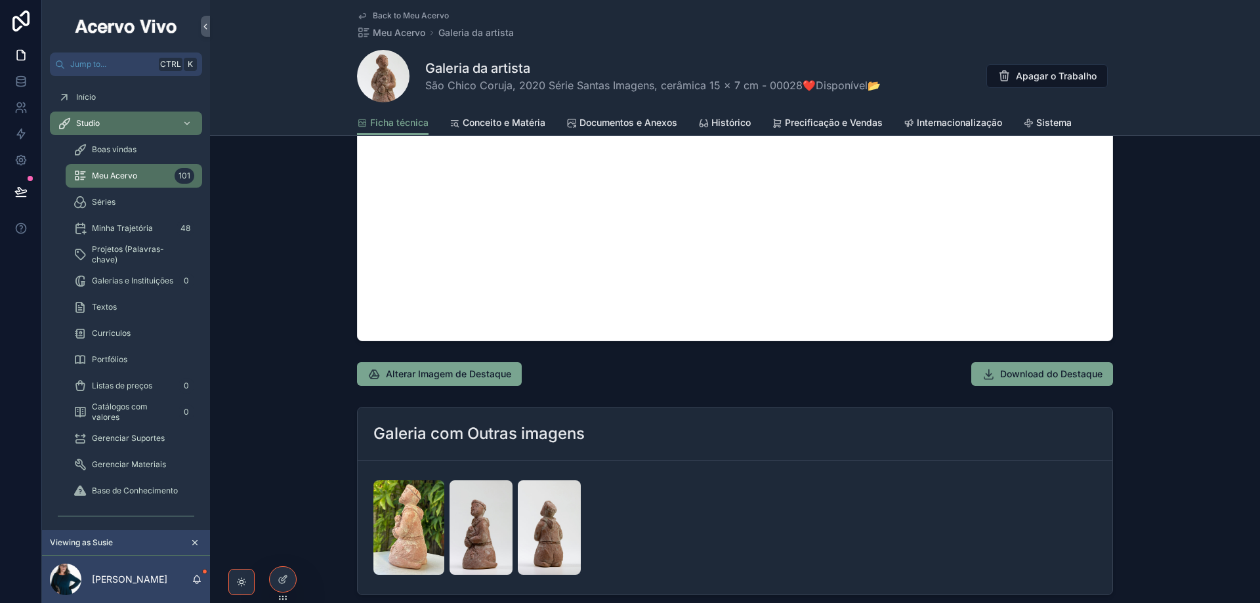
scroll to position [1182, 0]
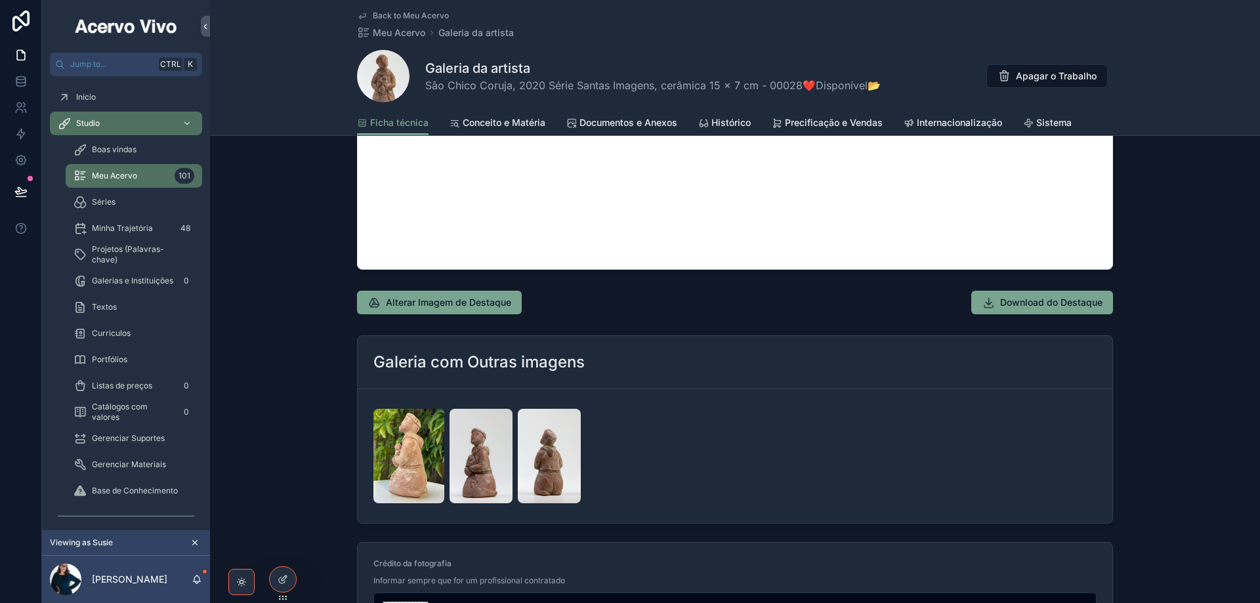
click at [614, 127] on span "Documentos e Anexos" at bounding box center [629, 122] width 98 height 13
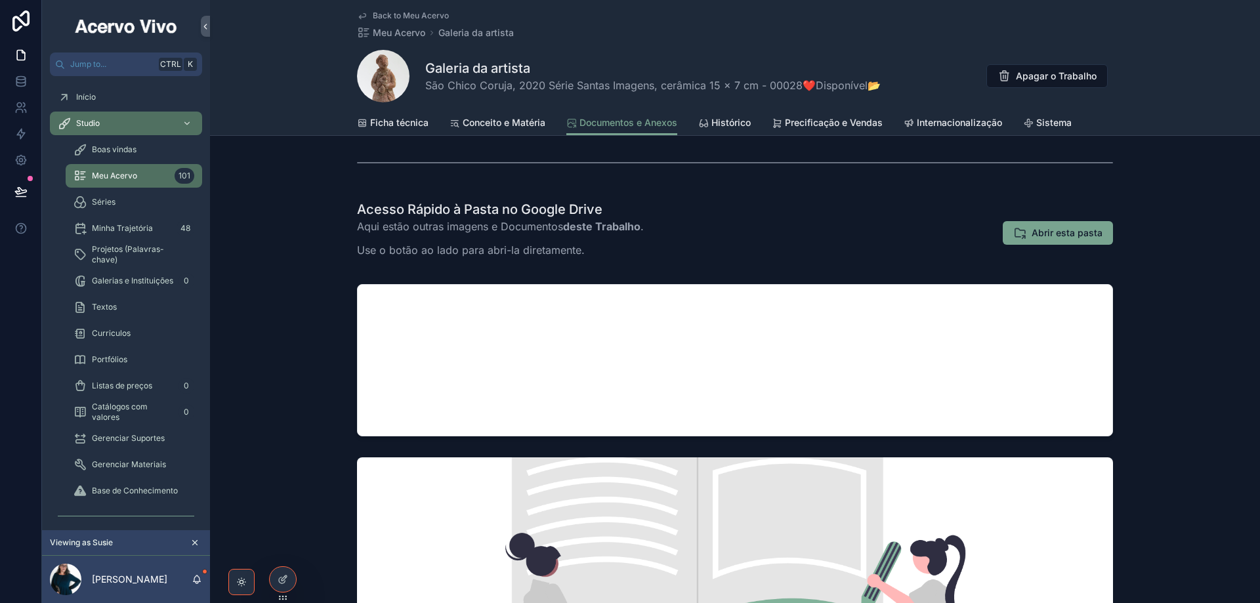
scroll to position [328, 0]
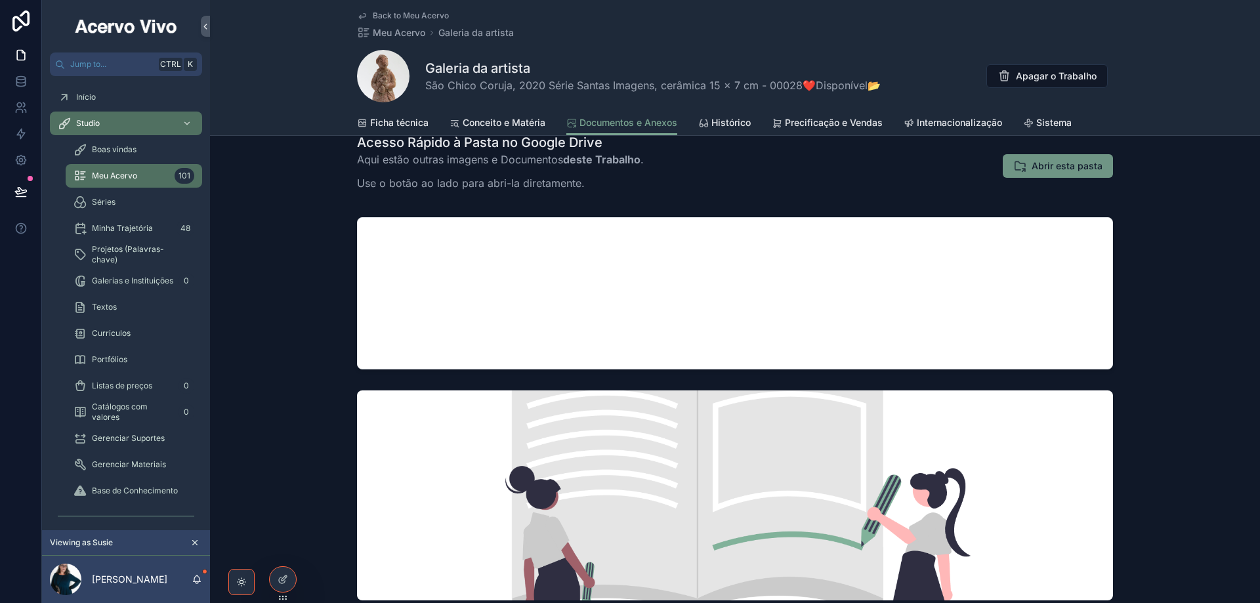
click at [1059, 170] on span "Abrir esta pasta" at bounding box center [1067, 166] width 71 height 13
click at [280, 553] on icon at bounding box center [283, 551] width 11 height 11
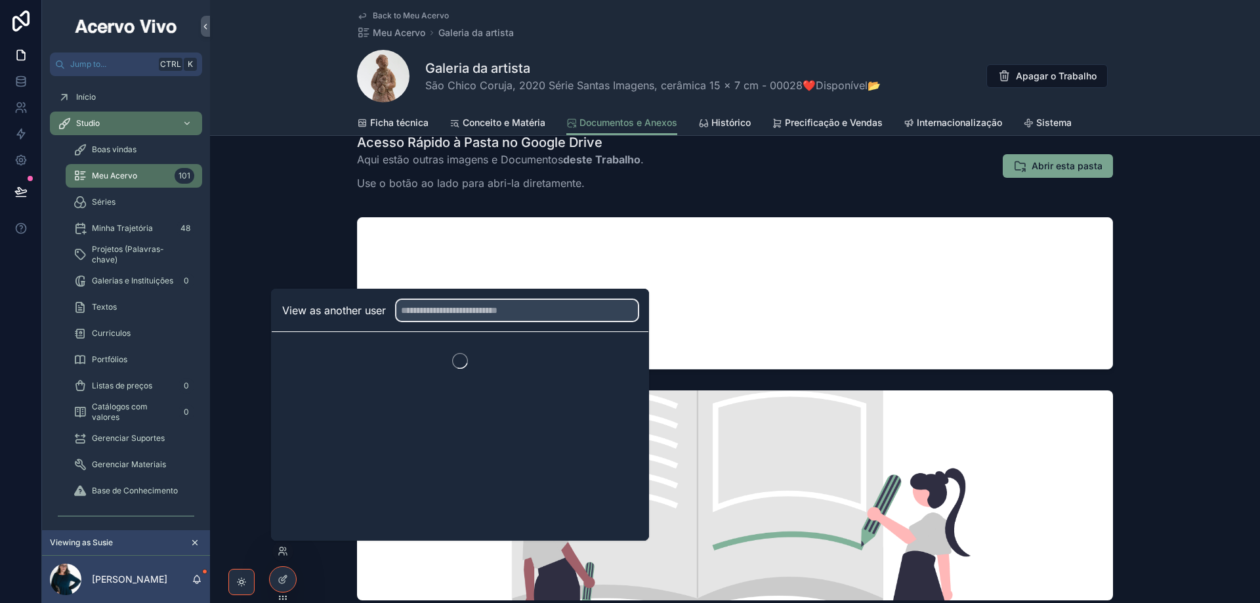
click at [504, 313] on input "text" at bounding box center [518, 310] width 242 height 21
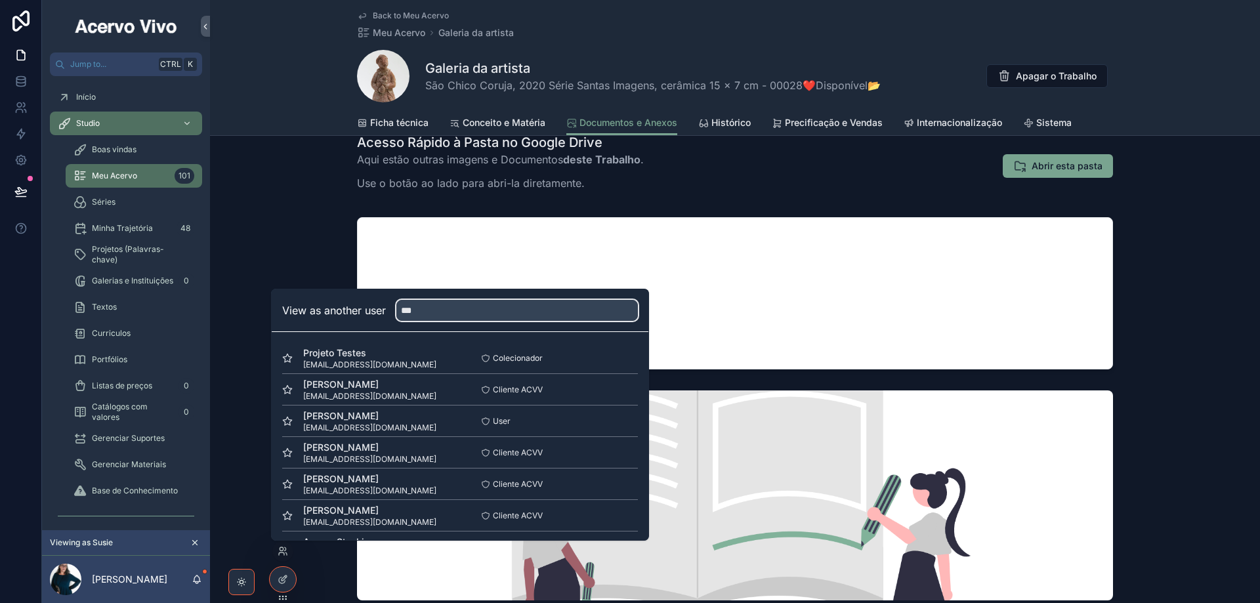
type input "****"
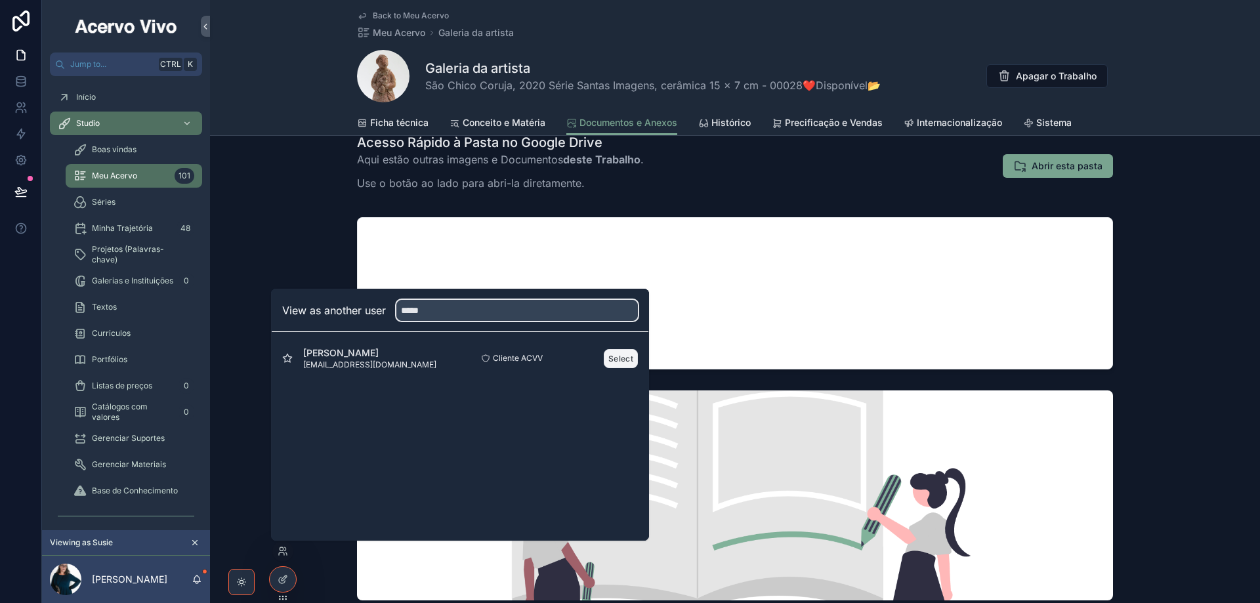
type input "*****"
click at [613, 358] on button "Select" at bounding box center [621, 358] width 34 height 19
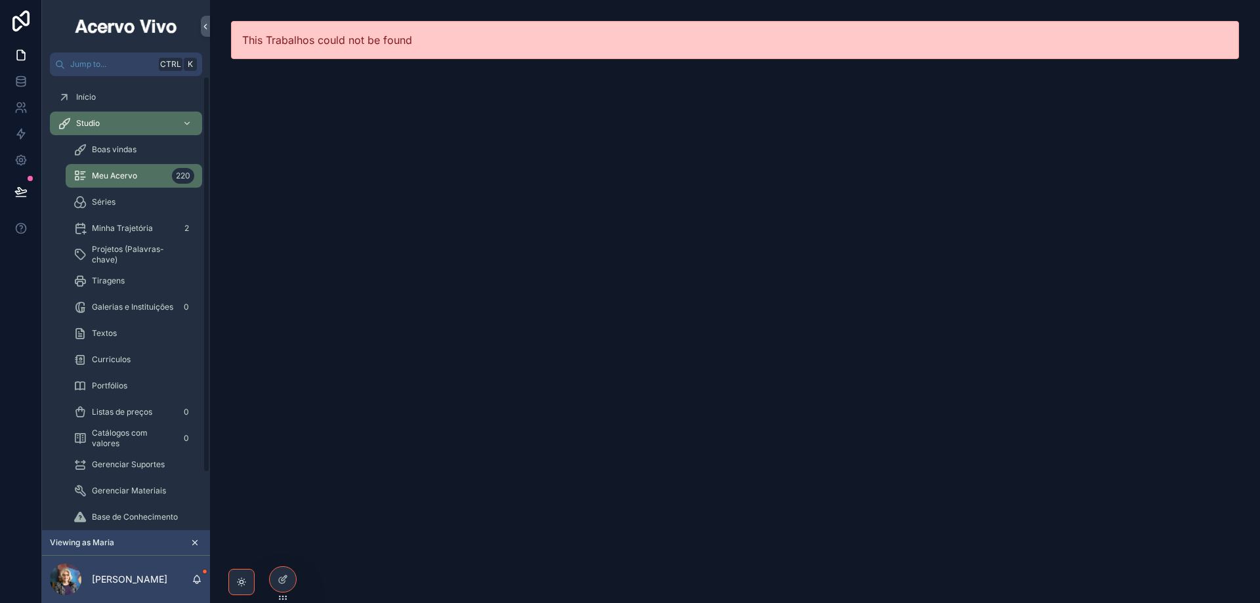
click at [121, 176] on span "Meu Acervo" at bounding box center [114, 176] width 45 height 11
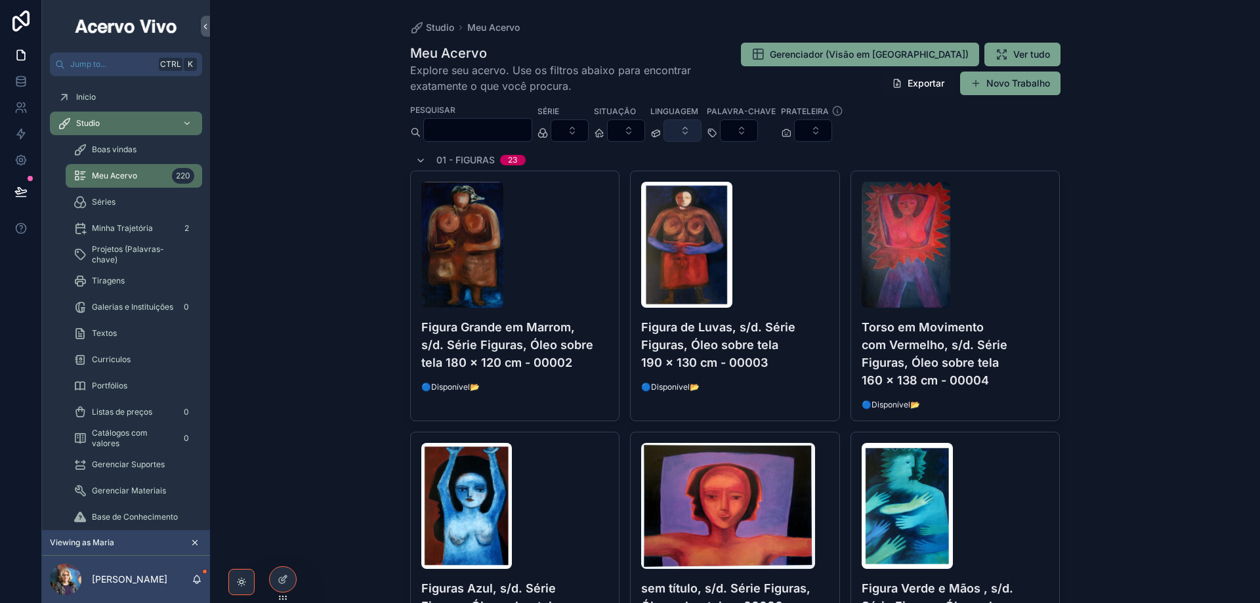
click at [702, 137] on button "Select Button" at bounding box center [683, 130] width 38 height 22
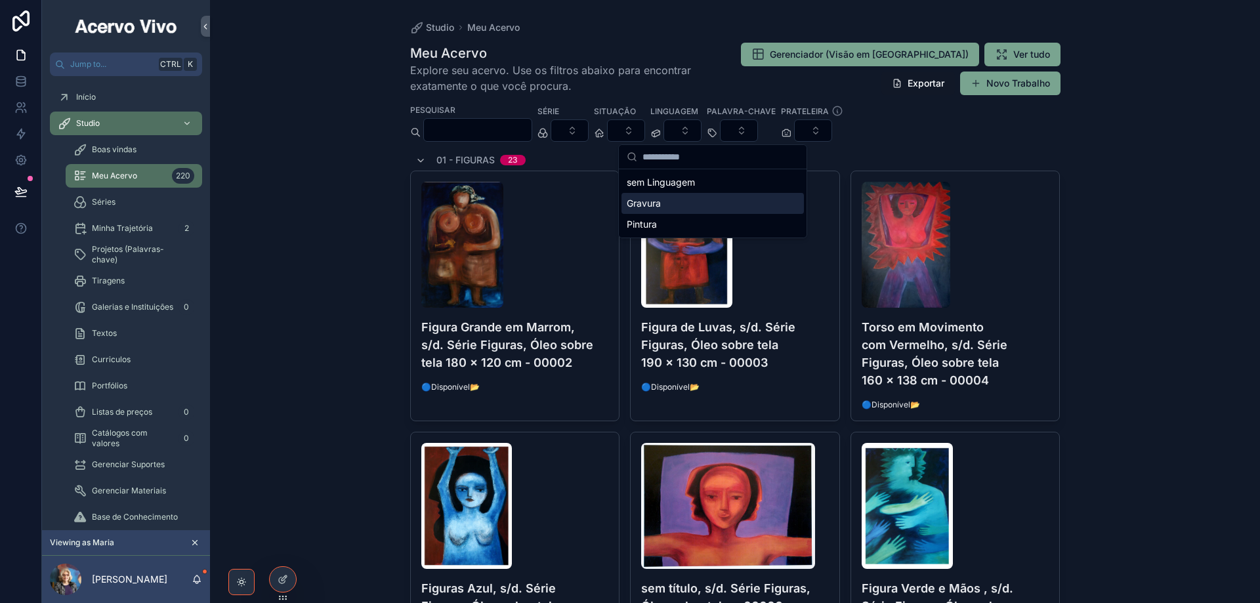
click at [718, 205] on div "Gravura" at bounding box center [713, 203] width 183 height 21
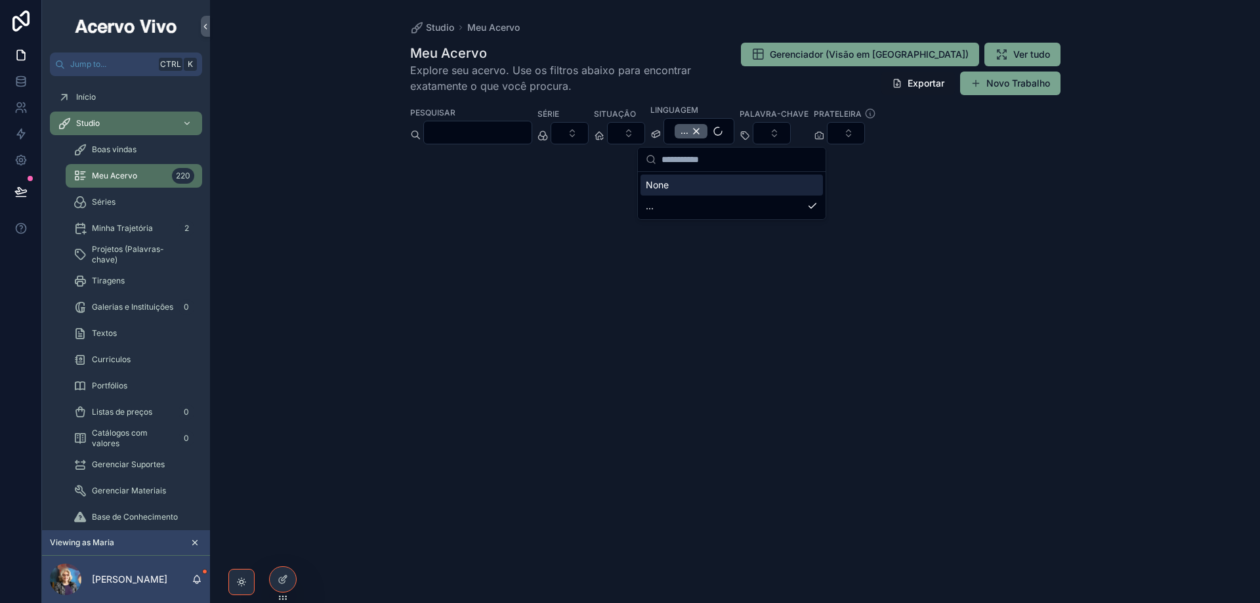
click at [762, 66] on div "Gerenciador (Visão em [GEOGRAPHIC_DATA]) Ver tudo Exportar Novo Trabalho" at bounding box center [885, 69] width 350 height 54
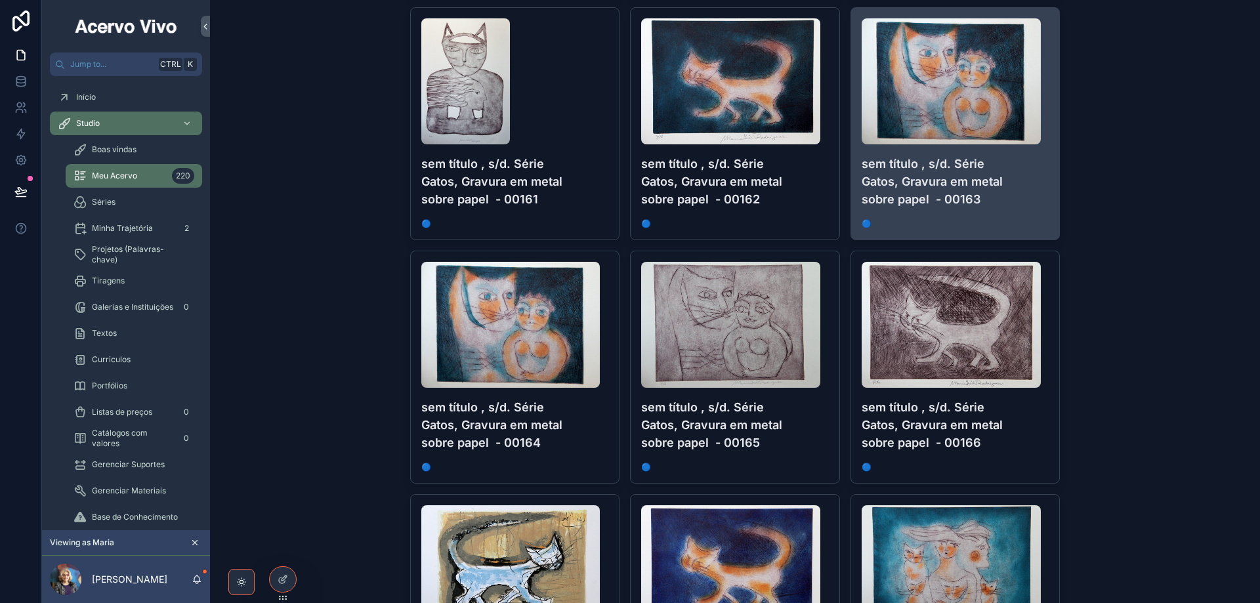
scroll to position [919, 0]
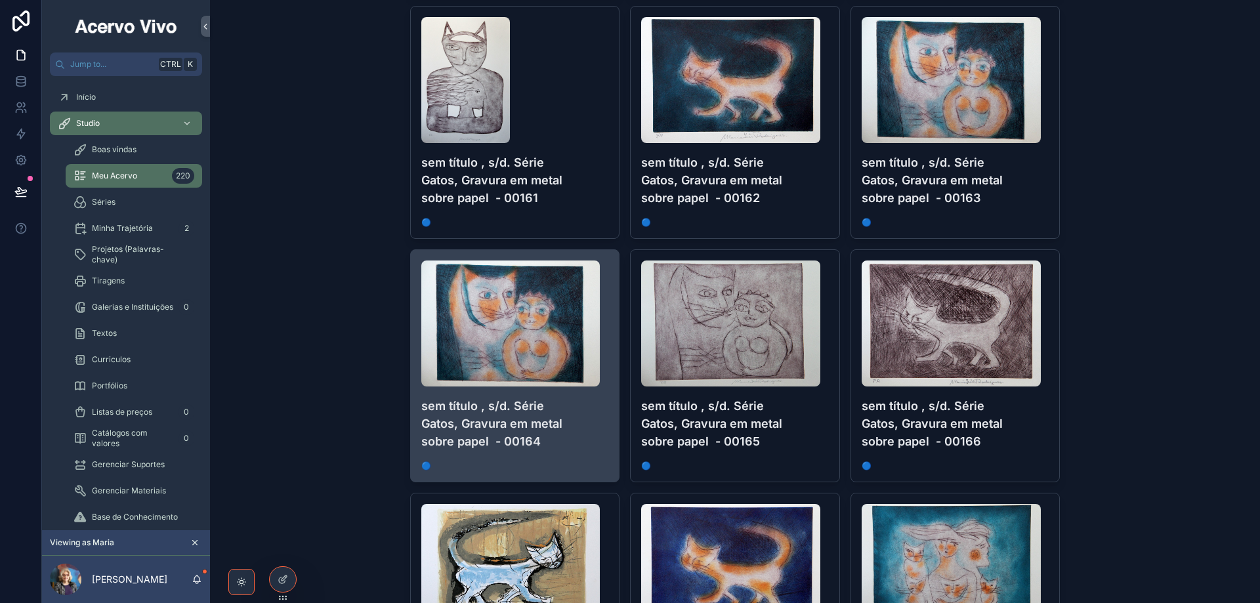
click at [564, 461] on span "🔵" at bounding box center [515, 466] width 188 height 11
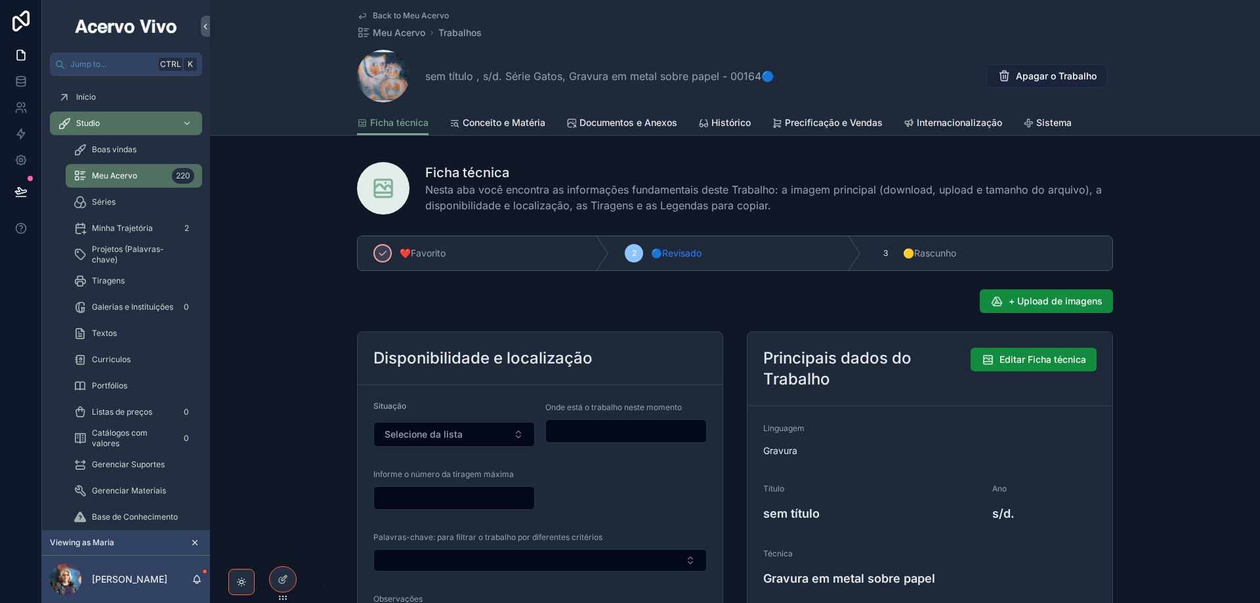
click at [1043, 84] on button "Apagar o Trabalho" at bounding box center [1047, 76] width 121 height 24
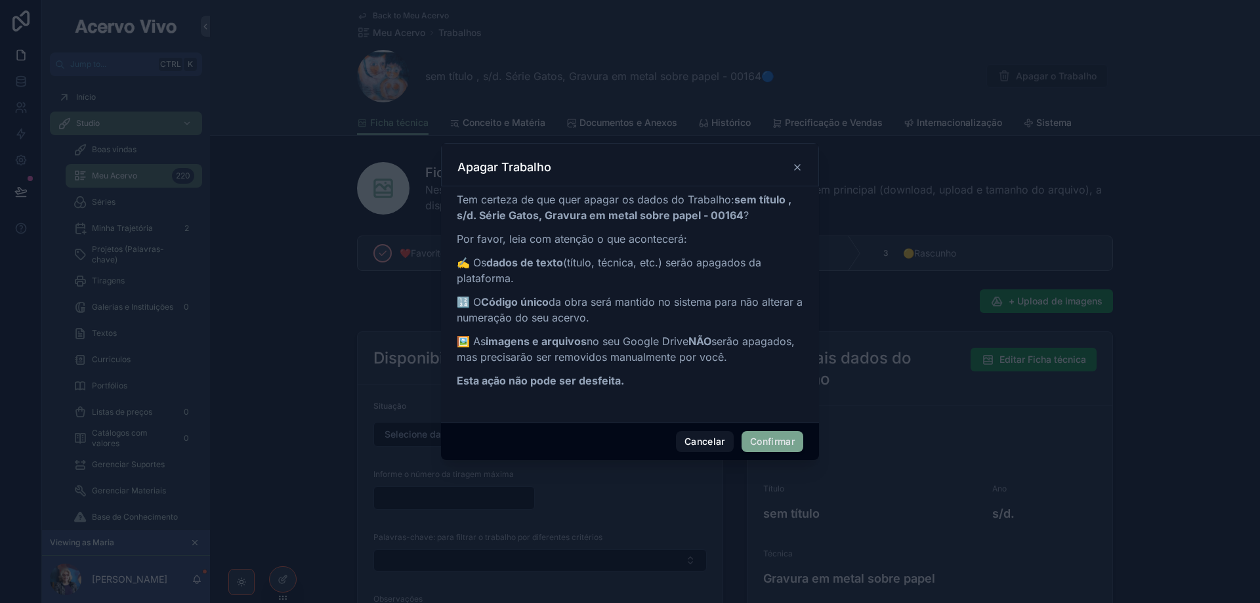
drag, startPoint x: 780, startPoint y: 441, endPoint x: 552, endPoint y: 195, distance: 335.4
click at [781, 441] on button "Confirmar" at bounding box center [773, 441] width 62 height 21
type input "*"
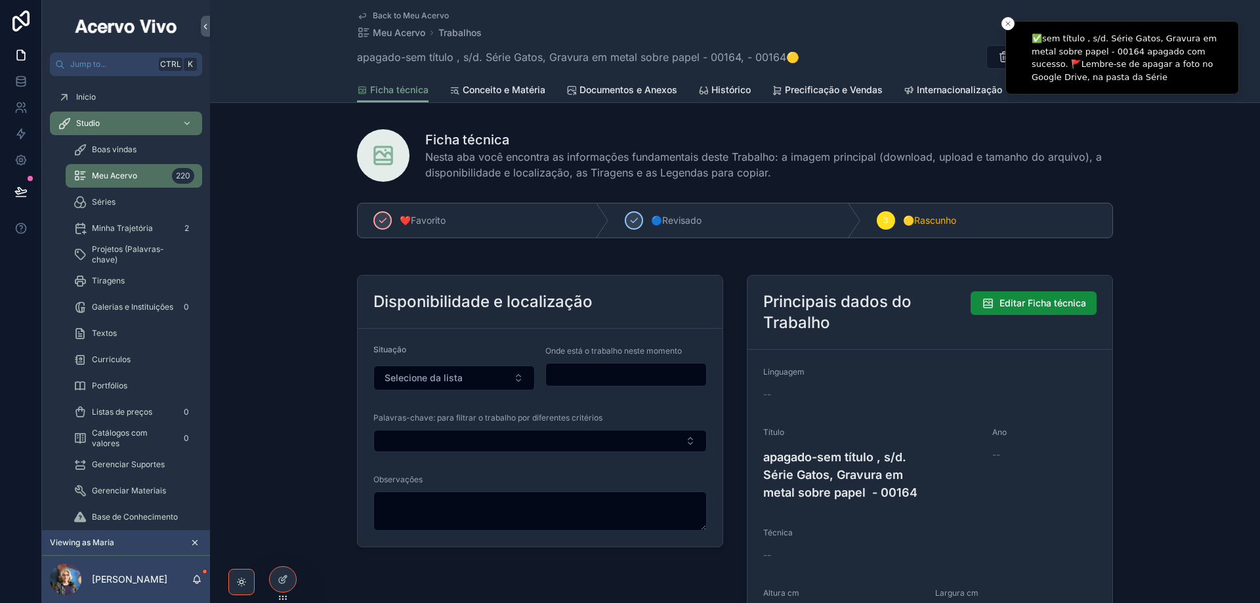
click at [403, 15] on span "Back to Meu Acervo" at bounding box center [411, 16] width 76 height 11
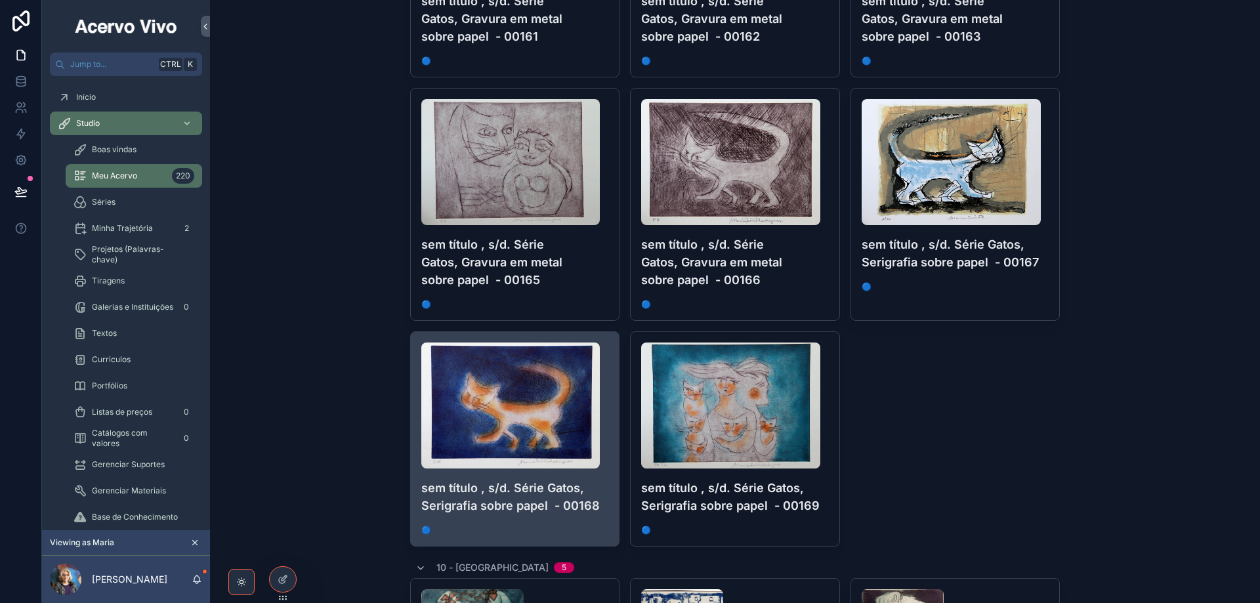
scroll to position [1247, 0]
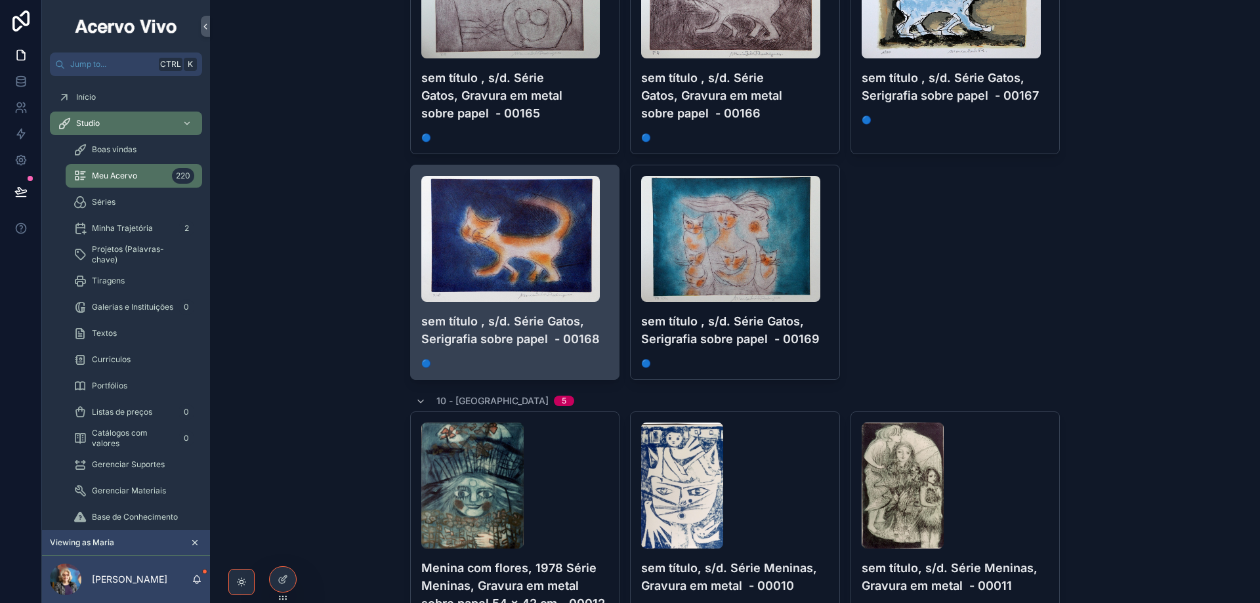
click at [577, 358] on span "🔵" at bounding box center [515, 363] width 188 height 11
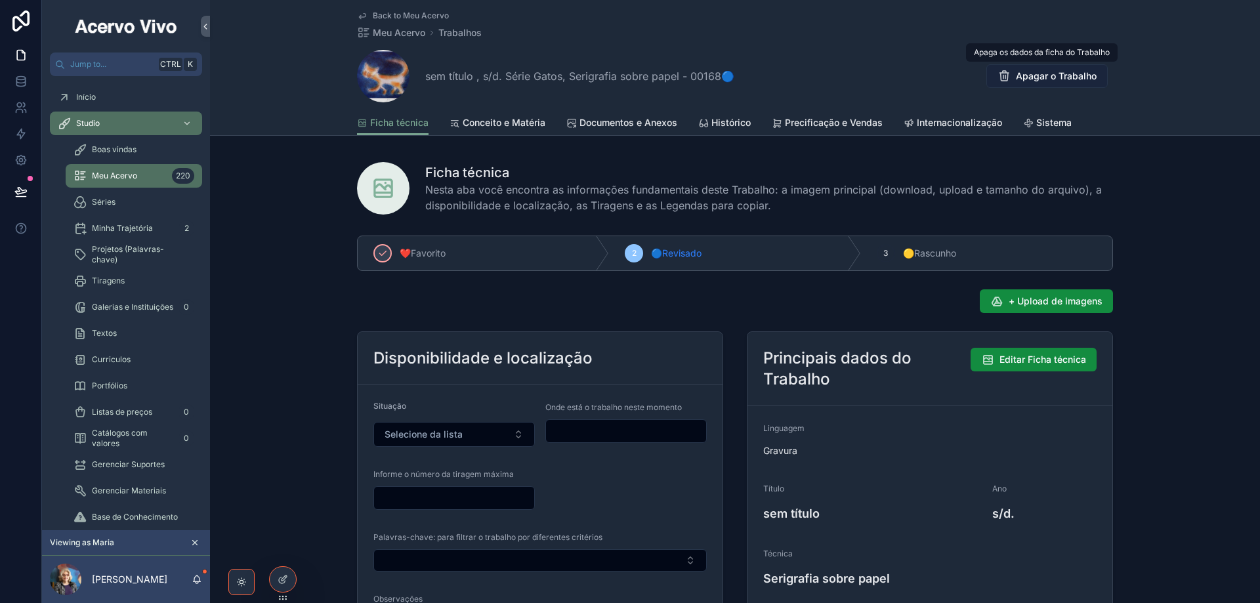
click at [1064, 79] on span "Apagar o Trabalho" at bounding box center [1056, 76] width 81 height 13
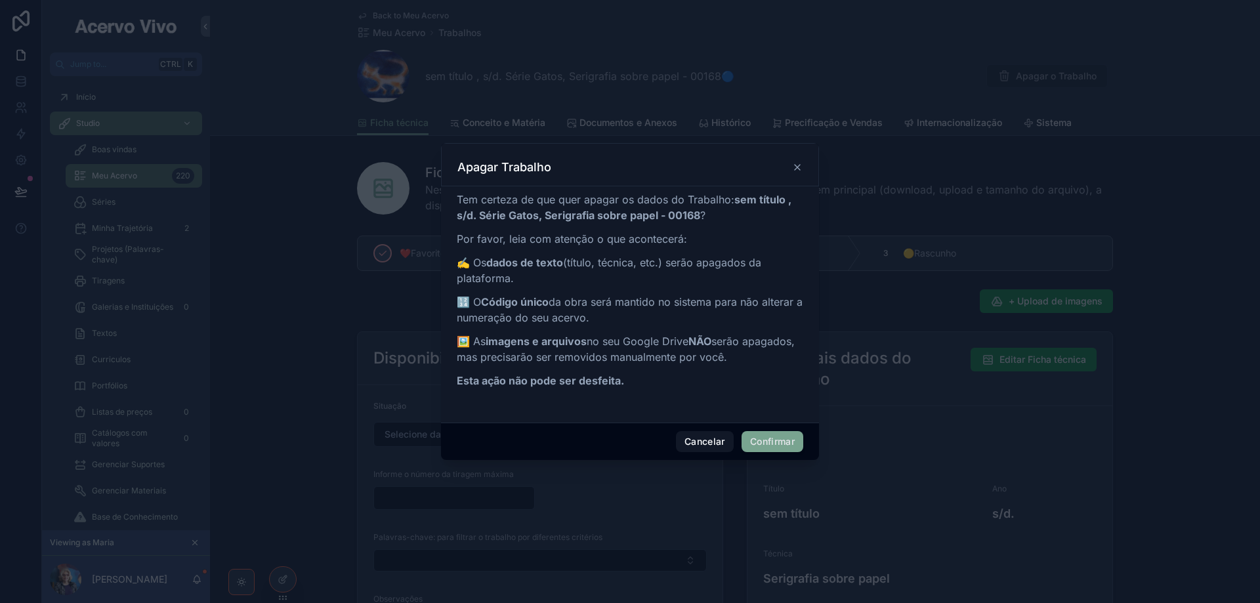
click at [792, 433] on button "Confirmar" at bounding box center [773, 441] width 62 height 21
type input "*"
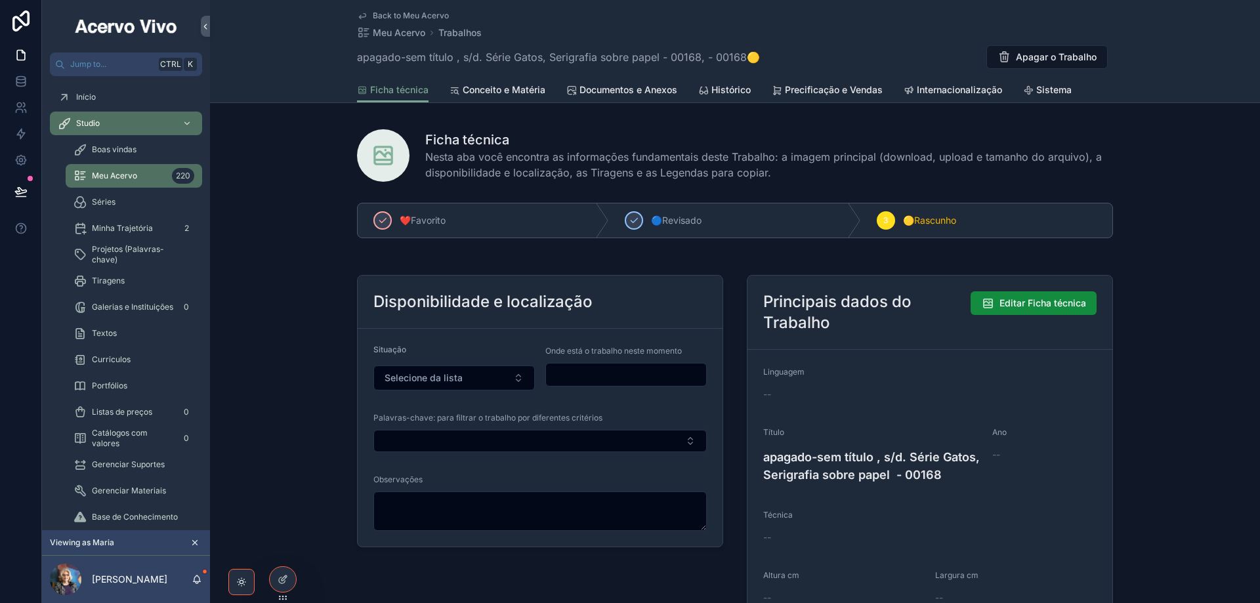
click at [407, 9] on div "Back to Meu Acervo Meu Acervo Trabalhos apagado-sem título , s/d. Série Gatos, …" at bounding box center [735, 38] width 756 height 77
click at [404, 15] on span "Back to Meu Acervo" at bounding box center [411, 16] width 76 height 11
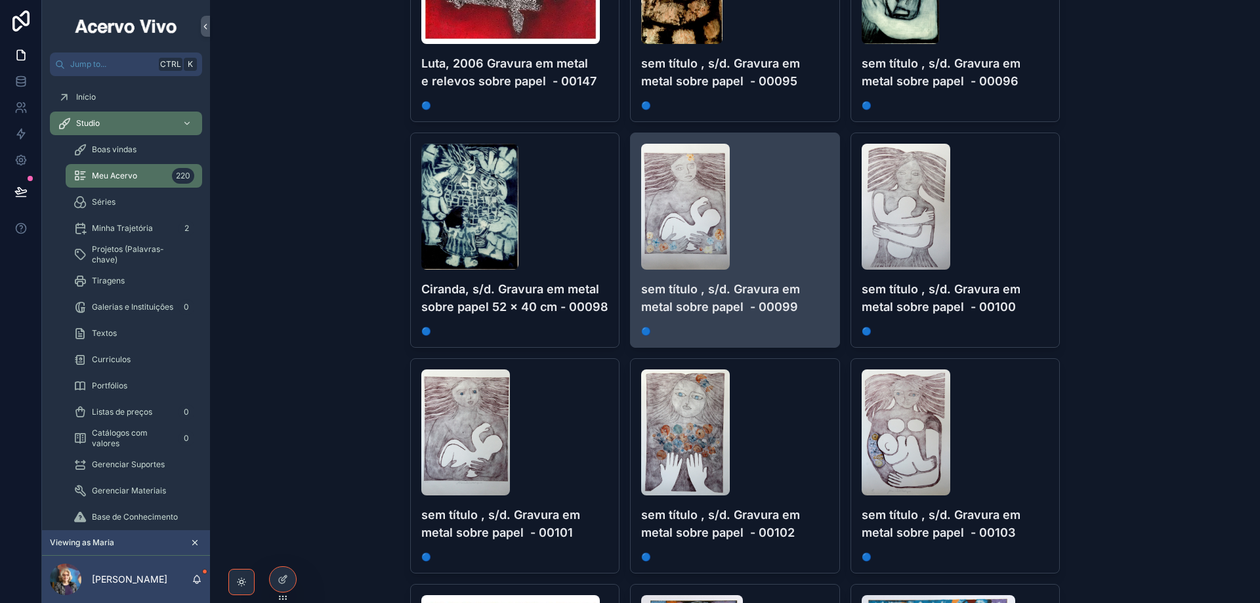
scroll to position [4530, 0]
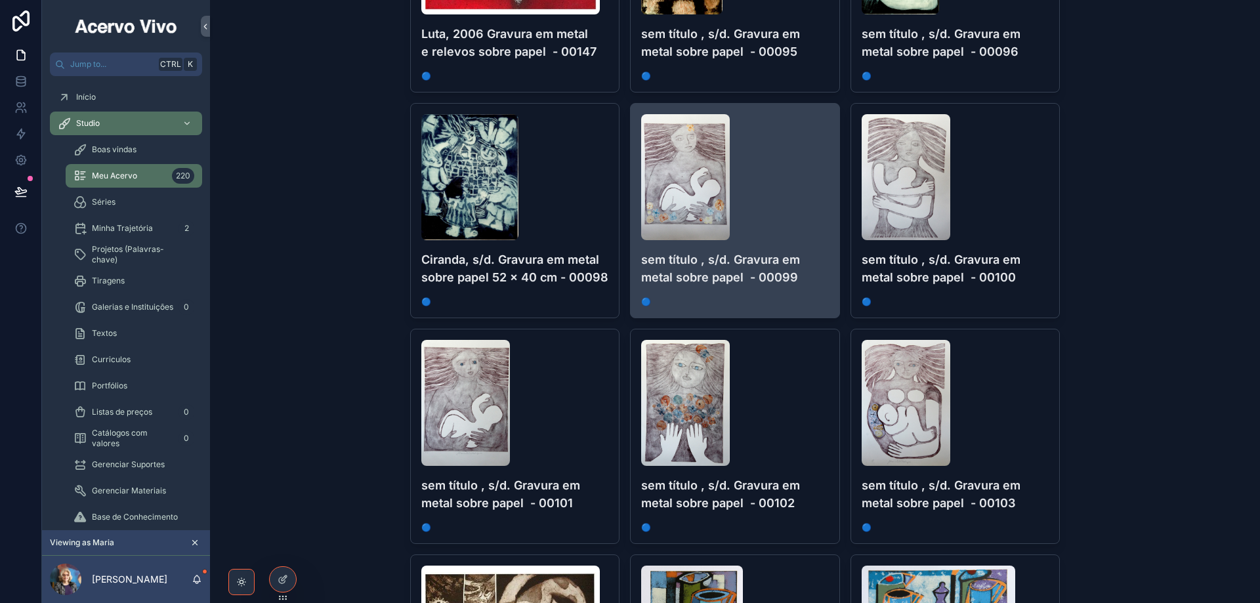
click at [807, 182] on div "scrollable content" at bounding box center [735, 177] width 188 height 126
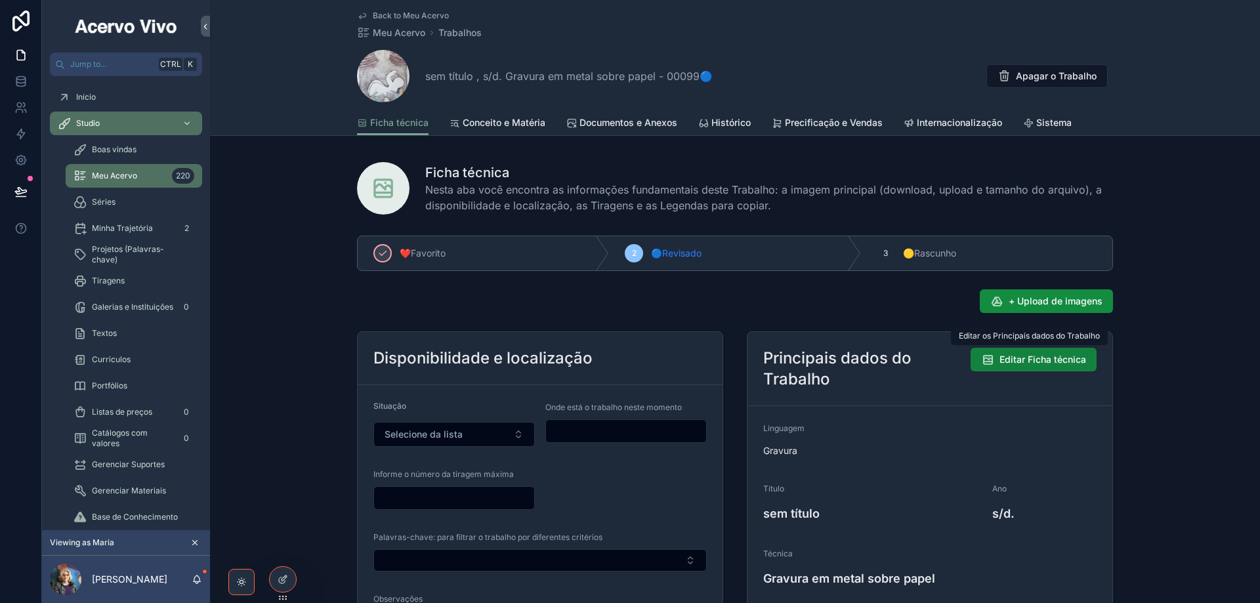
click at [1009, 362] on span "Editar Ficha técnica" at bounding box center [1043, 359] width 87 height 13
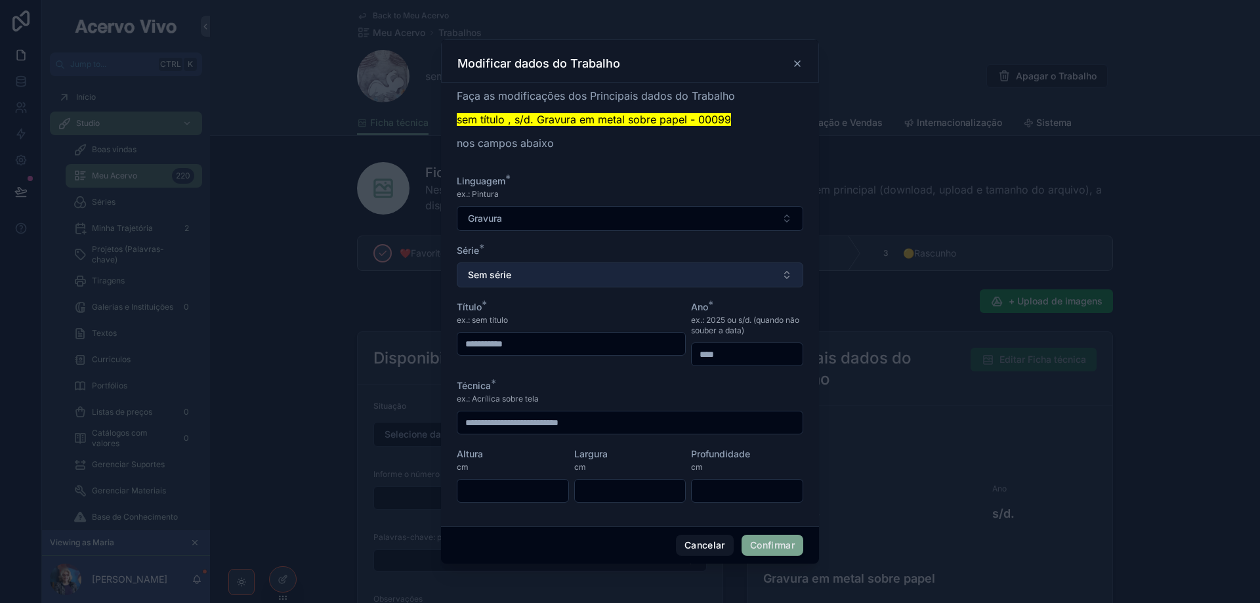
click at [578, 275] on button "Sem série" at bounding box center [630, 275] width 347 height 25
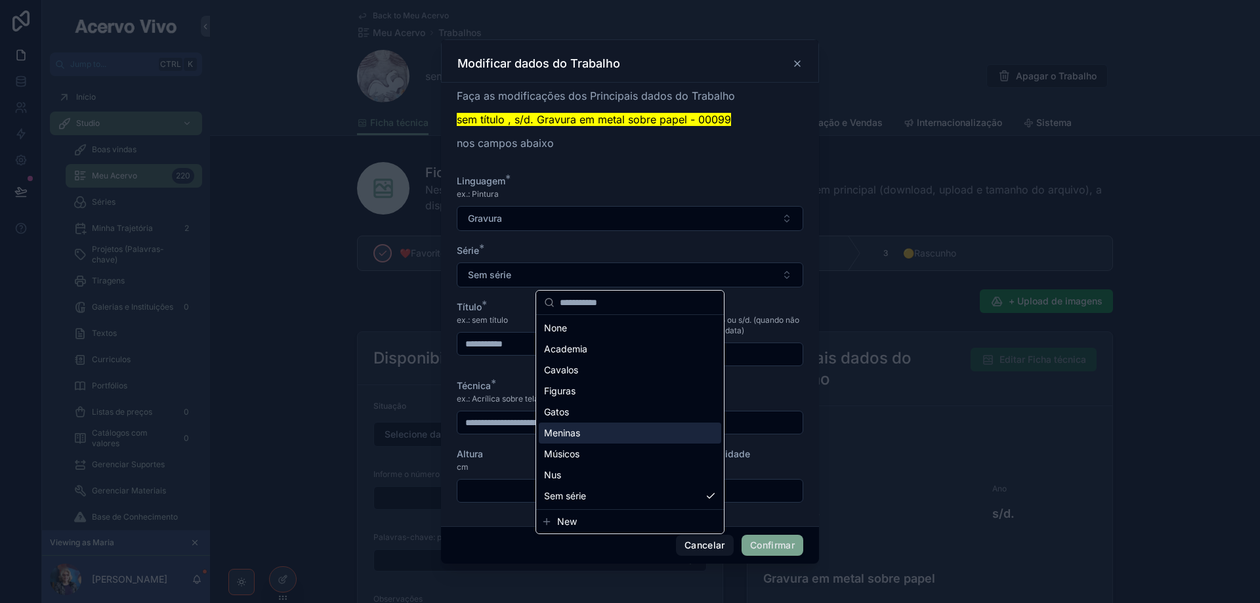
drag, startPoint x: 602, startPoint y: 429, endPoint x: 626, endPoint y: 433, distance: 24.6
click at [604, 427] on div "Meninas" at bounding box center [630, 433] width 183 height 21
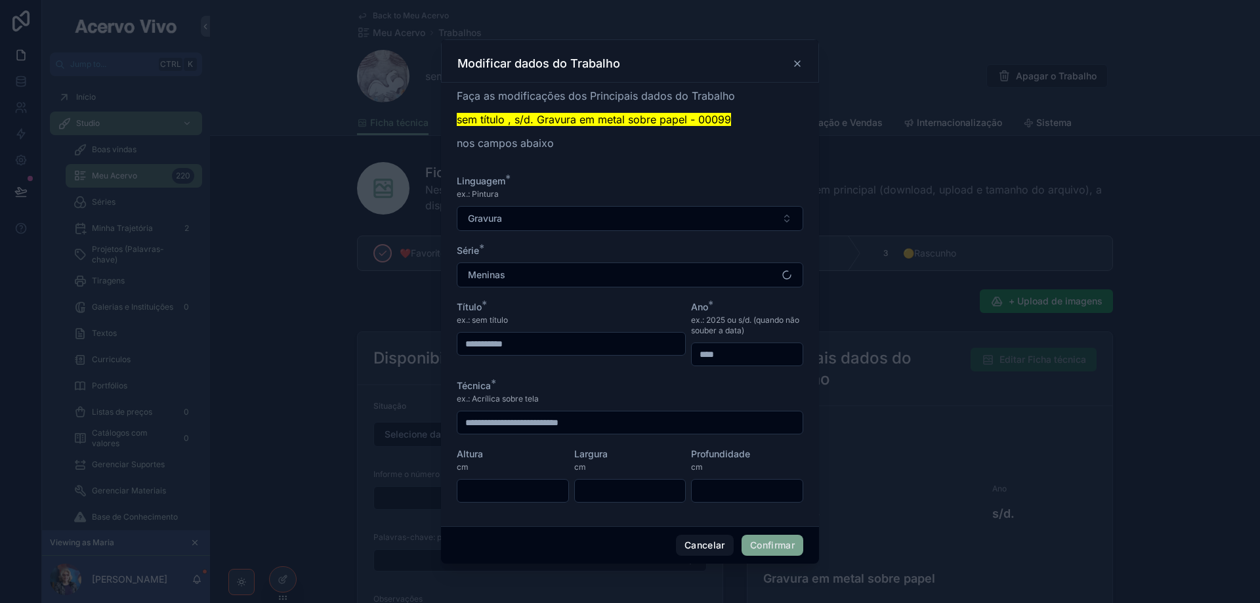
click at [771, 547] on button "Confirmar" at bounding box center [773, 545] width 62 height 21
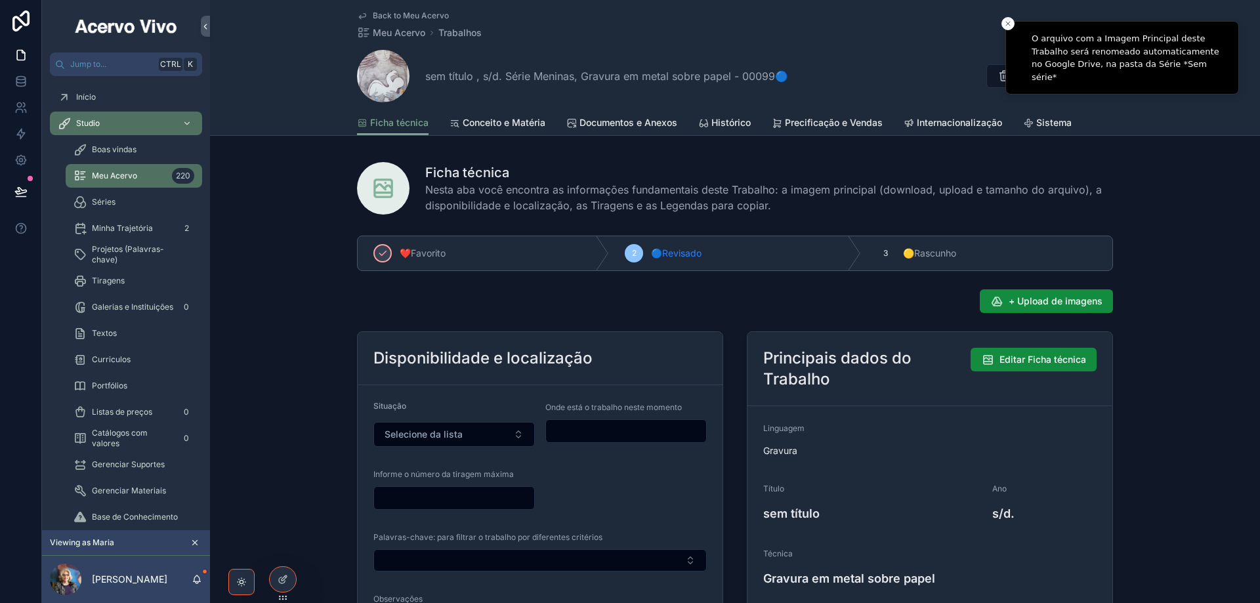
click at [410, 20] on span "Back to Meu Acervo" at bounding box center [411, 16] width 76 height 11
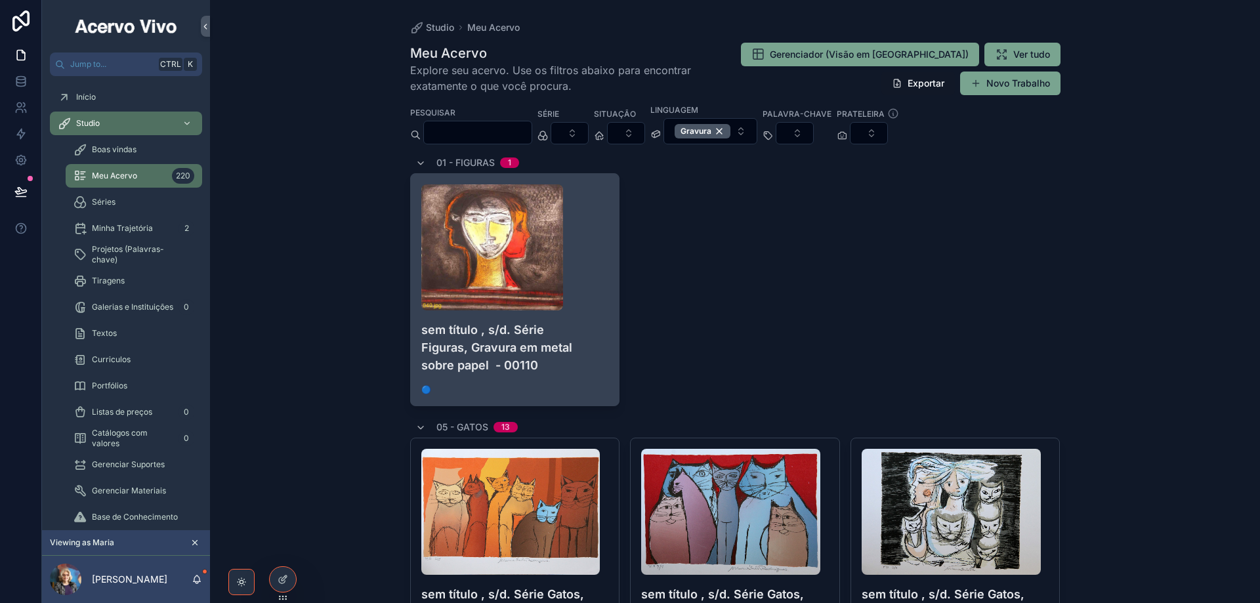
drag, startPoint x: 412, startPoint y: 424, endPoint x: 422, endPoint y: 358, distance: 66.5
click at [416, 423] on icon "scrollable content" at bounding box center [421, 428] width 11 height 11
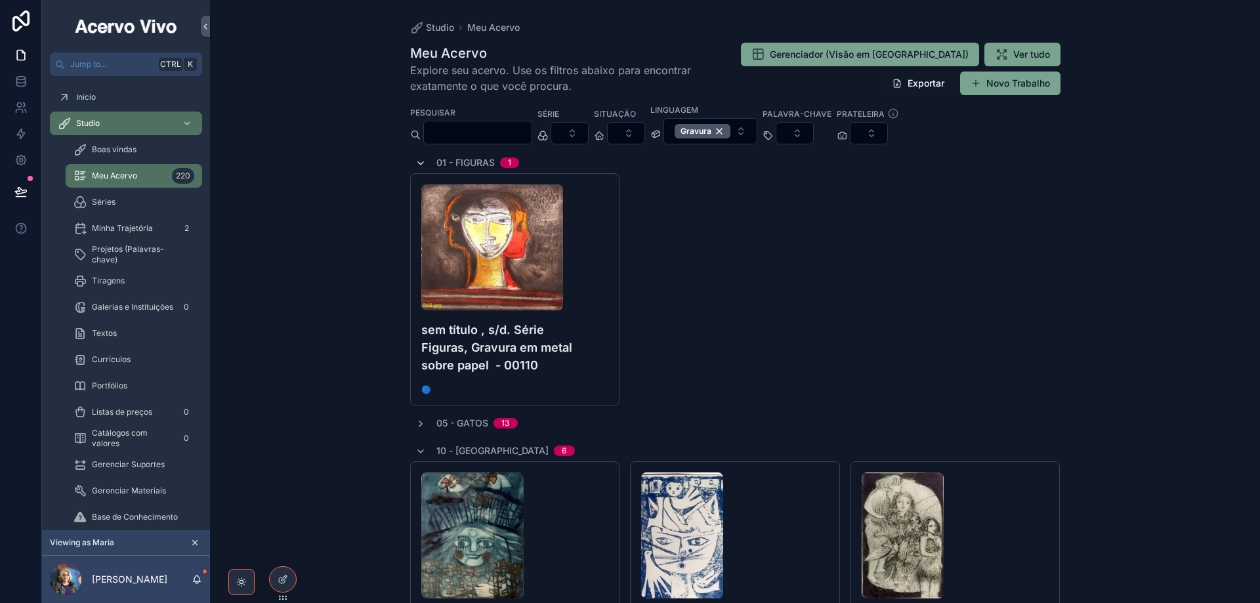
click at [418, 160] on icon "scrollable content" at bounding box center [421, 163] width 11 height 11
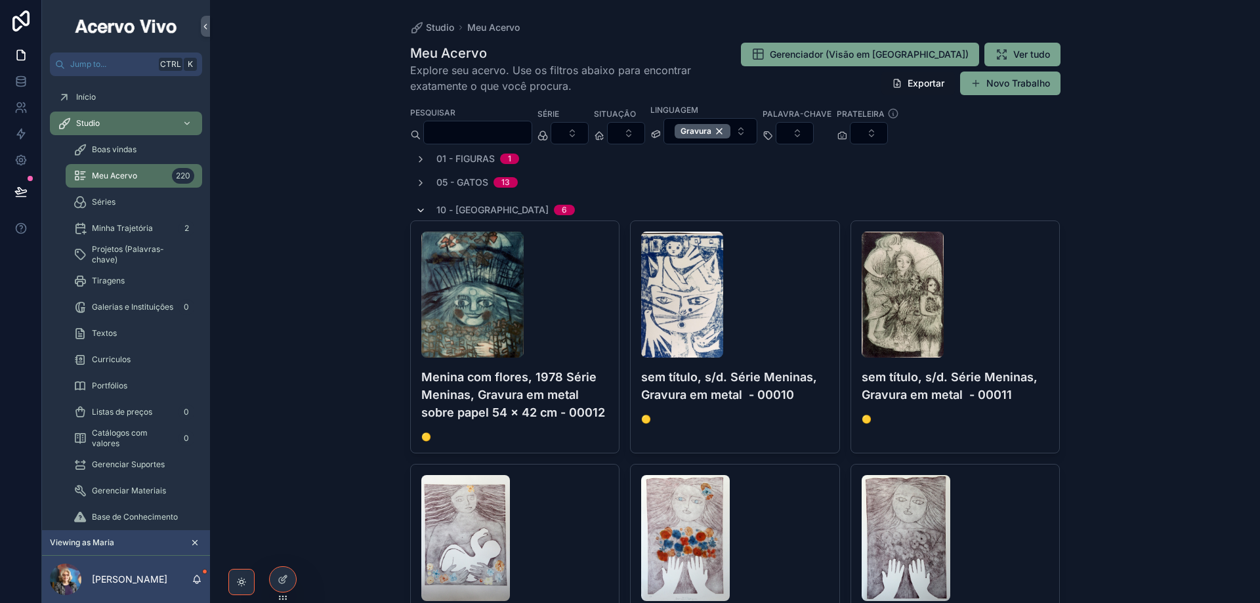
click at [418, 209] on icon "scrollable content" at bounding box center [421, 210] width 11 height 11
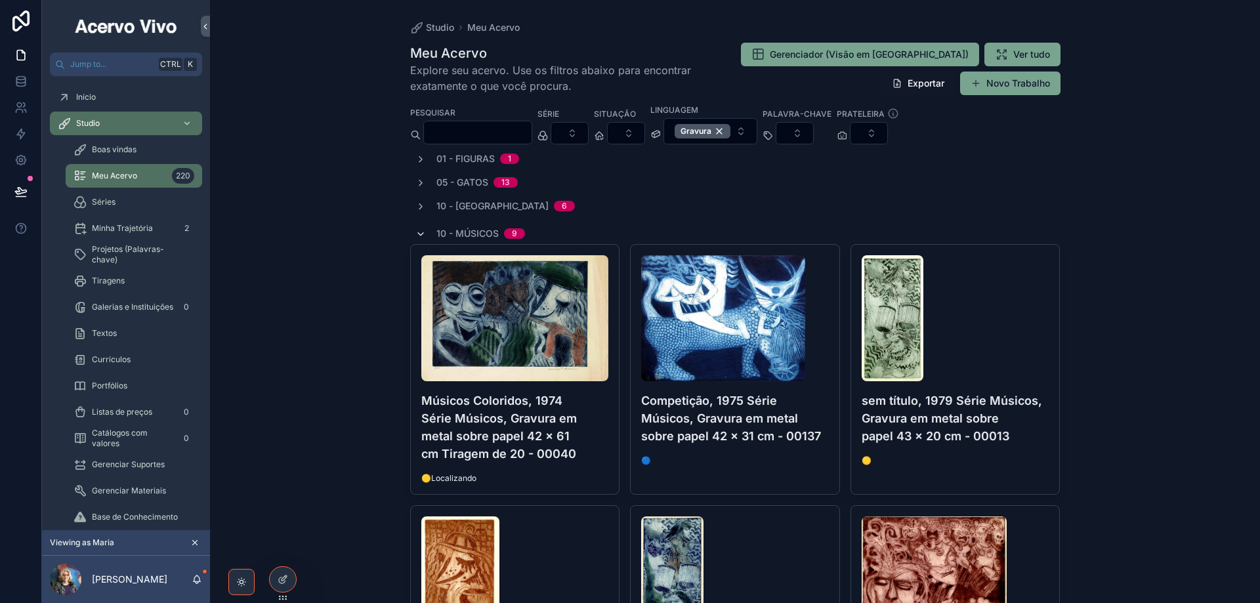
click at [416, 230] on icon "scrollable content" at bounding box center [421, 234] width 11 height 11
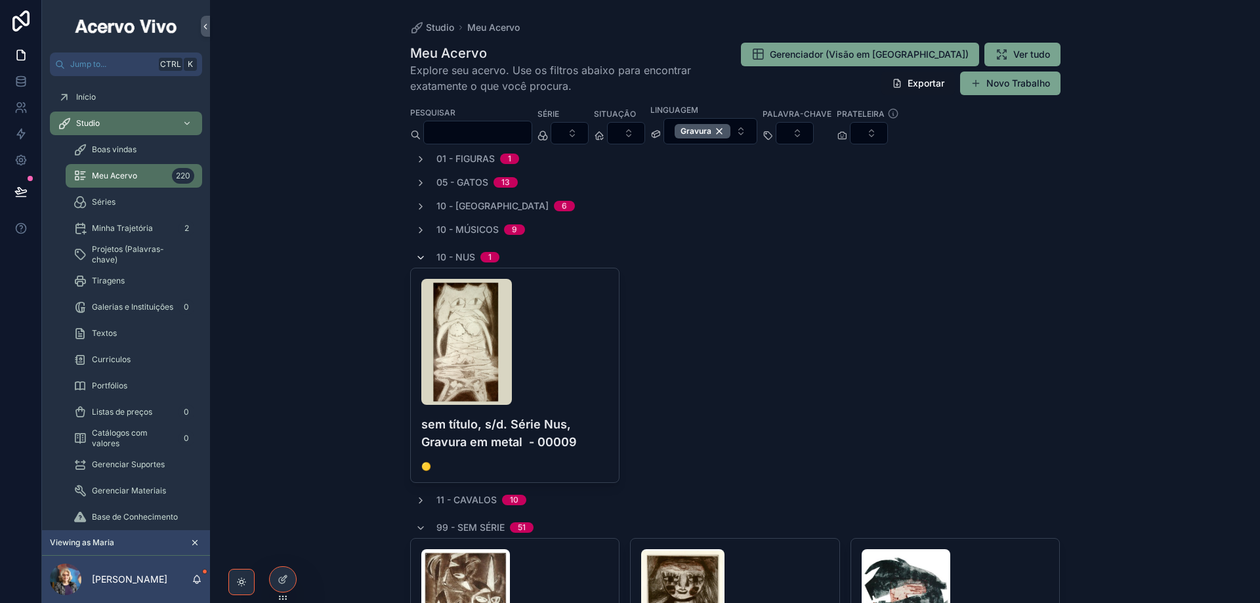
click at [418, 257] on icon "scrollable content" at bounding box center [421, 258] width 11 height 11
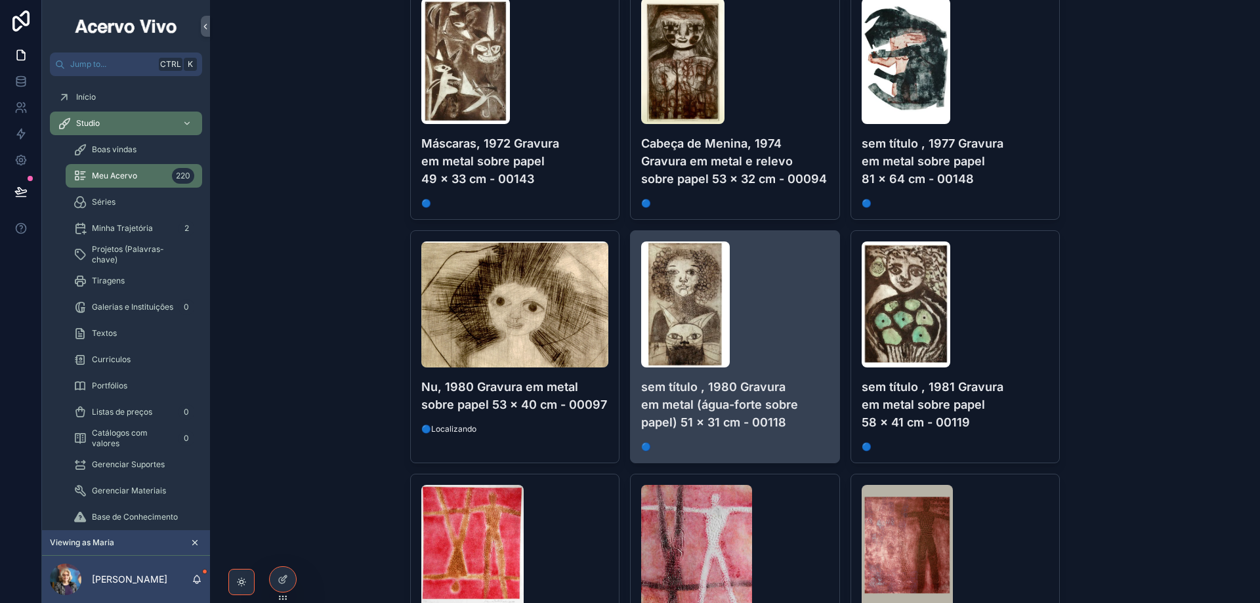
scroll to position [263, 0]
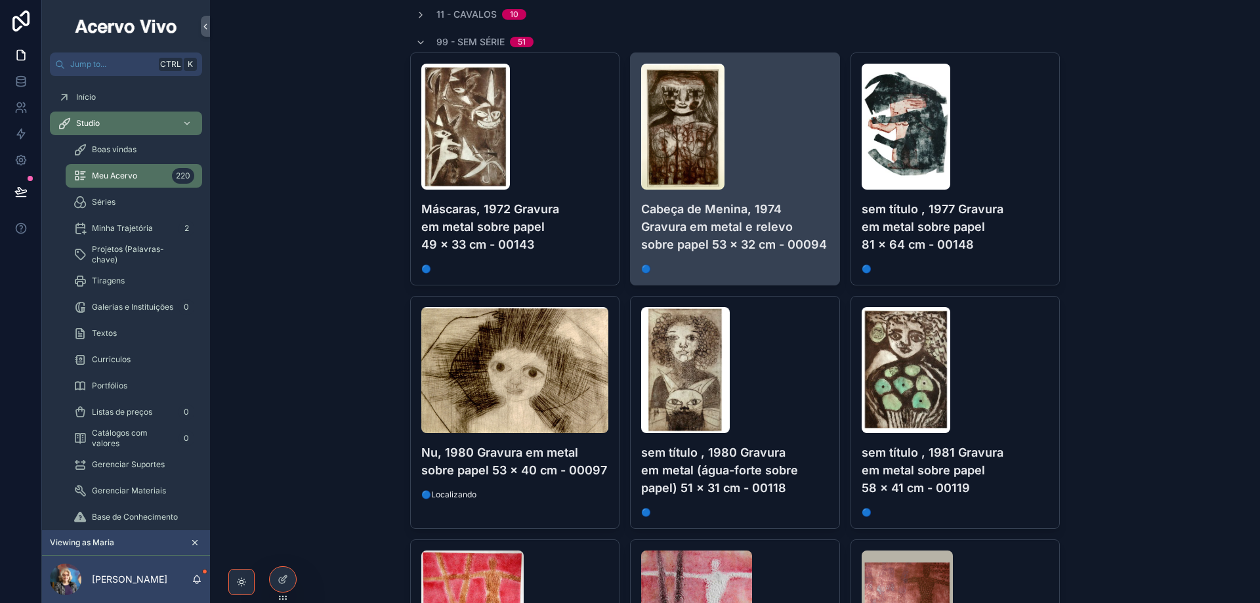
click at [788, 160] on div "scrollable content" at bounding box center [735, 127] width 188 height 126
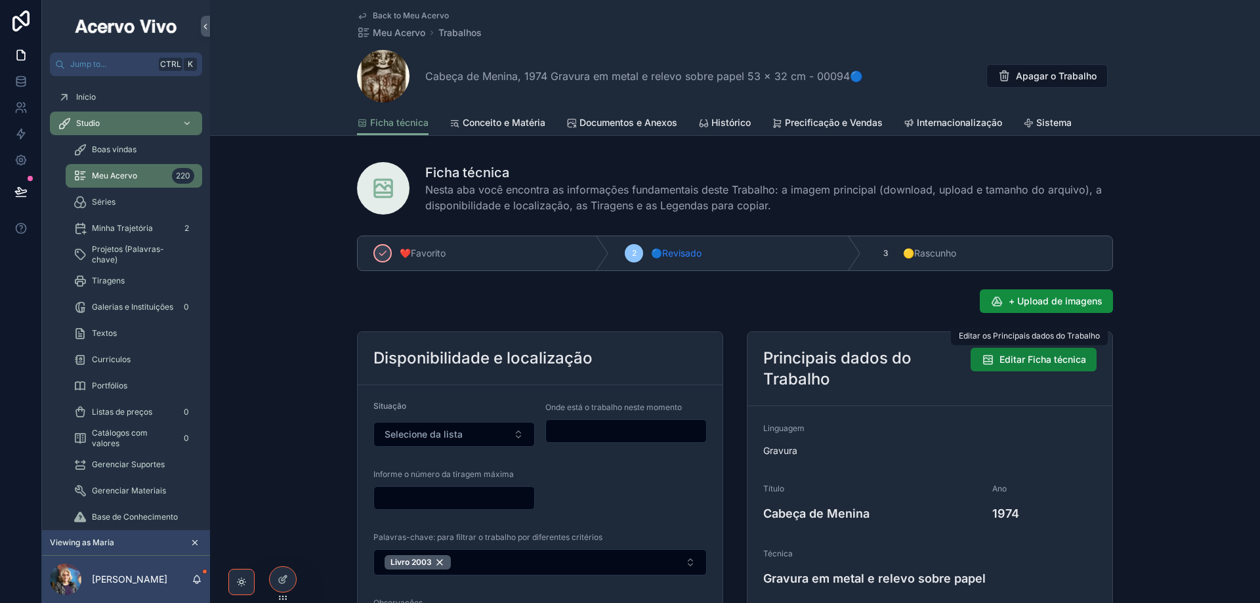
click at [1017, 360] on span "Editar Ficha técnica" at bounding box center [1043, 359] width 87 height 13
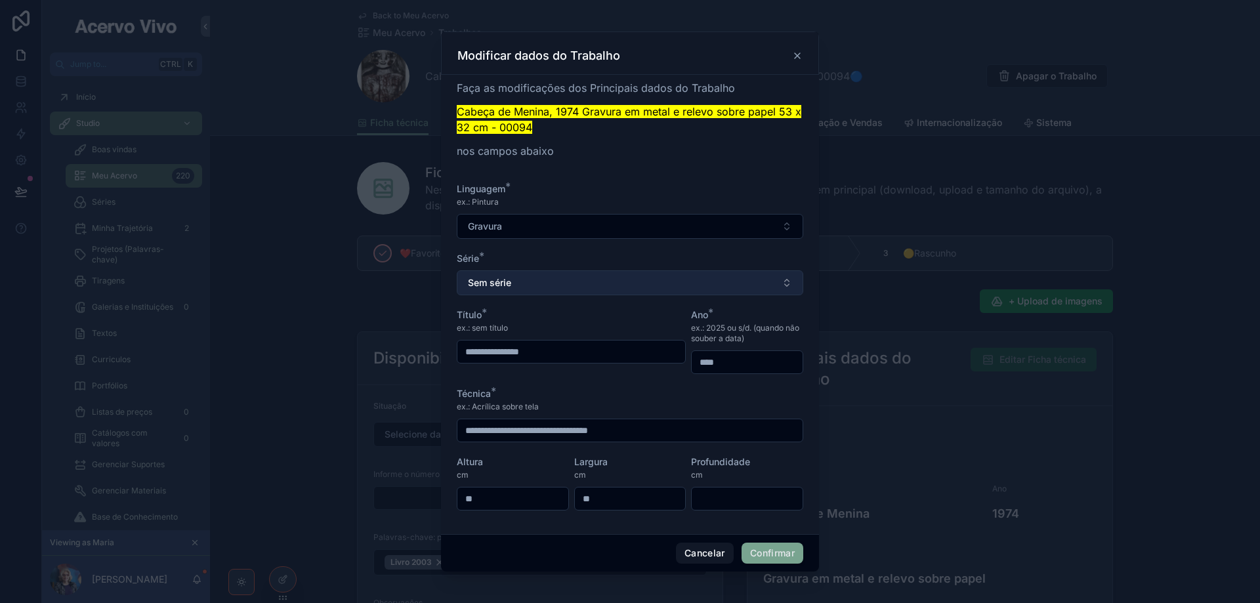
click at [580, 288] on button "Sem série" at bounding box center [630, 282] width 347 height 25
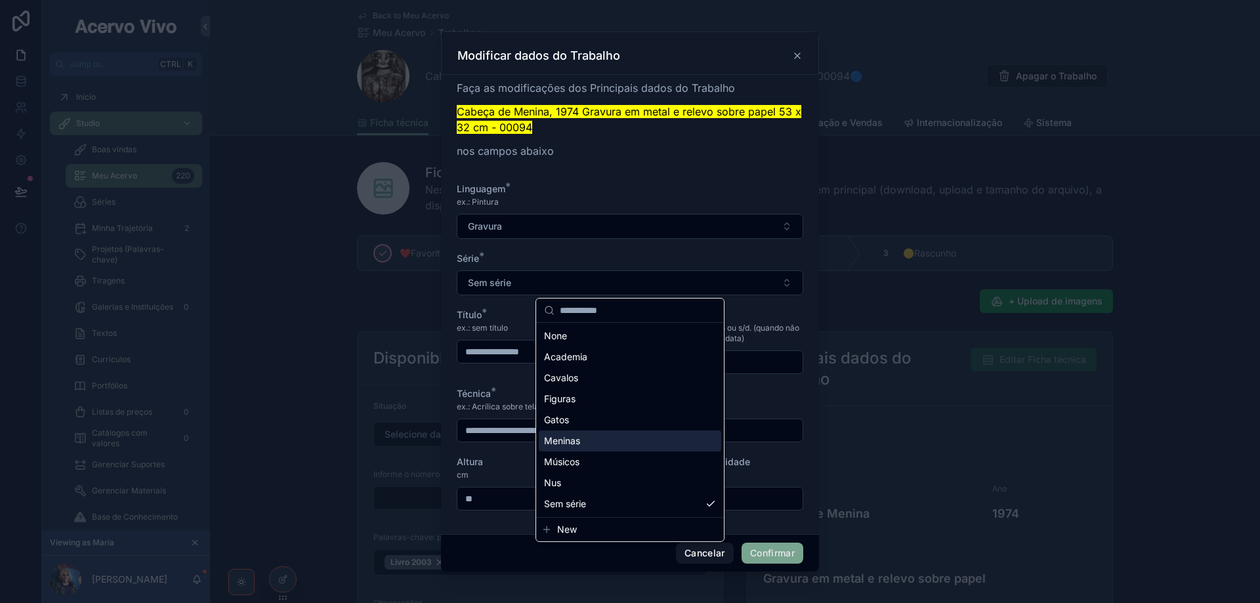
click at [604, 441] on div "Meninas" at bounding box center [630, 441] width 183 height 21
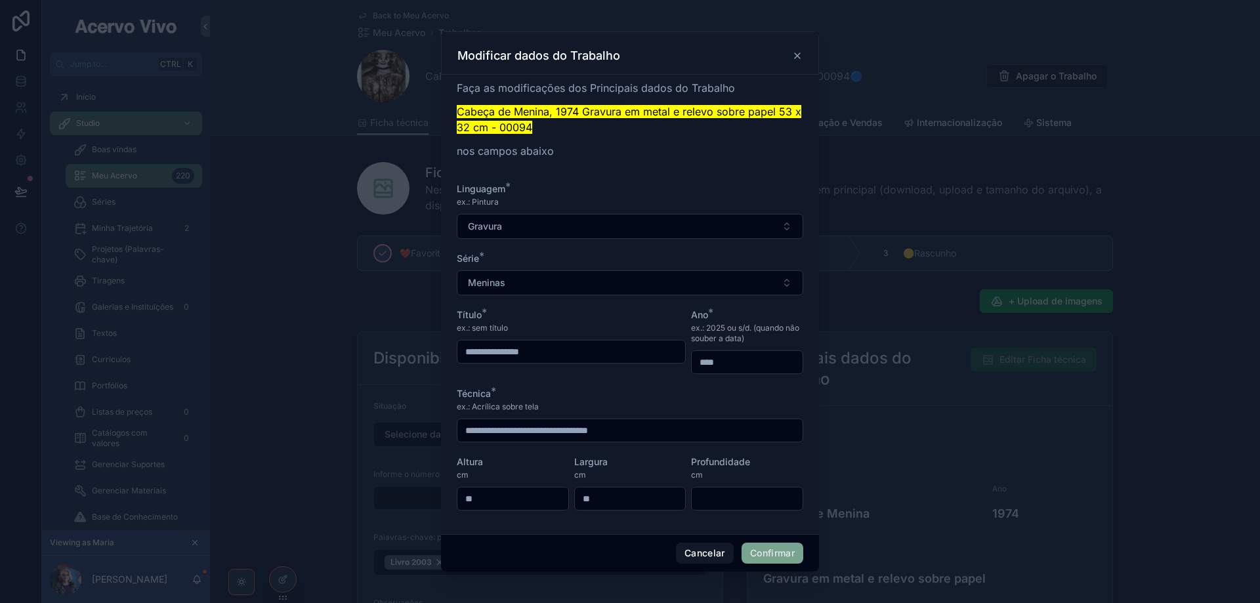
click at [796, 555] on button "Confirmar" at bounding box center [773, 553] width 62 height 21
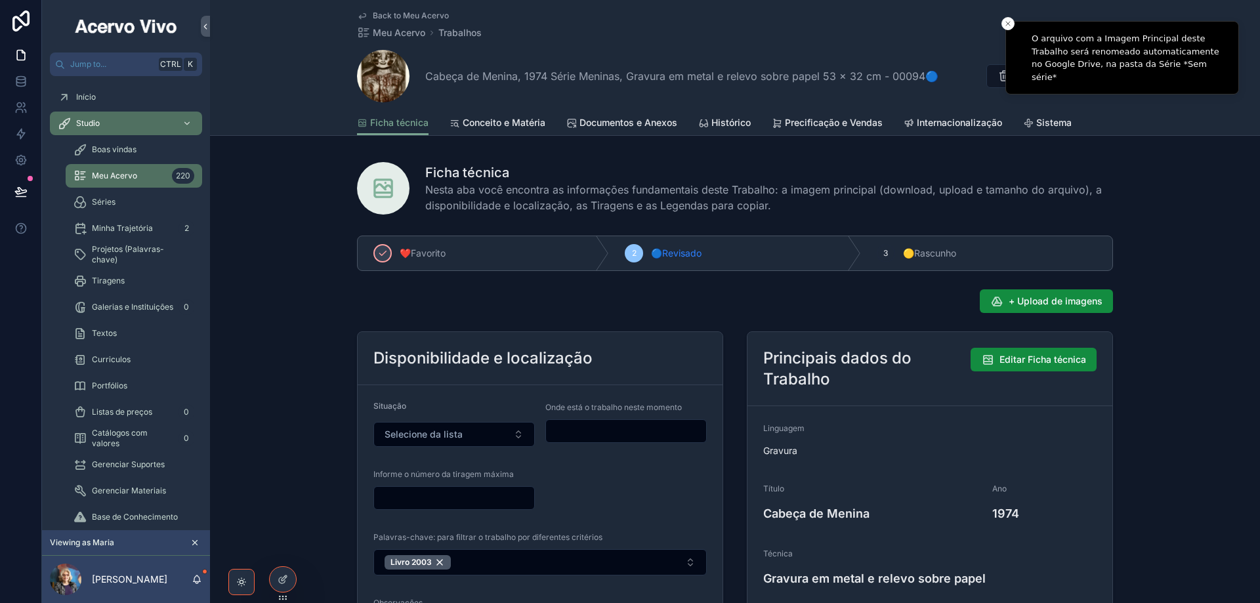
click at [410, 17] on span "Back to Meu Acervo" at bounding box center [411, 16] width 76 height 11
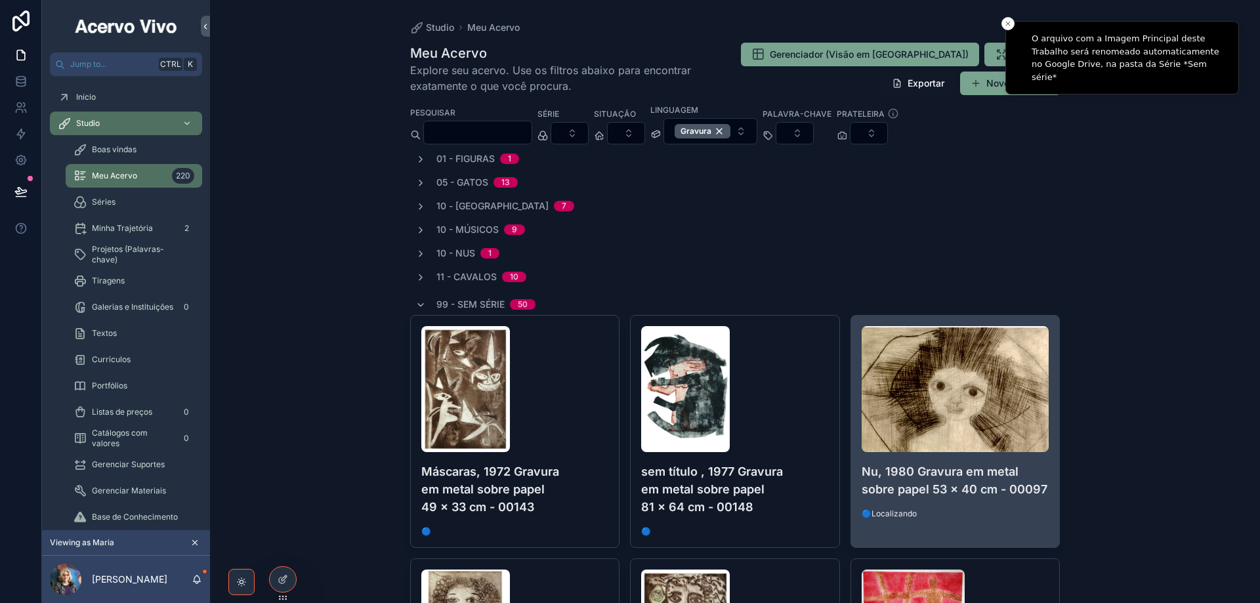
click at [1005, 502] on div "Nu, 1980 Gravura em metal sobre papel 53 x 40 cm - 00097 🔵Localizando" at bounding box center [955, 423] width 209 height 214
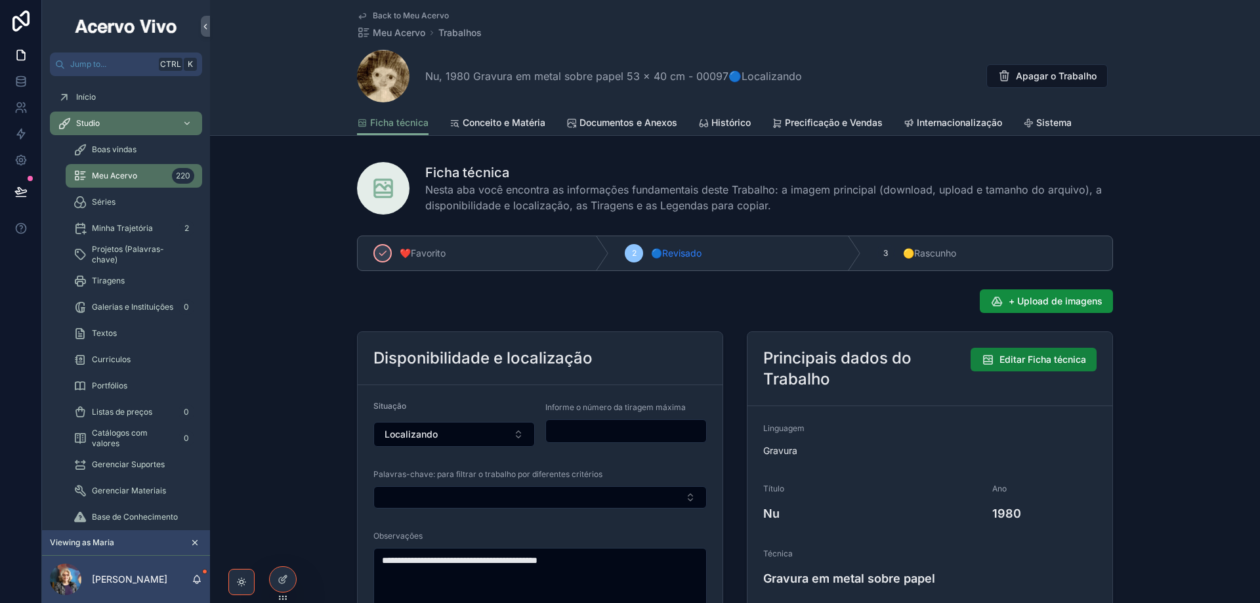
click at [1026, 356] on span "Editar Ficha técnica" at bounding box center [1043, 359] width 87 height 13
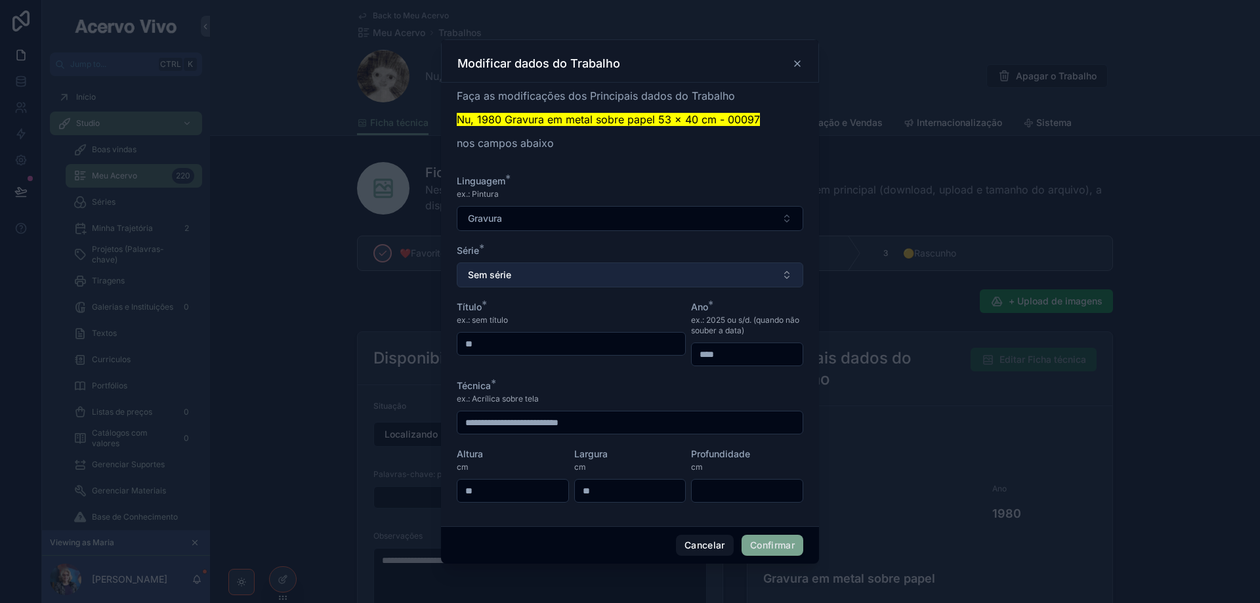
click at [580, 269] on button "Sem série" at bounding box center [630, 275] width 347 height 25
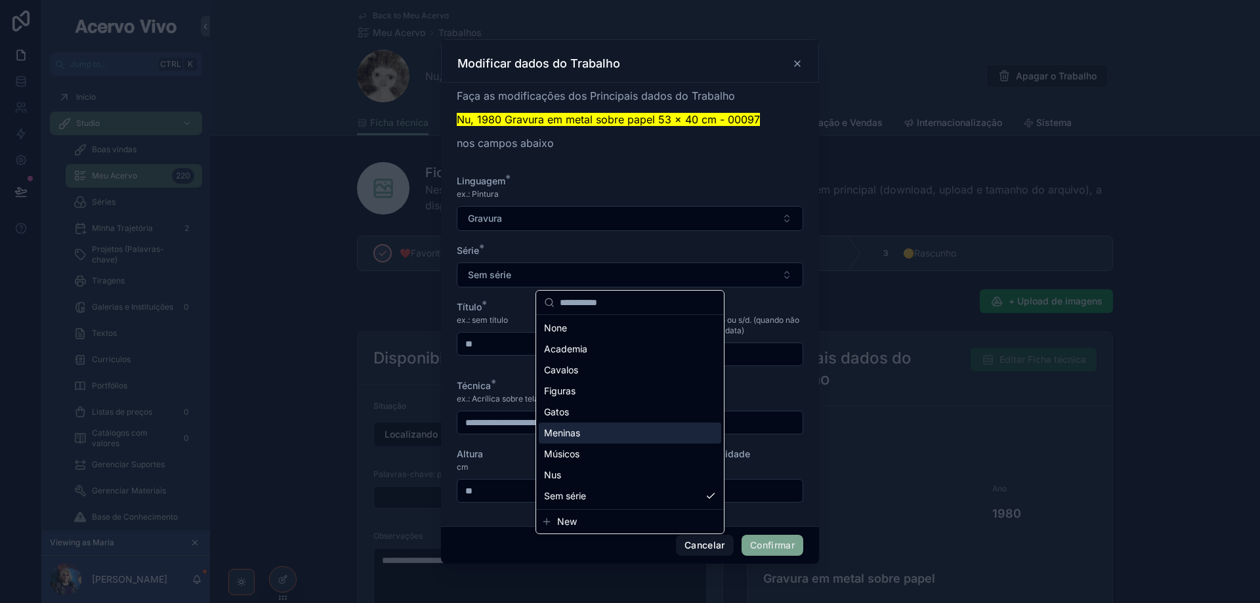
drag, startPoint x: 595, startPoint y: 434, endPoint x: 624, endPoint y: 450, distance: 33.2
click at [595, 434] on div "Meninas" at bounding box center [630, 433] width 183 height 21
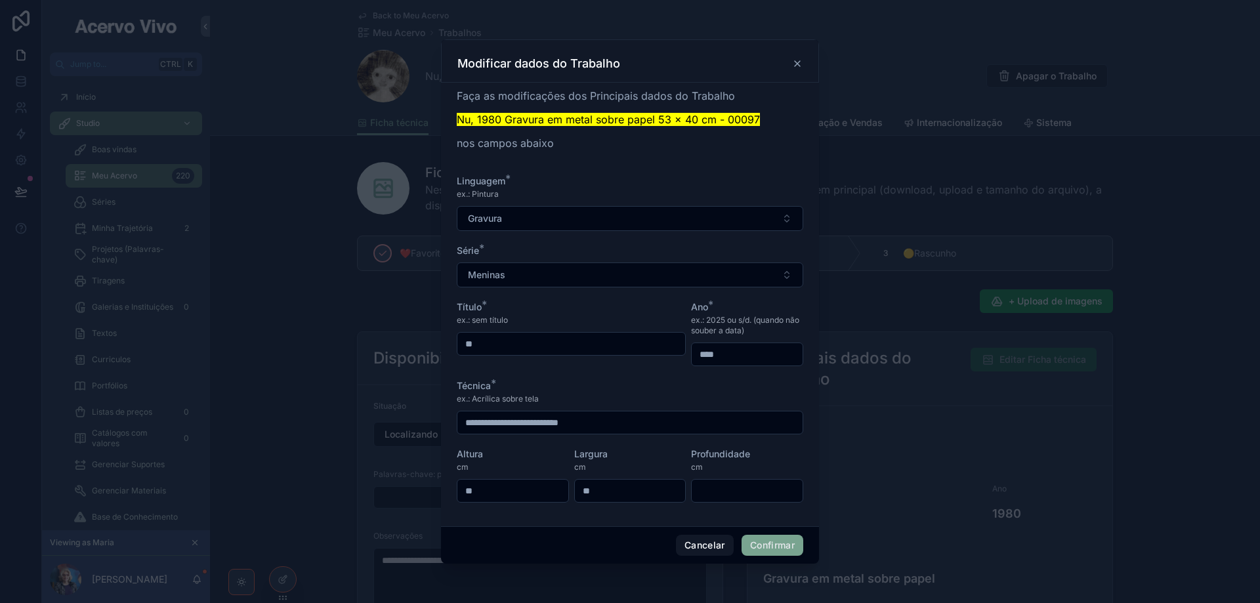
click at [759, 553] on button "Confirmar" at bounding box center [773, 545] width 62 height 21
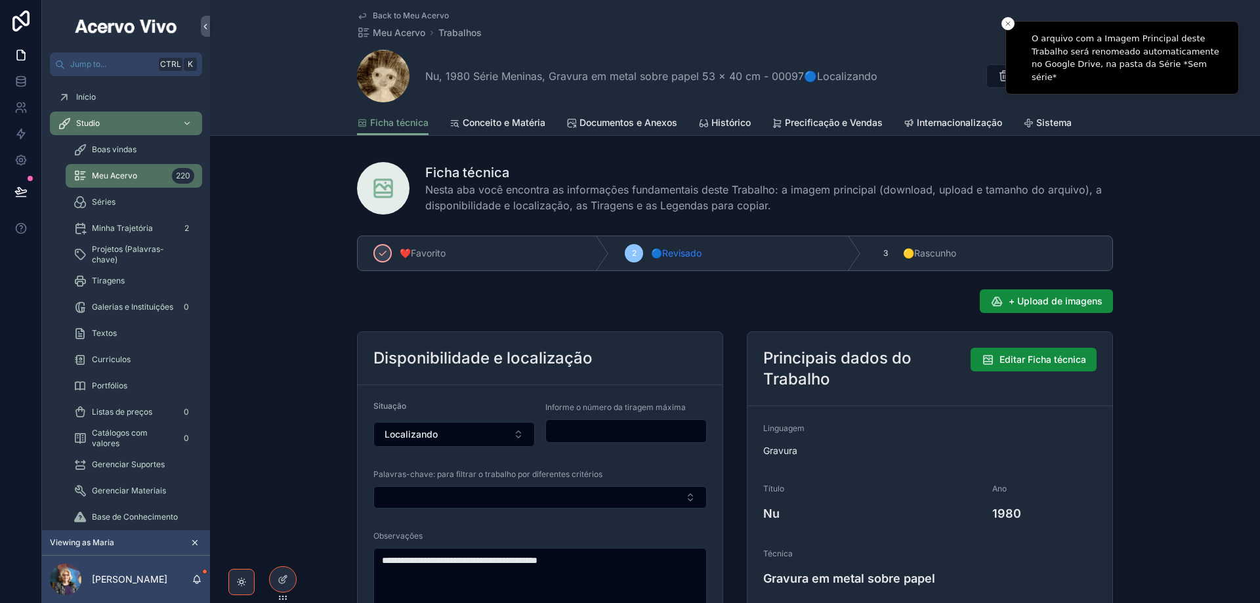
click at [397, 11] on span "Back to Meu Acervo" at bounding box center [411, 16] width 76 height 11
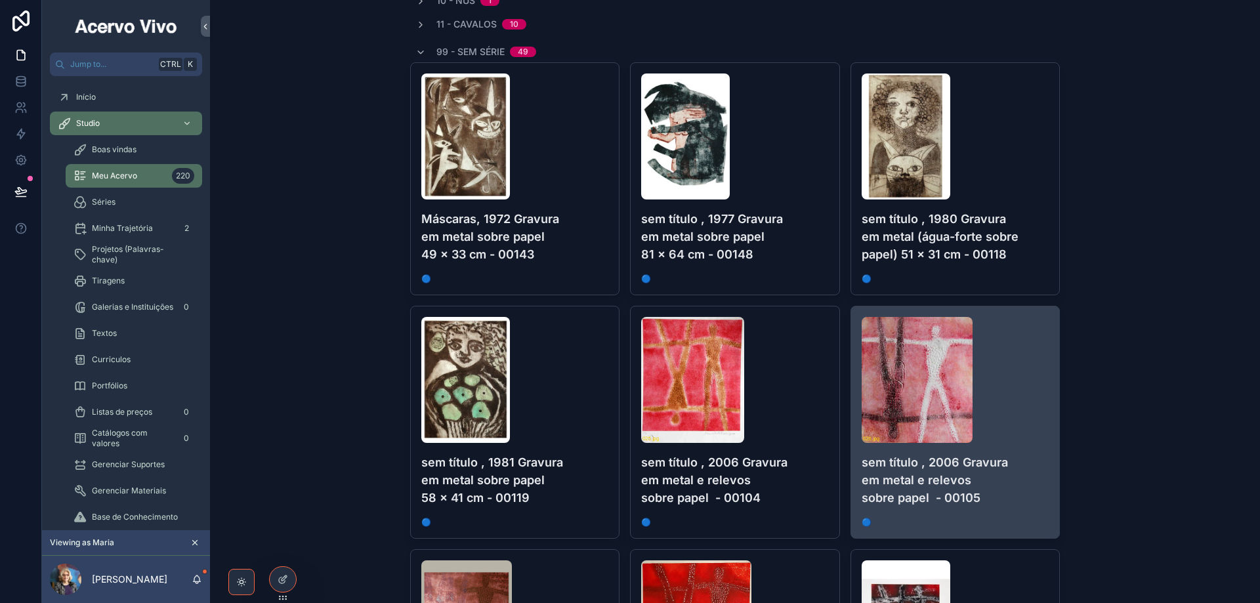
scroll to position [263, 0]
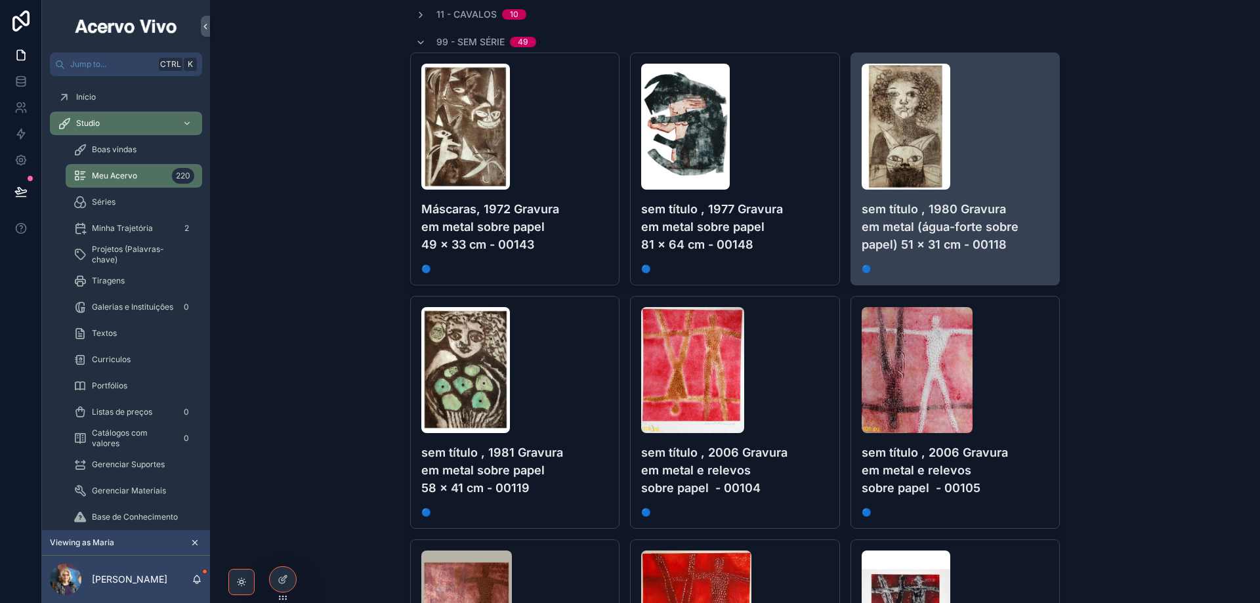
click at [1018, 184] on div "scrollable content" at bounding box center [956, 127] width 188 height 126
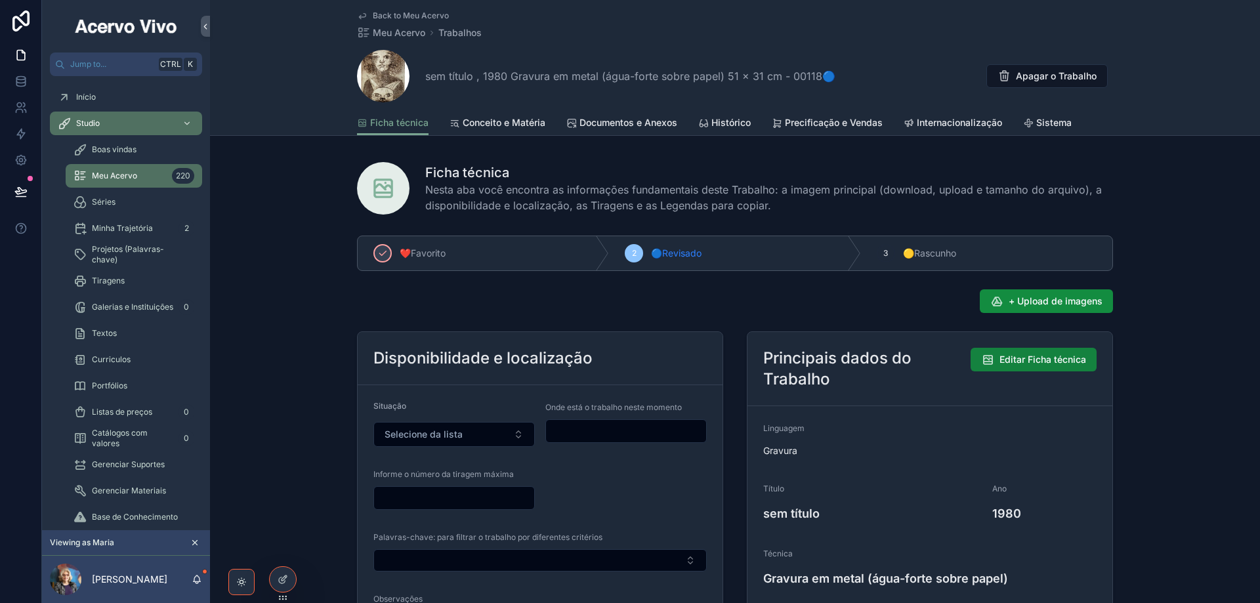
click at [1049, 356] on span "Editar Ficha técnica" at bounding box center [1043, 359] width 87 height 13
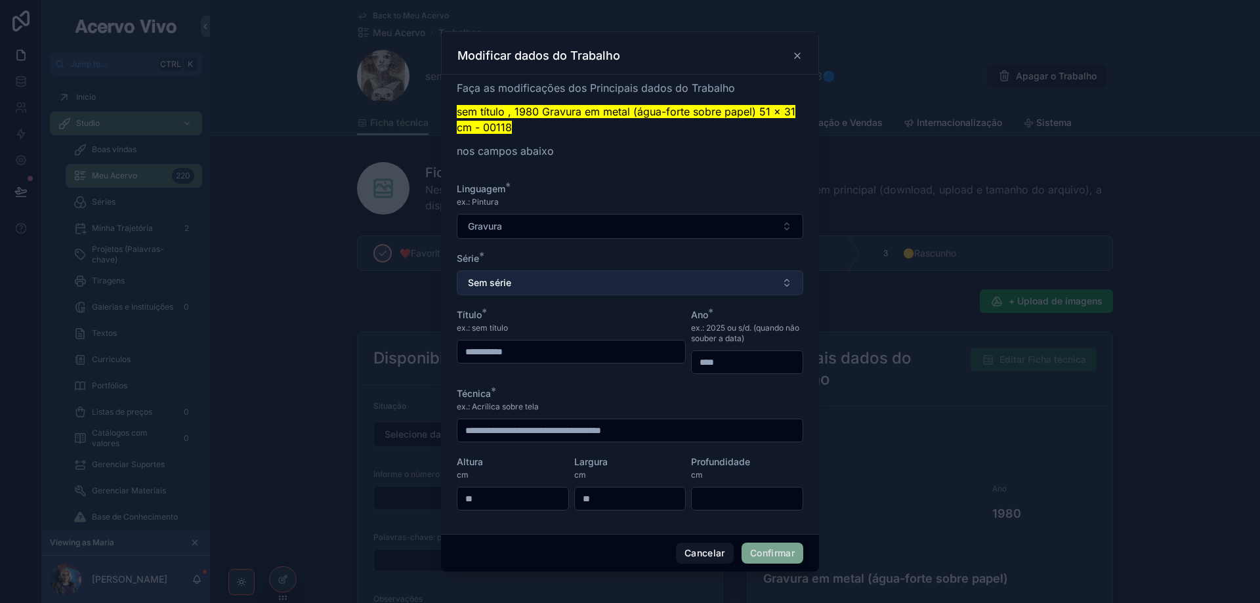
click at [528, 283] on button "Sem série" at bounding box center [630, 282] width 347 height 25
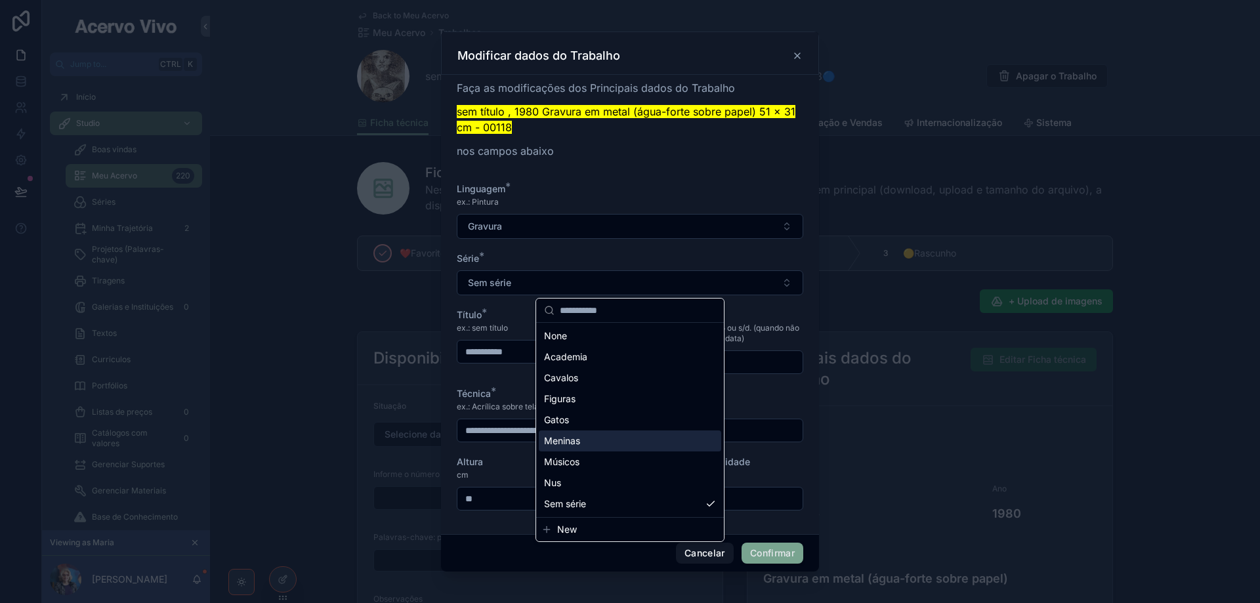
drag, startPoint x: 585, startPoint y: 436, endPoint x: 622, endPoint y: 465, distance: 46.8
click at [584, 435] on div "Meninas" at bounding box center [630, 441] width 183 height 21
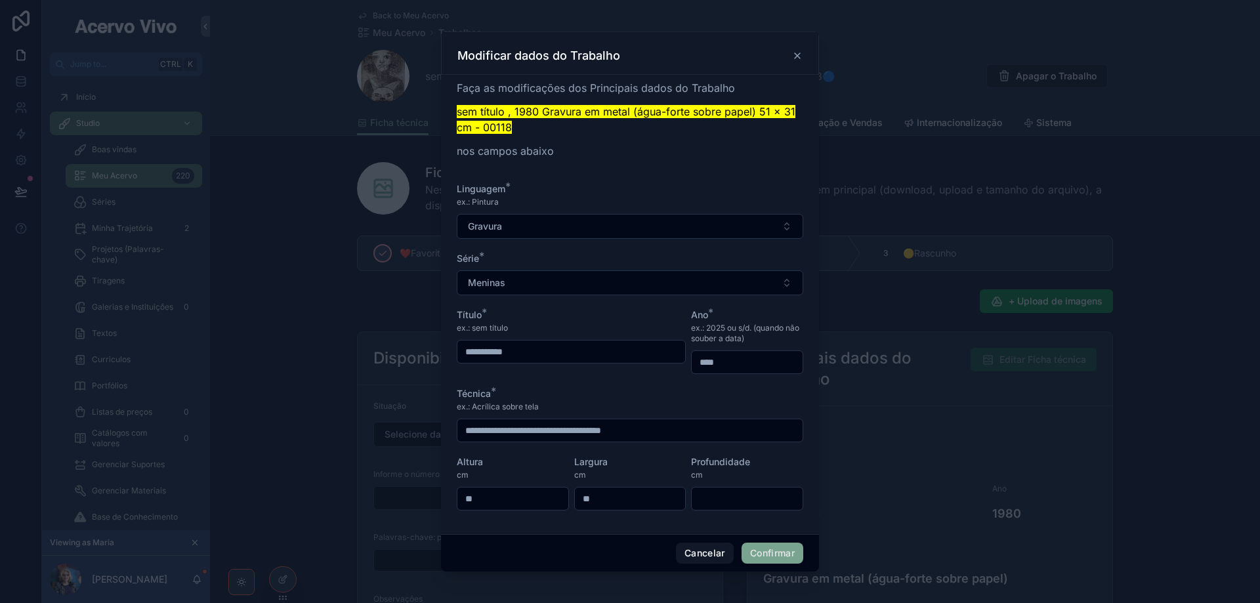
click at [775, 557] on button "Confirmar" at bounding box center [773, 553] width 62 height 21
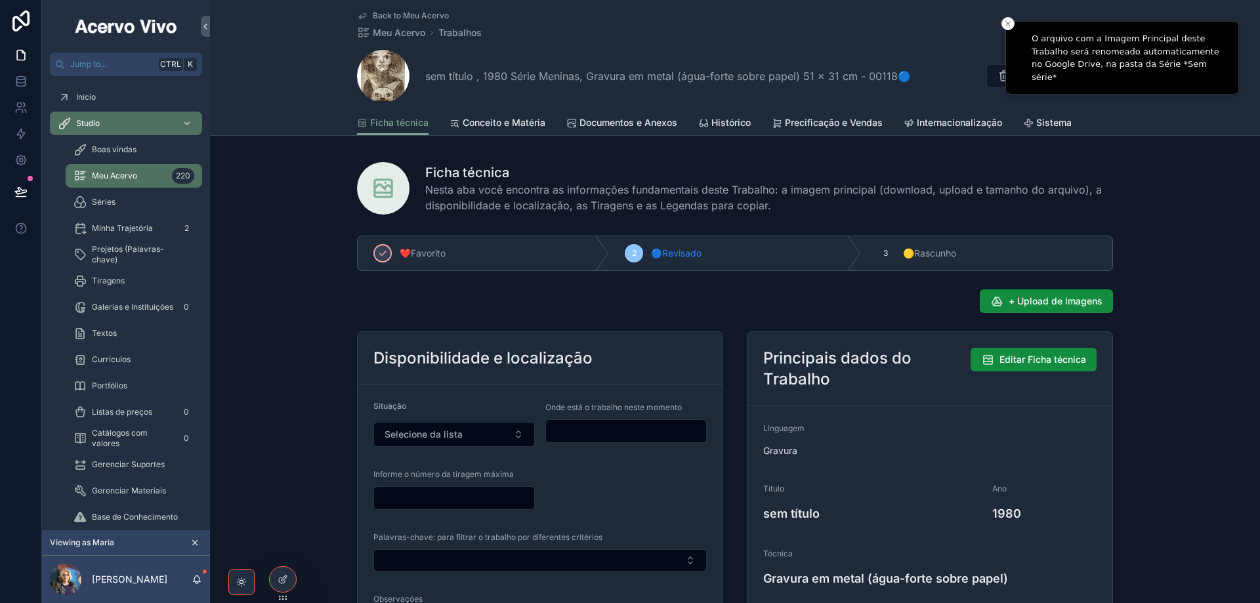
click at [426, 15] on span "Back to Meu Acervo" at bounding box center [411, 16] width 76 height 11
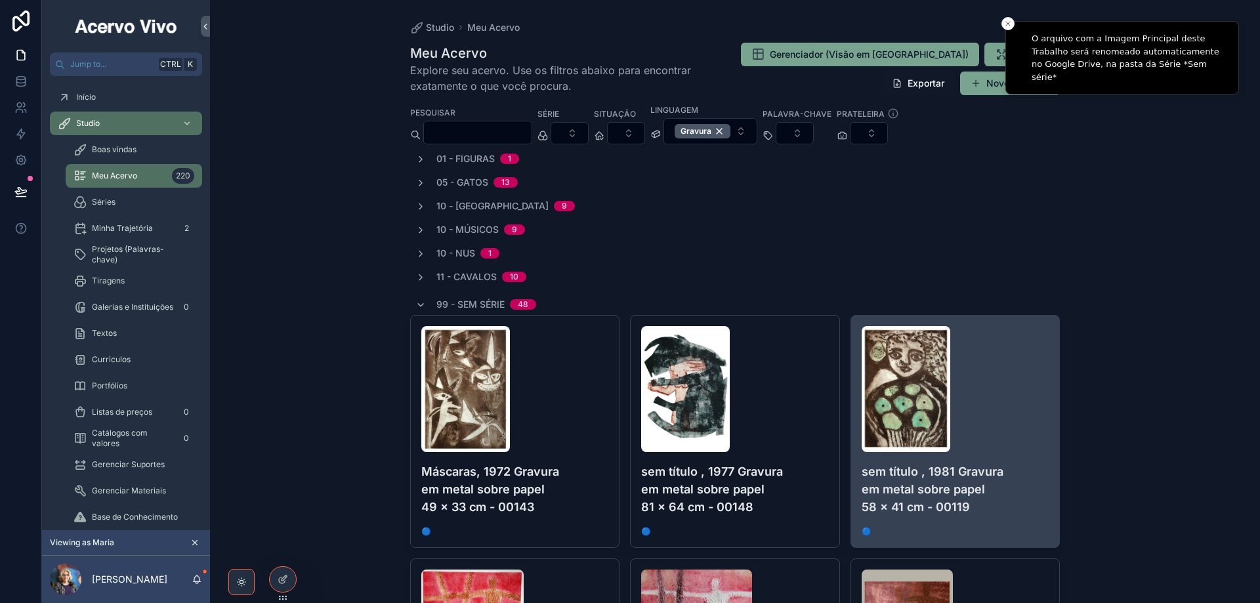
click at [991, 360] on div "scrollable content" at bounding box center [956, 389] width 188 height 126
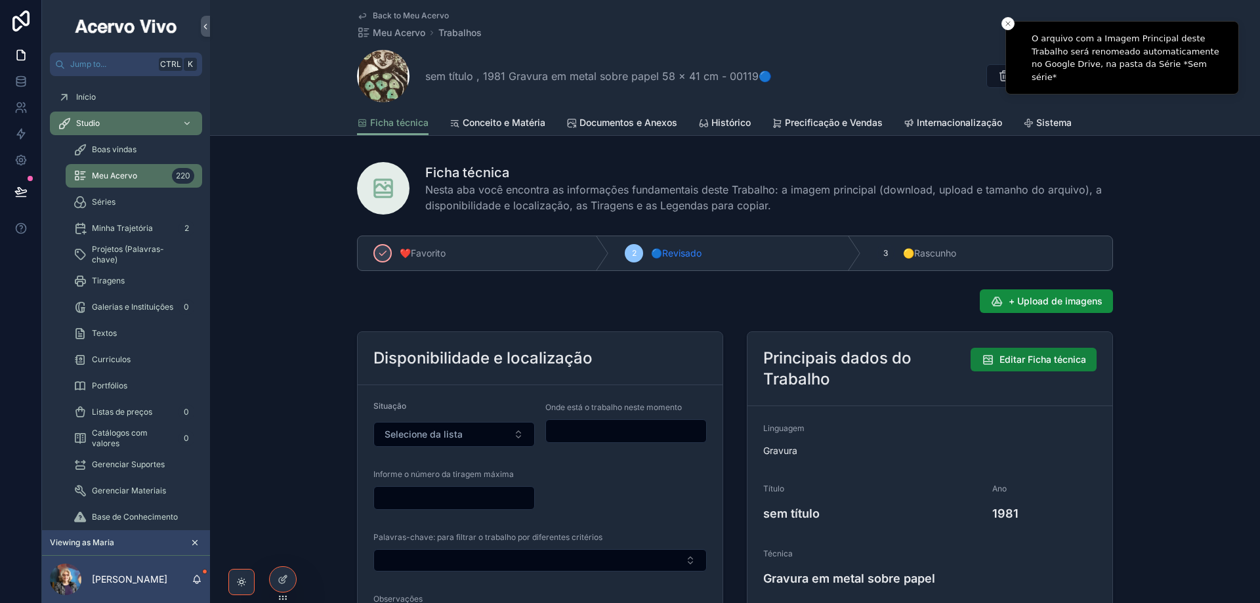
click at [1040, 360] on span "Editar Ficha técnica" at bounding box center [1043, 359] width 87 height 13
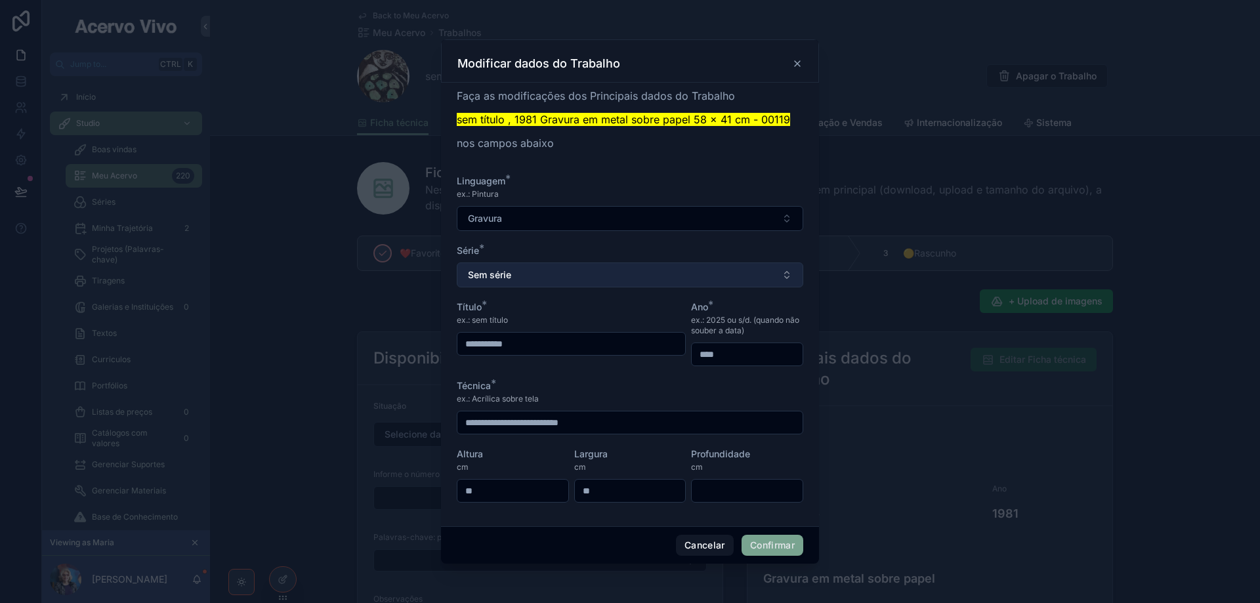
click at [611, 279] on button "Sem série" at bounding box center [630, 275] width 347 height 25
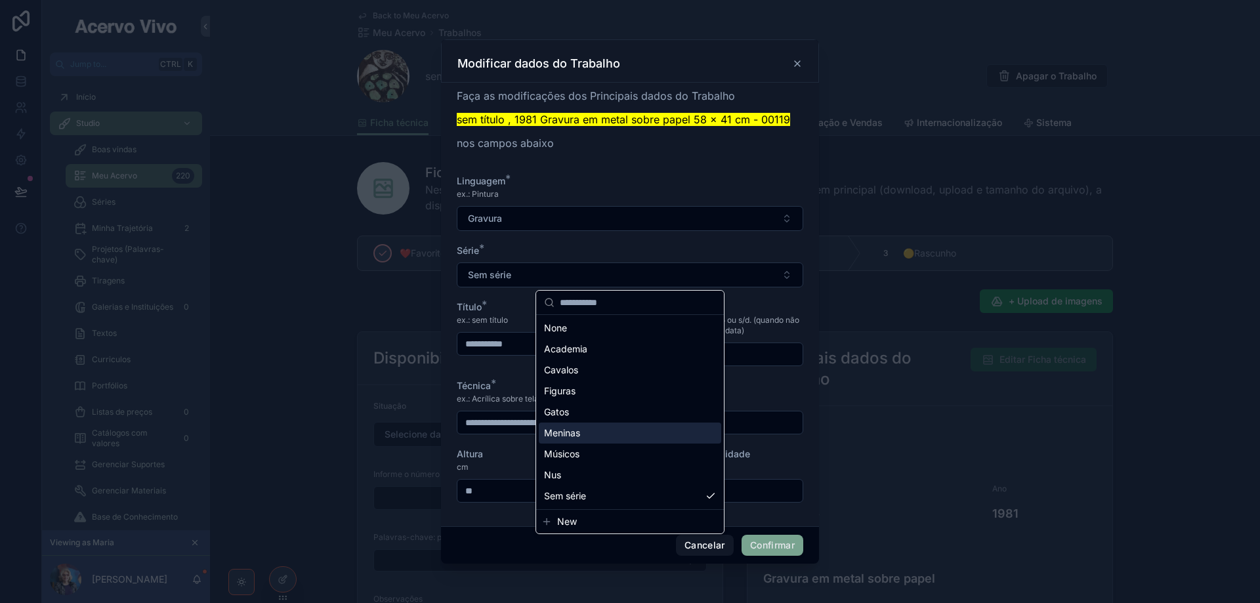
drag, startPoint x: 606, startPoint y: 427, endPoint x: 611, endPoint y: 435, distance: 9.5
click at [606, 429] on div "Meninas" at bounding box center [630, 433] width 183 height 21
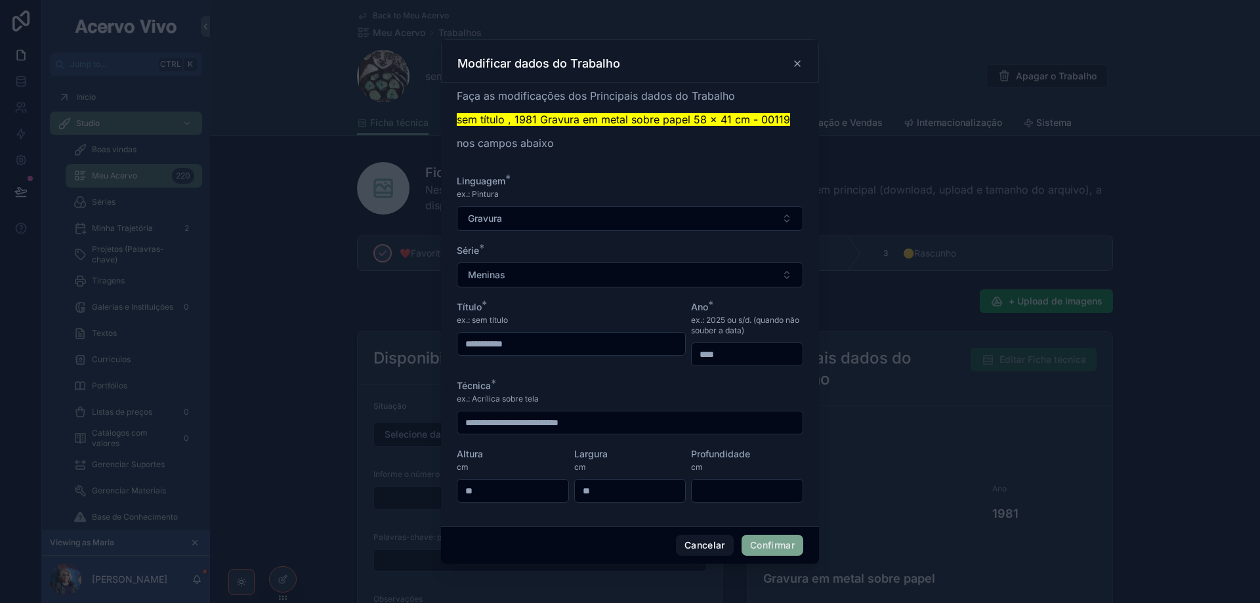
drag, startPoint x: 779, startPoint y: 544, endPoint x: 529, endPoint y: 365, distance: 307.3
click at [778, 544] on button "Confirmar" at bounding box center [773, 545] width 62 height 21
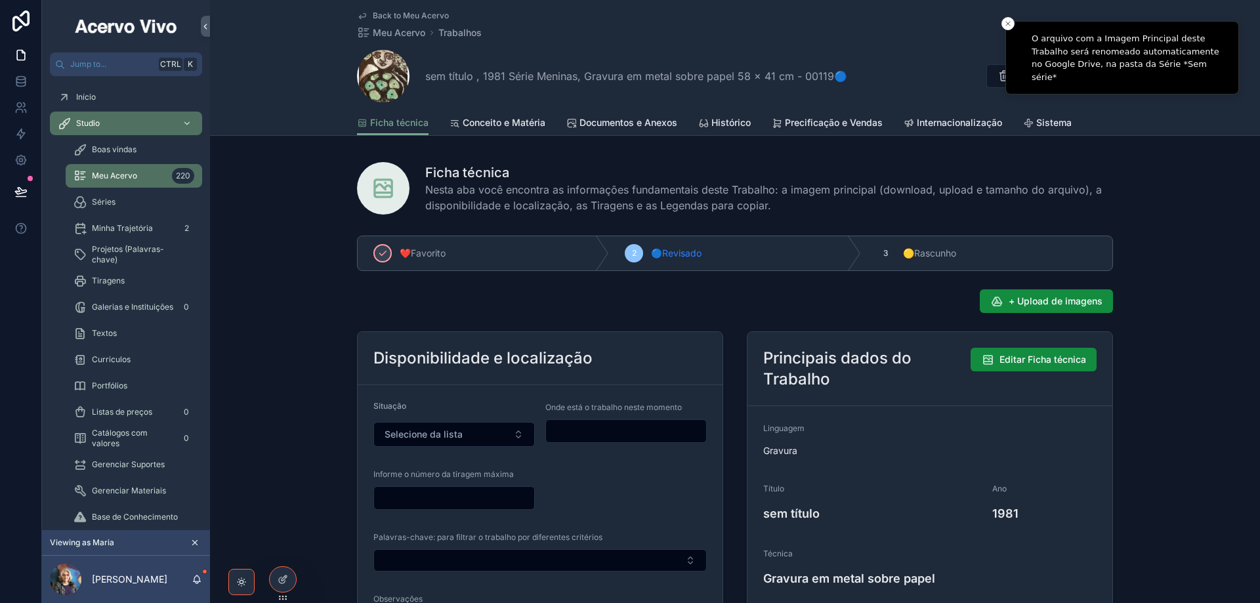
click at [397, 13] on span "Back to Meu Acervo" at bounding box center [411, 16] width 76 height 11
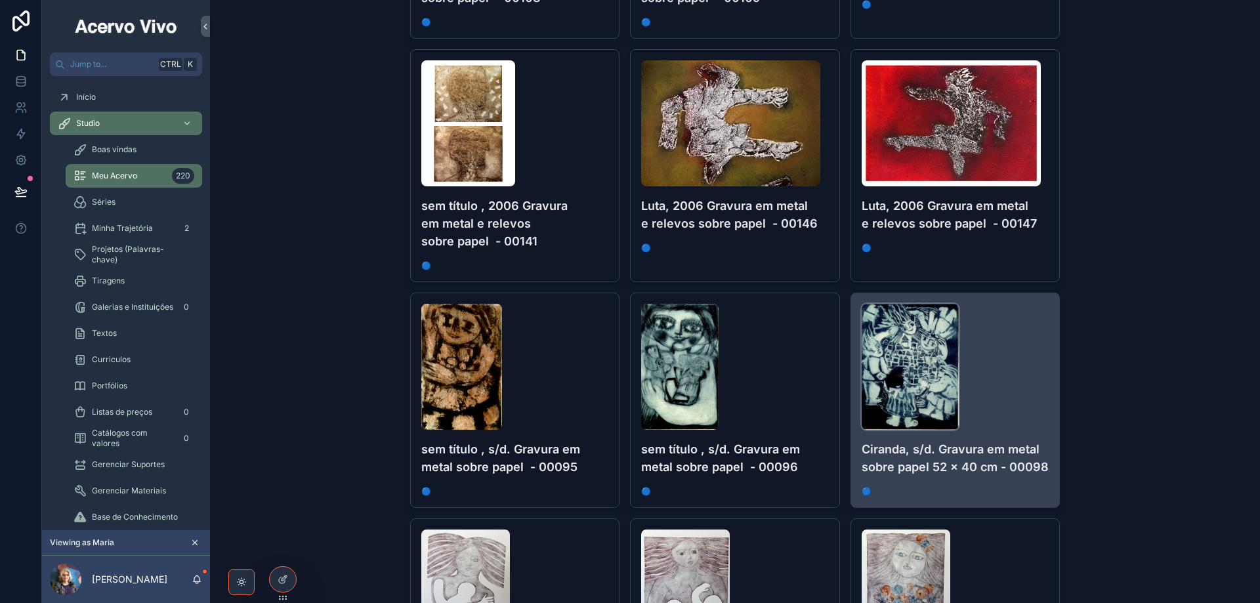
scroll to position [1050, 0]
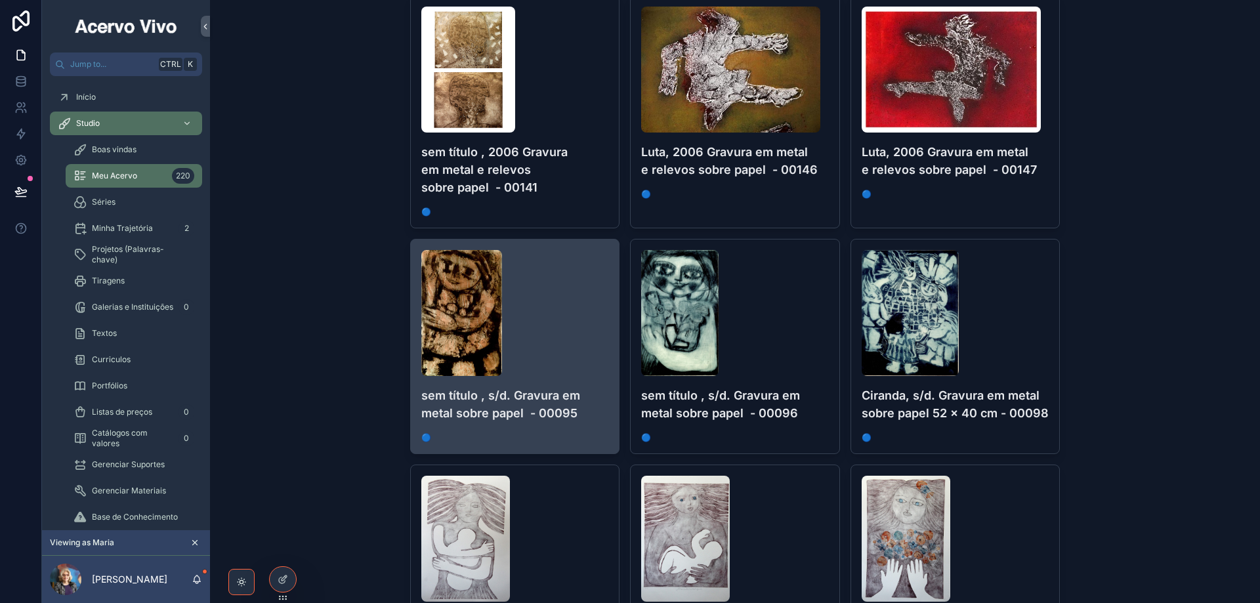
click at [568, 309] on div "scrollable content" at bounding box center [515, 313] width 188 height 126
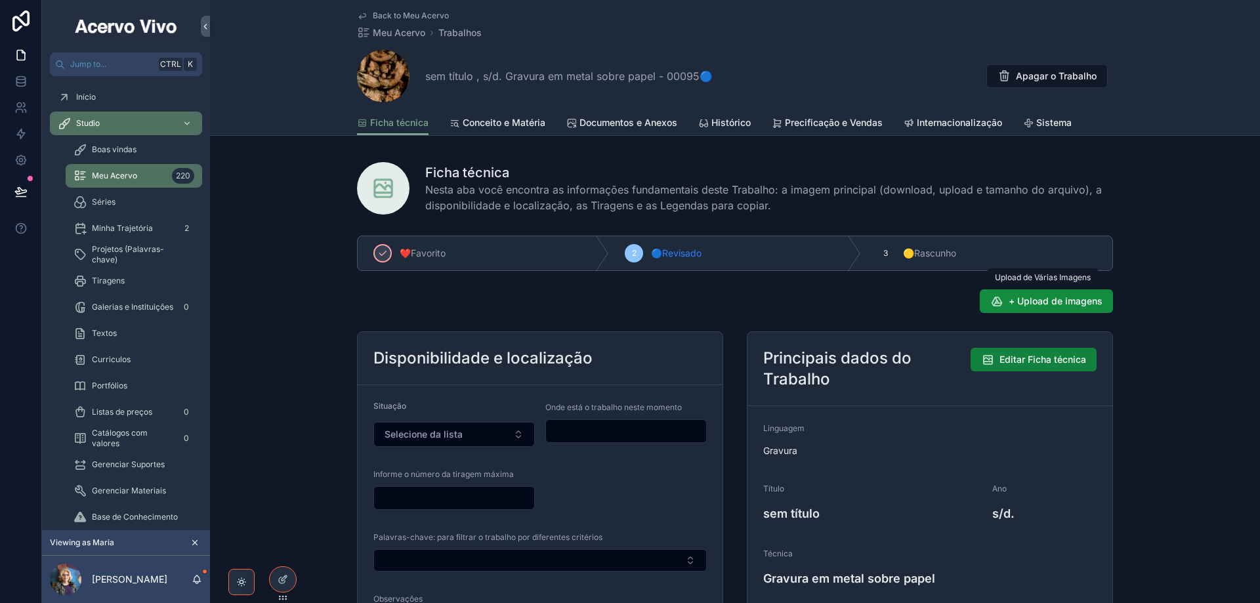
click at [1035, 368] on button "Editar Ficha técnica" at bounding box center [1034, 360] width 126 height 24
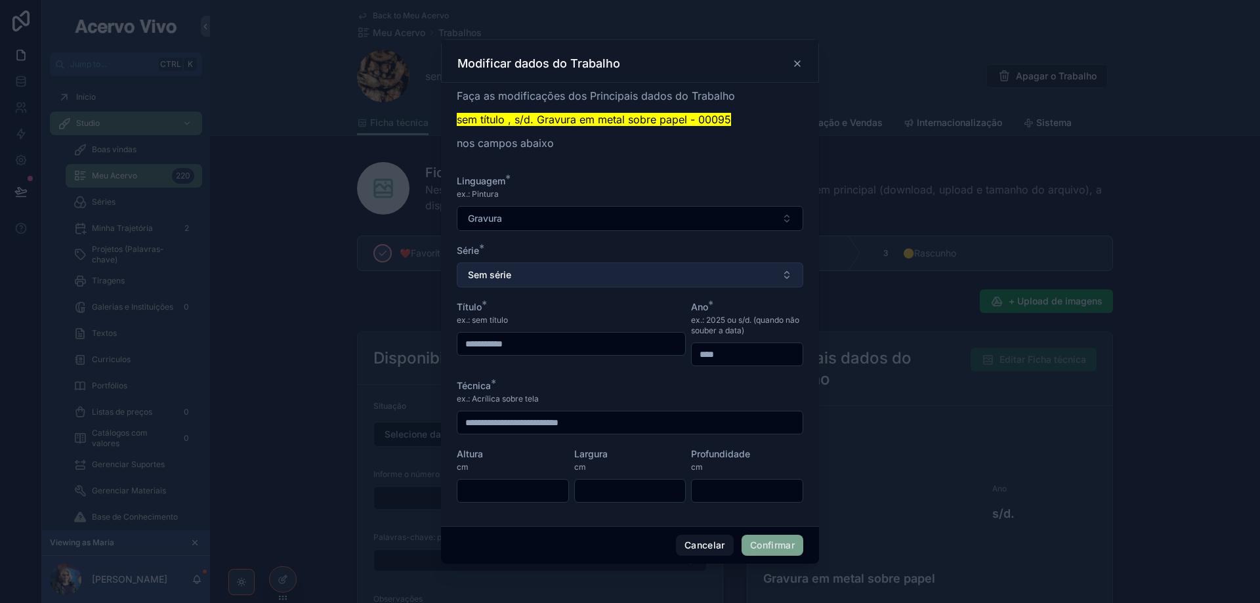
click at [545, 275] on button "Sem série" at bounding box center [630, 275] width 347 height 25
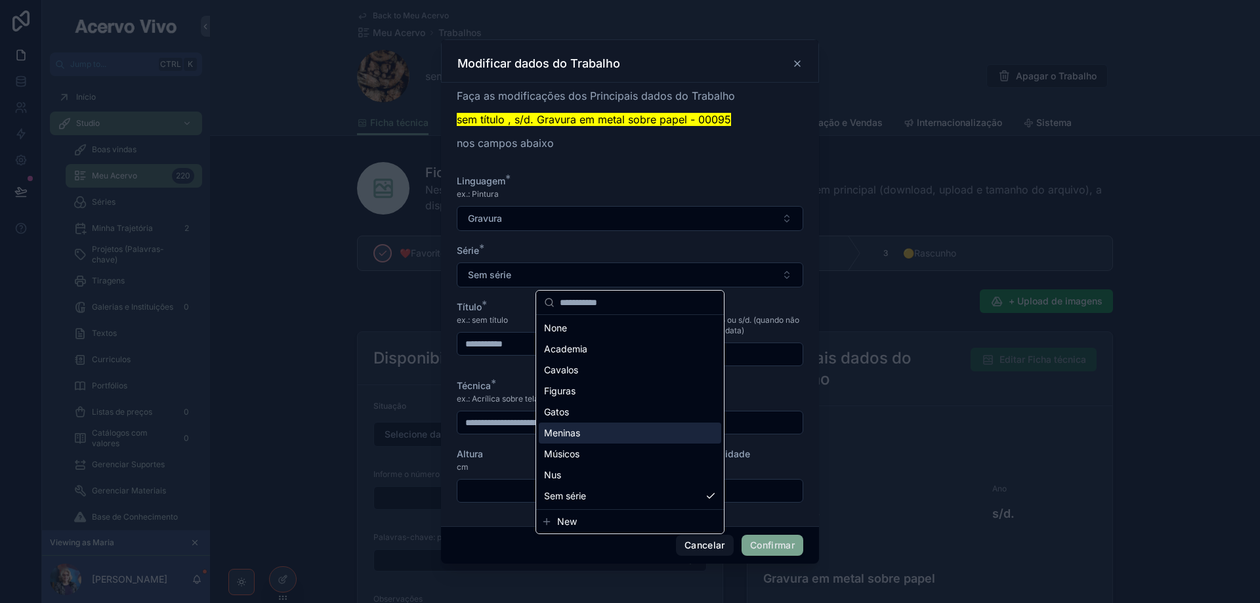
click at [586, 436] on div "Meninas" at bounding box center [630, 433] width 183 height 21
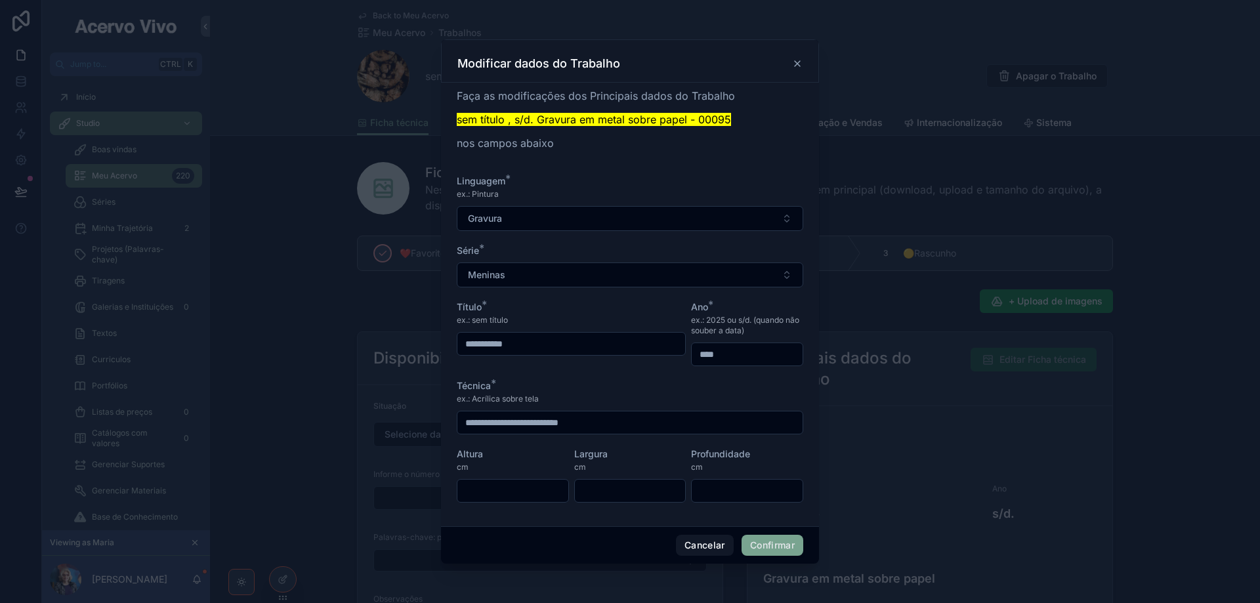
click at [786, 549] on button "Confirmar" at bounding box center [773, 545] width 62 height 21
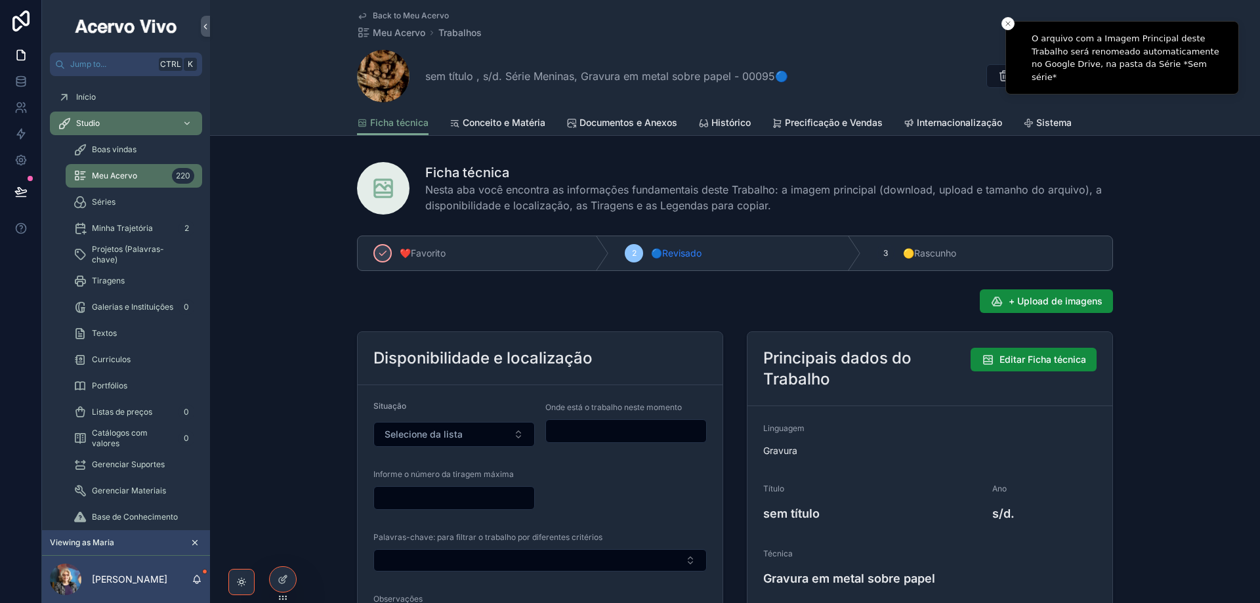
click at [391, 16] on span "Back to Meu Acervo" at bounding box center [411, 16] width 76 height 11
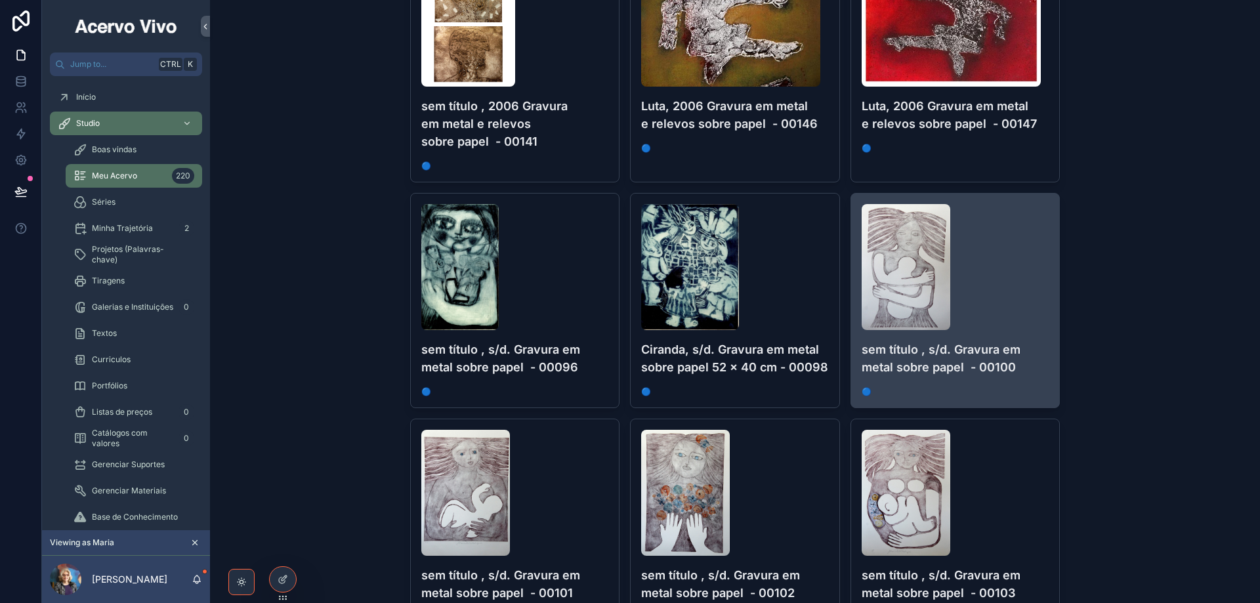
scroll to position [985, 0]
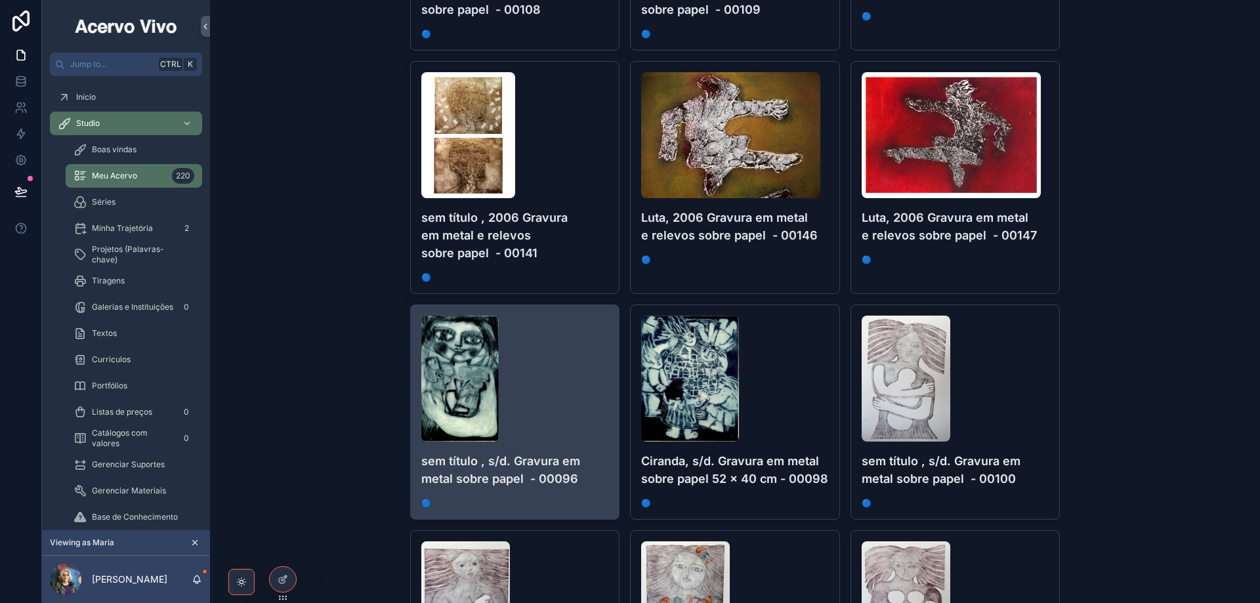
click at [543, 374] on div "scrollable content" at bounding box center [515, 379] width 188 height 126
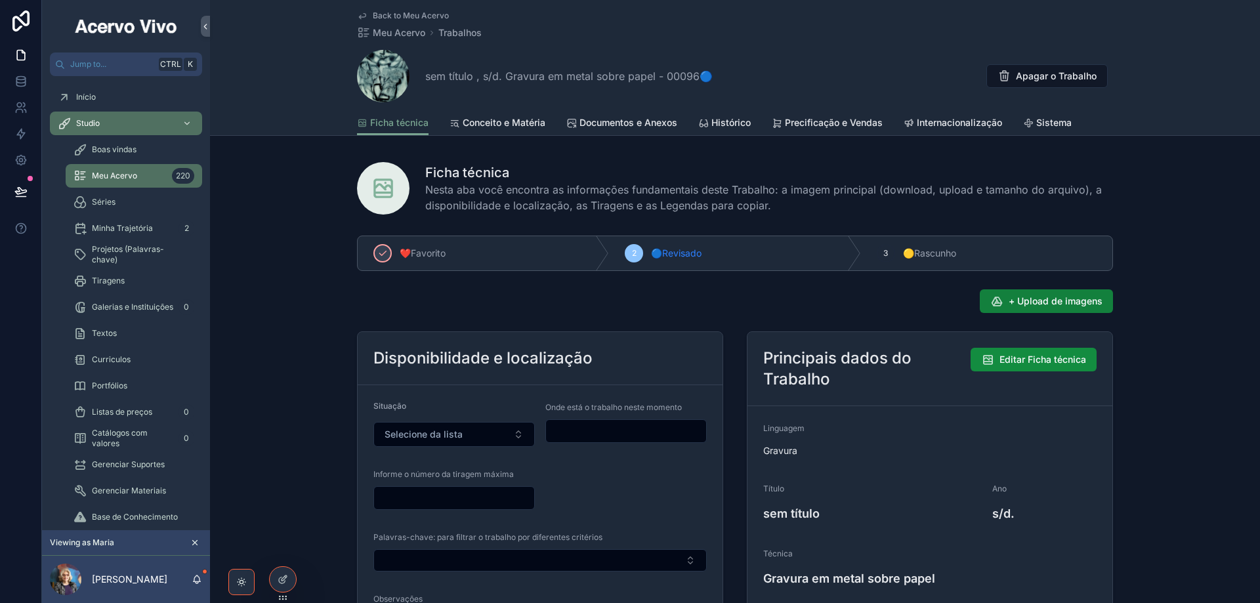
click at [1052, 297] on span "+ Upload de imagens" at bounding box center [1056, 301] width 94 height 13
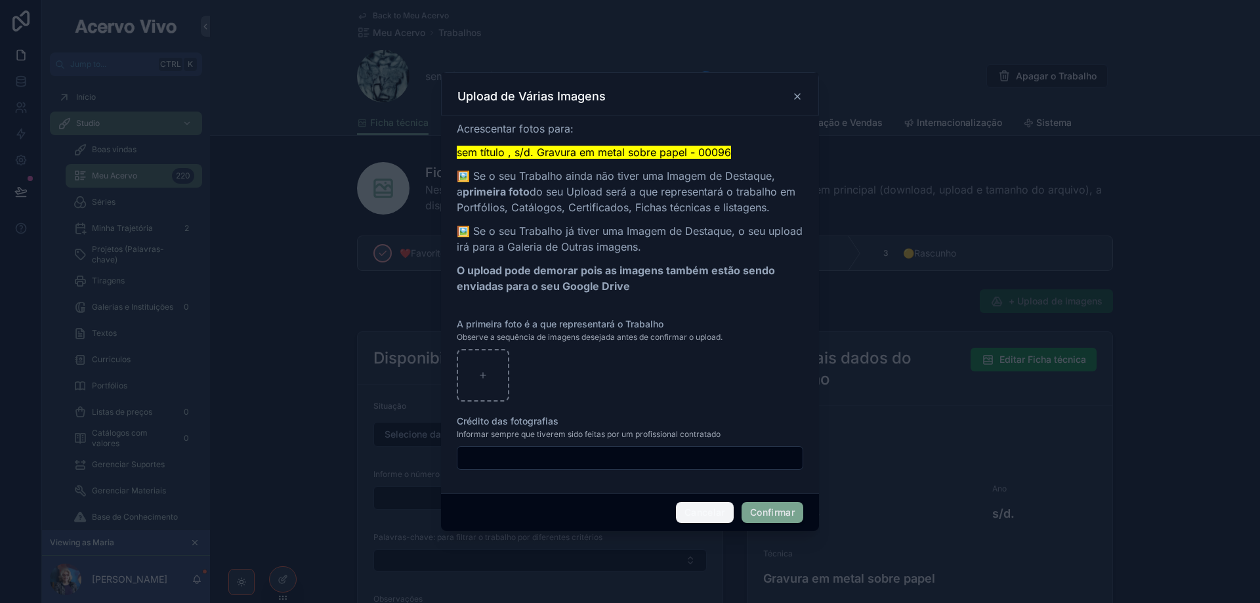
drag, startPoint x: 712, startPoint y: 518, endPoint x: 953, endPoint y: 425, distance: 258.3
click at [714, 517] on button "Cancelar" at bounding box center [705, 512] width 58 height 21
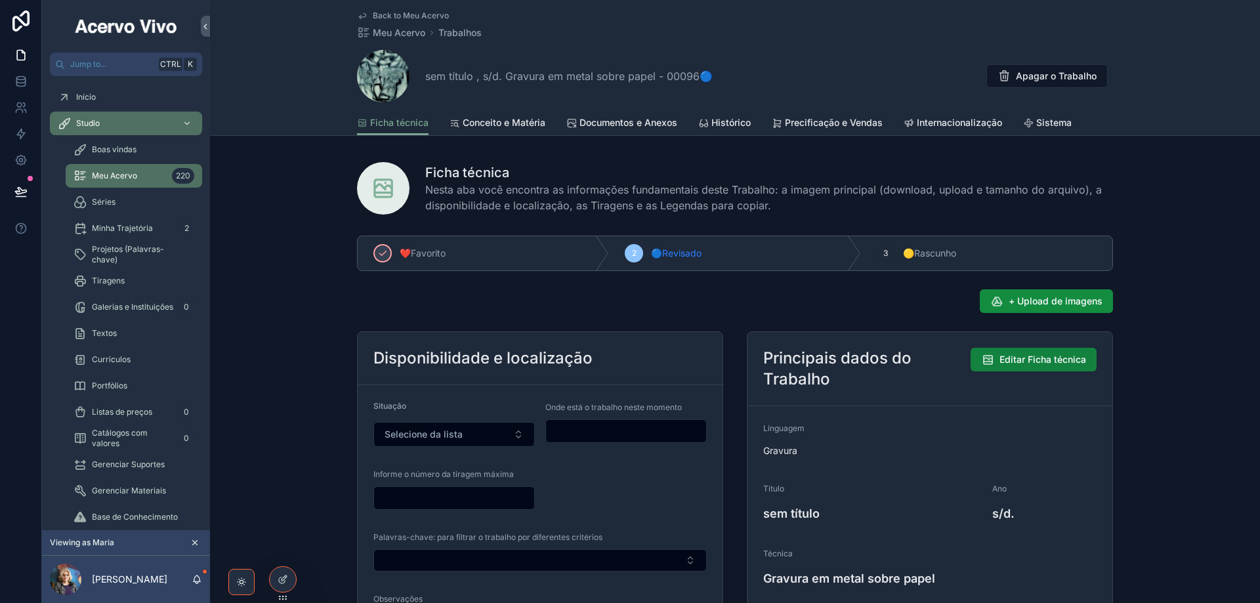
click at [1029, 361] on span "Editar Ficha técnica" at bounding box center [1043, 359] width 87 height 13
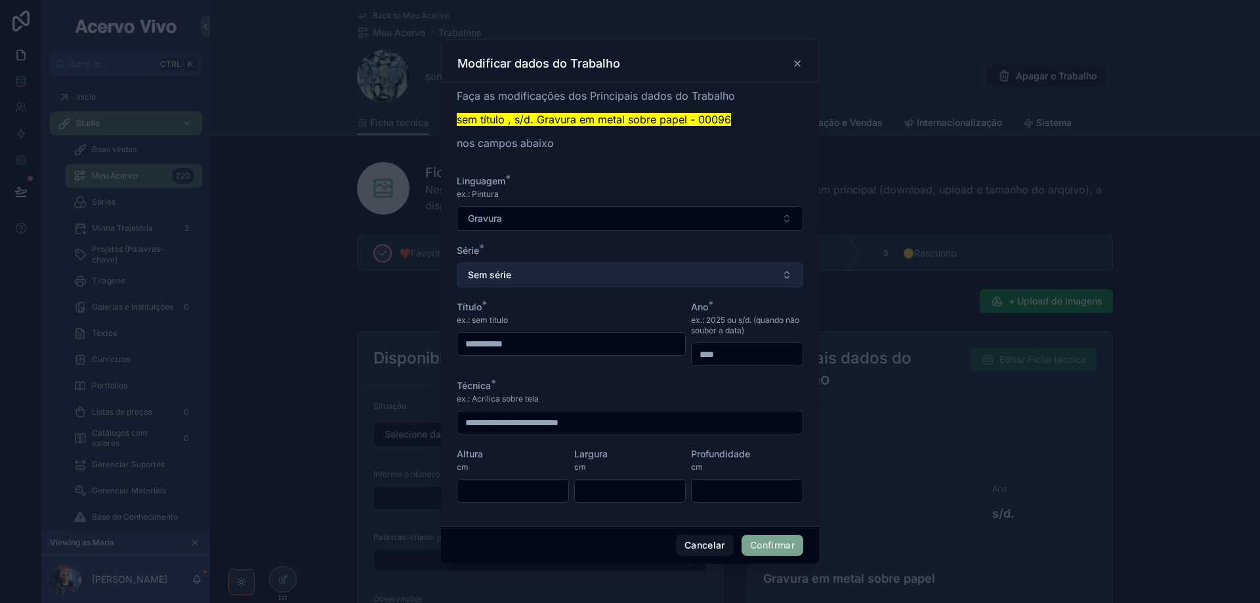
click at [616, 267] on button "Sem série" at bounding box center [630, 275] width 347 height 25
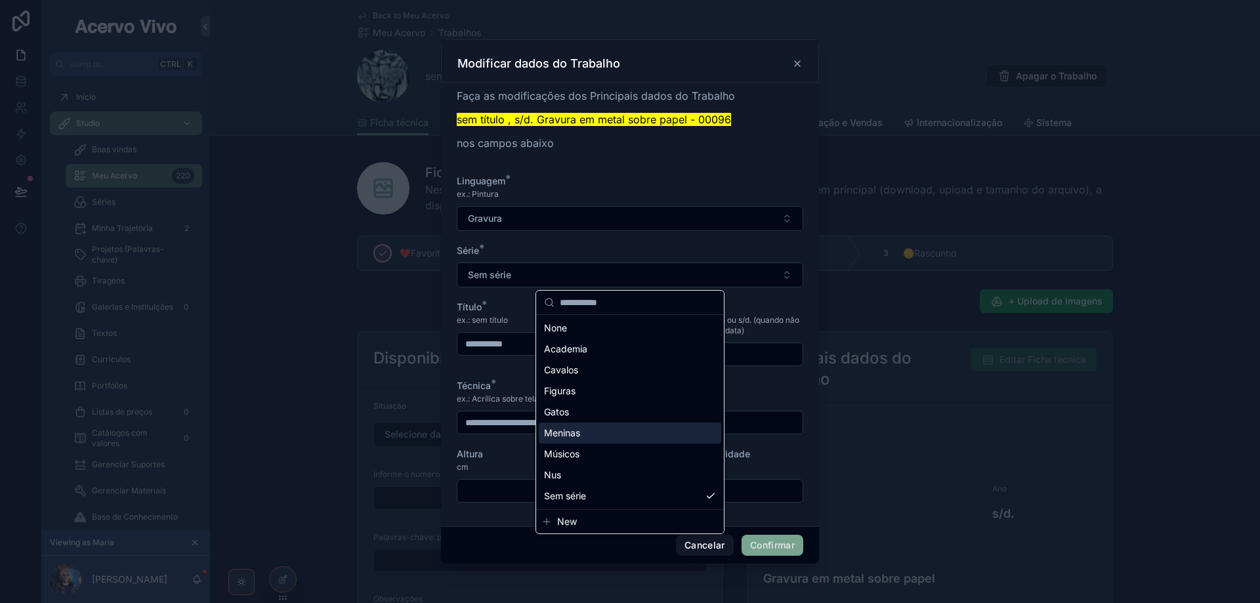
click at [630, 435] on div "Meninas" at bounding box center [630, 433] width 183 height 21
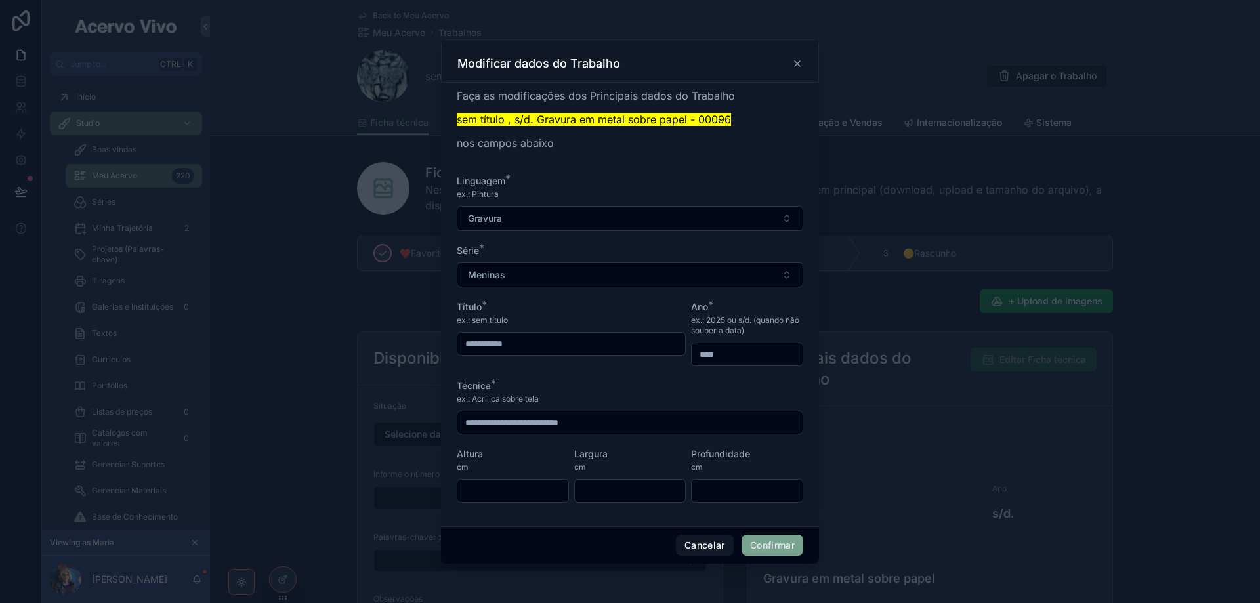
click at [772, 548] on button "Confirmar" at bounding box center [773, 545] width 62 height 21
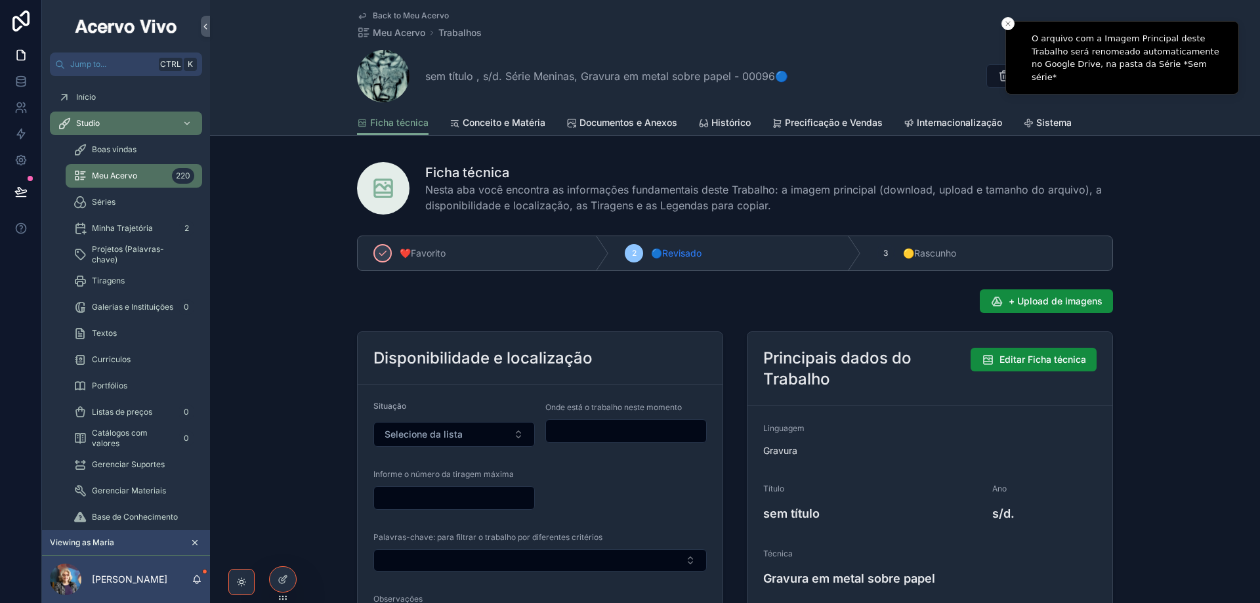
click at [422, 20] on span "Back to Meu Acervo" at bounding box center [411, 16] width 76 height 11
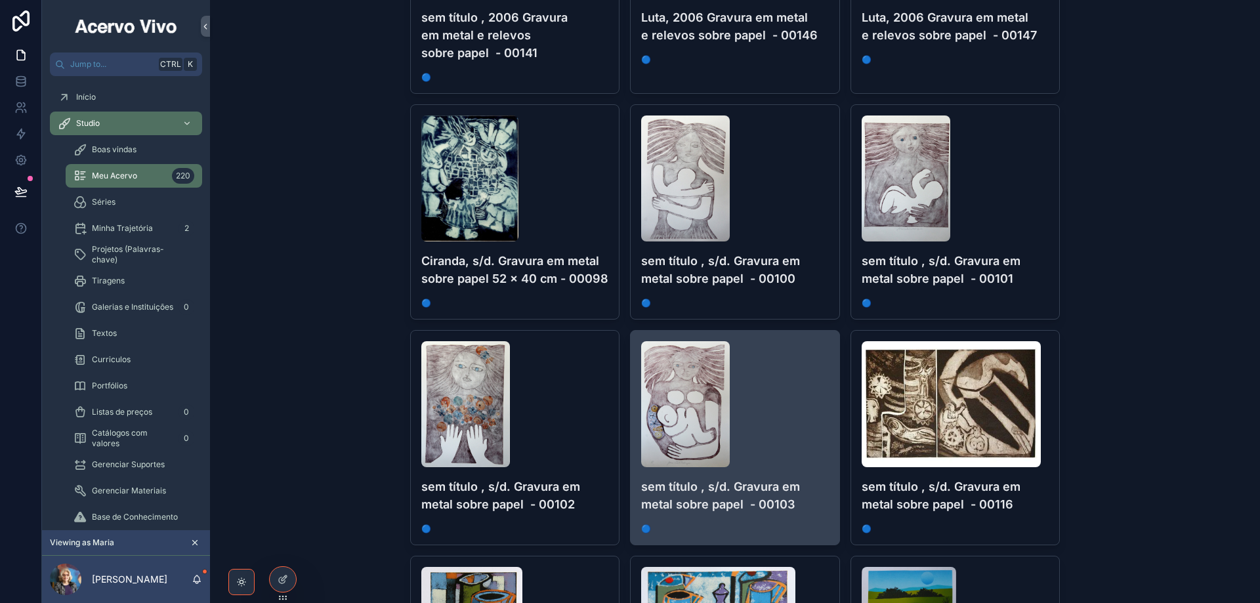
scroll to position [1182, 0]
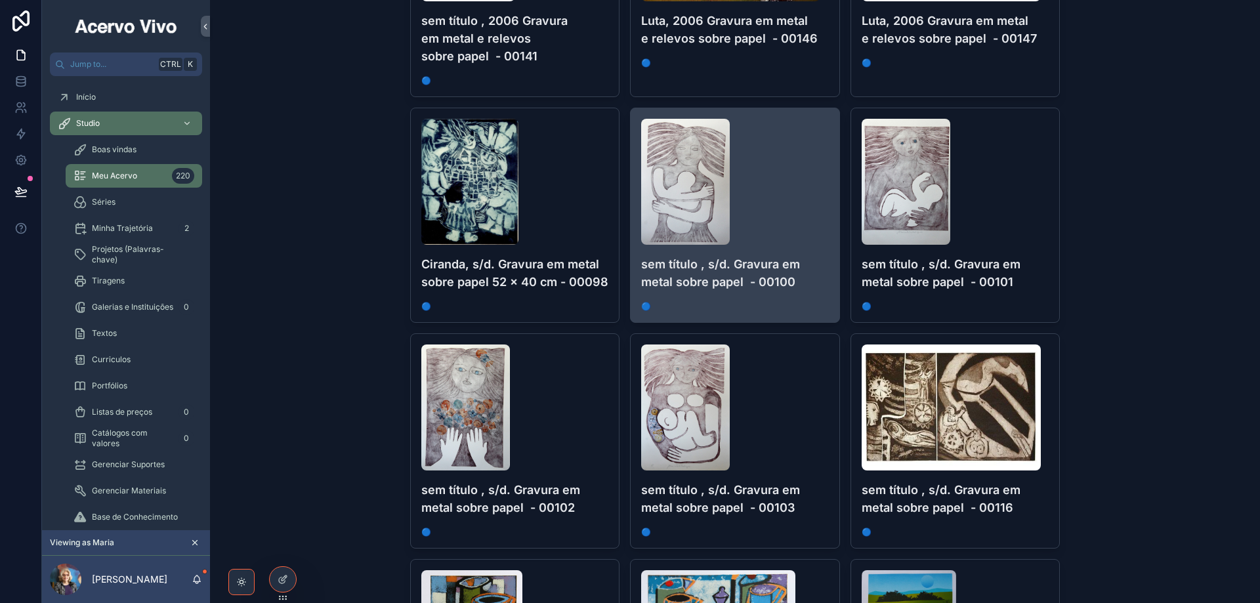
click at [817, 226] on div "scrollable content" at bounding box center [735, 182] width 188 height 126
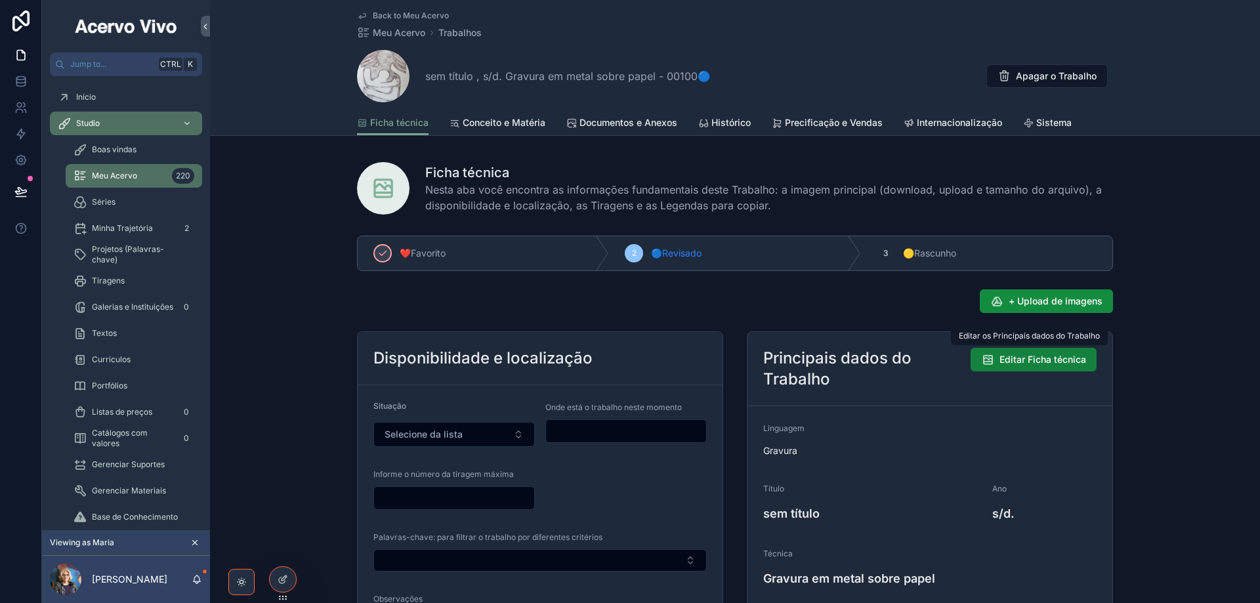
click at [1056, 360] on span "Editar Ficha técnica" at bounding box center [1043, 359] width 87 height 13
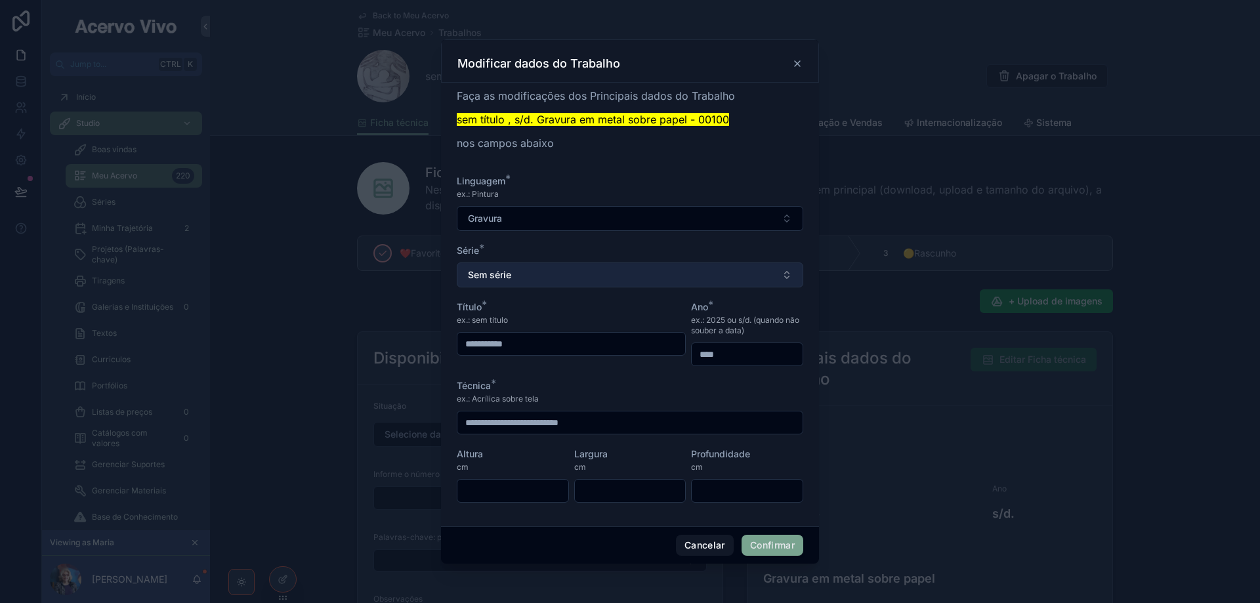
click at [695, 271] on button "Sem série" at bounding box center [630, 275] width 347 height 25
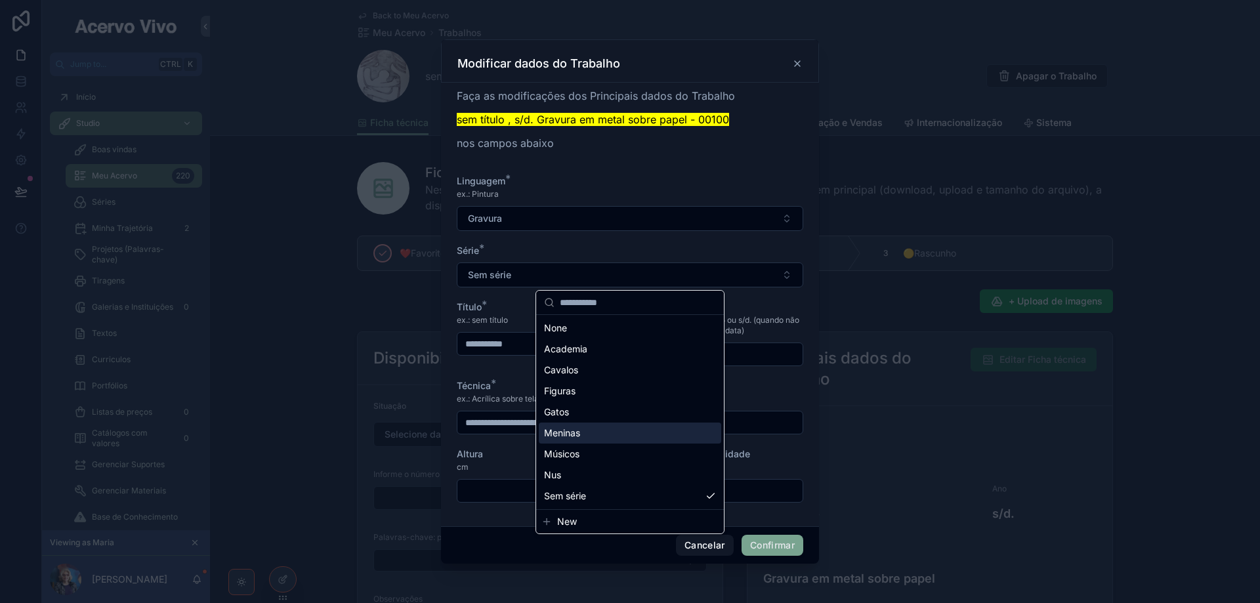
click at [630, 430] on div "Meninas" at bounding box center [630, 433] width 183 height 21
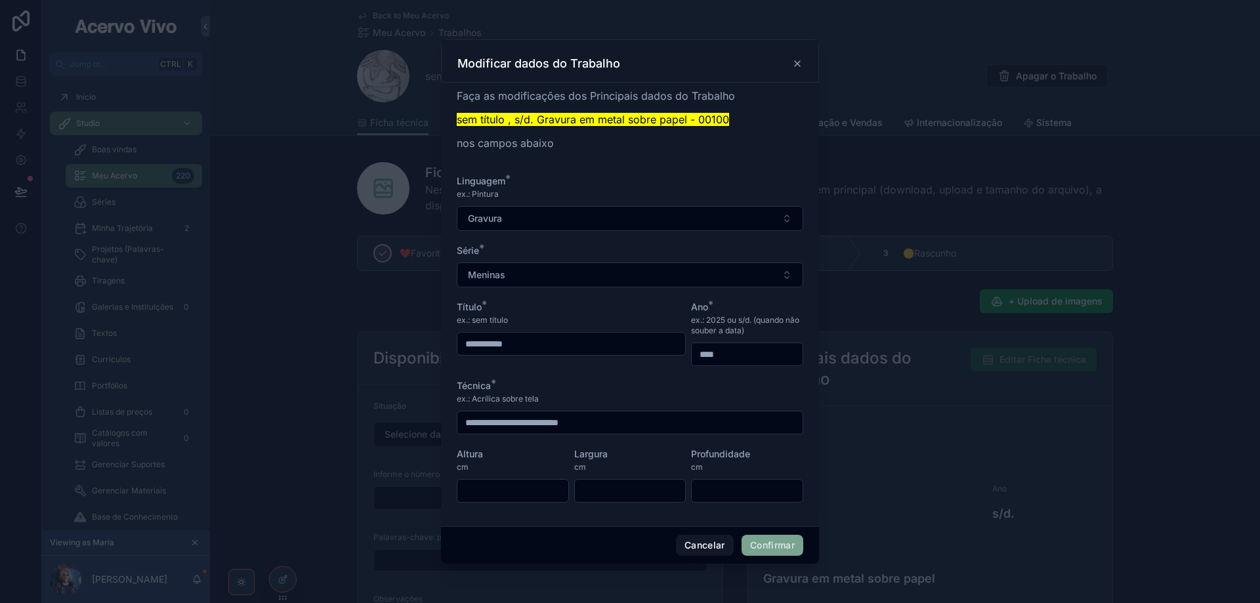
click at [767, 545] on button "Confirmar" at bounding box center [773, 545] width 62 height 21
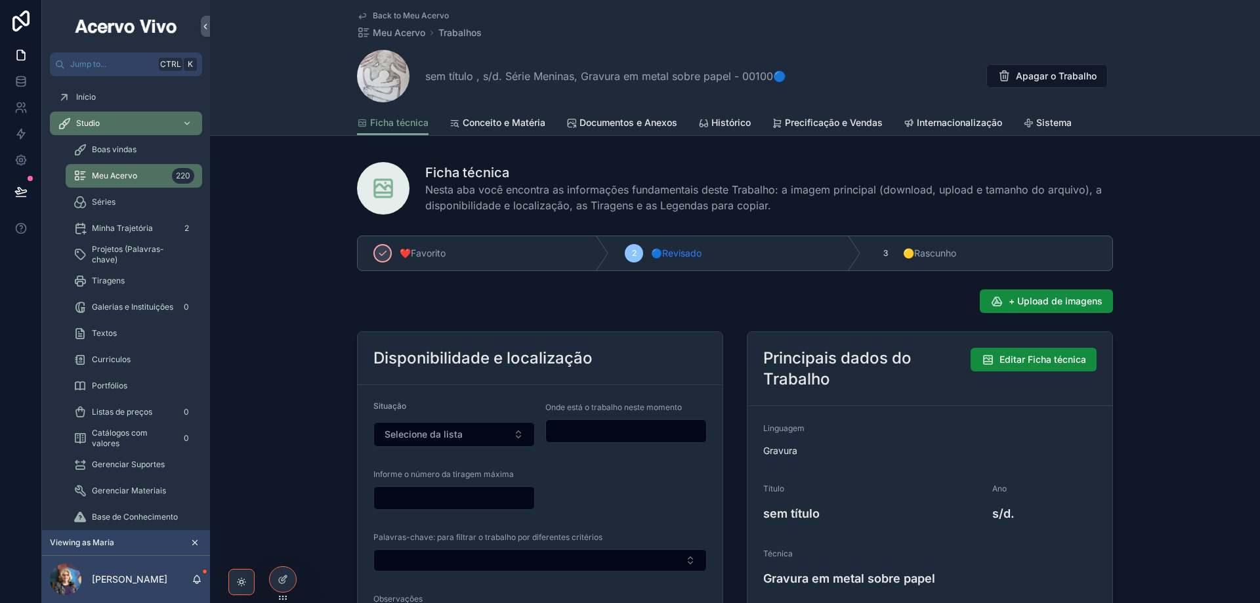
click at [420, 16] on span "Back to Meu Acervo" at bounding box center [411, 16] width 76 height 11
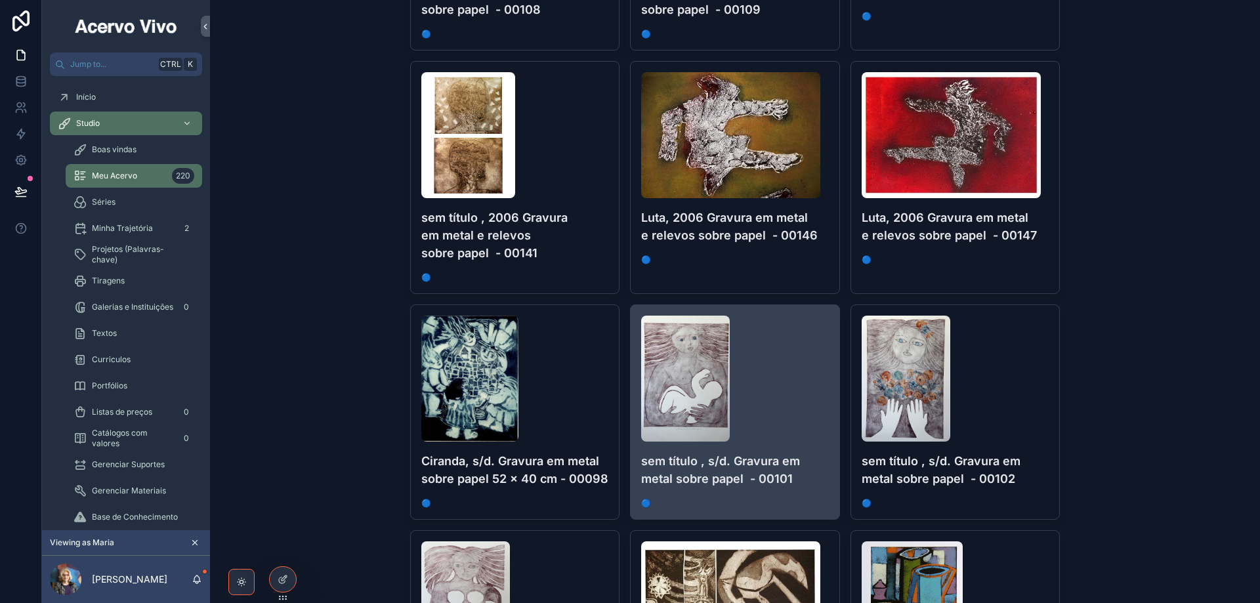
scroll to position [1182, 0]
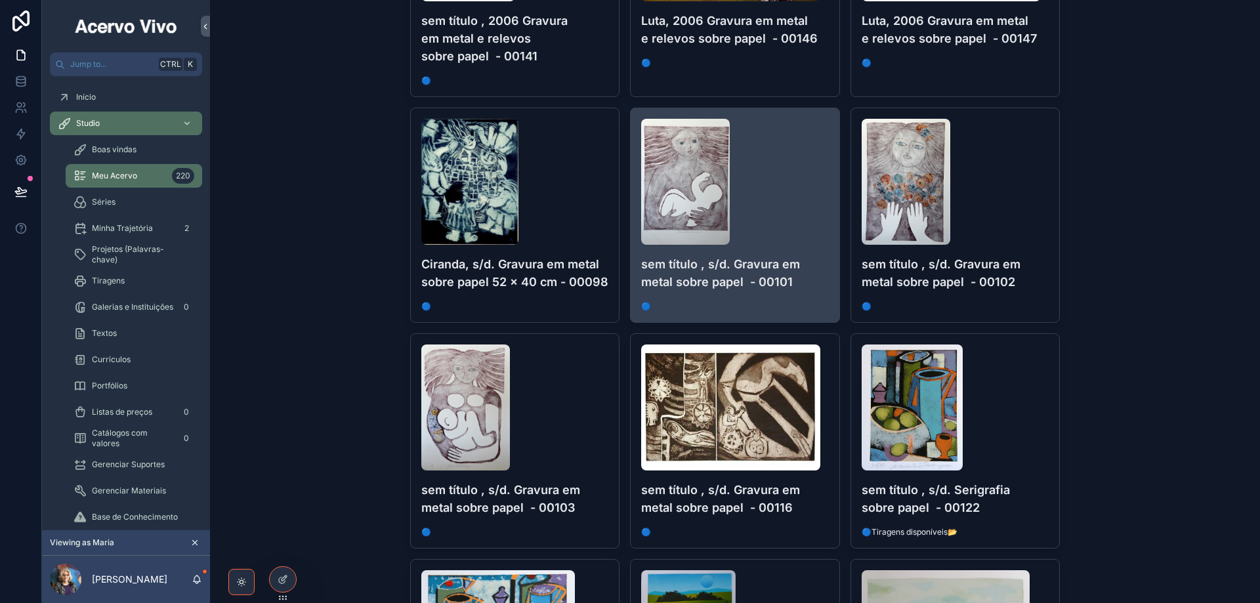
click at [767, 184] on div "scrollable content" at bounding box center [735, 182] width 188 height 126
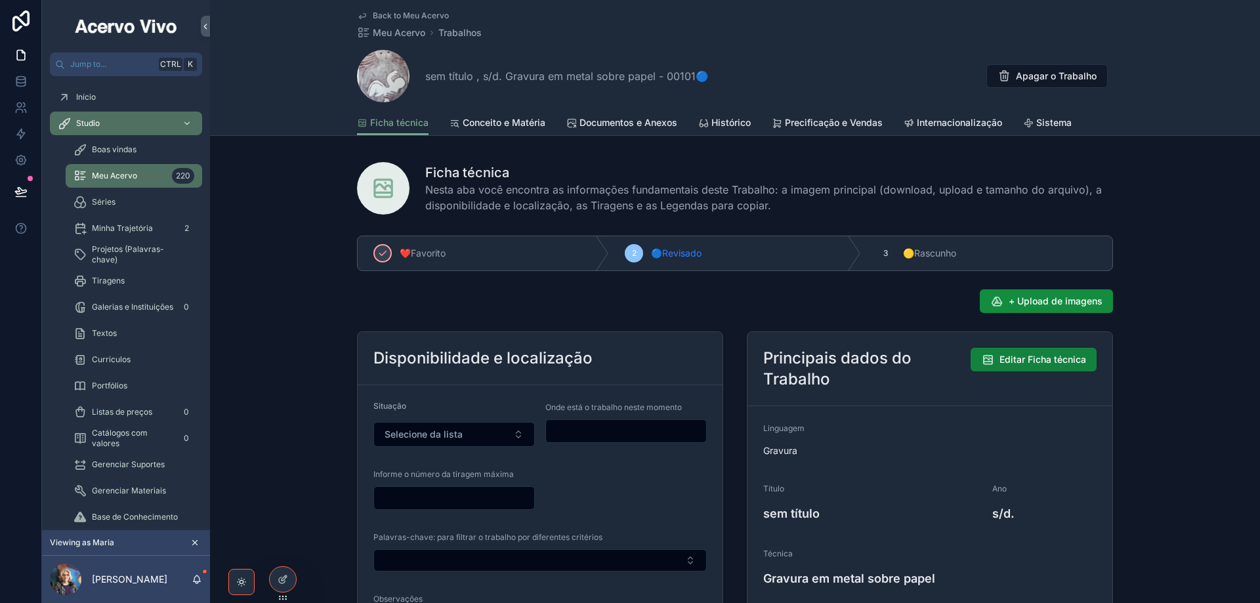
click at [1043, 368] on button "Editar Ficha técnica" at bounding box center [1034, 360] width 126 height 24
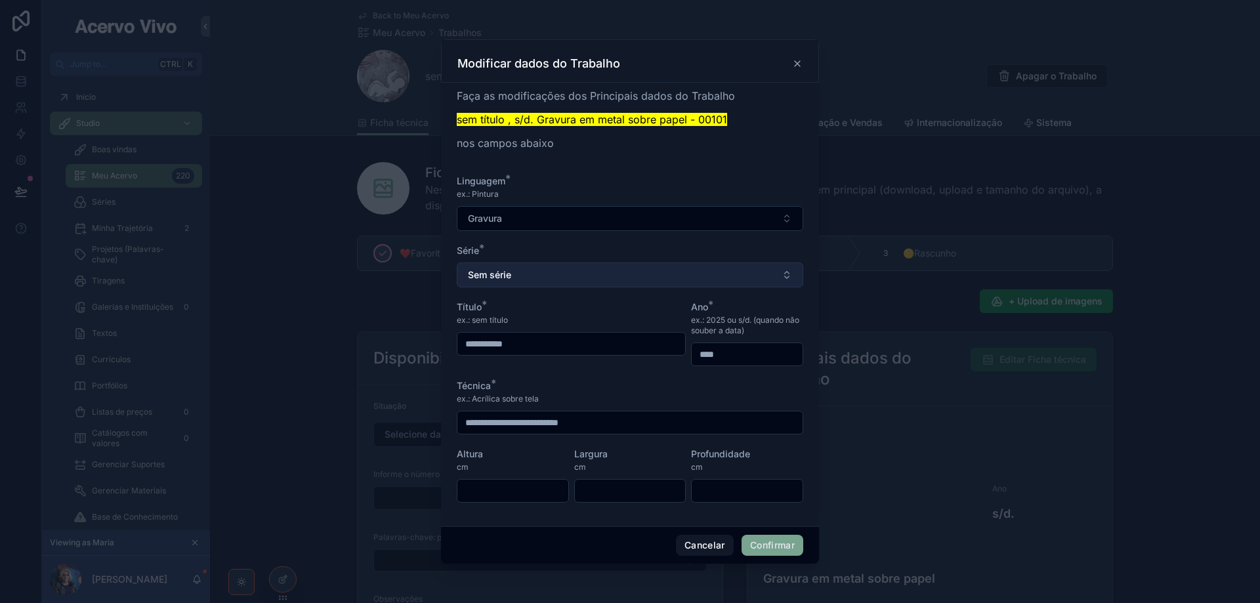
click at [564, 269] on button "Sem série" at bounding box center [630, 275] width 347 height 25
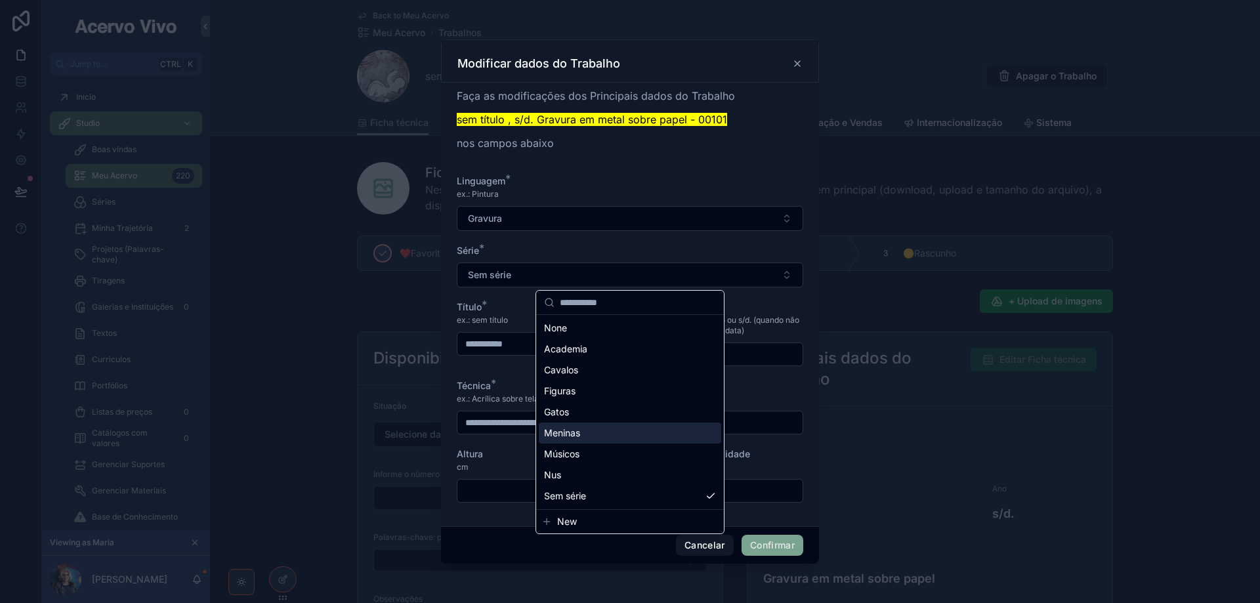
click at [590, 435] on div "Meninas" at bounding box center [630, 433] width 183 height 21
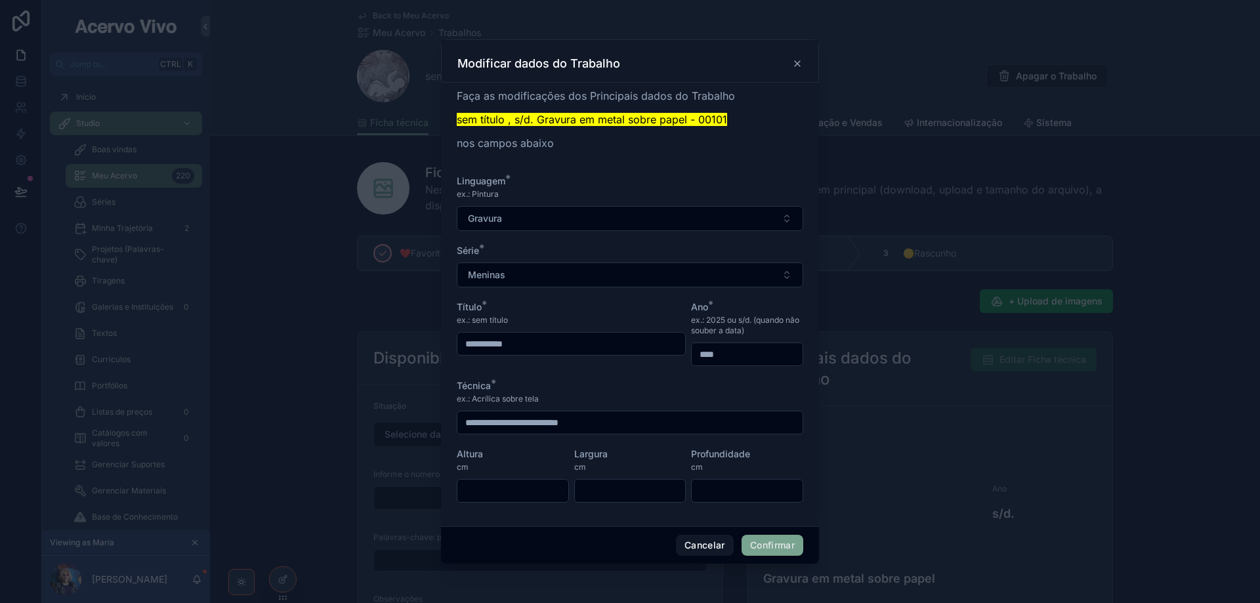
click at [779, 548] on button "Confirmar" at bounding box center [773, 545] width 62 height 21
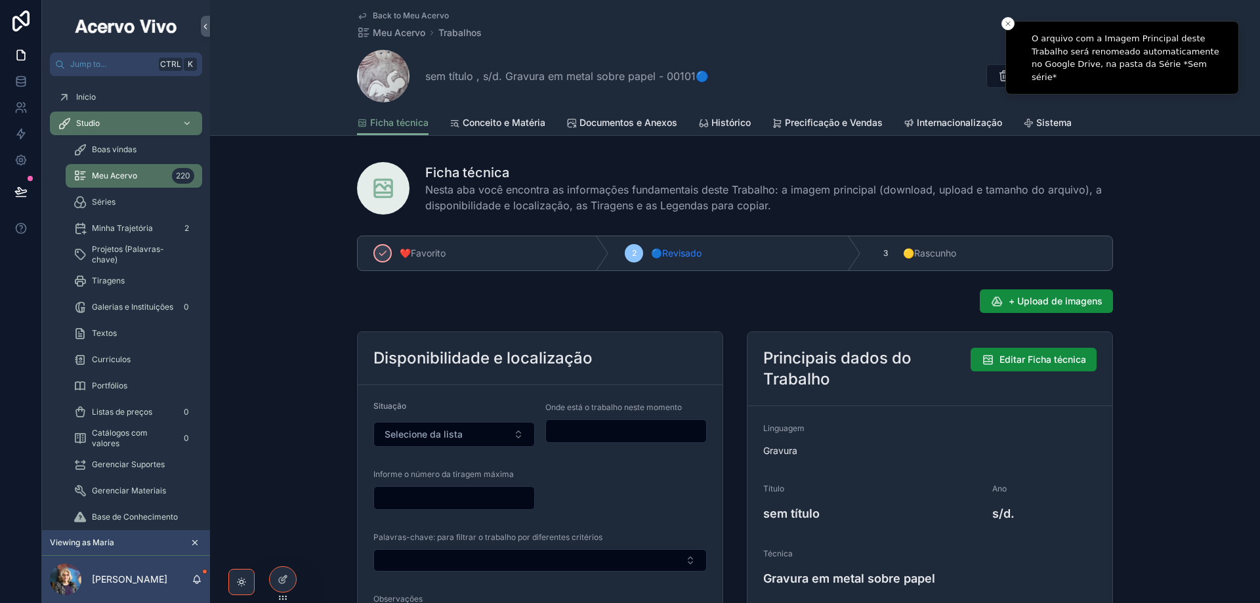
click at [399, 20] on span "Back to Meu Acervo" at bounding box center [411, 16] width 76 height 11
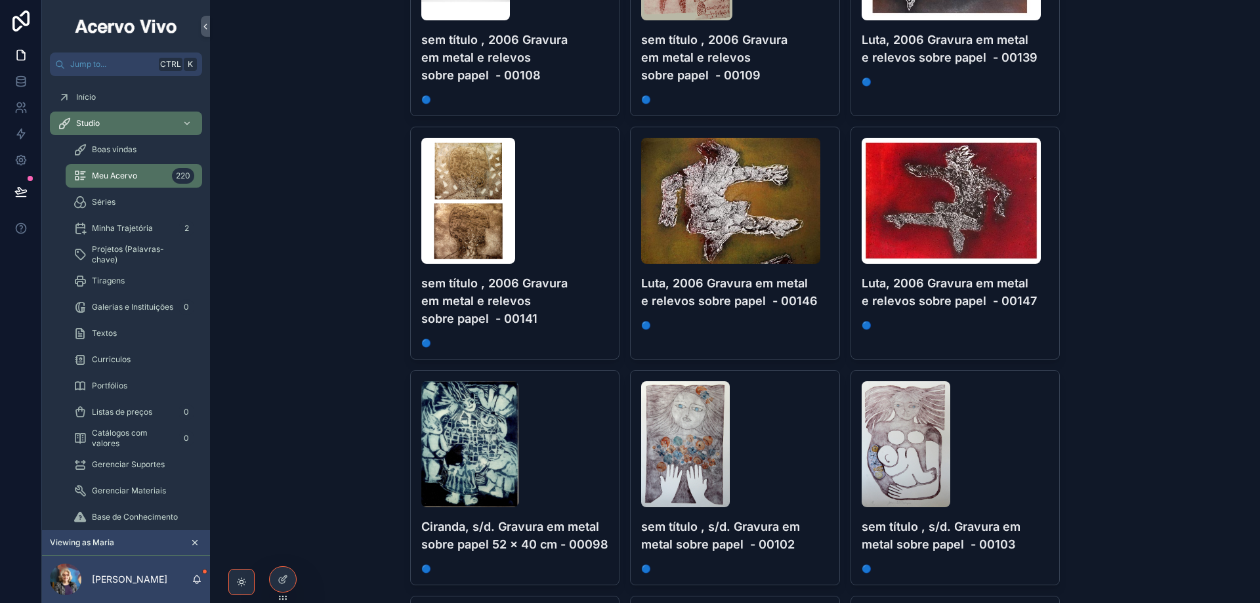
scroll to position [1247, 0]
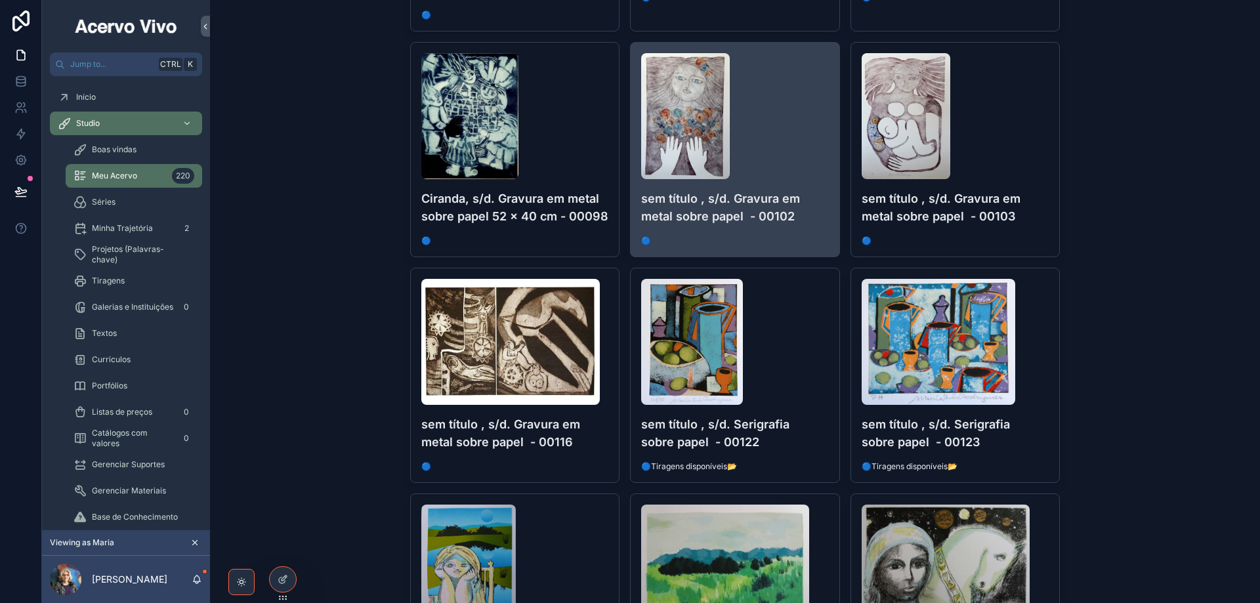
click at [771, 162] on div "scrollable content" at bounding box center [735, 116] width 188 height 126
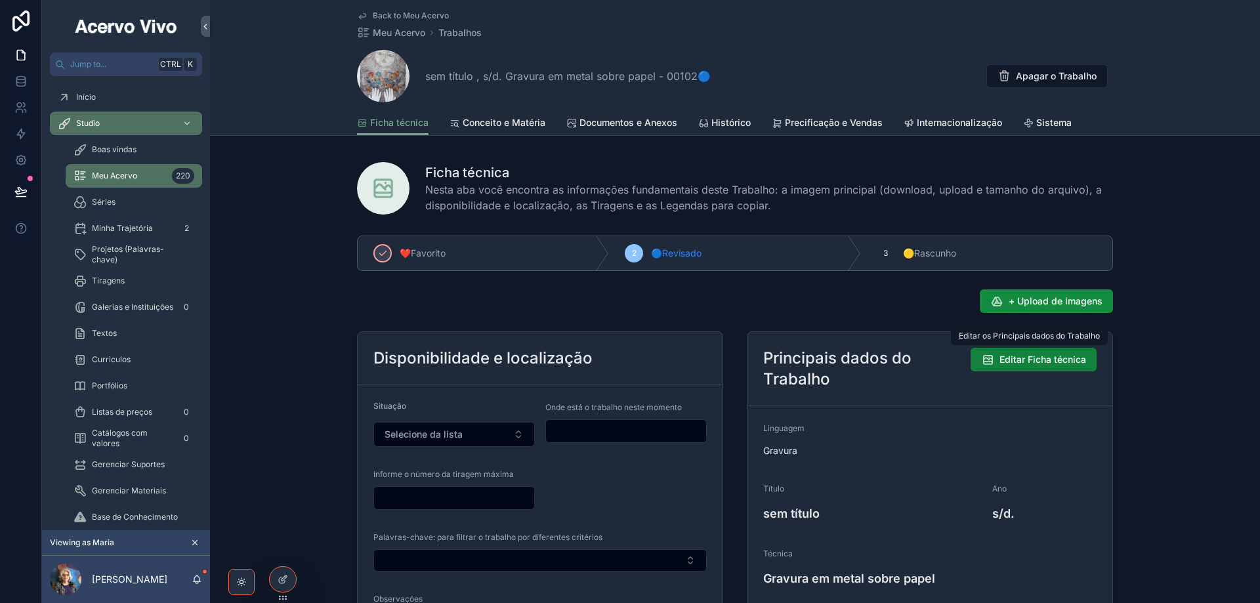
click at [1035, 363] on span "Editar Ficha técnica" at bounding box center [1043, 359] width 87 height 13
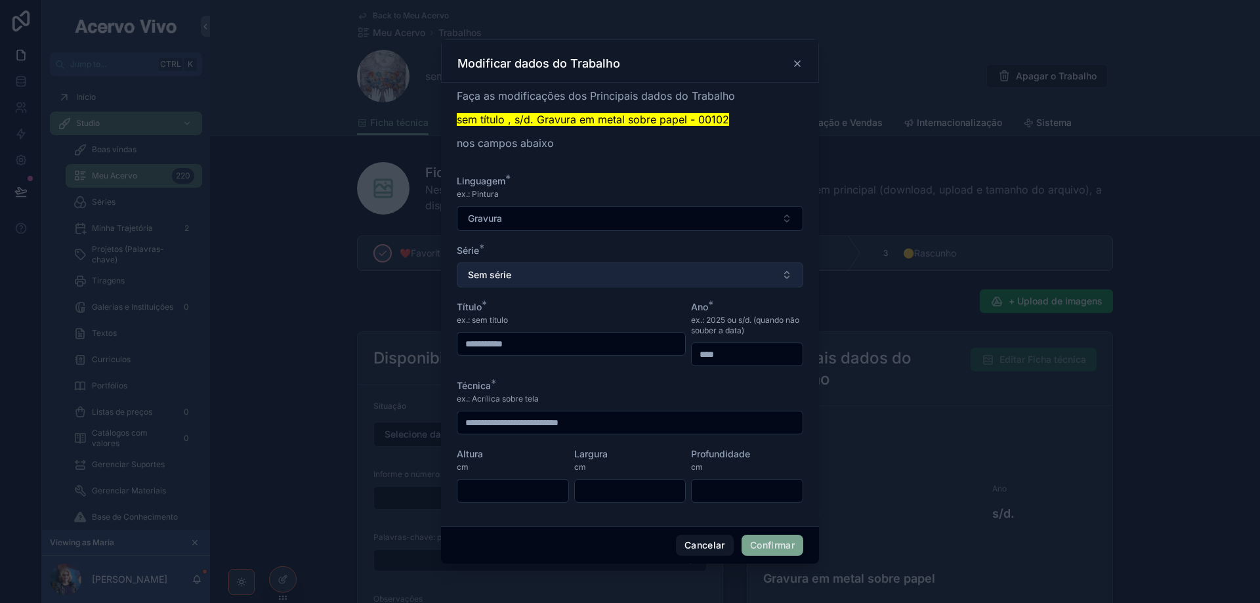
click at [585, 272] on button "Sem série" at bounding box center [630, 275] width 347 height 25
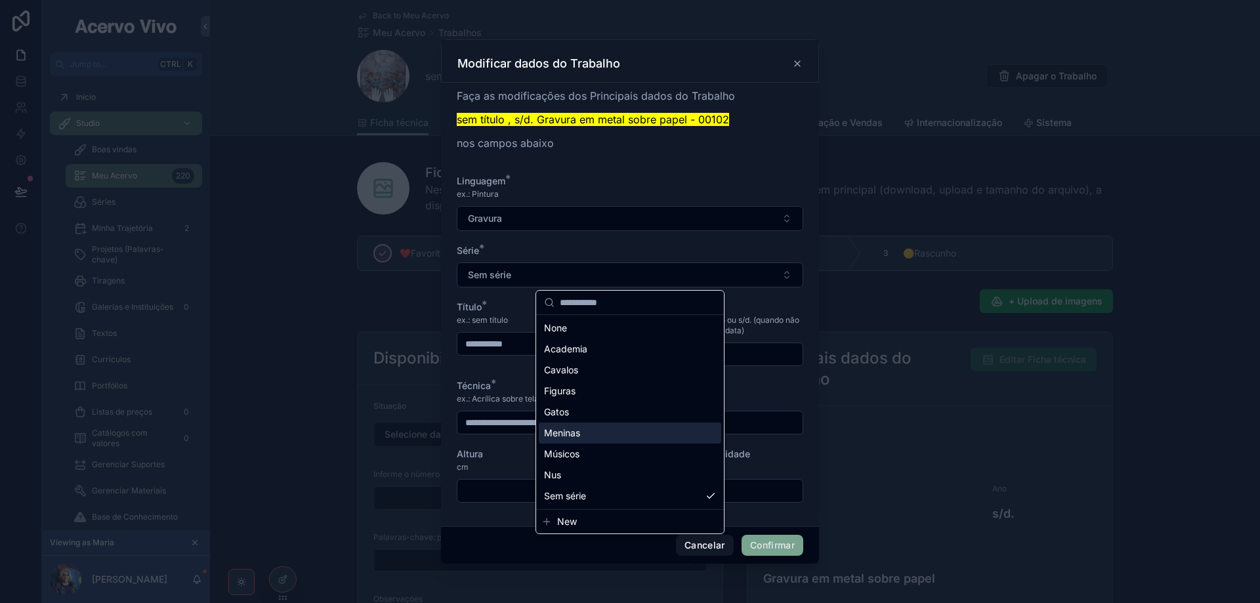
drag, startPoint x: 584, startPoint y: 435, endPoint x: 601, endPoint y: 437, distance: 17.2
click at [586, 435] on div "Meninas" at bounding box center [630, 433] width 183 height 21
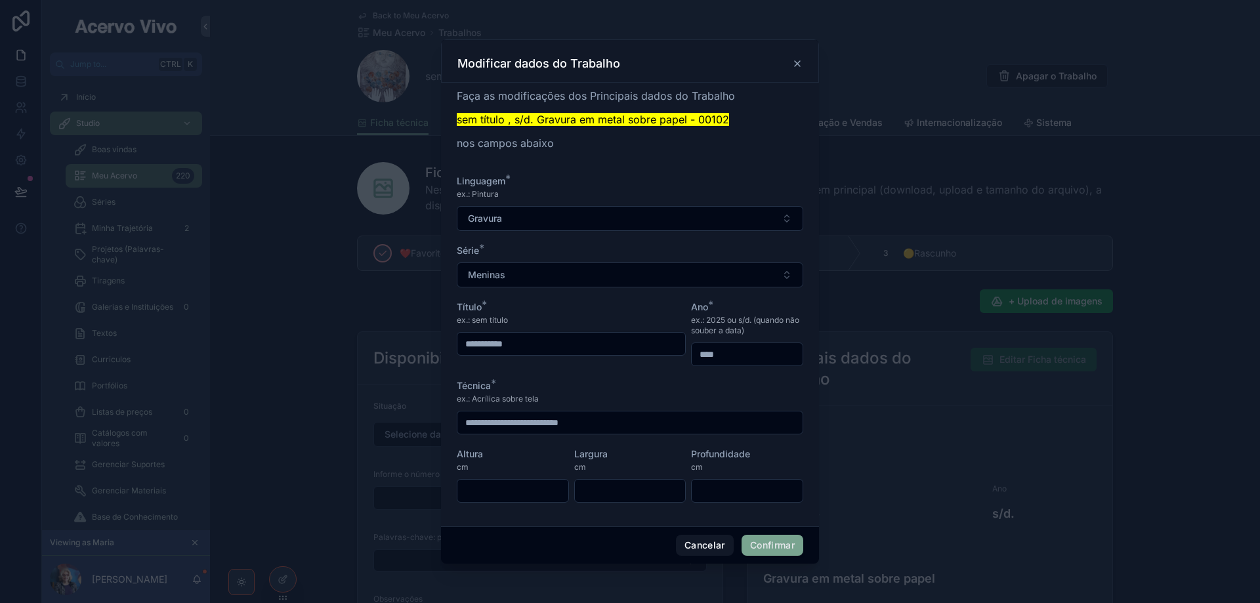
click at [773, 556] on div "Cancelar Confirmar" at bounding box center [630, 545] width 378 height 37
drag, startPoint x: 771, startPoint y: 549, endPoint x: 471, endPoint y: 173, distance: 481.3
click at [770, 549] on button "Confirmar" at bounding box center [773, 545] width 62 height 21
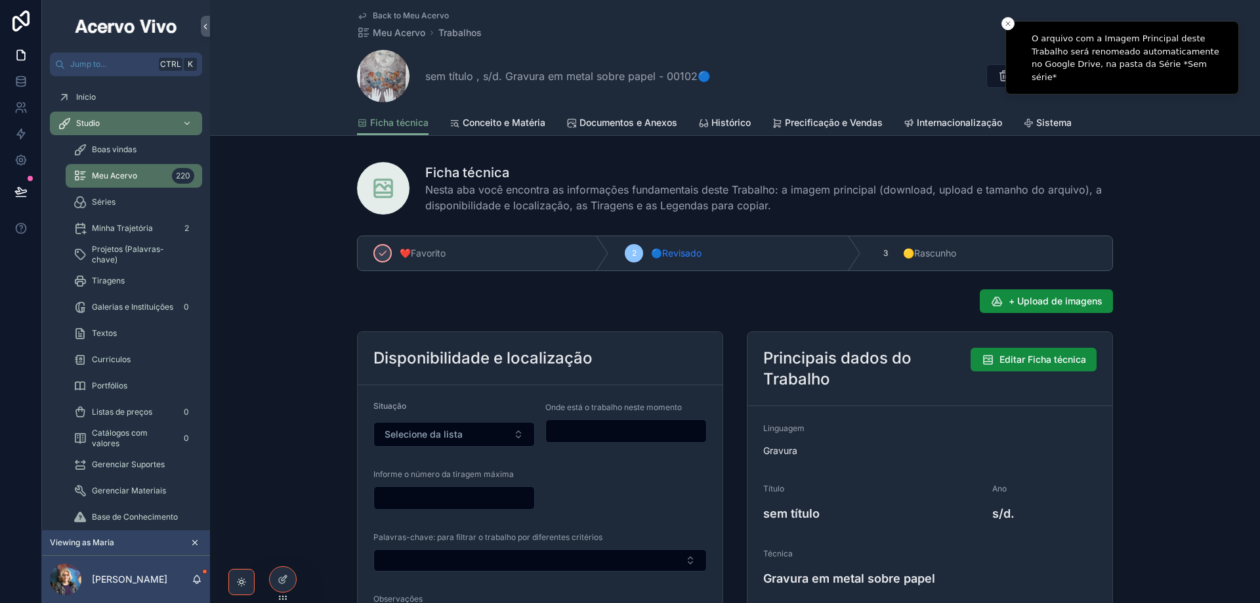
click at [411, 12] on span "Back to Meu Acervo" at bounding box center [411, 16] width 76 height 11
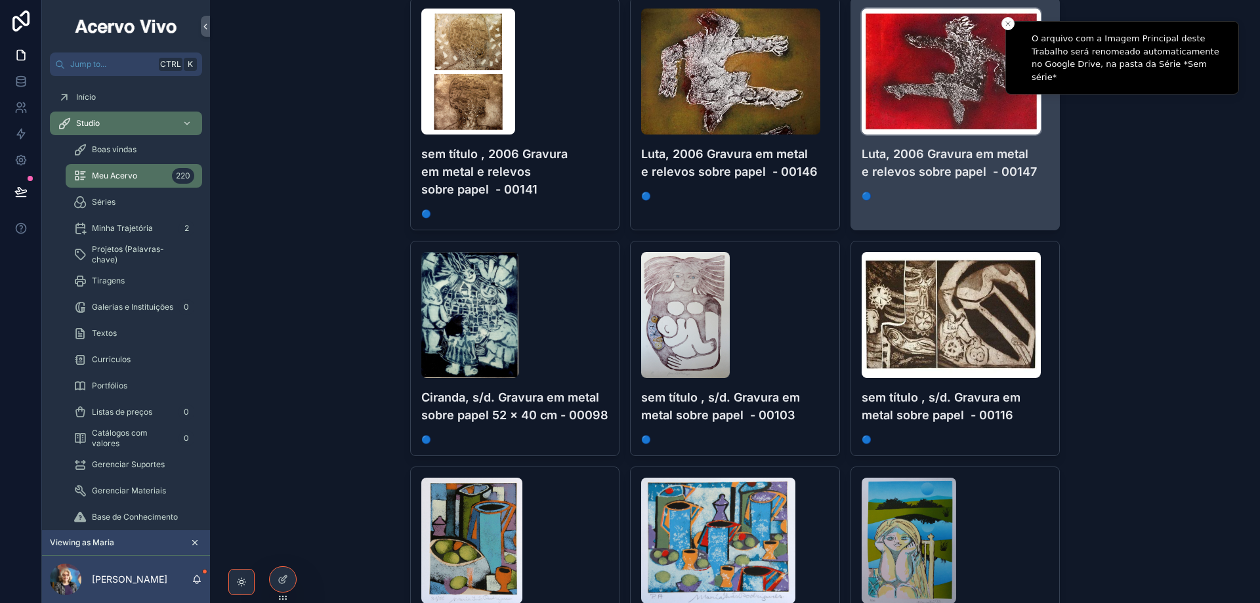
scroll to position [1116, 0]
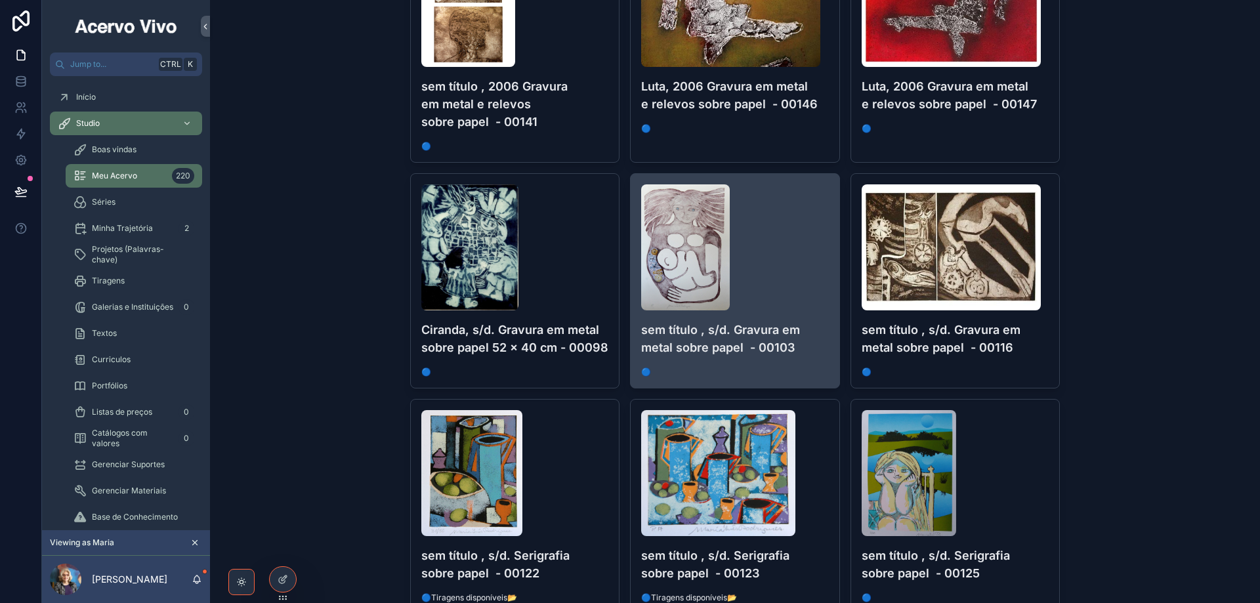
click at [788, 259] on div "scrollable content" at bounding box center [735, 247] width 188 height 126
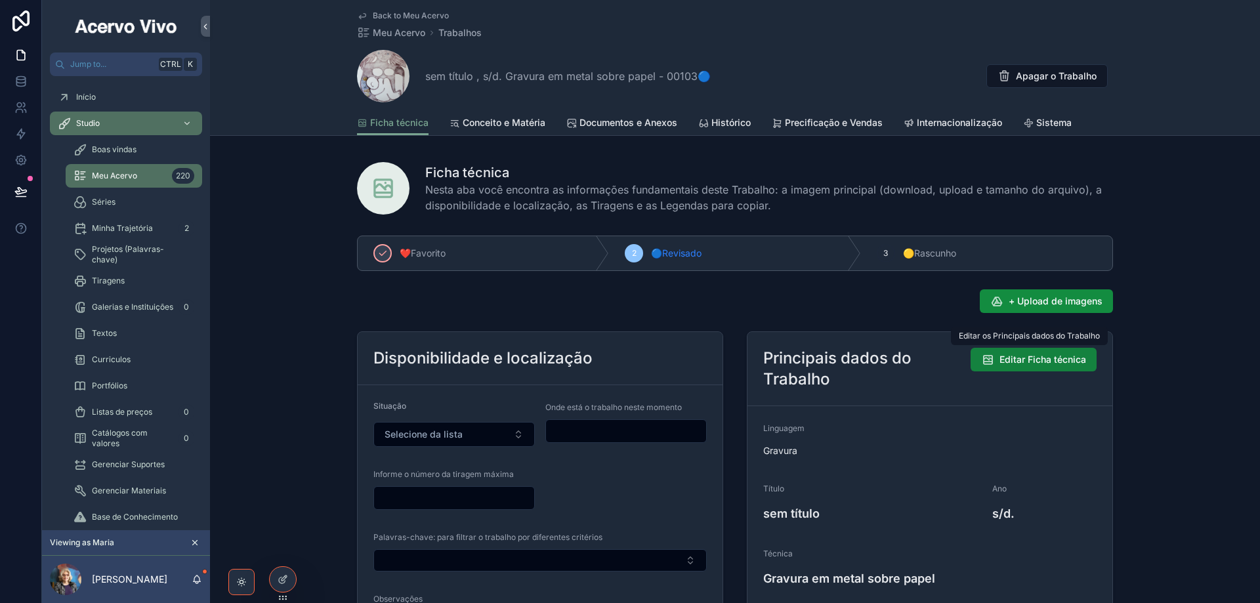
click at [1048, 363] on span "Editar Ficha técnica" at bounding box center [1043, 359] width 87 height 13
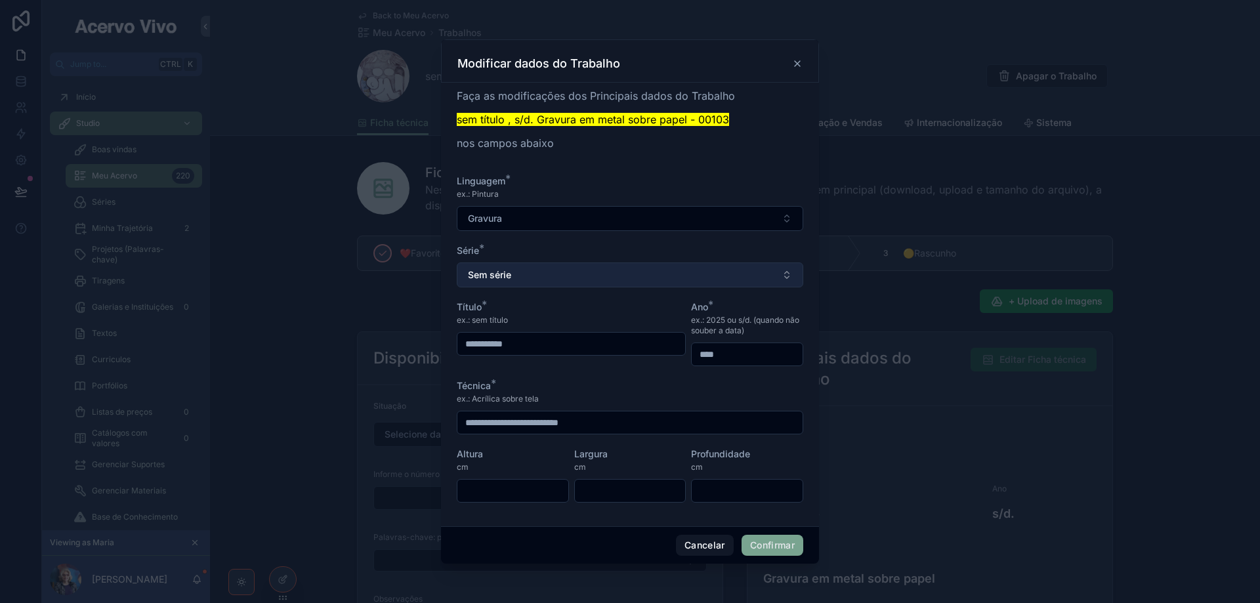
click at [561, 279] on button "Sem série" at bounding box center [630, 275] width 347 height 25
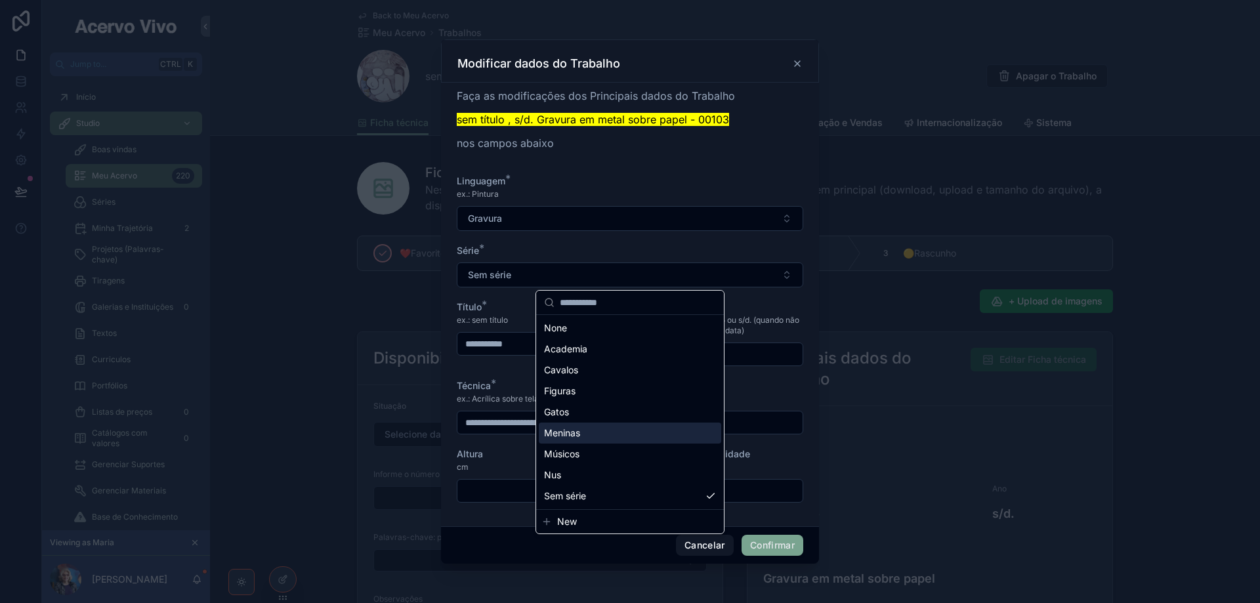
click at [601, 436] on div "Meninas" at bounding box center [630, 433] width 183 height 21
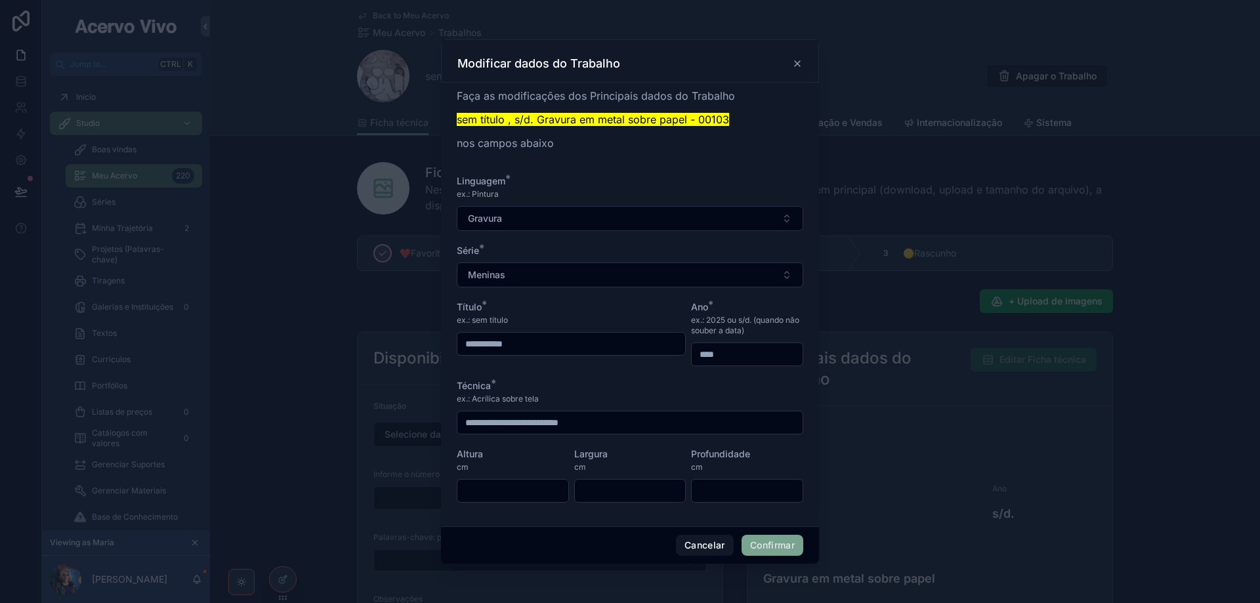
click at [778, 542] on button "Confirmar" at bounding box center [773, 545] width 62 height 21
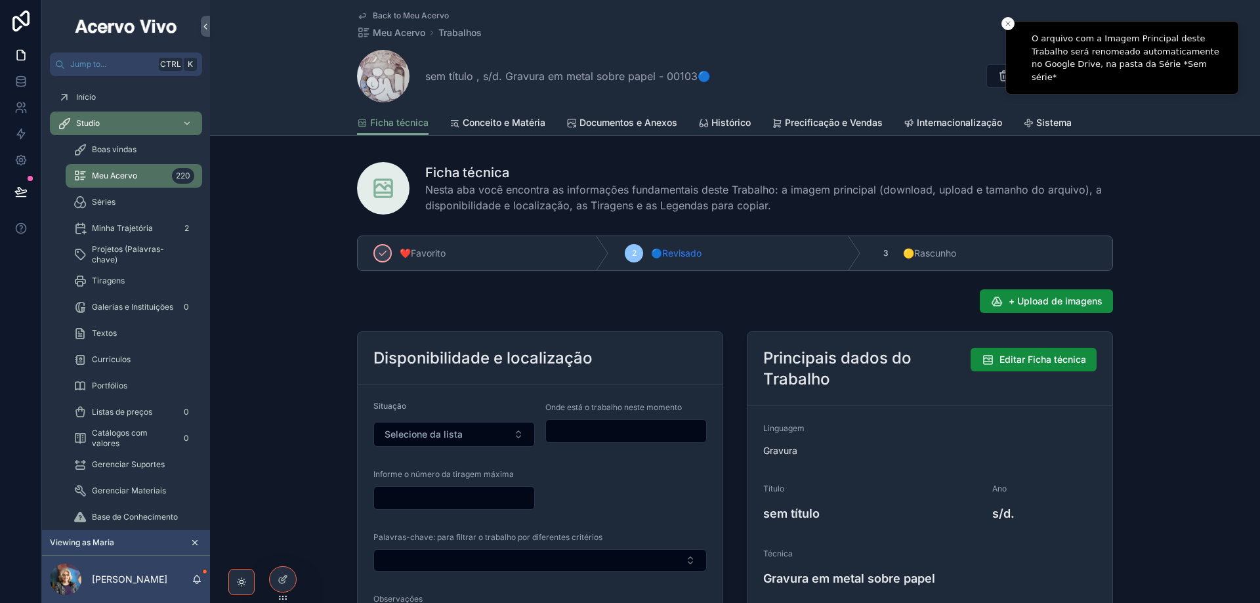
click at [402, 11] on span "Back to Meu Acervo" at bounding box center [411, 16] width 76 height 11
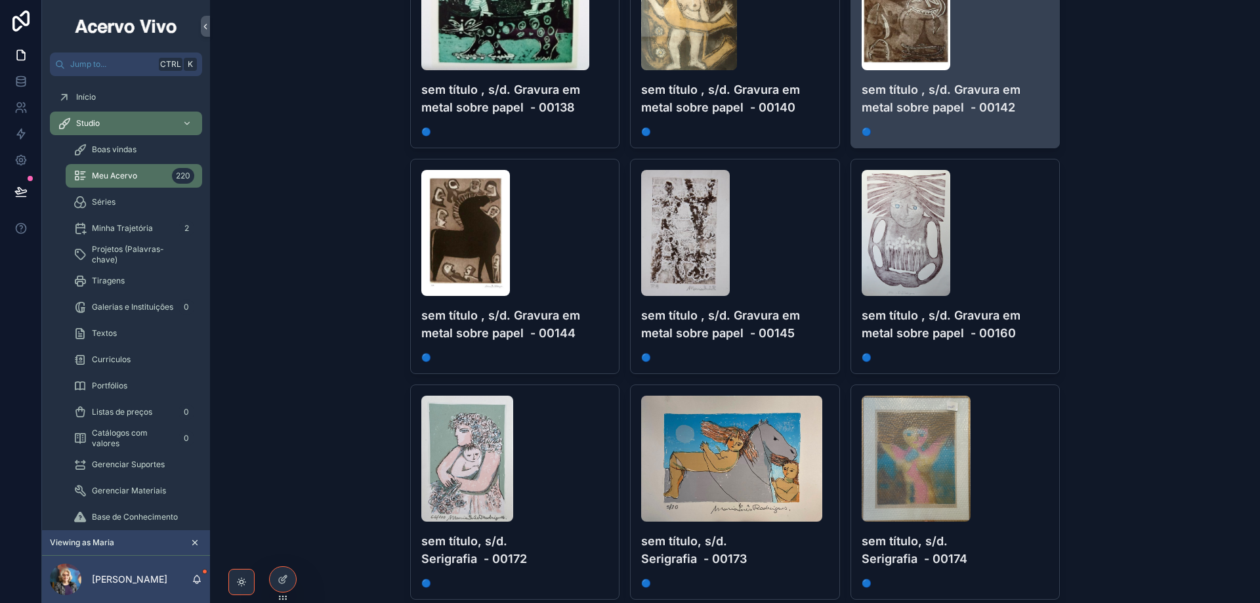
scroll to position [2298, 0]
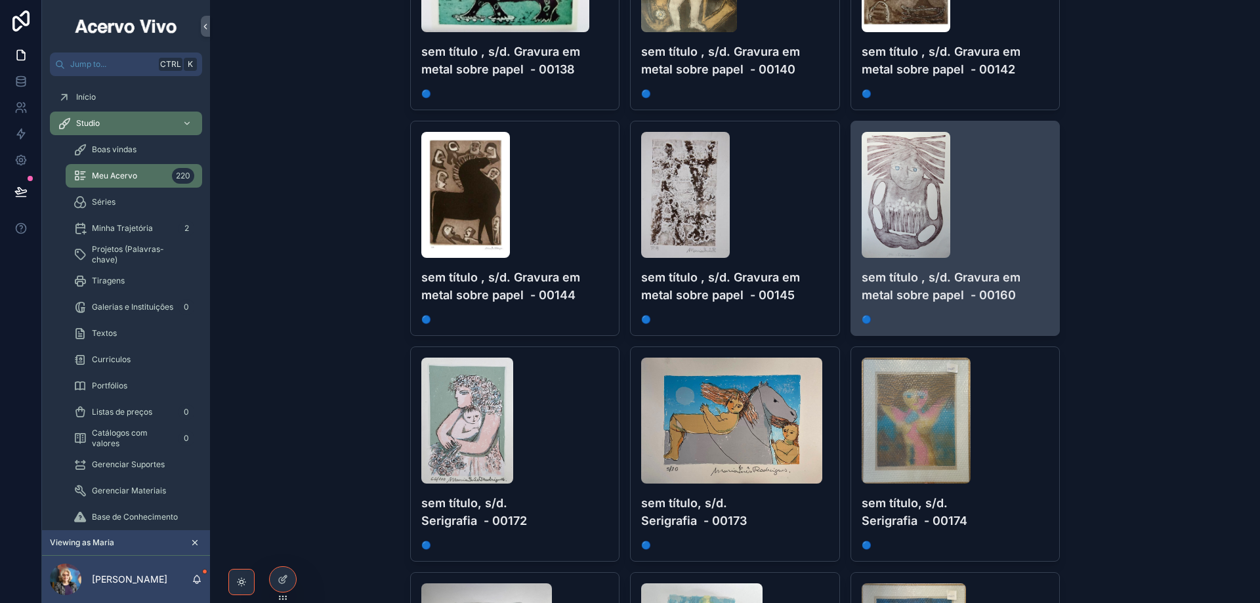
click at [1012, 207] on div "scrollable content" at bounding box center [956, 195] width 188 height 126
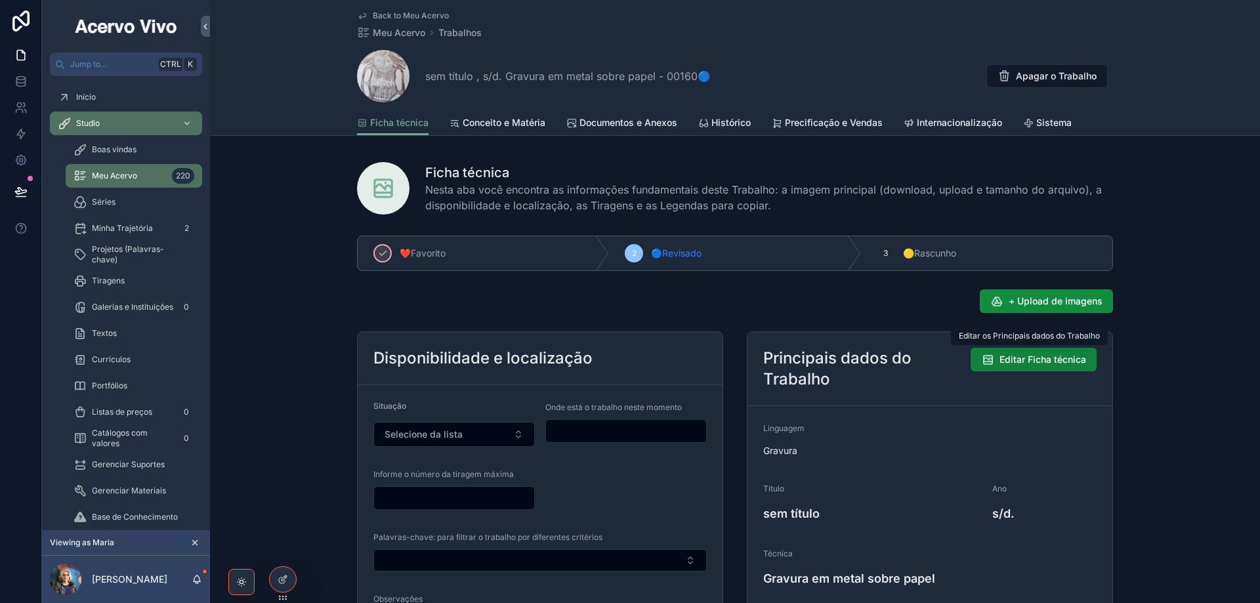
click at [1046, 357] on span "Editar Ficha técnica" at bounding box center [1043, 359] width 87 height 13
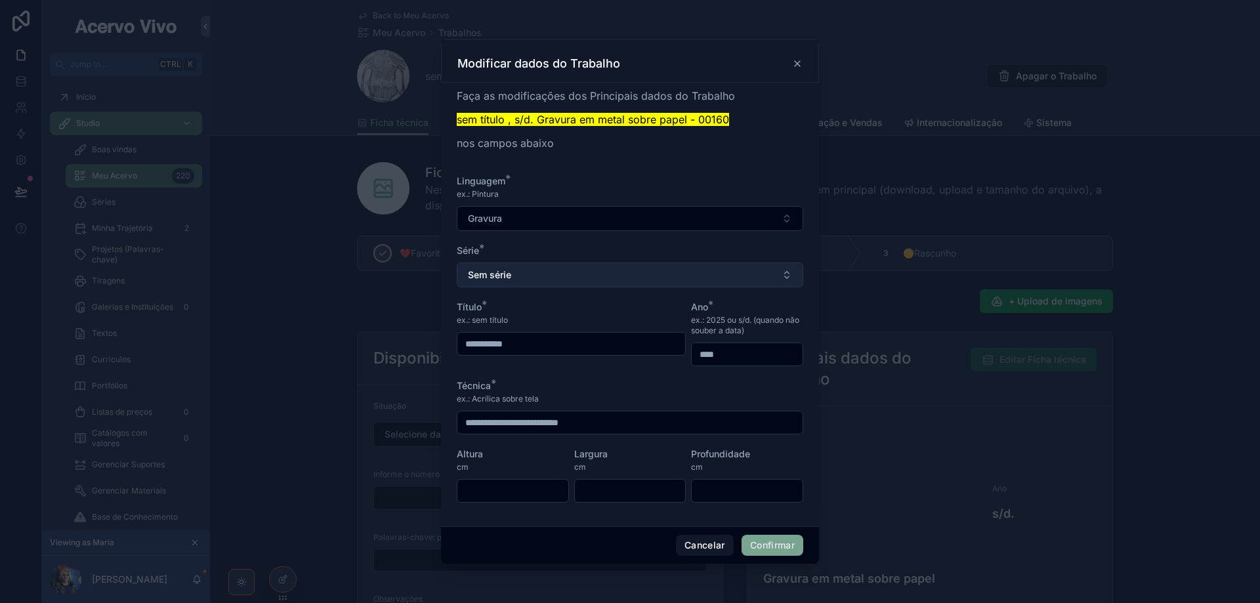
click at [593, 279] on button "Sem série" at bounding box center [630, 275] width 347 height 25
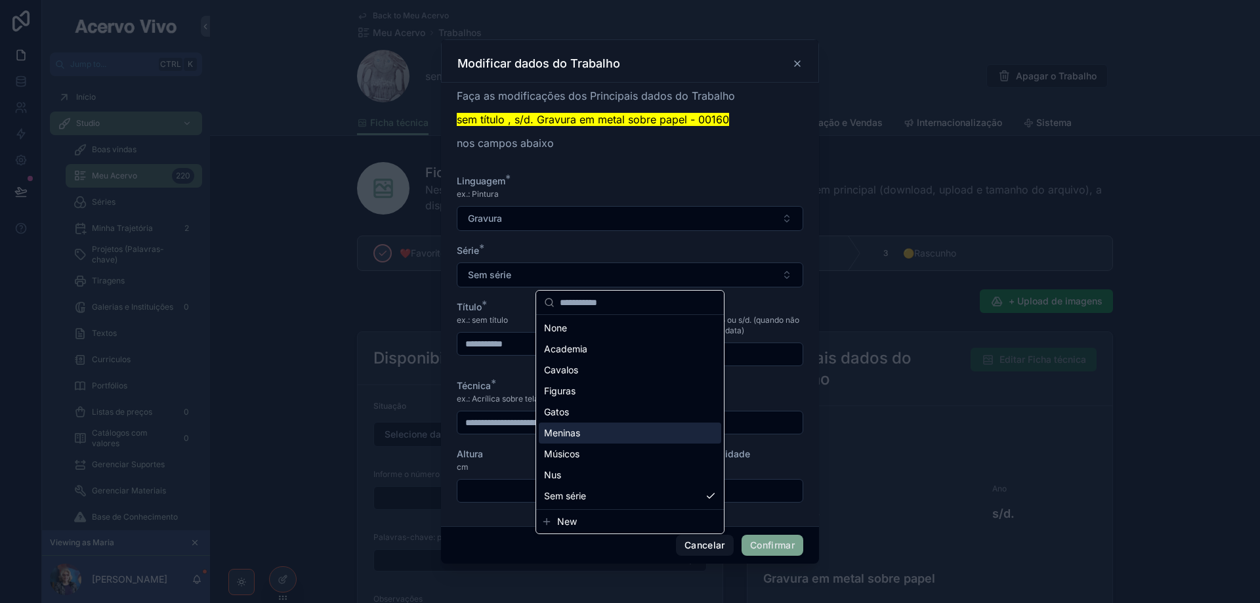
click at [609, 433] on div "Meninas" at bounding box center [630, 433] width 183 height 21
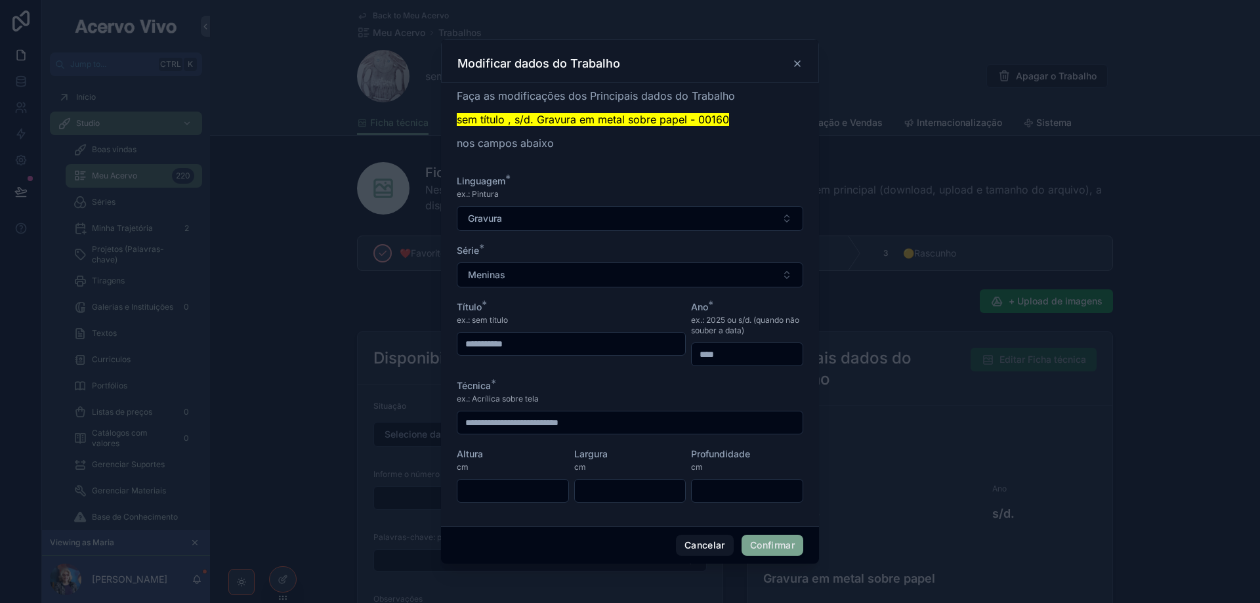
click at [789, 551] on button "Confirmar" at bounding box center [773, 545] width 62 height 21
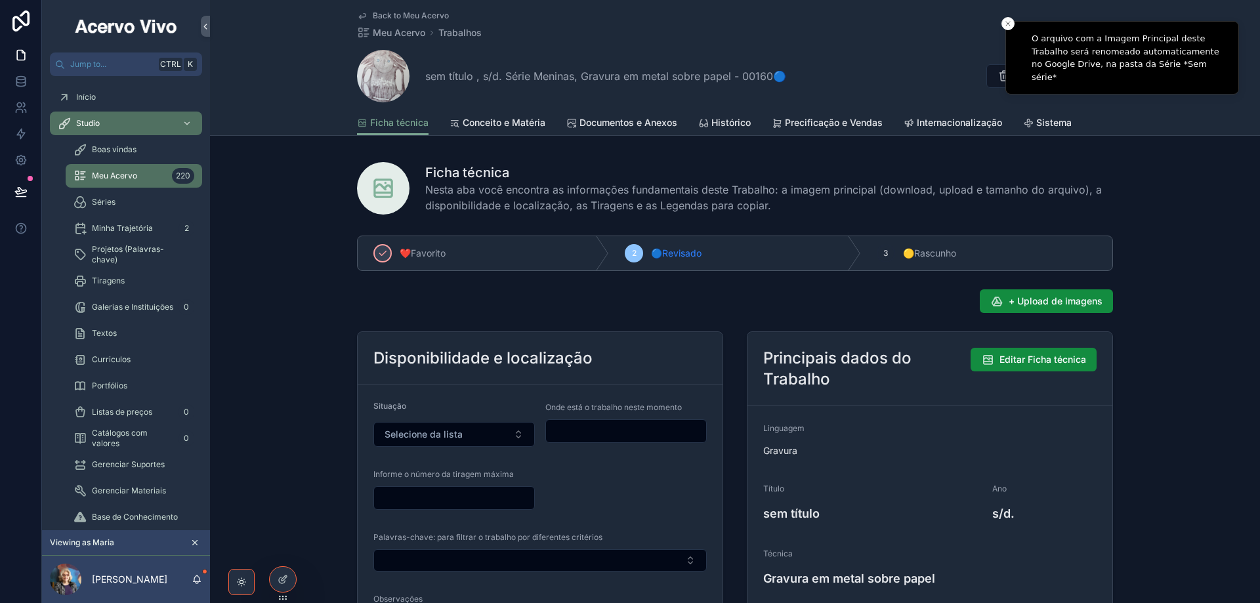
click at [406, 16] on span "Back to Meu Acervo" at bounding box center [411, 16] width 76 height 11
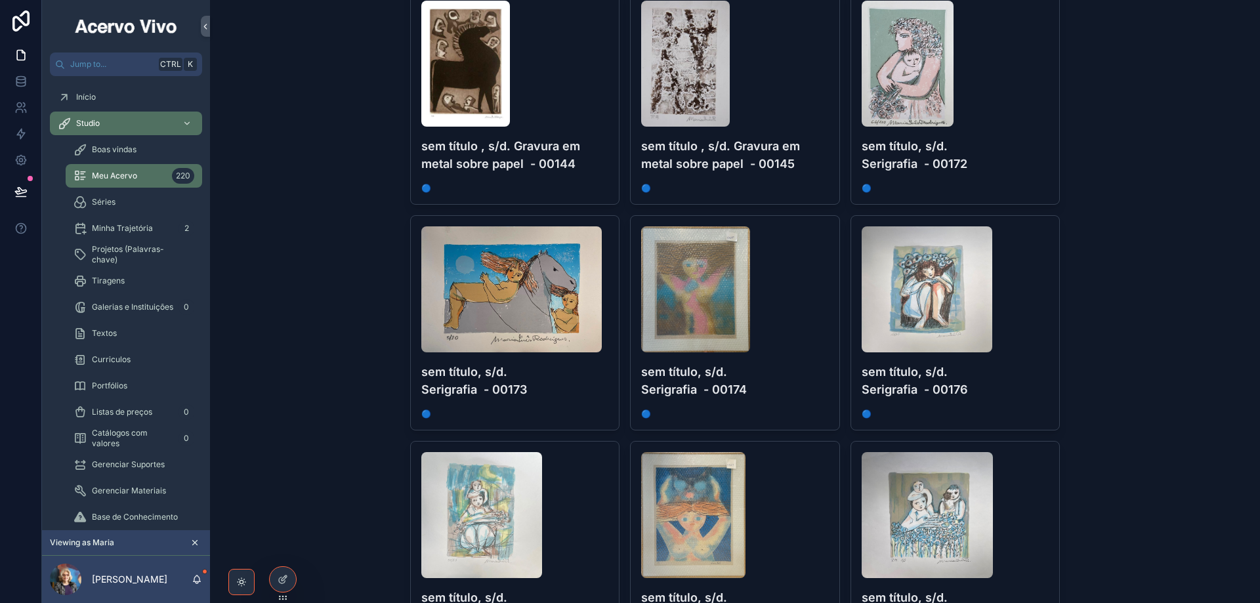
scroll to position [2495, 0]
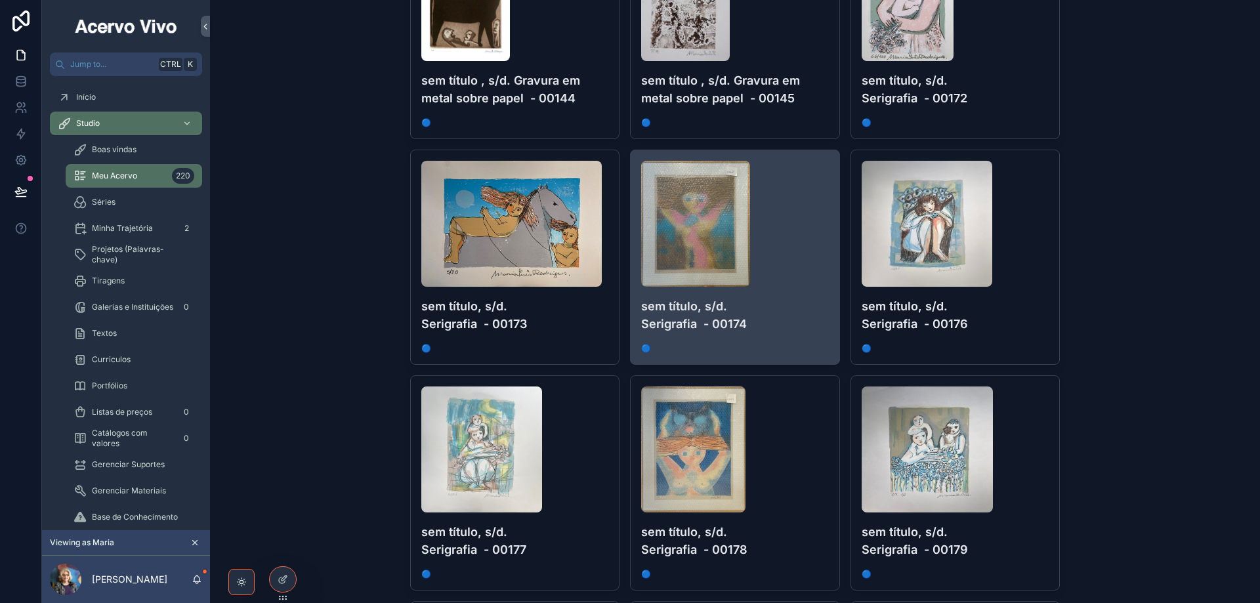
click at [807, 280] on div "scrollable content" at bounding box center [735, 224] width 188 height 126
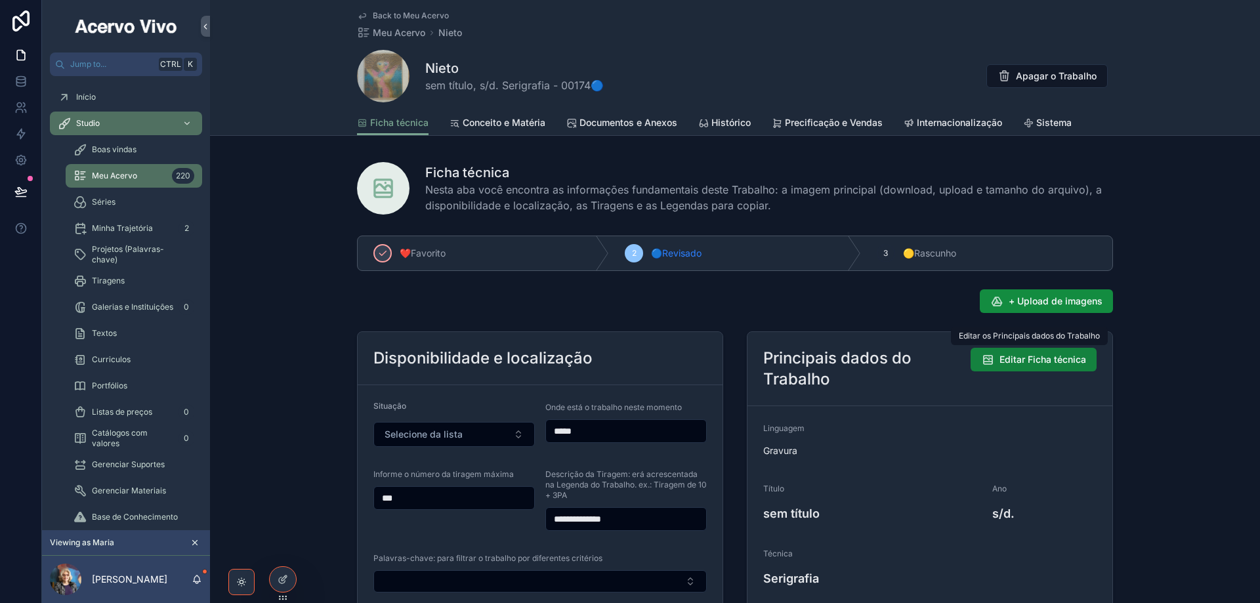
drag, startPoint x: 1054, startPoint y: 352, endPoint x: 1046, endPoint y: 355, distance: 7.9
click at [1046, 355] on button "Editar Ficha técnica" at bounding box center [1034, 360] width 126 height 24
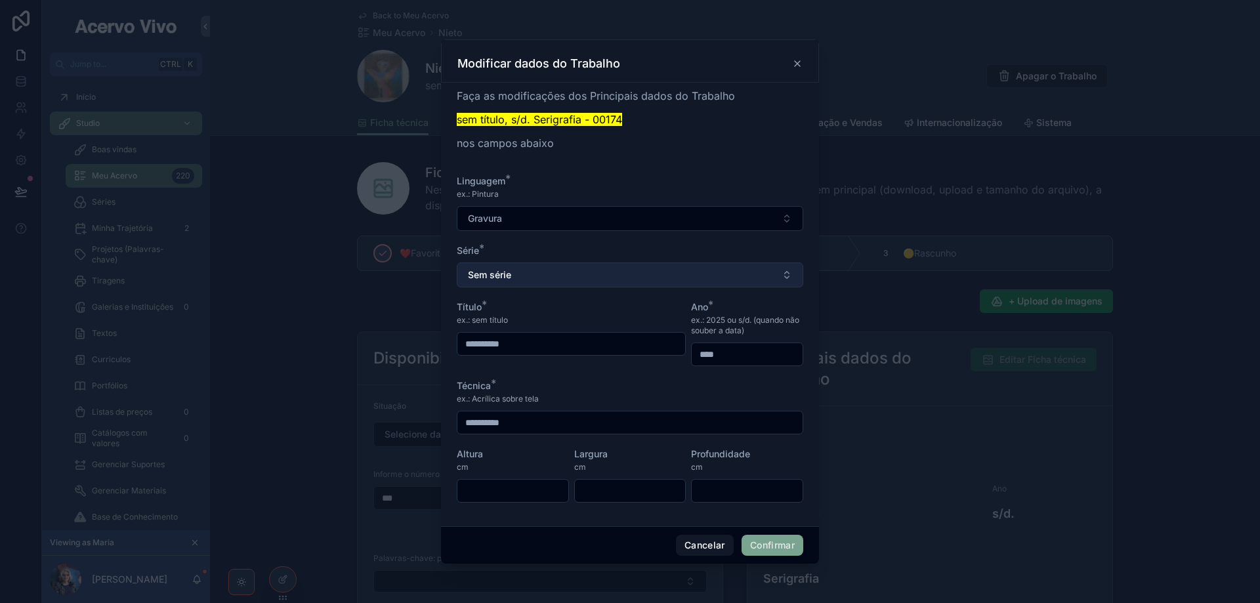
click at [539, 279] on button "Sem série" at bounding box center [630, 275] width 347 height 25
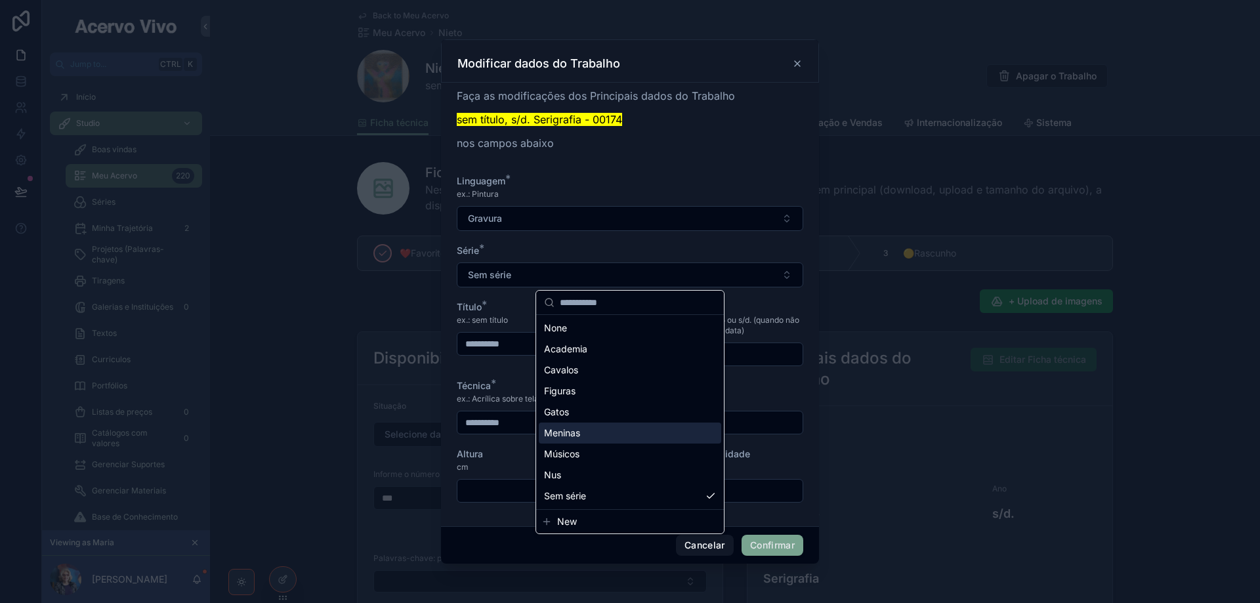
click at [572, 431] on span "Meninas" at bounding box center [562, 433] width 36 height 13
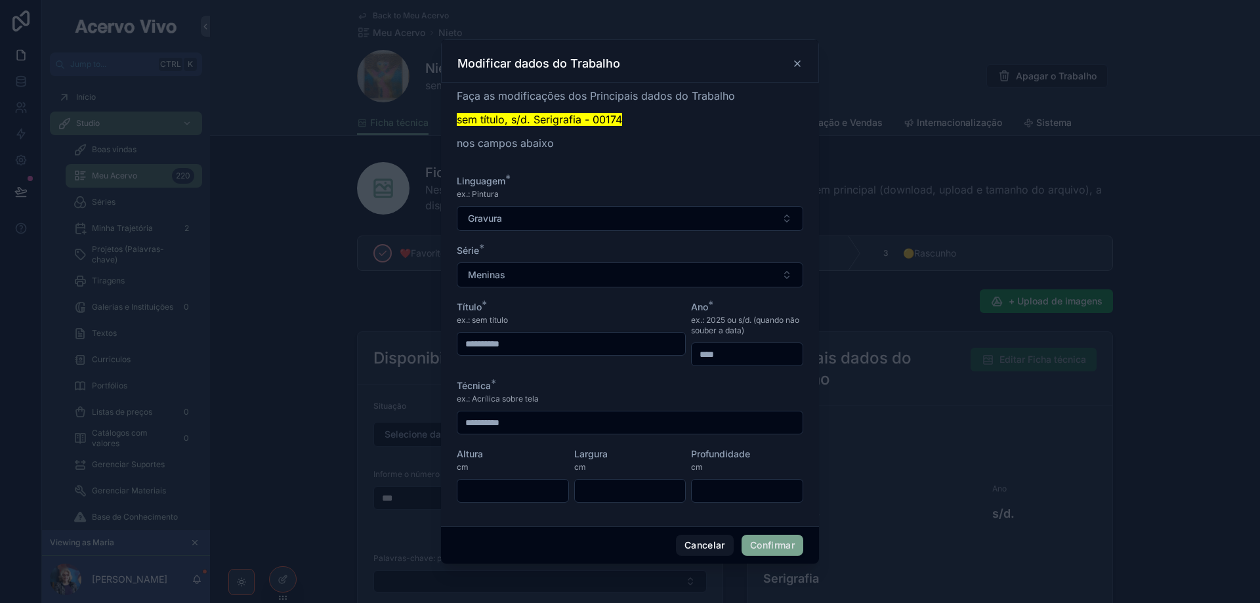
click at [760, 544] on button "Confirmar" at bounding box center [773, 545] width 62 height 21
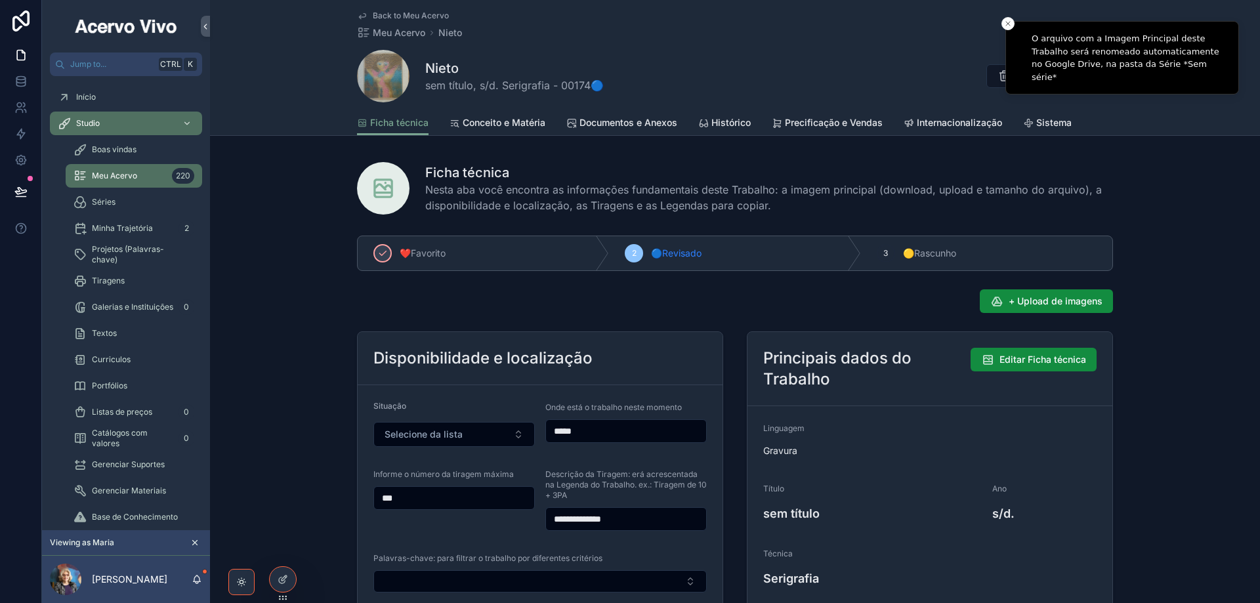
click at [390, 19] on span "Back to Meu Acervo" at bounding box center [411, 16] width 76 height 11
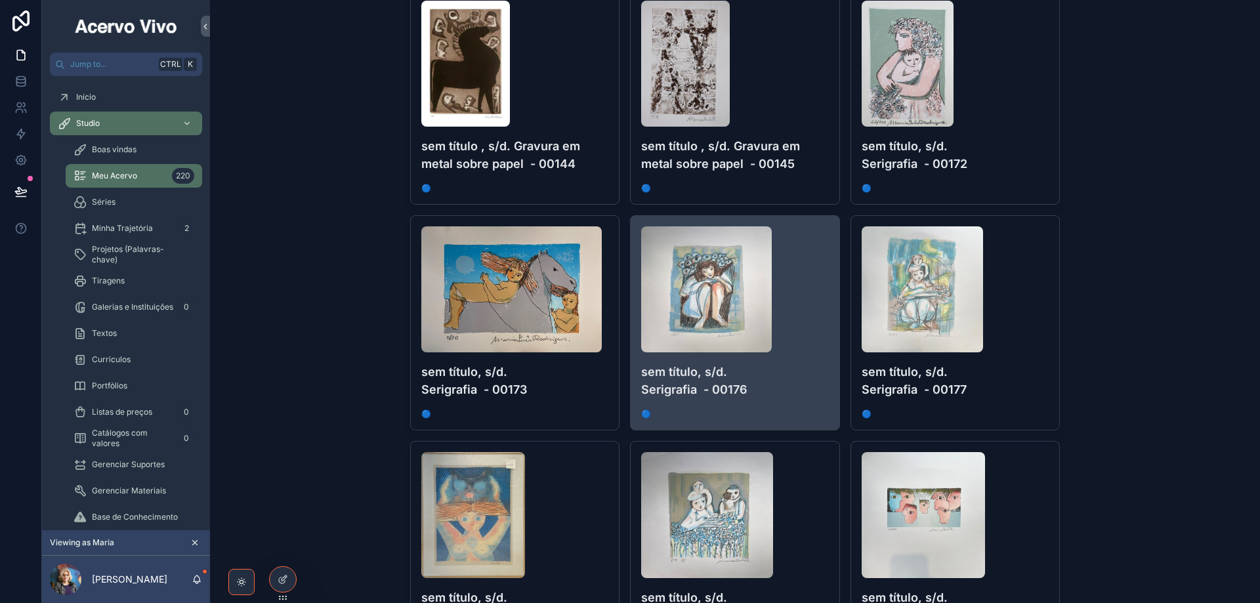
scroll to position [2626, 0]
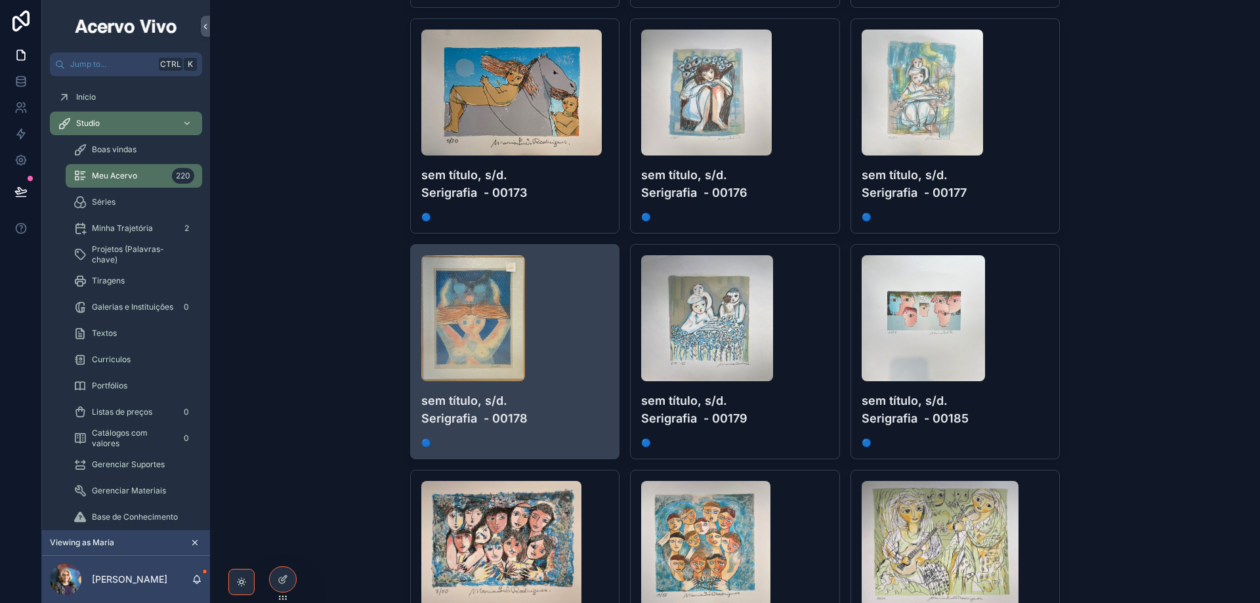
click at [552, 331] on div "scrollable content" at bounding box center [515, 318] width 188 height 126
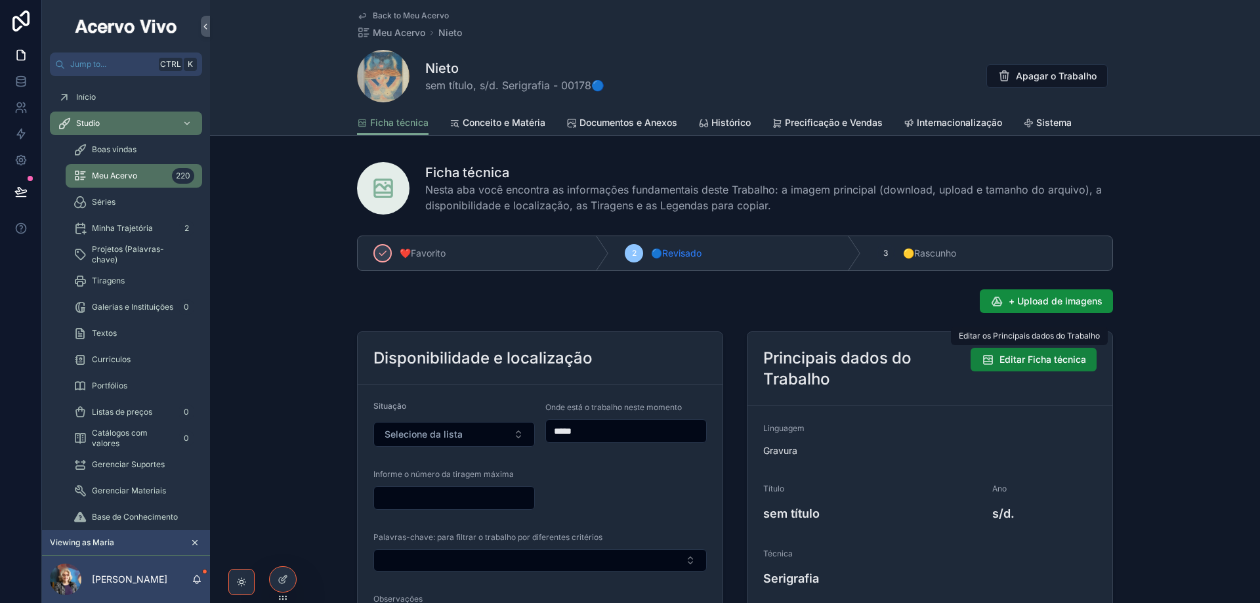
click at [1040, 364] on span "Editar Ficha técnica" at bounding box center [1043, 359] width 87 height 13
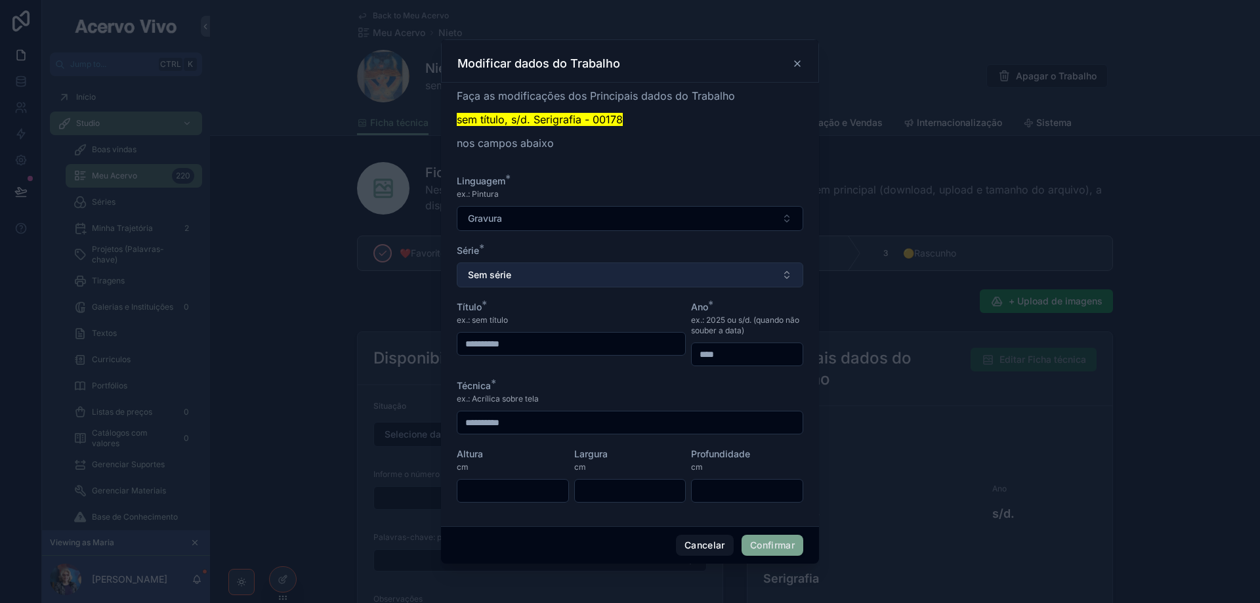
click at [605, 276] on button "Sem série" at bounding box center [630, 275] width 347 height 25
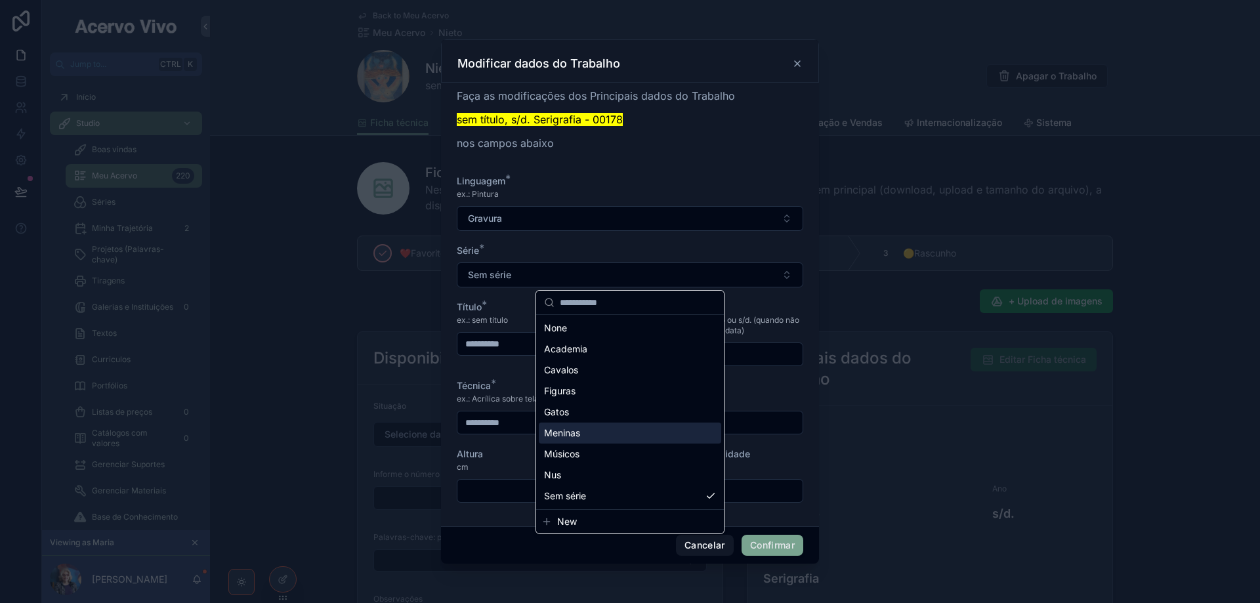
click at [603, 432] on div "Meninas" at bounding box center [630, 433] width 183 height 21
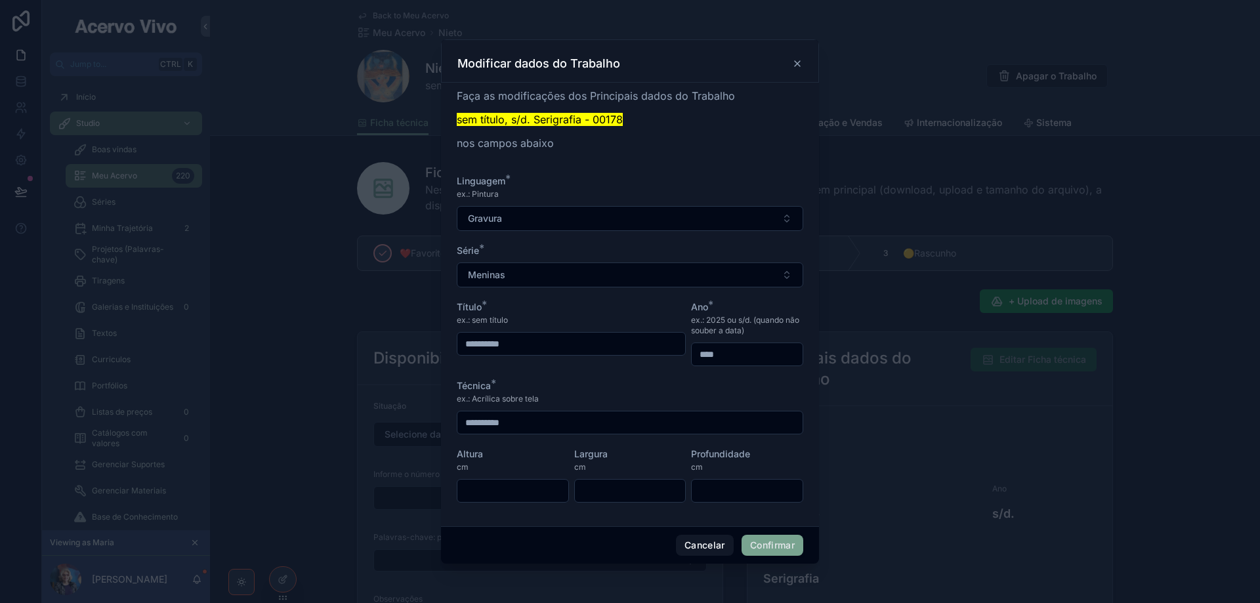
drag, startPoint x: 780, startPoint y: 544, endPoint x: 680, endPoint y: 429, distance: 151.7
click at [781, 543] on button "Confirmar" at bounding box center [773, 545] width 62 height 21
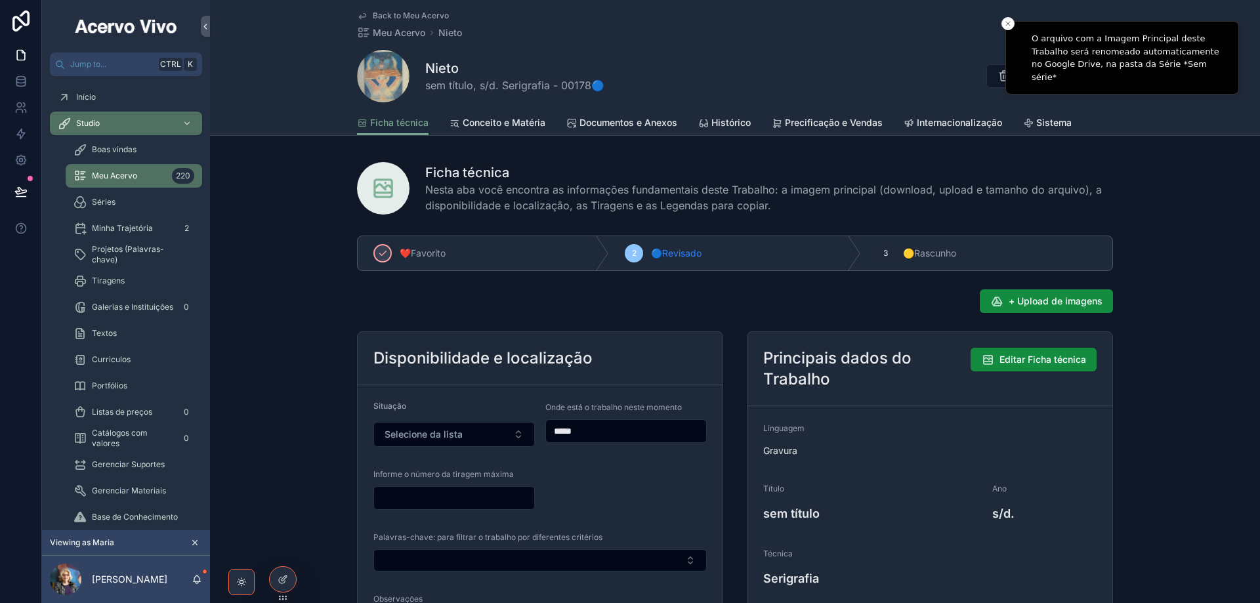
click at [405, 14] on span "Back to Meu Acervo" at bounding box center [411, 16] width 76 height 11
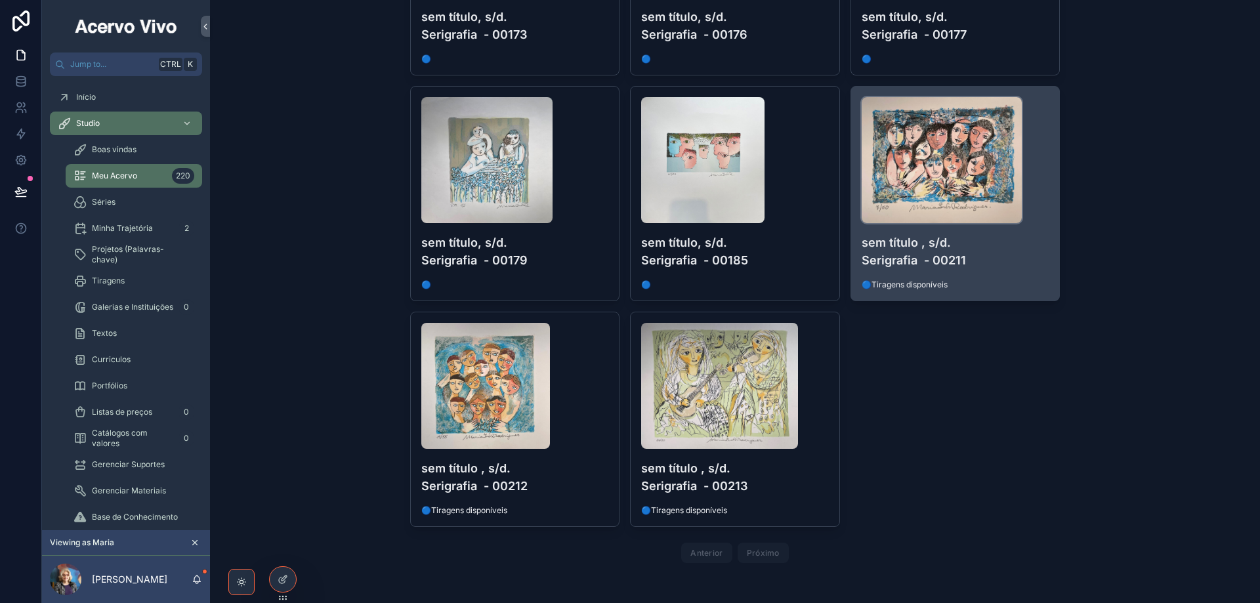
scroll to position [2791, 0]
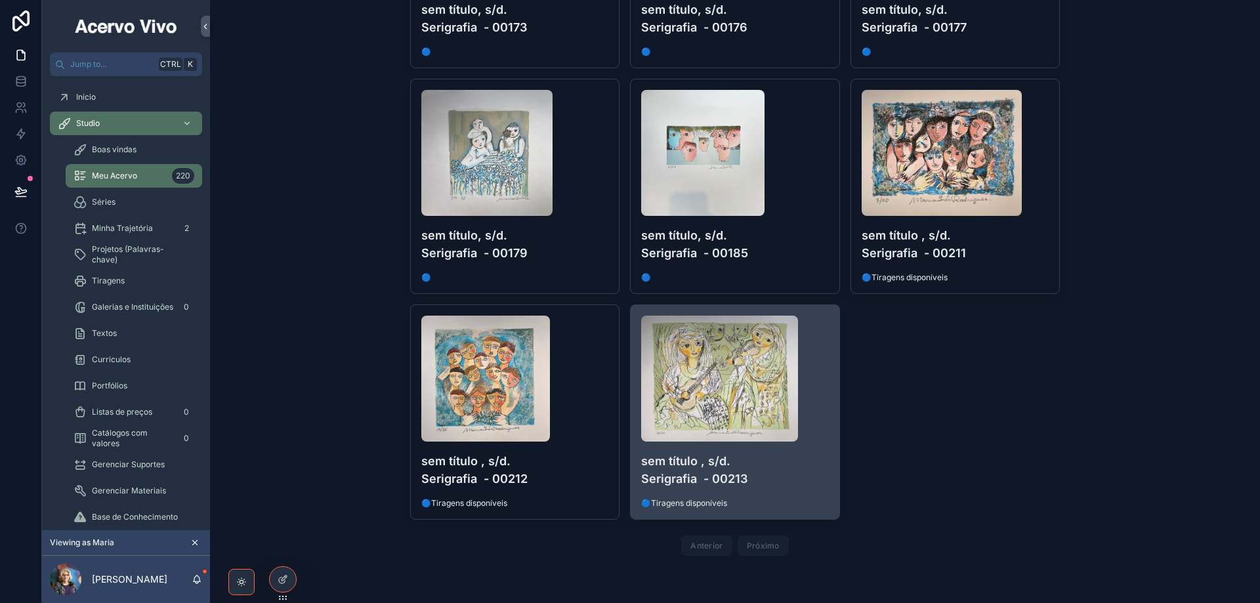
click at [801, 483] on h4 "sem título , s/d. Serigrafia - 00213" at bounding box center [735, 469] width 188 height 35
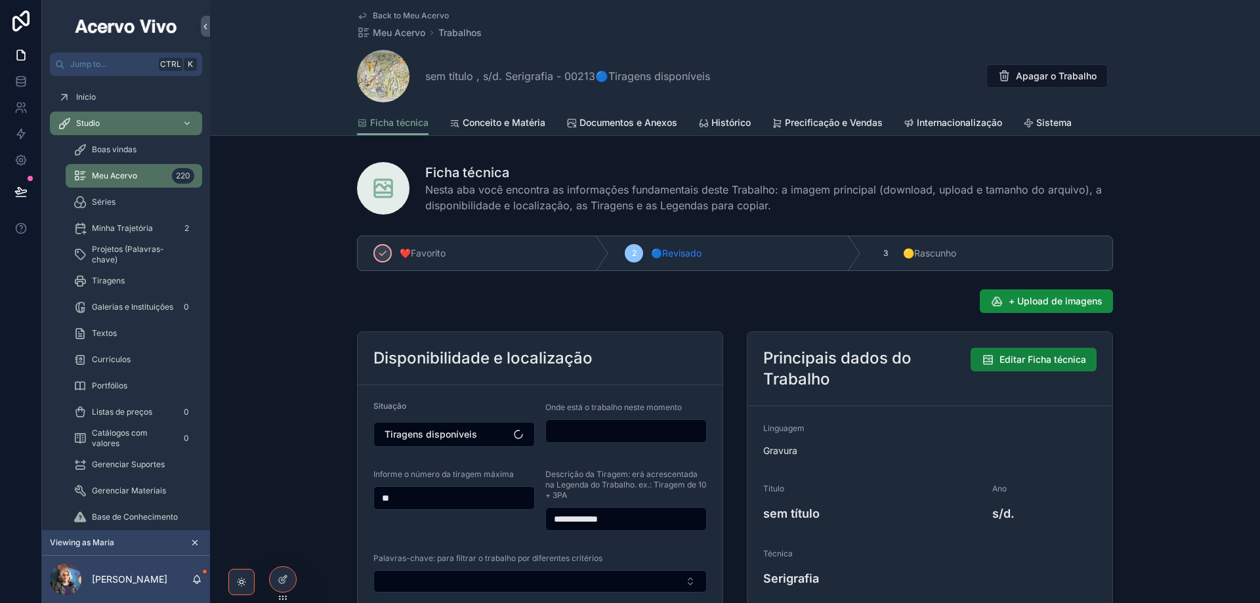
click at [1044, 360] on span "Editar Ficha técnica" at bounding box center [1043, 359] width 87 height 13
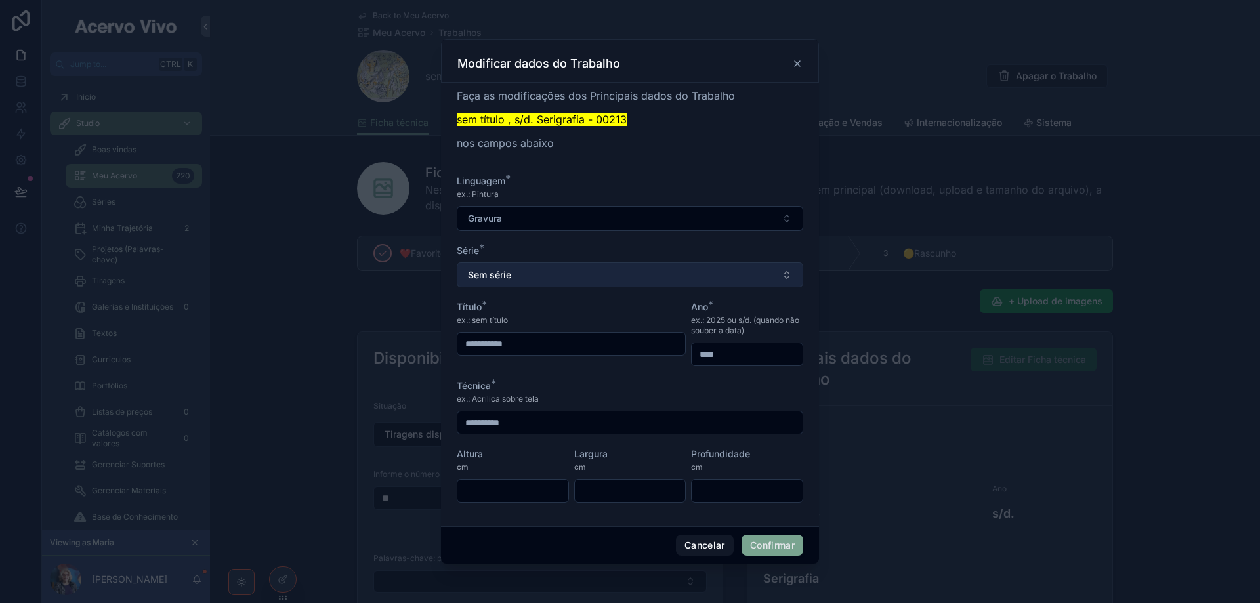
click at [601, 285] on button "Sem série" at bounding box center [630, 275] width 347 height 25
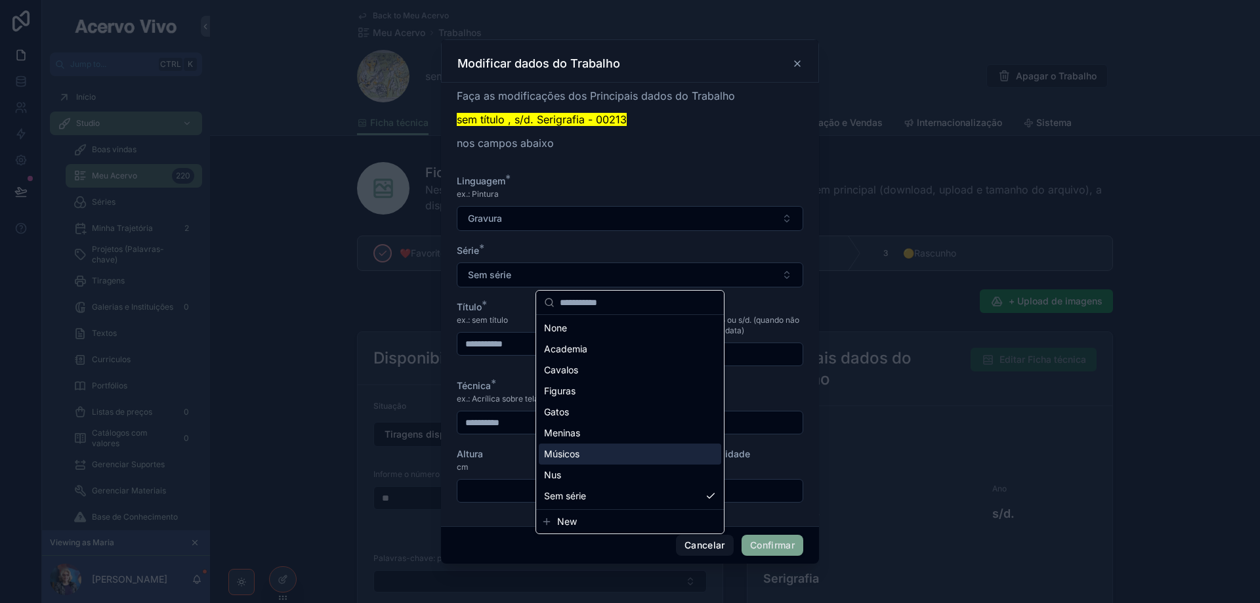
click at [628, 454] on div "Músicos" at bounding box center [630, 454] width 183 height 21
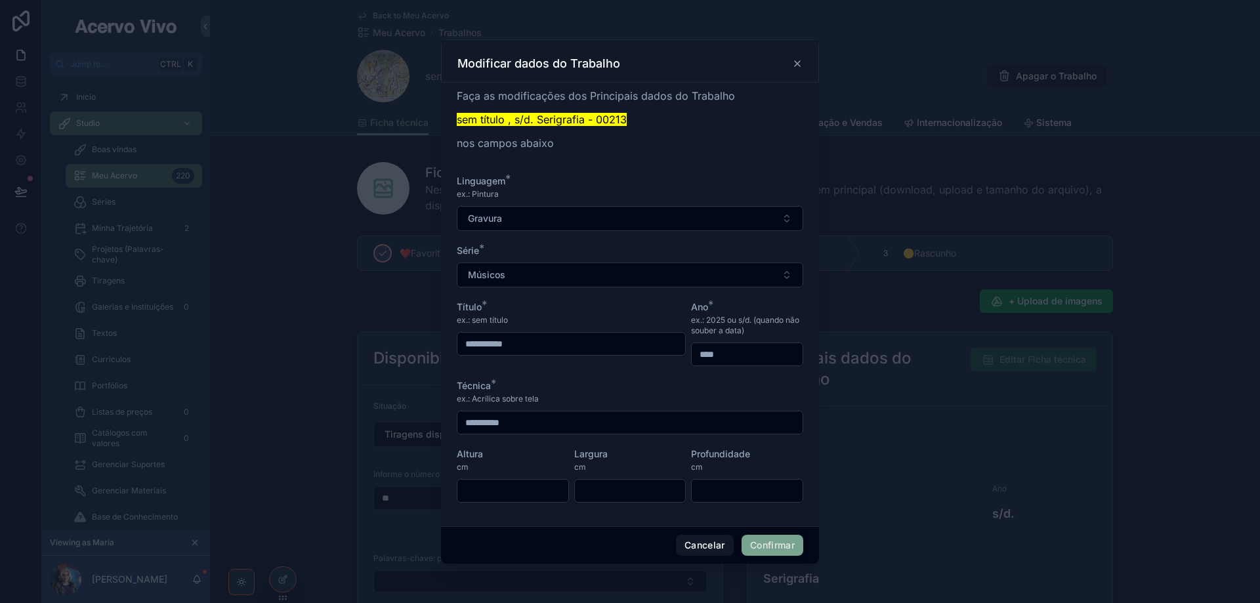
click at [778, 551] on button "Confirmar" at bounding box center [773, 545] width 62 height 21
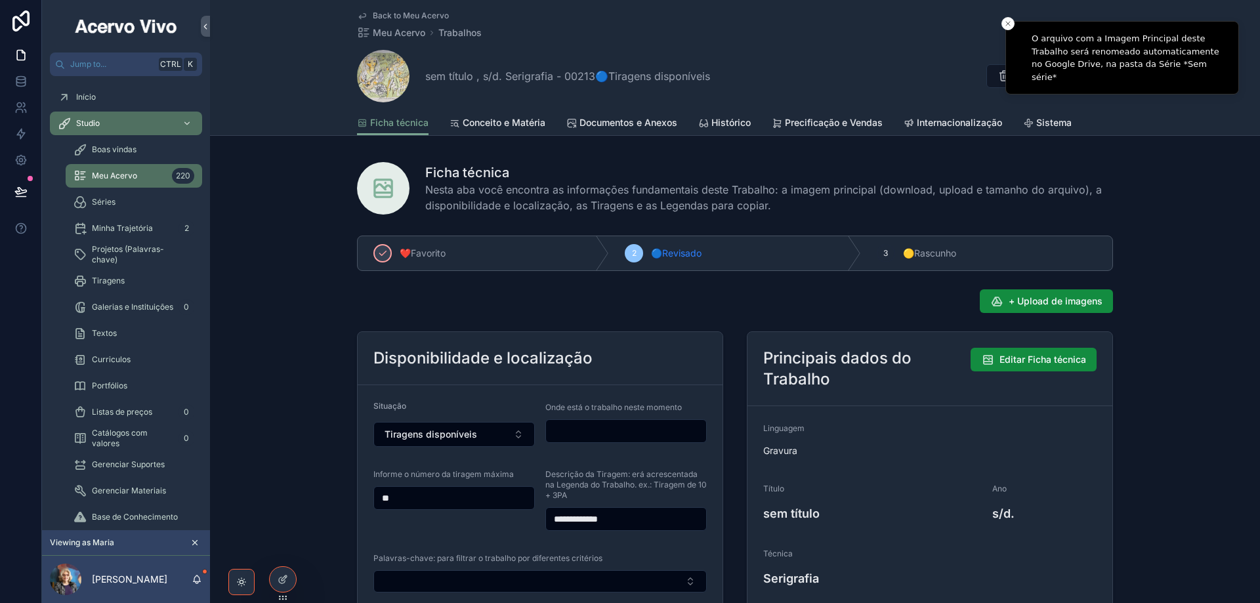
click at [394, 16] on span "Back to Meu Acervo" at bounding box center [411, 16] width 76 height 11
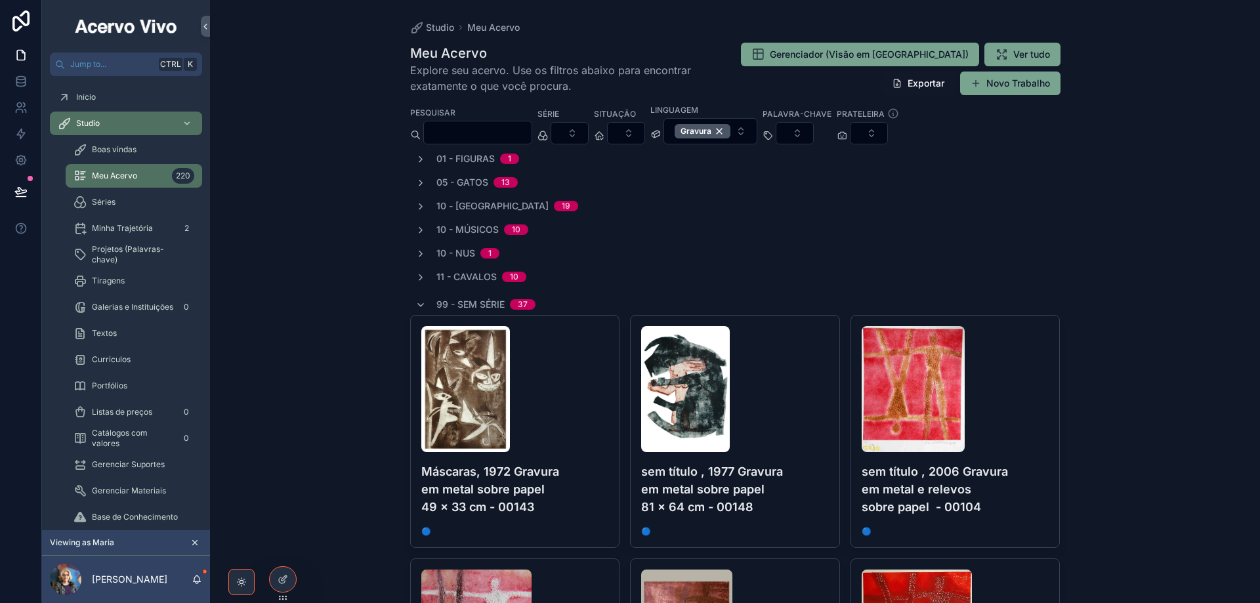
click at [916, 85] on button "Exportar" at bounding box center [919, 84] width 74 height 24
